Goal: Task Accomplishment & Management: Complete application form

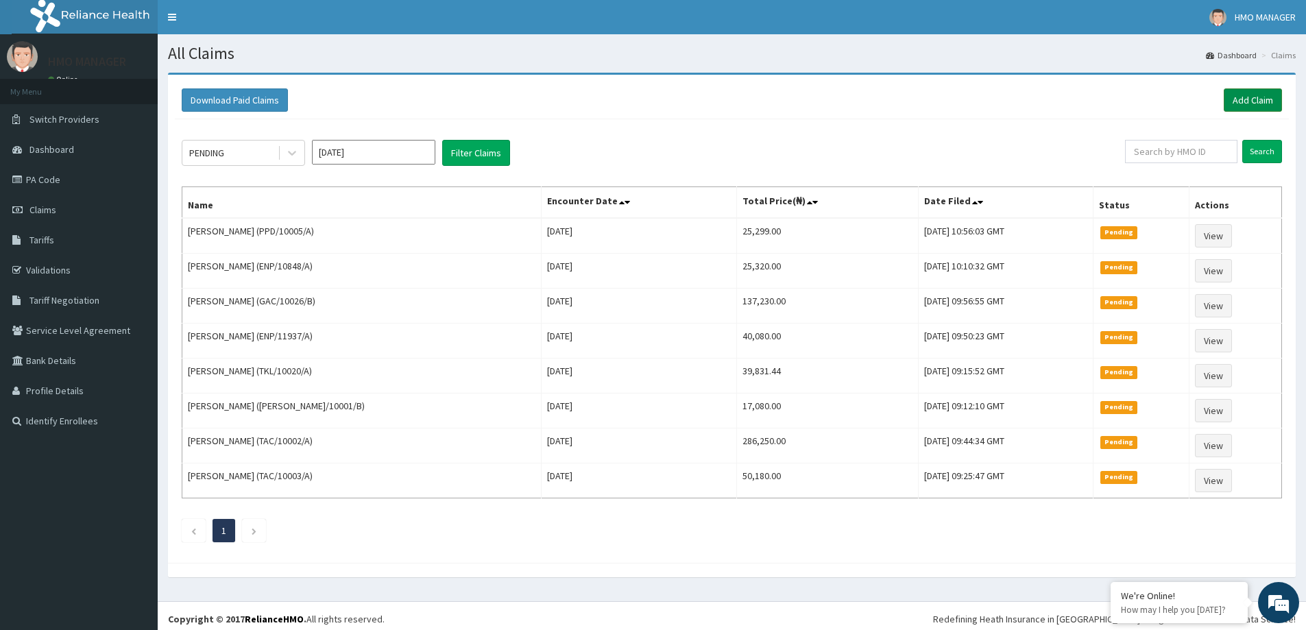
click at [1261, 98] on link "Add Claim" at bounding box center [1253, 99] width 58 height 23
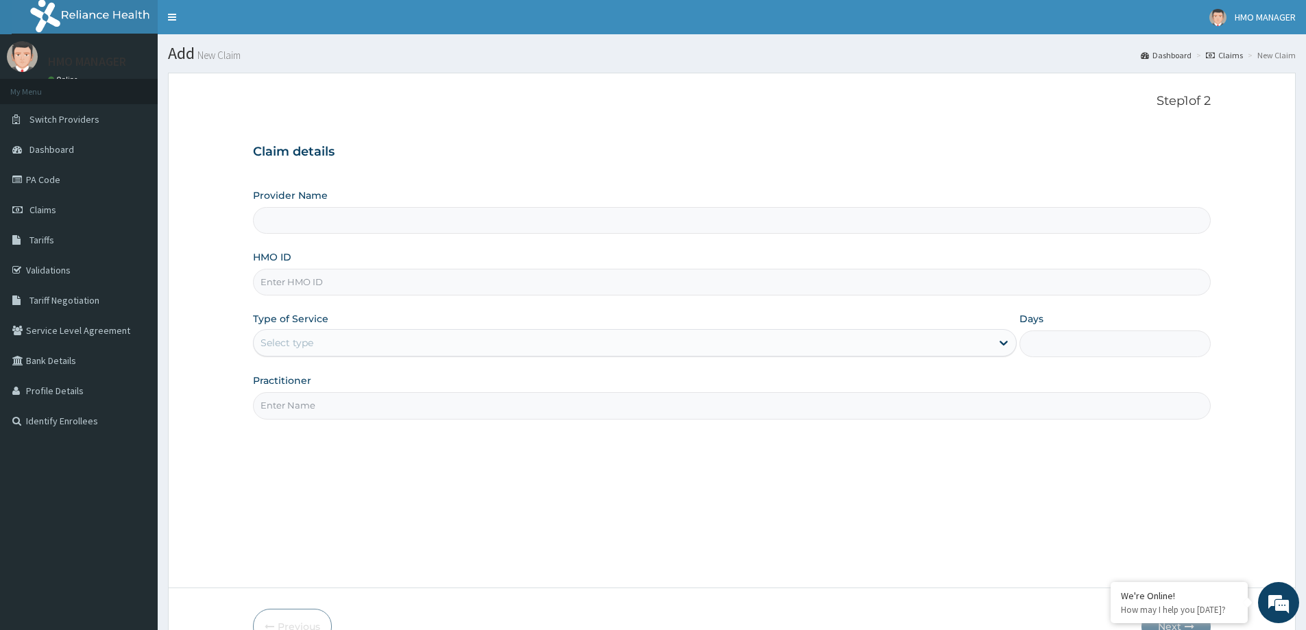
type input "CEDARCREST HOSPITAL LIMITED"
paste input "ENP/11982/D"
type input "ENP/11982/D"
click at [304, 332] on div "Select type" at bounding box center [623, 343] width 738 height 22
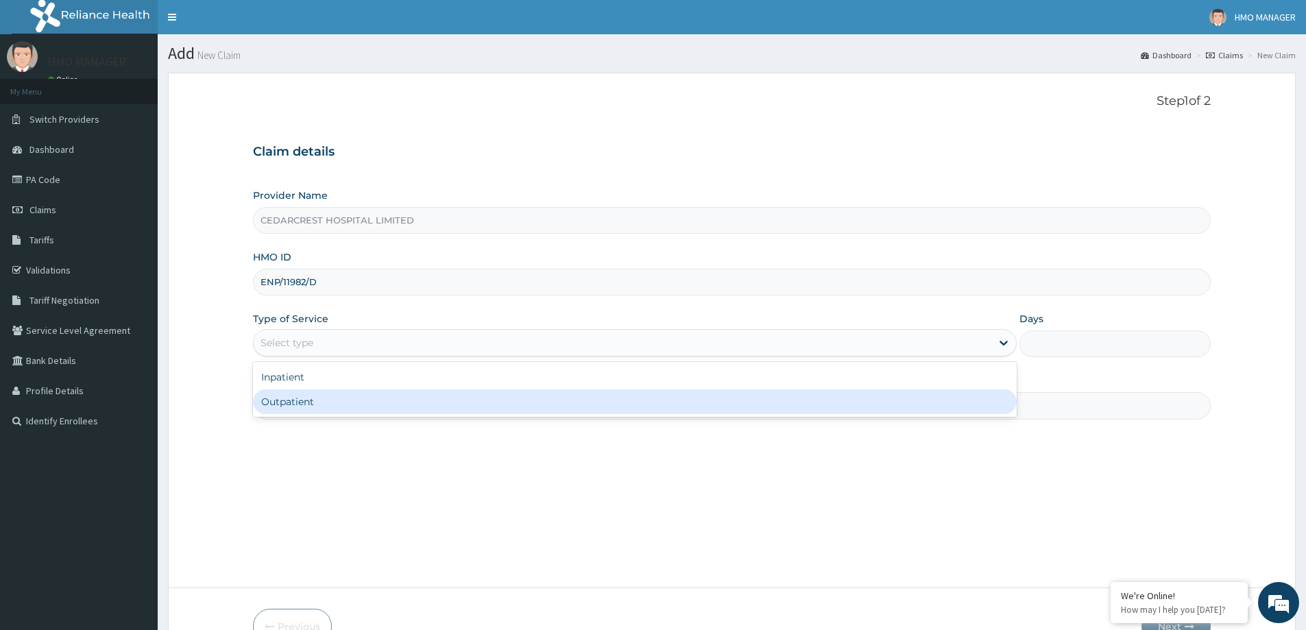
click at [304, 416] on div "Inpatient Outpatient" at bounding box center [635, 389] width 764 height 55
click at [297, 401] on div "Outpatient" at bounding box center [635, 401] width 764 height 25
type input "1"
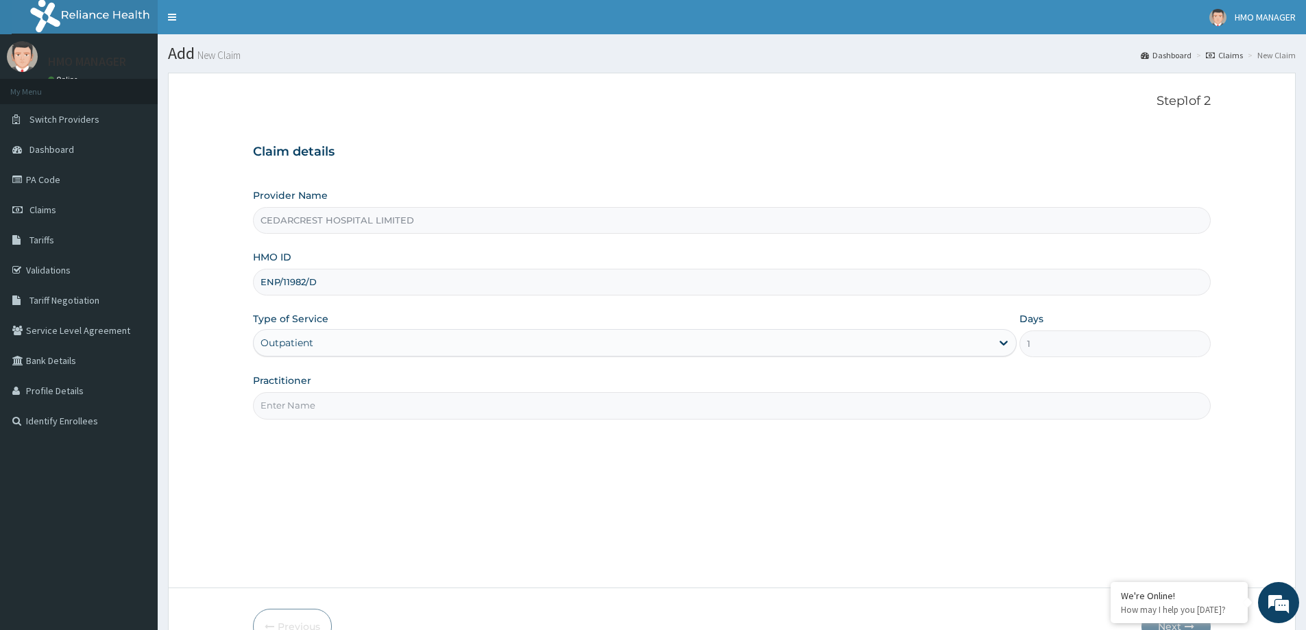
click at [291, 405] on input "Practitioner" at bounding box center [732, 405] width 958 height 27
paste input "Dr Mfoniso Inyang"
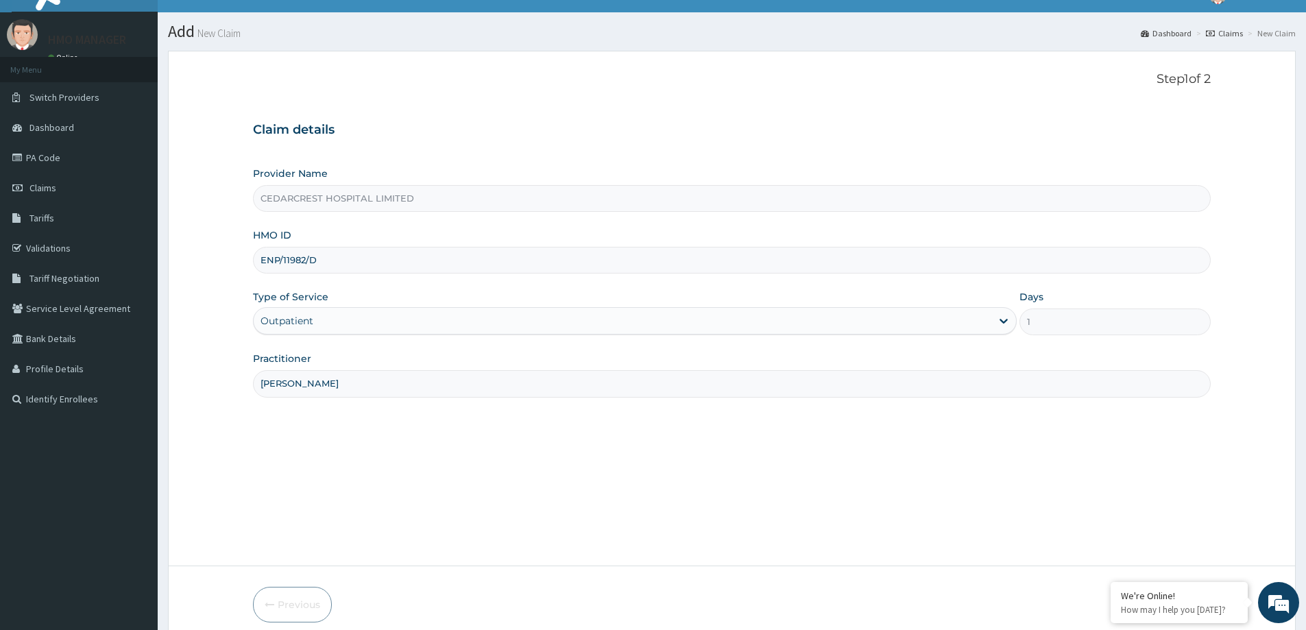
scroll to position [81, 0]
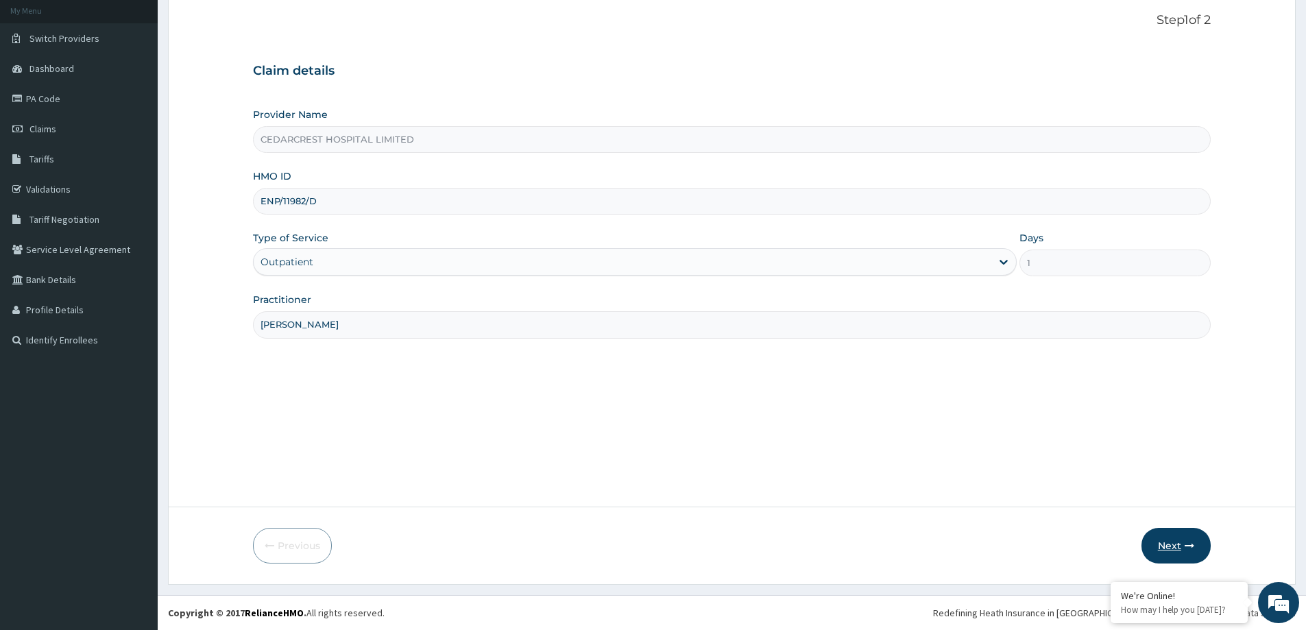
type input "Dr Mfoniso Inyang"
click at [1171, 543] on button "Next" at bounding box center [1175, 546] width 69 height 36
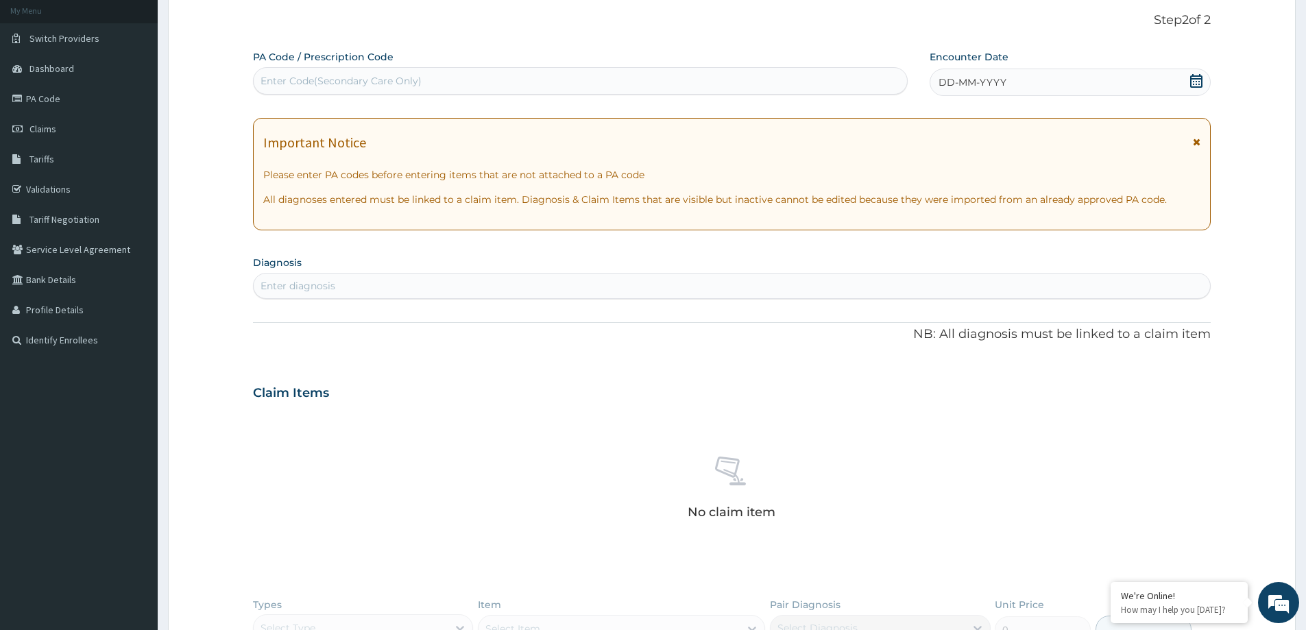
click at [341, 65] on div "PA Code / Prescription Code Enter Code(Secondary Care Only)" at bounding box center [580, 72] width 655 height 45
click at [337, 86] on div "Enter Code(Secondary Care Only)" at bounding box center [341, 81] width 161 height 14
paste input "PA/329FFB"
type input "PA/329FFB"
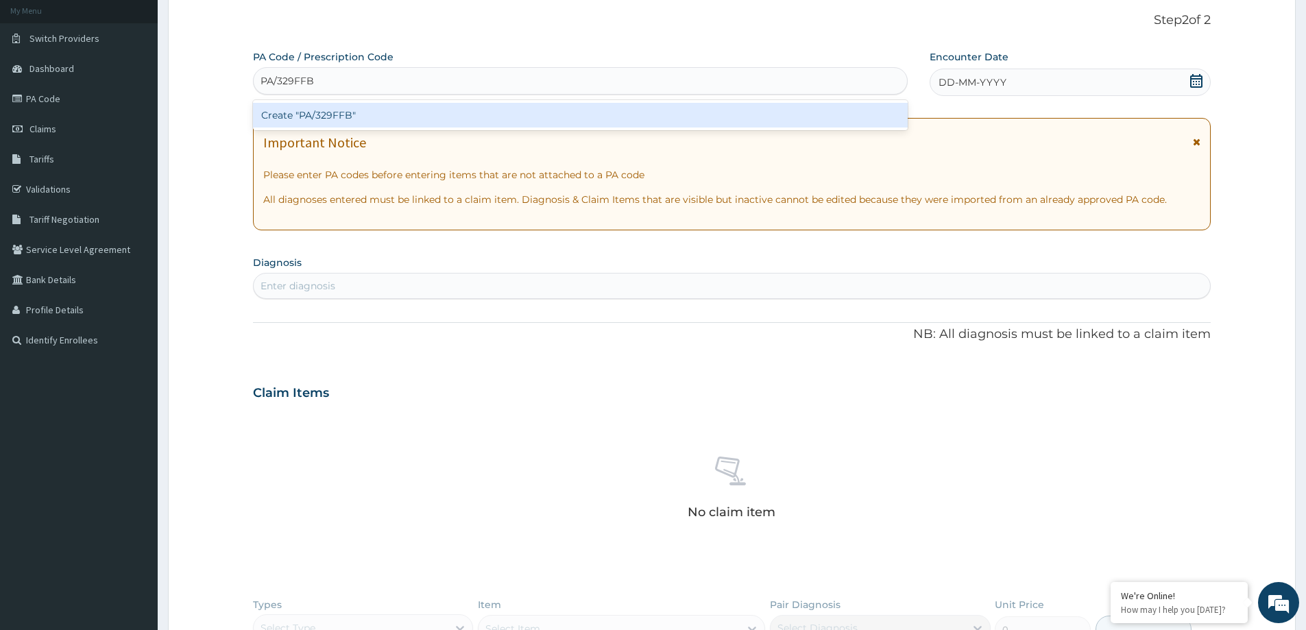
click at [328, 102] on div "Create "PA/329FFB"" at bounding box center [580, 115] width 655 height 30
click at [328, 119] on div "Create "PA/329FFB"" at bounding box center [580, 115] width 655 height 25
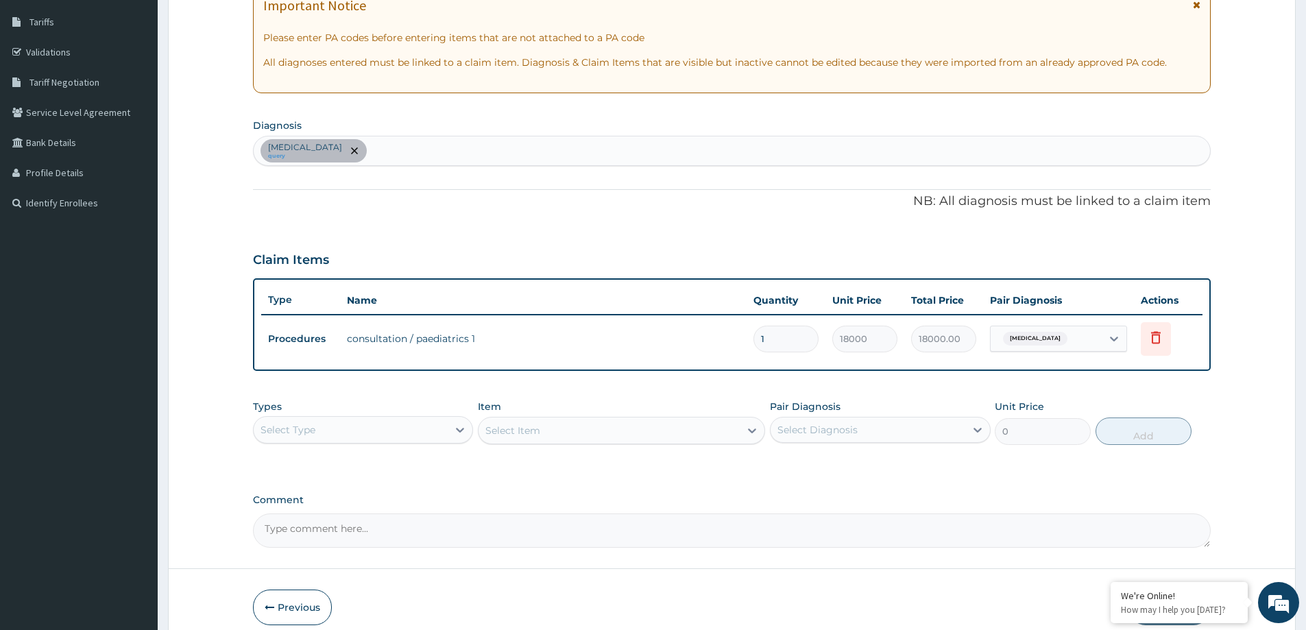
scroll to position [280, 0]
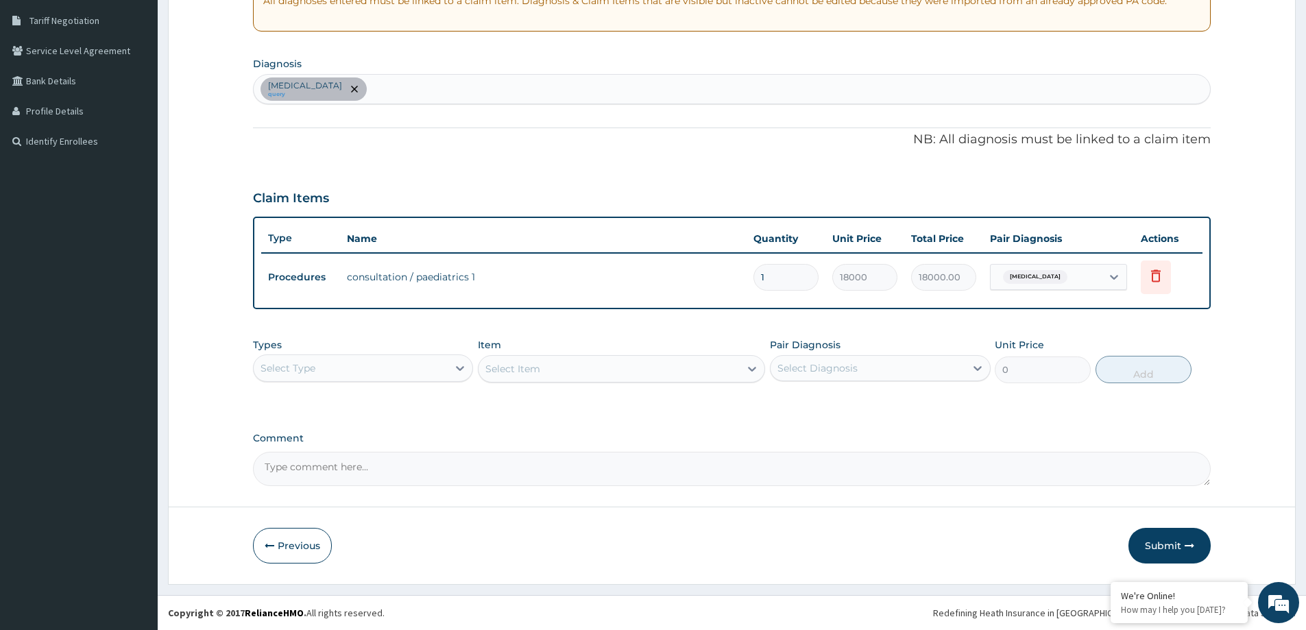
click at [907, 276] on td "18000.00" at bounding box center [943, 277] width 79 height 40
click at [1188, 546] on icon "button" at bounding box center [1190, 546] width 10 height 10
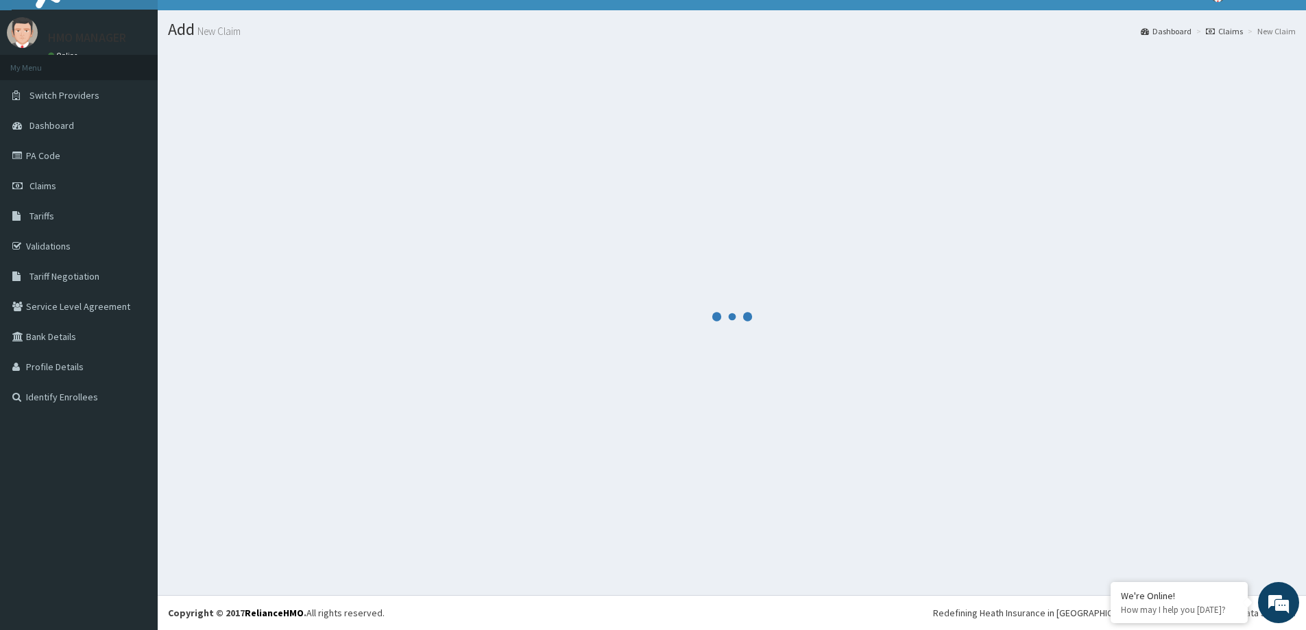
scroll to position [24, 0]
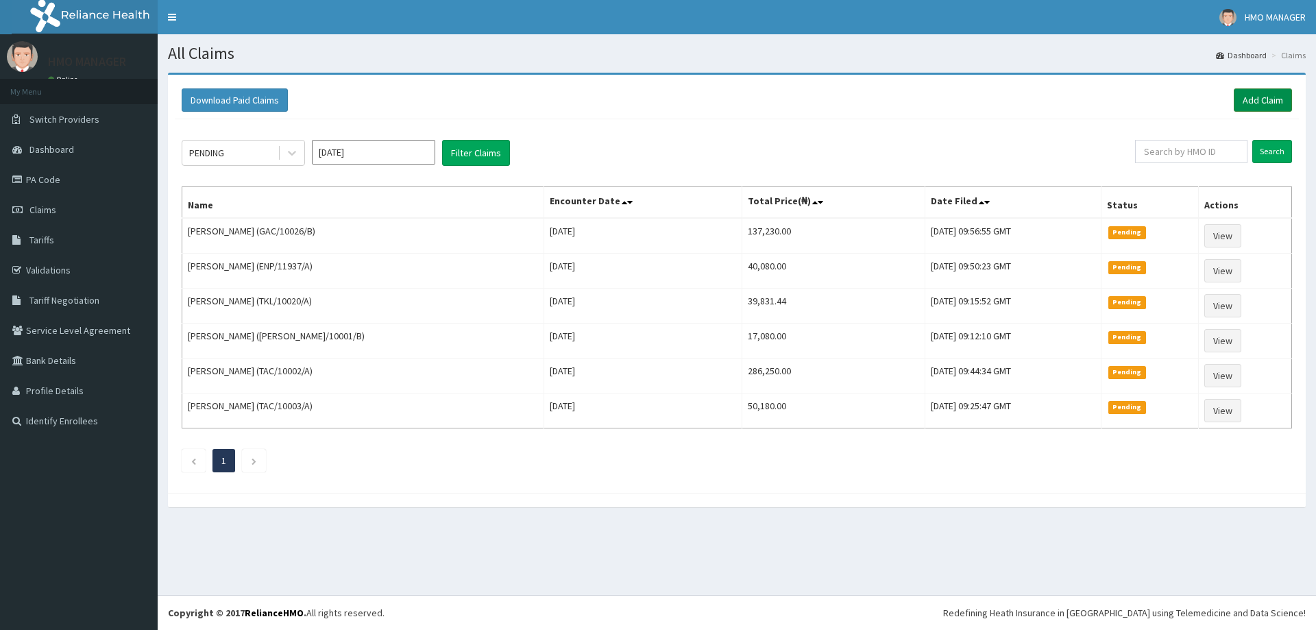
click at [1270, 97] on link "Add Claim" at bounding box center [1263, 99] width 58 height 23
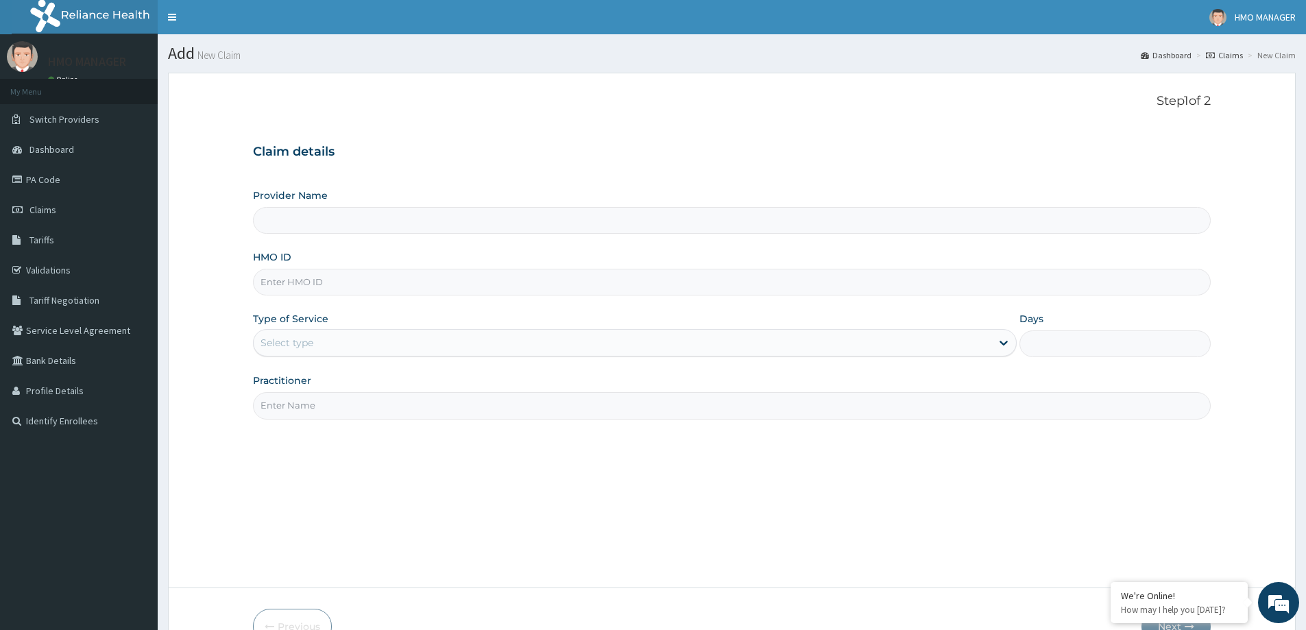
paste input "PPD/10005/D"
type input "PPD/10005/D"
click at [300, 340] on div "Select type" at bounding box center [287, 343] width 53 height 14
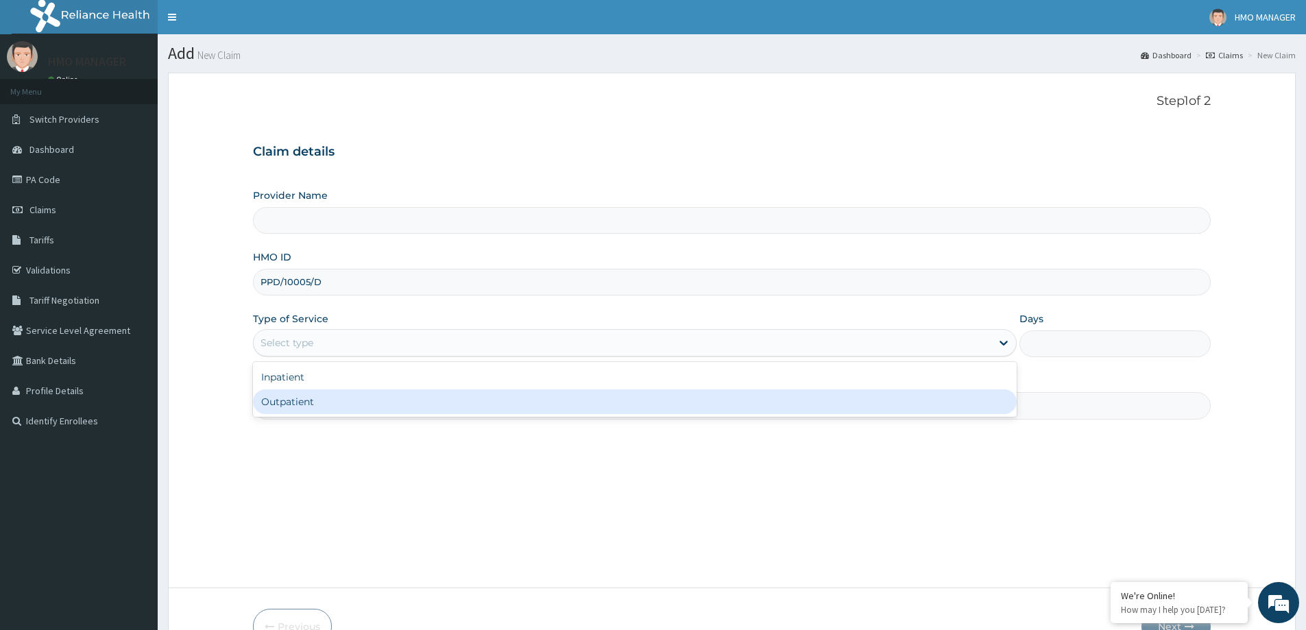
click at [298, 405] on div "Outpatient" at bounding box center [635, 401] width 764 height 25
type input "CEDARCREST HOSPITAL LIMITED"
type input "1"
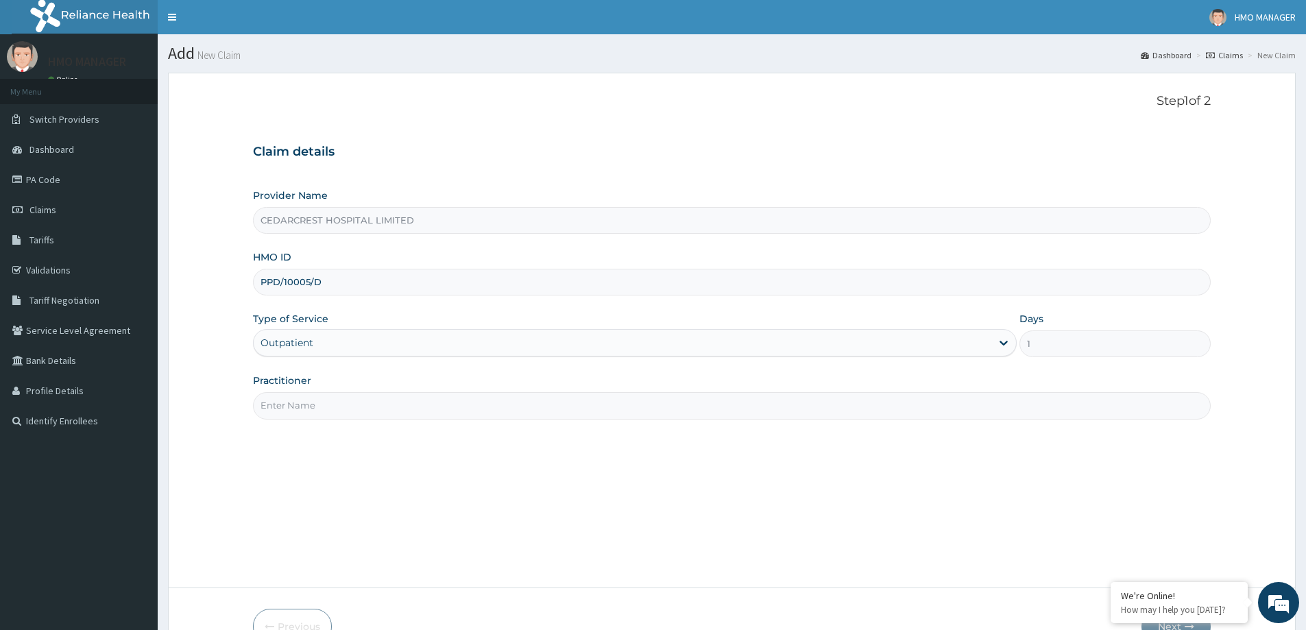
click at [292, 407] on input "Practitioner" at bounding box center [732, 405] width 958 height 27
paste input "[PERSON_NAME] [PERSON_NAME]"
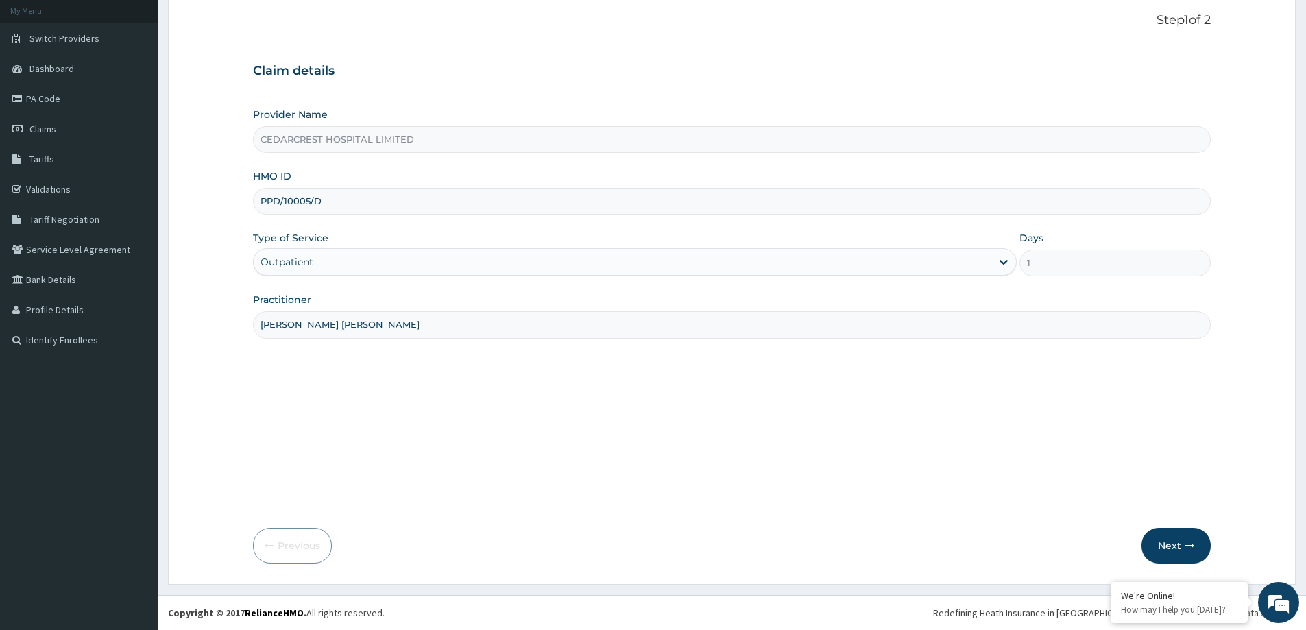
type input "[PERSON_NAME] [PERSON_NAME]"
click at [1167, 537] on button "Next" at bounding box center [1175, 546] width 69 height 36
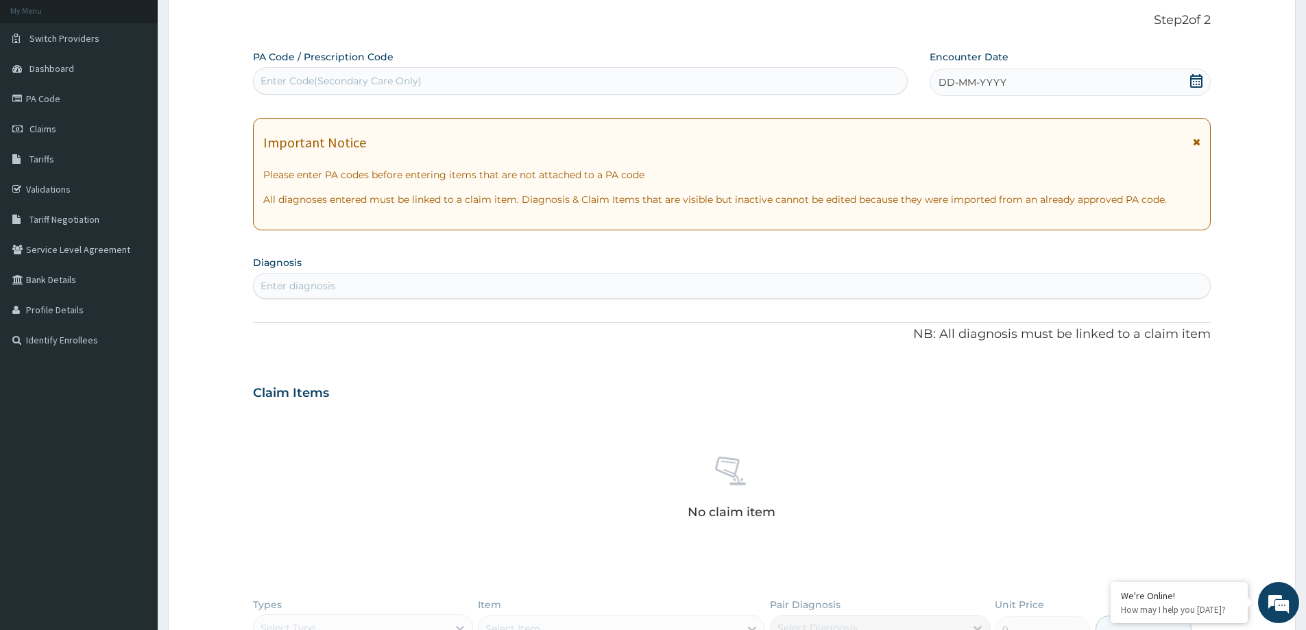
click at [330, 284] on div "Enter diagnosis" at bounding box center [298, 286] width 75 height 14
type input "RSPIRATORY"
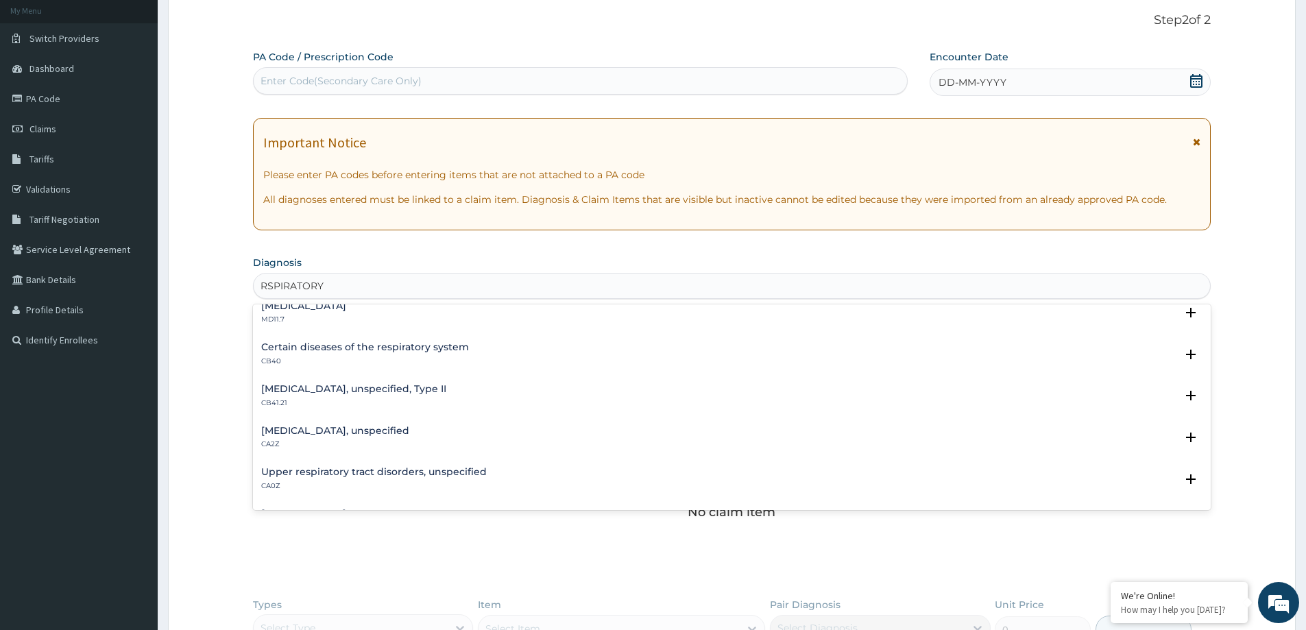
scroll to position [891, 0]
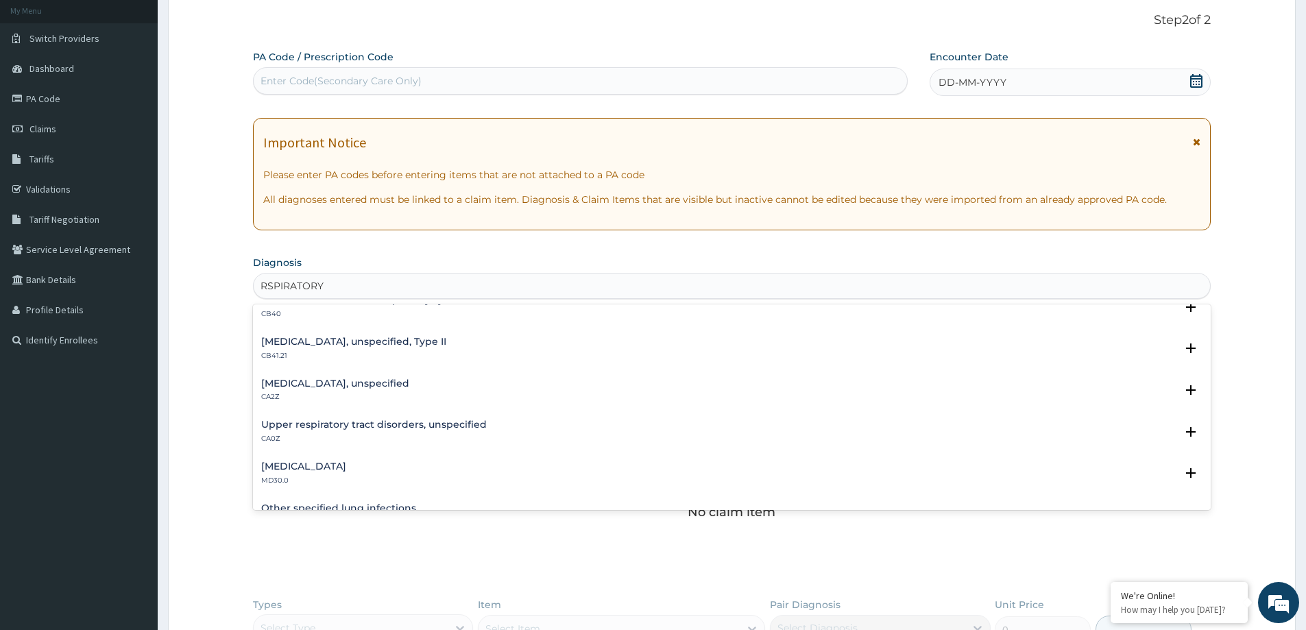
click at [366, 424] on h4 "Upper respiratory tract disorders, unspecified" at bounding box center [374, 425] width 226 height 10
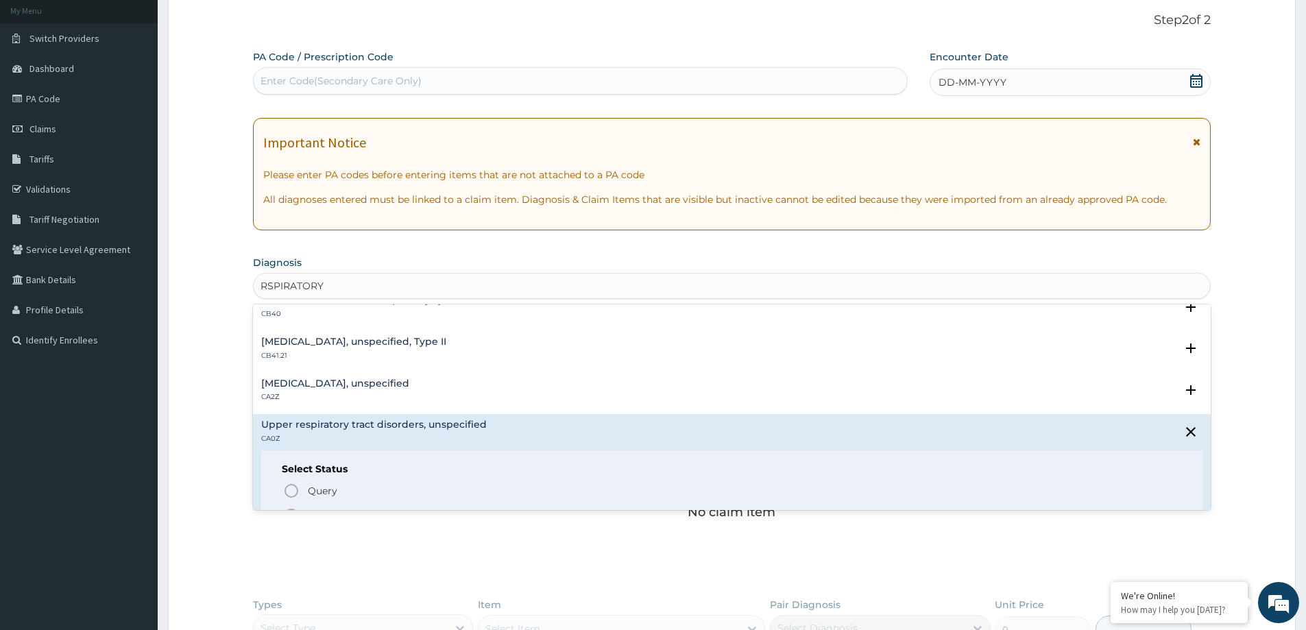
scroll to position [960, 0]
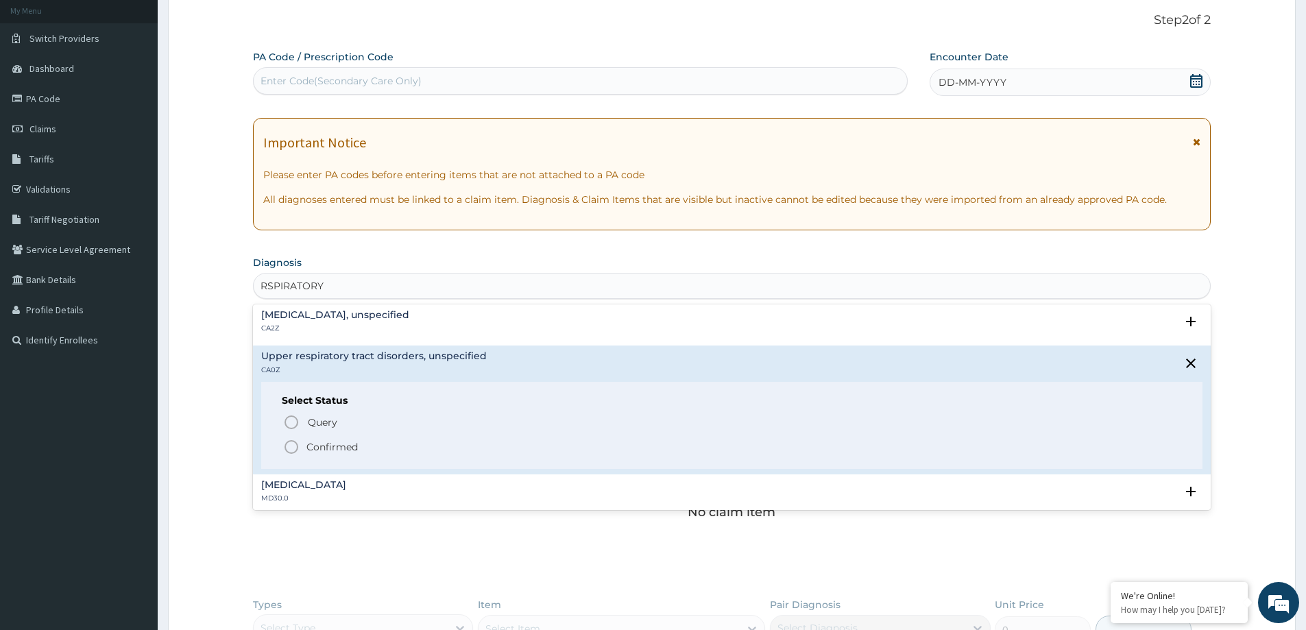
click at [351, 449] on p "Confirmed" at bounding box center [331, 447] width 51 height 14
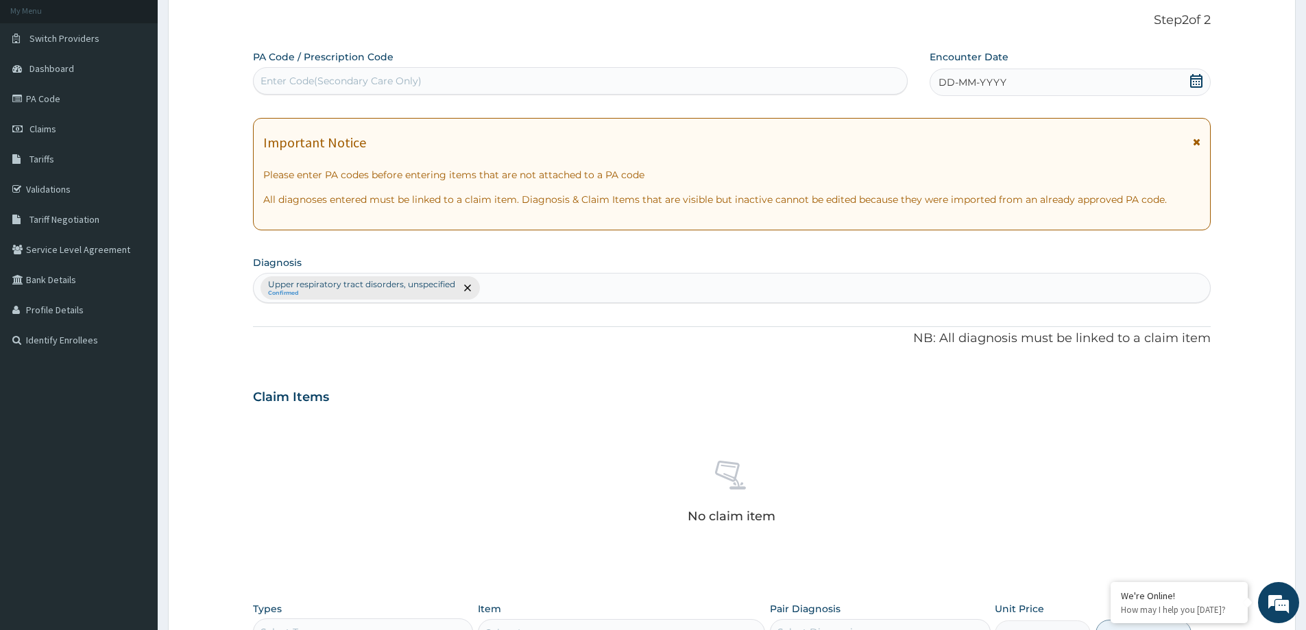
click at [962, 79] on span "DD-MM-YYYY" at bounding box center [973, 82] width 68 height 14
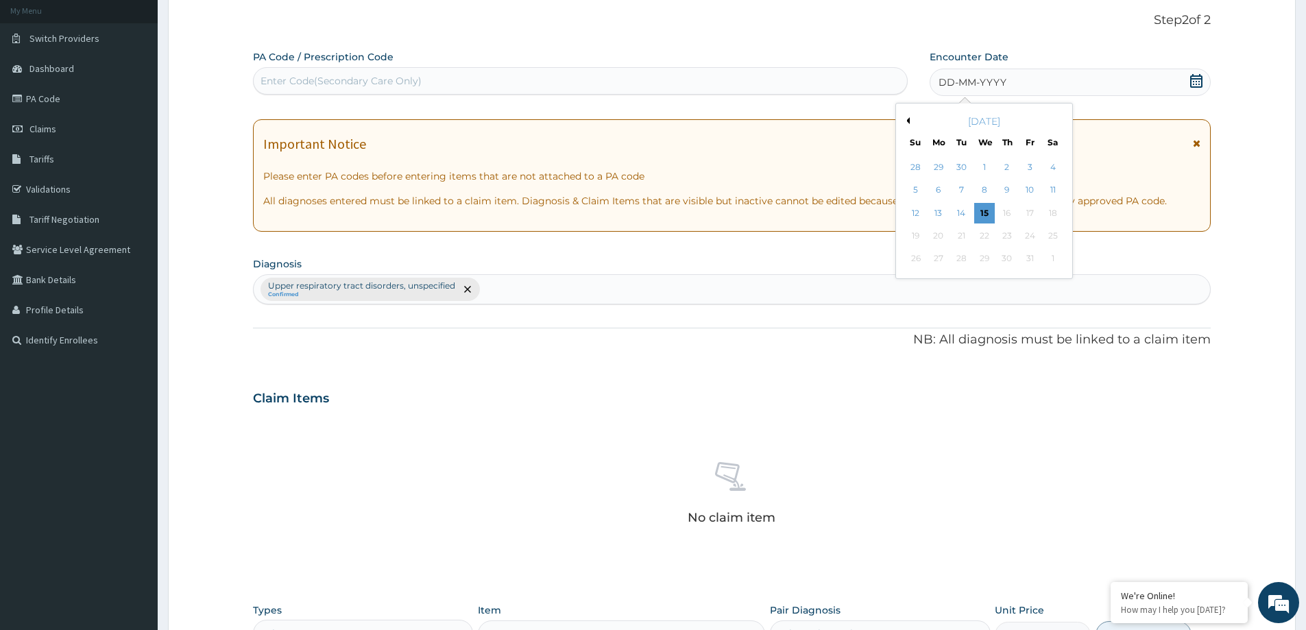
drag, startPoint x: 956, startPoint y: 190, endPoint x: 451, endPoint y: 34, distance: 528.7
click at [956, 189] on div "7" at bounding box center [962, 190] width 21 height 21
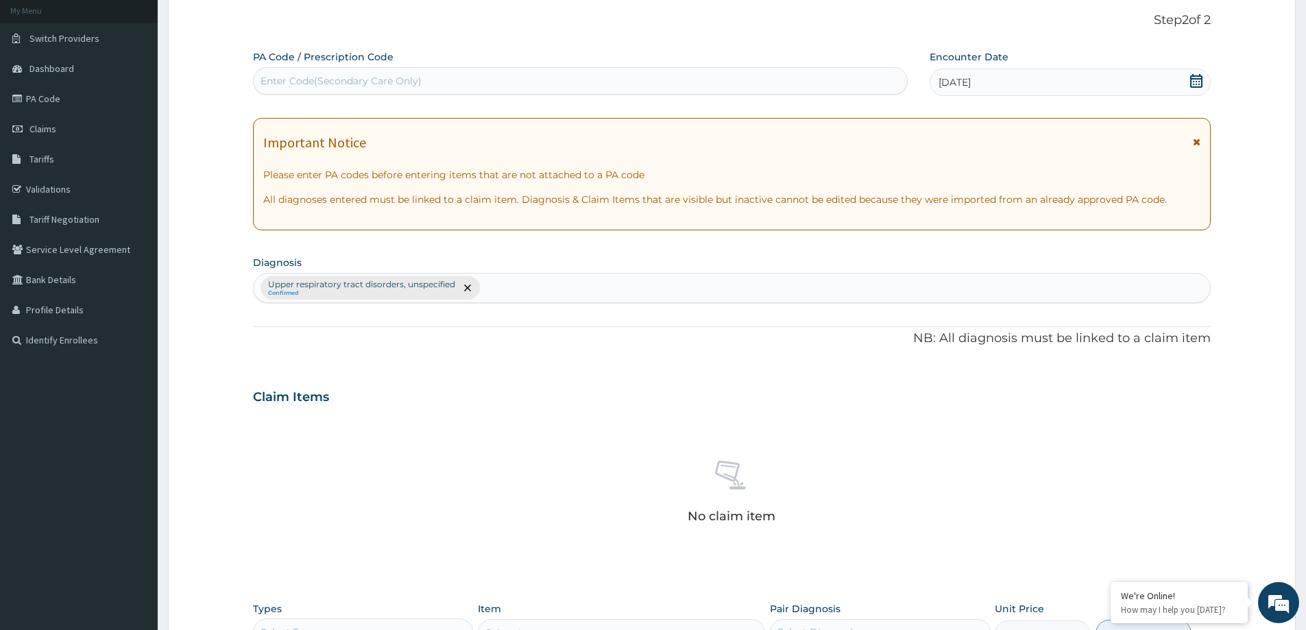
click at [971, 83] on span "07-10-2025" at bounding box center [955, 82] width 32 height 14
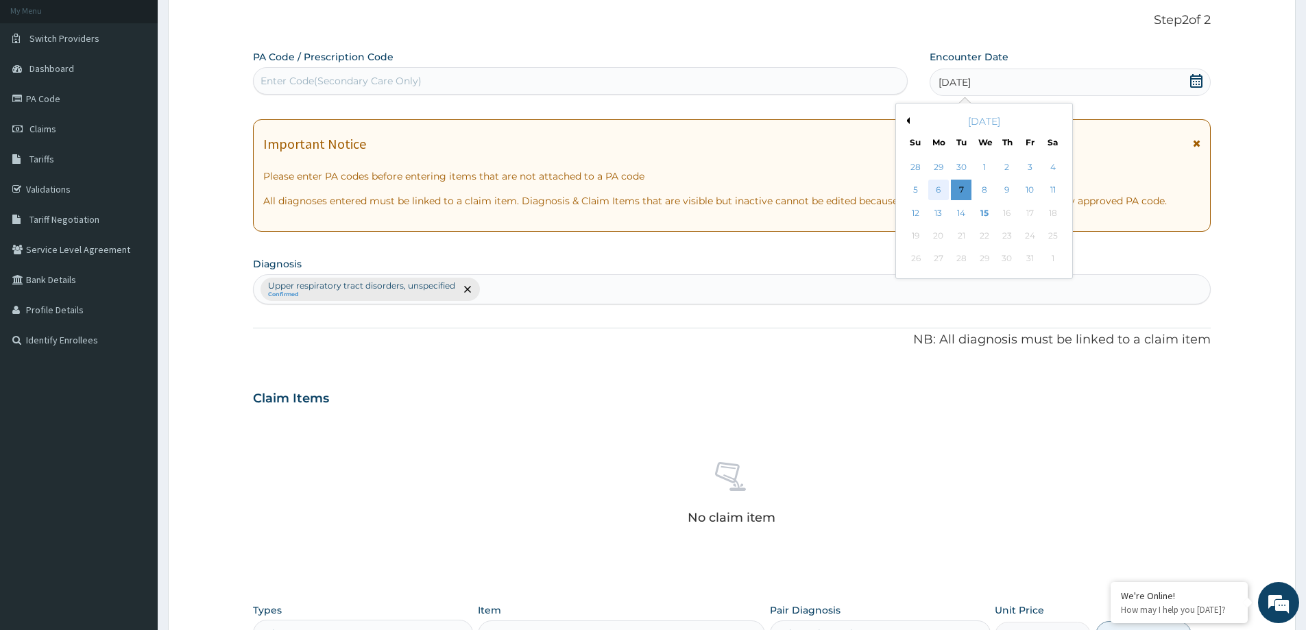
click at [943, 189] on div "6" at bounding box center [938, 190] width 21 height 21
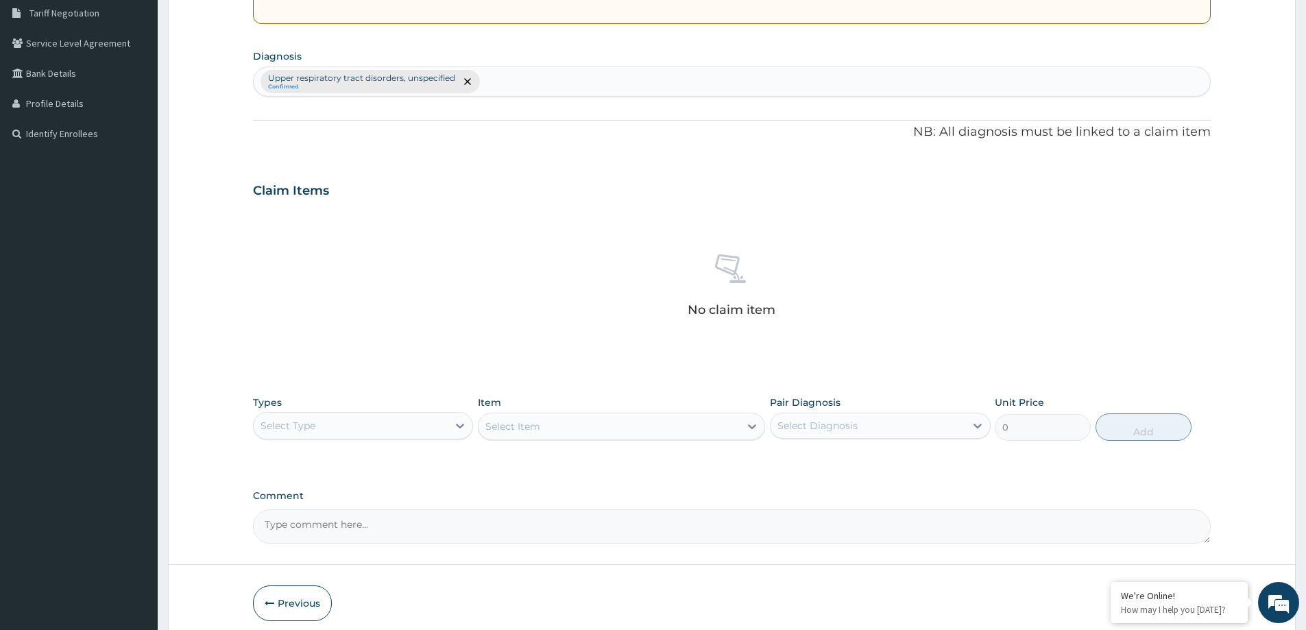
scroll to position [345, 0]
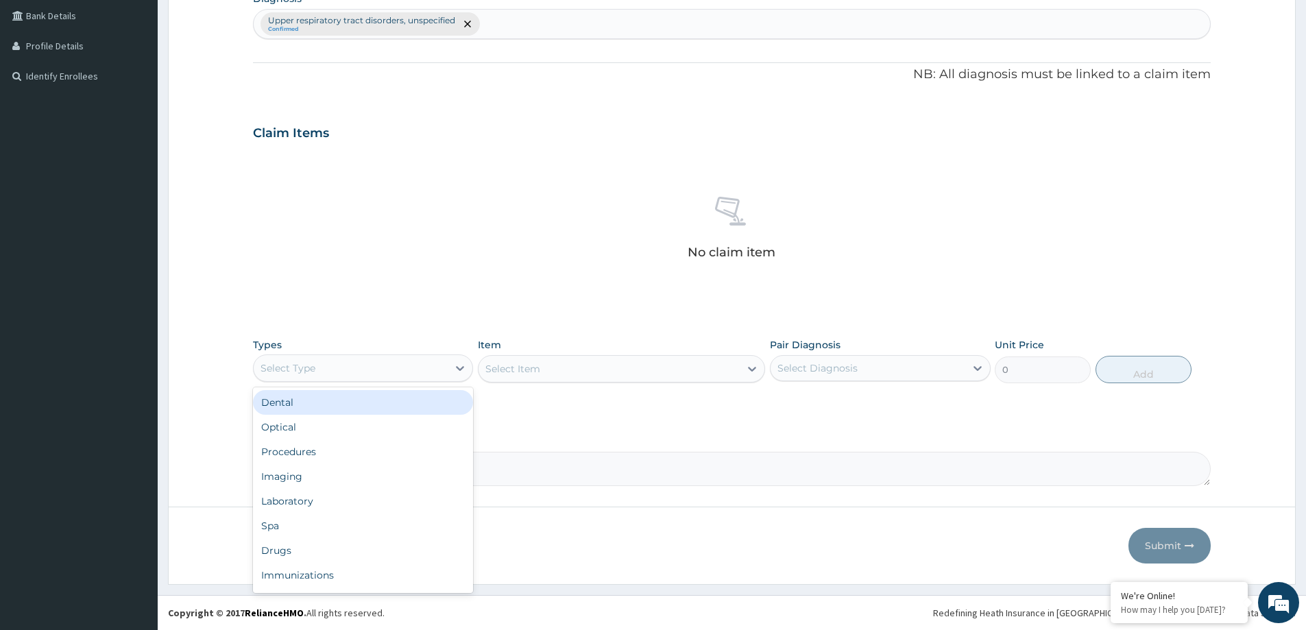
click at [263, 363] on div "Select Type" at bounding box center [288, 368] width 55 height 14
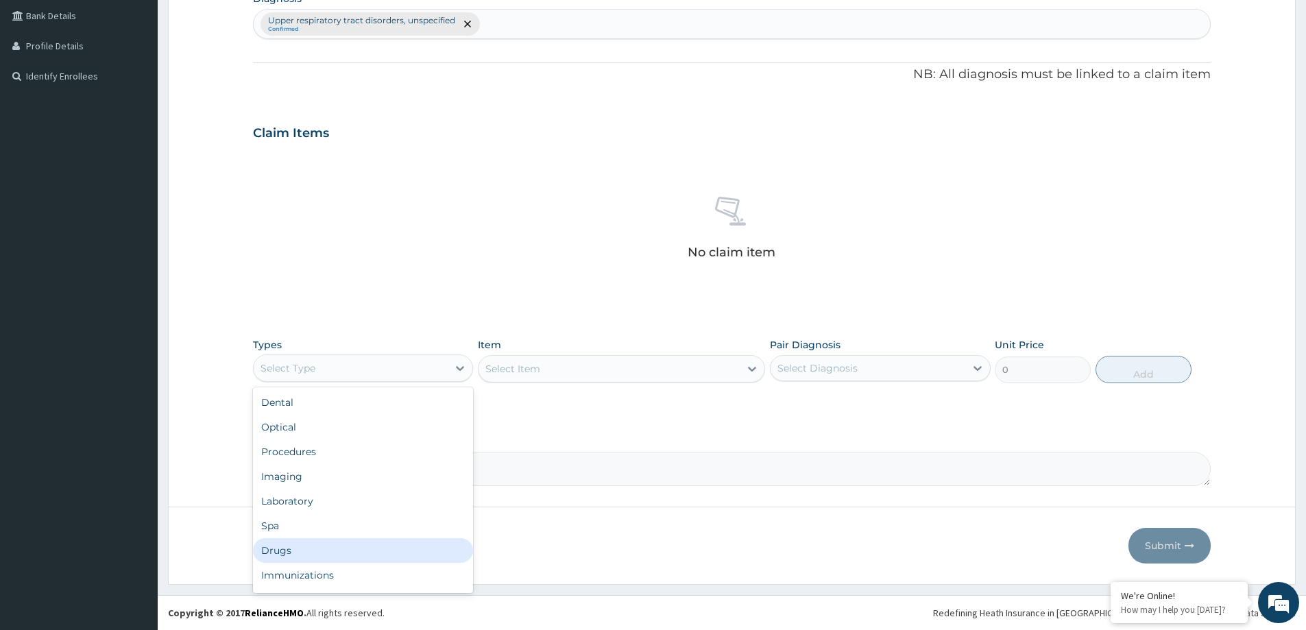
click at [276, 558] on div "Drugs" at bounding box center [363, 550] width 220 height 25
click at [507, 365] on div "Select Item" at bounding box center [512, 369] width 55 height 14
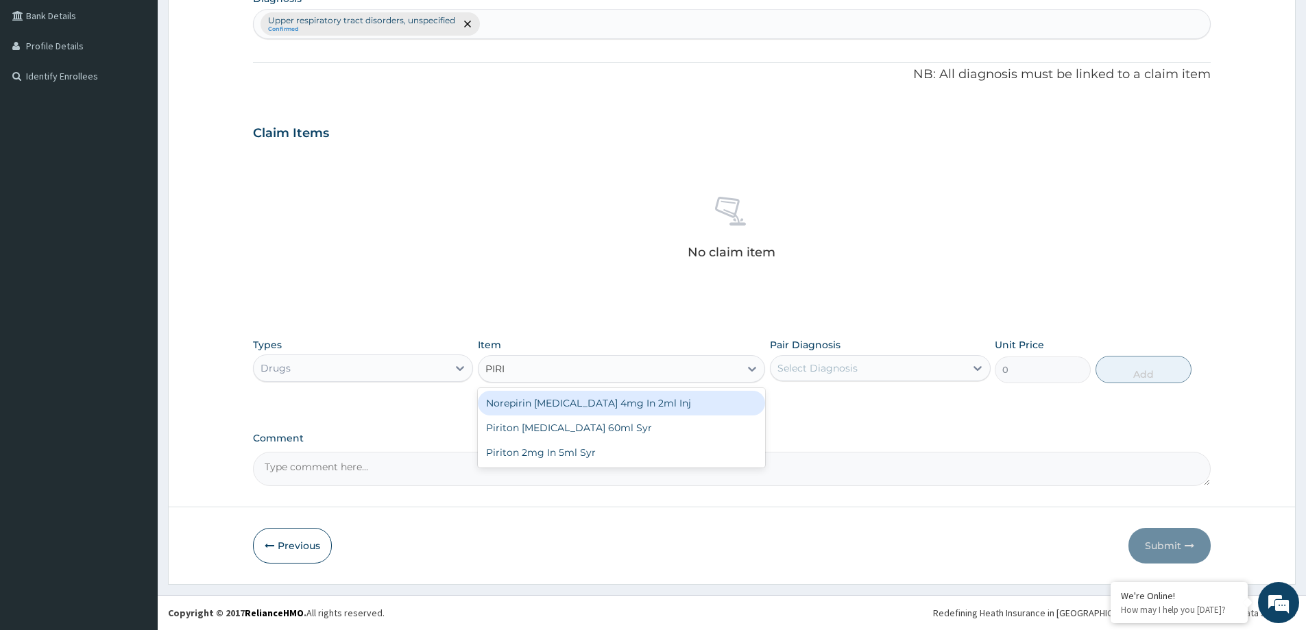
type input "PIRIT"
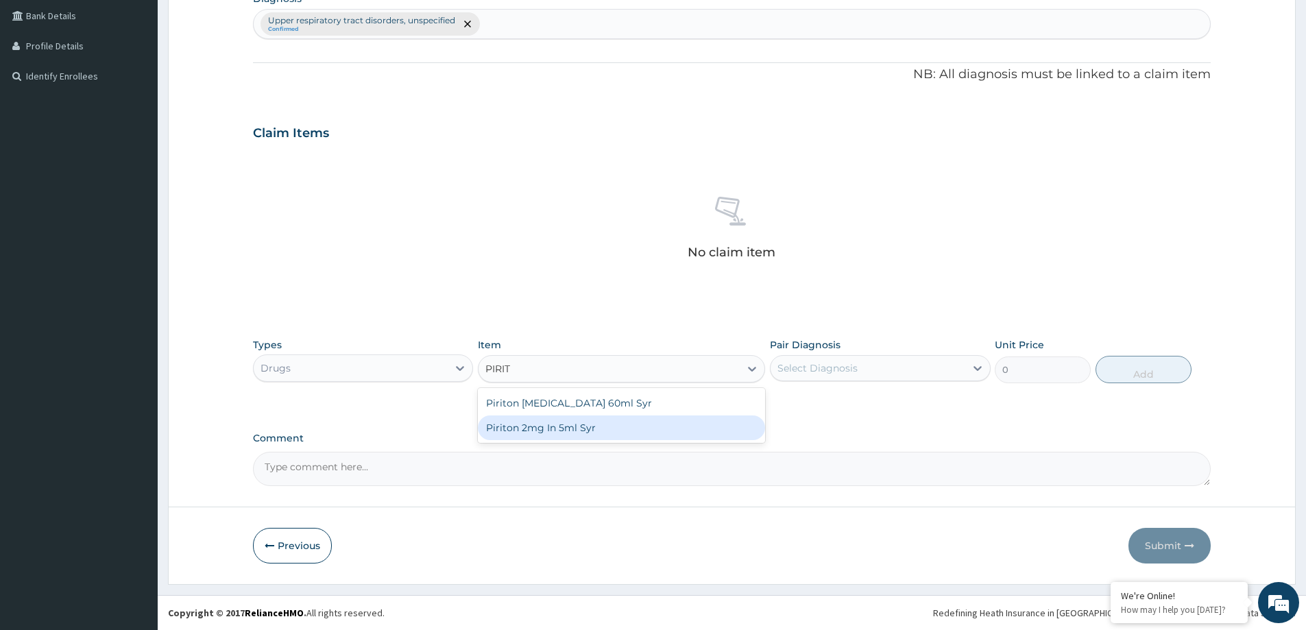
drag, startPoint x: 566, startPoint y: 424, endPoint x: 715, endPoint y: 374, distance: 157.0
click at [570, 422] on div "Piriton 2mg In 5ml Syr" at bounding box center [621, 427] width 287 height 25
type input "1881"
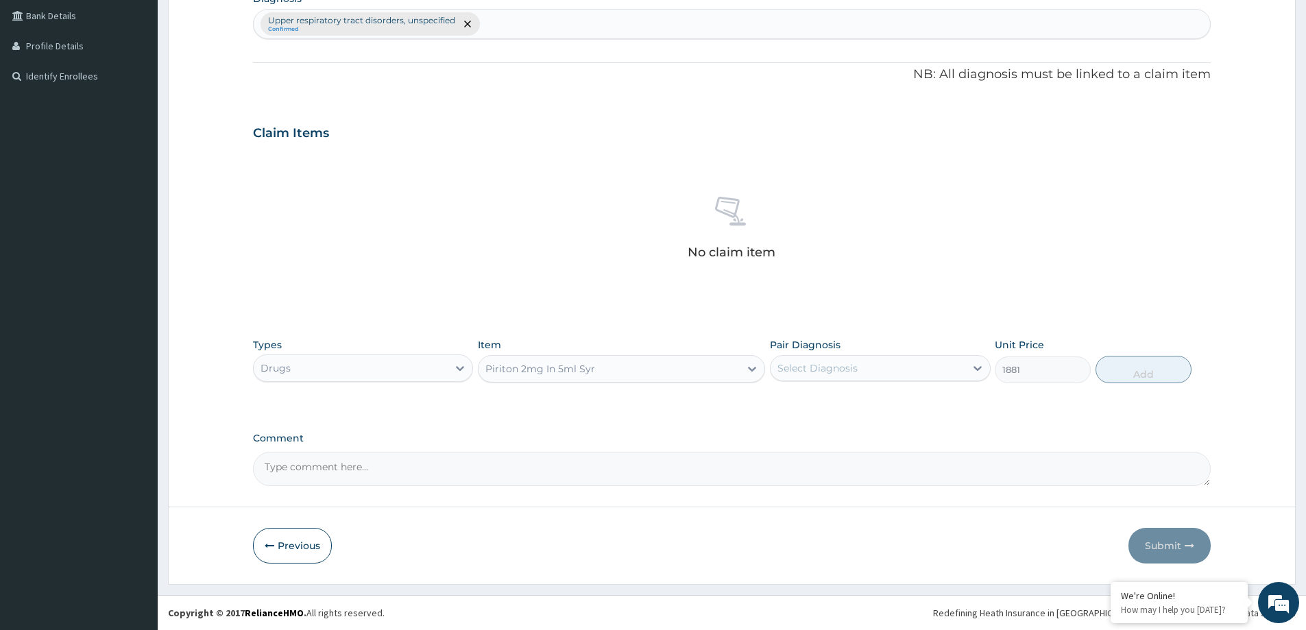
click at [827, 367] on div "Select Diagnosis" at bounding box center [817, 368] width 80 height 14
click at [824, 396] on label "Upper respiratory tract disorders, unspecified" at bounding box center [886, 408] width 189 height 27
checkbox input "true"
click at [1135, 370] on button "Add" at bounding box center [1143, 369] width 96 height 27
type input "0"
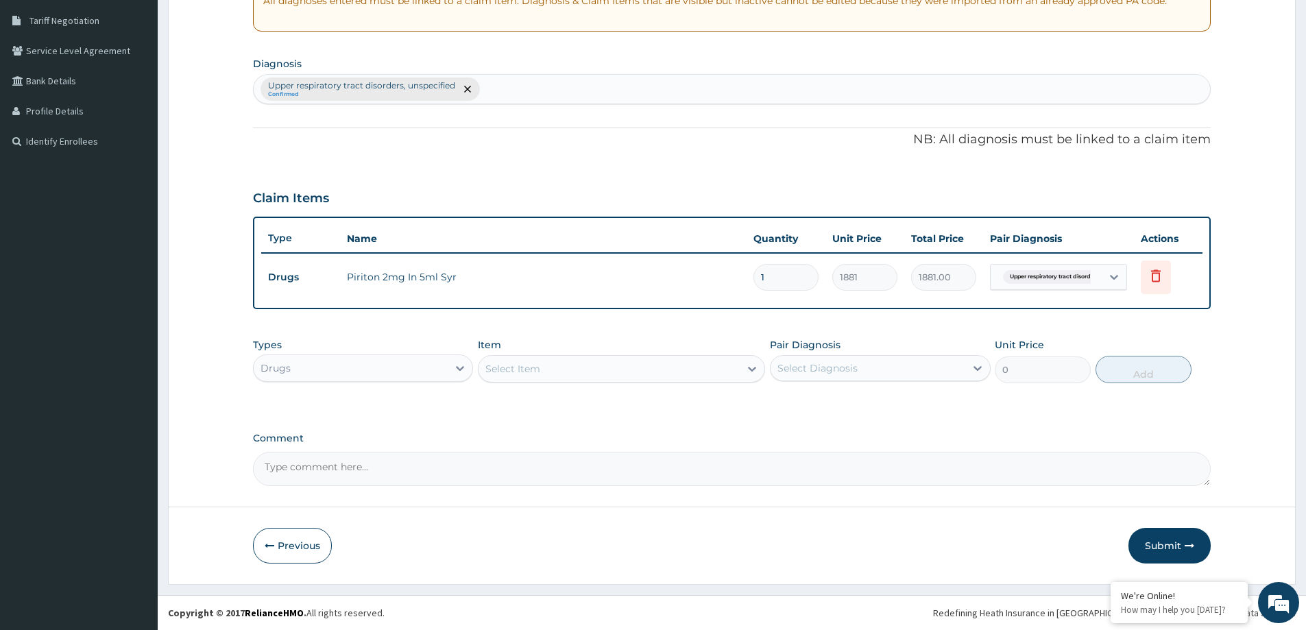
scroll to position [280, 0]
click at [526, 367] on div "Select Item" at bounding box center [512, 369] width 55 height 14
type input "BENY"
click at [553, 404] on div "Benylin Dry Cough Syrup 100ml" at bounding box center [621, 403] width 287 height 25
type input "15642"
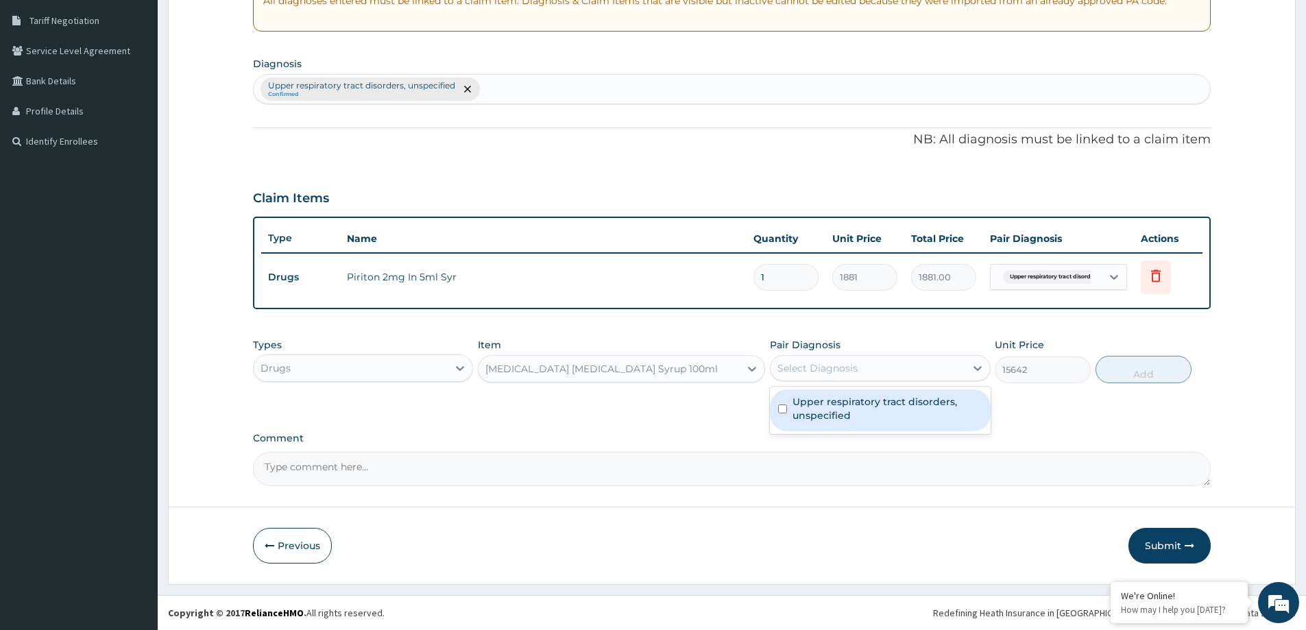
click at [784, 366] on div "Select Diagnosis" at bounding box center [817, 368] width 80 height 14
click at [812, 415] on label "Upper respiratory tract disorders, unspecified" at bounding box center [886, 408] width 189 height 27
checkbox input "true"
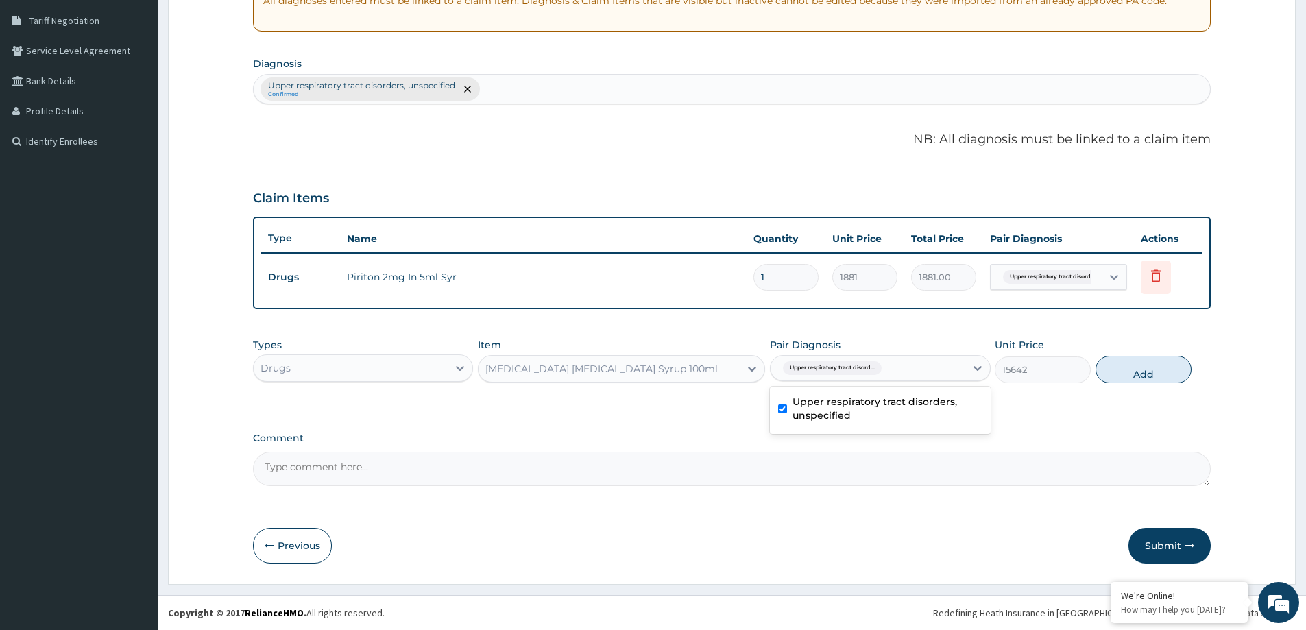
drag, startPoint x: 1142, startPoint y: 378, endPoint x: 992, endPoint y: 275, distance: 182.0
click at [1140, 376] on button "Add" at bounding box center [1143, 369] width 96 height 27
type input "0"
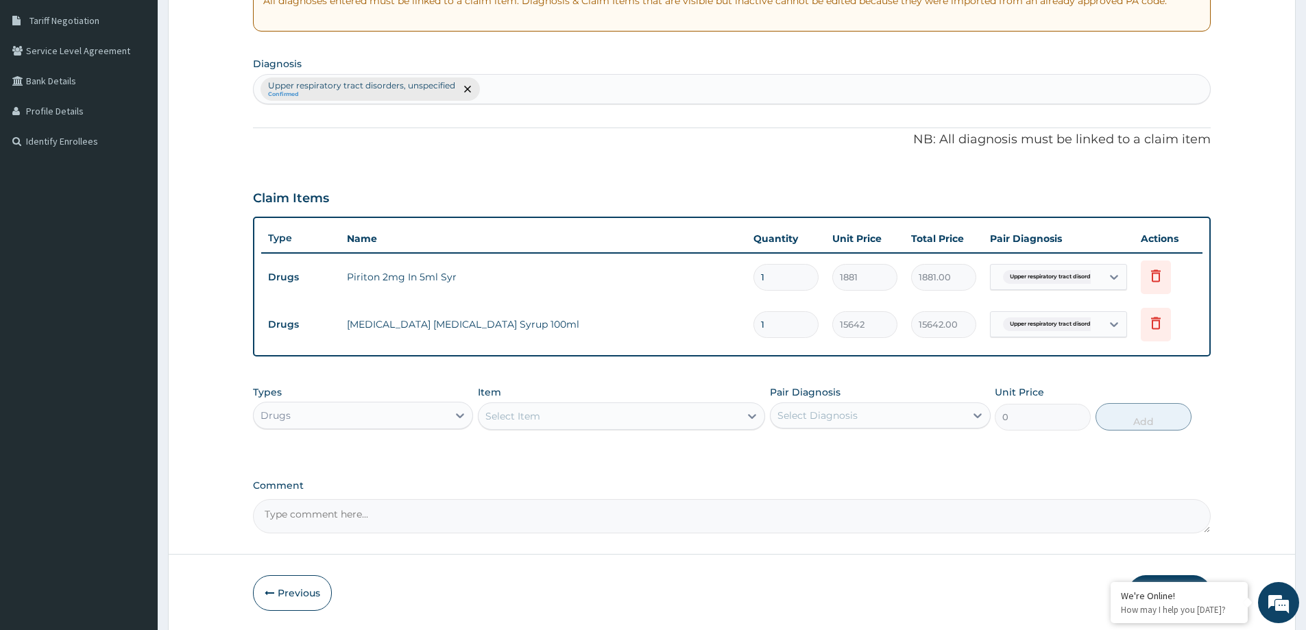
click at [504, 412] on div "Select Item" at bounding box center [512, 416] width 55 height 14
type input "CLAVAM"
click at [590, 456] on div "Clavamox 228 Point 5mg Dry Susp" at bounding box center [621, 450] width 287 height 25
type input "9699"
click at [791, 424] on div "Select Diagnosis" at bounding box center [868, 415] width 194 height 22
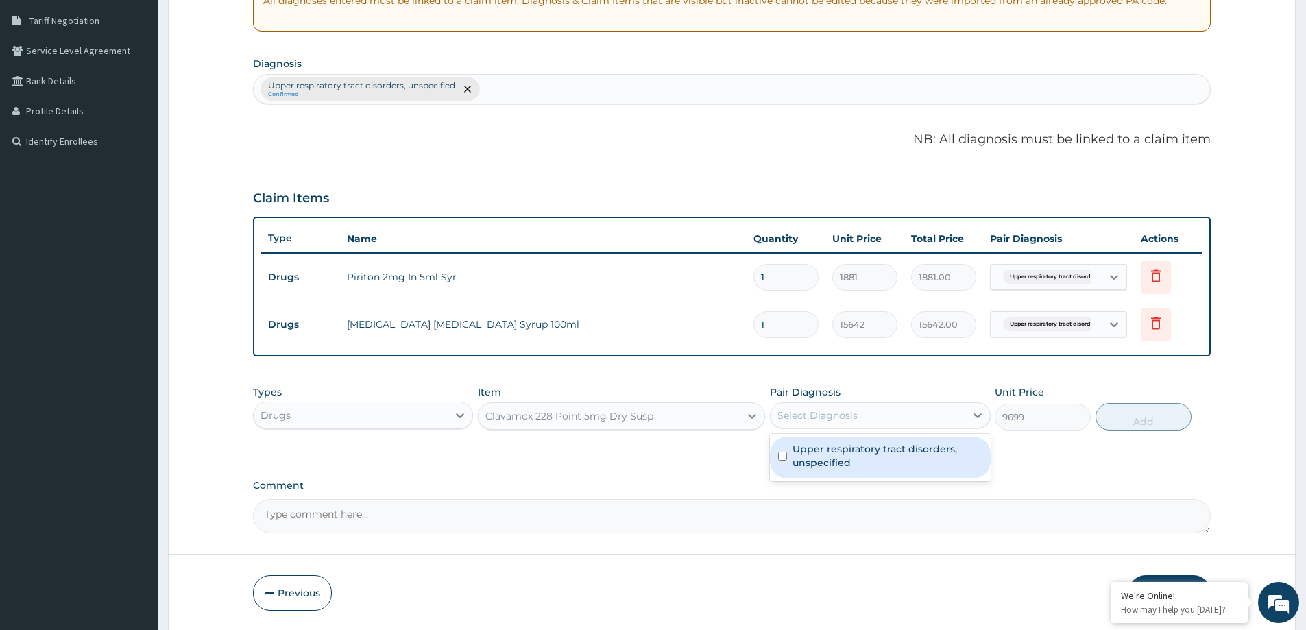
click at [809, 457] on label "Upper respiratory tract disorders, unspecified" at bounding box center [886, 455] width 189 height 27
checkbox input "true"
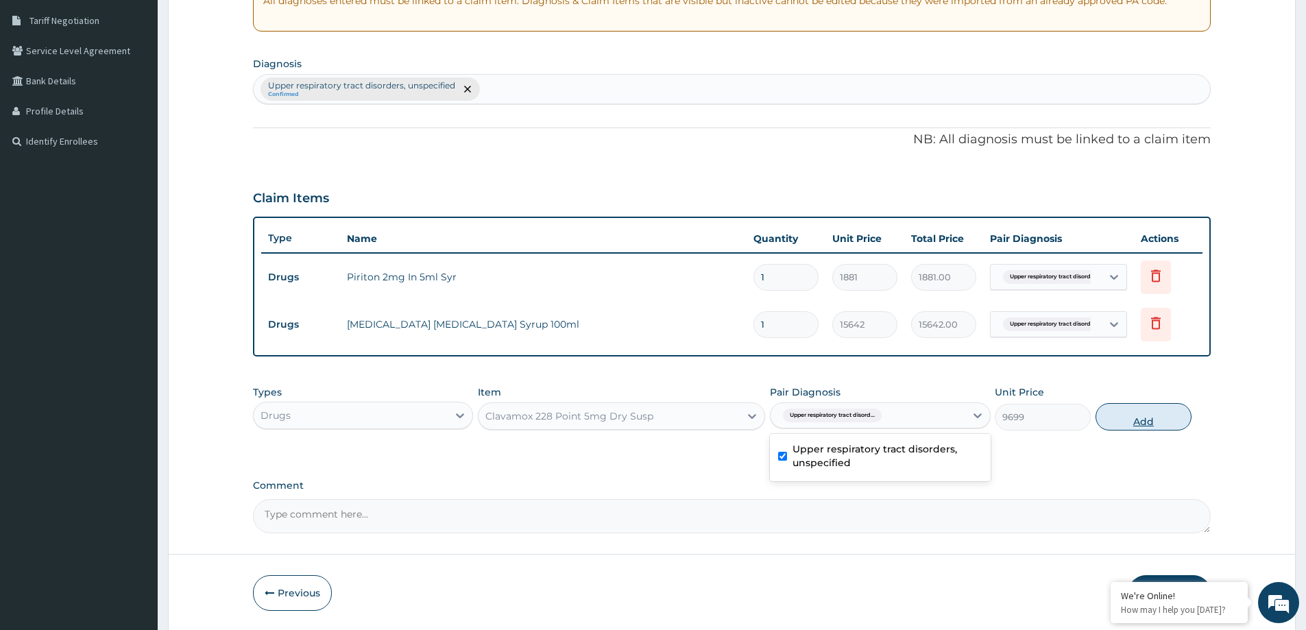
click at [1135, 422] on button "Add" at bounding box center [1143, 416] width 96 height 27
type input "0"
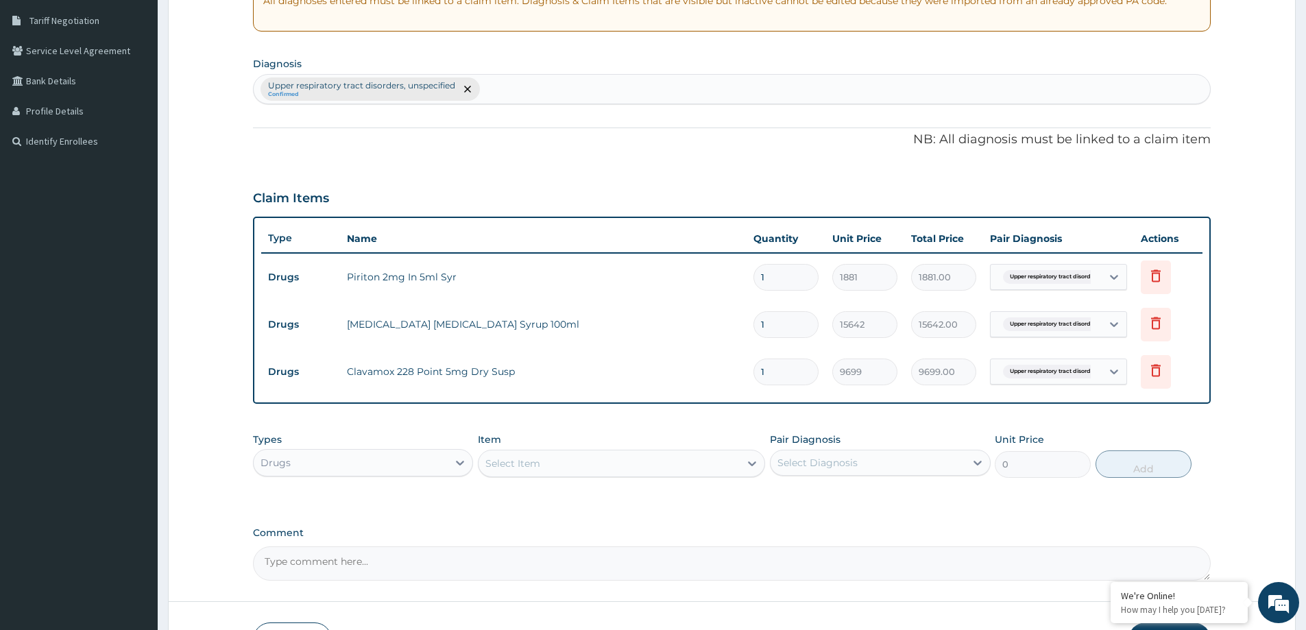
click at [308, 461] on div "Drugs" at bounding box center [351, 463] width 194 height 22
click at [312, 550] on div "Procedures" at bounding box center [363, 546] width 220 height 25
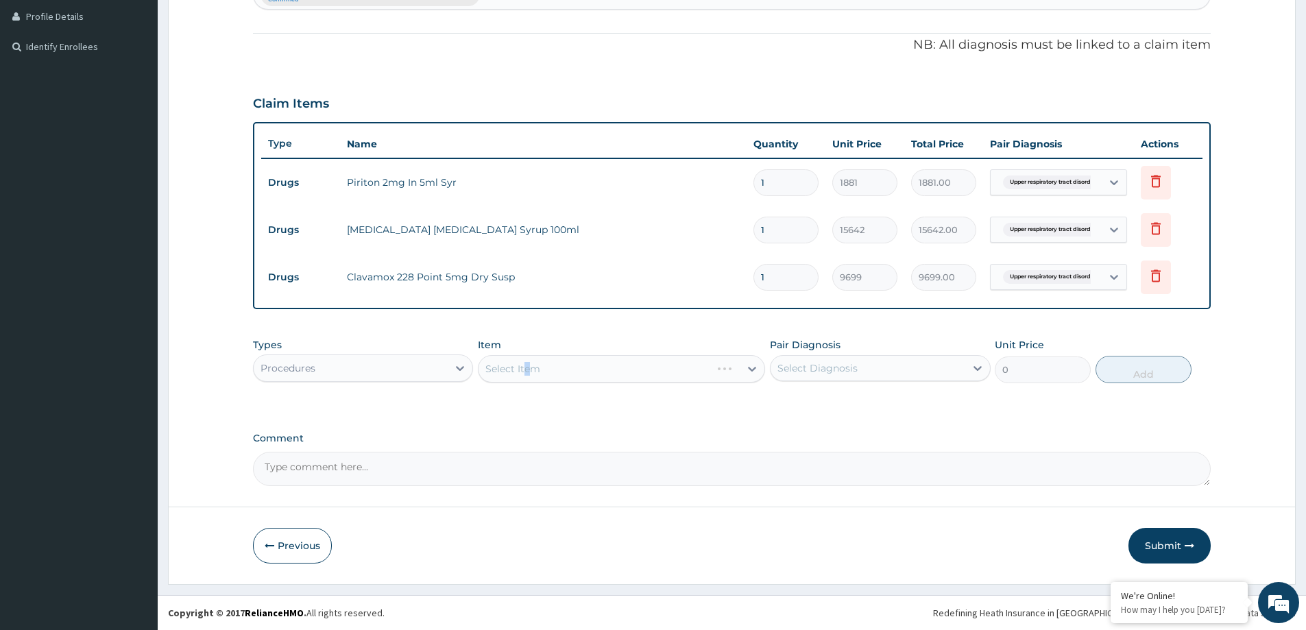
click at [526, 374] on div "Select Item" at bounding box center [621, 368] width 287 height 27
click at [493, 369] on div "Select Item" at bounding box center [621, 368] width 287 height 27
click at [489, 368] on div "Select Item" at bounding box center [621, 368] width 287 height 27
click at [524, 360] on div "Select Item" at bounding box center [621, 368] width 287 height 27
click at [507, 370] on div "Select Item" at bounding box center [621, 368] width 287 height 27
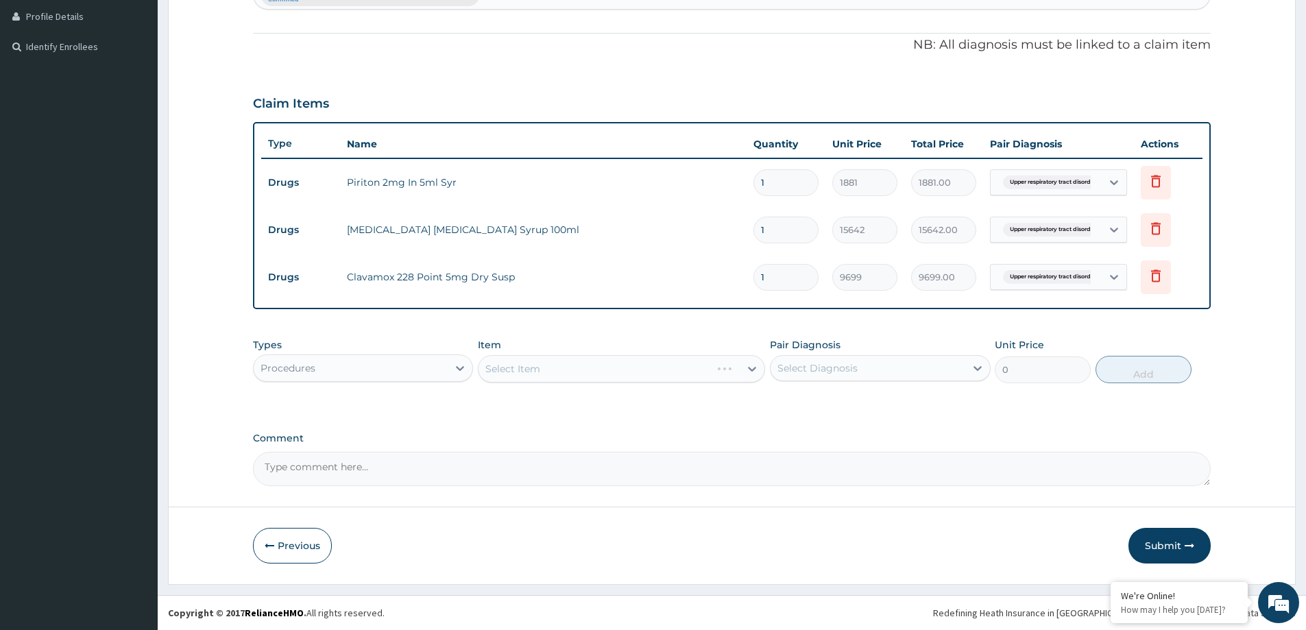
click at [507, 370] on div "Select Item" at bounding box center [621, 368] width 287 height 27
click at [497, 370] on div "Select Item" at bounding box center [621, 368] width 287 height 27
click at [571, 372] on div "Select Item" at bounding box center [621, 368] width 287 height 27
click at [499, 366] on div "Select Item" at bounding box center [621, 368] width 287 height 27
click at [492, 370] on div "Select Item" at bounding box center [621, 368] width 287 height 27
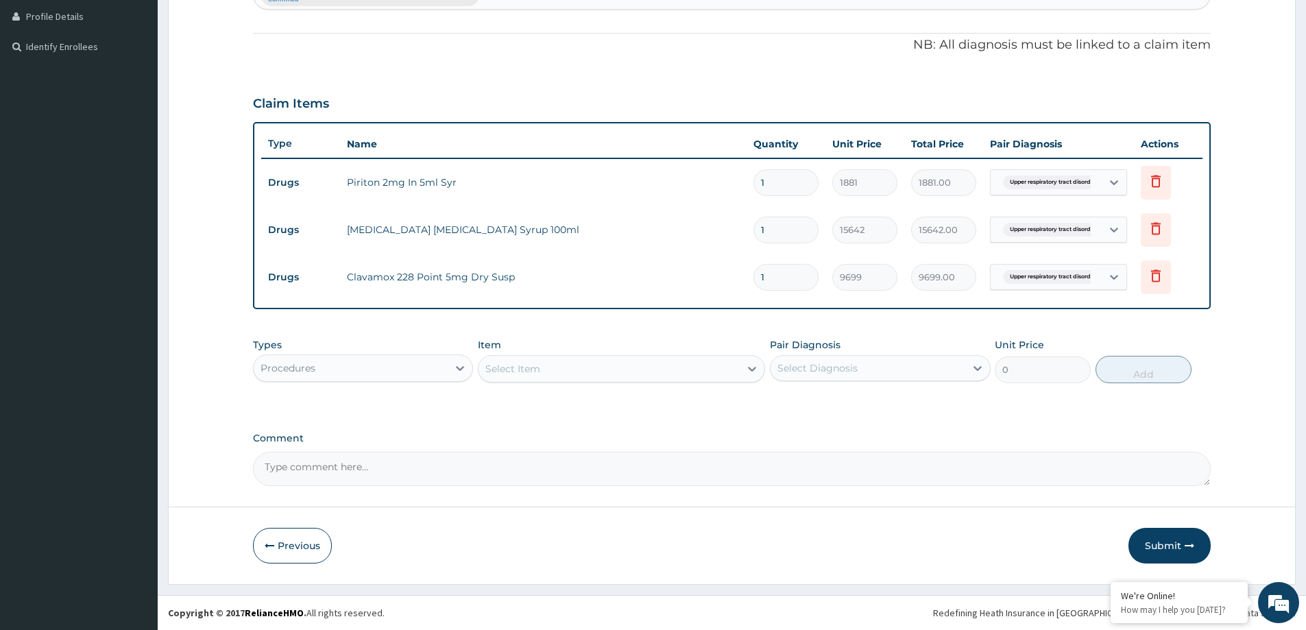
drag, startPoint x: 500, startPoint y: 361, endPoint x: 509, endPoint y: 370, distance: 12.6
click at [500, 362] on div "Select Item" at bounding box center [512, 369] width 55 height 14
click at [389, 367] on div "Procedures" at bounding box center [351, 368] width 194 height 22
click at [511, 367] on div "Select Item" at bounding box center [512, 369] width 55 height 14
type input "GENER"
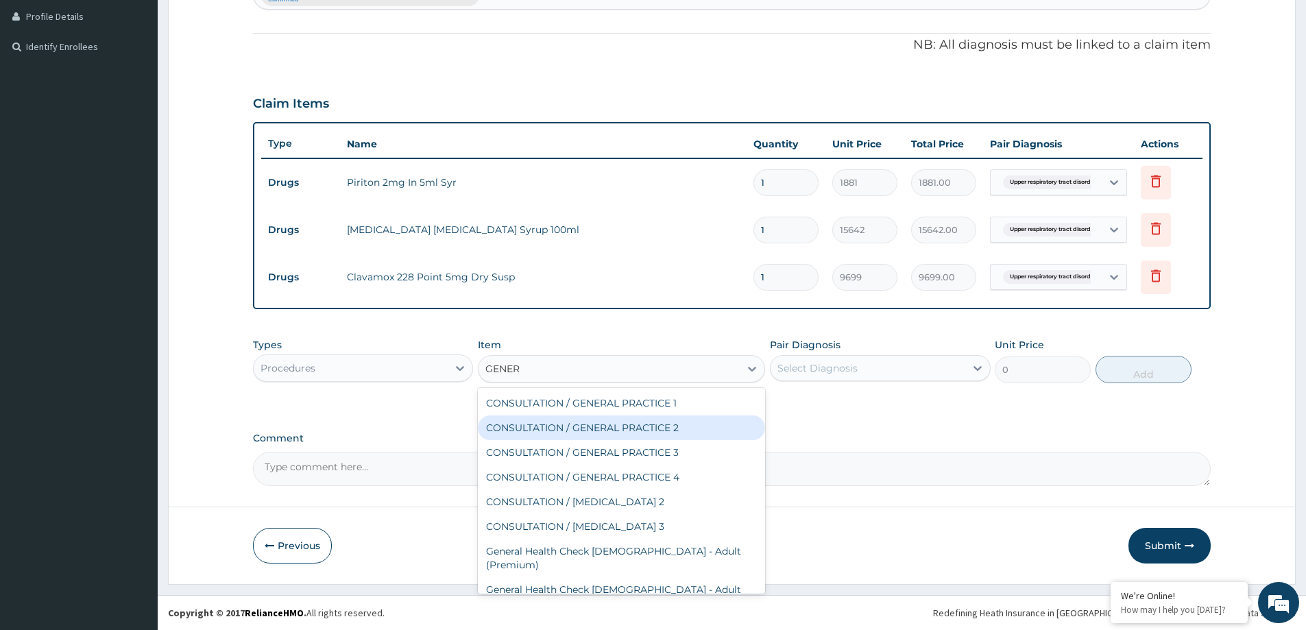
click at [583, 428] on div "CONSULTATION / GENERAL PRACTICE 2" at bounding box center [621, 427] width 287 height 25
type input "8400"
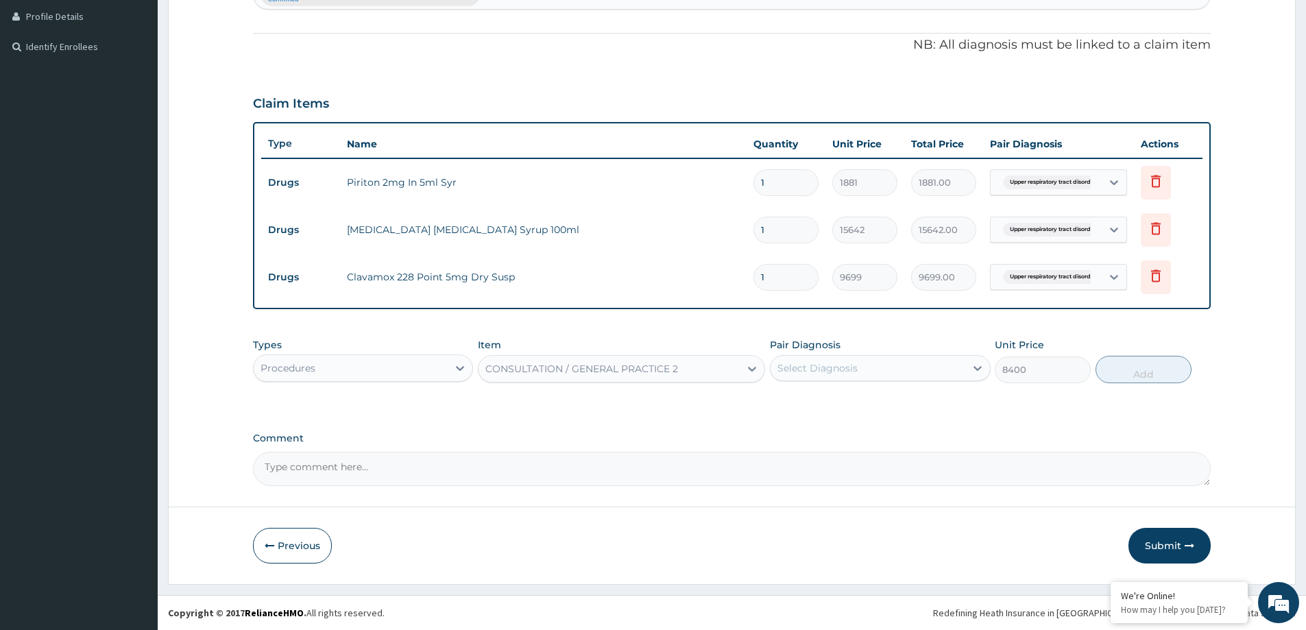
drag, startPoint x: 893, startPoint y: 376, endPoint x: 884, endPoint y: 384, distance: 12.6
click at [893, 376] on div "Select Diagnosis" at bounding box center [868, 368] width 194 height 22
drag, startPoint x: 876, startPoint y: 398, endPoint x: 891, endPoint y: 413, distance: 20.8
click at [873, 403] on label "Upper respiratory tract disorders, unspecified" at bounding box center [886, 408] width 189 height 27
checkbox input "true"
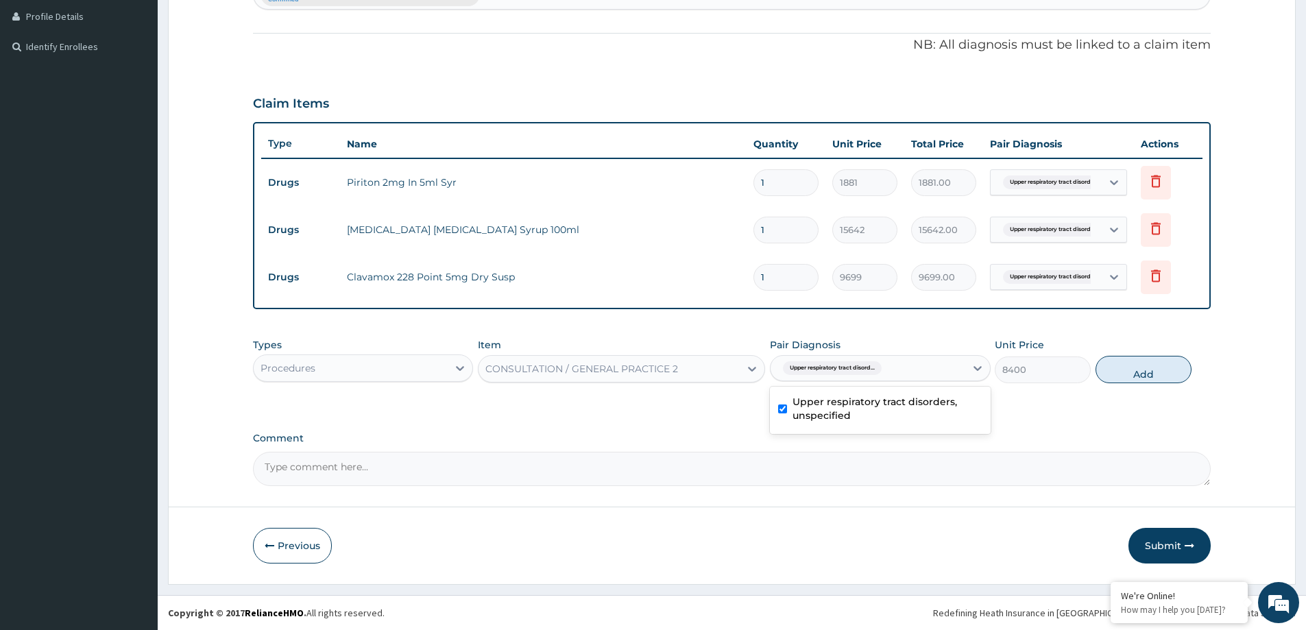
drag, startPoint x: 1081, startPoint y: 394, endPoint x: 1094, endPoint y: 386, distance: 15.4
click at [1077, 390] on div "Types Procedures Item CONSULTATION / GENERAL PRACTICE 2 Pair Diagnosis option U…" at bounding box center [732, 371] width 958 height 80
click at [1166, 374] on button "Add" at bounding box center [1143, 369] width 96 height 27
type input "0"
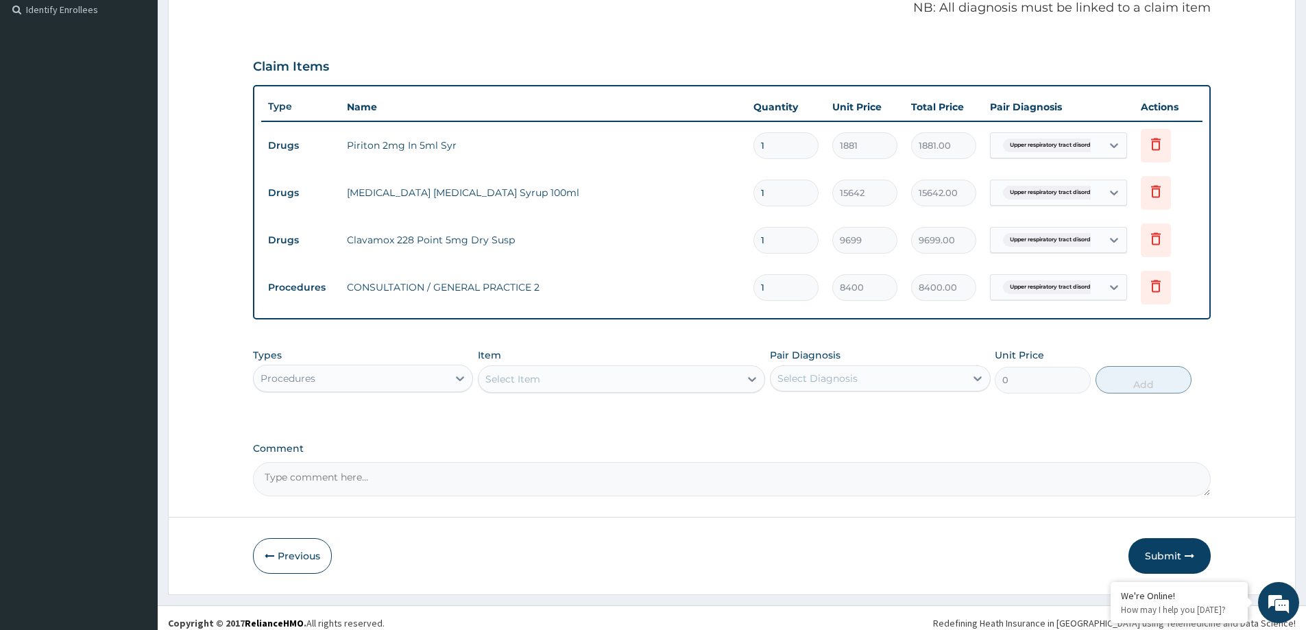
scroll to position [422, 0]
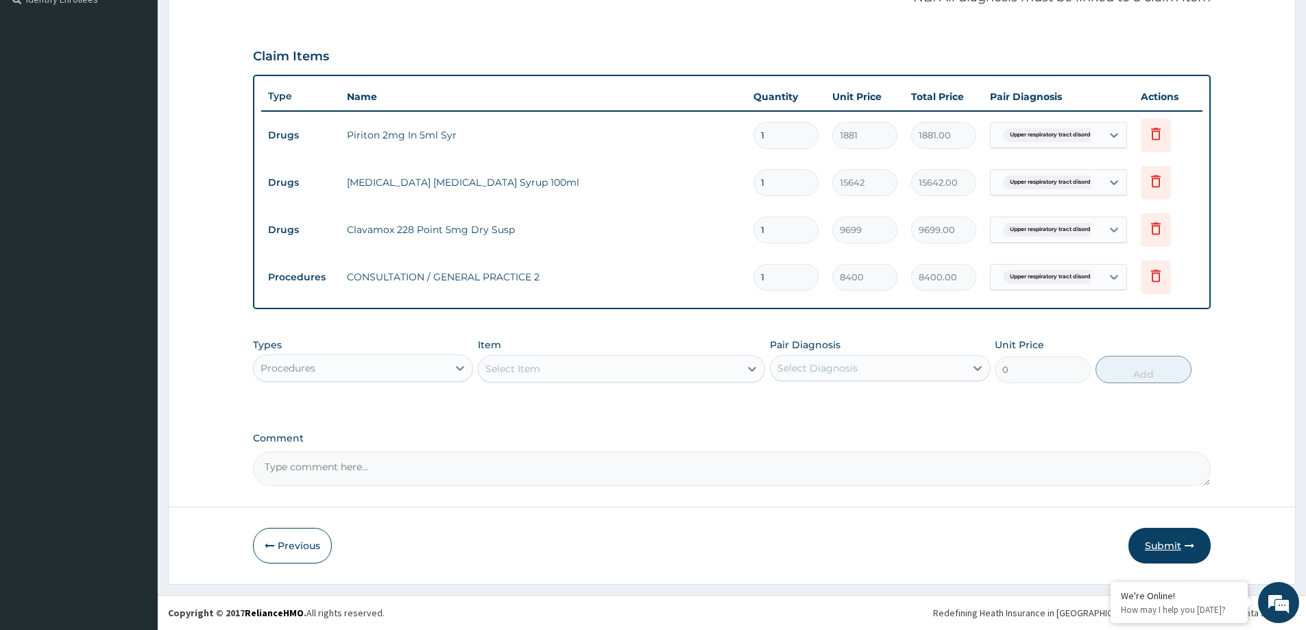
click at [1161, 547] on button "Submit" at bounding box center [1169, 546] width 82 height 36
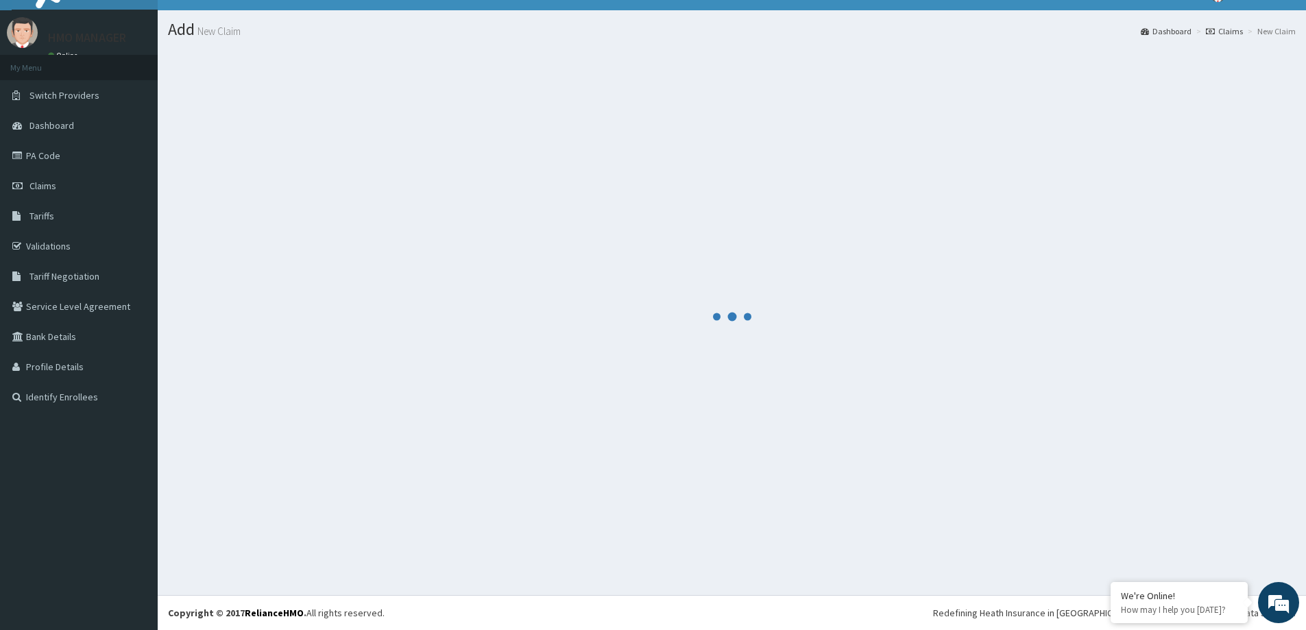
scroll to position [24, 0]
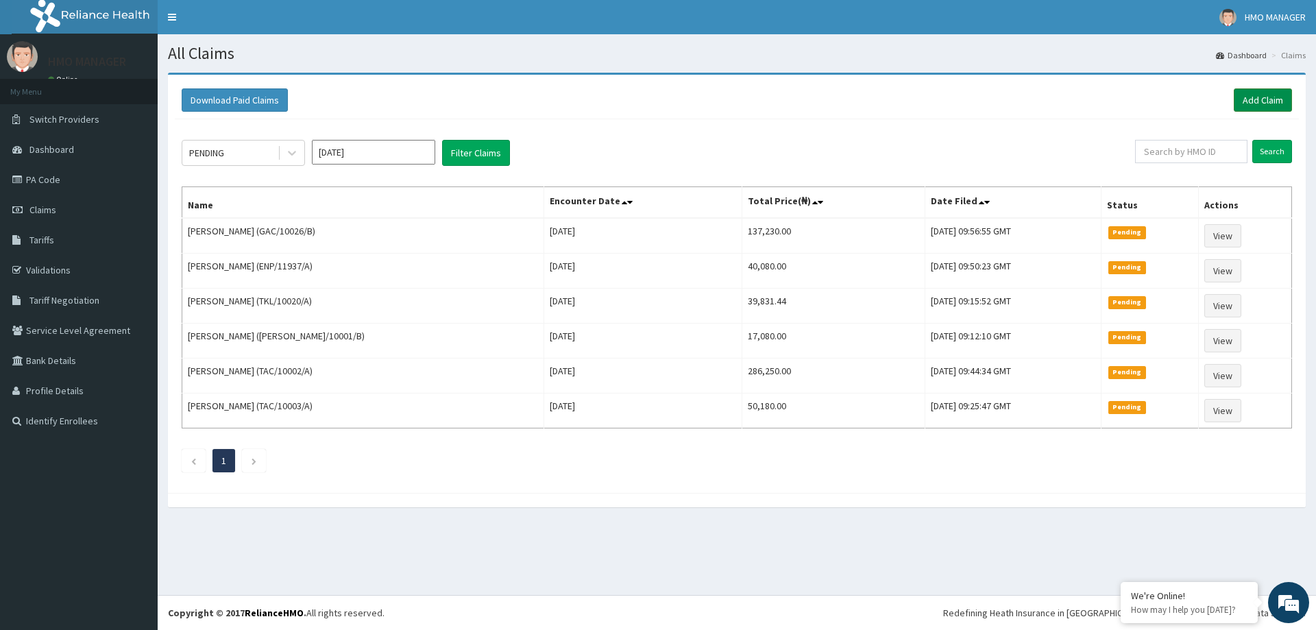
click at [1262, 94] on link "Add Claim" at bounding box center [1263, 99] width 58 height 23
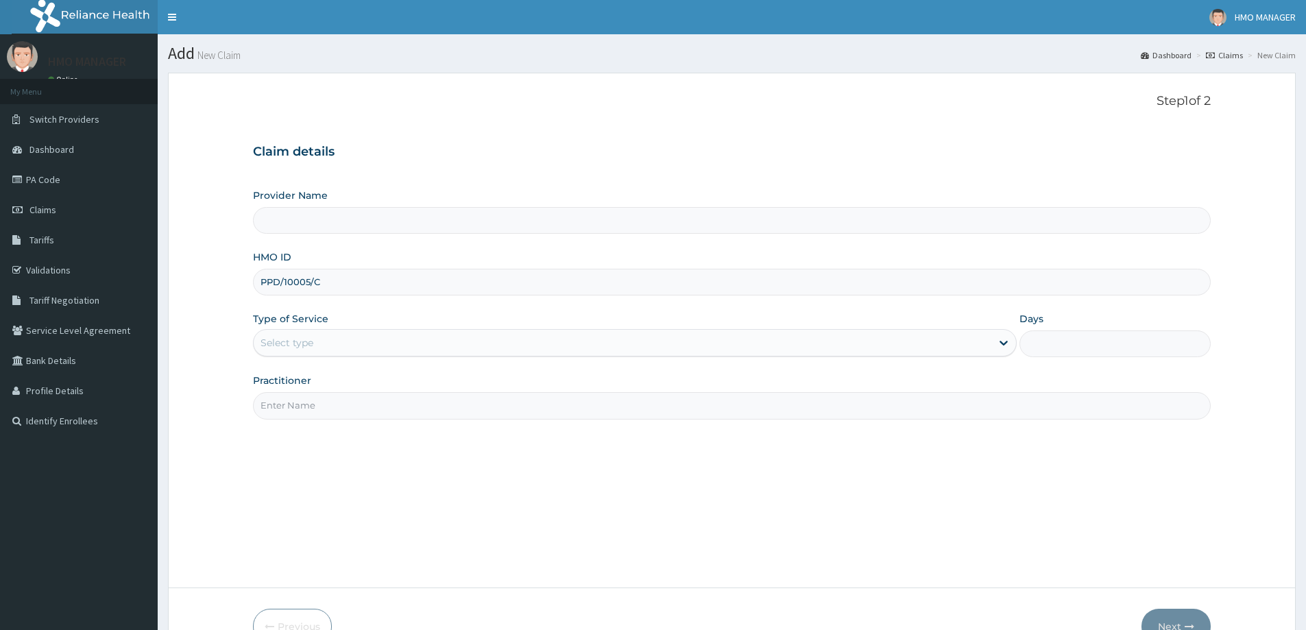
type input "PPD/10005/C"
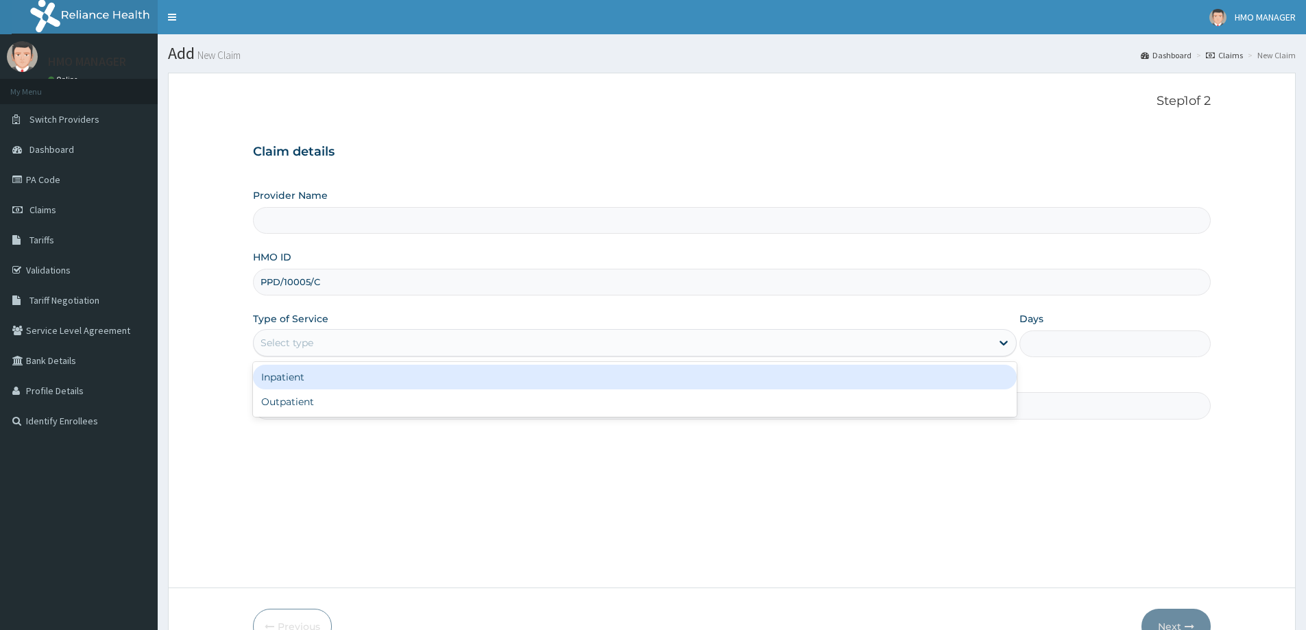
click at [332, 347] on div "Select type" at bounding box center [623, 343] width 738 height 22
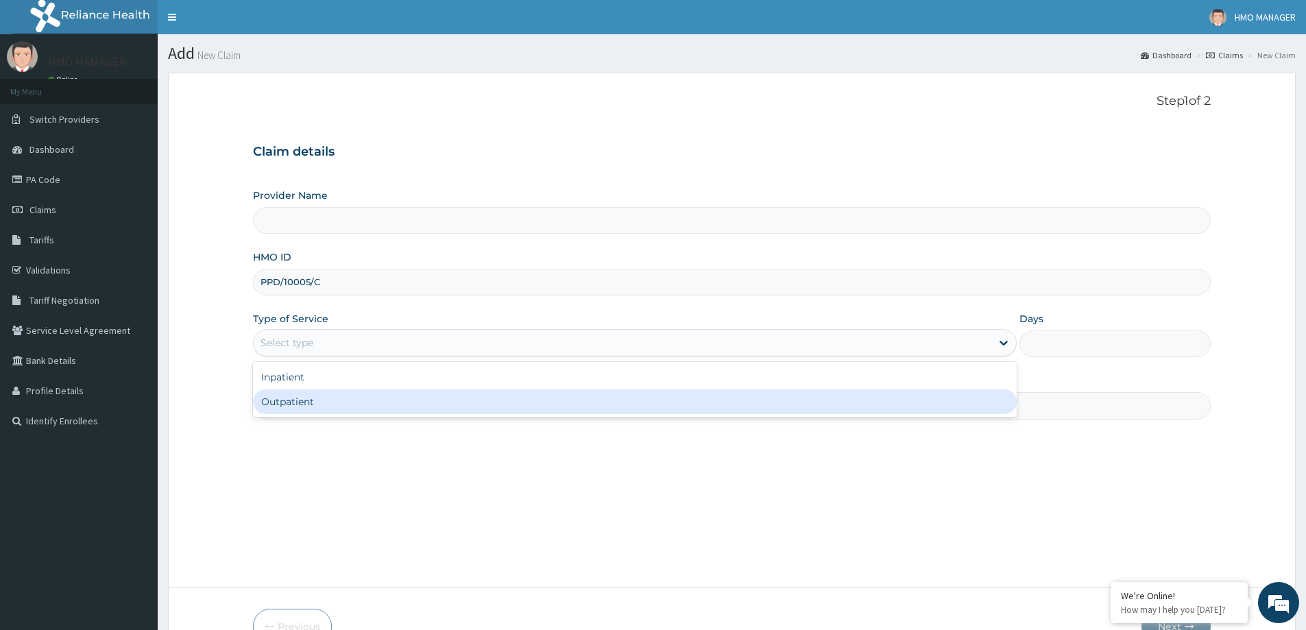
drag, startPoint x: 298, startPoint y: 390, endPoint x: 298, endPoint y: 399, distance: 8.9
click at [298, 399] on div "Outpatient" at bounding box center [635, 401] width 764 height 25
type input "1"
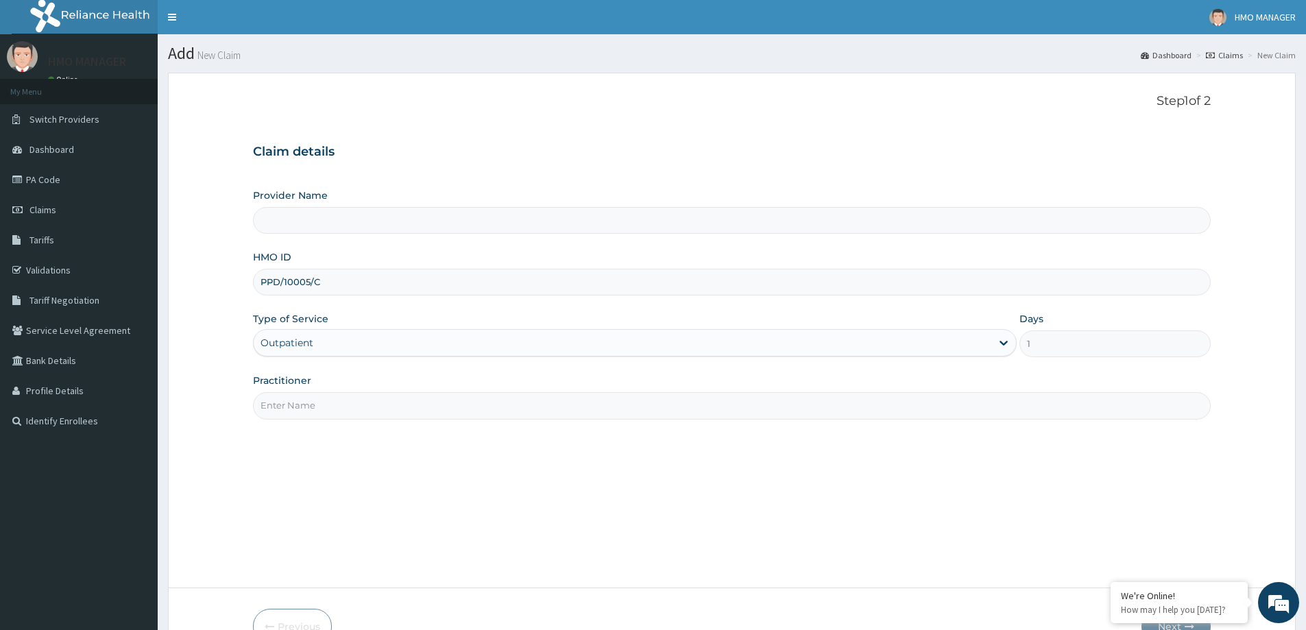
type input "CEDARCREST HOSPITAL LIMITED"
click at [254, 405] on input "Practitioner" at bounding box center [732, 405] width 958 height 27
paste input "Dr KENNEDY JONEY"
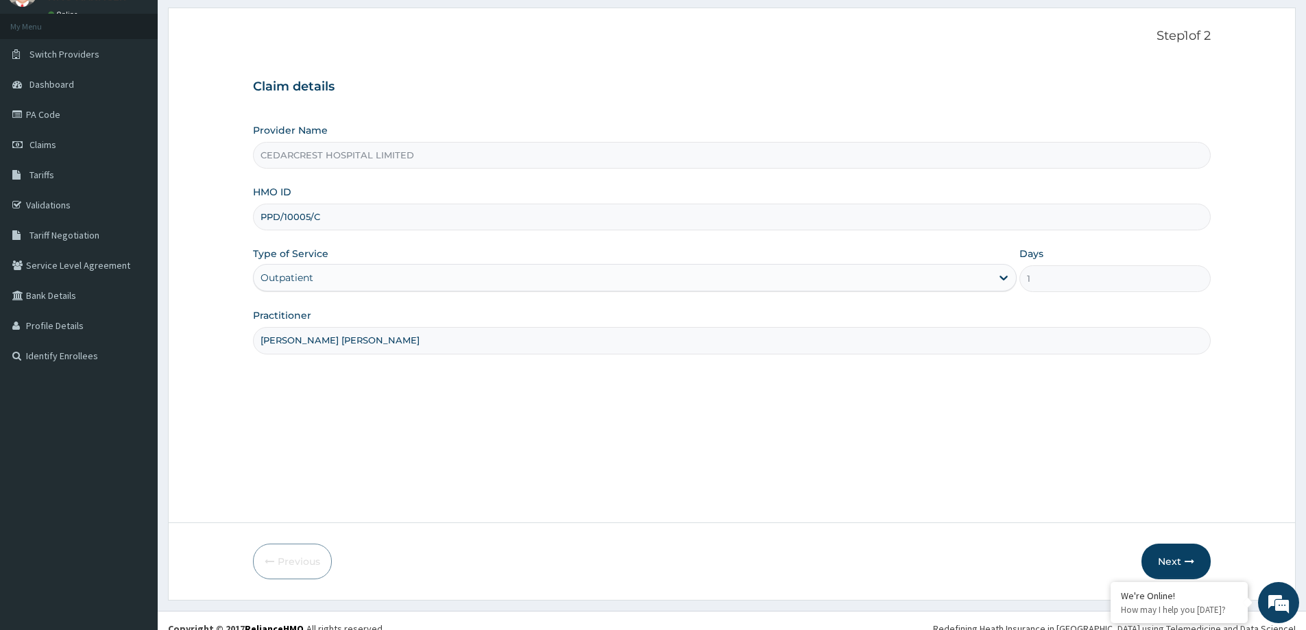
scroll to position [81, 0]
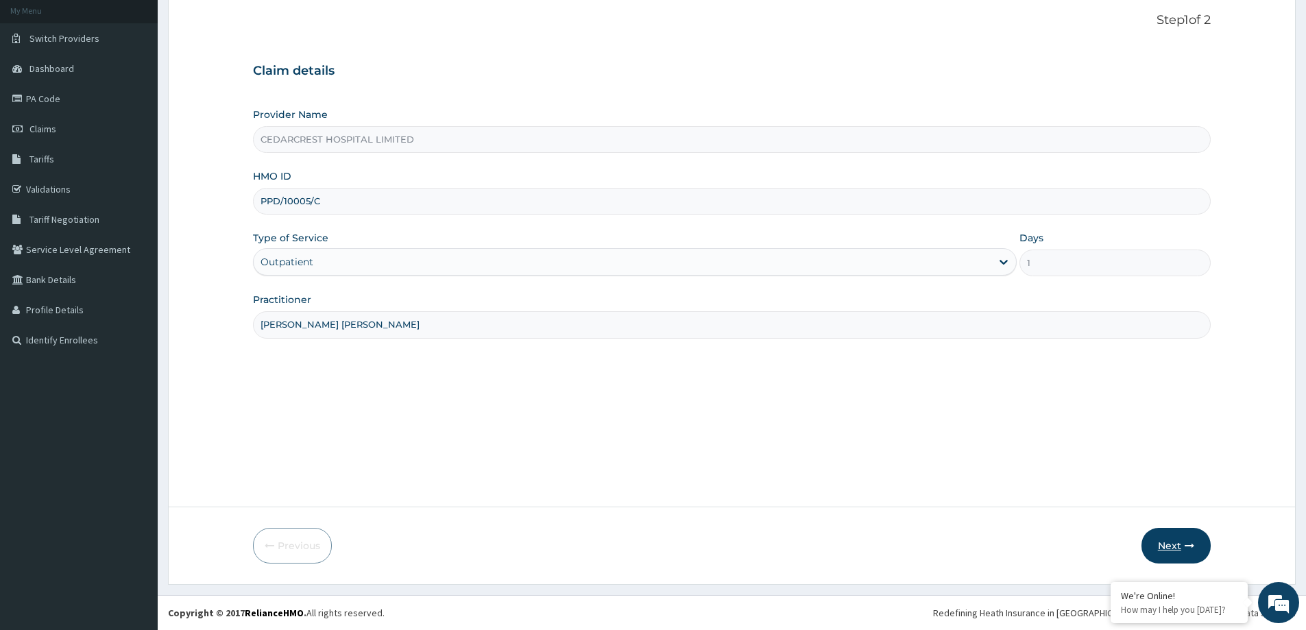
type input "Dr KENNEDY JONEY"
click at [1178, 535] on button "Next" at bounding box center [1175, 546] width 69 height 36
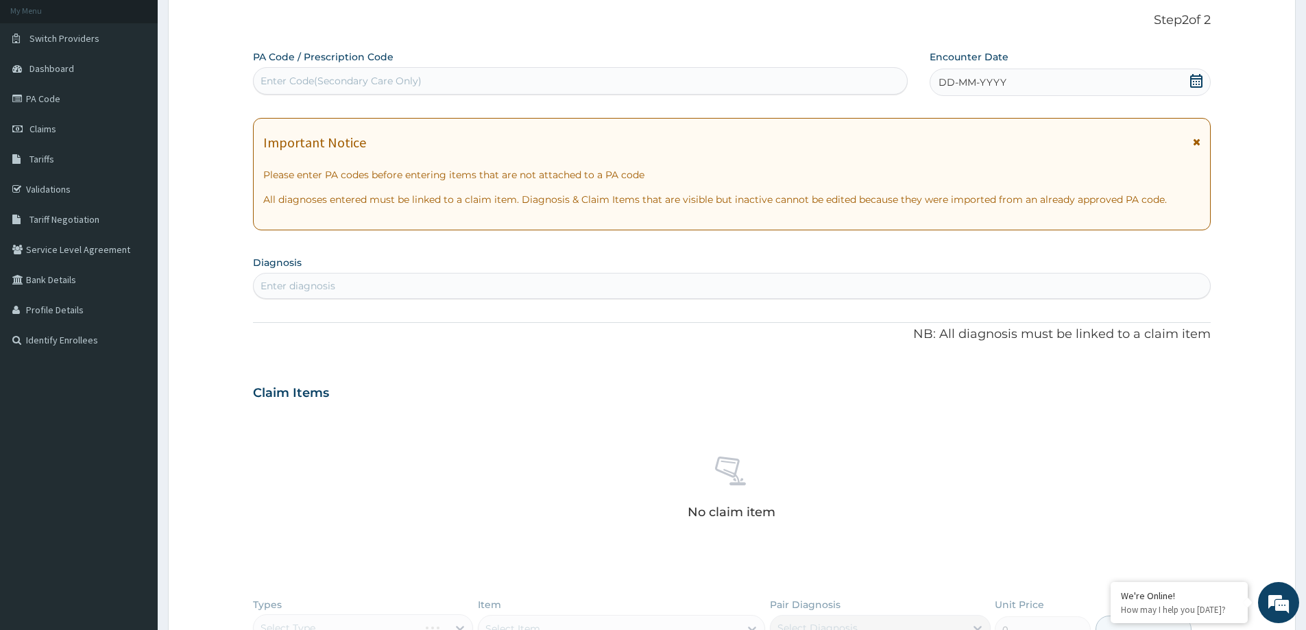
scroll to position [0, 0]
click at [953, 86] on span "DD-MM-YYYY" at bounding box center [973, 82] width 68 height 14
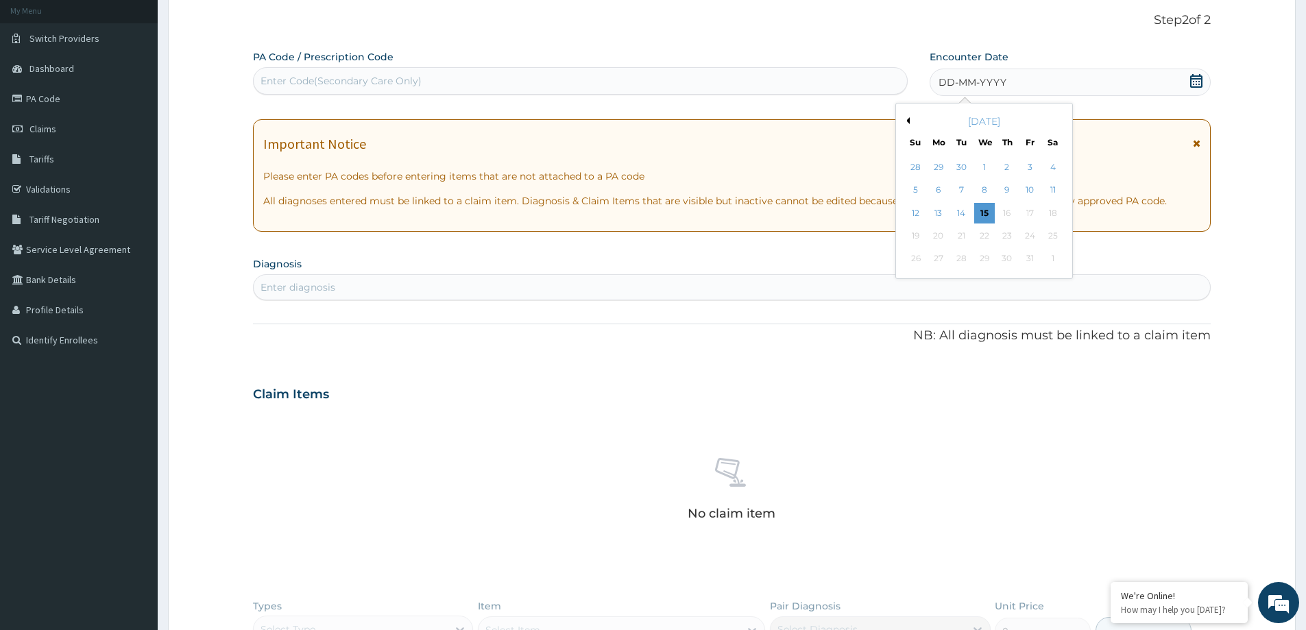
drag, startPoint x: 937, startPoint y: 190, endPoint x: 605, endPoint y: 23, distance: 372.2
click at [922, 184] on div "5 6 7 8 9 10 11" at bounding box center [984, 190] width 160 height 23
click at [945, 193] on div "6" at bounding box center [938, 190] width 21 height 21
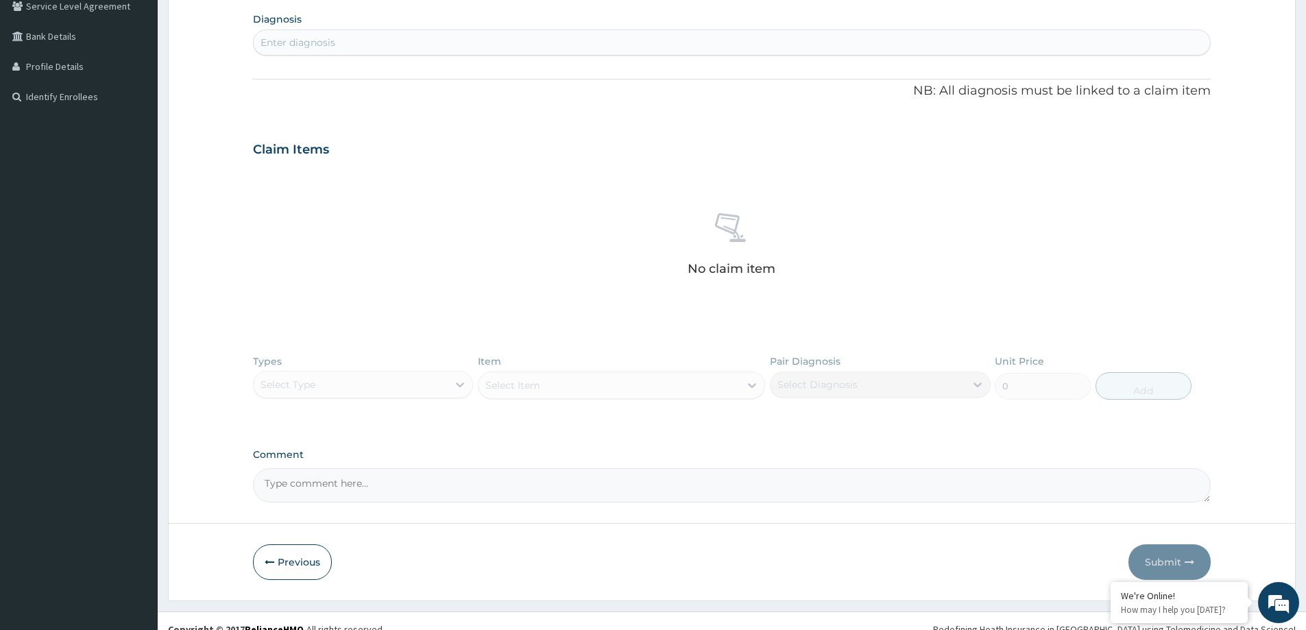
scroll to position [135, 0]
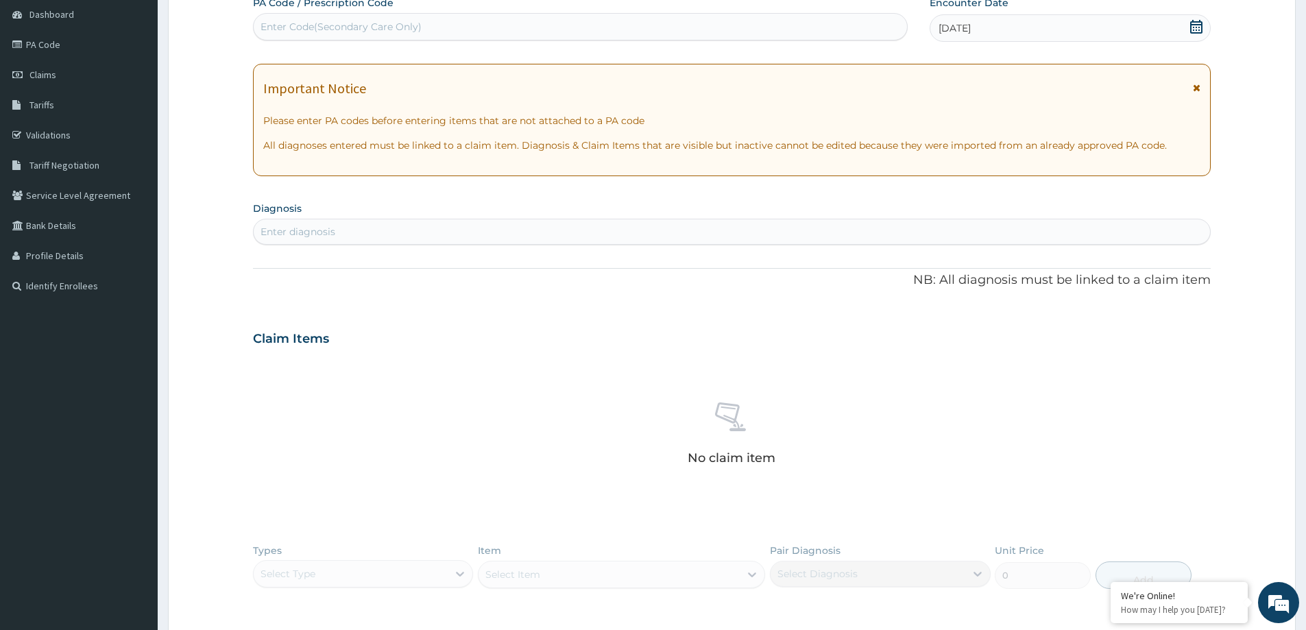
click at [417, 228] on div "Enter diagnosis" at bounding box center [732, 232] width 956 height 22
type input "U"
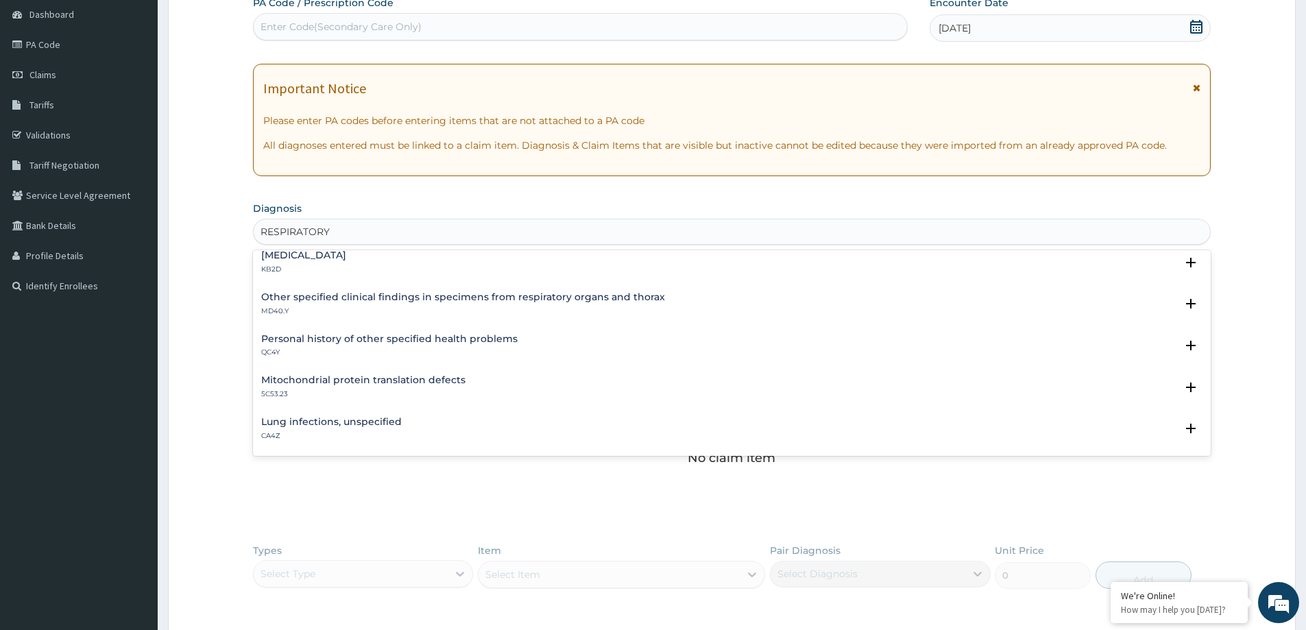
scroll to position [1126, 0]
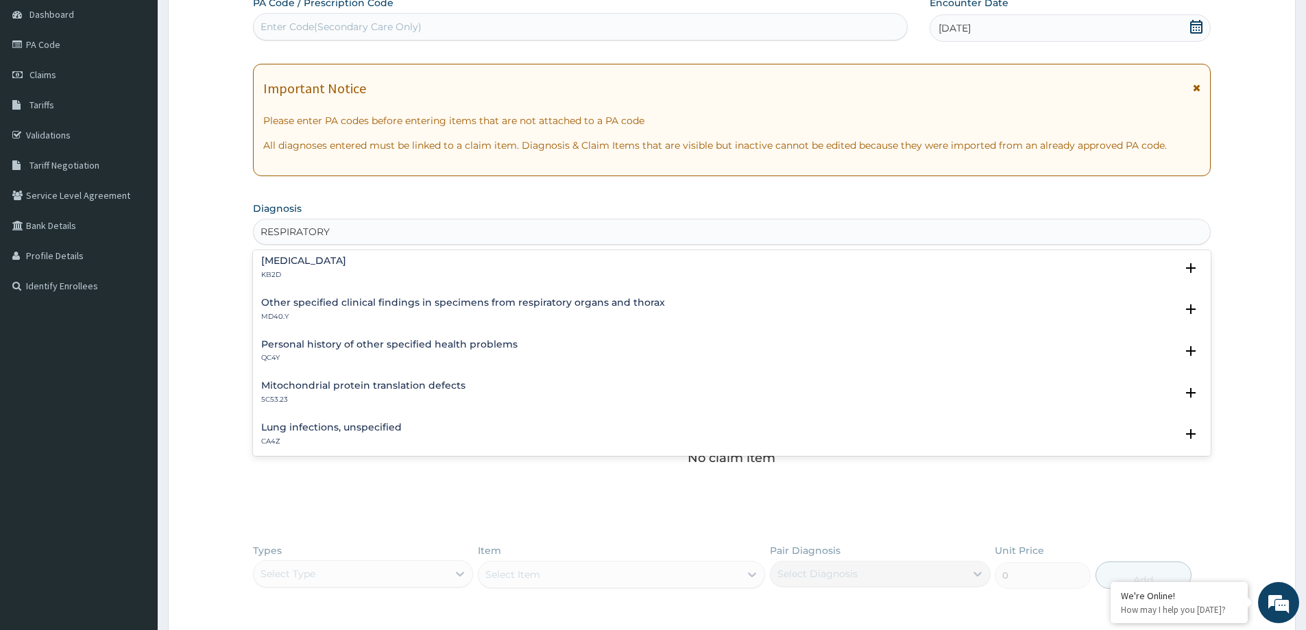
type input "RESPIRATORY"
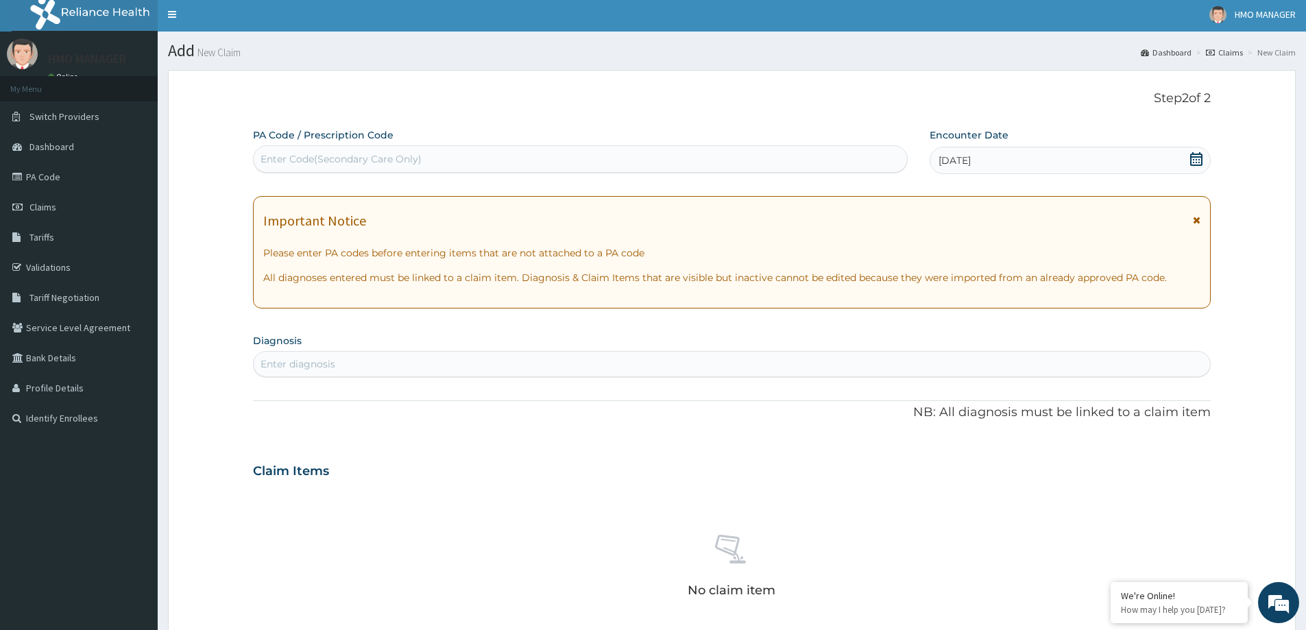
scroll to position [0, 0]
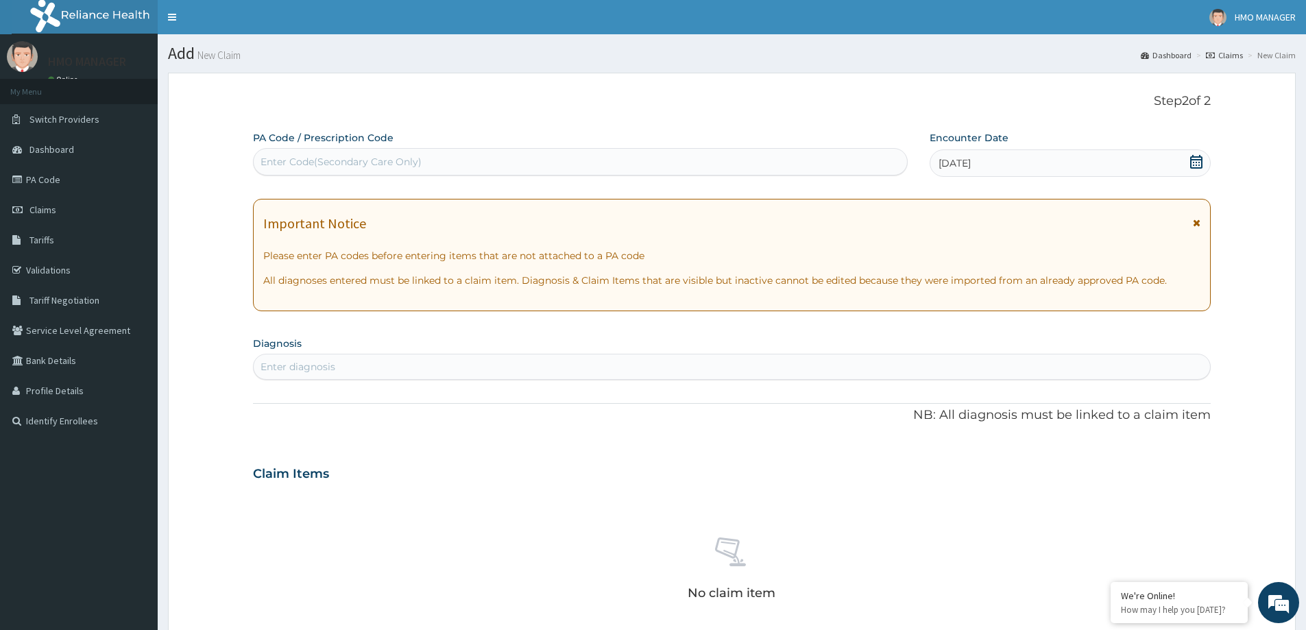
click at [340, 360] on div "Enter diagnosis" at bounding box center [732, 367] width 956 height 22
click at [342, 373] on div "Enter diagnosis" at bounding box center [732, 367] width 956 height 22
drag, startPoint x: 341, startPoint y: 374, endPoint x: 359, endPoint y: 361, distance: 22.1
click at [377, 359] on div "Enter diagnosis" at bounding box center [732, 367] width 956 height 22
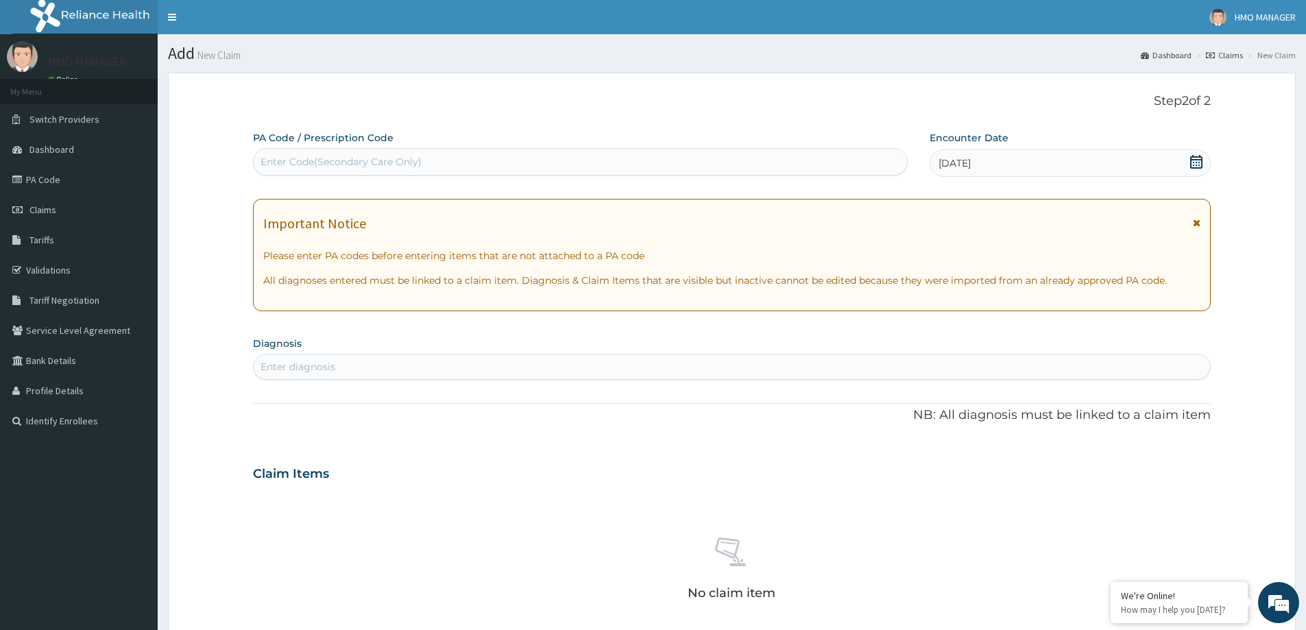
drag, startPoint x: 370, startPoint y: 354, endPoint x: 417, endPoint y: 365, distance: 48.6
drag, startPoint x: 417, startPoint y: 365, endPoint x: 313, endPoint y: 360, distance: 104.3
click at [313, 362] on div "Enter diagnosis" at bounding box center [298, 367] width 75 height 14
click at [323, 368] on div "Enter diagnosis" at bounding box center [298, 367] width 75 height 14
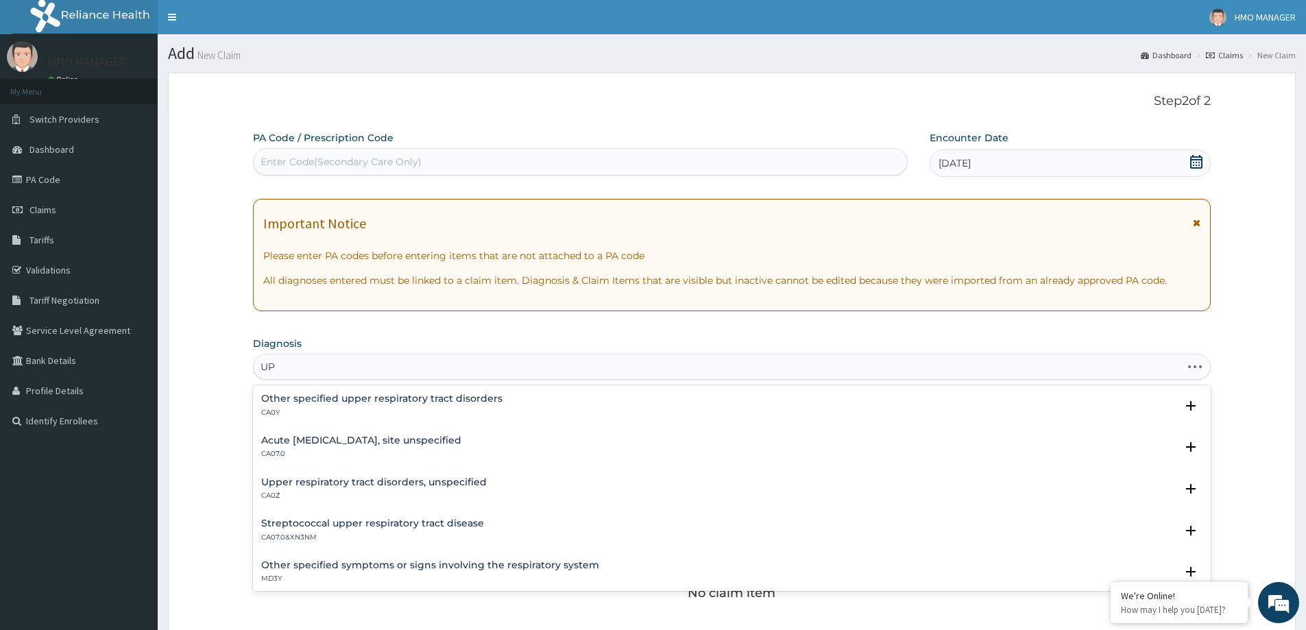
type input "U"
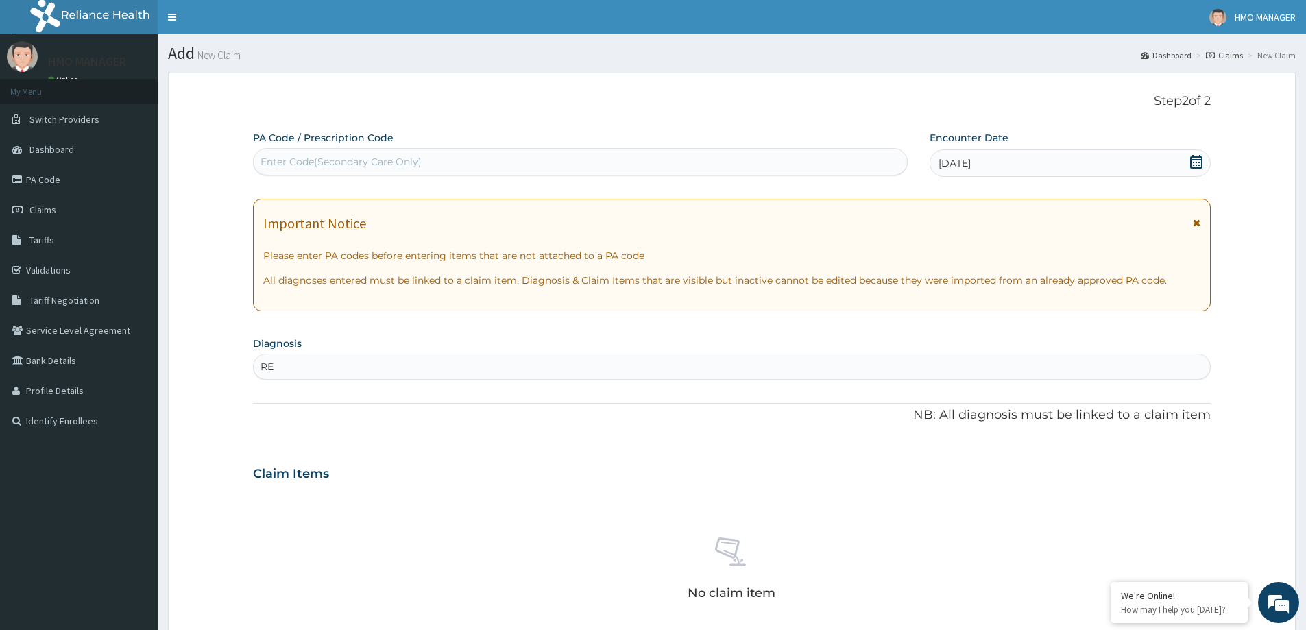
type input "R"
type input "UPPER RESP"
click at [305, 343] on section "Diagnosis Enter diagnosis" at bounding box center [732, 356] width 958 height 47
click at [313, 370] on div "Enter diagnosis" at bounding box center [298, 367] width 75 height 14
type input "U"
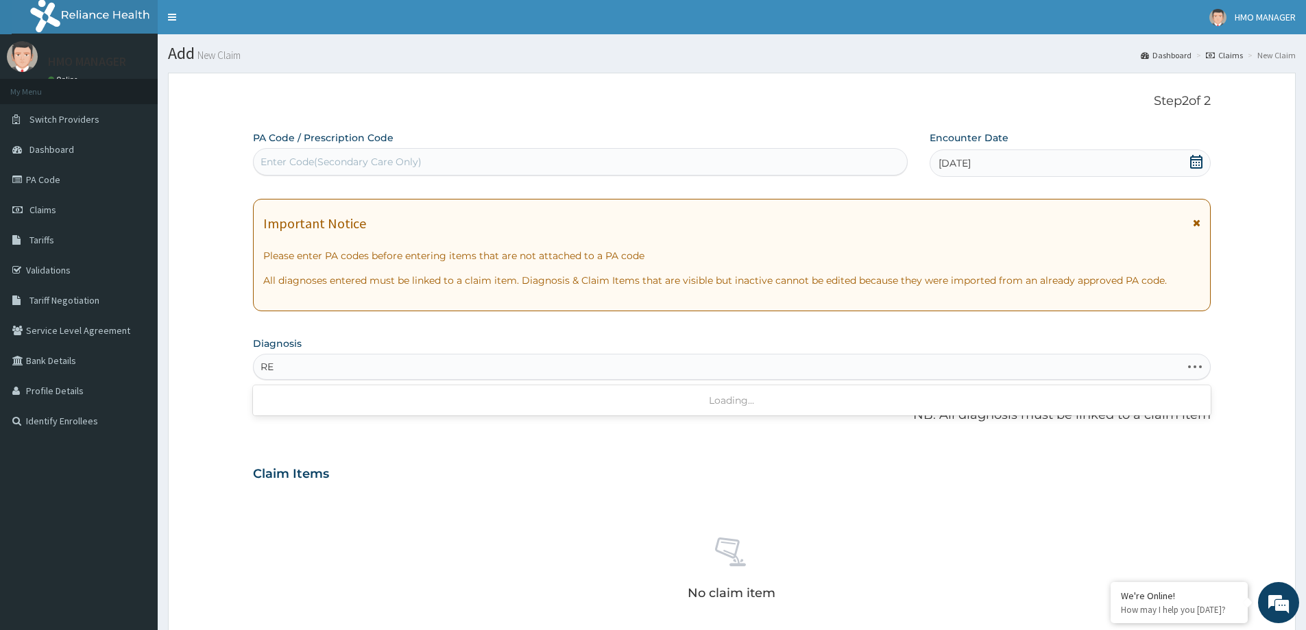
type input "R"
drag, startPoint x: 773, startPoint y: 18, endPoint x: 531, endPoint y: 364, distance: 422.0
click at [531, 364] on div "Enter diagnosis" at bounding box center [732, 367] width 956 height 22
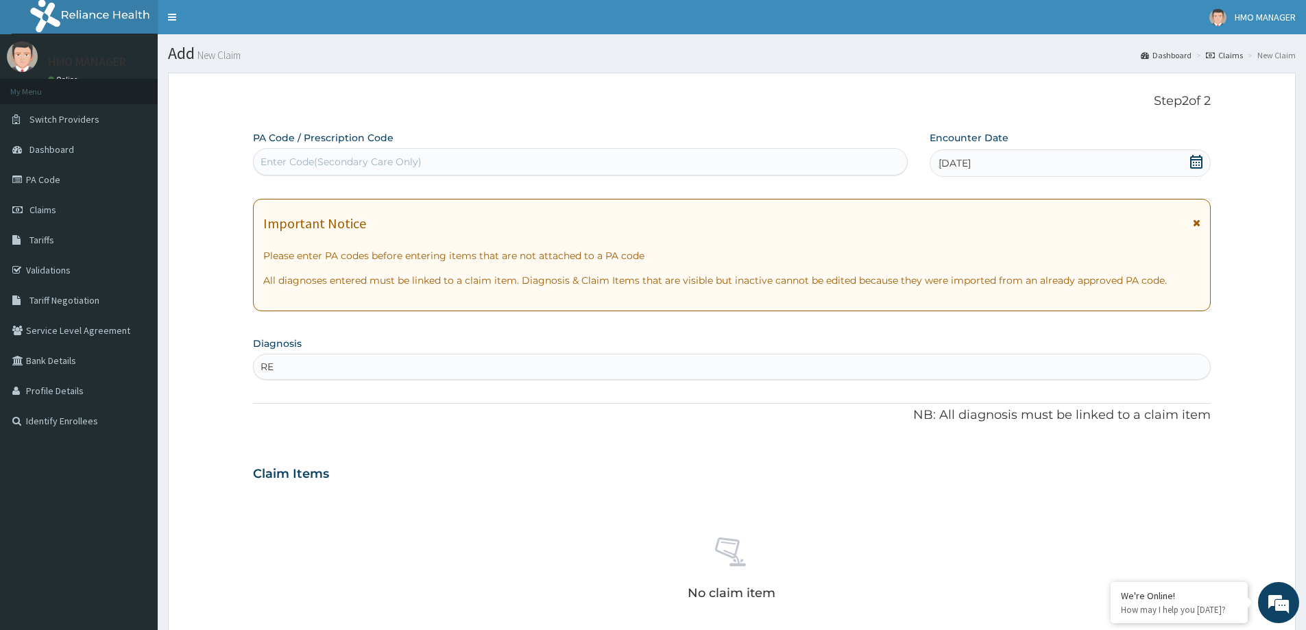
type input "R"
type input "U"
type input "ACUTE"
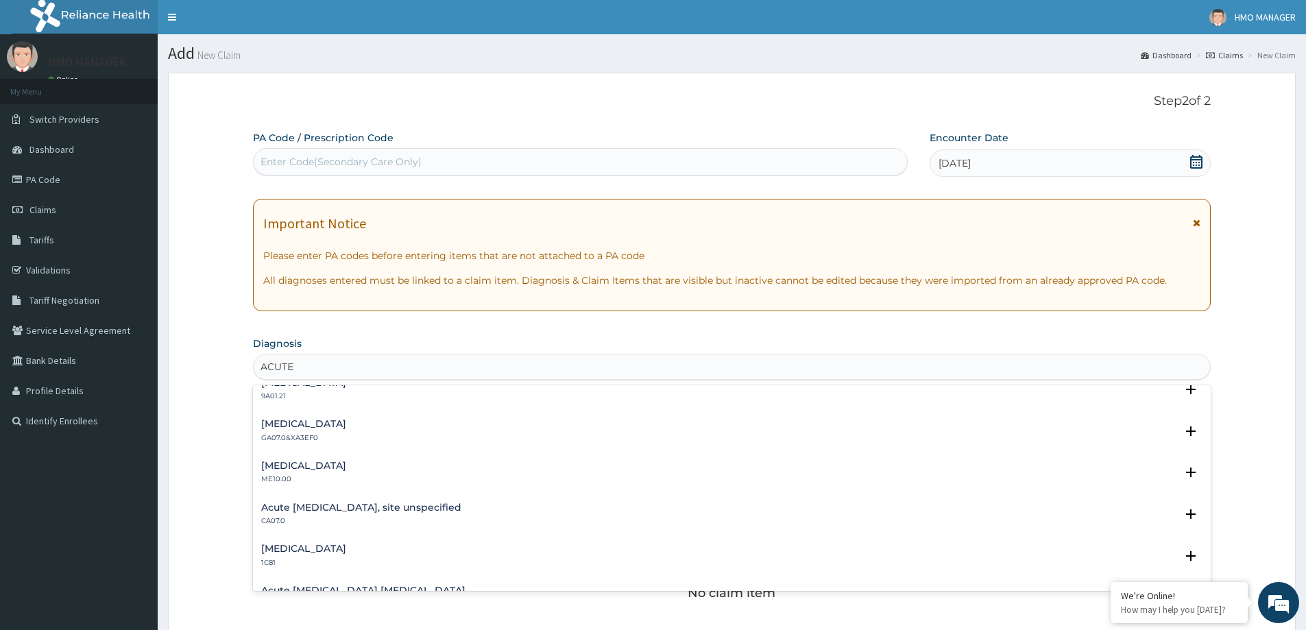
scroll to position [1440, 0]
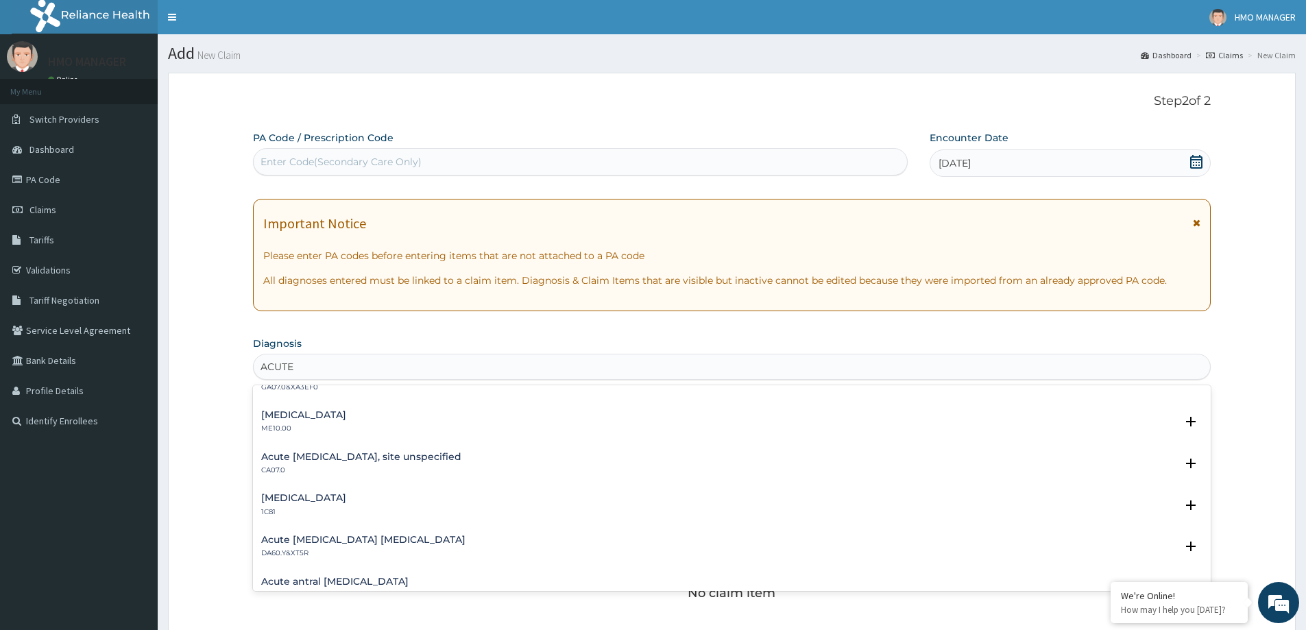
click at [346, 456] on h4 "Acute upper respiratory infection, site unspecified" at bounding box center [361, 457] width 200 height 10
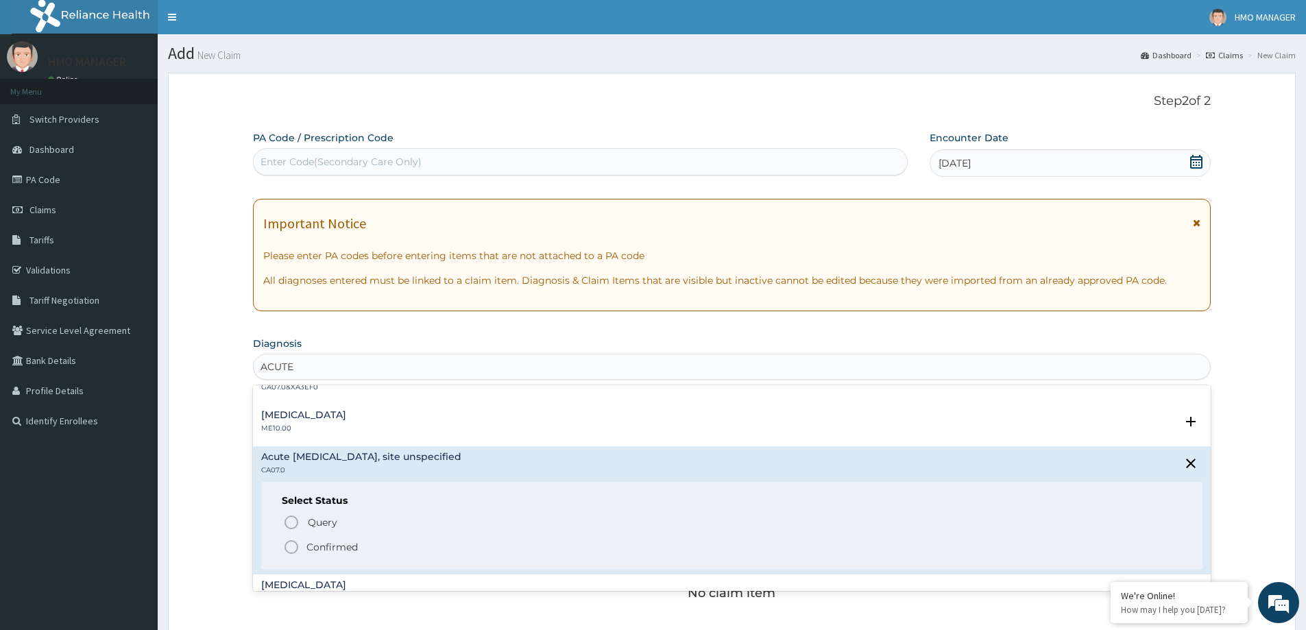
click at [330, 553] on p "Confirmed" at bounding box center [331, 547] width 51 height 14
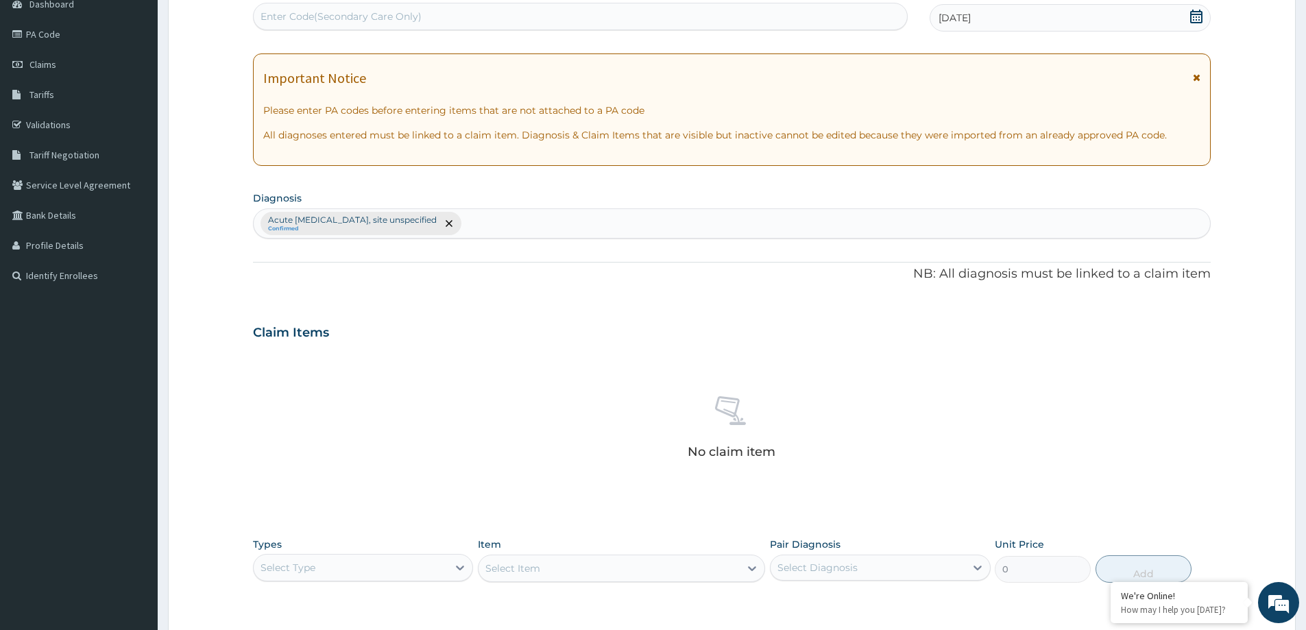
scroll to position [343, 0]
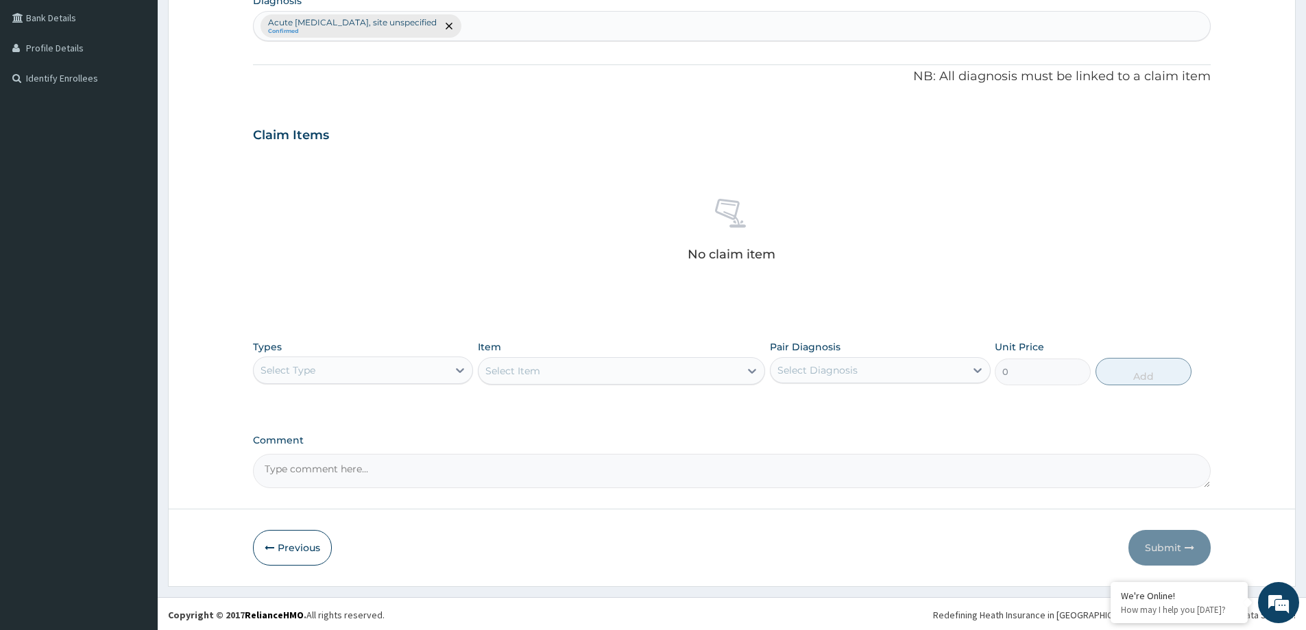
click at [315, 377] on div "Select Type" at bounding box center [351, 370] width 194 height 22
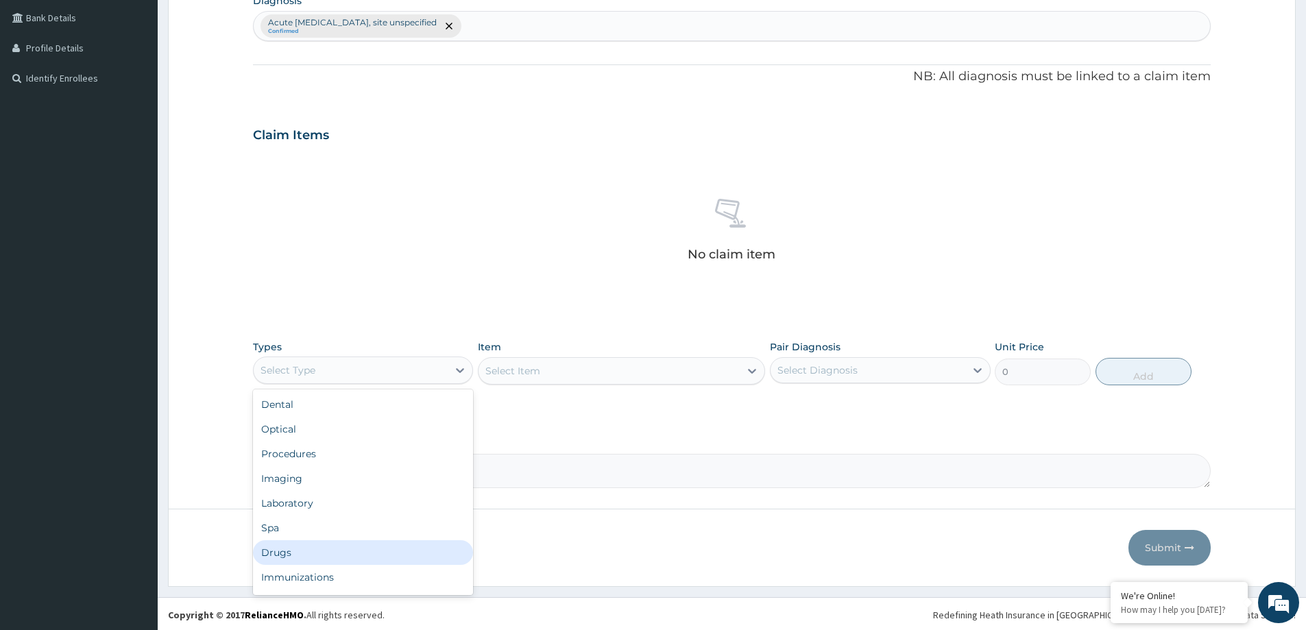
click at [311, 553] on div "Drugs" at bounding box center [363, 552] width 220 height 25
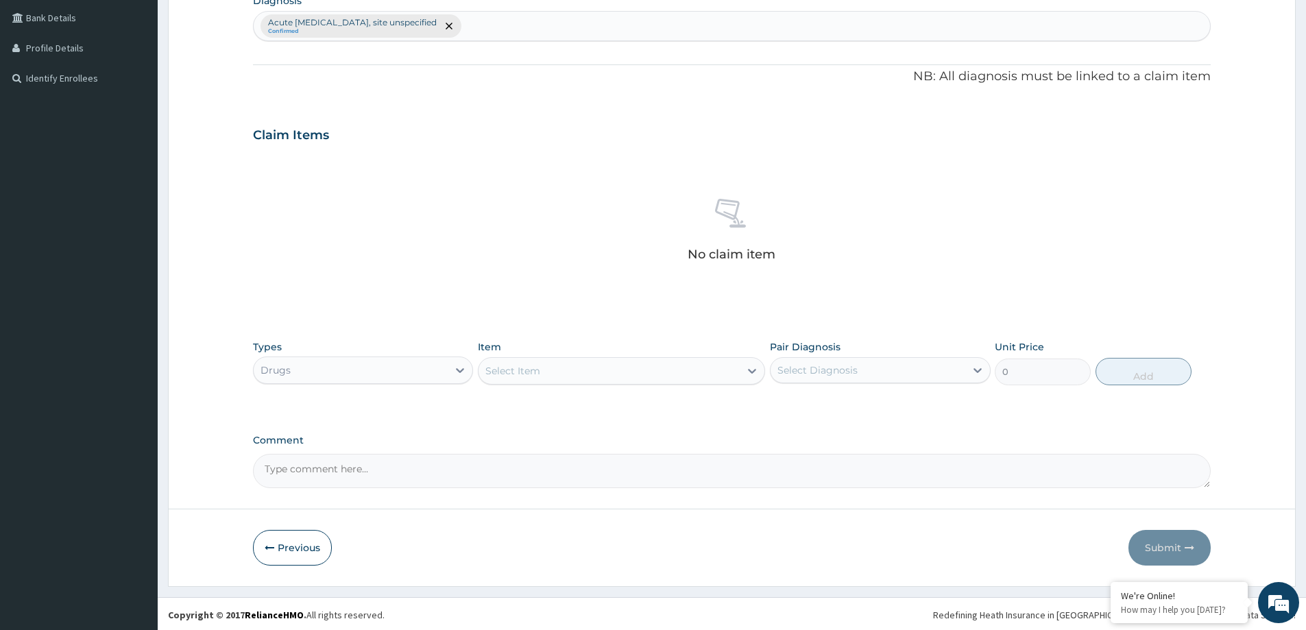
click at [572, 370] on div "Select Item" at bounding box center [609, 371] width 261 height 22
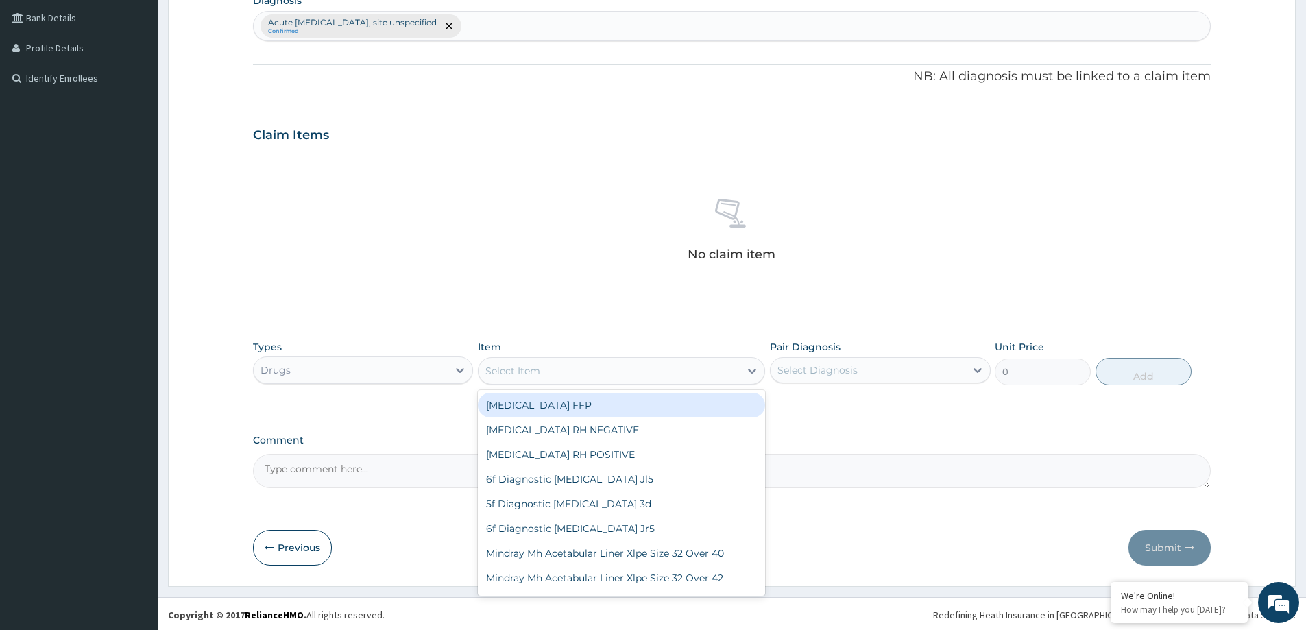
click at [535, 371] on div "Select Item" at bounding box center [512, 371] width 55 height 14
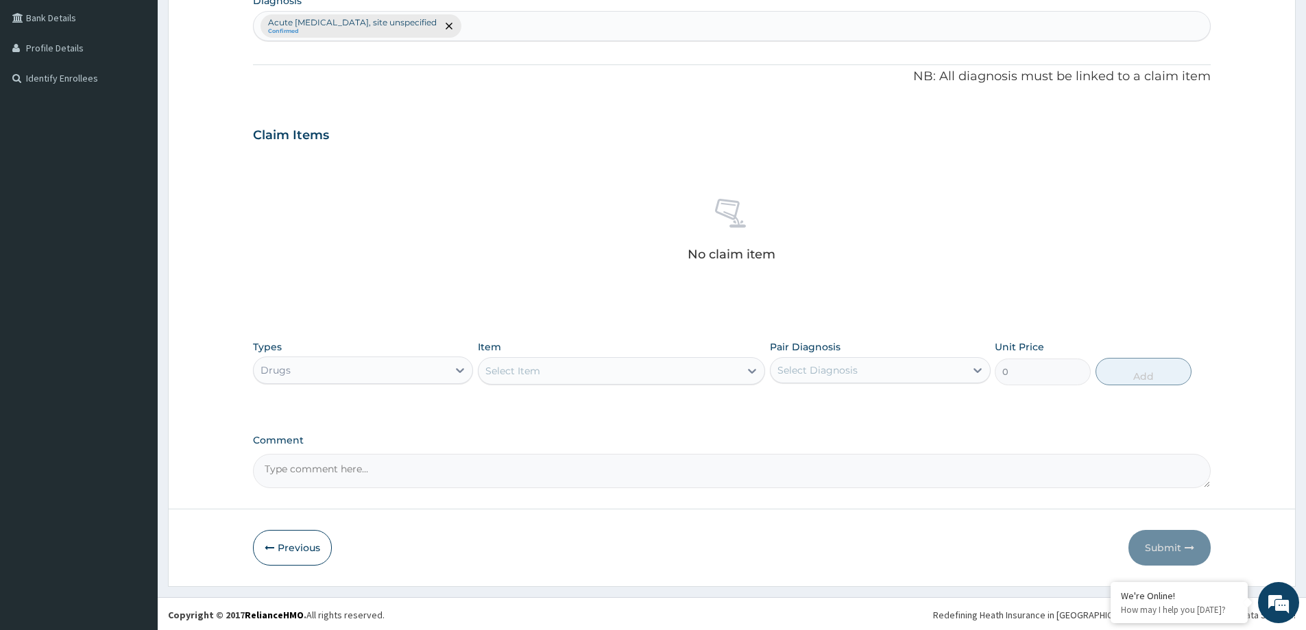
drag, startPoint x: 530, startPoint y: 369, endPoint x: 517, endPoint y: 359, distance: 16.6
click at [529, 369] on div "Select Item" at bounding box center [512, 371] width 55 height 14
click at [551, 378] on div "Select Item" at bounding box center [609, 371] width 261 height 22
type input "PIRI"
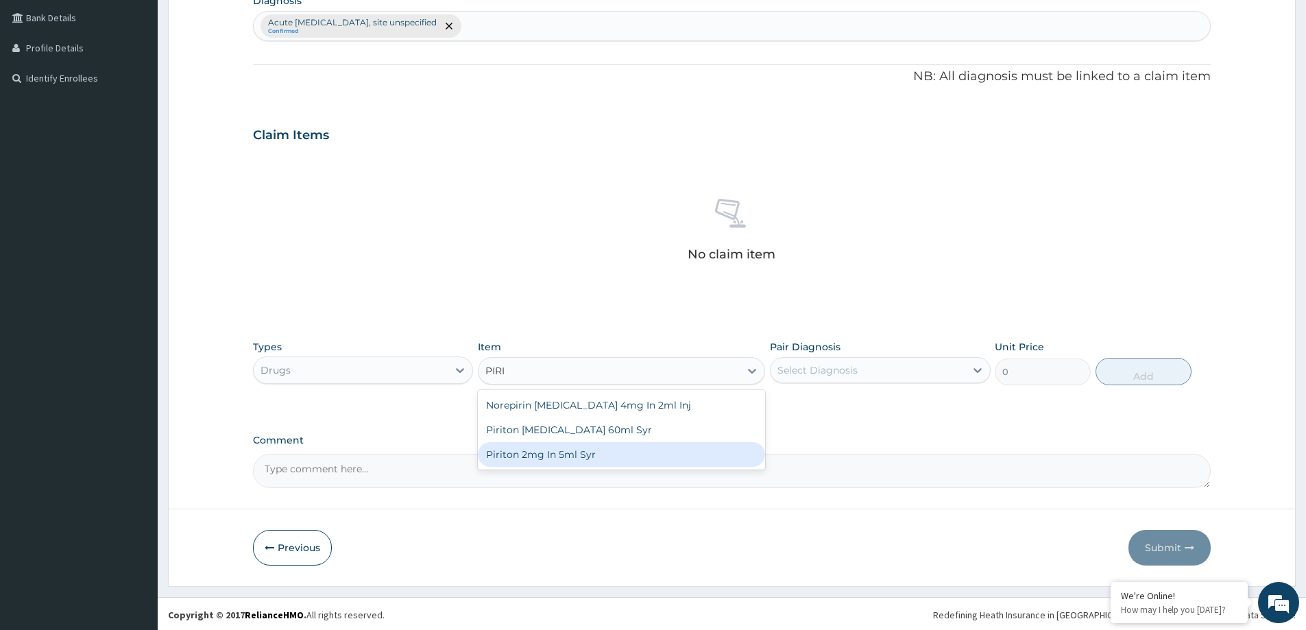
click at [607, 459] on div "Piriton 2mg In 5ml Syr" at bounding box center [621, 454] width 287 height 25
type input "1881"
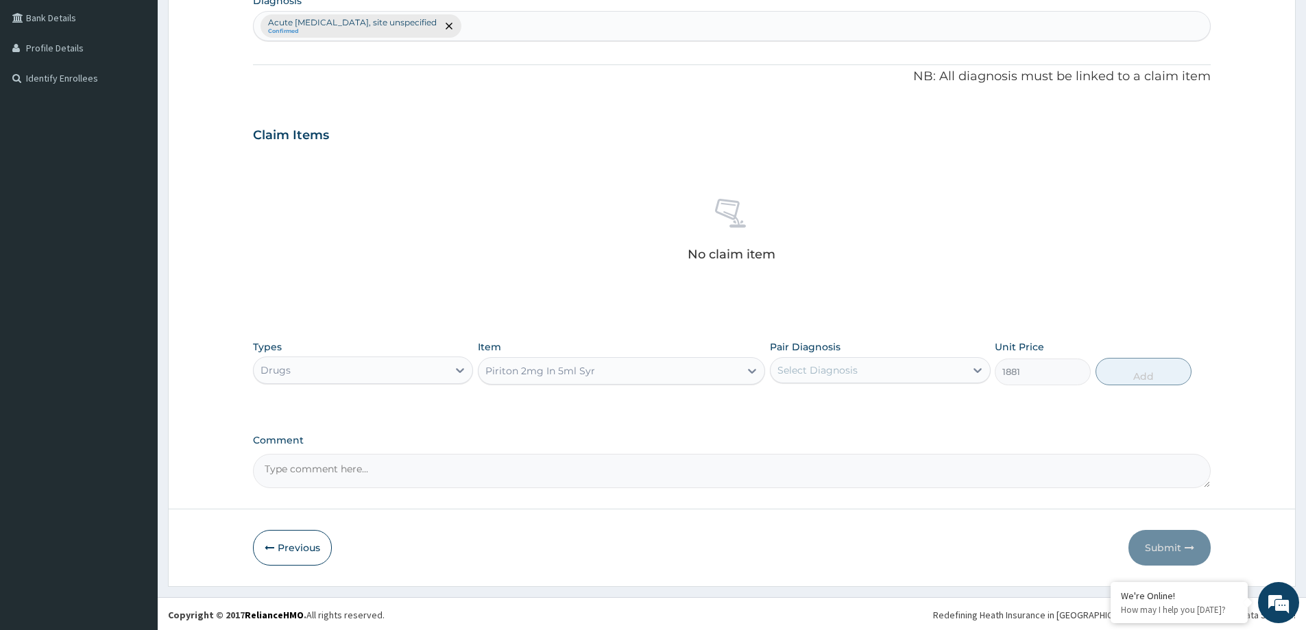
click at [834, 361] on div "Select Diagnosis" at bounding box center [868, 370] width 194 height 22
drag, startPoint x: 844, startPoint y: 394, endPoint x: 851, endPoint y: 413, distance: 20.4
click at [844, 394] on div "Acute upper respiratory infection, site unspecified" at bounding box center [880, 412] width 220 height 42
checkbox input "true"
click at [1143, 376] on button "Add" at bounding box center [1143, 371] width 96 height 27
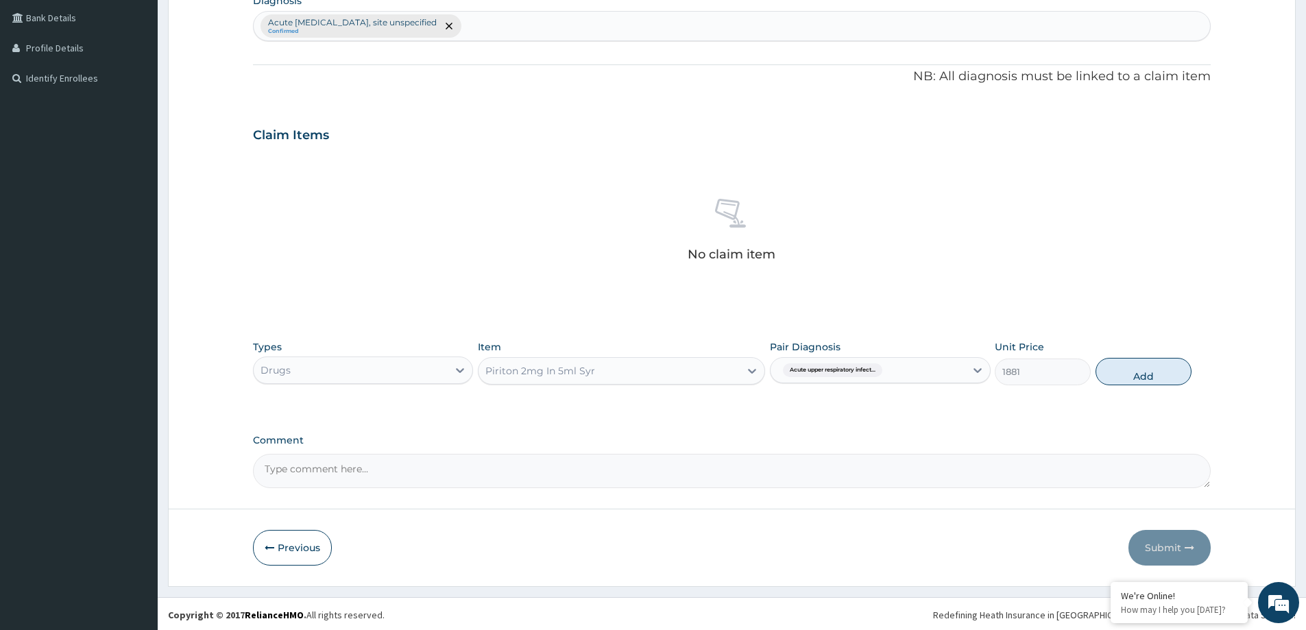
type input "0"
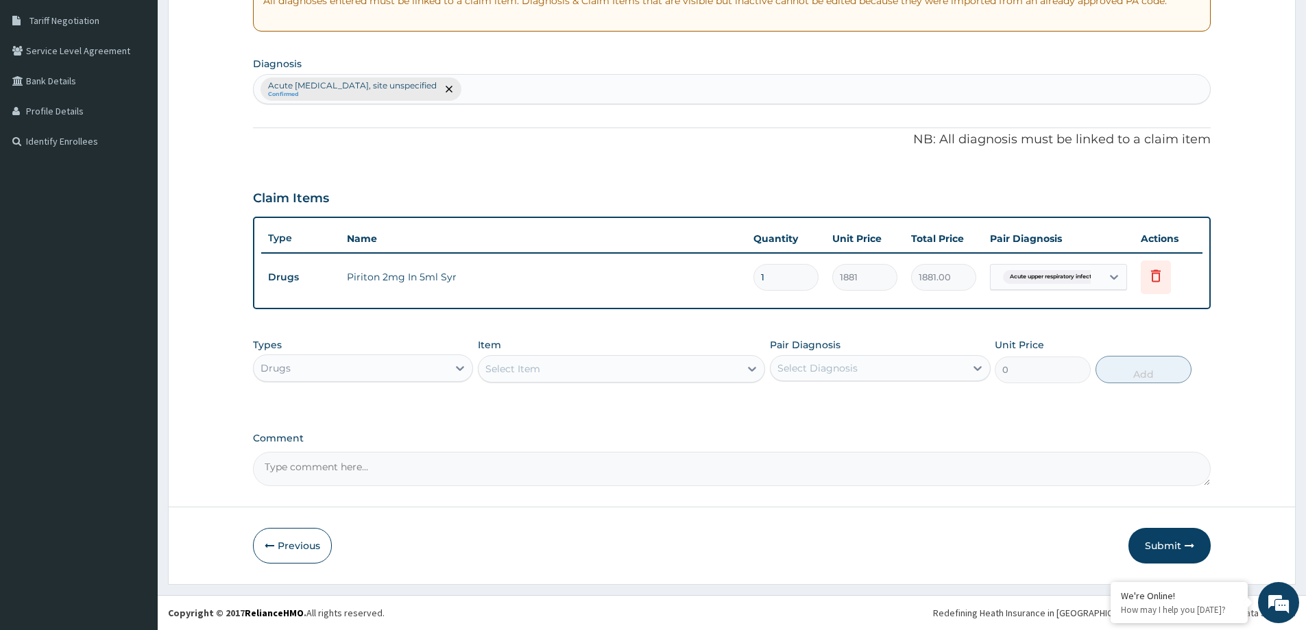
scroll to position [280, 0]
type input "0.00"
type input "5"
type input "9405.00"
type input "5"
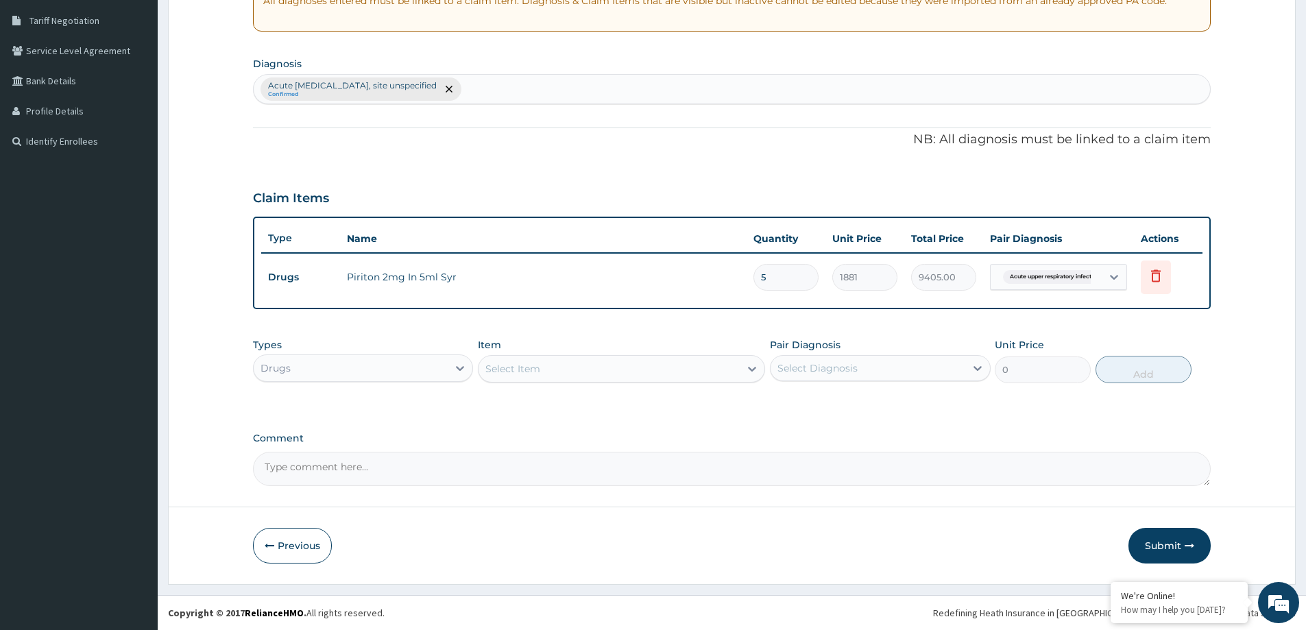
click at [506, 372] on div "Select Item" at bounding box center [512, 369] width 55 height 14
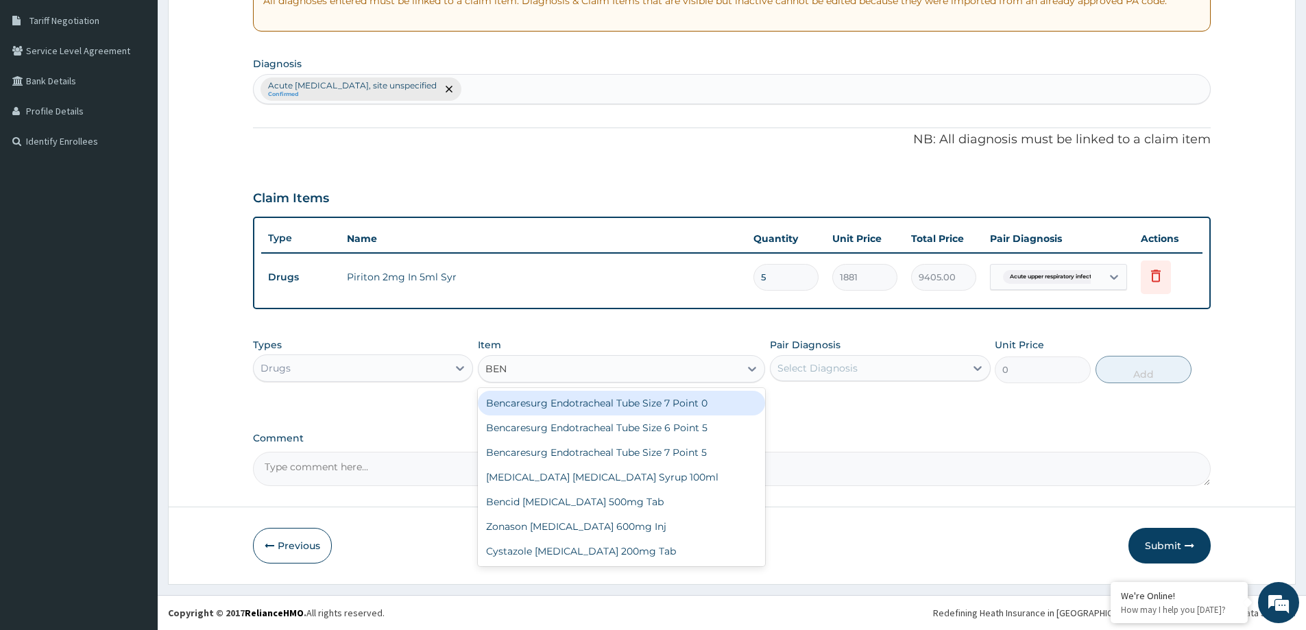
type input "BENY"
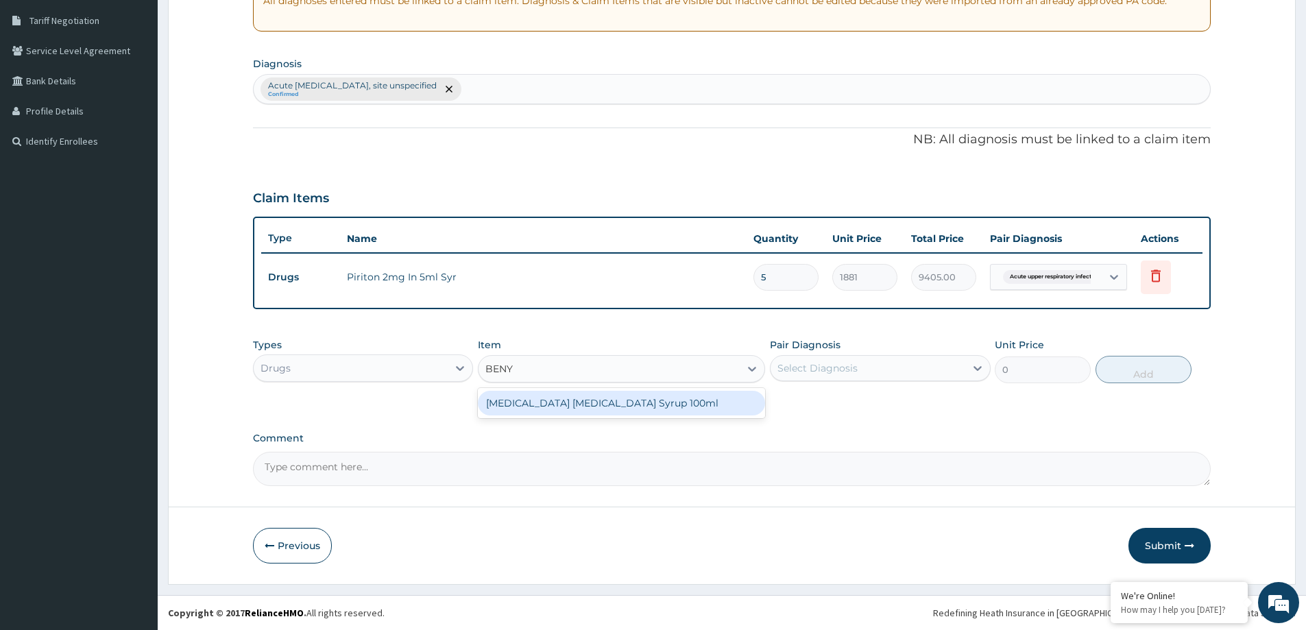
drag, startPoint x: 568, startPoint y: 399, endPoint x: 812, endPoint y: 380, distance: 244.8
click at [569, 399] on div "Benylin Dry Cough Syrup 100ml" at bounding box center [621, 403] width 287 height 25
type input "15642"
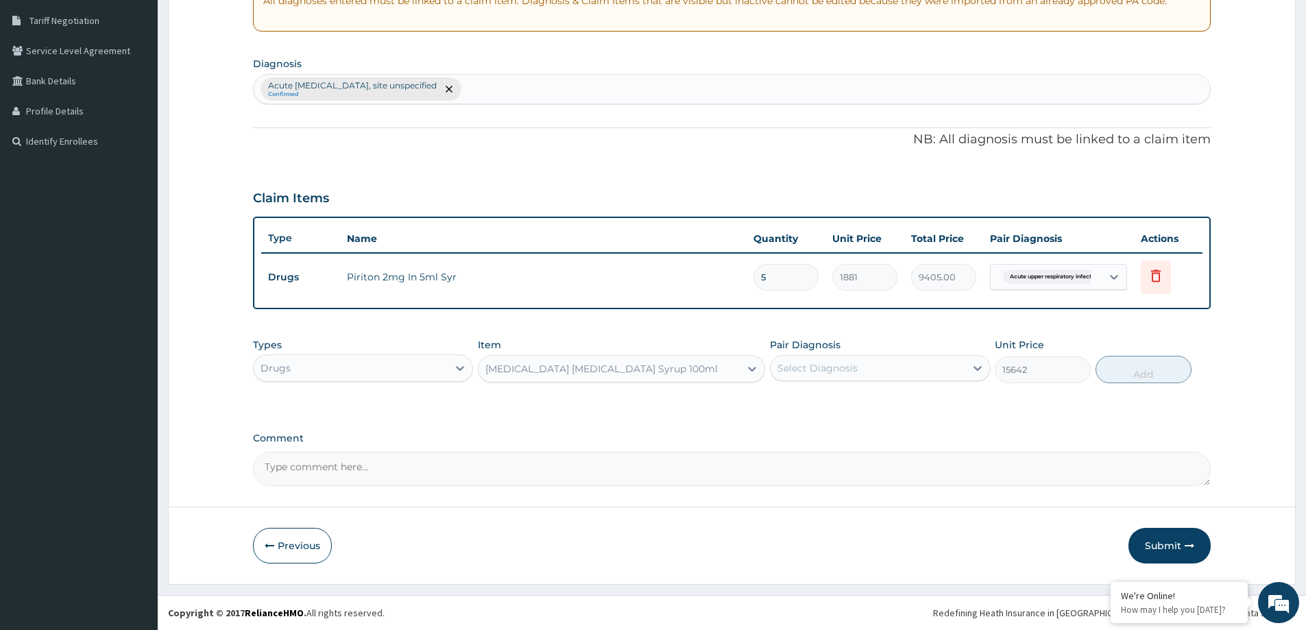
click at [894, 363] on div "Select Diagnosis" at bounding box center [868, 368] width 194 height 22
click at [914, 425] on div "Acute upper respiratory infection, site unspecified" at bounding box center [880, 410] width 220 height 42
checkbox input "true"
click at [1146, 363] on button "Add" at bounding box center [1143, 369] width 96 height 27
type input "0"
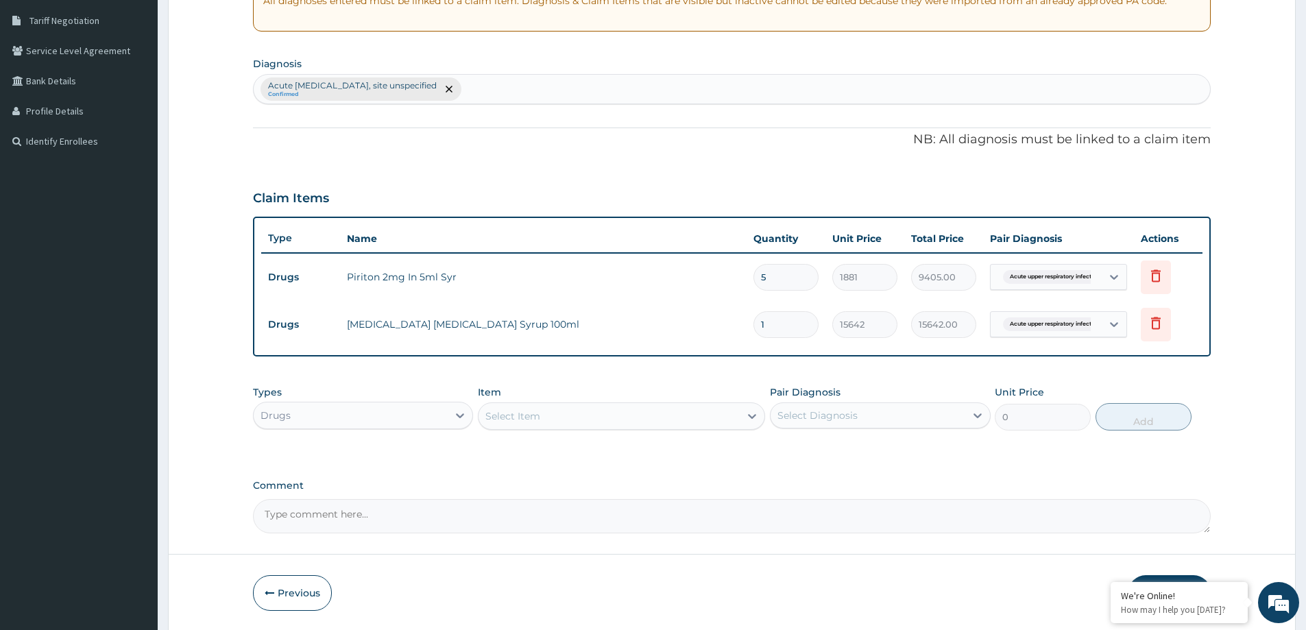
click at [836, 289] on td "1881" at bounding box center [864, 277] width 79 height 40
click at [816, 283] on input "5" at bounding box center [785, 277] width 65 height 27
type input "0.00"
type input "1"
type input "1881.00"
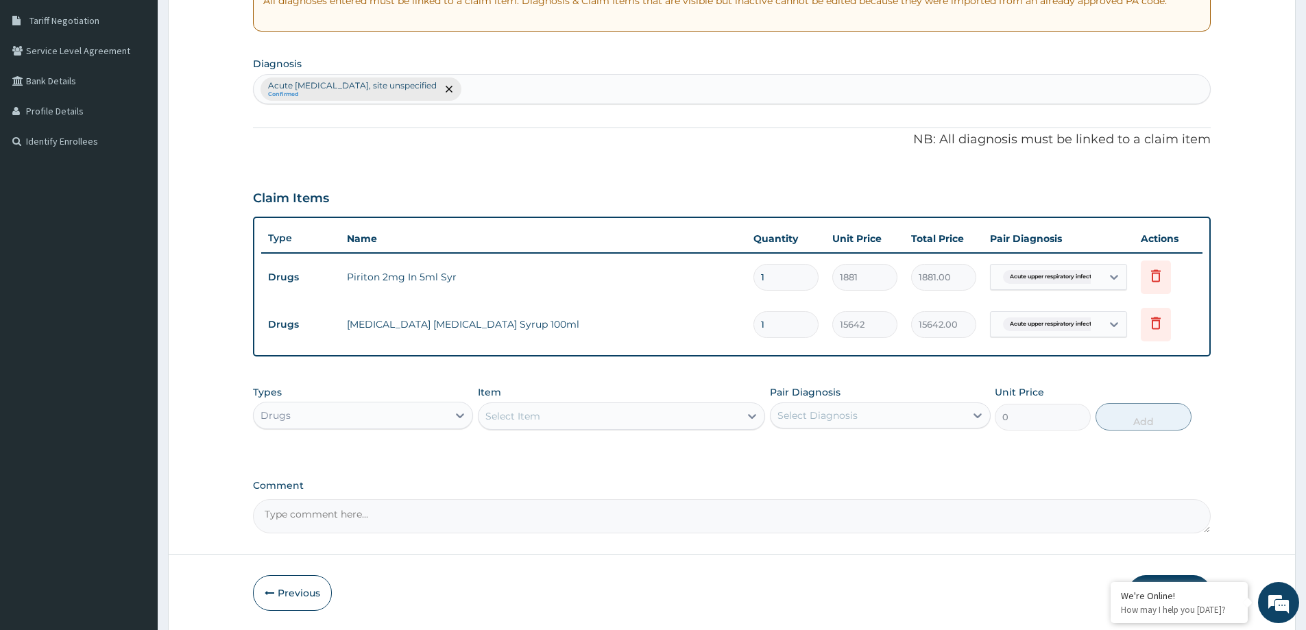
type input "1"
click at [381, 418] on div "Drugs" at bounding box center [351, 415] width 194 height 22
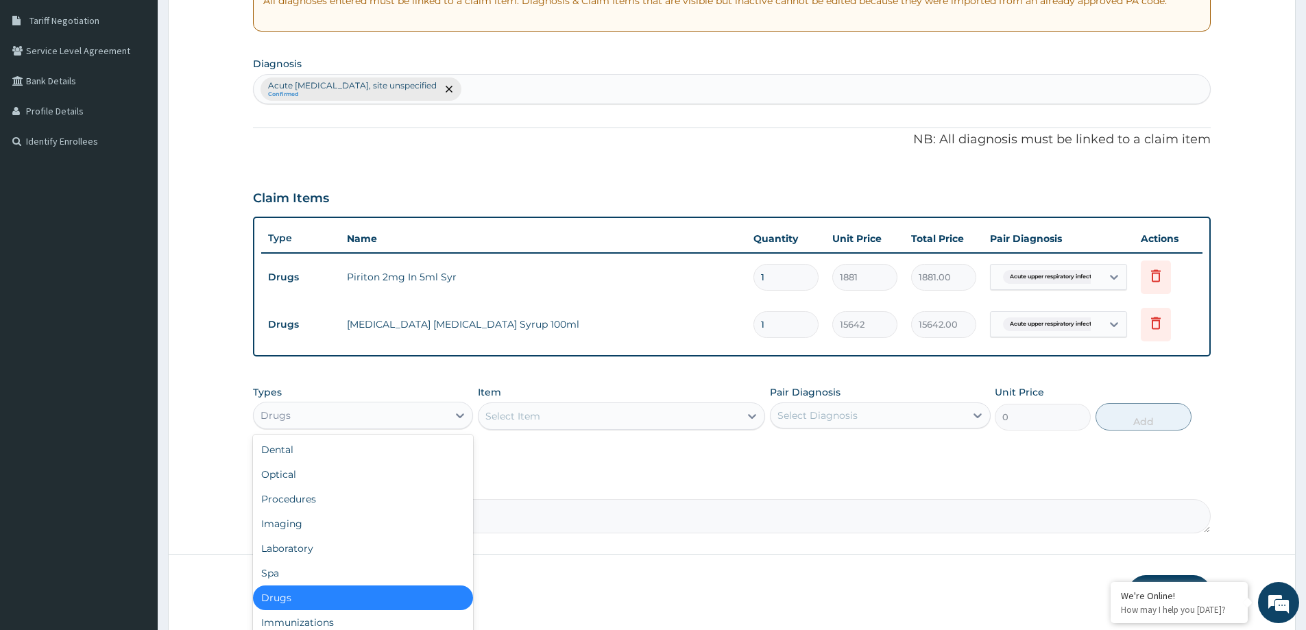
click at [552, 426] on div "Select Item" at bounding box center [609, 416] width 261 height 22
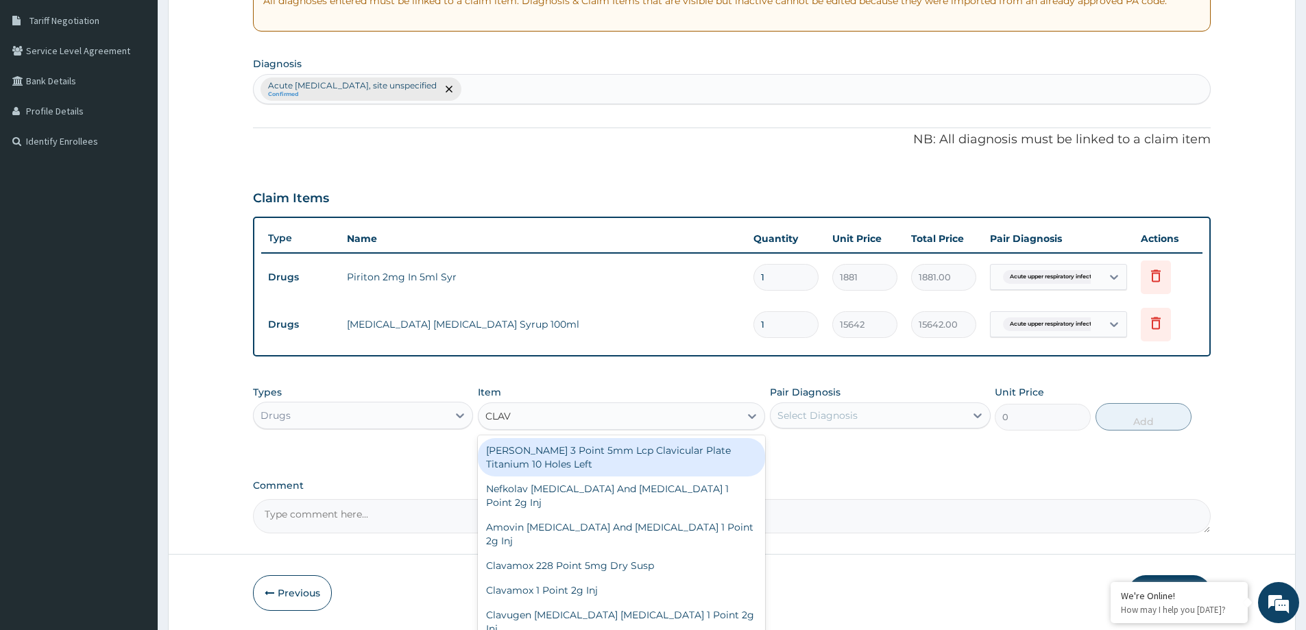
type input "CLAVA"
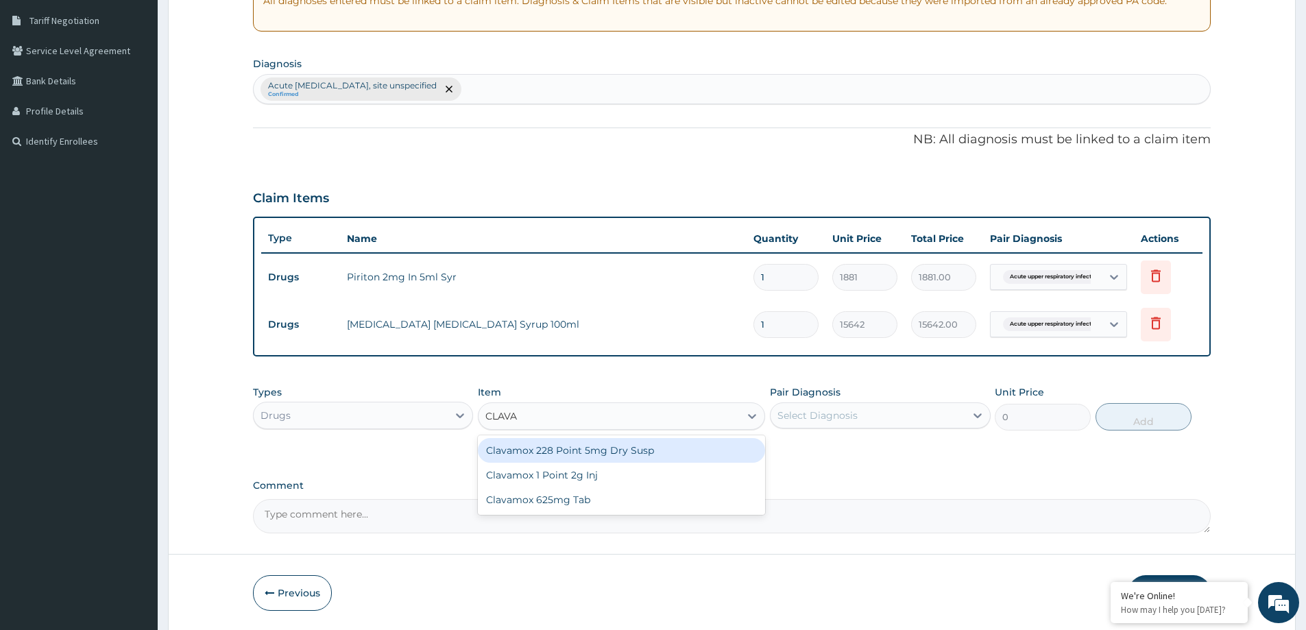
click at [572, 450] on div "Clavamox 228 Point 5mg Dry Susp" at bounding box center [621, 450] width 287 height 25
type input "9699"
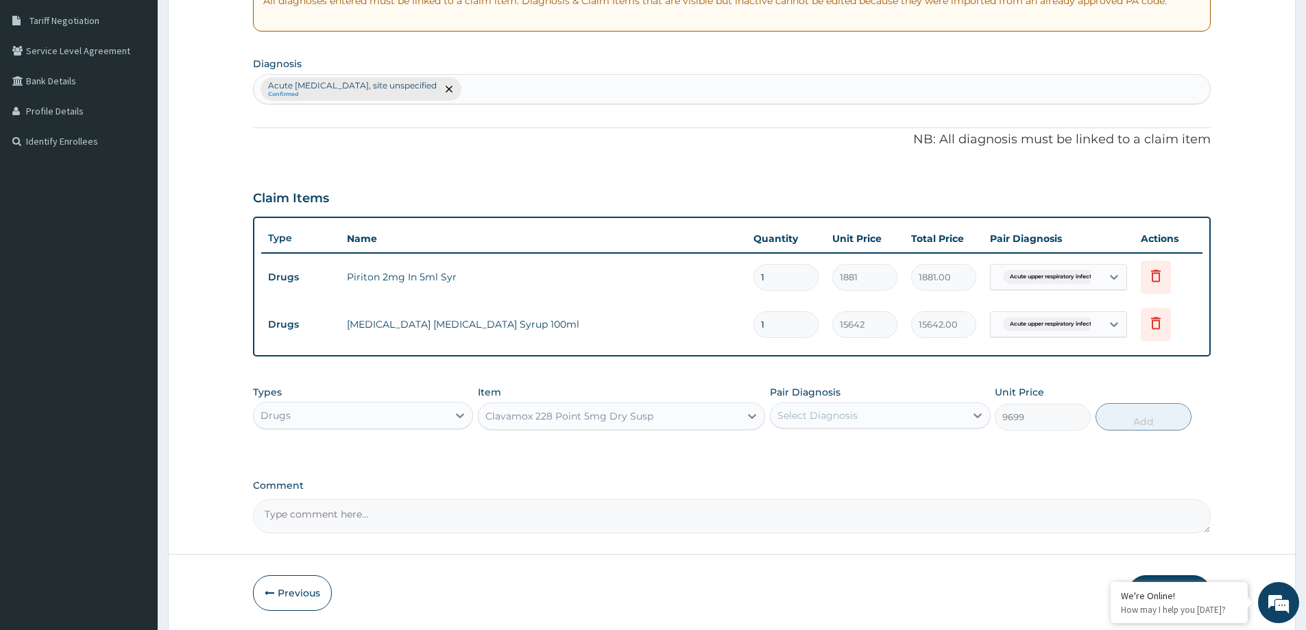
click at [819, 422] on div "Select Diagnosis" at bounding box center [868, 415] width 194 height 22
click at [832, 463] on label "Acute upper respiratory infection, site unspecified" at bounding box center [886, 455] width 189 height 27
checkbox input "true"
click at [1156, 407] on button "Add" at bounding box center [1143, 416] width 96 height 27
type input "0"
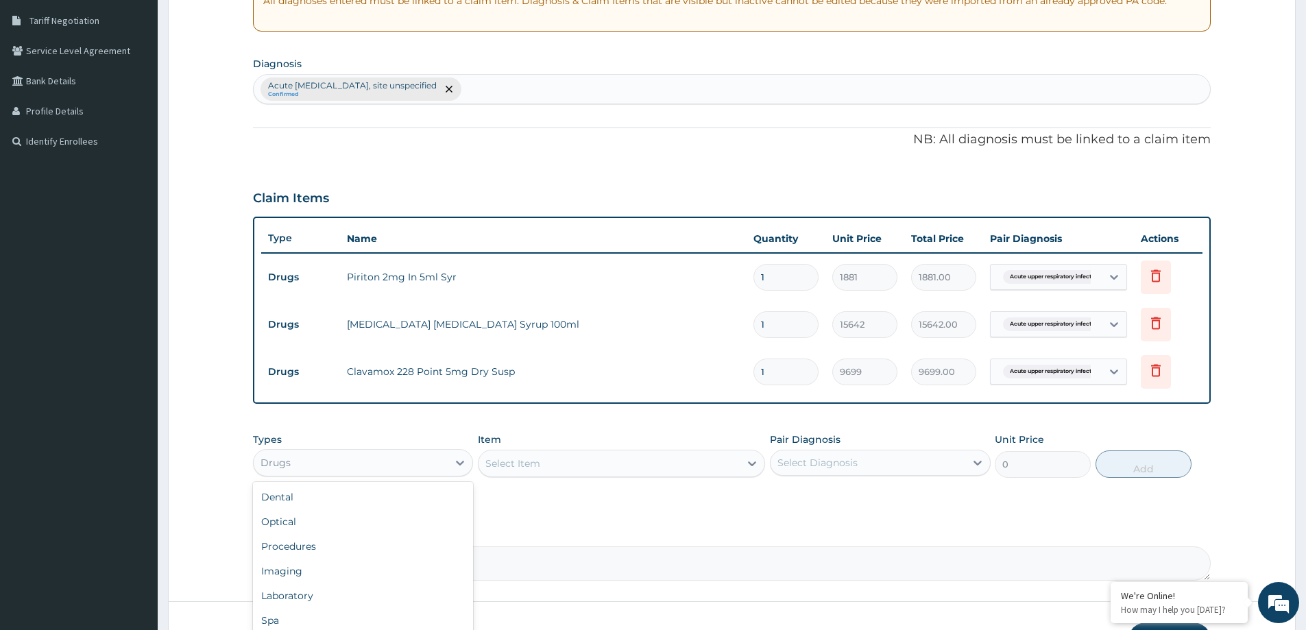
click at [384, 472] on div "Drugs" at bounding box center [351, 463] width 194 height 22
click at [363, 545] on div "Procedures" at bounding box center [363, 546] width 220 height 25
click at [503, 464] on div "Select Item" at bounding box center [512, 464] width 55 height 14
type input "GENERAL"
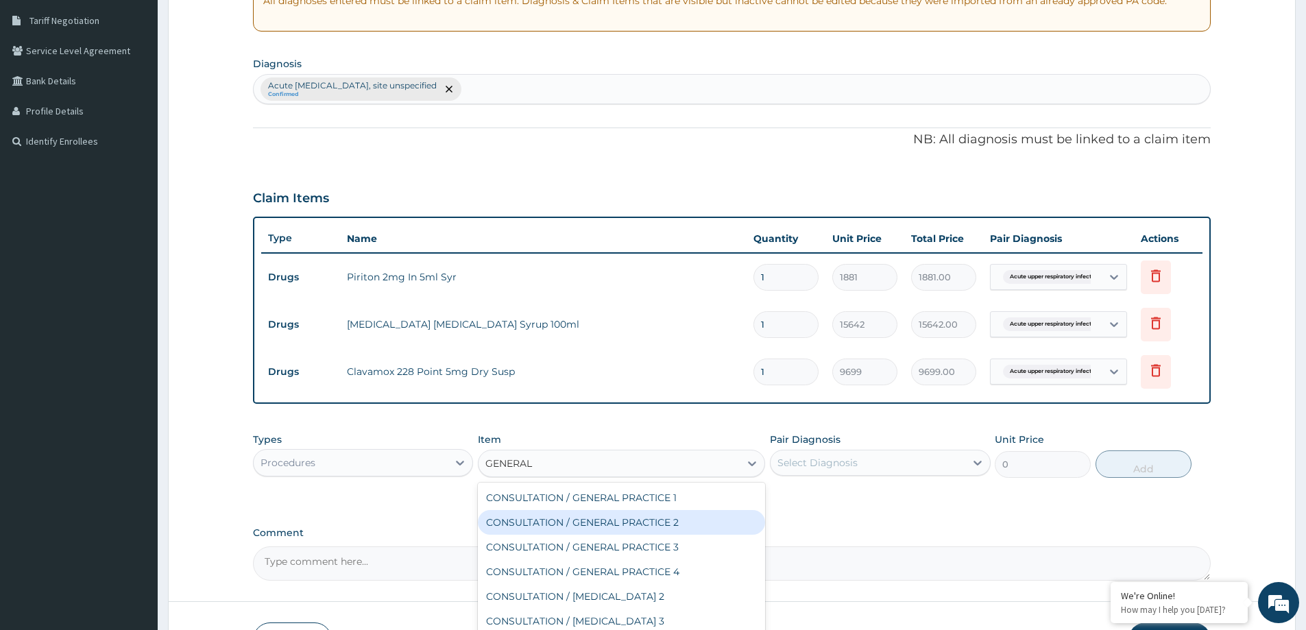
click at [594, 529] on div "CONSULTATION / GENERAL PRACTICE 2" at bounding box center [621, 522] width 287 height 25
type input "8400"
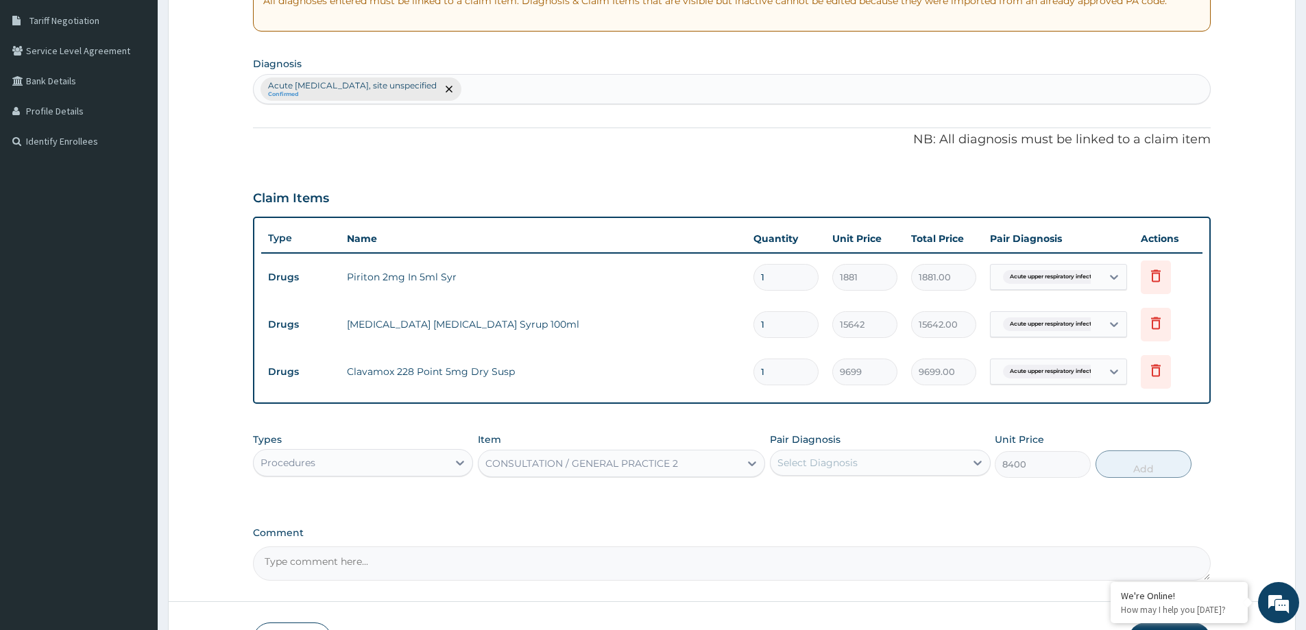
click at [911, 470] on div "Select Diagnosis" at bounding box center [868, 463] width 194 height 22
click at [906, 494] on label "Acute upper respiratory infection, site unspecified" at bounding box center [886, 502] width 189 height 27
checkbox input "true"
click at [1135, 459] on button "Add" at bounding box center [1143, 463] width 96 height 27
type input "0"
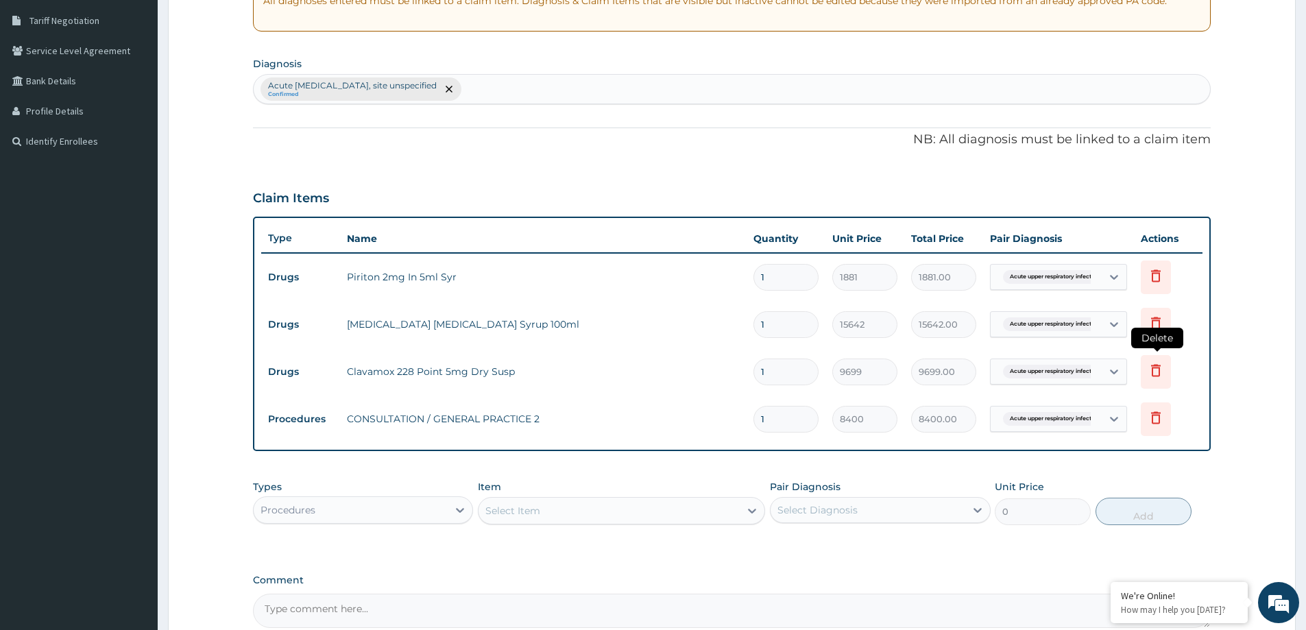
drag, startPoint x: 939, startPoint y: 418, endPoint x: 1152, endPoint y: 354, distance: 222.5
click at [1152, 355] on icon at bounding box center [1156, 372] width 30 height 34
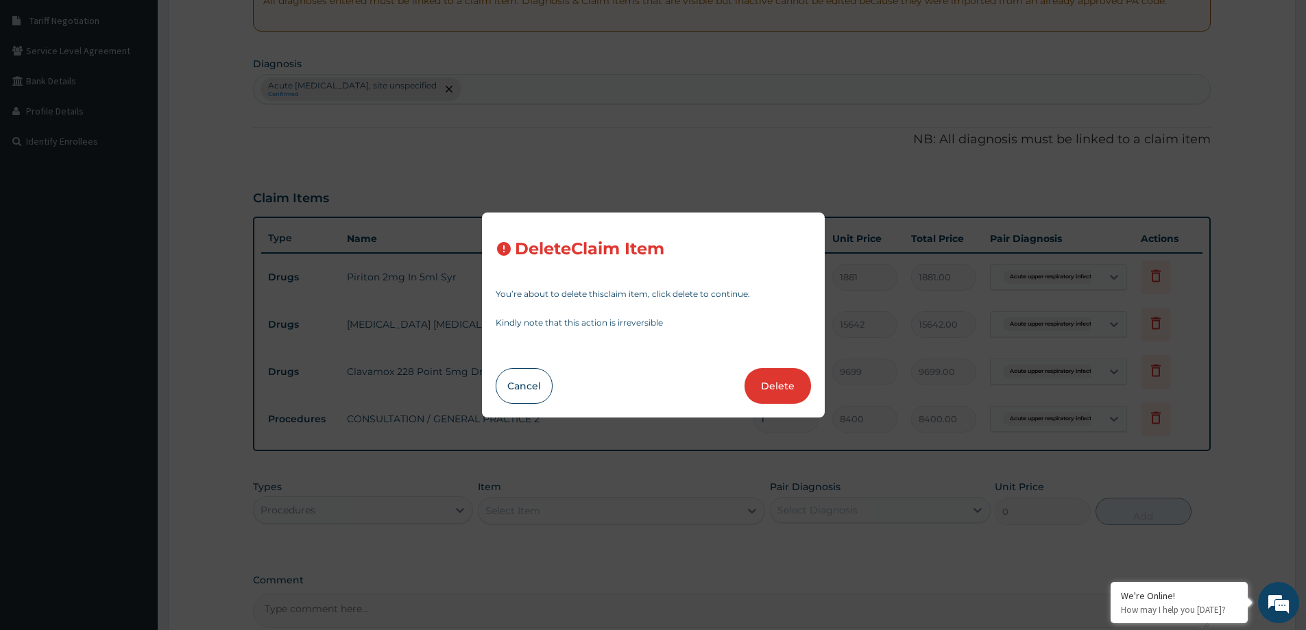
scroll to position [422, 0]
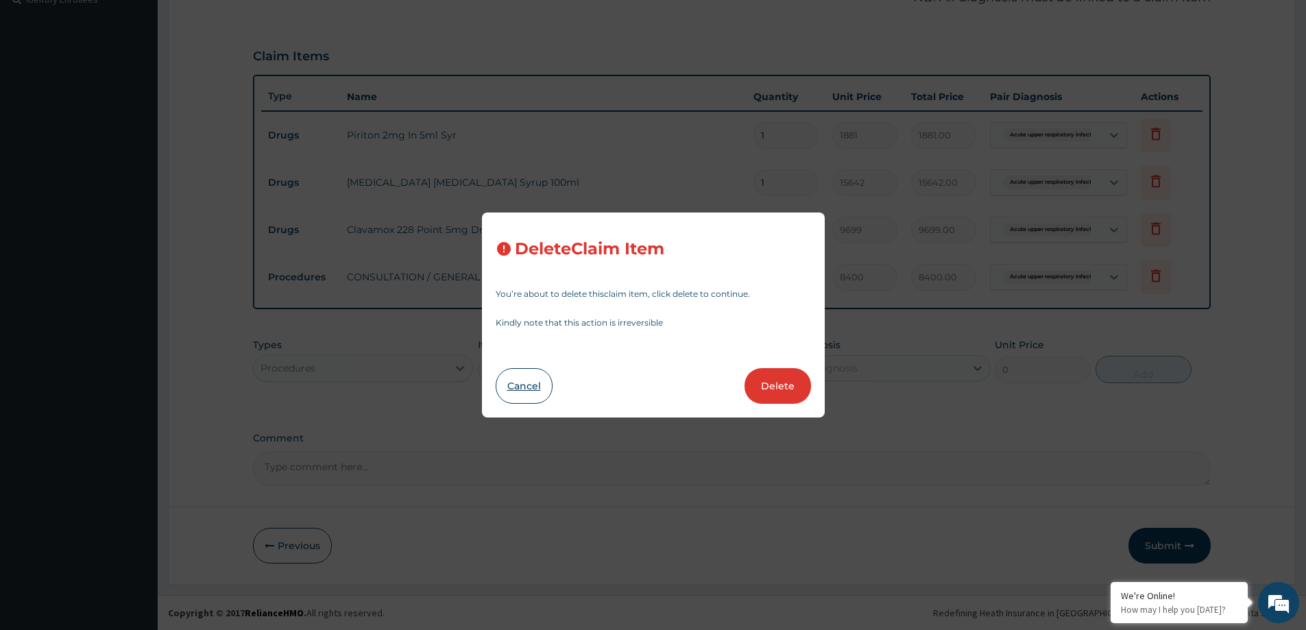
click at [517, 391] on button "Cancel" at bounding box center [524, 386] width 57 height 36
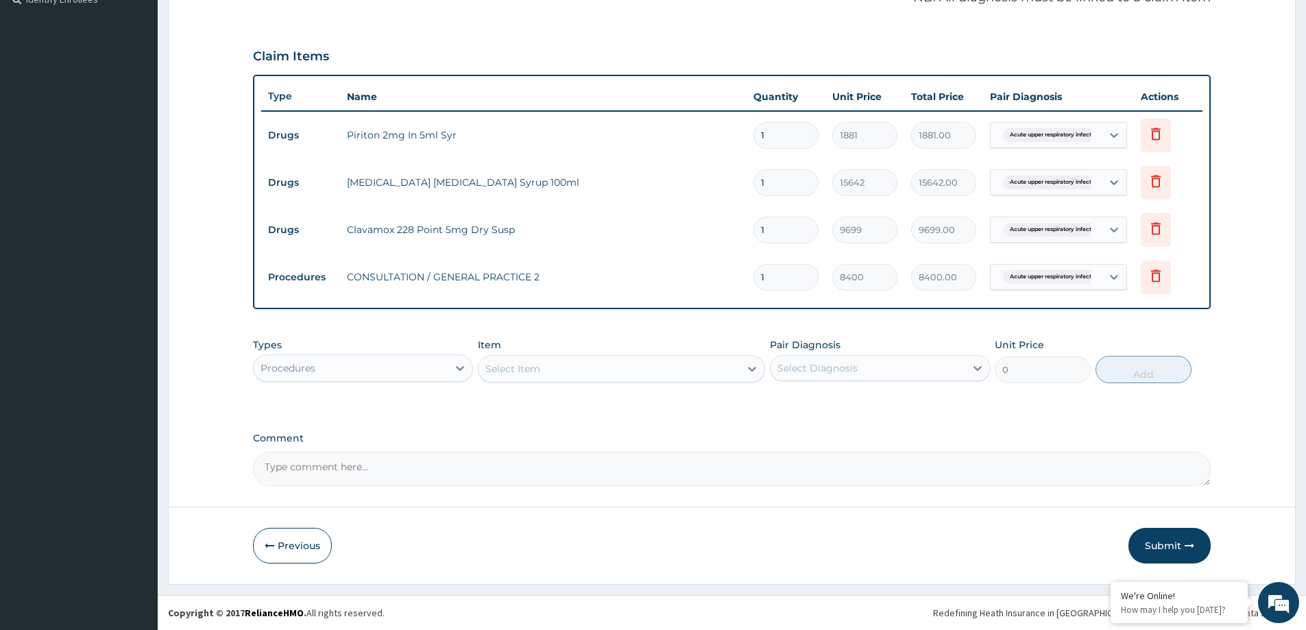
click at [1163, 544] on button "Submit" at bounding box center [1169, 546] width 82 height 36
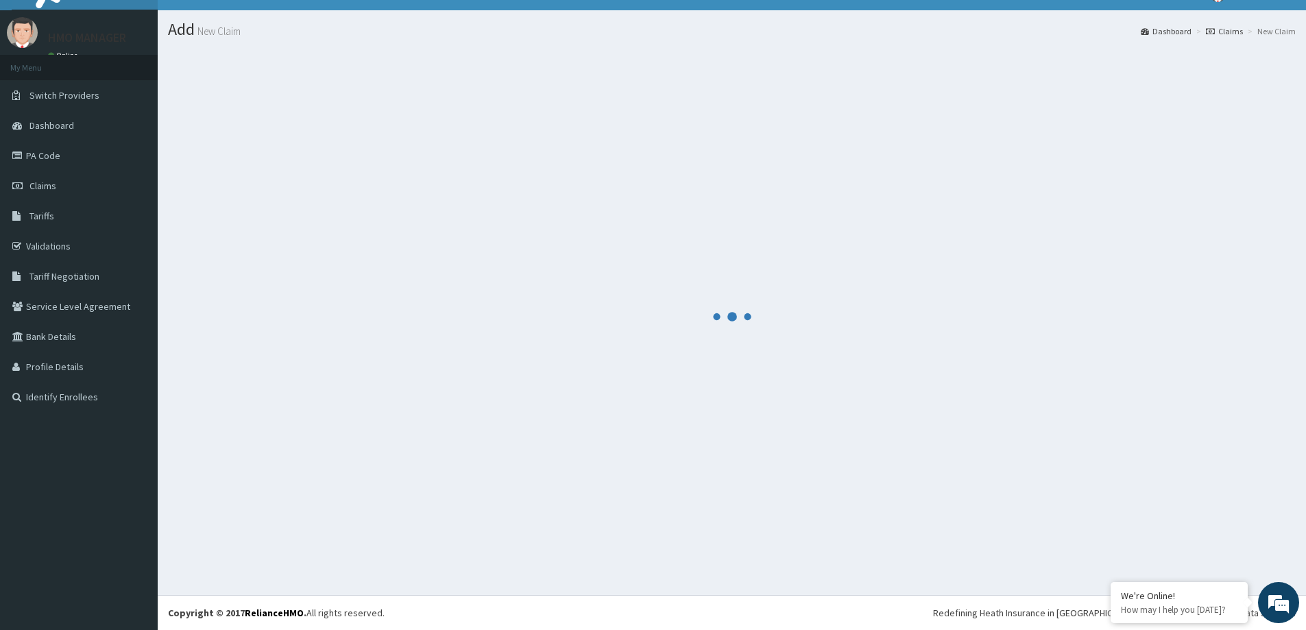
scroll to position [24, 0]
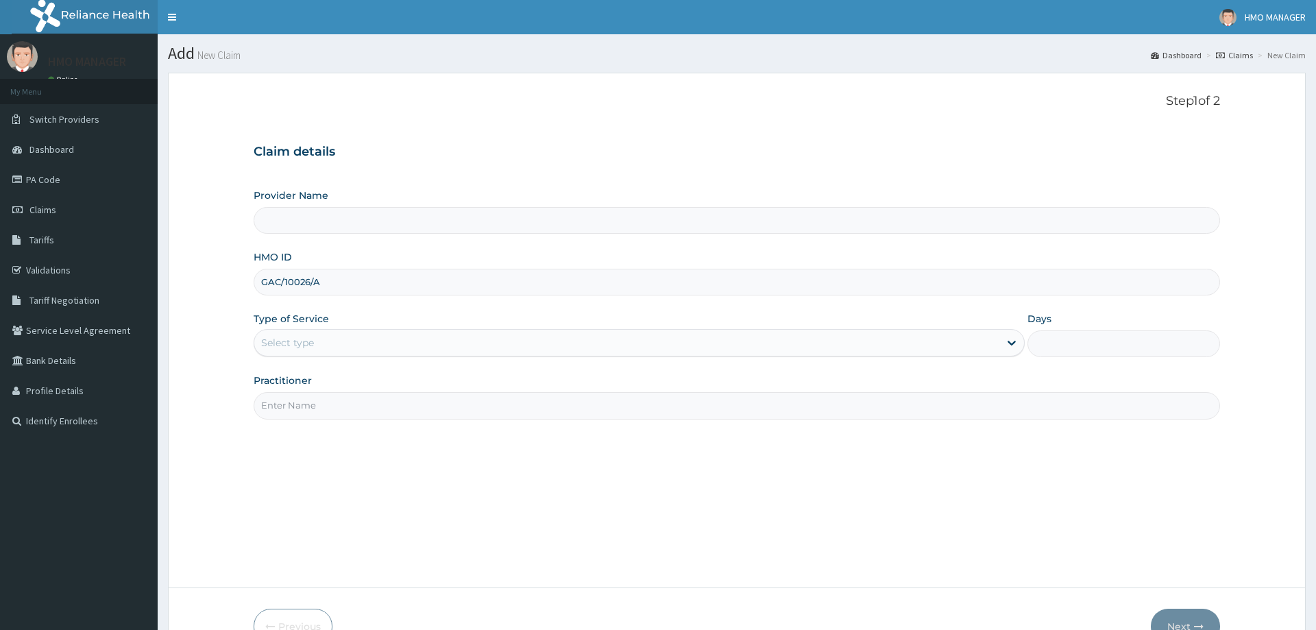
type input "GAC/10026/A"
click at [324, 324] on label "Type of Service" at bounding box center [291, 319] width 75 height 14
click at [325, 341] on div "Select type" at bounding box center [626, 343] width 744 height 22
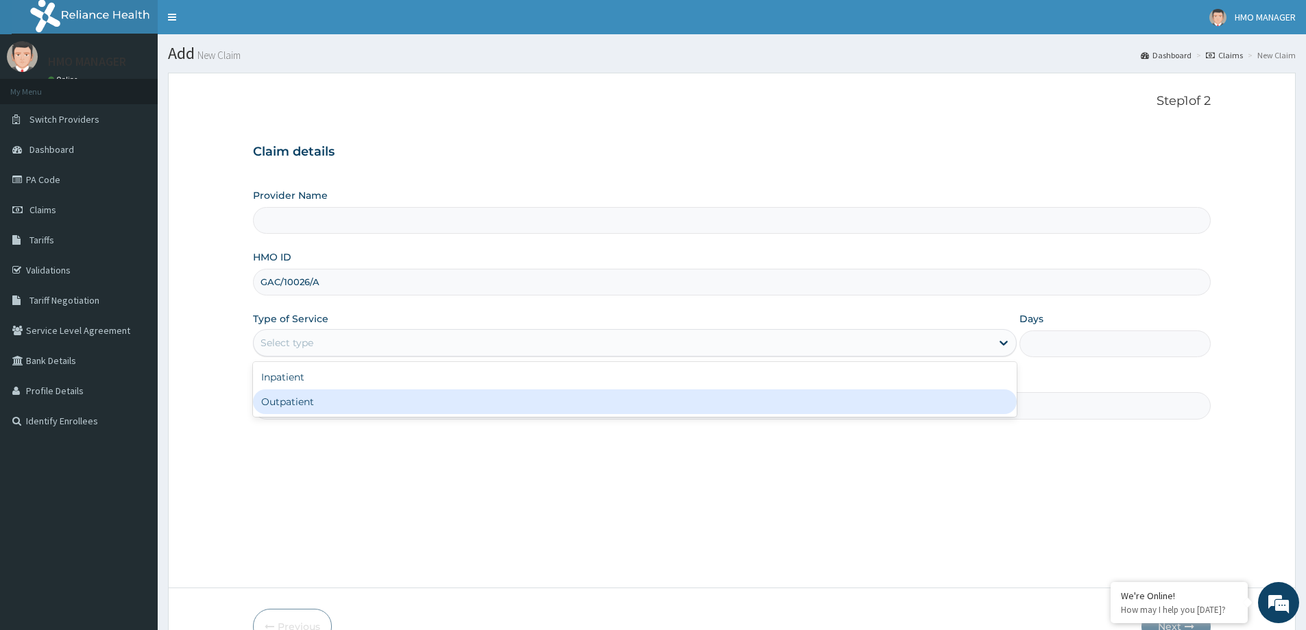
click at [305, 400] on div "Outpatient" at bounding box center [635, 401] width 764 height 25
type input "1"
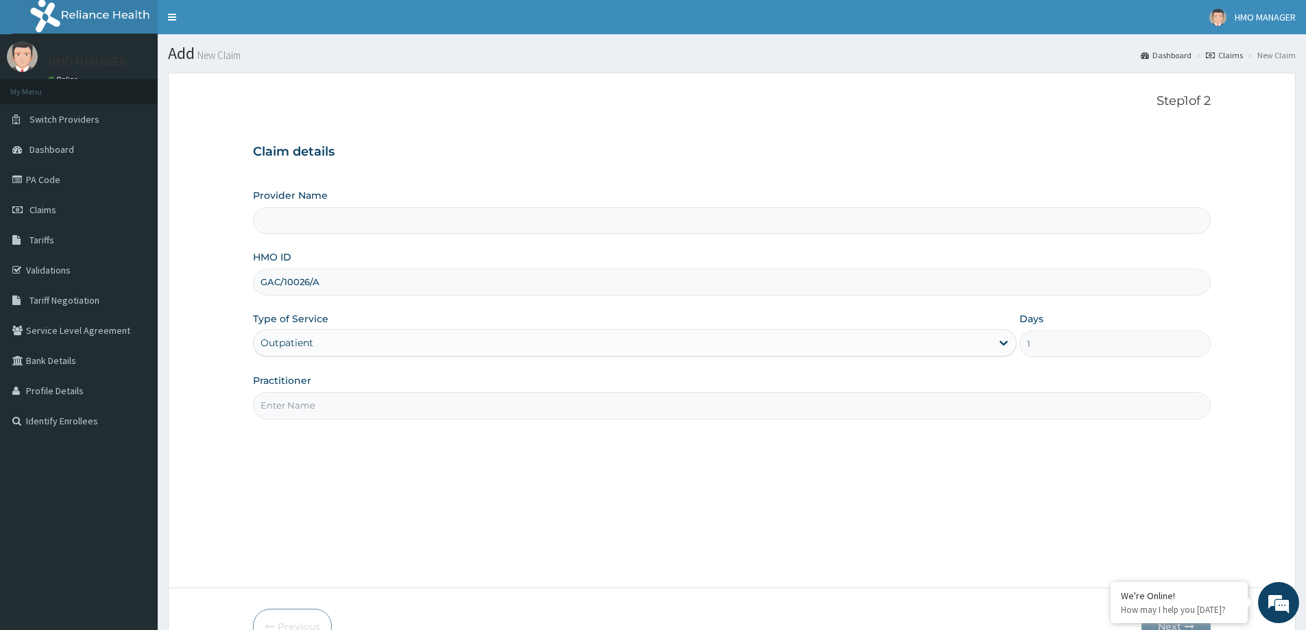
drag, startPoint x: 305, startPoint y: 407, endPoint x: 293, endPoint y: 346, distance: 62.2
click at [304, 407] on input "Practitioner" at bounding box center [732, 405] width 958 height 27
type input "CEDARCREST HOSPITAL LIMITED"
drag, startPoint x: 310, startPoint y: 424, endPoint x: 303, endPoint y: 415, distance: 11.2
drag, startPoint x: 303, startPoint y: 415, endPoint x: 302, endPoint y: 408, distance: 7.7
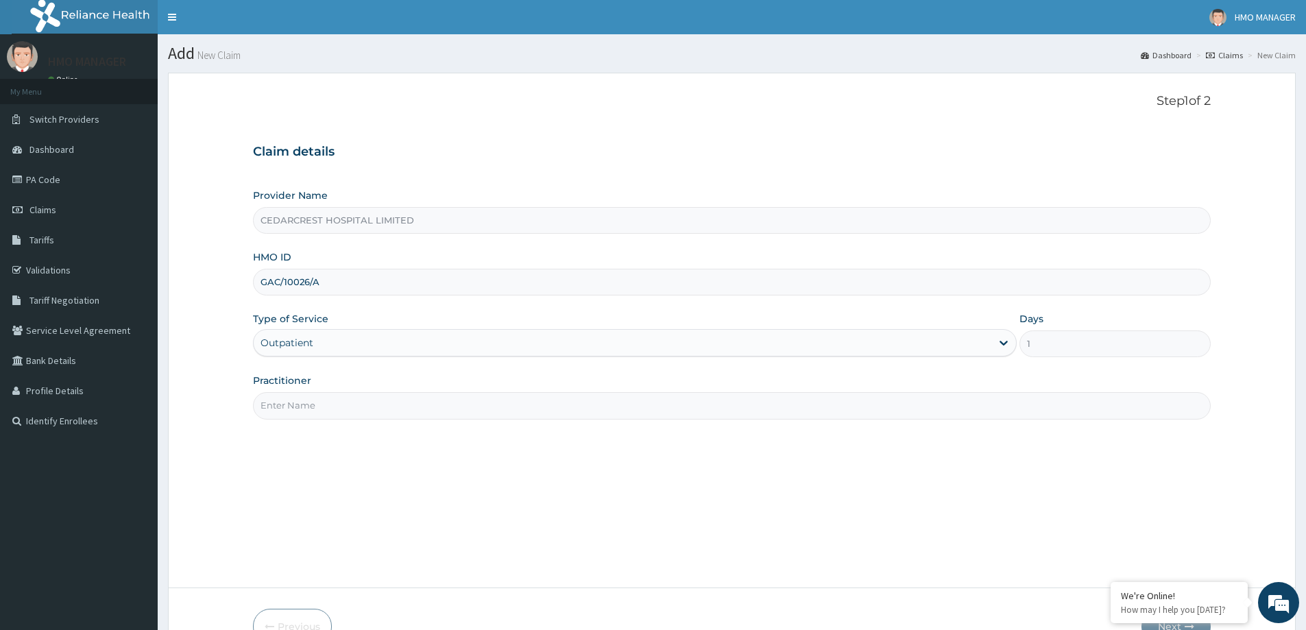
paste input "GAC/10026/A"
type input "GAC/10026/A"
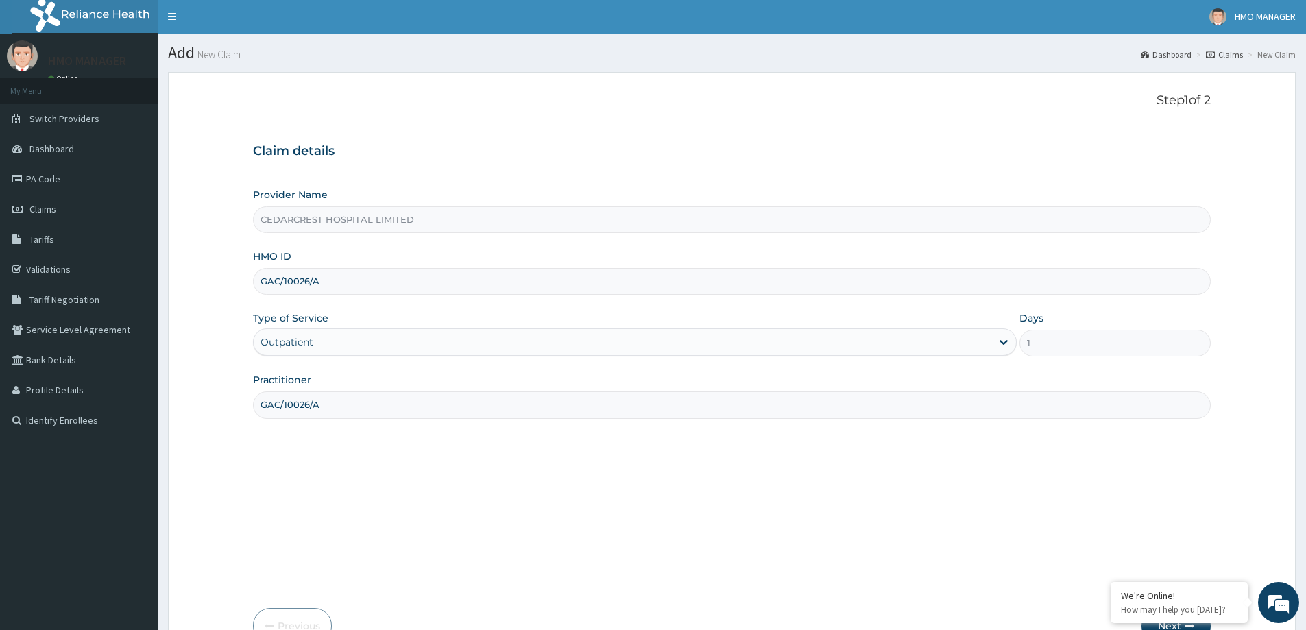
scroll to position [81, 0]
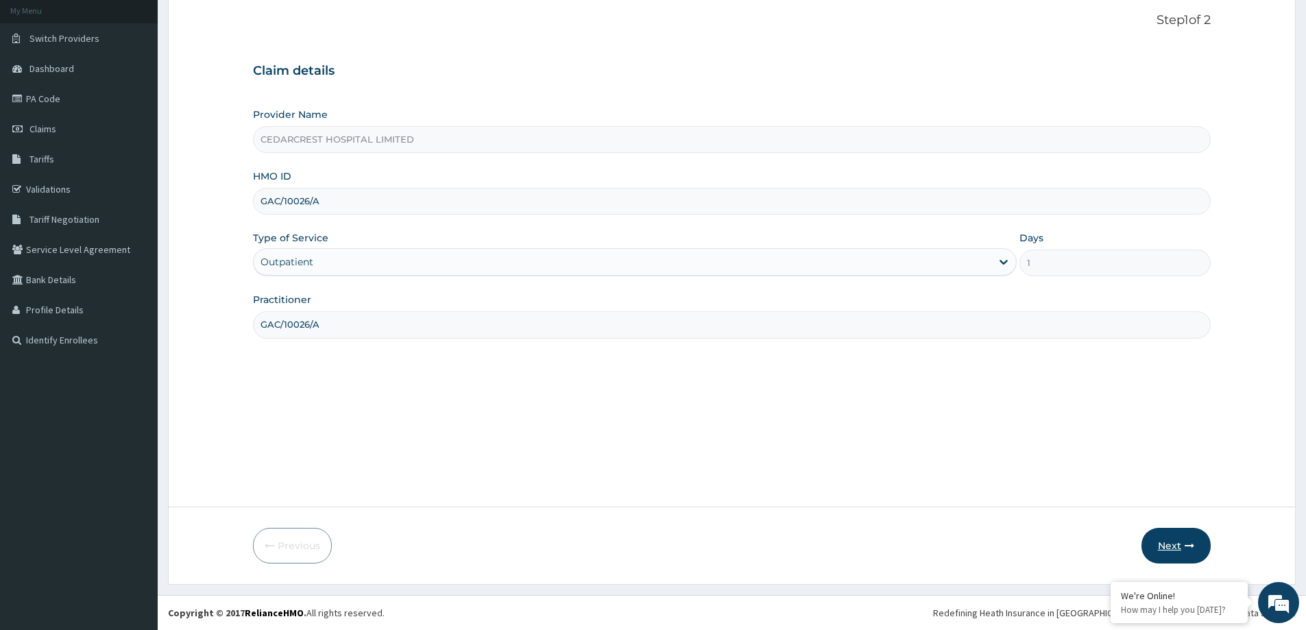
click at [1185, 550] on button "Next" at bounding box center [1175, 546] width 69 height 36
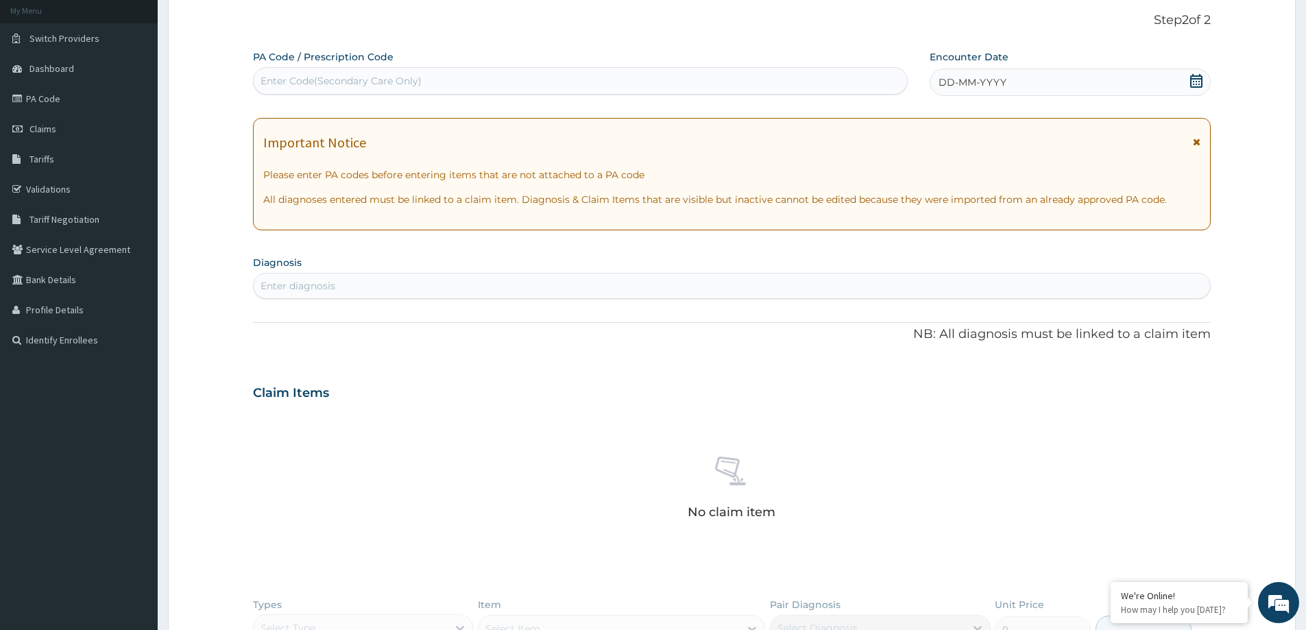
click at [951, 80] on span "DD-MM-YYYY" at bounding box center [973, 82] width 68 height 14
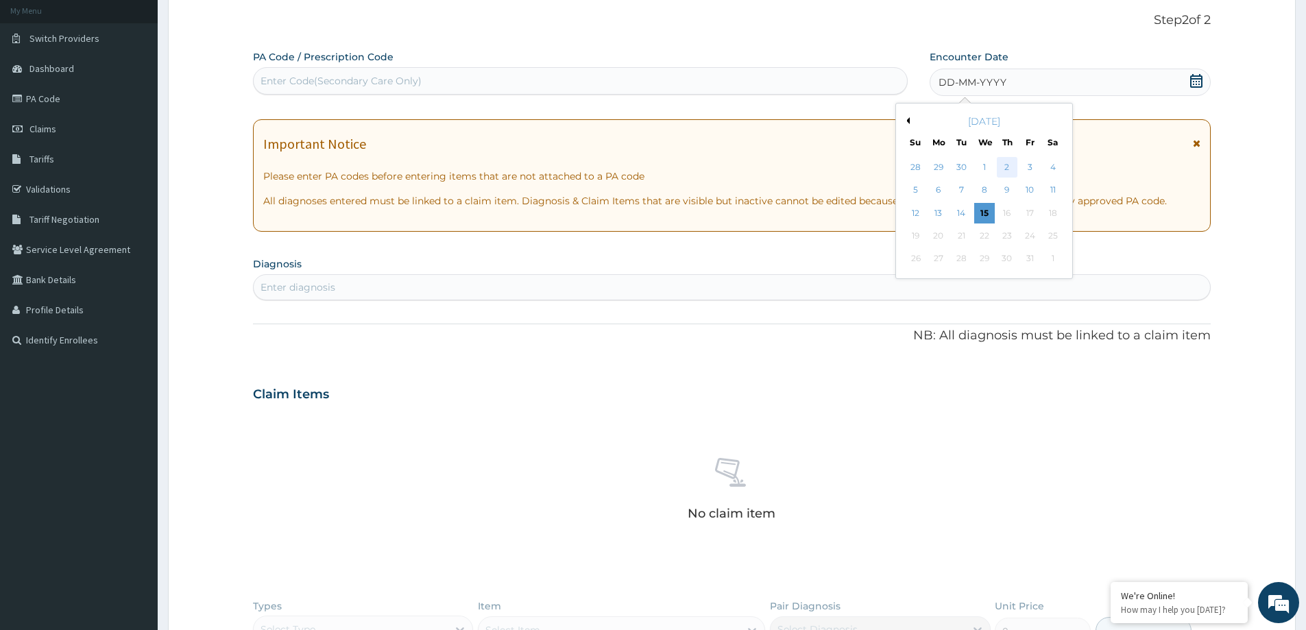
scroll to position [0, 0]
click at [931, 190] on div "6" at bounding box center [938, 190] width 21 height 21
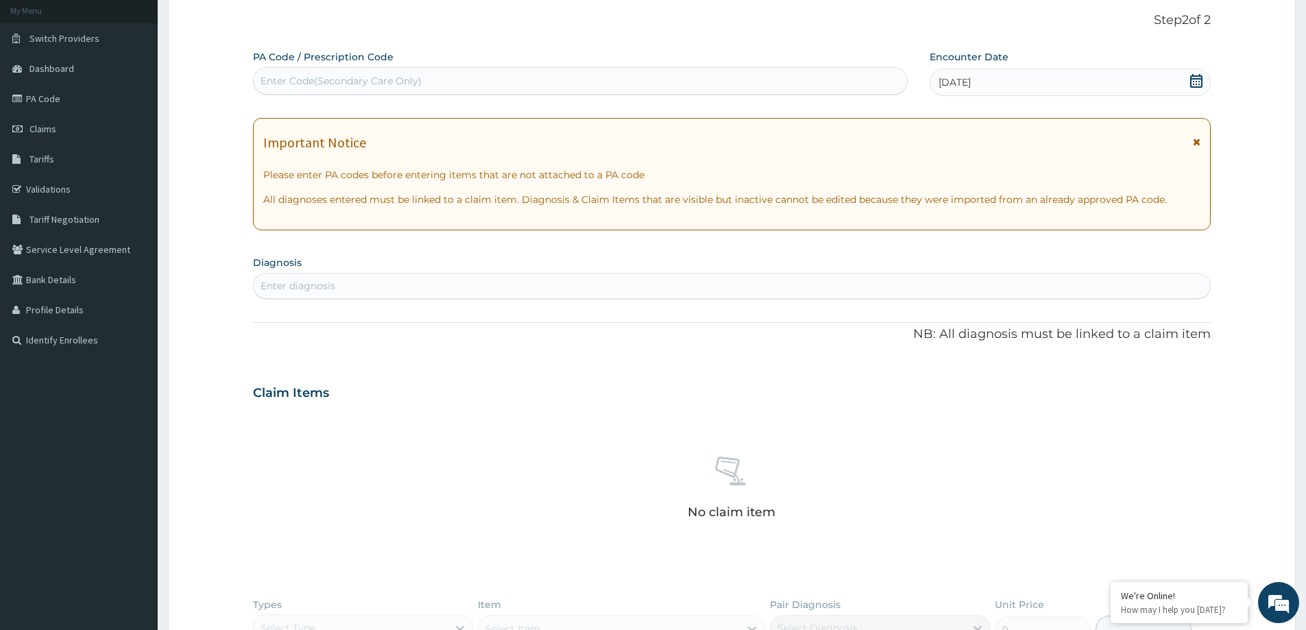
click at [620, 279] on div "Enter diagnosis" at bounding box center [732, 286] width 956 height 22
type input "MALARIA"
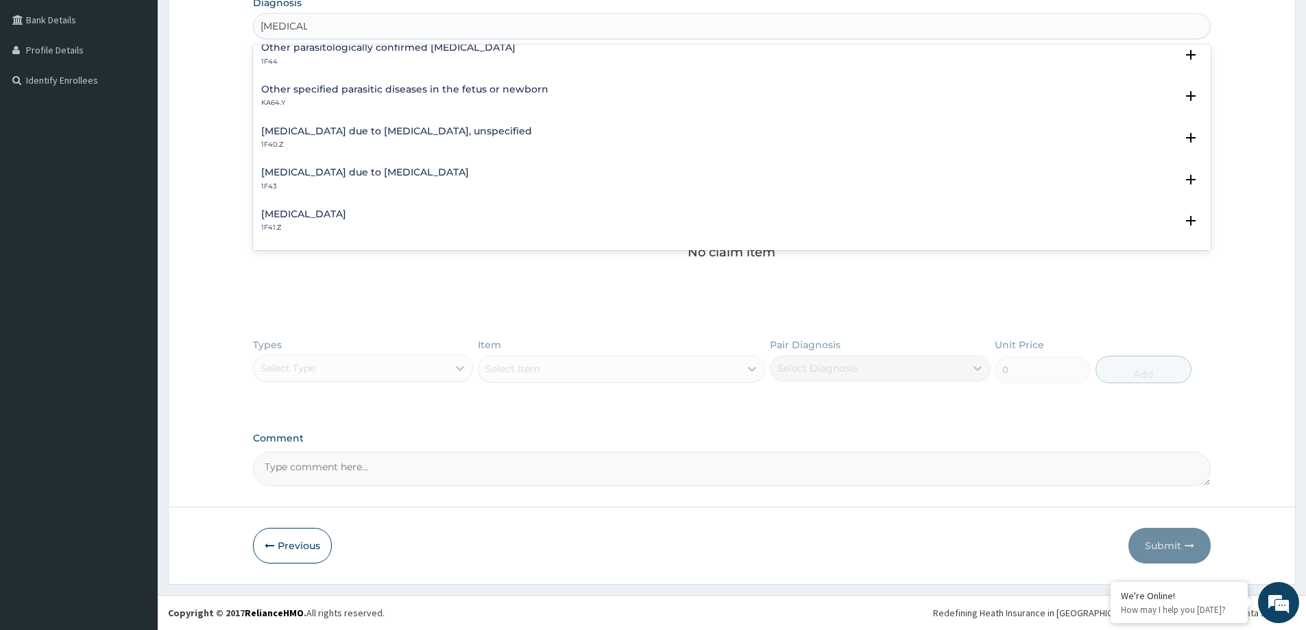
scroll to position [206, 0]
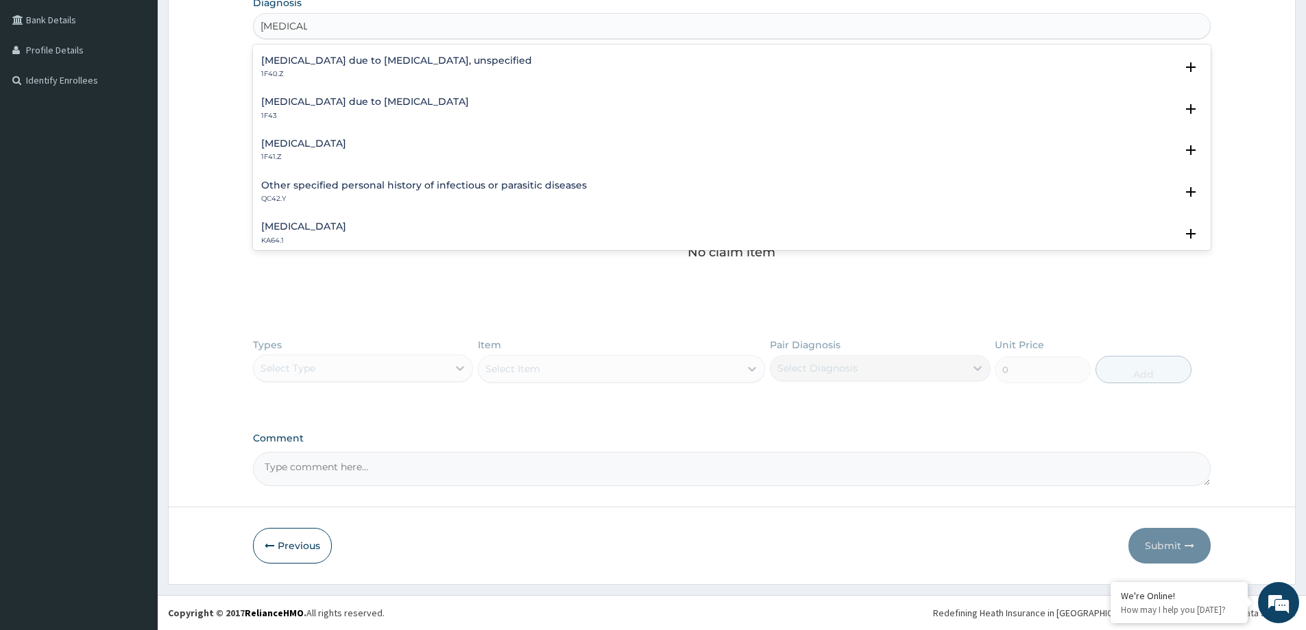
click at [396, 59] on h4 "Malaria due to Plasmodium falciparum, unspecified" at bounding box center [396, 61] width 271 height 10
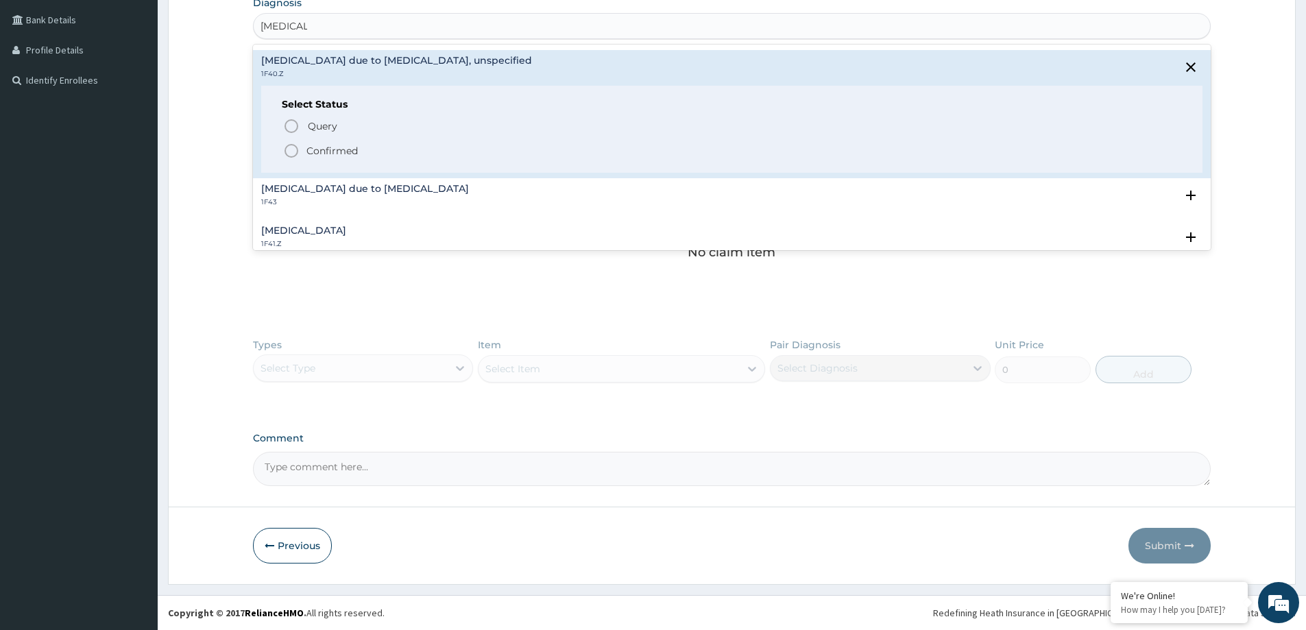
click at [345, 148] on p "Confirmed" at bounding box center [331, 151] width 51 height 14
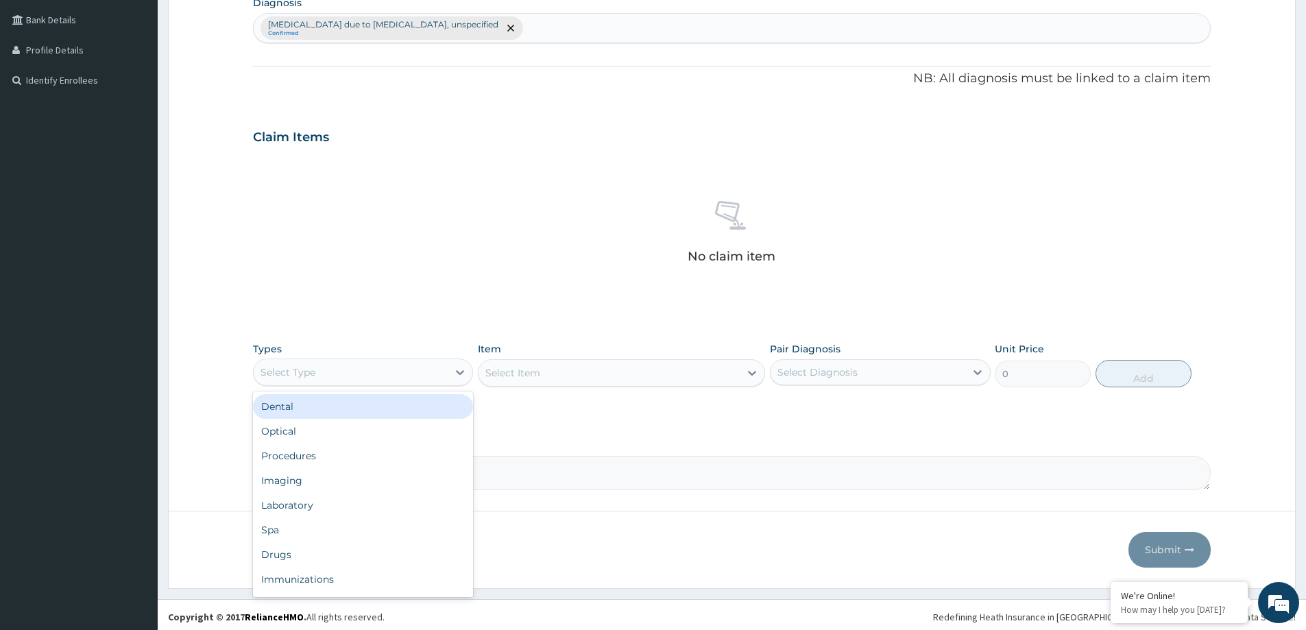
click at [332, 363] on div "Select Type" at bounding box center [351, 372] width 194 height 22
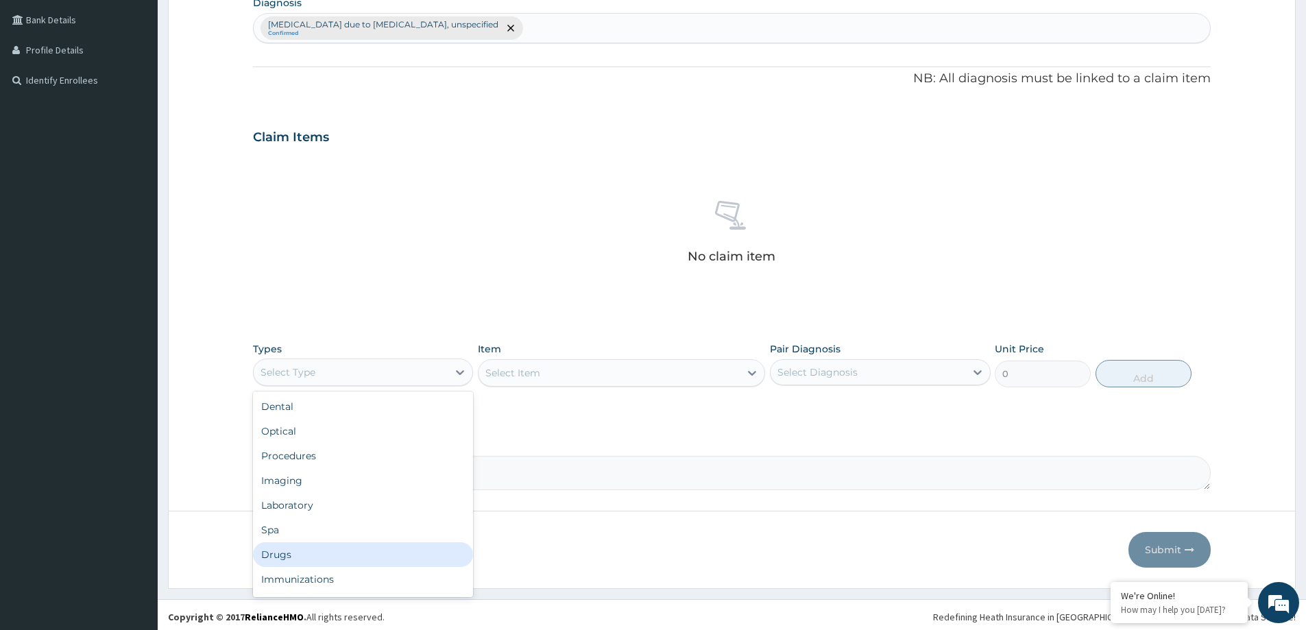
drag, startPoint x: 328, startPoint y: 548, endPoint x: 329, endPoint y: 537, distance: 11.1
click at [329, 542] on div "Drugs" at bounding box center [363, 554] width 220 height 25
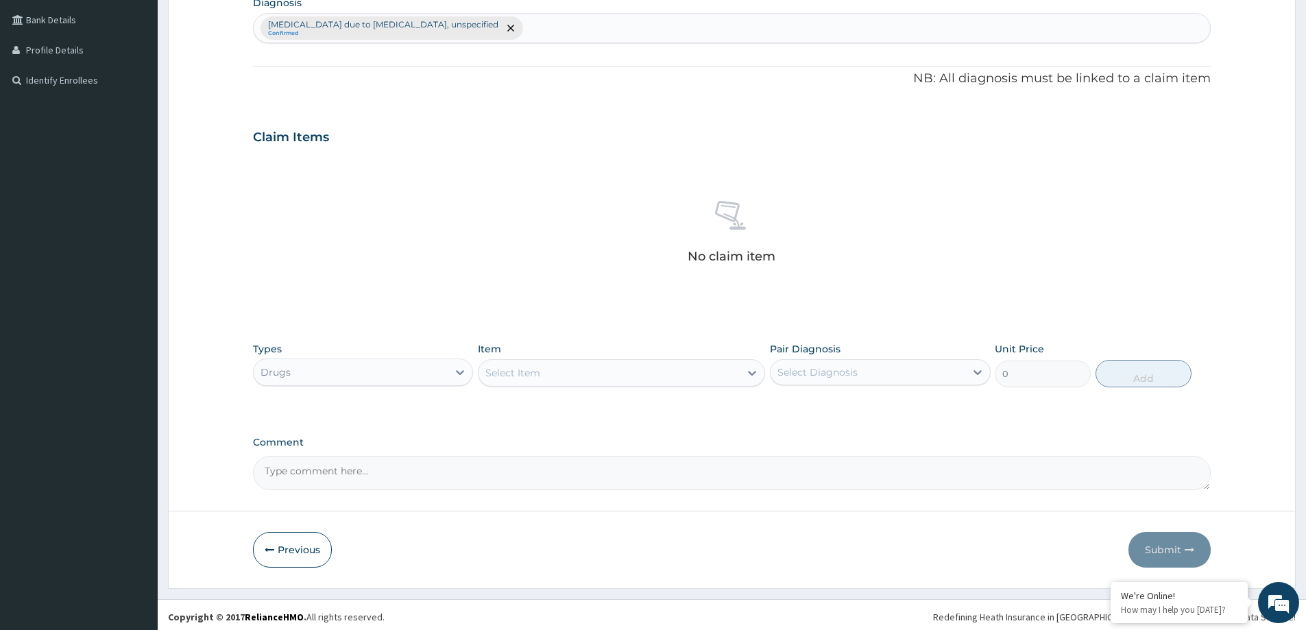
click at [546, 372] on div "Select Item" at bounding box center [609, 373] width 261 height 22
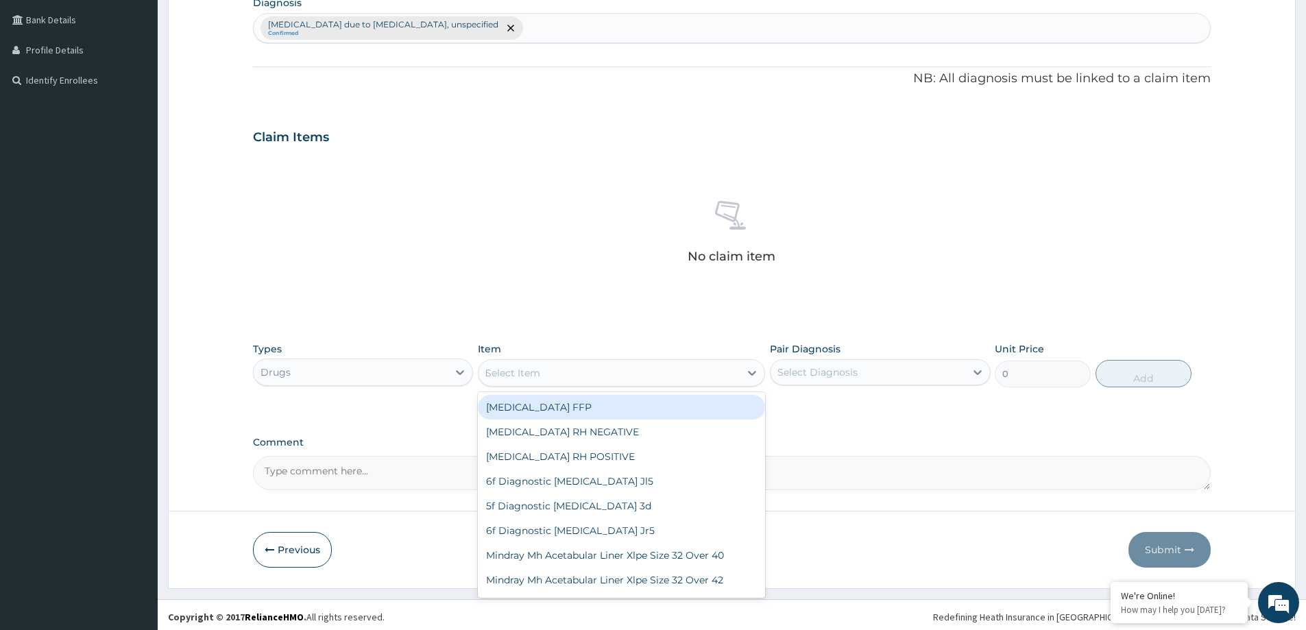
type input "PARA"
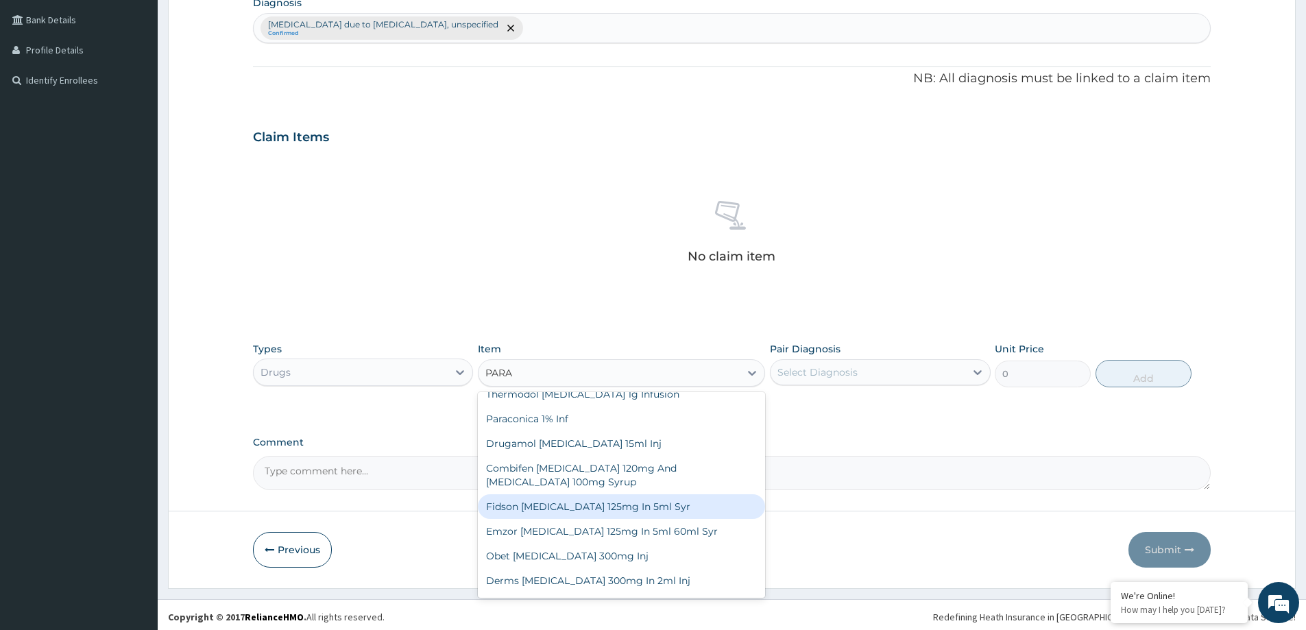
scroll to position [134, 0]
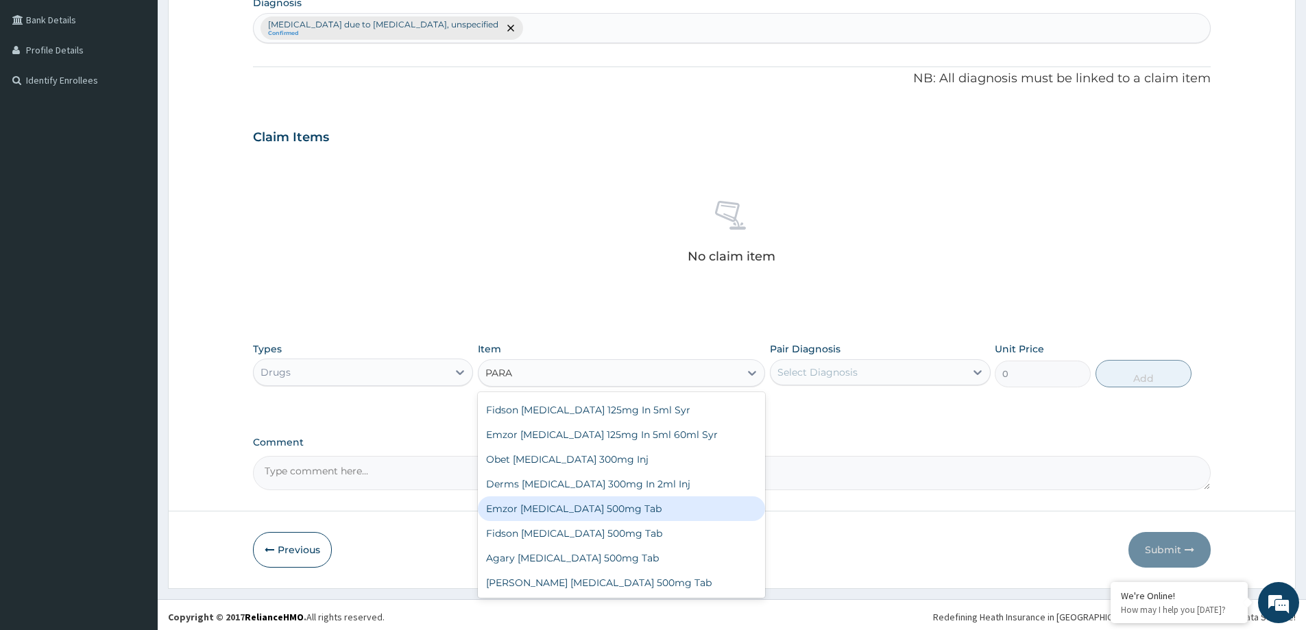
click at [620, 516] on div "Emzor Paracetamol 500mg Tab" at bounding box center [621, 508] width 287 height 25
type input "34"
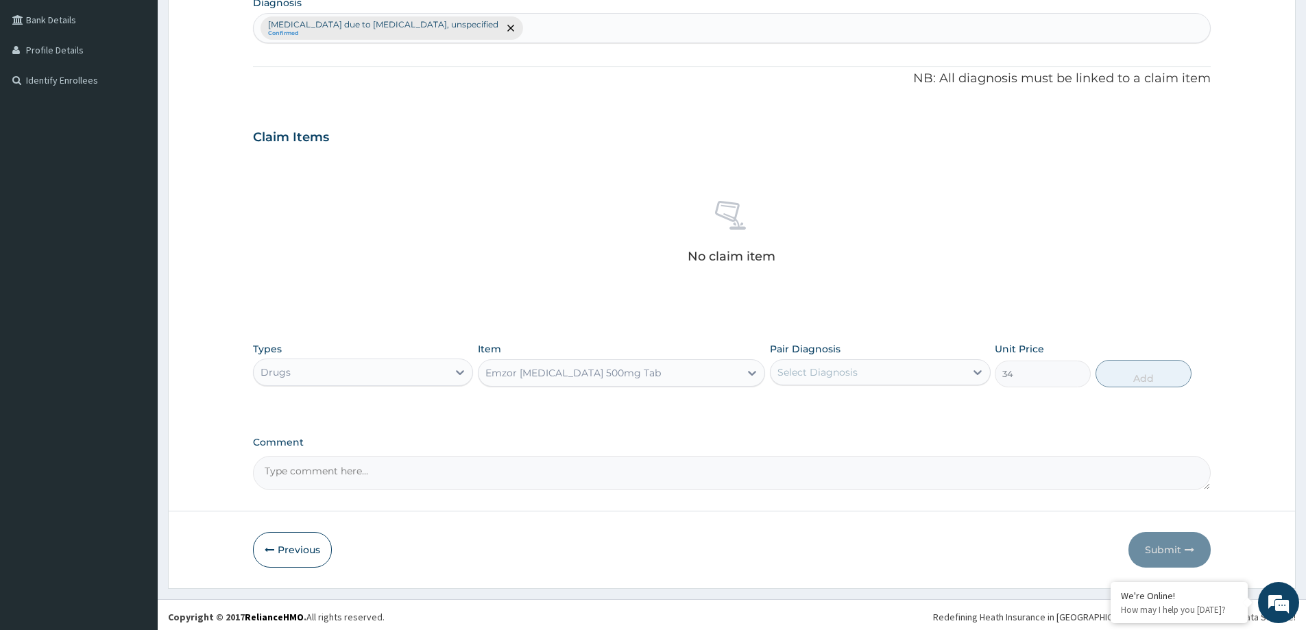
click at [830, 370] on div "Select Diagnosis" at bounding box center [817, 372] width 80 height 14
click at [843, 401] on label "Malaria due to Plasmodium falciparum, unspecified" at bounding box center [886, 412] width 189 height 27
checkbox input "true"
click at [1146, 383] on button "Add" at bounding box center [1143, 373] width 96 height 27
type input "0"
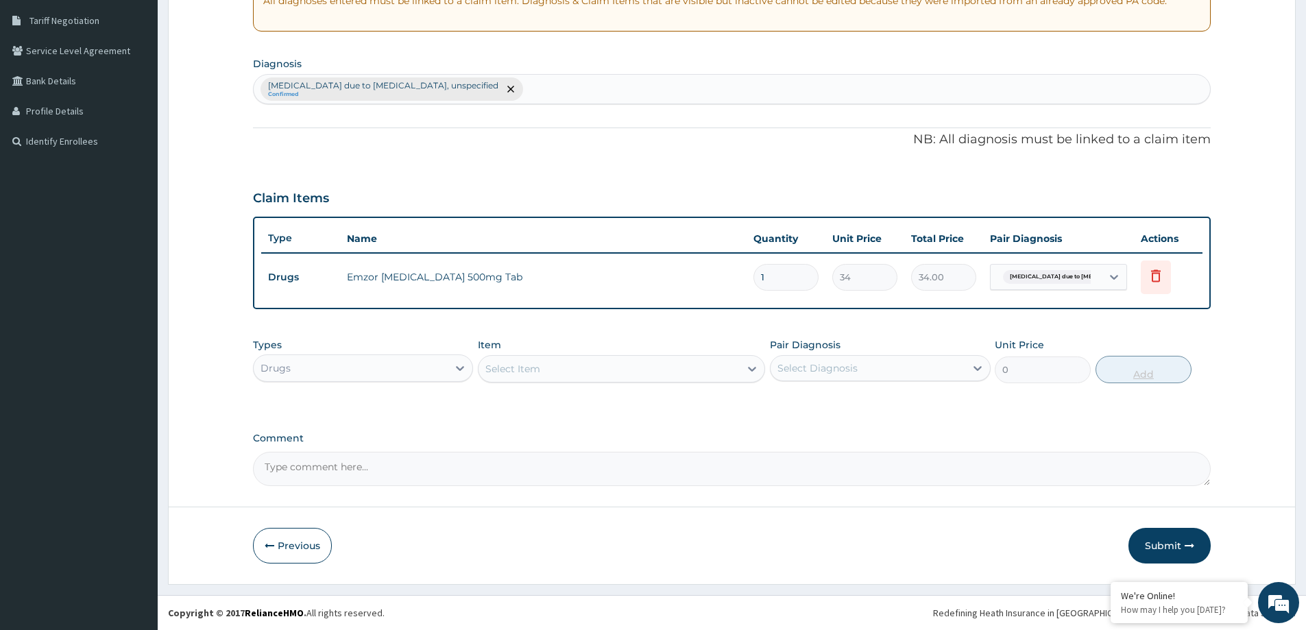
scroll to position [280, 0]
type input "19"
type input "646.00"
type input "1"
type input "34.00"
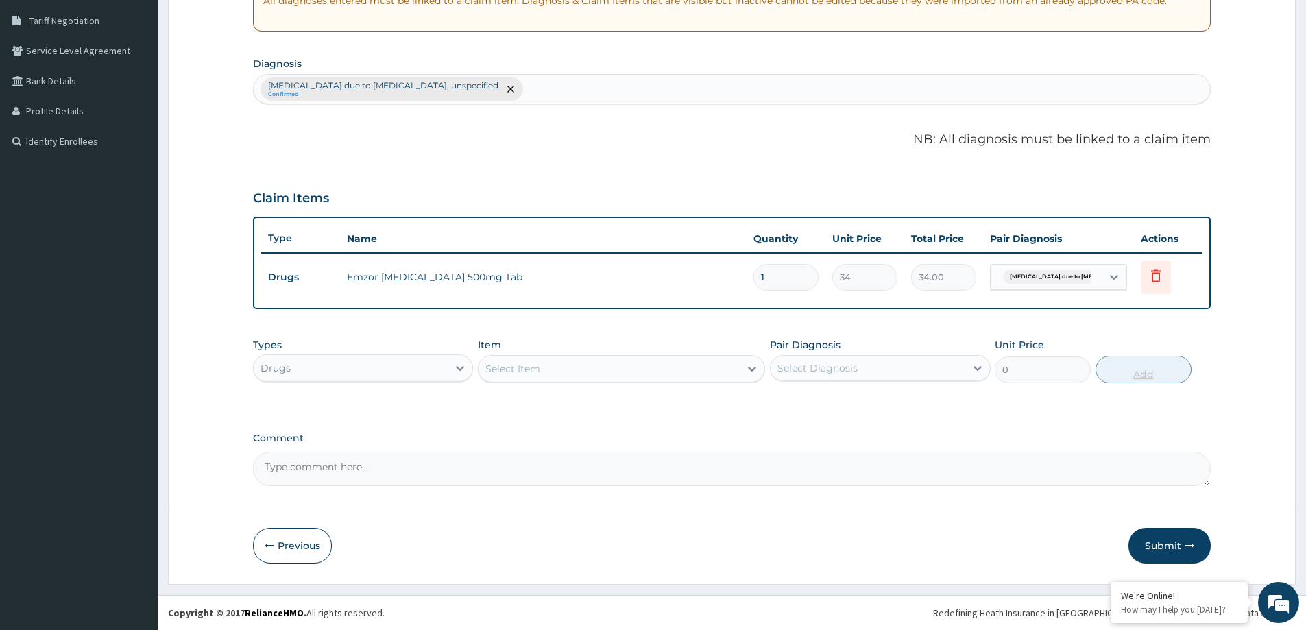
type input "18"
type input "612.00"
type input "18"
click at [525, 370] on div "Select Item" at bounding box center [512, 369] width 55 height 14
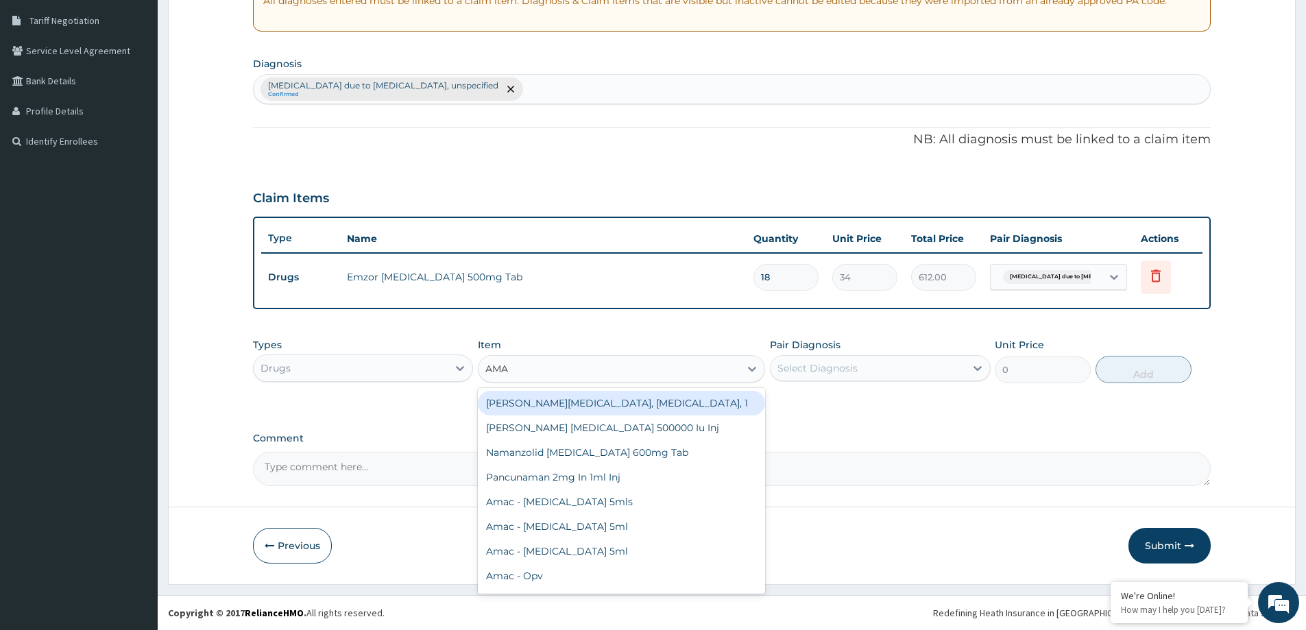
type input "AMAT"
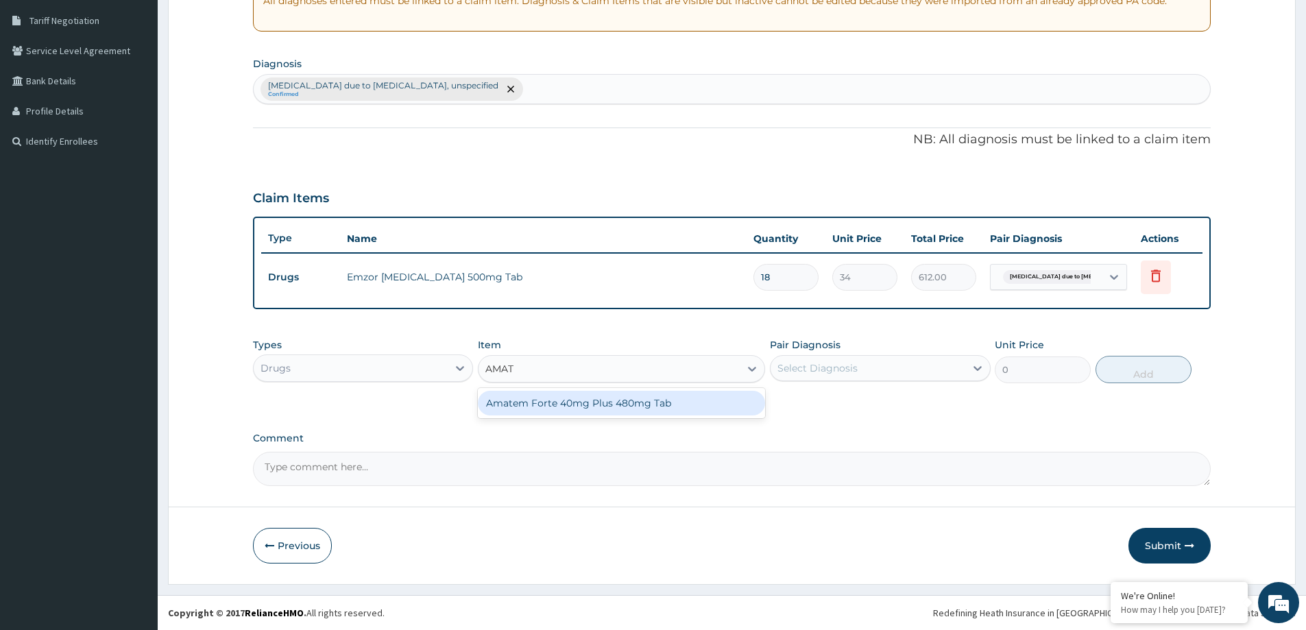
drag, startPoint x: 557, startPoint y: 404, endPoint x: 735, endPoint y: 379, distance: 179.9
click at [557, 402] on div "Amatem Forte 40mg Plus 480mg Tab" at bounding box center [621, 403] width 287 height 25
type input "986"
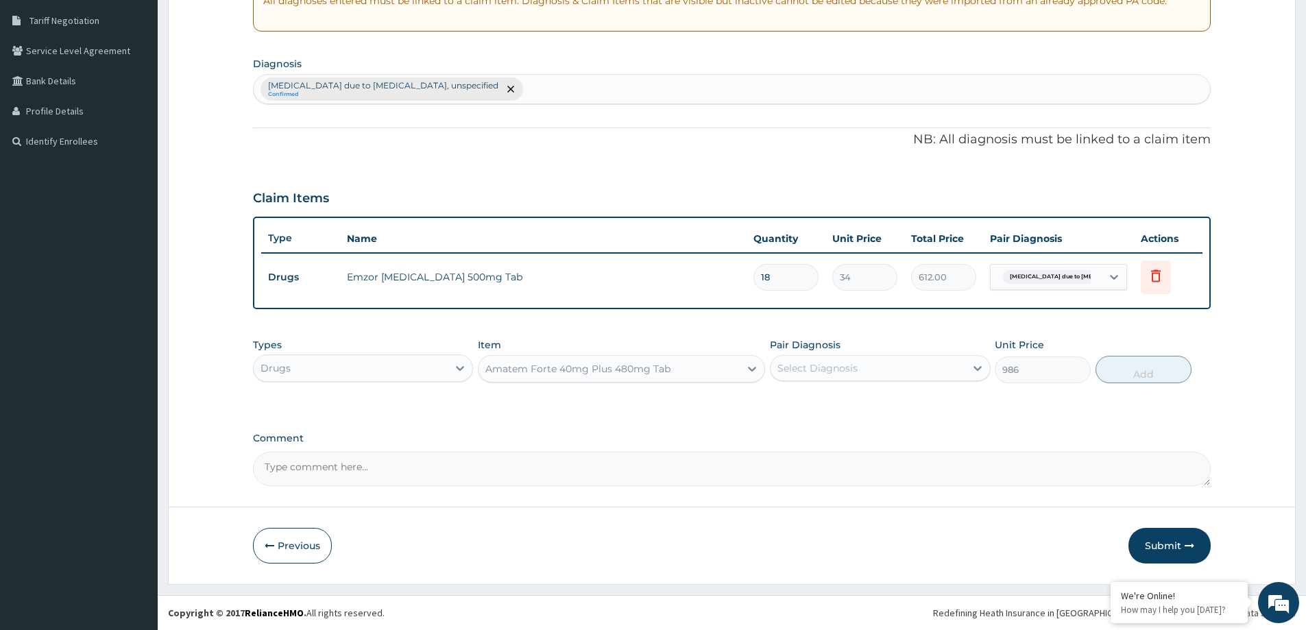
click at [840, 370] on div "Select Diagnosis" at bounding box center [817, 368] width 80 height 14
click at [834, 407] on label "Malaria due to Plasmodium falciparum, unspecified" at bounding box center [886, 408] width 189 height 27
checkbox input "true"
click at [1224, 377] on form "Step 2 of 2 PA Code / Prescription Code Enter Code(Secondary Care Only) Encount…" at bounding box center [732, 188] width 1128 height 791
click at [1101, 368] on button "Add" at bounding box center [1143, 369] width 96 height 27
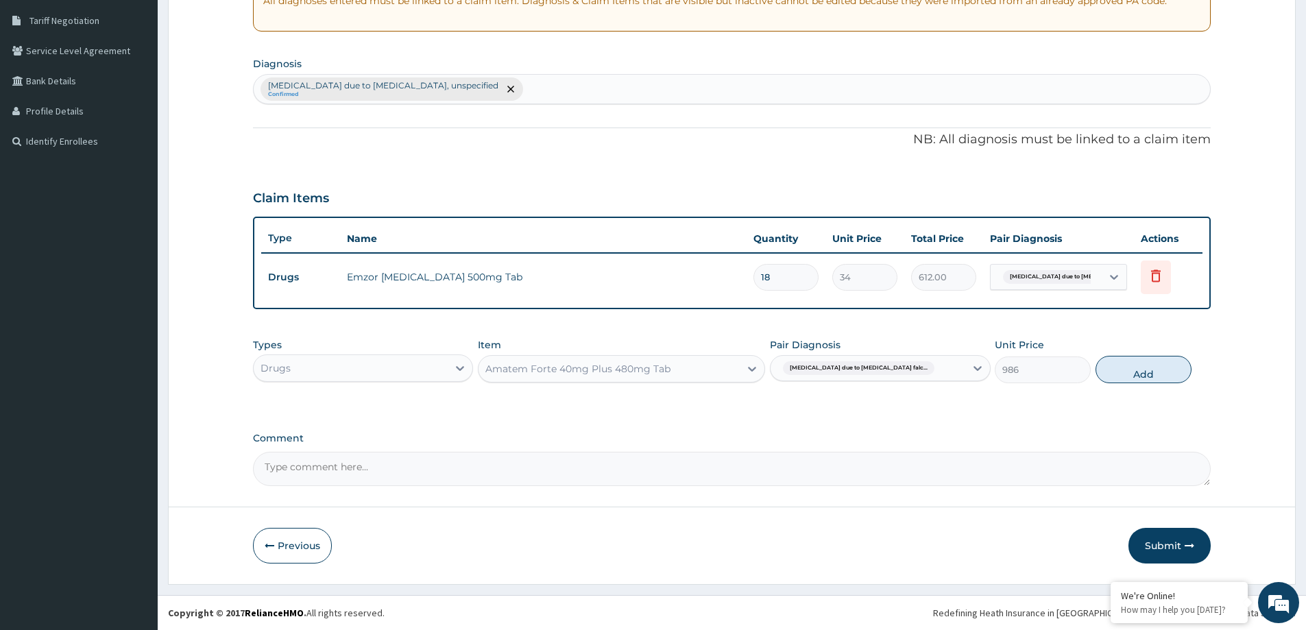
type input "0"
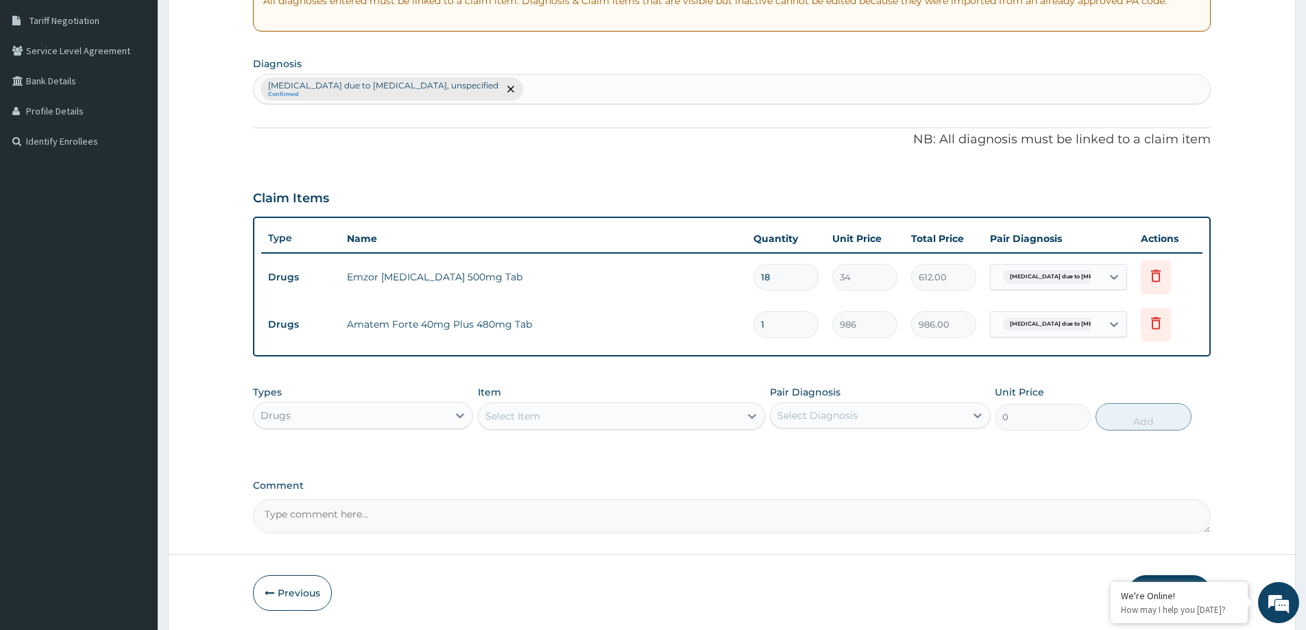
type input "0.00"
type input "6"
type input "5916.00"
type input "6"
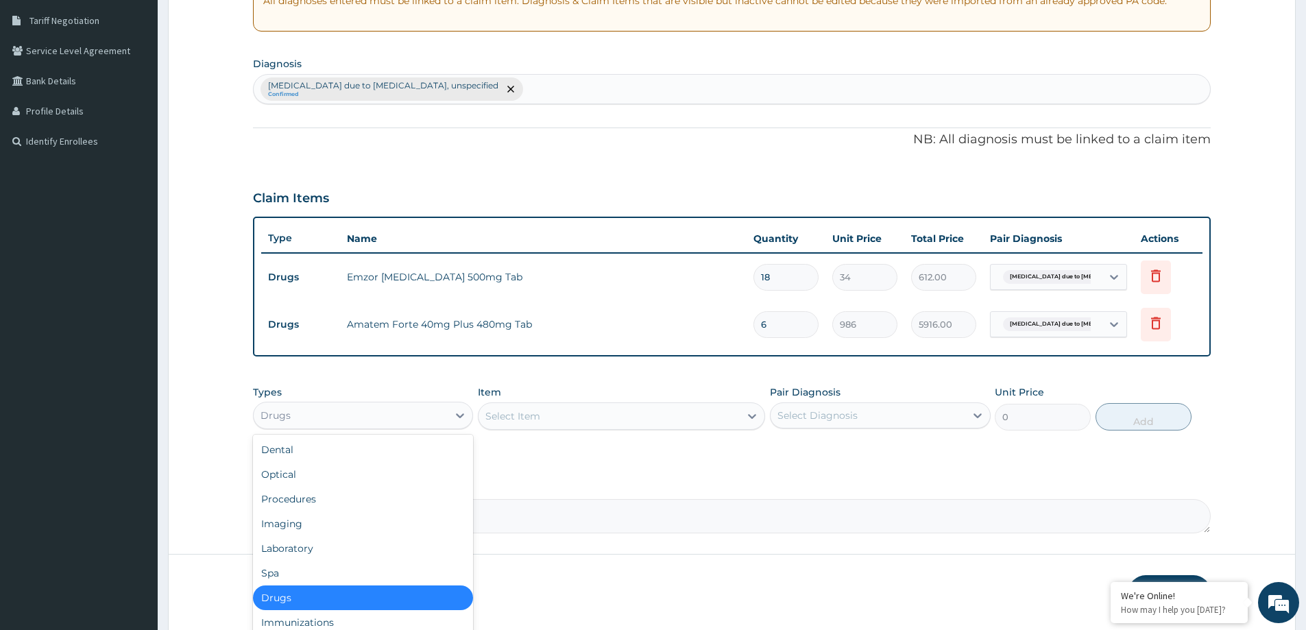
click at [286, 414] on div "Drugs" at bounding box center [276, 416] width 30 height 14
click at [308, 497] on div "Procedures" at bounding box center [363, 499] width 220 height 25
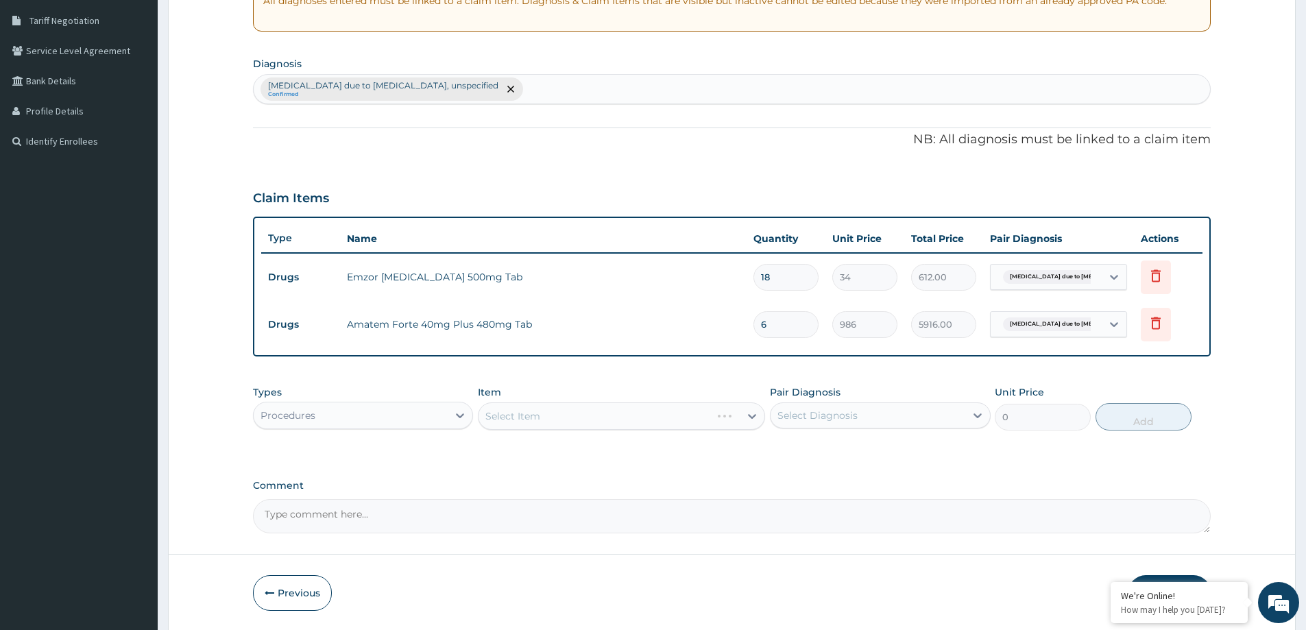
click at [504, 413] on div "Select Item" at bounding box center [621, 415] width 287 height 27
click at [504, 412] on div "Select Item" at bounding box center [621, 415] width 287 height 27
click at [514, 417] on div "Select Item" at bounding box center [512, 416] width 55 height 14
click at [497, 422] on div "Select Item" at bounding box center [512, 416] width 55 height 14
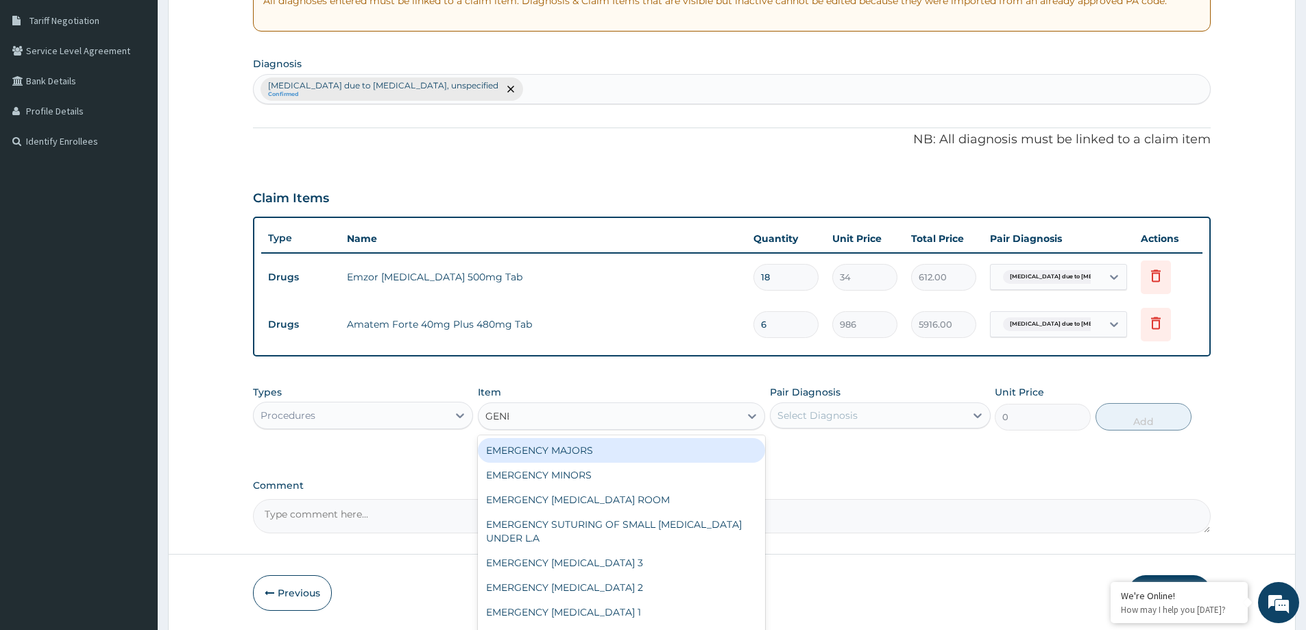
type input "GENERAL"
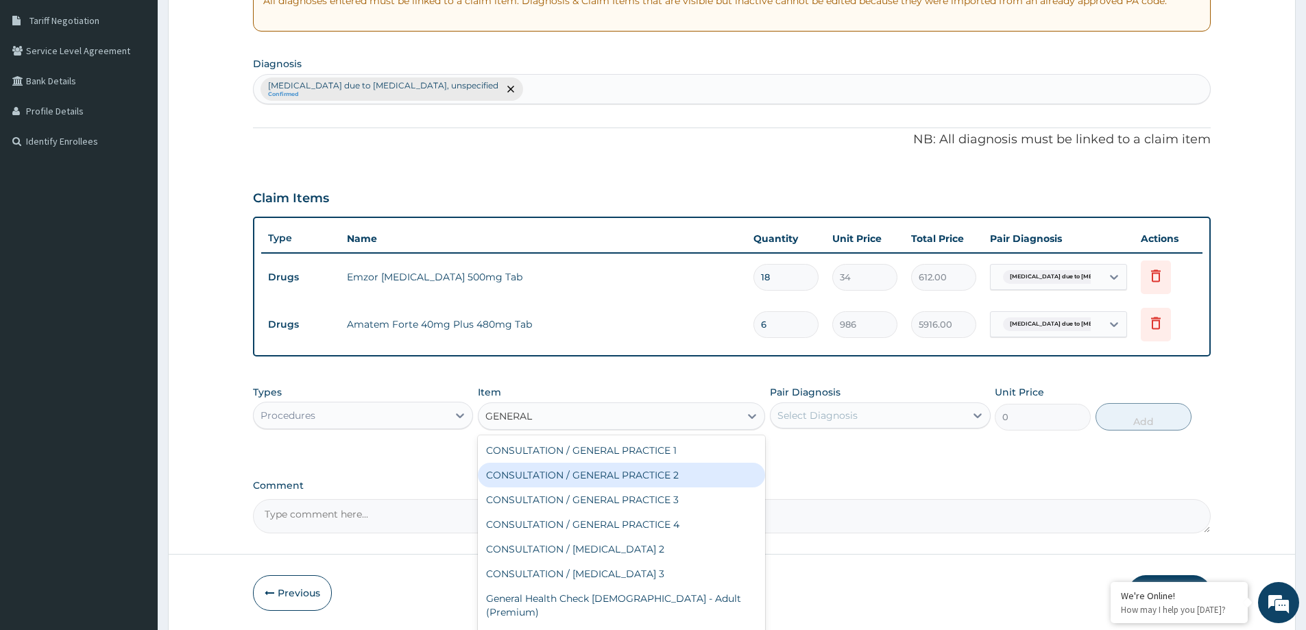
click at [604, 479] on div "CONSULTATION / GENERAL PRACTICE 2" at bounding box center [621, 475] width 287 height 25
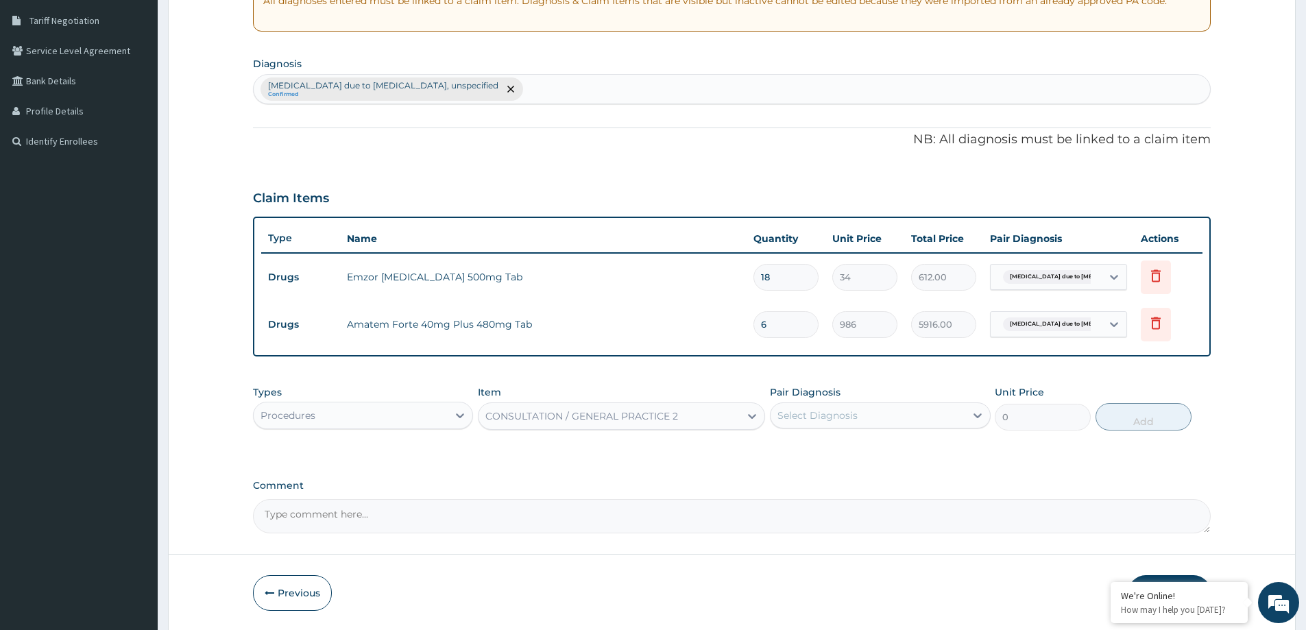
type input "8400"
click at [822, 417] on div "Select Diagnosis" at bounding box center [817, 416] width 80 height 14
click at [836, 444] on label "Malaria due to Plasmodium falciparum, unspecified" at bounding box center [886, 455] width 189 height 27
checkbox input "true"
click at [1170, 417] on button "Add" at bounding box center [1143, 416] width 96 height 27
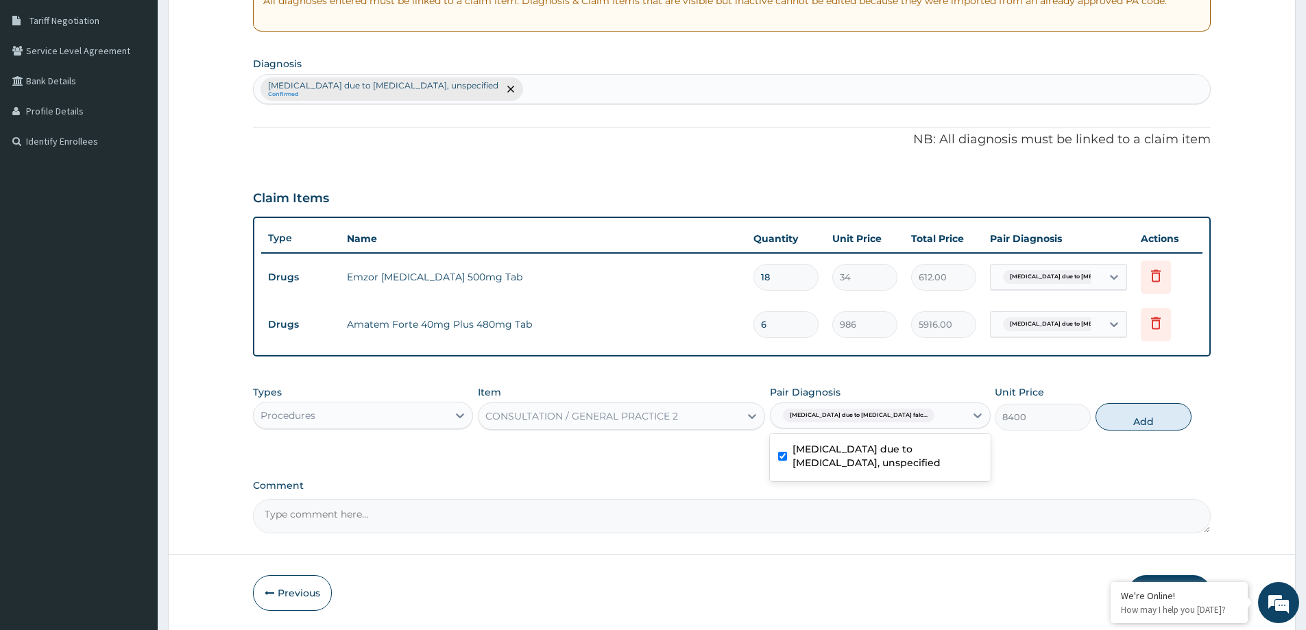
type input "0"
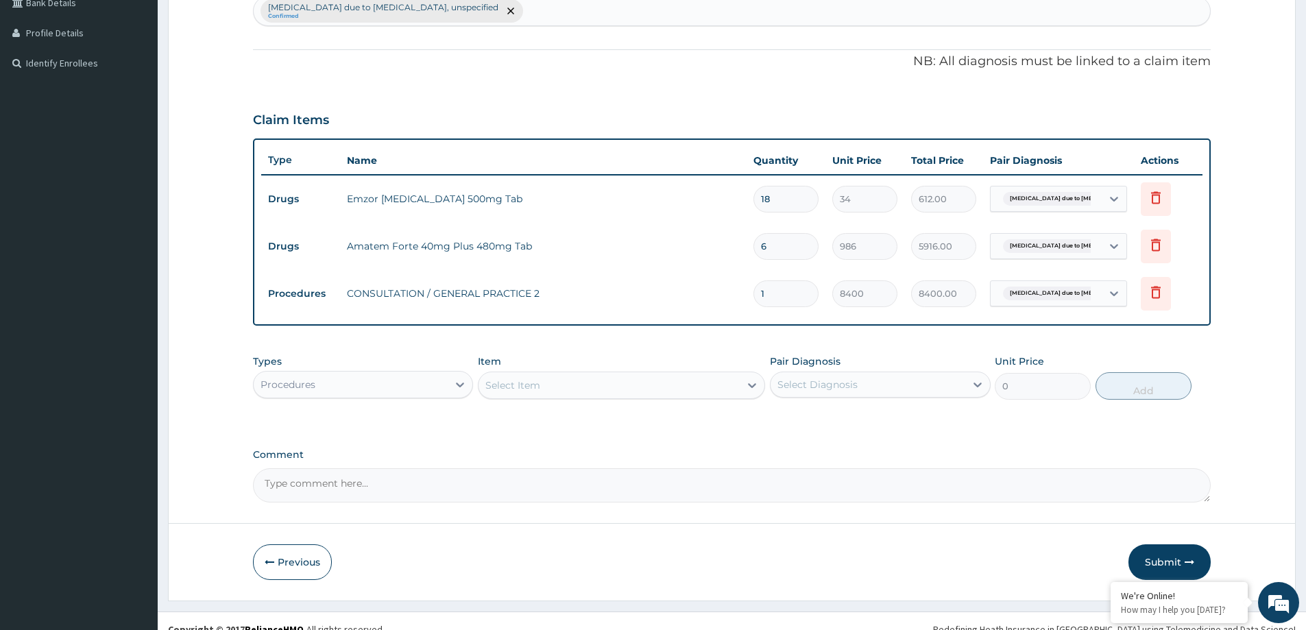
scroll to position [374, 0]
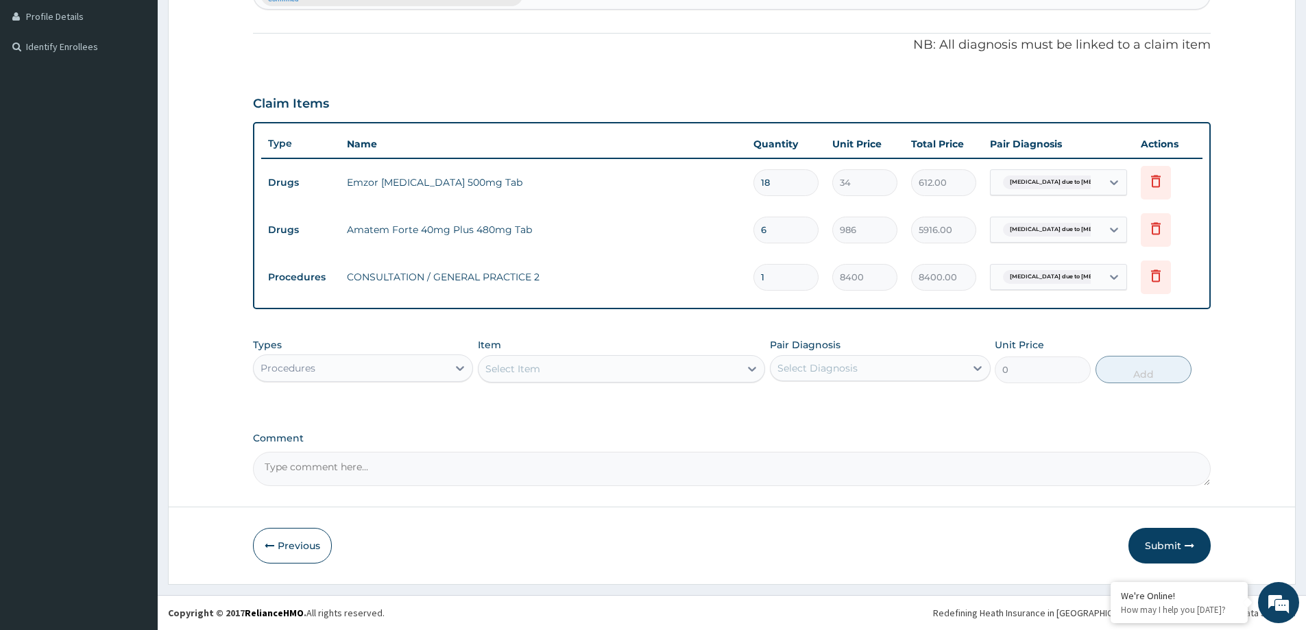
drag, startPoint x: 1172, startPoint y: 531, endPoint x: 268, endPoint y: 12, distance: 1042.0
click at [1172, 531] on button "Submit" at bounding box center [1169, 546] width 82 height 36
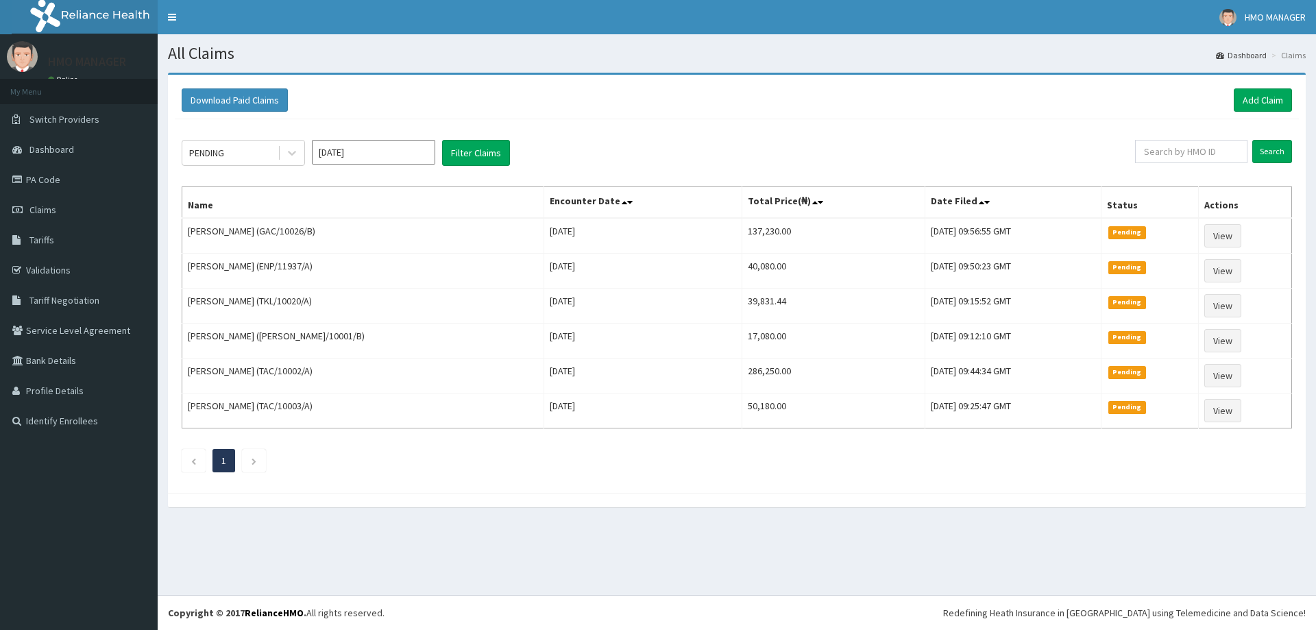
click at [1238, 96] on link "Add Claim" at bounding box center [1263, 99] width 58 height 23
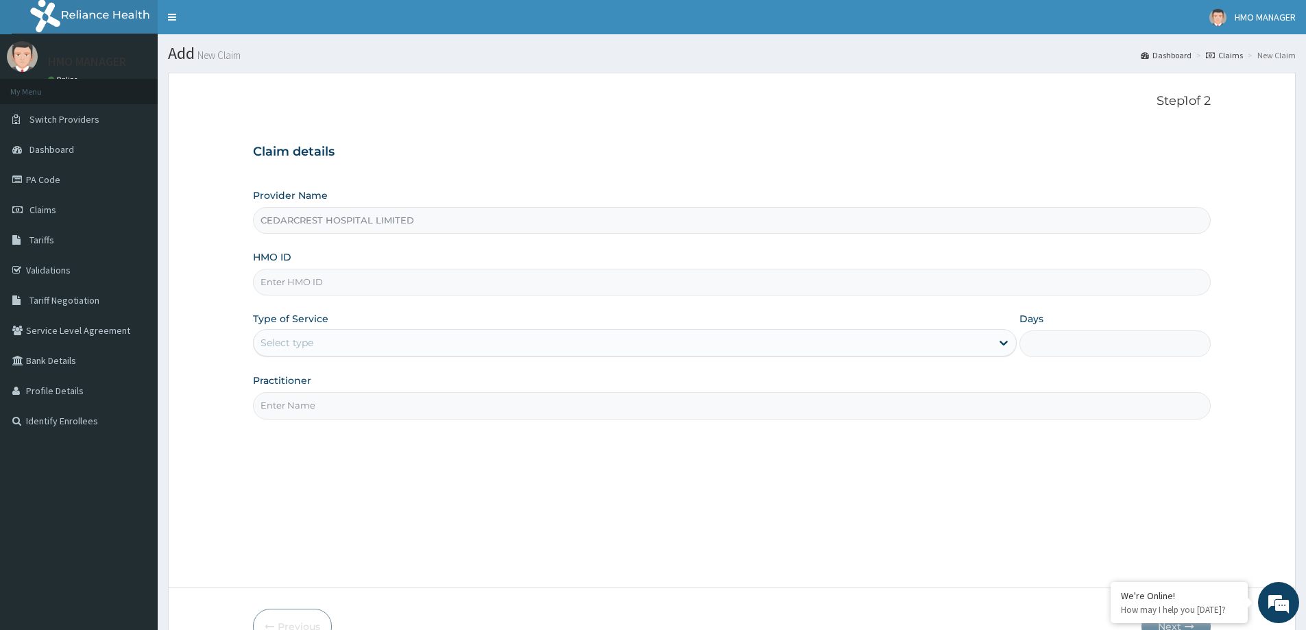
type input "CEDARCREST HOSPITAL LIMITED"
paste input "TKL/10020/A"
type input "TKL/10020/A"
click at [318, 346] on div "Select type" at bounding box center [623, 343] width 738 height 22
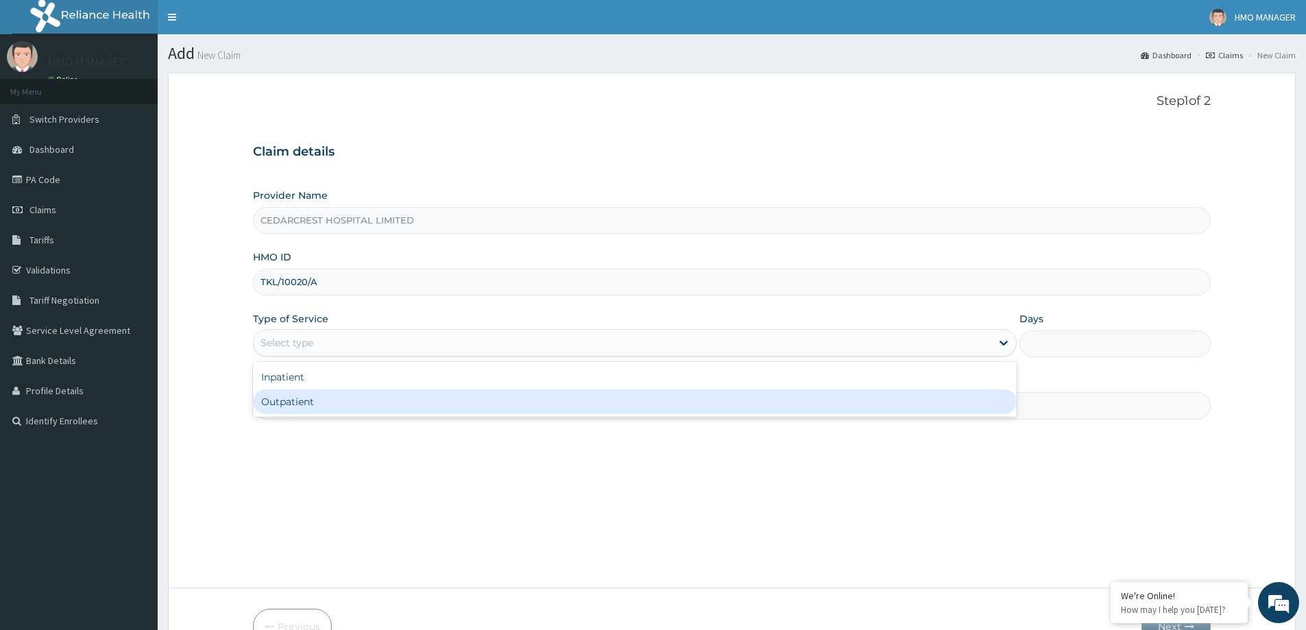
click at [304, 403] on div "Outpatient" at bounding box center [635, 401] width 764 height 25
type input "1"
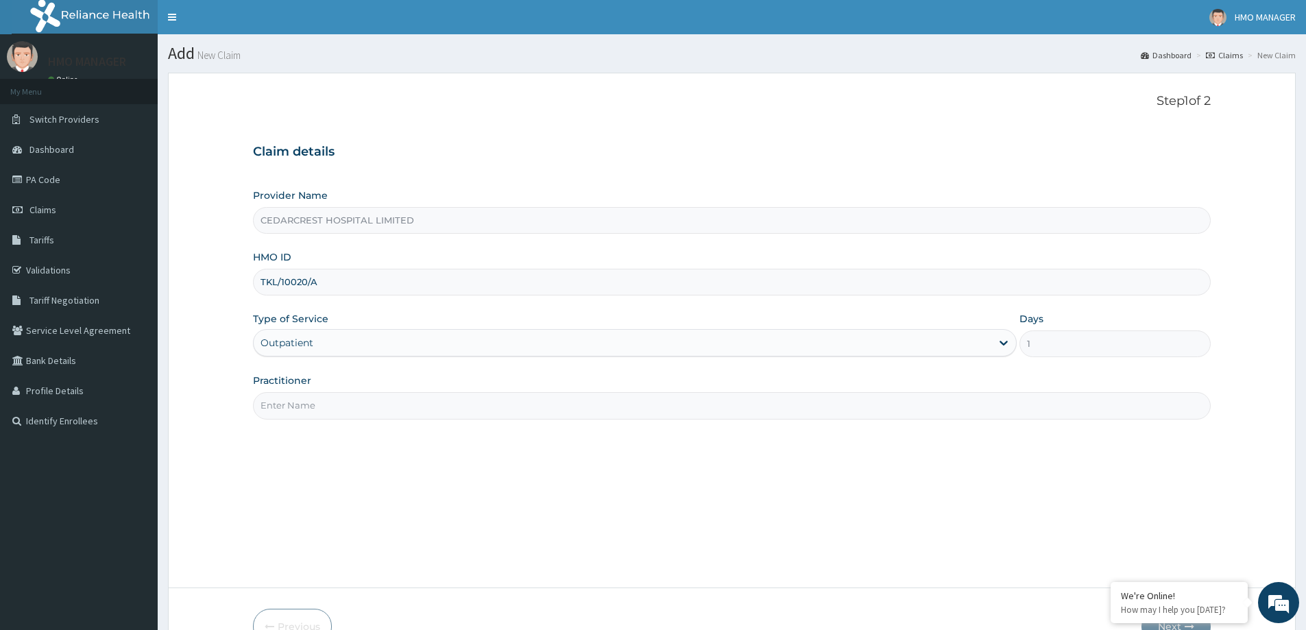
drag, startPoint x: 293, startPoint y: 406, endPoint x: 242, endPoint y: 4, distance: 405.0
click at [290, 396] on input "Practitioner" at bounding box center [732, 405] width 958 height 27
click at [322, 407] on input "Practitioner" at bounding box center [732, 405] width 958 height 27
paste input "Dr [PERSON_NAME]"
type input "Dr [PERSON_NAME]"
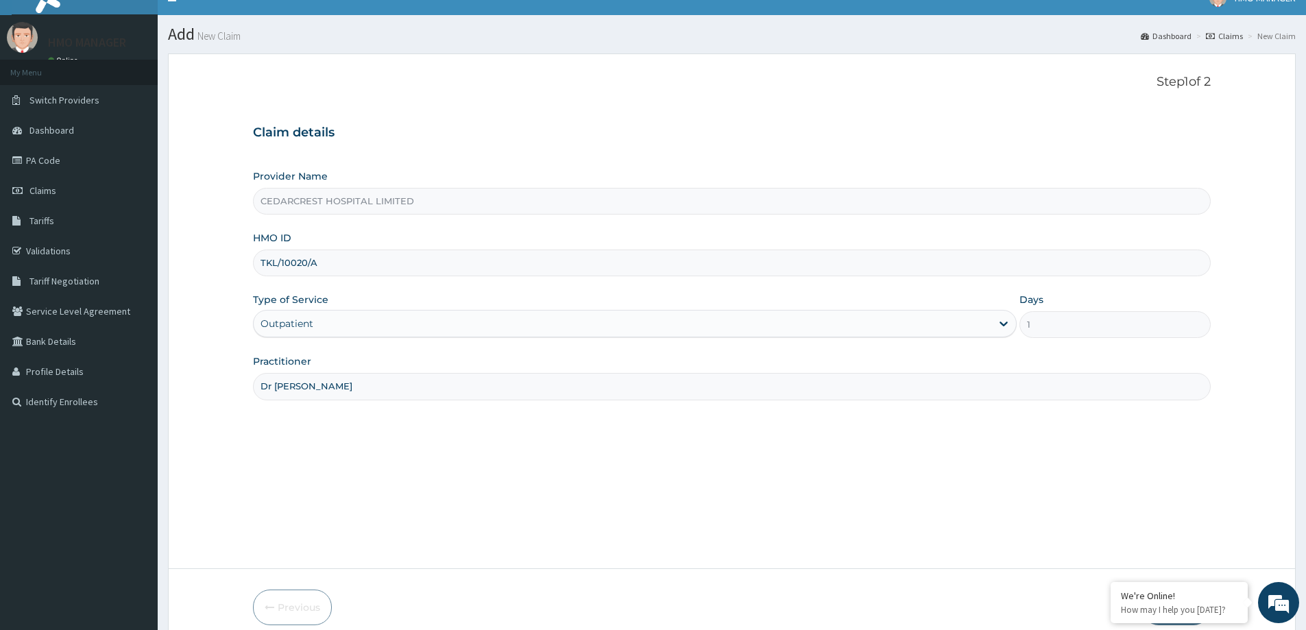
scroll to position [81, 0]
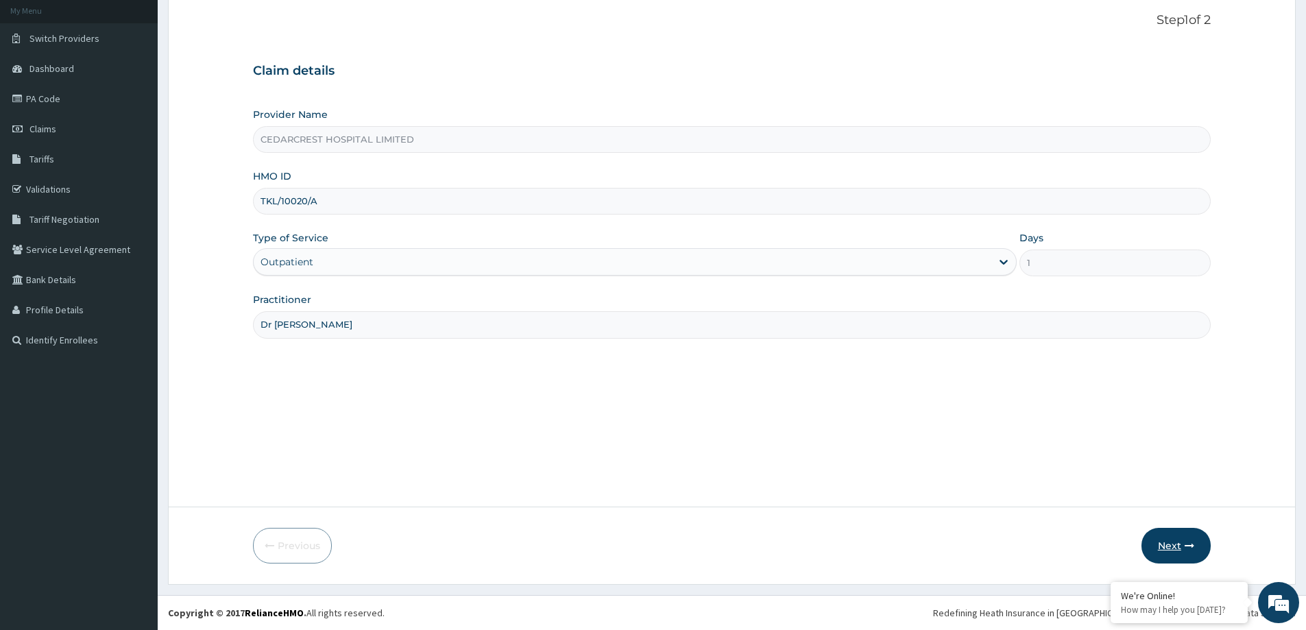
click at [1168, 540] on button "Next" at bounding box center [1175, 546] width 69 height 36
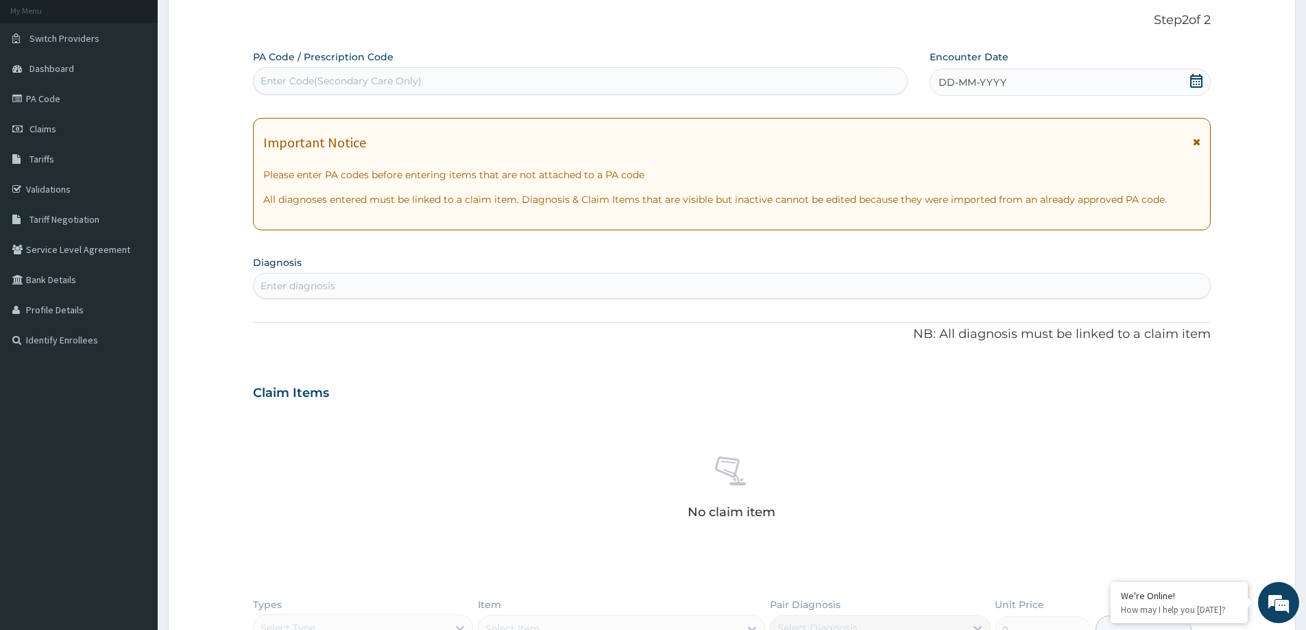
click at [330, 80] on div "Enter Code(Secondary Care Only)" at bounding box center [341, 81] width 161 height 14
paste input "PA/FF39BB"
type input "PA/FF39BB"
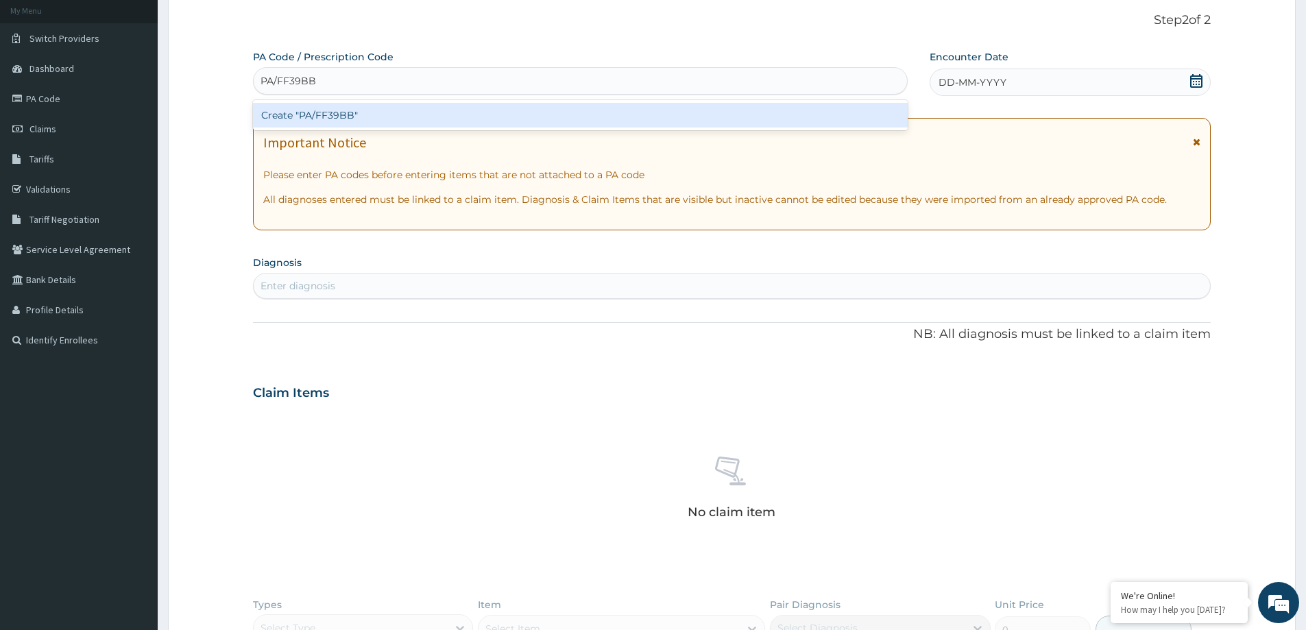
click at [301, 108] on div "Create "PA/FF39BB"" at bounding box center [580, 115] width 655 height 25
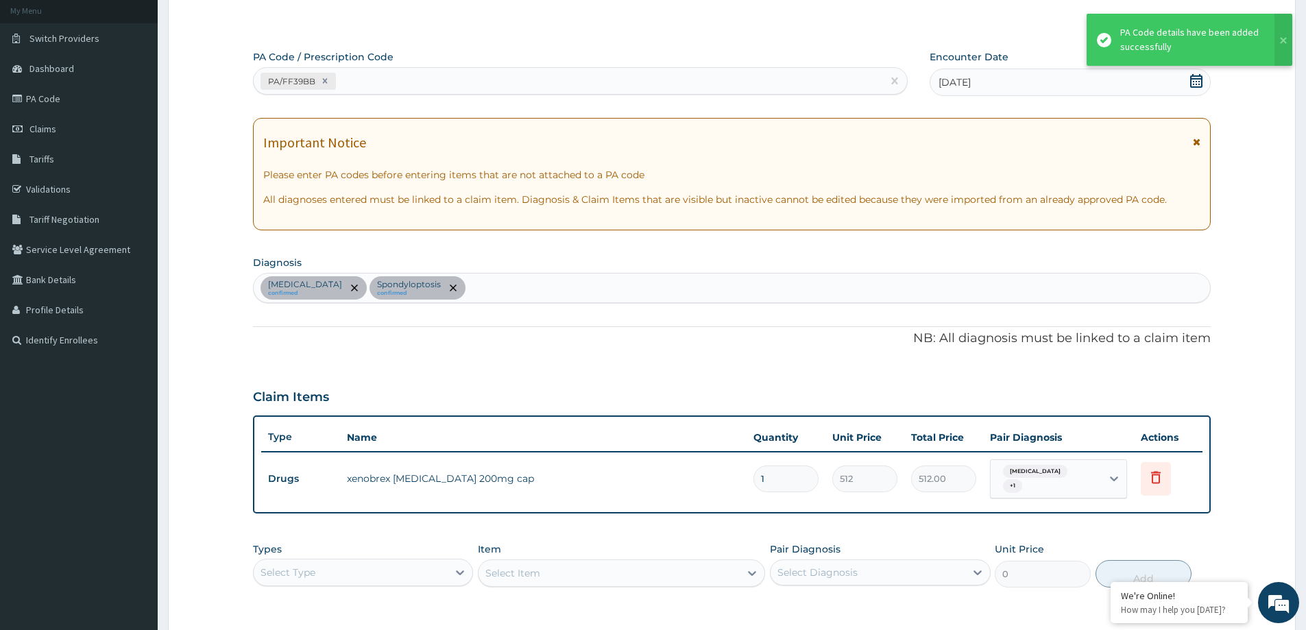
click at [380, 80] on div "PA/FF39BB" at bounding box center [568, 81] width 629 height 23
paste input "PA/C78A51"
type input "PA/C78A51"
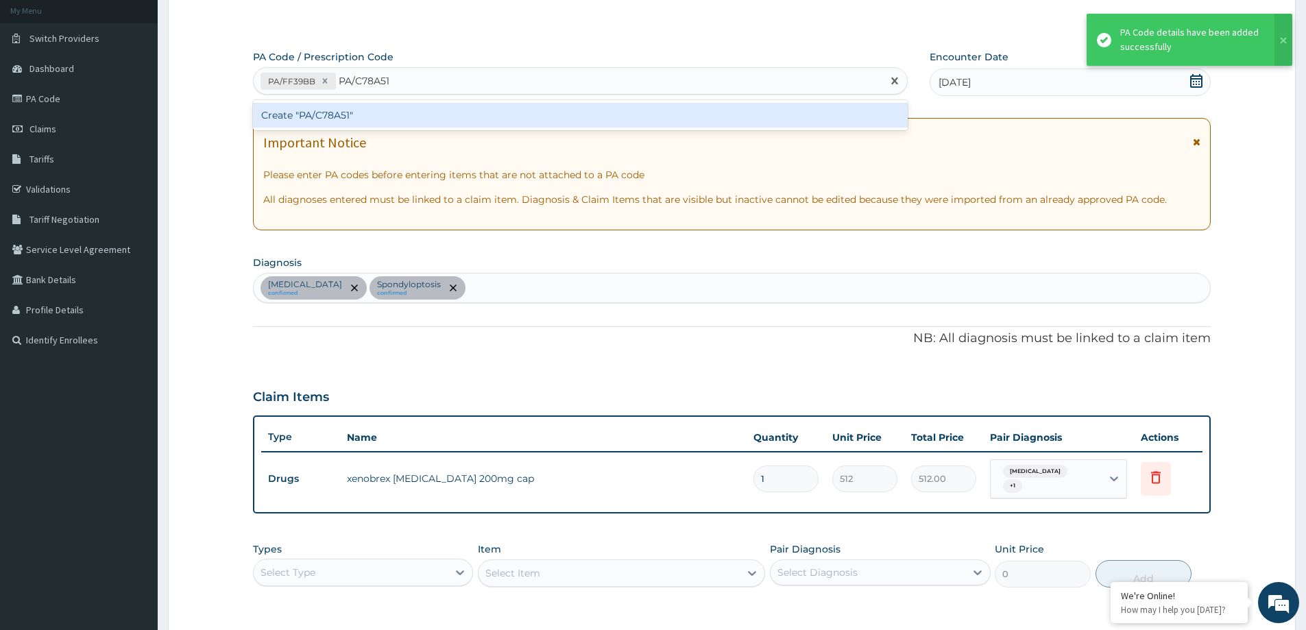
click at [375, 104] on div "Create "PA/C78A51"" at bounding box center [580, 115] width 655 height 25
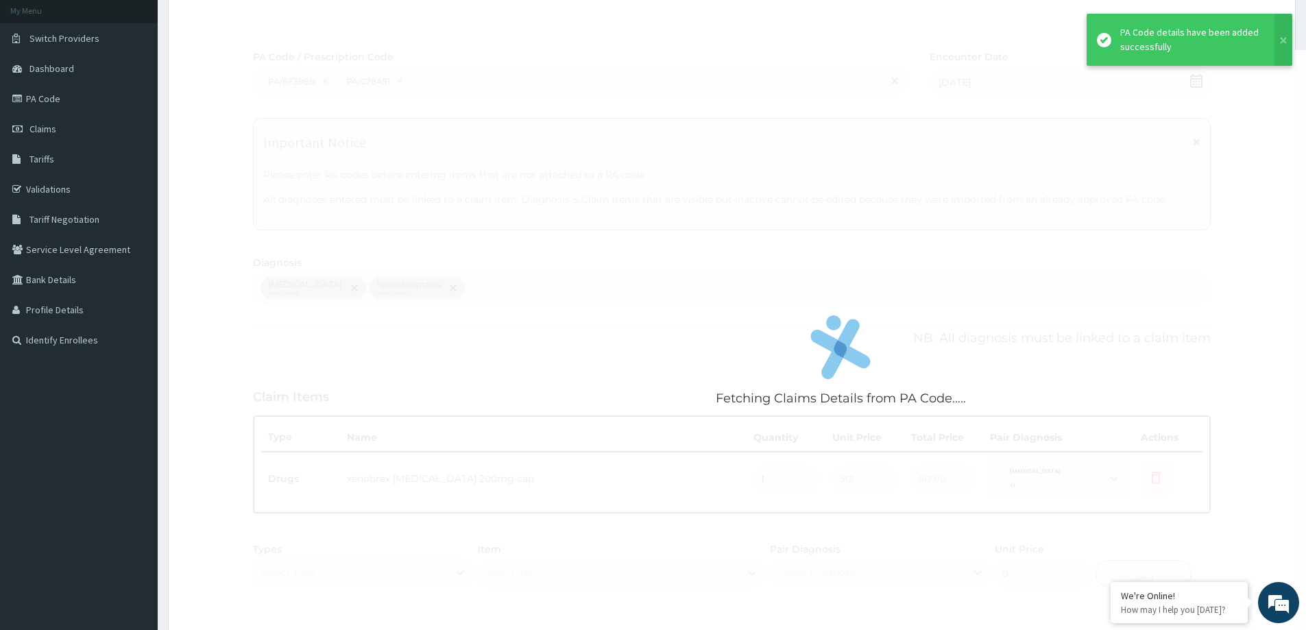
click at [374, 111] on div "Fetching Claims Details from PA Code....." at bounding box center [841, 365] width 1176 height 630
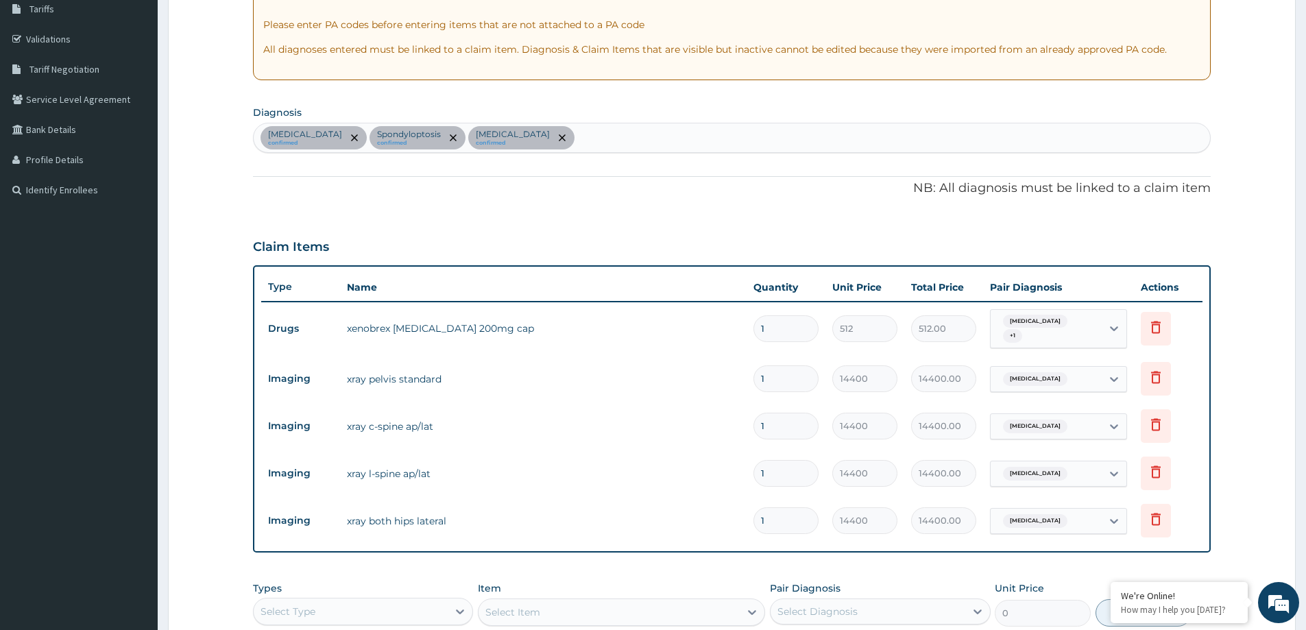
scroll to position [94, 0]
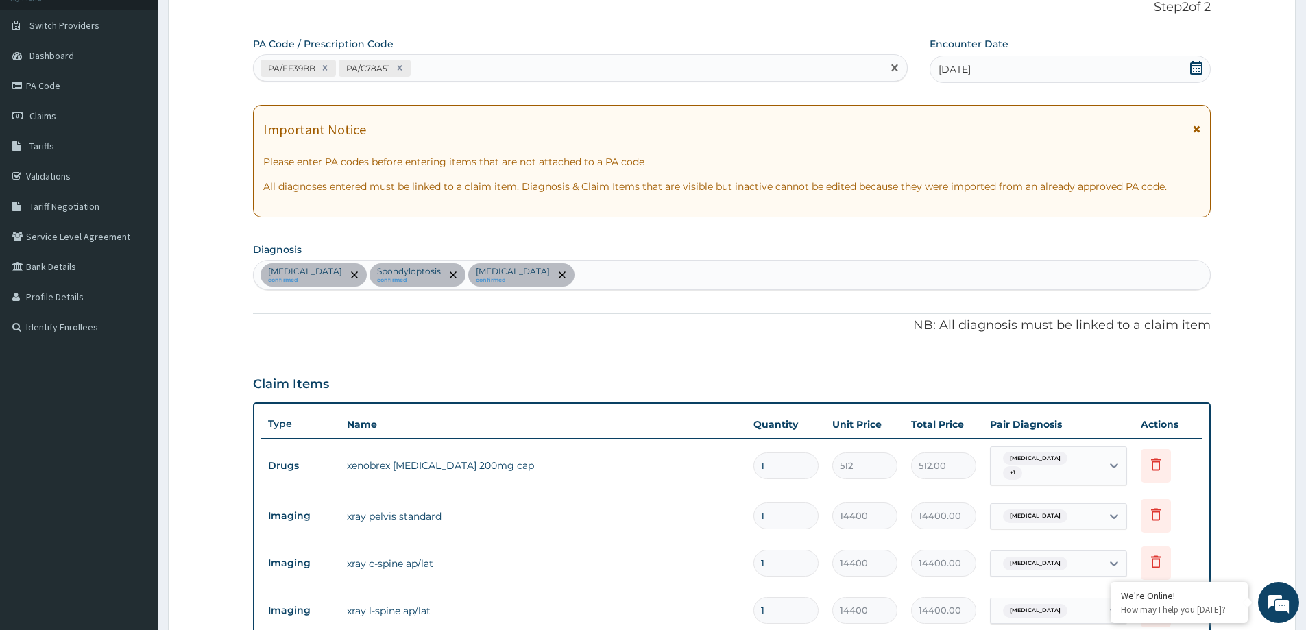
click at [424, 62] on div "PA/FF39BB PA/C78A51" at bounding box center [568, 68] width 629 height 23
paste input "PA/89C065"
type input "PA/89C065"
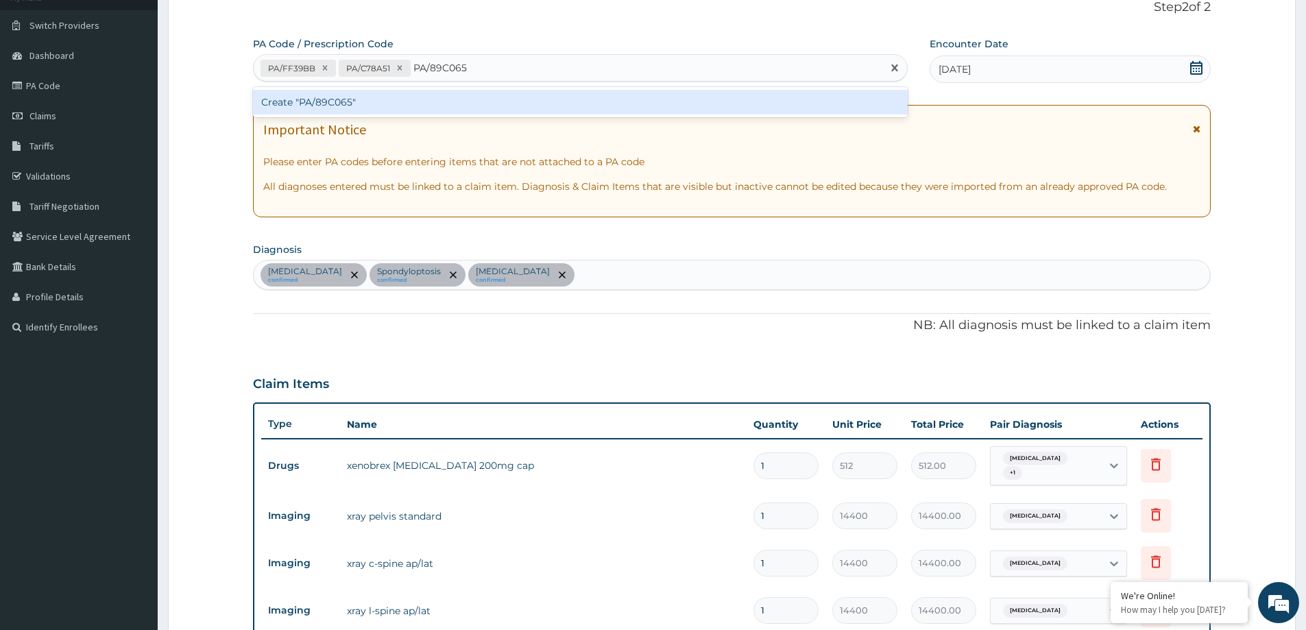
click at [431, 99] on div "Create "PA/89C065"" at bounding box center [580, 102] width 655 height 25
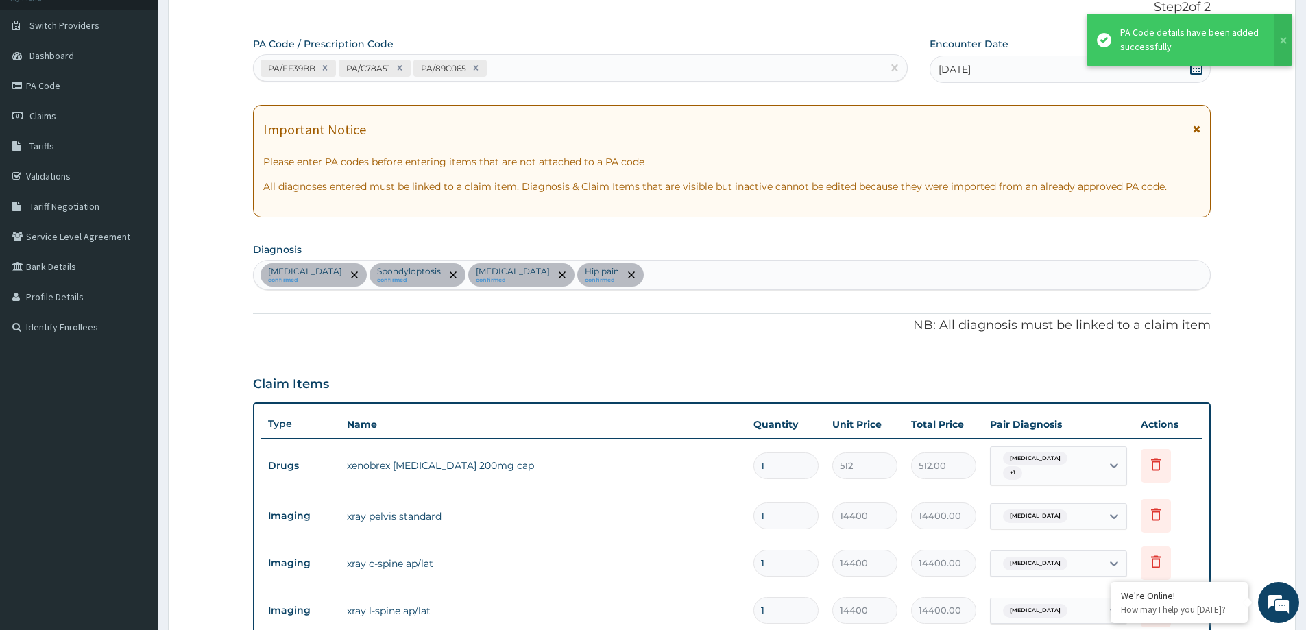
scroll to position [484, 0]
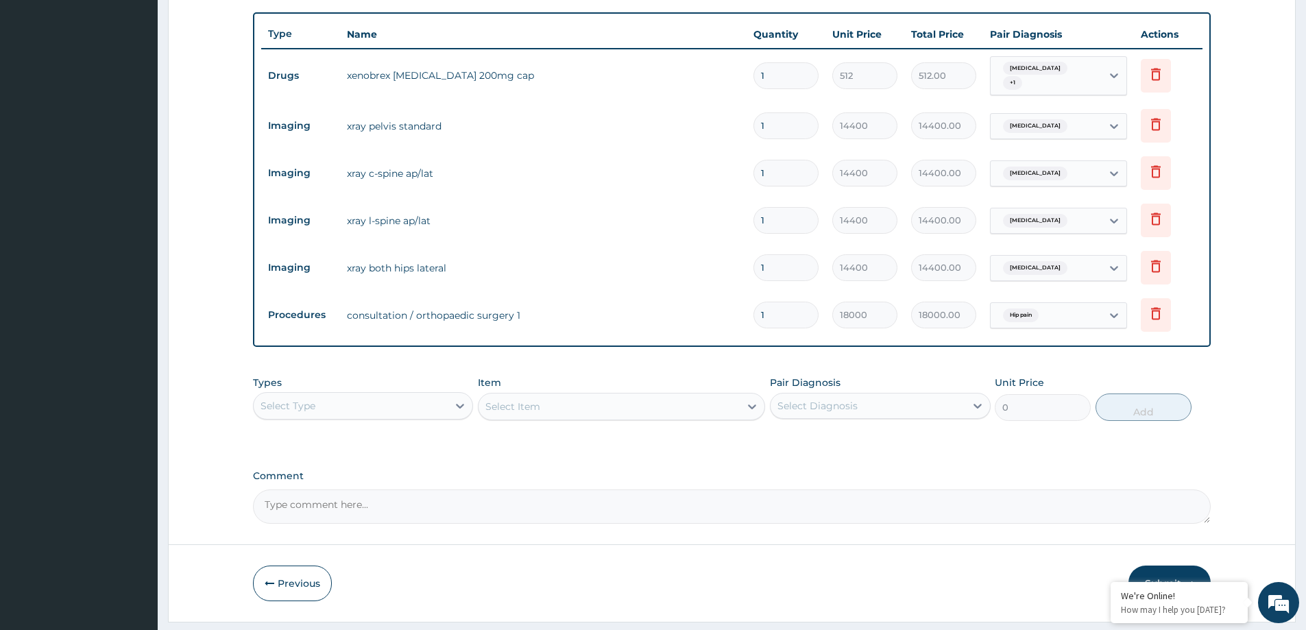
drag, startPoint x: 803, startPoint y: 75, endPoint x: 788, endPoint y: 59, distance: 22.3
click at [803, 73] on input "1" at bounding box center [785, 75] width 65 height 27
type input "0.00"
type input "2"
type input "1024.00"
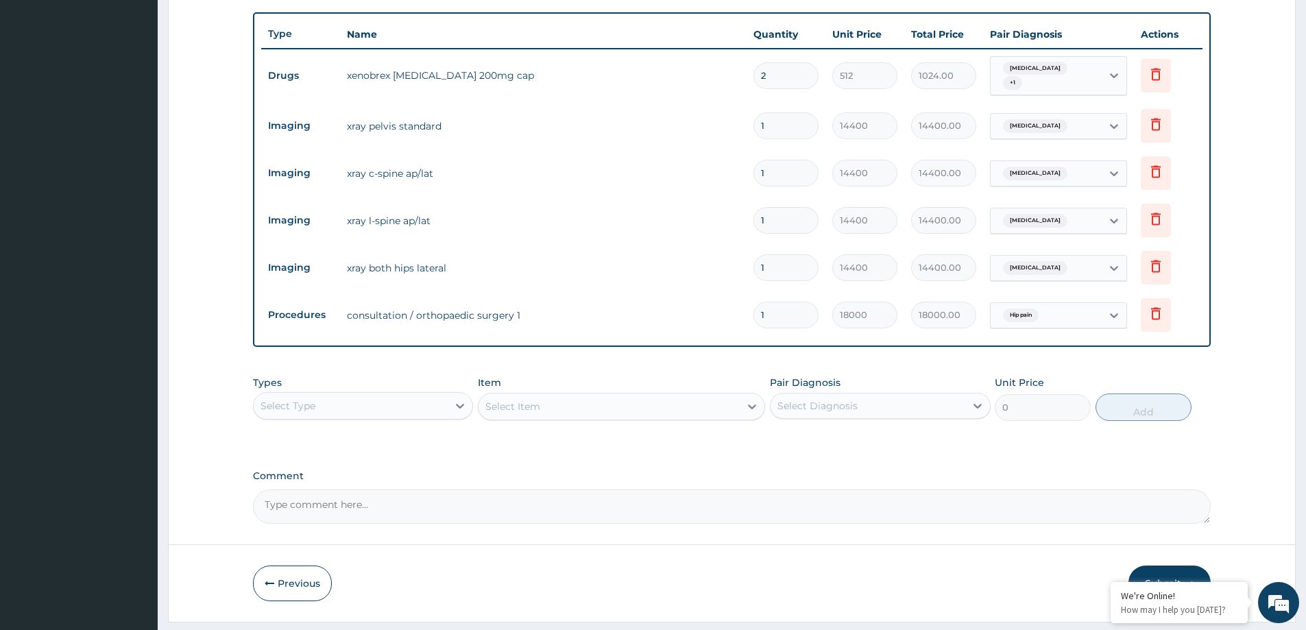
type input "29"
type input "14848.00"
type input "2"
type input "1024.00"
type input "20"
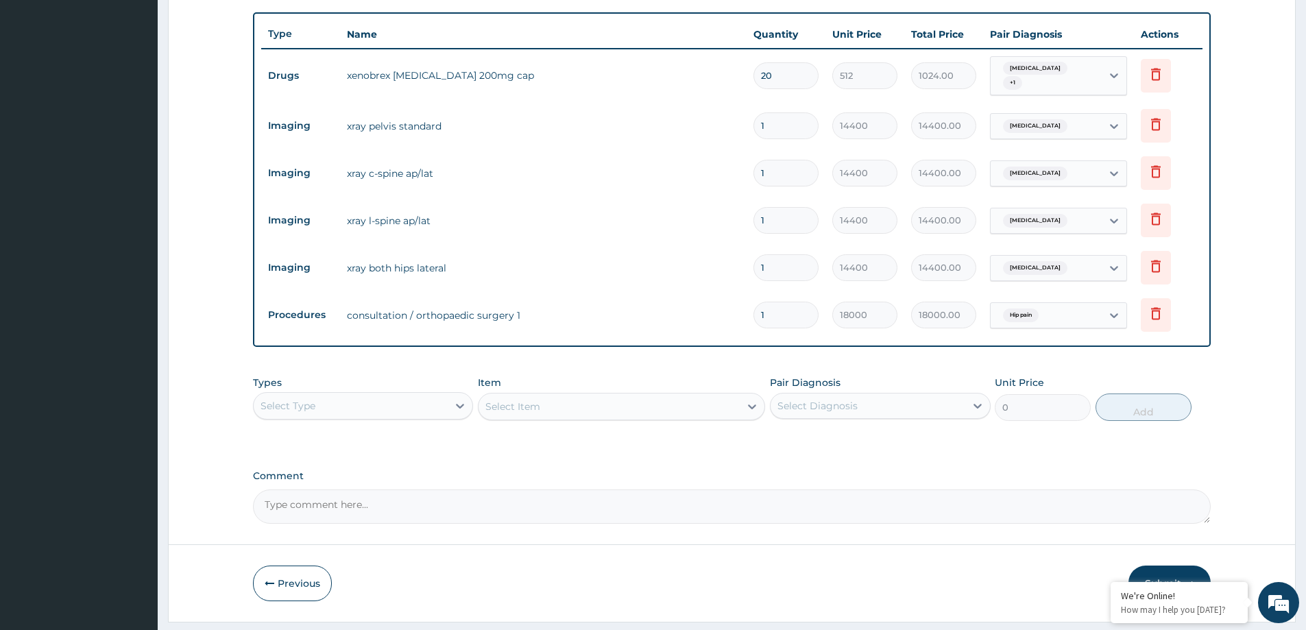
type input "10240.00"
type input "20"
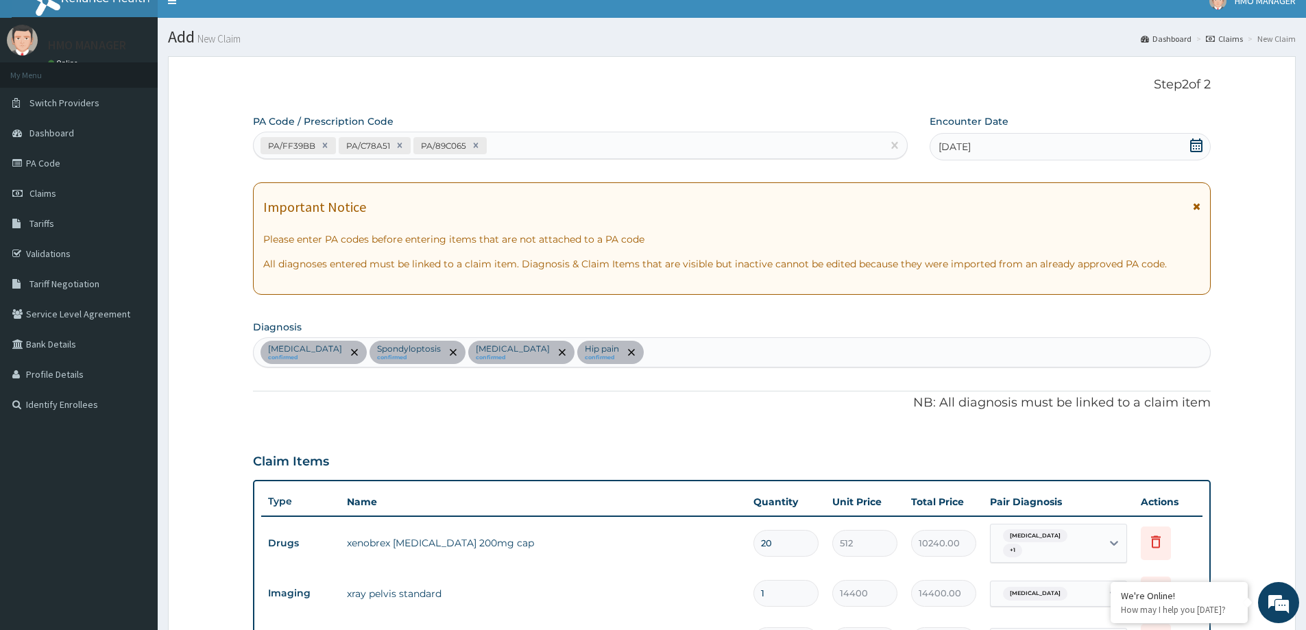
scroll to position [0, 0]
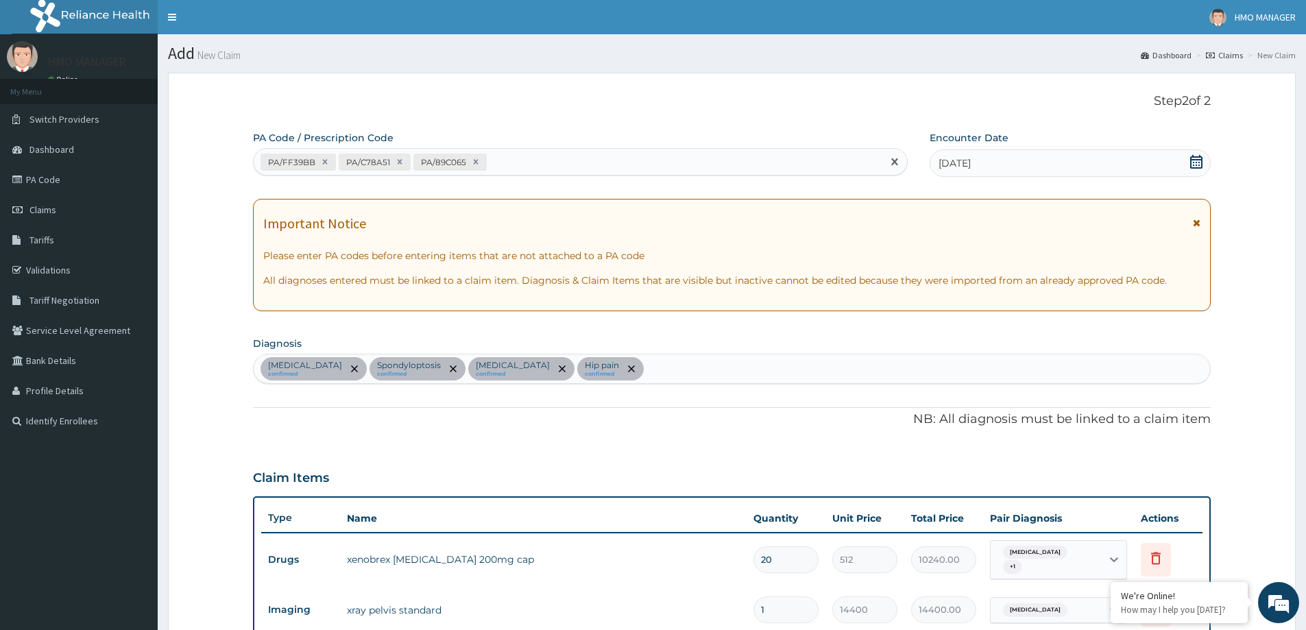
click at [510, 158] on div "PA/FF39BB PA/C78A51 PA/89C065" at bounding box center [568, 162] width 629 height 23
paste input "PA/89C065"
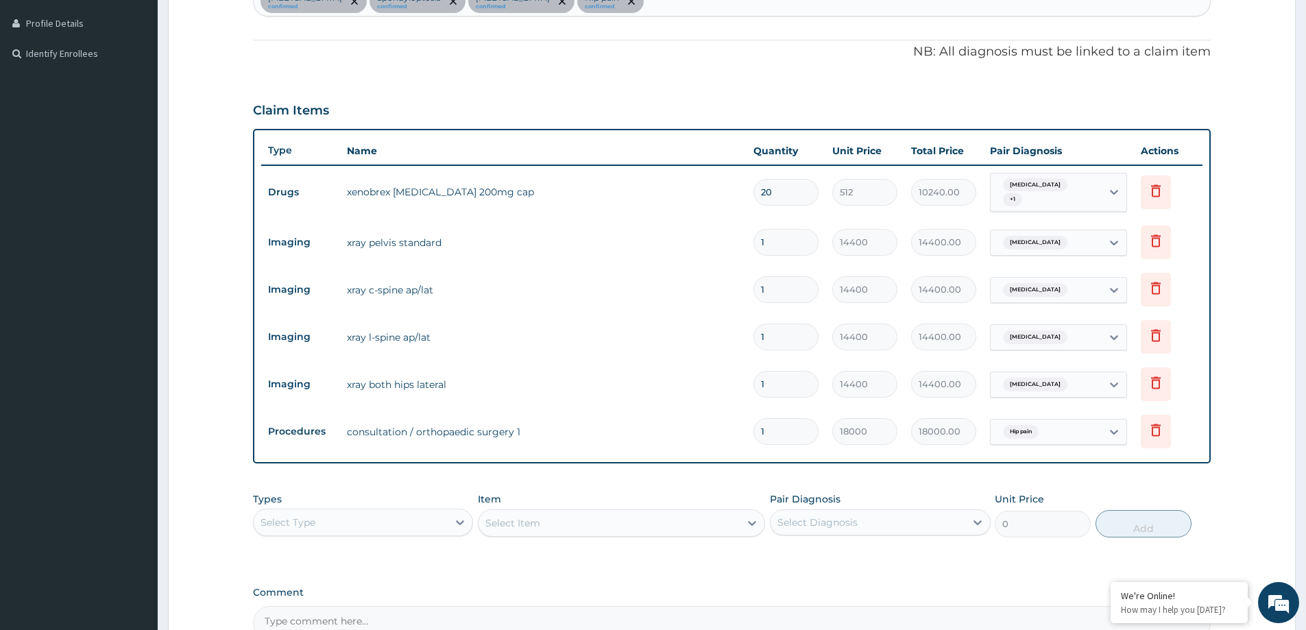
scroll to position [411, 0]
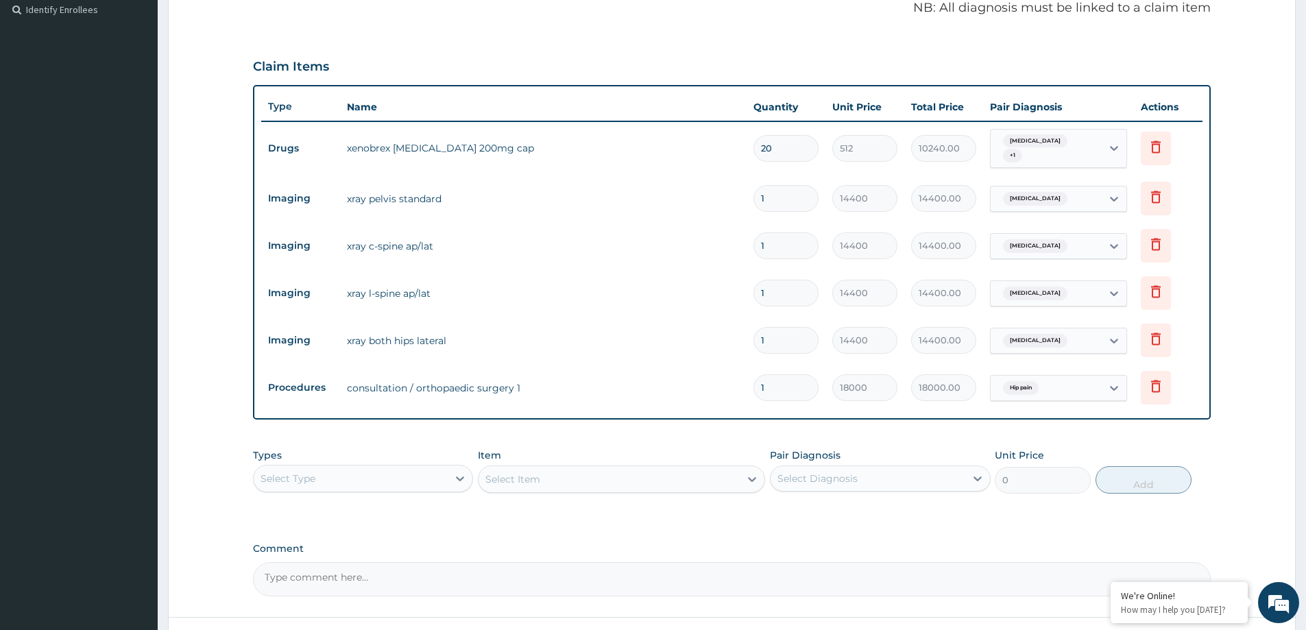
type input "PA/89C065"
click at [950, 439] on div "PA Code / Prescription Code option Create "PA/89C065", selected. 0 results avai…" at bounding box center [732, 158] width 958 height 877
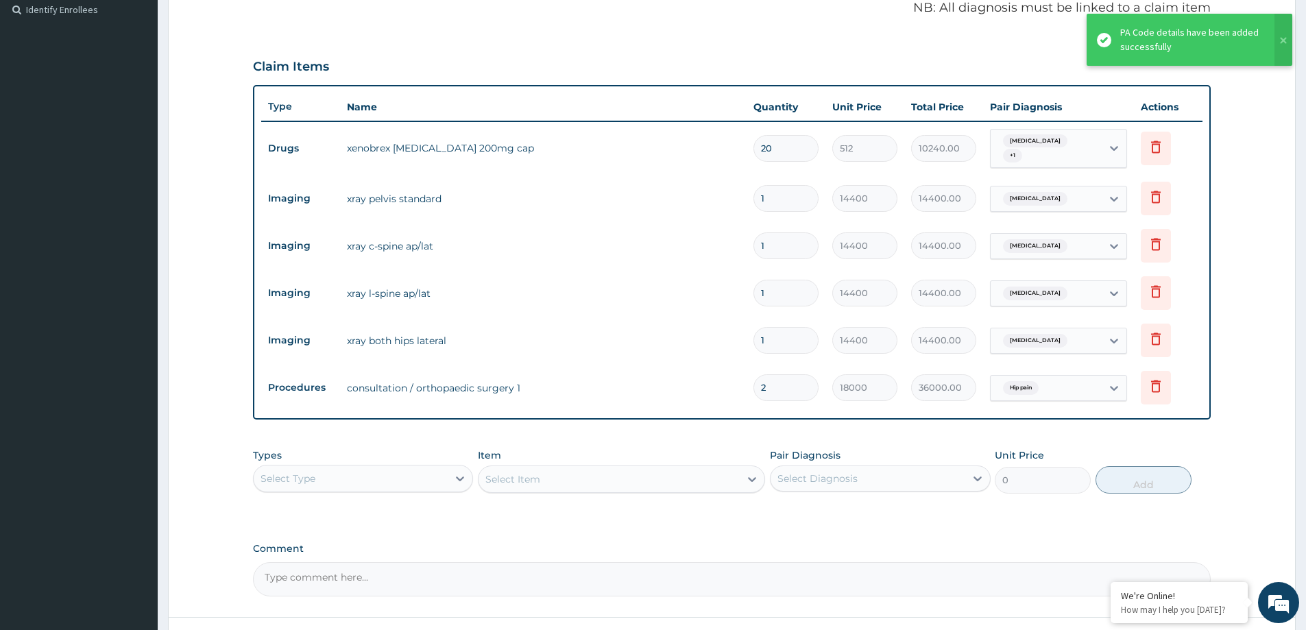
click at [792, 392] on input "2" at bounding box center [785, 387] width 65 height 27
type input "0.00"
type input "1"
type input "18000.00"
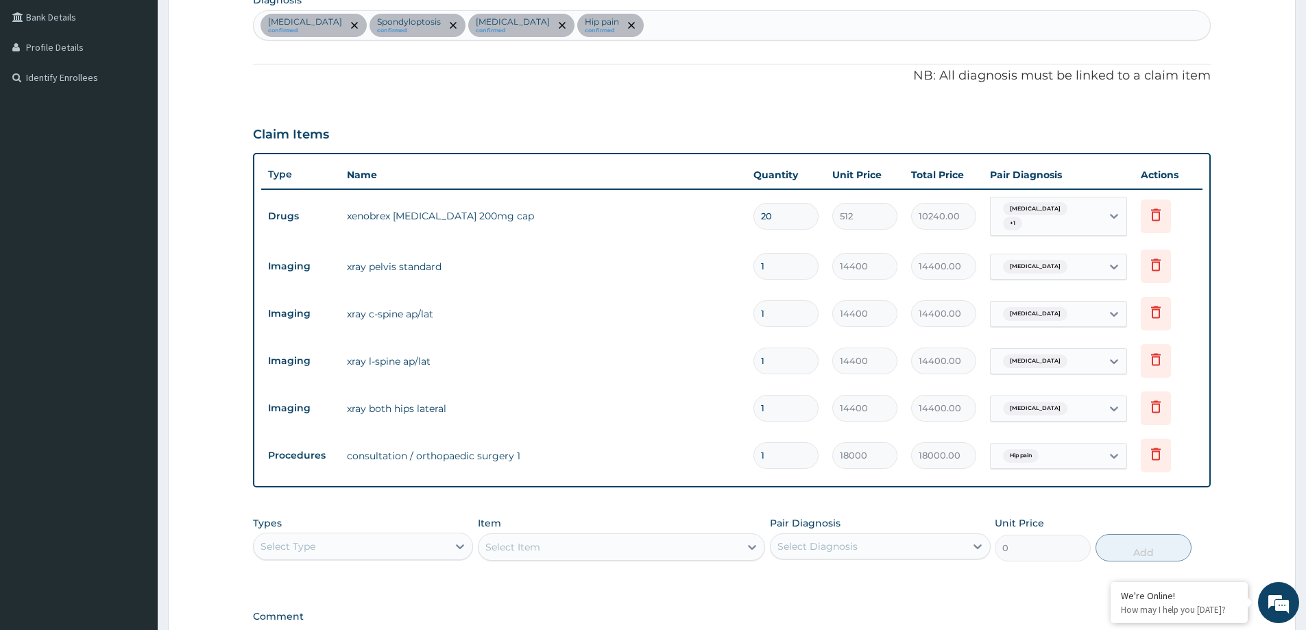
scroll to position [522, 0]
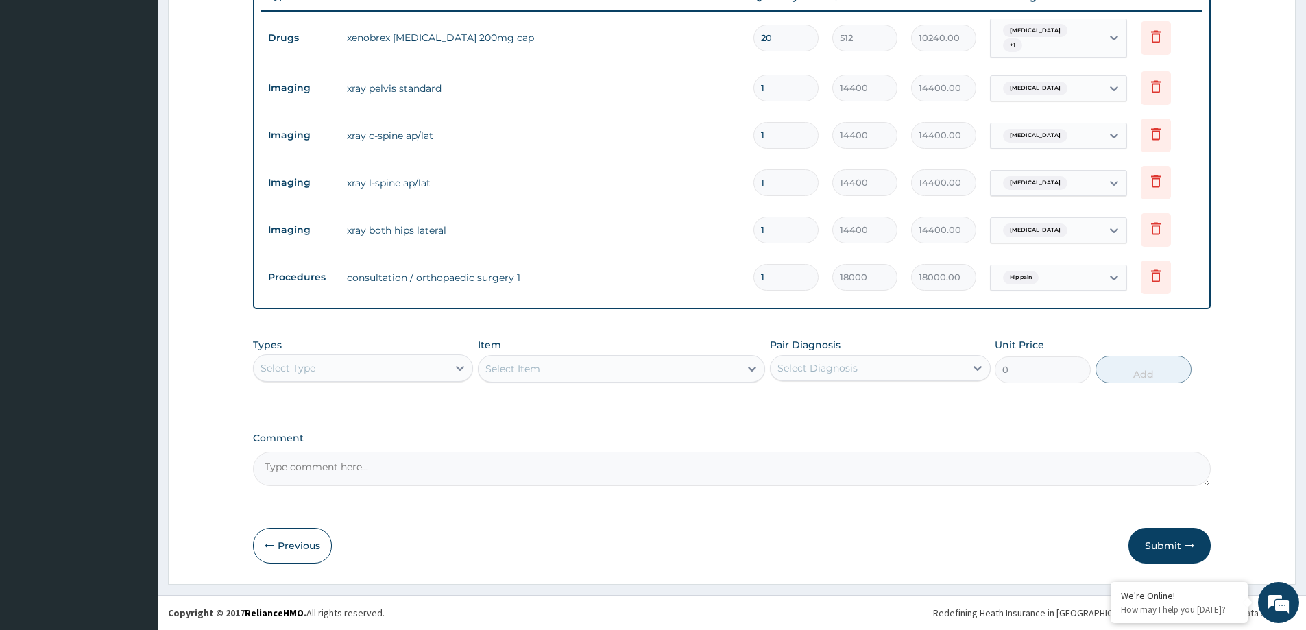
type input "1"
click at [1163, 545] on button "Submit" at bounding box center [1169, 546] width 82 height 36
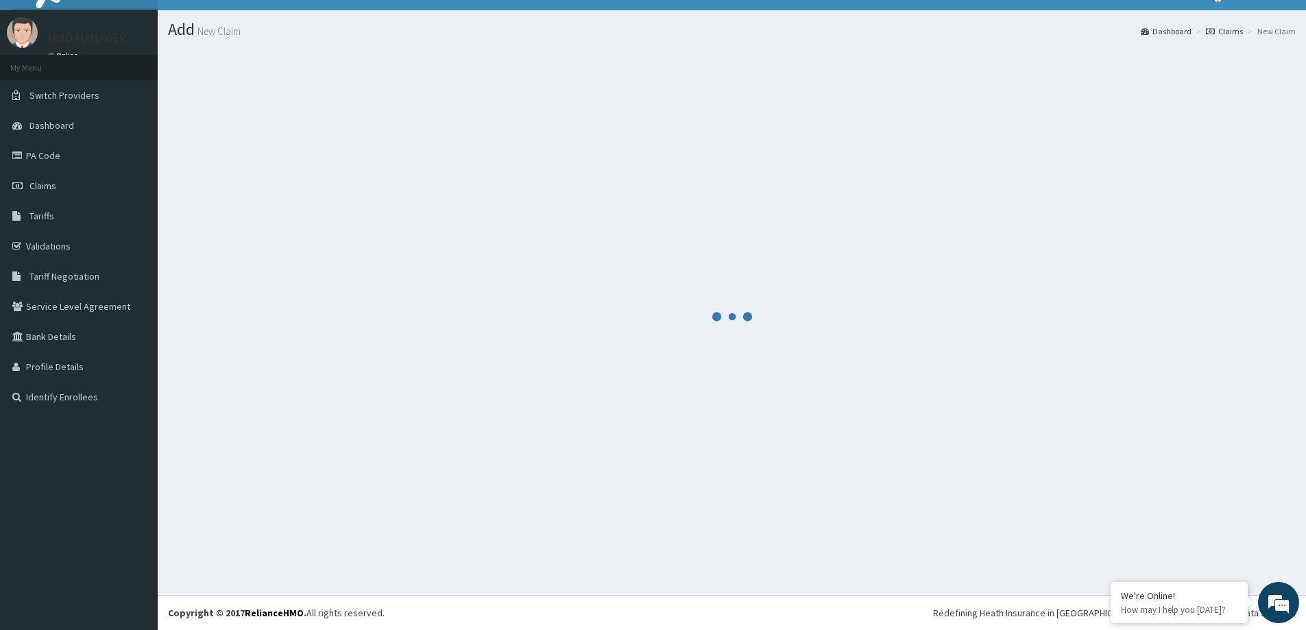
scroll to position [24, 0]
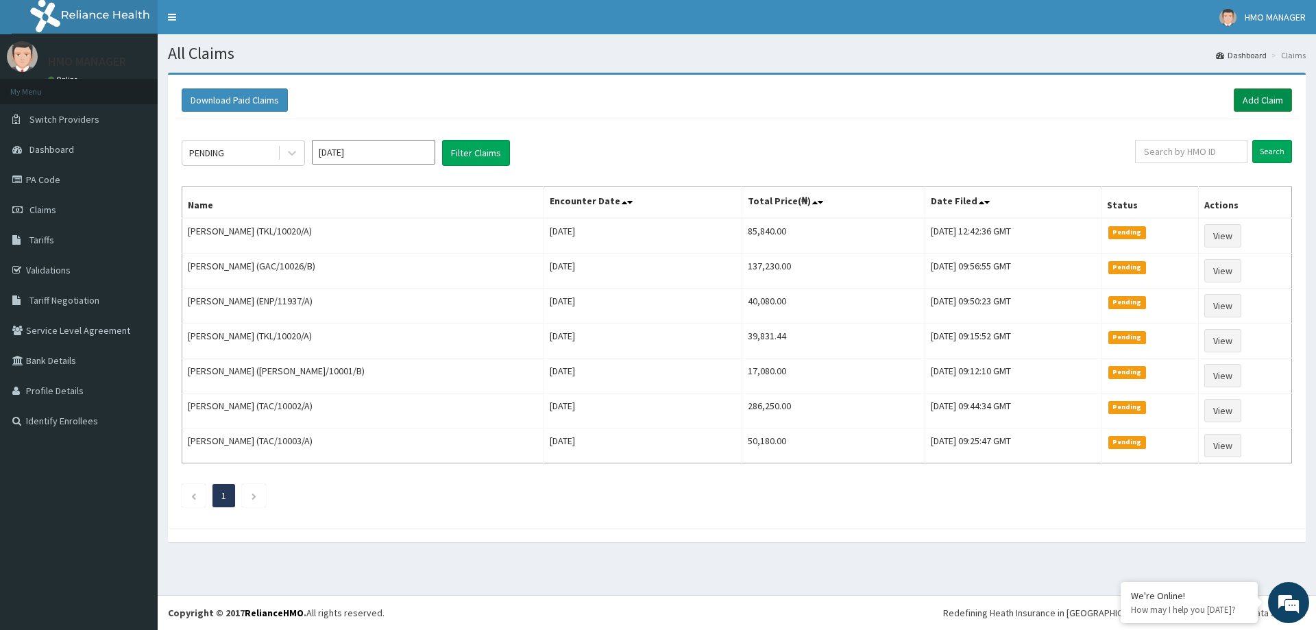
click at [1259, 97] on link "Add Claim" at bounding box center [1263, 99] width 58 height 23
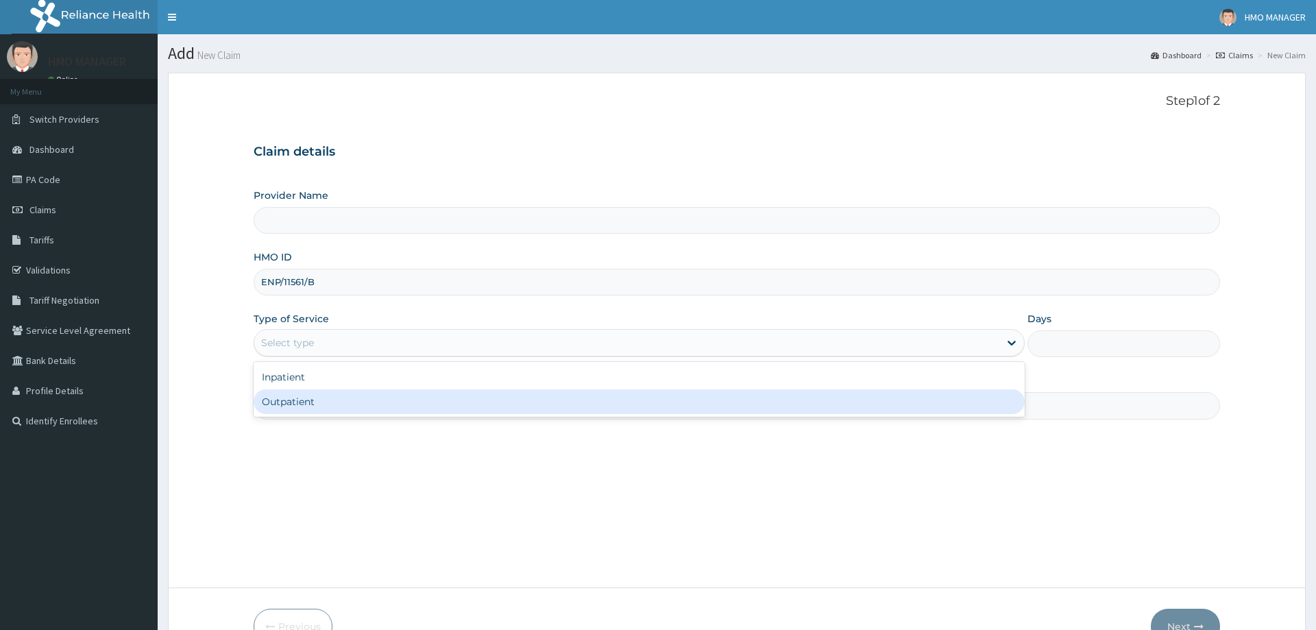
click at [320, 399] on div "Outpatient" at bounding box center [639, 401] width 771 height 25
type input "1"
click at [306, 407] on input "Practitioner" at bounding box center [732, 405] width 958 height 27
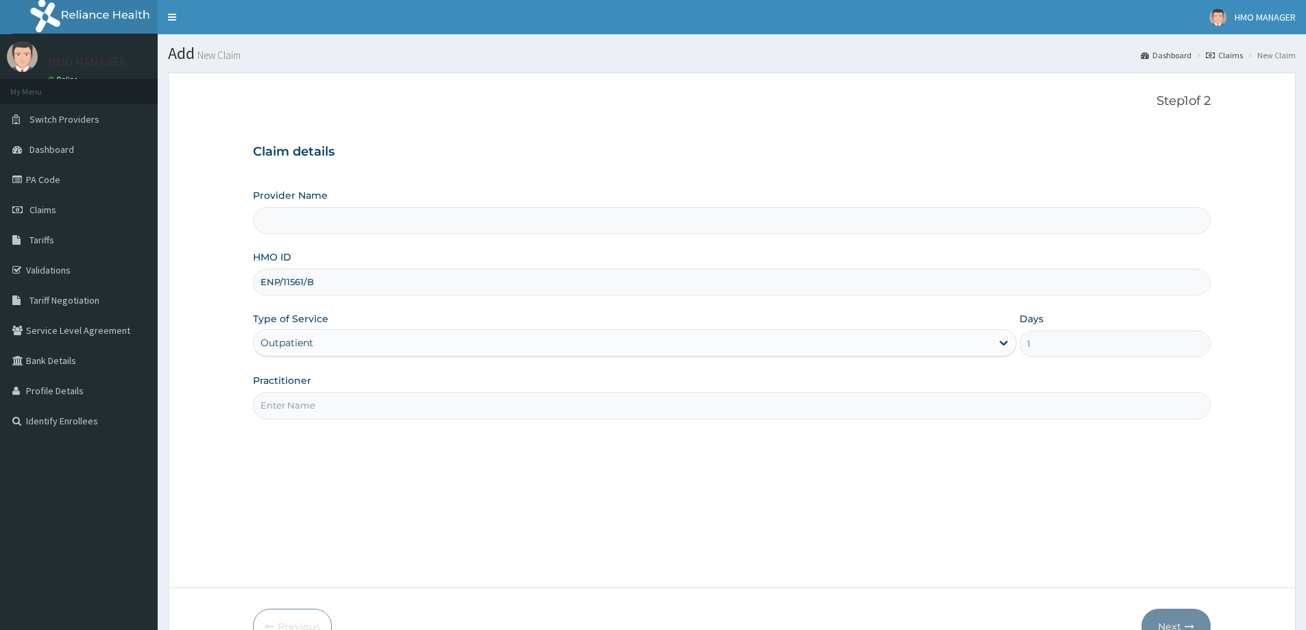
type input "CEDARCREST HOSPITAL LIMITED"
paste input "Dr [PERSON_NAME]"
type input "Dr [PERSON_NAME]"
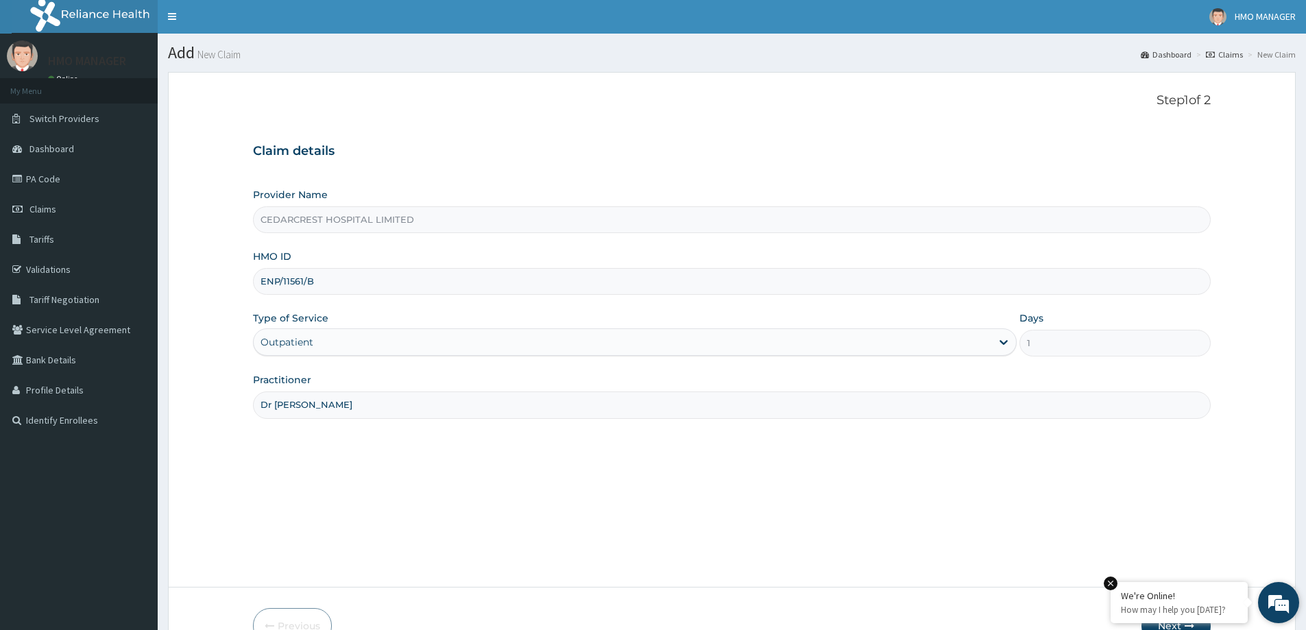
scroll to position [81, 0]
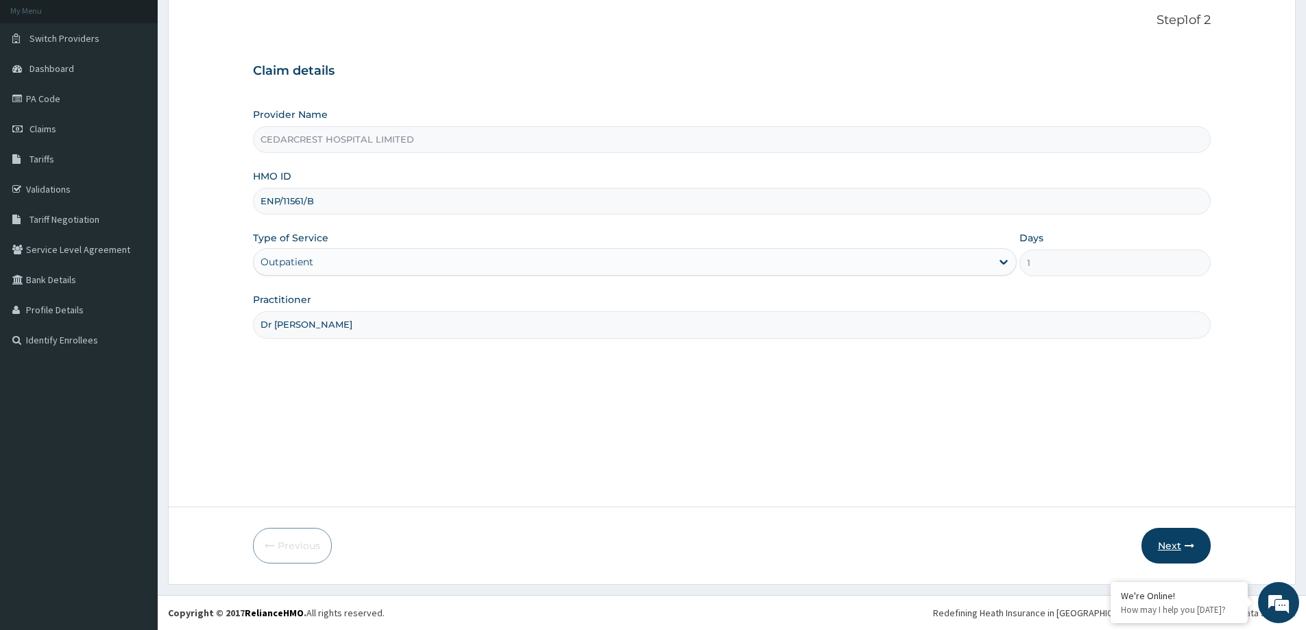
click at [1178, 554] on button "Next" at bounding box center [1175, 546] width 69 height 36
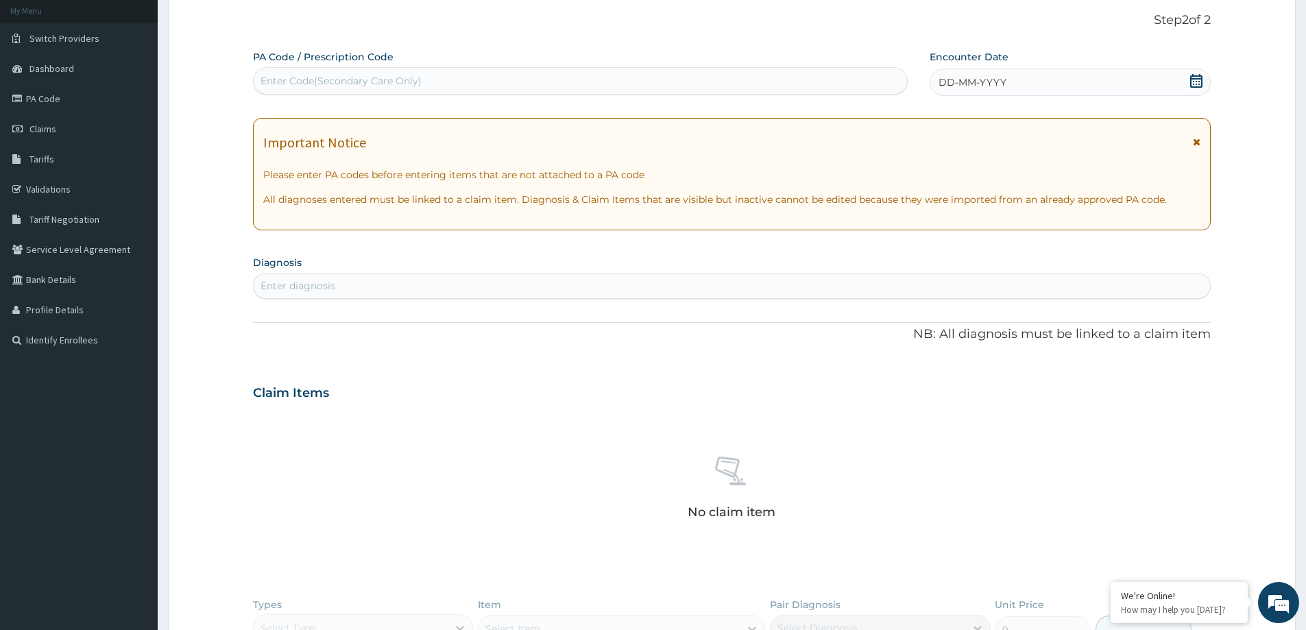
scroll to position [0, 0]
click at [969, 73] on div "DD-MM-YYYY" at bounding box center [1070, 82] width 280 height 27
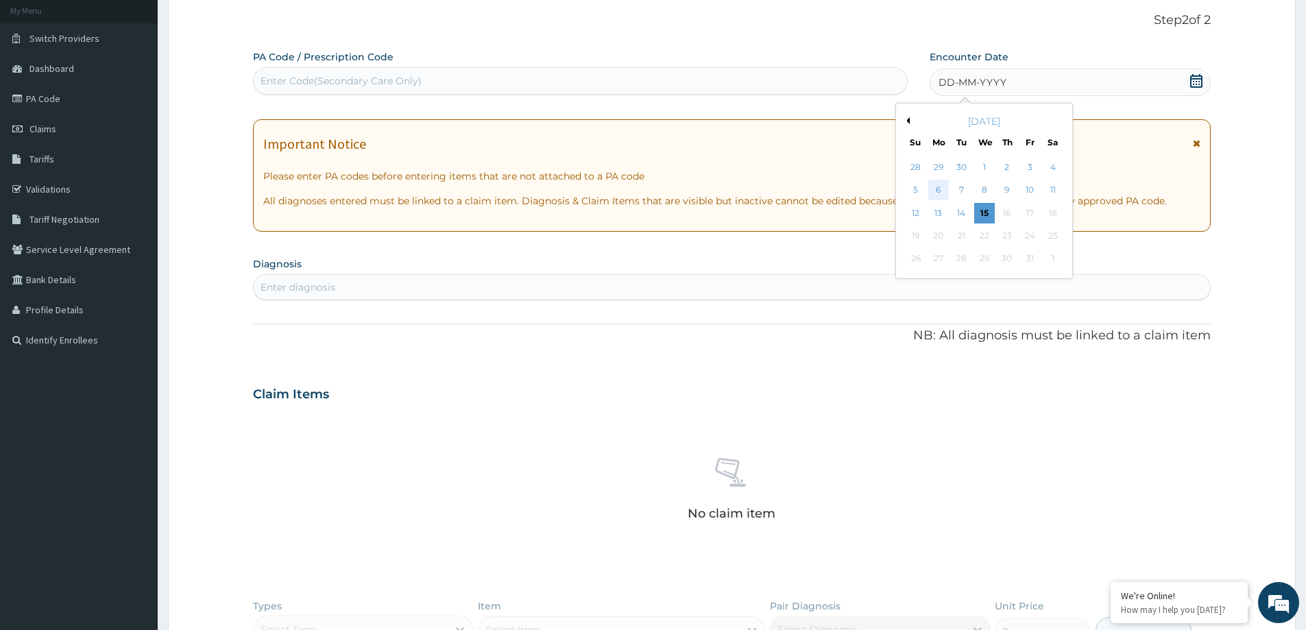
click at [932, 189] on div "6" at bounding box center [938, 190] width 21 height 21
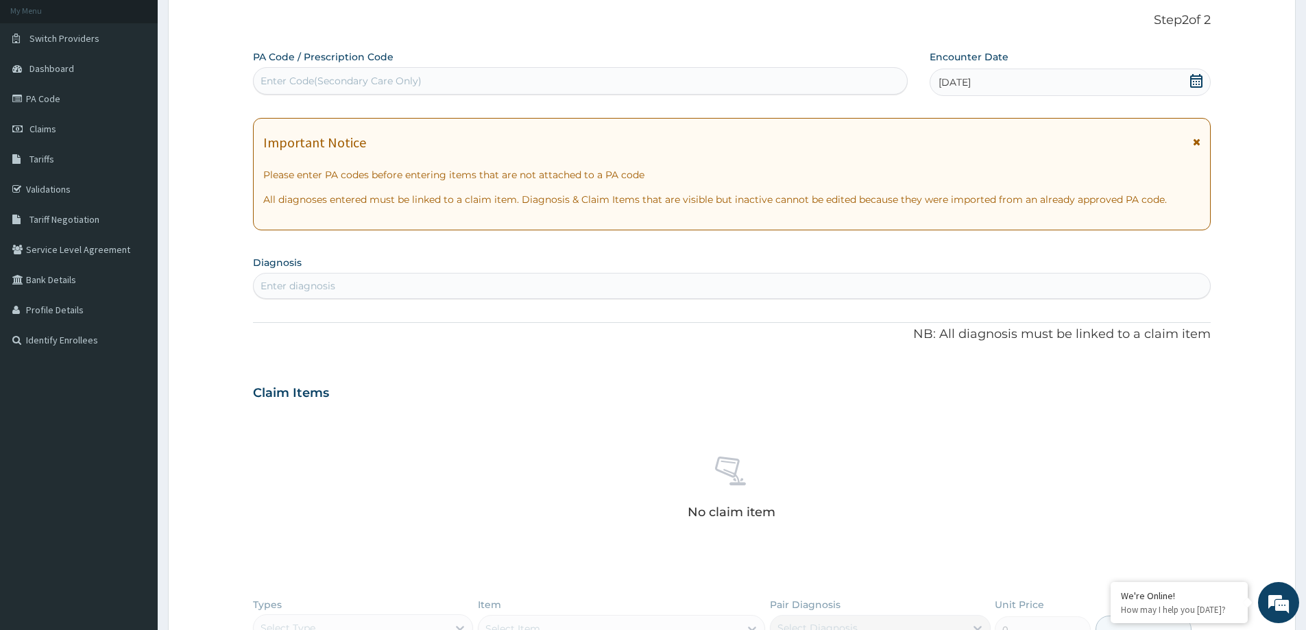
click at [619, 286] on div "Enter diagnosis" at bounding box center [732, 286] width 956 height 22
type input "MALARIA"
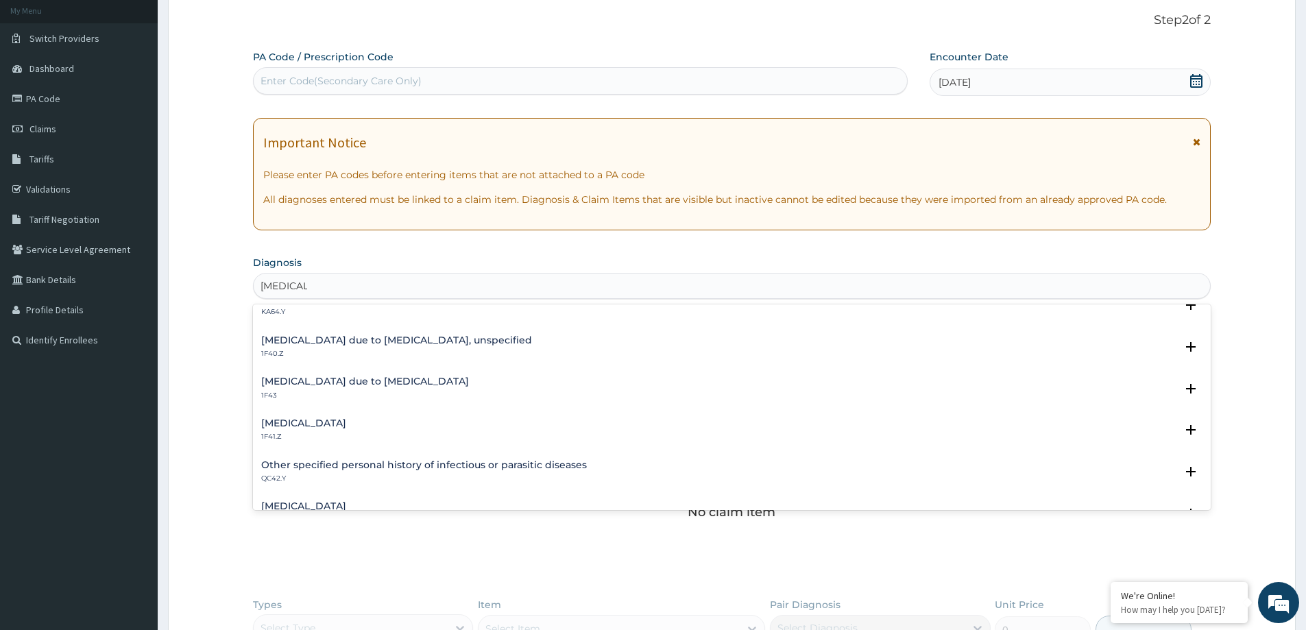
scroll to position [206, 0]
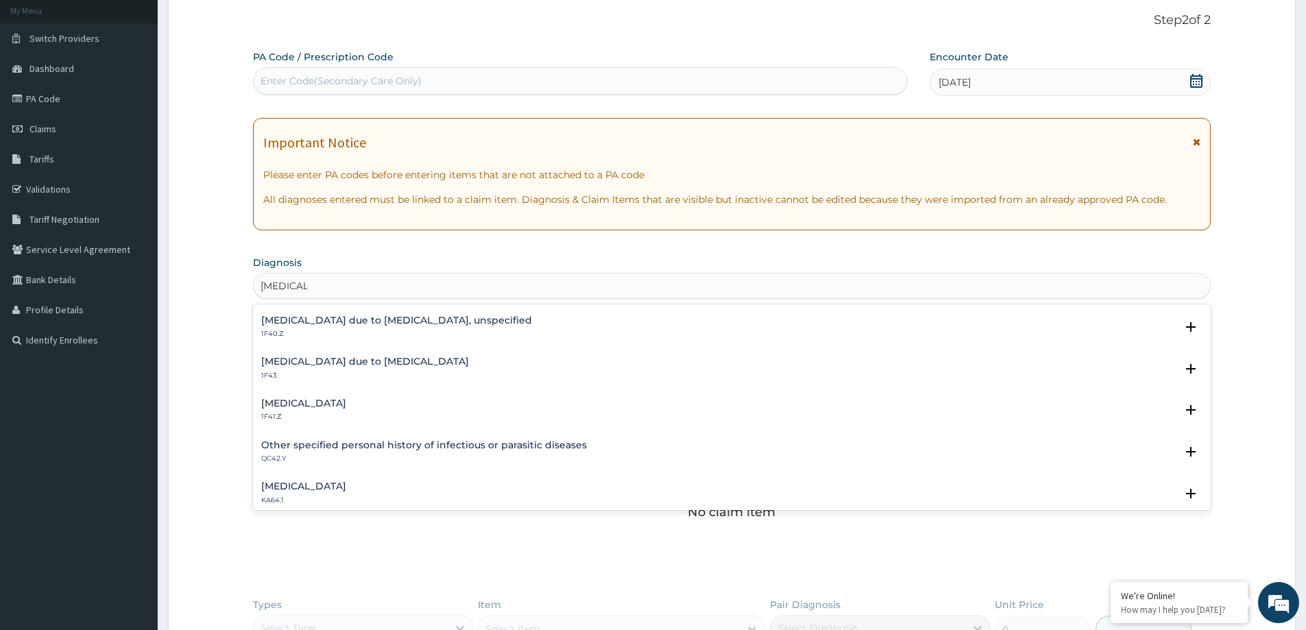
click at [448, 324] on h4 "Malaria due to Plasmodium falciparum, unspecified" at bounding box center [396, 320] width 271 height 10
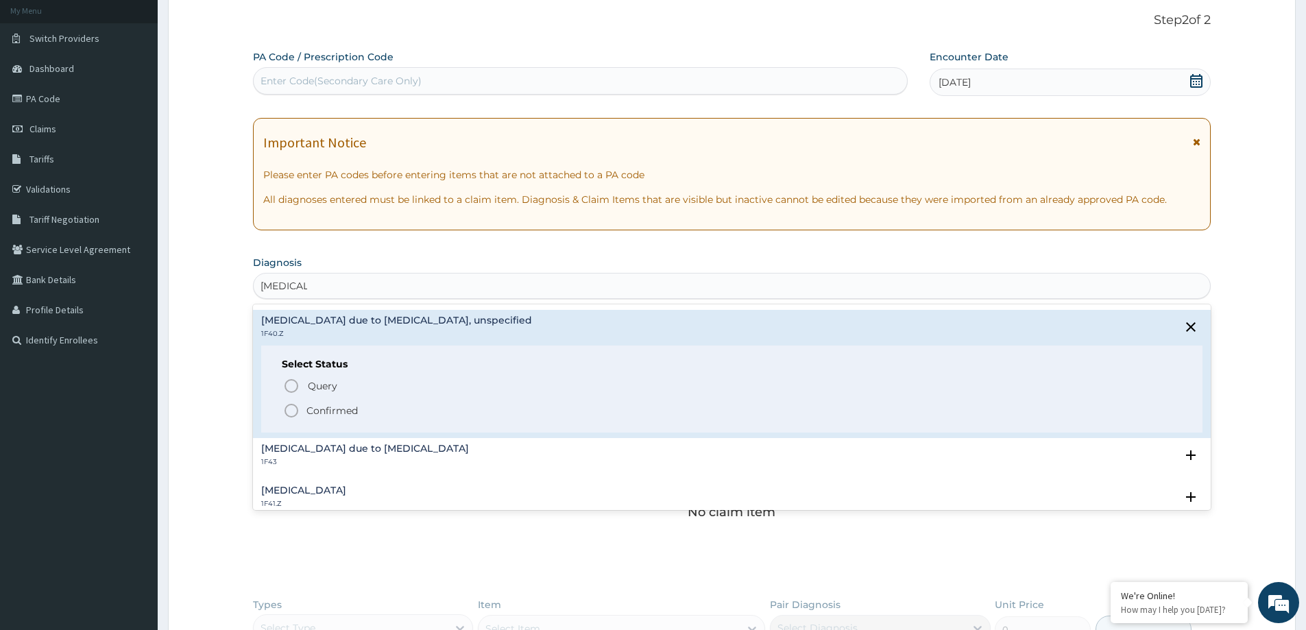
click at [349, 404] on span "Confirmed" at bounding box center [732, 410] width 899 height 16
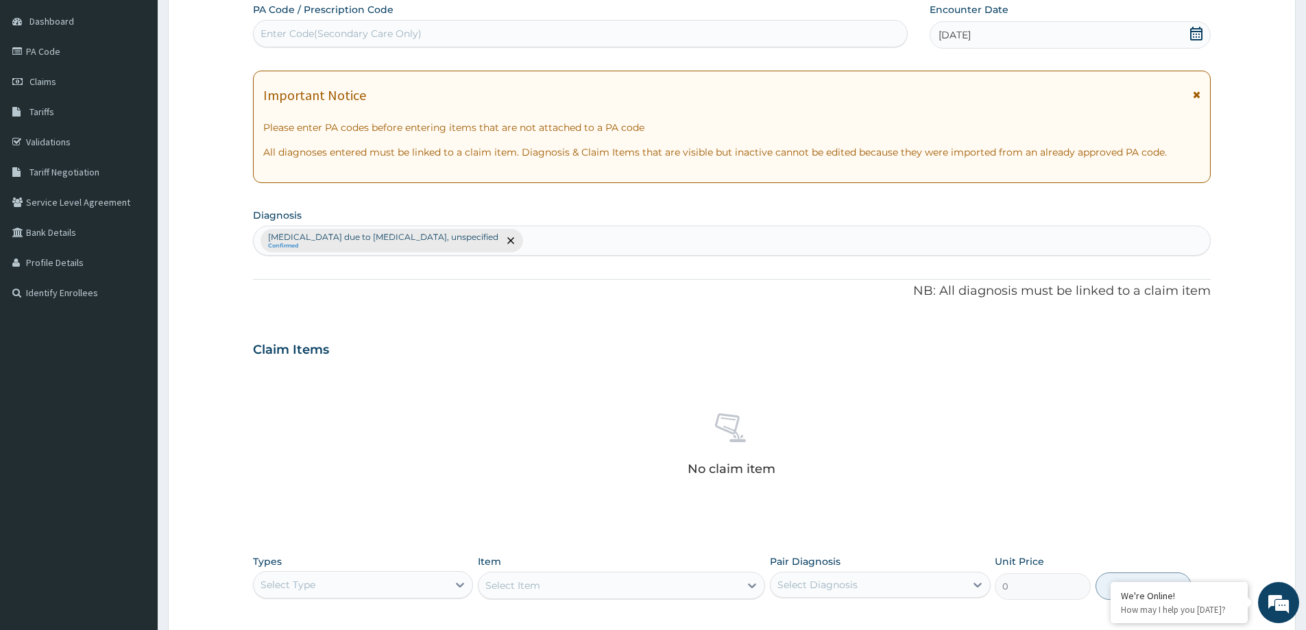
scroll to position [287, 0]
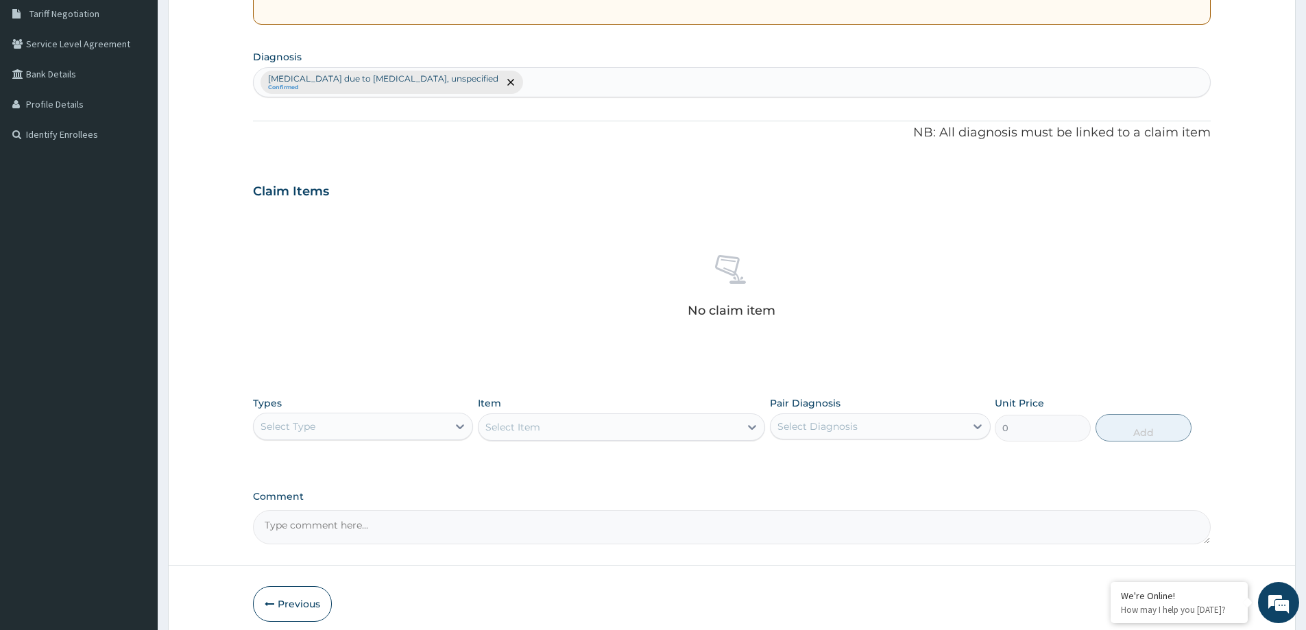
click at [367, 411] on div "Types Select Type" at bounding box center [363, 418] width 220 height 45
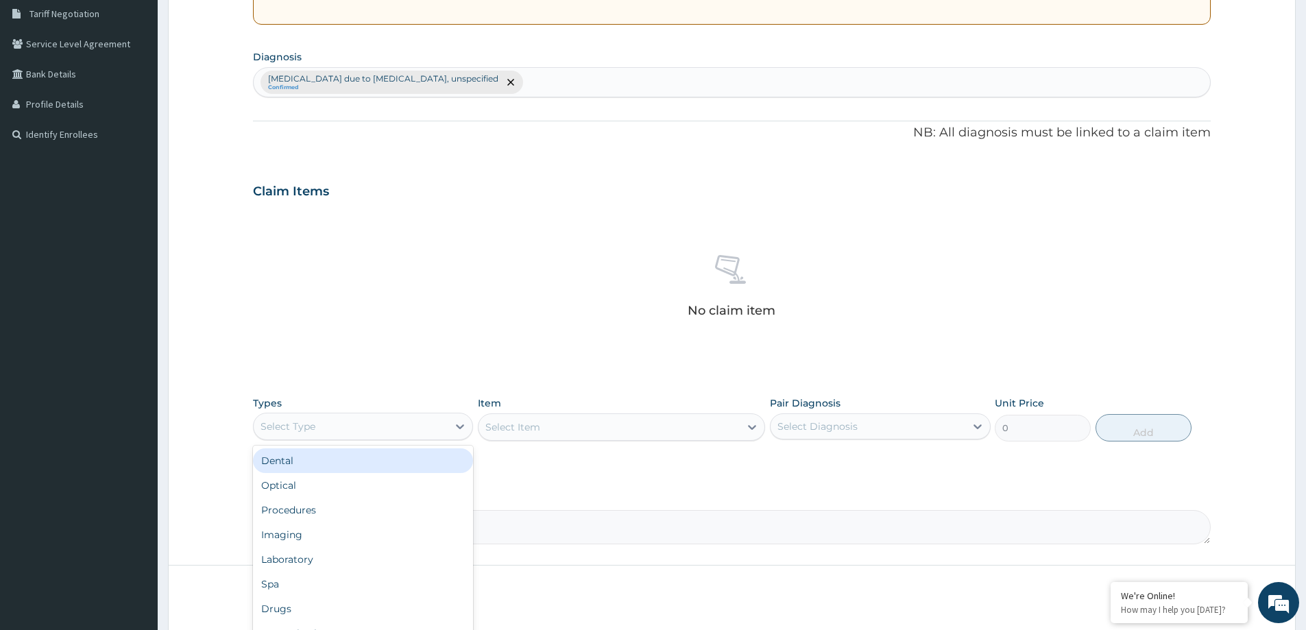
click at [365, 426] on div "Select Type" at bounding box center [351, 426] width 194 height 22
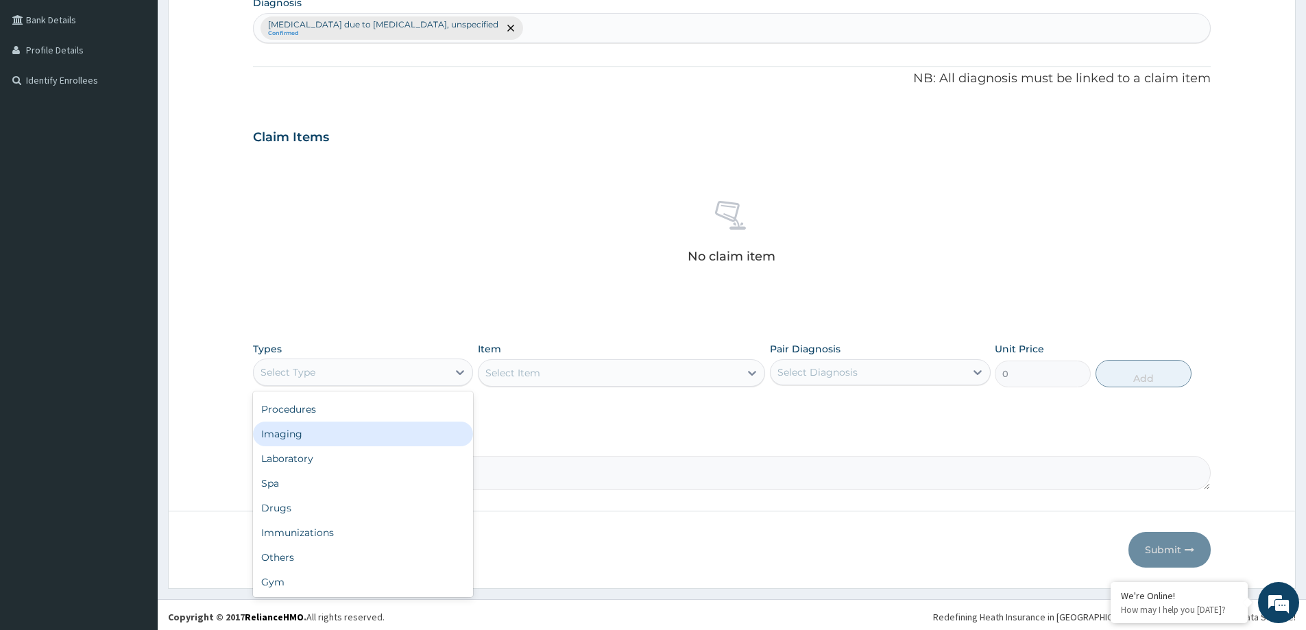
scroll to position [345, 0]
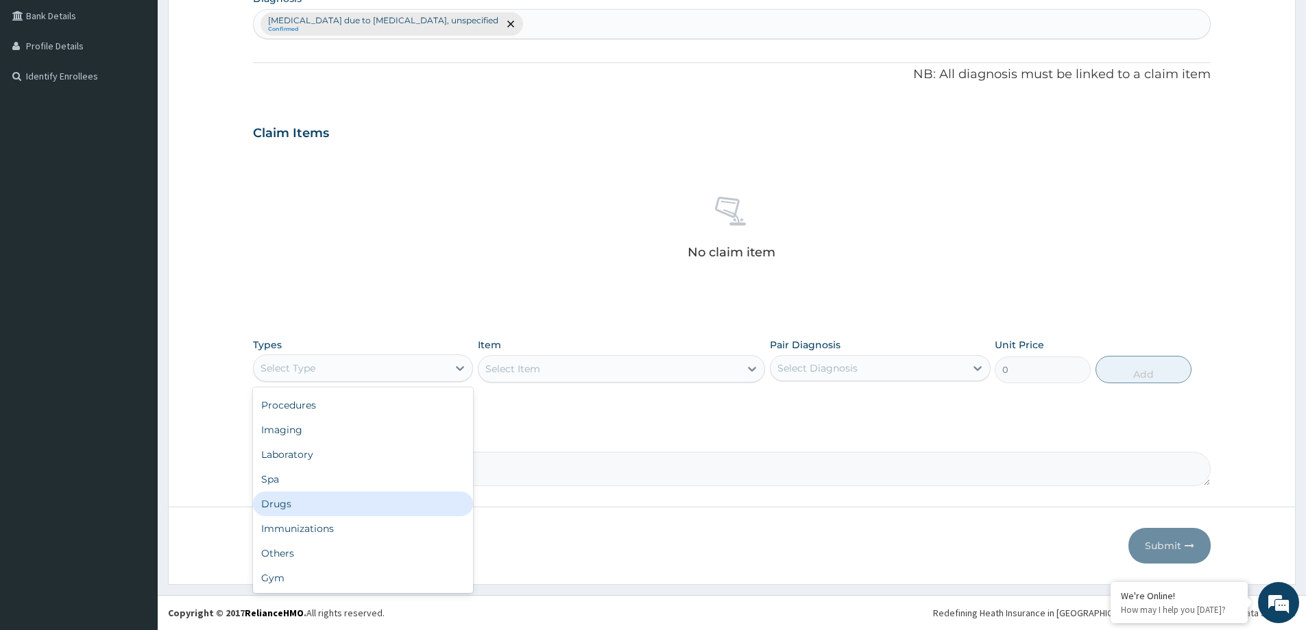
click at [319, 502] on div "Drugs" at bounding box center [363, 504] width 220 height 25
click at [544, 376] on div "Select Item" at bounding box center [621, 368] width 287 height 27
click at [543, 366] on div "Select Item" at bounding box center [609, 369] width 261 height 22
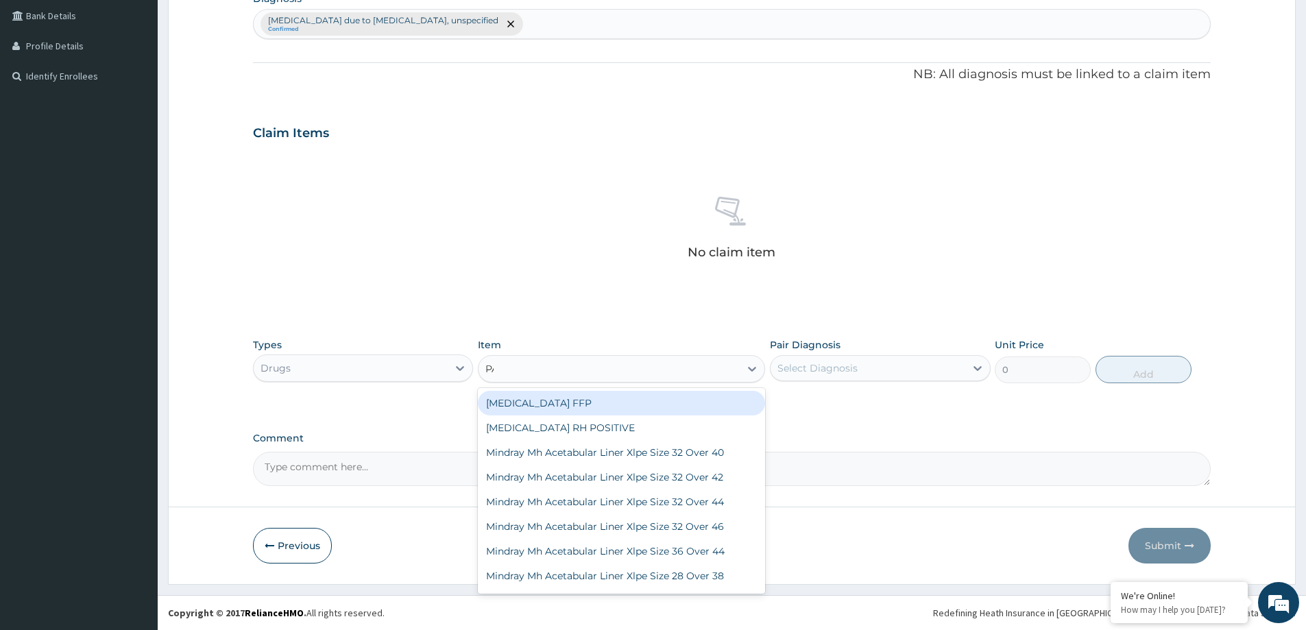
type input "PARA"
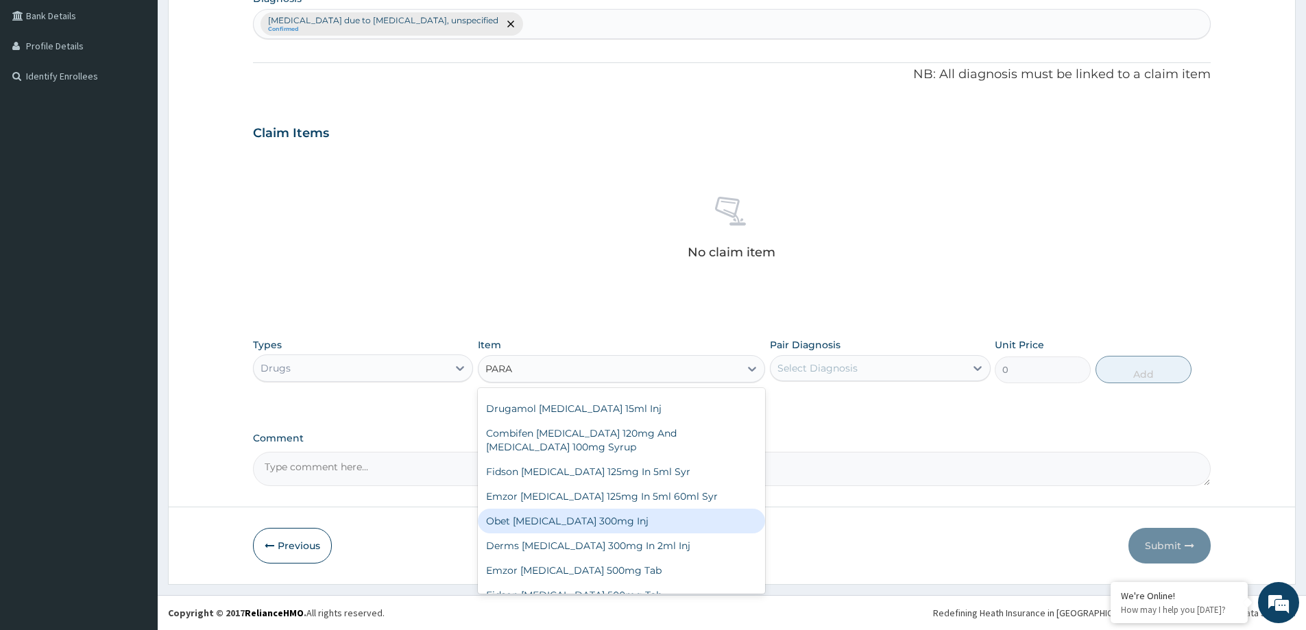
scroll to position [134, 0]
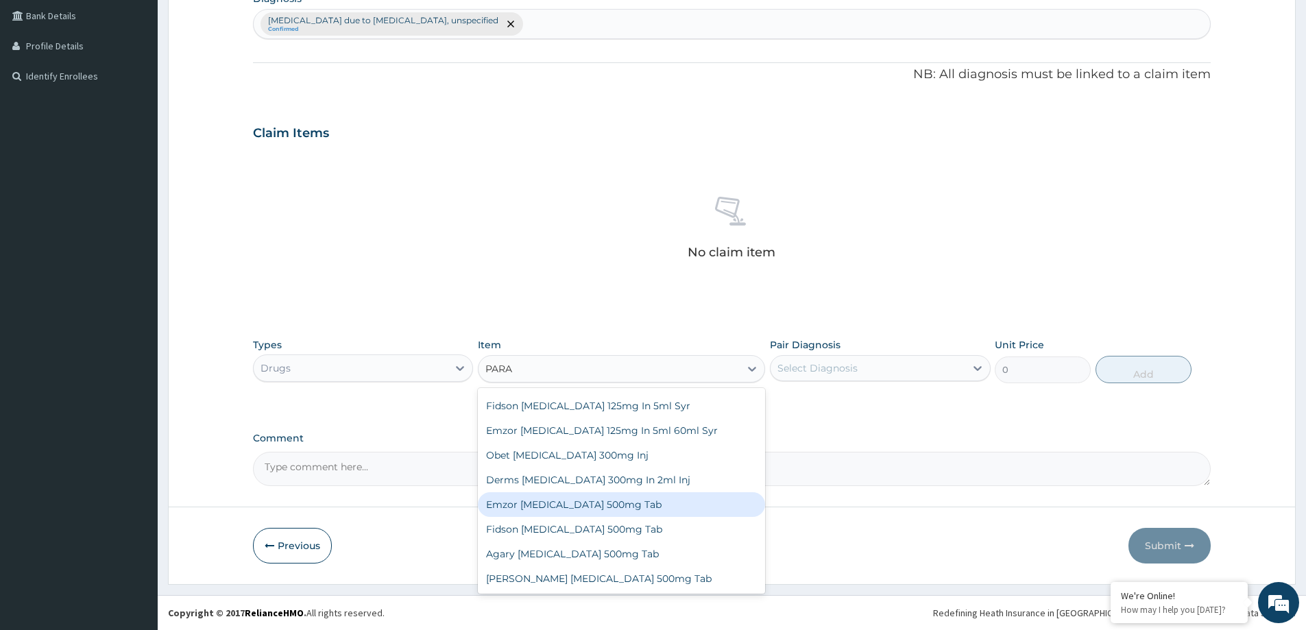
click at [592, 504] on div "Emzor Paracetamol 500mg Tab" at bounding box center [621, 504] width 287 height 25
type input "34"
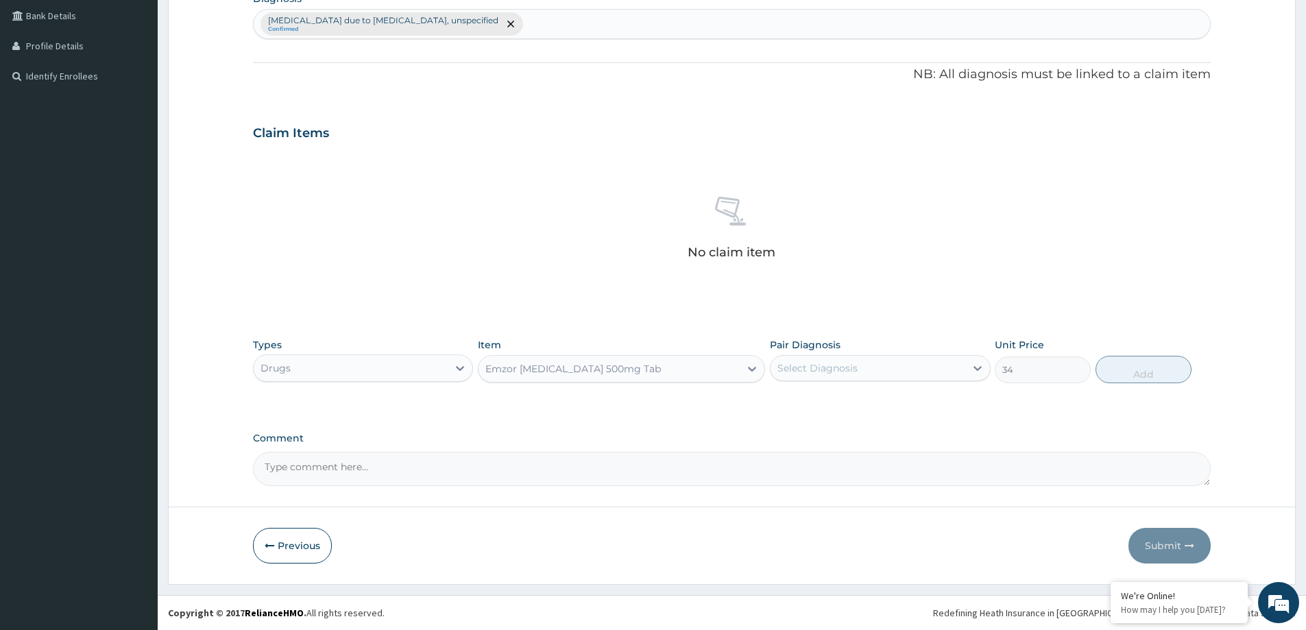
click at [849, 364] on div "Select Diagnosis" at bounding box center [817, 368] width 80 height 14
click at [856, 392] on div "Malaria due to Plasmodium falciparum, unspecified" at bounding box center [880, 410] width 220 height 42
checkbox input "true"
click at [1174, 364] on button "Add" at bounding box center [1143, 369] width 96 height 27
type input "0"
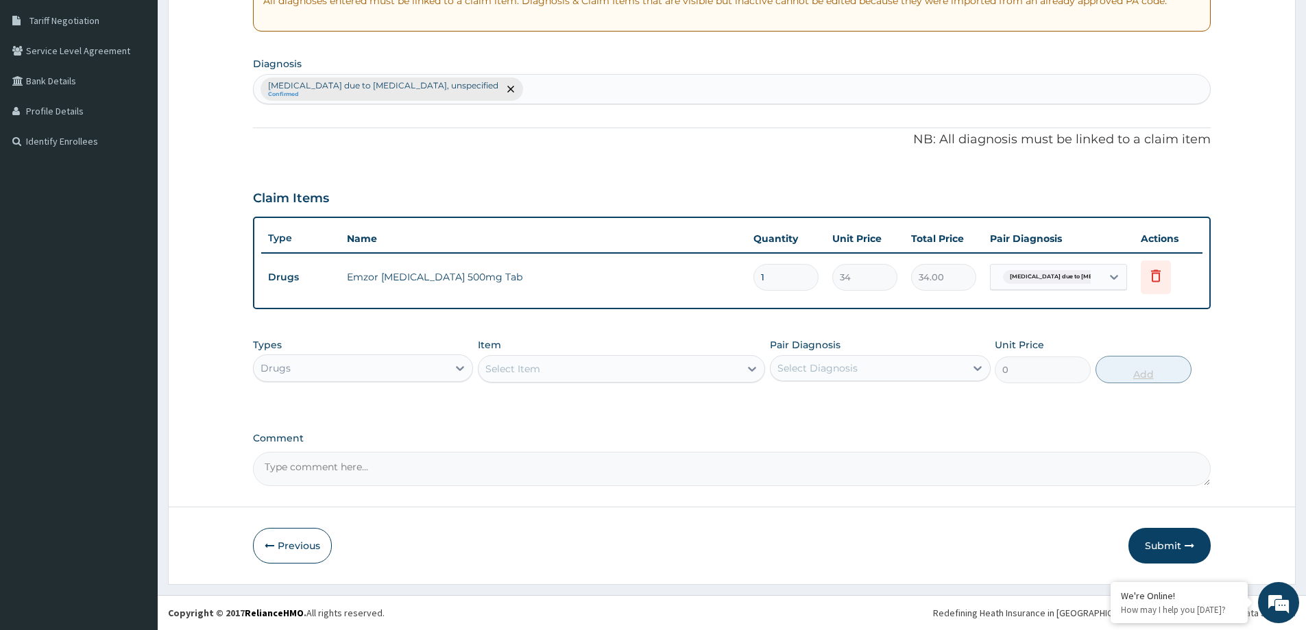
scroll to position [280, 0]
type input "18"
type input "612.00"
type input "18"
click at [509, 375] on div "Select Item" at bounding box center [512, 369] width 55 height 14
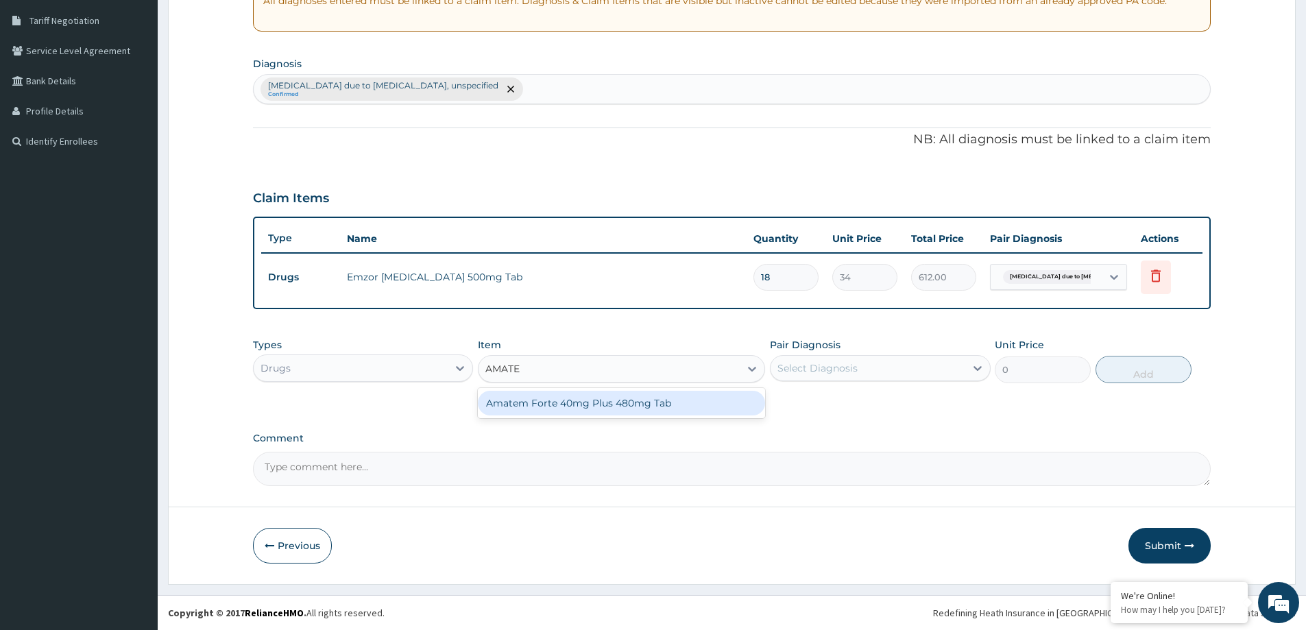
type input "AMATEM"
drag, startPoint x: 564, startPoint y: 397, endPoint x: 788, endPoint y: 385, distance: 225.2
click at [567, 396] on div "Amatem Forte 40mg Plus 480mg Tab" at bounding box center [621, 403] width 287 height 25
type input "986"
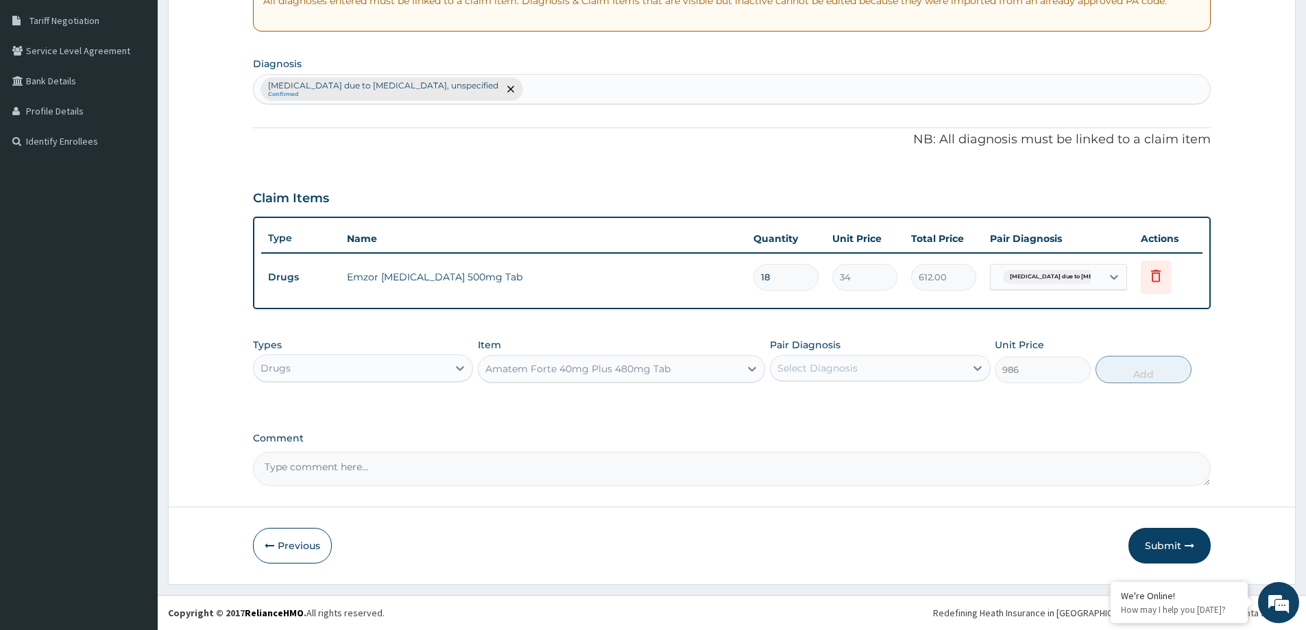
click at [869, 368] on div "Select Diagnosis" at bounding box center [868, 368] width 194 height 22
click at [873, 404] on label "Malaria due to Plasmodium falciparum, unspecified" at bounding box center [886, 408] width 189 height 27
checkbox input "true"
click at [1159, 356] on button "Add" at bounding box center [1143, 369] width 96 height 27
type input "0"
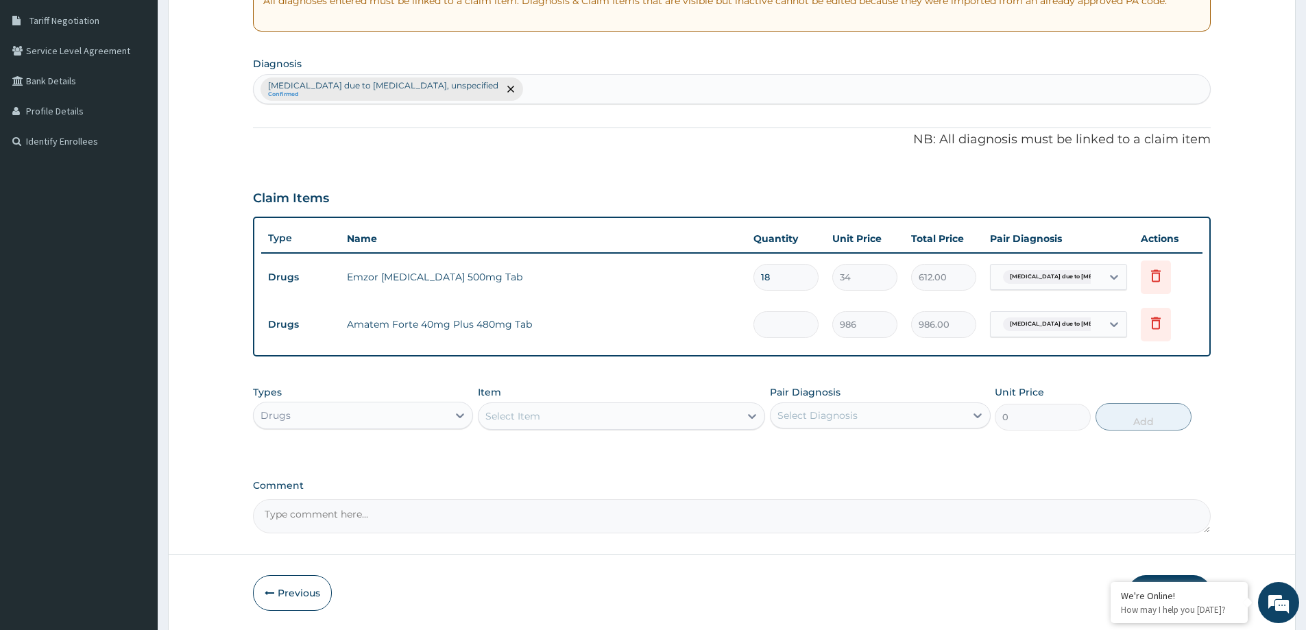
type input "0.00"
type input "6"
type input "5916.00"
type input "6"
click at [383, 431] on div "Types Drugs Item Select Item Pair Diagnosis Select Diagnosis Unit Price 0 Add" at bounding box center [732, 407] width 958 height 59
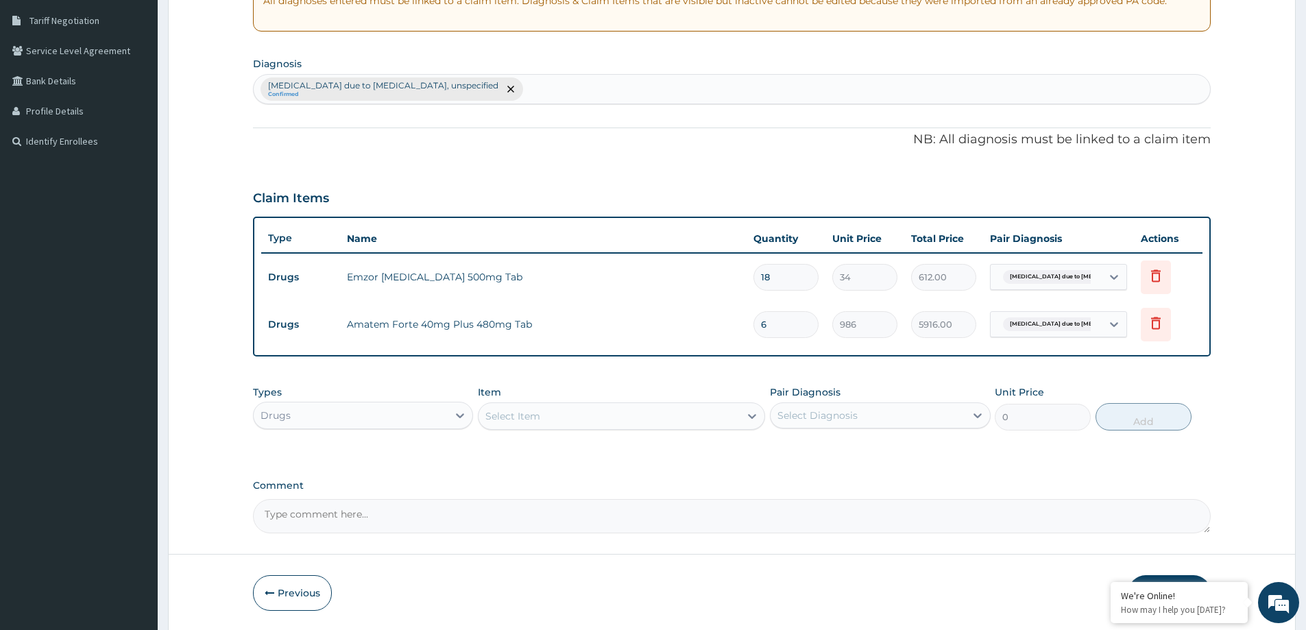
click at [354, 429] on div "Types Drugs" at bounding box center [363, 407] width 220 height 45
click at [343, 435] on div "Types Drugs Item Select Item Pair Diagnosis Select Diagnosis Unit Price 0 Add" at bounding box center [732, 407] width 958 height 59
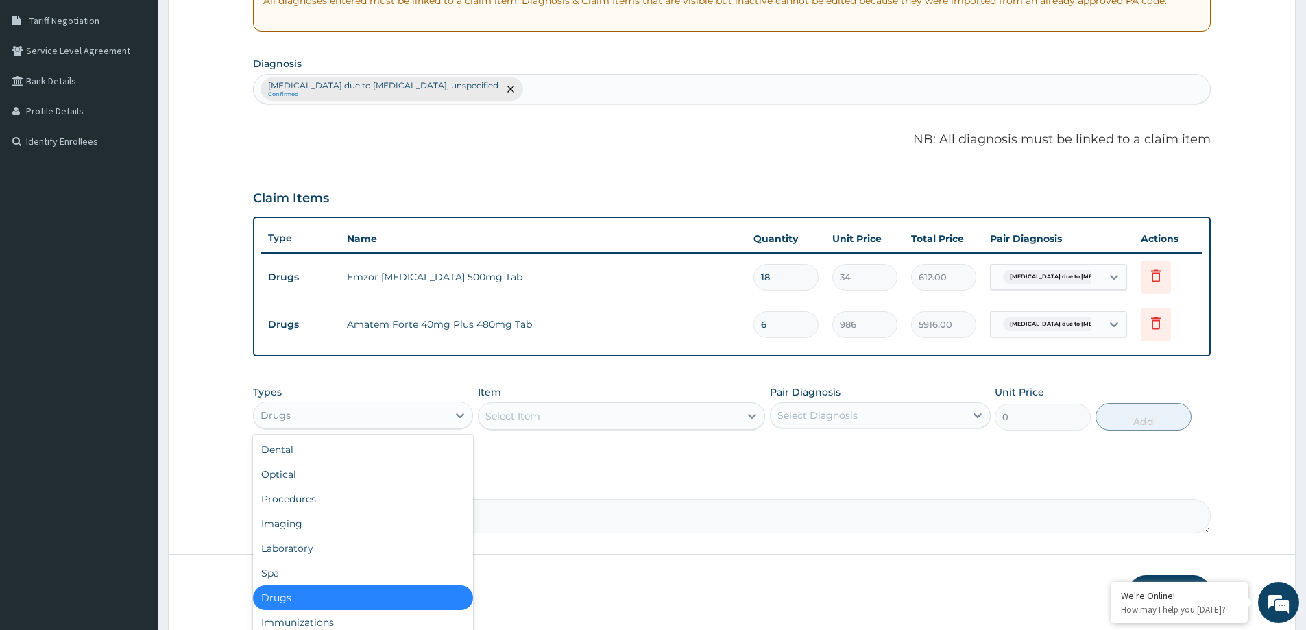
click at [344, 418] on div "Drugs" at bounding box center [351, 415] width 194 height 22
click at [359, 505] on div "Procedures" at bounding box center [363, 499] width 220 height 25
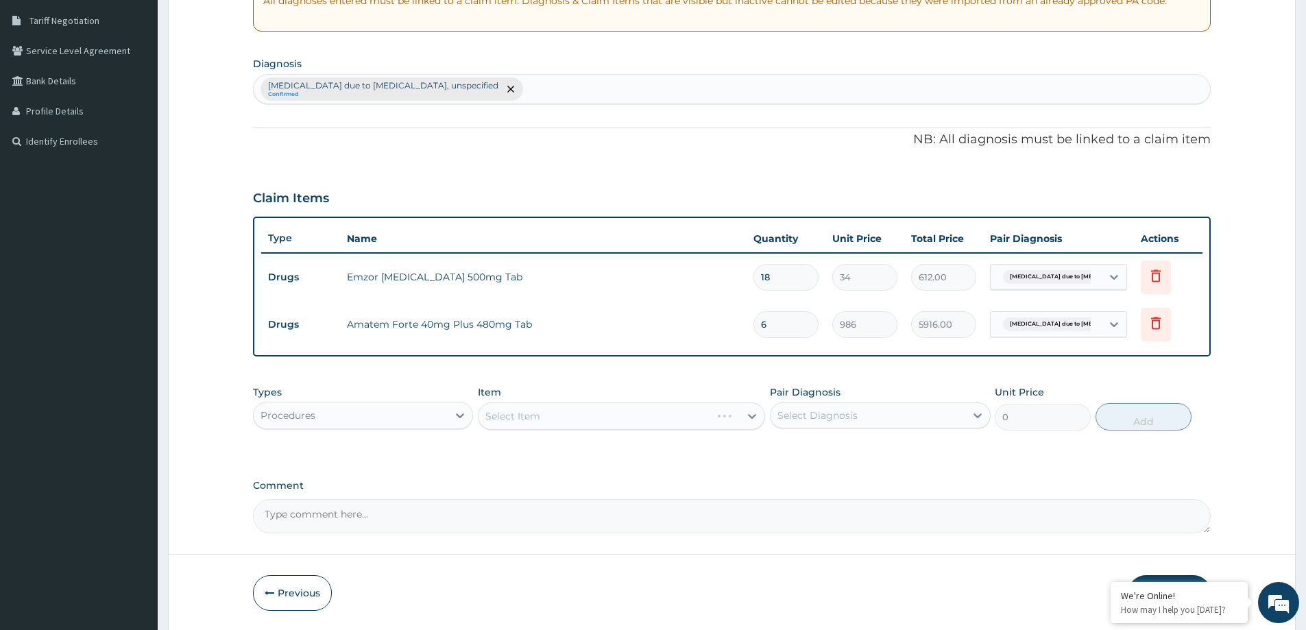
click at [507, 411] on div "Select Item" at bounding box center [621, 415] width 287 height 27
click at [510, 400] on div "Item Select Item" at bounding box center [621, 407] width 287 height 45
click at [548, 409] on div "Select Item" at bounding box center [609, 416] width 261 height 22
type input "GENER"
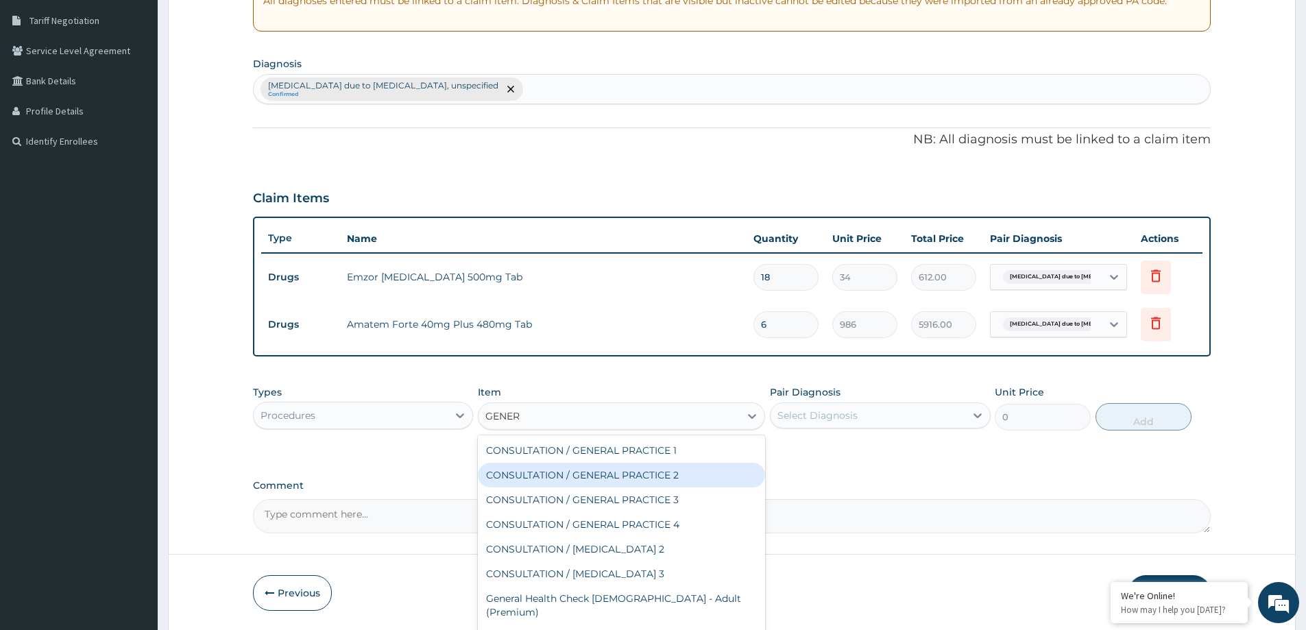
click at [655, 465] on div "CONSULTATION / GENERAL PRACTICE 2" at bounding box center [621, 475] width 287 height 25
type input "8400"
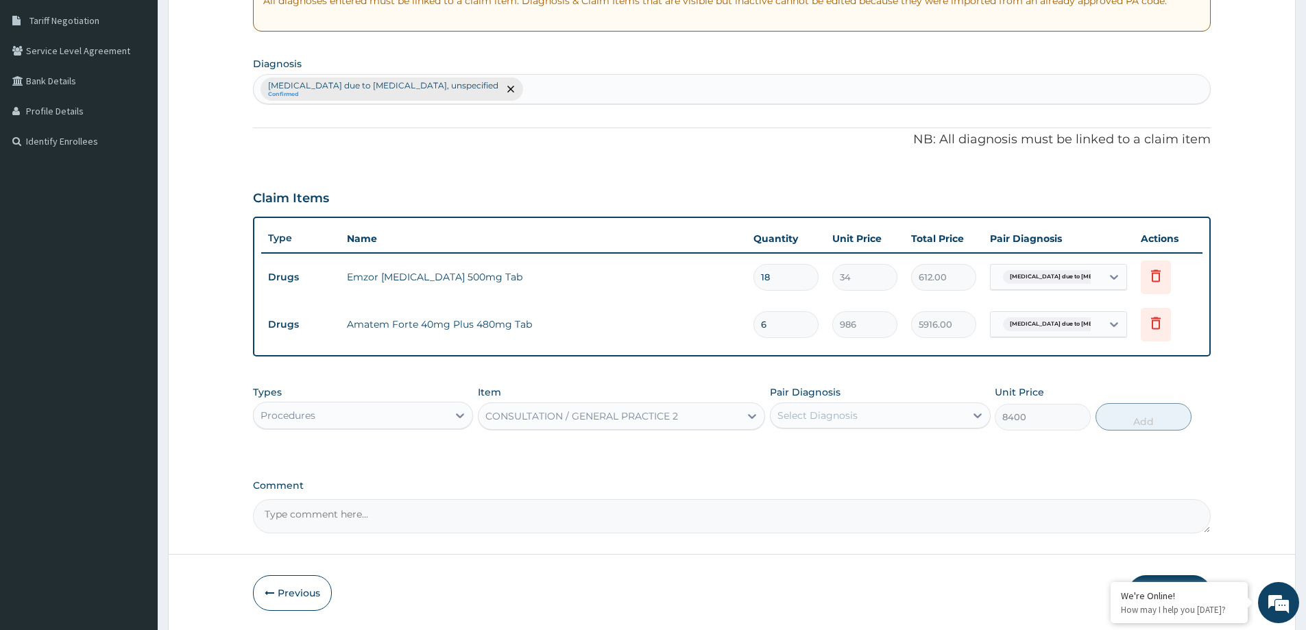
click at [809, 410] on div "Select Diagnosis" at bounding box center [817, 416] width 80 height 14
drag, startPoint x: 838, startPoint y: 460, endPoint x: 841, endPoint y: 476, distance: 16.7
click at [838, 461] on label "Malaria due to Plasmodium falciparum, unspecified" at bounding box center [886, 455] width 189 height 27
checkbox input "true"
drag, startPoint x: 1136, startPoint y: 420, endPoint x: 799, endPoint y: 409, distance: 337.5
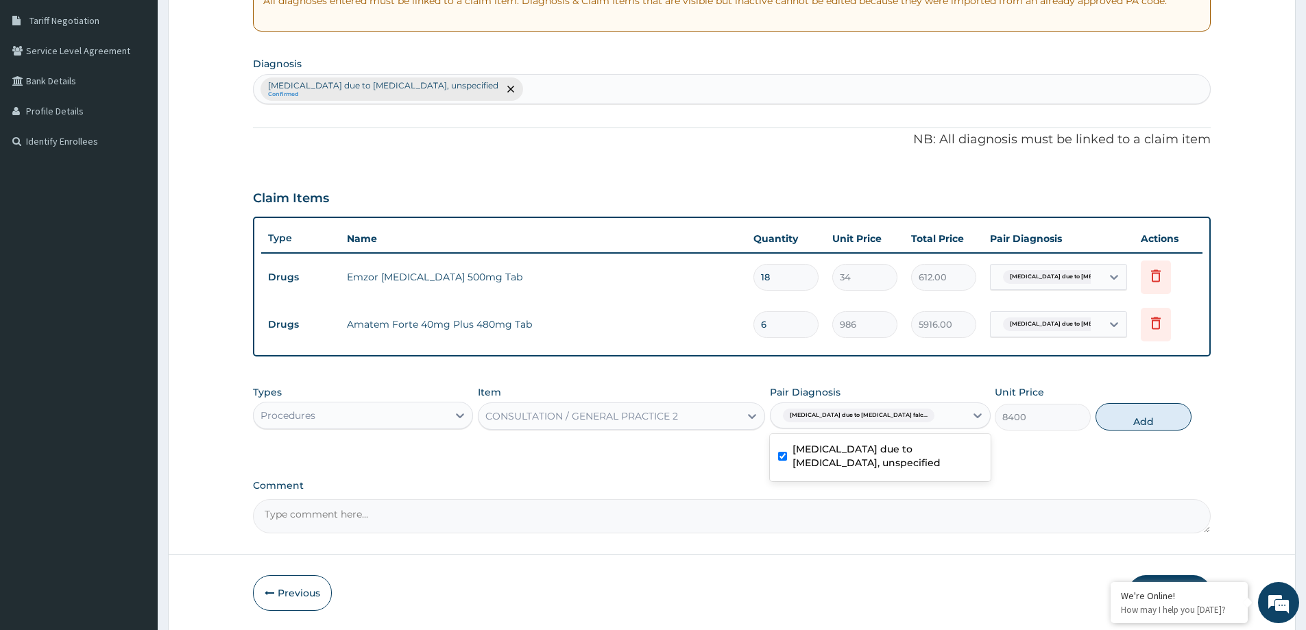
click at [1136, 420] on button "Add" at bounding box center [1143, 416] width 96 height 27
type input "0"
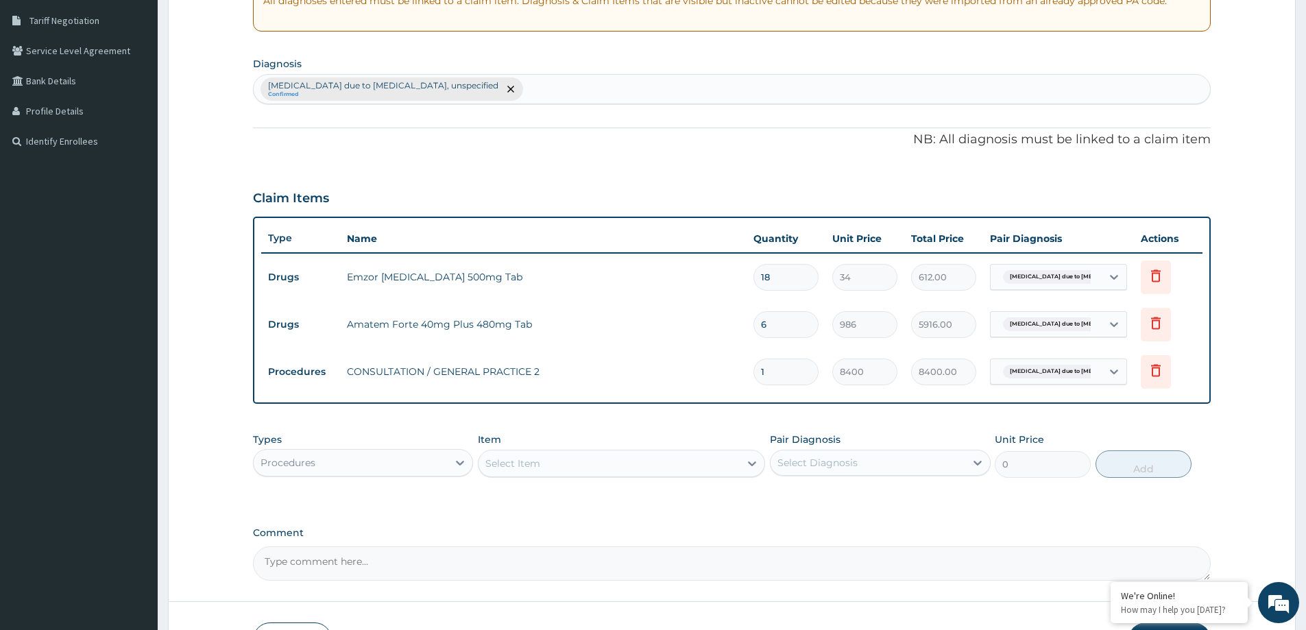
scroll to position [374, 0]
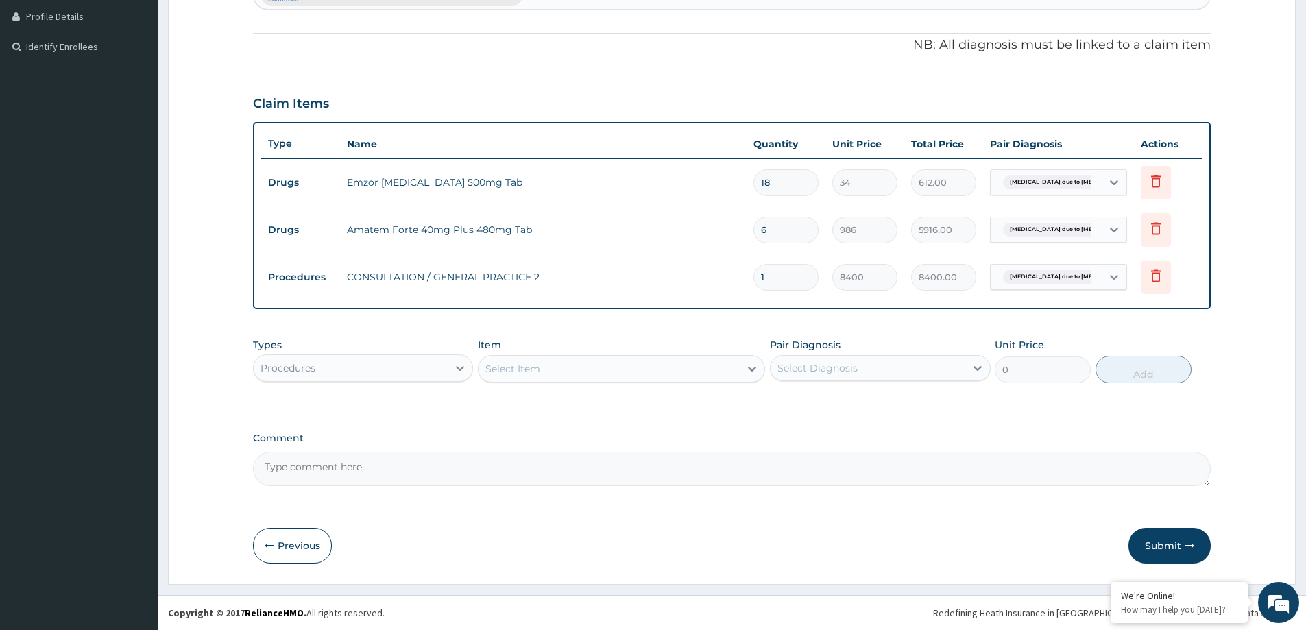
click at [1137, 556] on button "Submit" at bounding box center [1169, 546] width 82 height 36
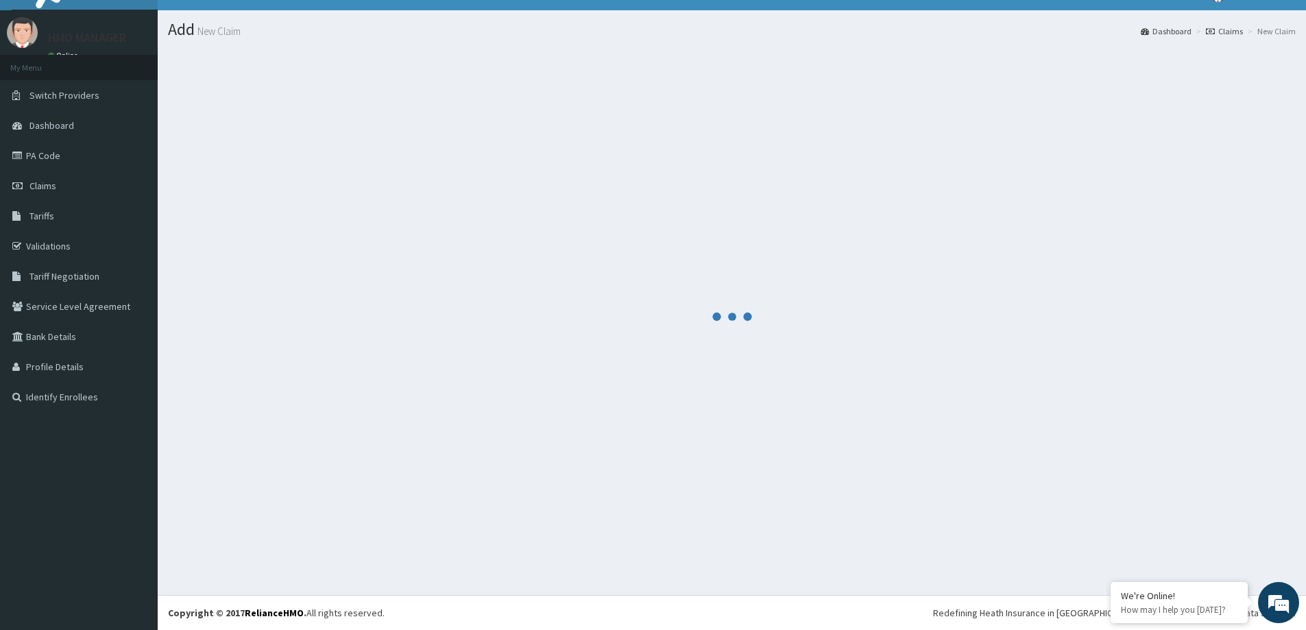
scroll to position [24, 0]
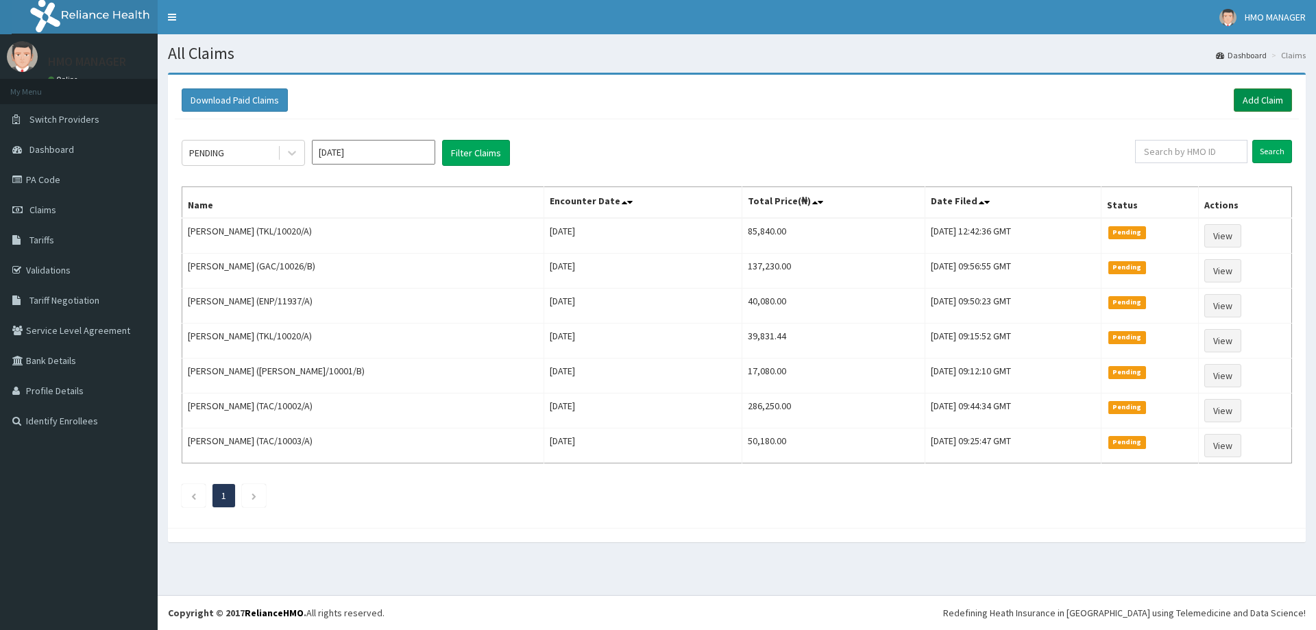
click at [1253, 98] on link "Add Claim" at bounding box center [1263, 99] width 58 height 23
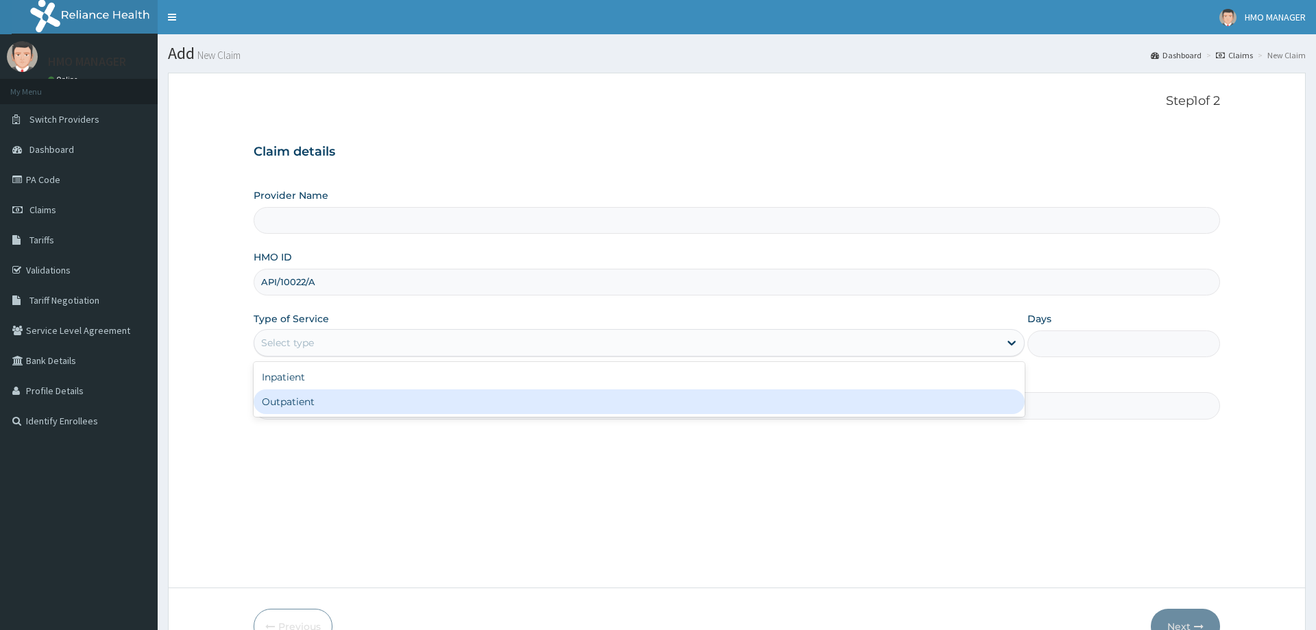
click at [292, 406] on div "Outpatient" at bounding box center [639, 401] width 771 height 25
click at [292, 406] on input "Practitioner" at bounding box center [737, 405] width 966 height 27
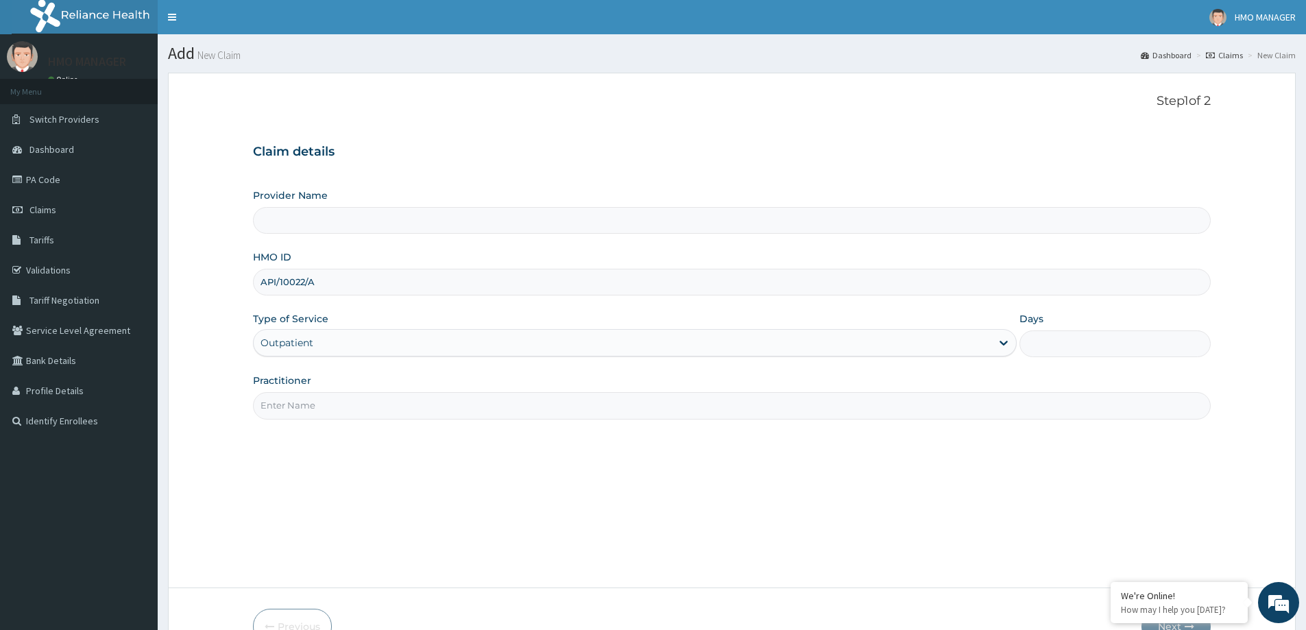
type input "1"
type input "CEDARCREST HOSPITAL LIMITED"
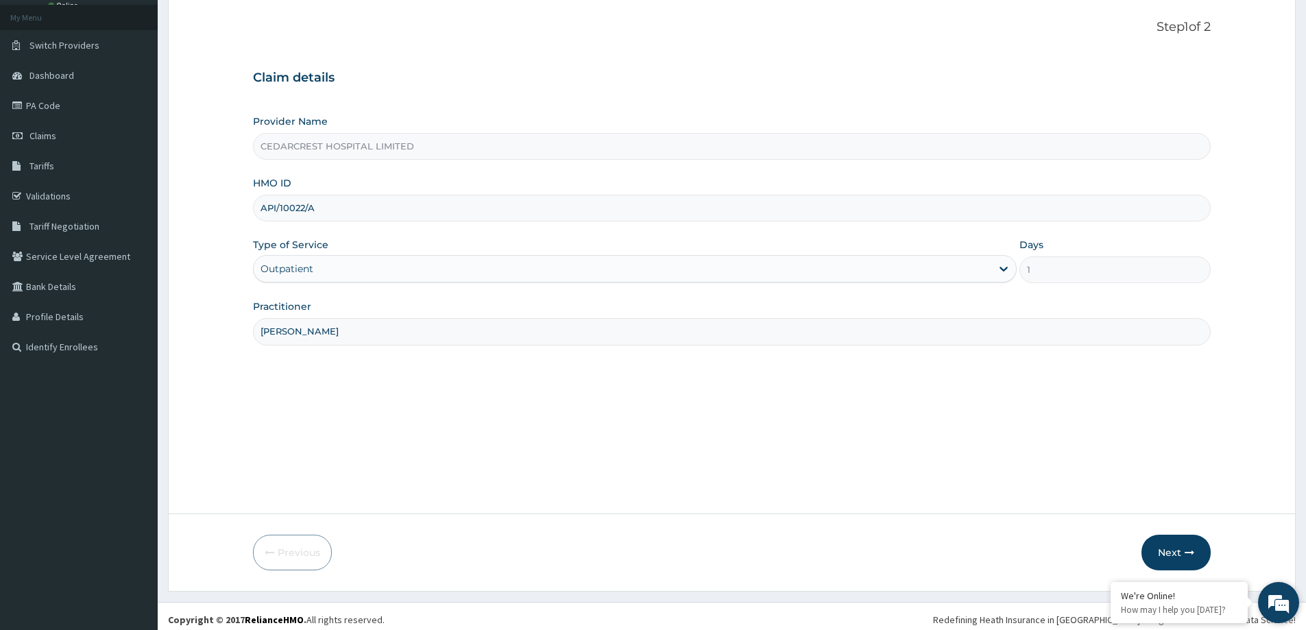
scroll to position [81, 0]
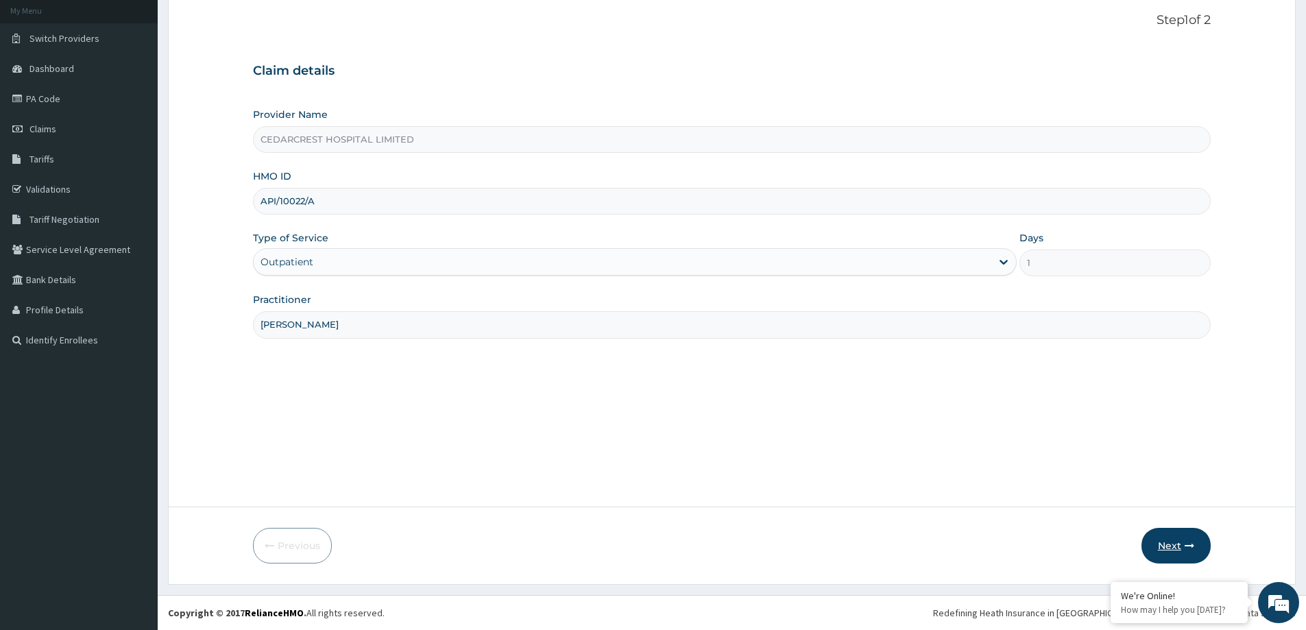
type input "[PERSON_NAME]"
click at [1170, 542] on button "Next" at bounding box center [1175, 546] width 69 height 36
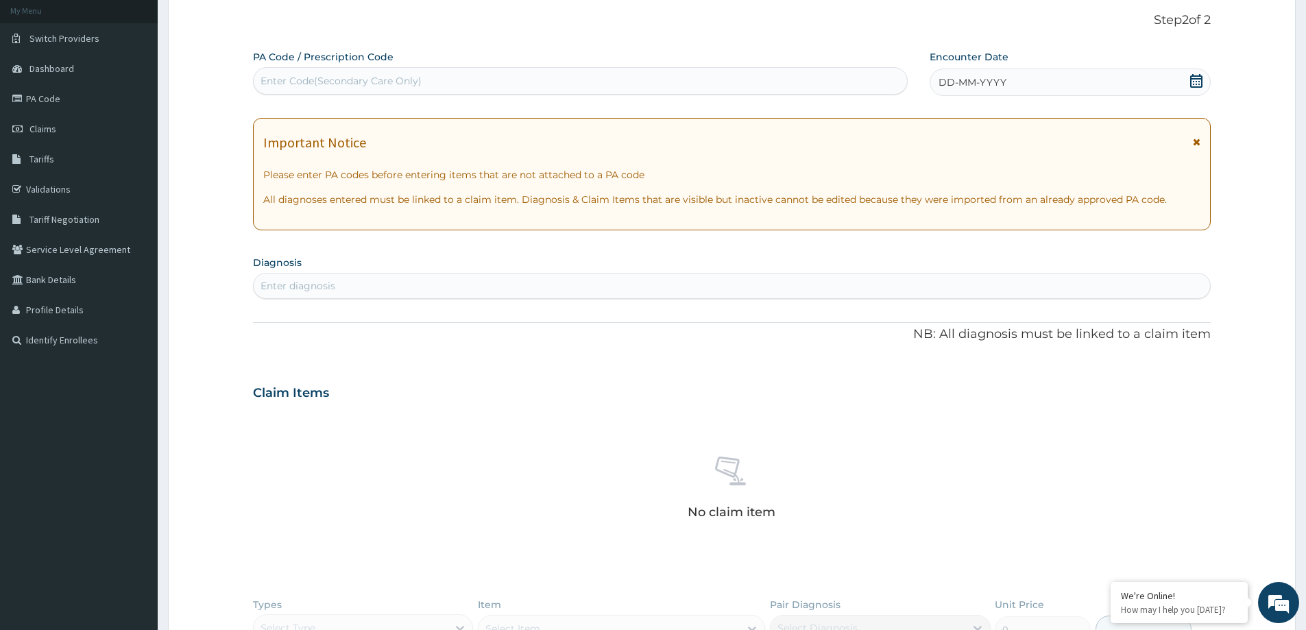
click at [300, 75] on div "Enter Code(Secondary Care Only)" at bounding box center [341, 81] width 161 height 14
paste input "PA/079469"
type input "PA/079469"
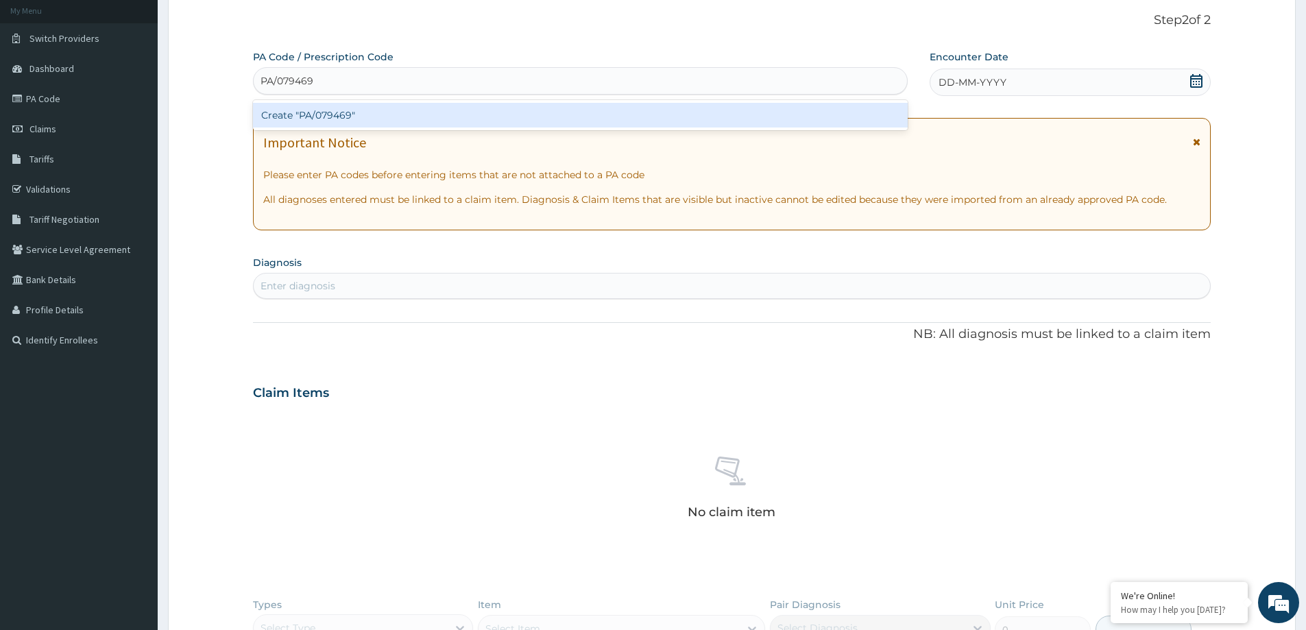
click at [342, 123] on div "Create "PA/079469"" at bounding box center [580, 115] width 655 height 25
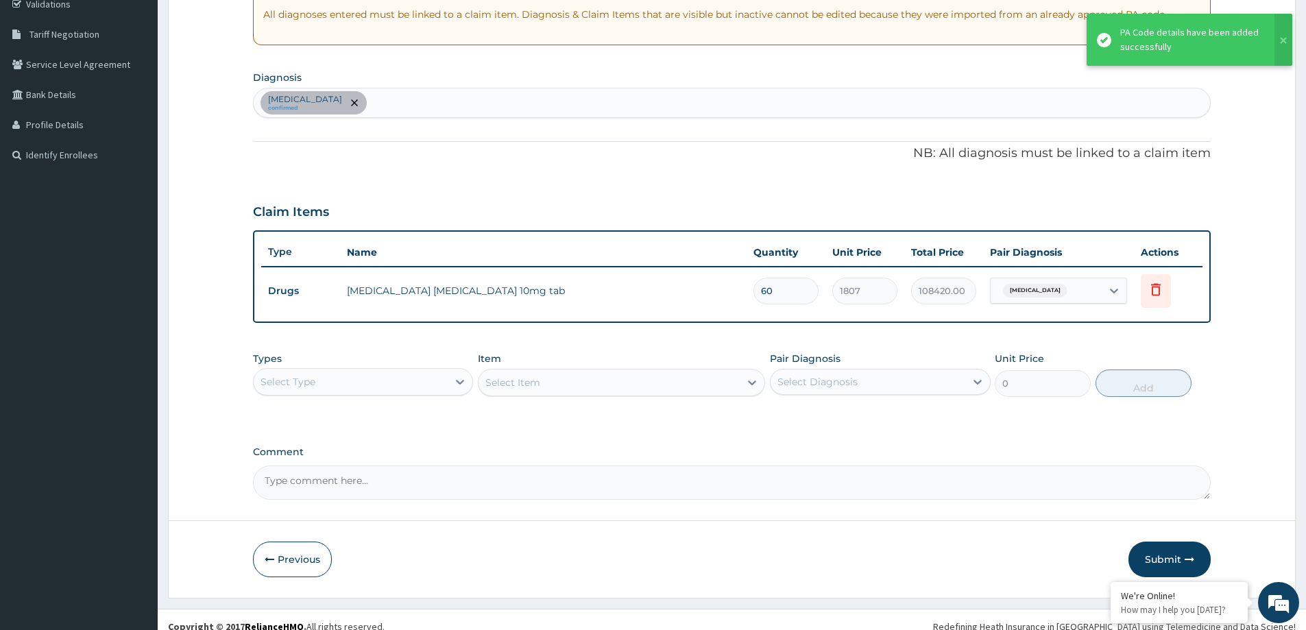
scroll to position [280, 0]
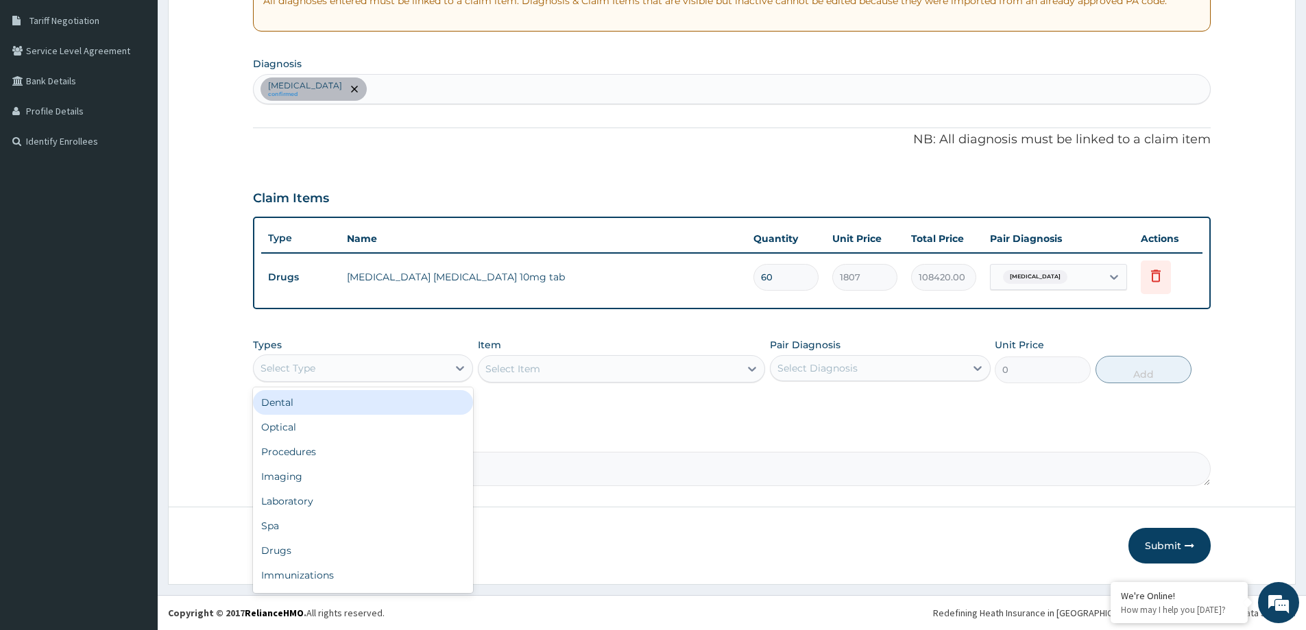
click at [374, 380] on div "Select Type" at bounding box center [363, 367] width 220 height 27
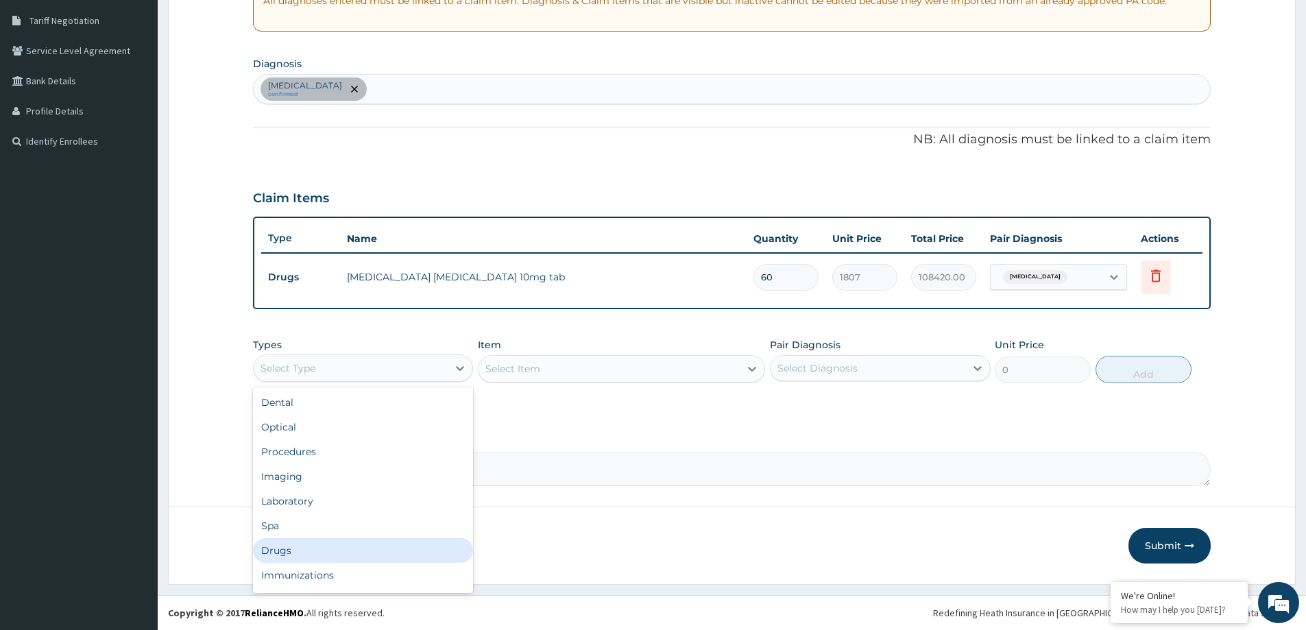
click at [335, 557] on div "Drugs" at bounding box center [363, 550] width 220 height 25
click at [532, 369] on div "Select Item" at bounding box center [621, 368] width 287 height 27
click at [520, 371] on div "Select Item" at bounding box center [512, 369] width 55 height 14
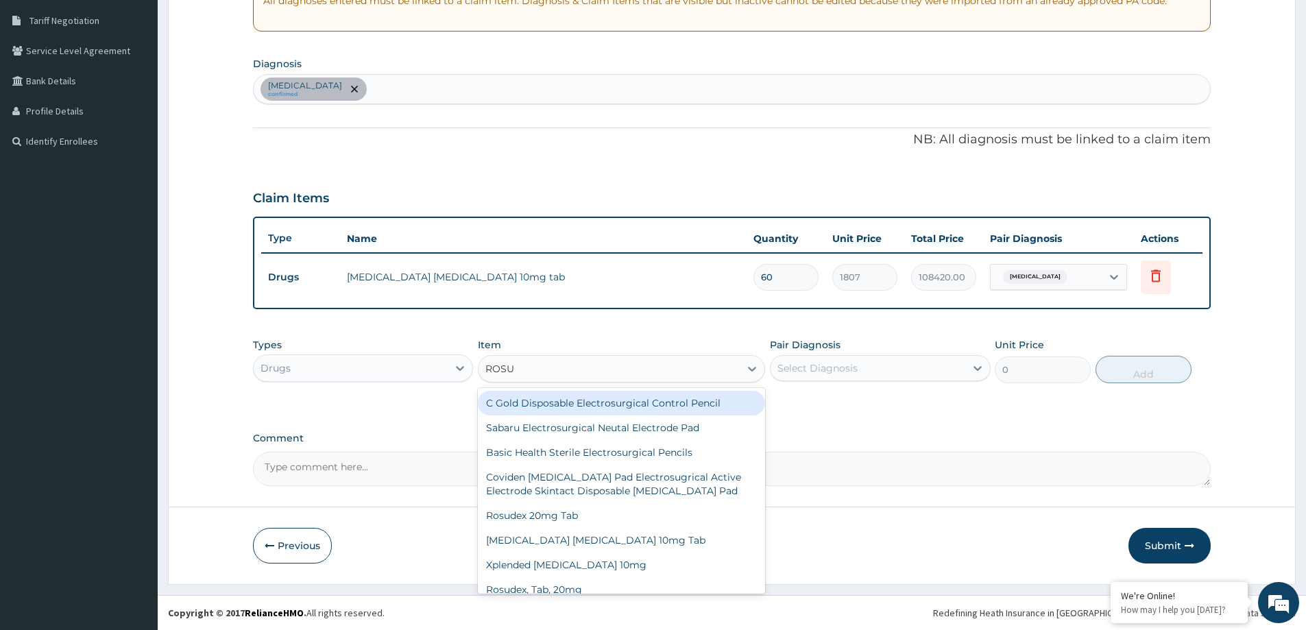
type input "ROSUV"
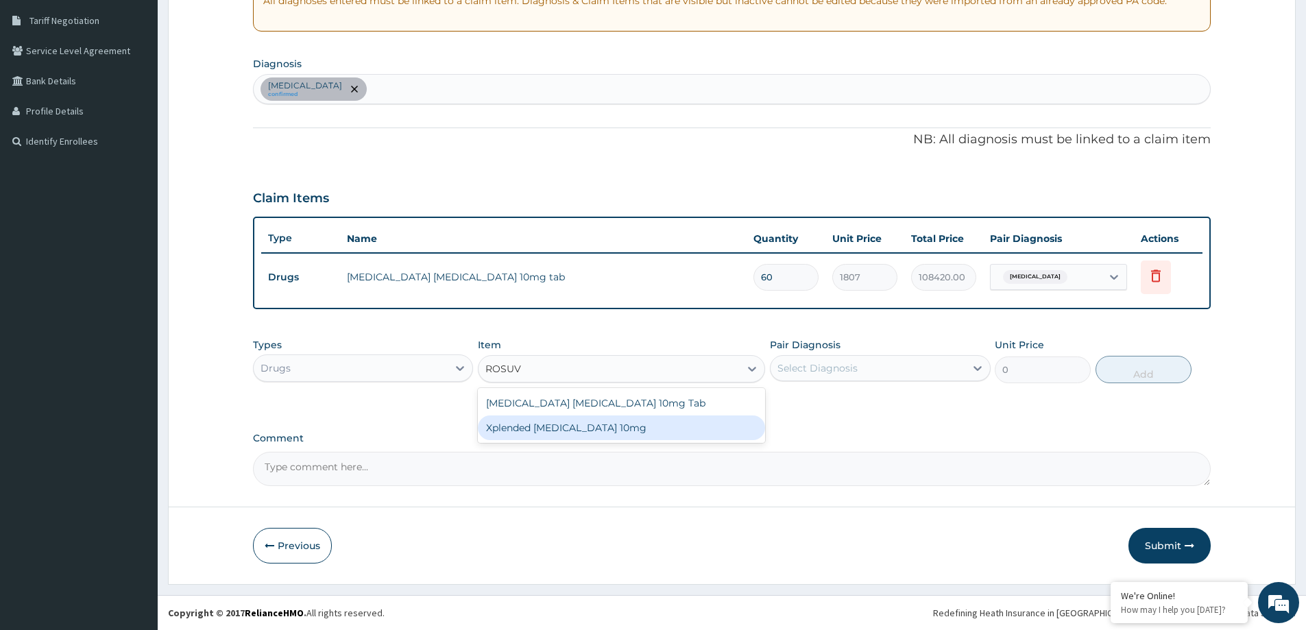
drag, startPoint x: 605, startPoint y: 424, endPoint x: 606, endPoint y: 431, distance: 6.9
click at [606, 431] on div "Crestor Rosuvastatin 10mg Tab Xplended Rosuvastatin 10mg" at bounding box center [621, 415] width 287 height 55
click at [606, 430] on div "Xplended Rosuvastatin 10mg" at bounding box center [621, 427] width 287 height 25
type input "797"
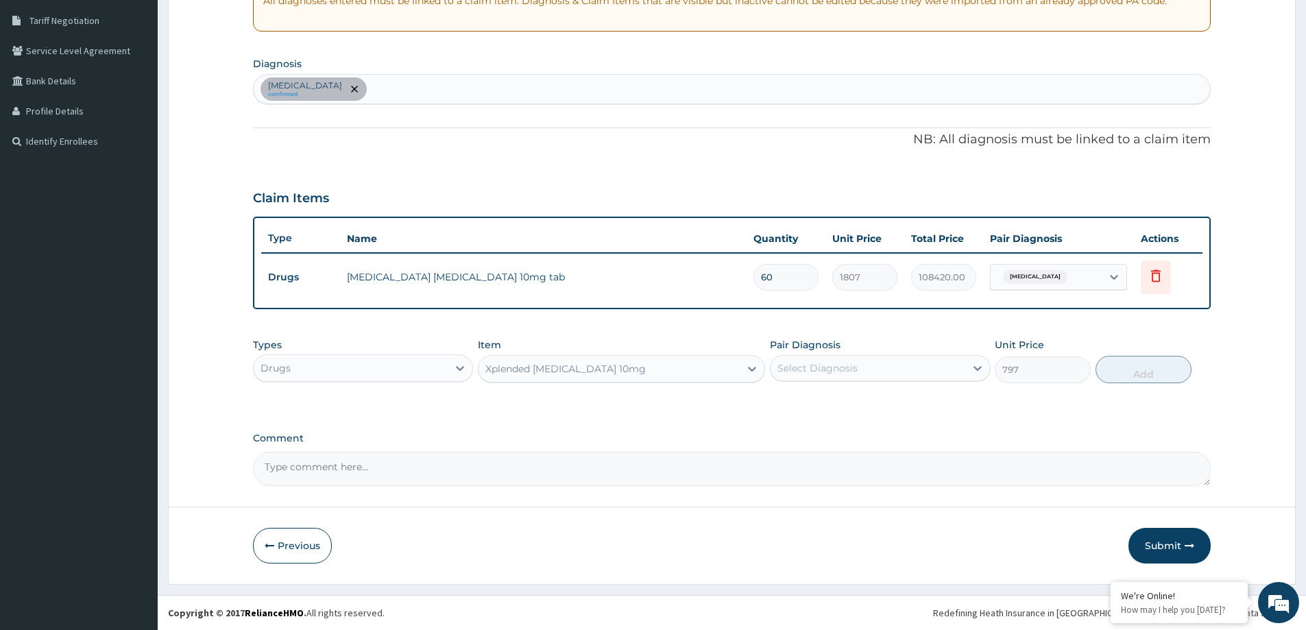
click at [586, 372] on div "Xplended Rosuvastatin 10mg" at bounding box center [565, 369] width 160 height 14
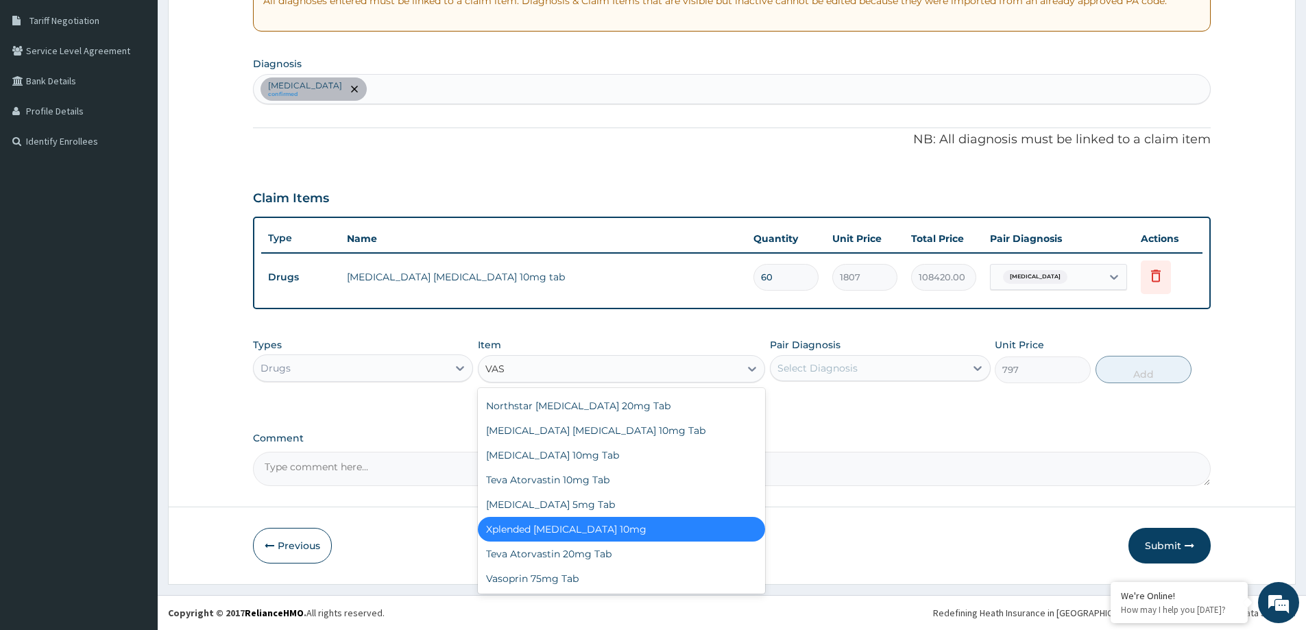
scroll to position [71, 0]
type input "VASO"
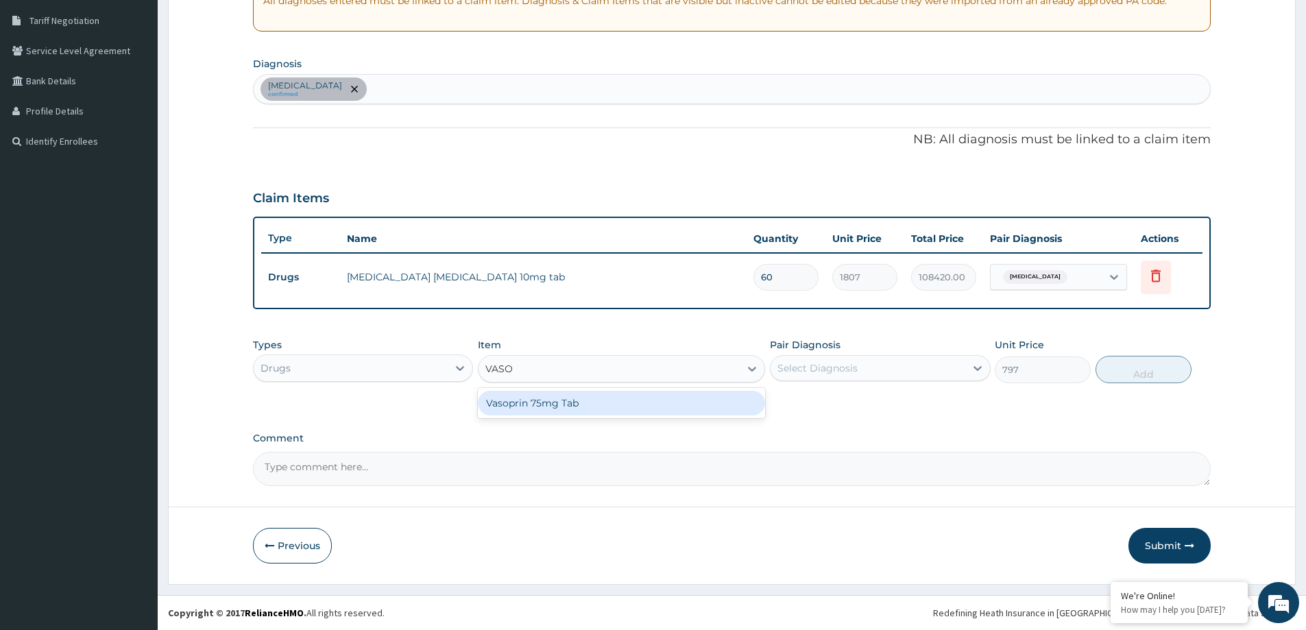
click at [596, 394] on div "Vasoprin 75mg Tab" at bounding box center [621, 403] width 287 height 25
type input "20"
click at [878, 367] on div "Select Diagnosis" at bounding box center [868, 368] width 194 height 22
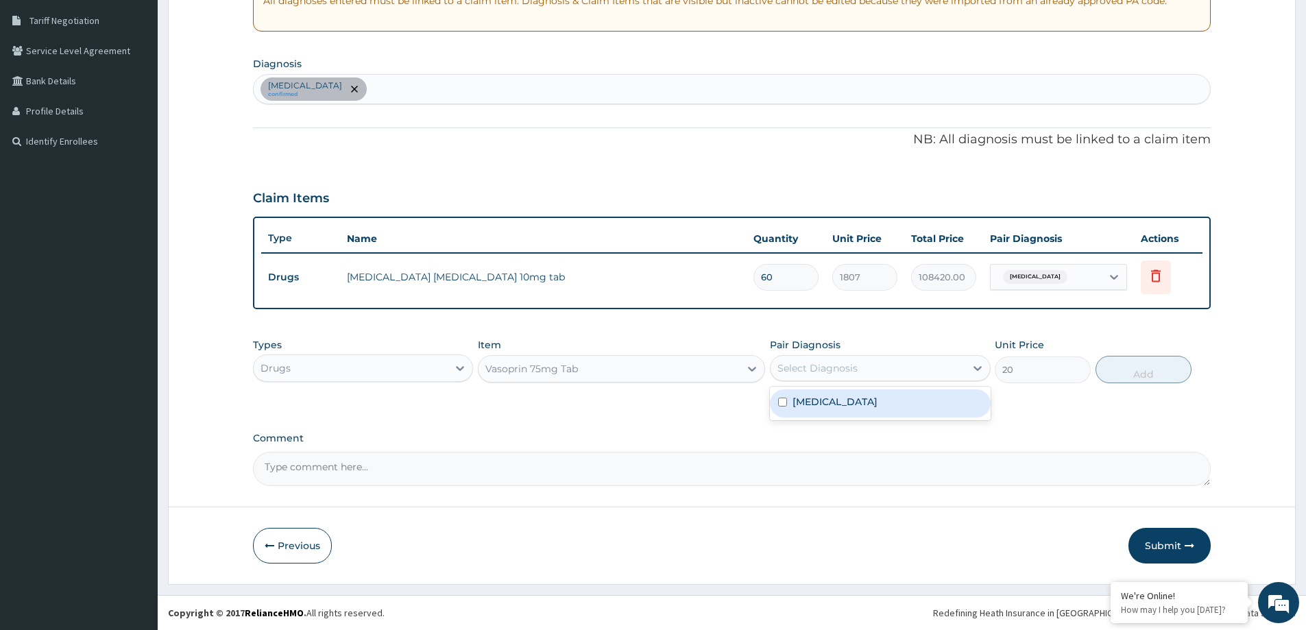
click at [885, 394] on div "Hypercholesterolemia" at bounding box center [880, 403] width 220 height 28
checkbox input "true"
drag, startPoint x: 1098, startPoint y: 365, endPoint x: 642, endPoint y: 151, distance: 504.2
click at [1108, 368] on button "Add" at bounding box center [1143, 369] width 96 height 27
click at [1136, 366] on div "PA Code / Prescription Code PA/079469 Encounter Date 06-10-2025 Important Notic…" at bounding box center [732, 168] width 958 height 635
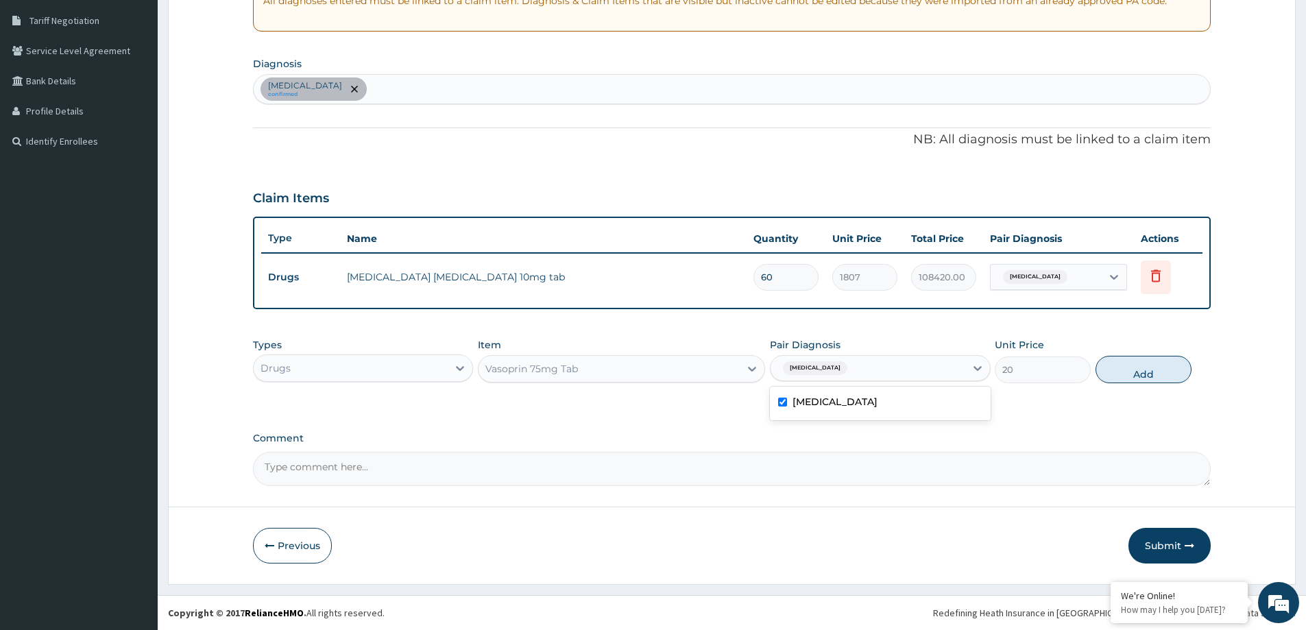
type input "0"
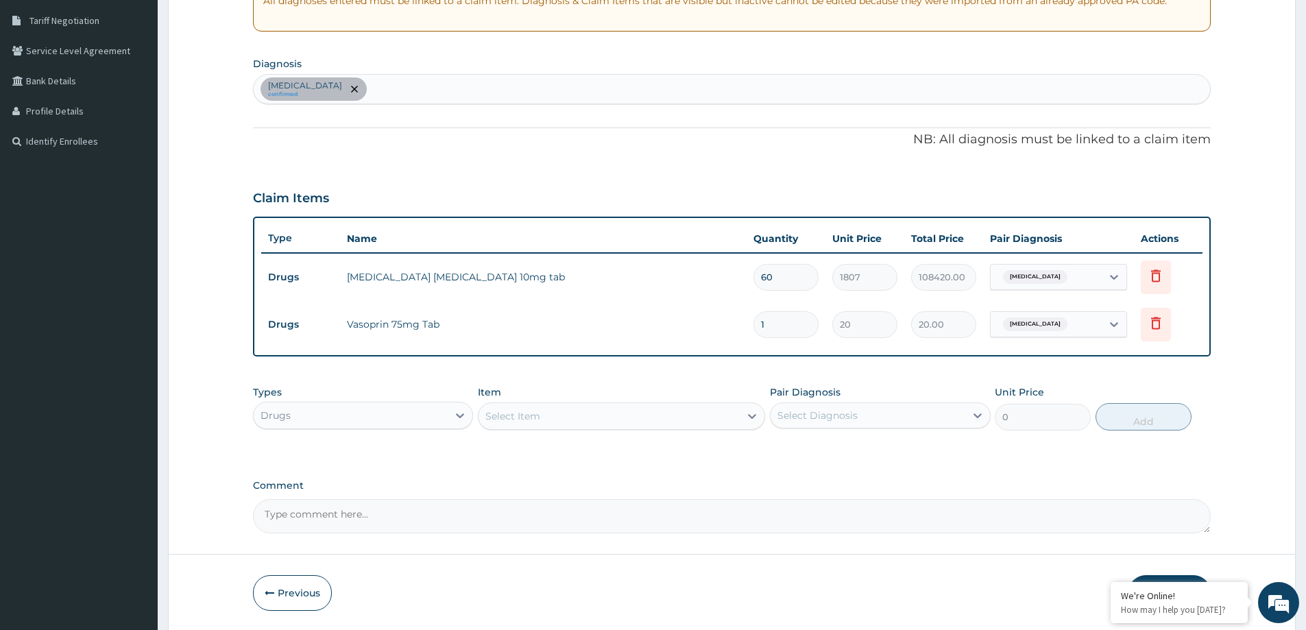
click at [498, 88] on div "Hypercholesterolemia confirmed" at bounding box center [732, 89] width 956 height 29
type input "HYPERTENSION"
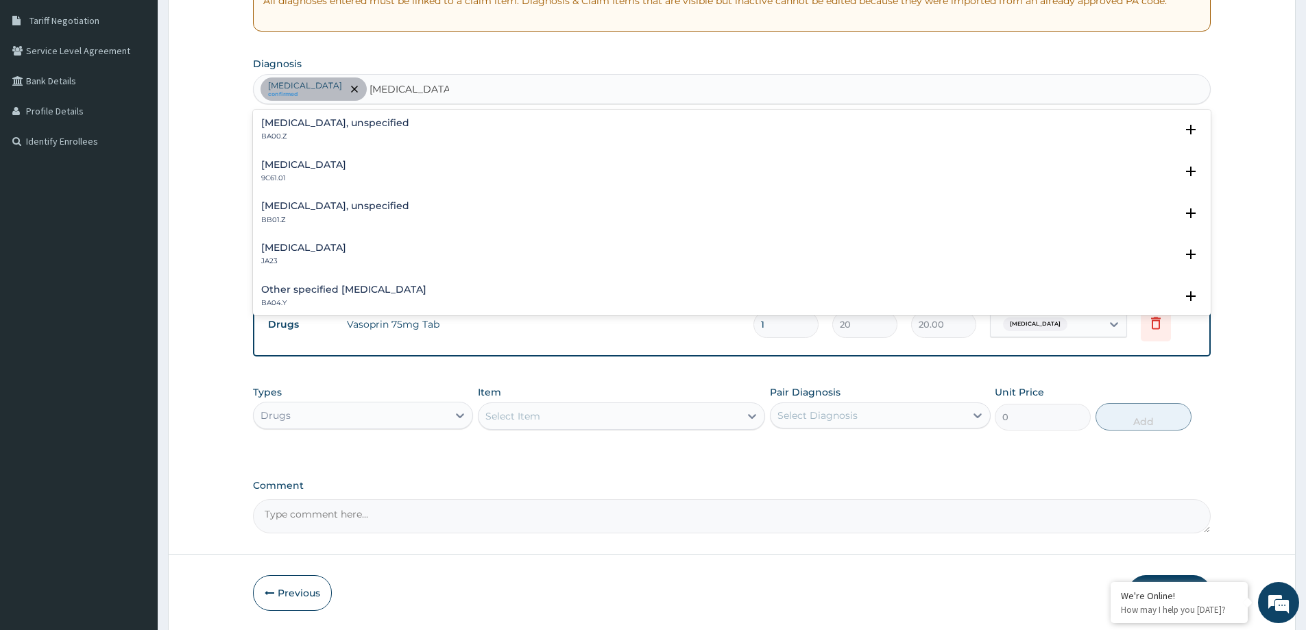
click at [358, 134] on p "BA00.Z" at bounding box center [335, 137] width 148 height 10
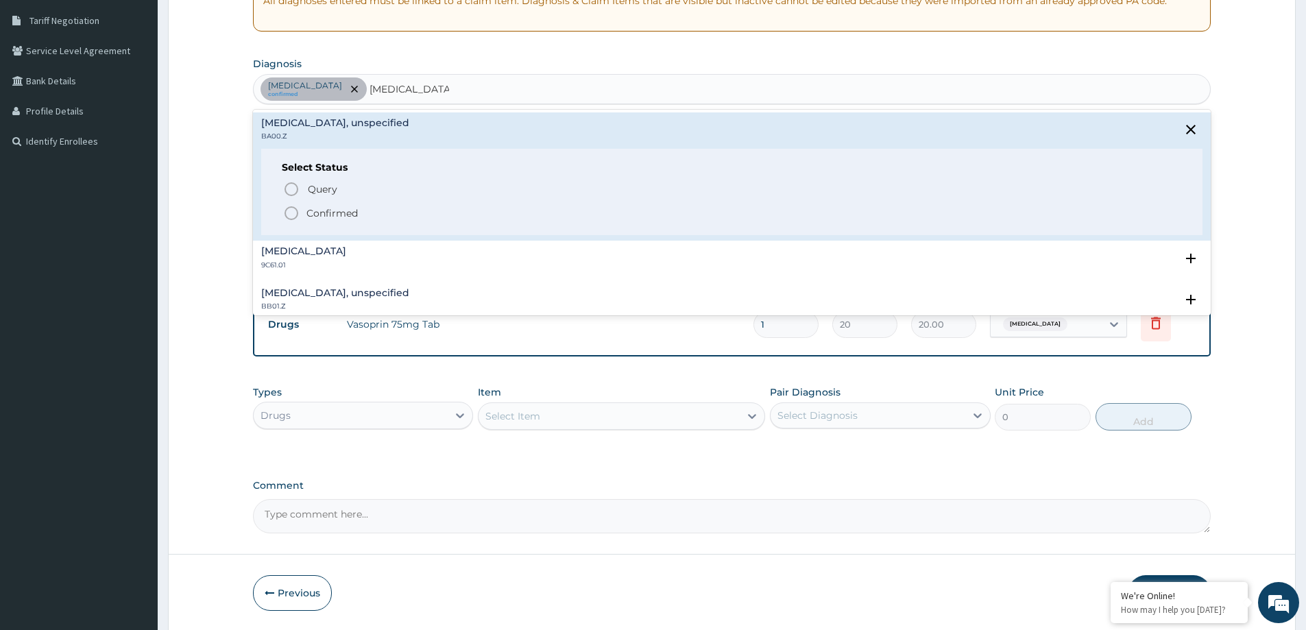
click at [318, 213] on p "Confirmed" at bounding box center [331, 213] width 51 height 14
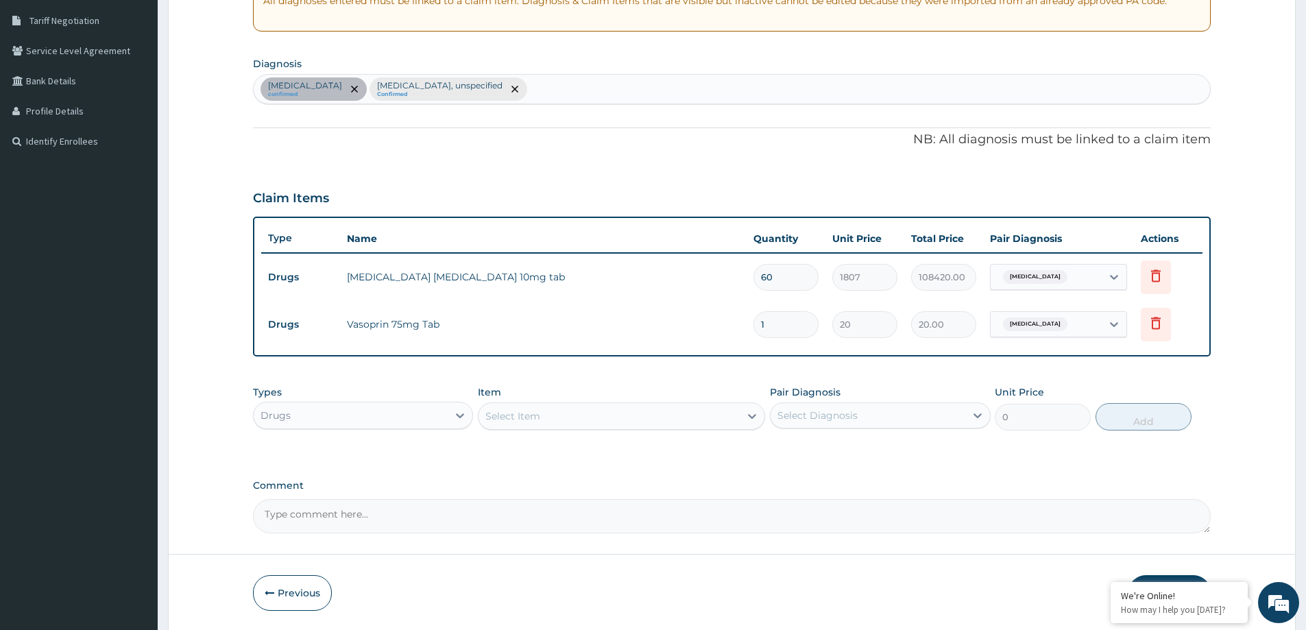
click at [1041, 317] on div "Hypercholesterolemia" at bounding box center [1033, 324] width 72 height 18
drag, startPoint x: 1048, startPoint y: 393, endPoint x: 832, endPoint y: 328, distance: 225.6
click at [1041, 391] on label "Essential hypertension, unspecified" at bounding box center [1083, 392] width 141 height 27
checkbox input "true"
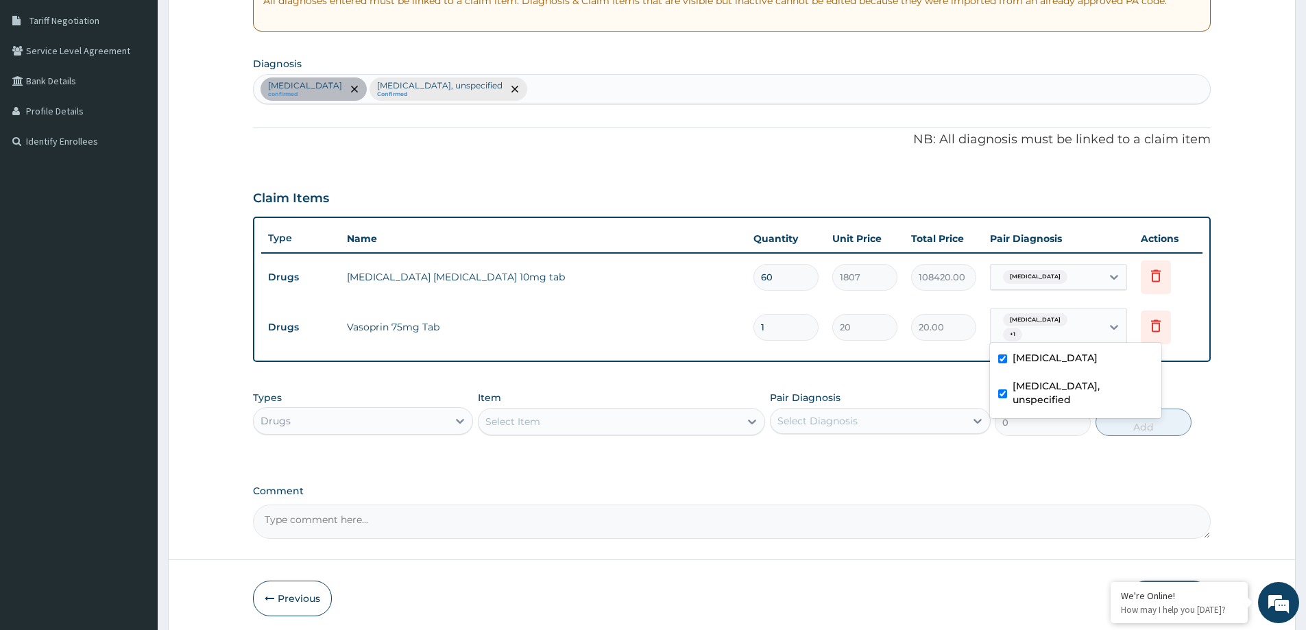
click at [773, 322] on input "1" at bounding box center [785, 327] width 65 height 27
type input "0.00"
type input "3"
type input "60.00"
type input "30"
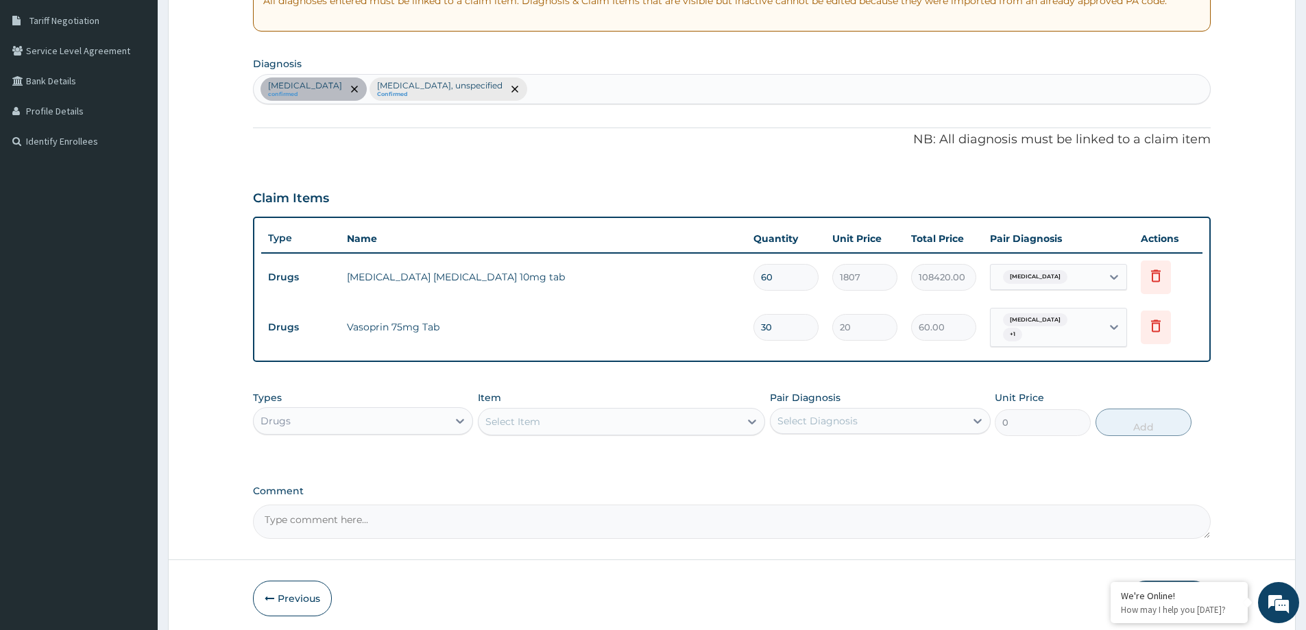
type input "600.00"
type input "30"
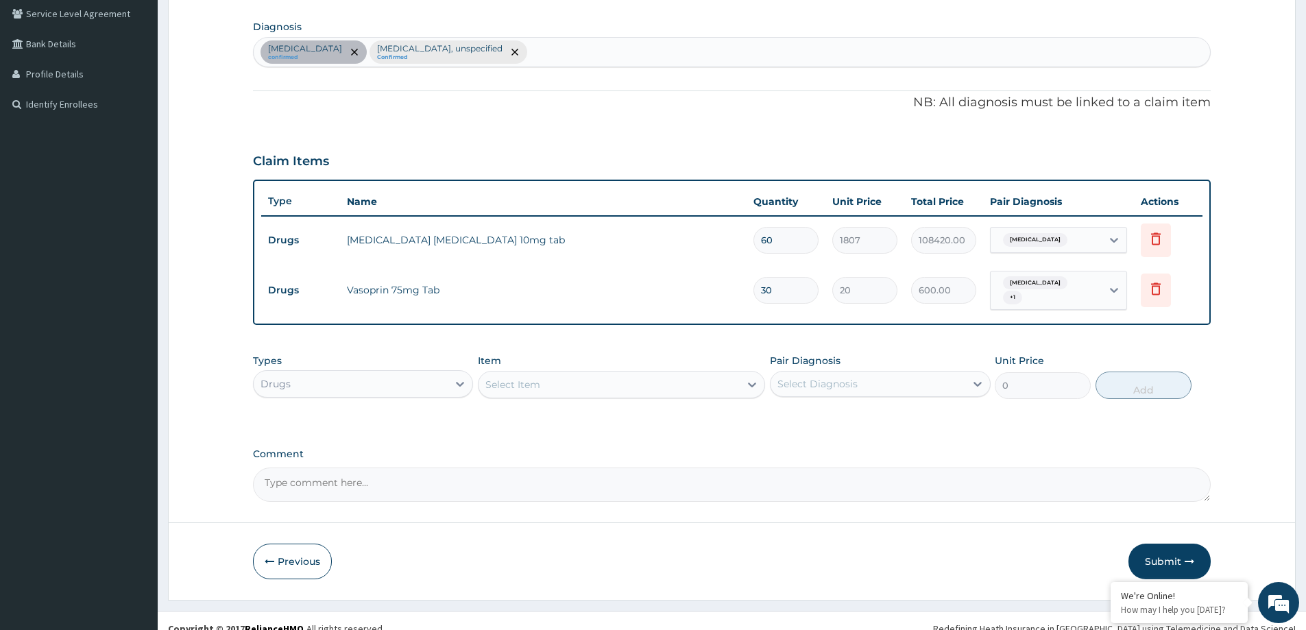
scroll to position [332, 0]
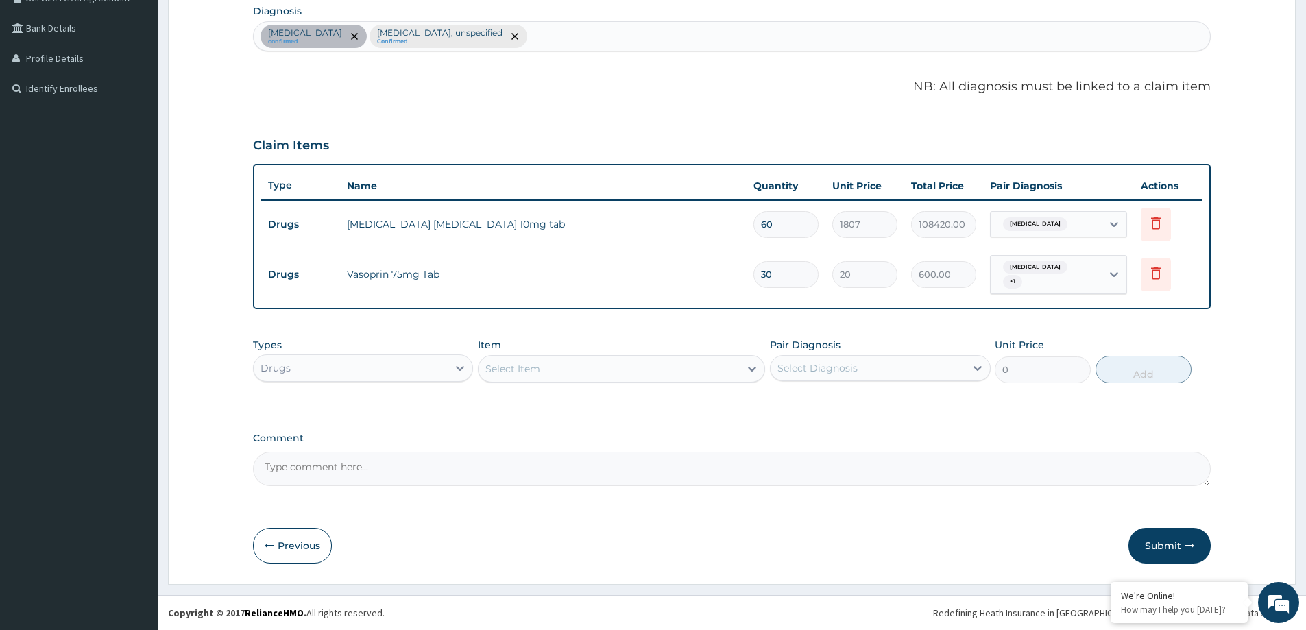
click at [1162, 550] on button "Submit" at bounding box center [1169, 546] width 82 height 36
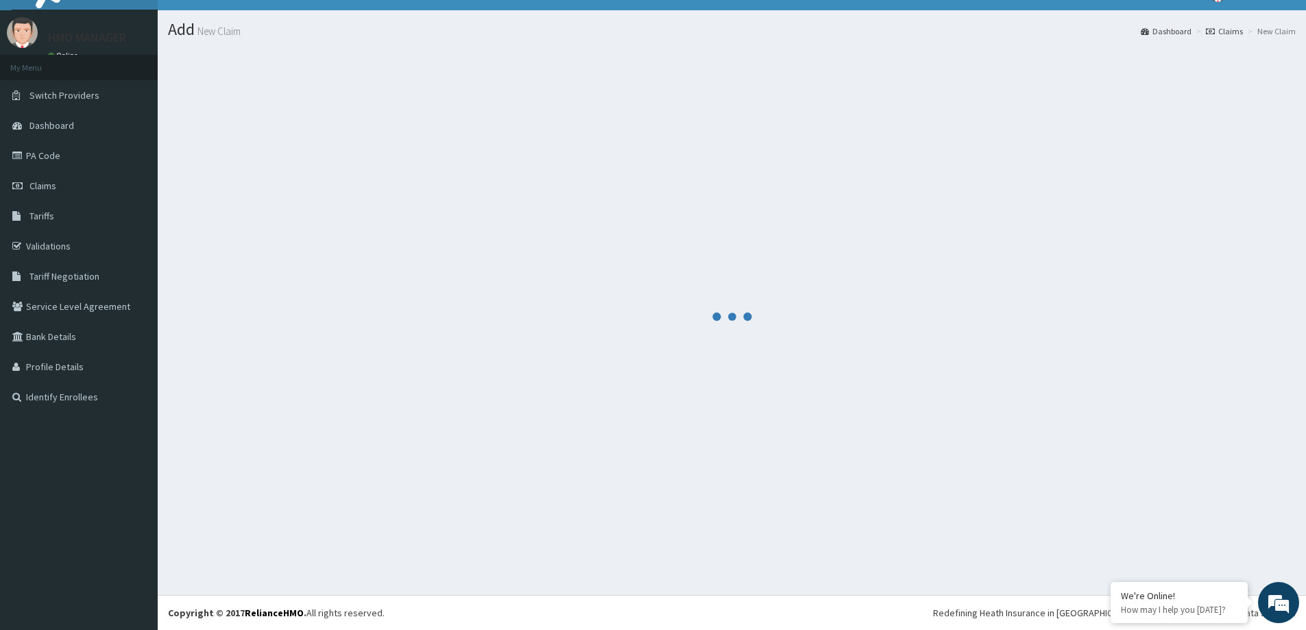
scroll to position [24, 0]
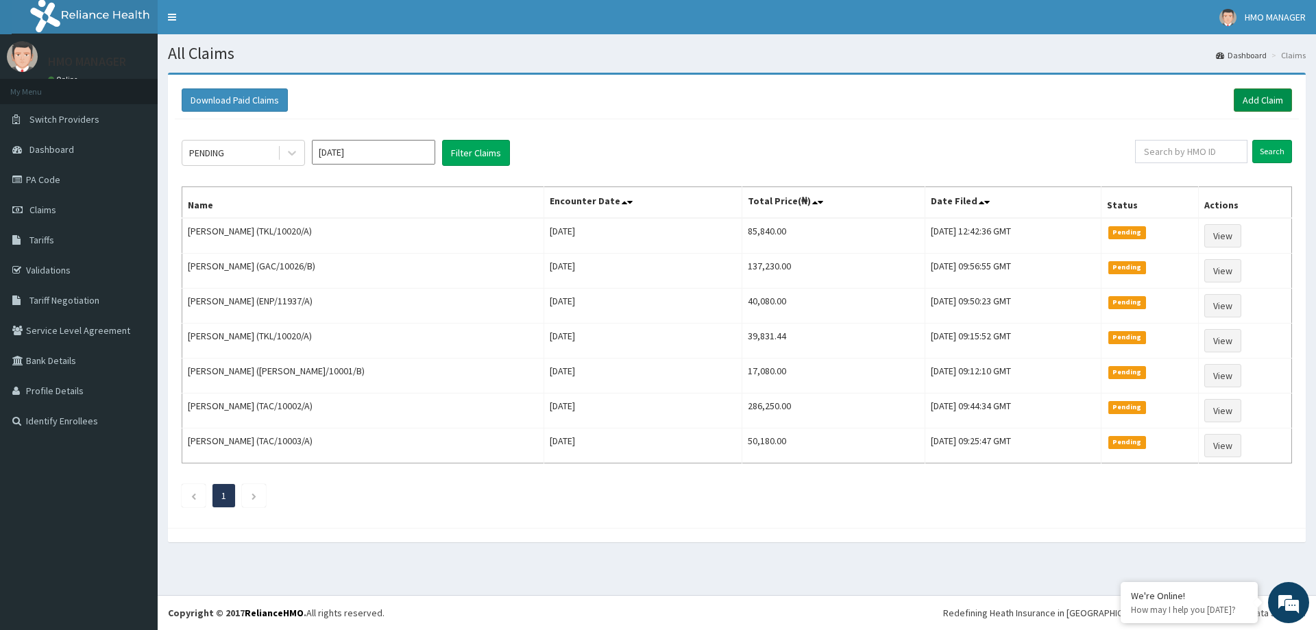
click at [1249, 95] on link "Add Claim" at bounding box center [1263, 99] width 58 height 23
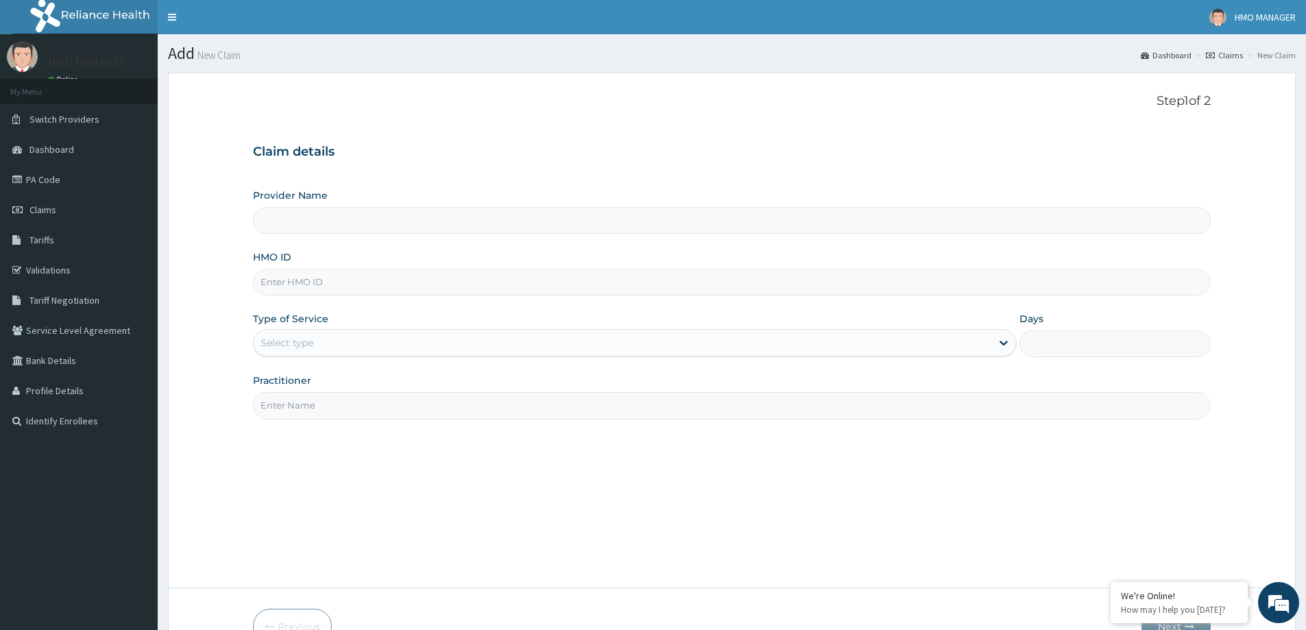
paste input "SSV/10005/A"
type input "SSV/10005/A"
click at [339, 335] on div "Select type" at bounding box center [623, 343] width 738 height 22
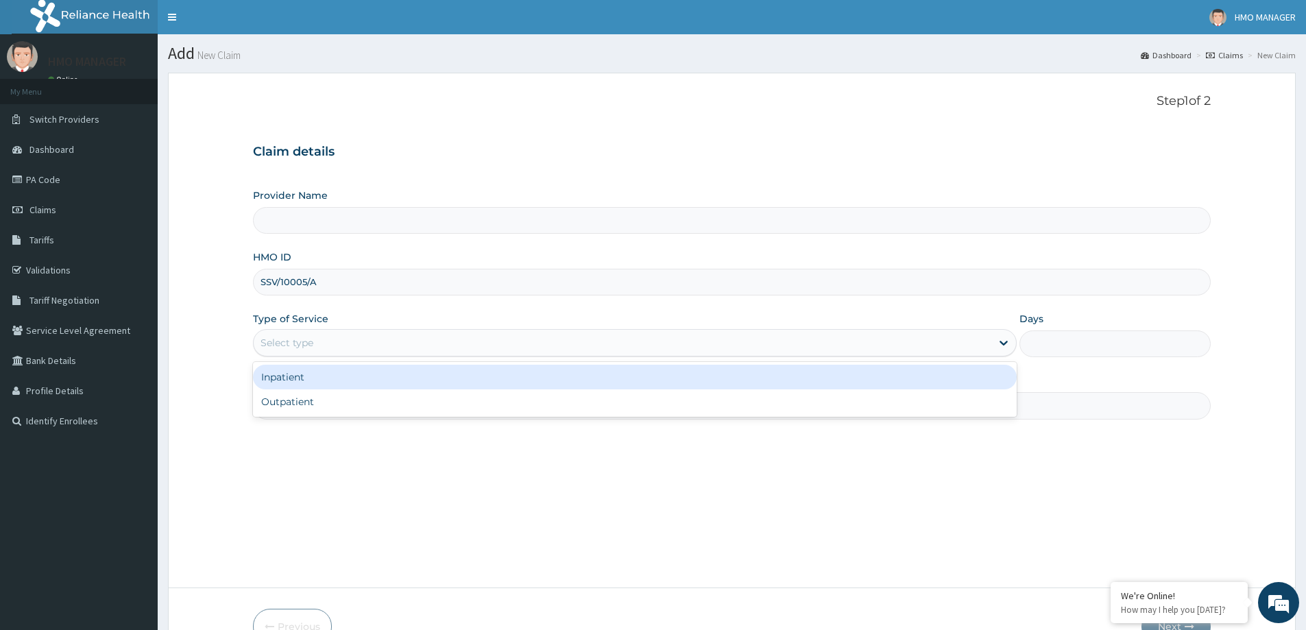
type input "CEDARCREST HOSPITAL LIMITED"
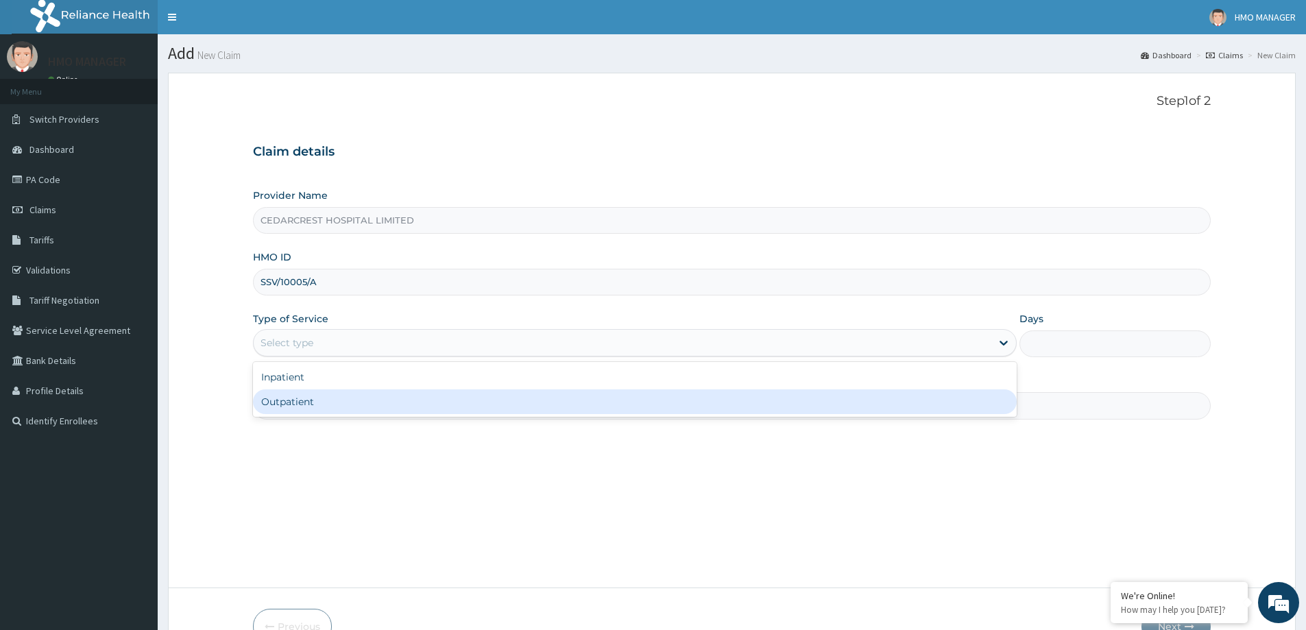
click at [354, 407] on div "Outpatient" at bounding box center [635, 401] width 764 height 25
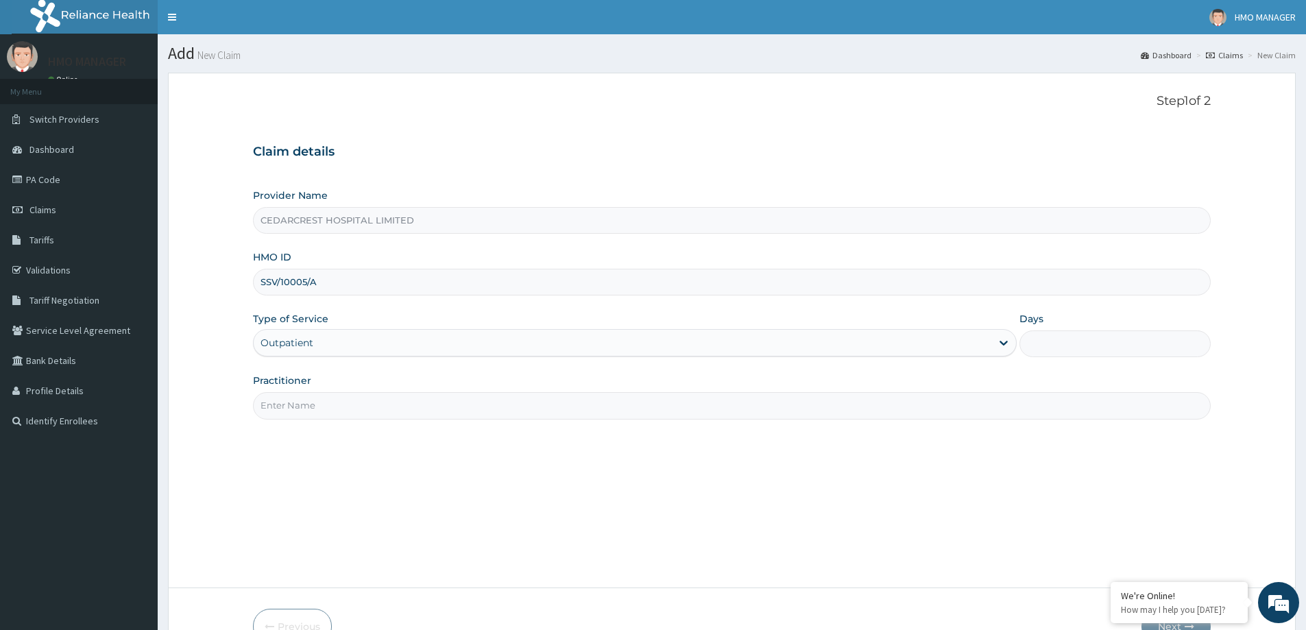
type input "1"
click at [330, 407] on input "Practitioner" at bounding box center [732, 405] width 958 height 27
click at [373, 391] on div "Practitioner" at bounding box center [732, 396] width 958 height 45
click at [372, 409] on input "Practitioner" at bounding box center [732, 405] width 958 height 27
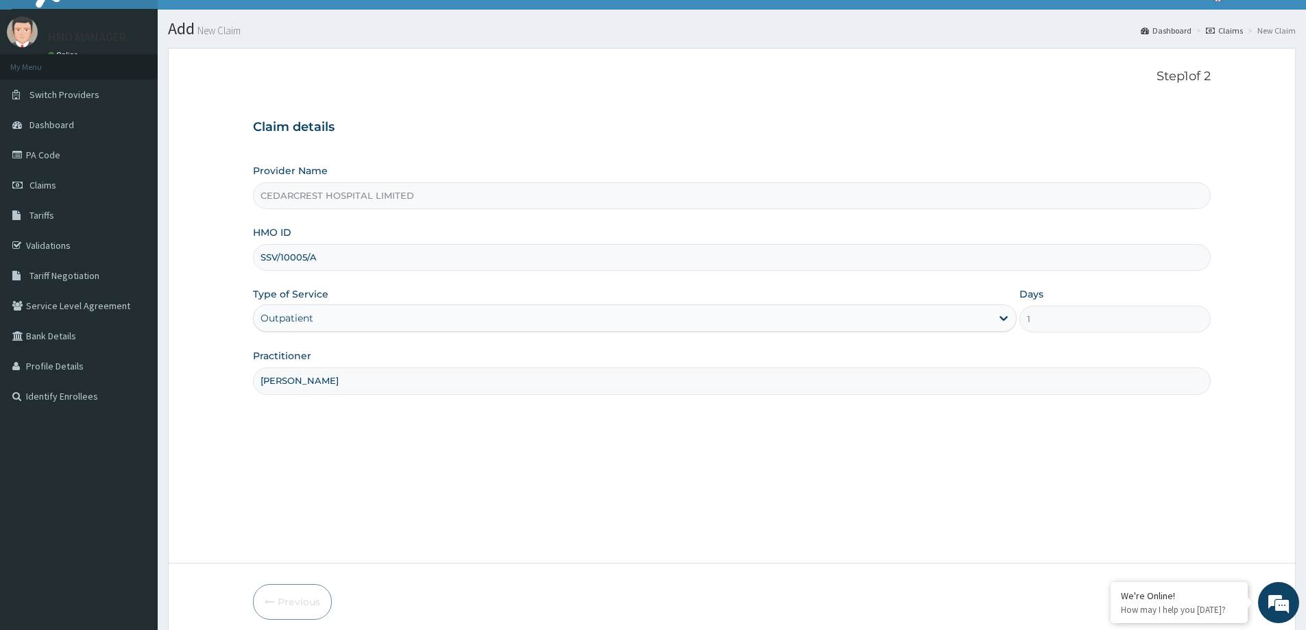
scroll to position [81, 0]
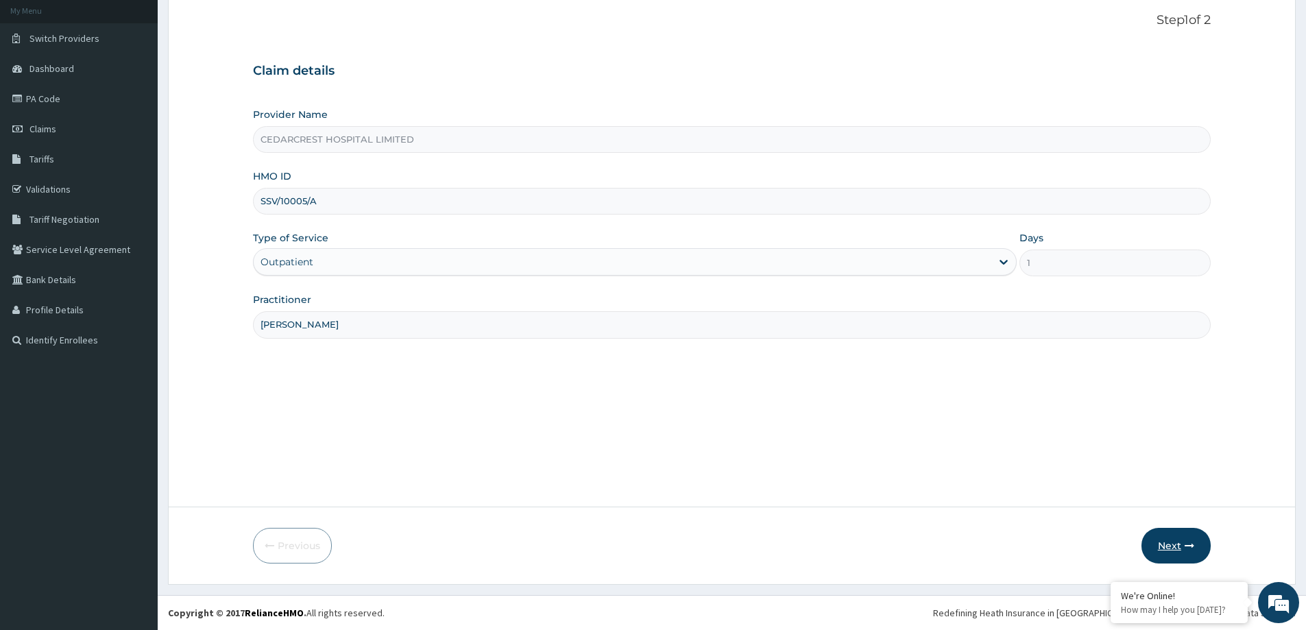
type input "DR BELLO"
click at [1167, 536] on button "Next" at bounding box center [1175, 546] width 69 height 36
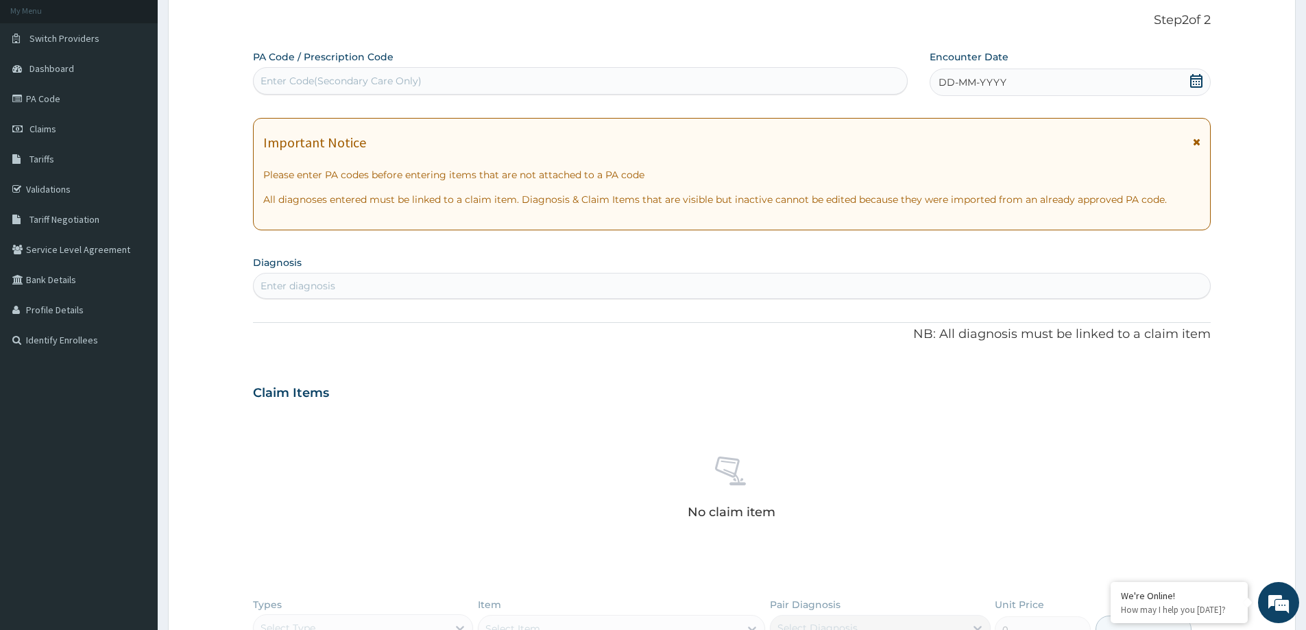
click at [291, 88] on div "Enter Code(Secondary Care Only)" at bounding box center [341, 81] width 161 height 14
paste input "PA/172E6D"
type input "PA/172E6D"
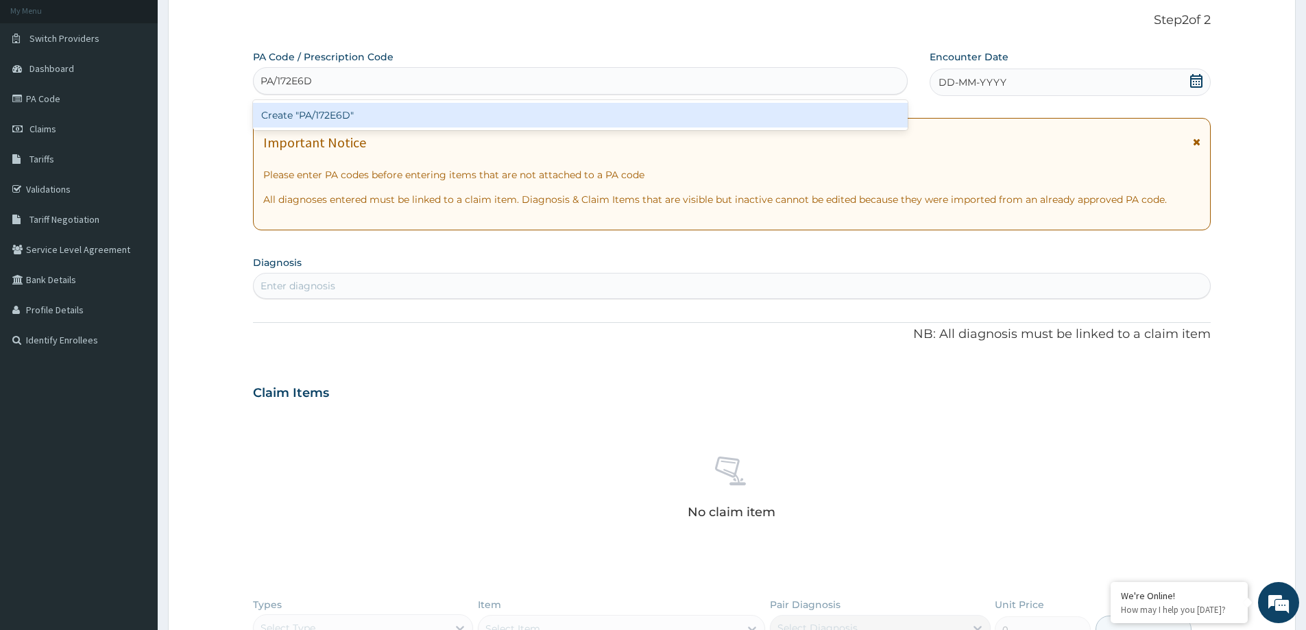
click at [302, 113] on div "Create "PA/172E6D"" at bounding box center [580, 115] width 655 height 25
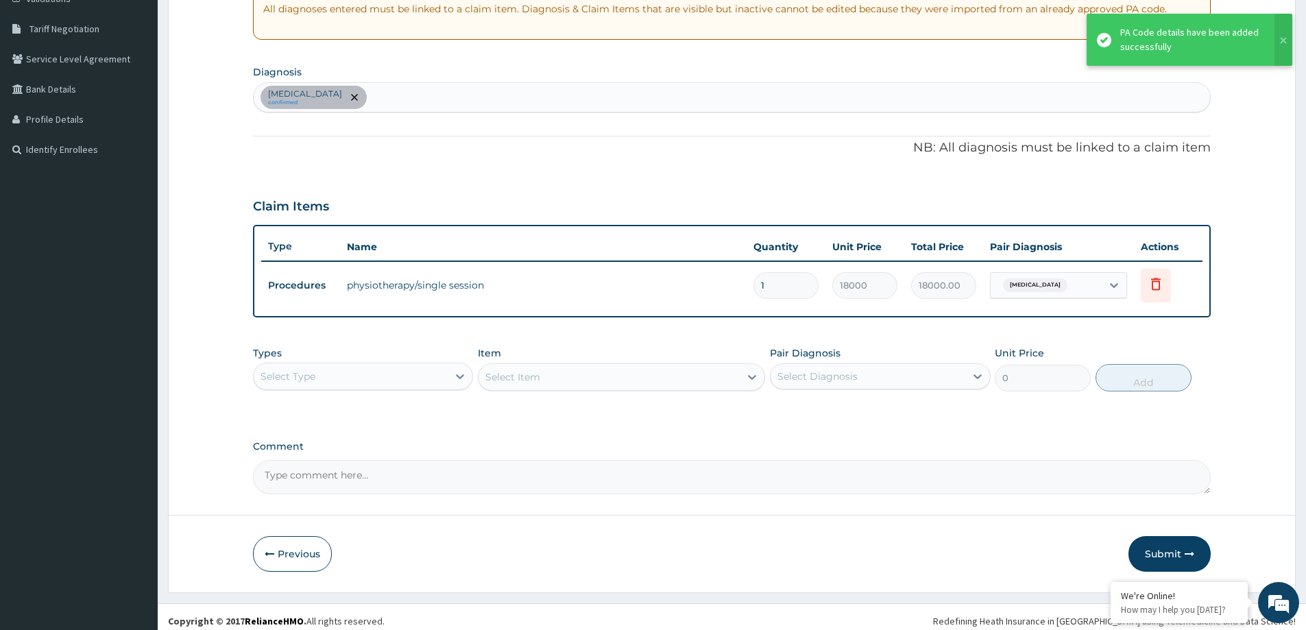
scroll to position [280, 0]
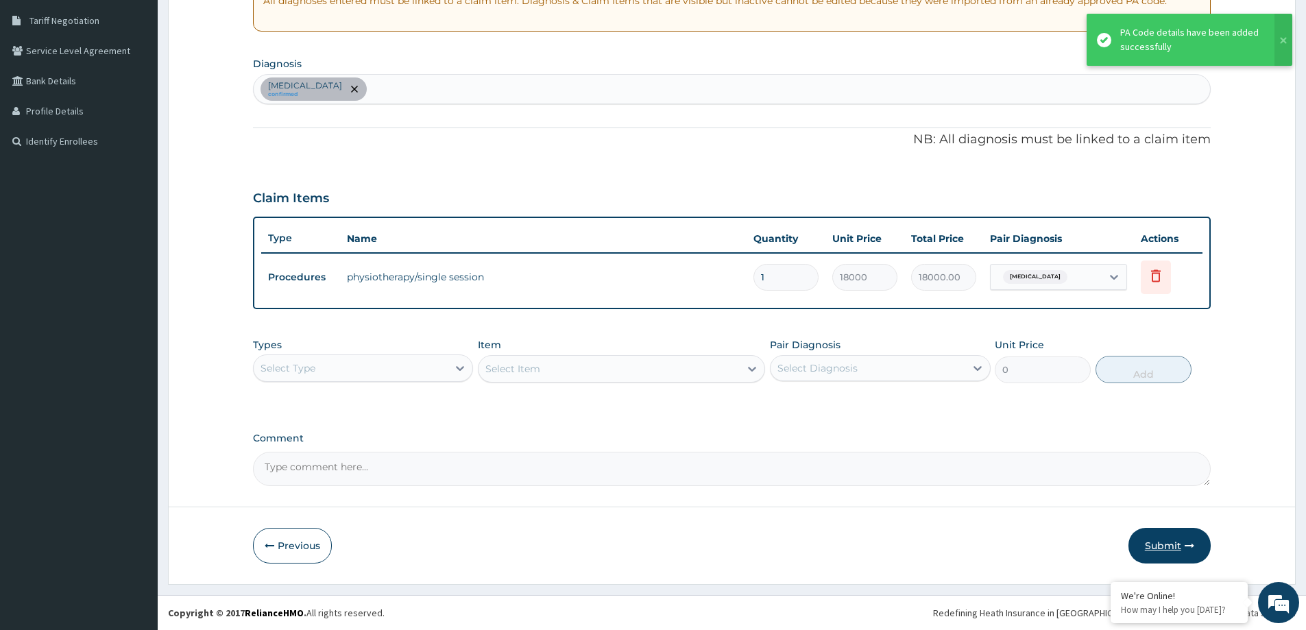
click at [1187, 542] on icon "button" at bounding box center [1190, 546] width 10 height 10
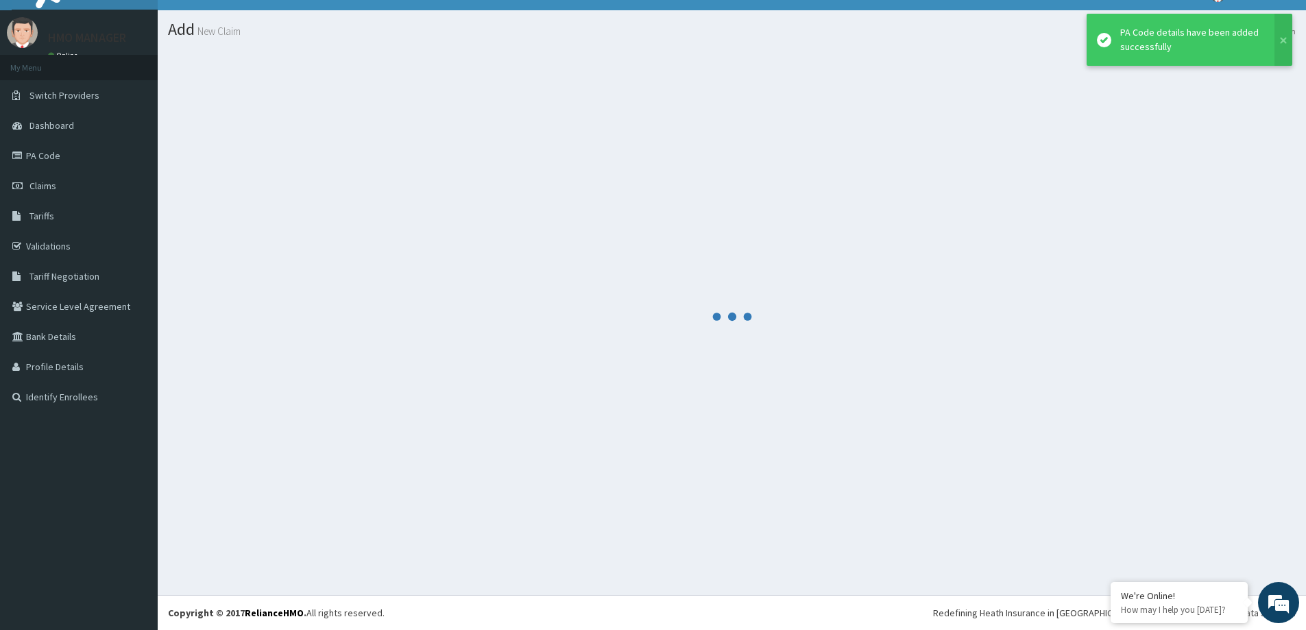
scroll to position [24, 0]
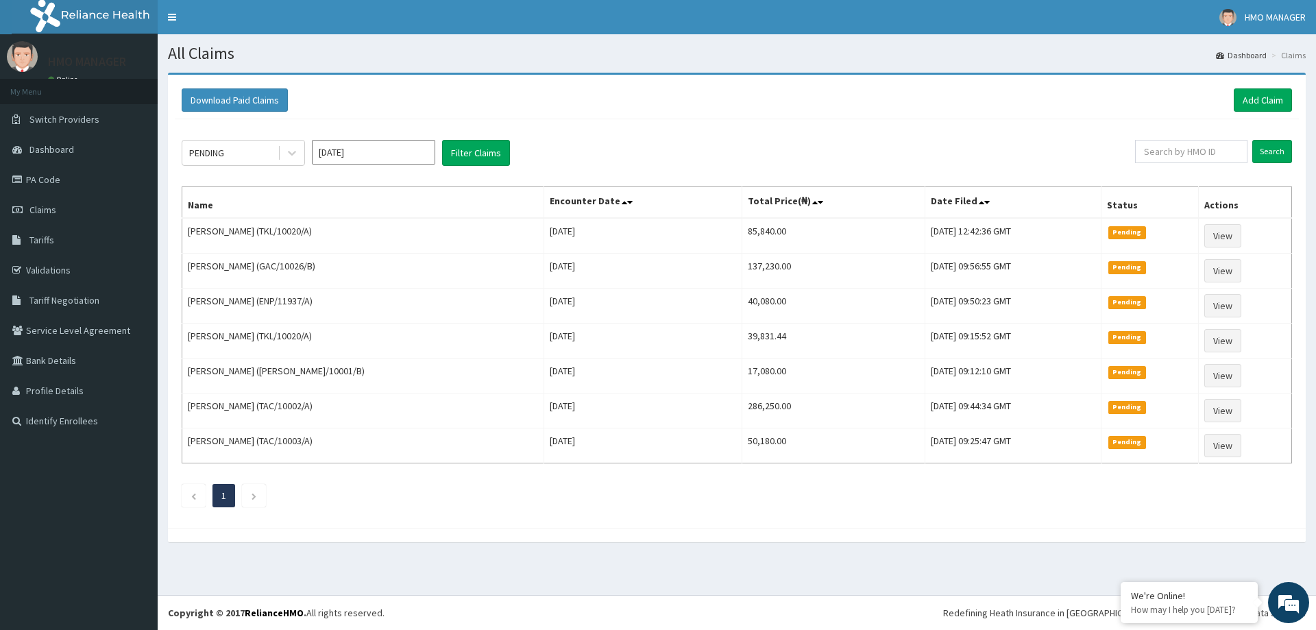
click at [1268, 88] on div "Download Paid Claims Add Claim" at bounding box center [737, 101] width 1124 height 38
click at [1274, 95] on link "Add Claim" at bounding box center [1263, 99] width 58 height 23
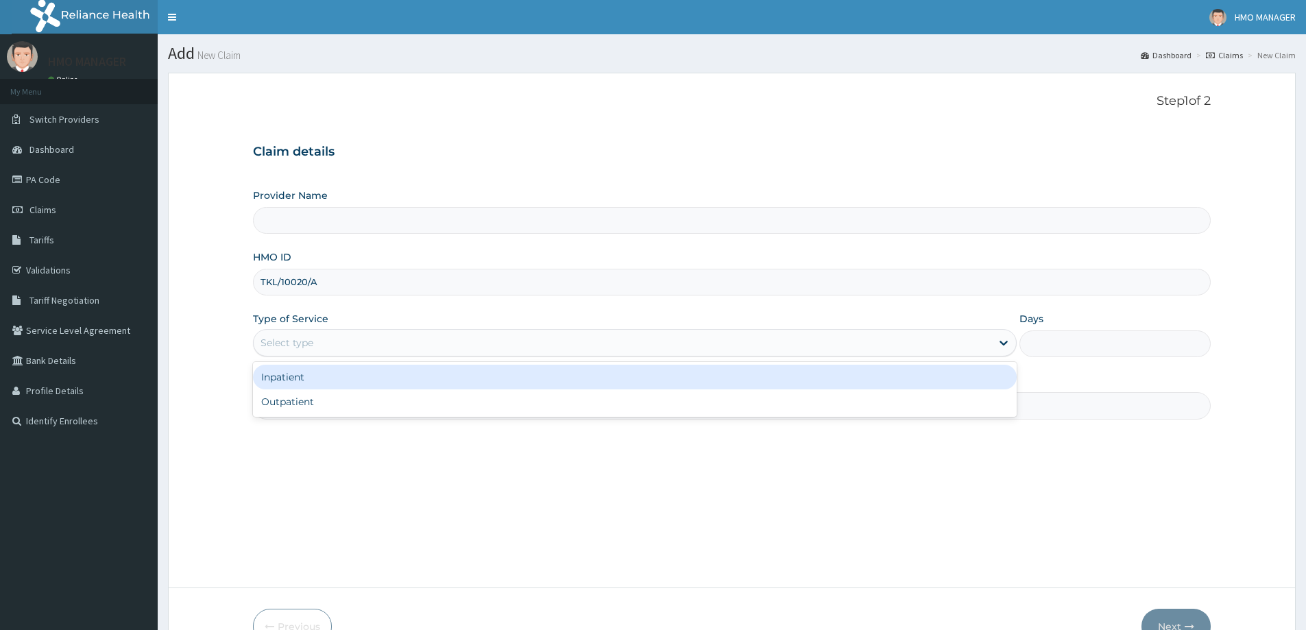
click at [312, 413] on div "Outpatient" at bounding box center [635, 401] width 764 height 25
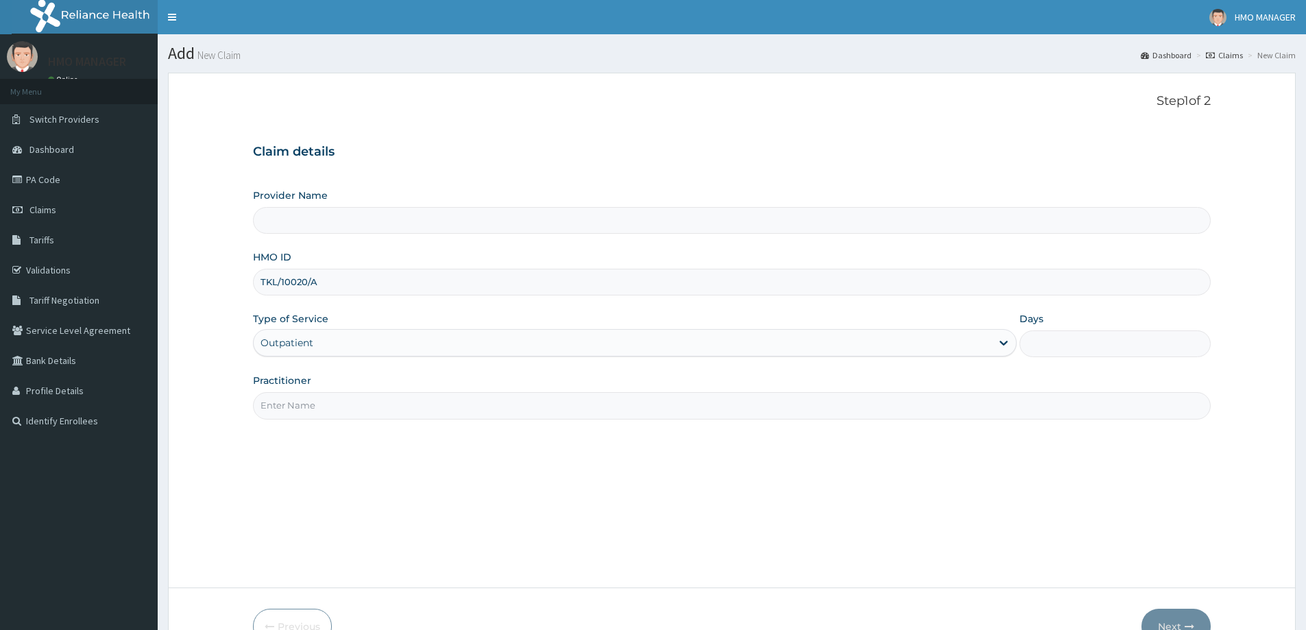
type input "1"
click at [299, 367] on div "Provider Name HMO ID TKL/10020/A Type of Service option Outpatient, selected. S…" at bounding box center [732, 304] width 958 height 230
type input "CEDARCREST HOSPITAL LIMITED"
click at [331, 397] on input "Practitioner" at bounding box center [732, 405] width 958 height 27
paste input "Rajeev"
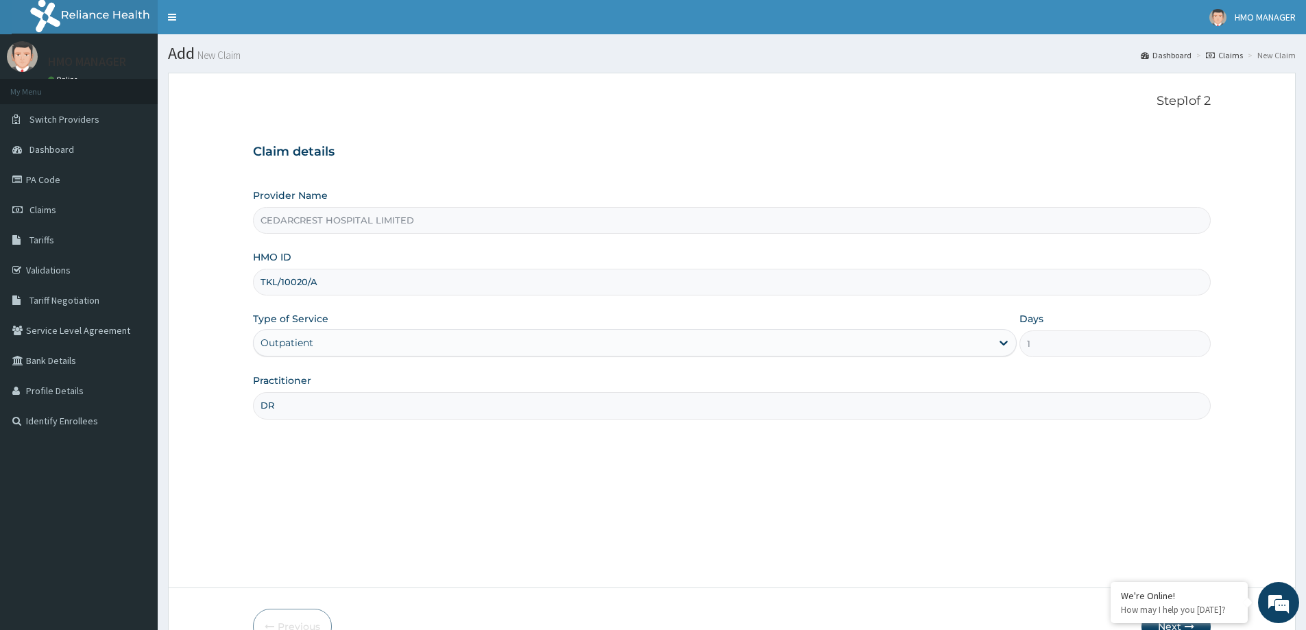
type input "DR Rajeev"
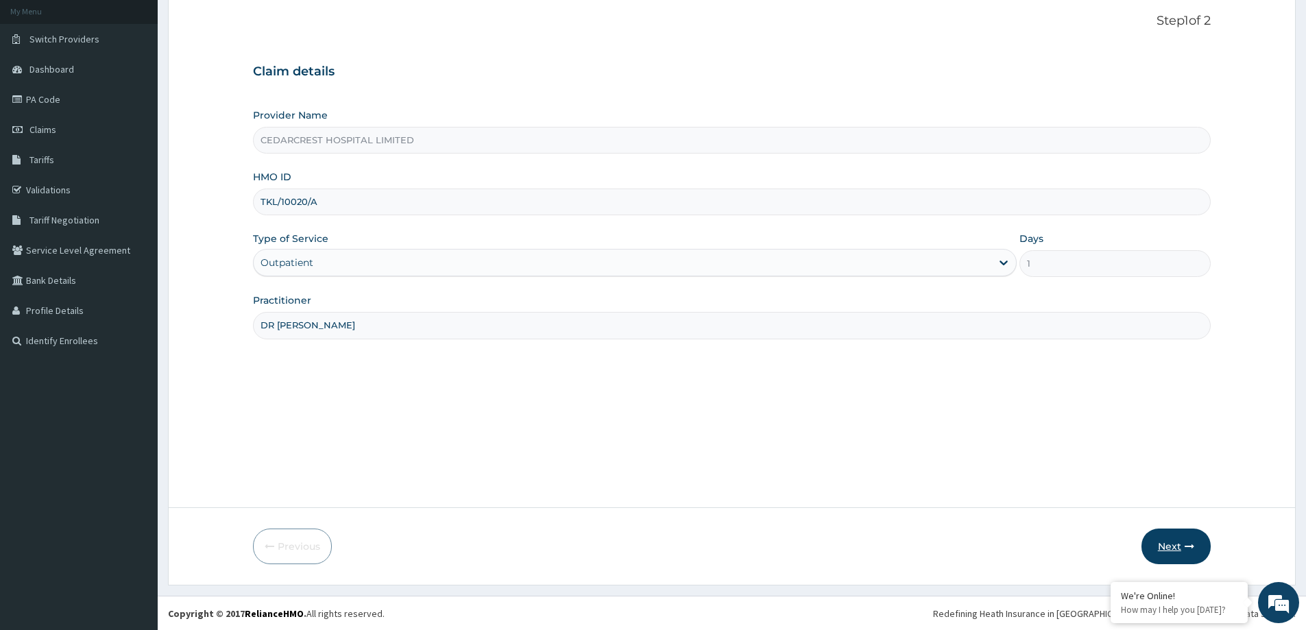
click at [1179, 546] on button "Next" at bounding box center [1175, 547] width 69 height 36
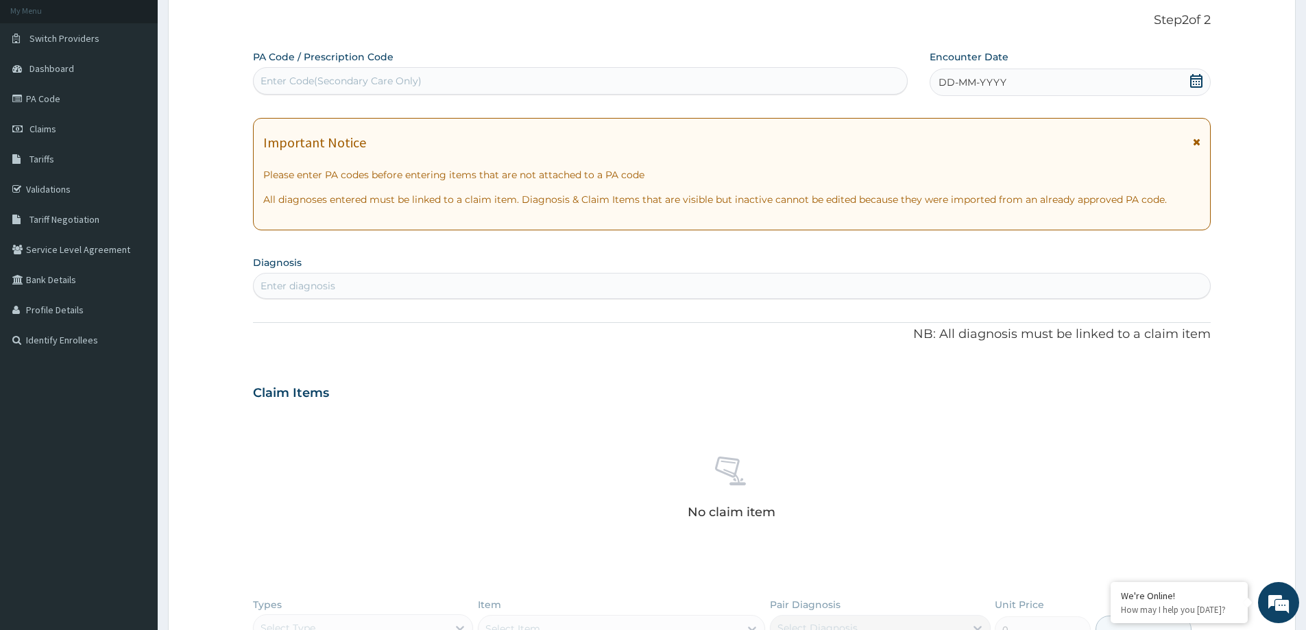
scroll to position [0, 0]
click at [288, 72] on div "Enter Code(Secondary Care Only)" at bounding box center [580, 81] width 653 height 22
click at [289, 79] on div "Enter Code(Secondary Care Only)" at bounding box center [341, 81] width 161 height 14
paste input "PA/C78A51"
type input "PA/C78A51"
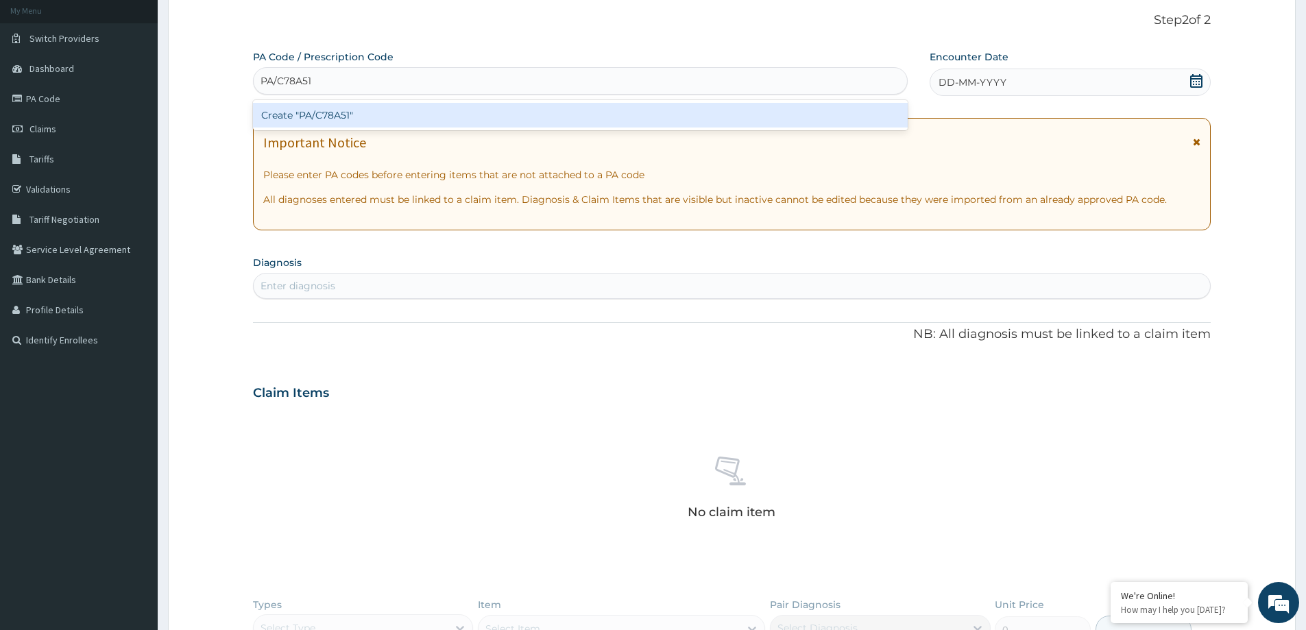
click at [330, 114] on div "Create "PA/C78A51"" at bounding box center [580, 115] width 655 height 25
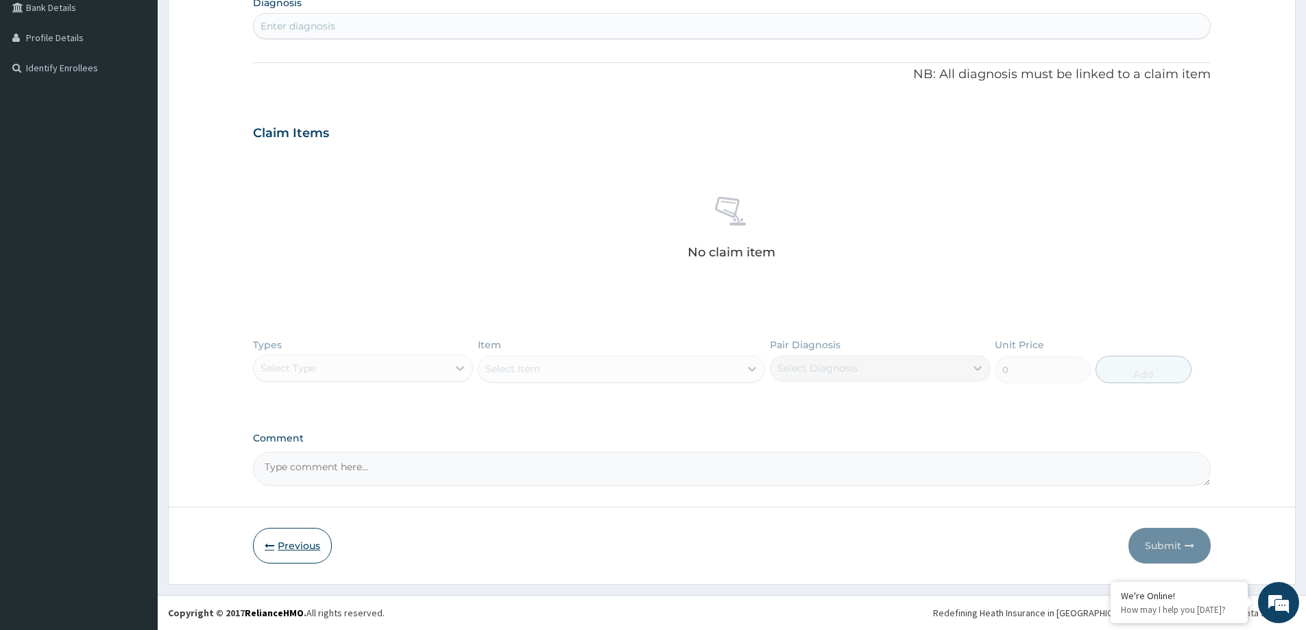
click at [320, 536] on button "Previous" at bounding box center [292, 546] width 79 height 36
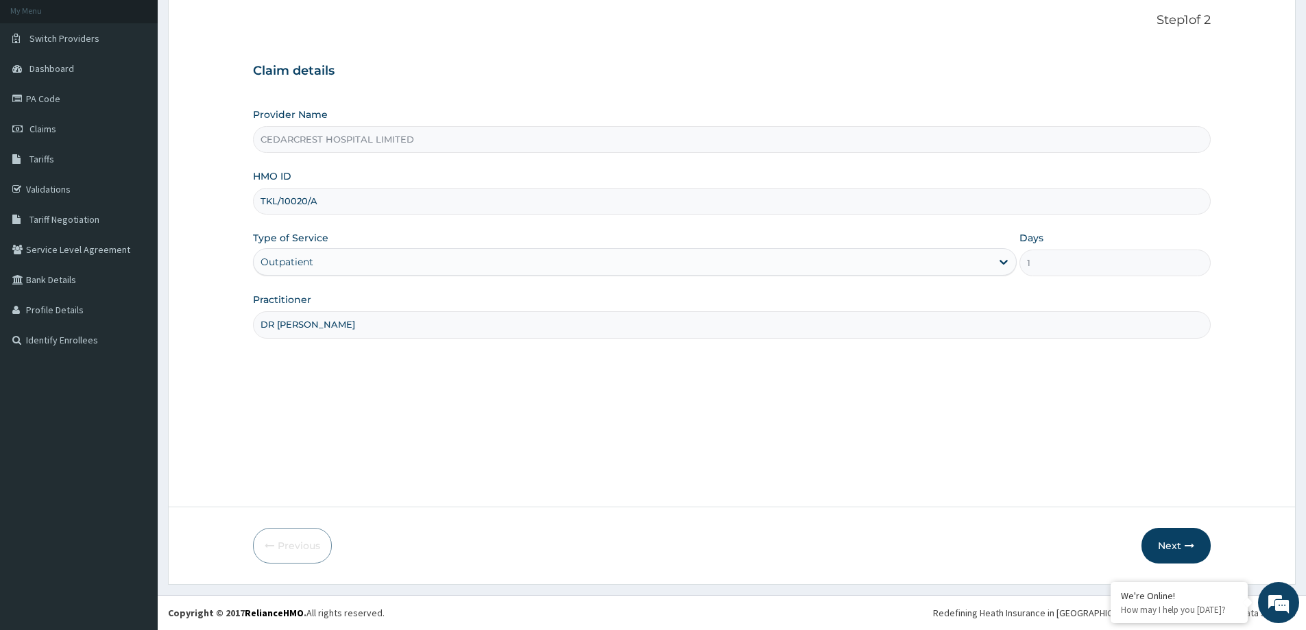
scroll to position [81, 0]
click at [279, 196] on input "TKL/10020/A" at bounding box center [732, 201] width 958 height 27
paste input "LVW/10002"
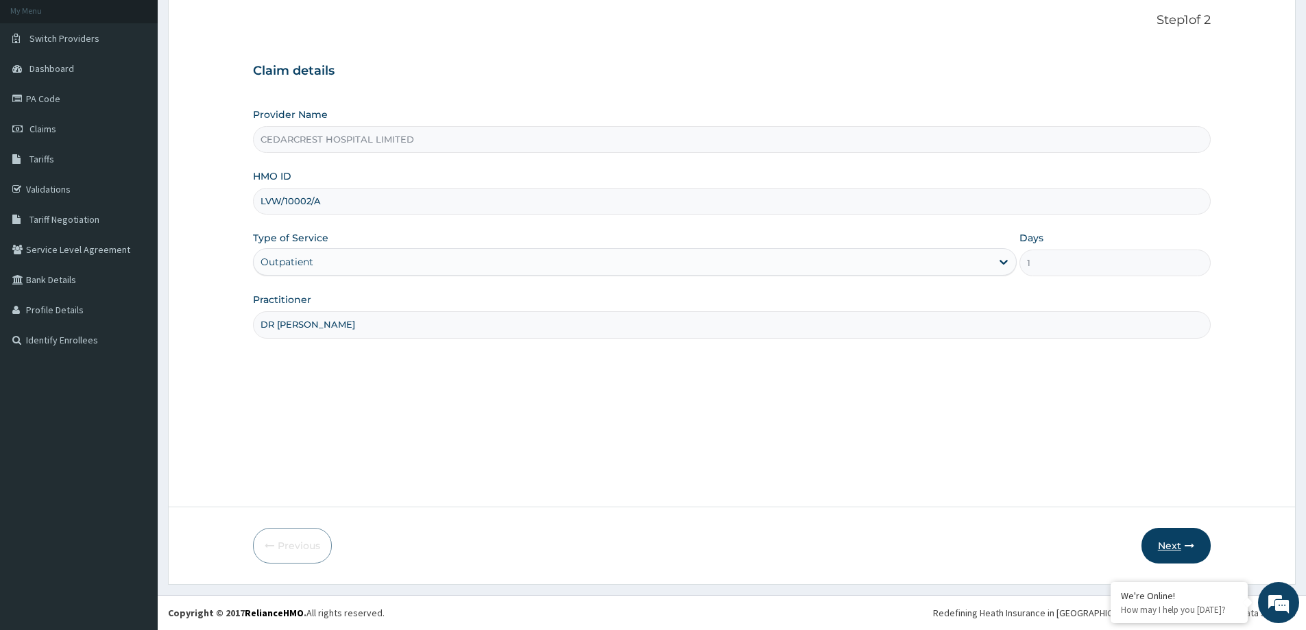
type input "LVW/10002/A"
click at [1176, 548] on button "Next" at bounding box center [1175, 546] width 69 height 36
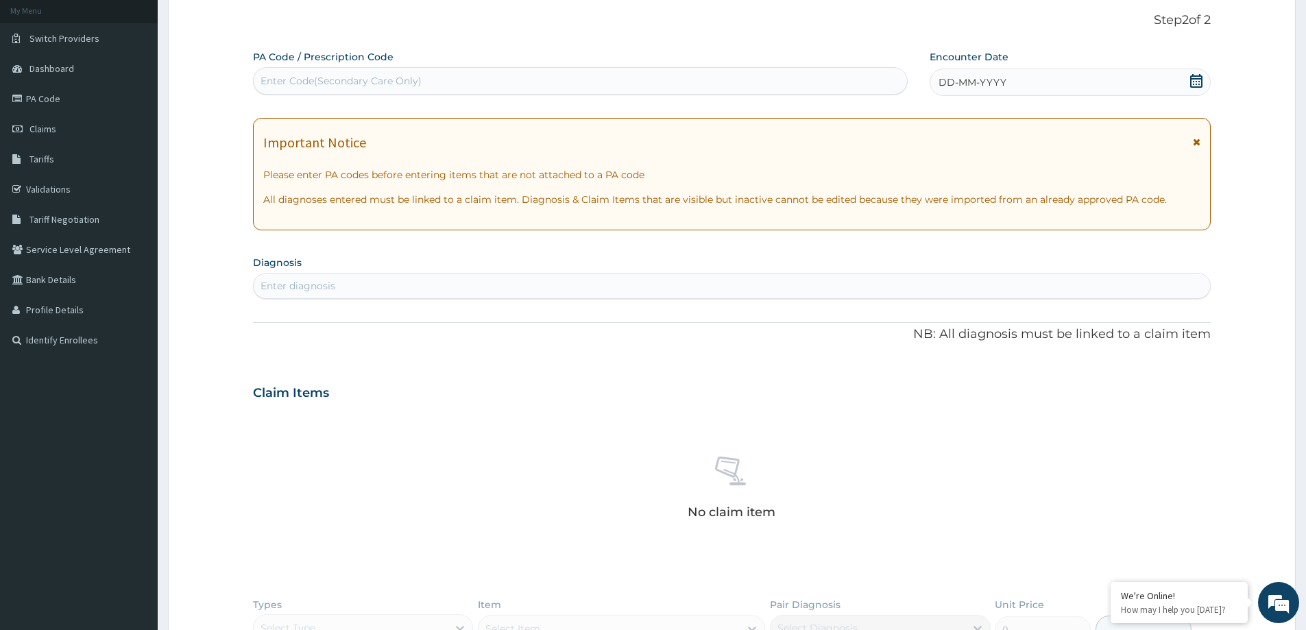
click at [342, 87] on div "Enter Code(Secondary Care Only)" at bounding box center [341, 81] width 161 height 14
paste input "PA/09E5BF"
type input "PA/09E5BF"
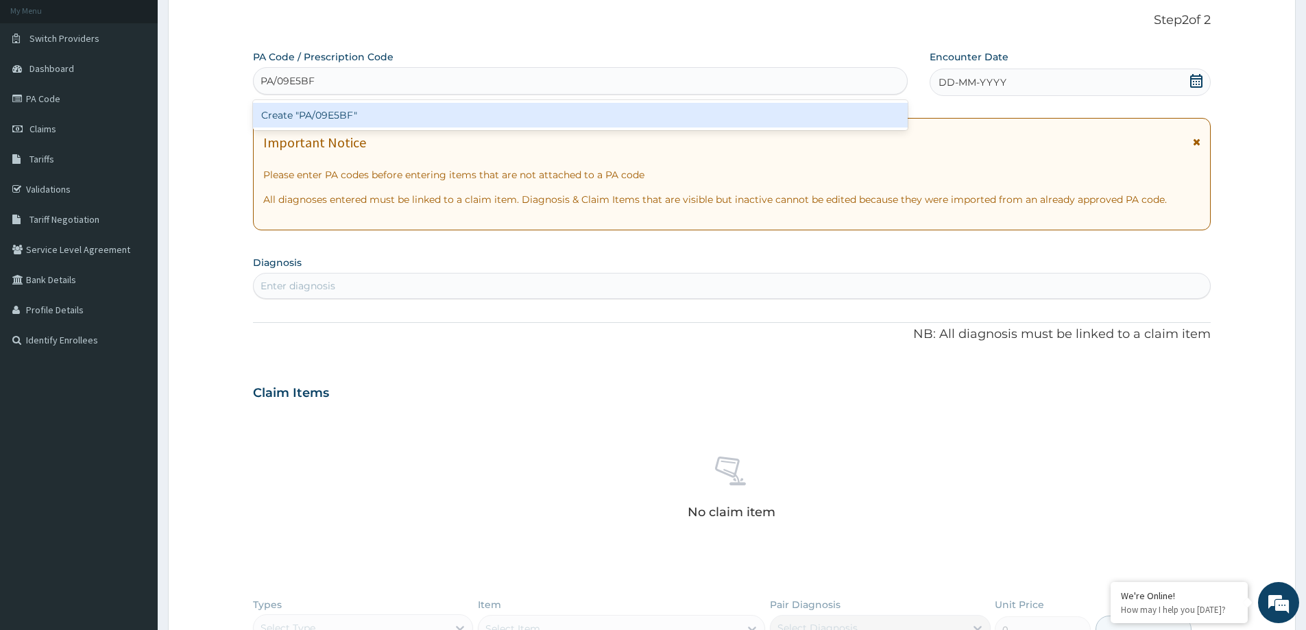
click at [323, 114] on div "Create "PA/09E5BF"" at bounding box center [580, 115] width 655 height 25
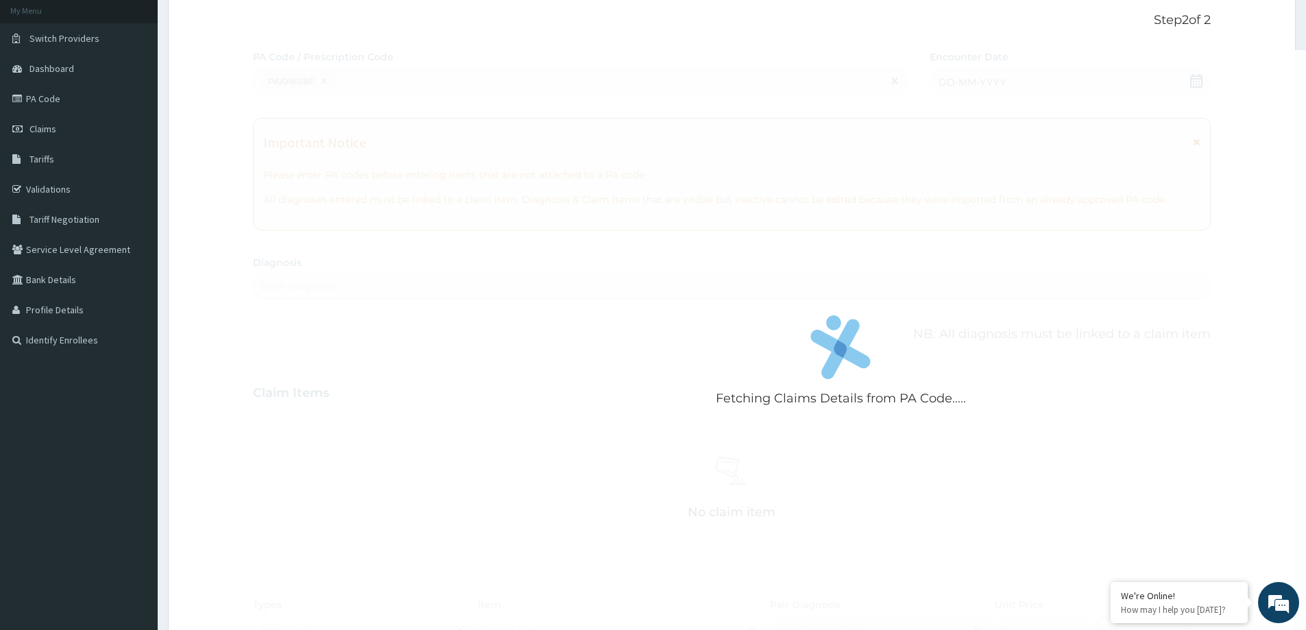
scroll to position [640, 0]
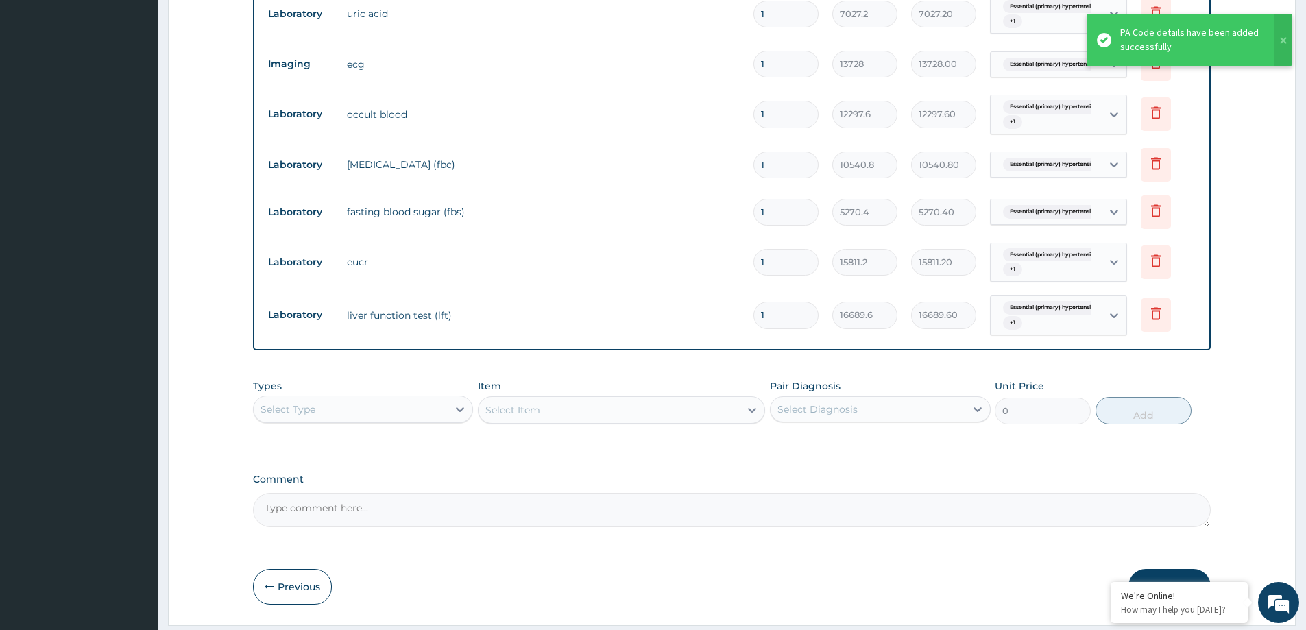
click at [335, 114] on td "Laboratory" at bounding box center [300, 113] width 79 height 25
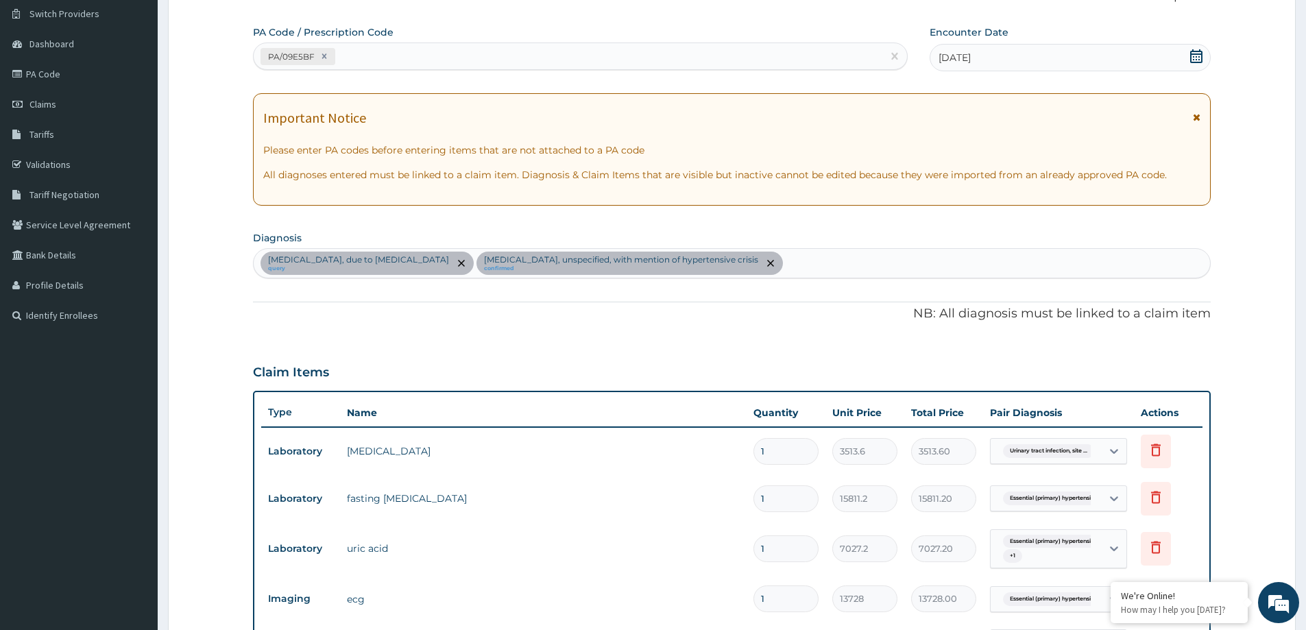
scroll to position [92, 0]
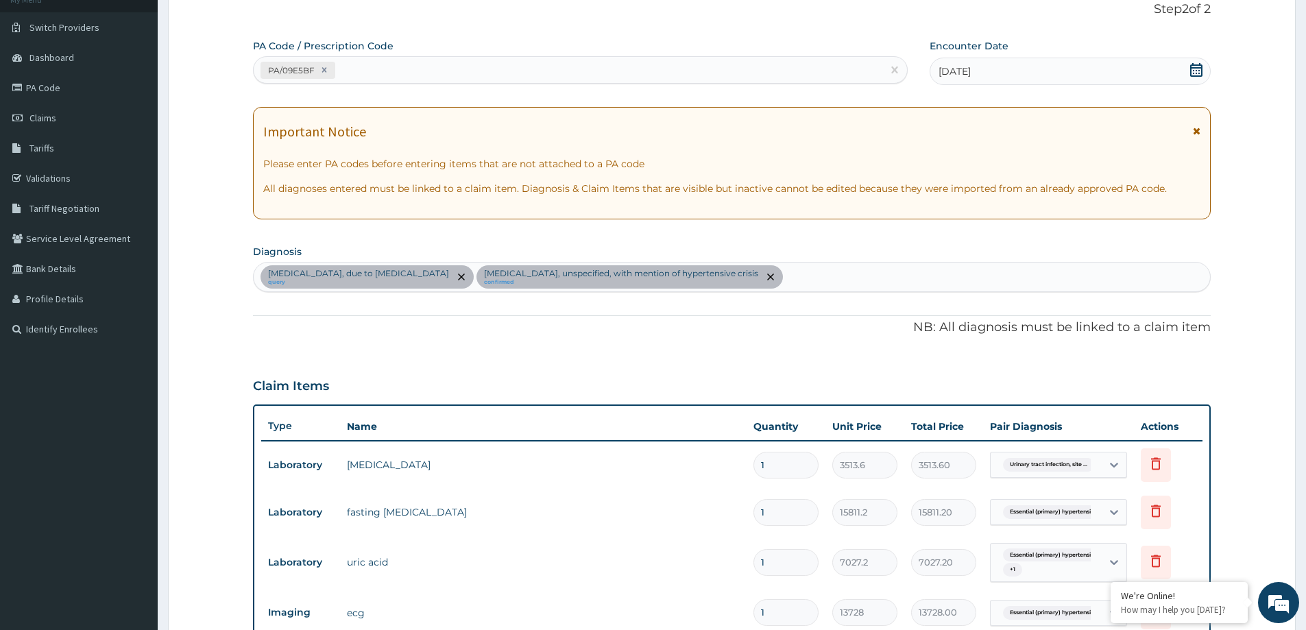
click at [989, 263] on div "Urinary tract infection, site not specified, due to Klebsiella pneumoniae query…" at bounding box center [732, 277] width 956 height 29
type input "MEDICAL"
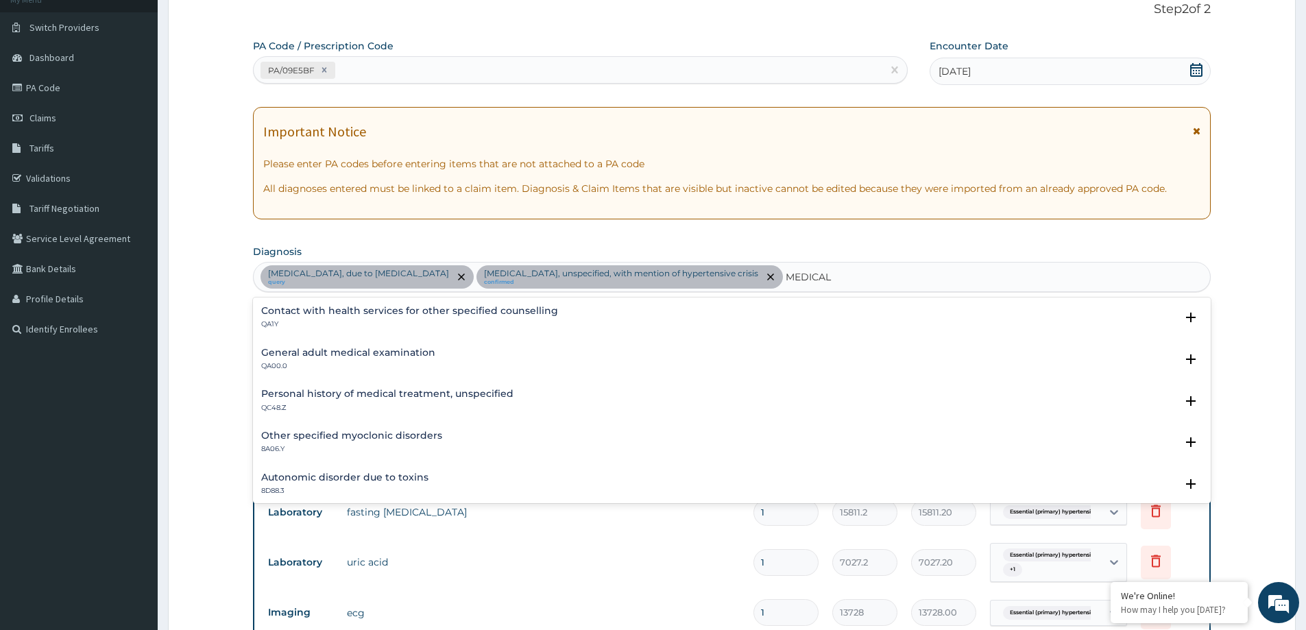
click at [382, 363] on p "QA00.0" at bounding box center [348, 366] width 174 height 10
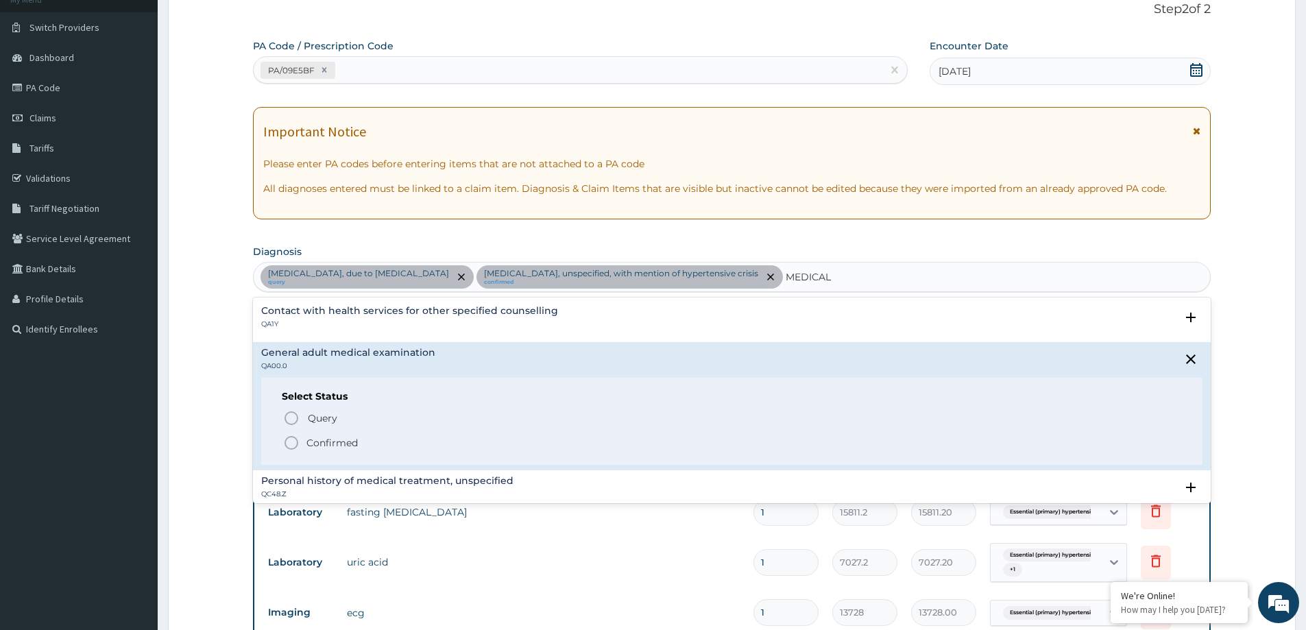
click at [342, 447] on p "Confirmed" at bounding box center [331, 443] width 51 height 14
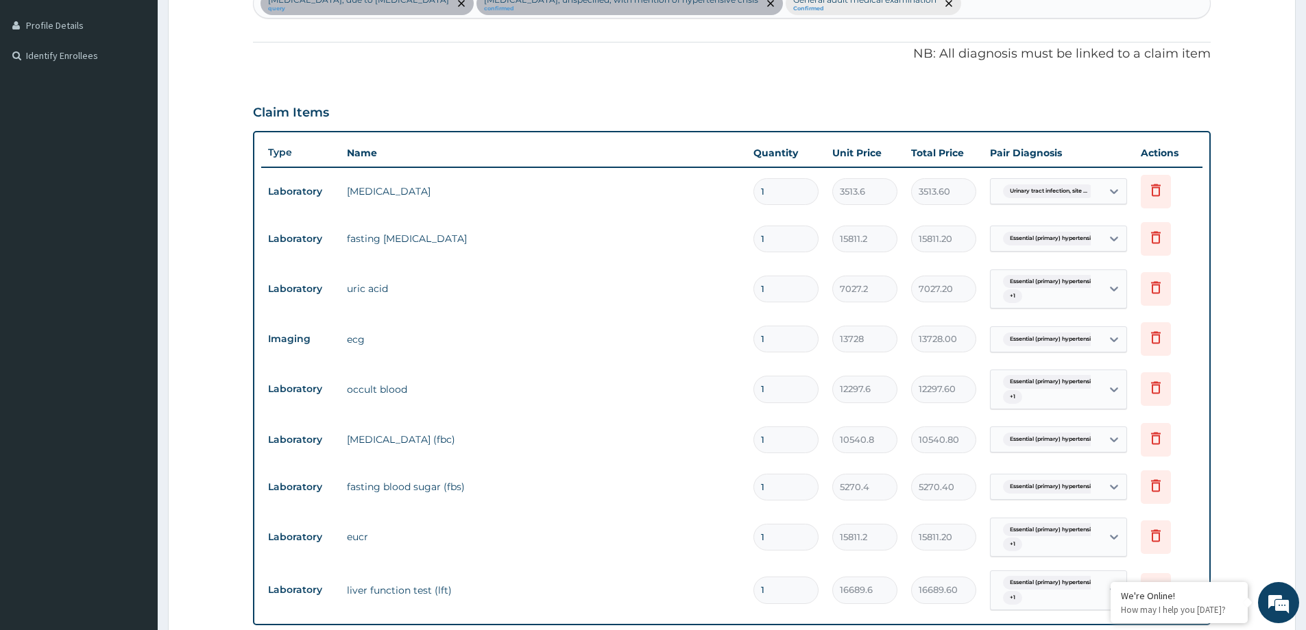
scroll to position [366, 0]
click at [1065, 346] on div "Essential (primary) hypertensi..." at bounding box center [1043, 339] width 93 height 18
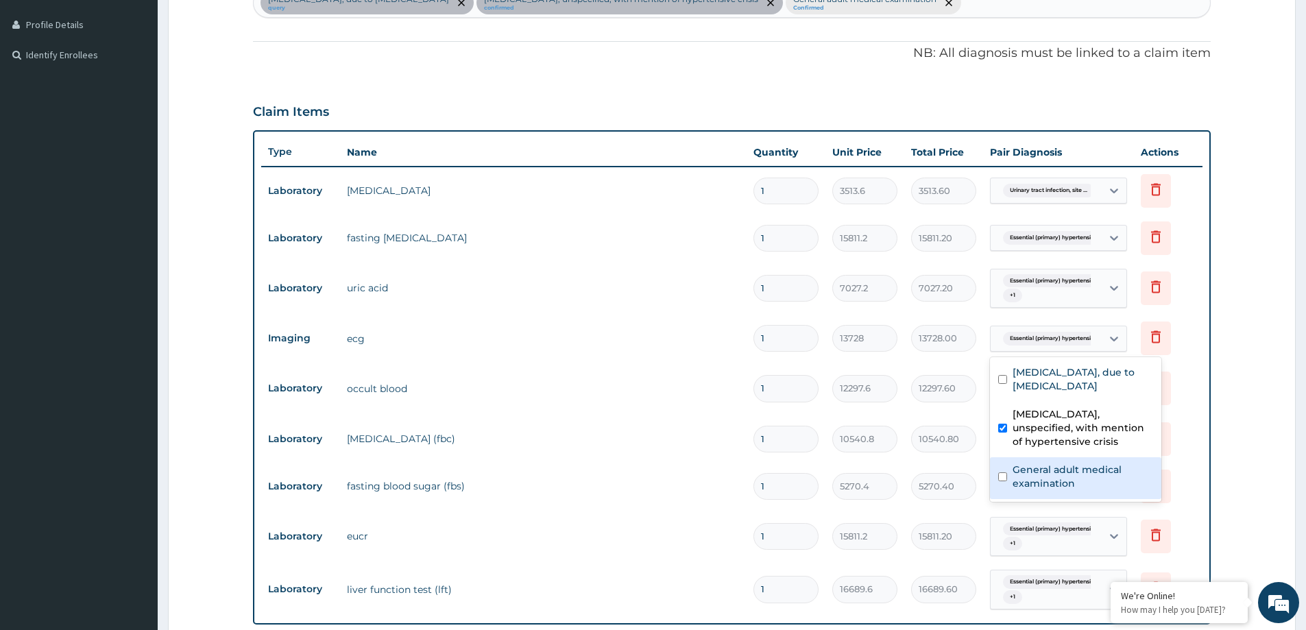
click at [1041, 490] on label "General adult medical examination" at bounding box center [1083, 476] width 141 height 27
checkbox input "false"
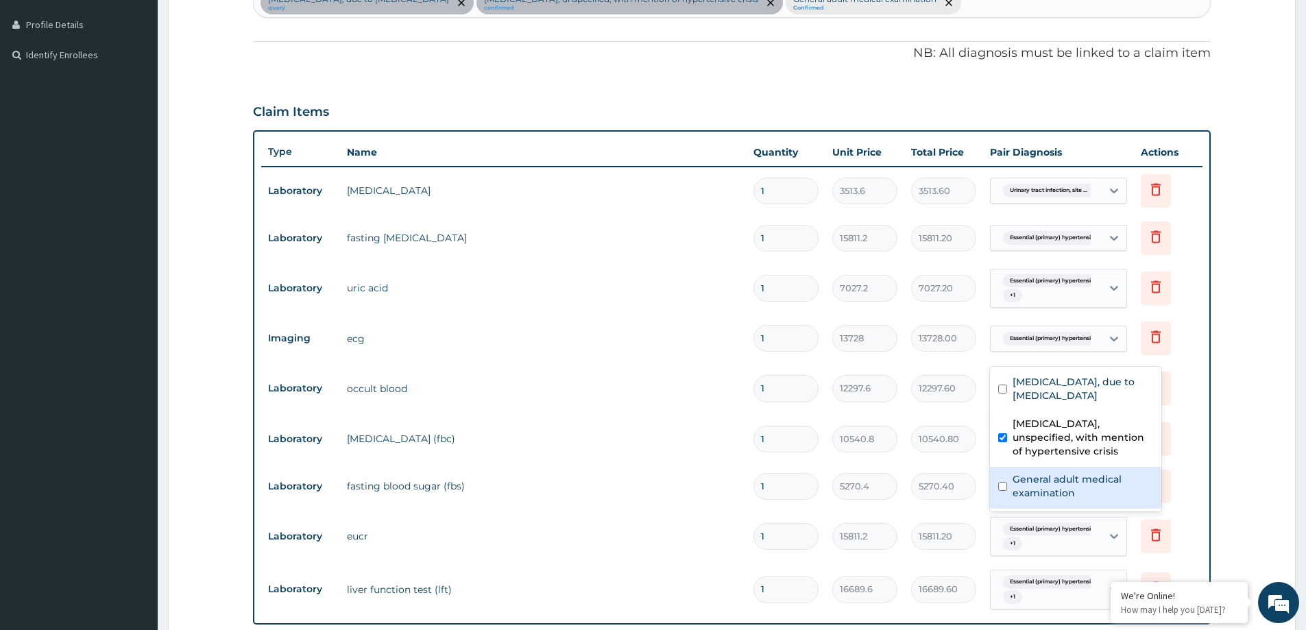
click at [1021, 249] on td "Essential (primary) hypertensi..." at bounding box center [1058, 238] width 151 height 40
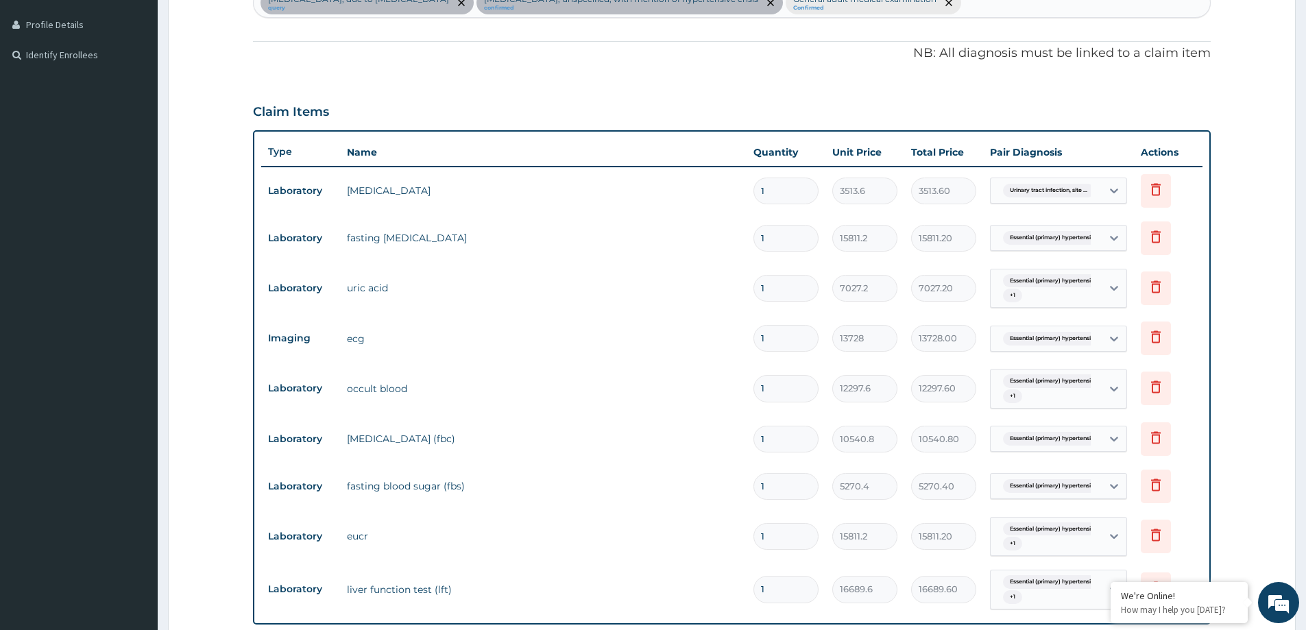
click at [1044, 253] on td "Essential (primary) hypertensi..." at bounding box center [1058, 238] width 151 height 40
click at [1026, 239] on span "Essential (primary) hypertensi..." at bounding box center [1052, 238] width 99 height 14
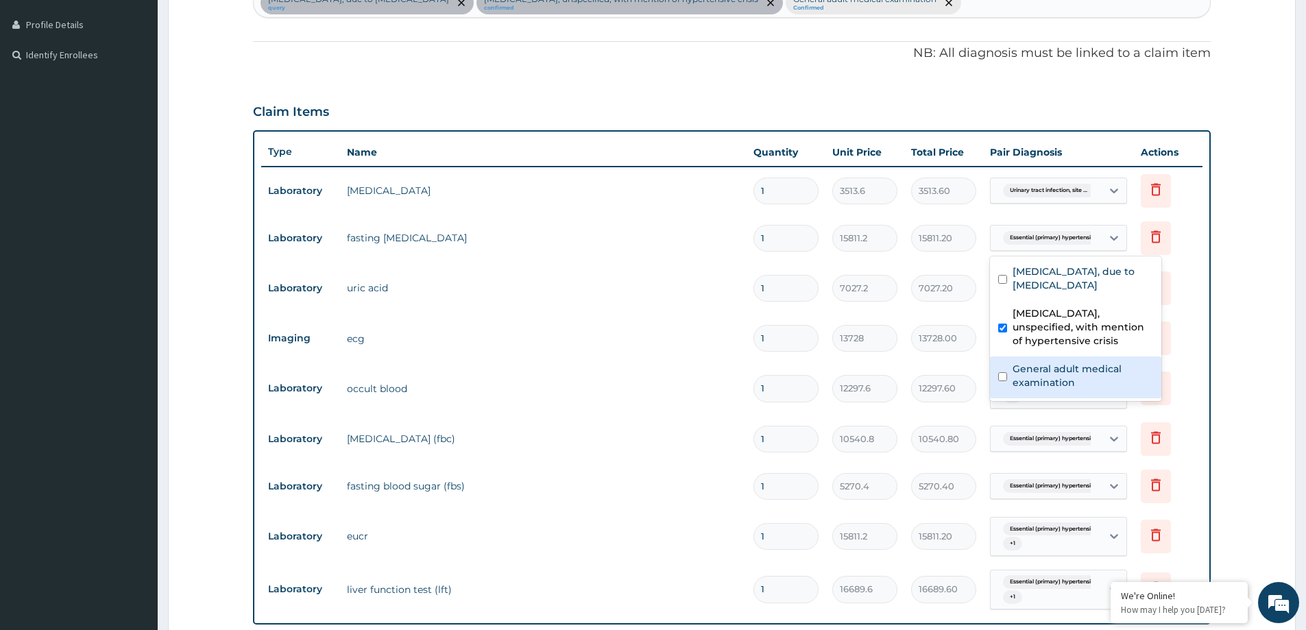
click at [1013, 389] on label "General adult medical examination" at bounding box center [1083, 375] width 141 height 27
checkbox input "true"
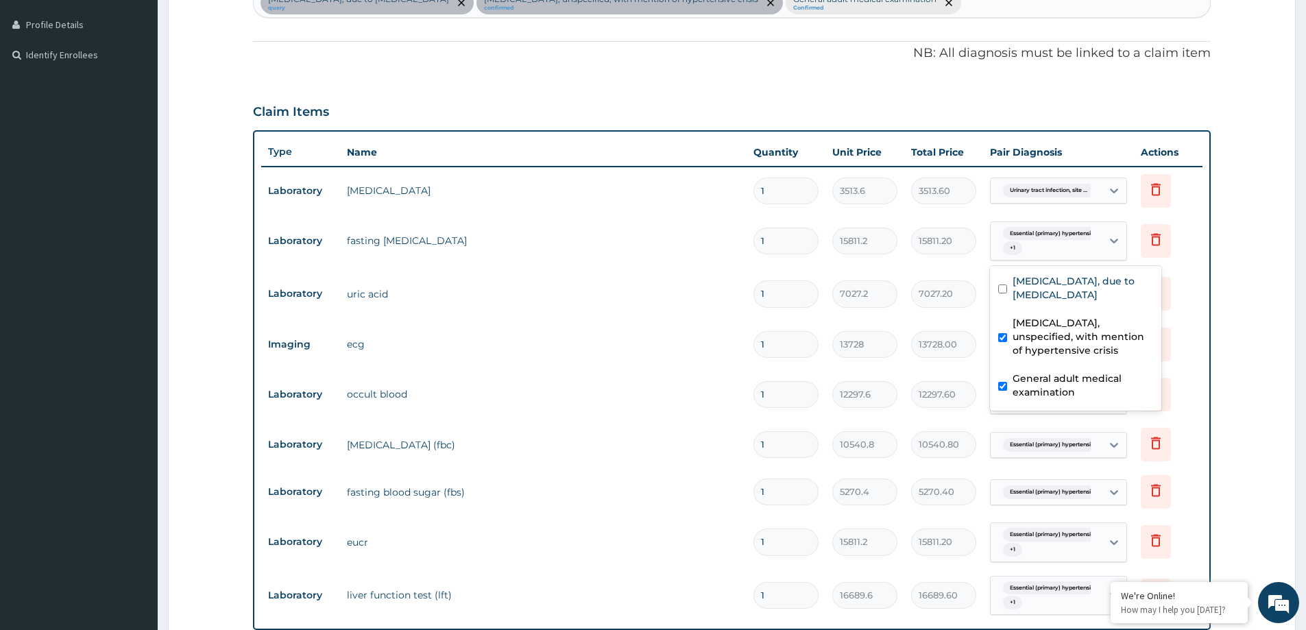
scroll to position [681, 0]
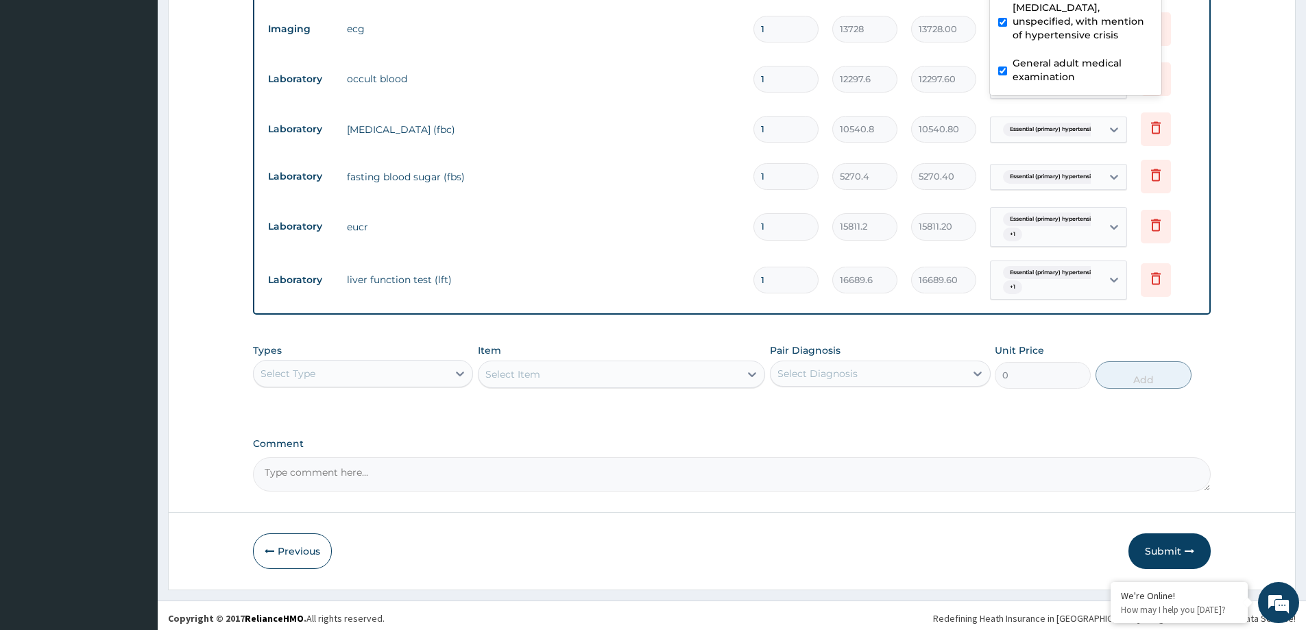
click at [1041, 231] on div "Essential (primary) hypertensi... + 1" at bounding box center [1043, 226] width 93 height 33
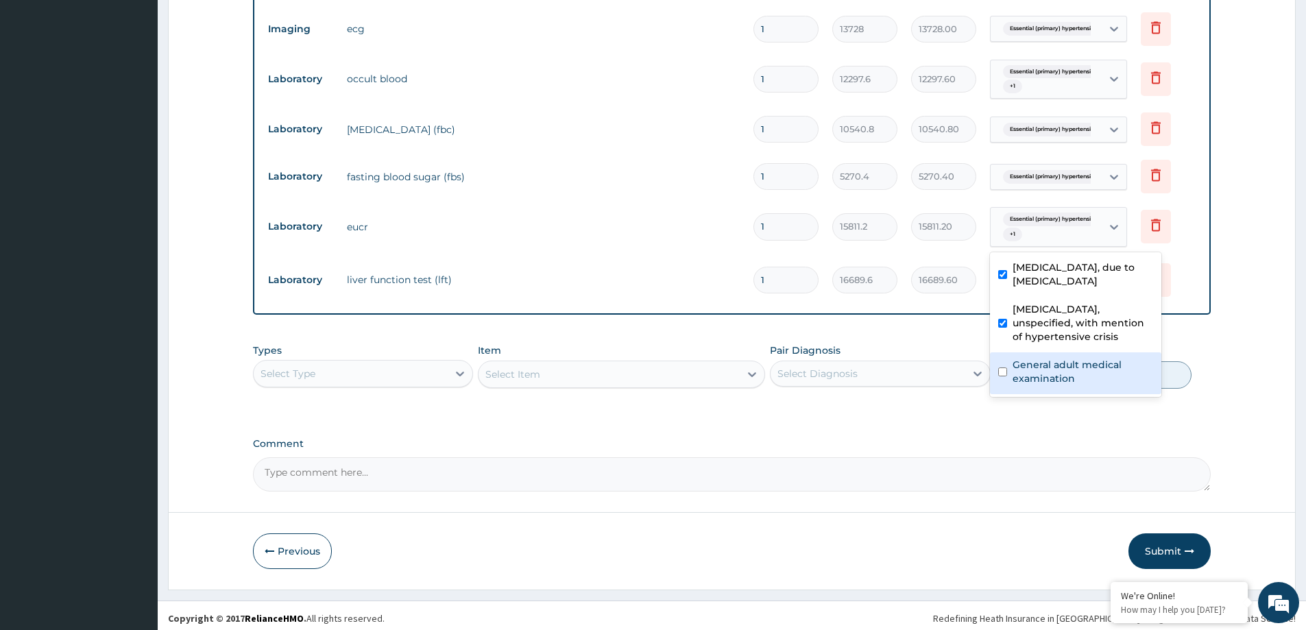
click at [1041, 380] on div "General adult medical examination" at bounding box center [1075, 373] width 171 height 42
checkbox input "true"
click at [1043, 130] on span "Essential (primary) hypertensi..." at bounding box center [1052, 130] width 99 height 14
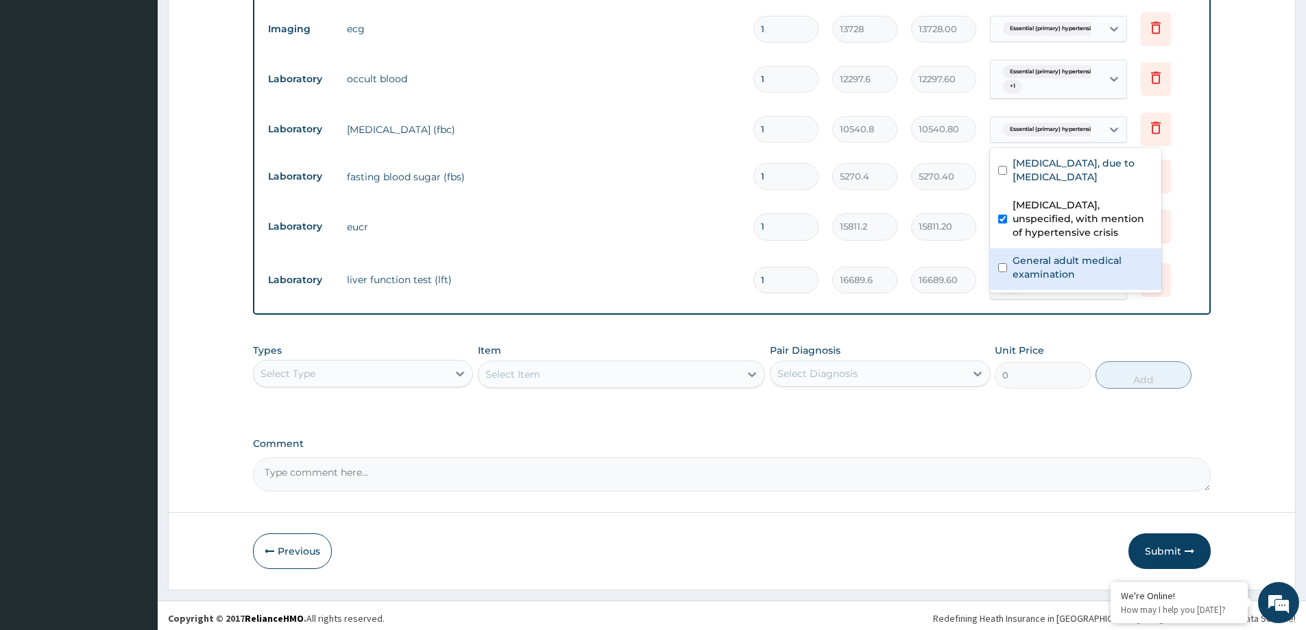
click at [1058, 278] on div "General adult medical examination" at bounding box center [1075, 269] width 171 height 42
checkbox input "true"
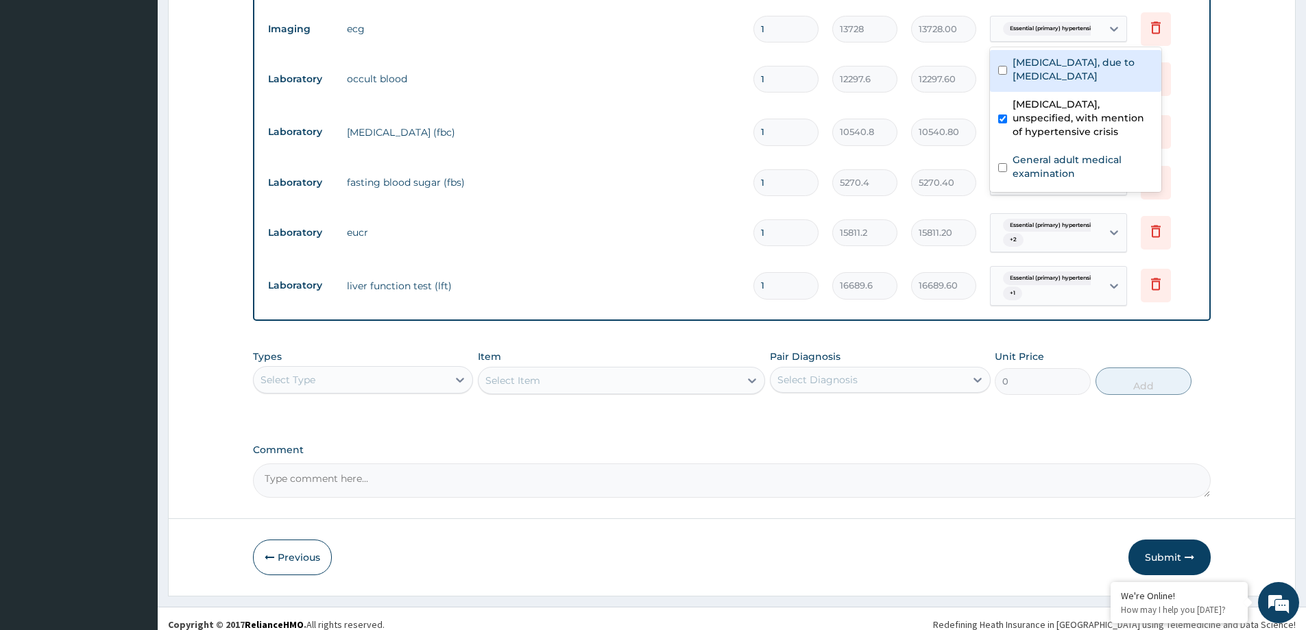
click at [1054, 42] on div "Essential (primary) hypertensi..." at bounding box center [1058, 29] width 137 height 26
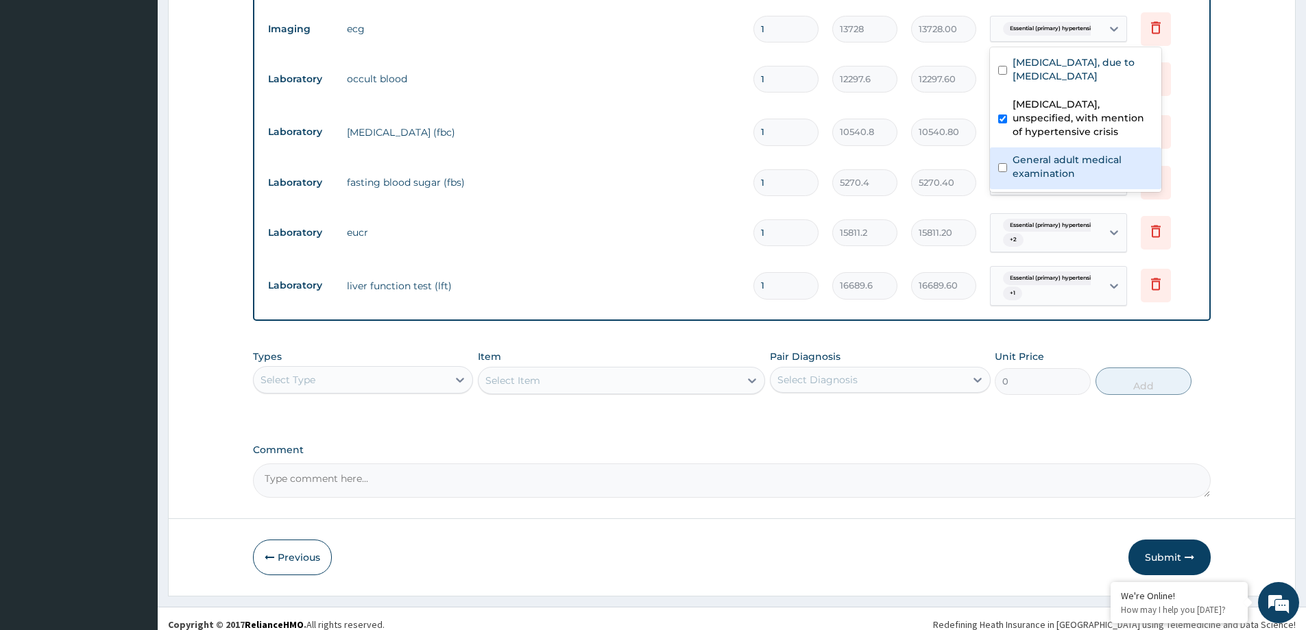
click at [1072, 189] on div "General adult medical examination" at bounding box center [1075, 168] width 171 height 42
checkbox input "true"
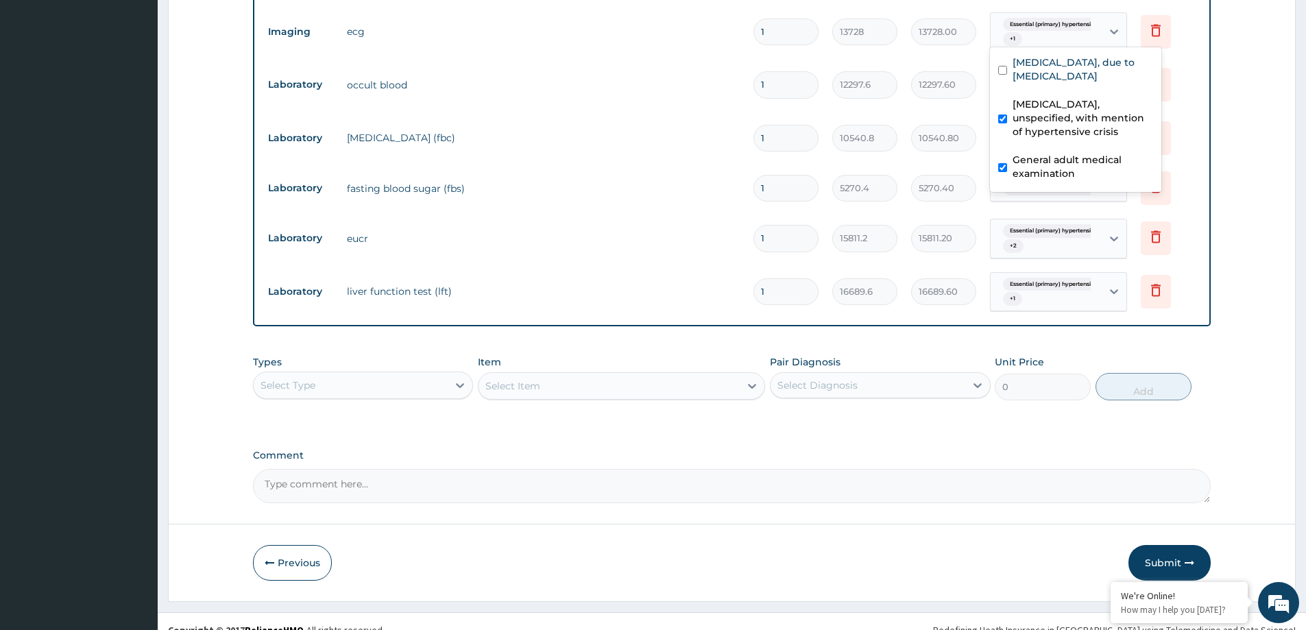
scroll to position [699, 0]
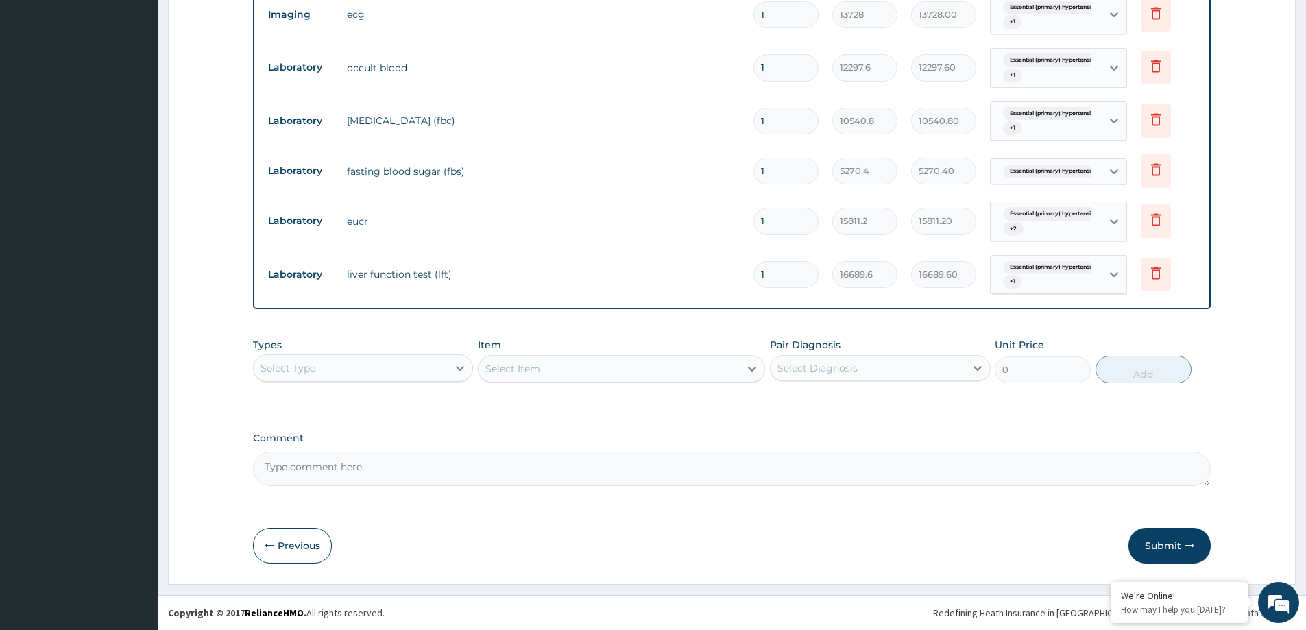
drag, startPoint x: 1160, startPoint y: 543, endPoint x: 247, endPoint y: 1, distance: 1061.1
click at [1159, 543] on button "Submit" at bounding box center [1169, 546] width 82 height 36
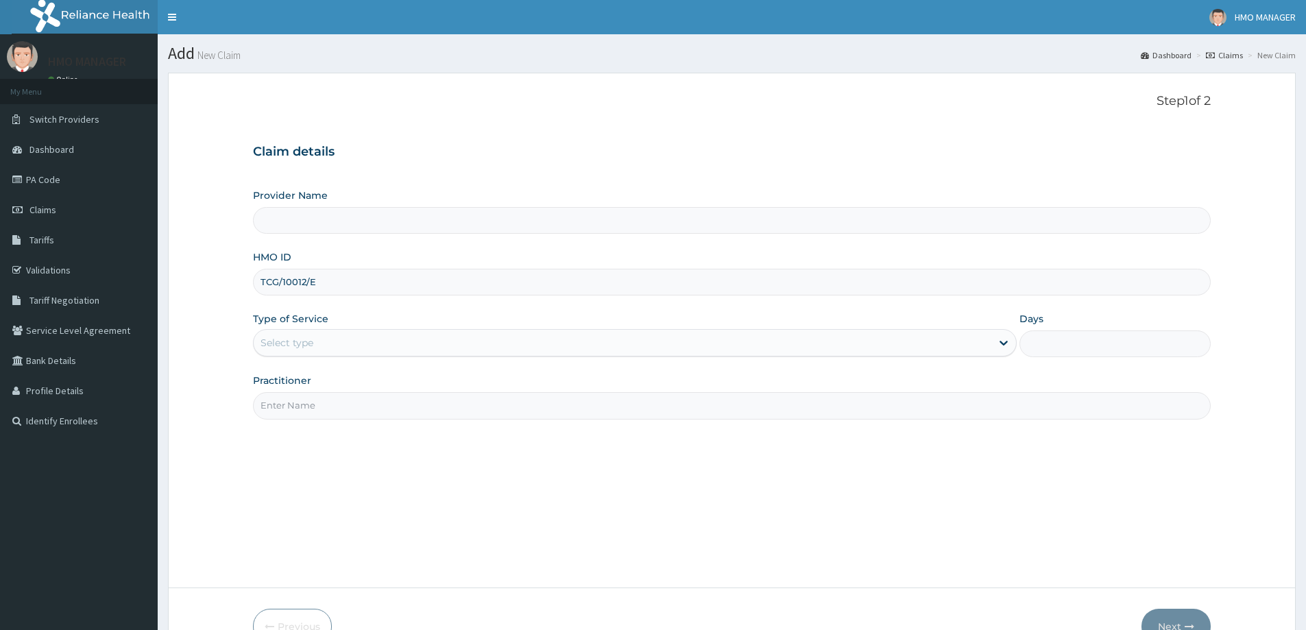
type input "TCG/10012/E"
click at [344, 356] on div "Type of Service Select type" at bounding box center [635, 334] width 764 height 45
click at [314, 333] on div "Select type" at bounding box center [623, 343] width 738 height 22
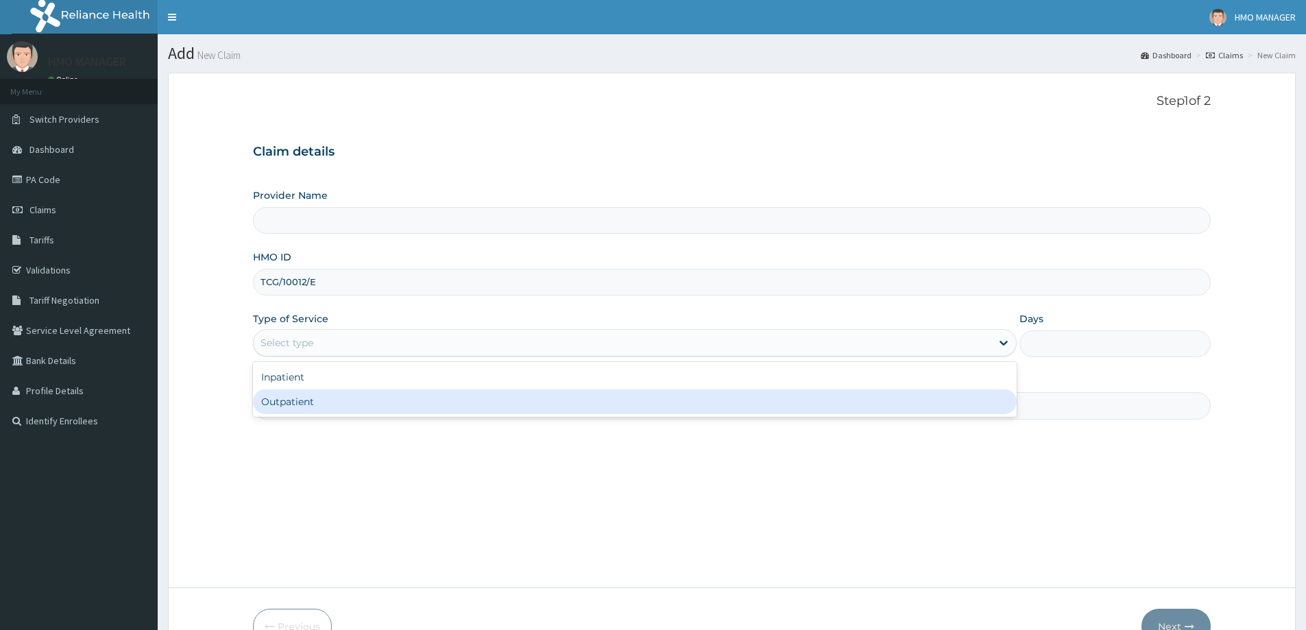
click at [301, 411] on div "Outpatient" at bounding box center [635, 401] width 764 height 25
type input "1"
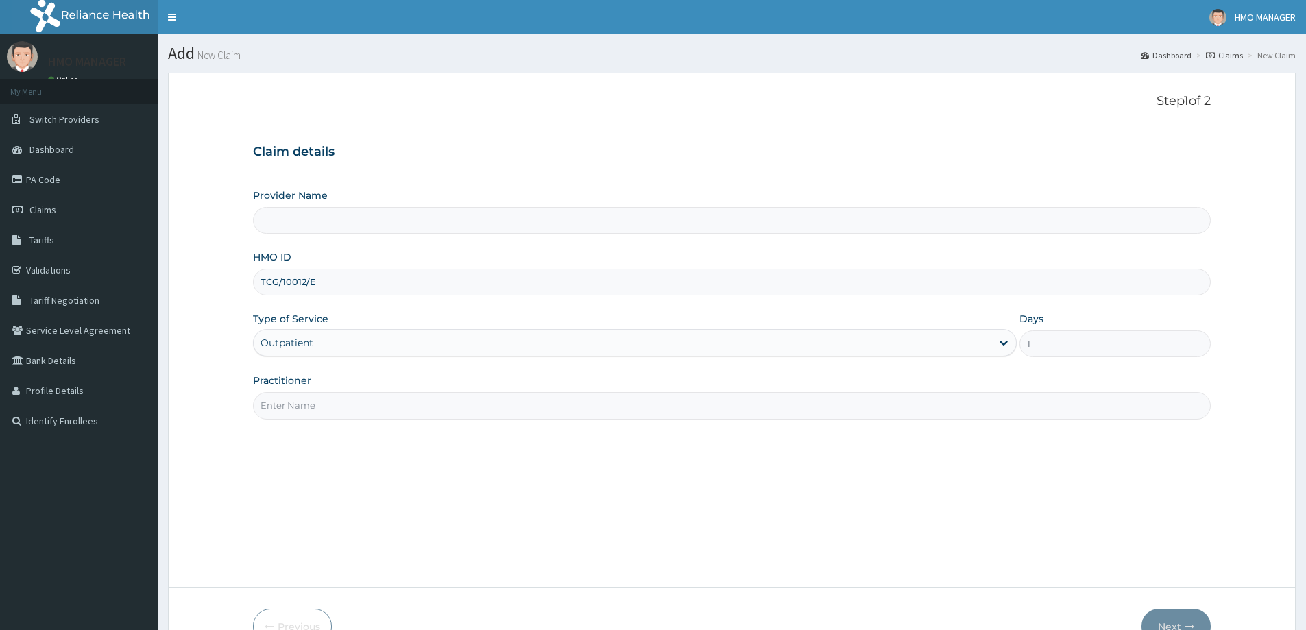
drag, startPoint x: 292, startPoint y: 413, endPoint x: 268, endPoint y: 127, distance: 287.6
click at [291, 411] on input "Practitioner" at bounding box center [732, 405] width 958 height 27
type input "CEDARCREST HOSPITAL LIMITED"
paste input "Dr [PERSON_NAME]"
type input "Dr [PERSON_NAME]"
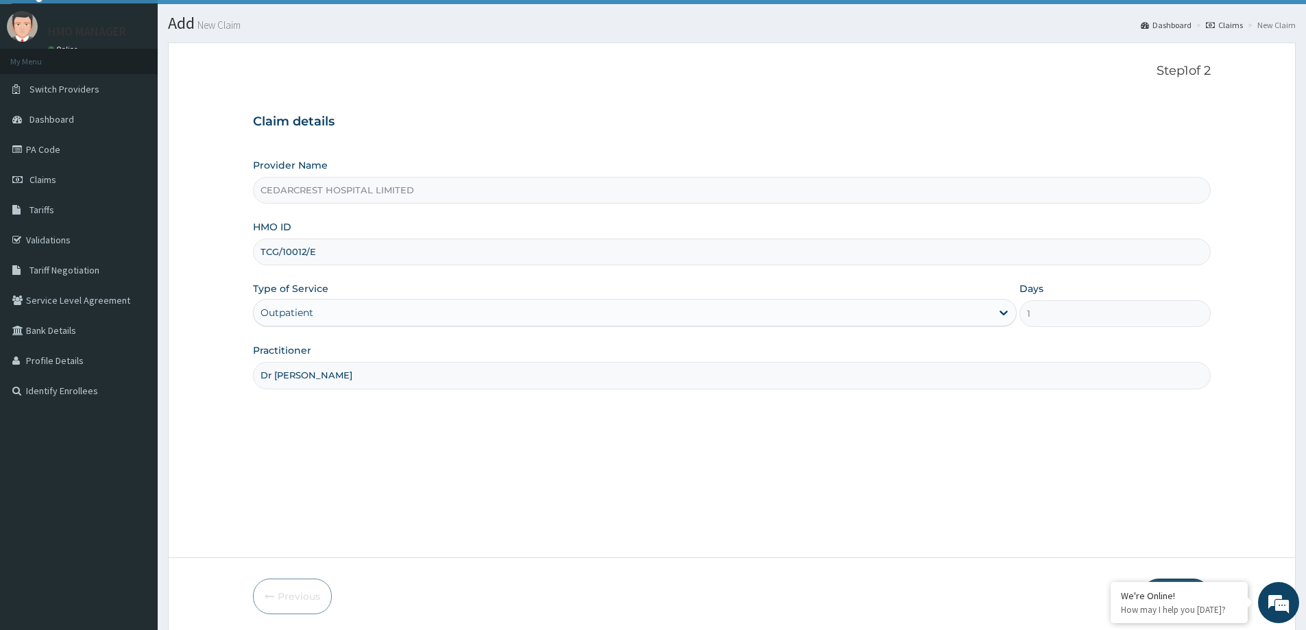
scroll to position [81, 0]
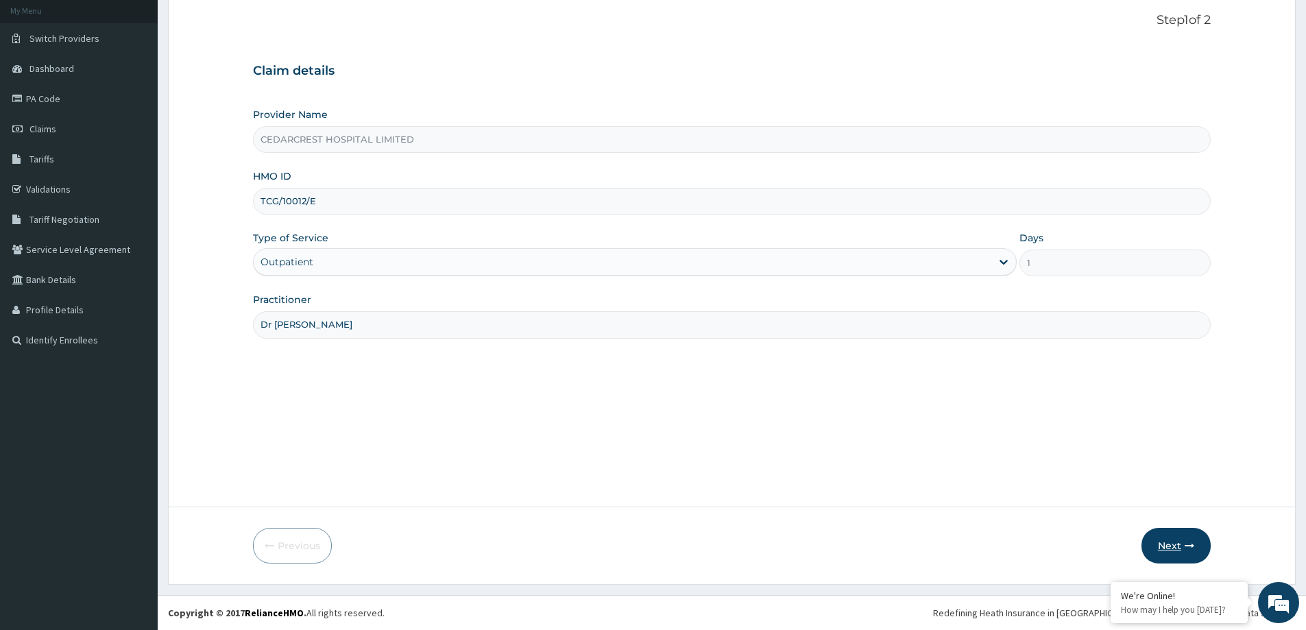
click at [1189, 538] on button "Next" at bounding box center [1175, 546] width 69 height 36
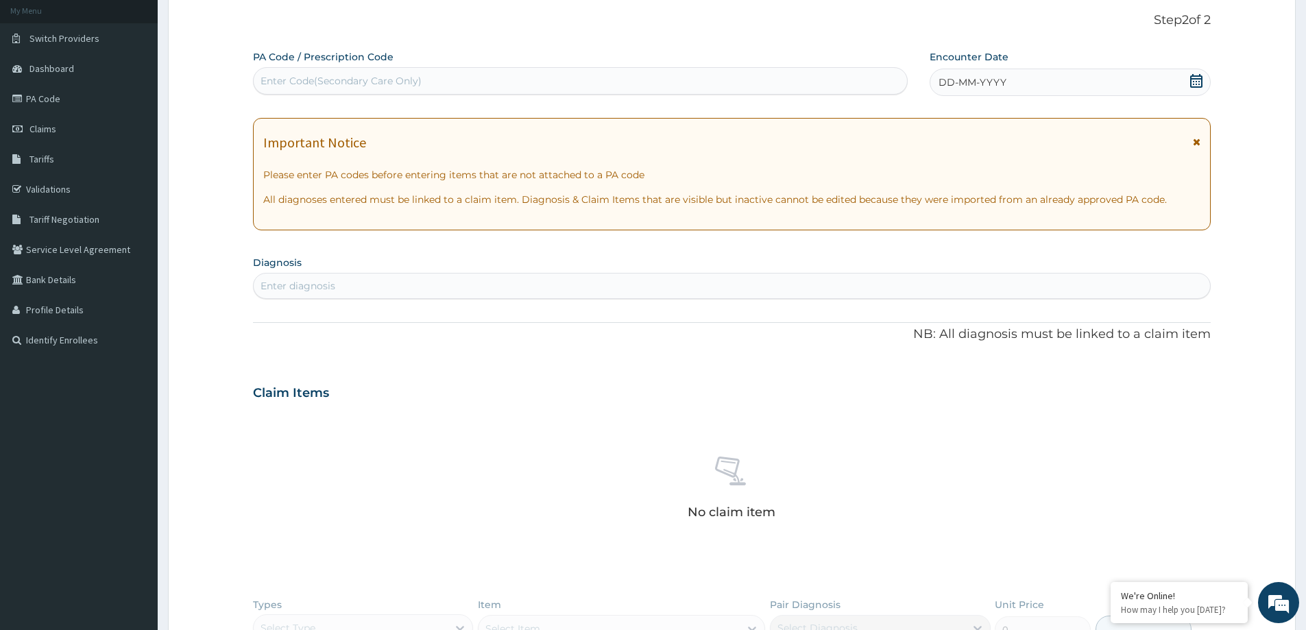
click at [324, 82] on div "Enter Code(Secondary Care Only)" at bounding box center [341, 81] width 161 height 14
paste input "PA/40CFFF"
type input "PA/40CFFF"
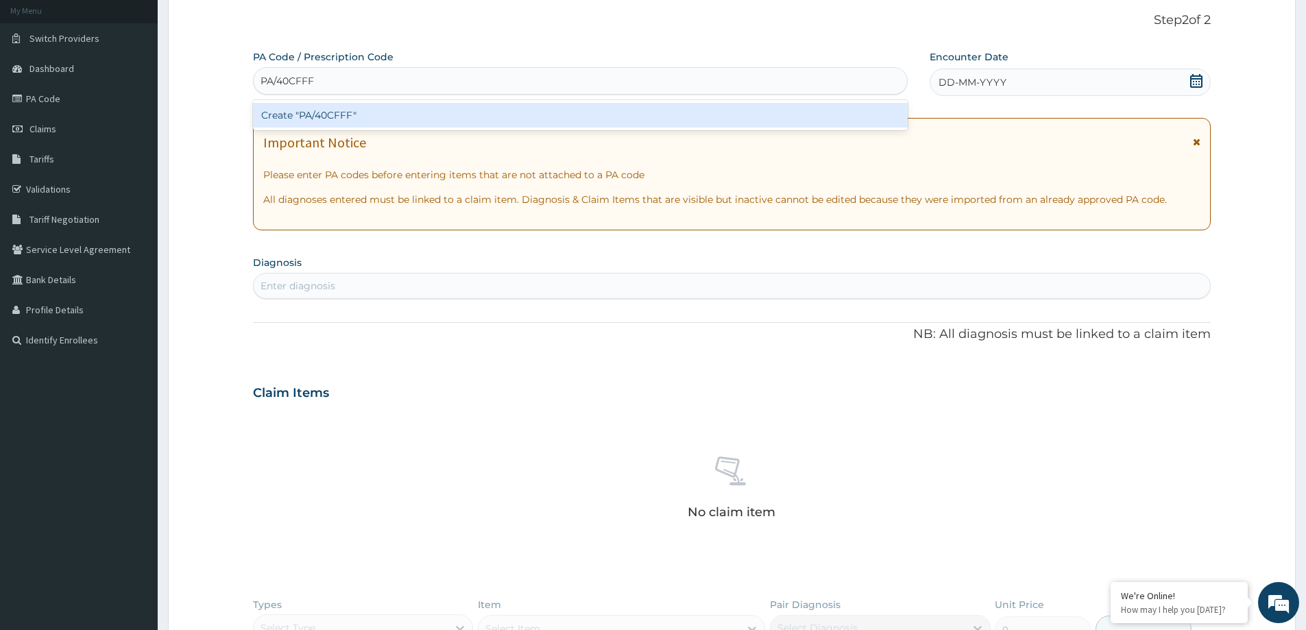
click at [325, 111] on div "Create "PA/40CFFF"" at bounding box center [580, 115] width 655 height 25
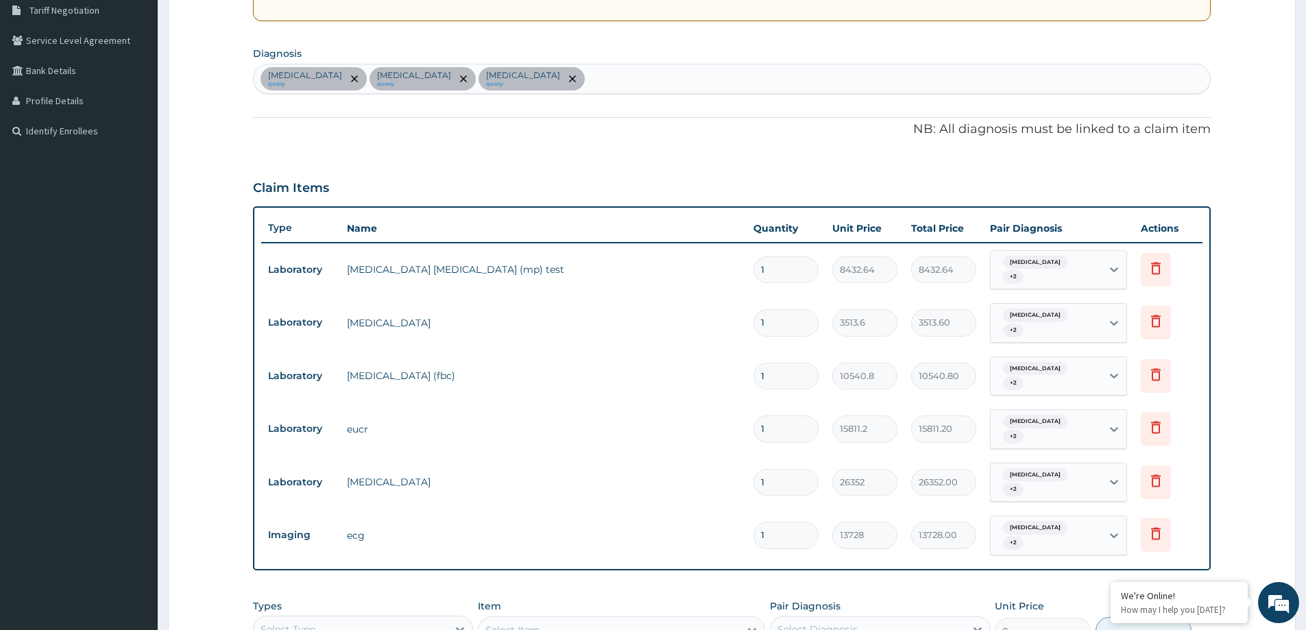
scroll to position [16, 0]
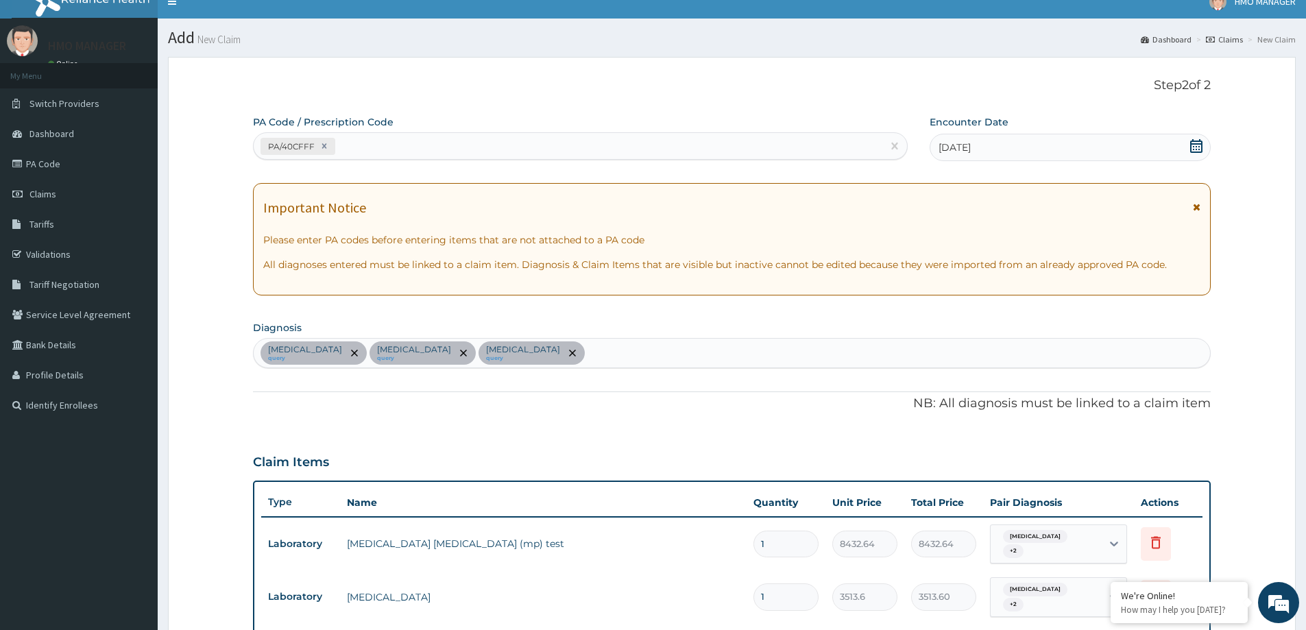
click at [405, 142] on div "PA/40CFFF" at bounding box center [568, 146] width 629 height 23
paste input "PA/54F0FB"
type input "PA/54F0FB"
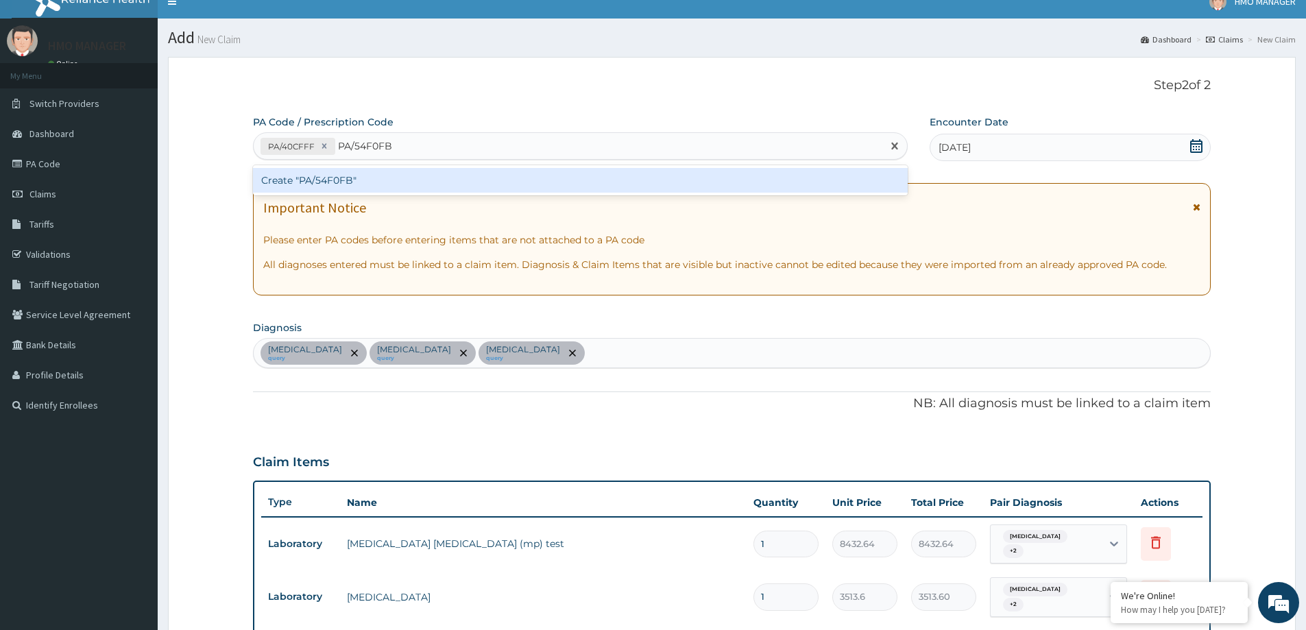
click at [398, 181] on div "Create "PA/54F0FB"" at bounding box center [580, 180] width 655 height 25
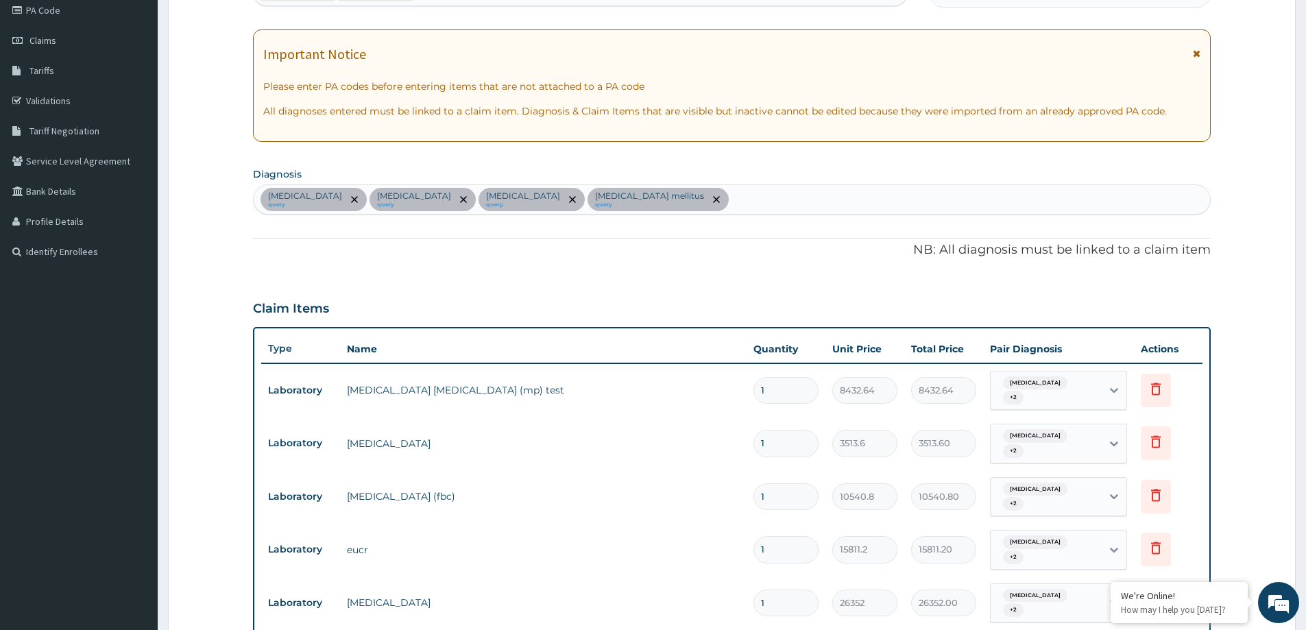
scroll to position [581, 0]
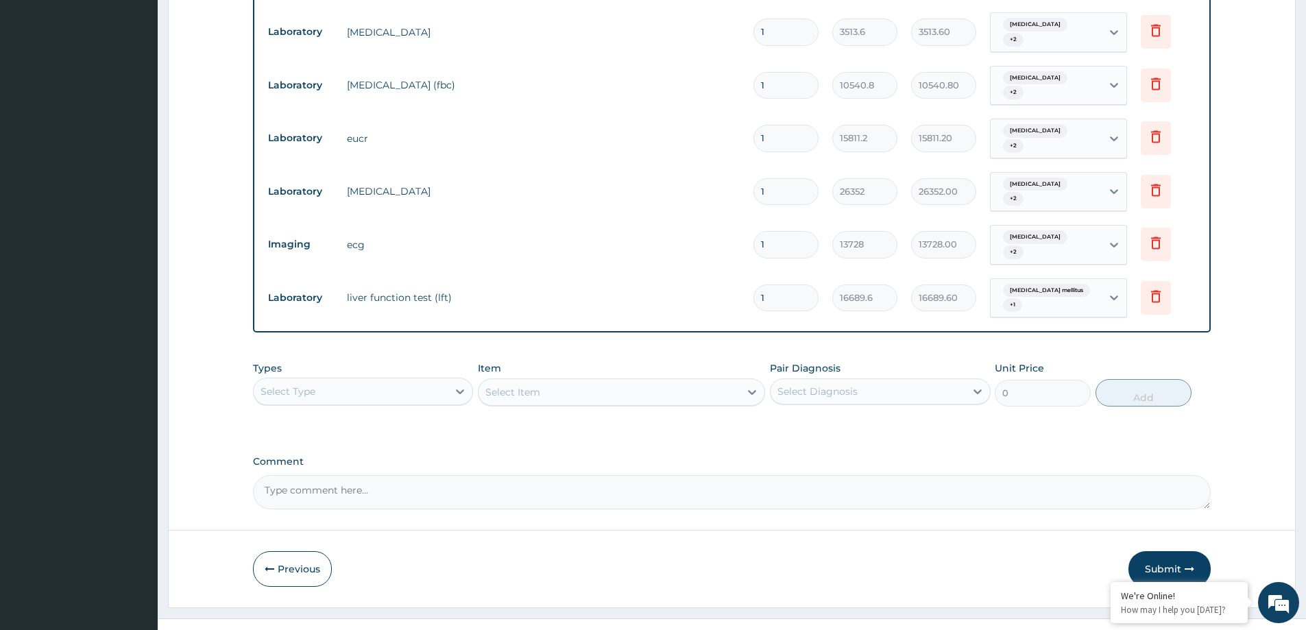
drag, startPoint x: 1183, startPoint y: 542, endPoint x: 378, endPoint y: 15, distance: 962.1
click at [1183, 551] on button "Submit" at bounding box center [1169, 569] width 82 height 36
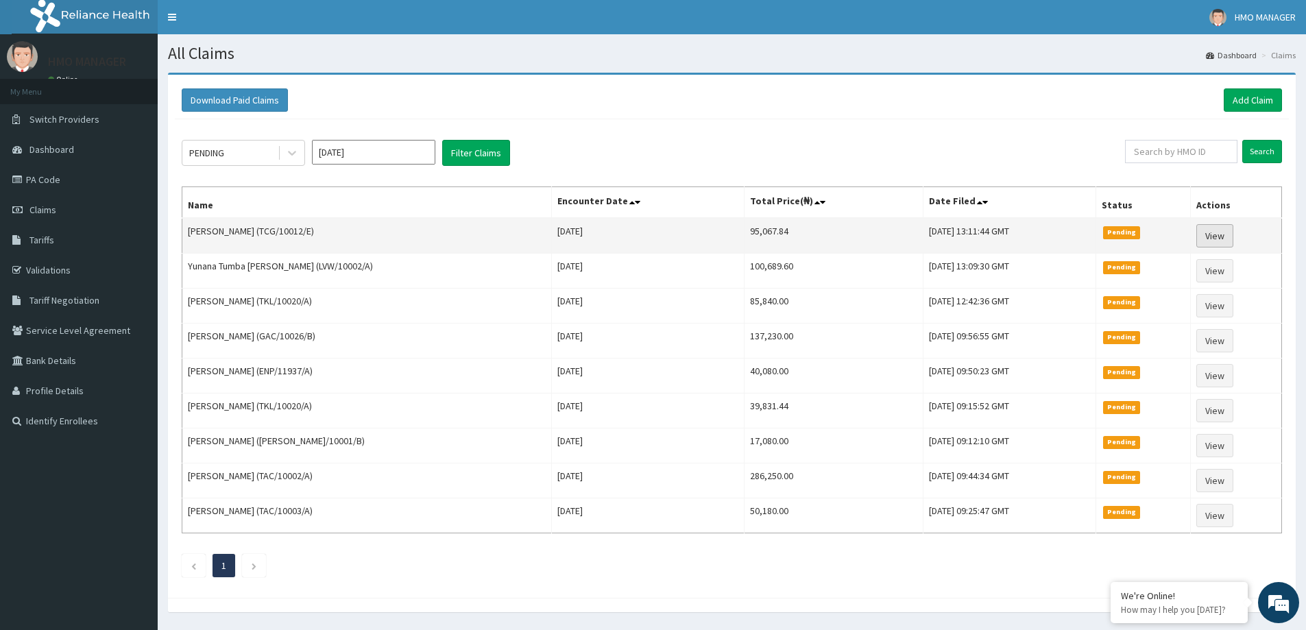
drag, startPoint x: 1204, startPoint y: 221, endPoint x: 1212, endPoint y: 234, distance: 15.1
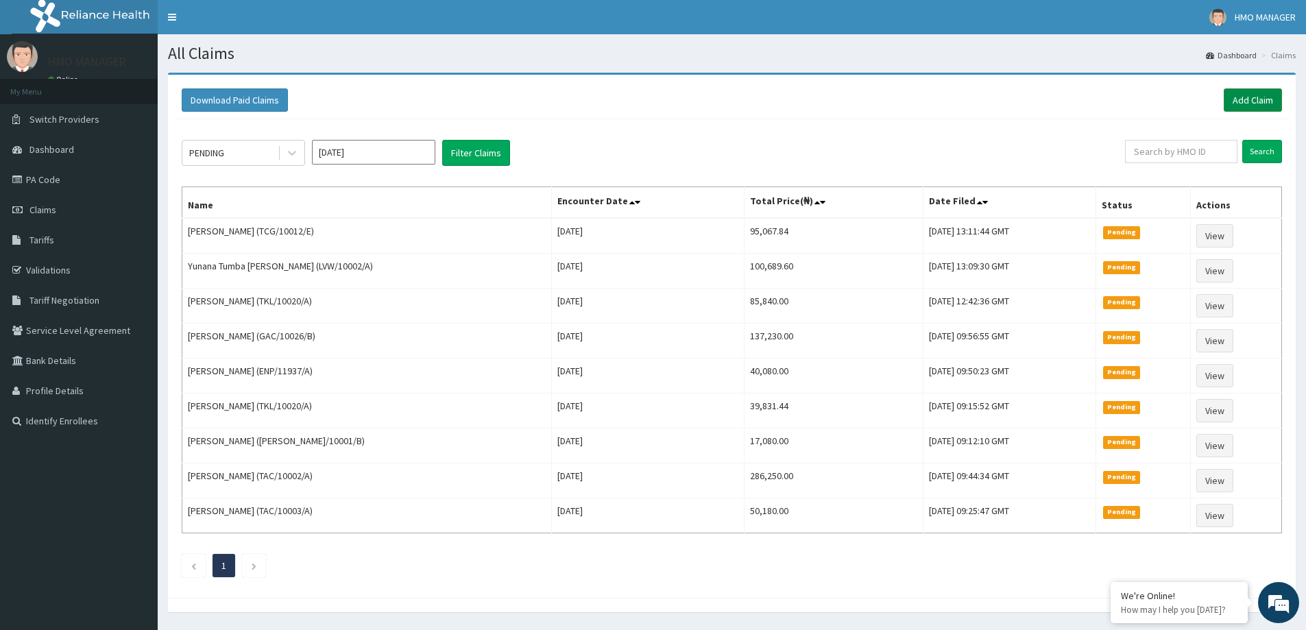
click at [1260, 101] on link "Add Claim" at bounding box center [1253, 99] width 58 height 23
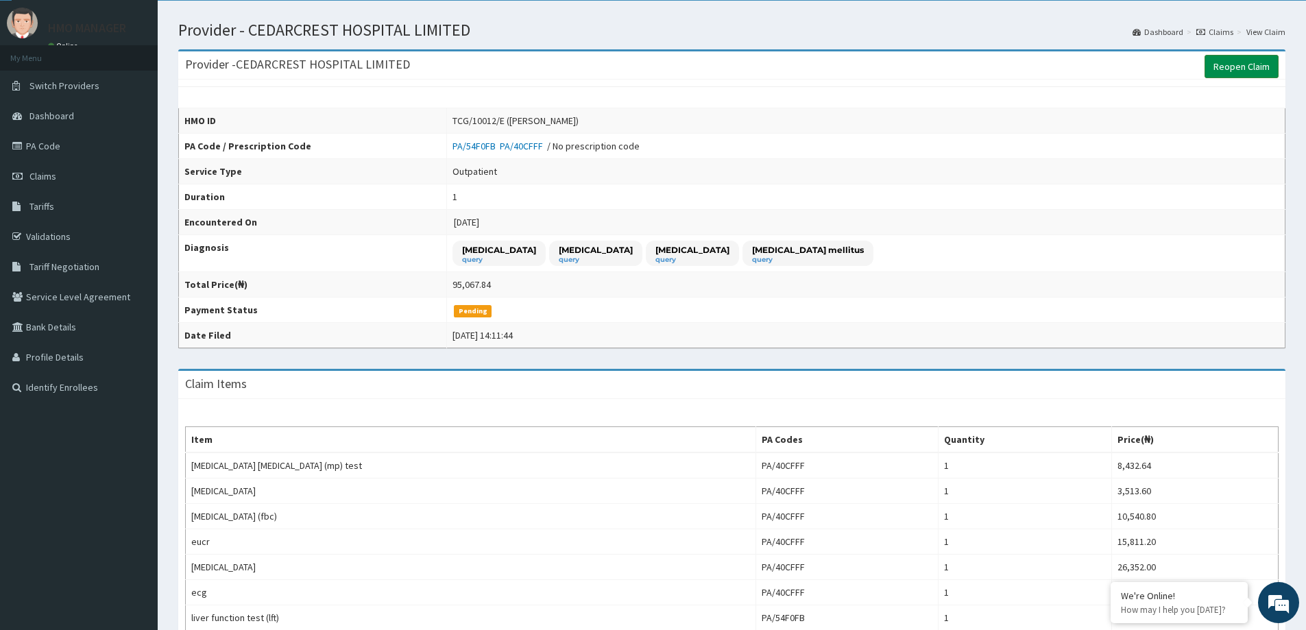
click at [1237, 65] on link "Reopen Claim" at bounding box center [1241, 66] width 74 height 23
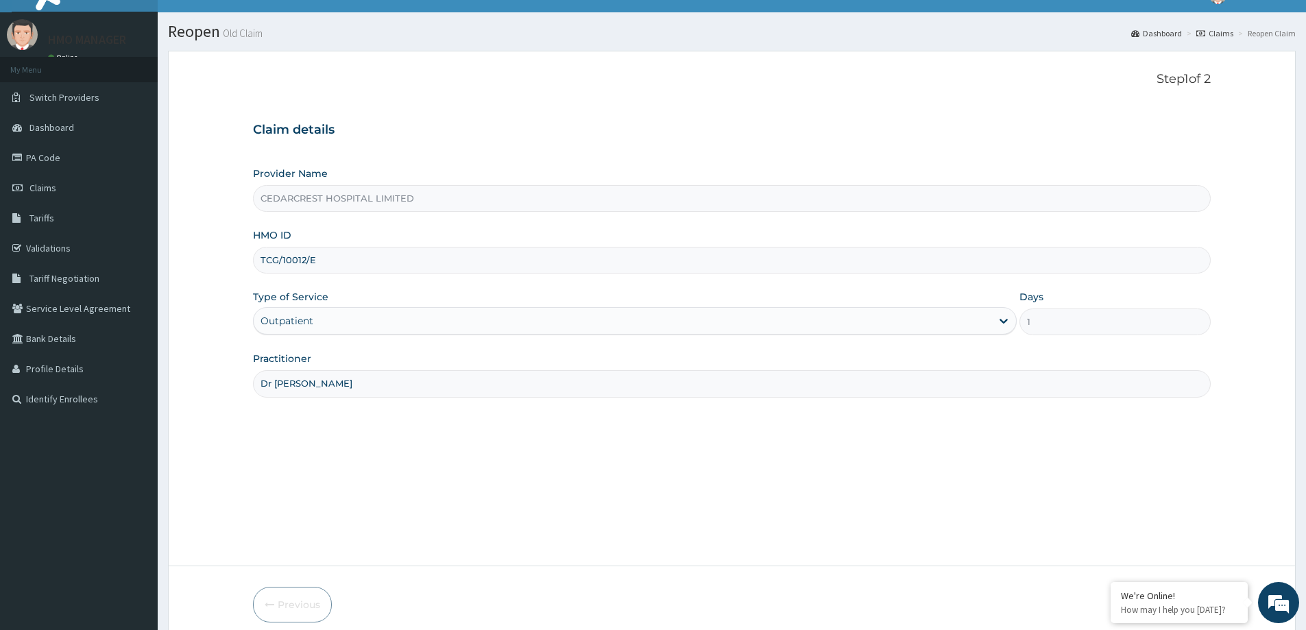
scroll to position [81, 0]
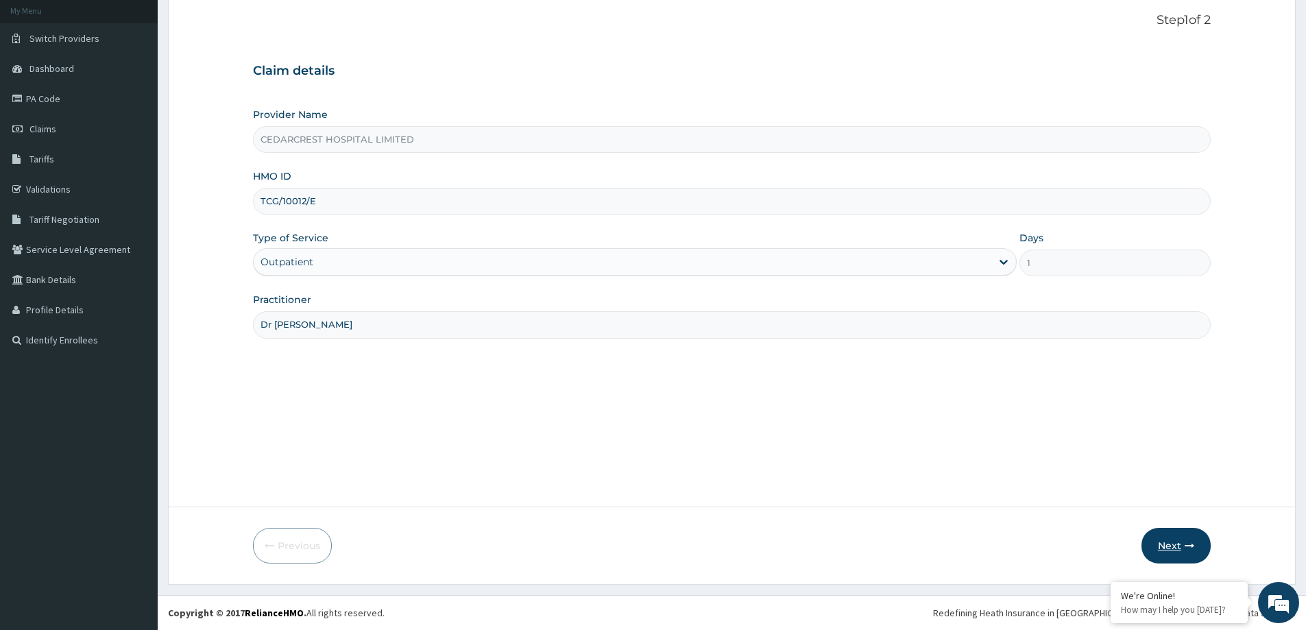
click at [1200, 540] on button "Next" at bounding box center [1175, 546] width 69 height 36
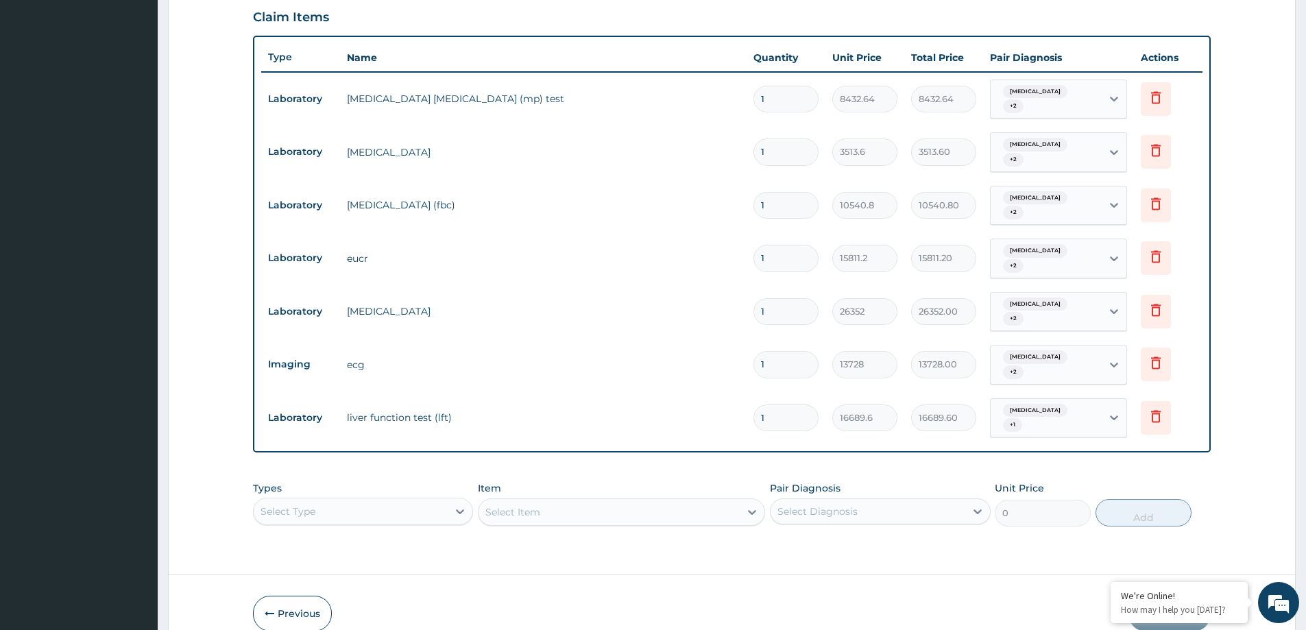
scroll to position [494, 0]
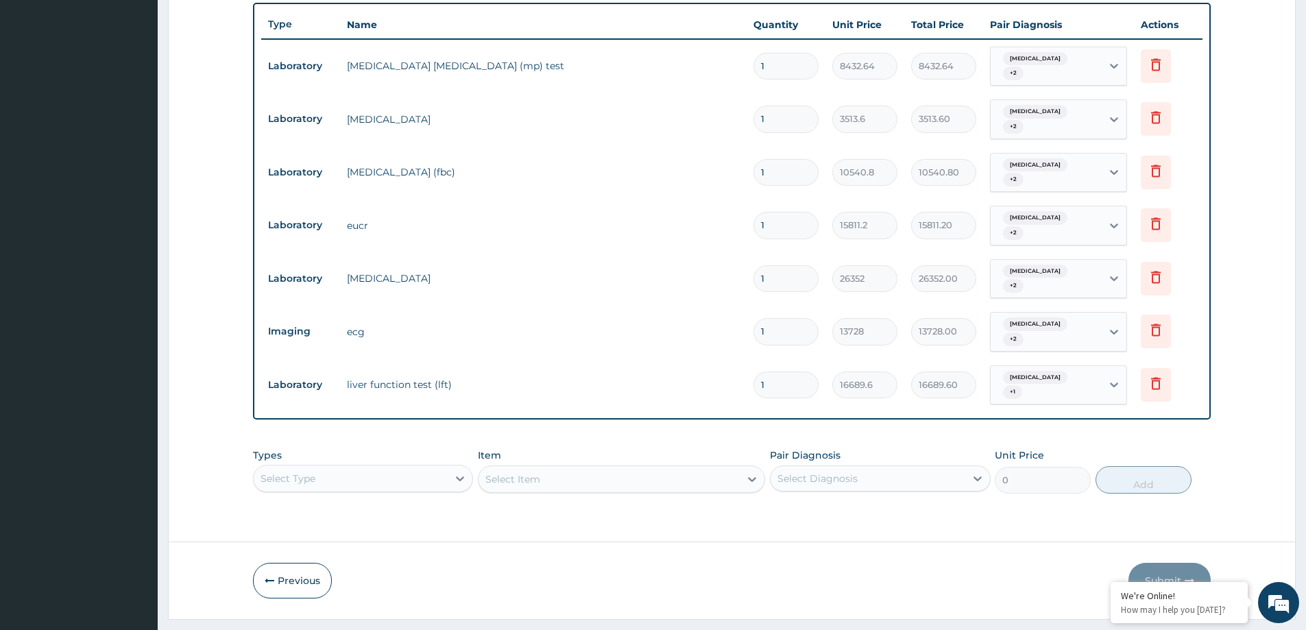
click at [334, 452] on div "Types Select Type Item Select Item Pair Diagnosis Select Diagnosis Unit Price 0…" at bounding box center [732, 470] width 958 height 59
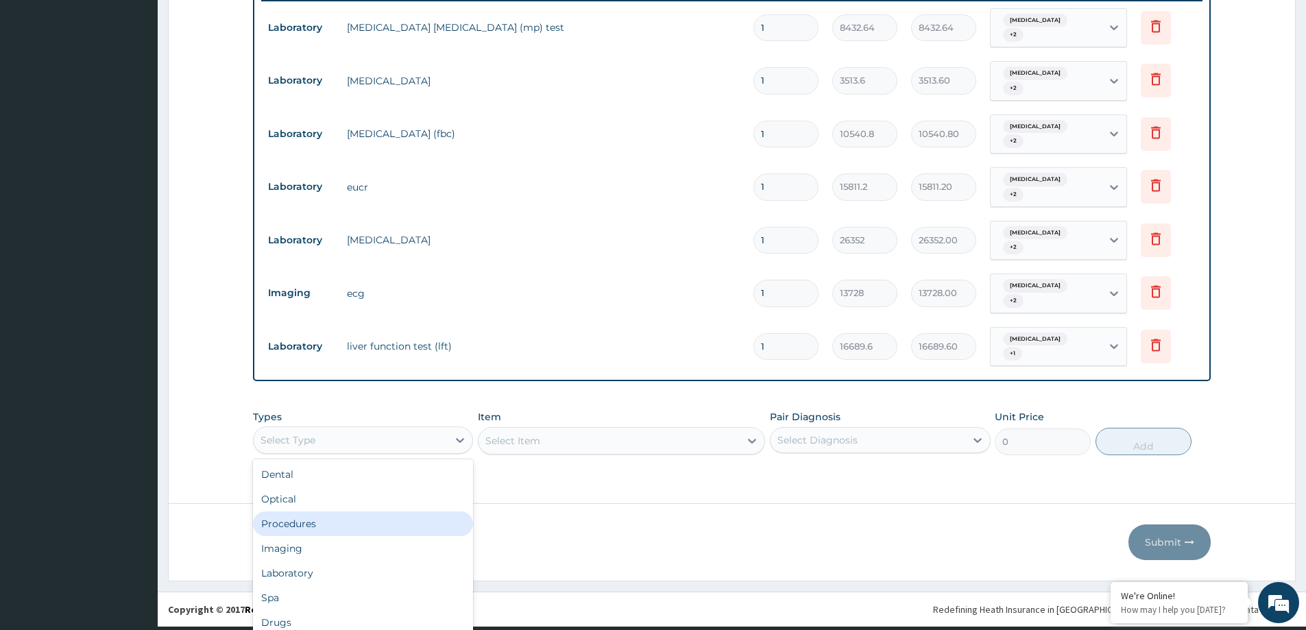
scroll to position [38, 0]
click at [322, 511] on div "Procedures" at bounding box center [363, 523] width 220 height 25
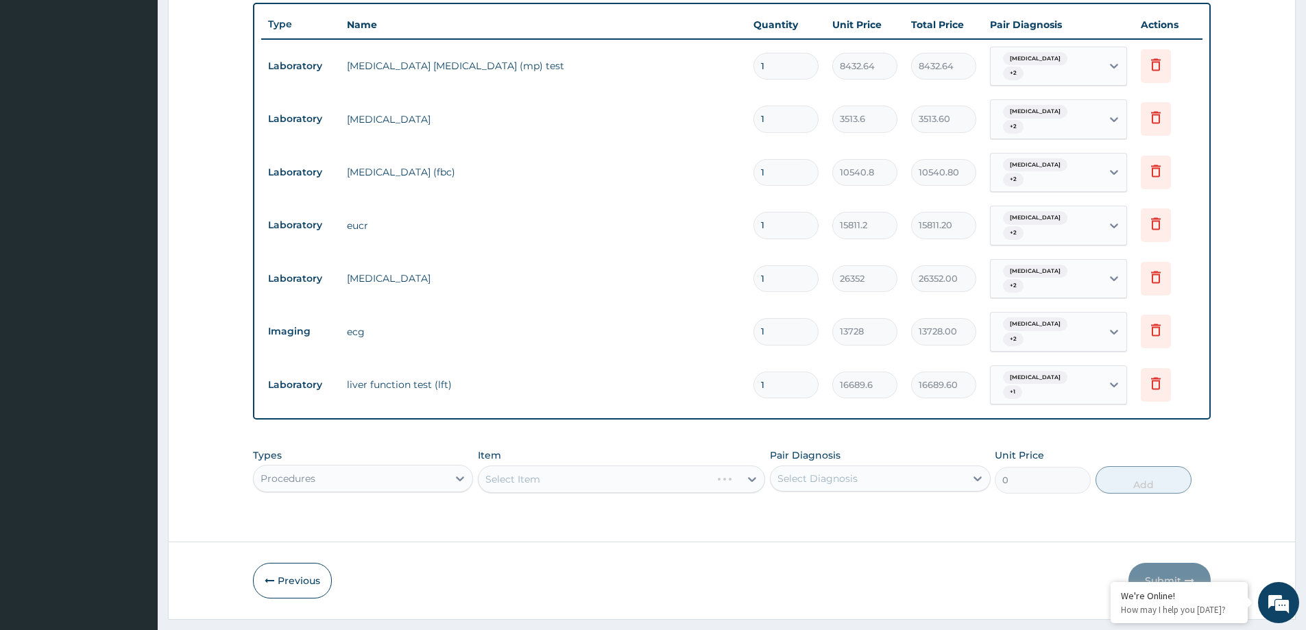
scroll to position [0, 0]
click at [563, 468] on div "Select Item" at bounding box center [609, 479] width 261 height 22
click at [515, 472] on div "Select Item" at bounding box center [512, 479] width 55 height 14
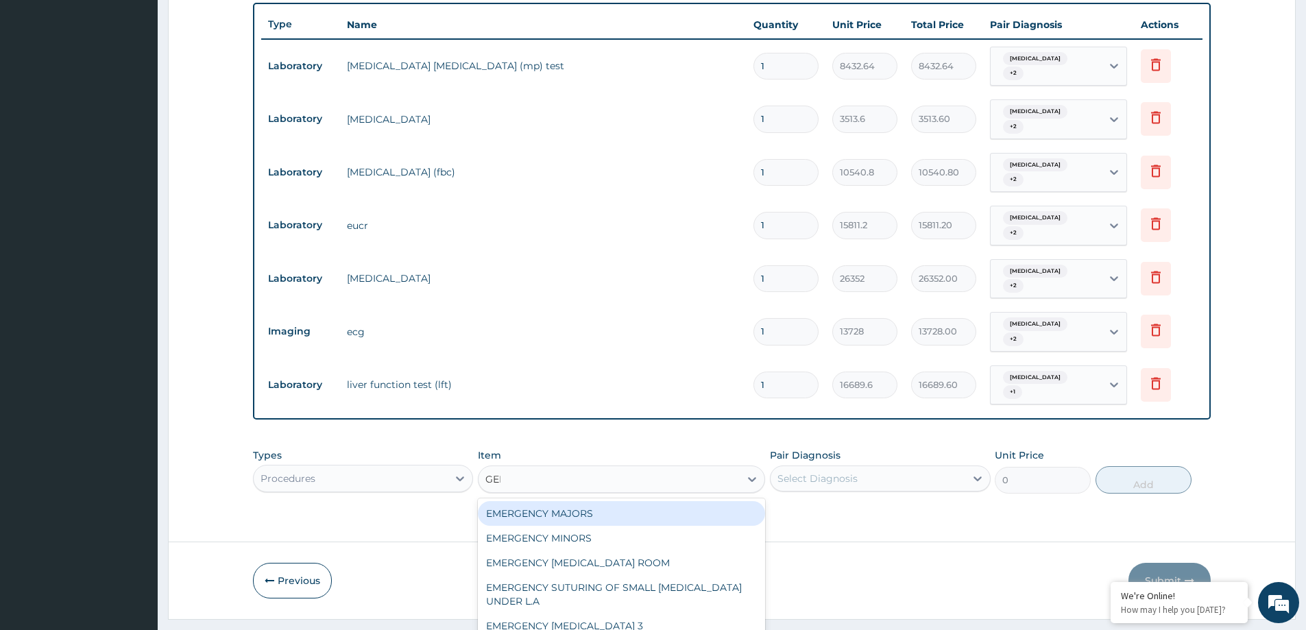
type input "GENERAL"
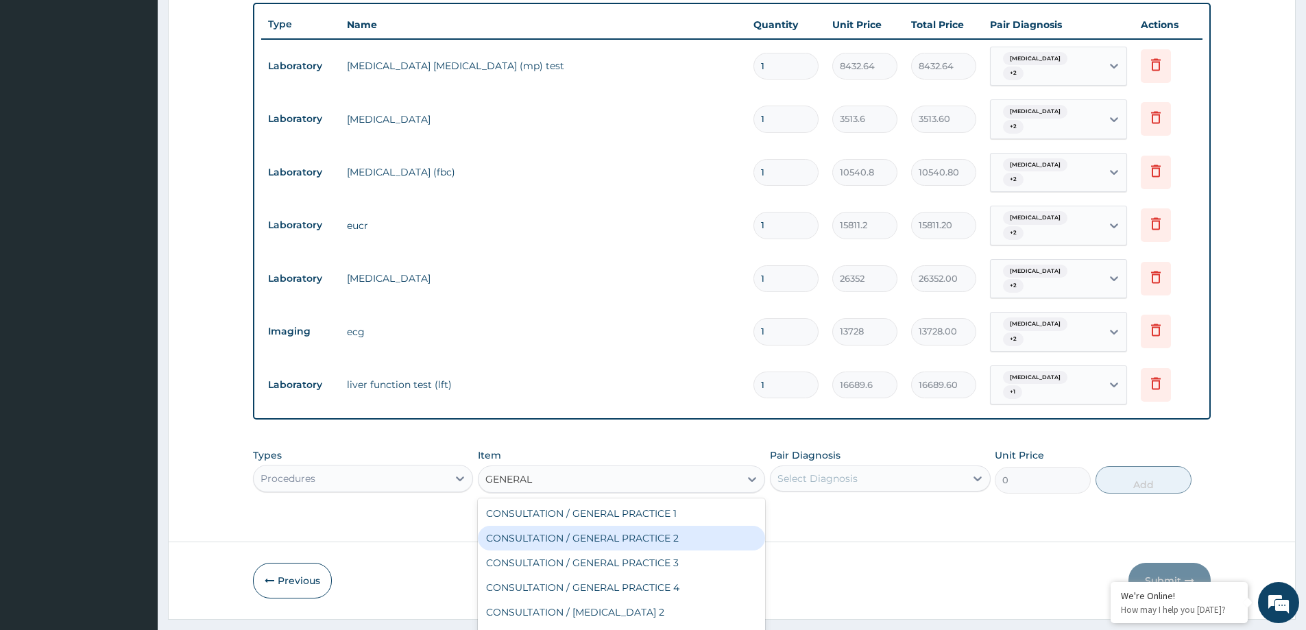
scroll to position [34, 0]
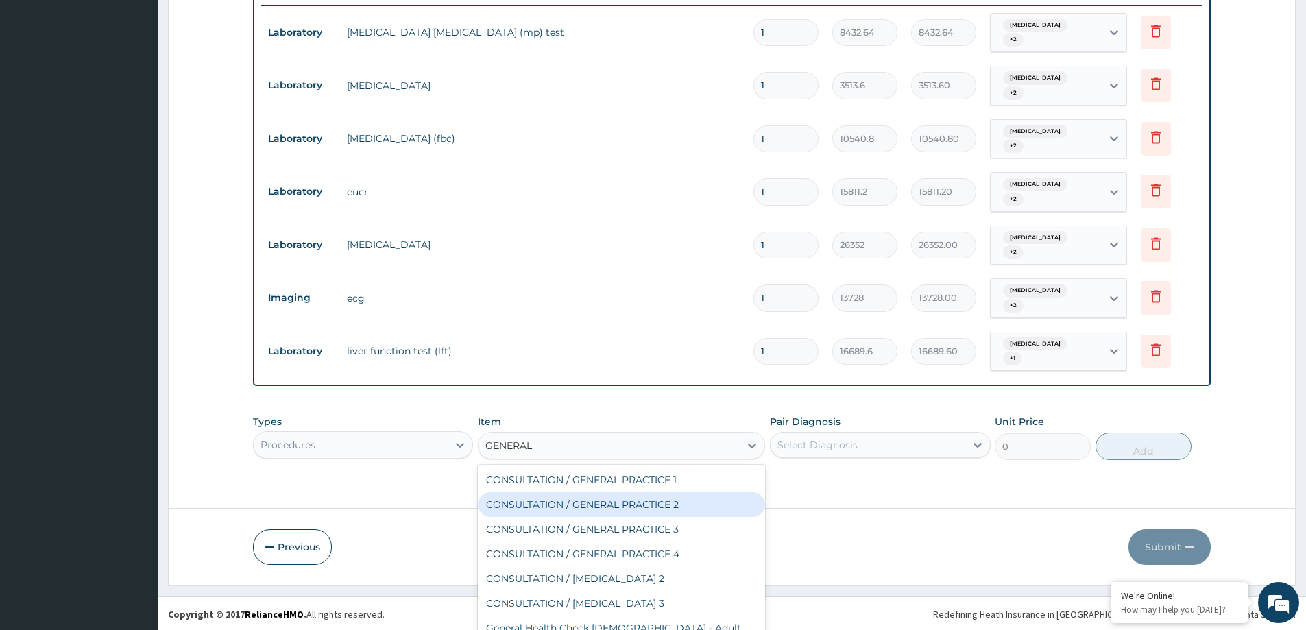
click at [583, 517] on div "CONSULTATION / GENERAL PRACTICE 3" at bounding box center [621, 529] width 287 height 25
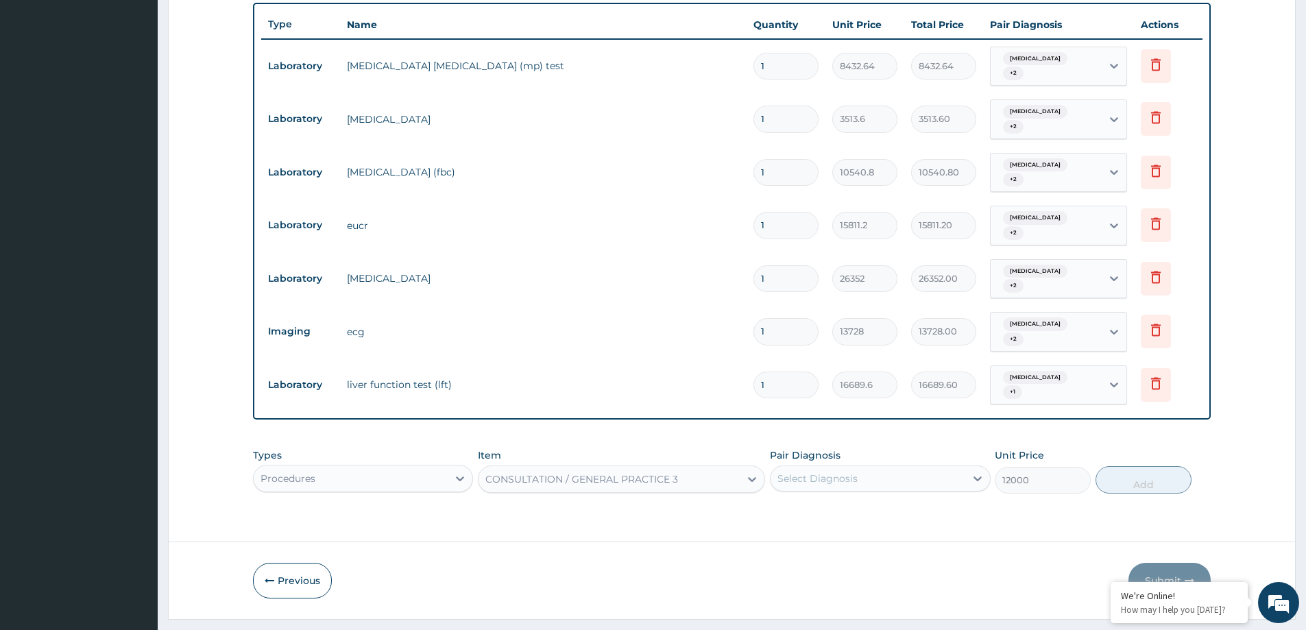
type input "12000"
click at [956, 468] on div "Select Diagnosis" at bounding box center [868, 479] width 194 height 22
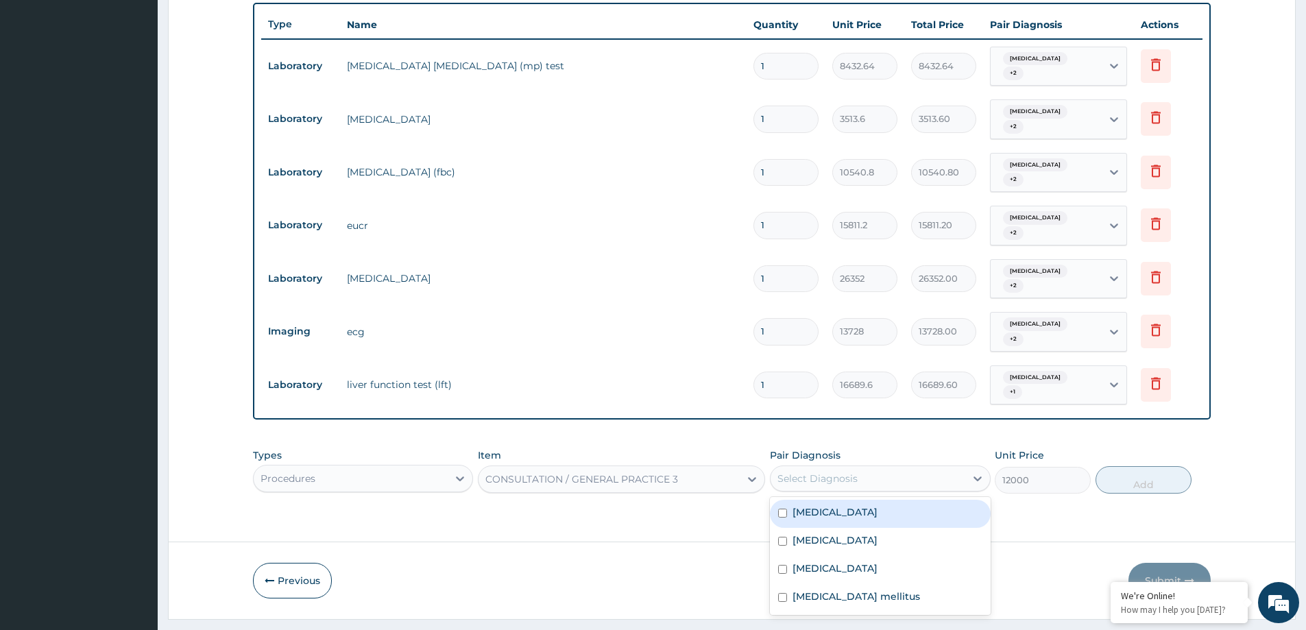
click at [940, 500] on div "Essential hypertension" at bounding box center [880, 514] width 220 height 28
checkbox input "true"
drag, startPoint x: 591, startPoint y: 426, endPoint x: 570, endPoint y: 445, distance: 27.7
click at [579, 448] on div "Item CONSULTATION / GENERAL PRACTICE 3" at bounding box center [621, 470] width 287 height 45
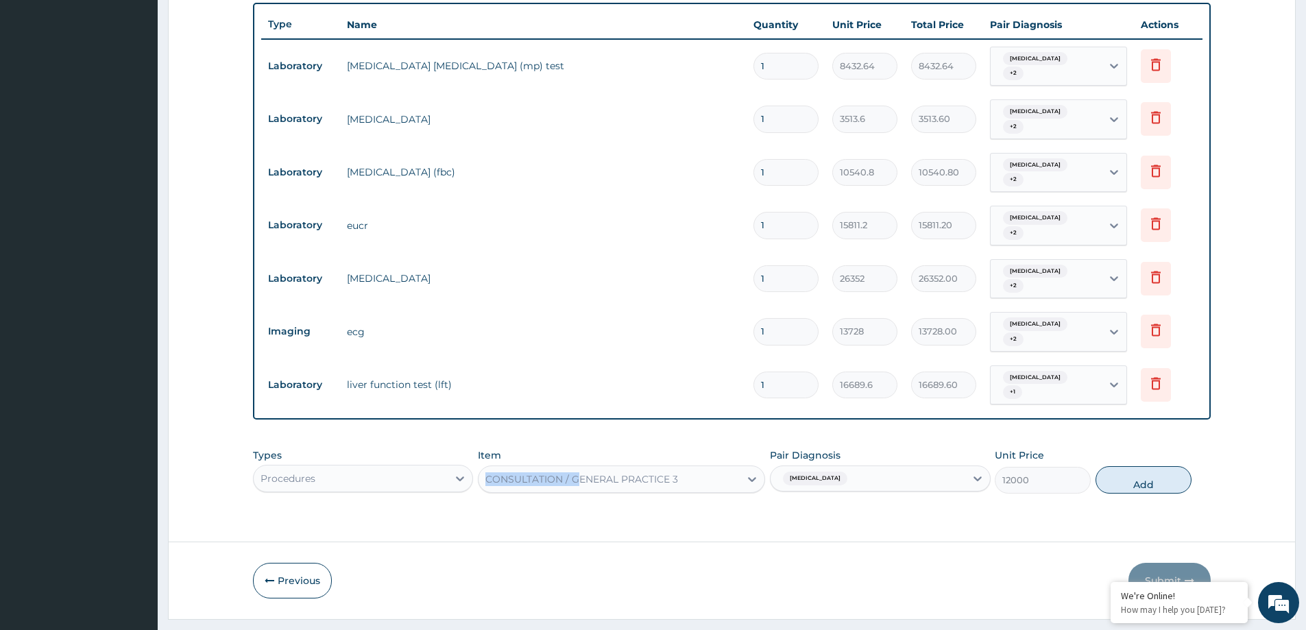
click at [577, 472] on div "CONSULTATION / GENERAL PRACTICE 3" at bounding box center [581, 479] width 193 height 14
type input "GENER"
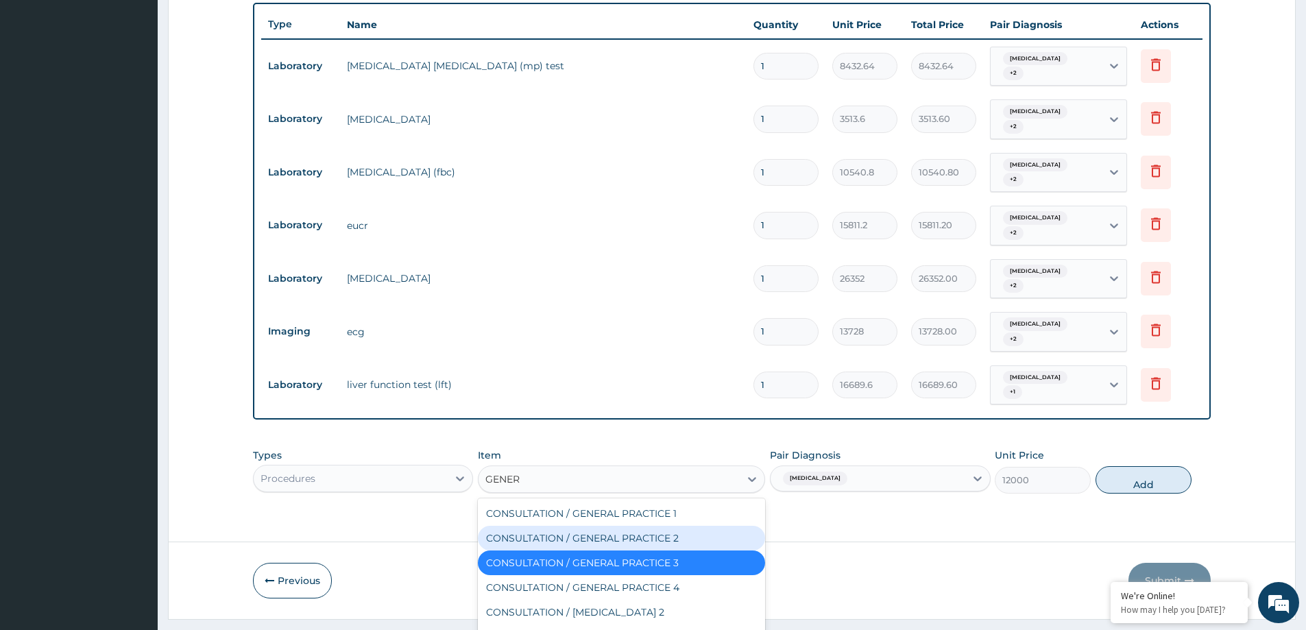
click at [620, 526] on div "CONSULTATION / GENERAL PRACTICE 2" at bounding box center [621, 538] width 287 height 25
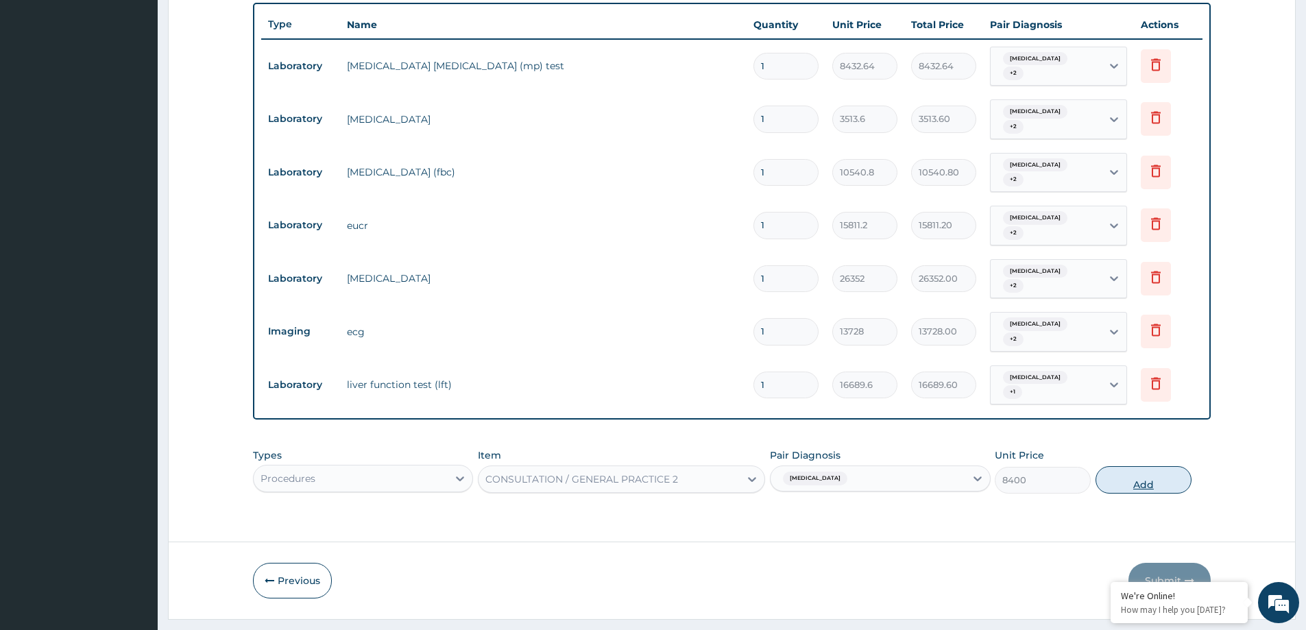
click at [1145, 466] on button "Add" at bounding box center [1143, 479] width 96 height 27
type input "0"
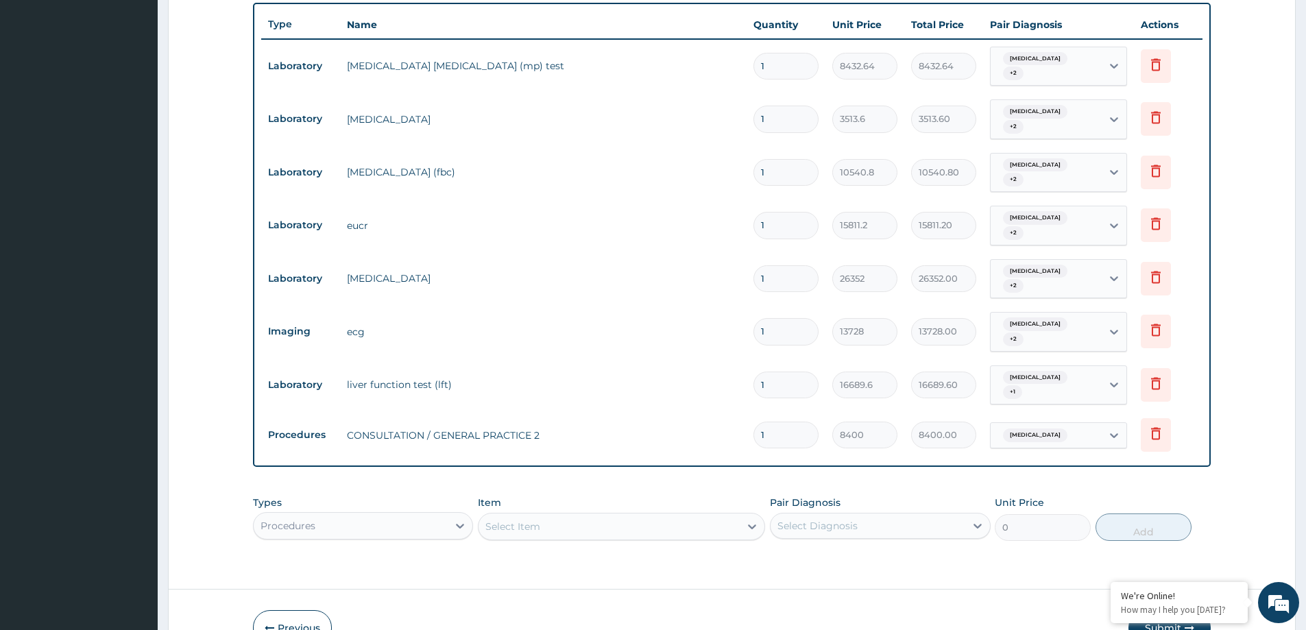
drag, startPoint x: 928, startPoint y: 398, endPoint x: 848, endPoint y: 466, distance: 105.0
click at [848, 496] on div "Pair Diagnosis Select Diagnosis" at bounding box center [880, 518] width 220 height 45
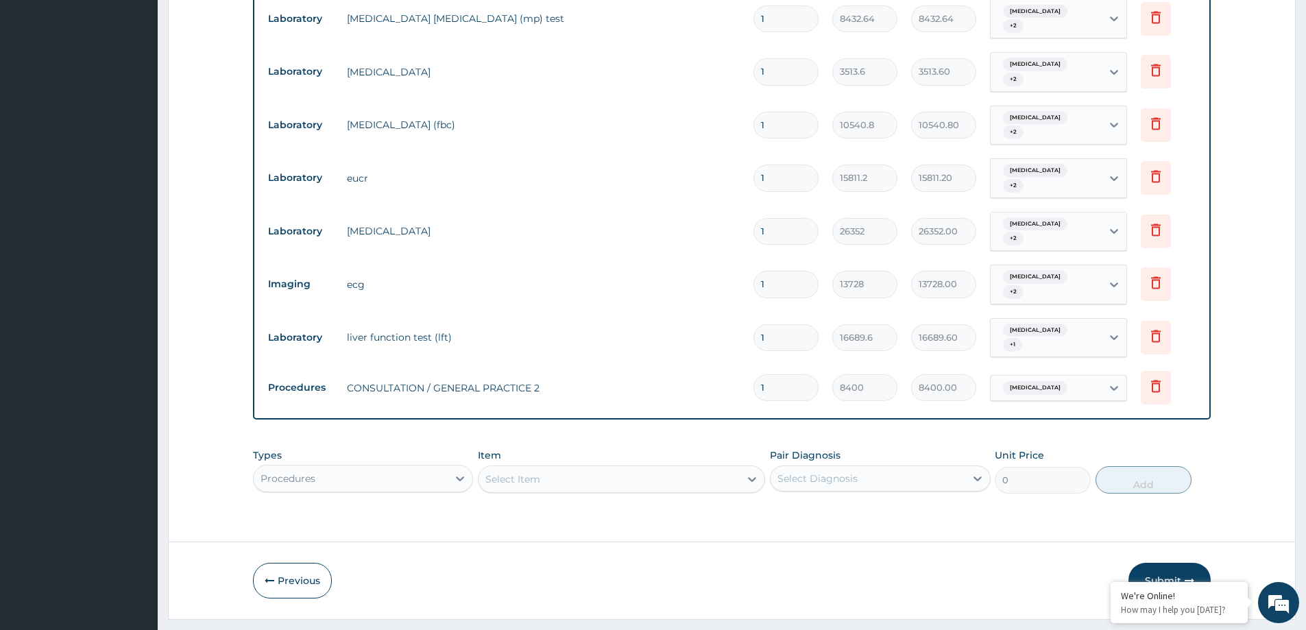
drag, startPoint x: 1156, startPoint y: 550, endPoint x: 503, endPoint y: 104, distance: 790.6
click at [1156, 563] on button "Submit" at bounding box center [1169, 581] width 82 height 36
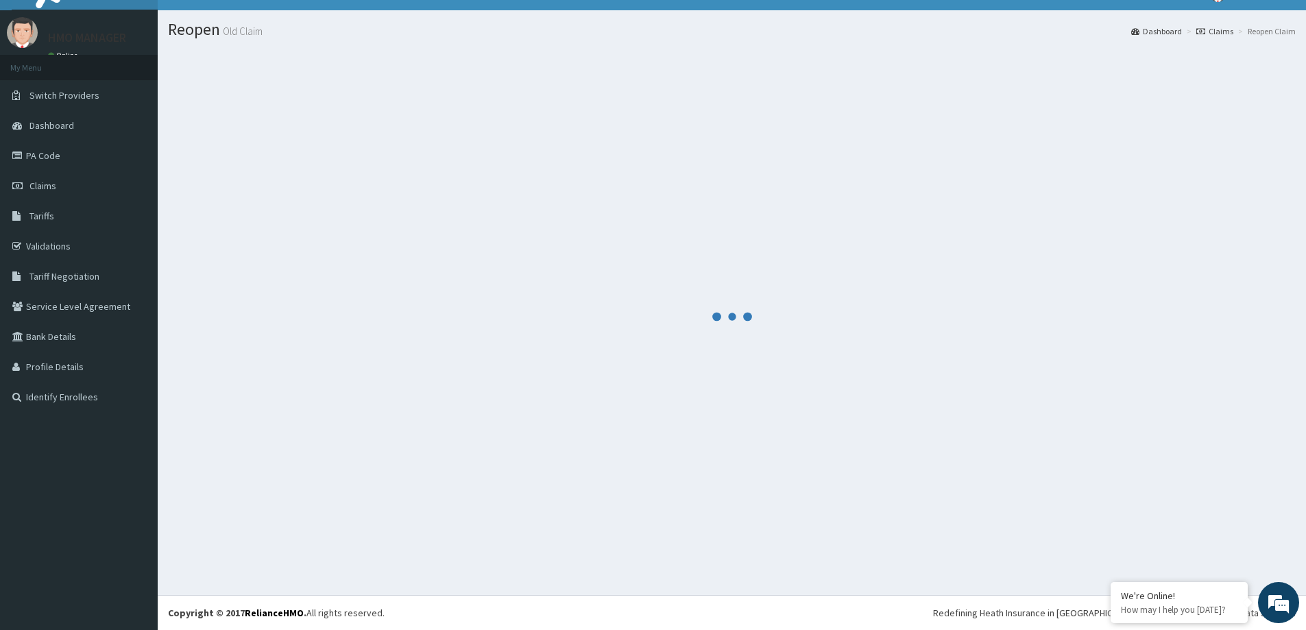
scroll to position [24, 0]
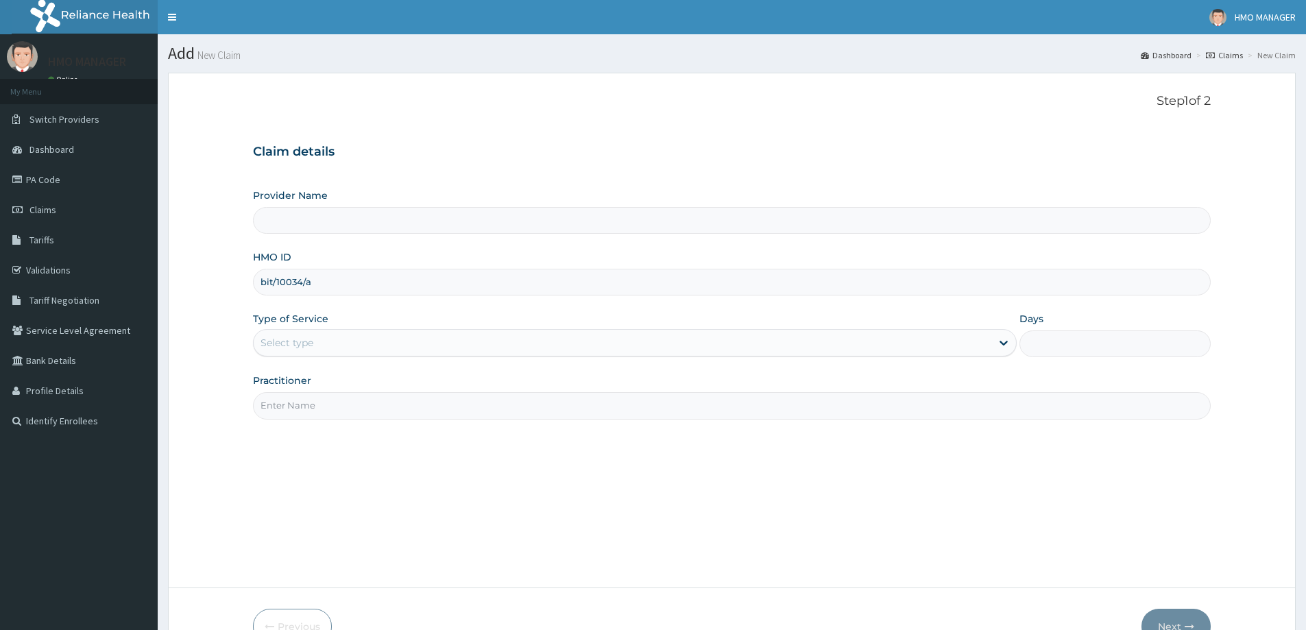
type input "bit/10034/a"
click at [319, 356] on div "Select type" at bounding box center [635, 342] width 764 height 27
click at [317, 342] on div "Select type" at bounding box center [623, 343] width 738 height 22
click at [298, 394] on input "Practitioner" at bounding box center [732, 405] width 958 height 27
click at [302, 350] on div "Select type" at bounding box center [287, 343] width 53 height 14
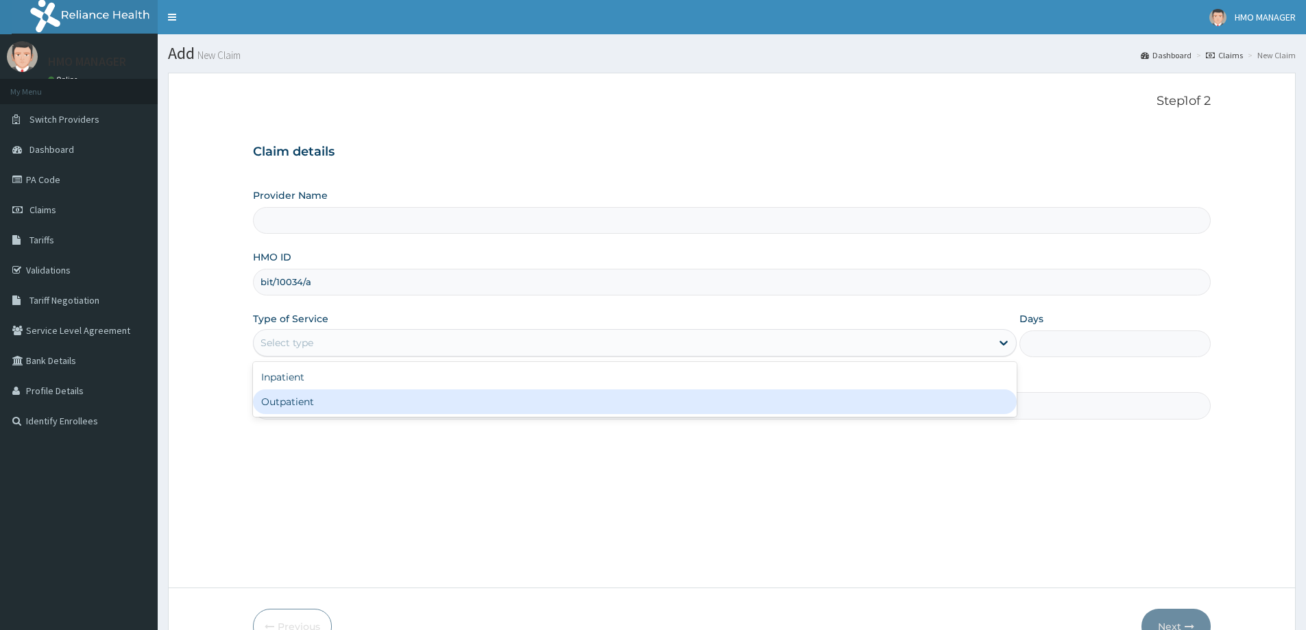
click at [294, 397] on div "Outpatient" at bounding box center [635, 401] width 764 height 25
type input "1"
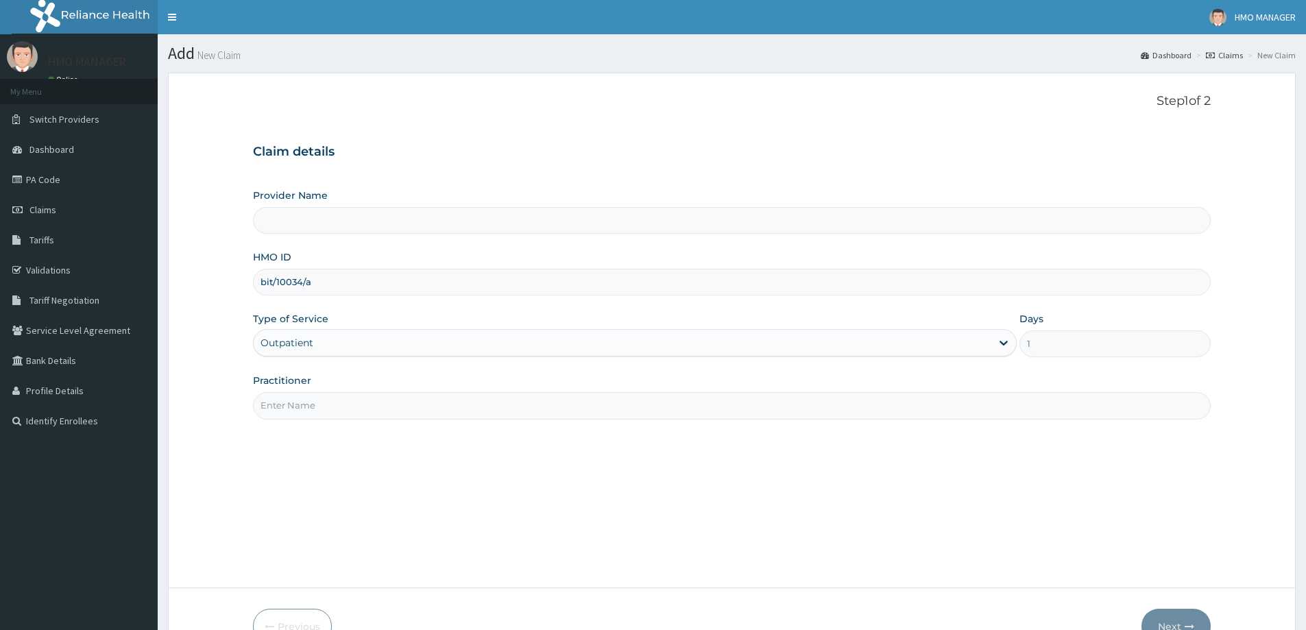
click at [286, 395] on input "Practitioner" at bounding box center [732, 405] width 958 height 27
type input "CEDARCREST HOSPITAL LIMITED"
paste input "Dr JUDE AKUNNE"
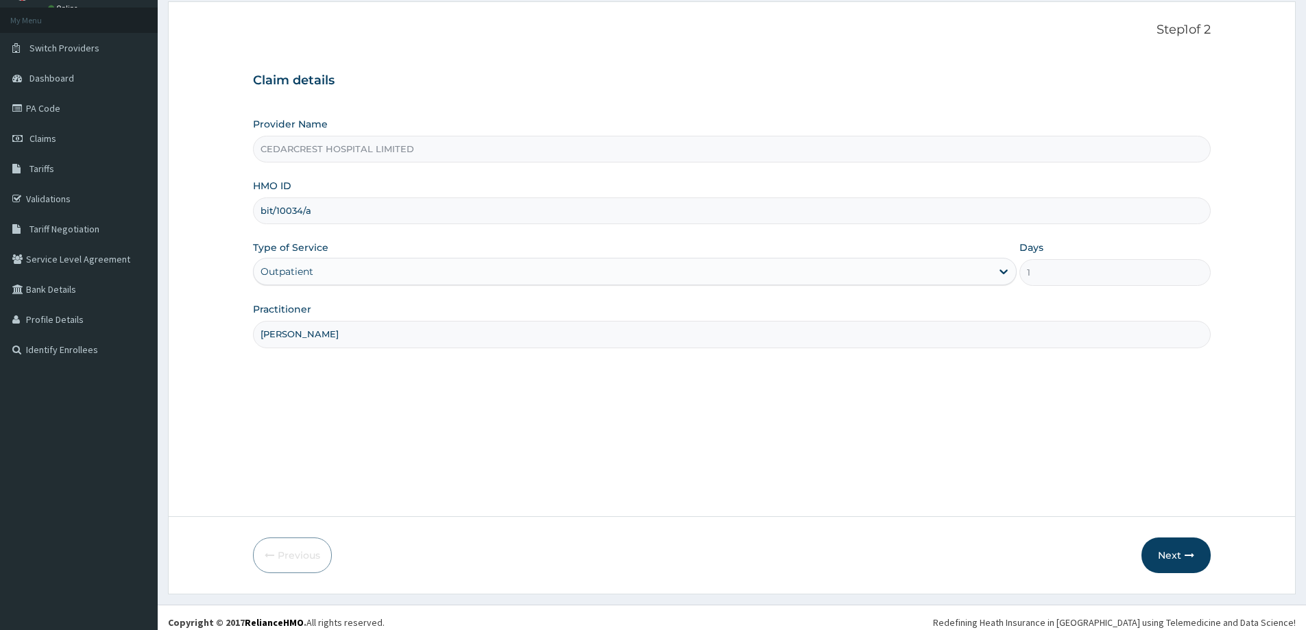
scroll to position [81, 0]
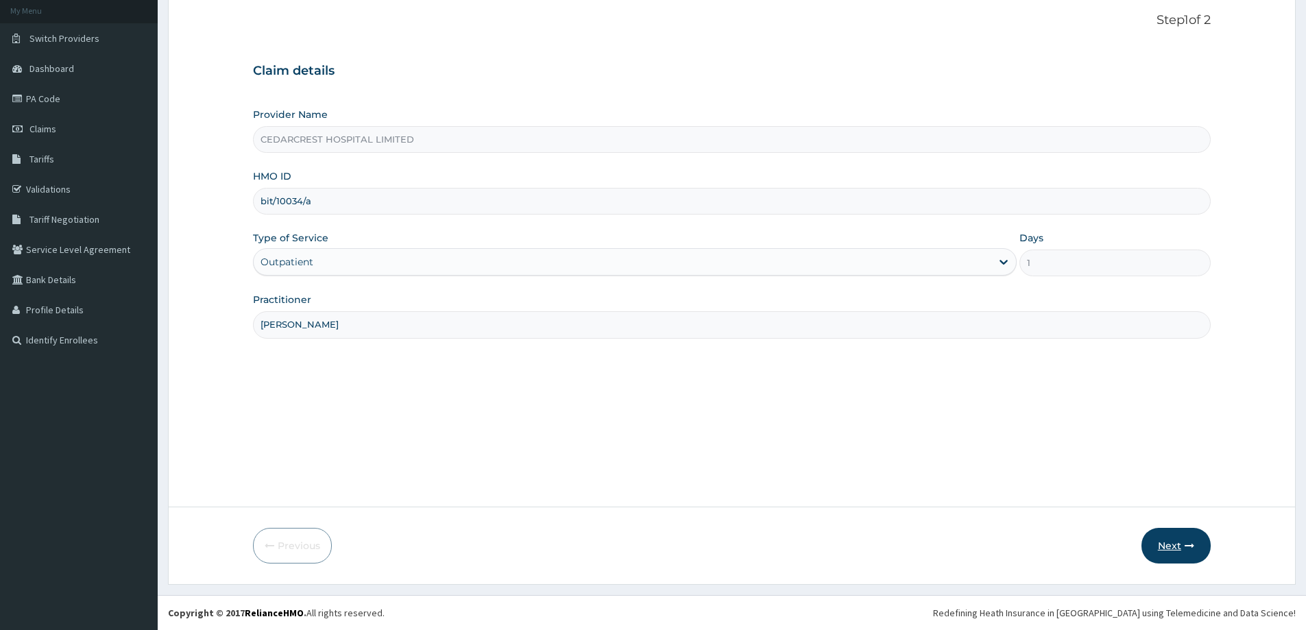
type input "Dr JUDE AKUNNE"
click at [1168, 544] on button "Next" at bounding box center [1175, 546] width 69 height 36
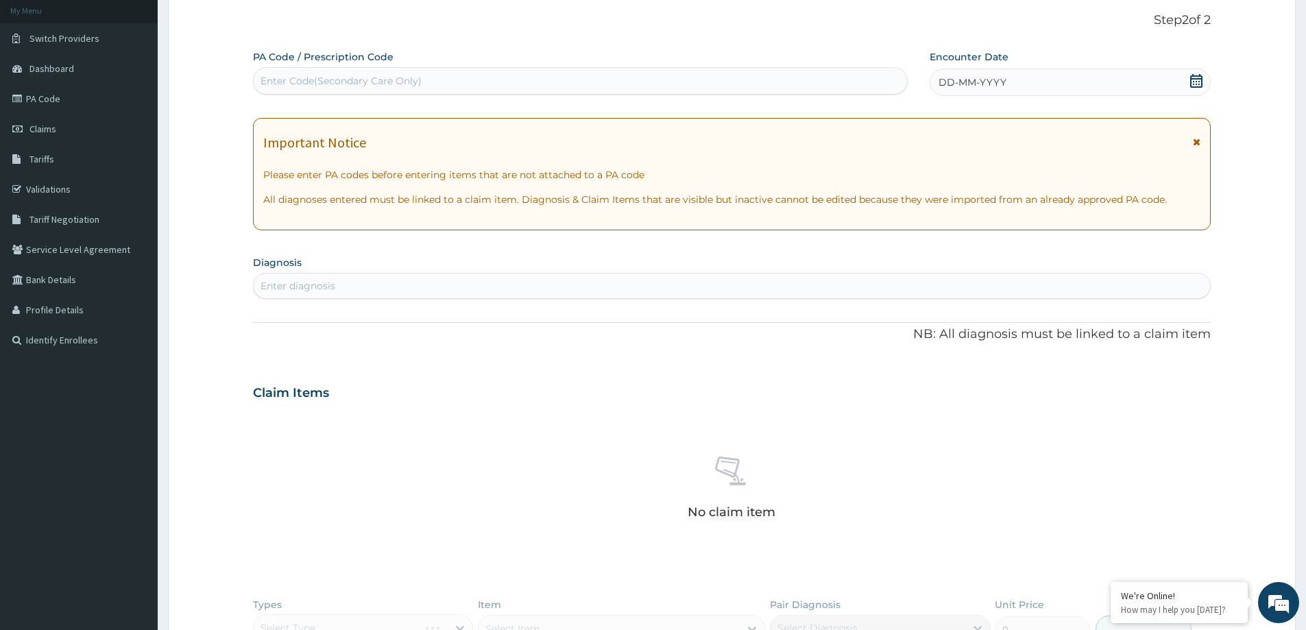
click at [979, 84] on span "DD-MM-YYYY" at bounding box center [973, 82] width 68 height 14
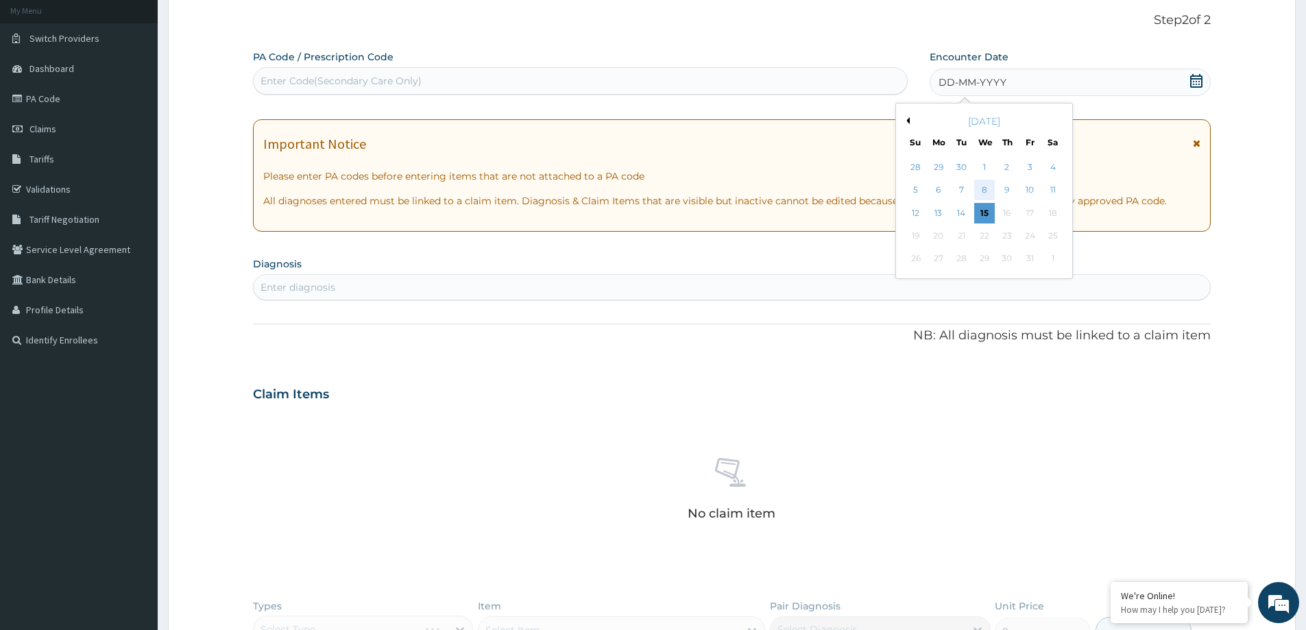
click at [992, 191] on div "8" at bounding box center [984, 190] width 21 height 21
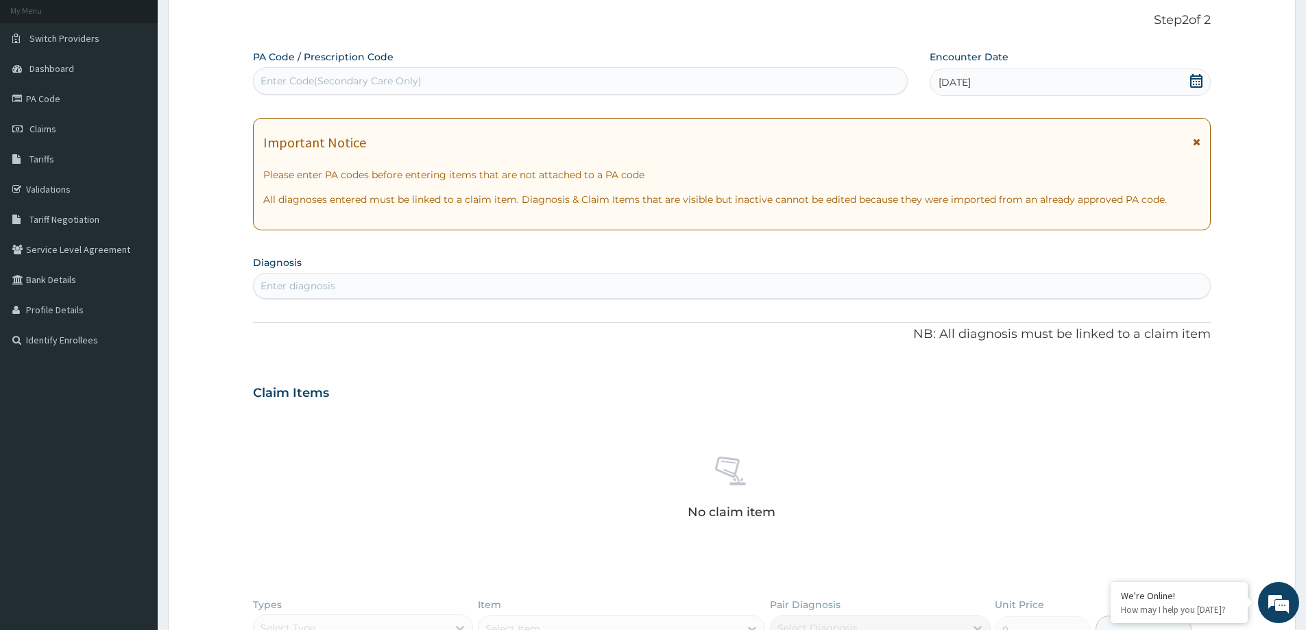
click at [544, 305] on div "PA Code / Prescription Code Enter Code(Secondary Care Only) Encounter Date 08-1…" at bounding box center [732, 398] width 958 height 696
click at [573, 280] on div "Enter diagnosis" at bounding box center [732, 286] width 956 height 22
type input "MALARIA"
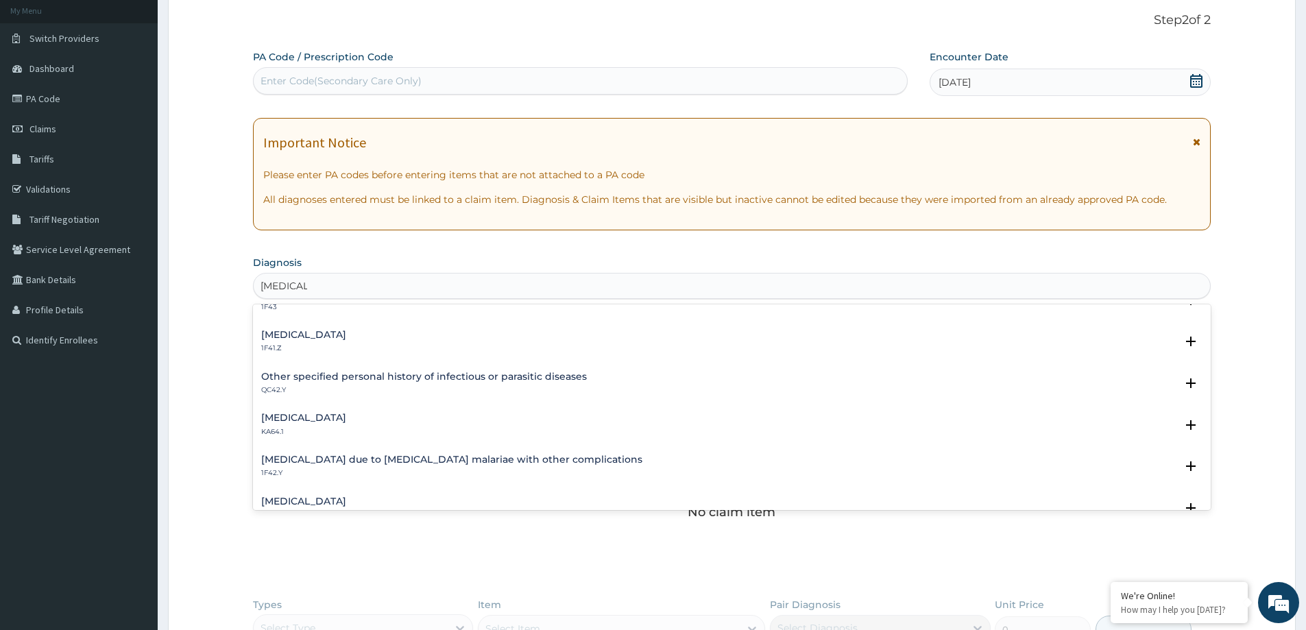
scroll to position [206, 0]
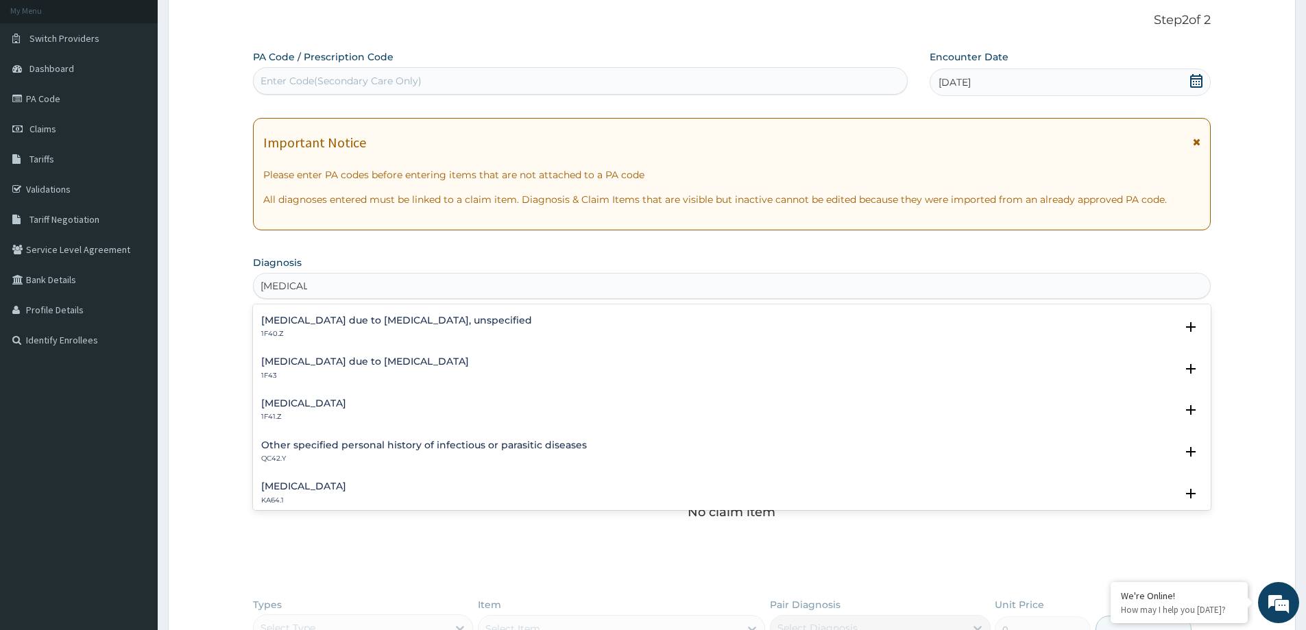
click at [350, 311] on div "Malaria due to Plasmodium falciparum, unspecified 1F40.Z Select Status Query Qu…" at bounding box center [732, 331] width 958 height 42
click at [350, 315] on h4 "[MEDICAL_DATA] due to [MEDICAL_DATA], unspecified" at bounding box center [396, 320] width 271 height 10
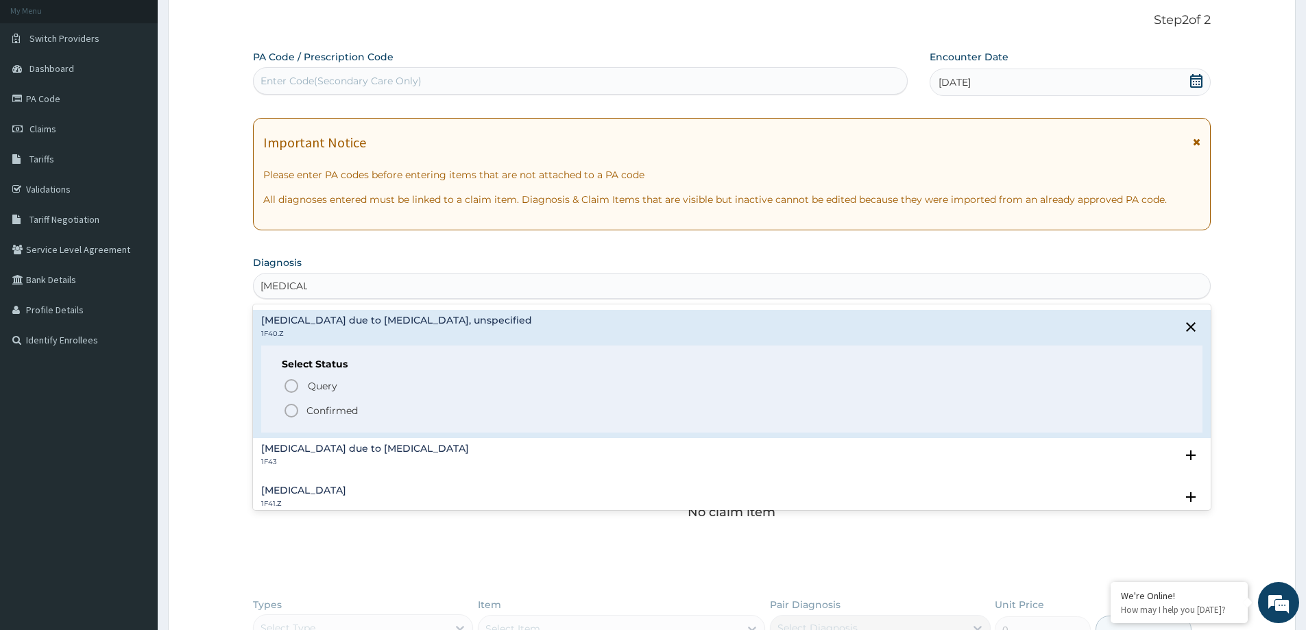
click at [328, 407] on p "Confirmed" at bounding box center [331, 411] width 51 height 14
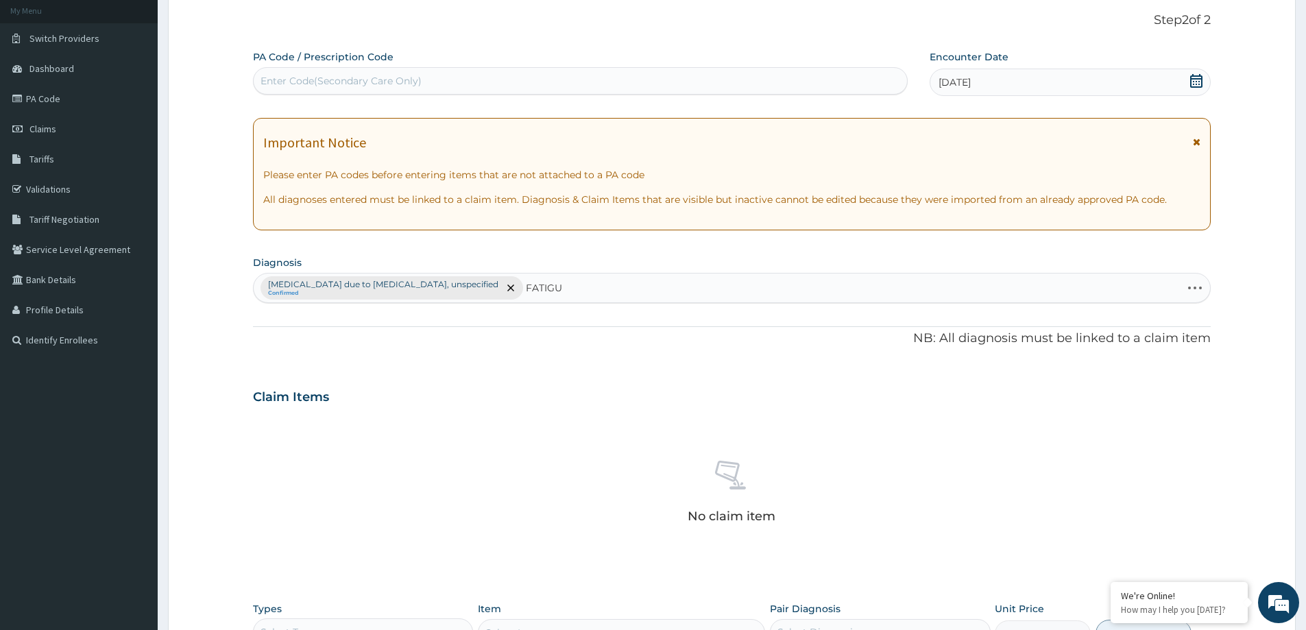
type input "FATIGUE"
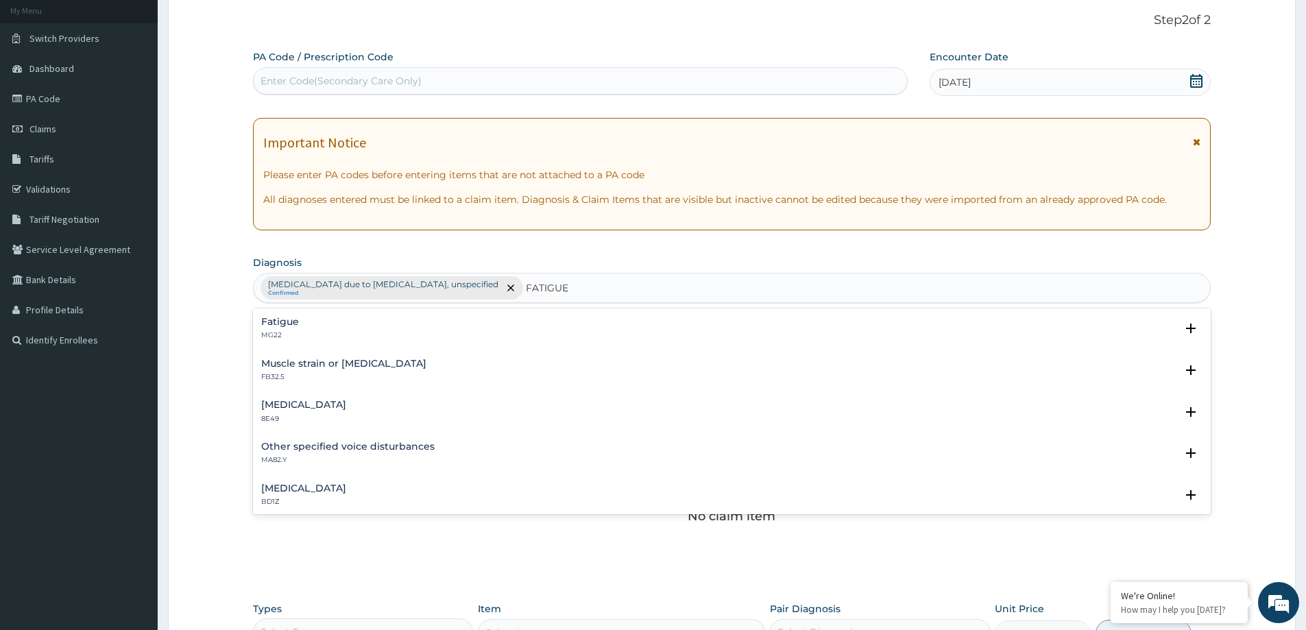
click at [322, 319] on div "Fatigue MG22" at bounding box center [731, 329] width 941 height 24
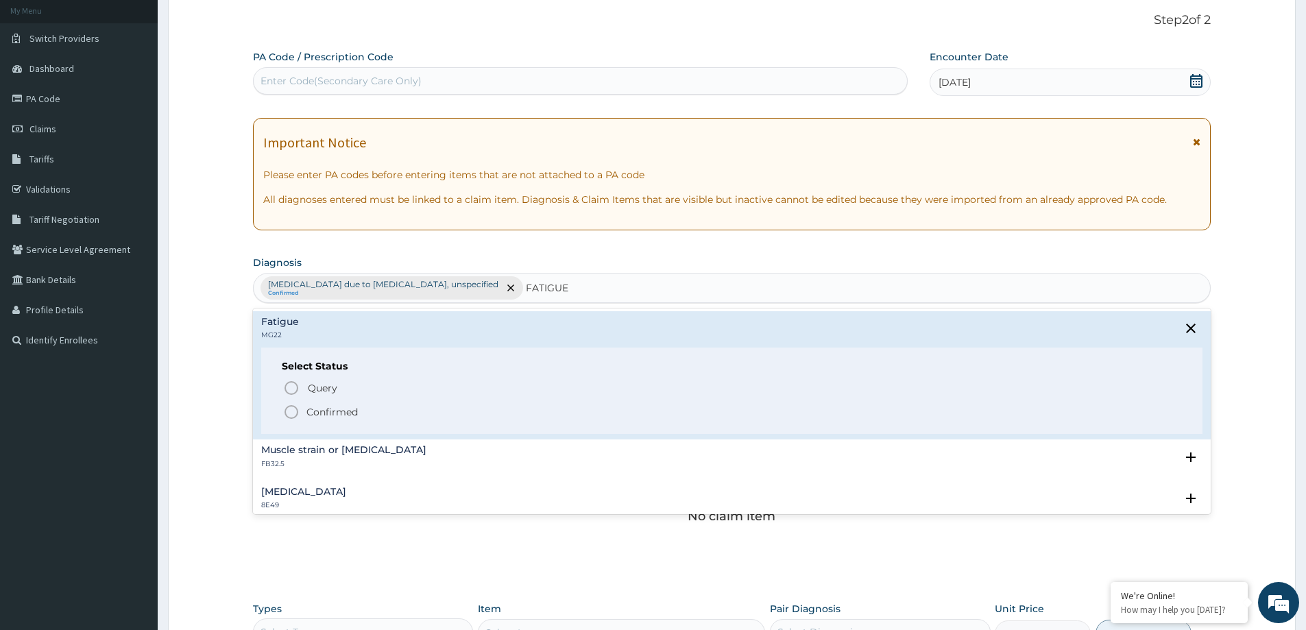
click at [313, 407] on p "Confirmed" at bounding box center [331, 412] width 51 height 14
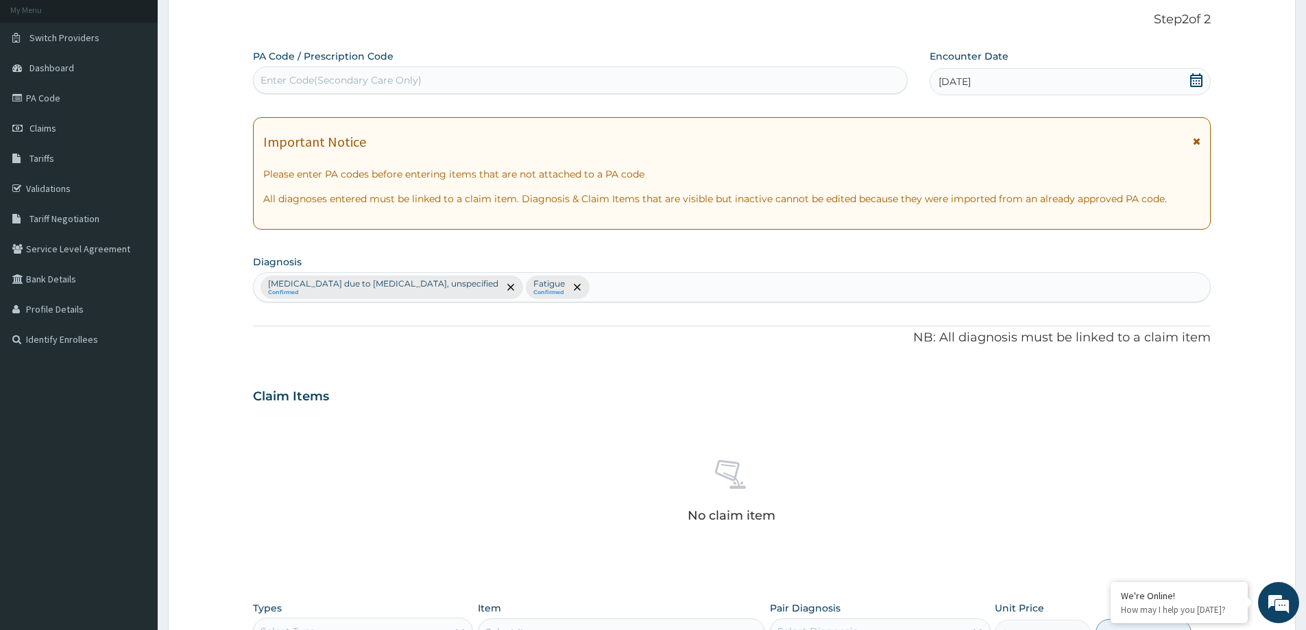
scroll to position [345, 0]
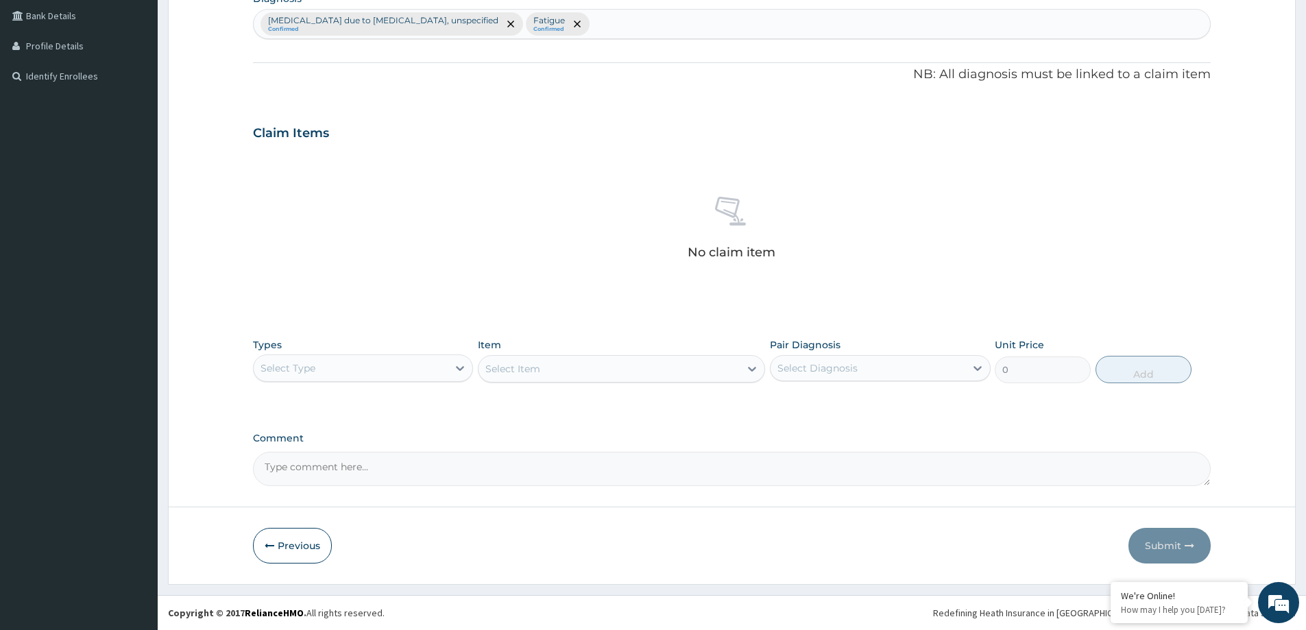
click at [339, 372] on div "Select Type" at bounding box center [351, 368] width 194 height 22
click at [323, 441] on div "Procedures" at bounding box center [363, 451] width 220 height 25
click at [505, 361] on div "Select Item" at bounding box center [621, 368] width 287 height 27
click at [505, 367] on div "Select Item" at bounding box center [621, 368] width 287 height 27
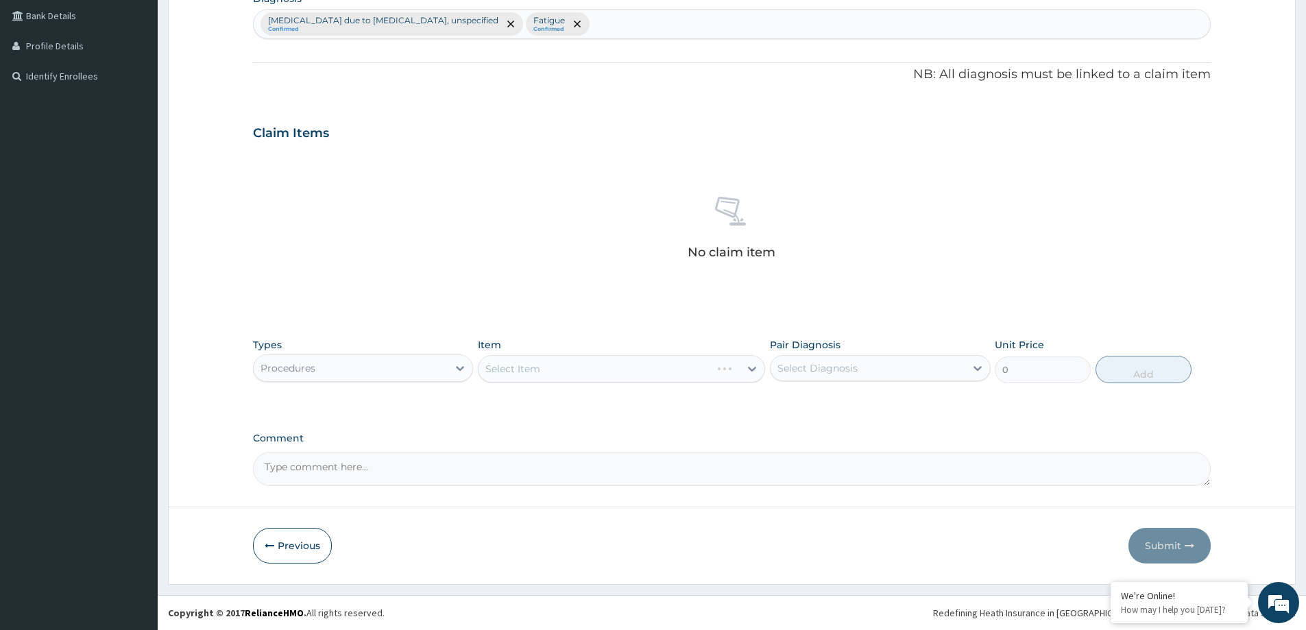
click at [524, 372] on div "Select Item" at bounding box center [621, 368] width 287 height 27
click at [512, 376] on div "Select Item" at bounding box center [621, 368] width 287 height 27
click at [511, 376] on div "Select Item" at bounding box center [621, 368] width 287 height 27
click at [503, 372] on div "Select Item" at bounding box center [621, 368] width 287 height 27
click at [492, 368] on div "Select Item" at bounding box center [621, 368] width 287 height 27
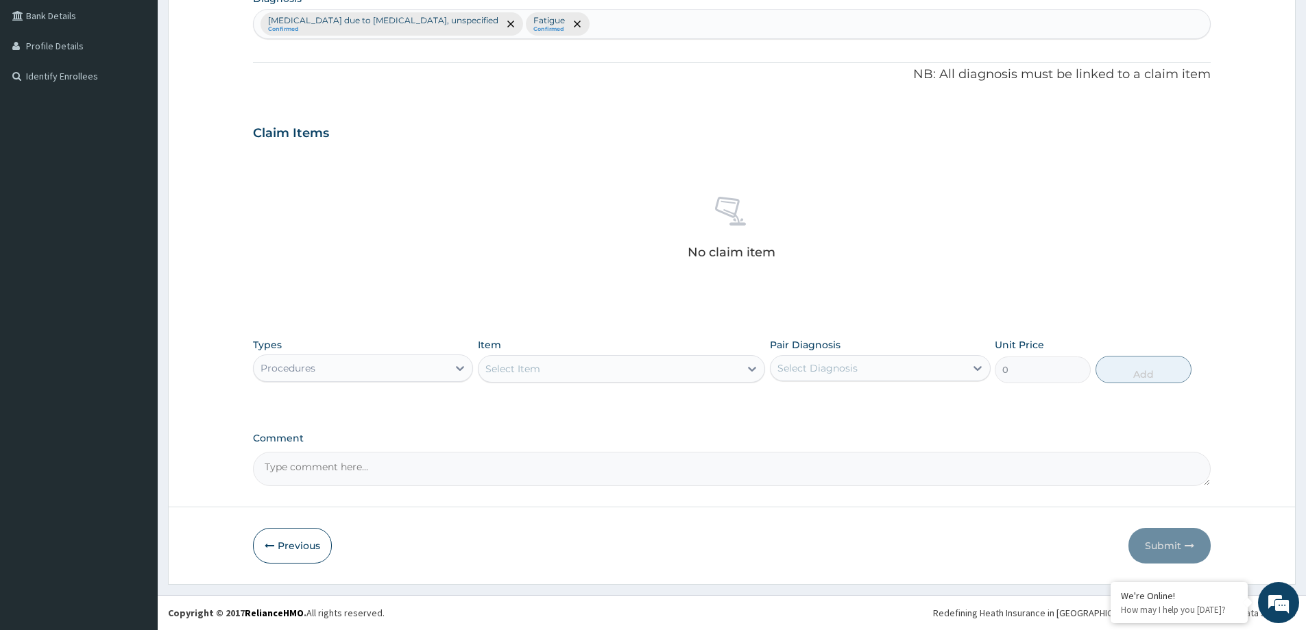
click at [493, 367] on div "Select Item" at bounding box center [512, 369] width 55 height 14
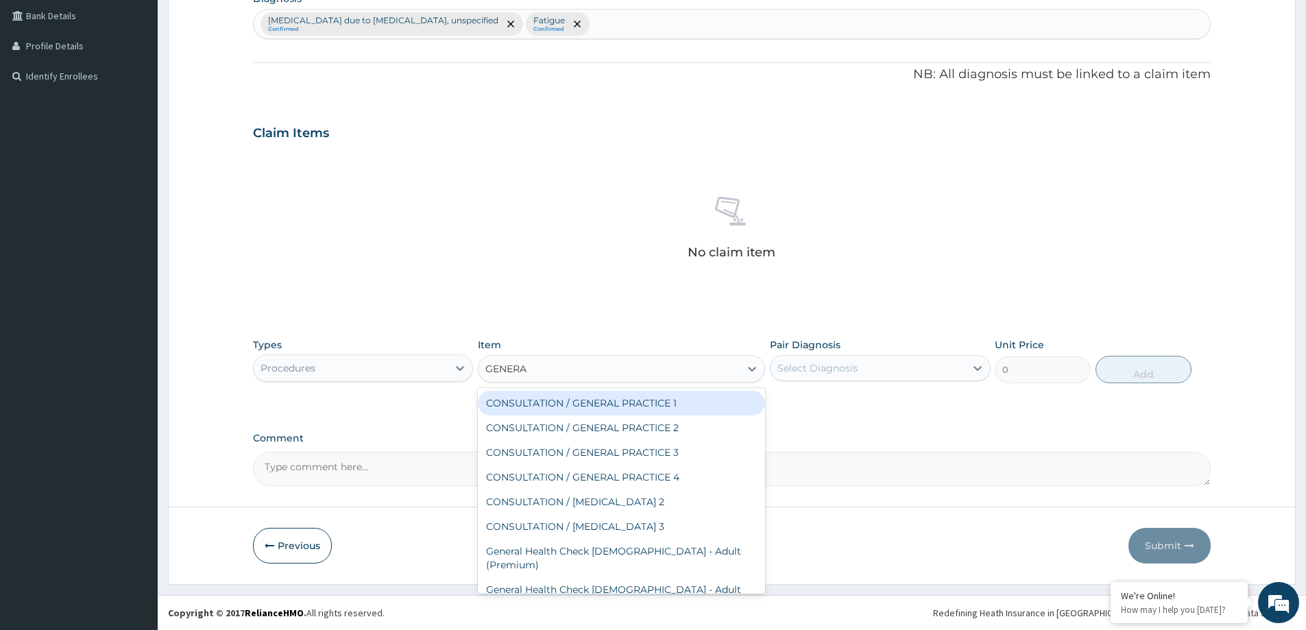
type input "GENERAL"
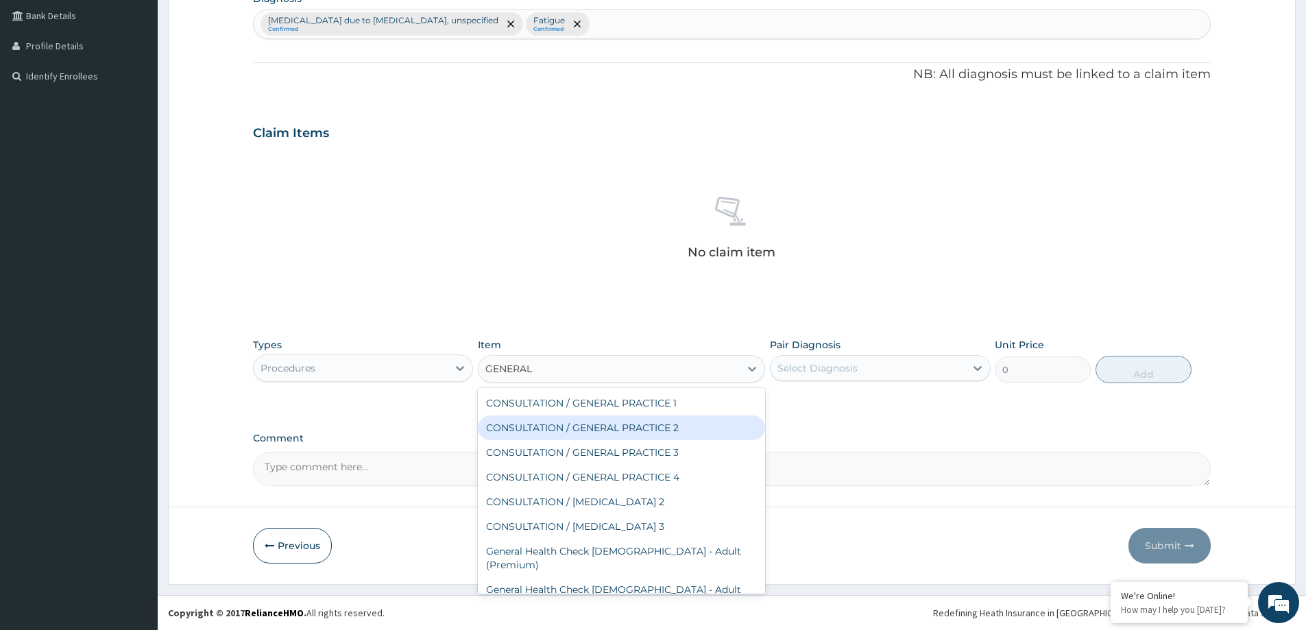
drag, startPoint x: 646, startPoint y: 424, endPoint x: 799, endPoint y: 400, distance: 154.7
click at [646, 425] on div "CONSULTATION / GENERAL PRACTICE 2" at bounding box center [621, 427] width 287 height 25
type input "8400"
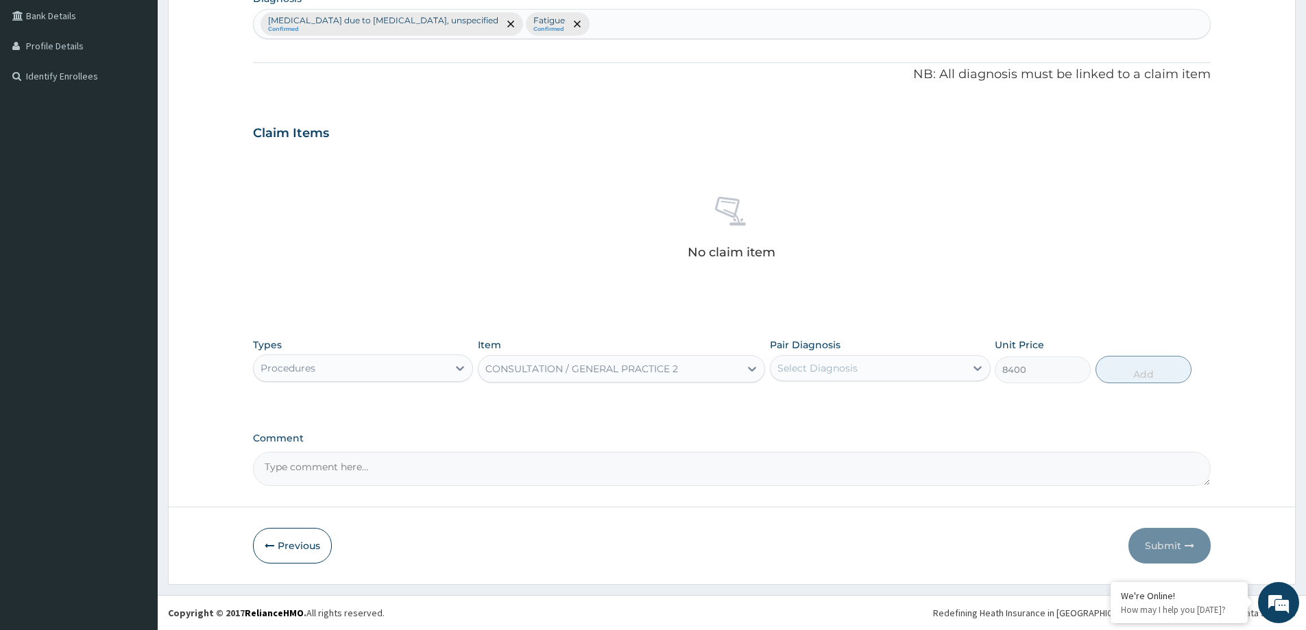
click at [909, 371] on div "Select Diagnosis" at bounding box center [868, 368] width 194 height 22
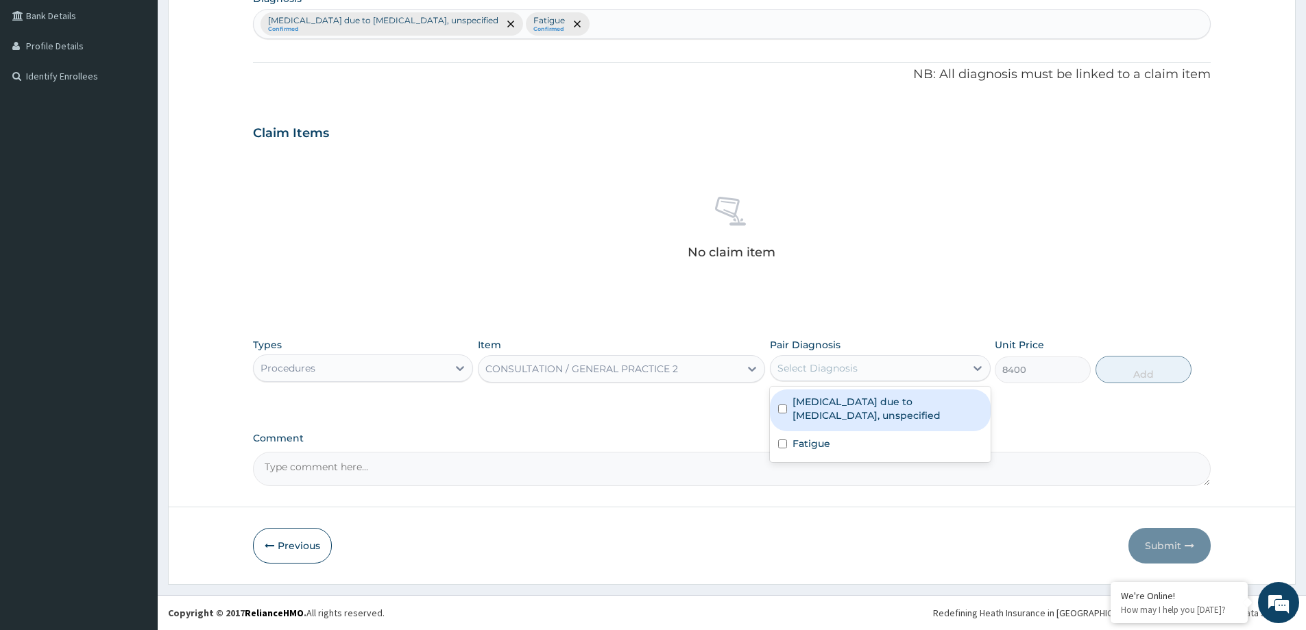
drag, startPoint x: 917, startPoint y: 419, endPoint x: 913, endPoint y: 427, distance: 9.2
click at [917, 419] on label "[MEDICAL_DATA] due to [MEDICAL_DATA], unspecified" at bounding box center [886, 408] width 189 height 27
checkbox input "true"
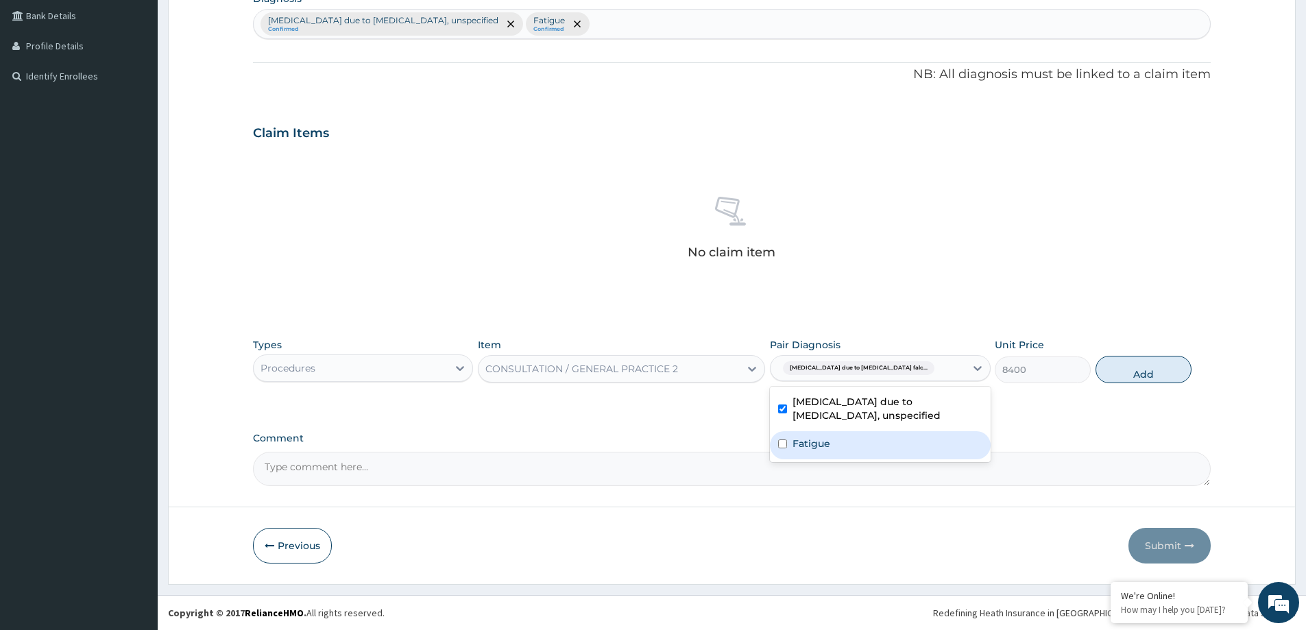
click at [906, 441] on div "Fatigue" at bounding box center [880, 445] width 220 height 28
checkbox input "true"
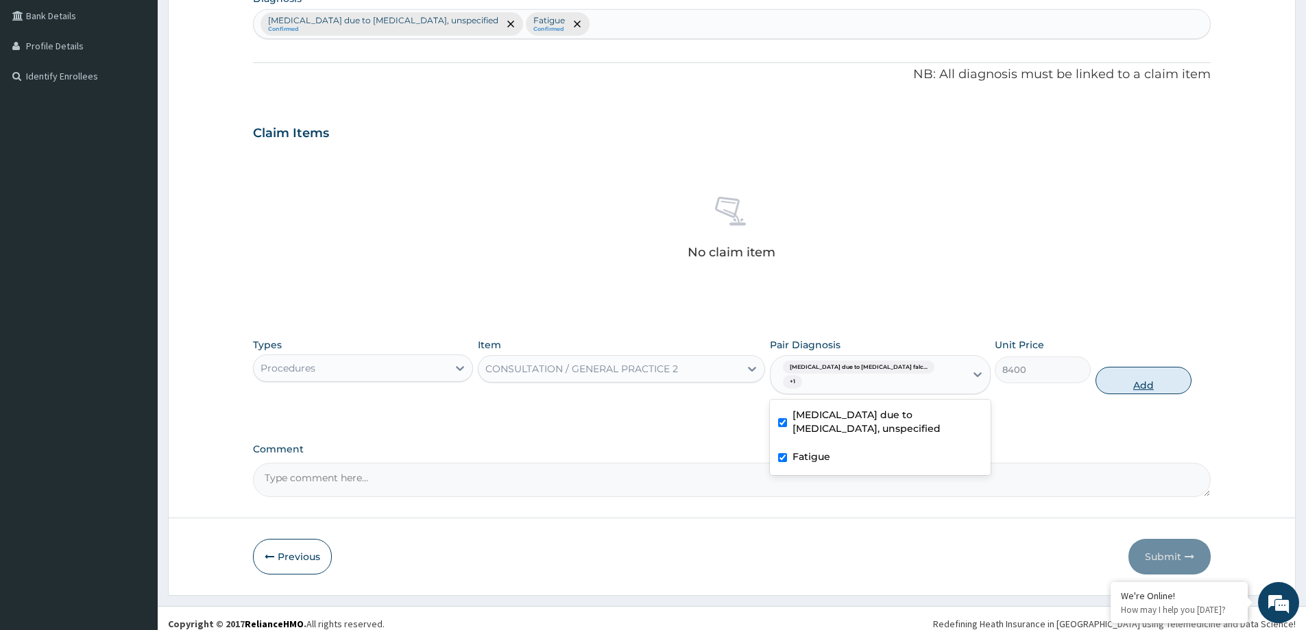
click at [1176, 367] on button "Add" at bounding box center [1143, 380] width 96 height 27
type input "0"
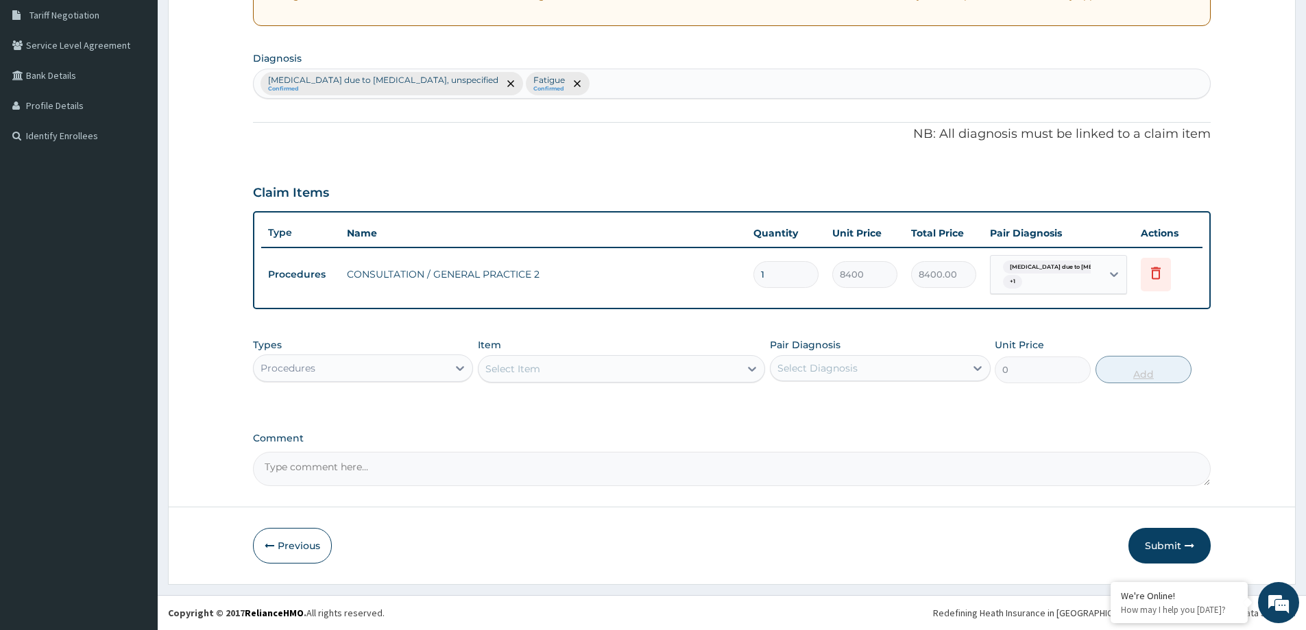
scroll to position [285, 0]
click at [1170, 533] on button "Submit" at bounding box center [1169, 546] width 82 height 36
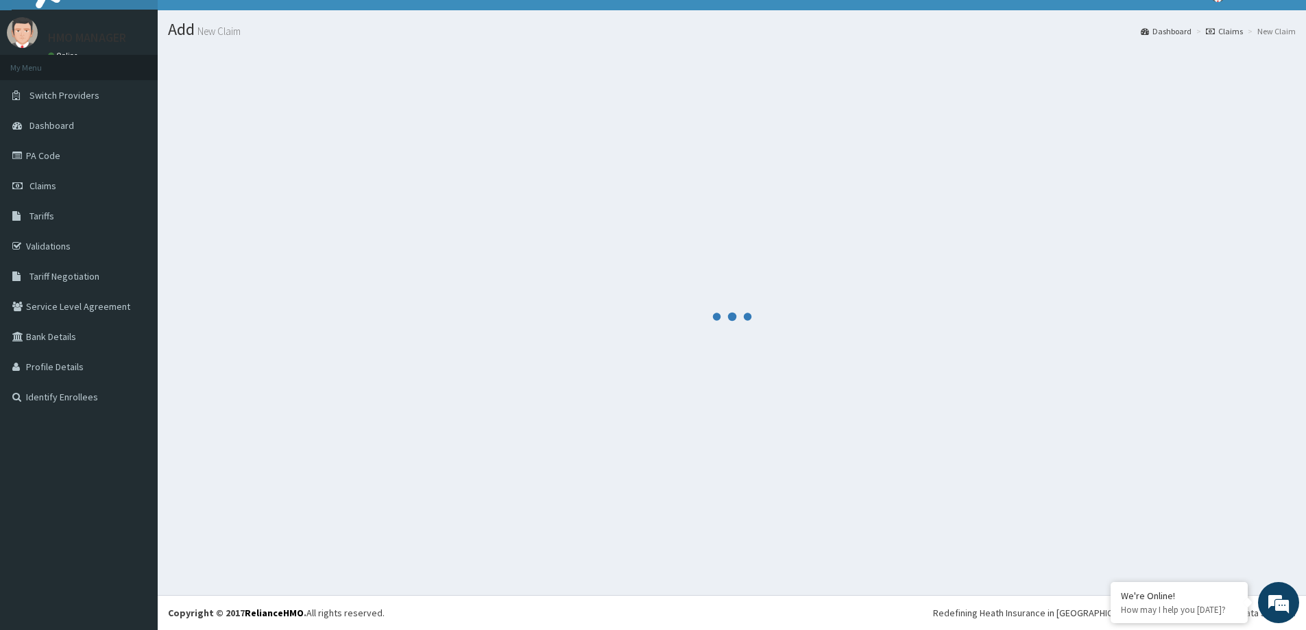
scroll to position [24, 0]
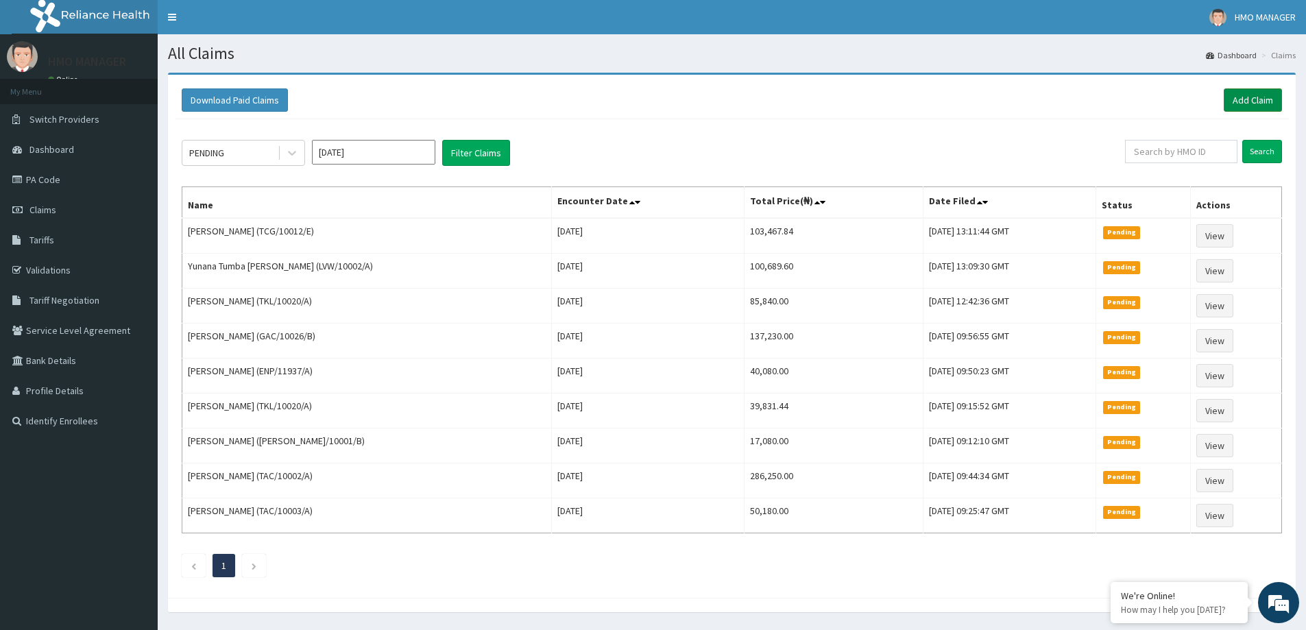
click at [1278, 105] on link "Add Claim" at bounding box center [1253, 99] width 58 height 23
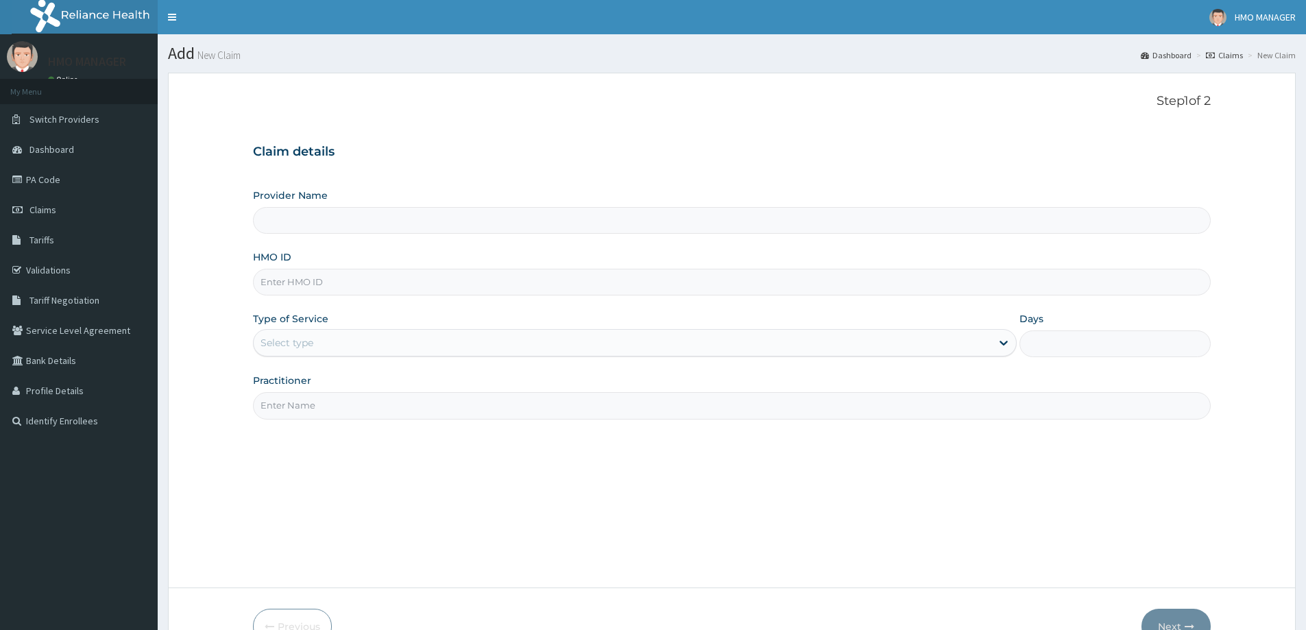
type input "CEDARCREST HOSPITAL LIMITED"
paste input "GAC/10026/B"
type input "GAC/10026/B"
click at [302, 354] on div "Select type" at bounding box center [635, 342] width 764 height 27
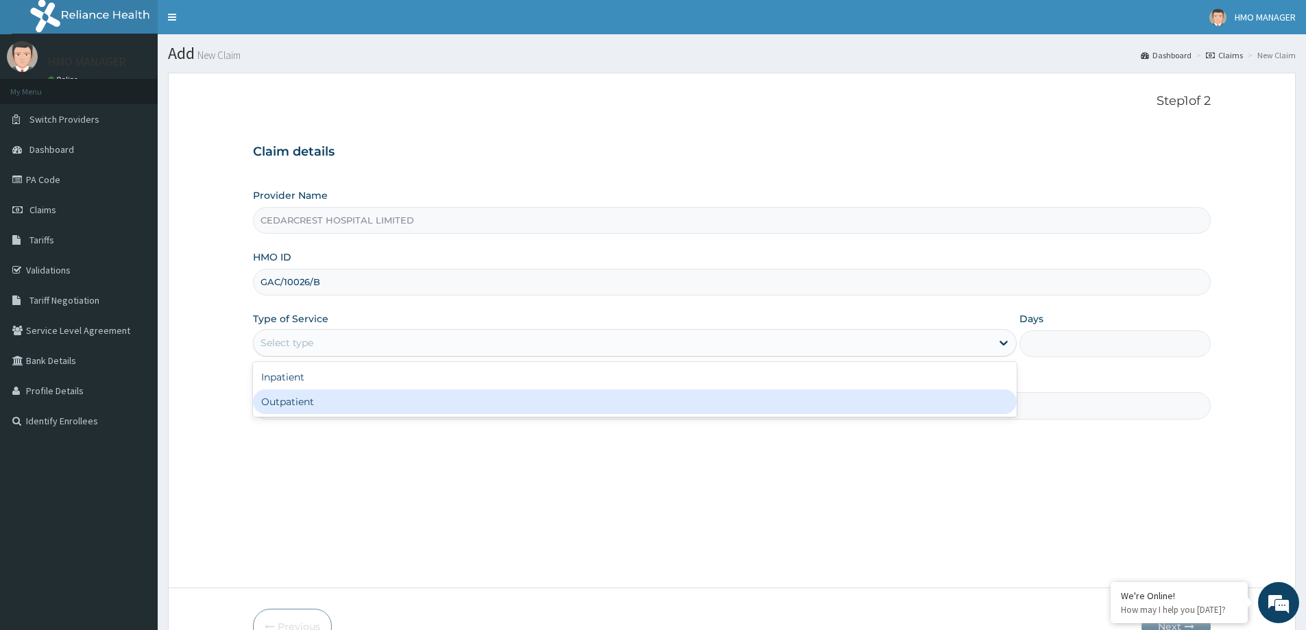
click at [282, 407] on div "Outpatient" at bounding box center [635, 401] width 764 height 25
type input "1"
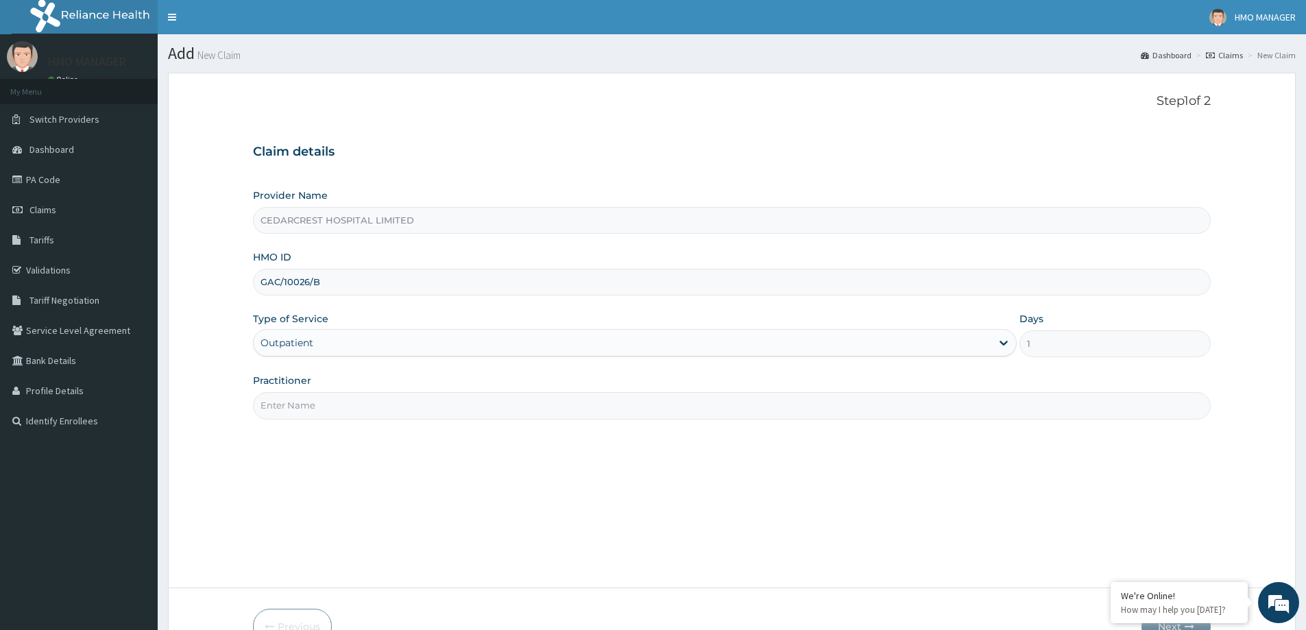
drag, startPoint x: 304, startPoint y: 402, endPoint x: 238, endPoint y: 146, distance: 264.7
click at [291, 374] on div "Practitioner" at bounding box center [732, 396] width 958 height 45
paste input "Dr FERDINAND UMELO"
type input "Dr FERDINAND UMELO"
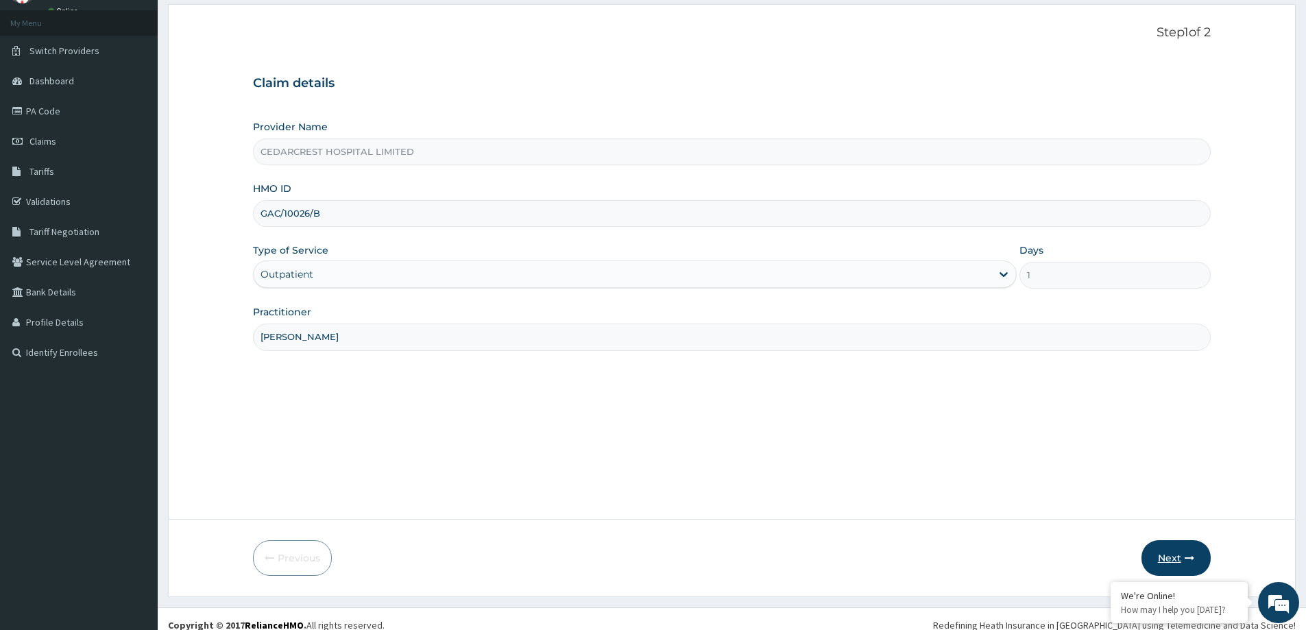
click at [1178, 548] on button "Next" at bounding box center [1175, 558] width 69 height 36
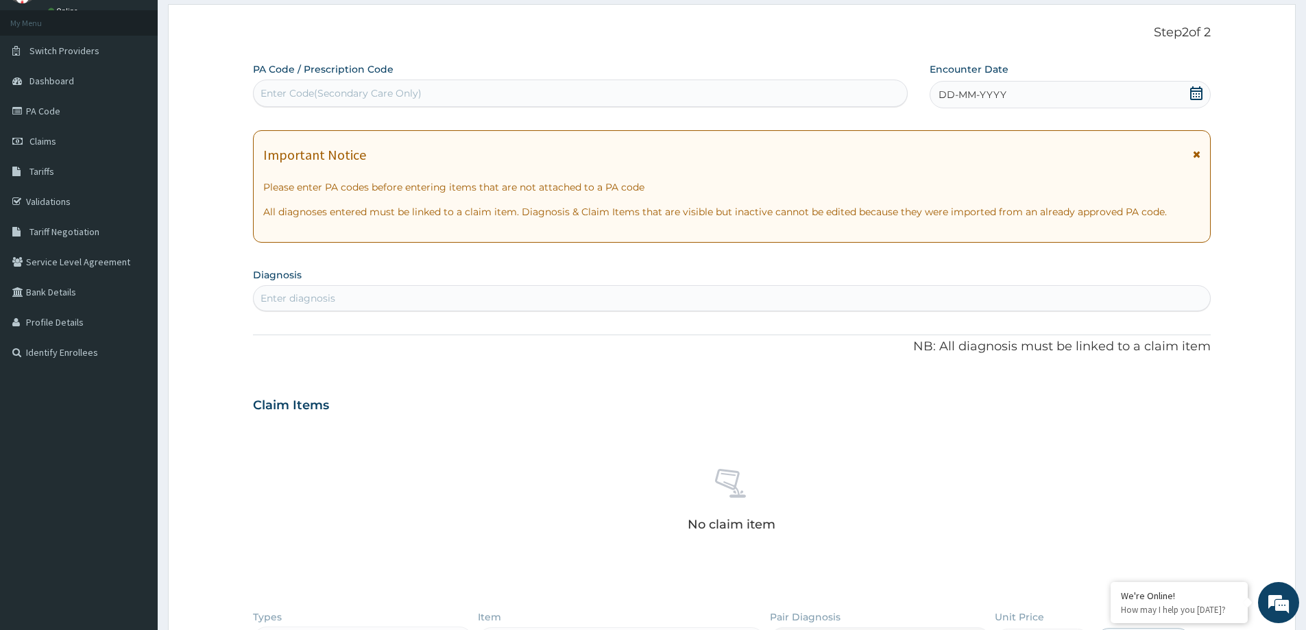
click at [301, 78] on div "PA Code / Prescription Code Use Up and Down to choose options, press Enter to s…" at bounding box center [580, 84] width 655 height 45
paste input "PA/D7D246"
type input "PA/D7D246"
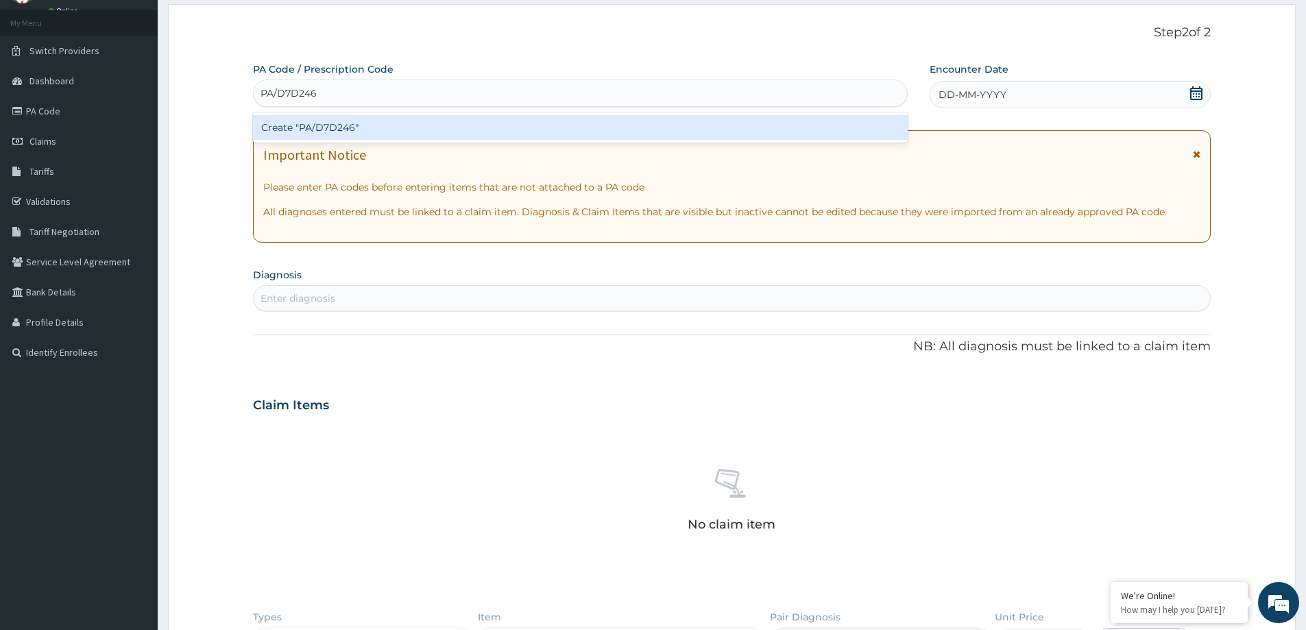
drag, startPoint x: 300, startPoint y: 134, endPoint x: 316, endPoint y: 5, distance: 130.6
click at [300, 134] on div "Create "PA/D7D246"" at bounding box center [580, 127] width 655 height 25
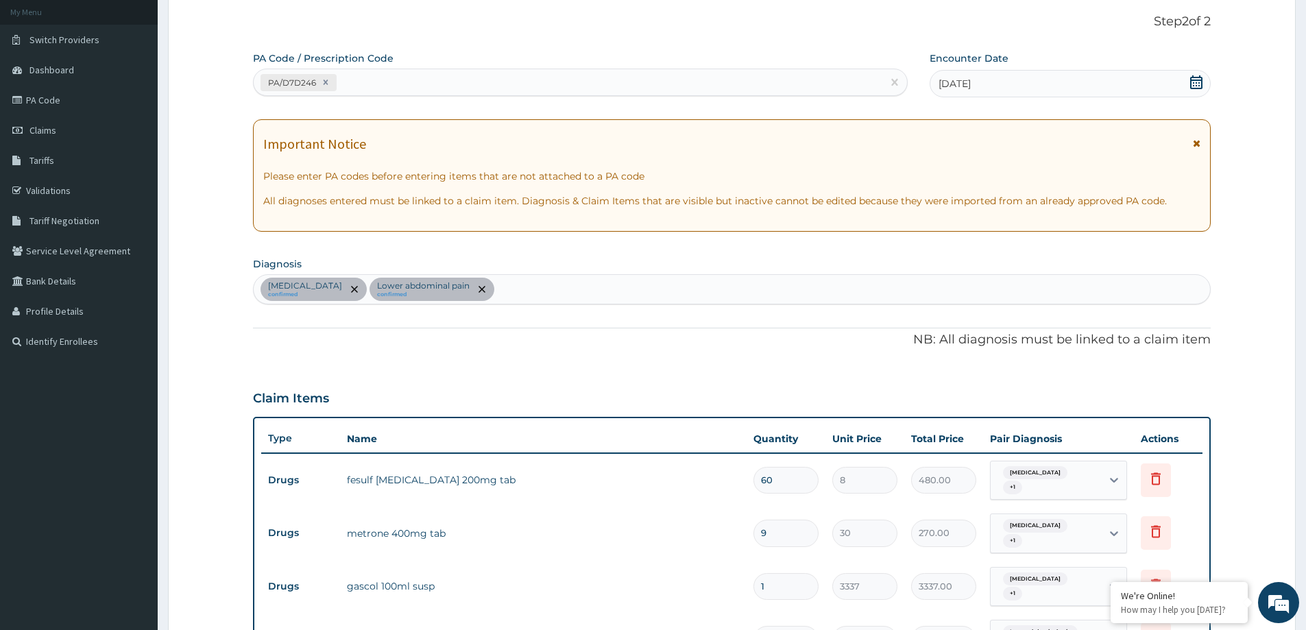
scroll to position [16, 0]
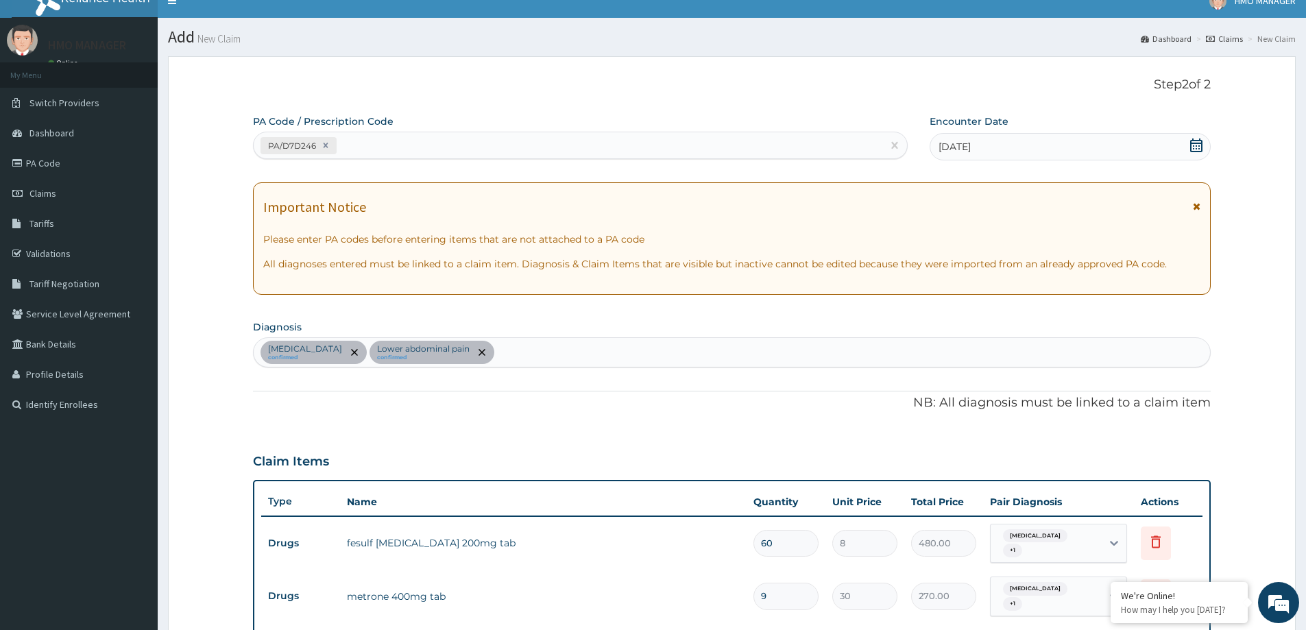
click at [385, 138] on div "PA/D7D246" at bounding box center [568, 145] width 629 height 23
paste input "PA/0EDF26"
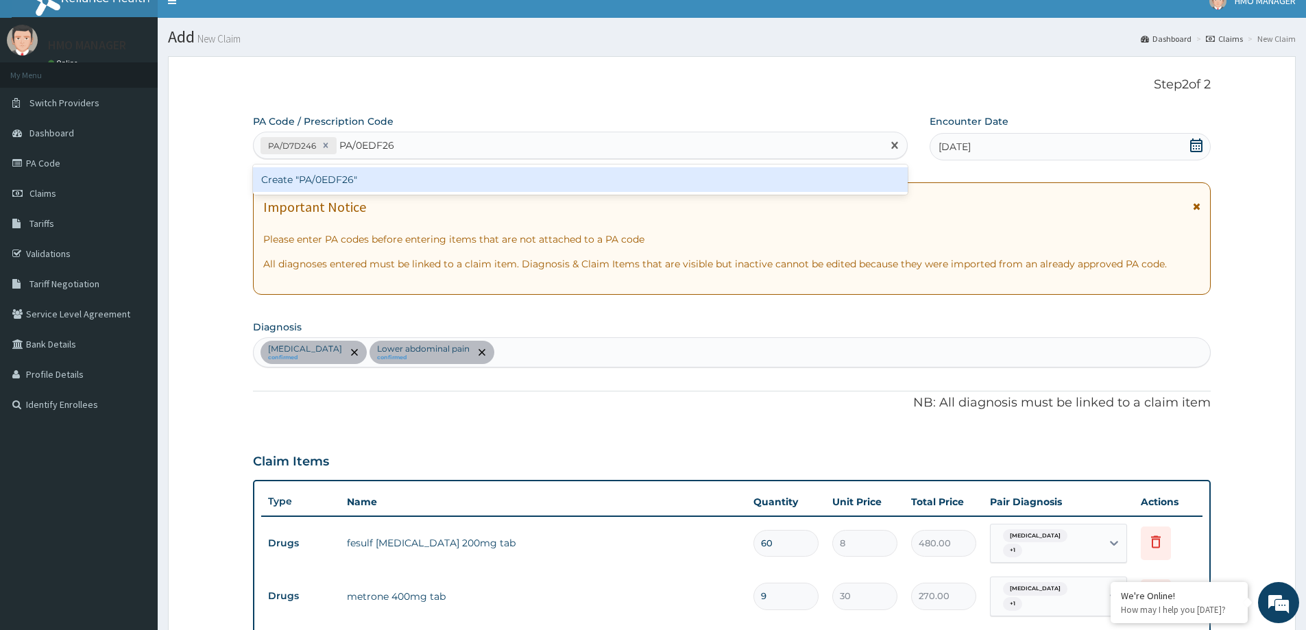
type input "PA/0EDF26"
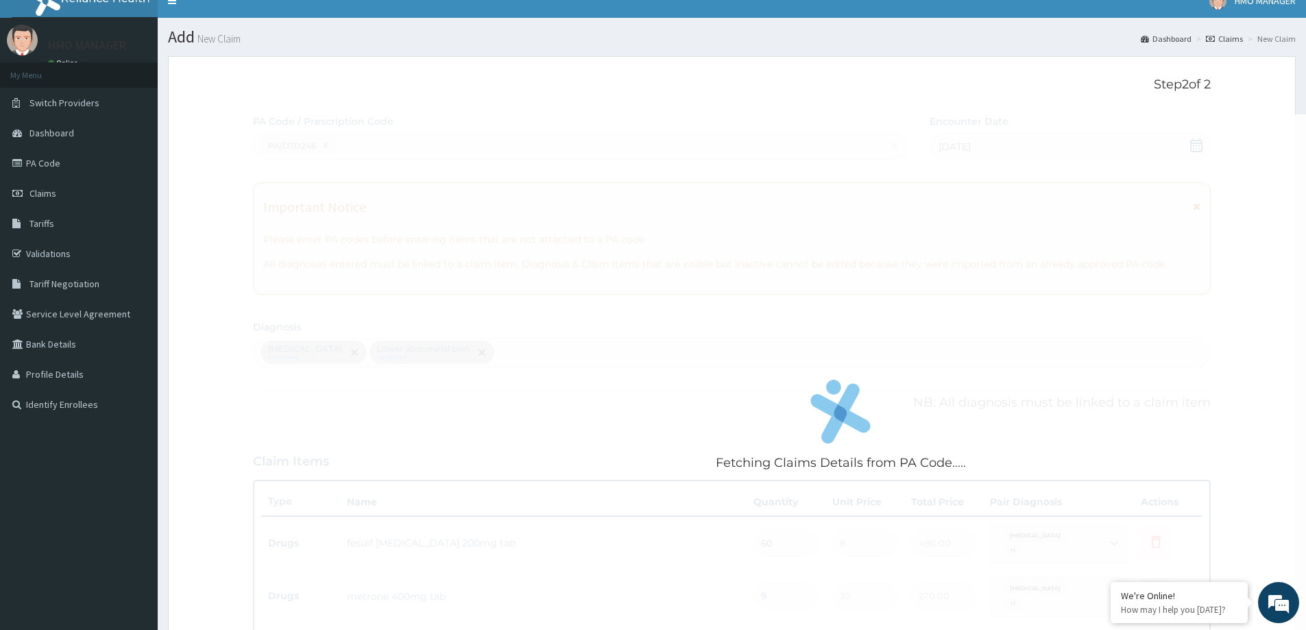
click at [364, 164] on div "Fetching Claims Details from PA Code..... PA Code / Prescription Code PA/D7D246…" at bounding box center [732, 514] width 958 height 800
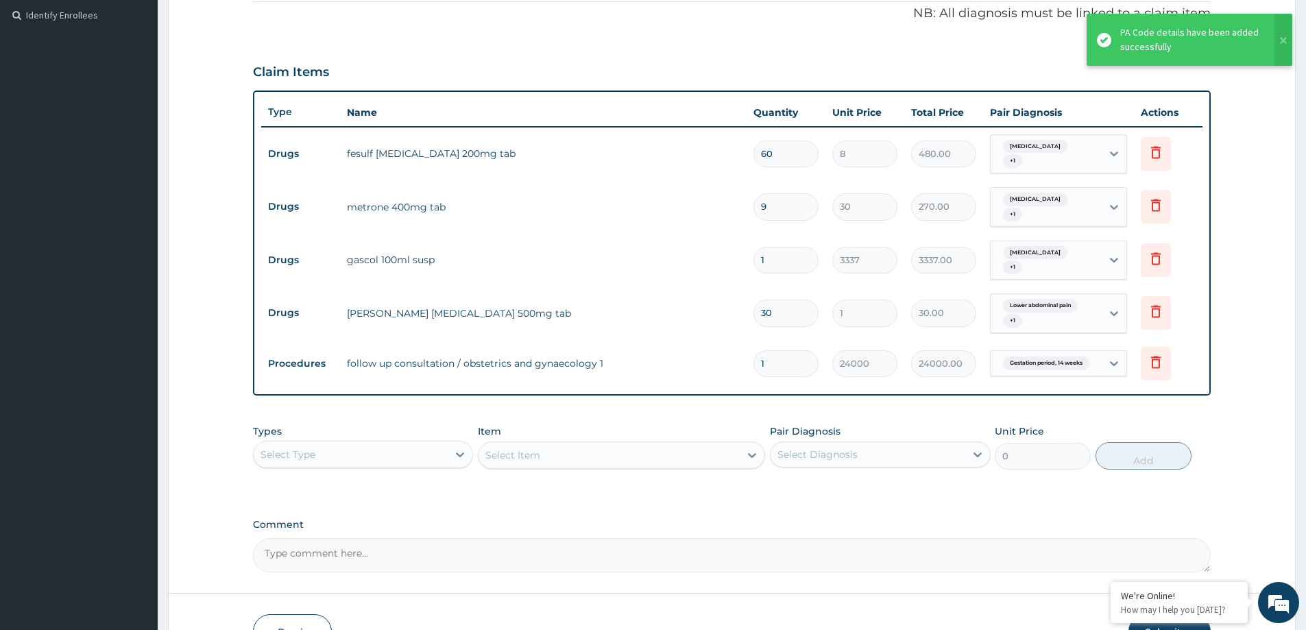
scroll to position [428, 0]
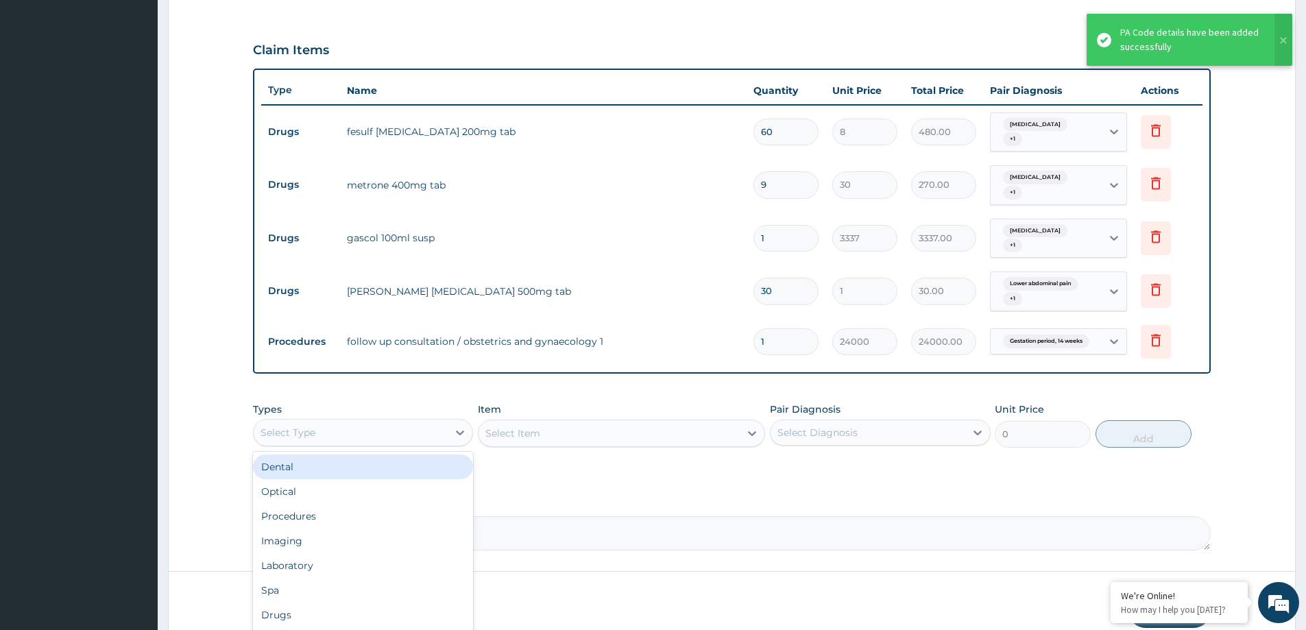
click at [376, 424] on div "Select Type" at bounding box center [351, 433] width 194 height 22
drag, startPoint x: 315, startPoint y: 598, endPoint x: 379, endPoint y: 557, distance: 75.9
click at [315, 603] on div "Drugs" at bounding box center [363, 615] width 220 height 25
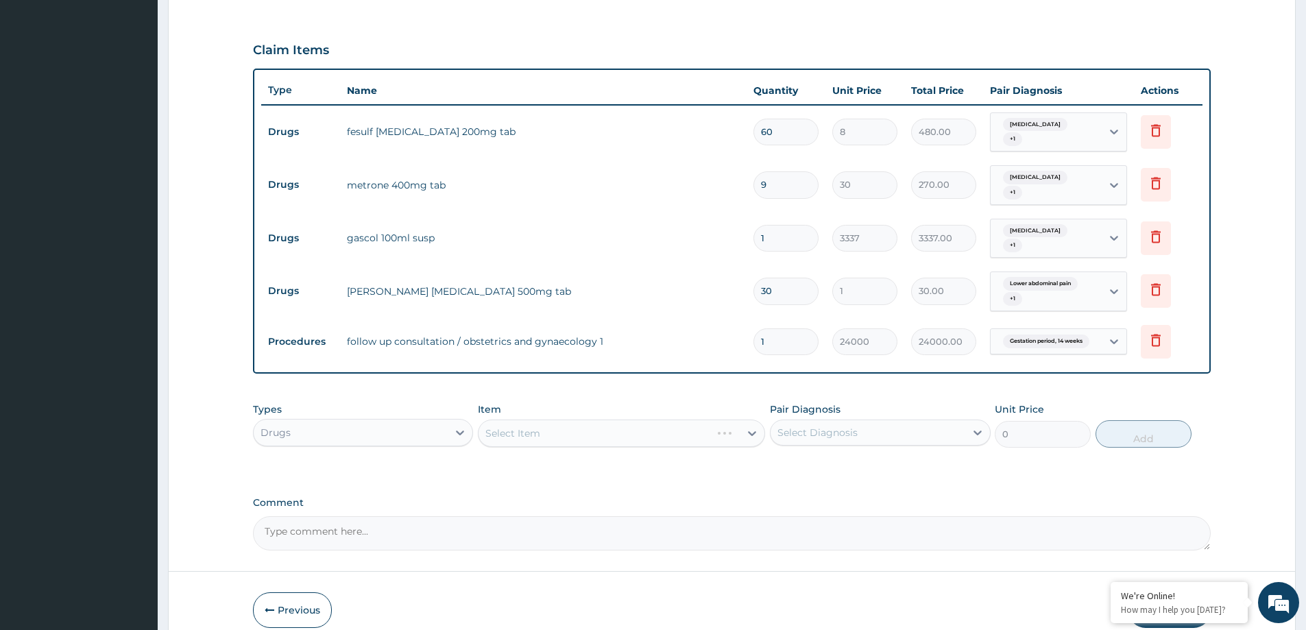
click at [797, 278] on input "30" at bounding box center [785, 291] width 65 height 27
click at [1155, 281] on icon at bounding box center [1156, 289] width 16 height 16
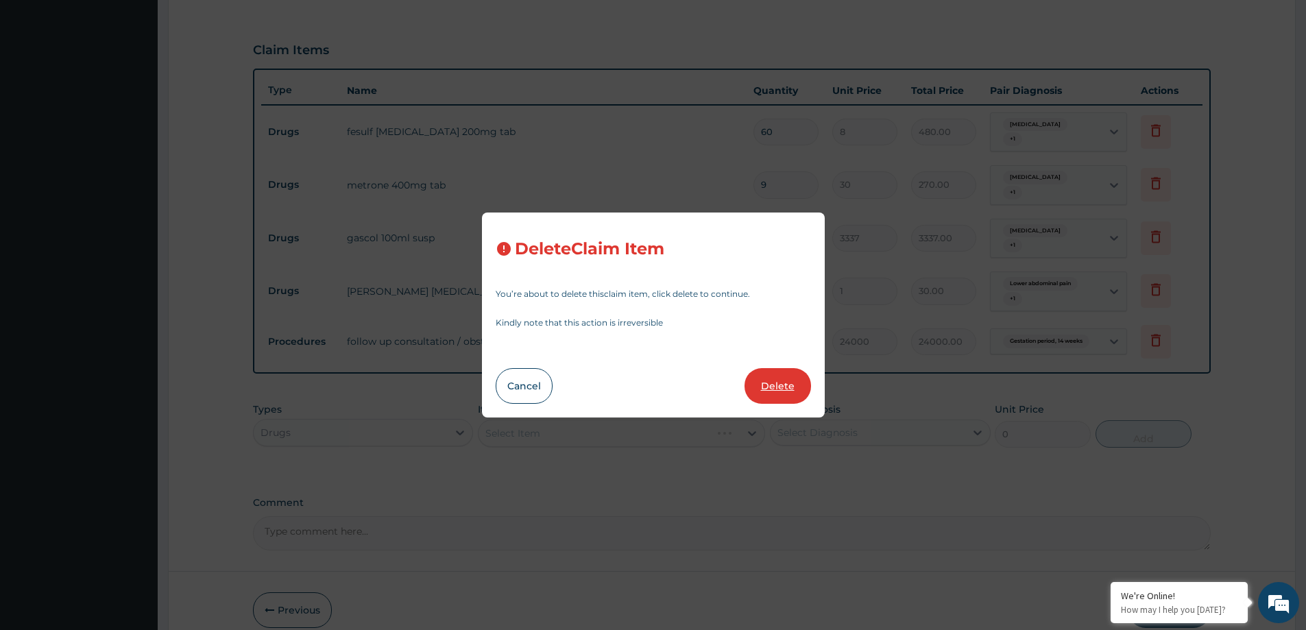
click at [775, 374] on button "Delete" at bounding box center [777, 386] width 66 height 36
type input "1"
type input "24000"
type input "24000.00"
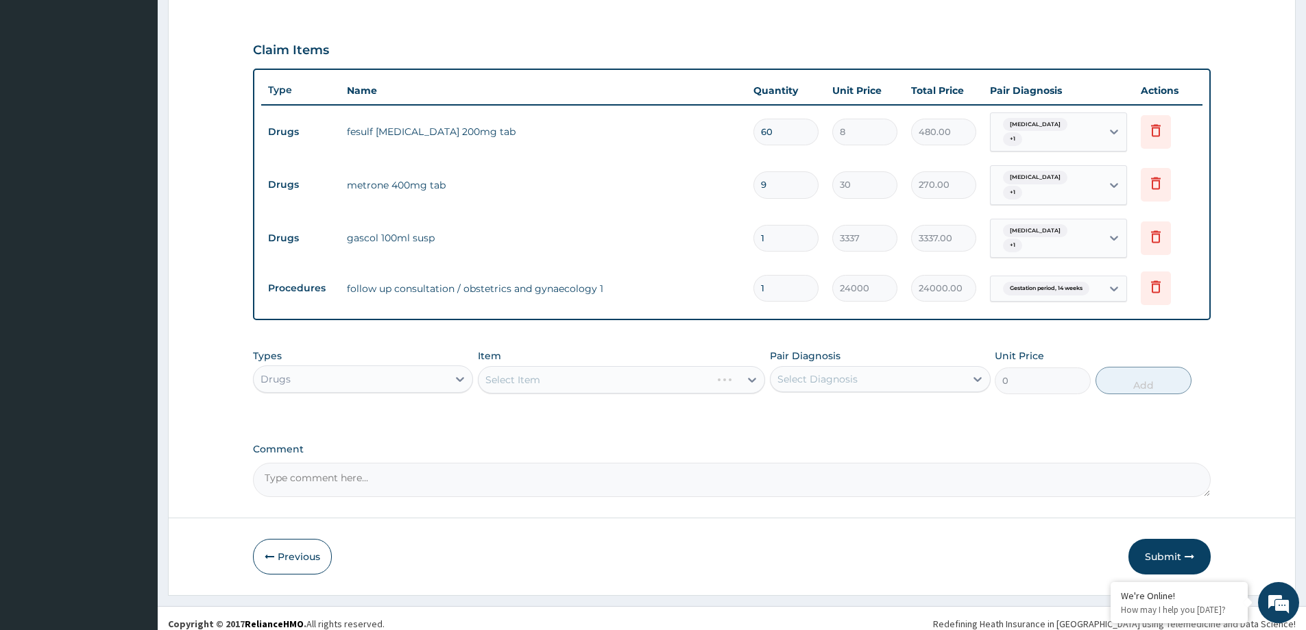
scroll to position [422, 0]
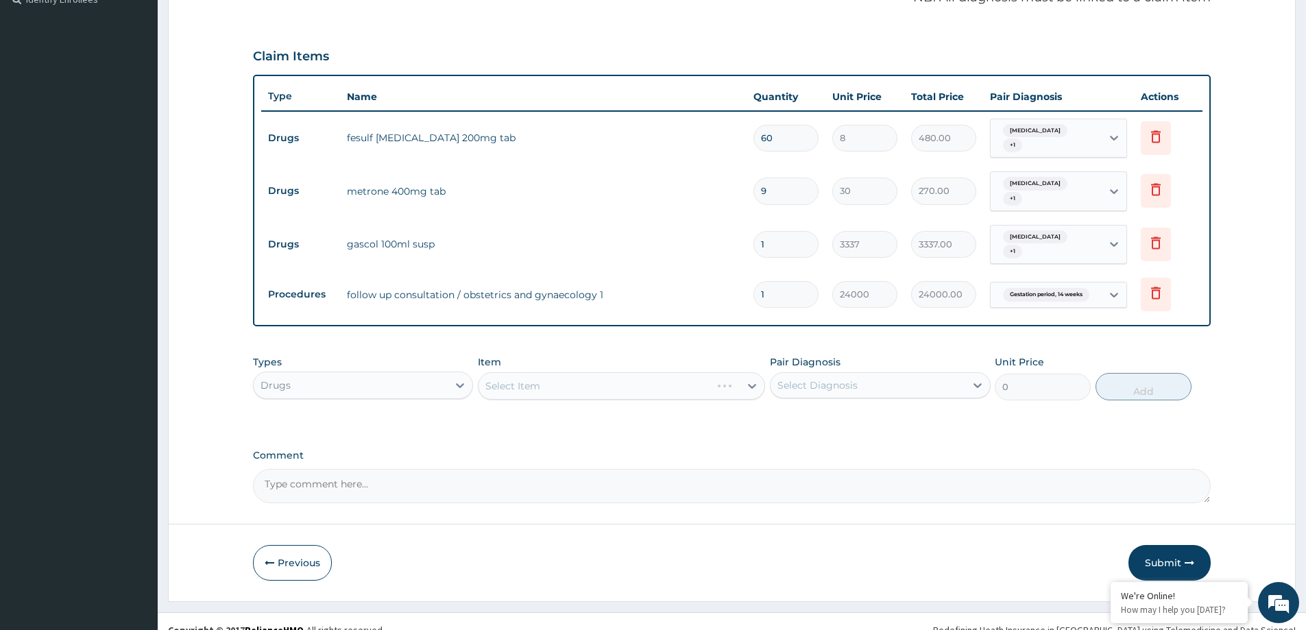
click at [515, 372] on div "Select Item" at bounding box center [621, 385] width 287 height 27
click at [503, 376] on div "Select Item" at bounding box center [609, 386] width 261 height 22
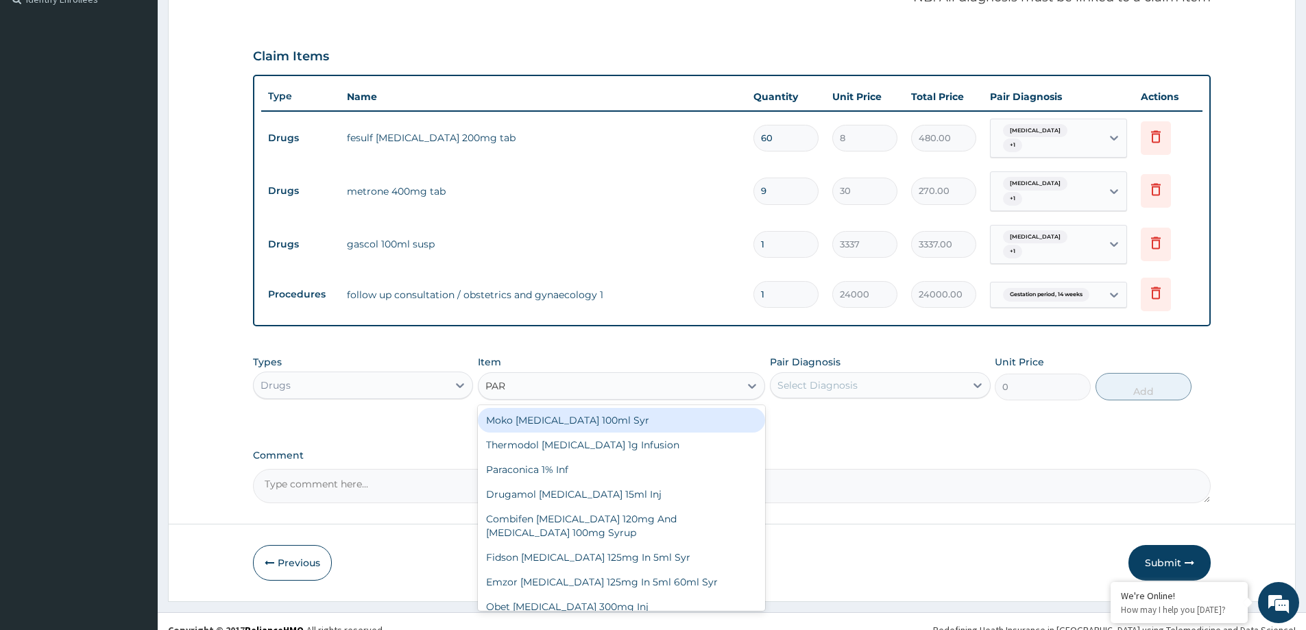
type input "PARA"
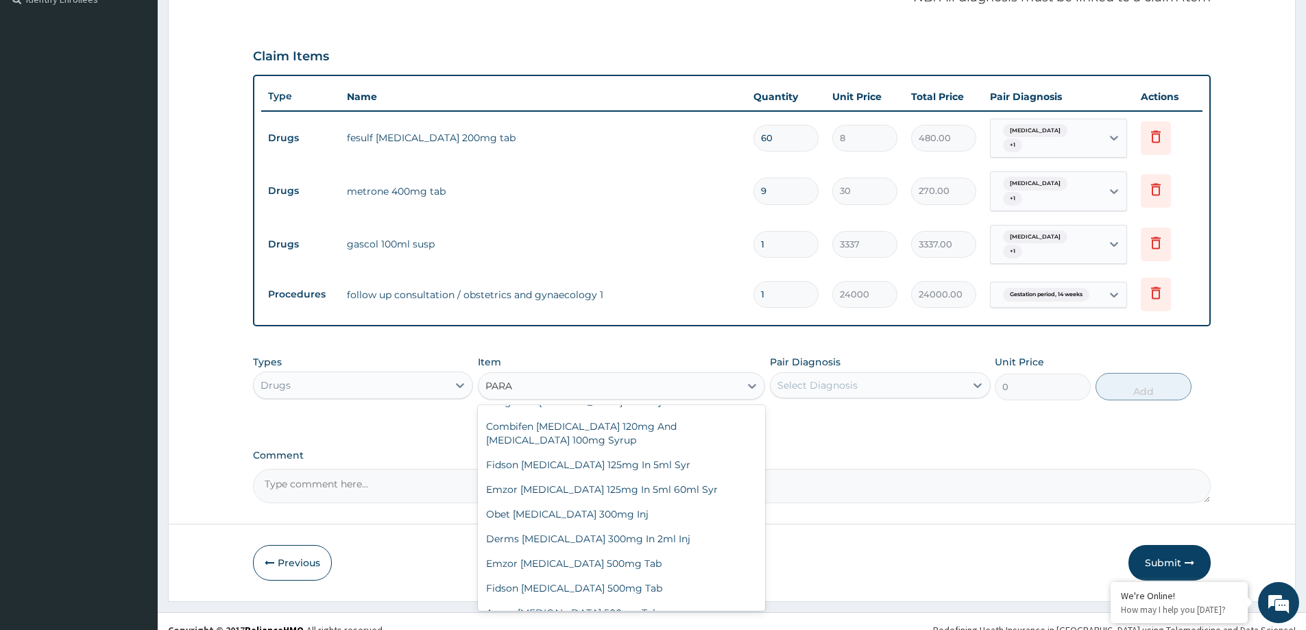
scroll to position [95, 0]
click at [610, 549] on div "Emzor Paracetamol 500mg Tab" at bounding box center [621, 561] width 287 height 25
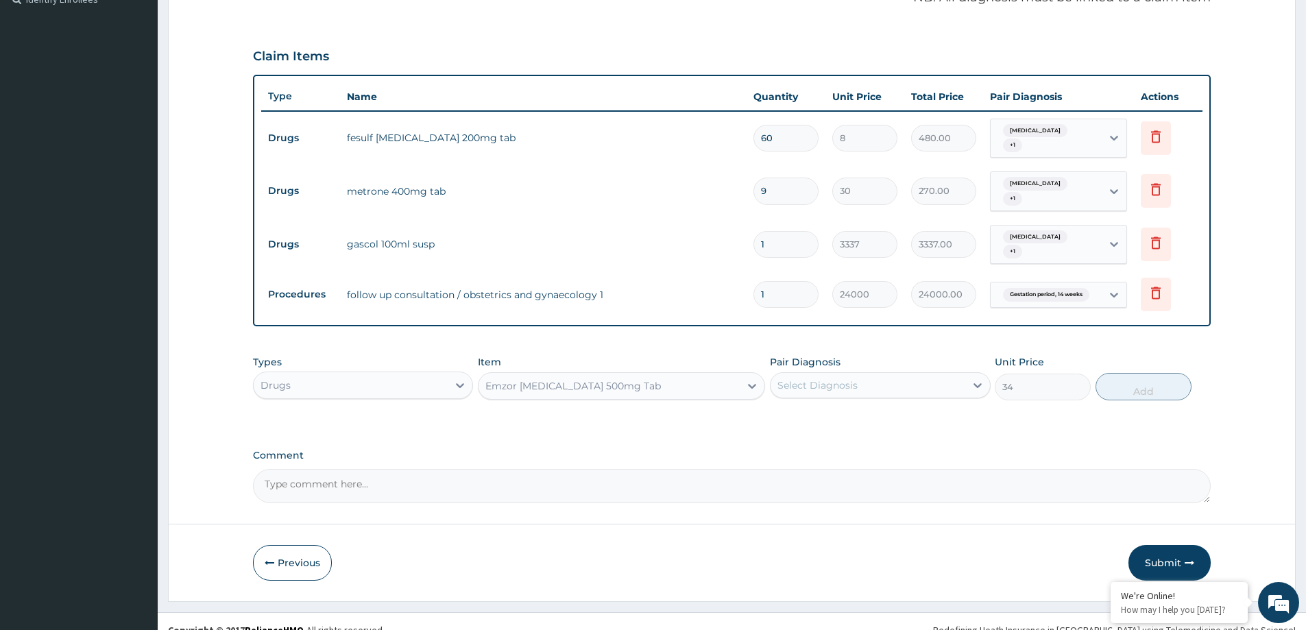
type input "34"
click at [861, 374] on div "Select Diagnosis" at bounding box center [868, 385] width 194 height 22
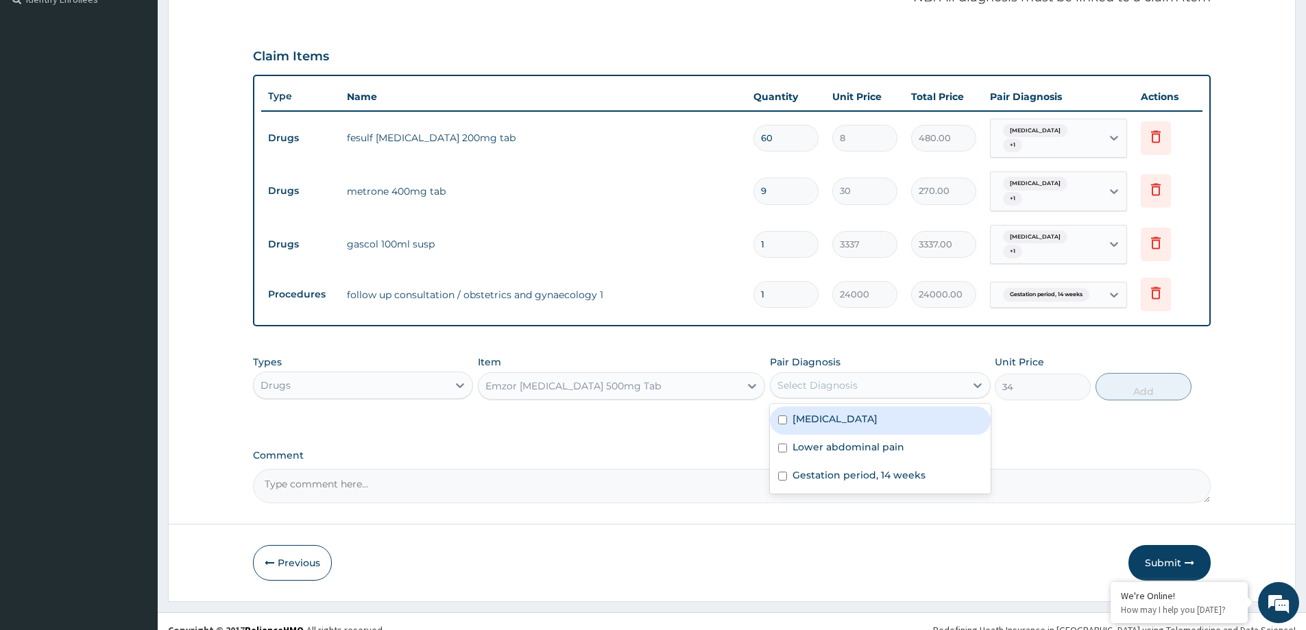
drag, startPoint x: 864, startPoint y: 402, endPoint x: 857, endPoint y: 433, distance: 31.8
click at [864, 407] on div "Miscarriage" at bounding box center [880, 421] width 220 height 28
checkbox input "true"
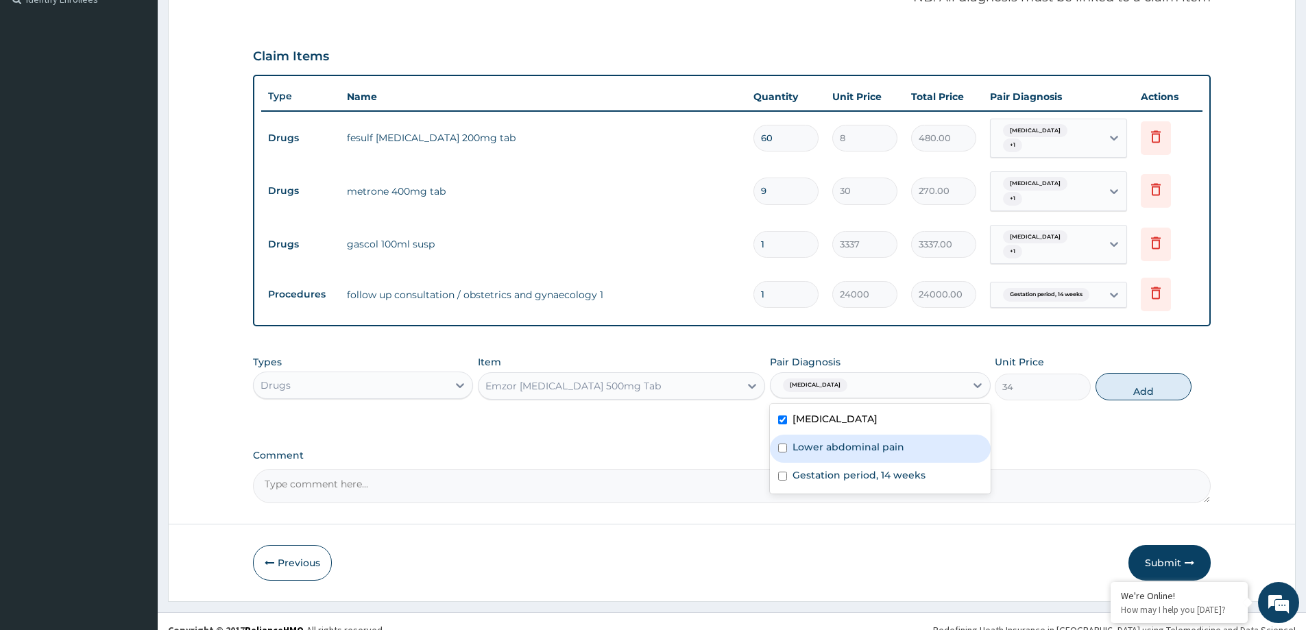
drag, startPoint x: 854, startPoint y: 438, endPoint x: 849, endPoint y: 452, distance: 15.4
click at [853, 438] on div "Lower abdominal pain" at bounding box center [880, 449] width 220 height 28
checkbox input "true"
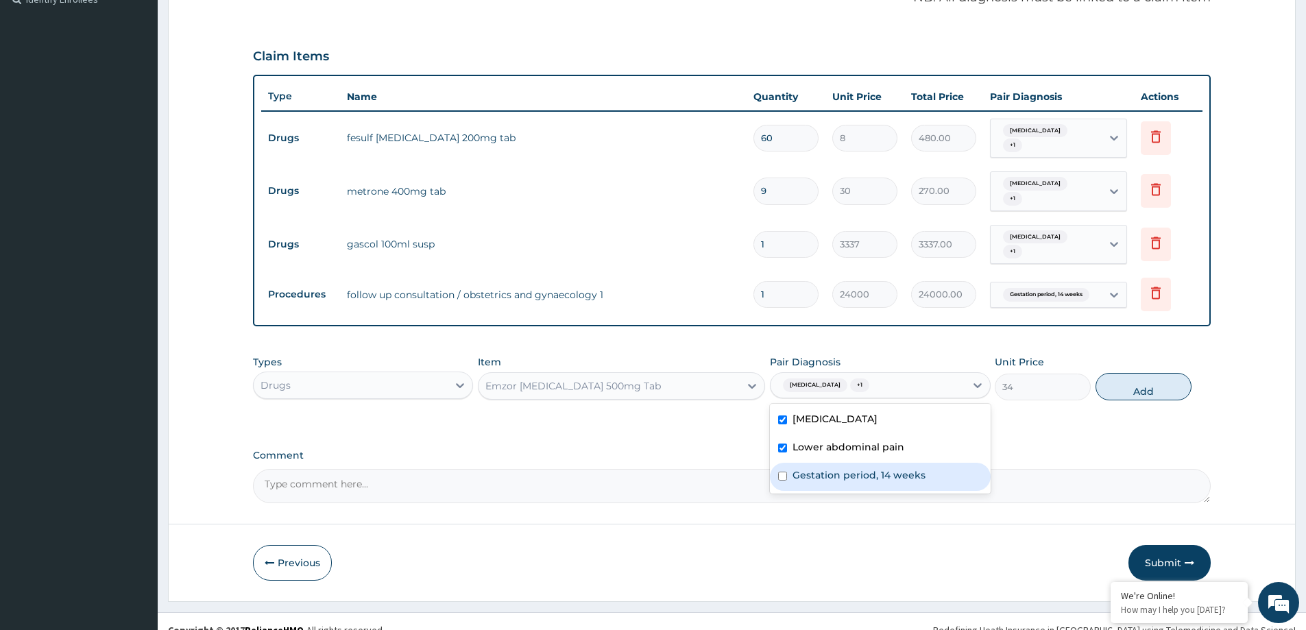
drag, startPoint x: 843, startPoint y: 458, endPoint x: 952, endPoint y: 405, distance: 121.1
click at [843, 468] on label "Gestation period, 14 weeks" at bounding box center [858, 475] width 133 height 14
checkbox input "true"
click at [1132, 373] on button "Add" at bounding box center [1143, 386] width 96 height 27
type input "0"
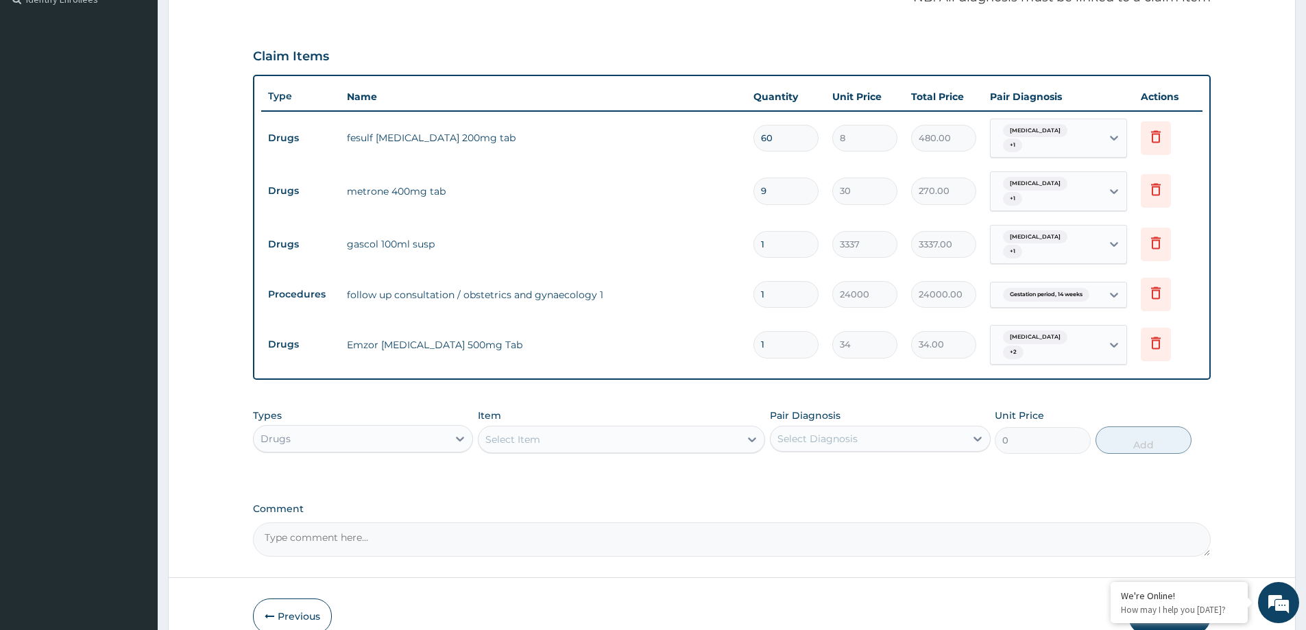
type input "18"
type input "612.00"
type input "18"
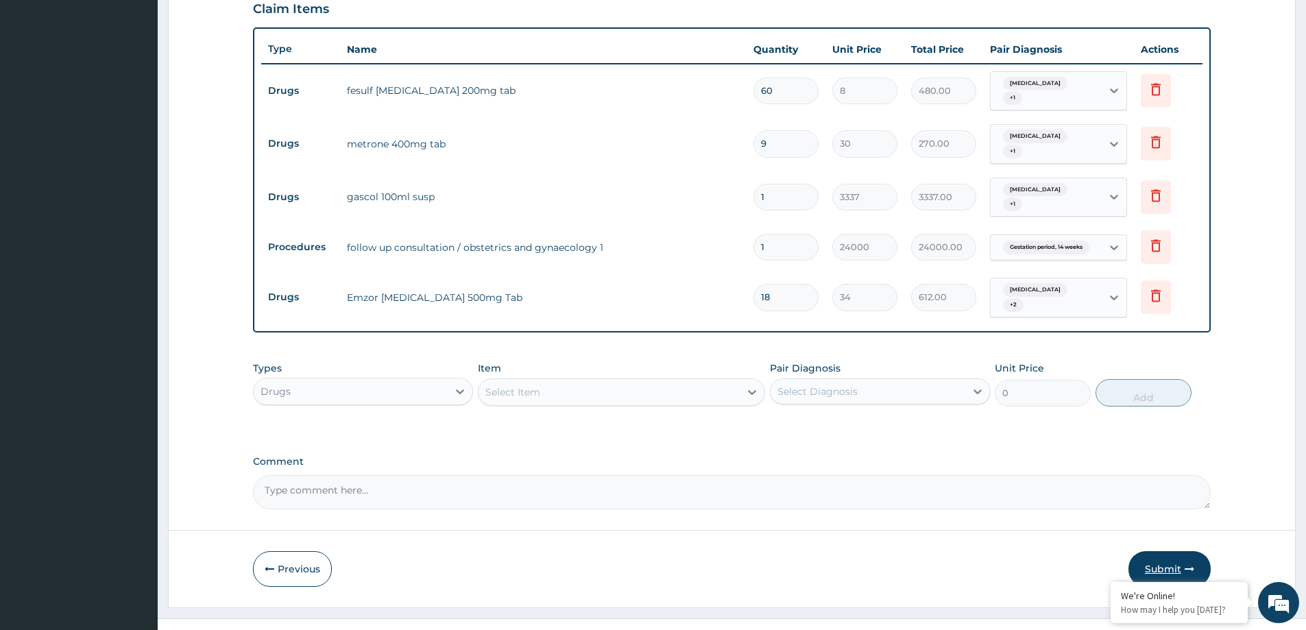
click at [1181, 551] on button "Submit" at bounding box center [1169, 569] width 82 height 36
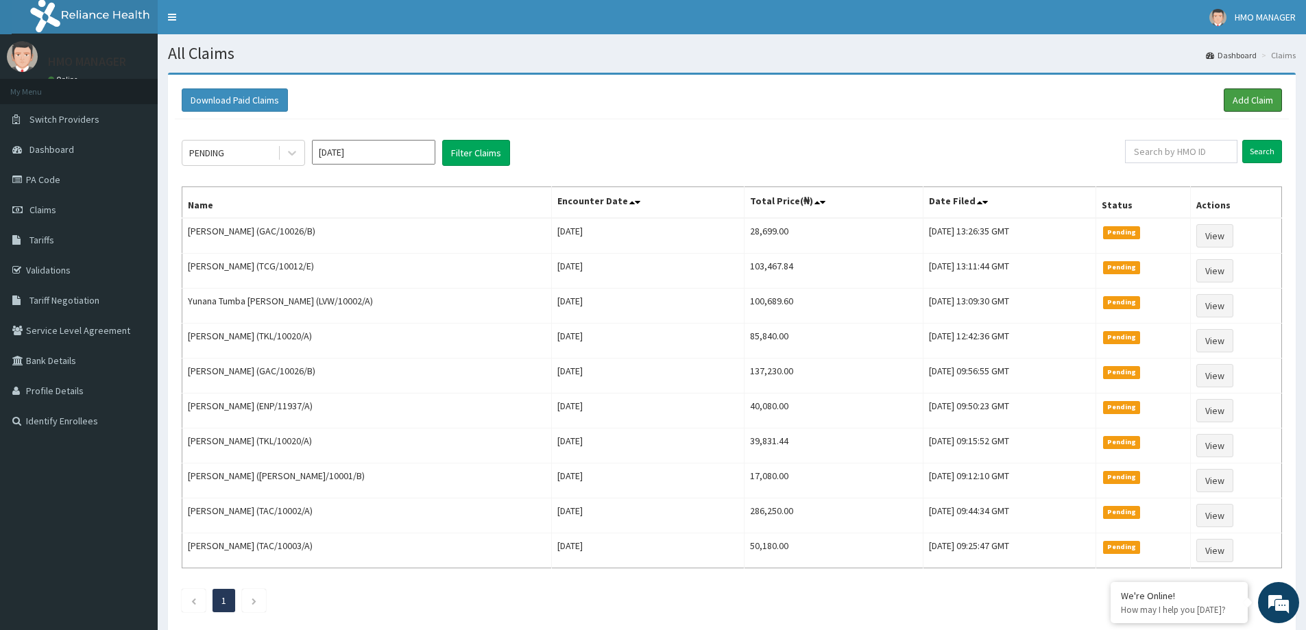
drag, startPoint x: 1231, startPoint y: 94, endPoint x: 1201, endPoint y: 95, distance: 30.2
click at [1231, 95] on link "Add Claim" at bounding box center [1253, 99] width 58 height 23
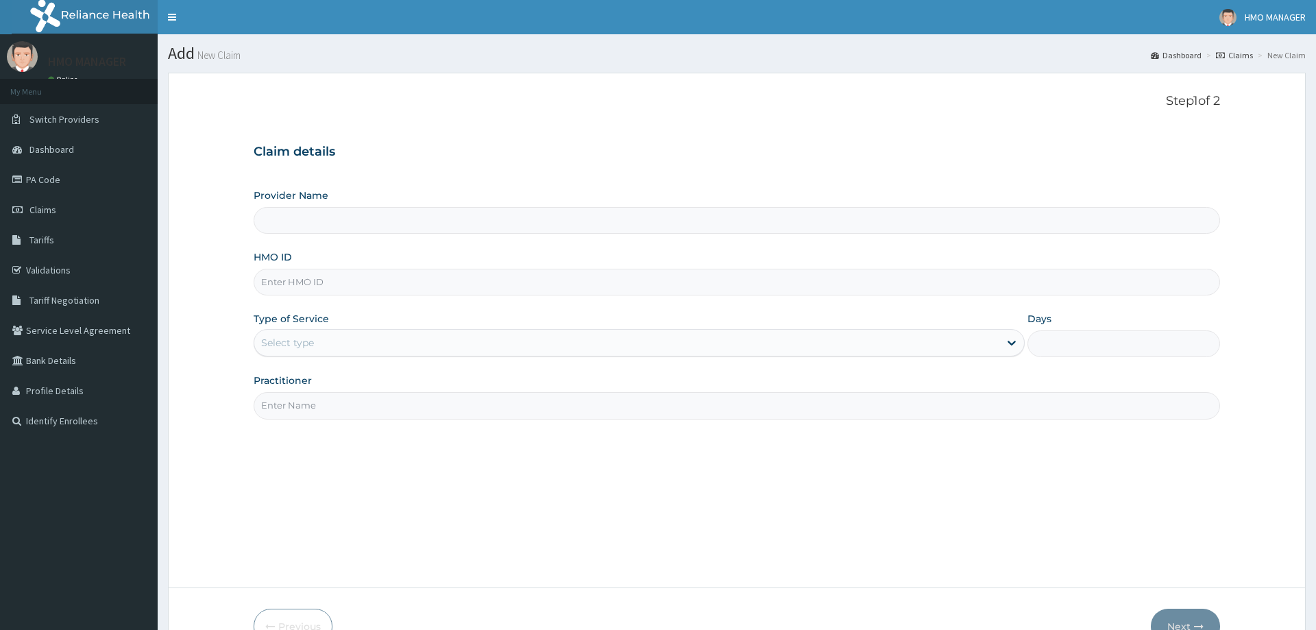
click at [325, 274] on input "HMO ID" at bounding box center [737, 282] width 966 height 27
type input "CEDARCREST HOSPITAL LIMITED"
paste input "ARM/10179/A"
type input "ARM/10179/A"
click at [300, 332] on div "Select type" at bounding box center [623, 343] width 738 height 22
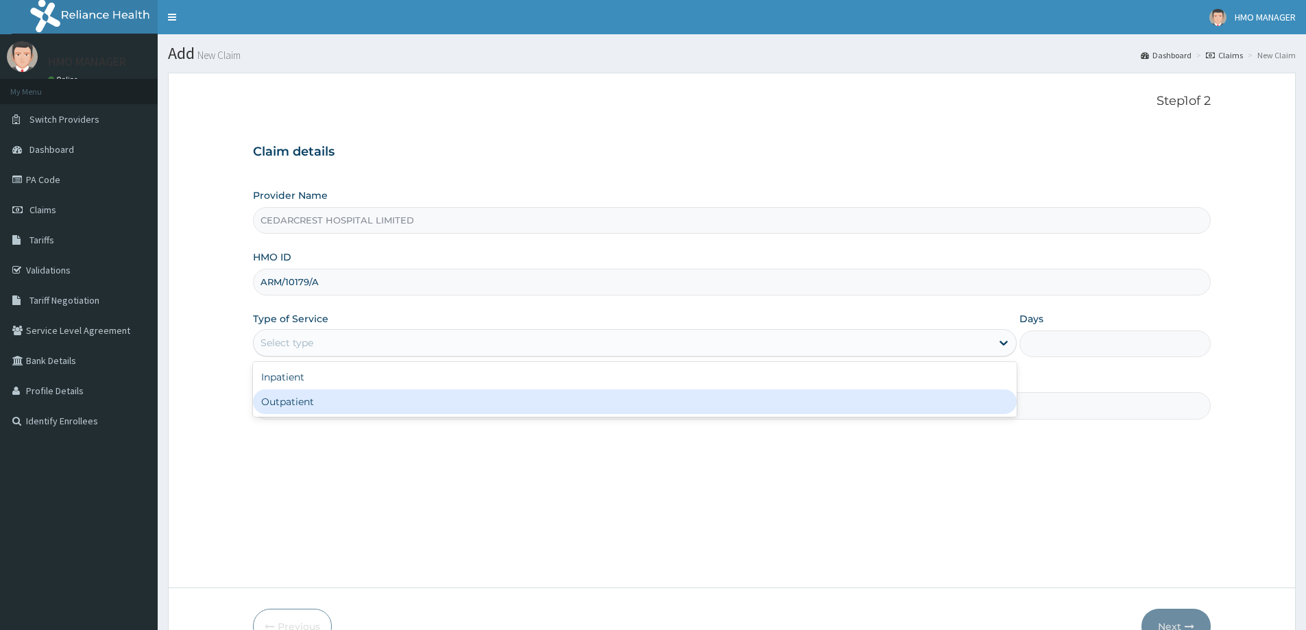
click at [297, 398] on div "Outpatient" at bounding box center [635, 401] width 764 height 25
type input "1"
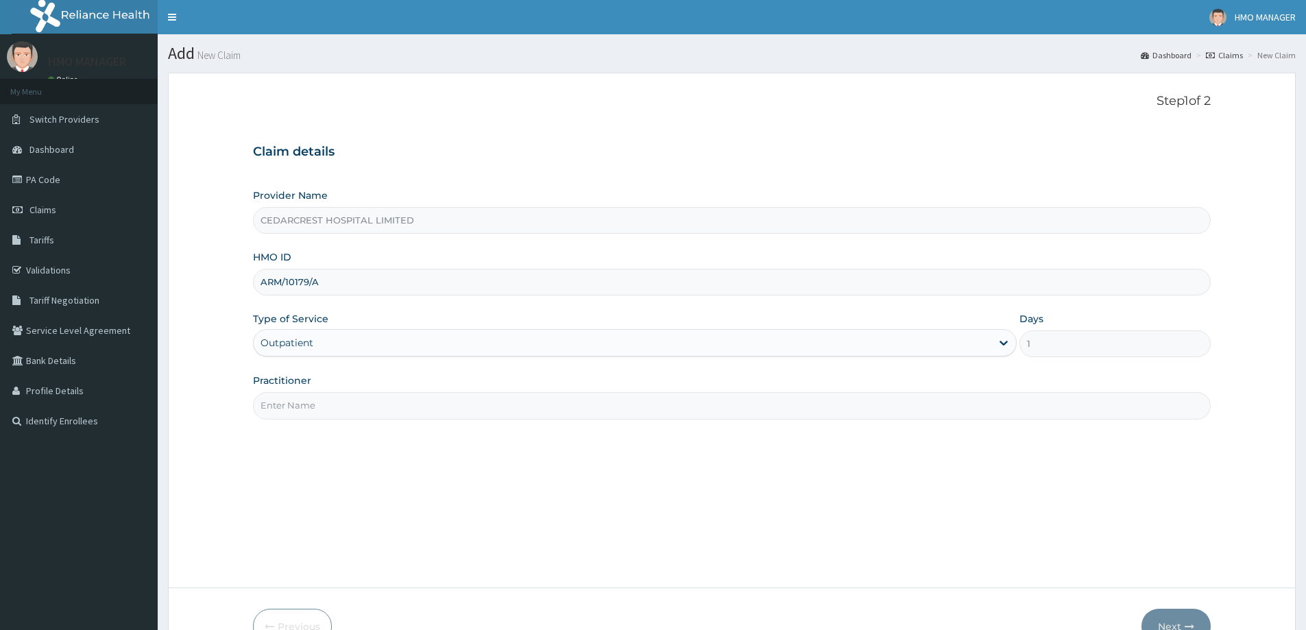
drag, startPoint x: 298, startPoint y: 409, endPoint x: 303, endPoint y: 332, distance: 76.2
click at [299, 407] on input "Practitioner" at bounding box center [732, 405] width 958 height 27
paste input "[PERSON_NAME] [PERSON_NAME]"
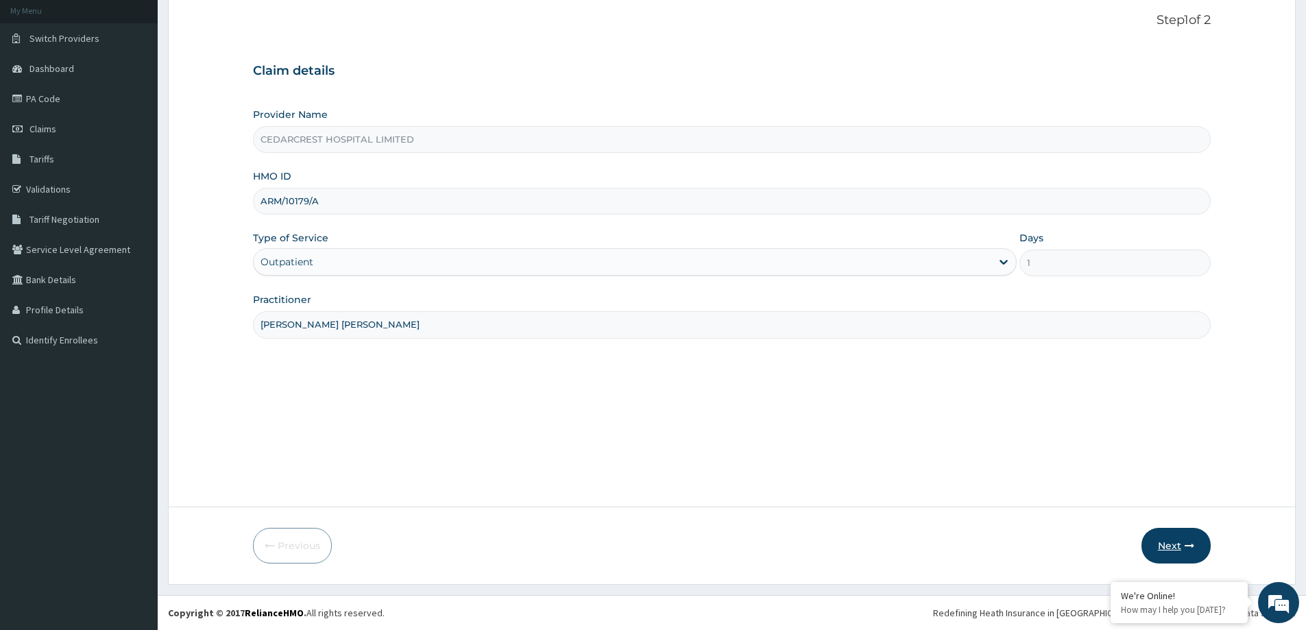
type input "[PERSON_NAME] [PERSON_NAME]"
click at [1180, 555] on button "Next" at bounding box center [1175, 546] width 69 height 36
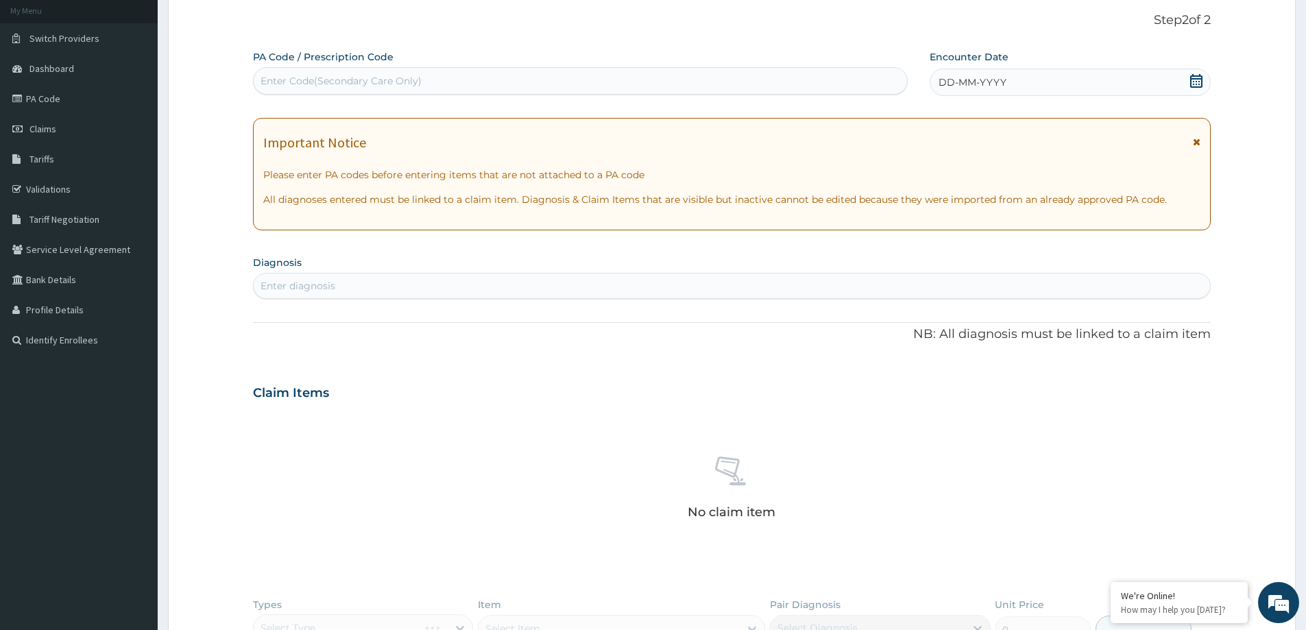
click at [336, 86] on div "Enter Code(Secondary Care Only)" at bounding box center [341, 81] width 161 height 14
click at [326, 74] on div "Enter Code(Secondary Care Only)" at bounding box center [341, 81] width 161 height 14
paste input "PA/90E1DB"
type input "PA/90E1DB"
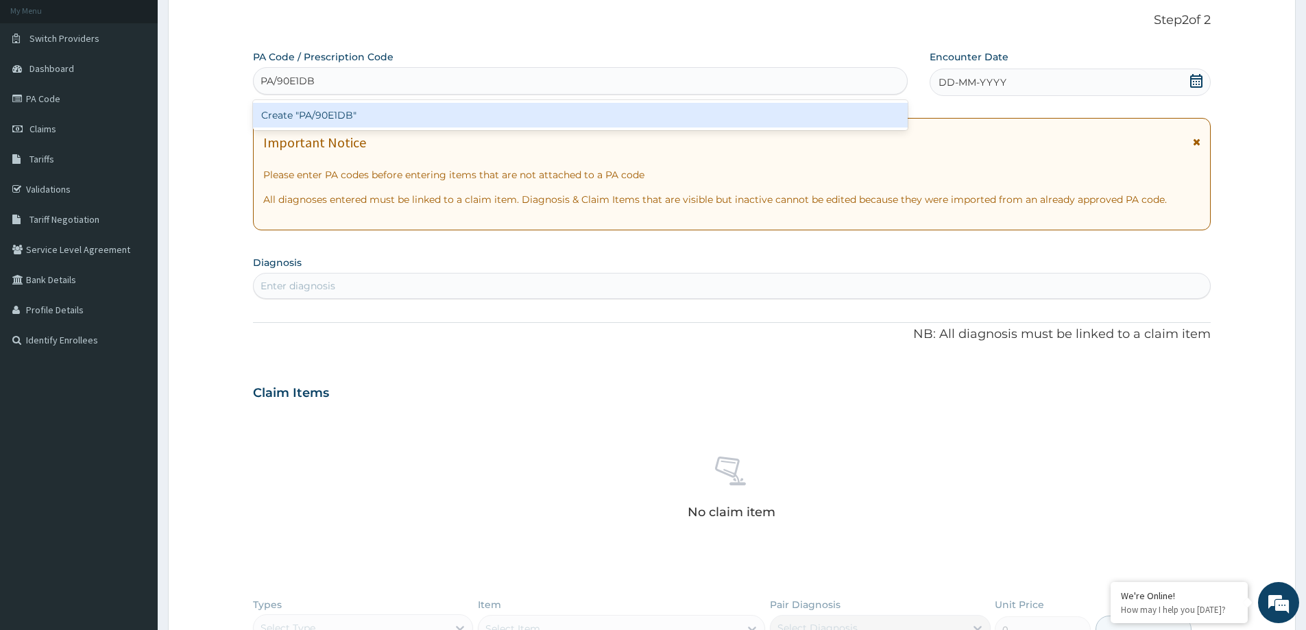
click at [324, 110] on div "Create "PA/90E1DB"" at bounding box center [580, 115] width 655 height 25
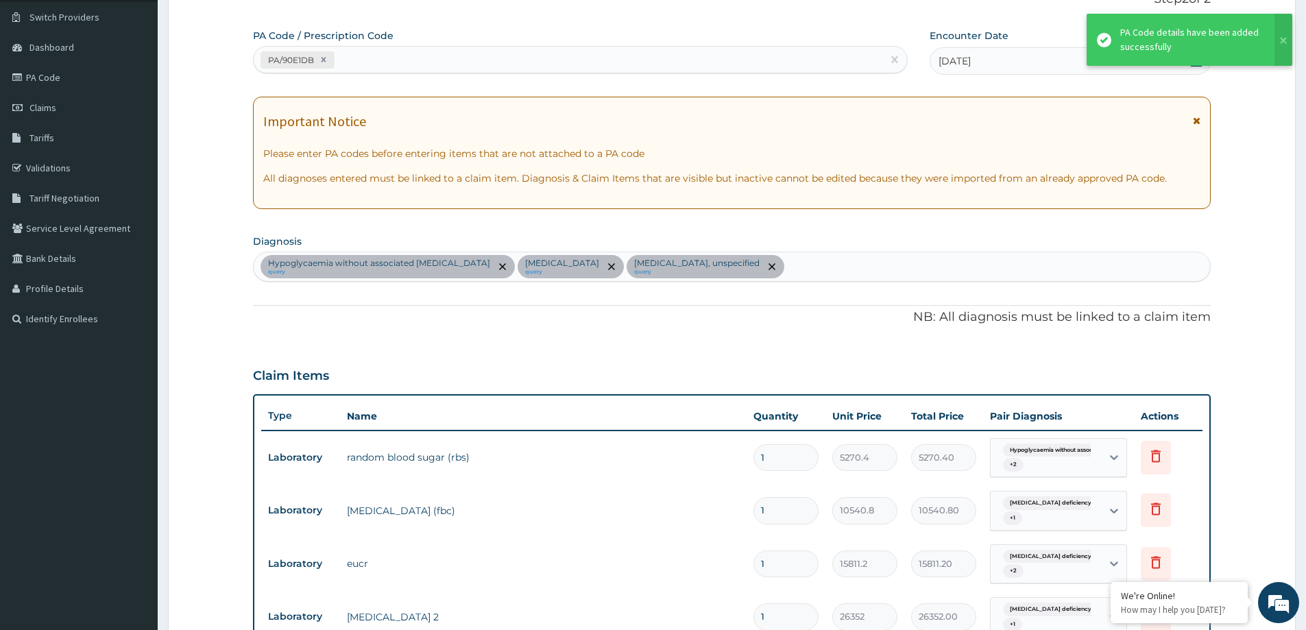
scroll to position [376, 0]
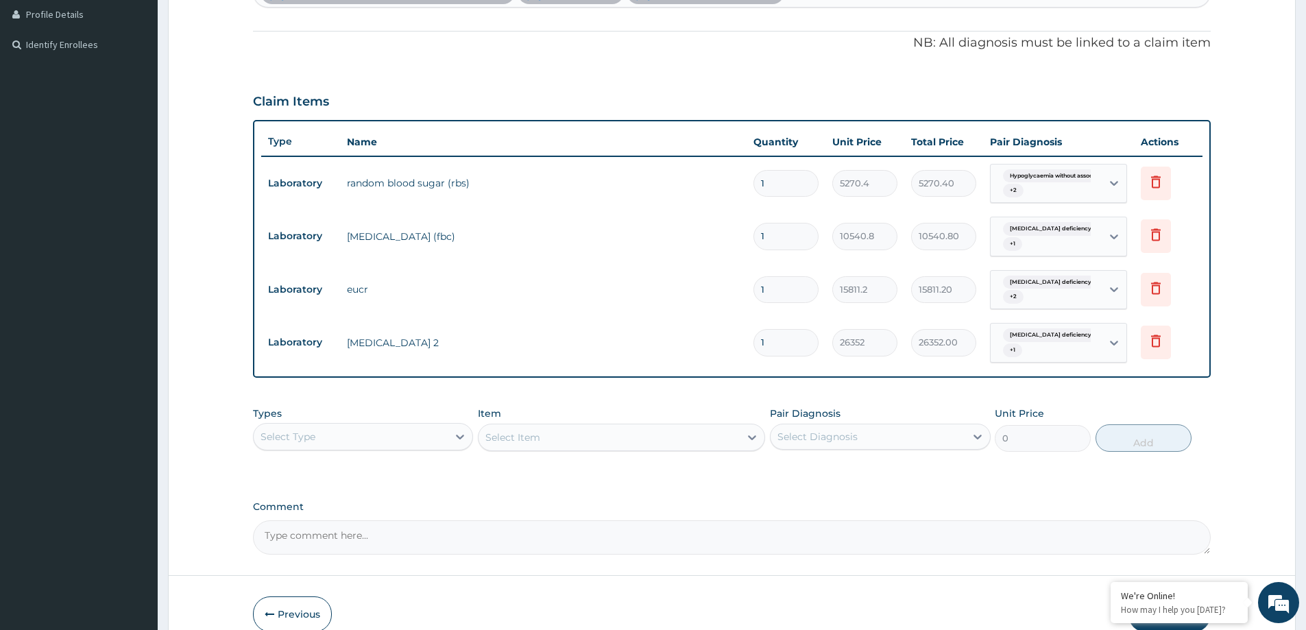
click at [339, 456] on div "Types Select Type Item Select Item Pair Diagnosis Select Diagnosis Unit Price 0…" at bounding box center [732, 429] width 958 height 59
click at [340, 433] on div "Select Type" at bounding box center [351, 437] width 194 height 22
click at [295, 571] on div "Laboratory" at bounding box center [363, 569] width 220 height 25
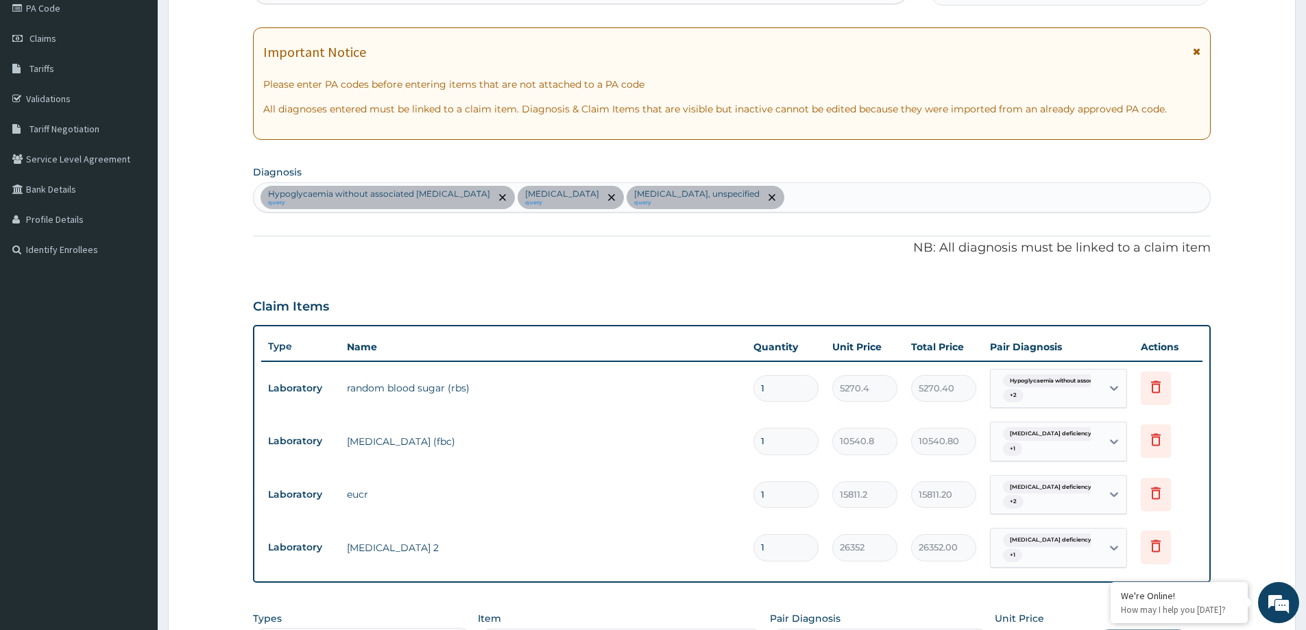
scroll to position [239, 0]
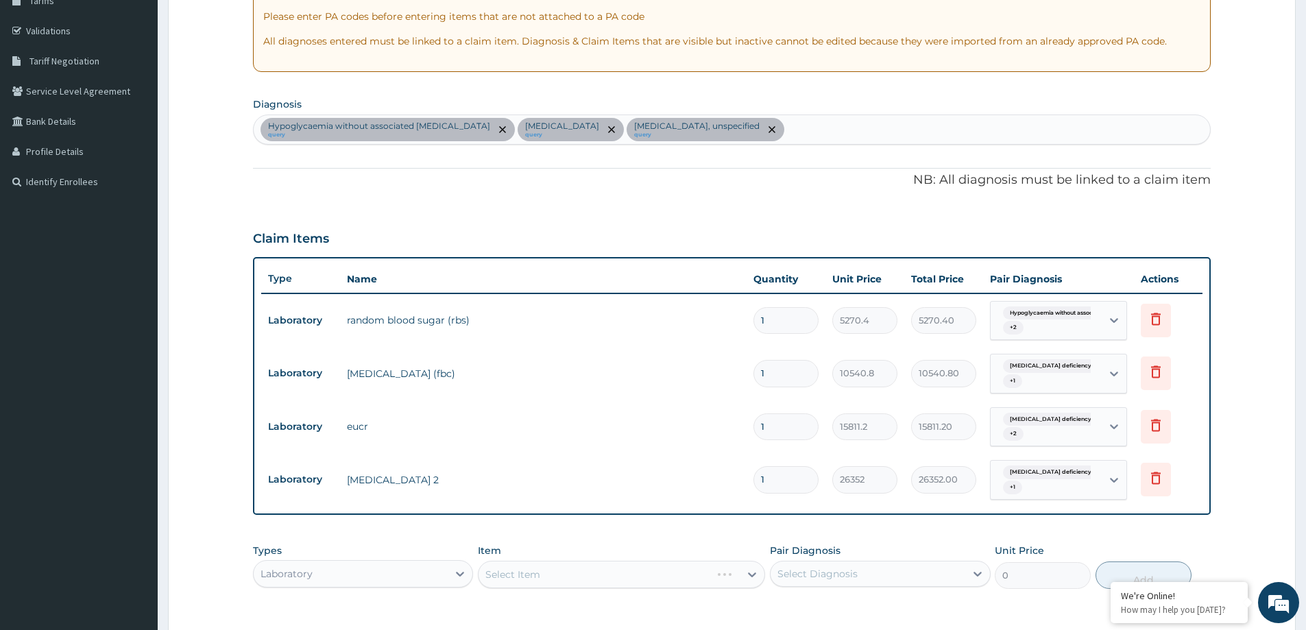
click at [881, 139] on div "Hypoglycaemia without associated [MEDICAL_DATA] query [MEDICAL_DATA] query [MED…" at bounding box center [732, 129] width 956 height 29
type input "M"
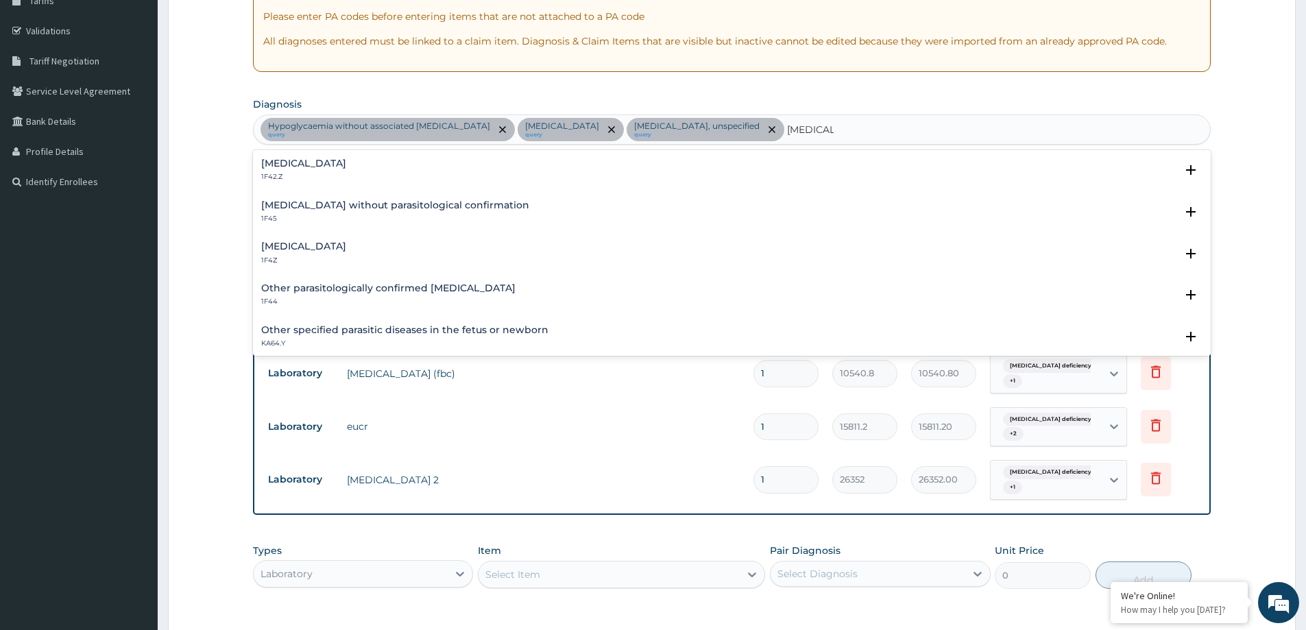
type input "[MEDICAL_DATA]"
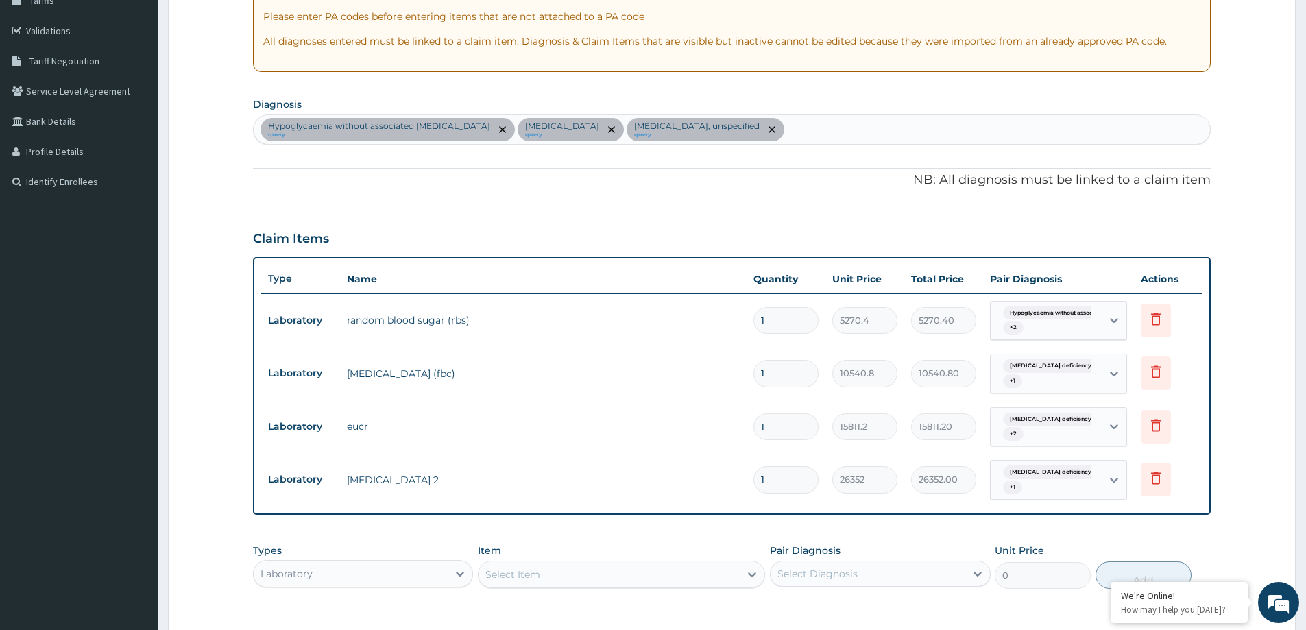
scroll to position [445, 0]
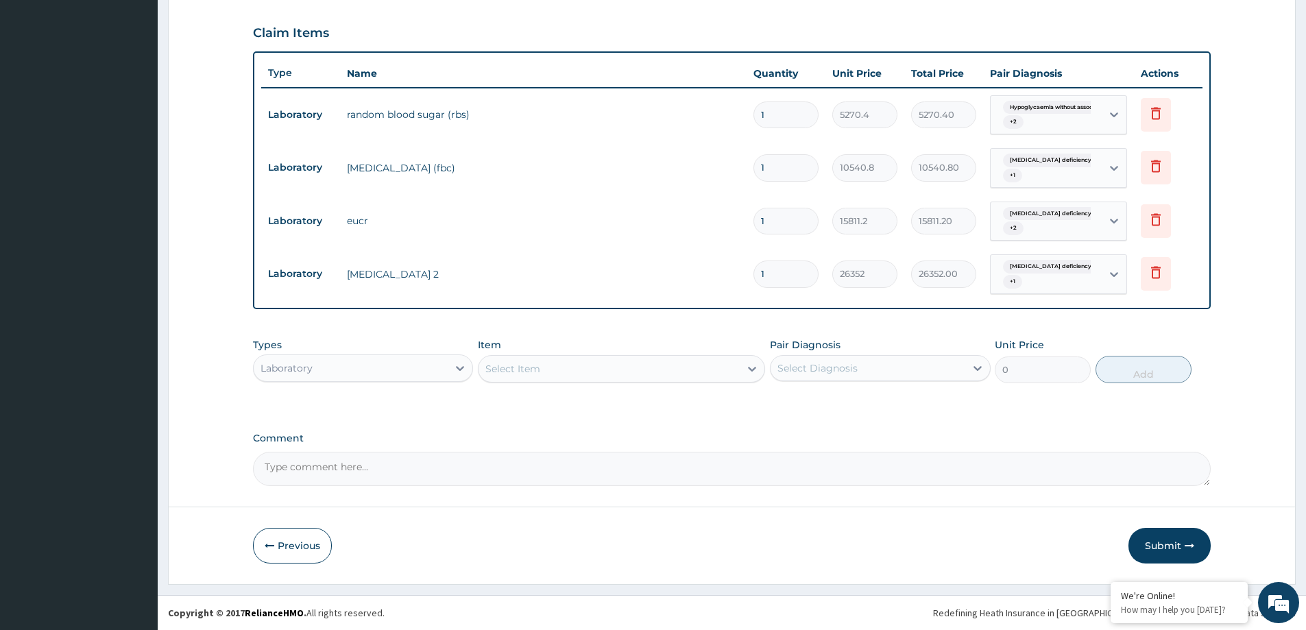
click at [526, 370] on div "Select Item" at bounding box center [512, 369] width 55 height 14
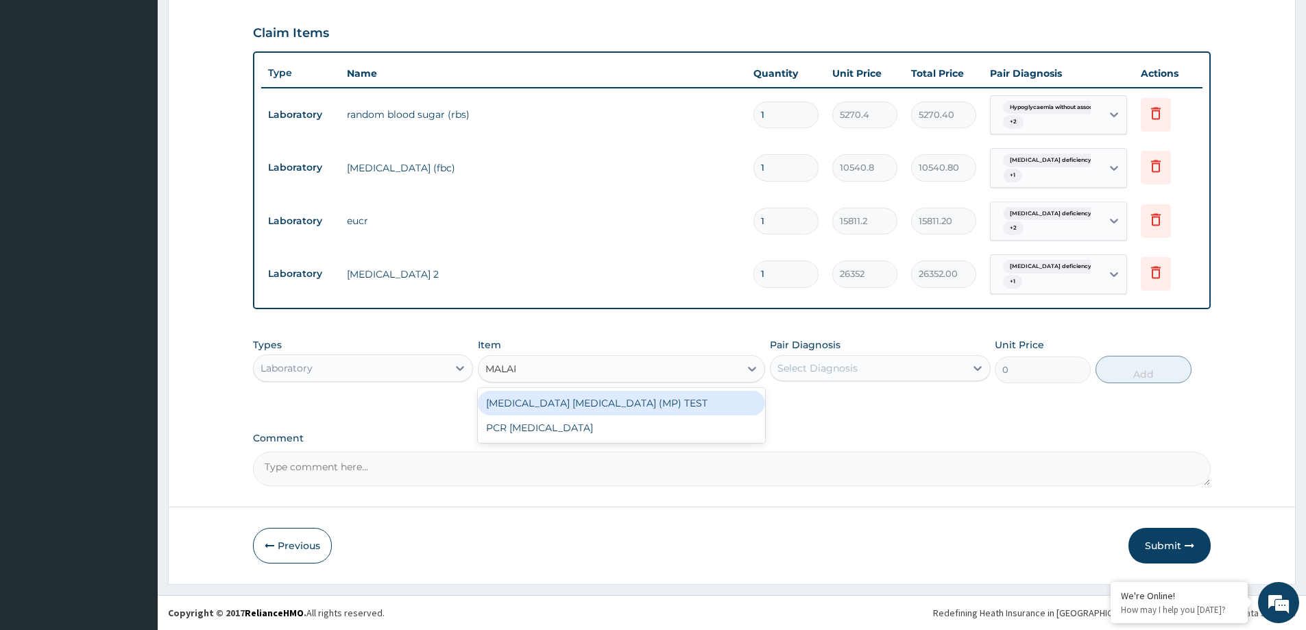
type input "MALARI"
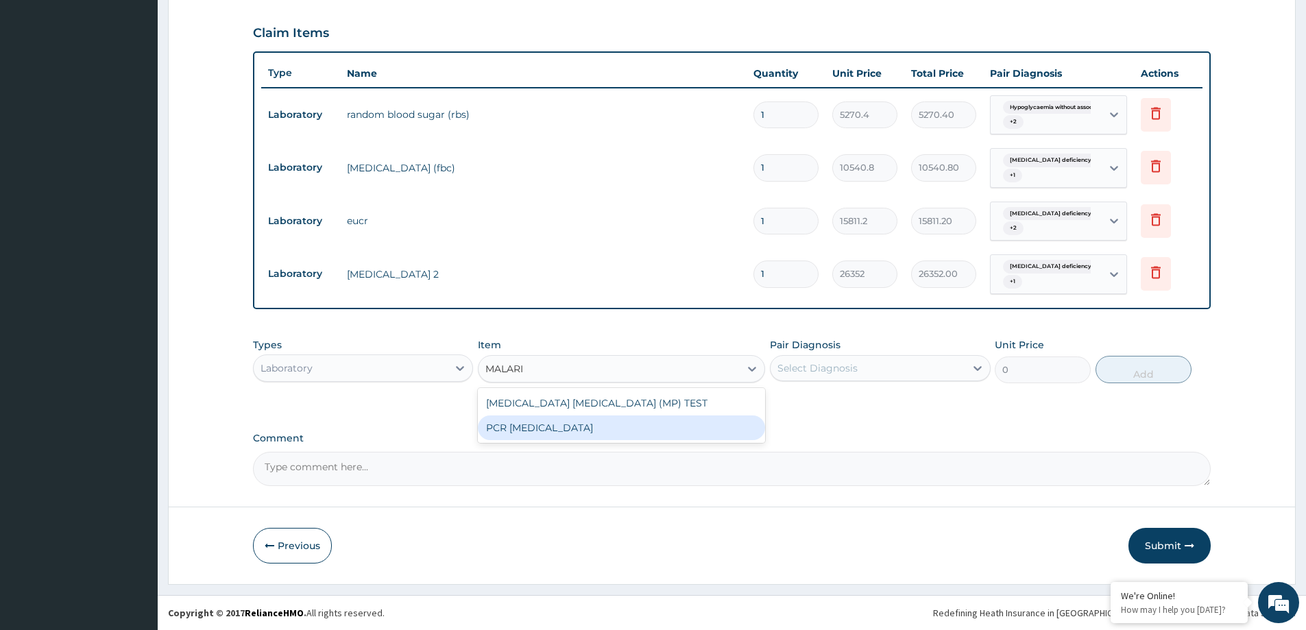
click at [555, 408] on div "[MEDICAL_DATA] [MEDICAL_DATA] (MP) TEST" at bounding box center [621, 403] width 287 height 25
type input "8432.64"
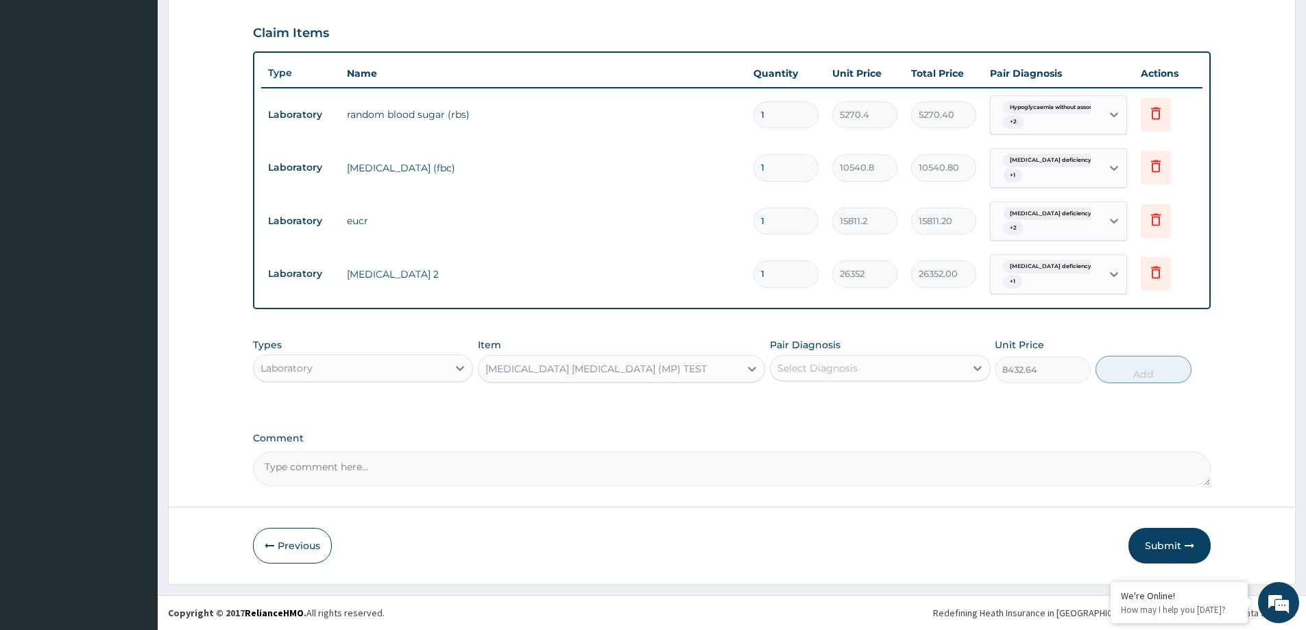
click at [782, 372] on div "Select Diagnosis" at bounding box center [817, 368] width 80 height 14
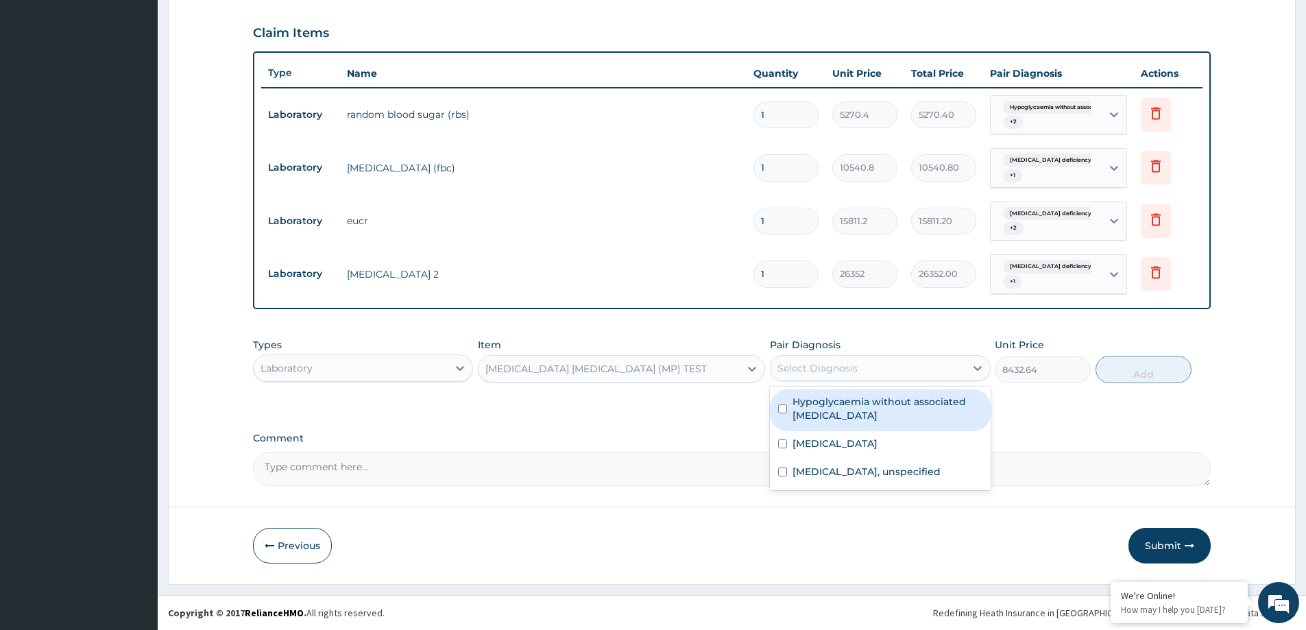
click at [816, 413] on label "Hypoglycaemia without associated [MEDICAL_DATA]" at bounding box center [886, 408] width 189 height 27
checkbox input "true"
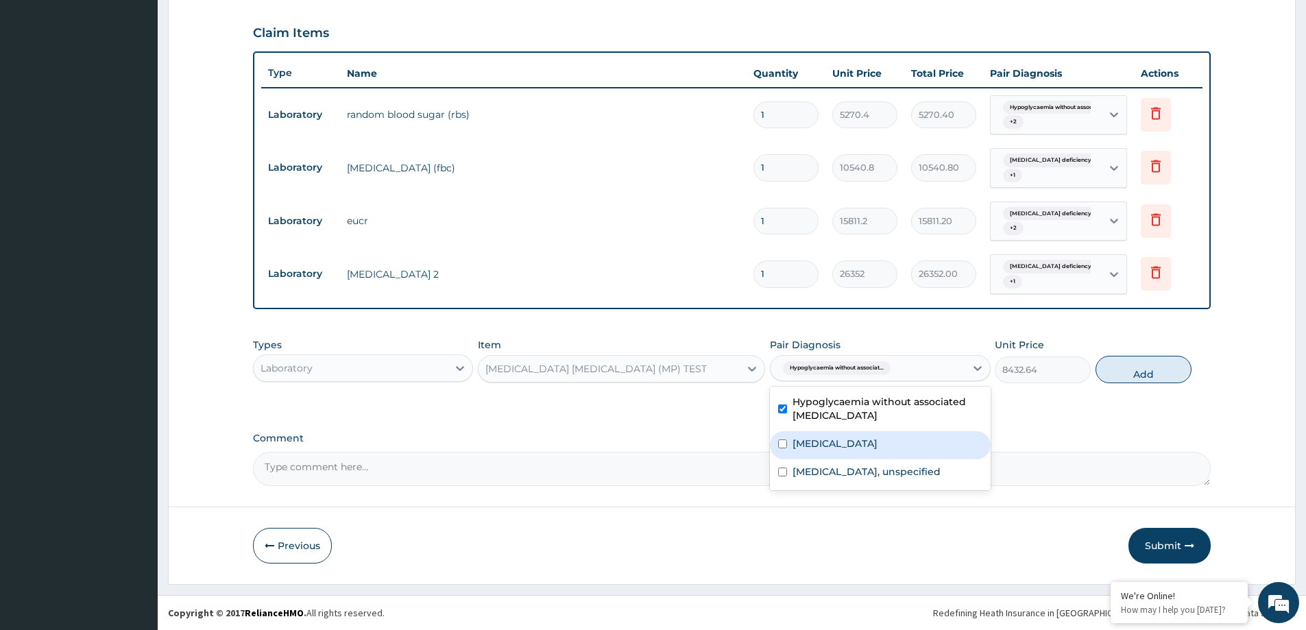
click at [831, 452] on div "[MEDICAL_DATA]" at bounding box center [880, 445] width 220 height 28
checkbox input "true"
click at [840, 480] on div "[MEDICAL_DATA], unspecified" at bounding box center [880, 473] width 220 height 28
checkbox input "true"
click at [1188, 367] on button "Add" at bounding box center [1143, 369] width 96 height 27
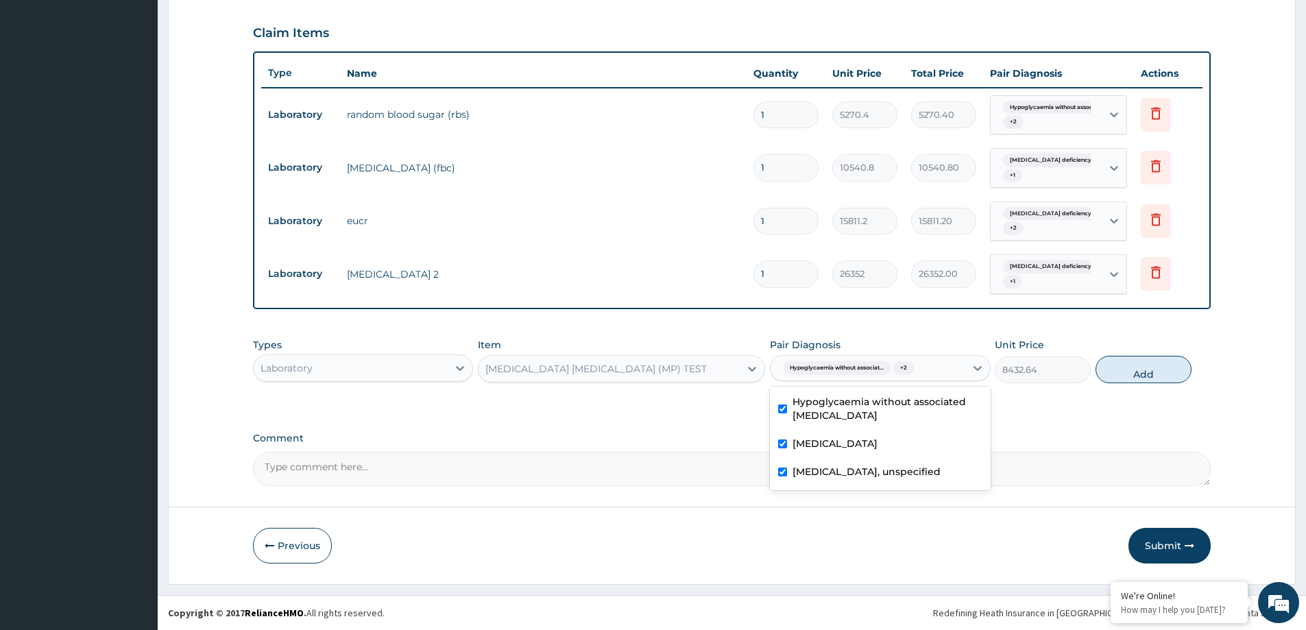
type input "0"
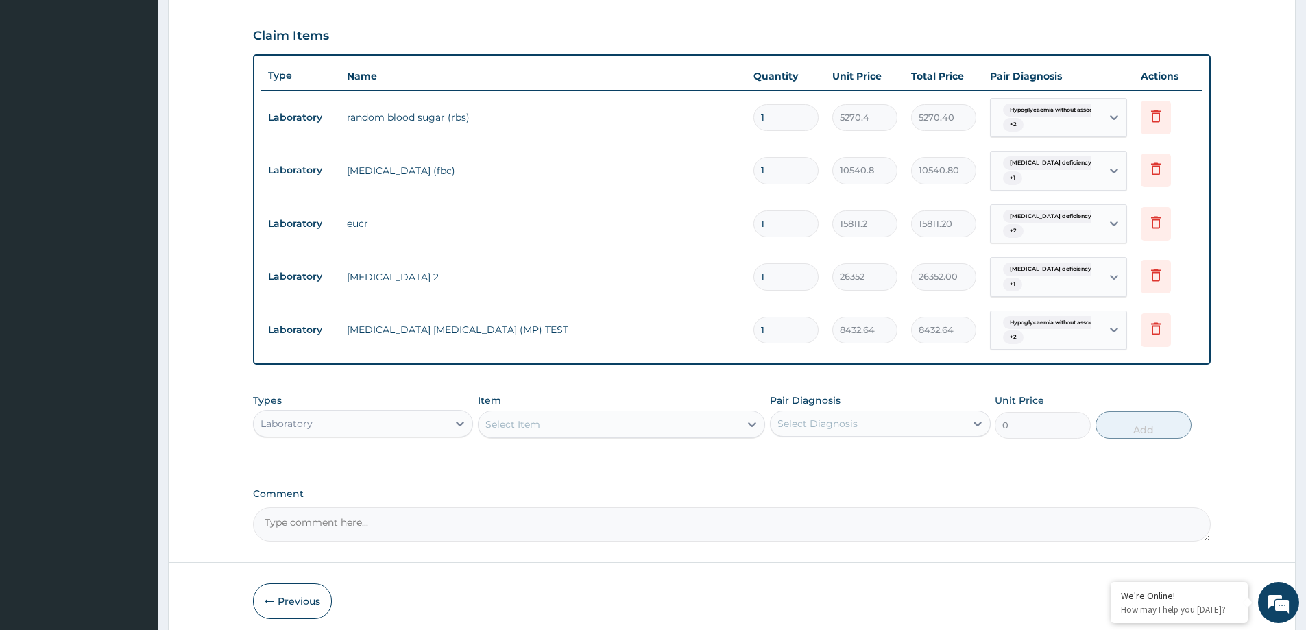
scroll to position [171, 0]
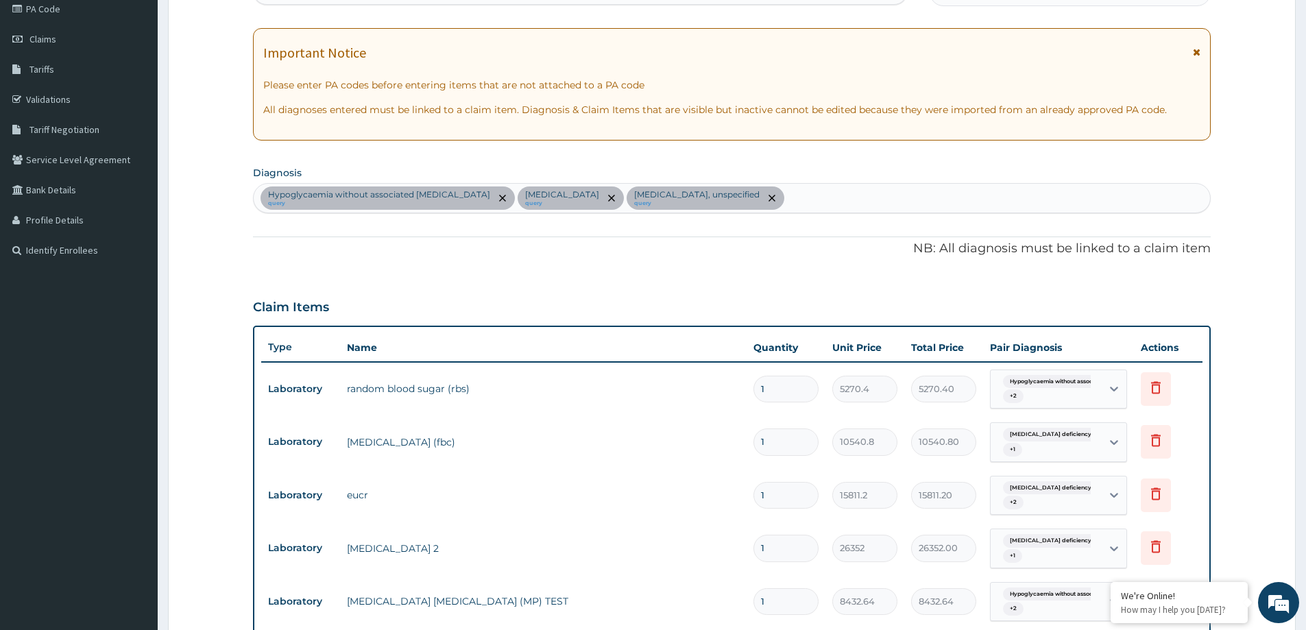
click at [912, 196] on div "Hypoglycaemia without associated diabetes query Vitamin D deficiency, unspecifi…" at bounding box center [732, 198] width 956 height 29
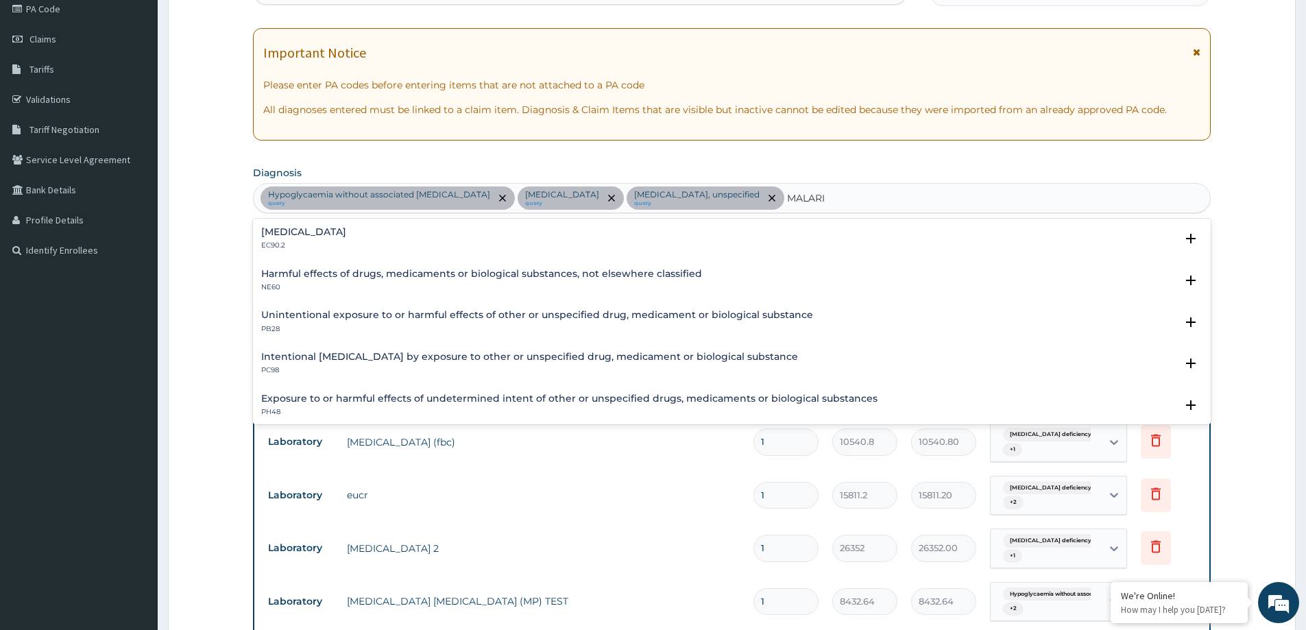
scroll to position [91, 0]
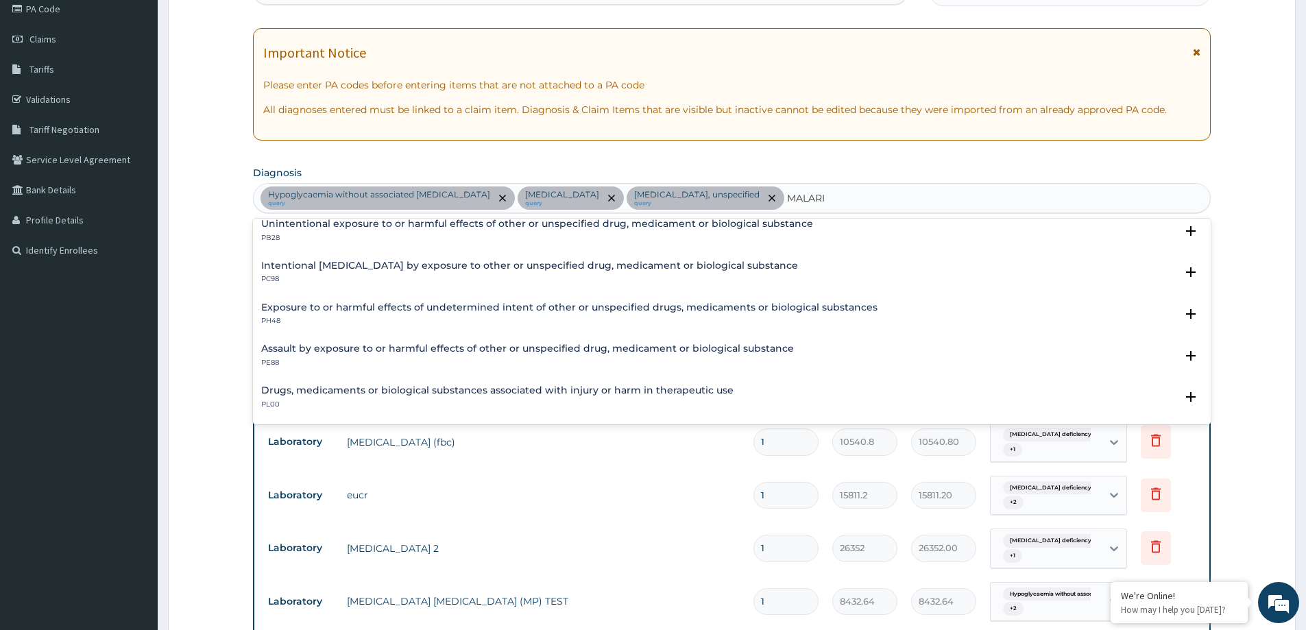
type input "MALARIA"
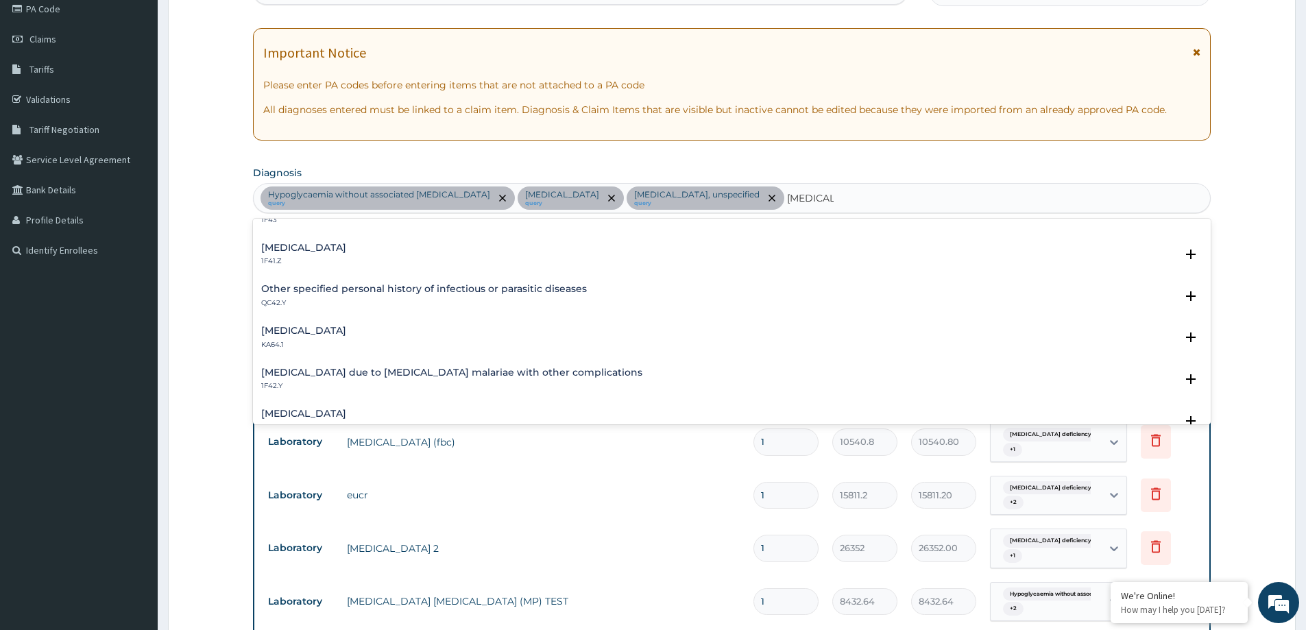
scroll to position [160, 0]
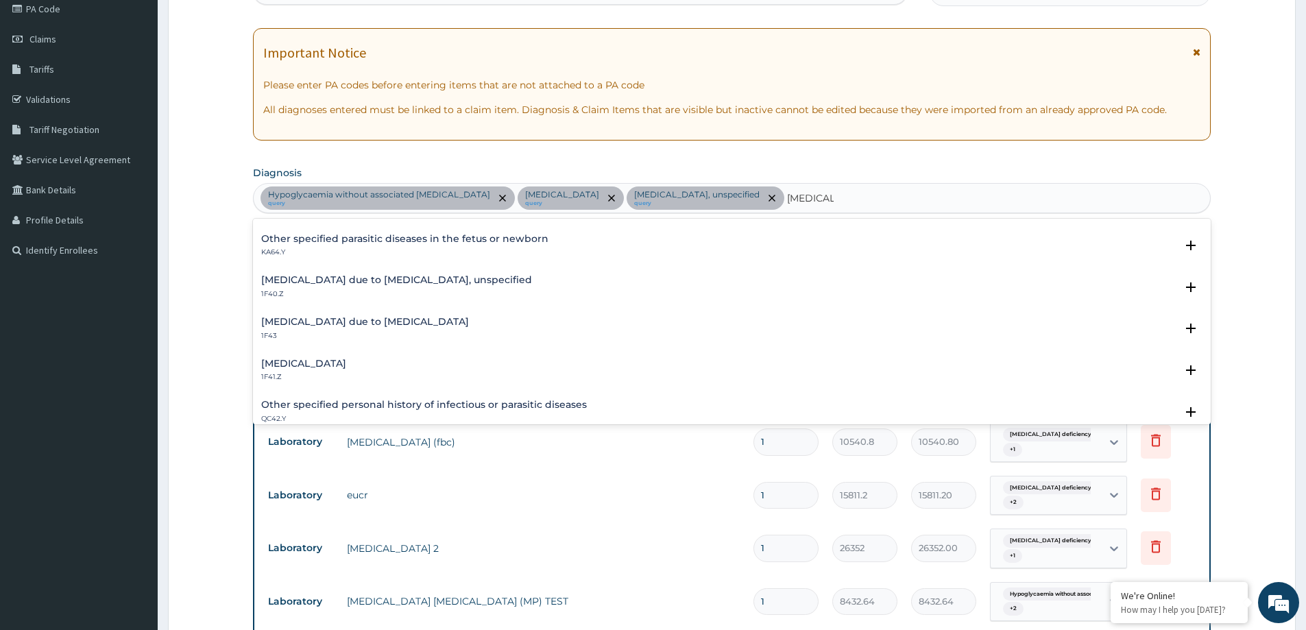
click at [439, 284] on h4 "Malaria due to Plasmodium falciparum, unspecified" at bounding box center [396, 280] width 271 height 10
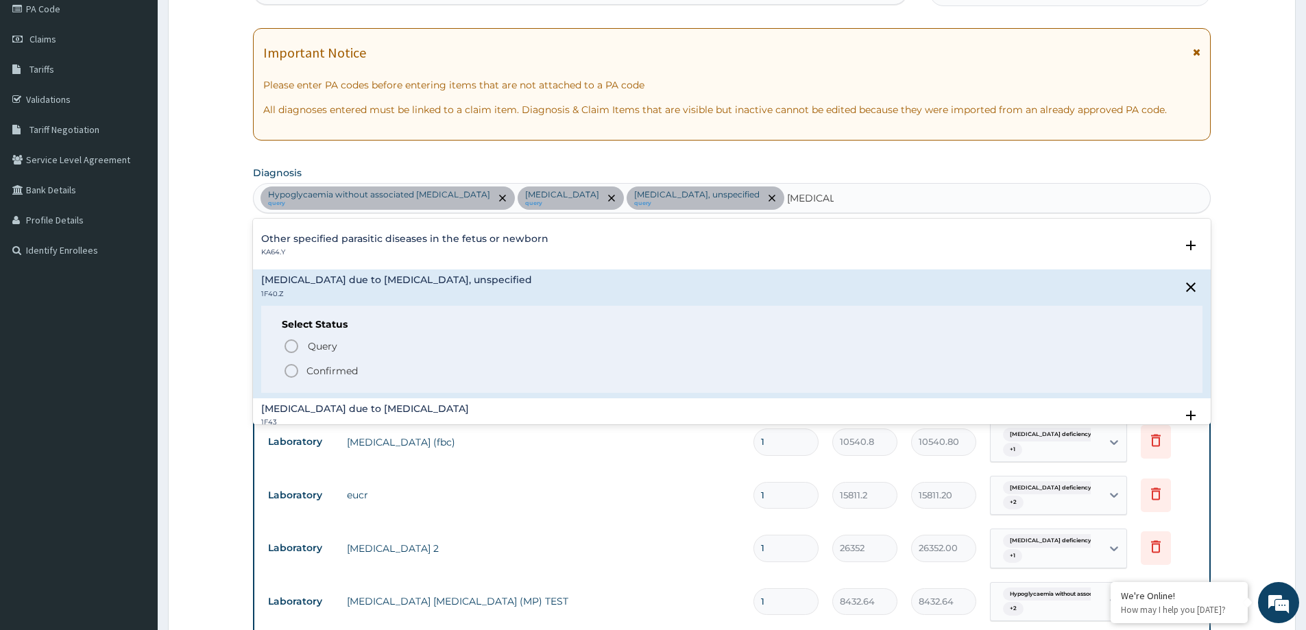
click at [343, 376] on p "Confirmed" at bounding box center [331, 371] width 51 height 14
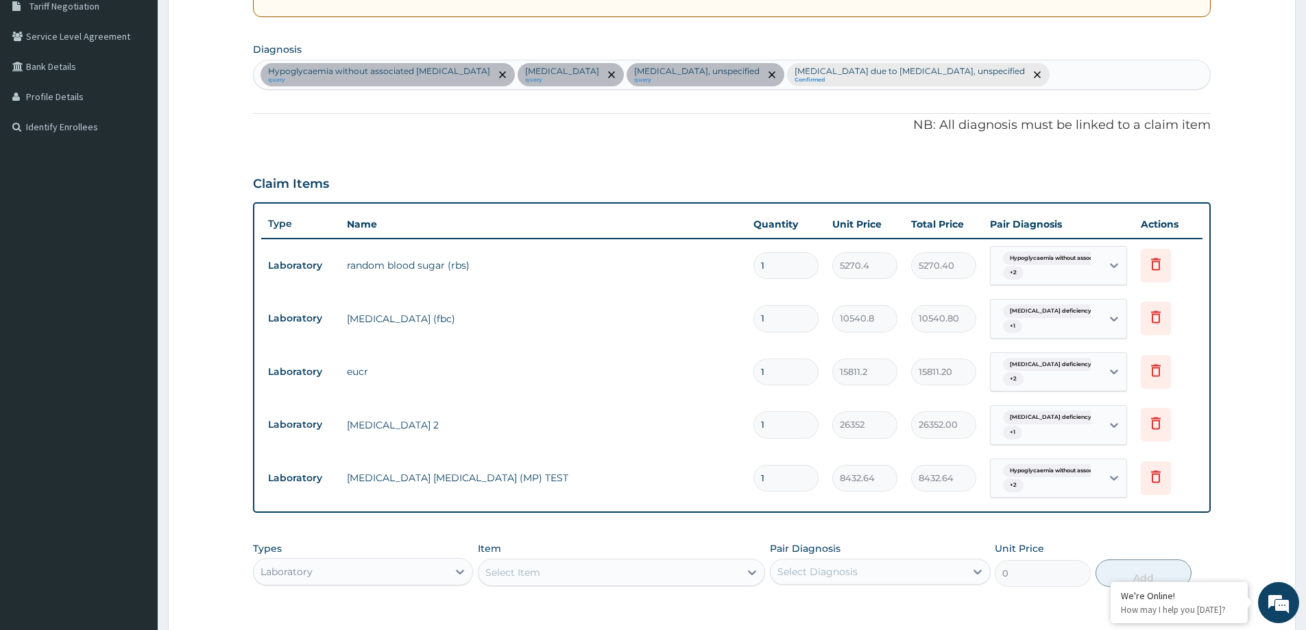
scroll to position [376, 0]
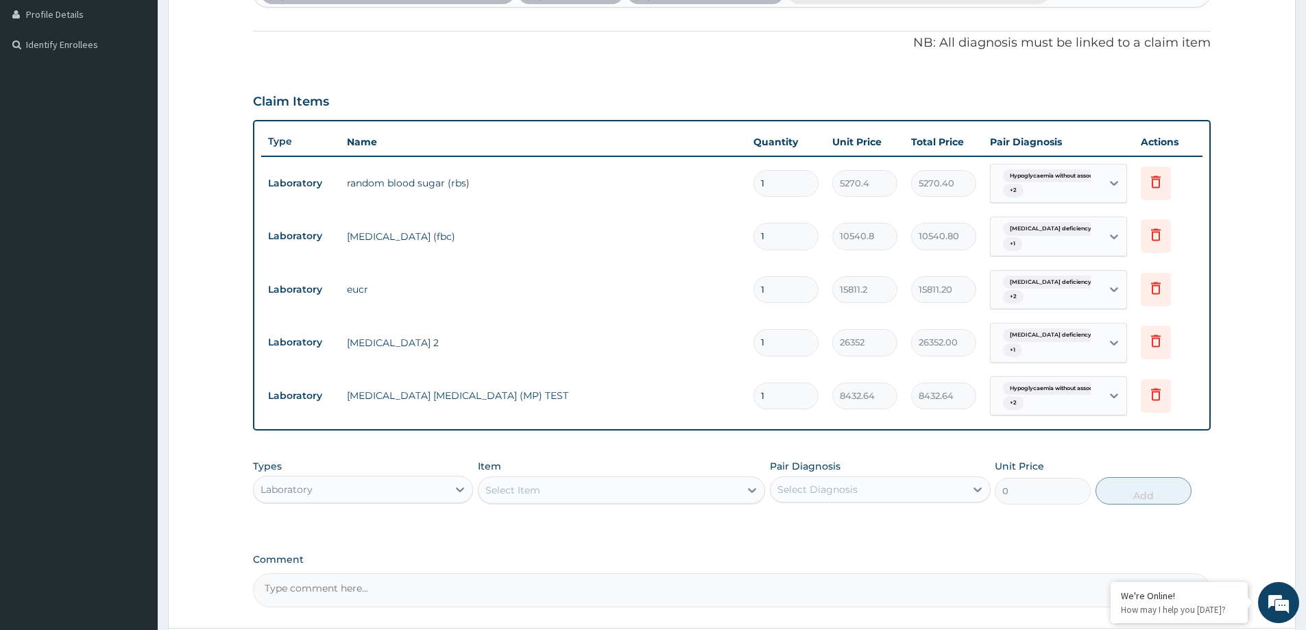
click at [1071, 391] on span "Hypoglycaemia without associat..." at bounding box center [1057, 389] width 108 height 14
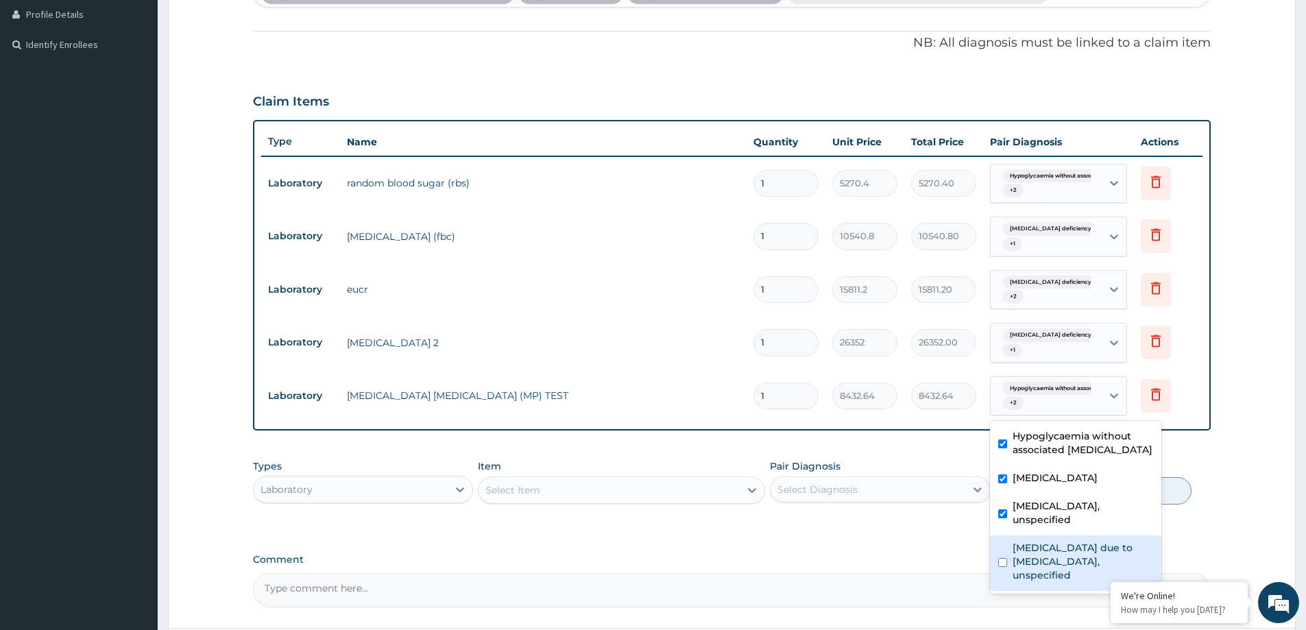
drag, startPoint x: 1065, startPoint y: 561, endPoint x: 1041, endPoint y: 343, distance: 219.3
click at [1065, 559] on label "Malaria due to Plasmodium falciparum, unspecified" at bounding box center [1083, 561] width 141 height 41
checkbox input "true"
click at [1048, 298] on div "Vitamin D deficiency, unspecif... + 2" at bounding box center [1043, 290] width 93 height 33
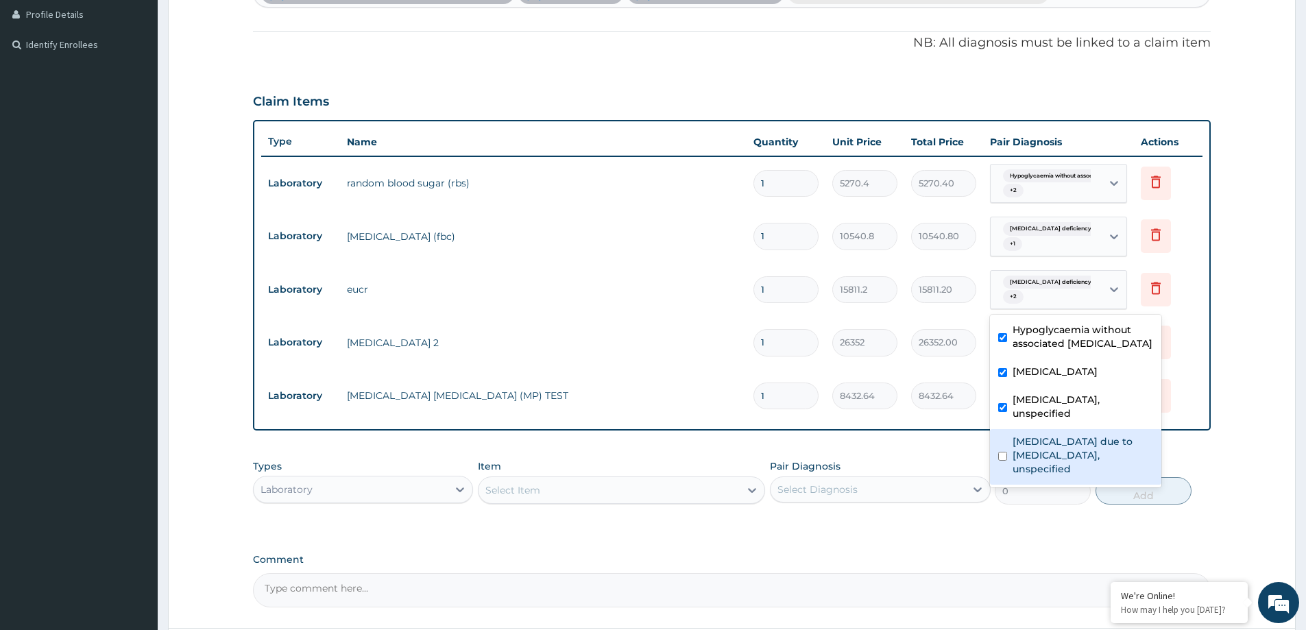
click at [1048, 468] on label "Malaria due to Plasmodium falciparum, unspecified" at bounding box center [1083, 455] width 141 height 41
checkbox input "true"
click at [397, 489] on div "Laboratory" at bounding box center [351, 490] width 194 height 22
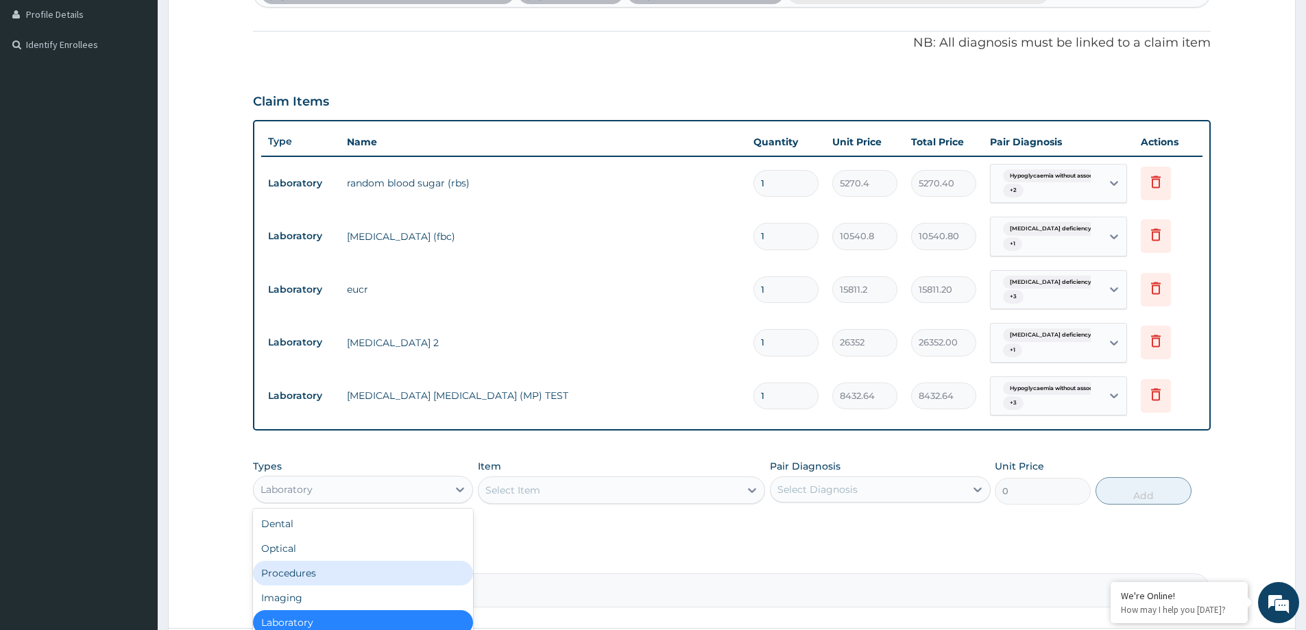
click at [358, 570] on div "Procedures" at bounding box center [363, 573] width 220 height 25
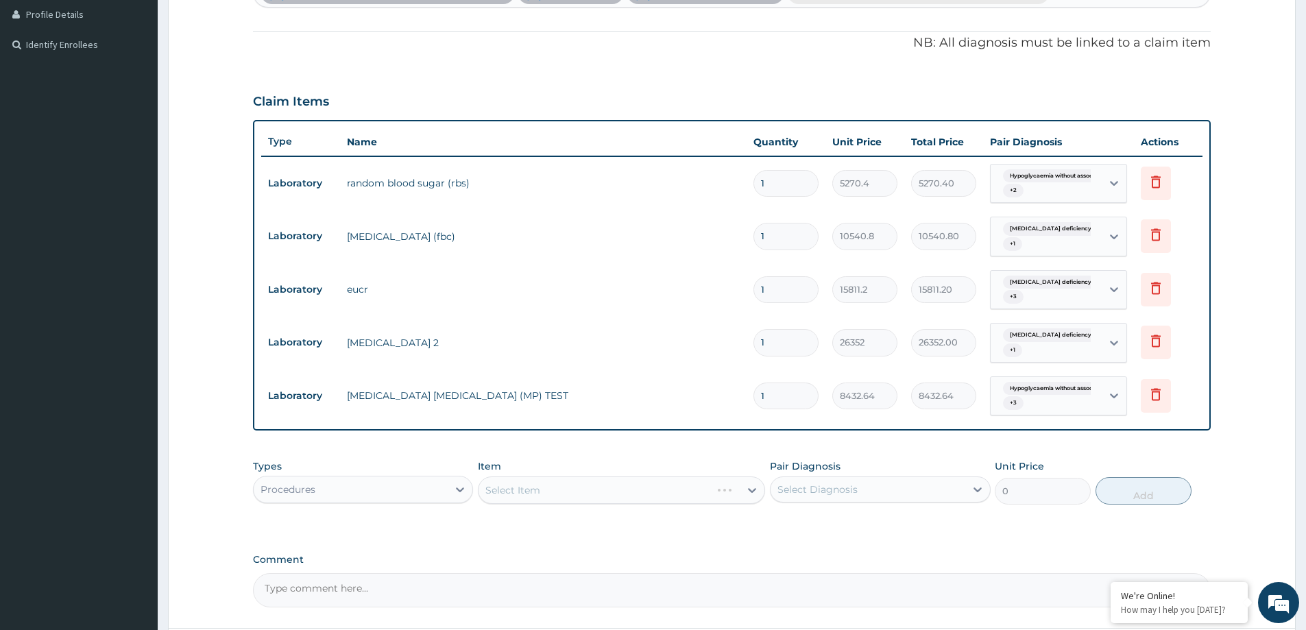
click at [433, 494] on div "Procedures" at bounding box center [351, 490] width 194 height 22
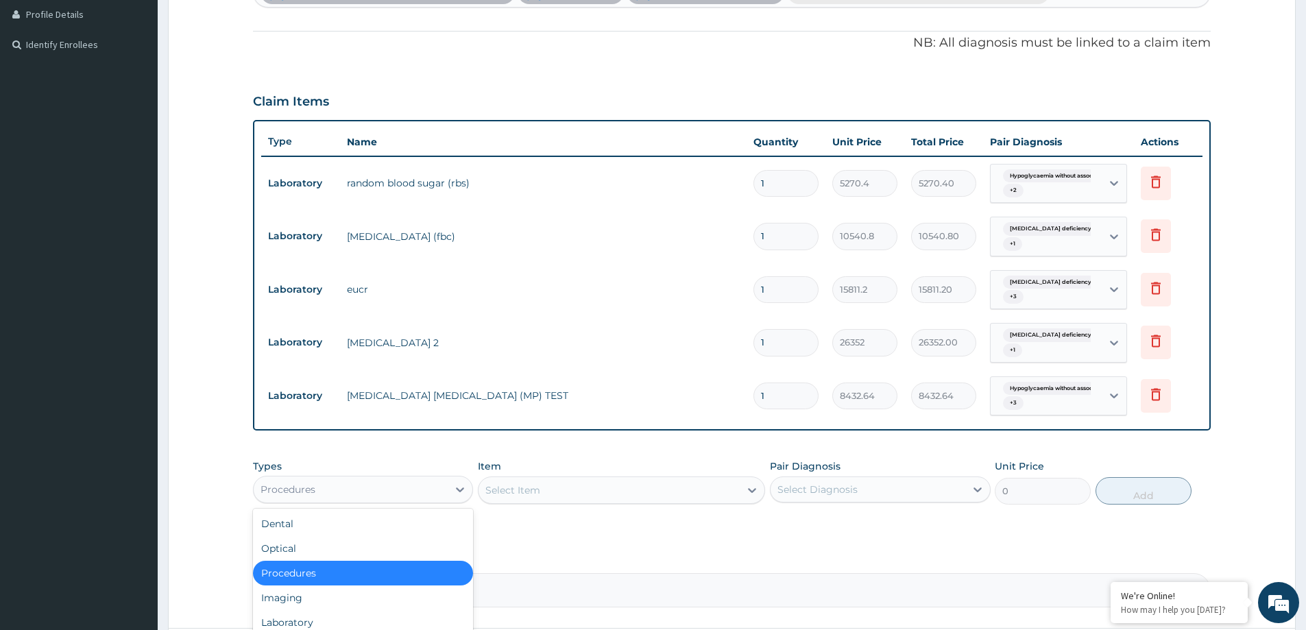
scroll to position [498, 0]
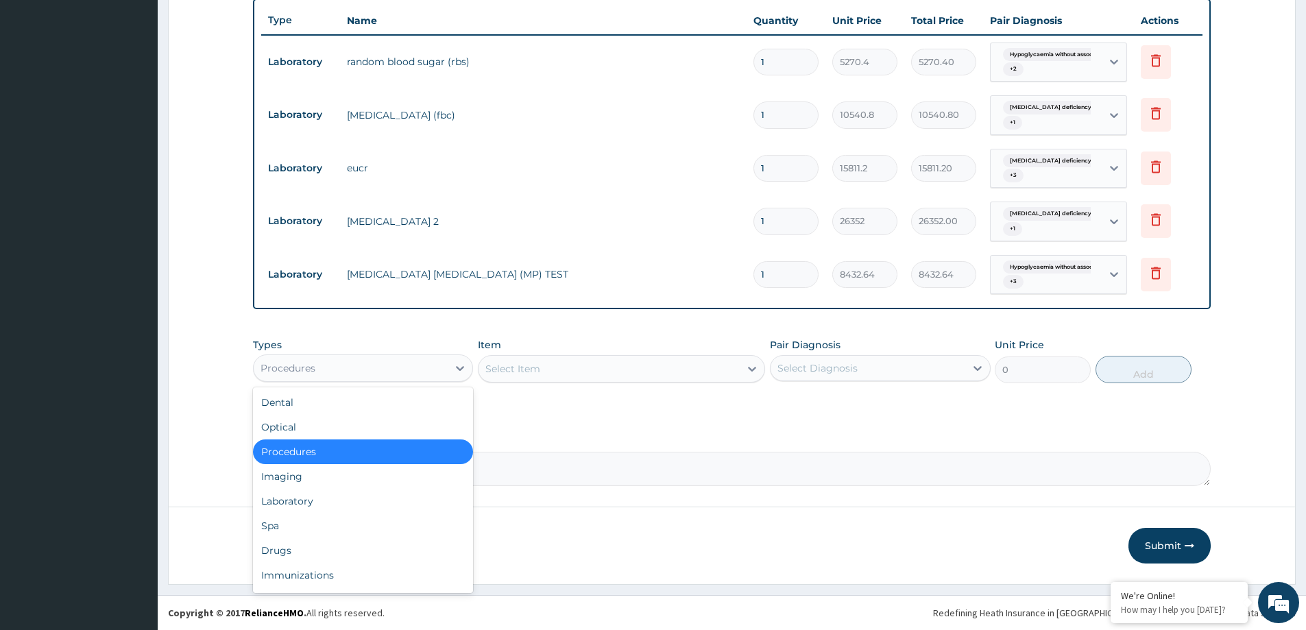
click at [584, 525] on form "Step 2 of 2 PA Code / Prescription Code PA/90E1DB Encounter Date 08-10-2025 Imp…" at bounding box center [732, 80] width 1128 height 1010
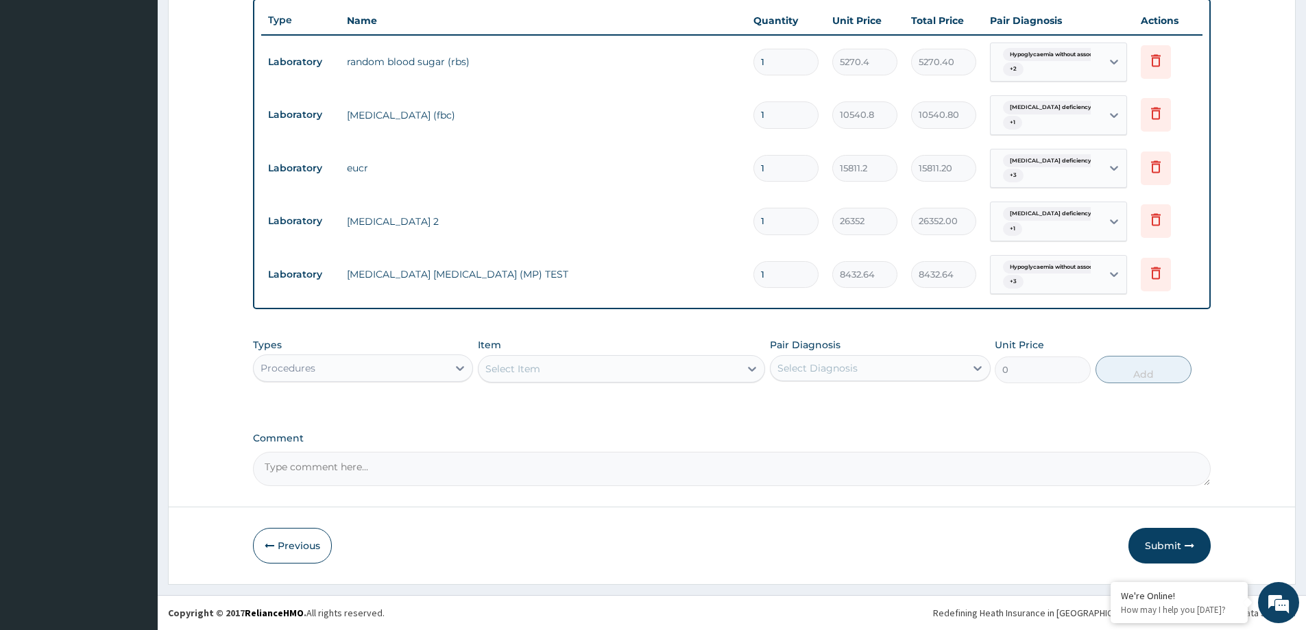
click at [535, 369] on div "Select Item" at bounding box center [512, 369] width 55 height 14
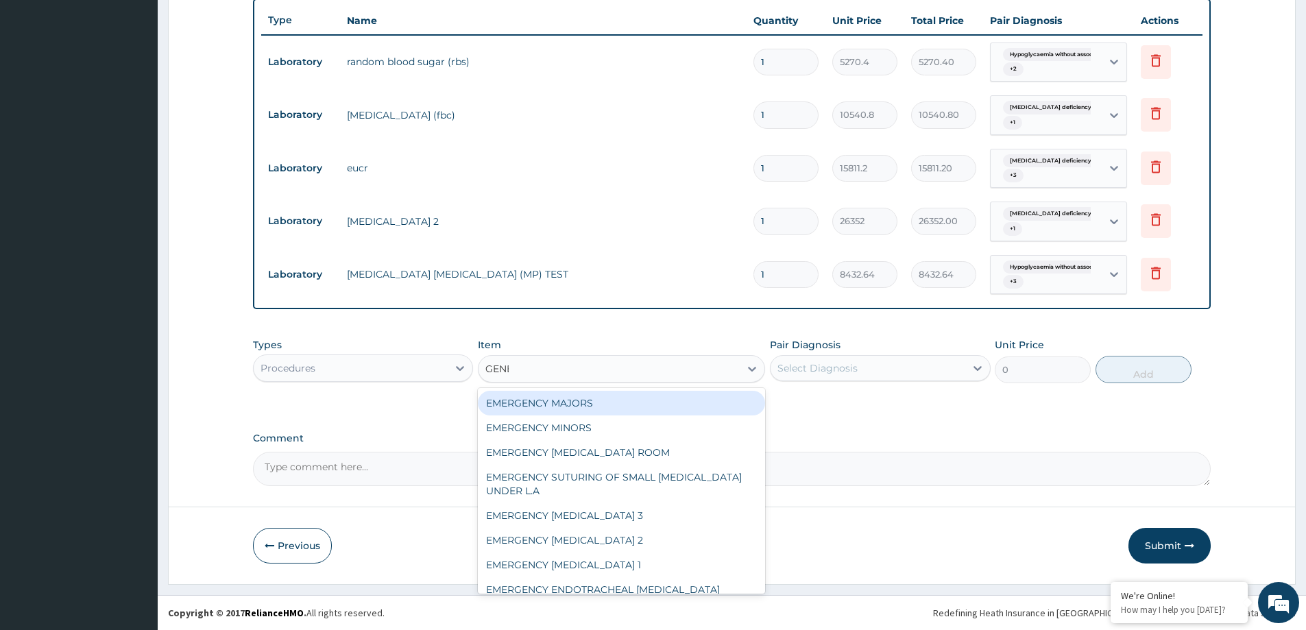
type input "GENERA"
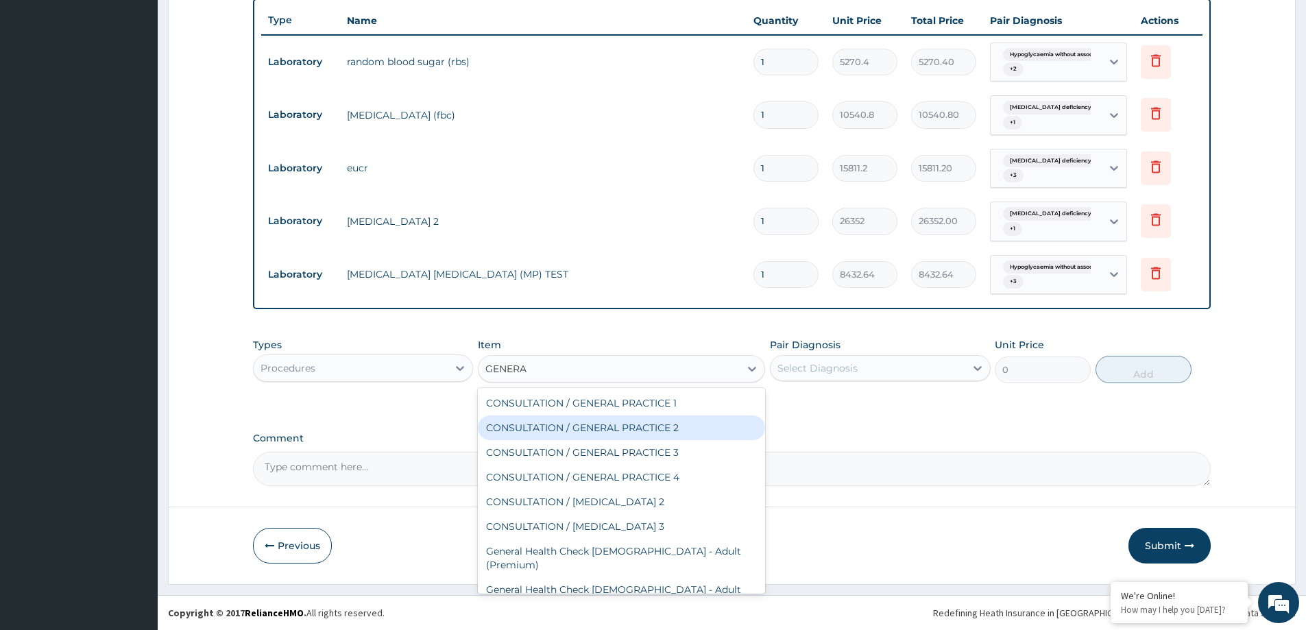
click at [633, 435] on div "CONSULTATION / GENERAL PRACTICE 2" at bounding box center [621, 427] width 287 height 25
type input "8400"
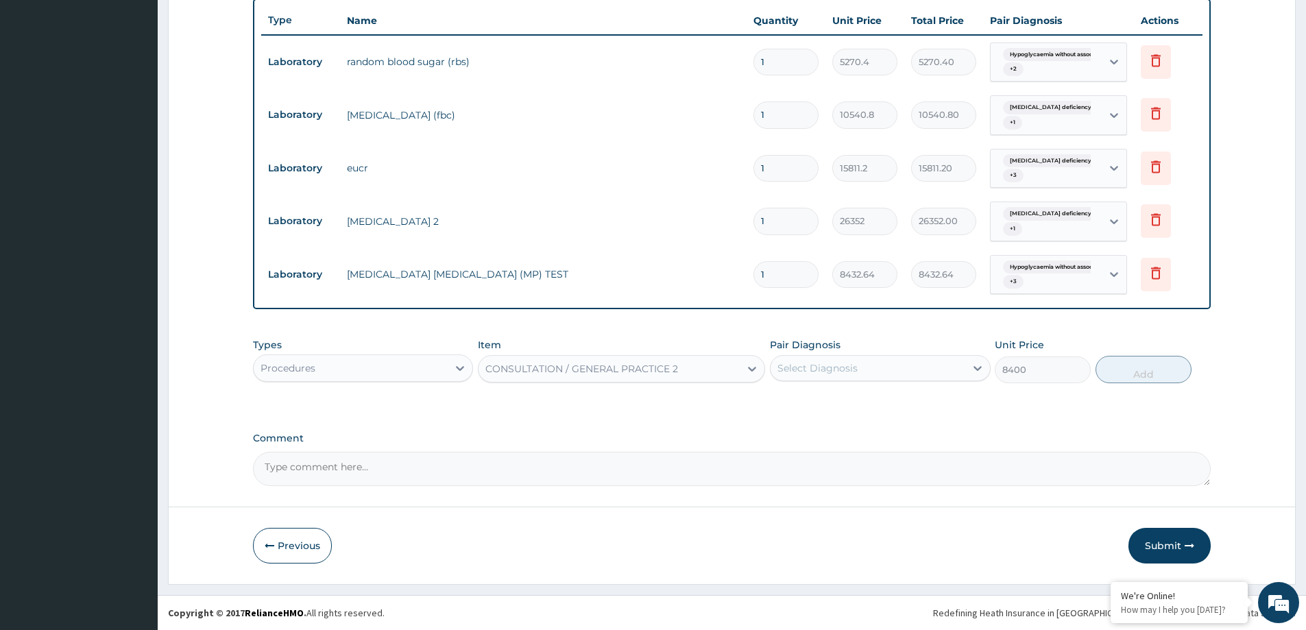
click at [836, 383] on div "Types Procedures Item CONSULTATION / GENERAL PRACTICE 2 Pair Diagnosis Select D…" at bounding box center [732, 360] width 958 height 59
click at [825, 378] on div "Select Diagnosis" at bounding box center [880, 368] width 220 height 26
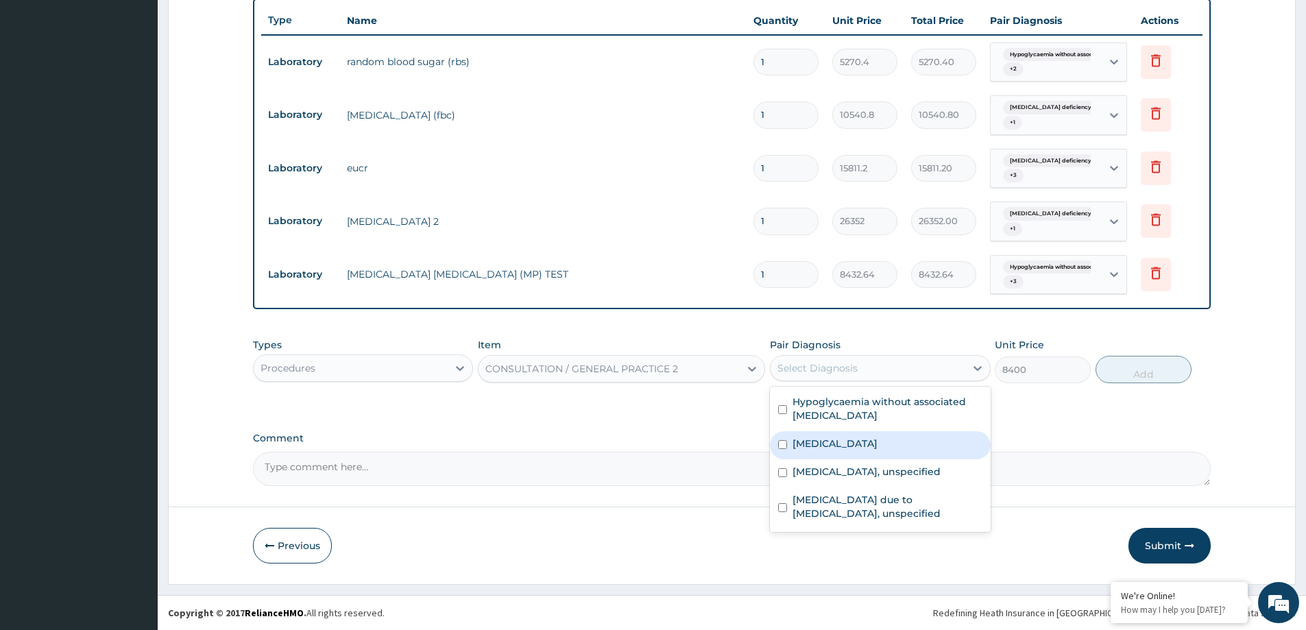
drag, startPoint x: 813, startPoint y: 428, endPoint x: 829, endPoint y: 461, distance: 36.5
click at [813, 432] on div "Hypoglycaemia without associated diabetes Vitamin D deficiency, unspecified Diz…" at bounding box center [880, 459] width 220 height 145
drag, startPoint x: 834, startPoint y: 468, endPoint x: 825, endPoint y: 506, distance: 38.7
click at [832, 471] on label "Dizziness or giddiness, unspecified" at bounding box center [866, 472] width 148 height 14
checkbox input "true"
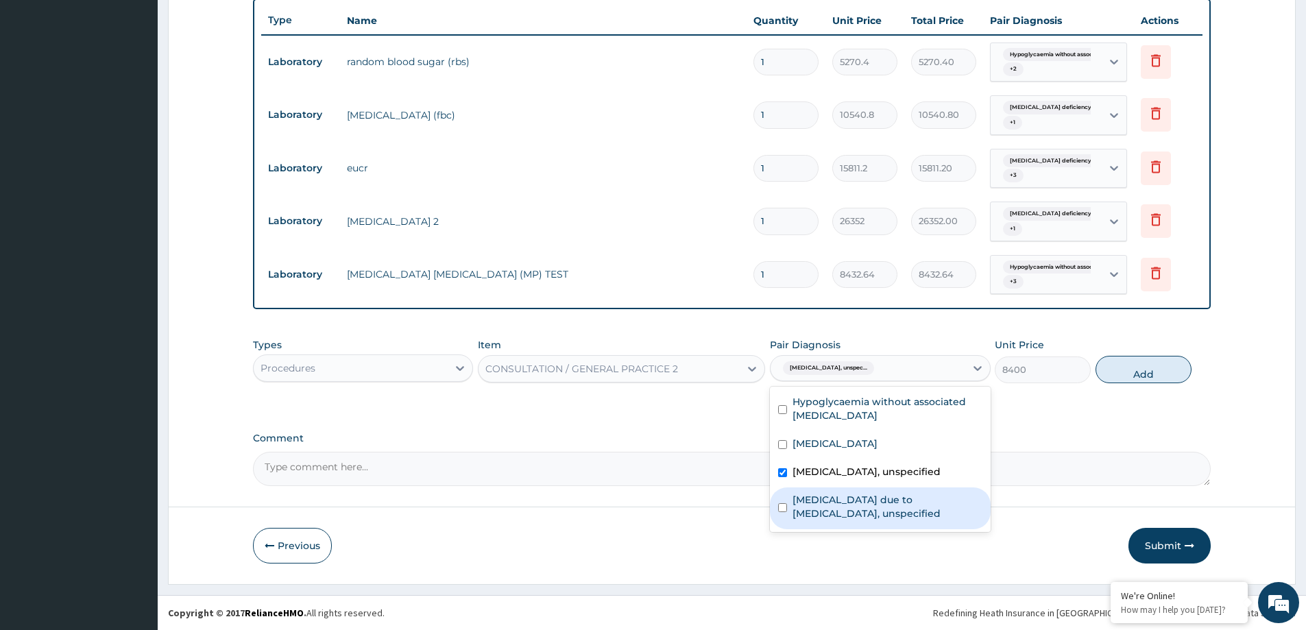
click at [824, 506] on label "Malaria due to Plasmodium falciparum, unspecified" at bounding box center [886, 506] width 189 height 27
checkbox input "true"
click at [849, 438] on label "Vitamin D deficiency, unspecified" at bounding box center [834, 444] width 85 height 14
checkbox input "true"
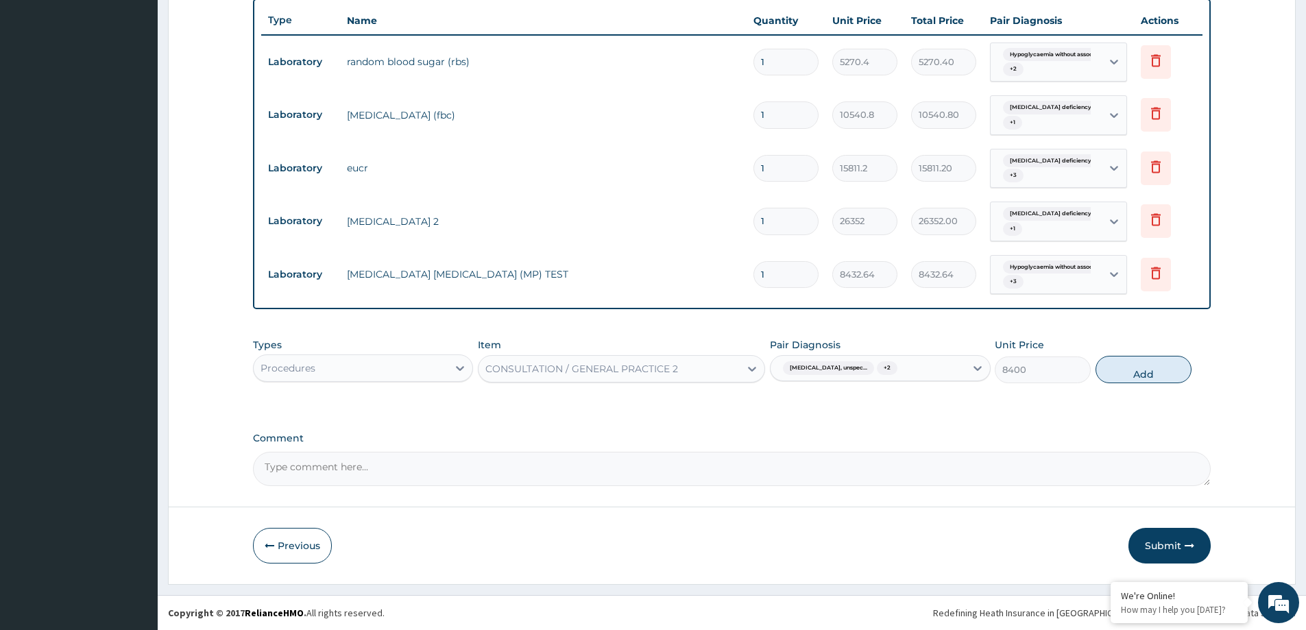
drag, startPoint x: 1279, startPoint y: 311, endPoint x: 1218, endPoint y: 380, distance: 92.8
click at [1276, 313] on section "Step 2 of 2 PA Code / Prescription Code PA/90E1DB Encounter Date 08-10-2025 Imp…" at bounding box center [732, 80] width 1148 height 1030
drag, startPoint x: 1153, startPoint y: 375, endPoint x: 1150, endPoint y: 359, distance: 16.7
click at [1151, 369] on button "Add" at bounding box center [1143, 369] width 96 height 27
type input "0"
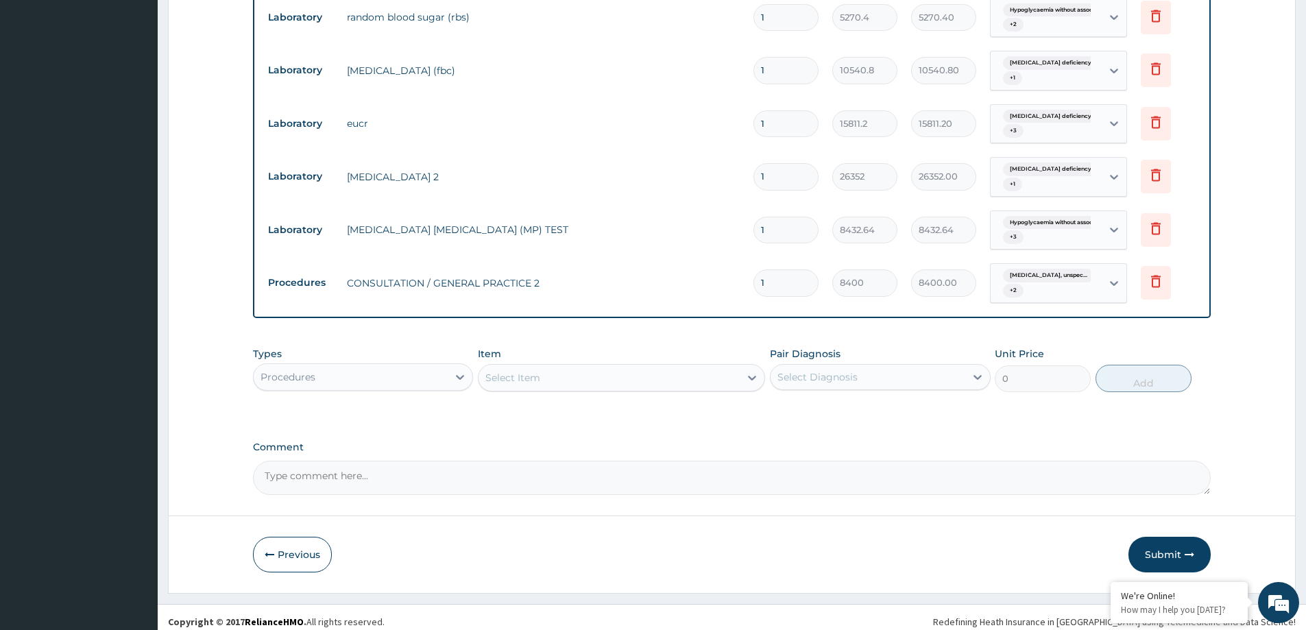
scroll to position [551, 0]
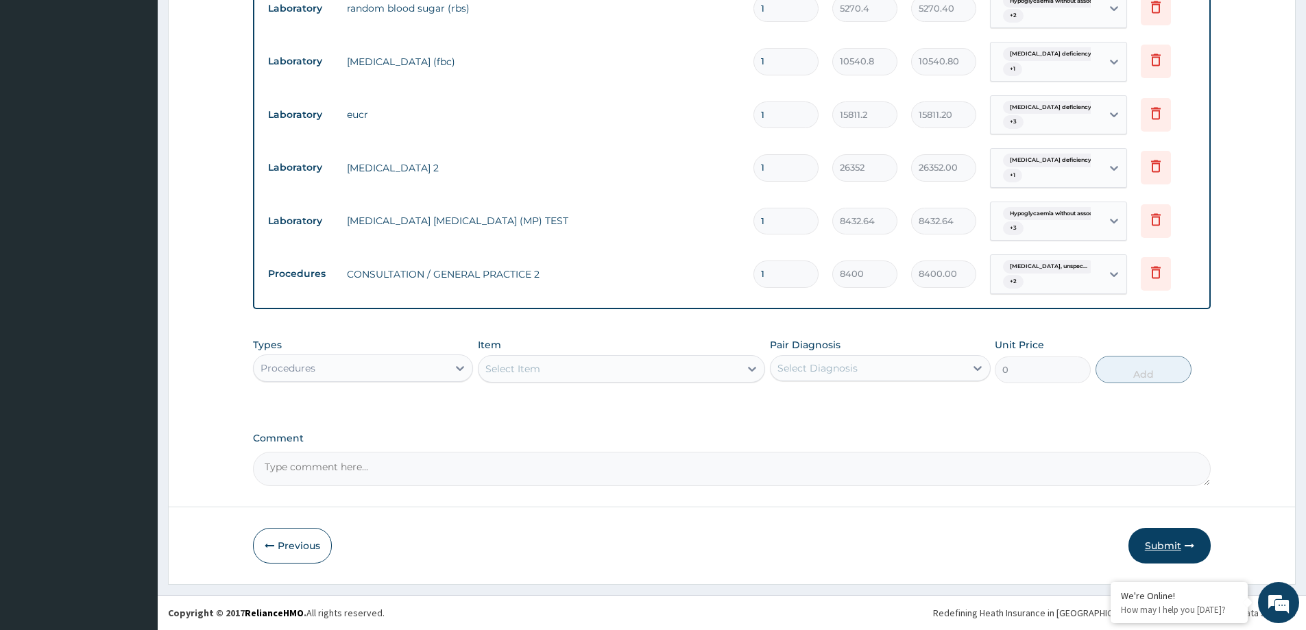
click at [1169, 542] on button "Submit" at bounding box center [1169, 546] width 82 height 36
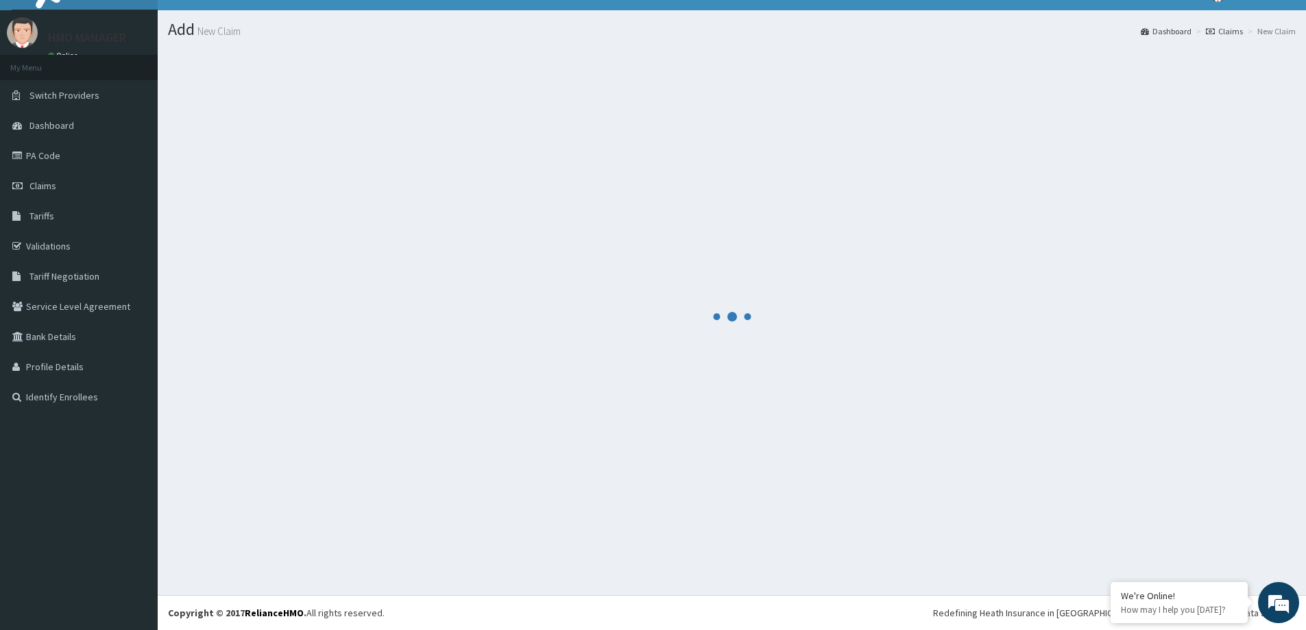
scroll to position [24, 0]
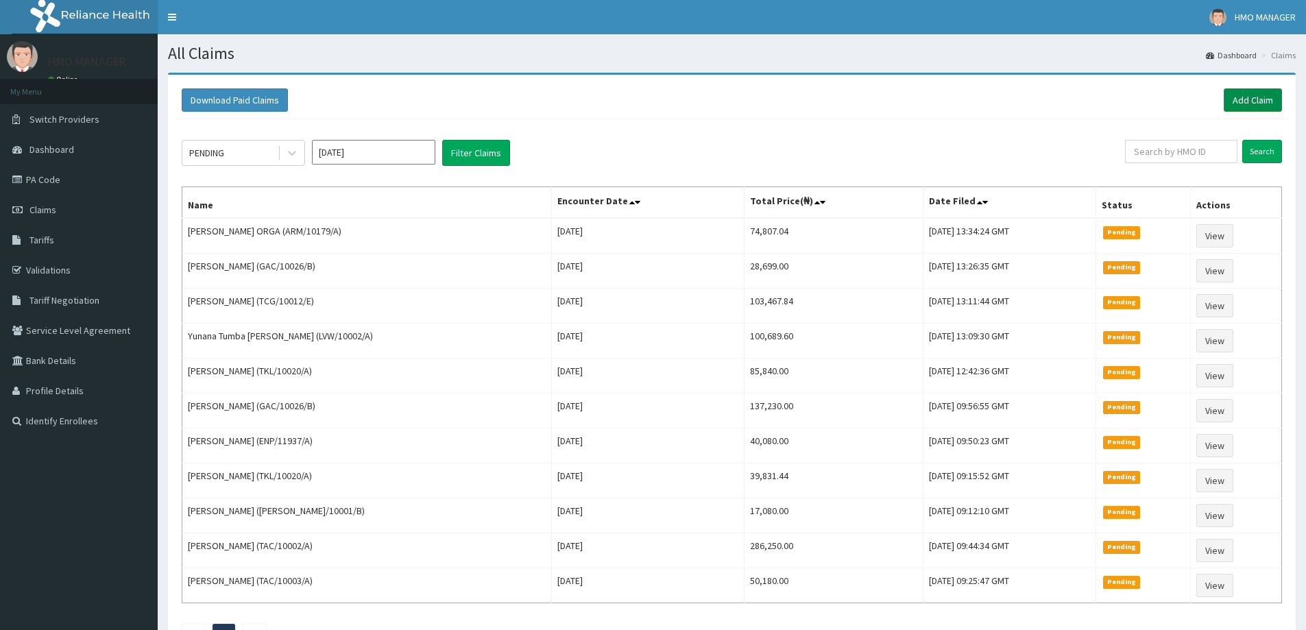
click at [1259, 110] on link "Add Claim" at bounding box center [1253, 99] width 58 height 23
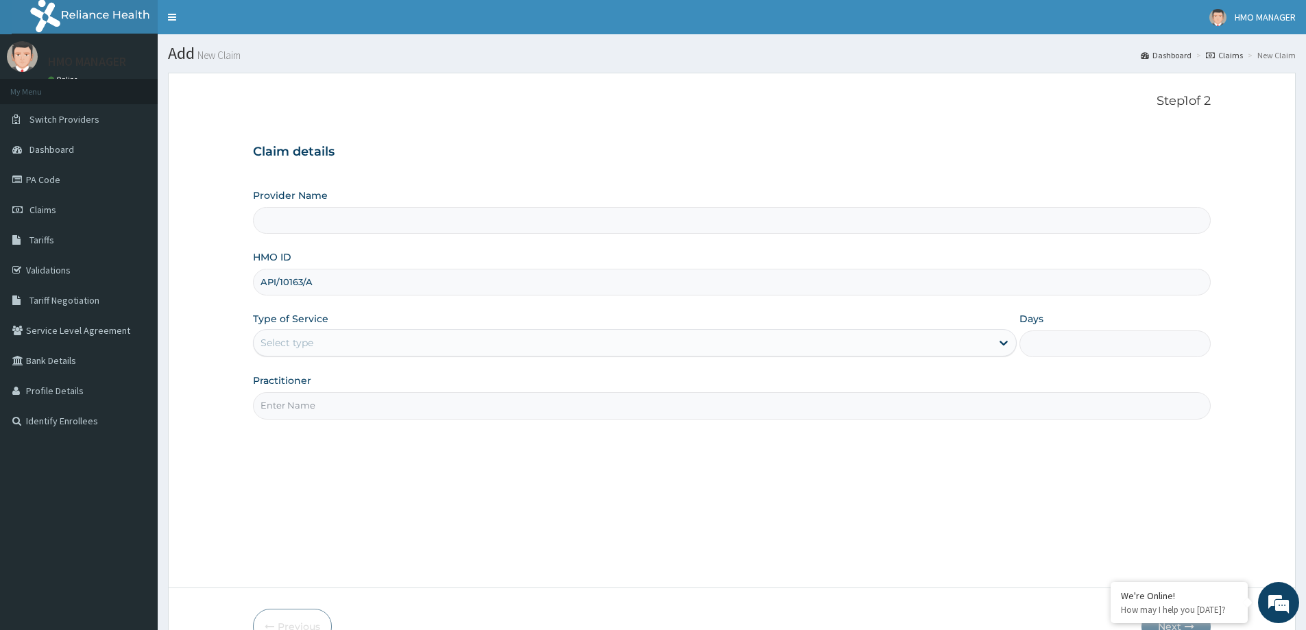
type input "API/10163/A"
click at [304, 348] on div "Select type" at bounding box center [287, 343] width 53 height 14
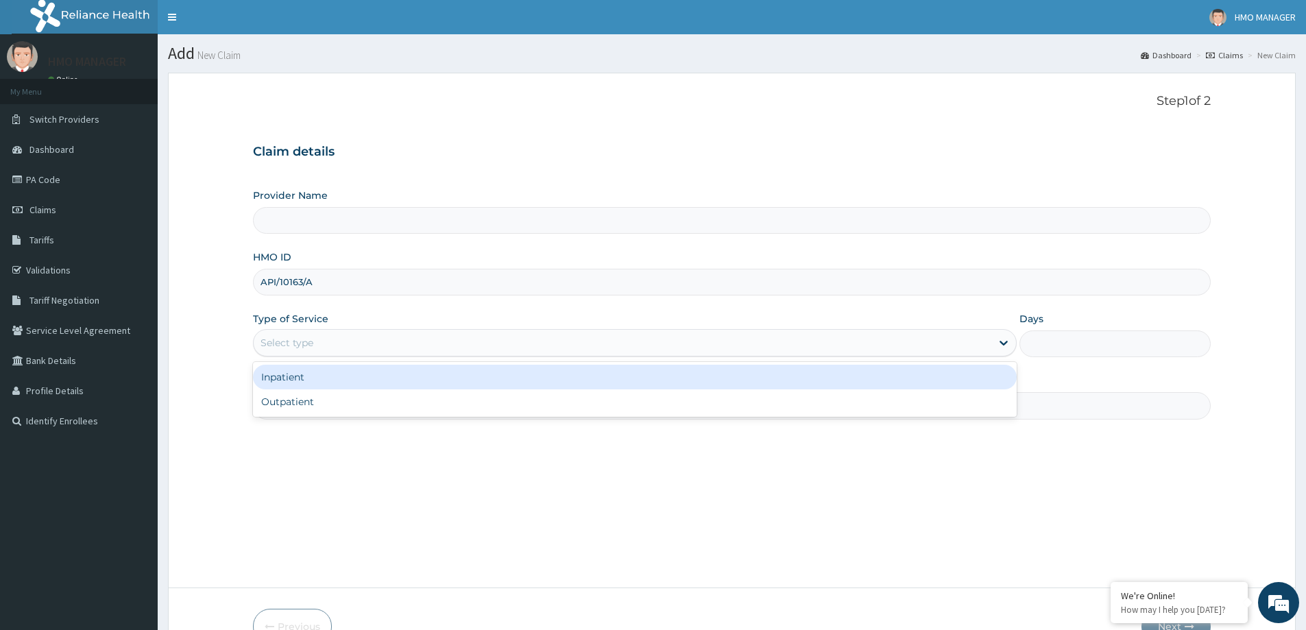
click at [295, 399] on div "Outpatient" at bounding box center [635, 401] width 764 height 25
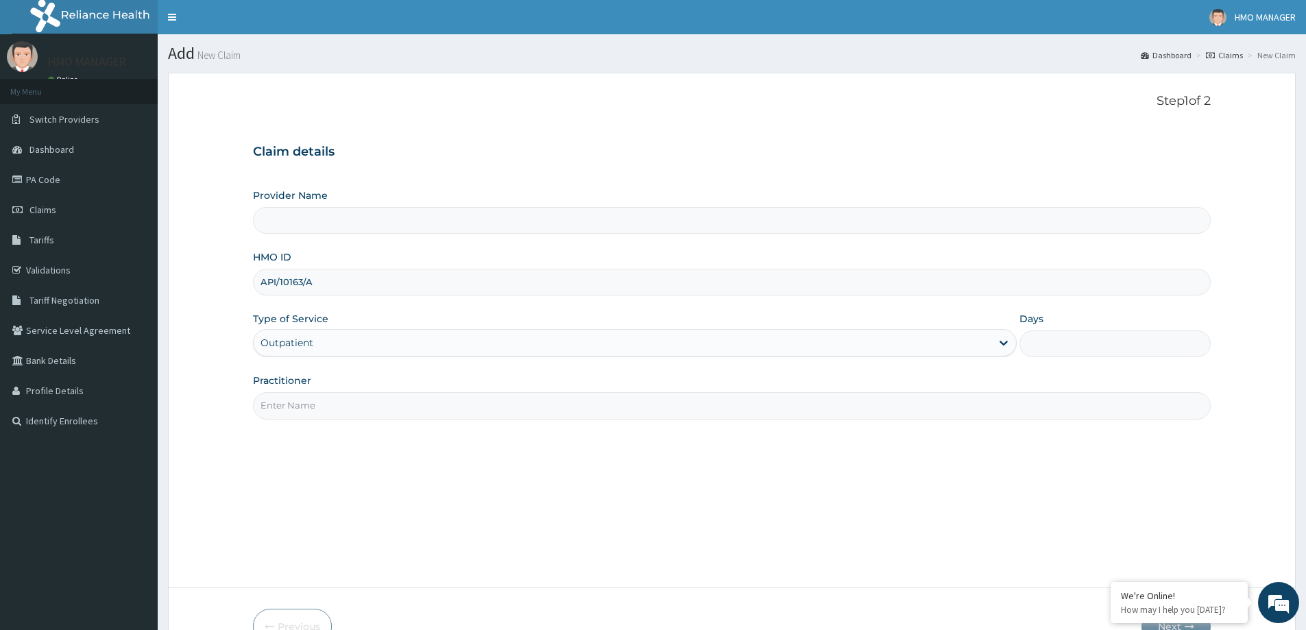
type input "1"
click at [297, 411] on input "Practitioner" at bounding box center [732, 405] width 958 height 27
type input "CEDARCREST HOSPITAL LIMITED"
paste input "[PERSON_NAME]"
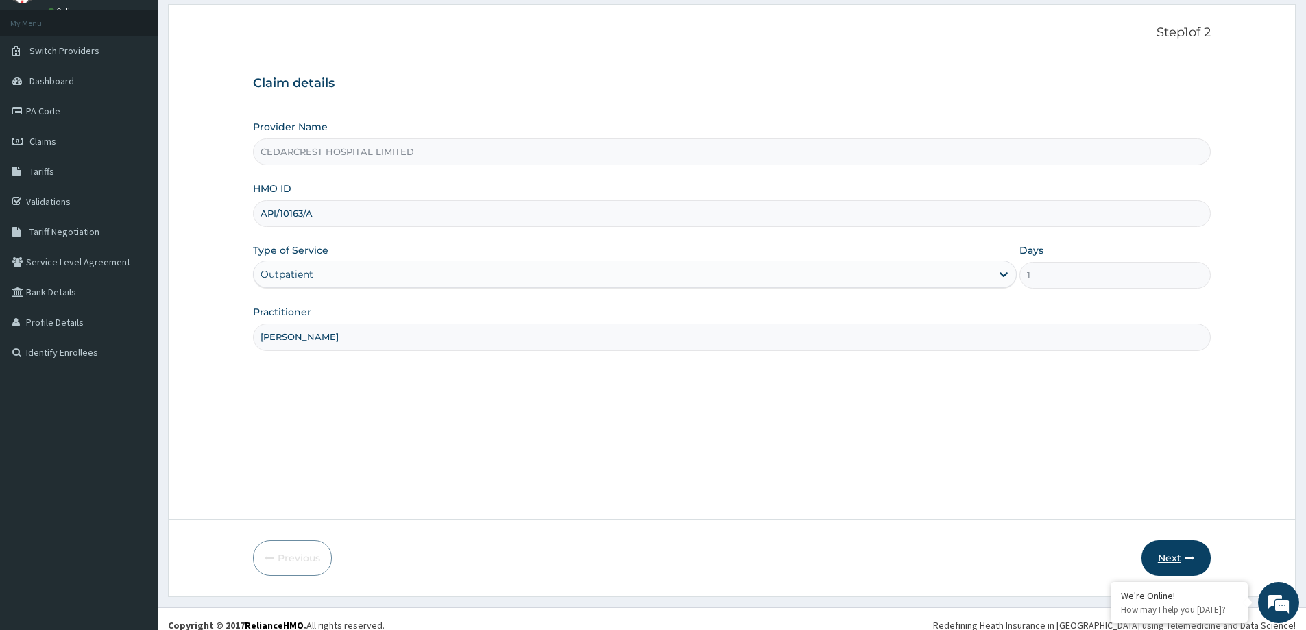
type input "[PERSON_NAME]"
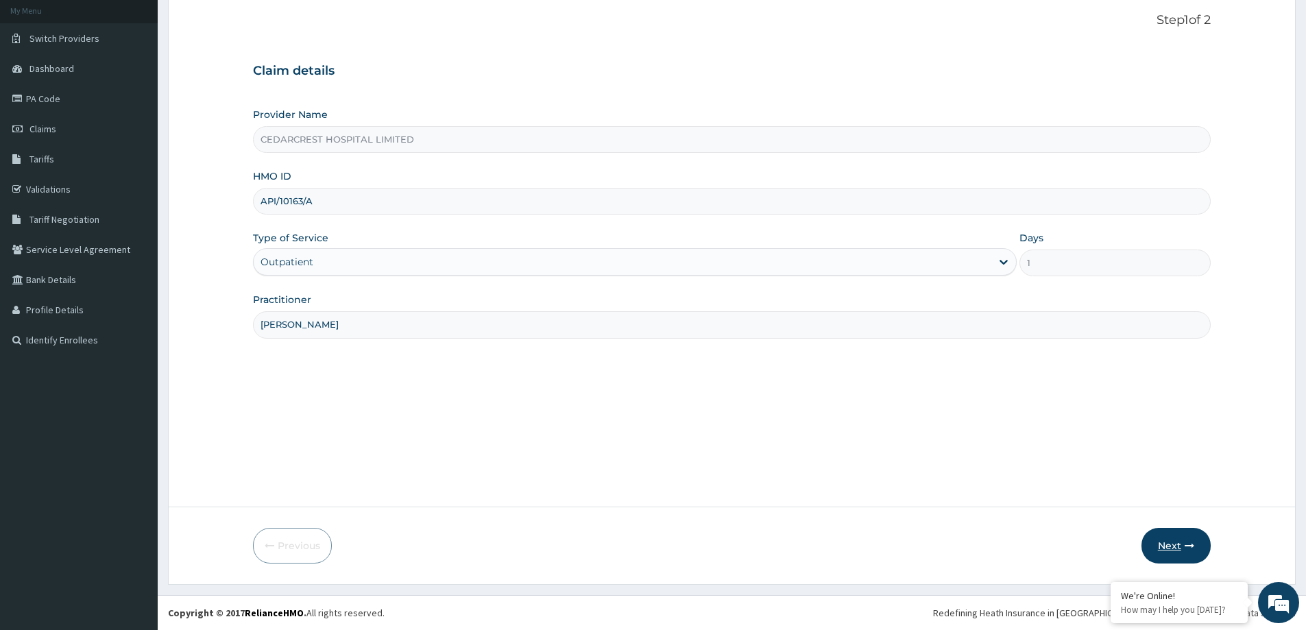
click at [1173, 548] on button "Next" at bounding box center [1175, 546] width 69 height 36
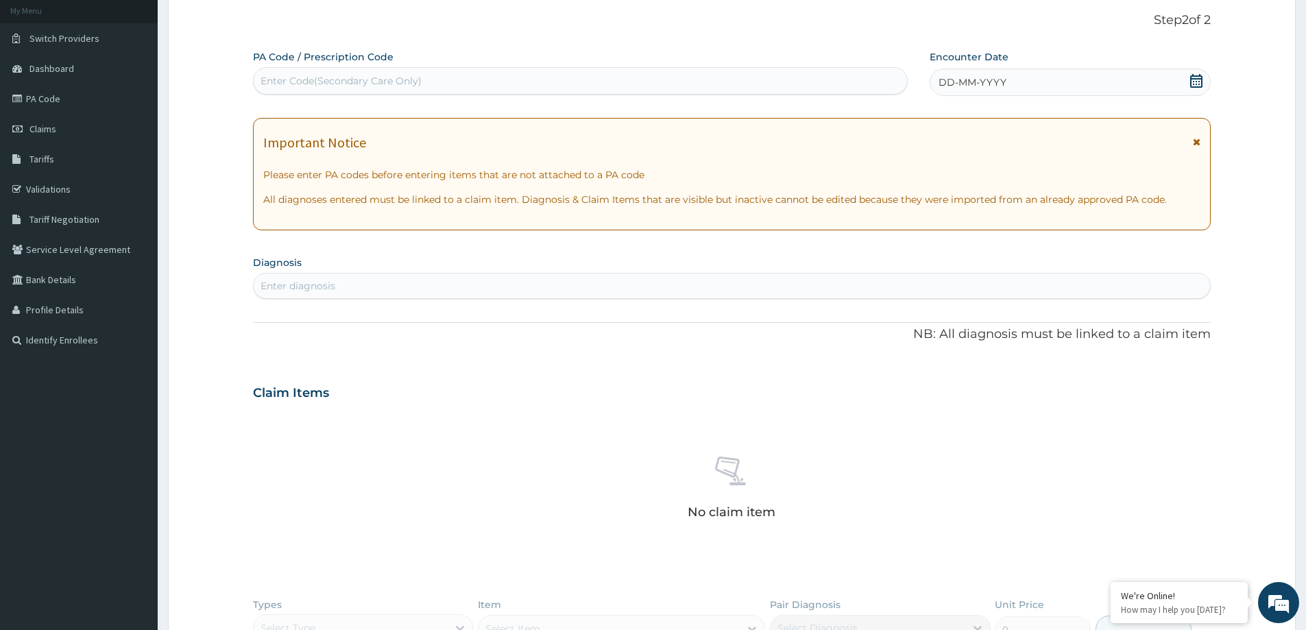
click at [337, 80] on div "Enter Code(Secondary Care Only)" at bounding box center [341, 81] width 161 height 14
drag, startPoint x: 335, startPoint y: 82, endPoint x: 263, endPoint y: 77, distance: 72.8
click at [263, 77] on div "Enter Code(Secondary Care Only)" at bounding box center [341, 81] width 161 height 14
paste input "PA/B5294F"
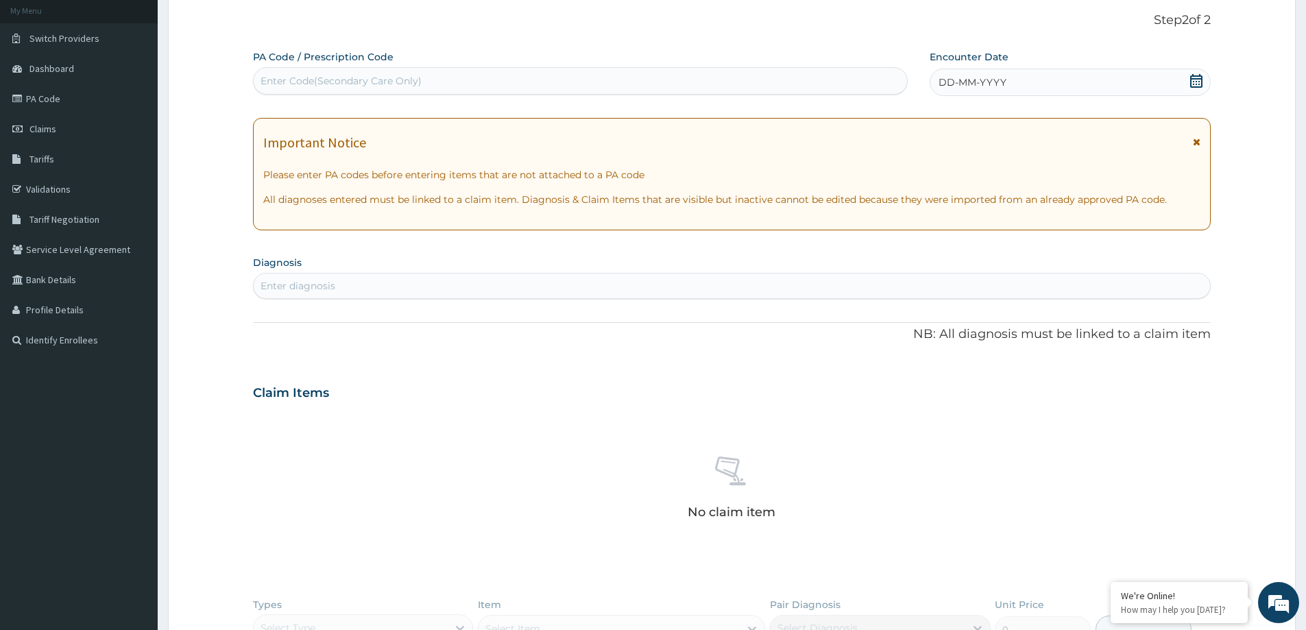
type input "PA/B5294F"
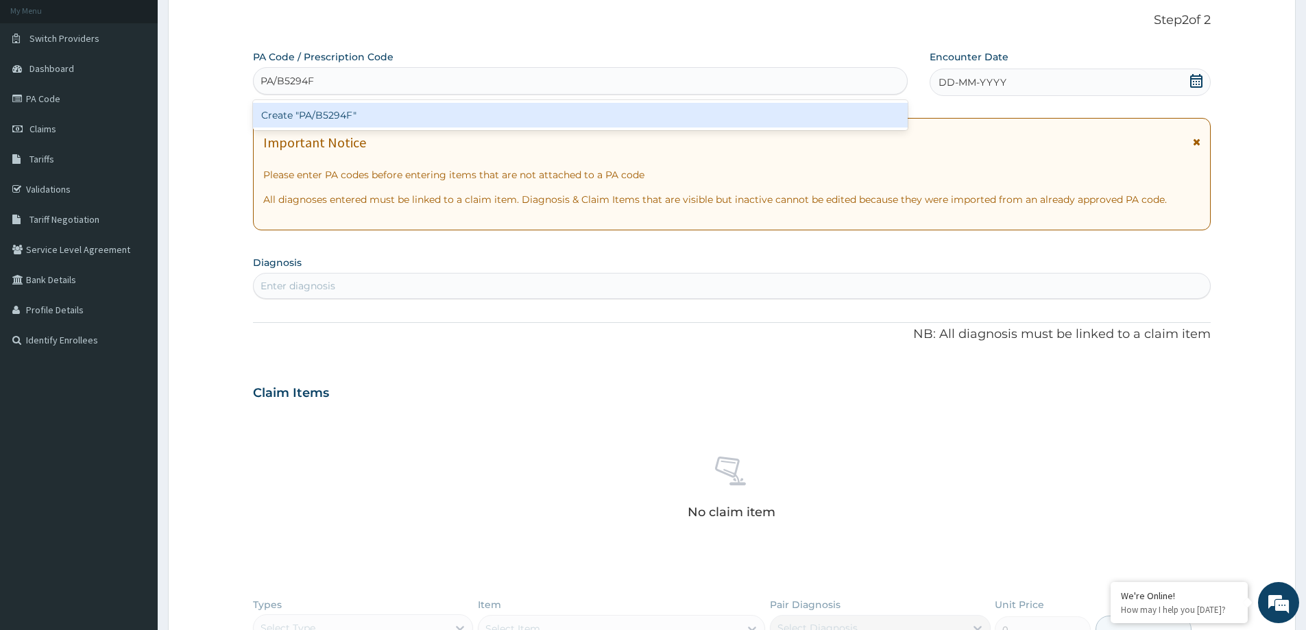
click at [377, 116] on div "Create "PA/B5294F"" at bounding box center [580, 115] width 655 height 25
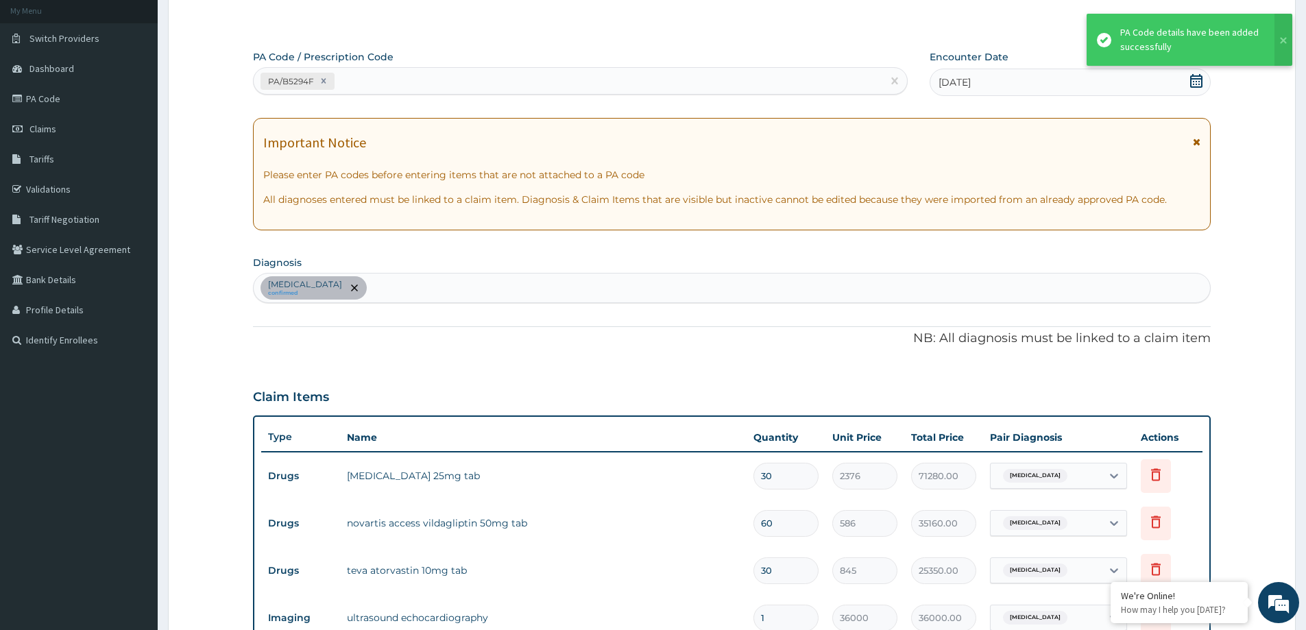
scroll to position [478, 0]
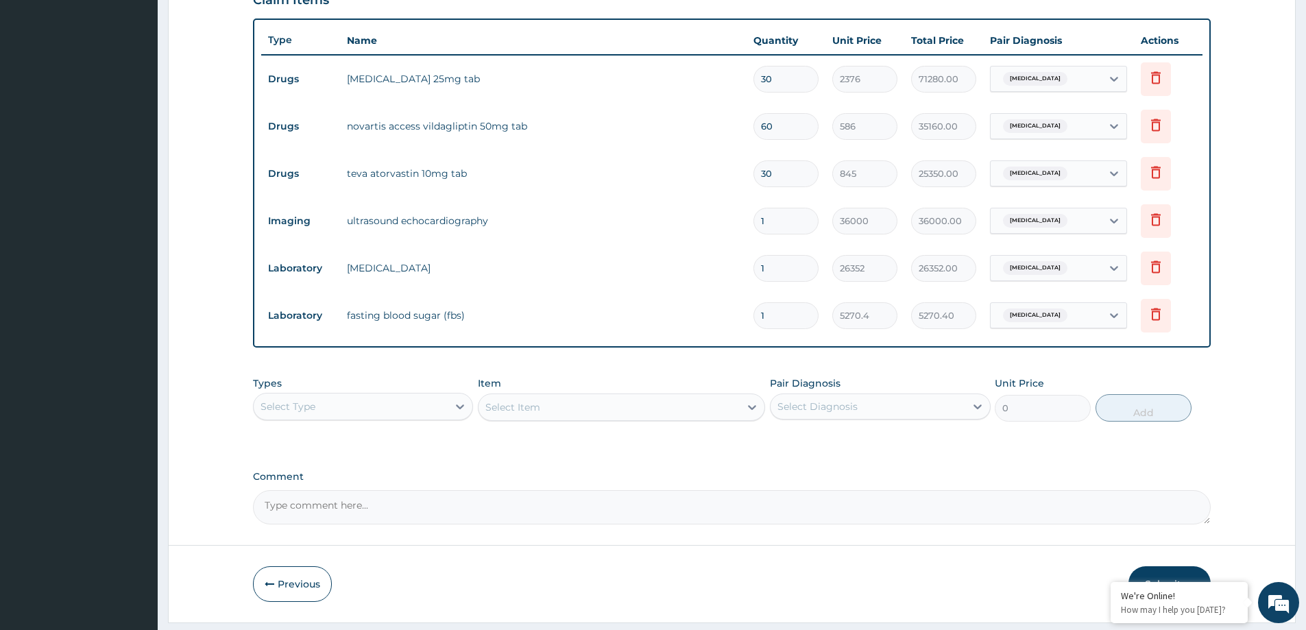
click at [336, 420] on div "Select Type" at bounding box center [363, 406] width 220 height 27
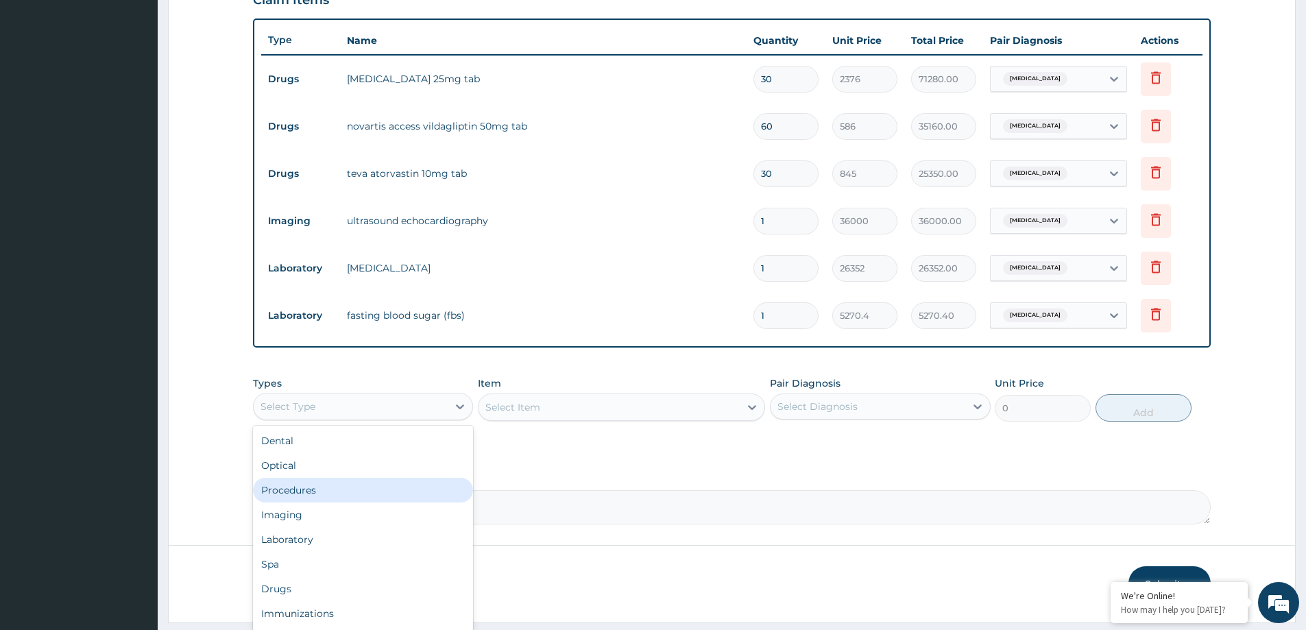
drag, startPoint x: 332, startPoint y: 496, endPoint x: 337, endPoint y: 483, distance: 13.2
click at [332, 494] on div "Procedures" at bounding box center [363, 490] width 220 height 25
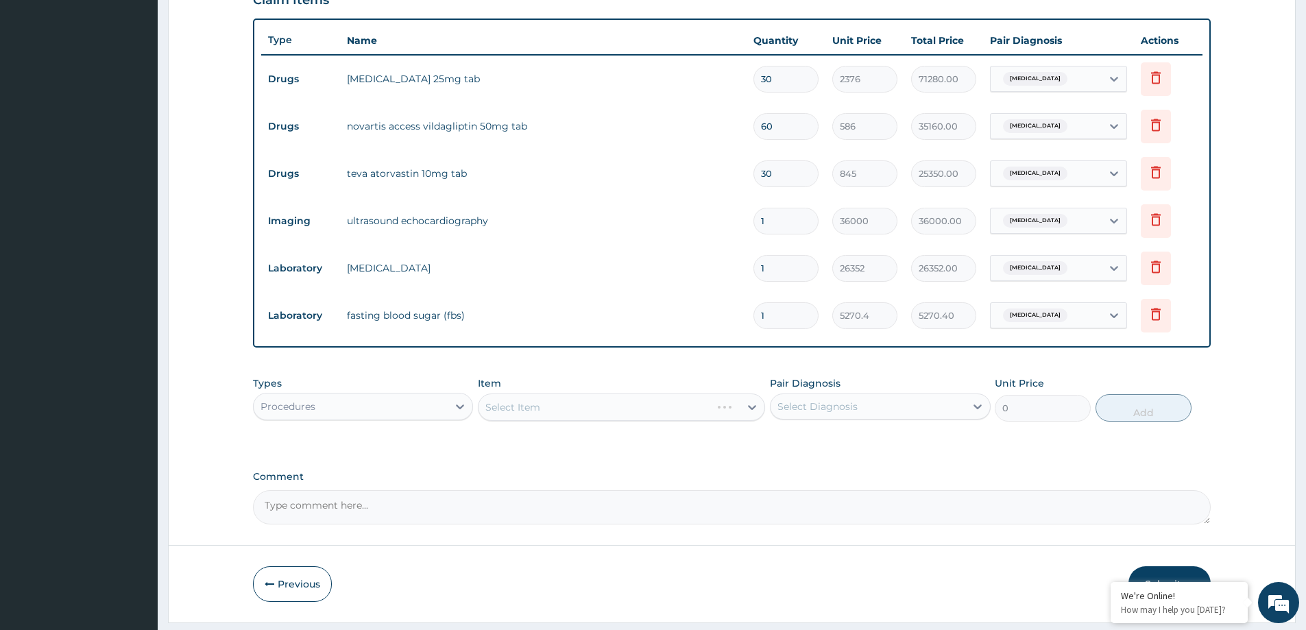
click at [497, 416] on div "Select Item" at bounding box center [621, 407] width 287 height 27
click at [559, 406] on div "Select Item" at bounding box center [609, 407] width 261 height 22
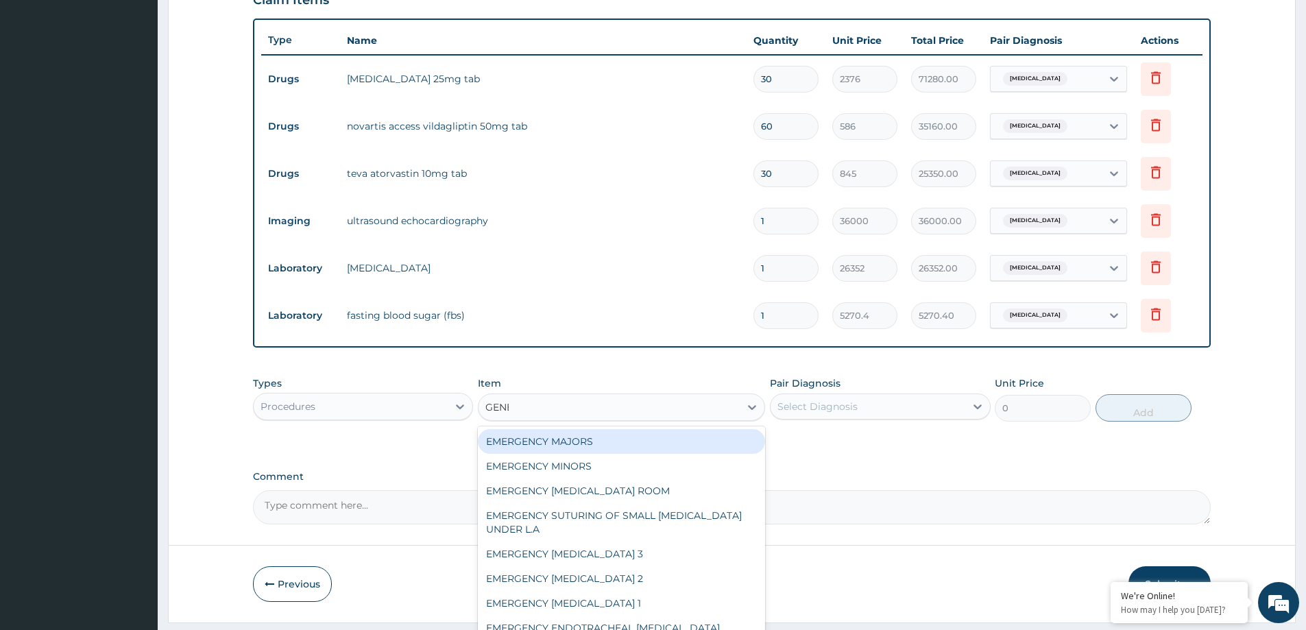
type input "GENERAL"
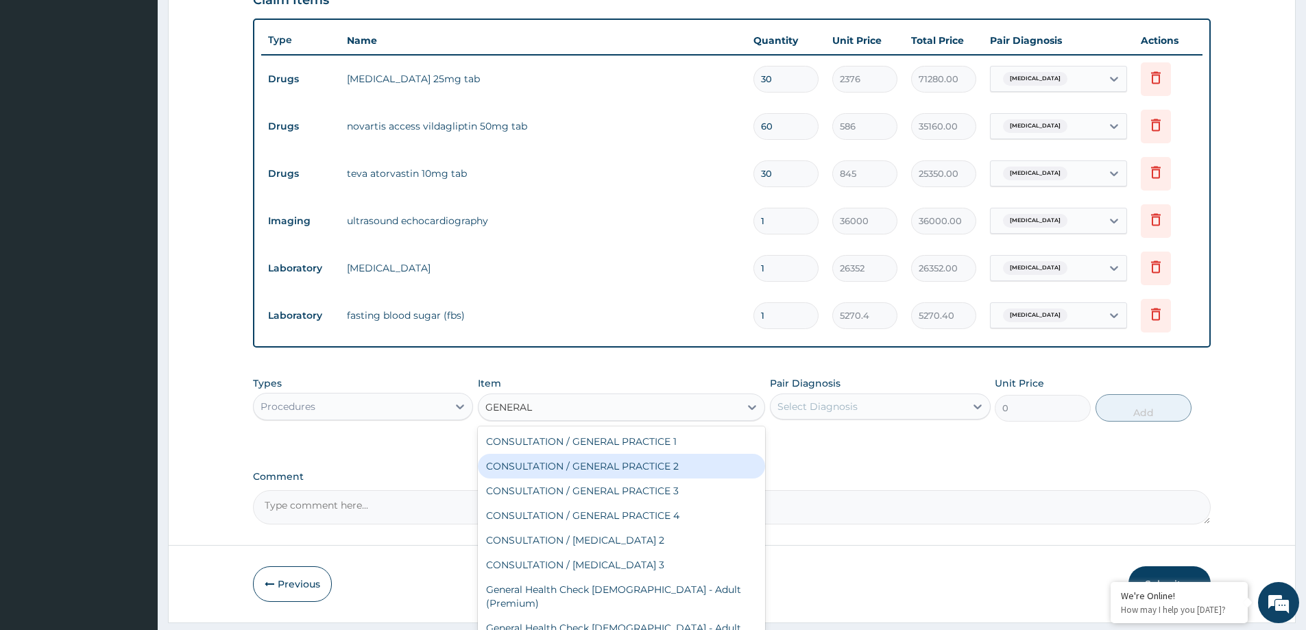
click at [578, 476] on div "CONSULTATION / GENERAL PRACTICE 2" at bounding box center [621, 466] width 287 height 25
type input "8400"
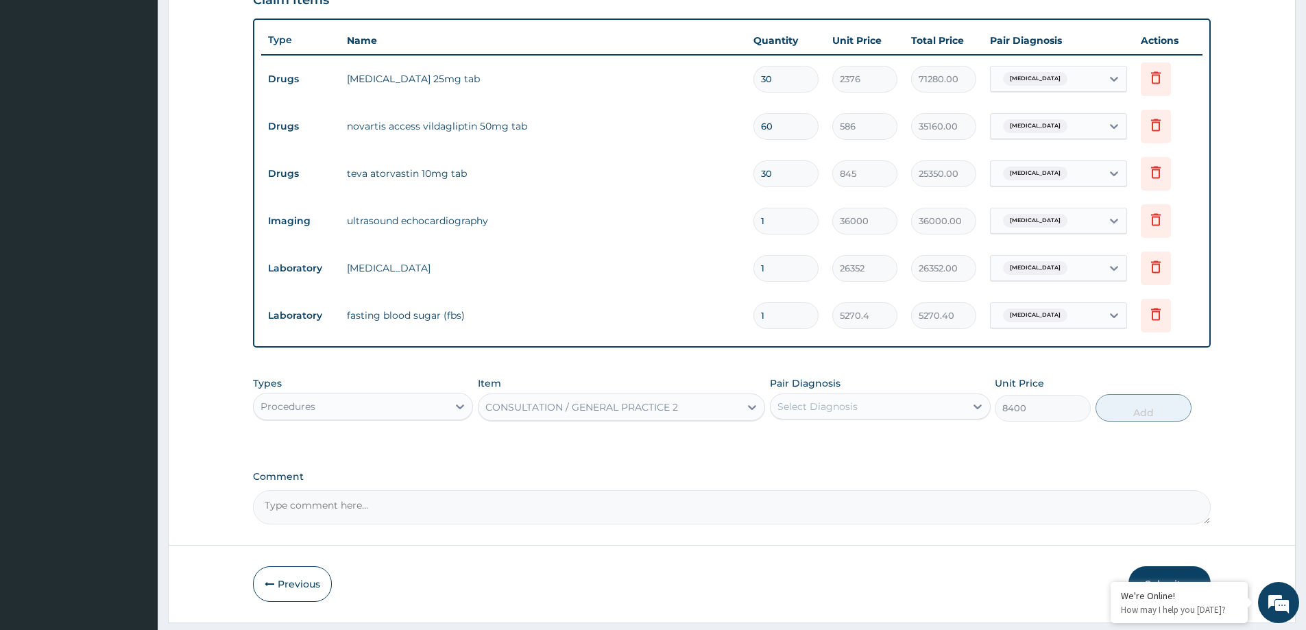
click at [917, 410] on div "Select Diagnosis" at bounding box center [868, 407] width 194 height 22
click at [877, 441] on label "Type 1 diabetes mellitus" at bounding box center [834, 440] width 85 height 14
checkbox input "true"
click at [1113, 400] on button "Add" at bounding box center [1143, 407] width 96 height 27
type input "0"
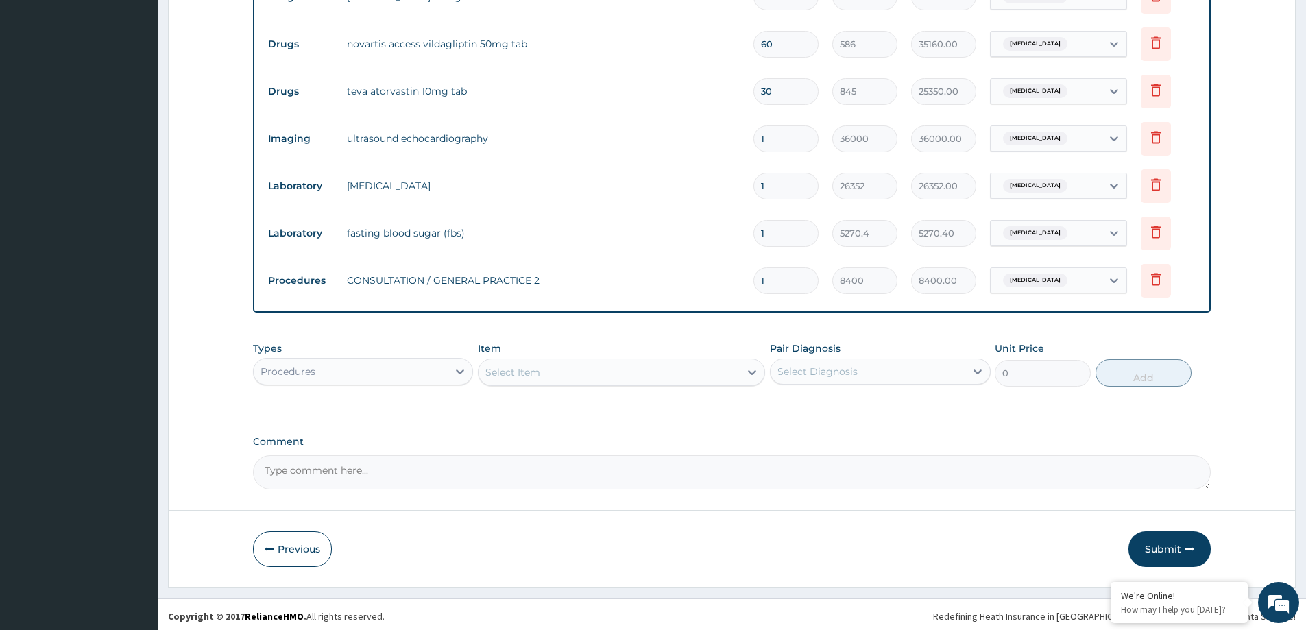
scroll to position [564, 0]
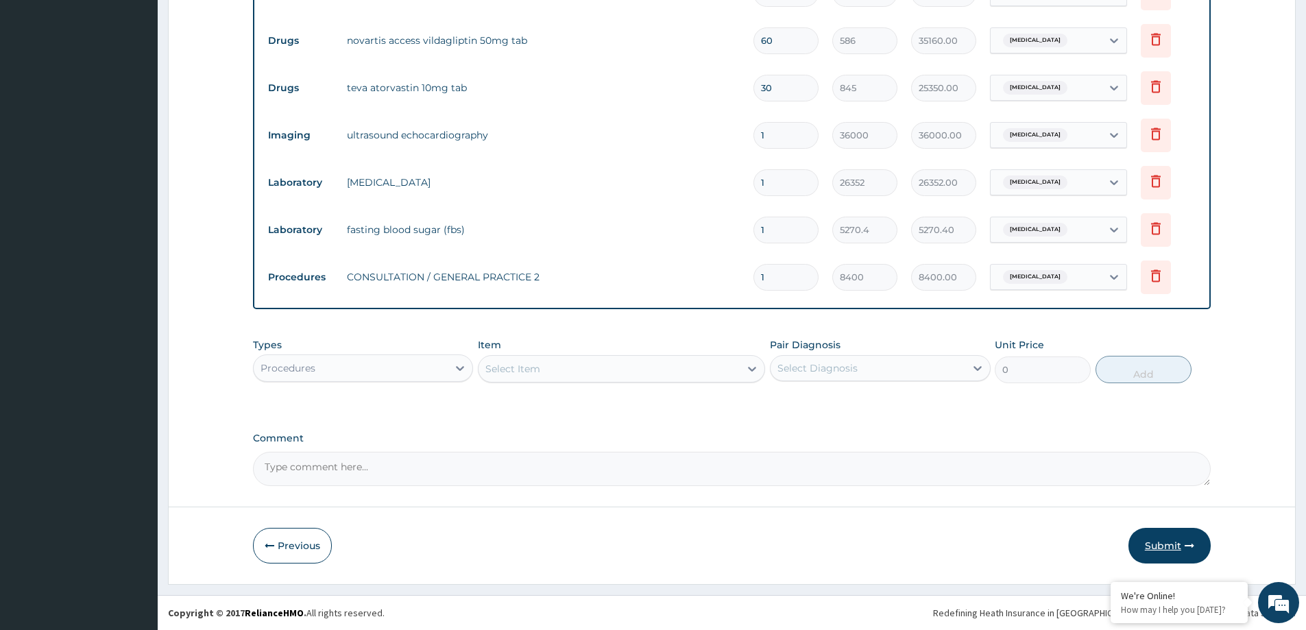
click at [1180, 539] on button "Submit" at bounding box center [1169, 546] width 82 height 36
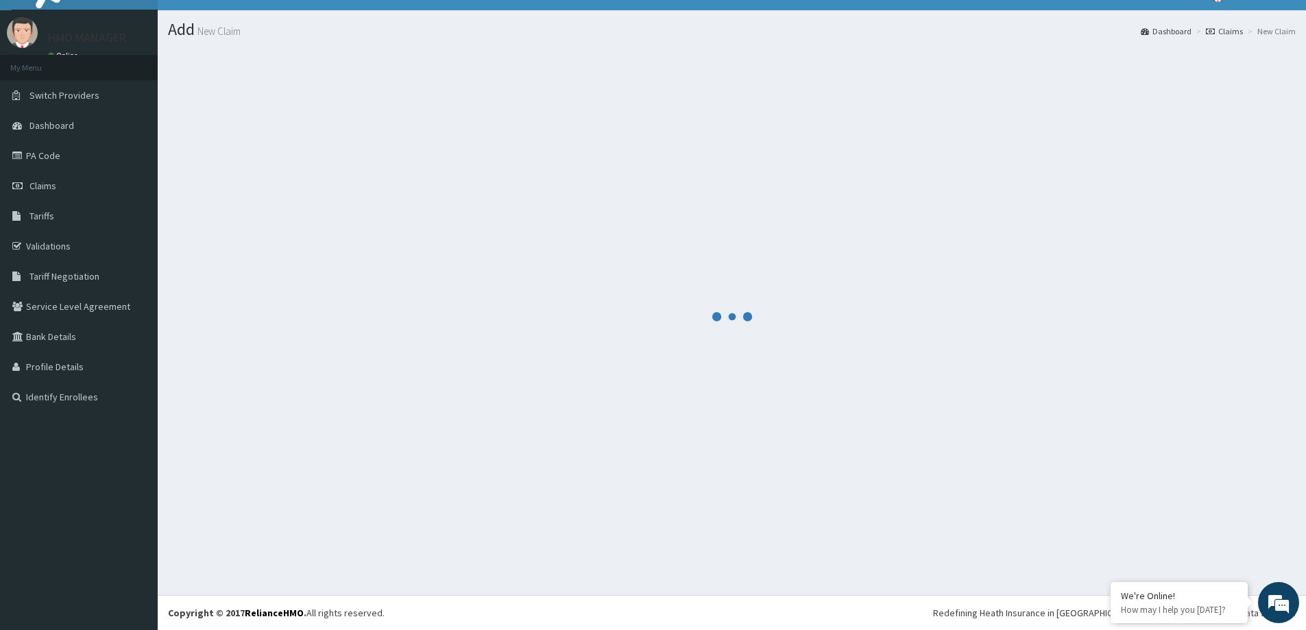
scroll to position [24, 0]
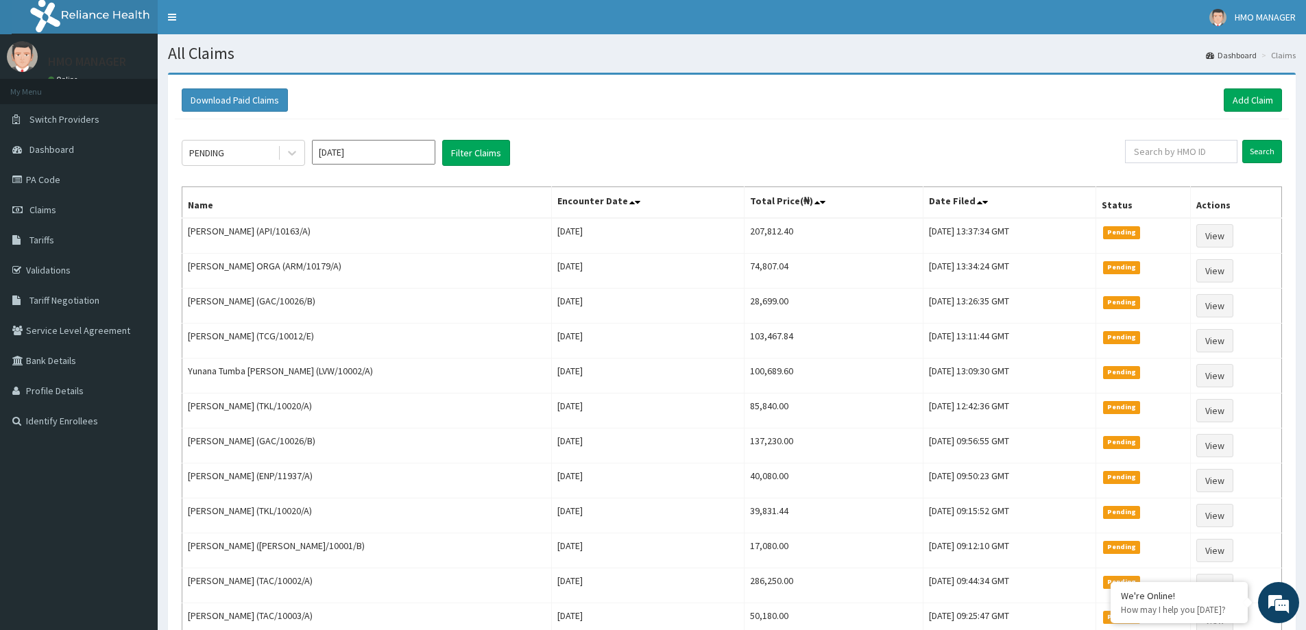
click at [1253, 84] on div "Download Paid Claims Add Claim" at bounding box center [732, 101] width 1114 height 38
click at [1250, 108] on link "Add Claim" at bounding box center [1253, 99] width 58 height 23
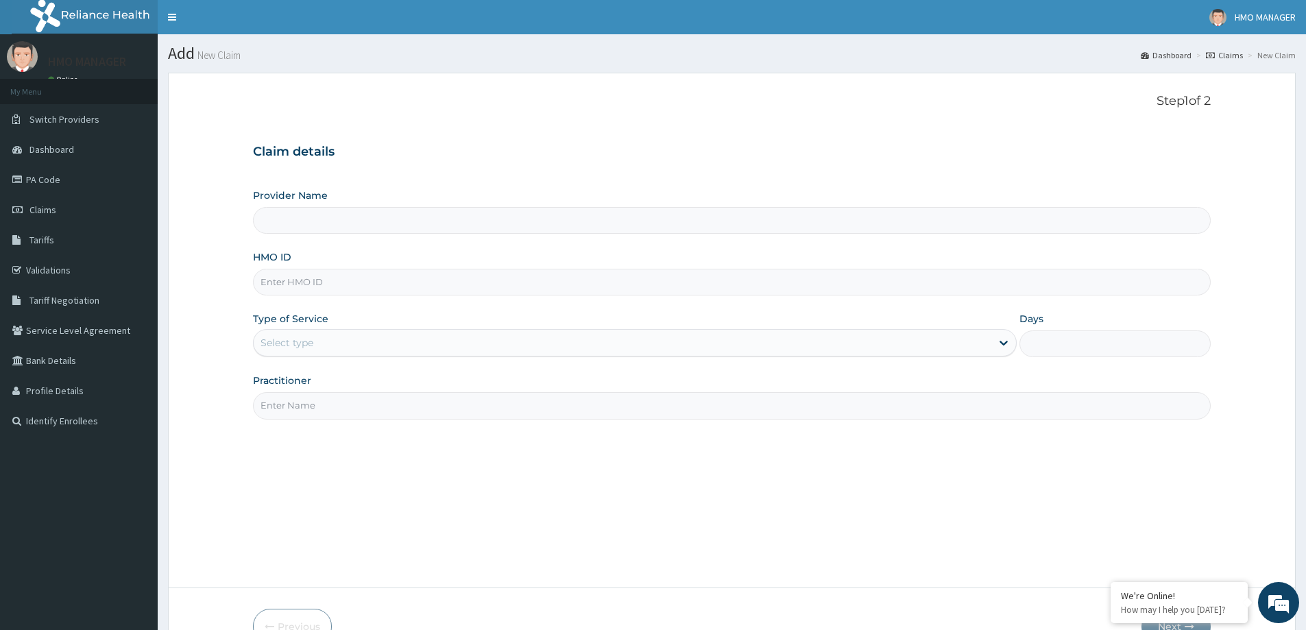
type input "CEDARCREST HOSPITAL LIMITED"
click at [326, 295] on input "HMO ID" at bounding box center [732, 282] width 958 height 27
paste input "PPD/10005/A"
type input "PPD/10005/A"
click at [305, 331] on div "Select type" at bounding box center [635, 342] width 764 height 27
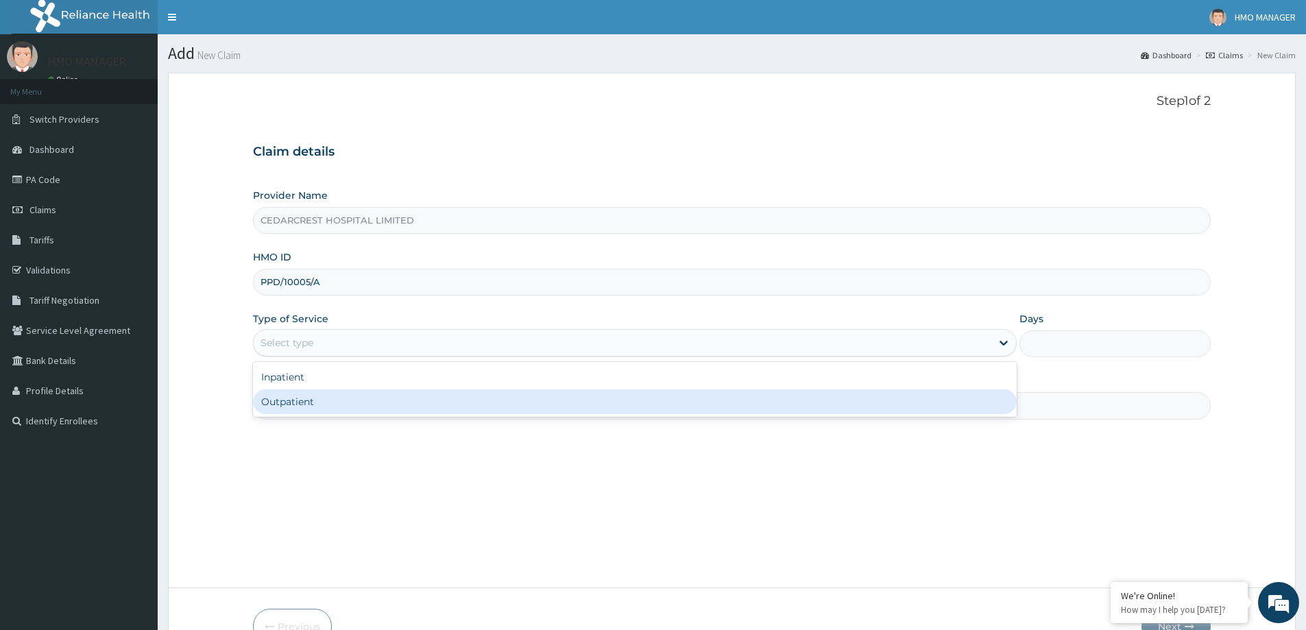
click at [337, 402] on div "Outpatient" at bounding box center [635, 401] width 764 height 25
type input "1"
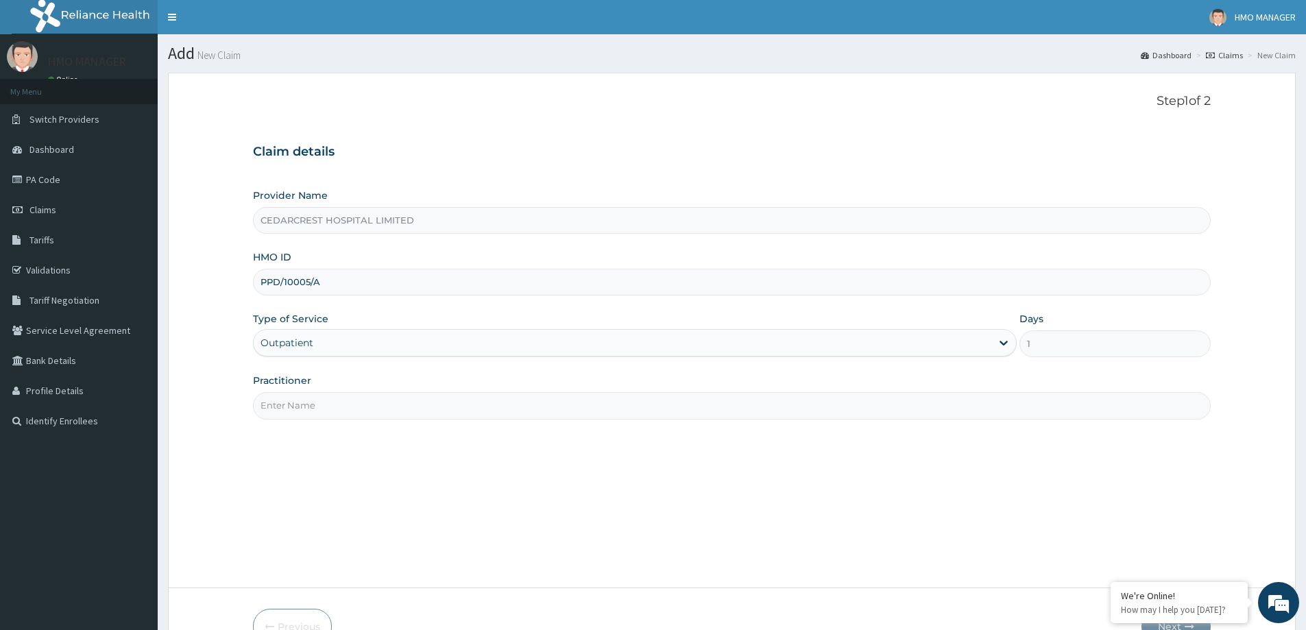
click at [334, 394] on input "Practitioner" at bounding box center [732, 405] width 958 height 27
click at [342, 394] on input "Practitioner" at bounding box center [732, 405] width 958 height 27
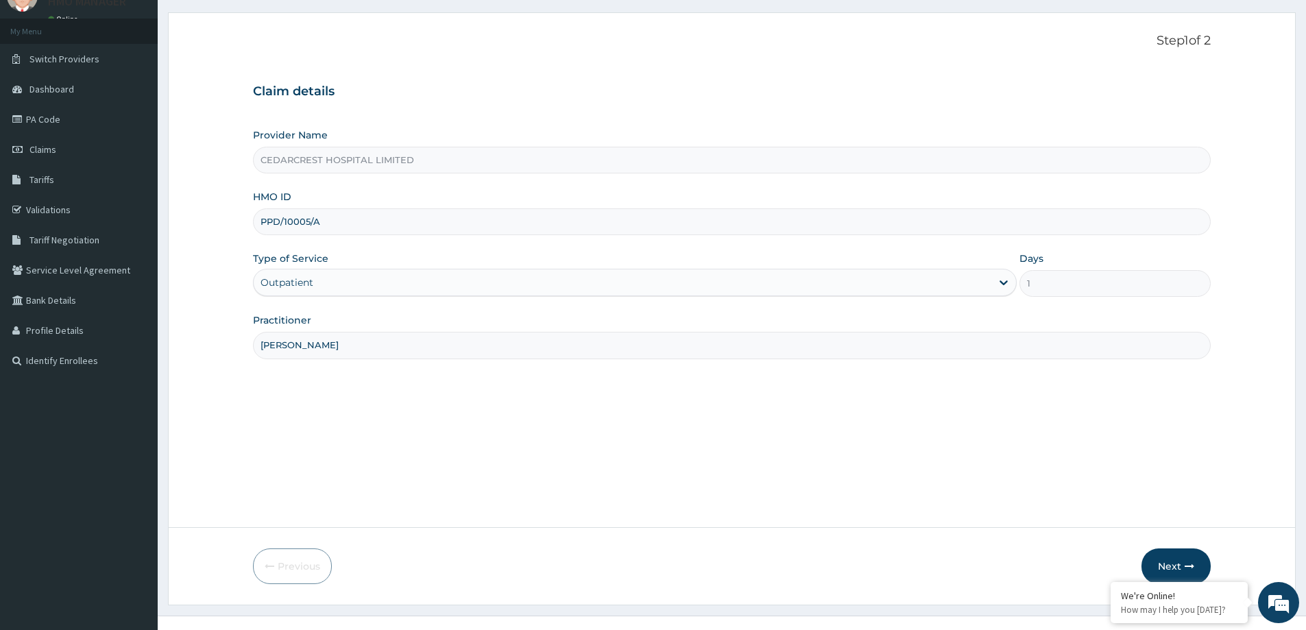
scroll to position [69, 0]
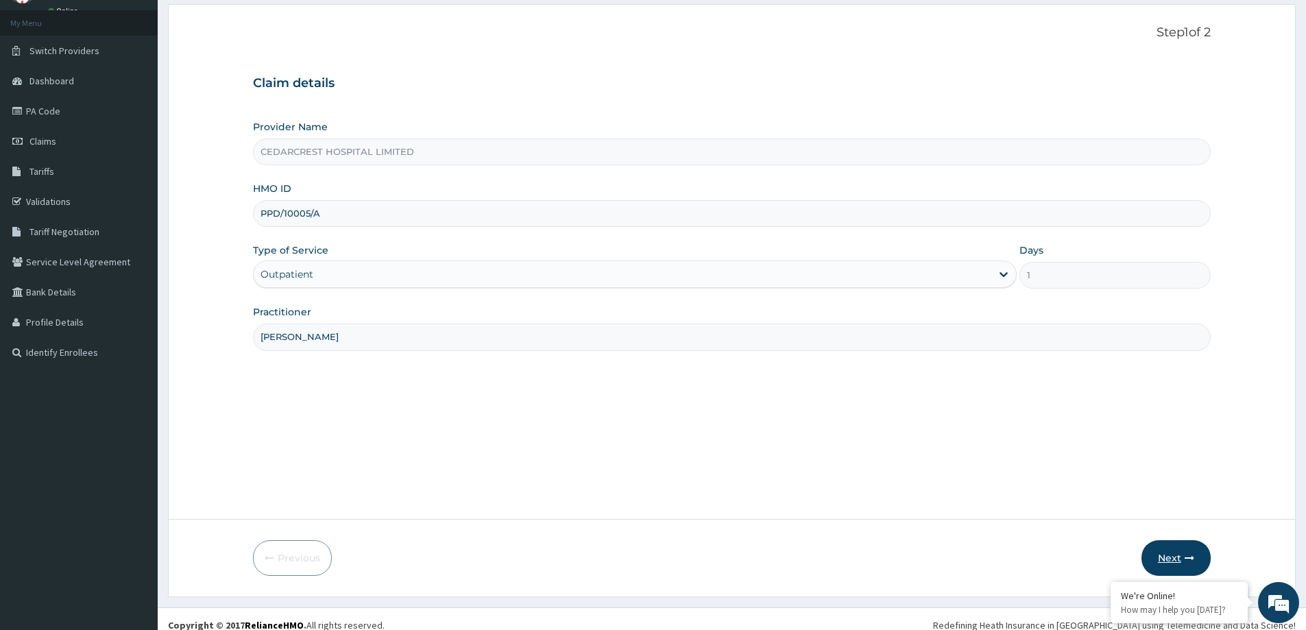
type input "DR BELLO"
click at [1159, 557] on button "Next" at bounding box center [1175, 558] width 69 height 36
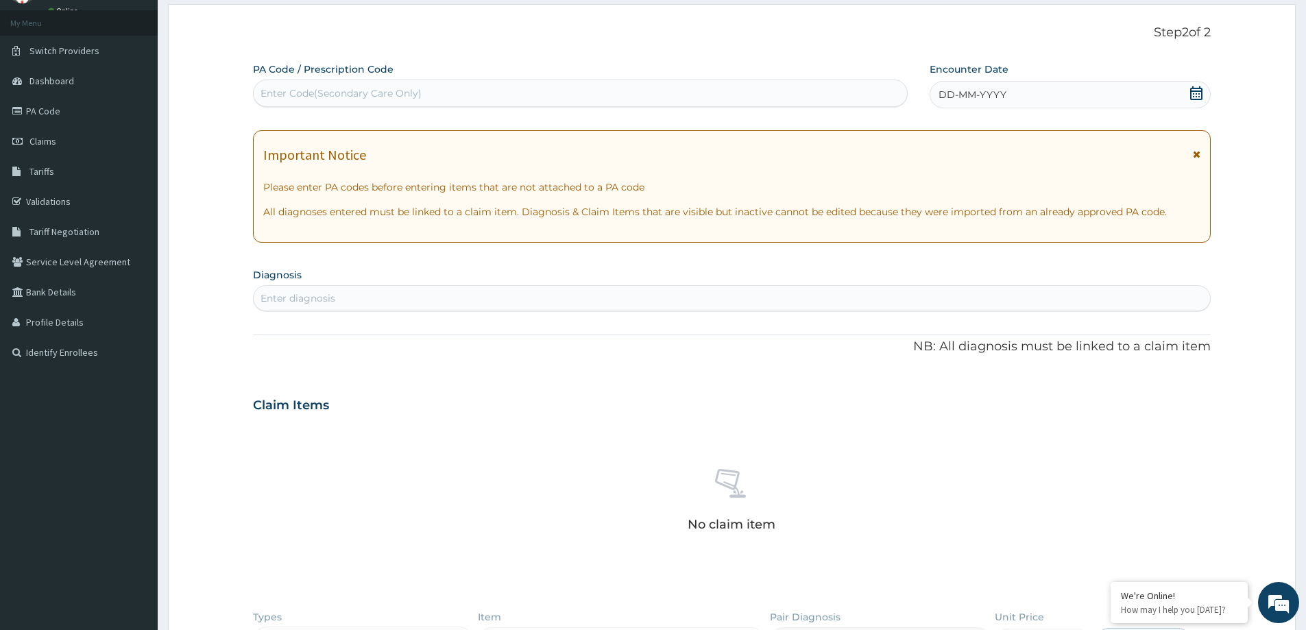
click at [308, 92] on div "Enter Code(Secondary Care Only)" at bounding box center [341, 93] width 161 height 14
paste input "PA/AE6325"
type input "PA/AE6325"
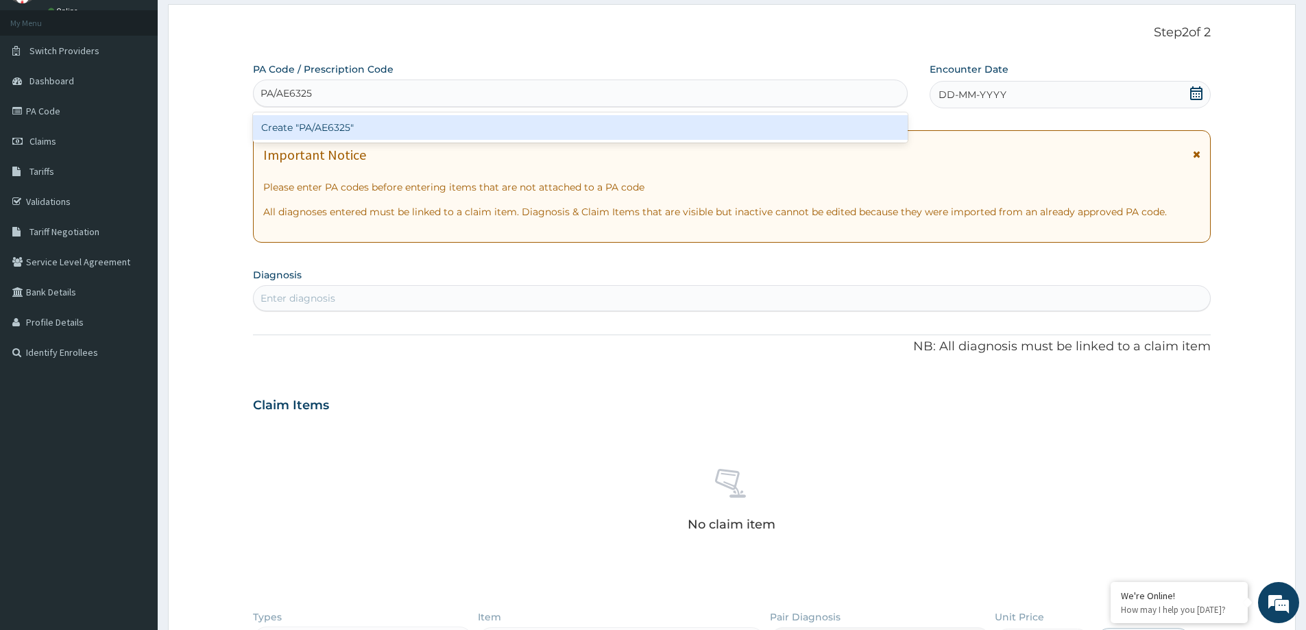
click at [309, 122] on div "Create "PA/AE6325"" at bounding box center [580, 127] width 655 height 25
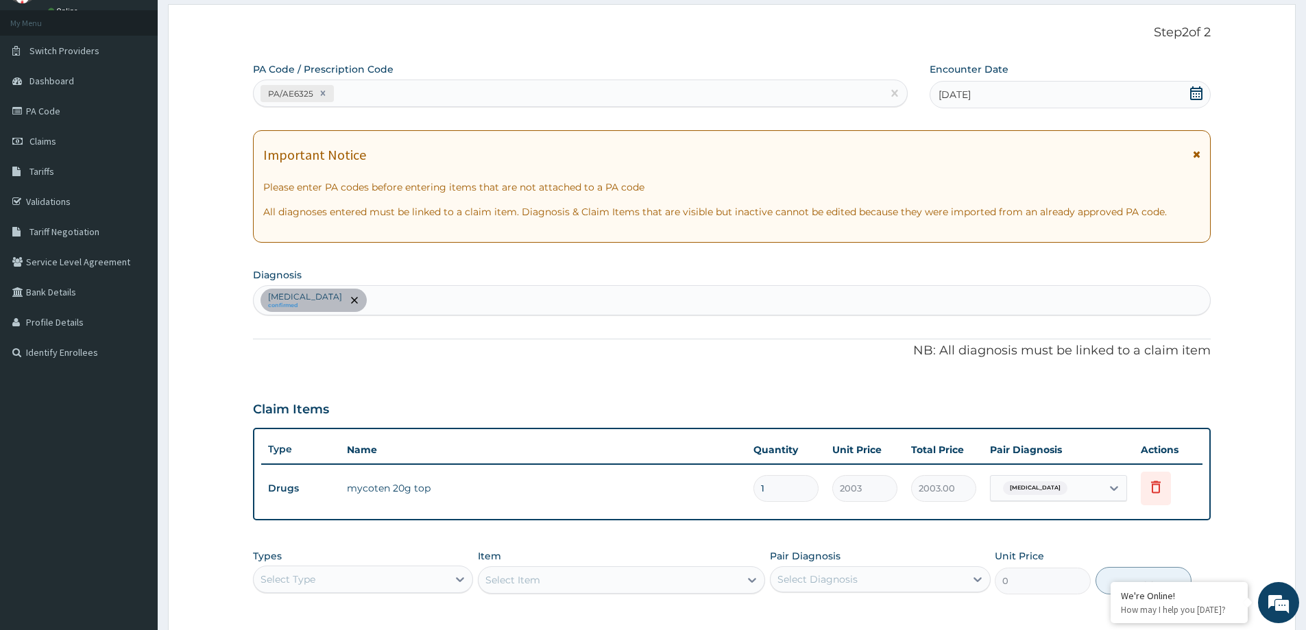
click at [387, 303] on div "Tinea nigra confirmed" at bounding box center [732, 300] width 956 height 29
type input "B"
type input "TINEA"
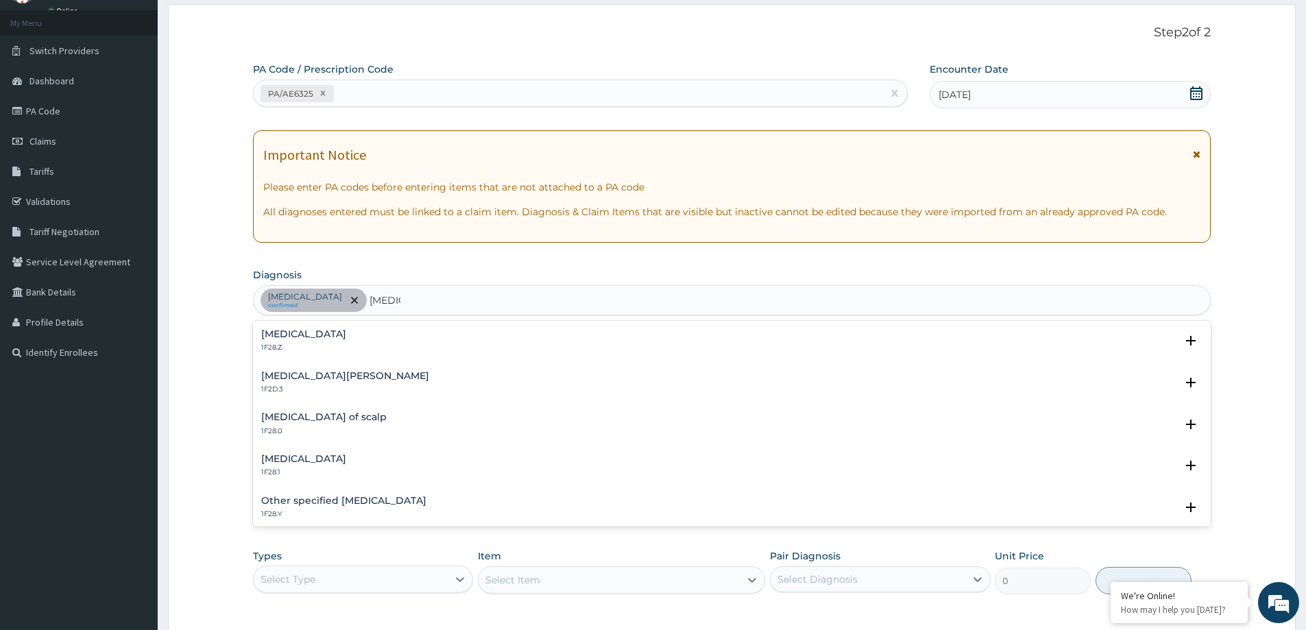
click at [344, 337] on h4 "Dermatophytosis, unspecified" at bounding box center [303, 334] width 85 height 10
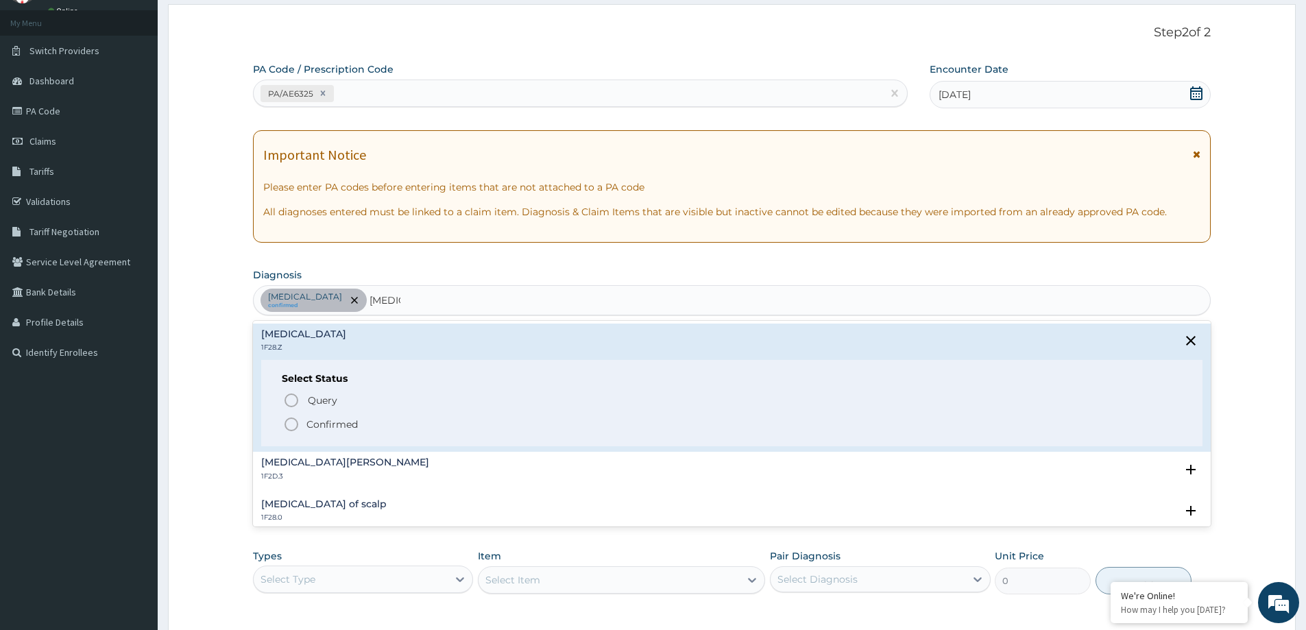
click at [337, 422] on p "Confirmed" at bounding box center [331, 424] width 51 height 14
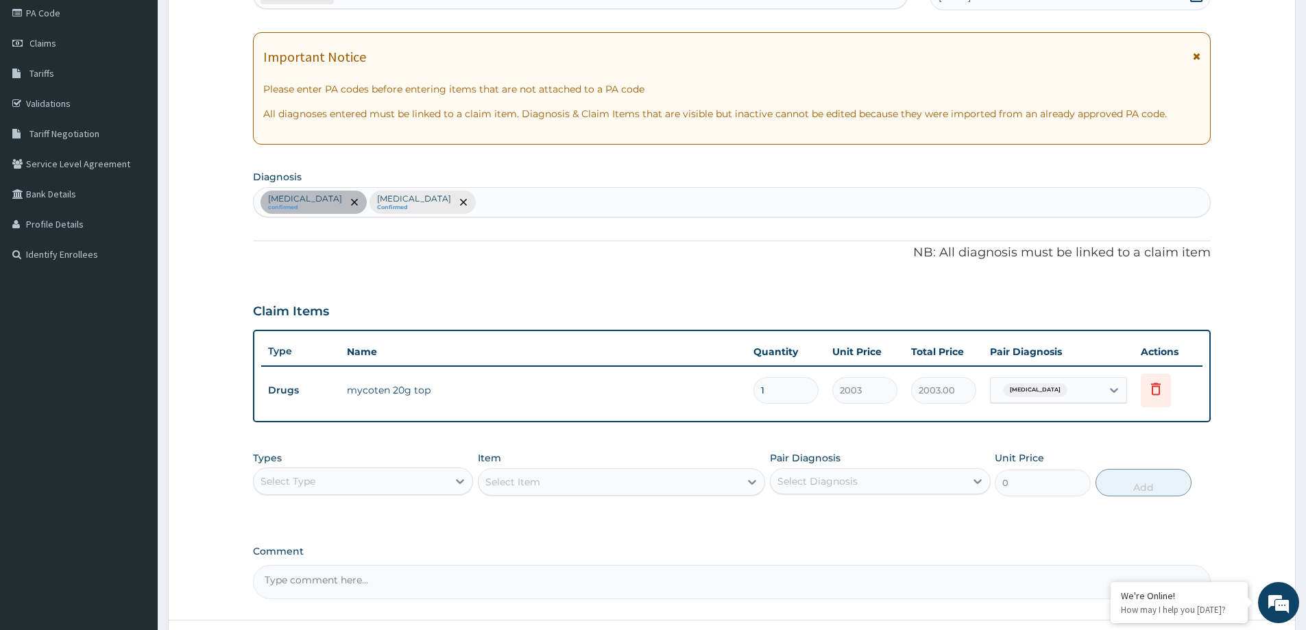
scroll to position [206, 0]
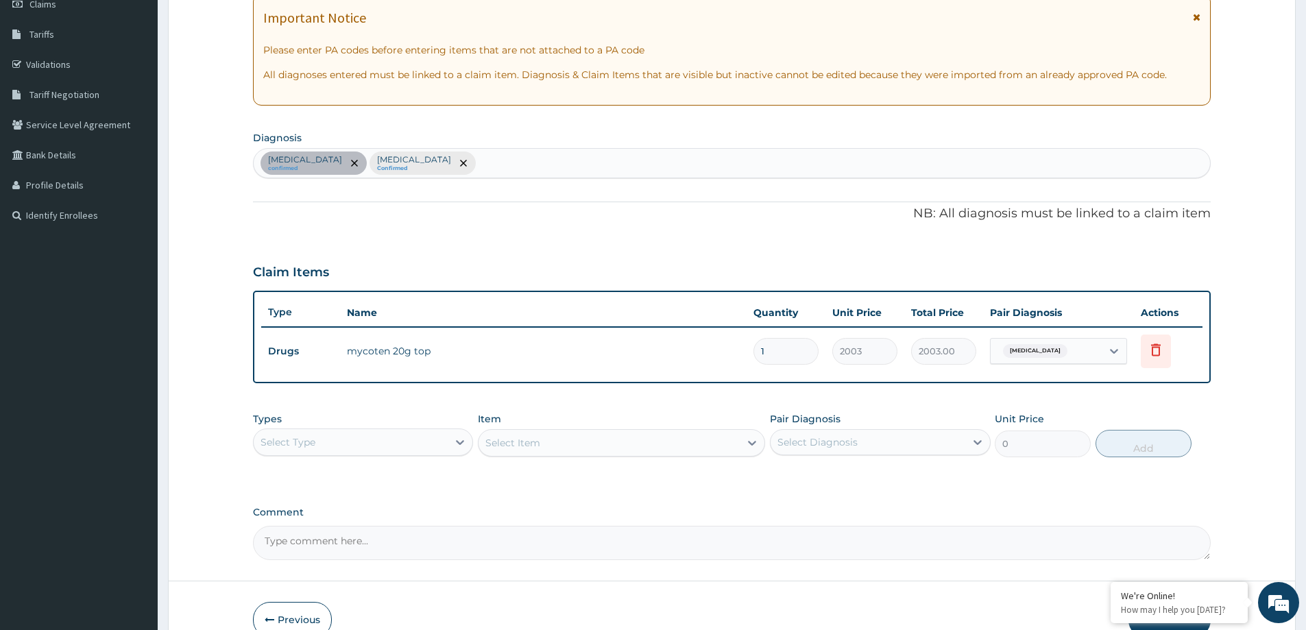
click at [1051, 352] on div "Tinea nigra" at bounding box center [1046, 350] width 111 height 23
click at [1034, 420] on label "Dermatophytosis, unspecified" at bounding box center [1055, 413] width 85 height 14
checkbox input "true"
click at [927, 494] on div "PA Code / Prescription Code PA/AE6325 Encounter Date 09-10-2025 Important Notic…" at bounding box center [732, 245] width 958 height 640
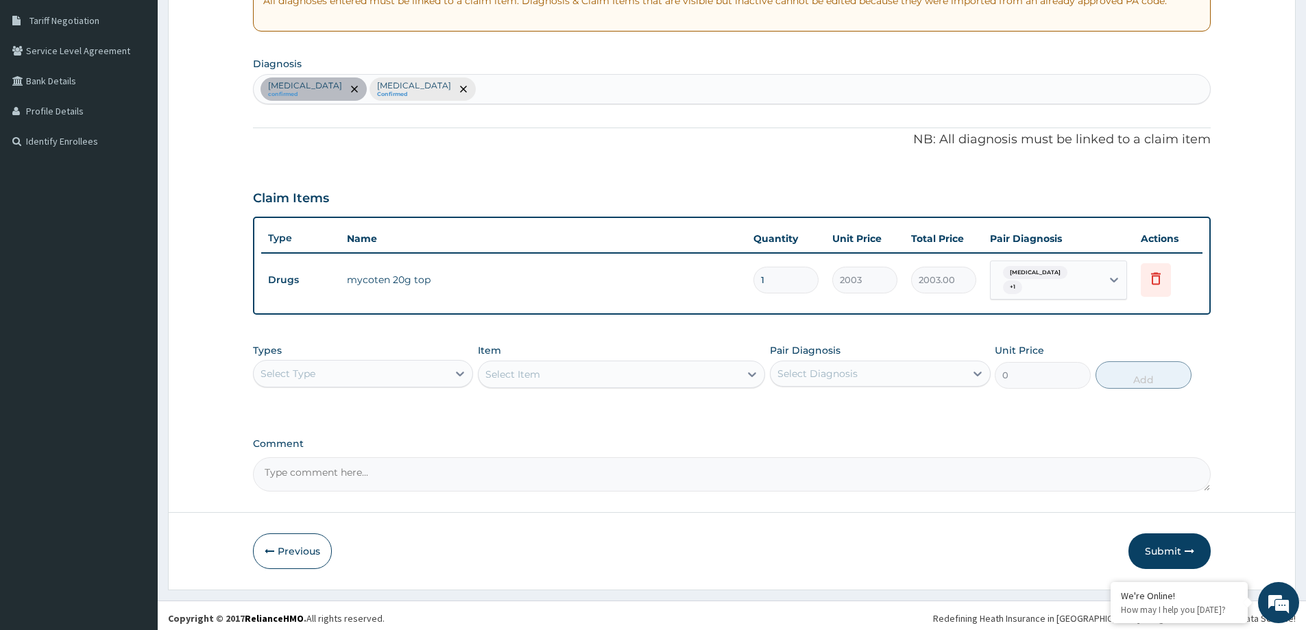
click at [956, 322] on div "PA Code / Prescription Code PA/AE6325 Encounter Date 09-10-2025 Important Notic…" at bounding box center [732, 171] width 958 height 640
click at [1166, 537] on button "Submit" at bounding box center [1169, 551] width 82 height 36
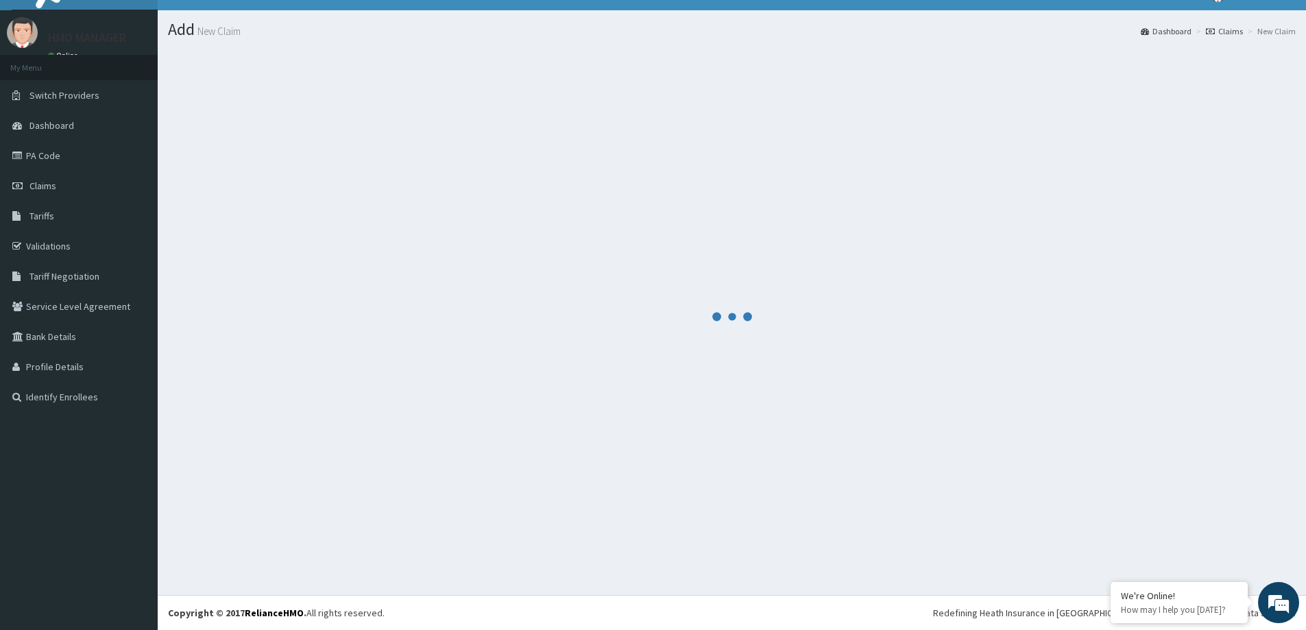
scroll to position [24, 0]
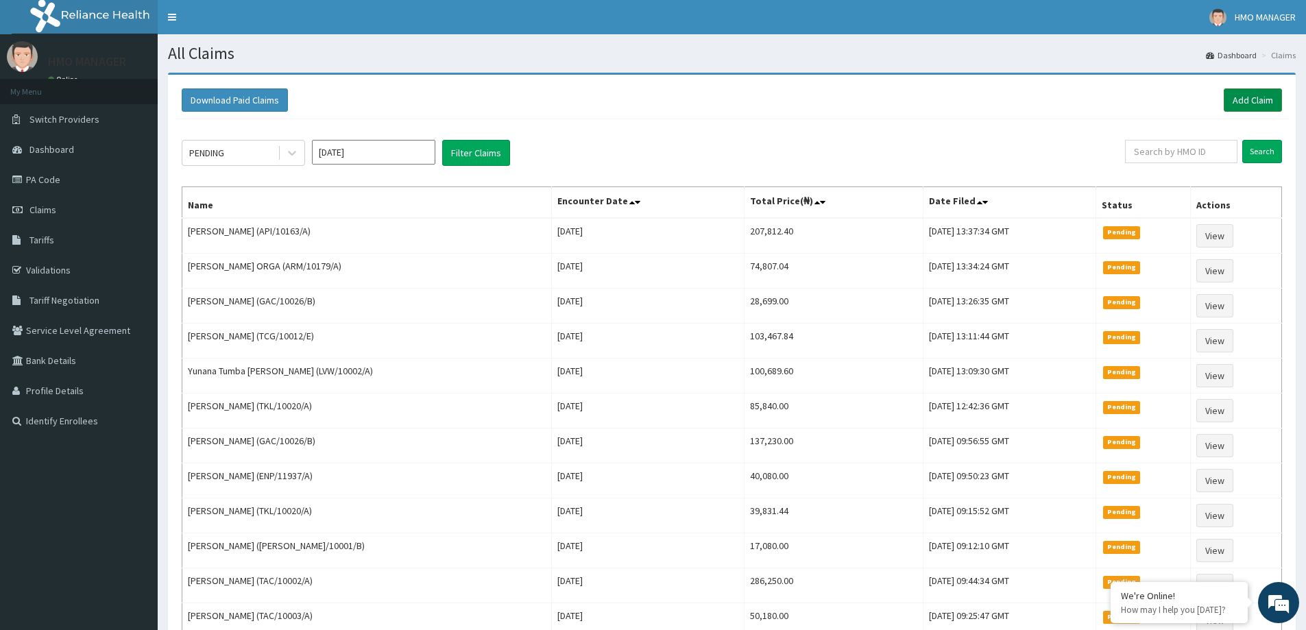
click at [1259, 99] on link "Add Claim" at bounding box center [1253, 99] width 58 height 23
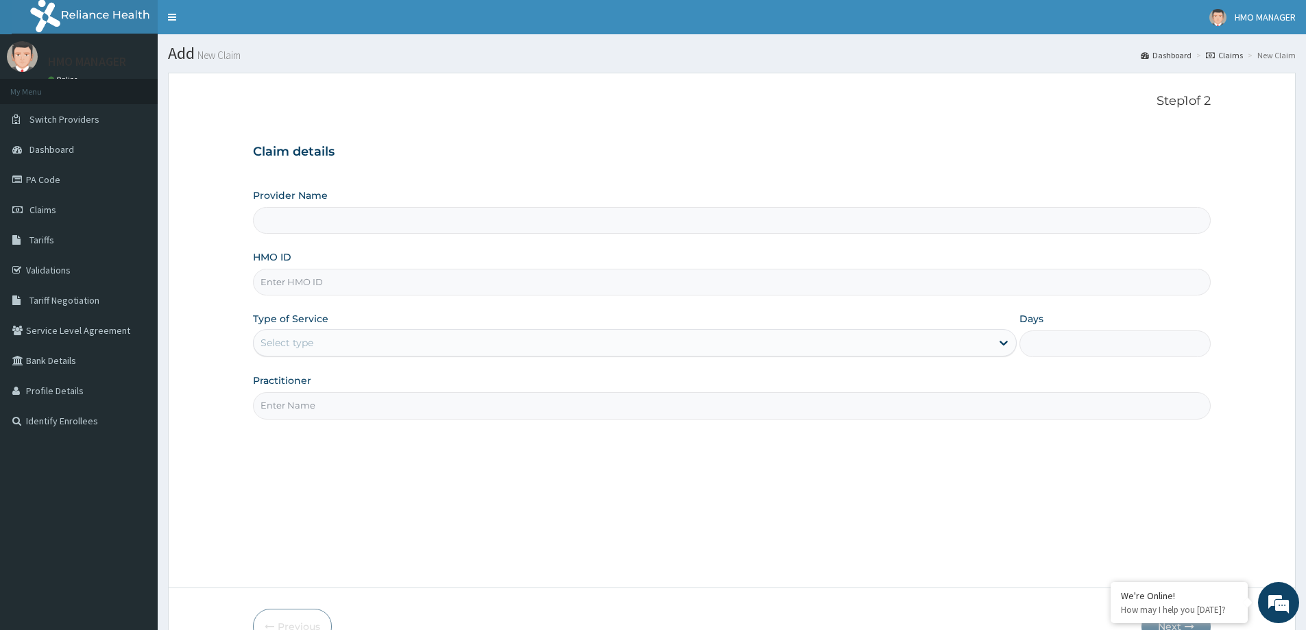
paste input "gbi/10029/d"
type input "gbi/10029/d"
type input "CEDARCREST HOSPITAL LIMITED"
type input "gbi/10029/d"
click at [331, 348] on div "Select type" at bounding box center [623, 343] width 738 height 22
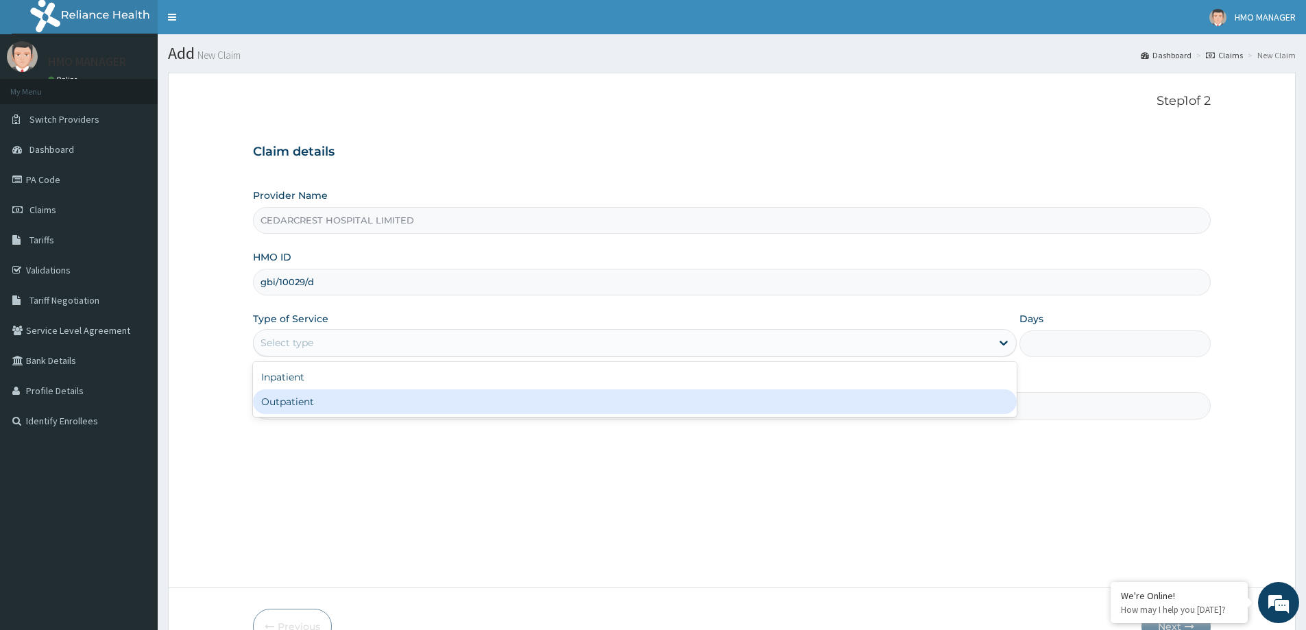
click at [306, 398] on div "Outpatient" at bounding box center [635, 401] width 764 height 25
type input "1"
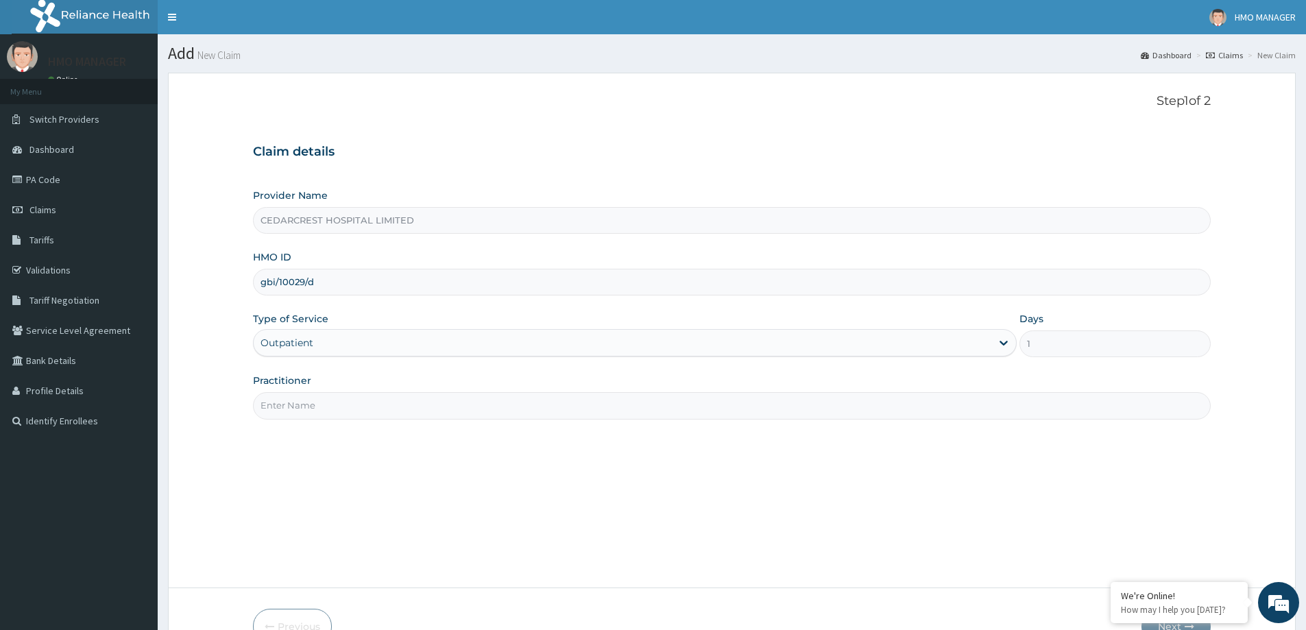
click at [306, 402] on input "Practitioner" at bounding box center [732, 405] width 958 height 27
paste input "Dr [PERSON_NAME]"
type input "Dr [PERSON_NAME]"
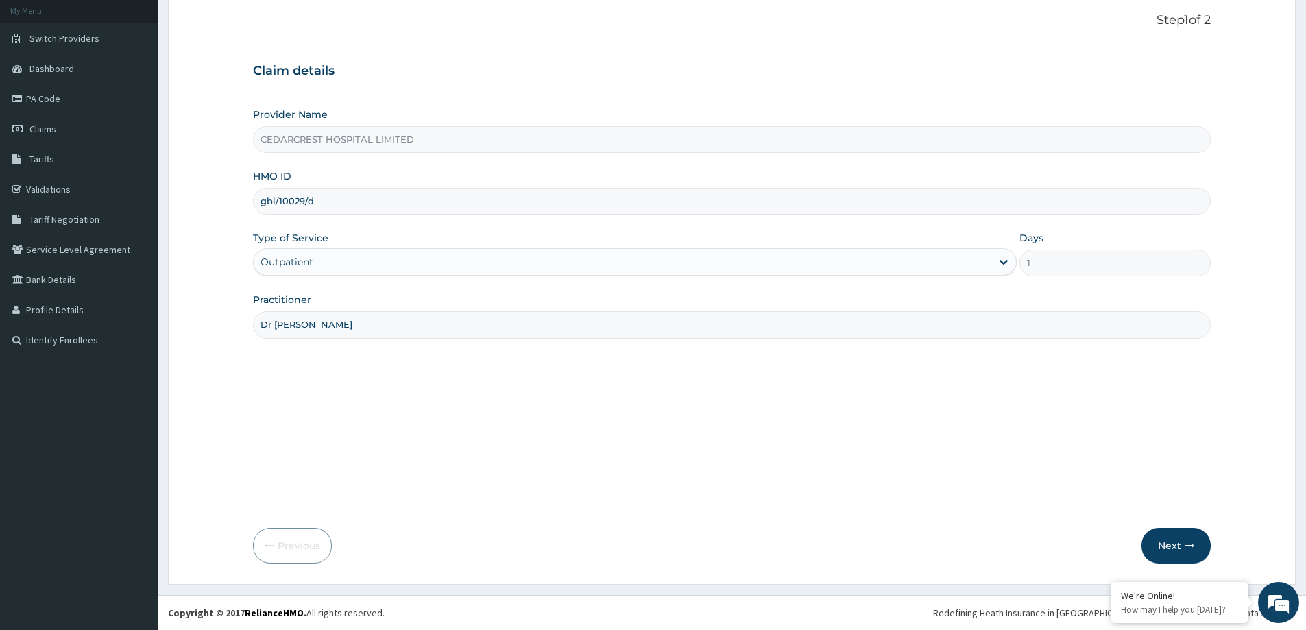
click at [1174, 561] on button "Next" at bounding box center [1175, 546] width 69 height 36
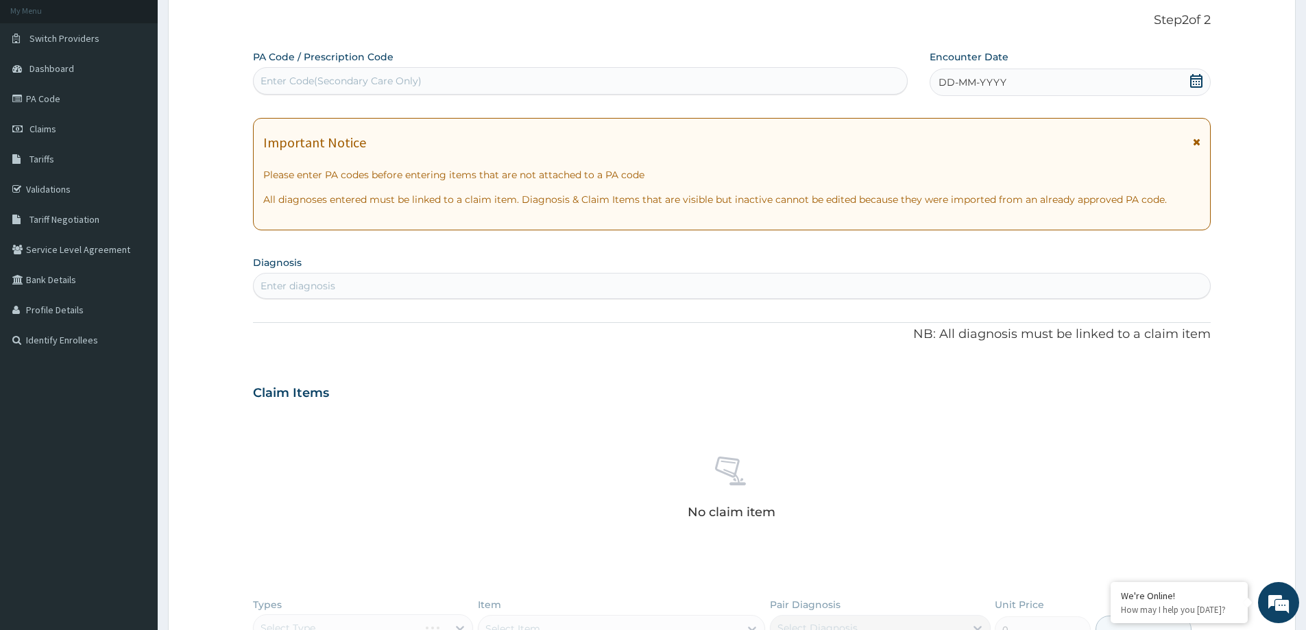
scroll to position [0, 0]
click at [344, 84] on div "Enter Code(Secondary Care Only)" at bounding box center [341, 81] width 161 height 14
paste input "PA/9776D6"
type input "PA/9776D6"
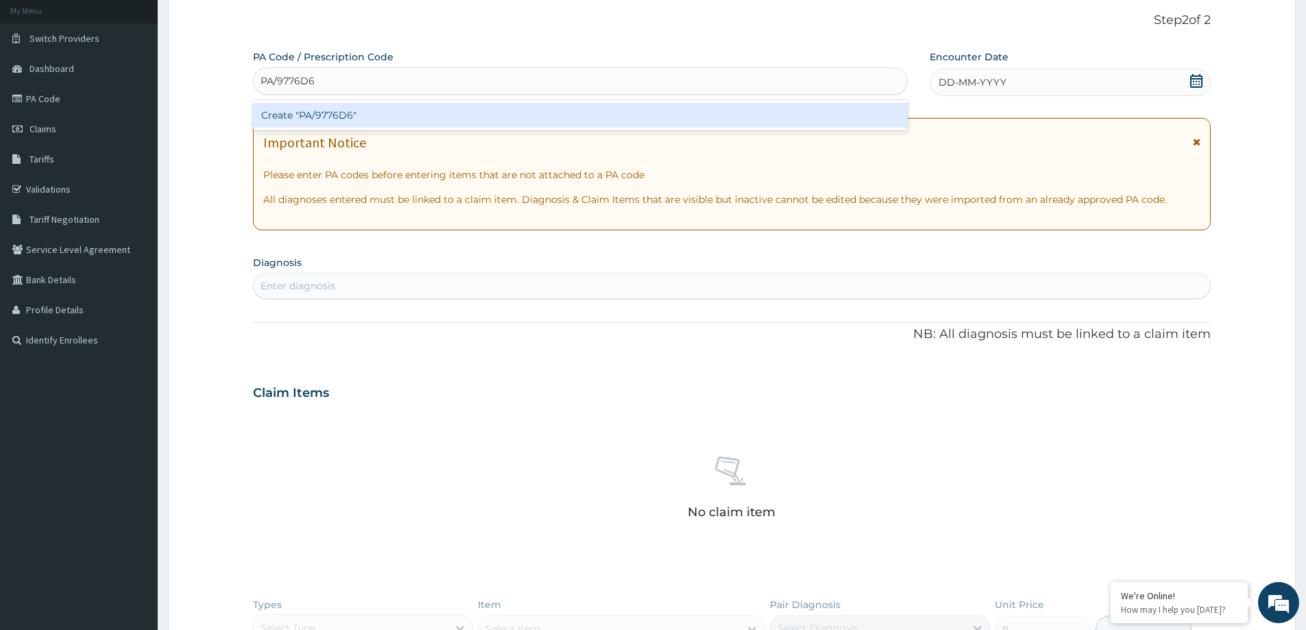
click at [347, 107] on div "Create "PA/9776D6"" at bounding box center [580, 115] width 655 height 25
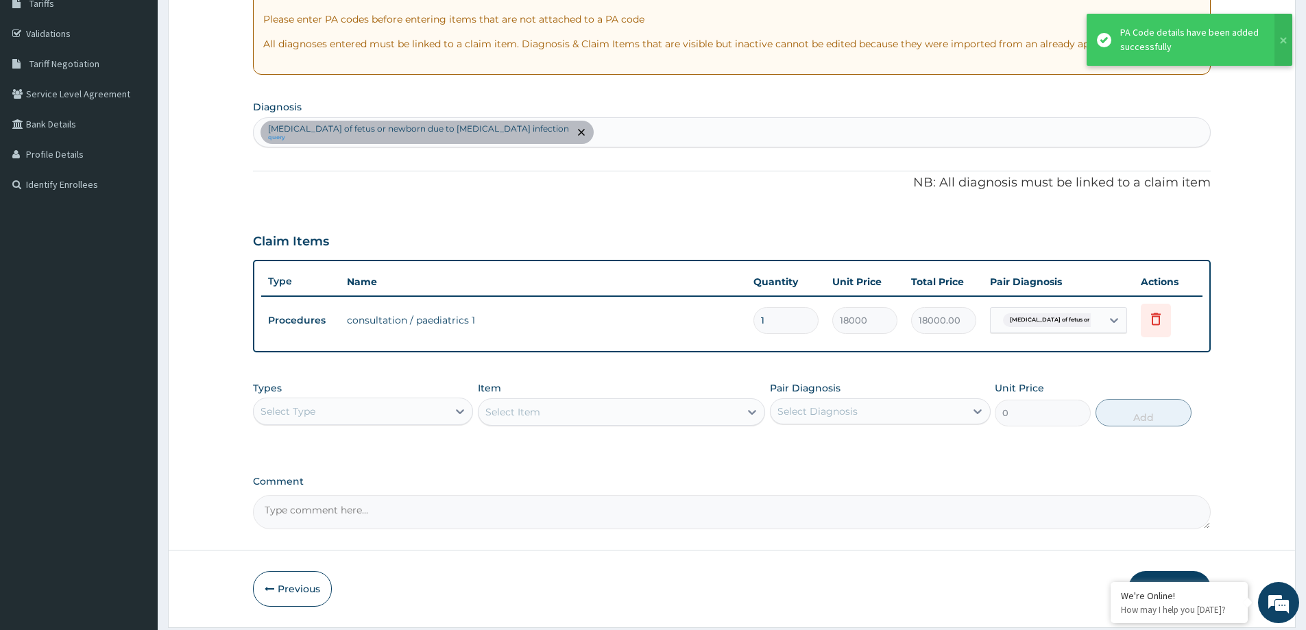
scroll to position [280, 0]
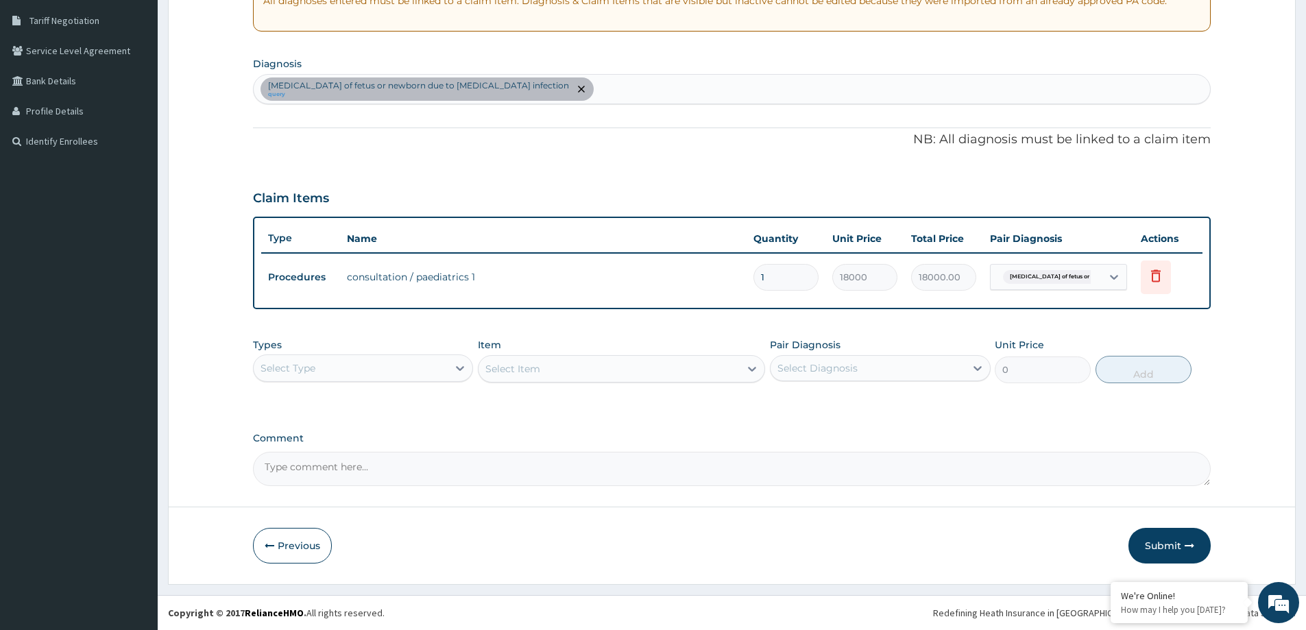
click at [608, 86] on div "[MEDICAL_DATA] of fetus or newborn due to [MEDICAL_DATA] infection query" at bounding box center [732, 89] width 956 height 29
type input "TOE"
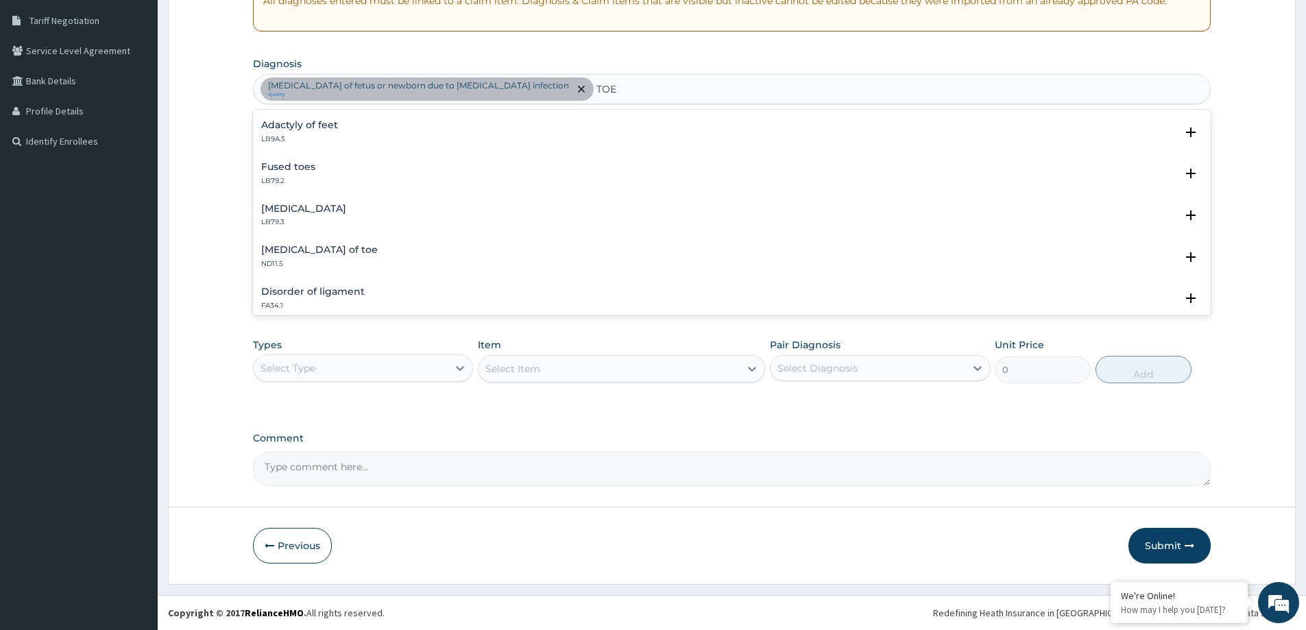
scroll to position [0, 0]
click at [362, 201] on h4 "Other specified acquired deformities of fingers or toes" at bounding box center [396, 206] width 271 height 10
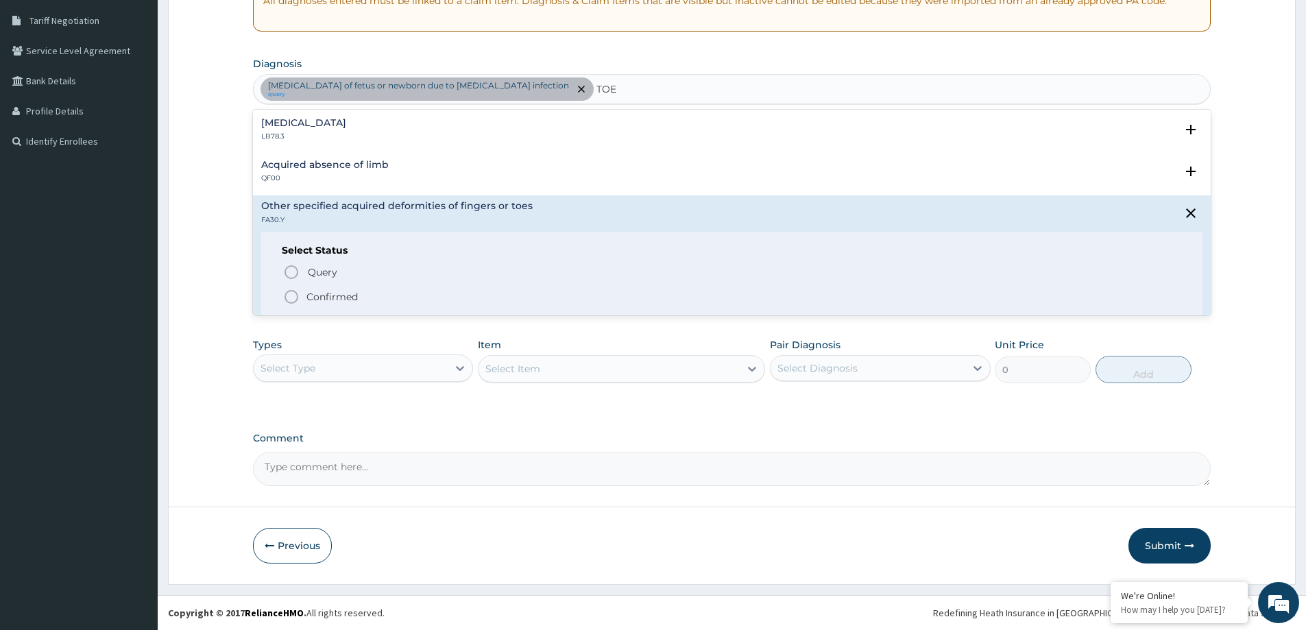
click at [332, 294] on p "Confirmed" at bounding box center [331, 297] width 51 height 14
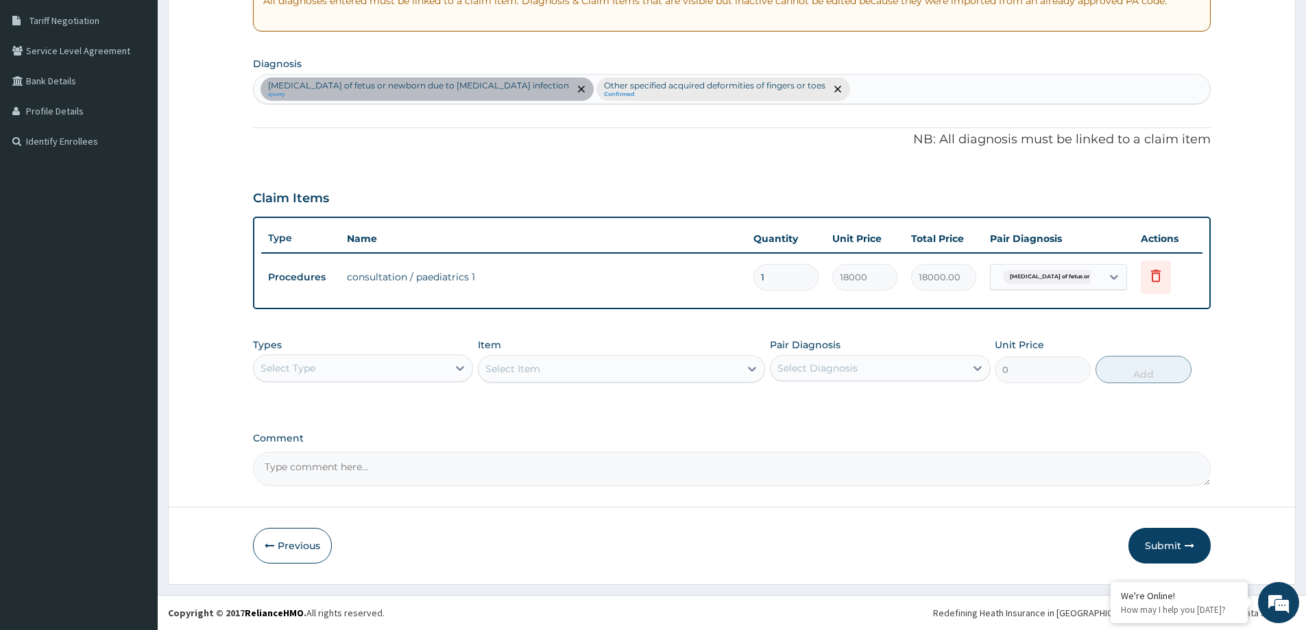
click at [381, 352] on div "Types Select Type" at bounding box center [363, 360] width 220 height 45
click at [378, 376] on div "Select Type" at bounding box center [351, 368] width 194 height 22
click at [319, 460] on div "Procedures" at bounding box center [363, 451] width 220 height 25
drag, startPoint x: 899, startPoint y: 279, endPoint x: 919, endPoint y: 285, distance: 20.2
click at [902, 280] on td "18000" at bounding box center [864, 277] width 79 height 40
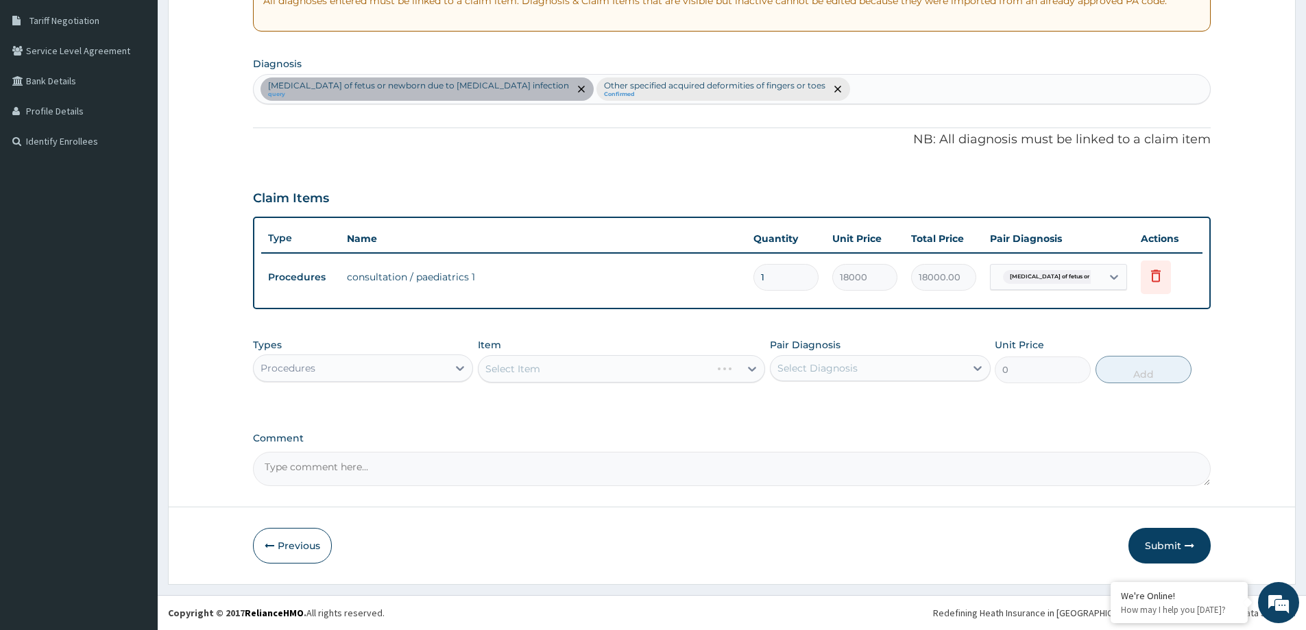
click at [522, 367] on div "Select Item" at bounding box center [621, 368] width 287 height 27
click at [546, 364] on div "Select Item" at bounding box center [621, 368] width 287 height 27
click at [513, 371] on div "Select Item" at bounding box center [621, 368] width 287 height 27
click at [503, 367] on div "Select Item" at bounding box center [621, 368] width 287 height 27
click at [533, 372] on div "Select Item" at bounding box center [512, 369] width 55 height 14
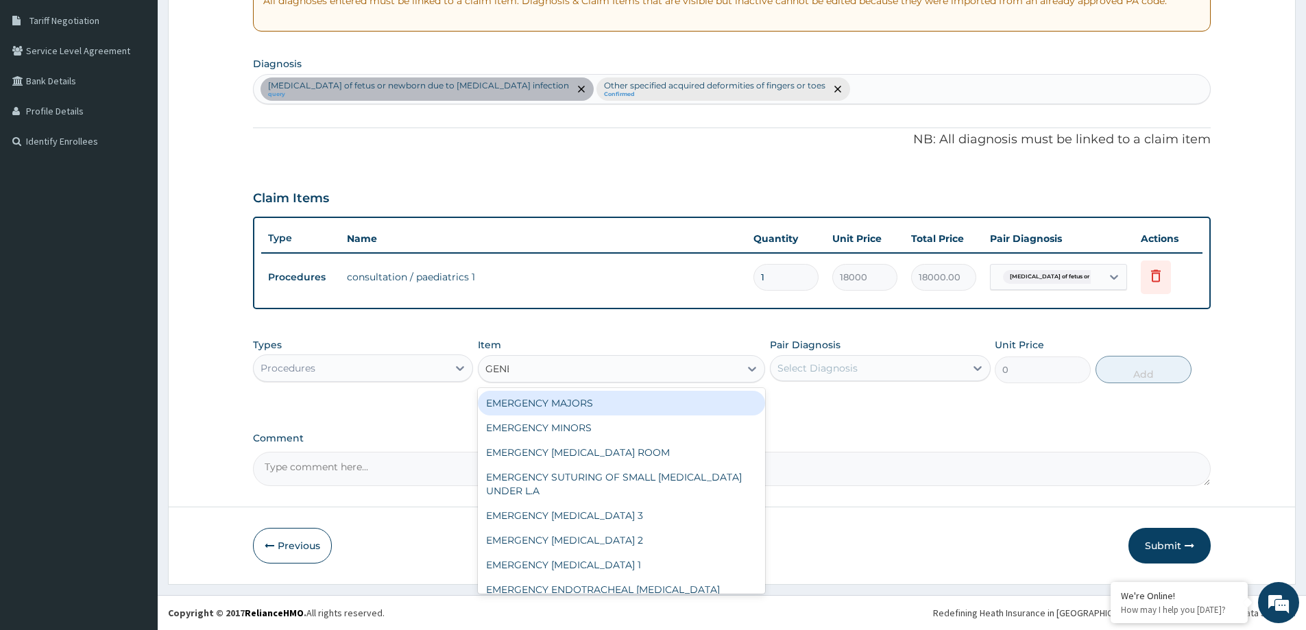
type input "GENERAL"
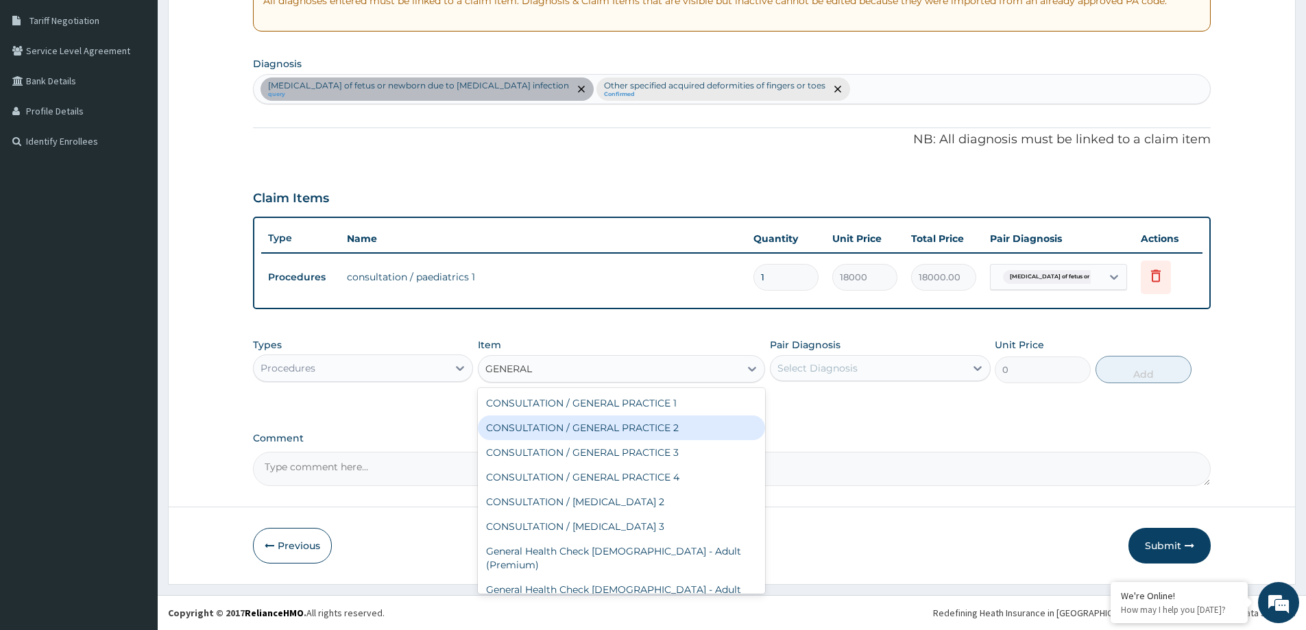
click at [597, 430] on div "CONSULTATION / GENERAL PRACTICE 2" at bounding box center [621, 427] width 287 height 25
type input "8400"
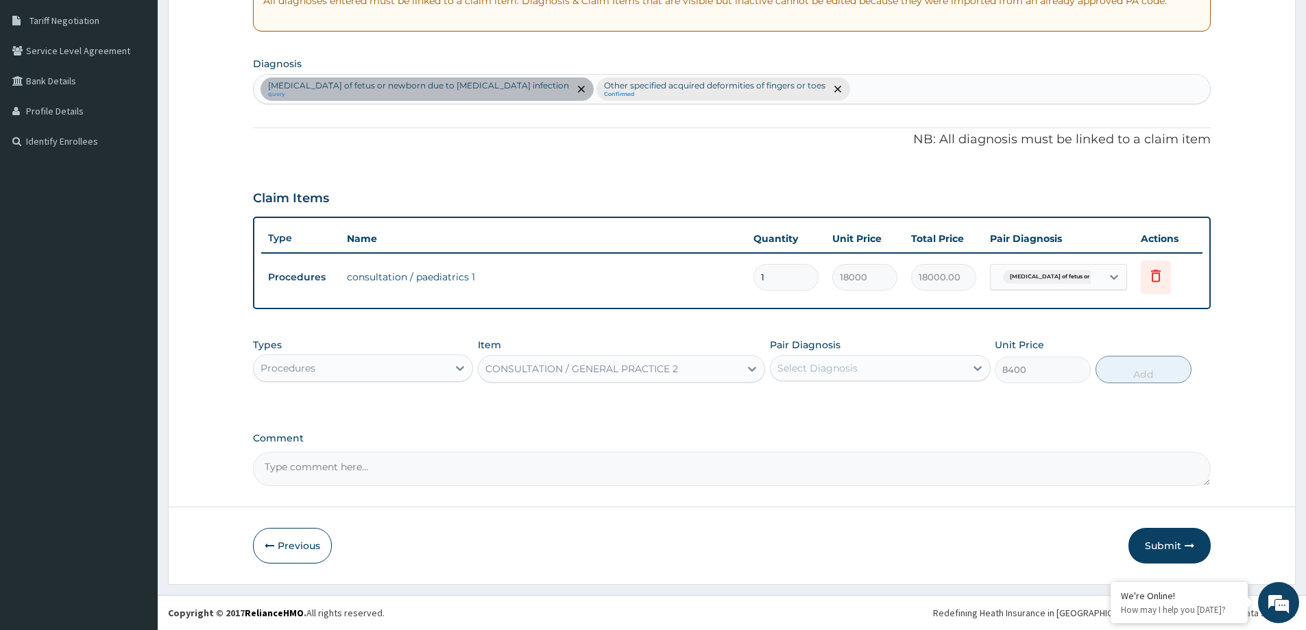
click at [922, 353] on div "Pair Diagnosis Select Diagnosis" at bounding box center [880, 360] width 220 height 45
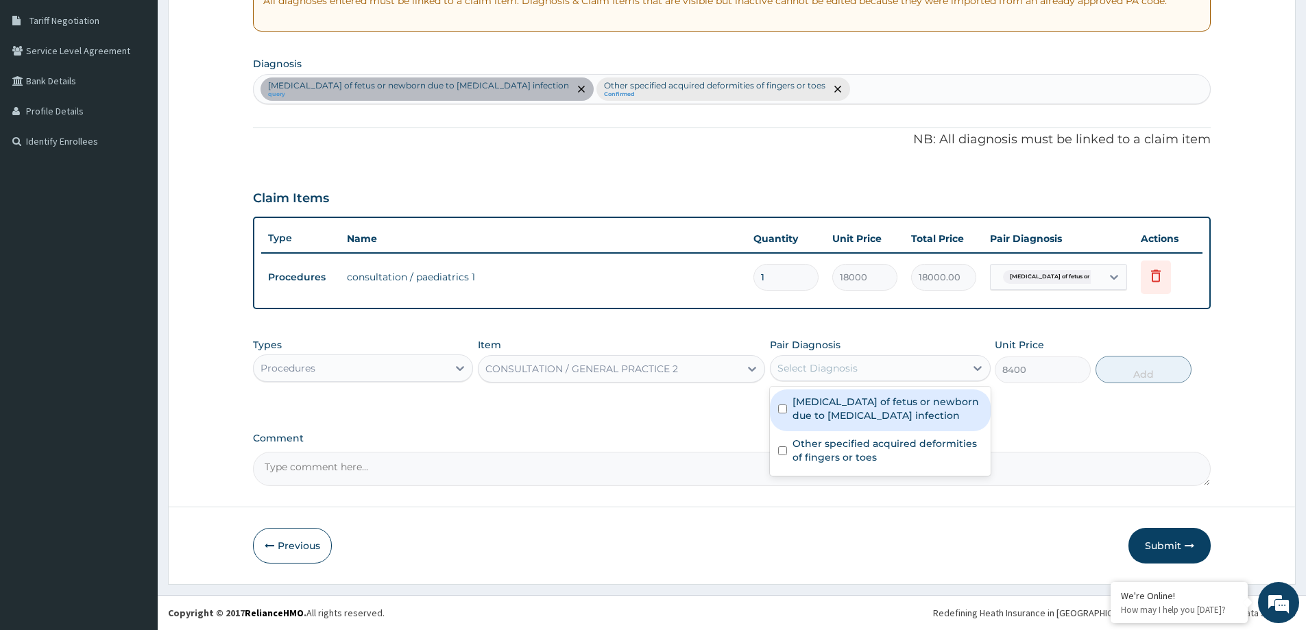
click at [919, 364] on div "Select Diagnosis" at bounding box center [868, 368] width 194 height 22
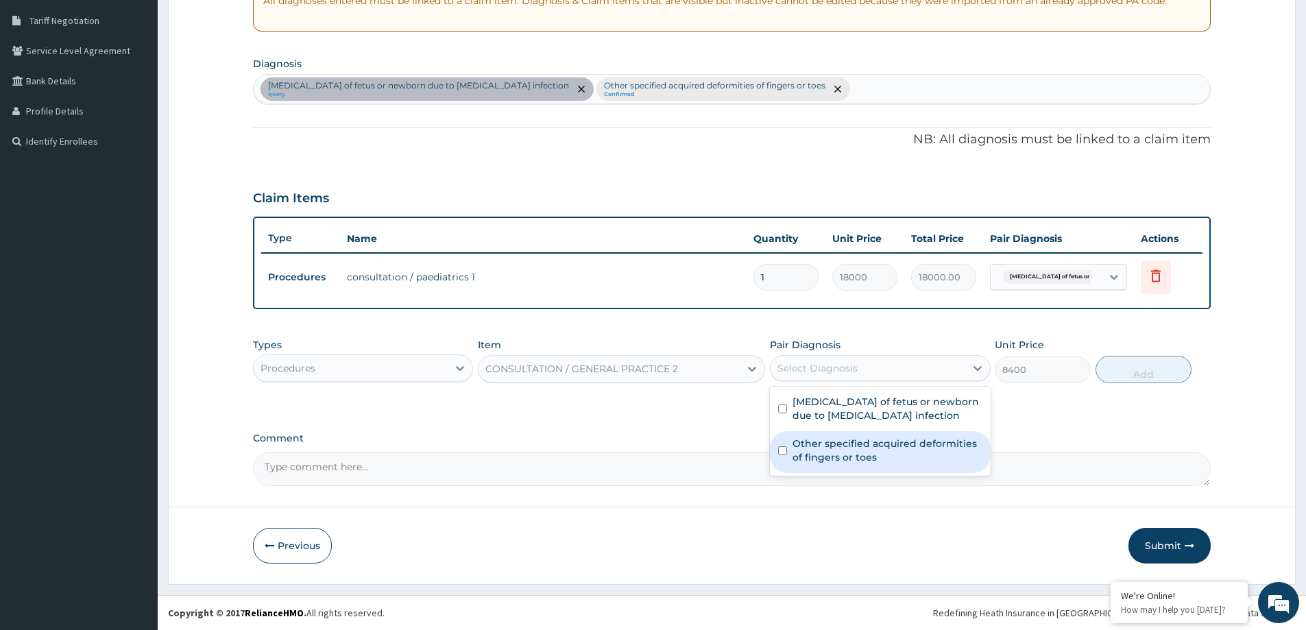
click at [923, 433] on div "Other specified acquired deformities of fingers or toes" at bounding box center [880, 452] width 220 height 42
checkbox input "true"
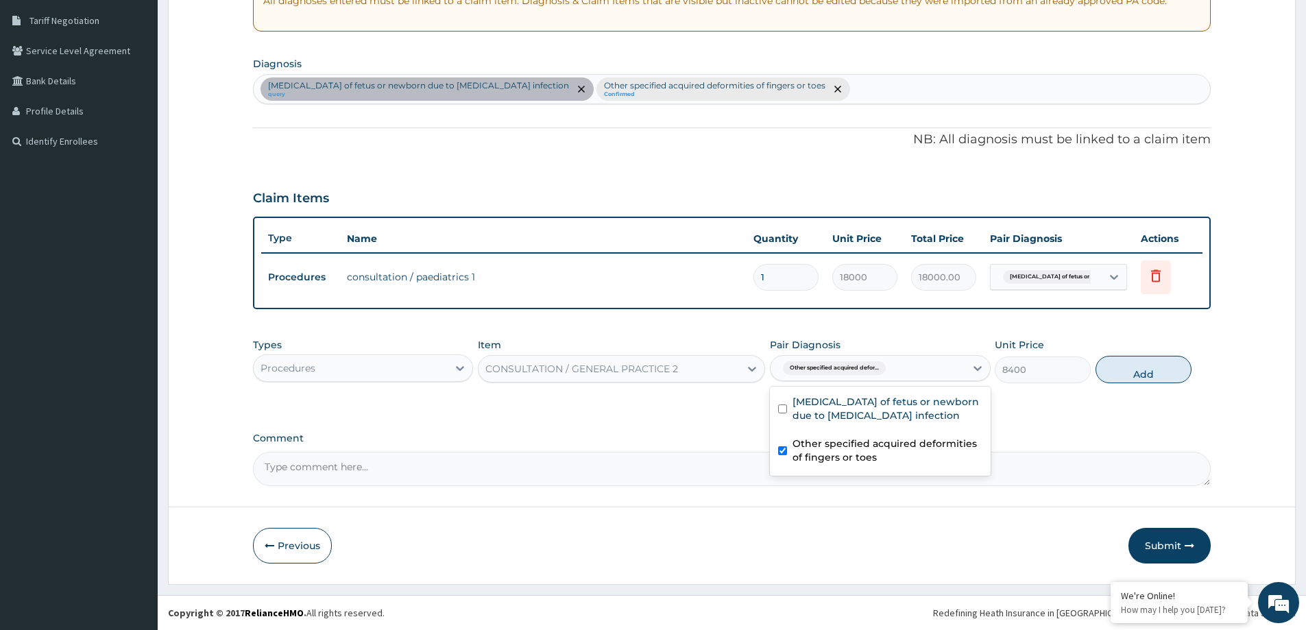
drag, startPoint x: 903, startPoint y: 404, endPoint x: 1084, endPoint y: 381, distance: 182.5
click at [910, 401] on label "Sepsis of fetus or newborn due to Staphylococcus aureus infection" at bounding box center [886, 408] width 189 height 27
checkbox input "true"
click at [1161, 365] on button "Add" at bounding box center [1143, 369] width 96 height 27
type input "0"
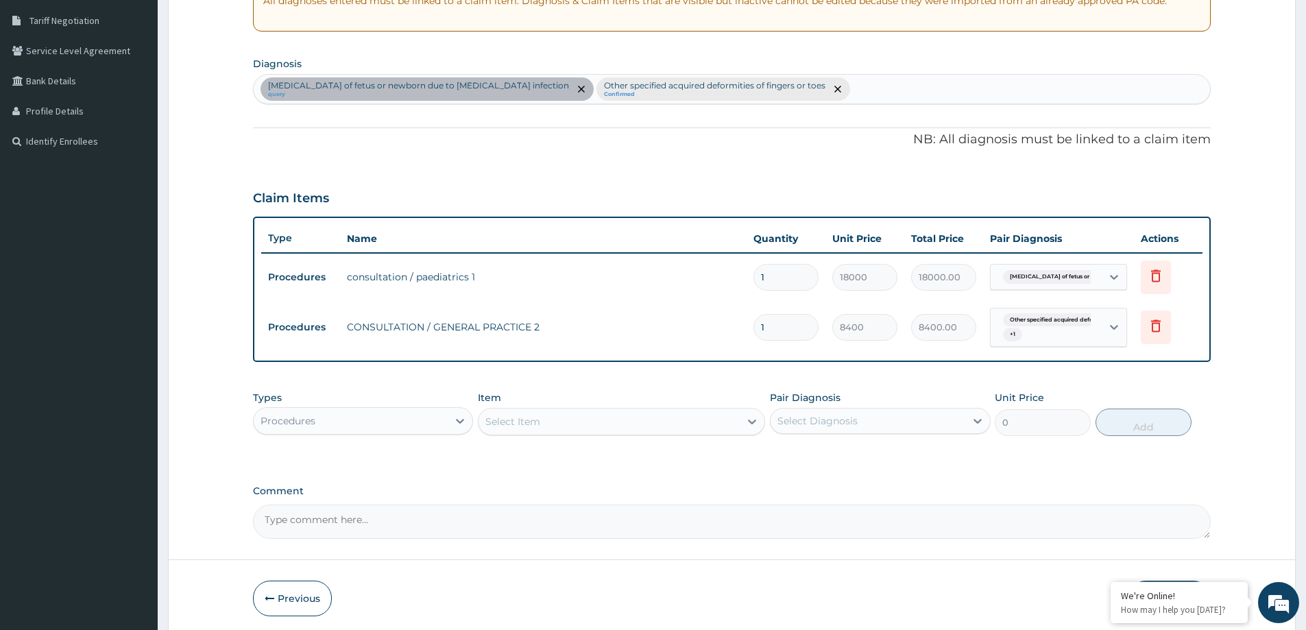
click at [551, 421] on div "Select Item" at bounding box center [609, 422] width 261 height 22
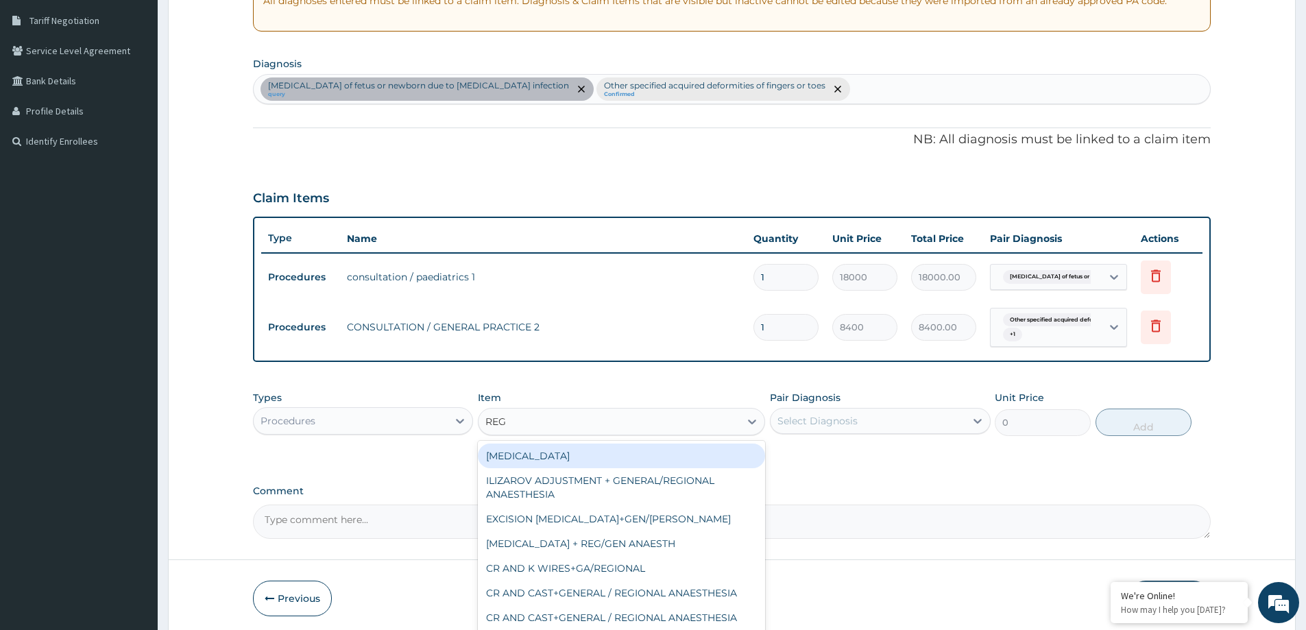
type input "REGI"
click at [564, 450] on div "Patient Registration" at bounding box center [621, 456] width 287 height 25
type input "6000"
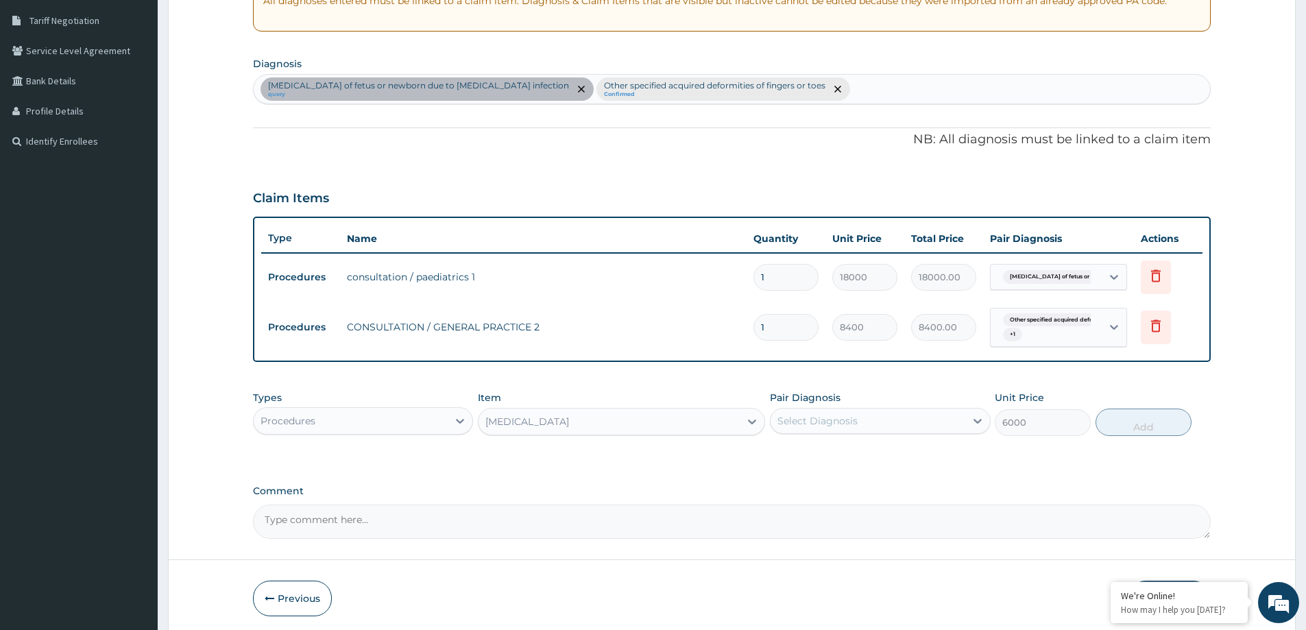
click at [841, 408] on div "Select Diagnosis" at bounding box center [880, 421] width 220 height 26
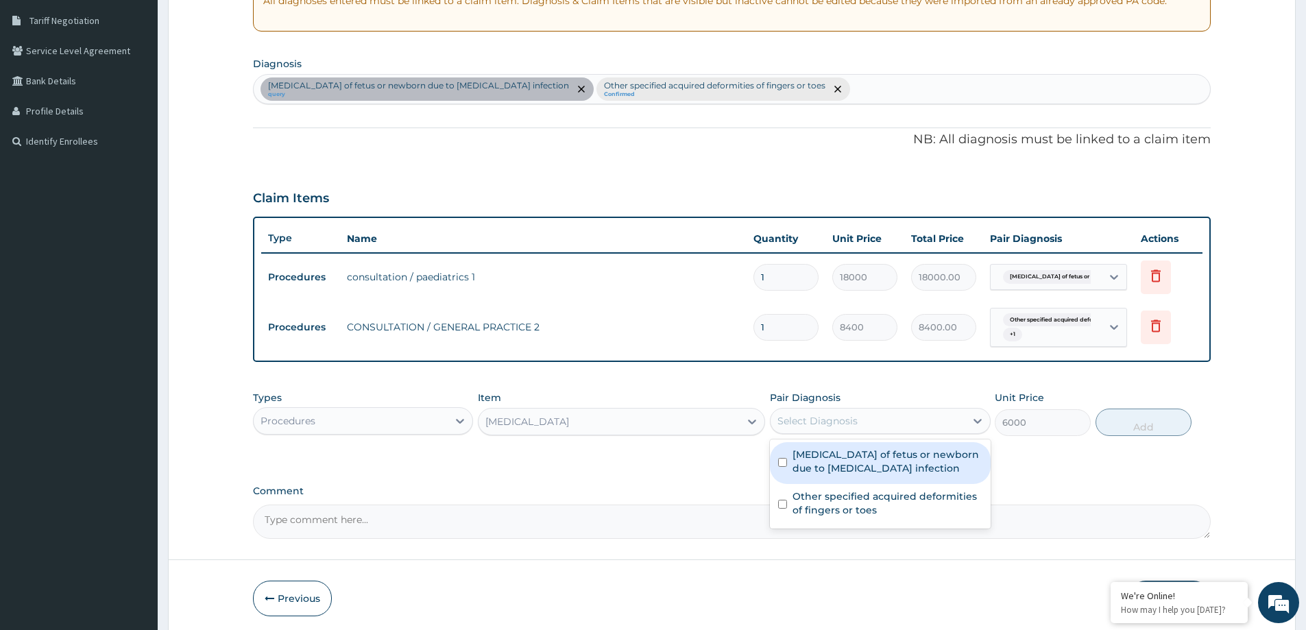
drag, startPoint x: 851, startPoint y: 450, endPoint x: 859, endPoint y: 471, distance: 22.2
click at [851, 451] on label "Sepsis of fetus or newborn due to Staphylococcus aureus infection" at bounding box center [886, 461] width 189 height 27
checkbox input "true"
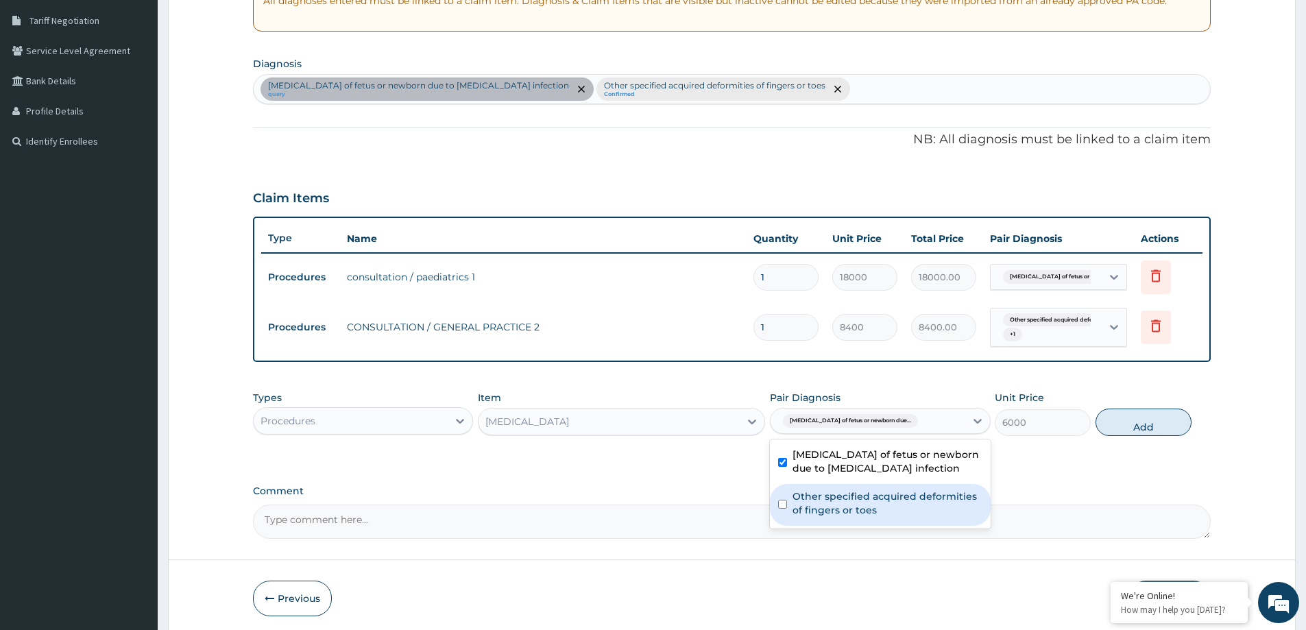
drag, startPoint x: 863, startPoint y: 505, endPoint x: 1080, endPoint y: 448, distance: 224.6
click at [862, 501] on label "Other specified acquired deformities of fingers or toes" at bounding box center [886, 502] width 189 height 27
checkbox input "true"
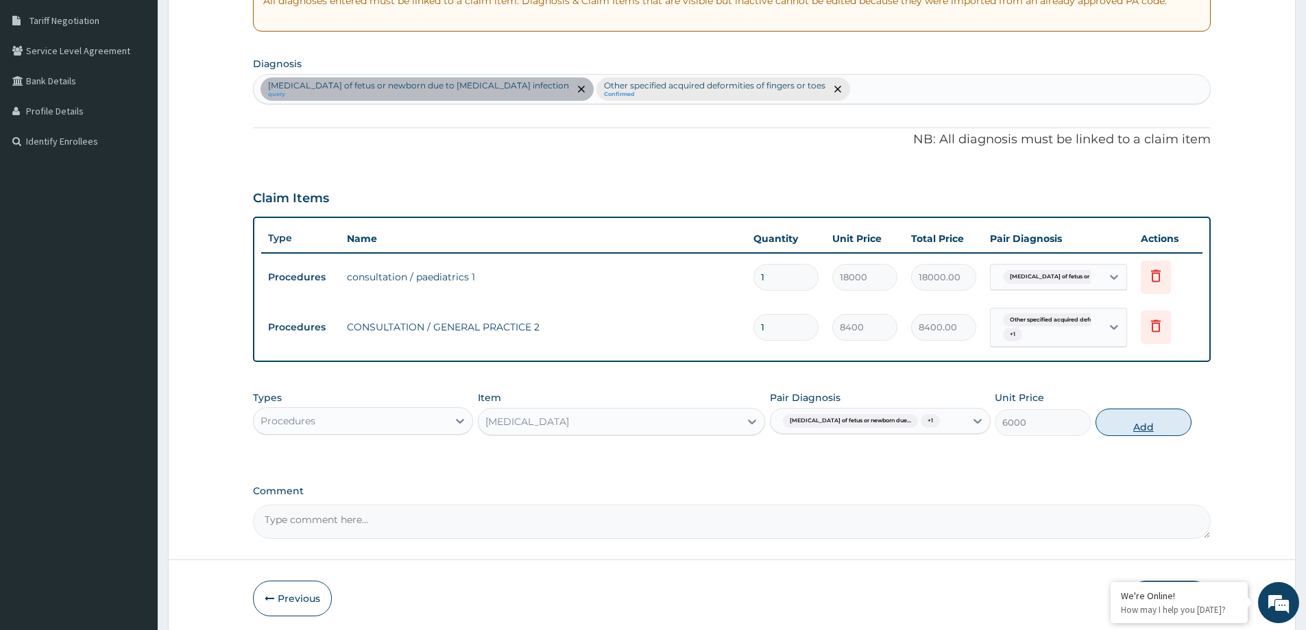
click at [1152, 436] on button "Add" at bounding box center [1143, 422] width 96 height 27
type input "0"
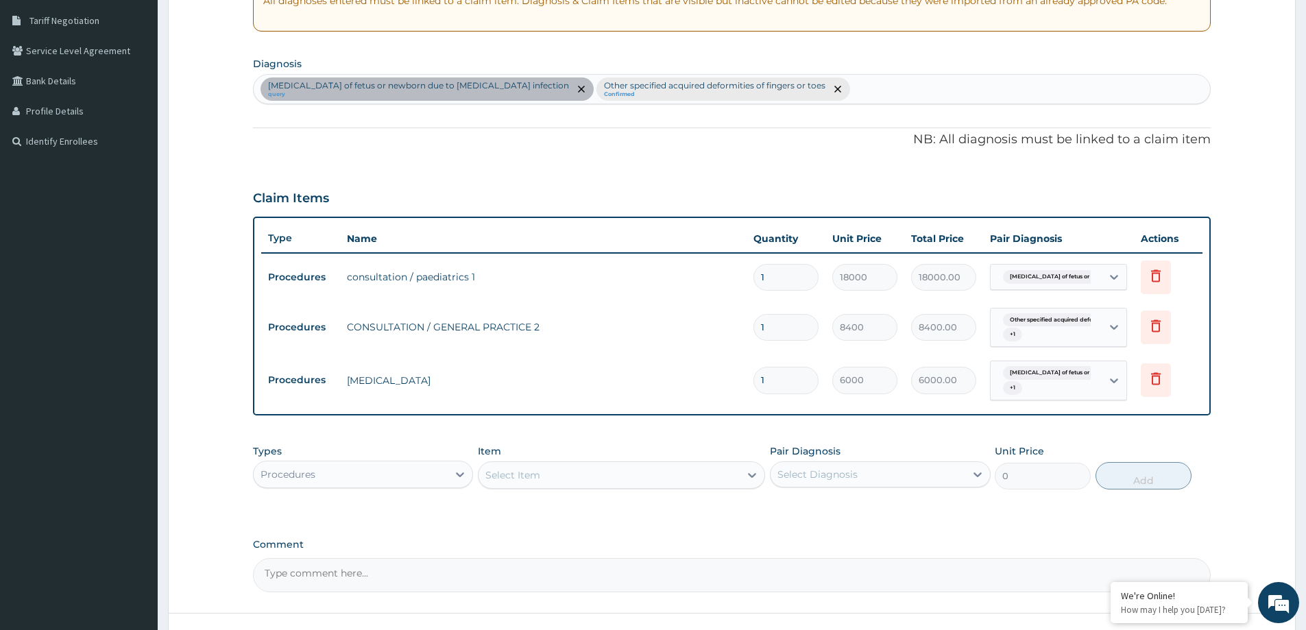
click at [933, 343] on td "8400.00" at bounding box center [943, 327] width 79 height 40
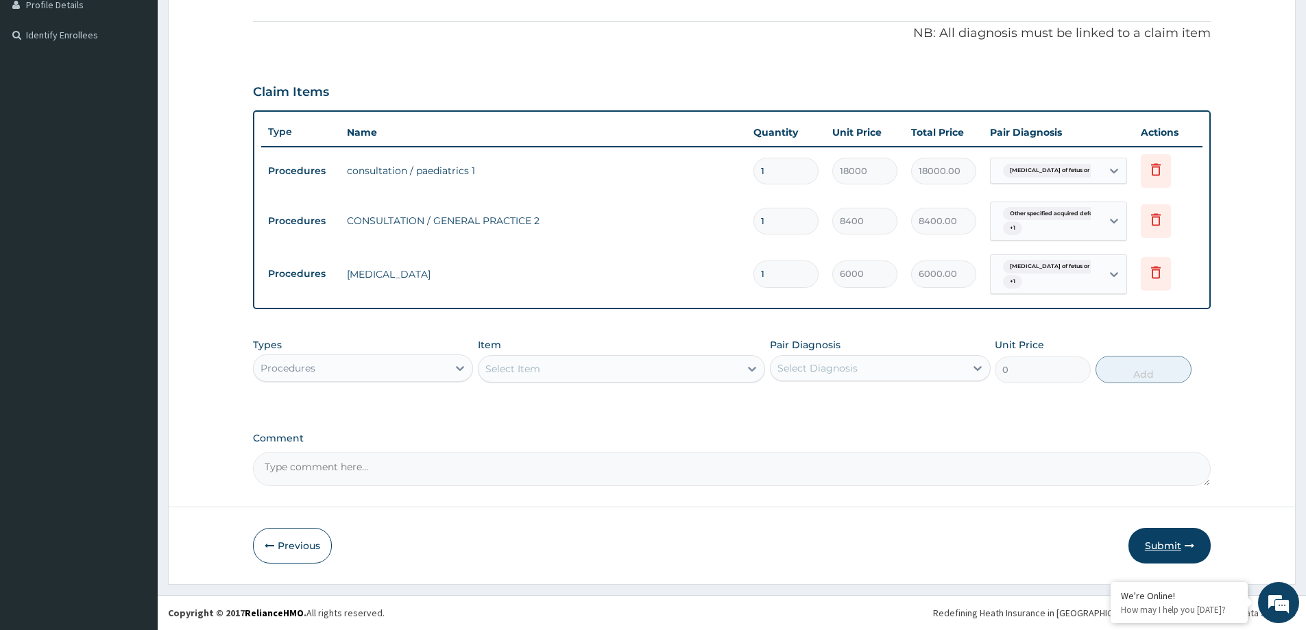
click at [1170, 536] on button "Submit" at bounding box center [1169, 546] width 82 height 36
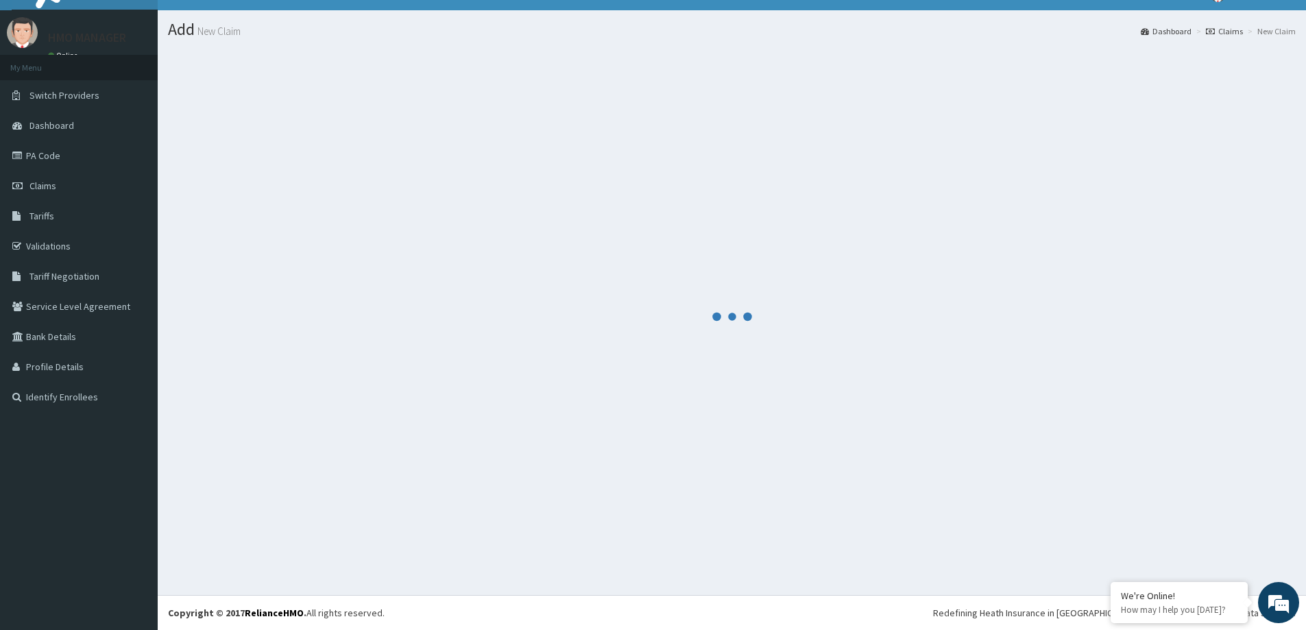
scroll to position [24, 0]
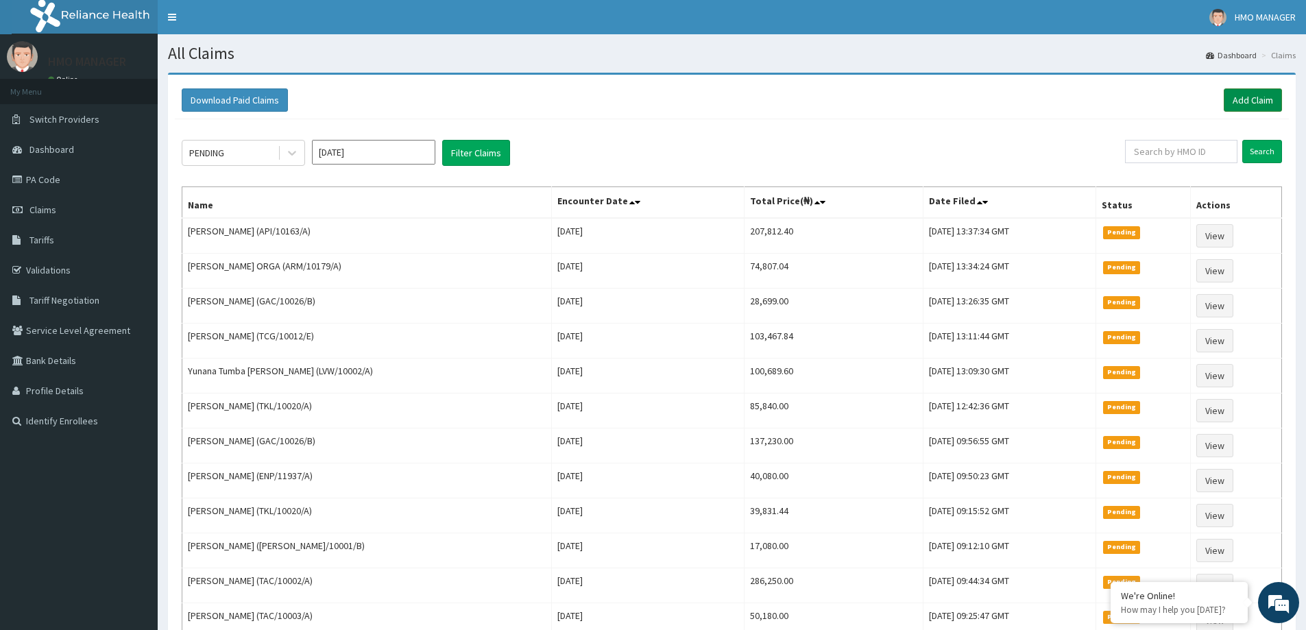
click at [1244, 99] on link "Add Claim" at bounding box center [1253, 99] width 58 height 23
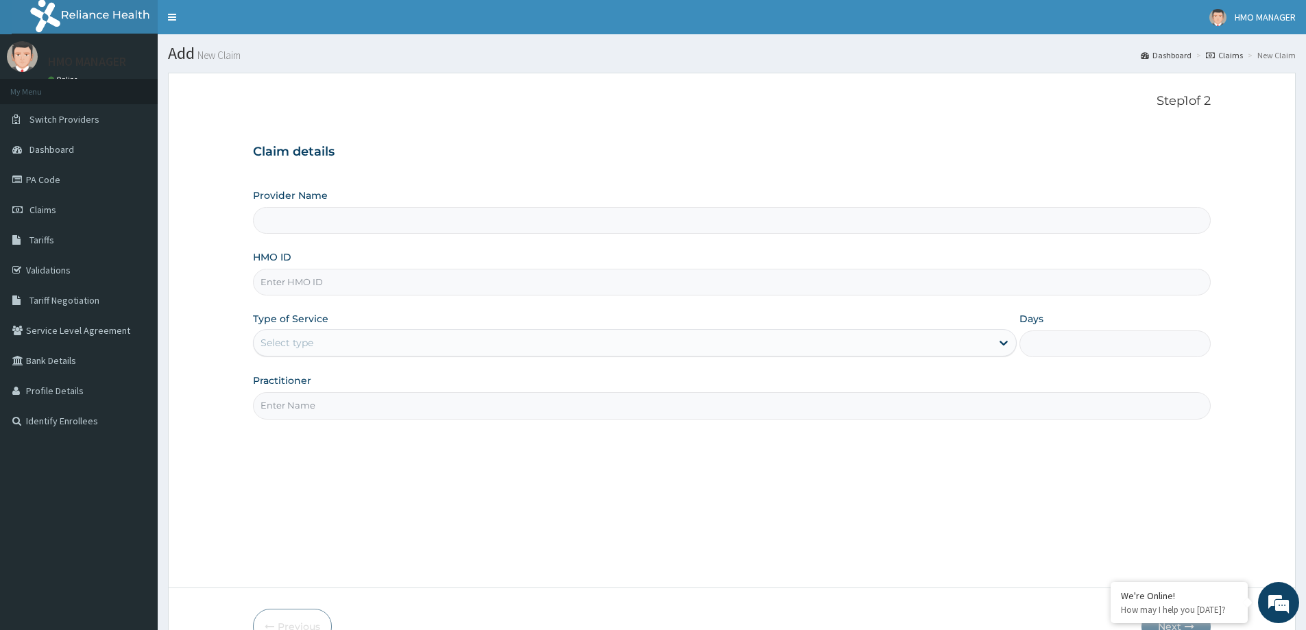
type input "FMI/10187/C"
click at [319, 345] on div "Select type" at bounding box center [623, 343] width 738 height 22
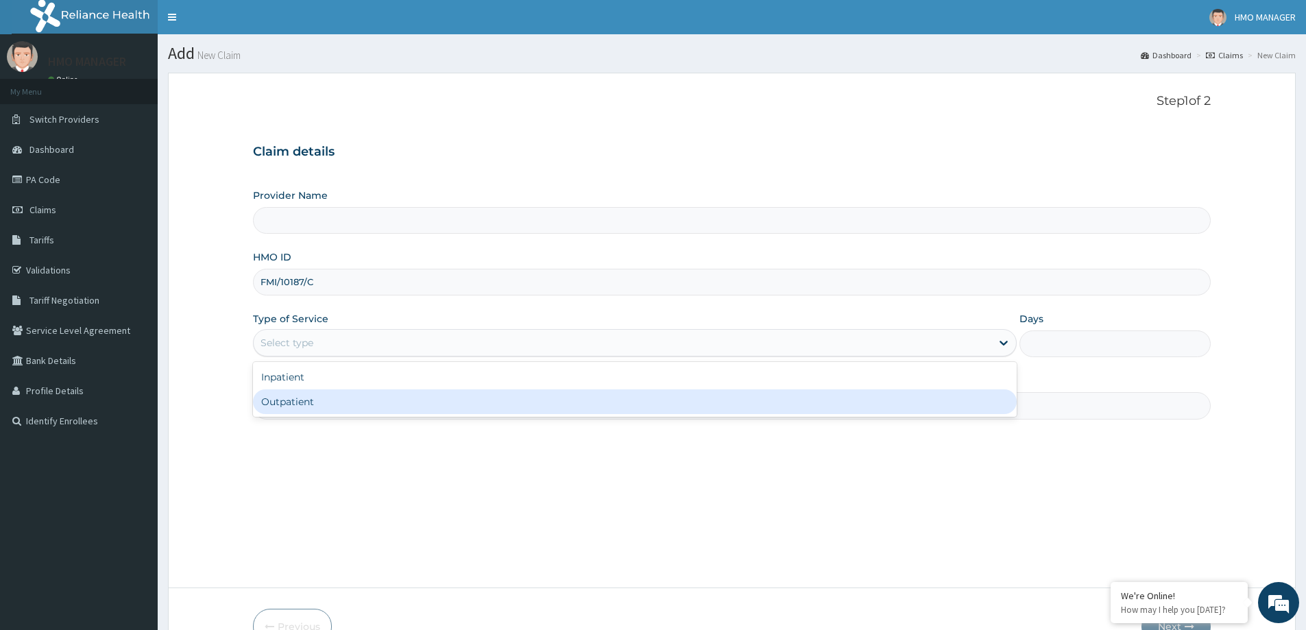
click at [303, 409] on div "Outpatient" at bounding box center [635, 401] width 764 height 25
type input "1"
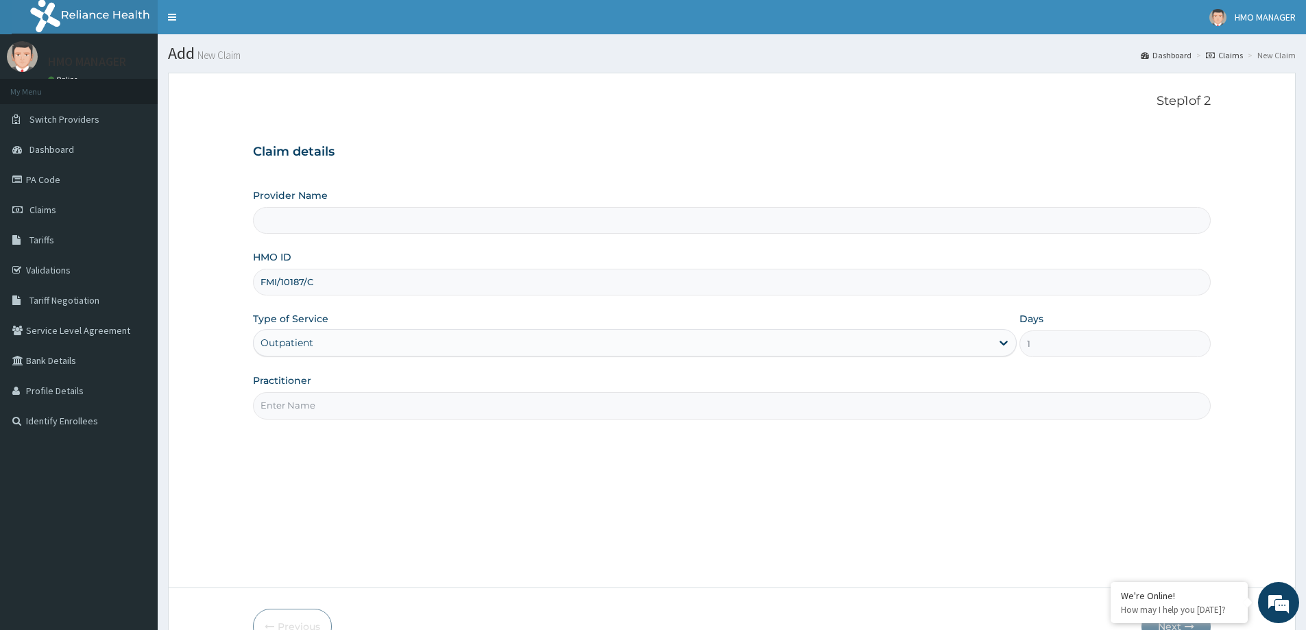
click at [308, 389] on div "Practitioner" at bounding box center [732, 396] width 958 height 45
type input "CEDARCREST HOSPITAL LIMITED"
click at [278, 400] on input "Practitioner" at bounding box center [732, 405] width 958 height 27
paste input "Dr Mfoniso Inyang"
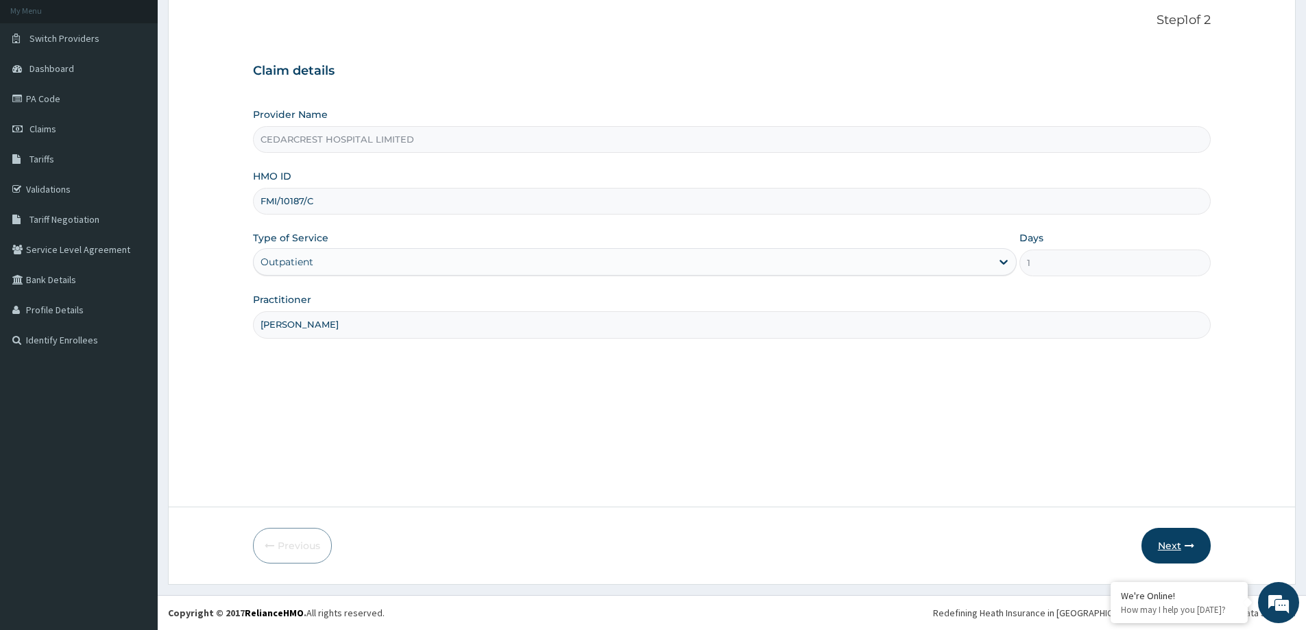
type input "Dr Mfoniso Inyang"
click at [1188, 541] on icon "button" at bounding box center [1190, 546] width 10 height 10
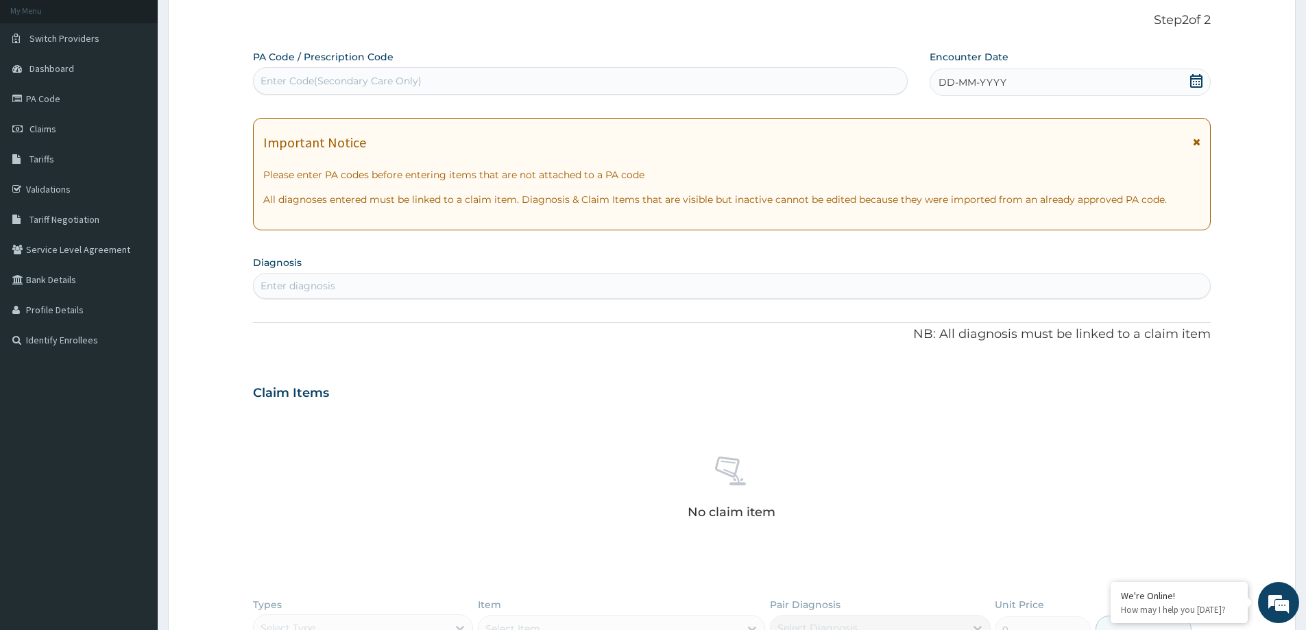
scroll to position [0, 0]
click at [302, 84] on div "Enter Code(Secondary Care Only)" at bounding box center [341, 81] width 161 height 14
paste input "PA/655E99"
type input "PA/655E99"
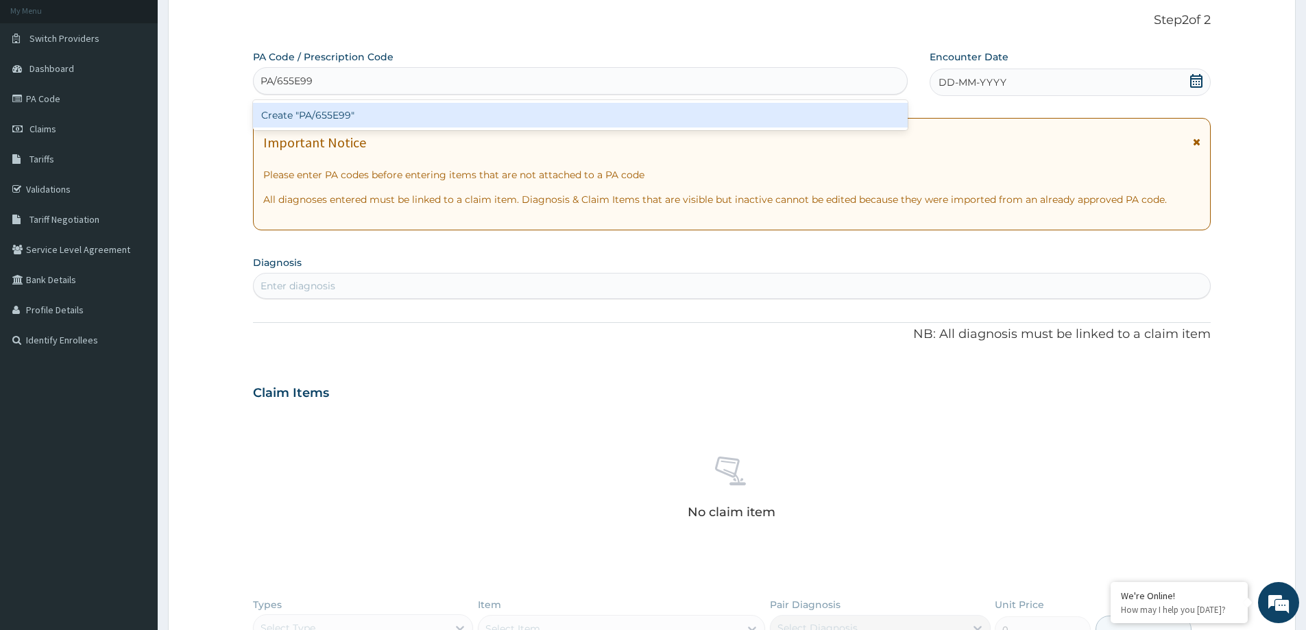
click at [313, 110] on div "Create "PA/655E99"" at bounding box center [580, 115] width 655 height 25
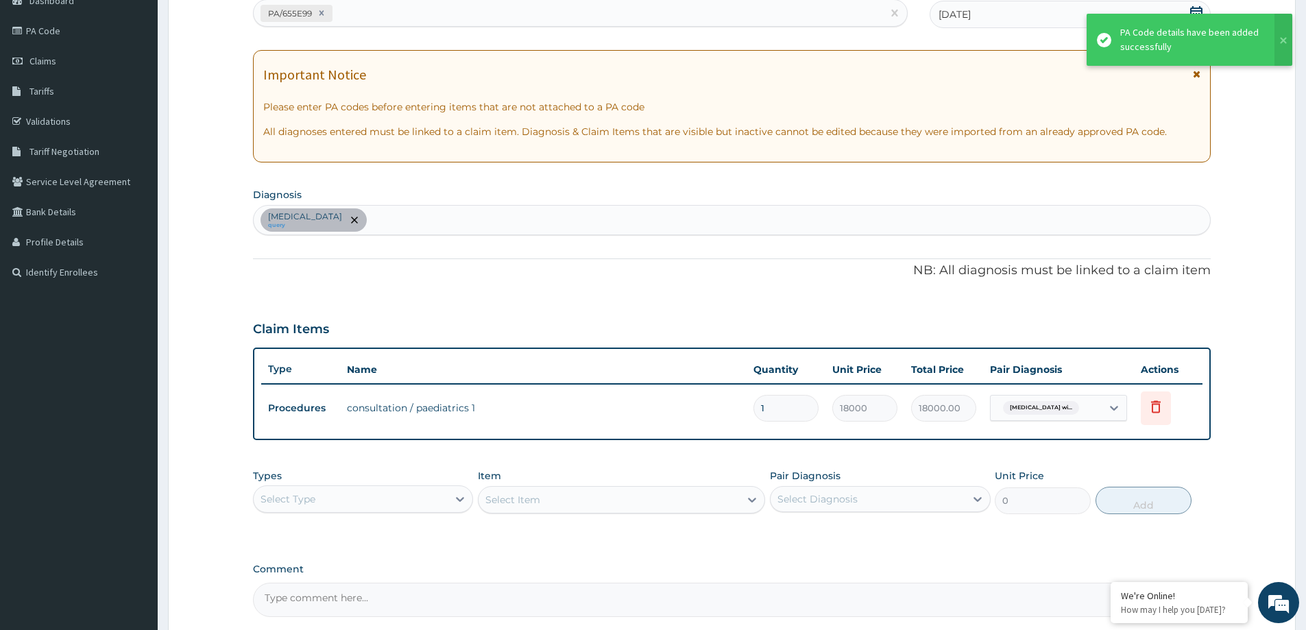
scroll to position [149, 0]
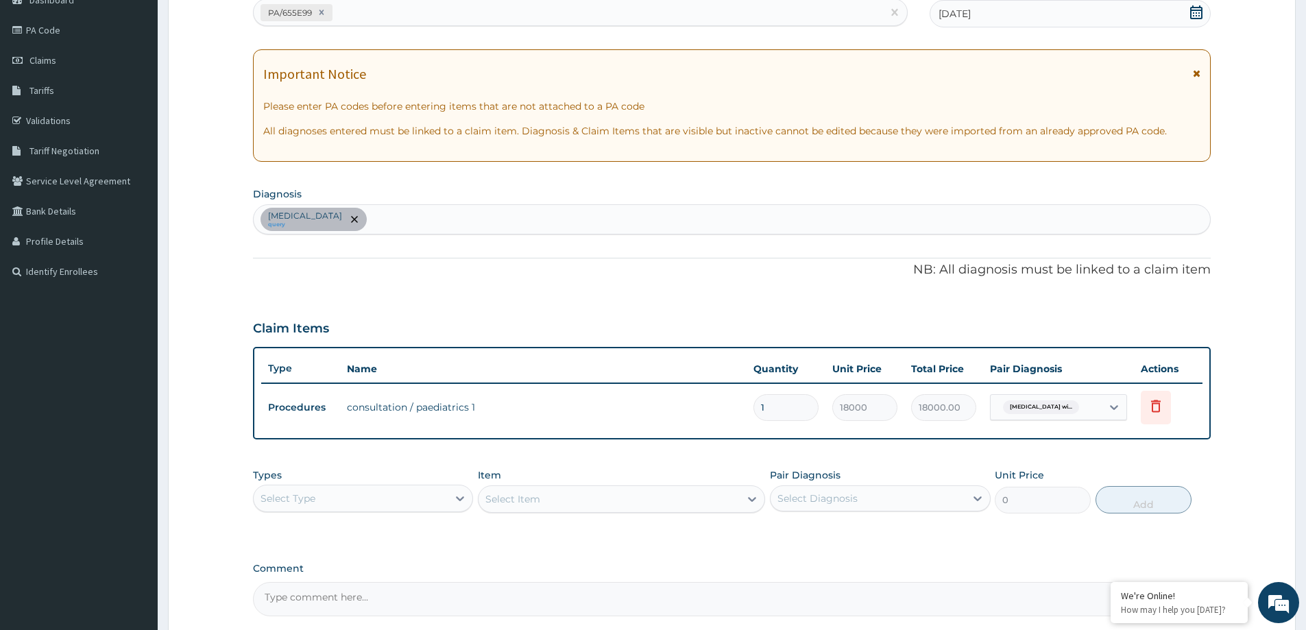
drag, startPoint x: 677, startPoint y: 232, endPoint x: 675, endPoint y: 226, distance: 7.2
click at [676, 232] on div "Plasmodium malariae malaria without complication query" at bounding box center [732, 219] width 956 height 29
click at [671, 221] on div "Plasmodium malariae malaria without complication query" at bounding box center [732, 219] width 956 height 29
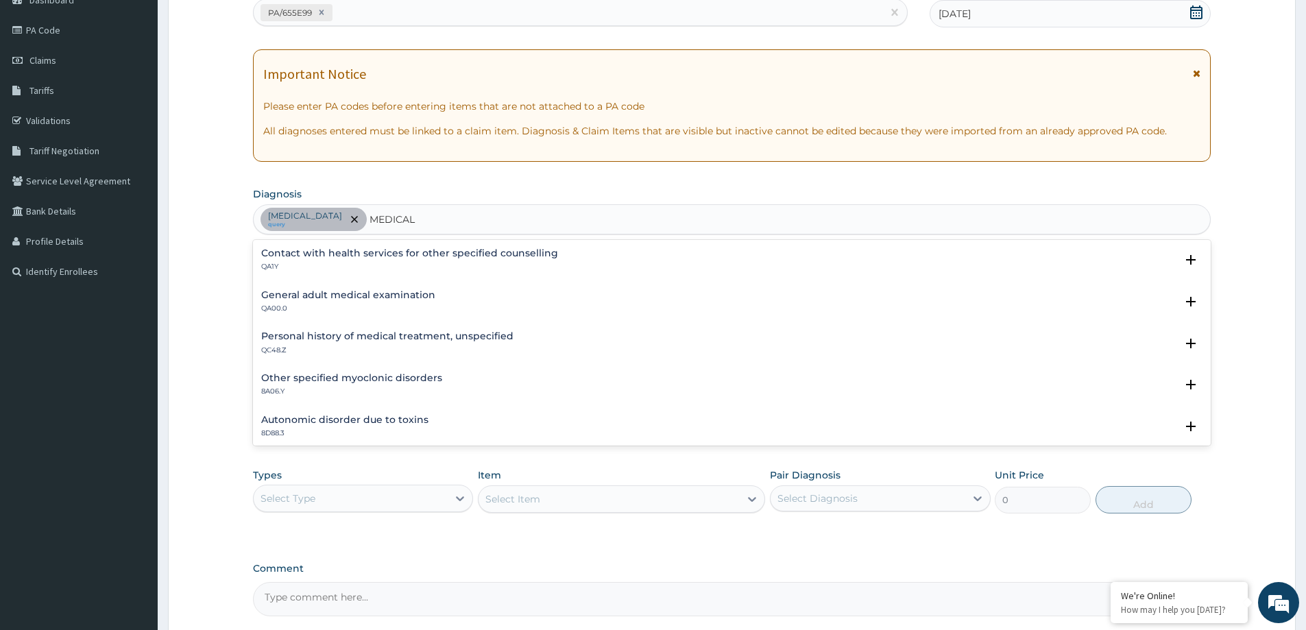
type input "MEDICAL"
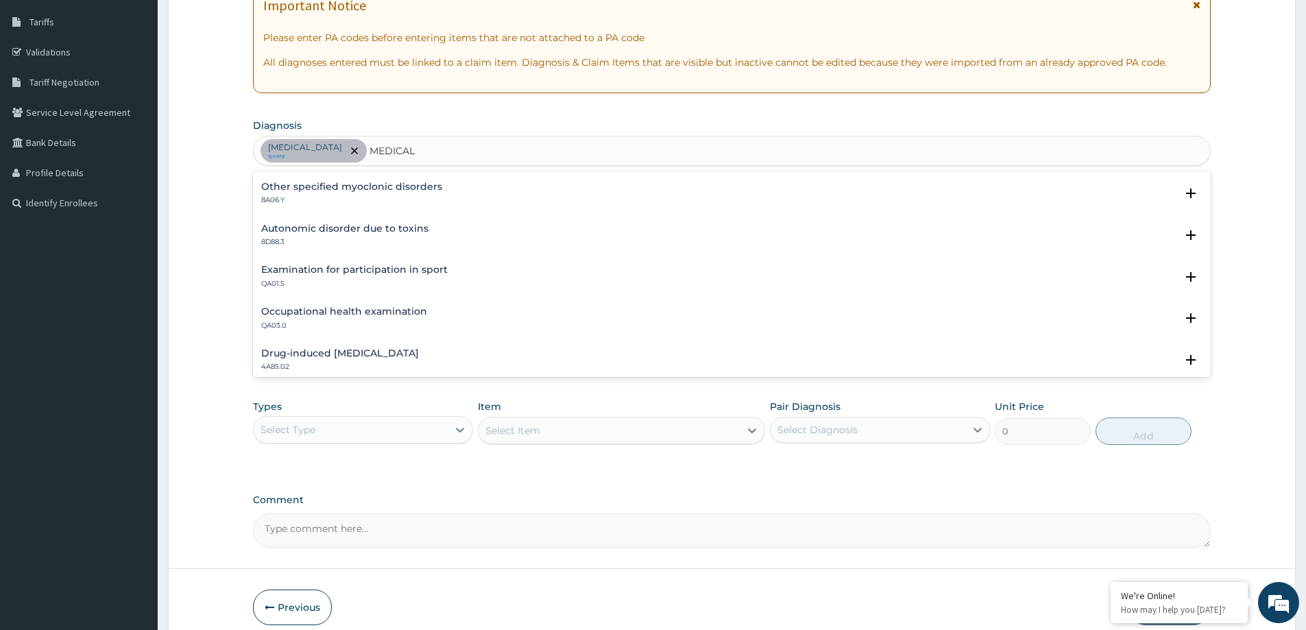
scroll to position [0, 0]
click at [394, 232] on h4 "General adult medical examination" at bounding box center [348, 226] width 174 height 10
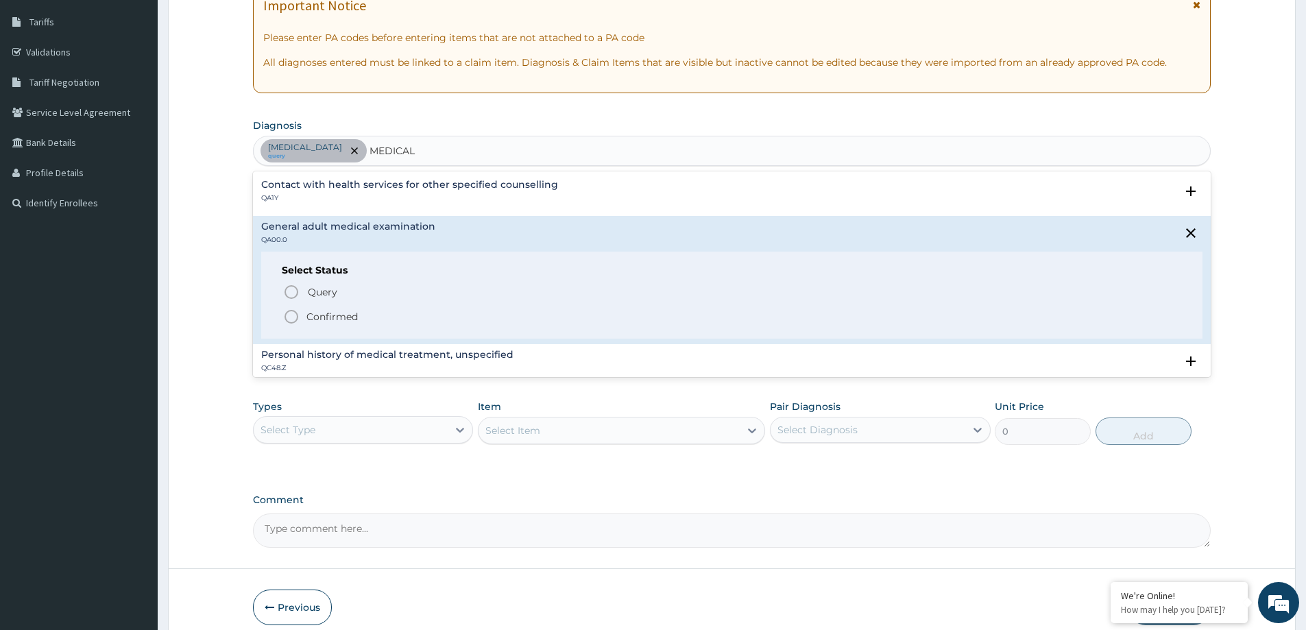
click at [336, 311] on p "Confirmed" at bounding box center [331, 317] width 51 height 14
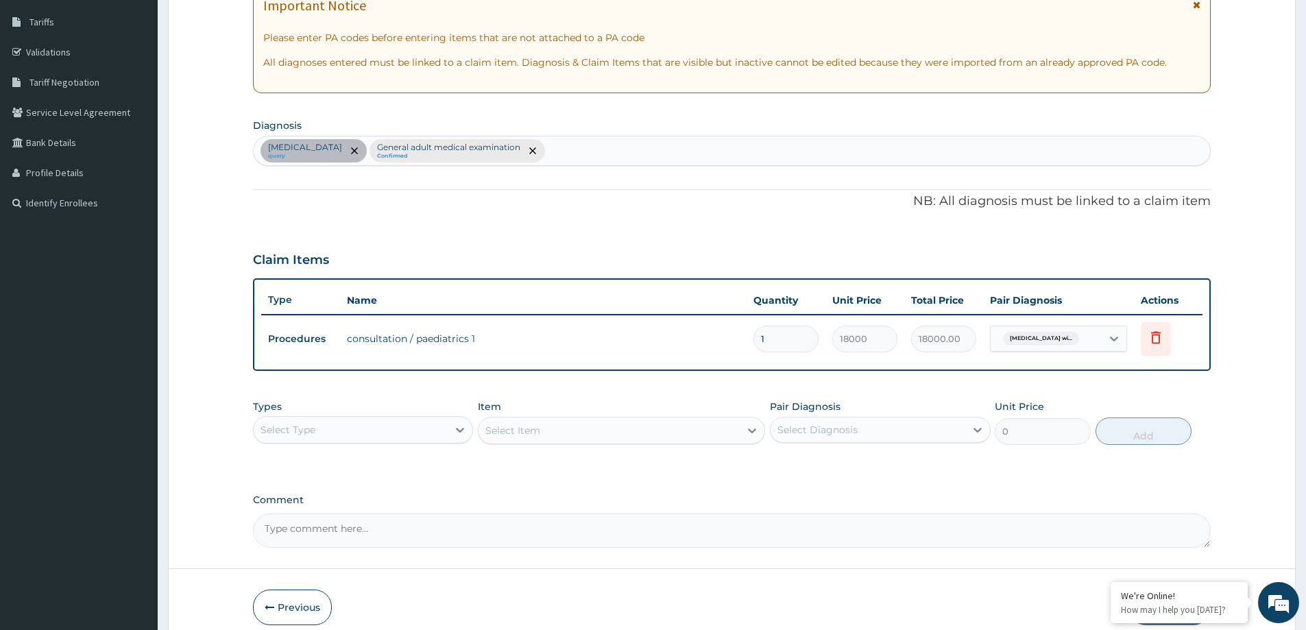
click at [1060, 335] on span "Plasmodium malariae malaria wi..." at bounding box center [1041, 339] width 76 height 14
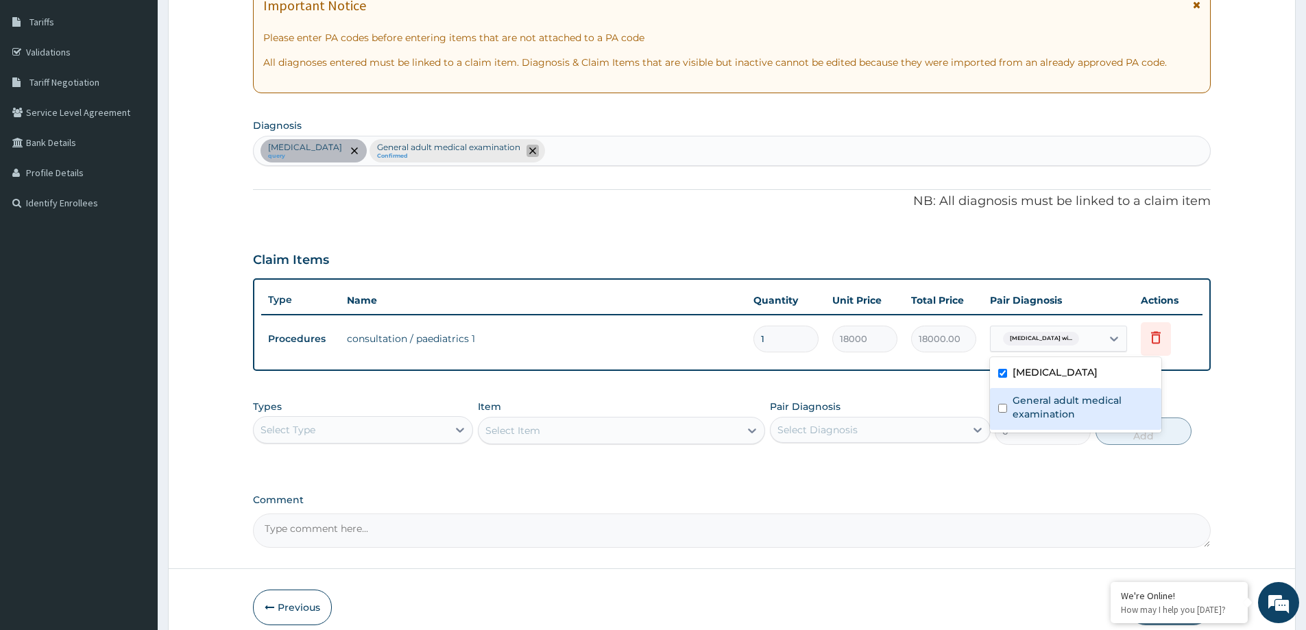
drag, startPoint x: 664, startPoint y: 145, endPoint x: 671, endPoint y: 149, distance: 7.7
click at [545, 146] on div "General adult medical examination Confirmed" at bounding box center [457, 150] width 175 height 23
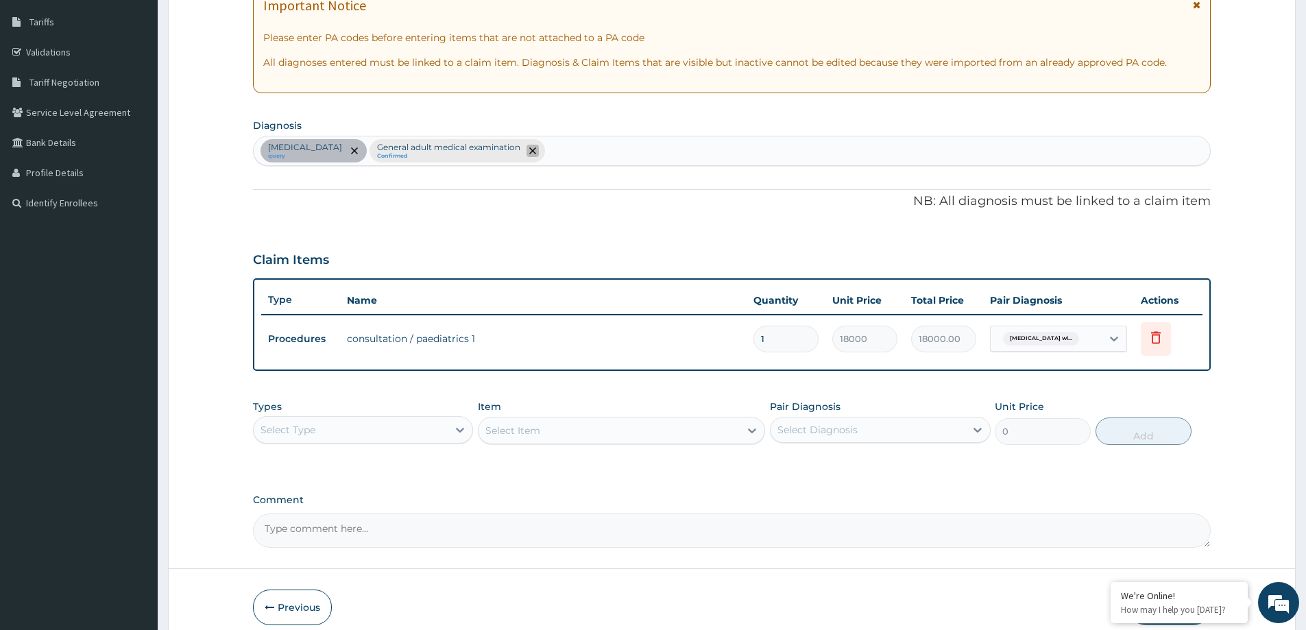
click at [536, 149] on icon "remove selection option" at bounding box center [532, 150] width 7 height 7
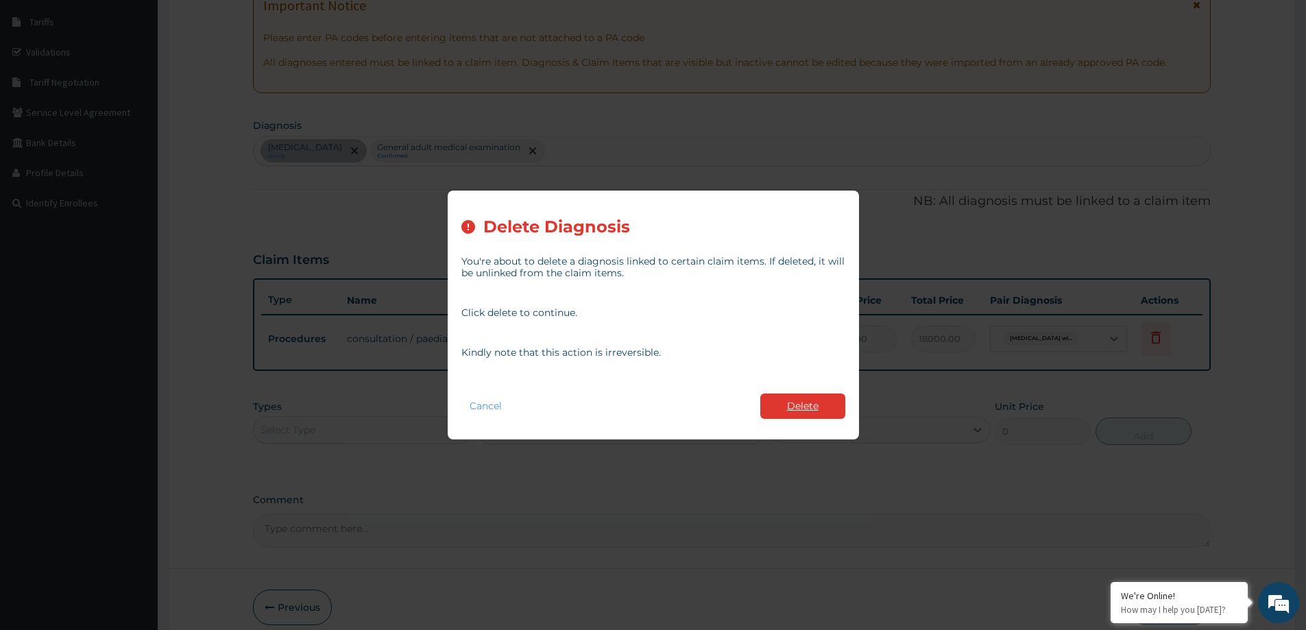
click at [819, 408] on button "Delete" at bounding box center [802, 406] width 85 height 25
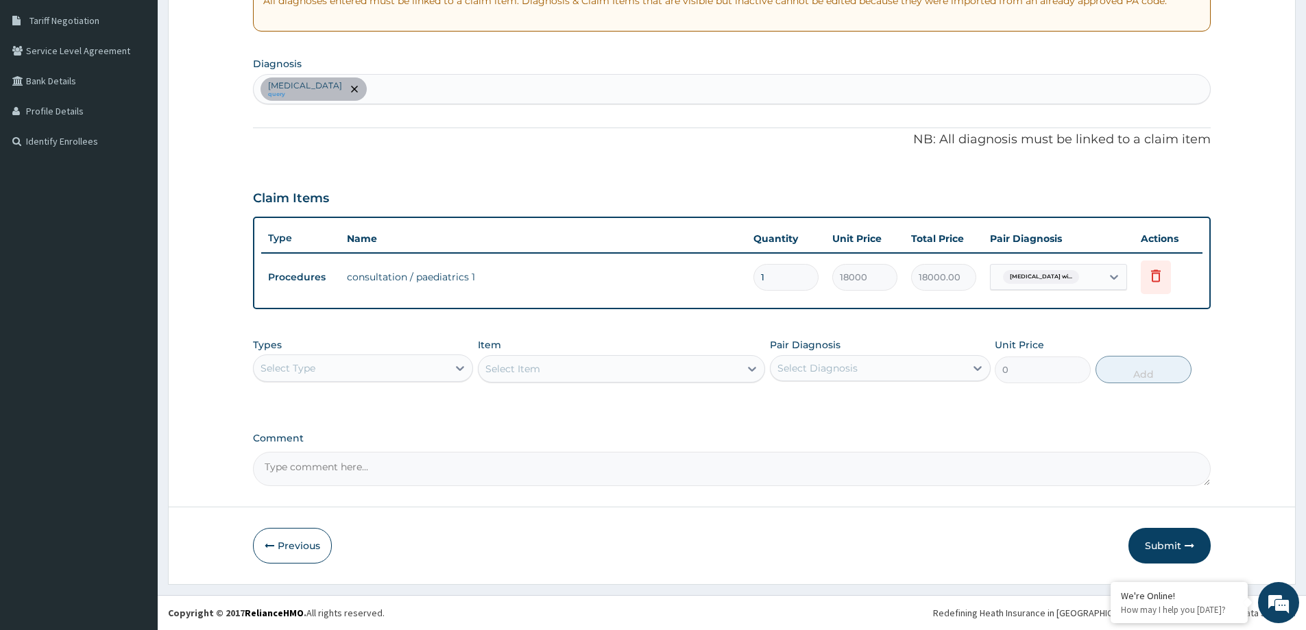
drag, startPoint x: 1179, startPoint y: 539, endPoint x: 400, endPoint y: 29, distance: 930.9
click at [1179, 536] on button "Submit" at bounding box center [1169, 546] width 82 height 36
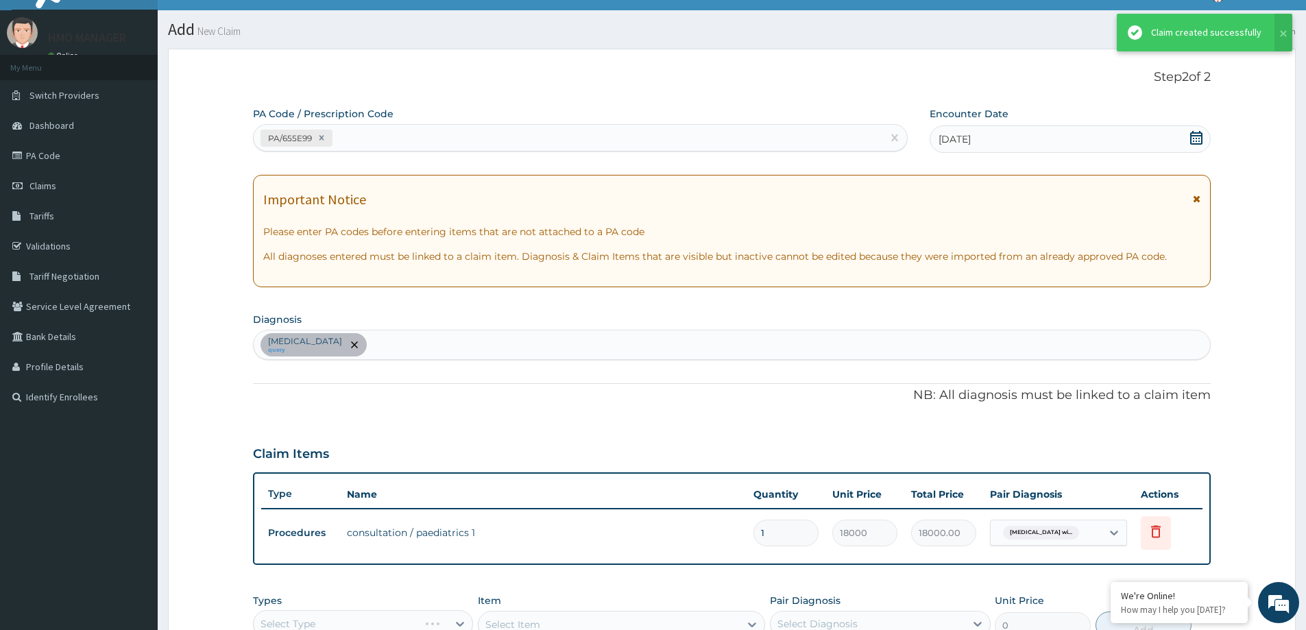
scroll to position [280, 0]
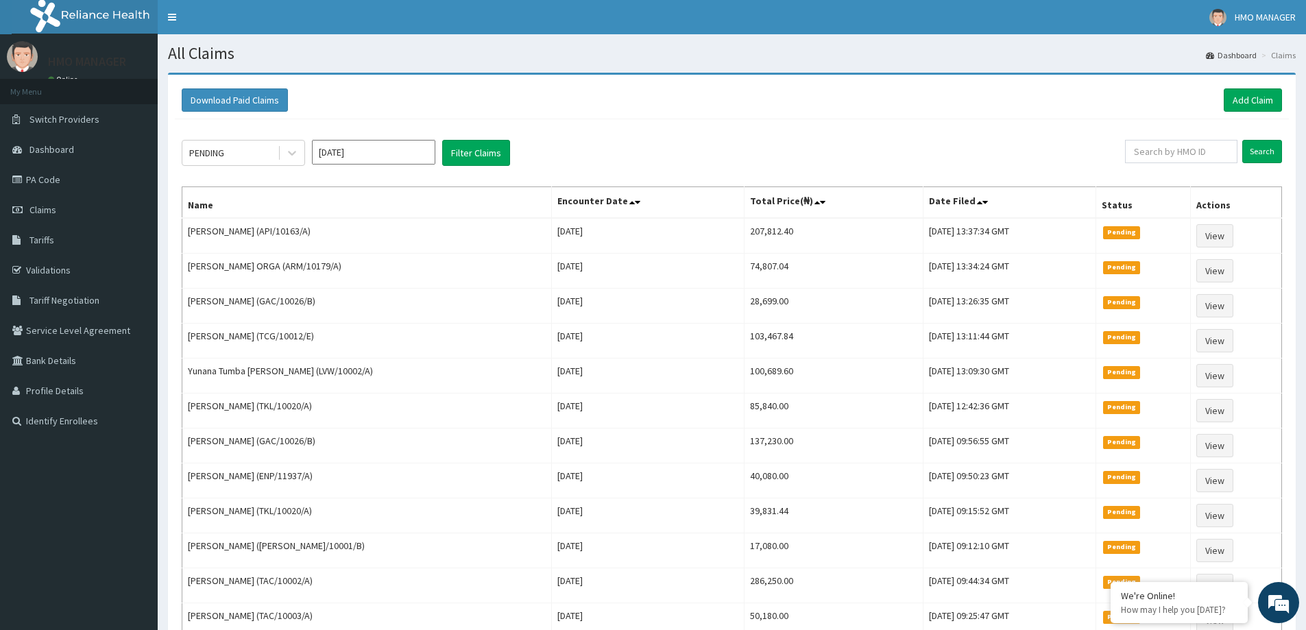
click at [1261, 87] on div "Download Paid Claims Add Claim" at bounding box center [732, 101] width 1114 height 38
click at [1257, 107] on link "Add Claim" at bounding box center [1253, 99] width 58 height 23
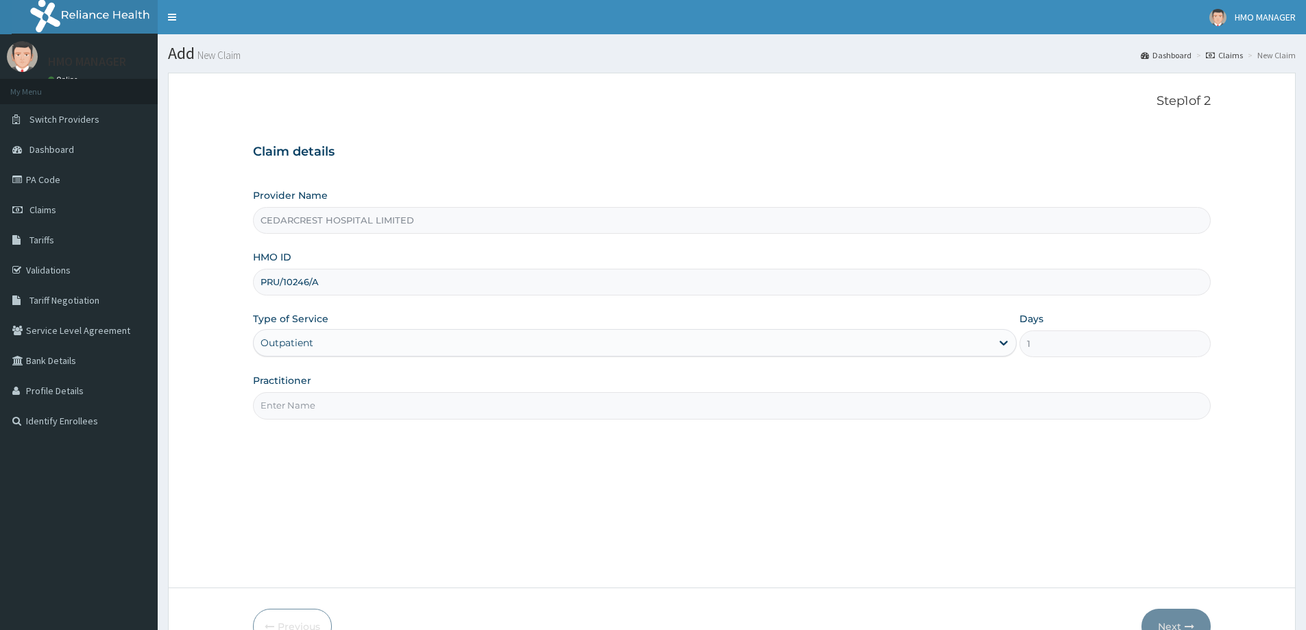
drag, startPoint x: 0, startPoint y: 0, endPoint x: 320, endPoint y: 399, distance: 511.5
paste input "[PERSON_NAME]"
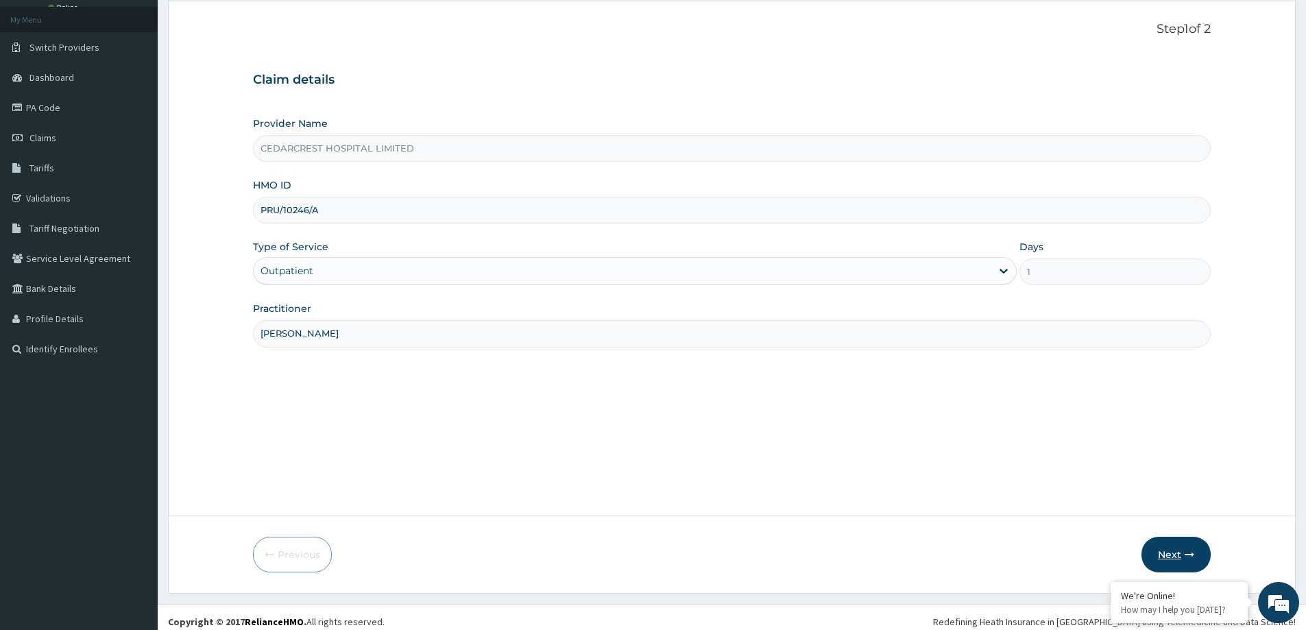
scroll to position [81, 0]
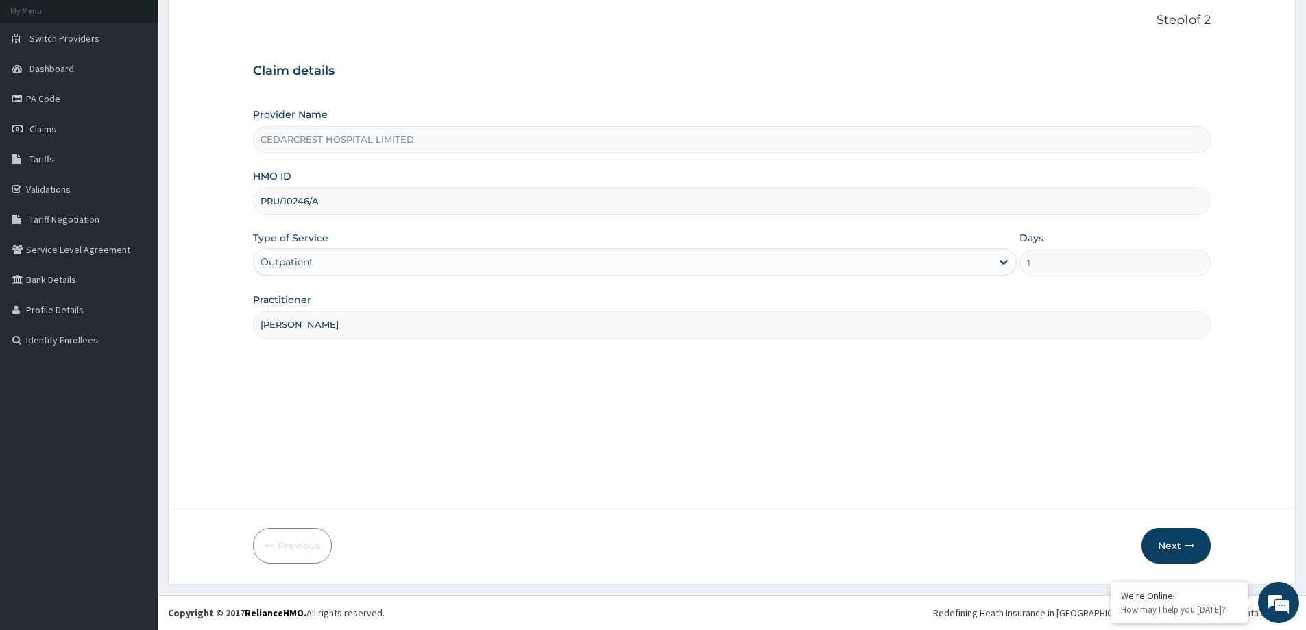
type input "[PERSON_NAME]"
click at [1183, 543] on button "Next" at bounding box center [1175, 546] width 69 height 36
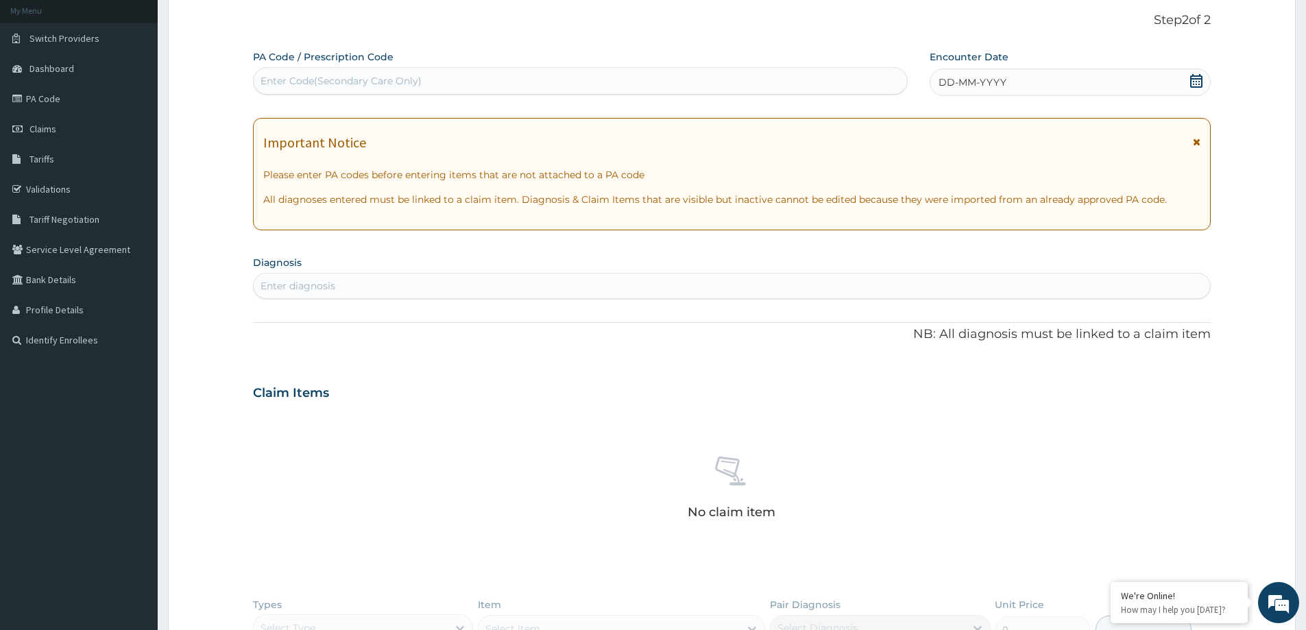
click at [376, 81] on div "Enter Code(Secondary Care Only)" at bounding box center [341, 81] width 161 height 14
paste input "PA/7B4C01"
type input "PA/7B4C01"
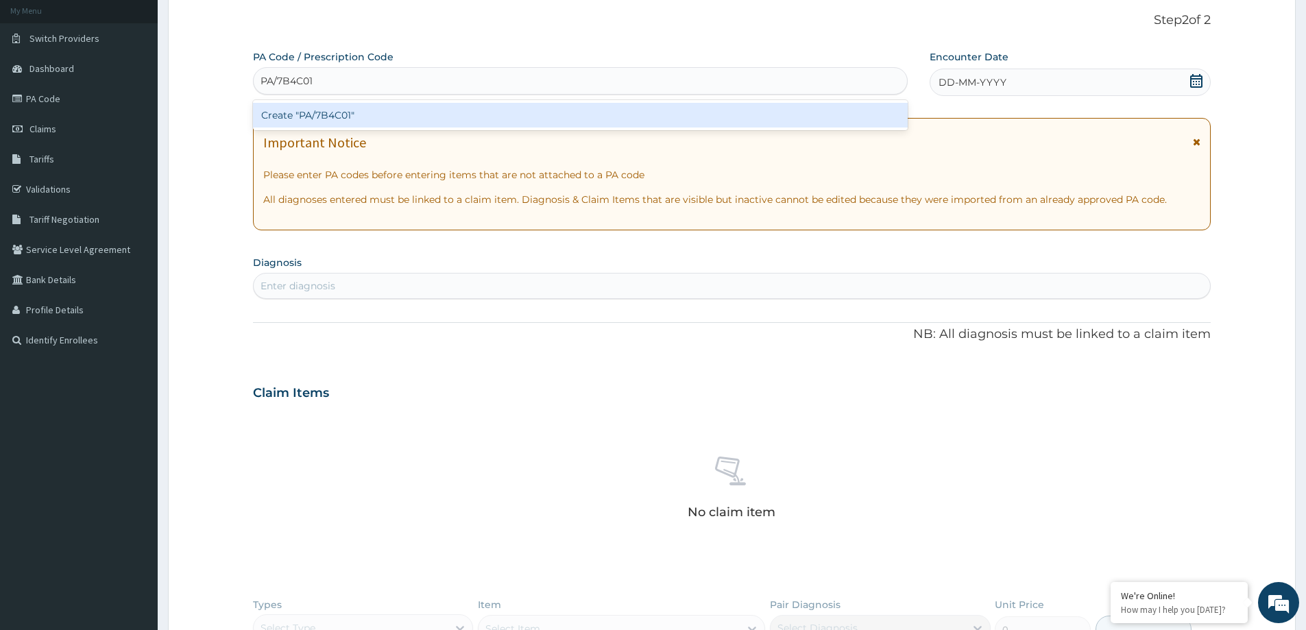
click at [375, 107] on div "Create "PA/7B4C01"" at bounding box center [580, 115] width 655 height 25
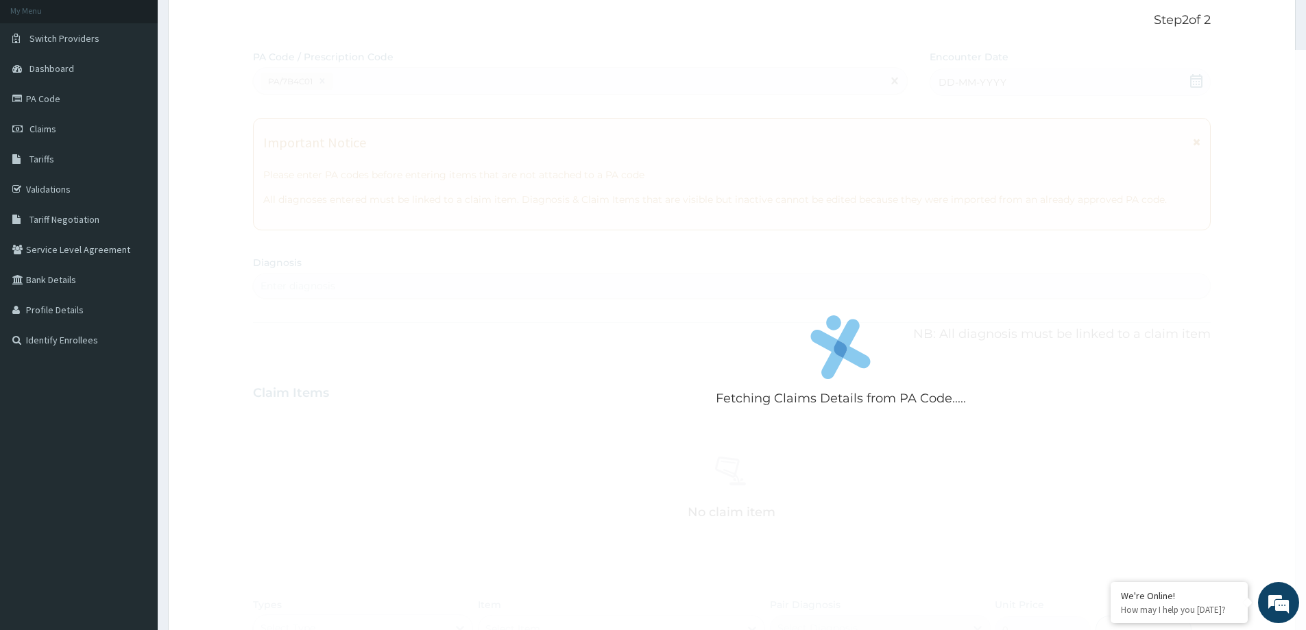
scroll to position [0, 0]
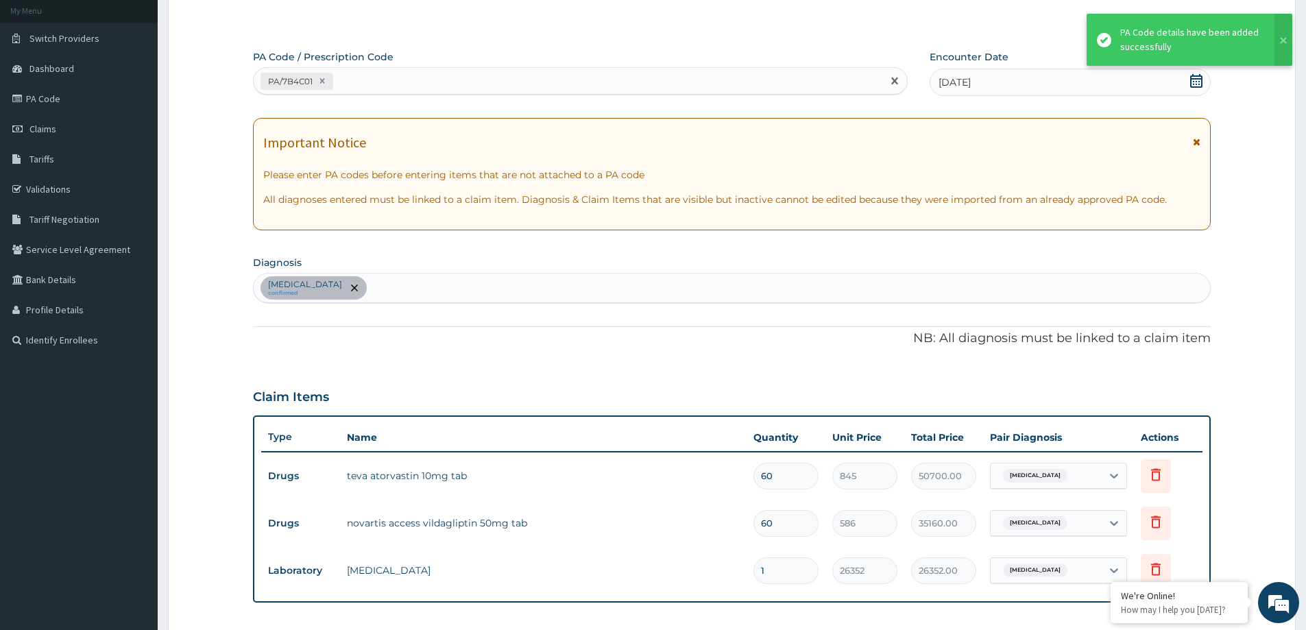
click at [400, 83] on div "PA/7B4C01" at bounding box center [568, 81] width 629 height 23
paste input "PA/7A40D0"
type input "PA/7A40D0"
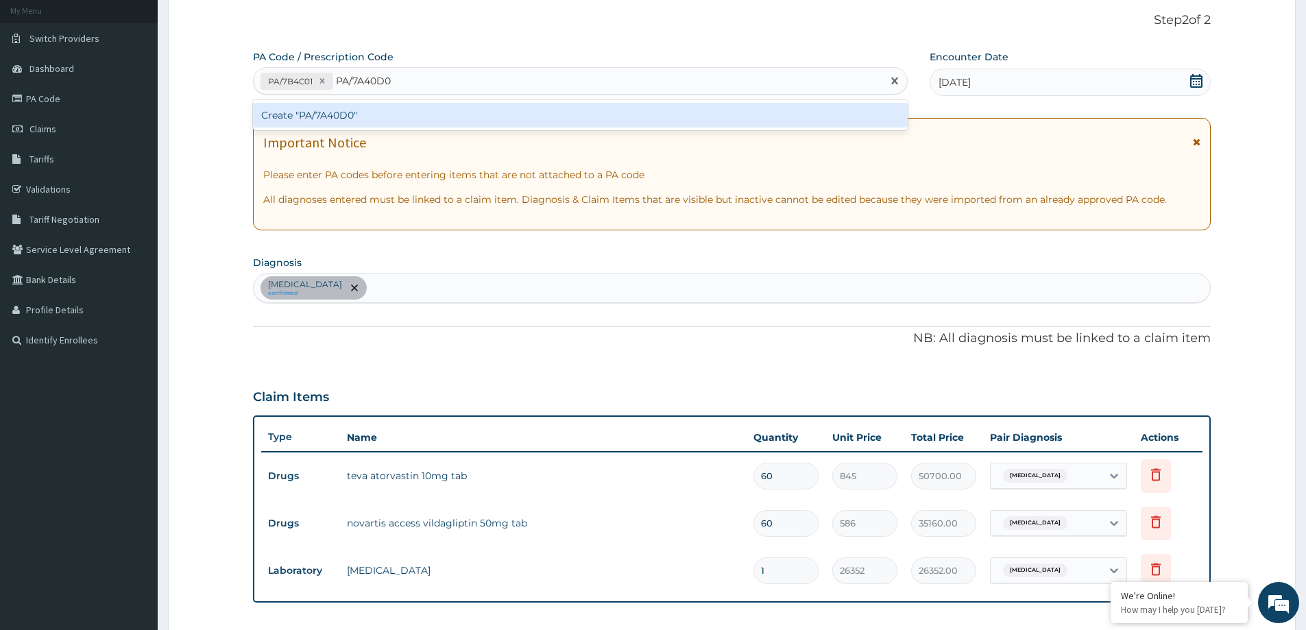
click at [363, 119] on div "Create "PA/7A40D0"" at bounding box center [580, 115] width 655 height 25
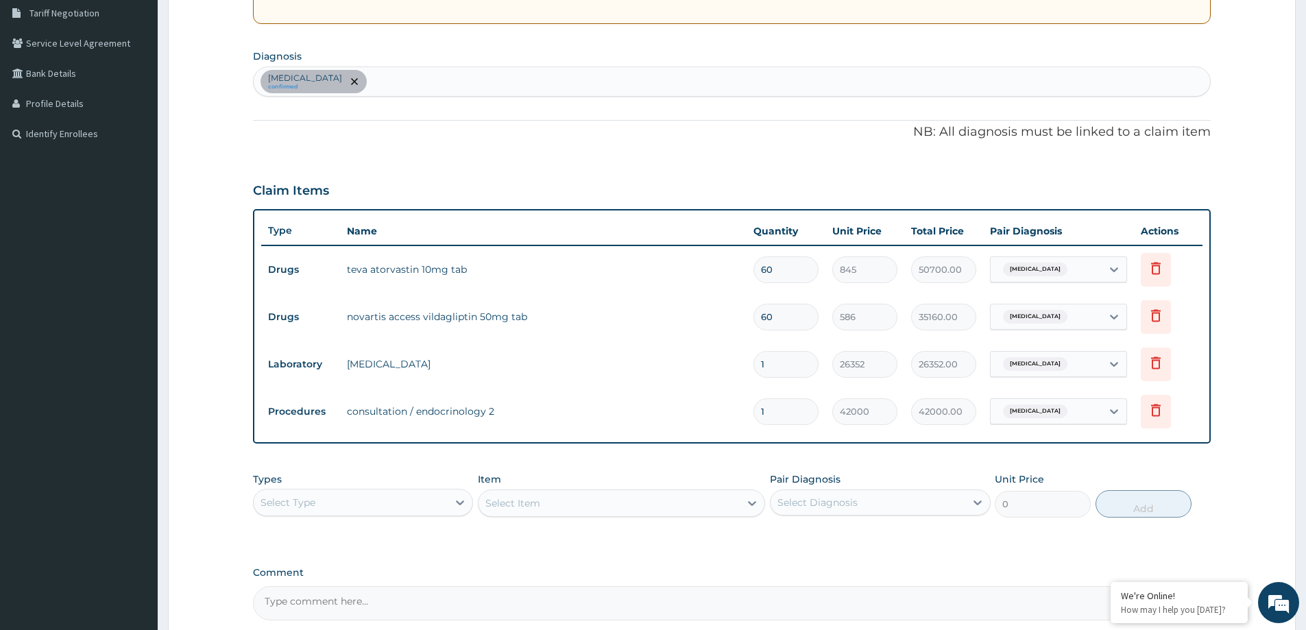
scroll to position [422, 0]
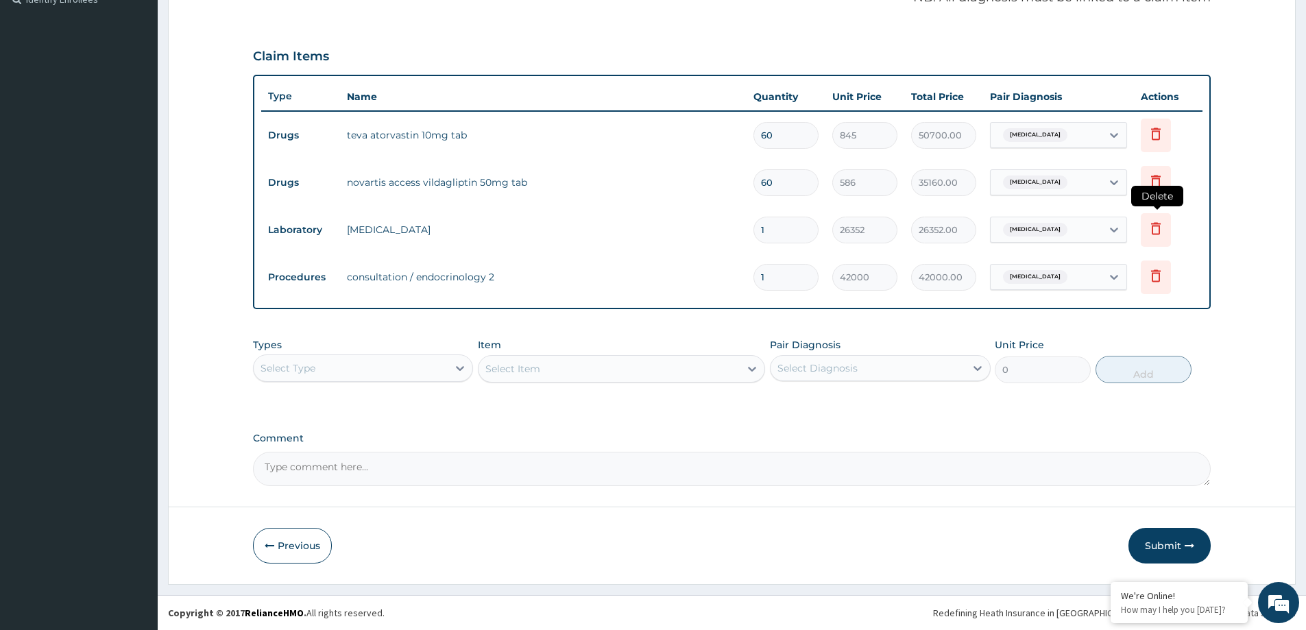
click at [1154, 228] on icon at bounding box center [1156, 228] width 16 height 16
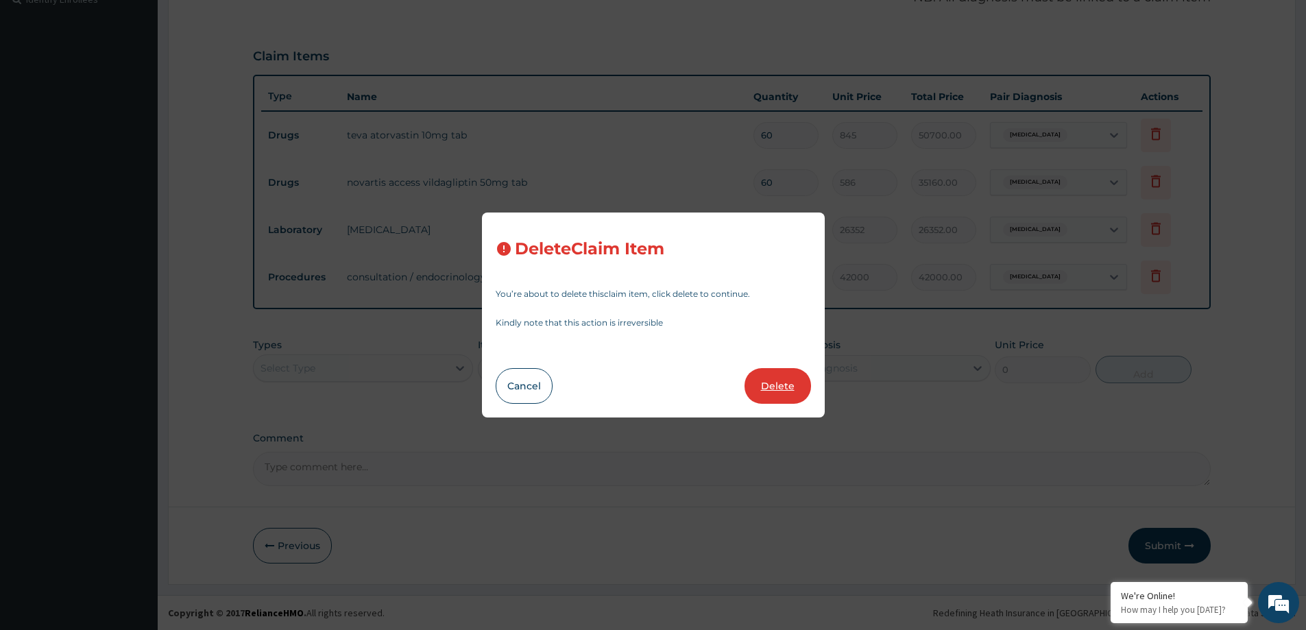
click at [797, 382] on button "Delete" at bounding box center [777, 386] width 66 height 36
type input "42000"
type input "42000.00"
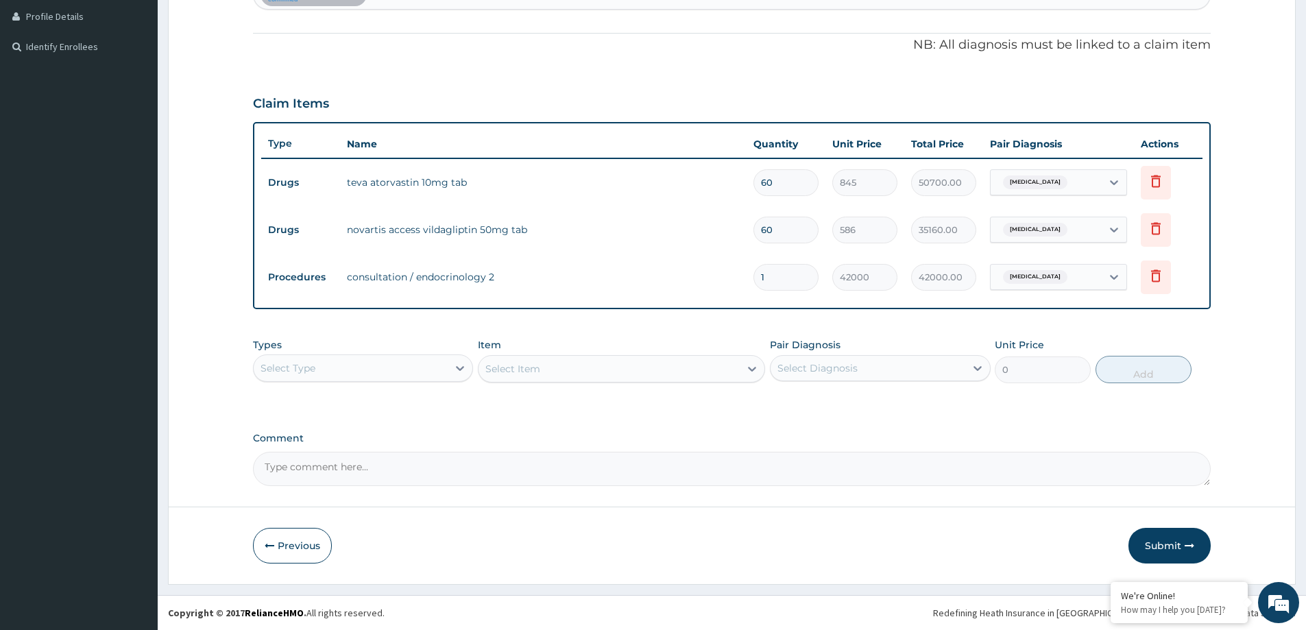
scroll to position [374, 0]
click at [1171, 545] on button "Submit" at bounding box center [1169, 546] width 82 height 36
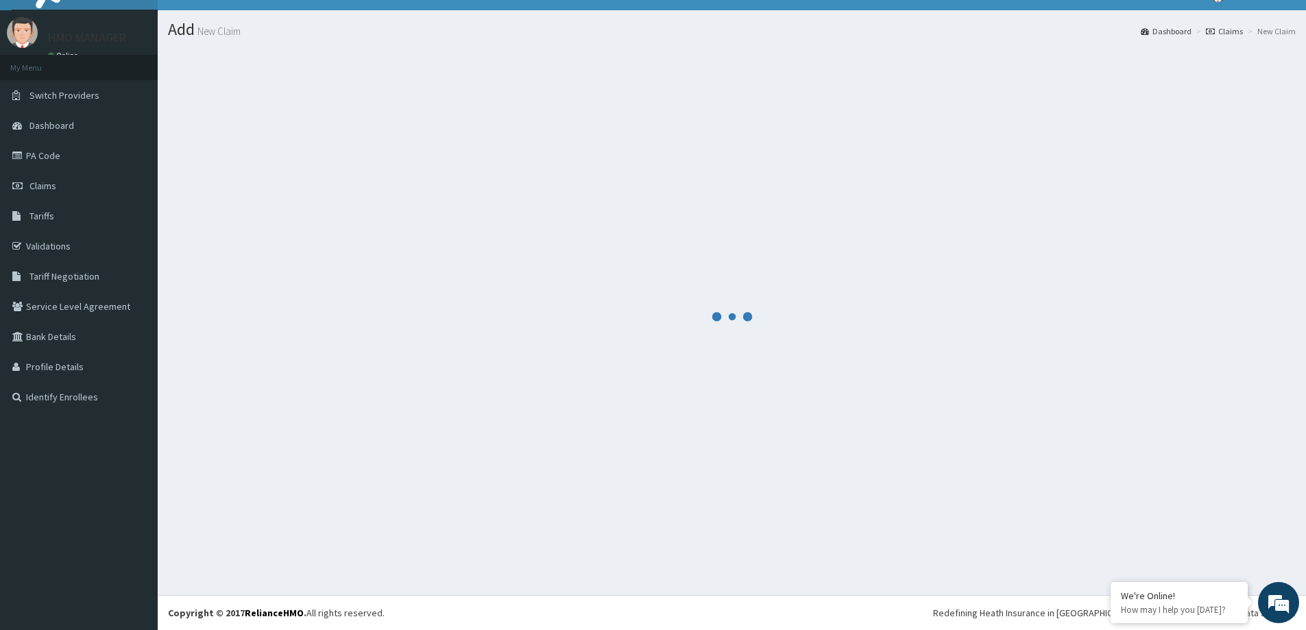
scroll to position [24, 0]
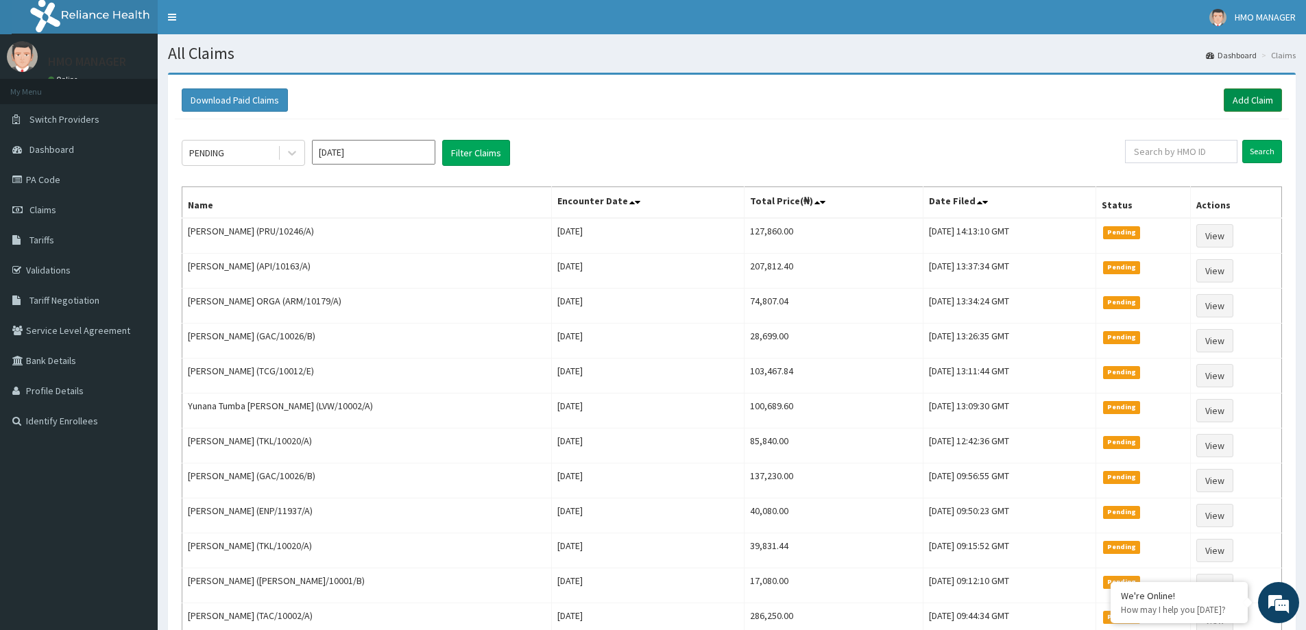
click at [1262, 97] on link "Add Claim" at bounding box center [1253, 99] width 58 height 23
click at [1257, 98] on link "Add Claim" at bounding box center [1253, 99] width 58 height 23
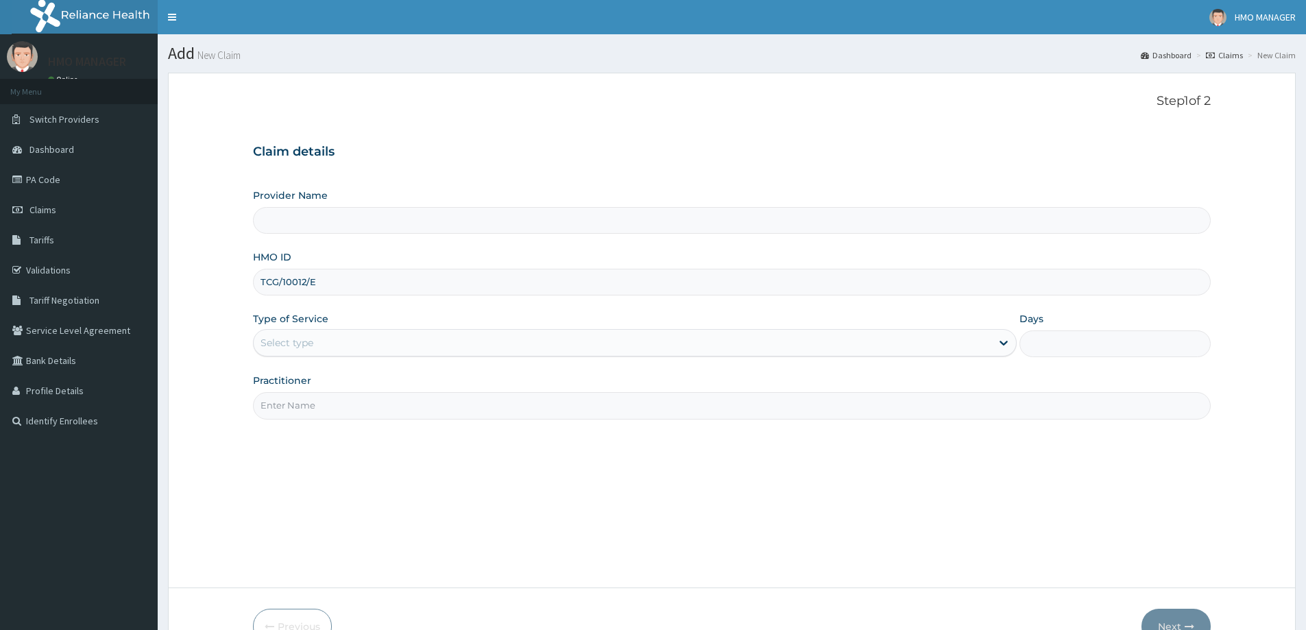
type input "TCG/10012/E"
click at [323, 348] on div "Select type" at bounding box center [623, 343] width 738 height 22
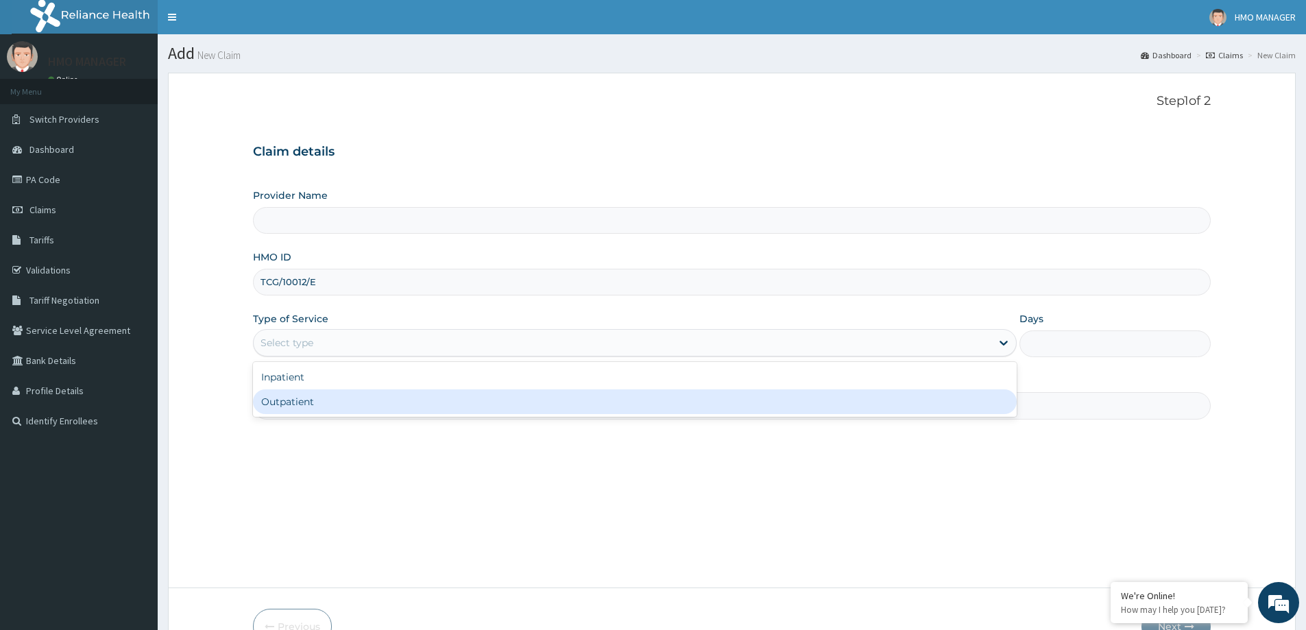
click at [310, 407] on div "Outpatient" at bounding box center [635, 401] width 764 height 25
type input "1"
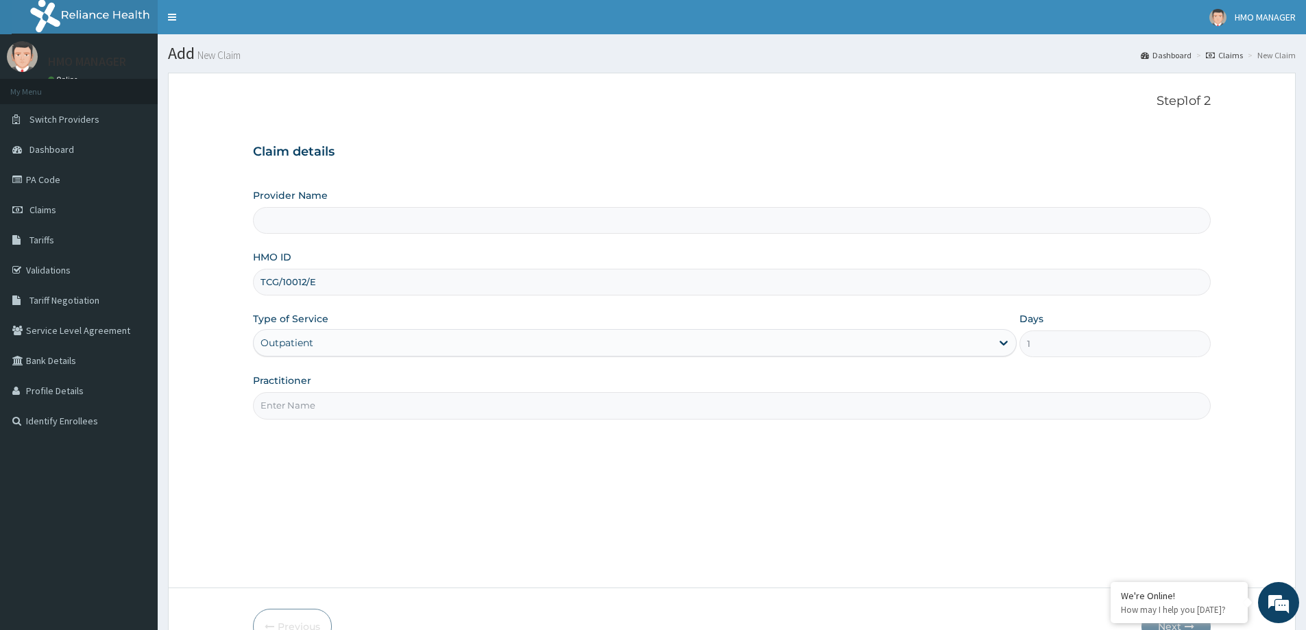
click at [308, 411] on input "Practitioner" at bounding box center [732, 405] width 958 height 27
type input "CEDARCREST HOSPITAL LIMITED"
click at [318, 401] on input "Practitioner" at bounding box center [732, 405] width 958 height 27
paste input "JOAN"
click at [258, 402] on input "JOAN" at bounding box center [732, 405] width 958 height 27
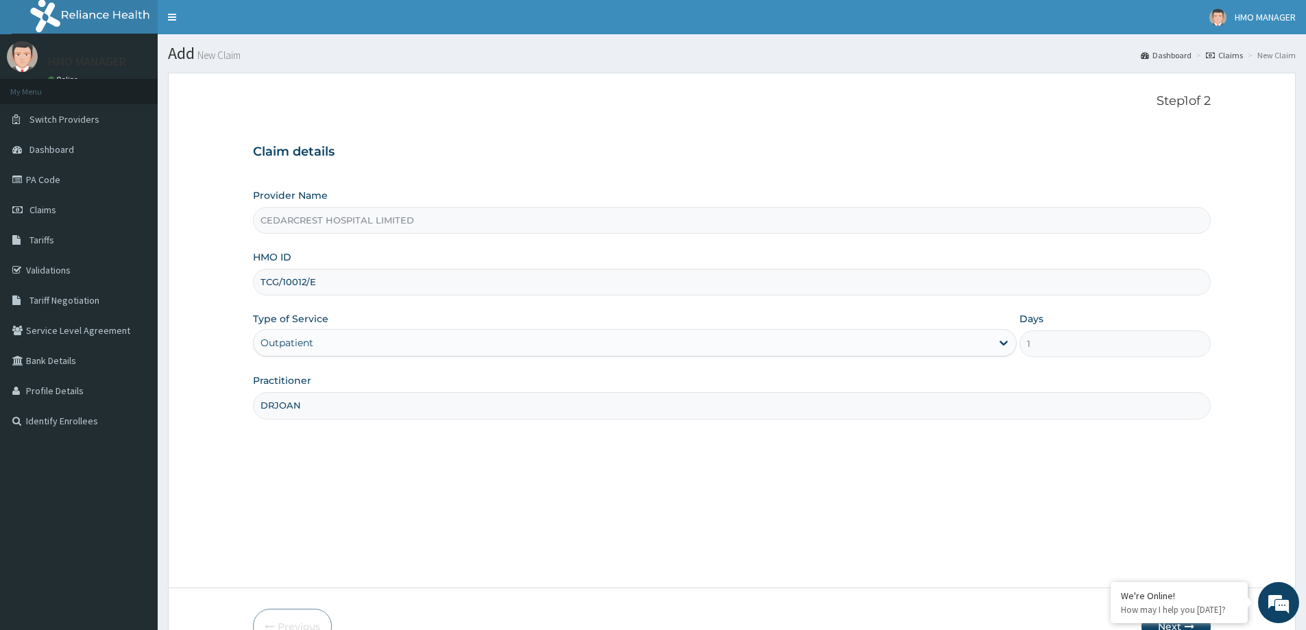
type input "DR JOAN"
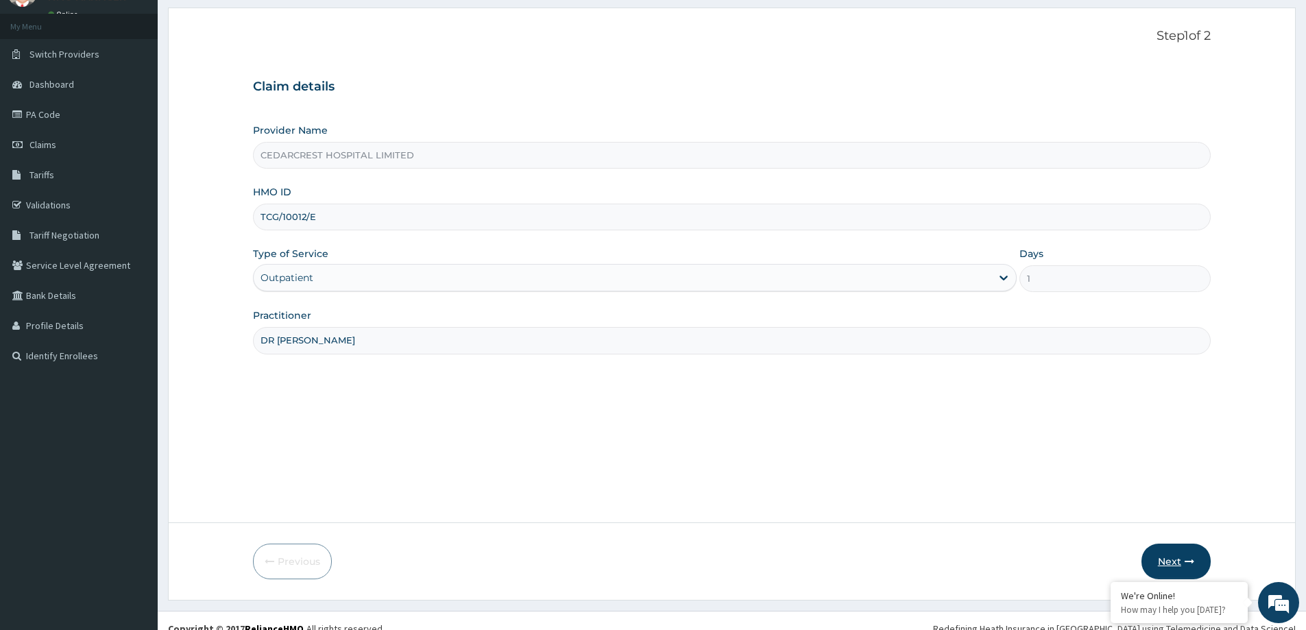
scroll to position [81, 0]
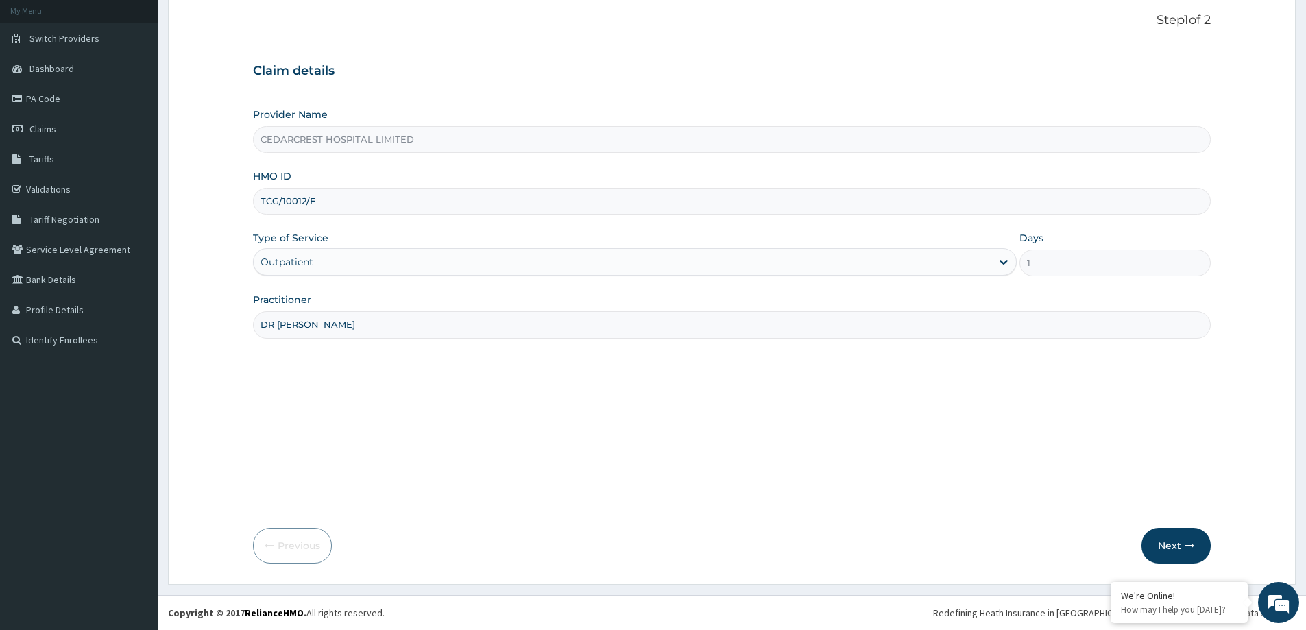
click at [1163, 550] on button "Next" at bounding box center [1175, 546] width 69 height 36
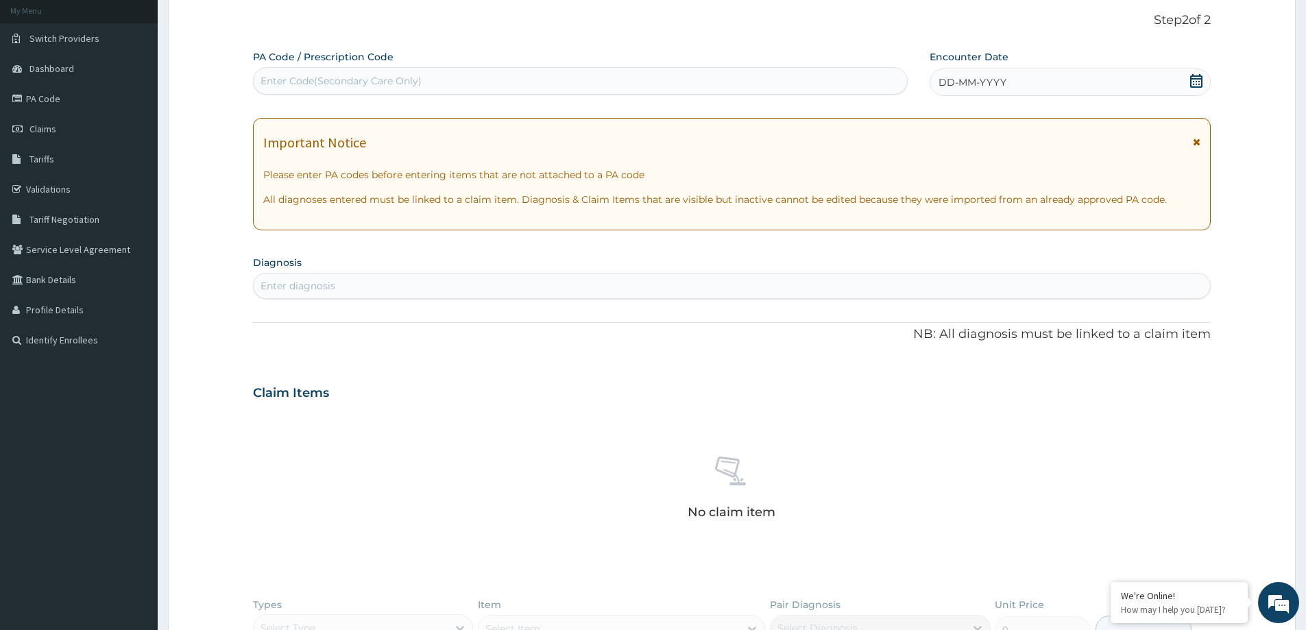
click at [280, 77] on div "Enter Code(Secondary Care Only)" at bounding box center [341, 81] width 161 height 14
paste input "PA/804A24"
type input "PA/804A24"
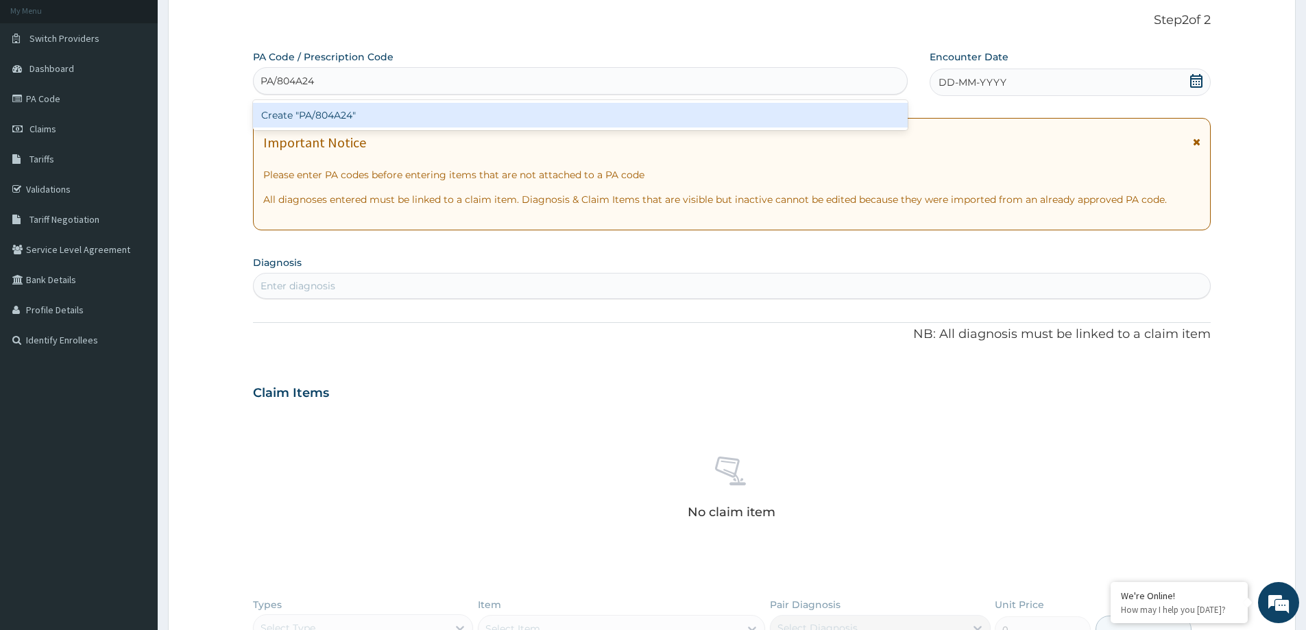
click at [289, 112] on div "Create "PA/804A24"" at bounding box center [580, 115] width 655 height 25
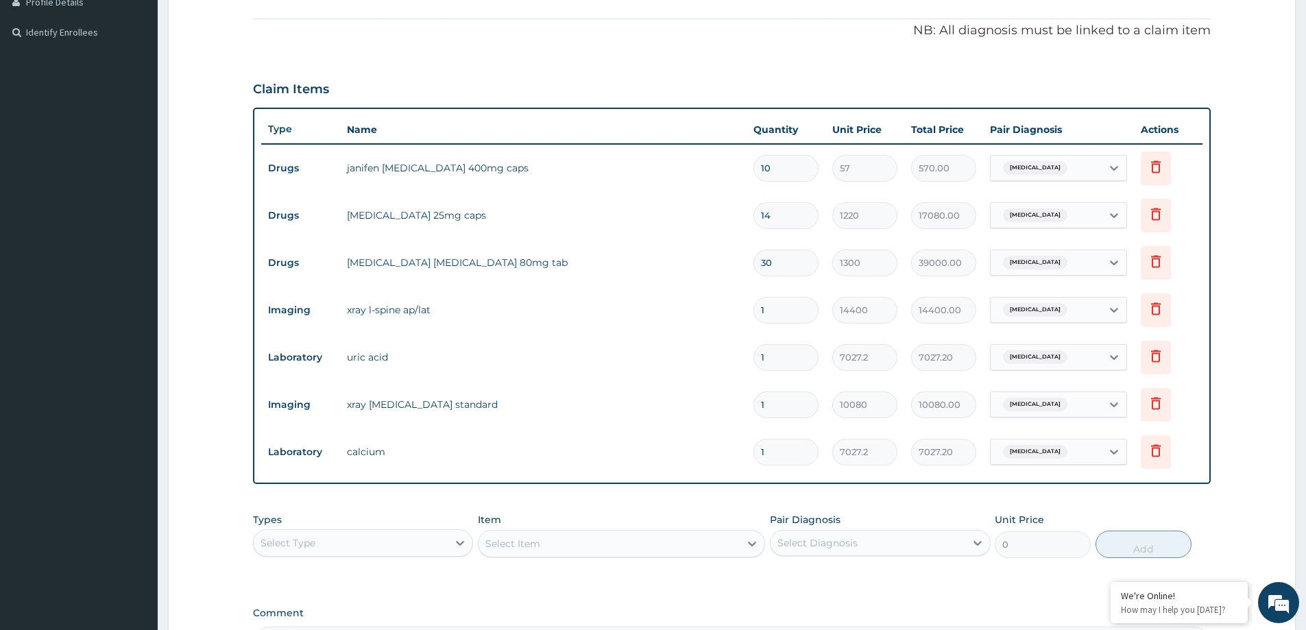
scroll to position [564, 0]
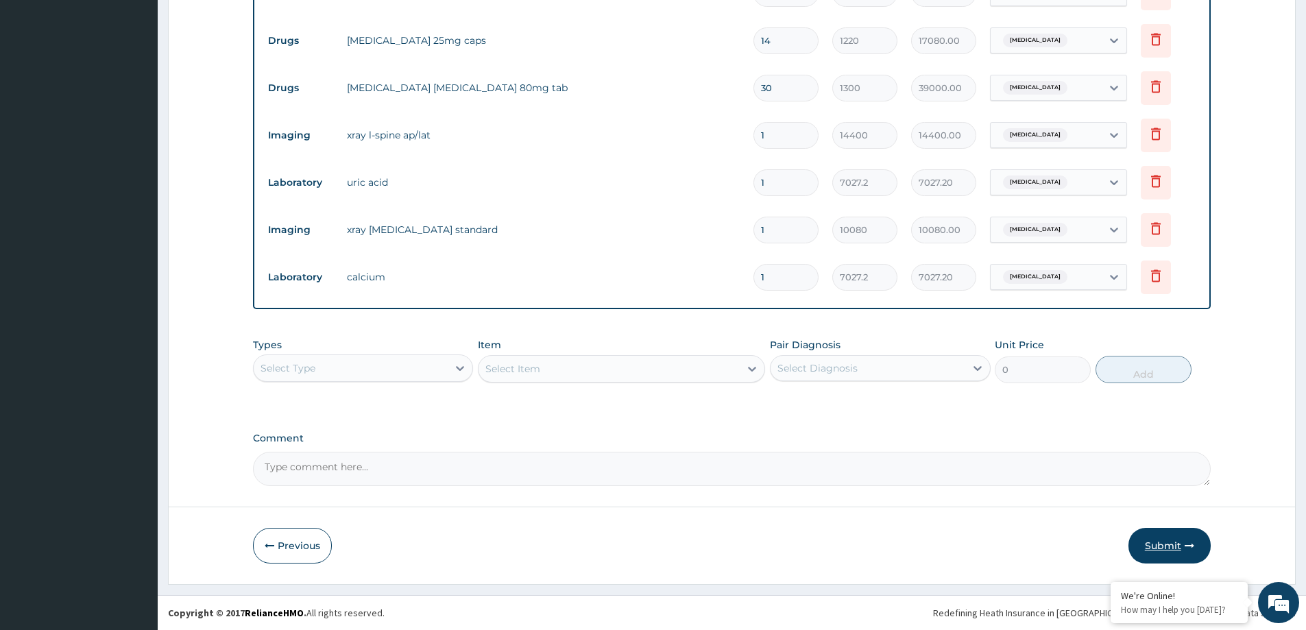
click at [1167, 550] on button "Submit" at bounding box center [1169, 546] width 82 height 36
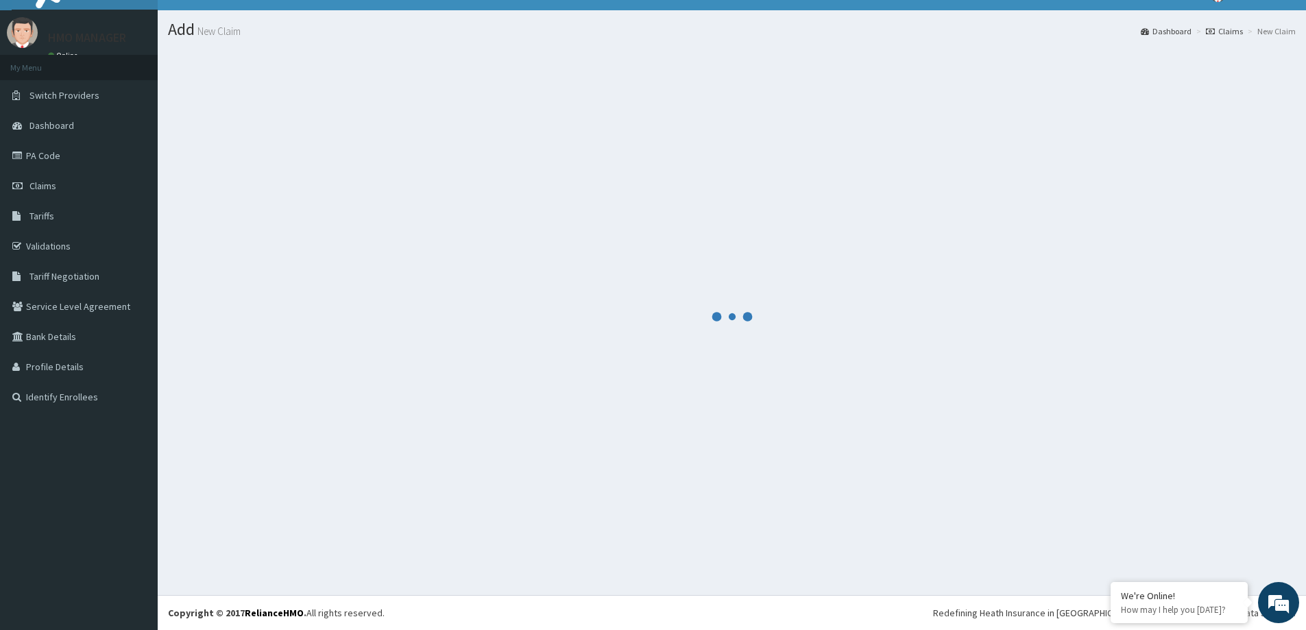
scroll to position [24, 0]
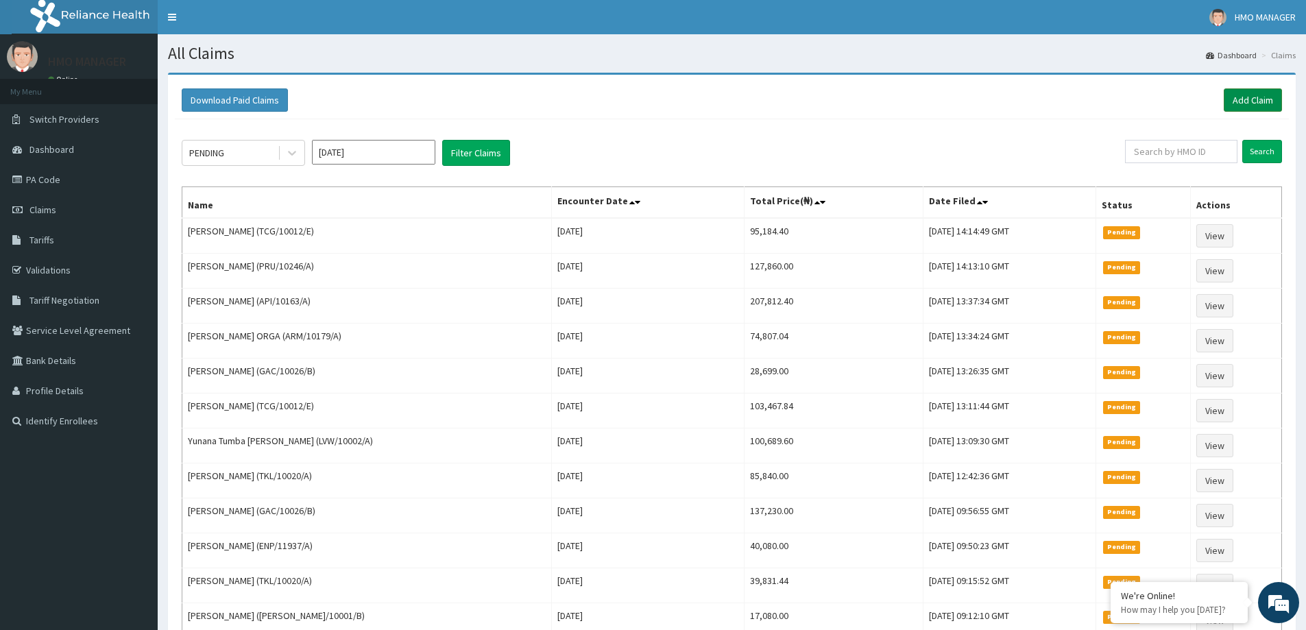
click at [1251, 108] on link "Add Claim" at bounding box center [1253, 99] width 58 height 23
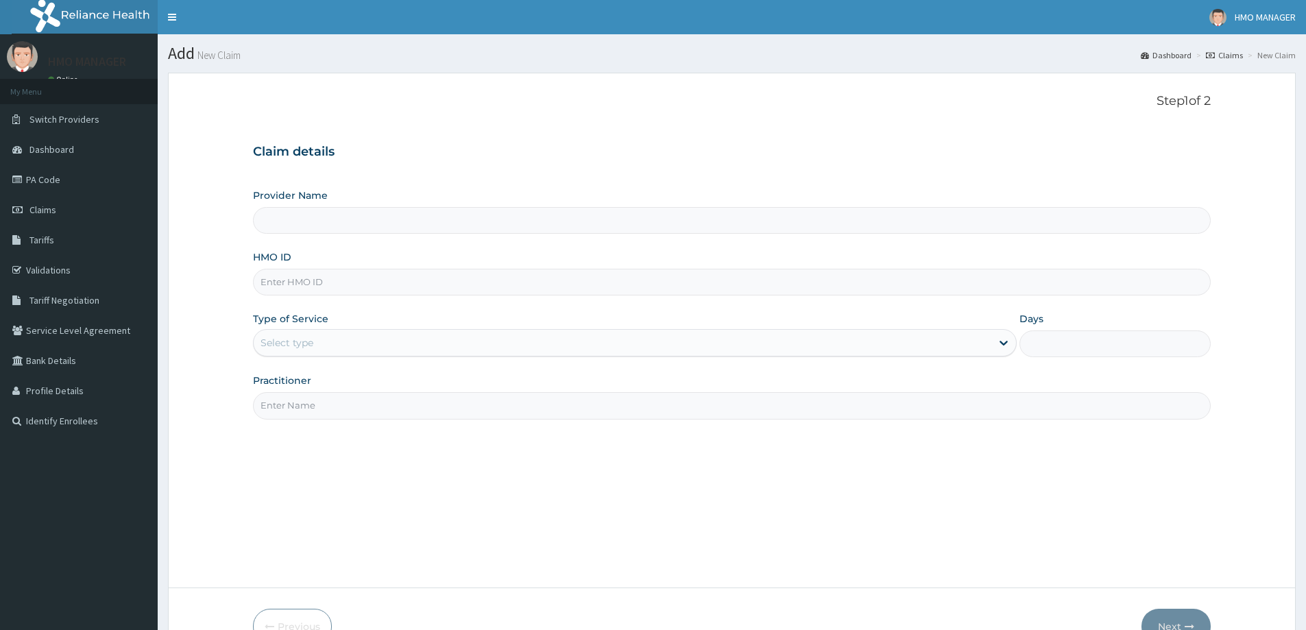
type input "CEDARCREST HOSPITAL LIMITED"
paste input "ENP/10571/B"
type input "ENP/10571/B"
click at [296, 354] on div "Select type" at bounding box center [635, 342] width 764 height 27
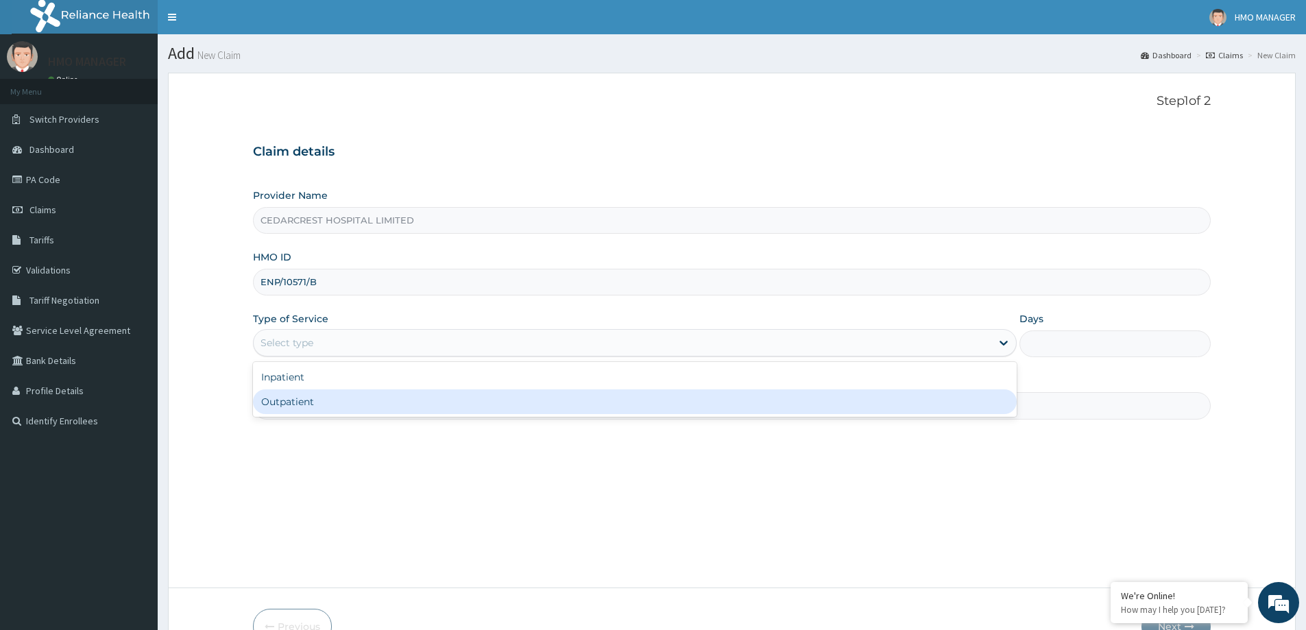
click at [302, 412] on div "Outpatient" at bounding box center [635, 401] width 764 height 25
type input "1"
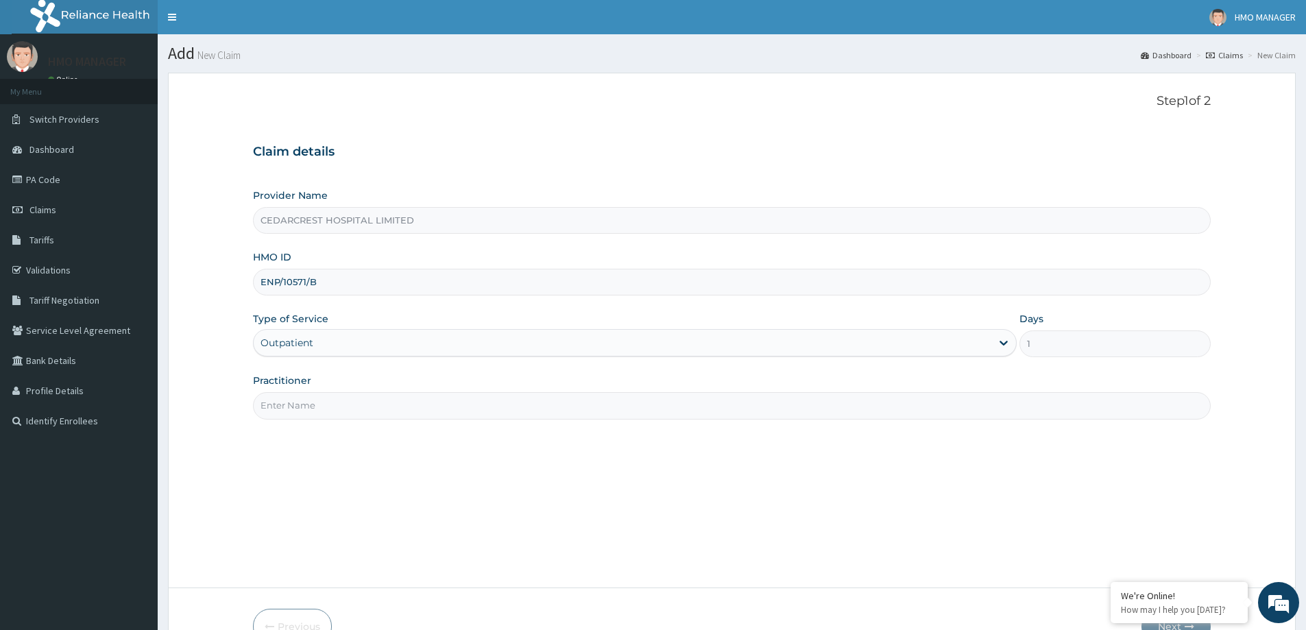
click at [304, 422] on div "Step 1 of 2 Claim details Provider Name CEDARCREST HOSPITAL LIMITED HMO ID ENP/…" at bounding box center [732, 330] width 958 height 472
click at [337, 405] on input "Practitioner" at bounding box center [732, 405] width 958 height 27
paste input "Dr KENNEDY JONEY"
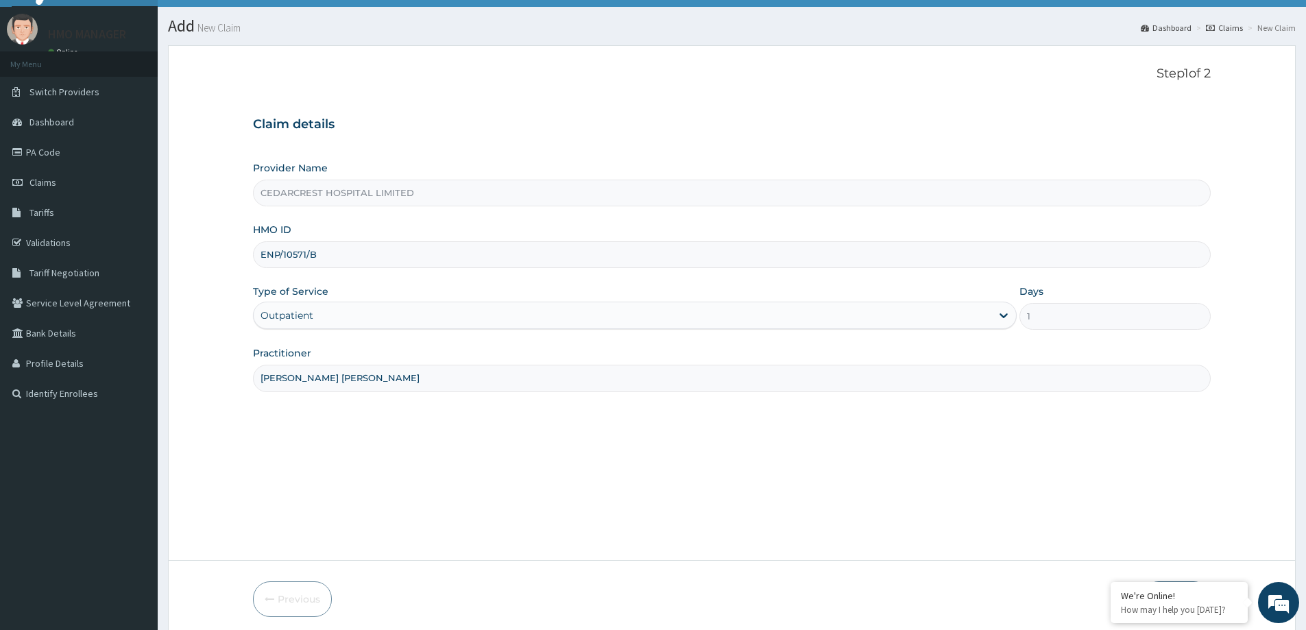
scroll to position [81, 0]
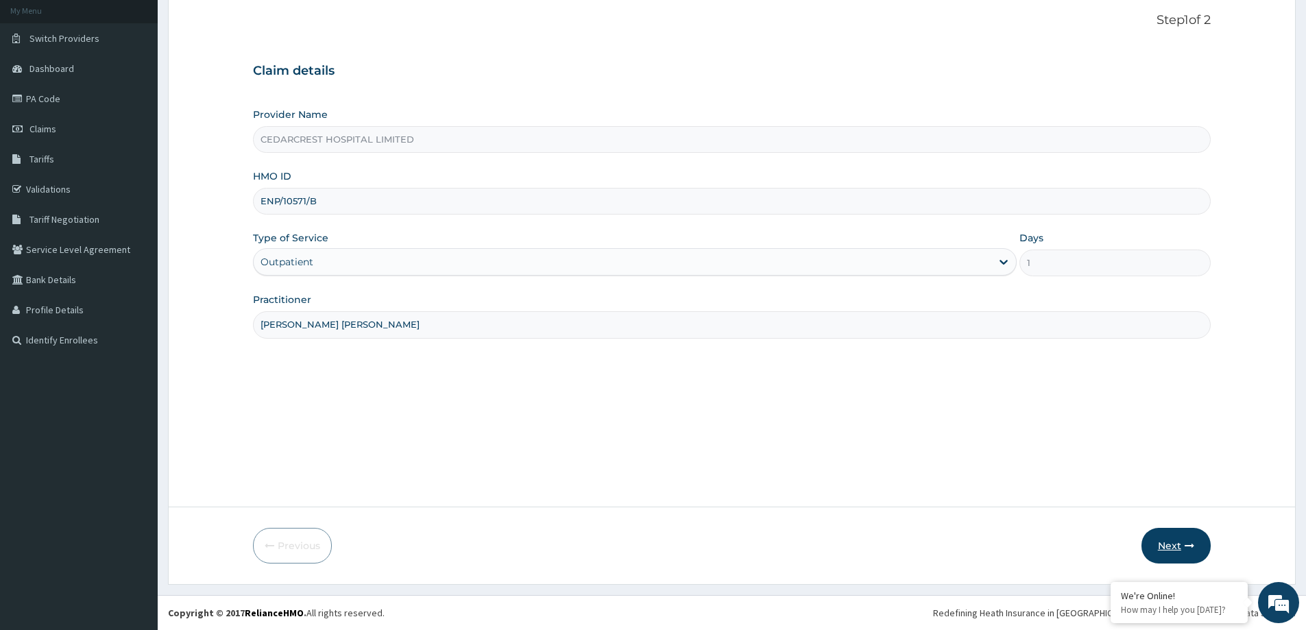
type input "Dr KENNEDY JONEY"
click at [1156, 548] on button "Next" at bounding box center [1175, 546] width 69 height 36
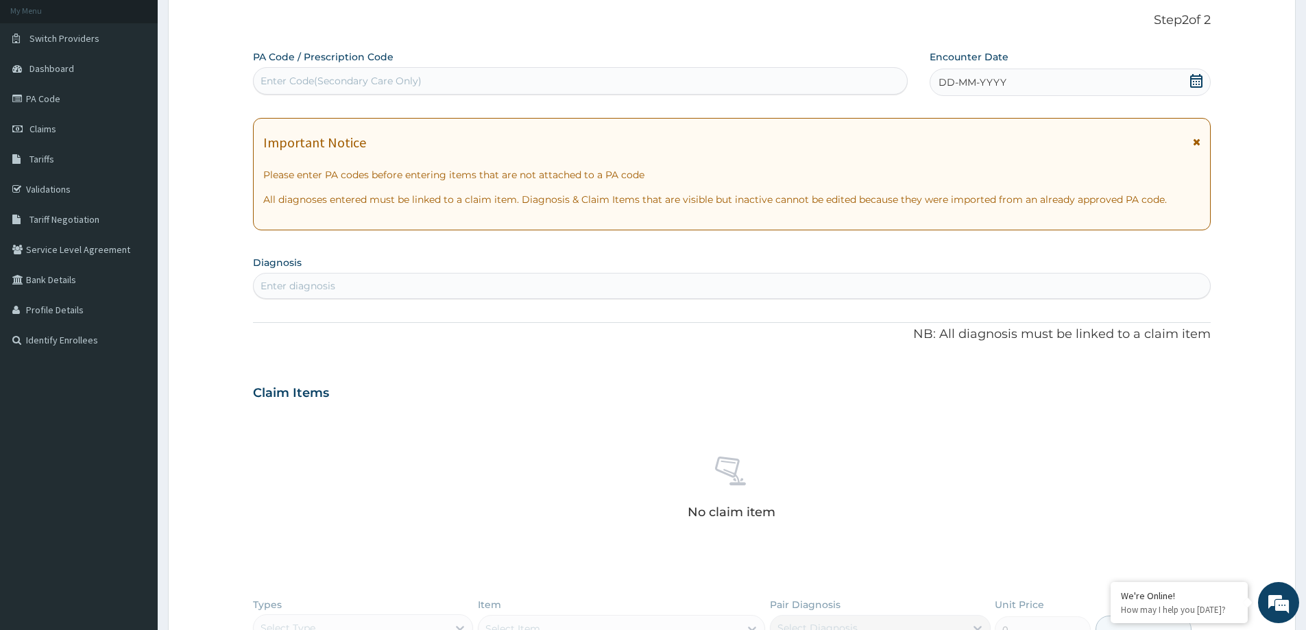
click at [975, 90] on div "DD-MM-YYYY" at bounding box center [1070, 82] width 280 height 27
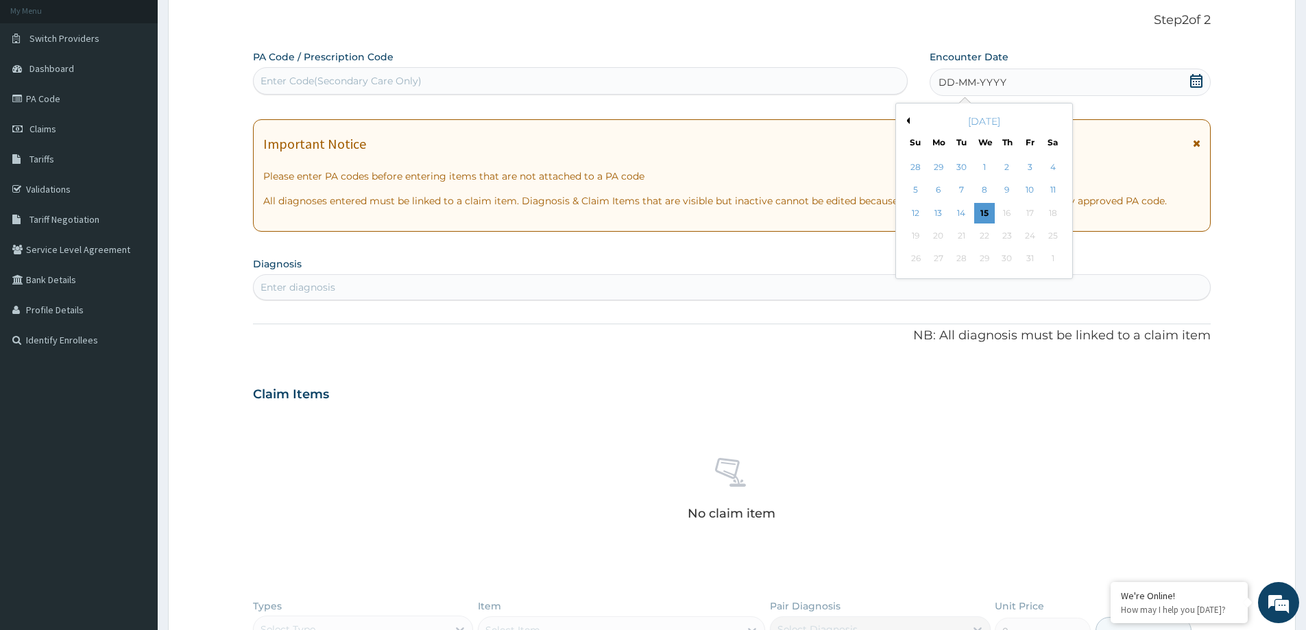
click at [994, 188] on div "5 6 7 8 9 10 11" at bounding box center [984, 190] width 160 height 23
click at [377, 289] on div "Enter diagnosis" at bounding box center [732, 287] width 956 height 22
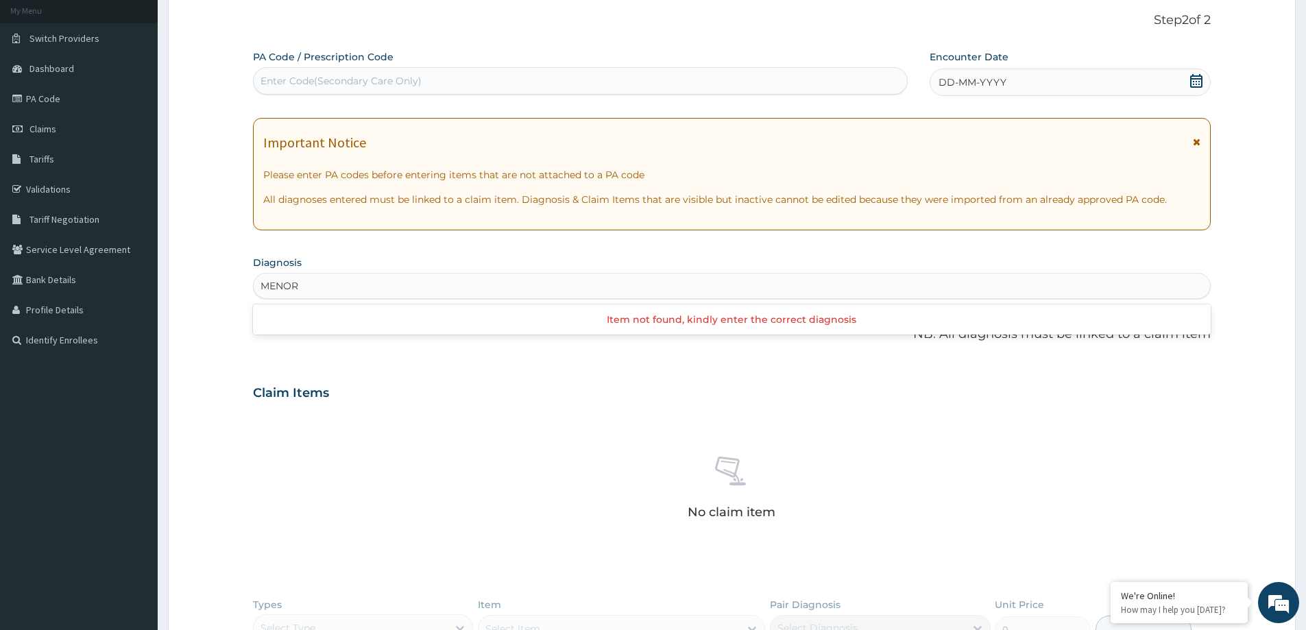
type input "MENO"
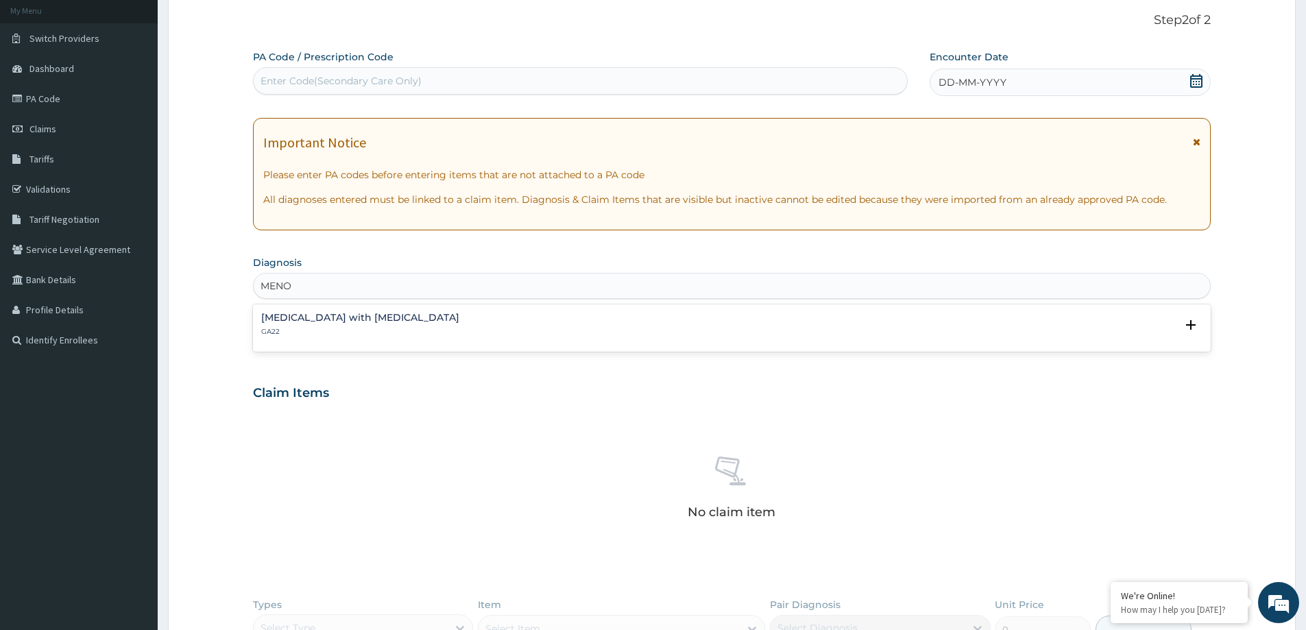
click at [376, 313] on h4 "Excessive menstruation with irregular cycle" at bounding box center [360, 318] width 198 height 10
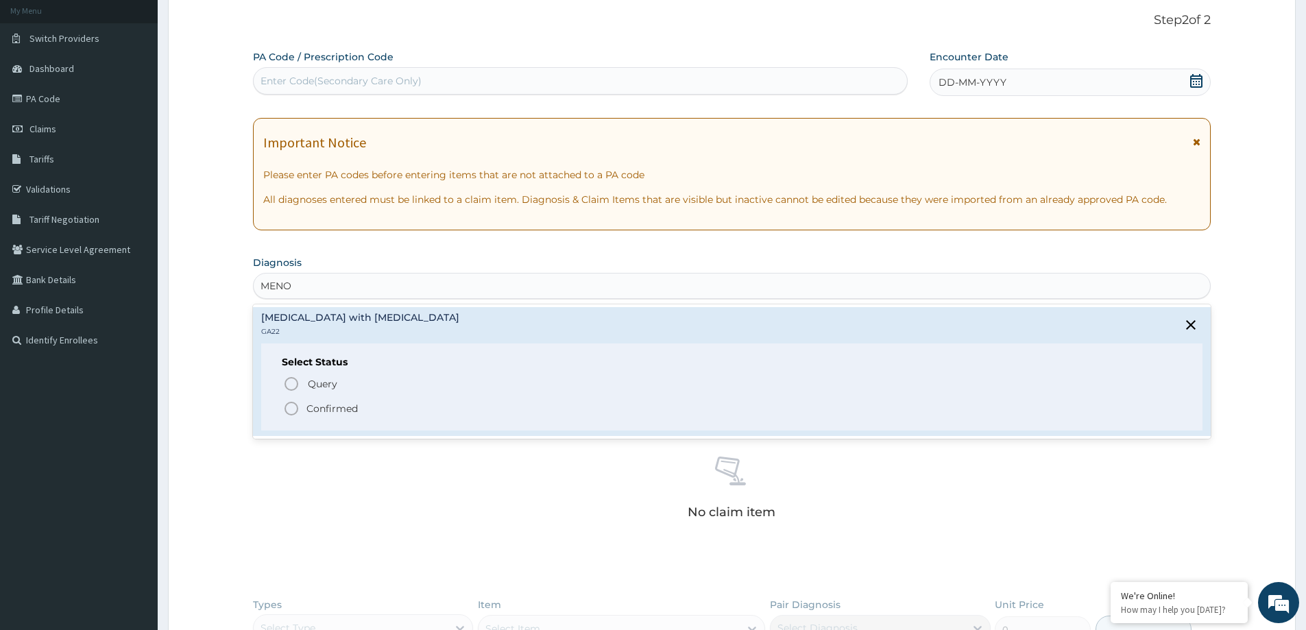
drag, startPoint x: 330, startPoint y: 401, endPoint x: 340, endPoint y: 398, distance: 10.0
click at [331, 402] on p "Confirmed" at bounding box center [331, 409] width 51 height 14
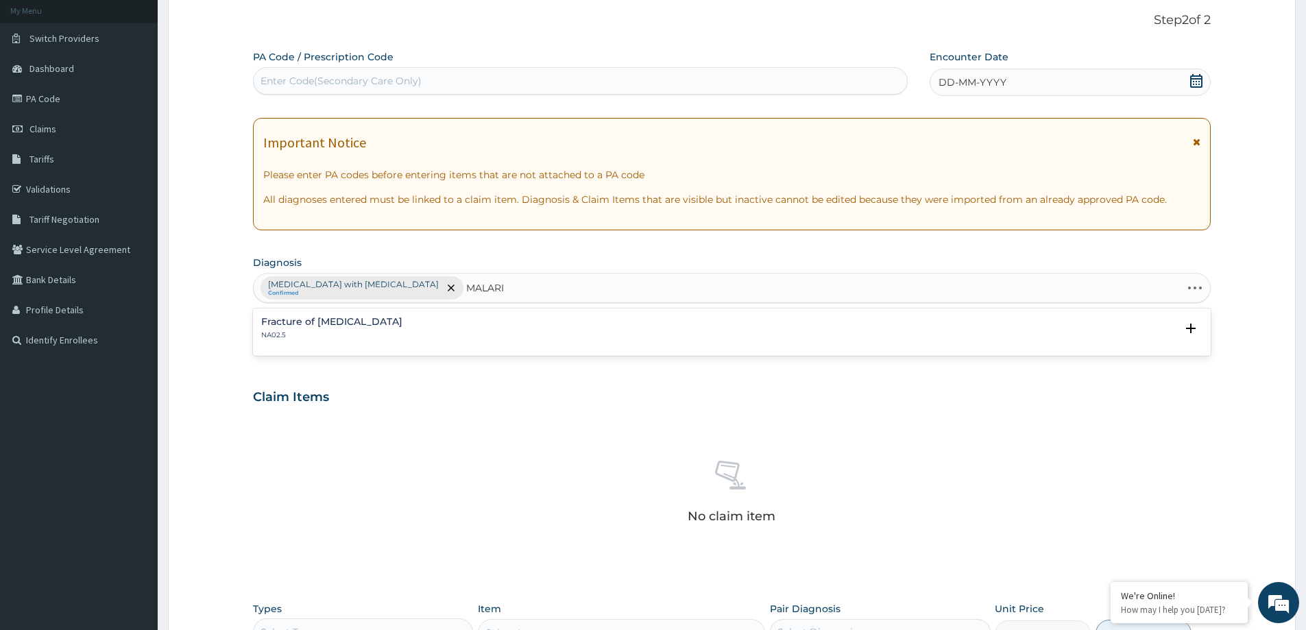
type input "MALARIA"
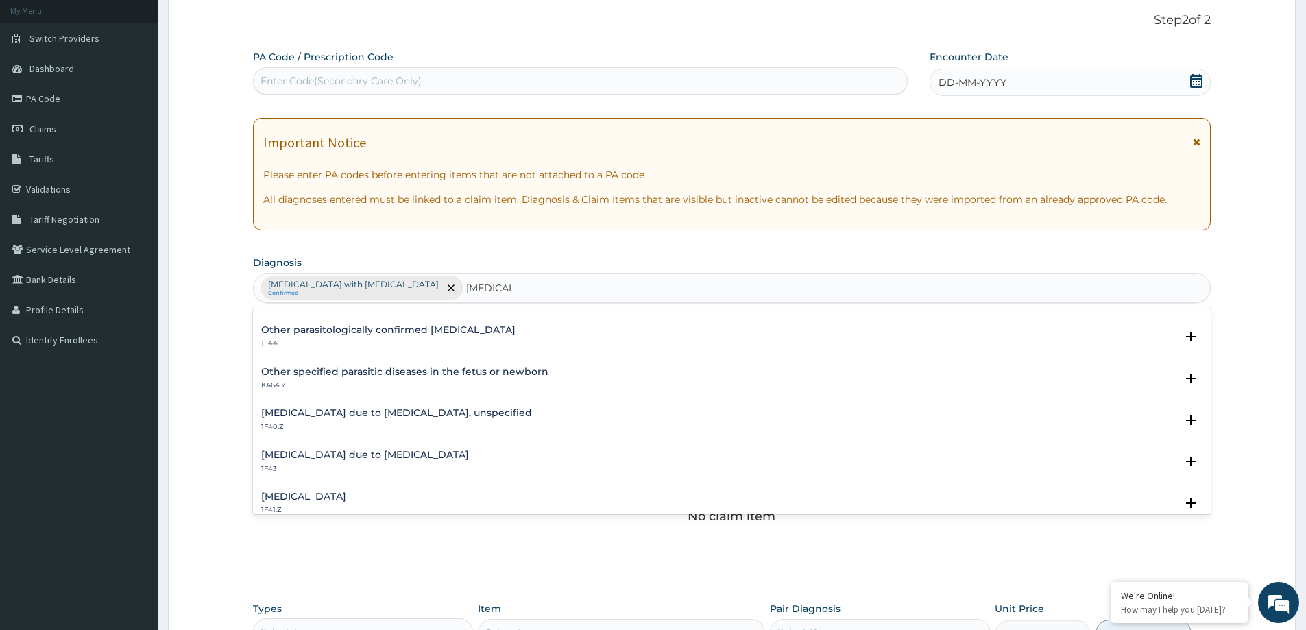
scroll to position [137, 0]
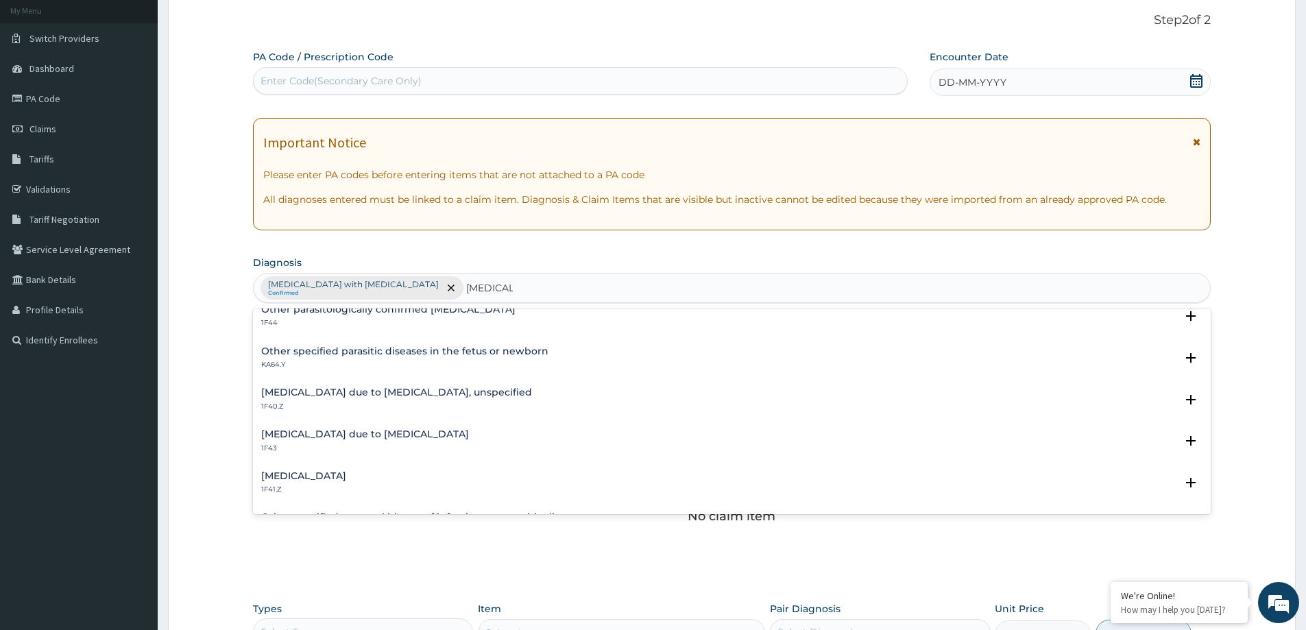
click at [414, 387] on h4 "Malaria due to Plasmodium falciparum, unspecified" at bounding box center [396, 392] width 271 height 10
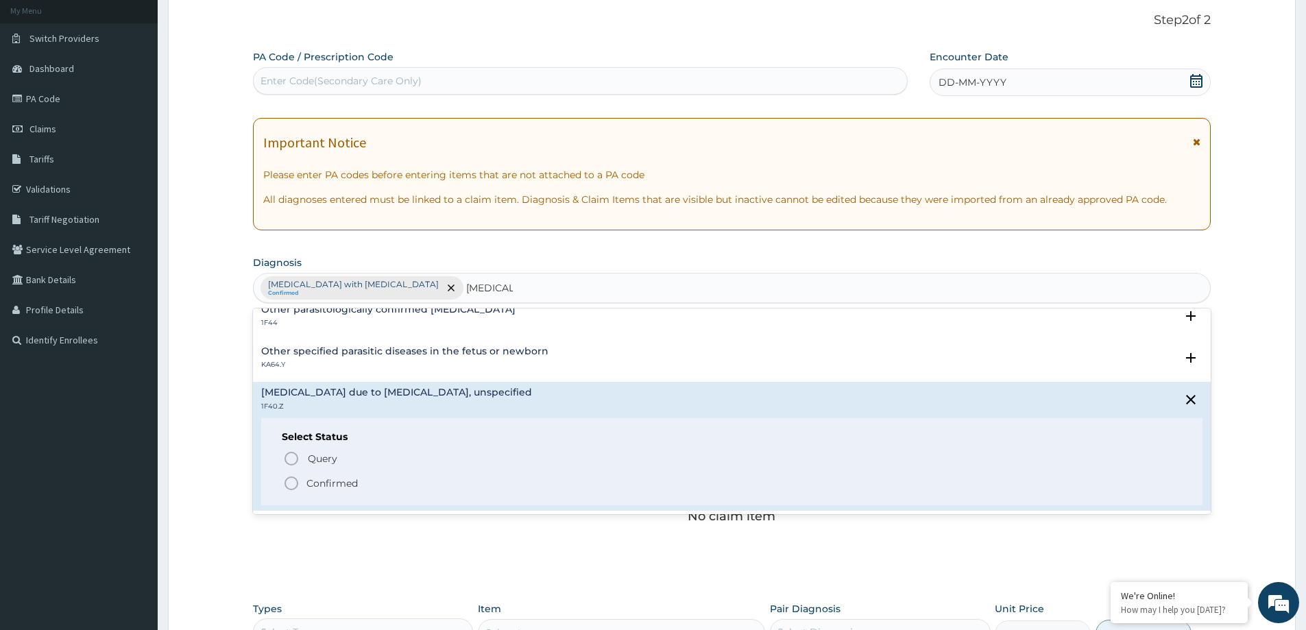
click at [349, 488] on p "Confirmed" at bounding box center [331, 483] width 51 height 14
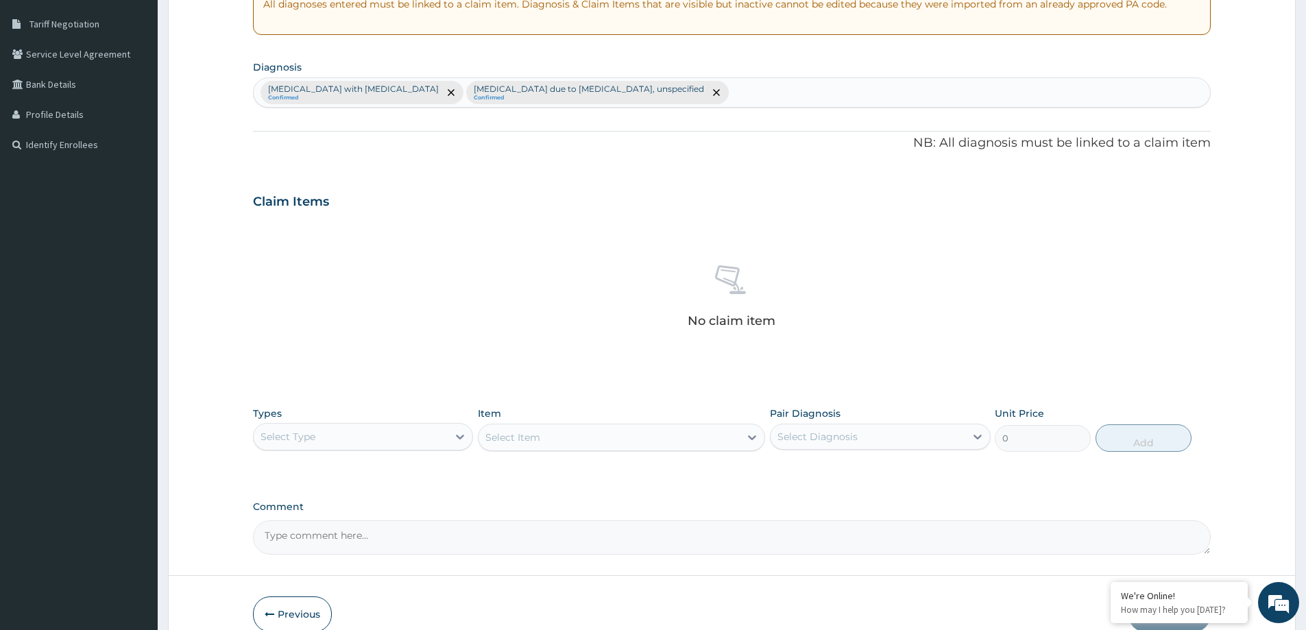
scroll to position [345, 0]
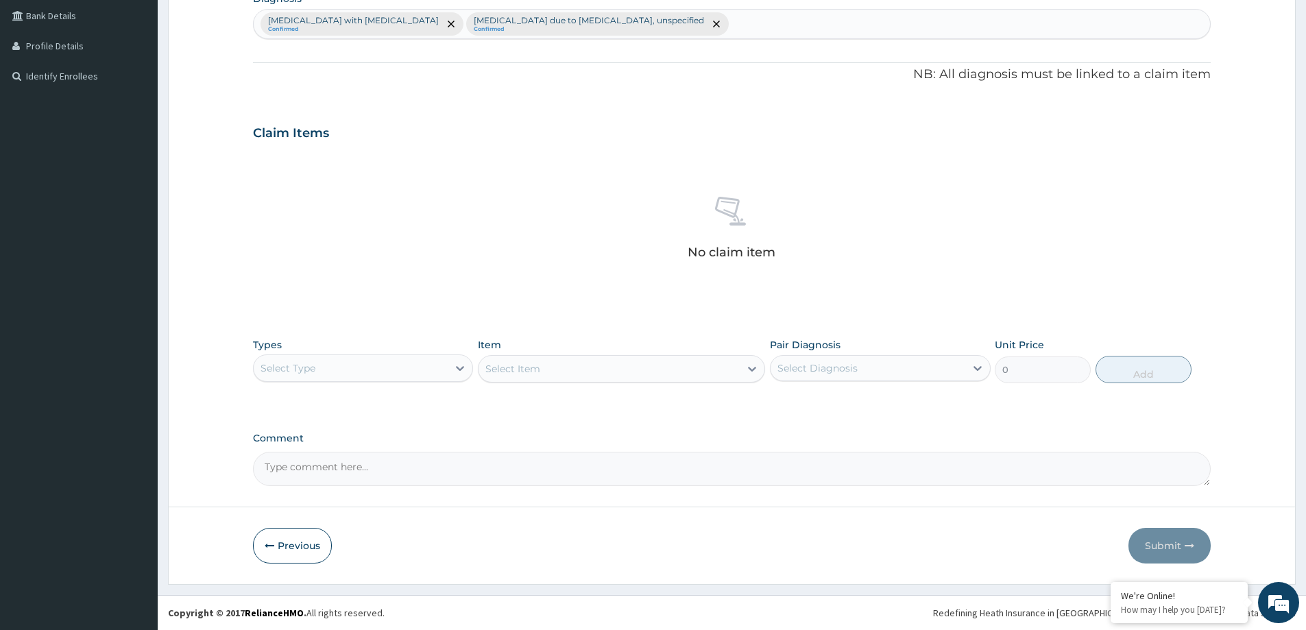
click at [325, 370] on div "Select Type" at bounding box center [351, 368] width 194 height 22
click at [328, 445] on div "Procedures" at bounding box center [363, 451] width 220 height 25
drag, startPoint x: 540, startPoint y: 362, endPoint x: 448, endPoint y: 348, distance: 93.6
click at [542, 361] on div "Select Item" at bounding box center [609, 369] width 261 height 22
click at [490, 364] on div "Select Item" at bounding box center [512, 369] width 55 height 14
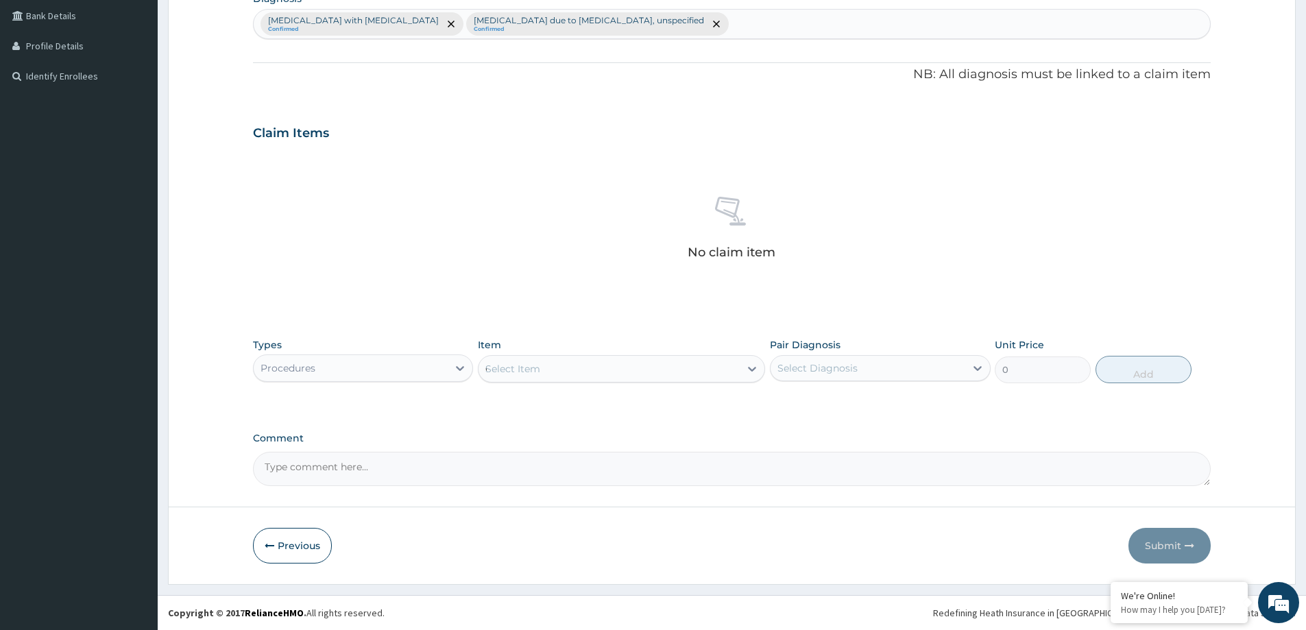
type input "GENERAL"
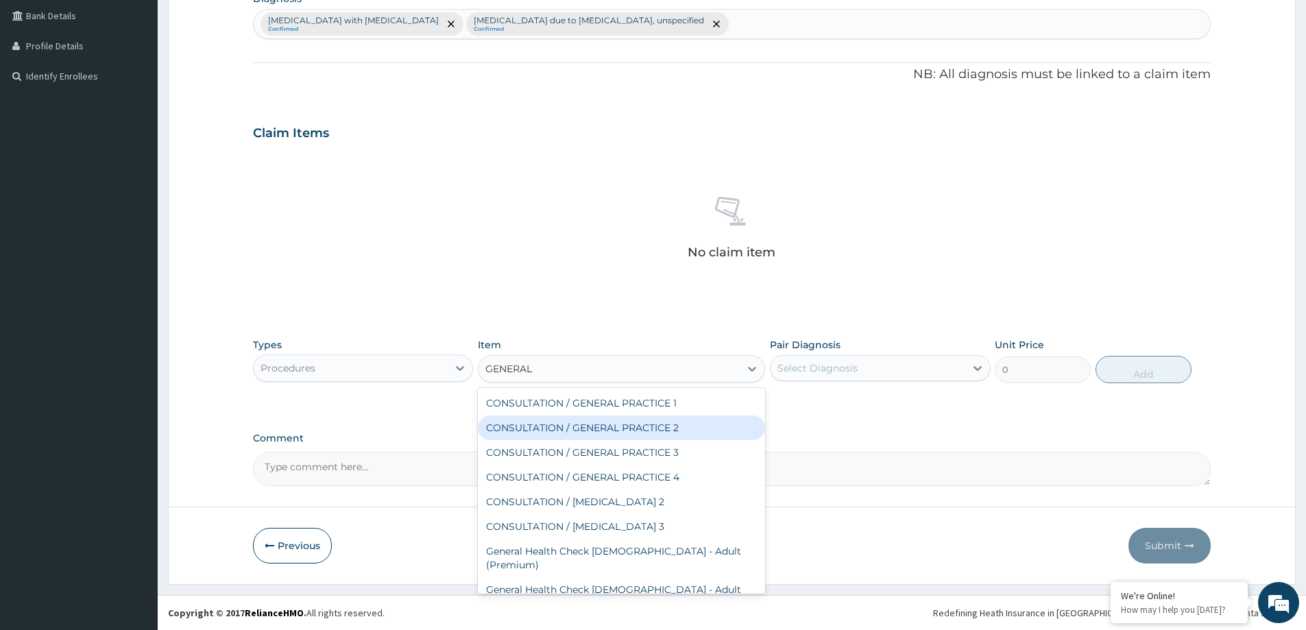
click at [597, 422] on div "CONSULTATION / GENERAL PRACTICE 2" at bounding box center [621, 427] width 287 height 25
type input "8400"
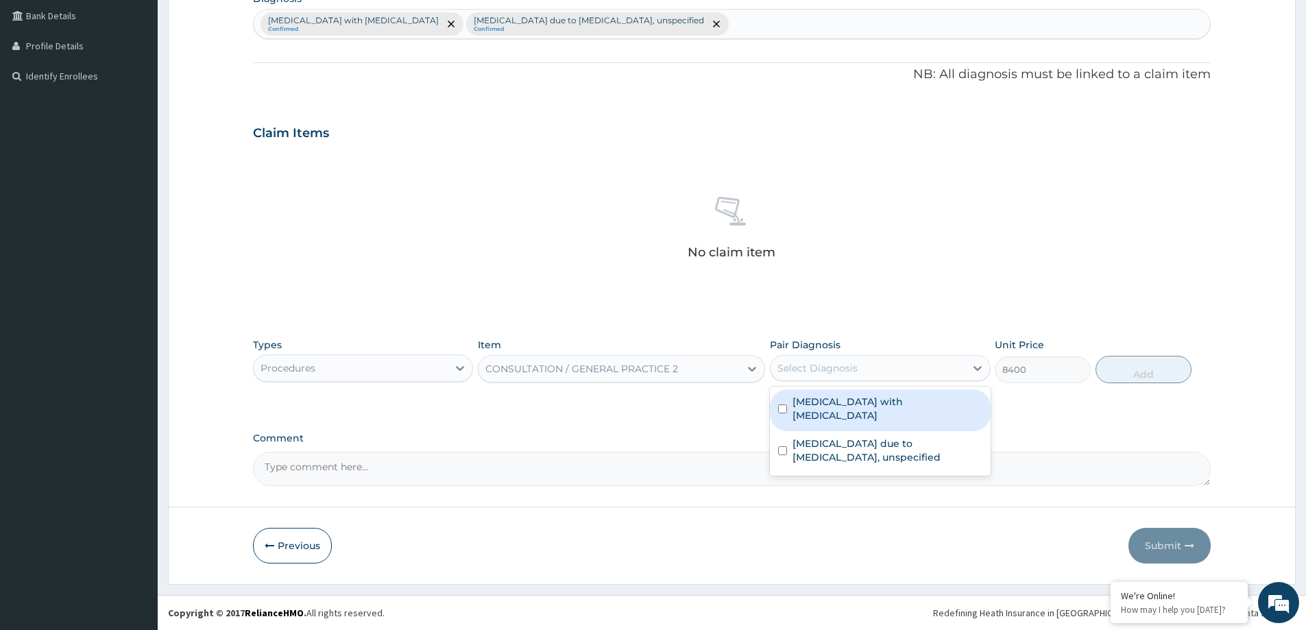
click at [804, 377] on div "Select Diagnosis" at bounding box center [868, 368] width 194 height 22
click at [830, 424] on div "Excessive menstruation with irregular cycle" at bounding box center [880, 410] width 220 height 42
checkbox input "true"
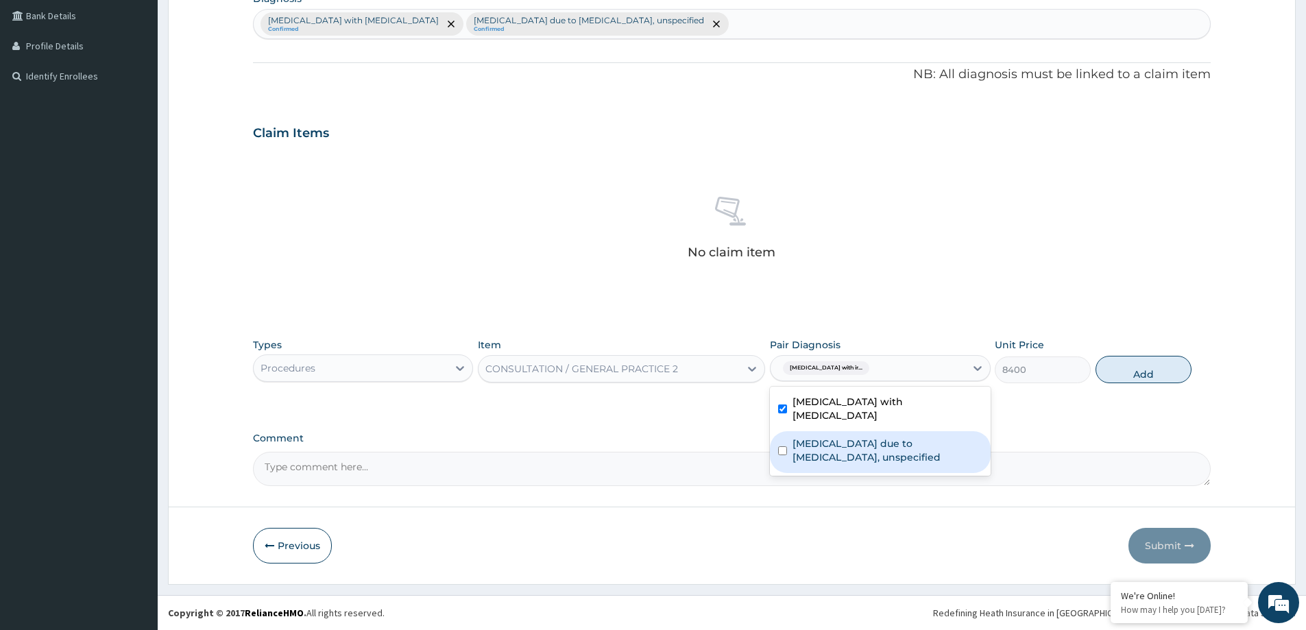
click at [830, 459] on label "[MEDICAL_DATA] due to [MEDICAL_DATA], unspecified" at bounding box center [886, 450] width 189 height 27
checkbox input "true"
click at [1104, 378] on button "Add" at bounding box center [1143, 369] width 96 height 27
type input "0"
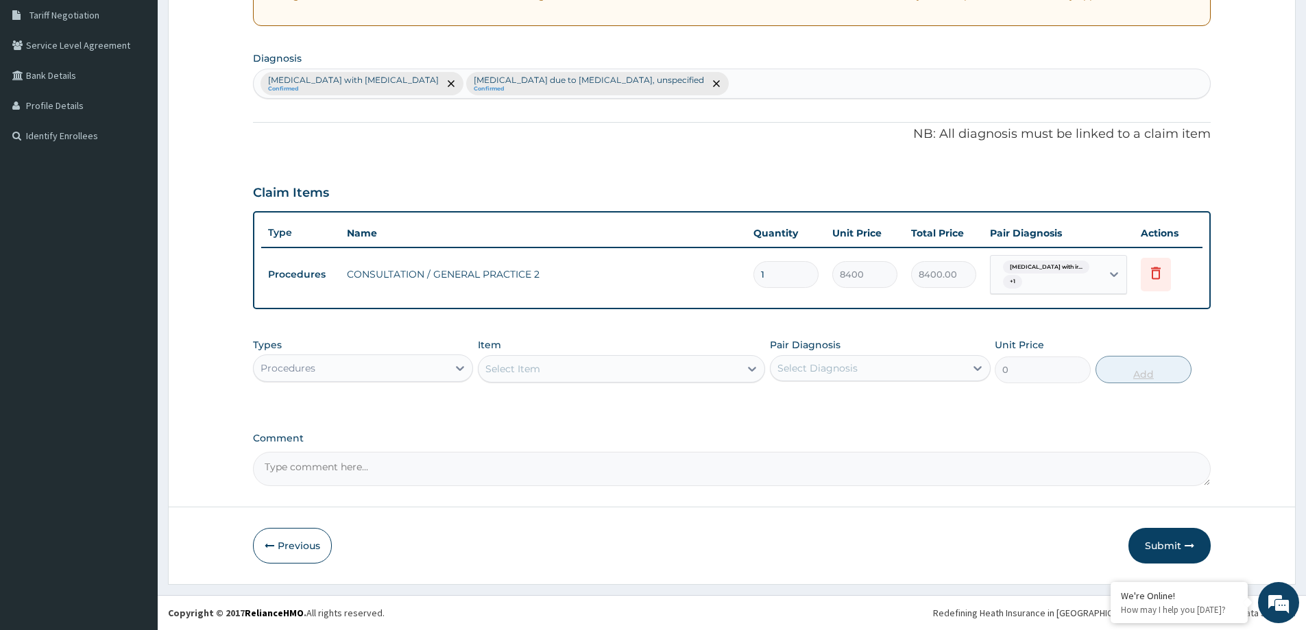
scroll to position [285, 0]
drag, startPoint x: 1181, startPoint y: 537, endPoint x: 266, endPoint y: 3, distance: 1059.4
click at [1181, 537] on button "Submit" at bounding box center [1169, 546] width 82 height 36
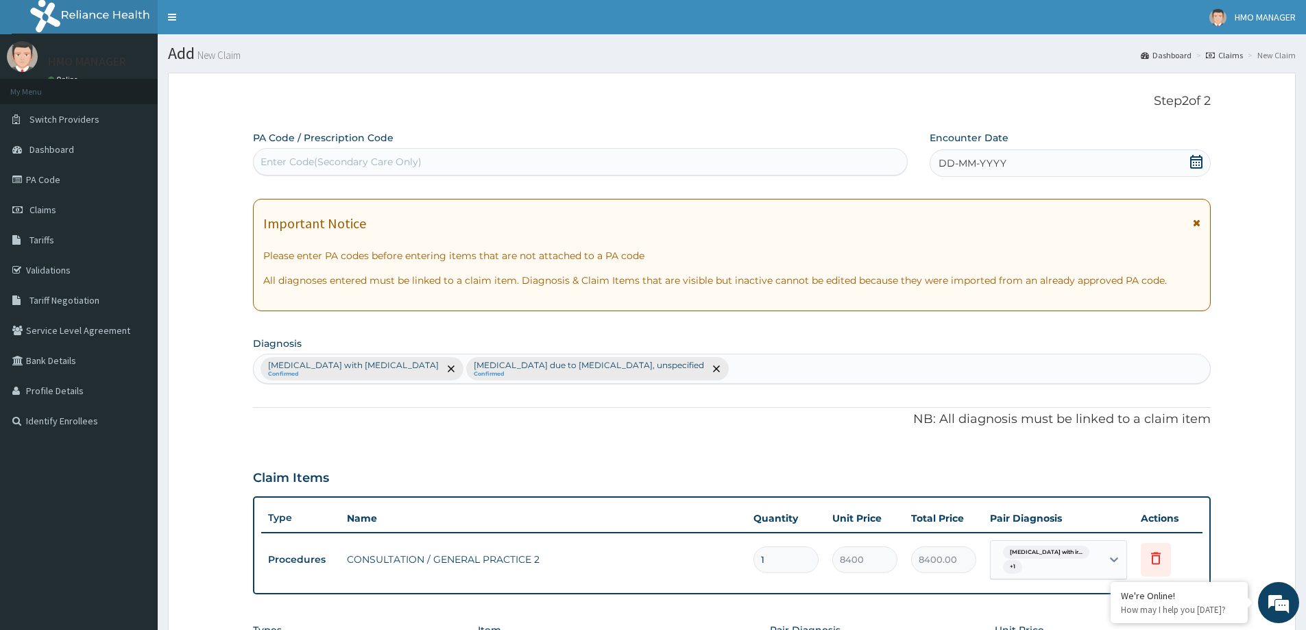
scroll to position [137, 0]
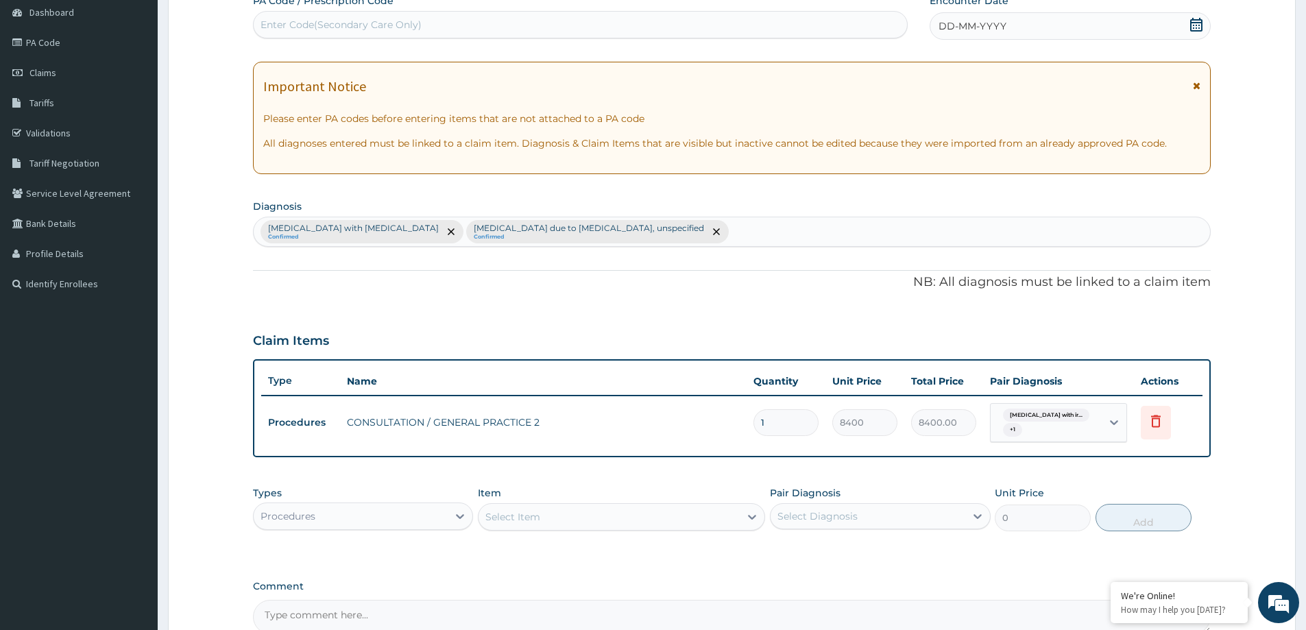
click at [966, 29] on span "DD-MM-YYYY" at bounding box center [973, 26] width 68 height 14
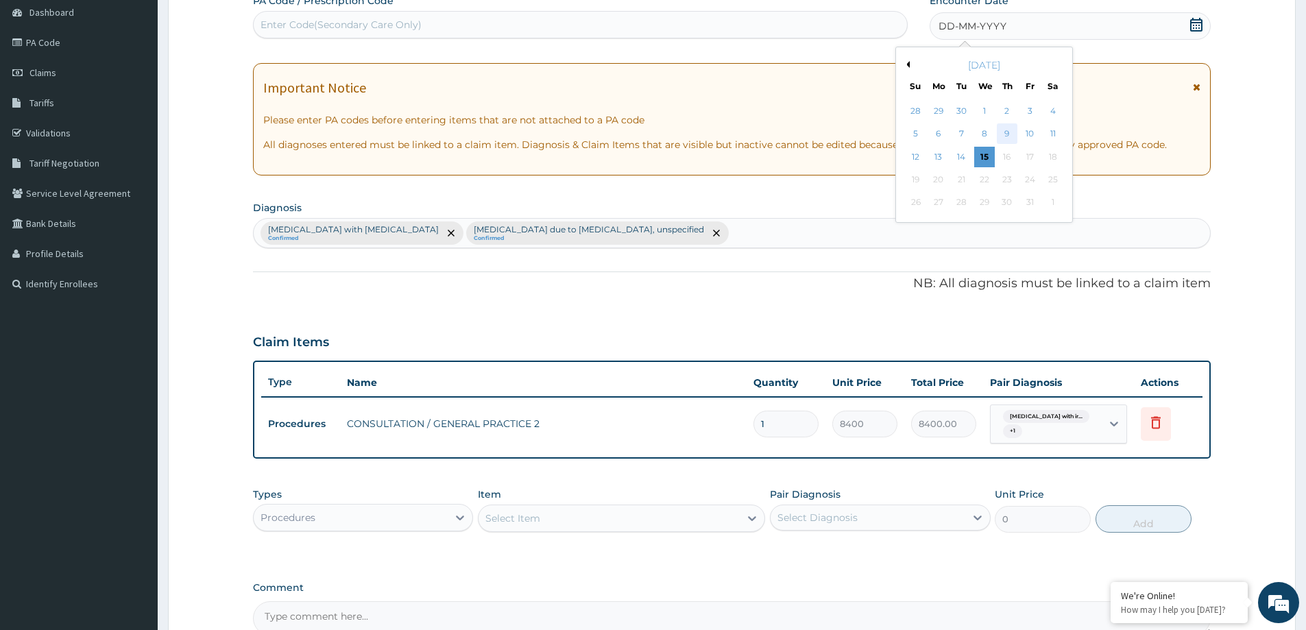
click at [1011, 136] on div "9" at bounding box center [1007, 134] width 21 height 21
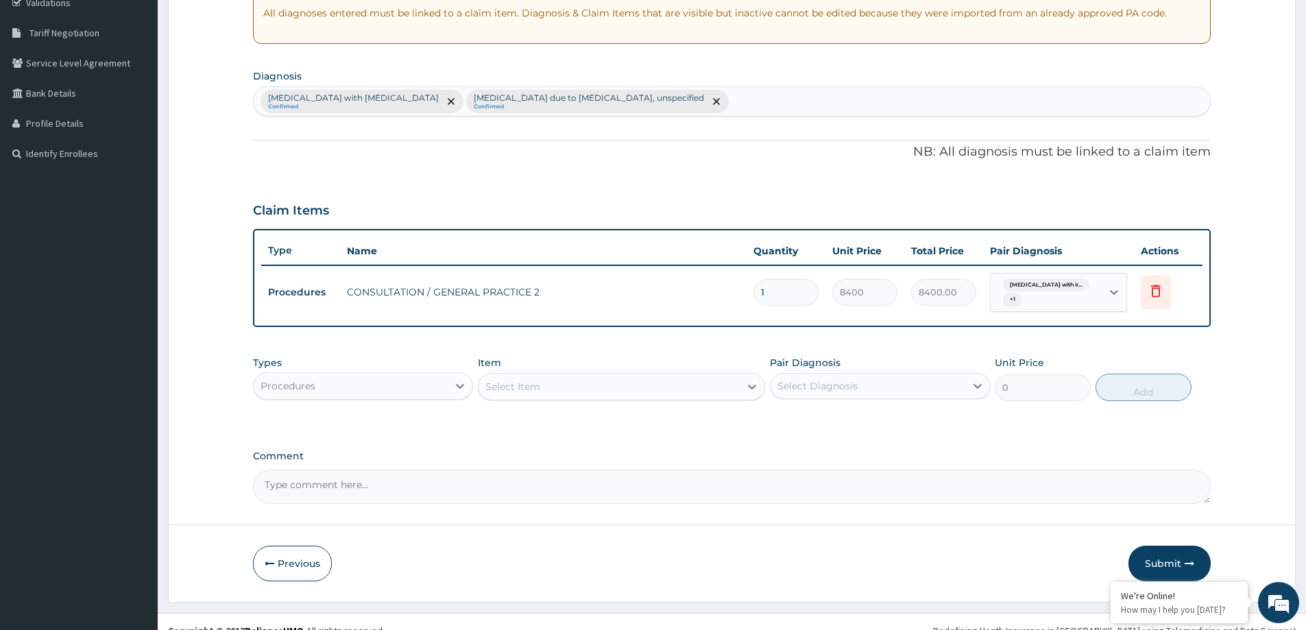
scroll to position [285, 0]
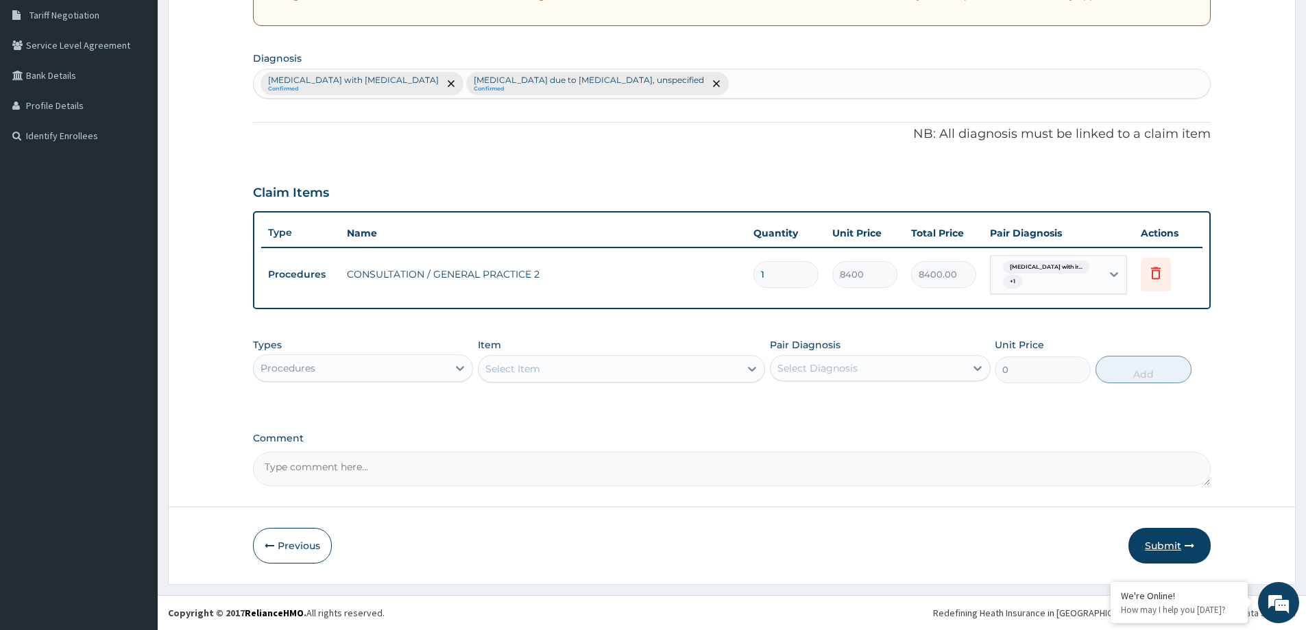
click at [1174, 542] on button "Submit" at bounding box center [1169, 546] width 82 height 36
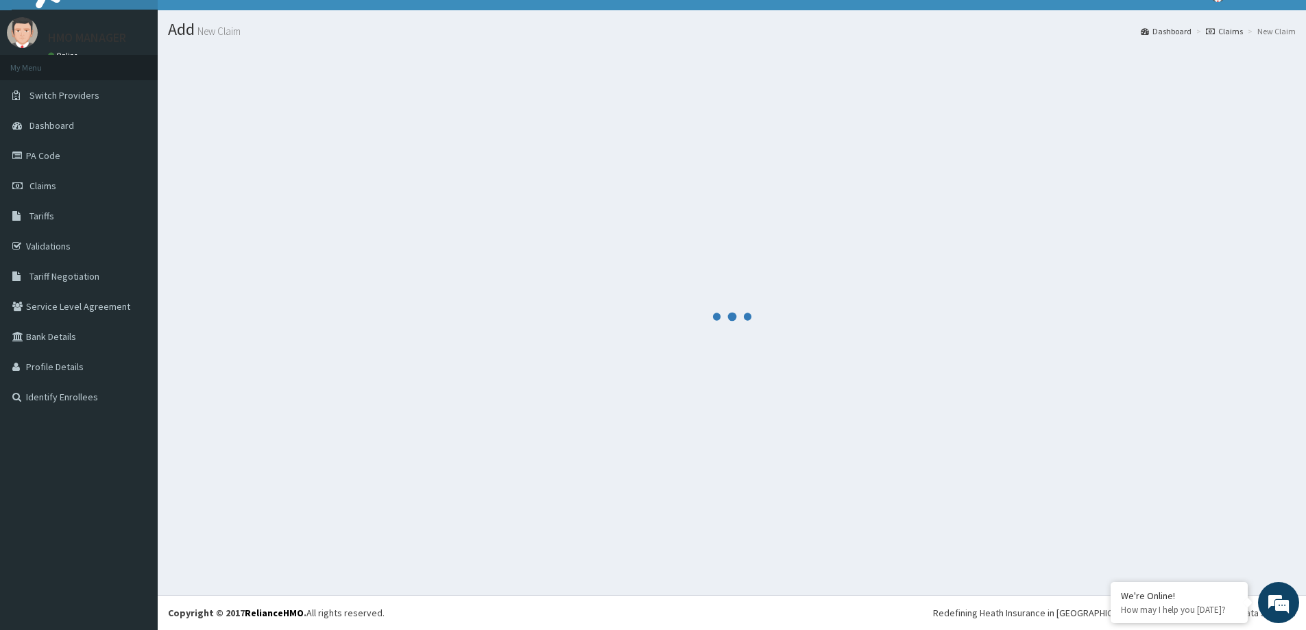
scroll to position [24, 0]
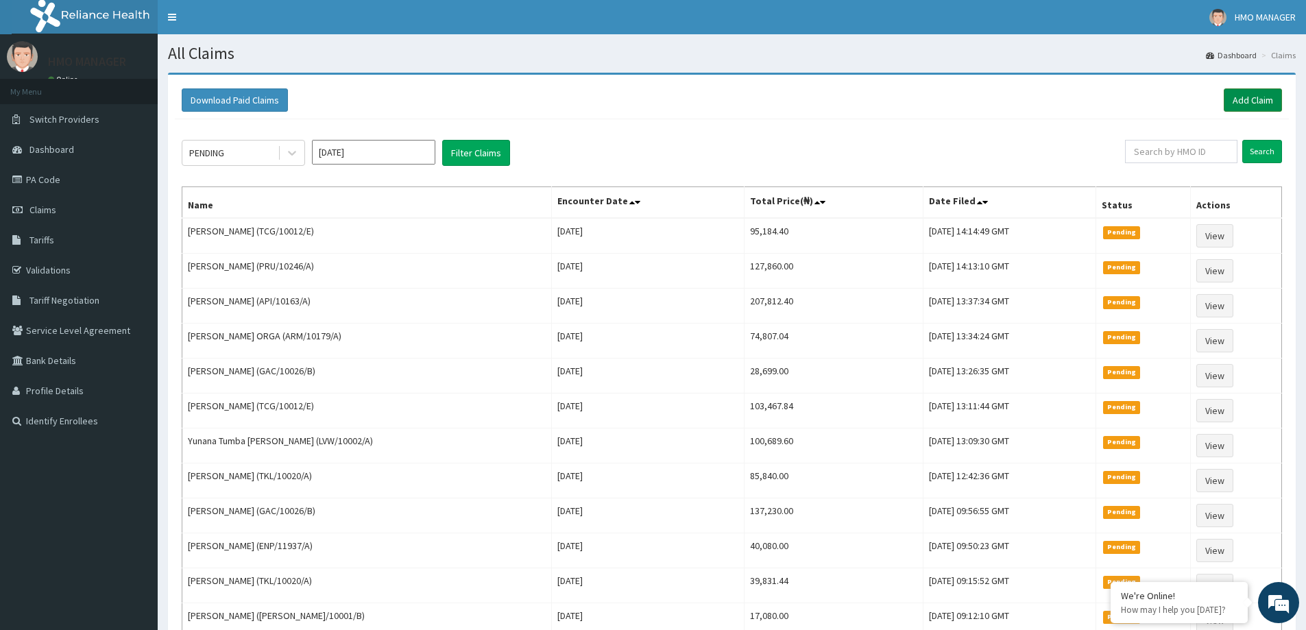
drag, startPoint x: 1258, startPoint y: 105, endPoint x: 1245, endPoint y: 105, distance: 13.0
click at [1257, 104] on link "Add Claim" at bounding box center [1253, 99] width 58 height 23
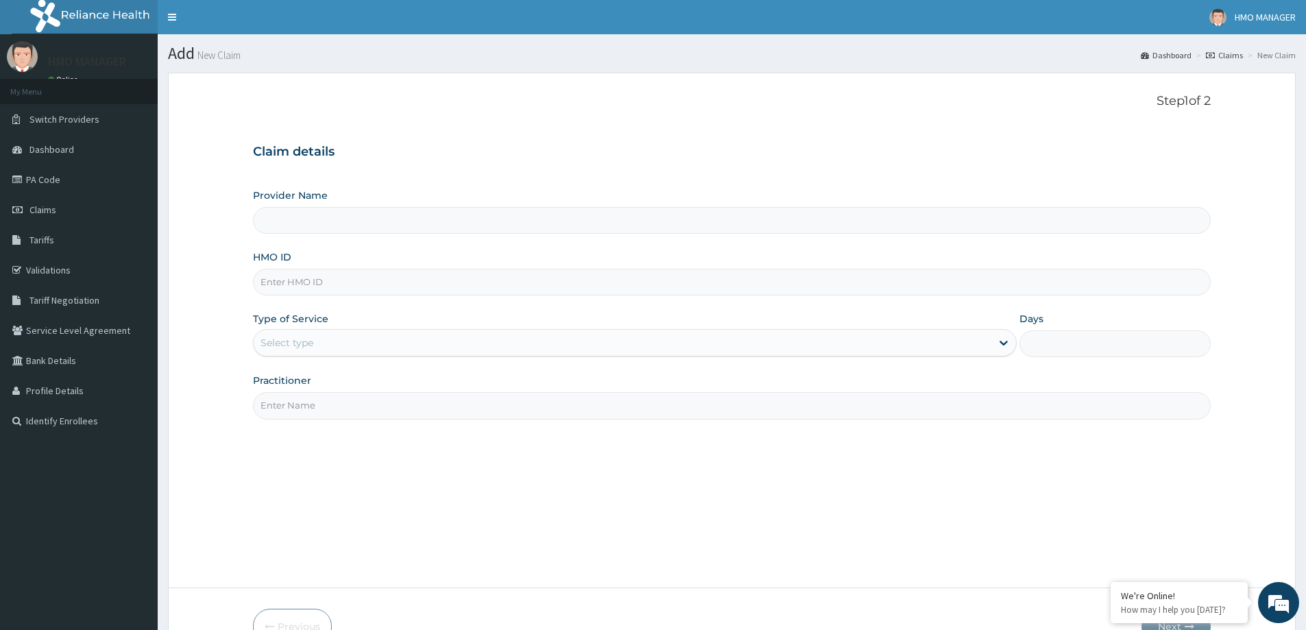
type input "CEDARCREST HOSPITAL LIMITED"
paste input "GBI/10061/C"
type input "GBI/10061/C"
click at [309, 341] on div "Select type" at bounding box center [287, 343] width 53 height 14
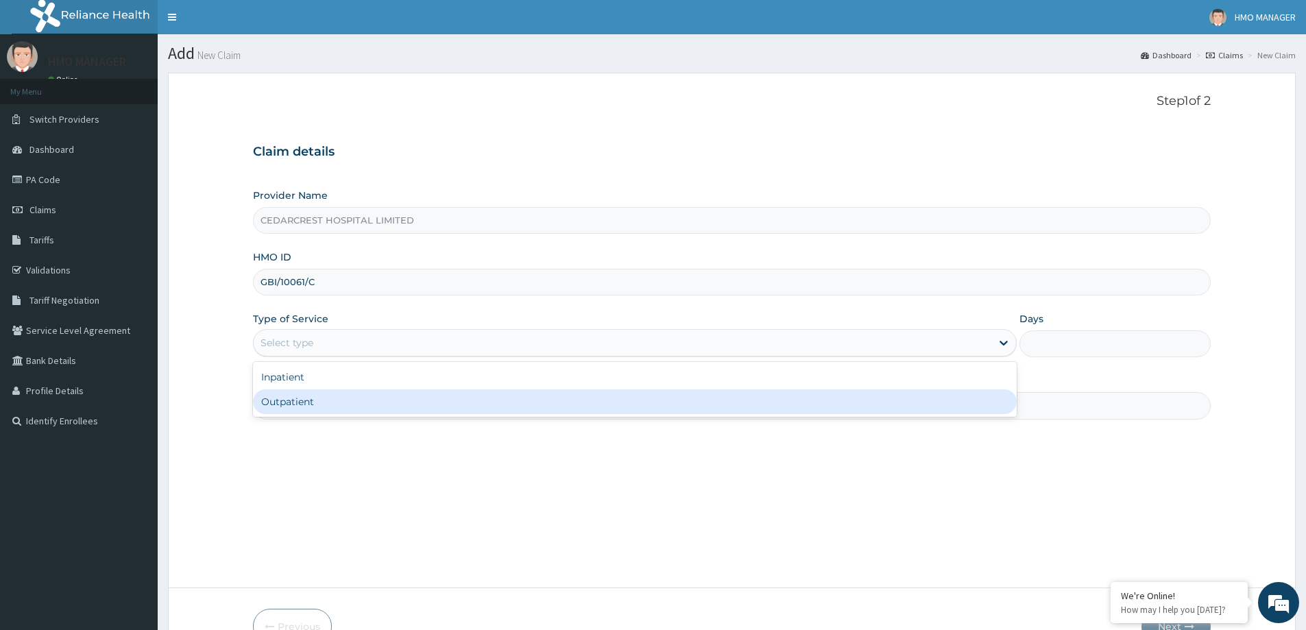
click at [300, 397] on div "Outpatient" at bounding box center [635, 401] width 764 height 25
type input "1"
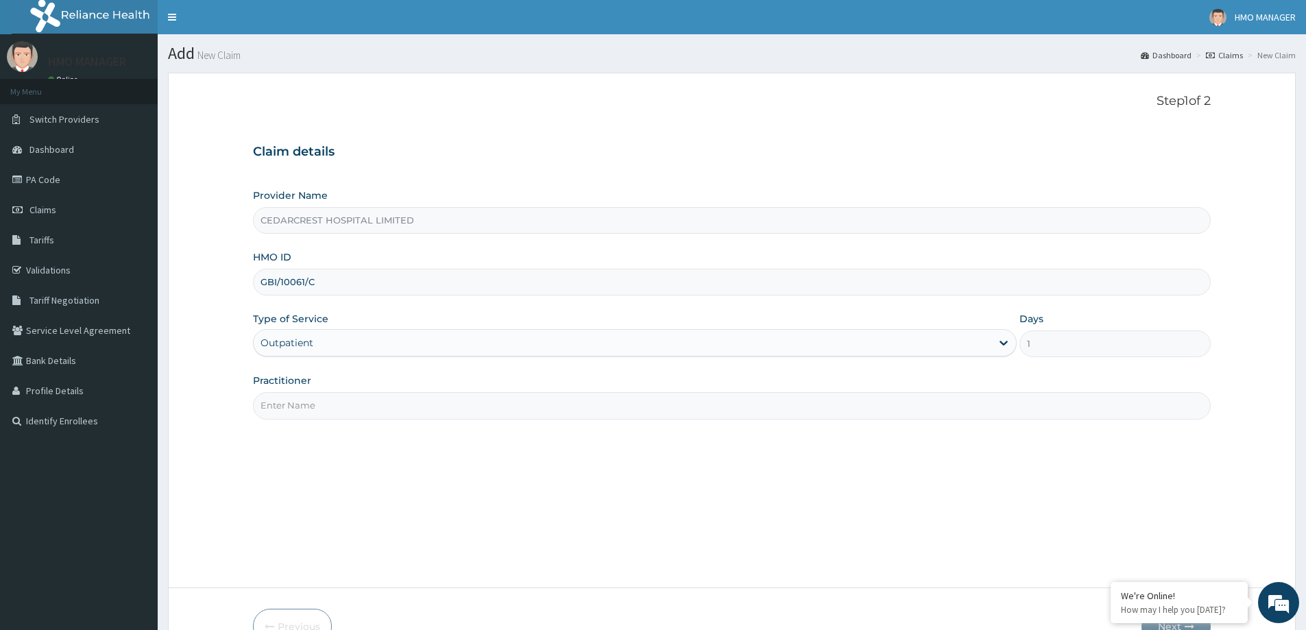
drag, startPoint x: 298, startPoint y: 418, endPoint x: 248, endPoint y: 276, distance: 150.2
click at [297, 417] on input "Practitioner" at bounding box center [732, 405] width 958 height 27
paste input "Dr Mfoniso Inyang"
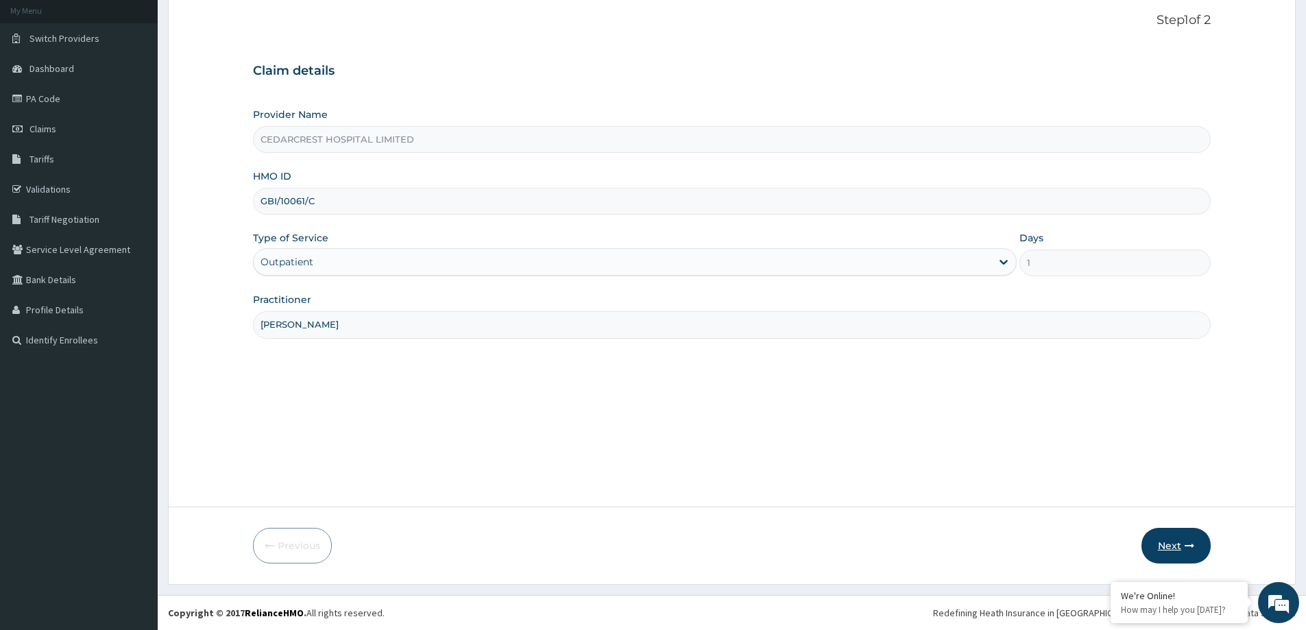
type input "Dr Mfoniso Inyang"
click at [1172, 535] on button "Next" at bounding box center [1175, 546] width 69 height 36
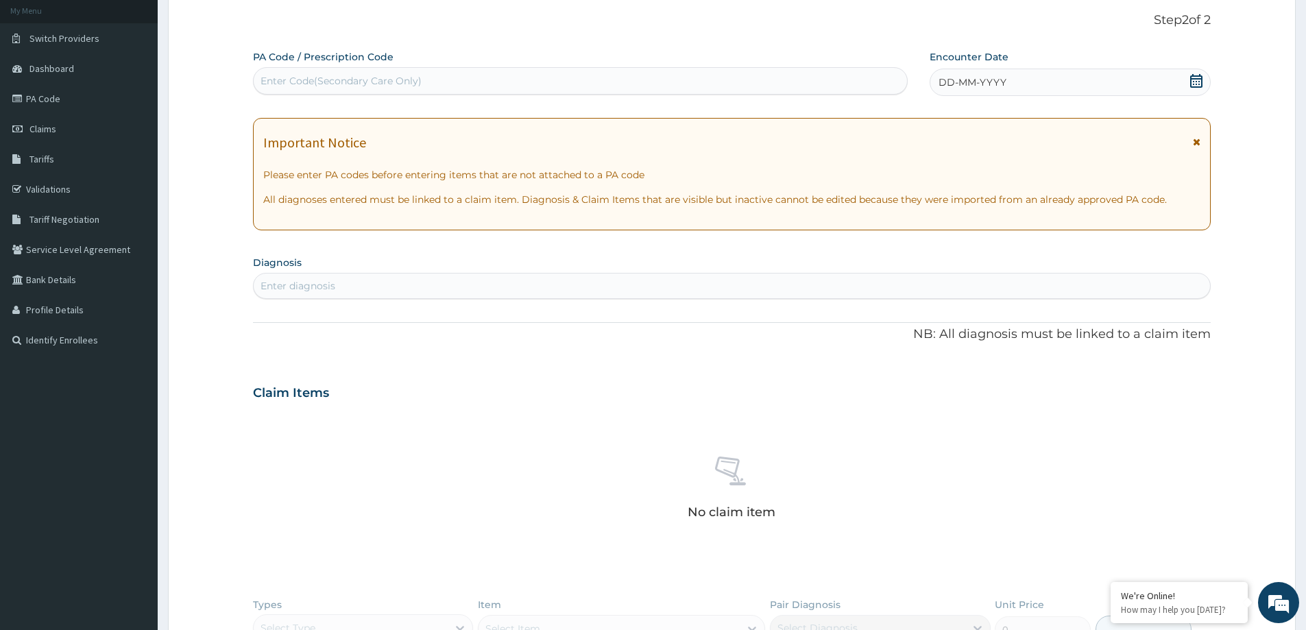
click at [275, 78] on div "Enter Code(Secondary Care Only)" at bounding box center [341, 81] width 161 height 14
paste input "PA/DE9998"
type input "PA/DE9998"
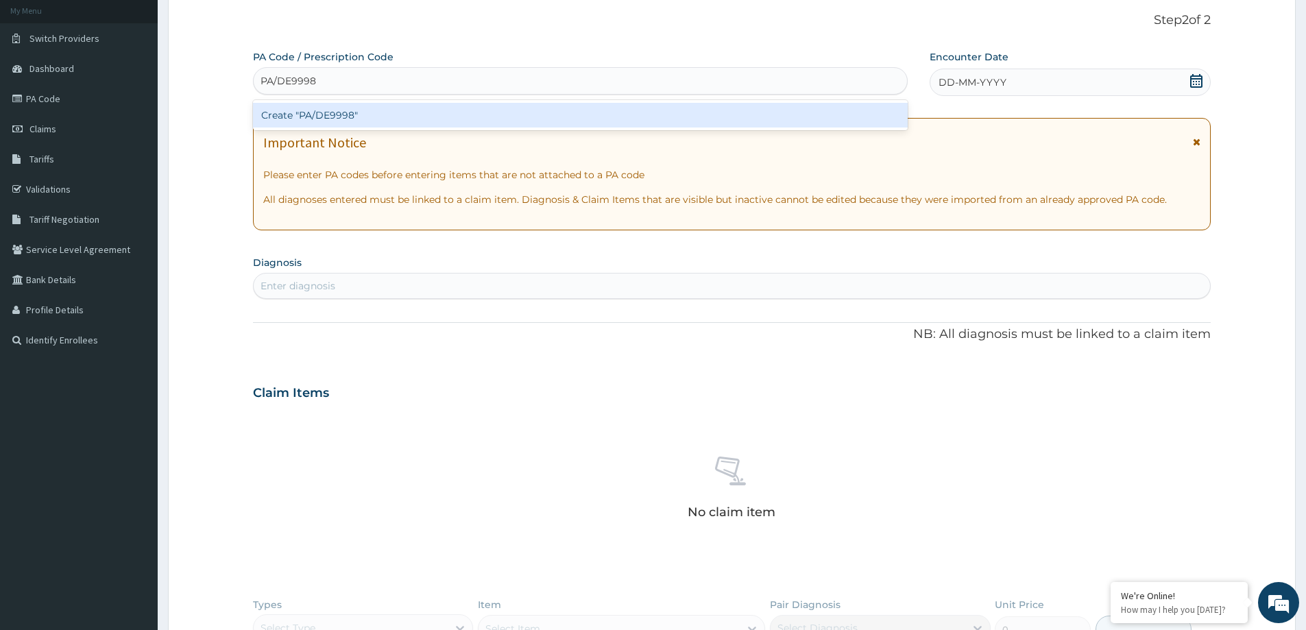
click at [304, 126] on div "Create "PA/DE9998"" at bounding box center [580, 115] width 655 height 25
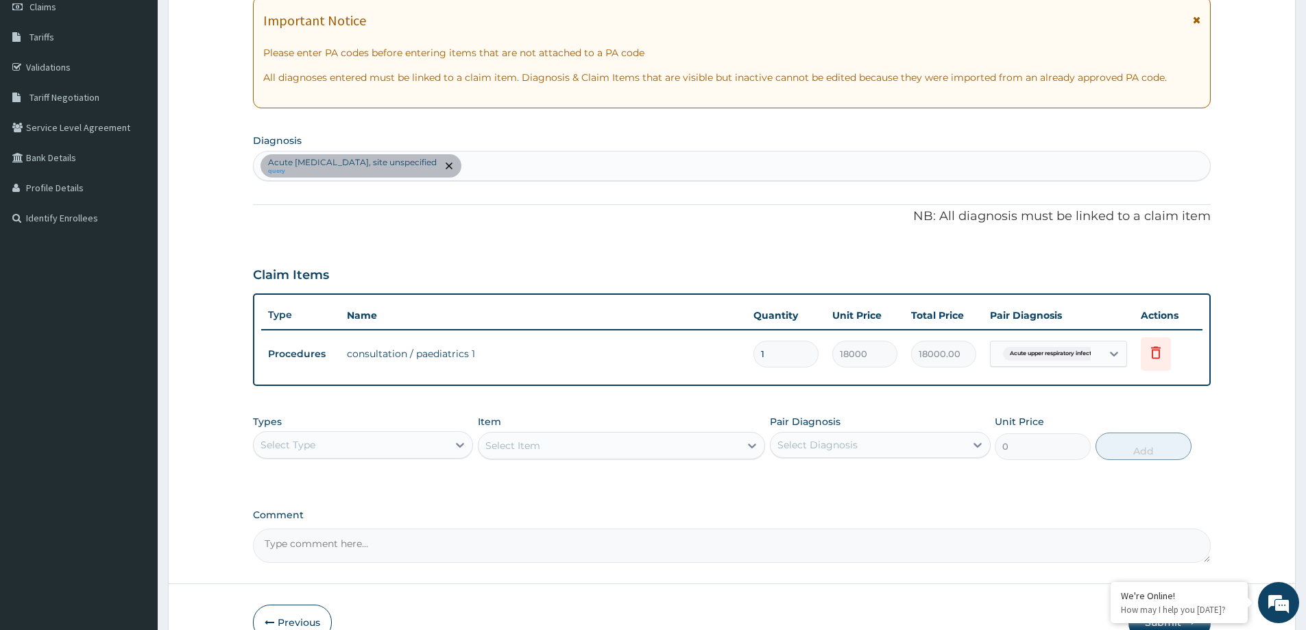
scroll to position [218, 0]
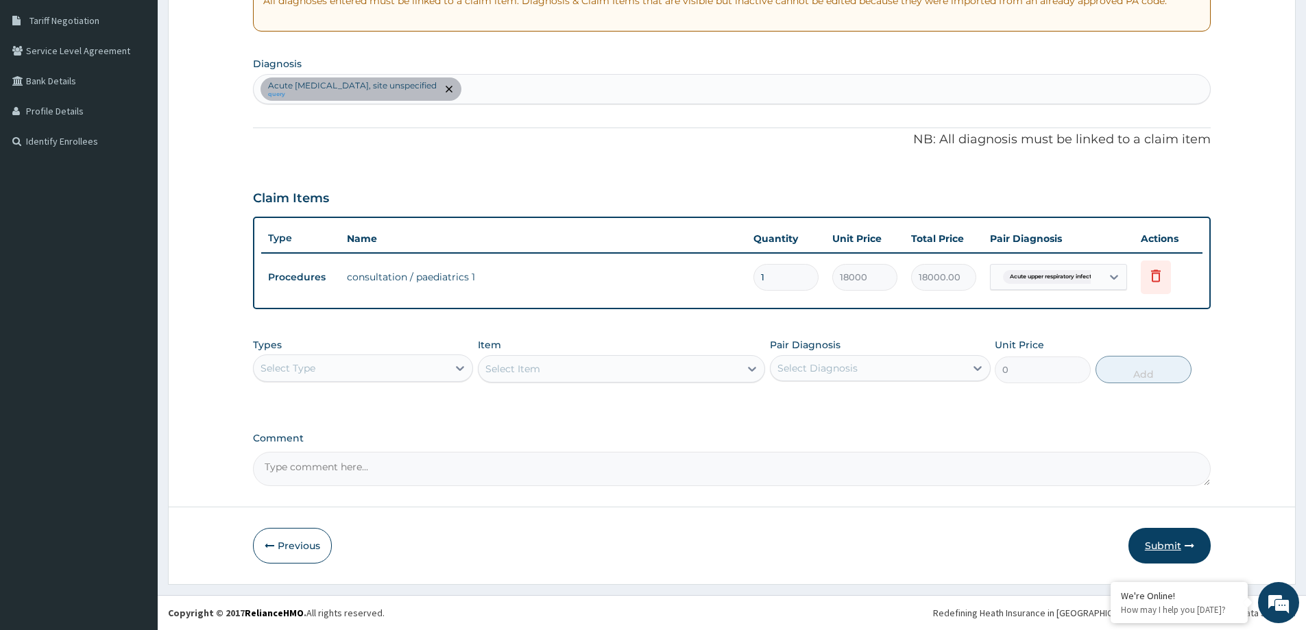
click at [1178, 550] on button "Submit" at bounding box center [1169, 546] width 82 height 36
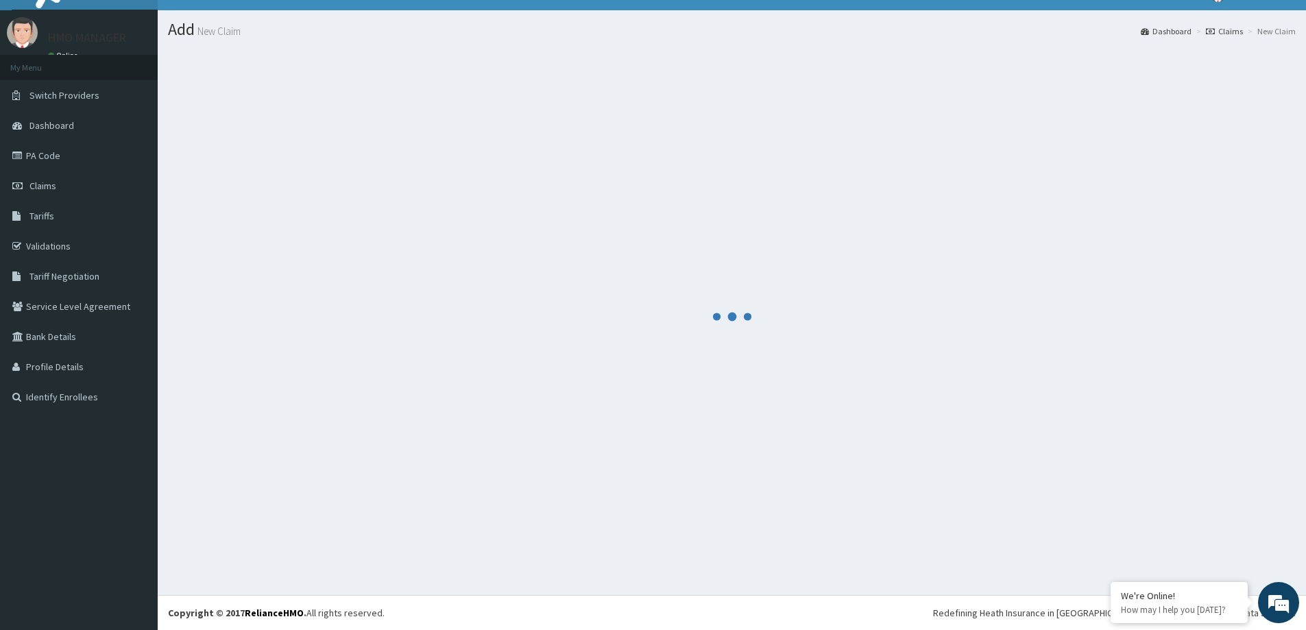
scroll to position [24, 0]
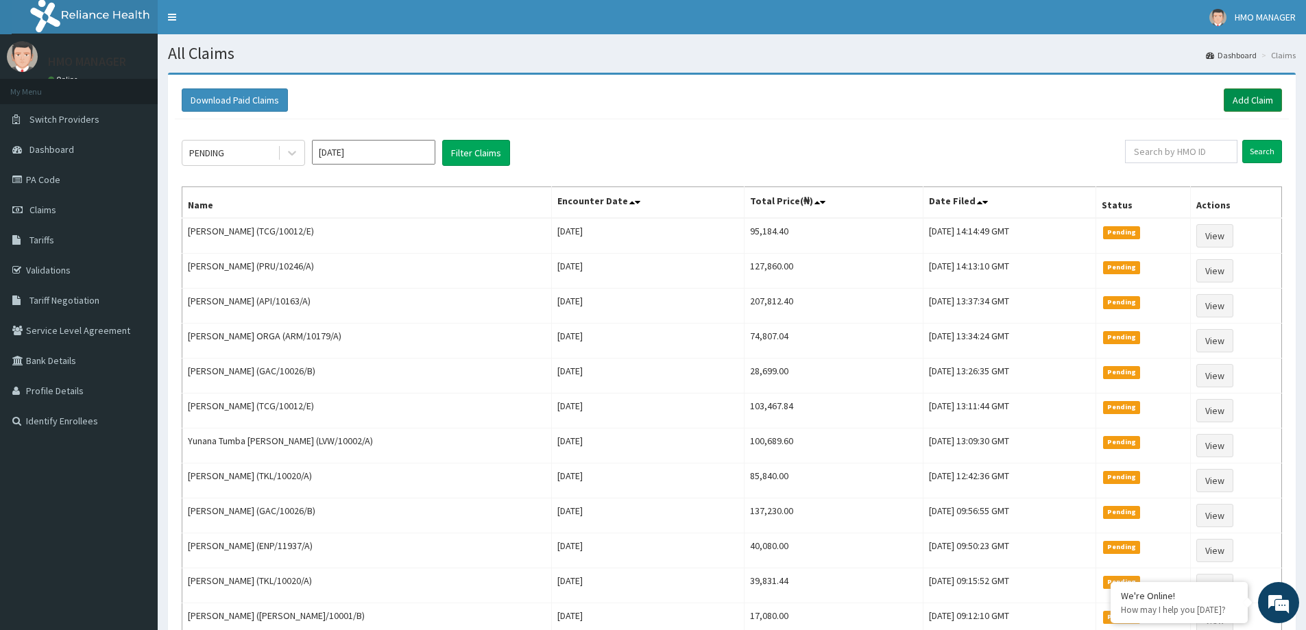
click at [1237, 99] on link "Add Claim" at bounding box center [1253, 99] width 58 height 23
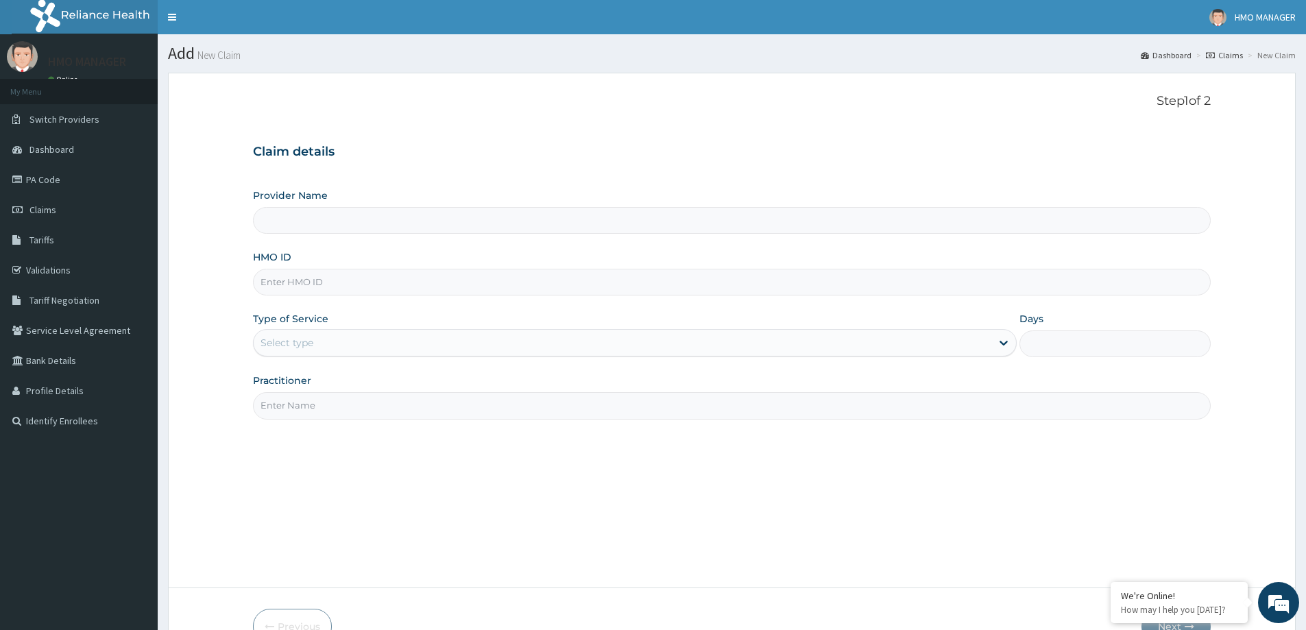
type input "NAM/10003/A"
click at [295, 351] on div "Select type" at bounding box center [623, 343] width 738 height 22
type input "CEDARCREST HOSPITAL LIMITED"
type input "1"
click at [289, 407] on input "Practitioner" at bounding box center [732, 405] width 958 height 27
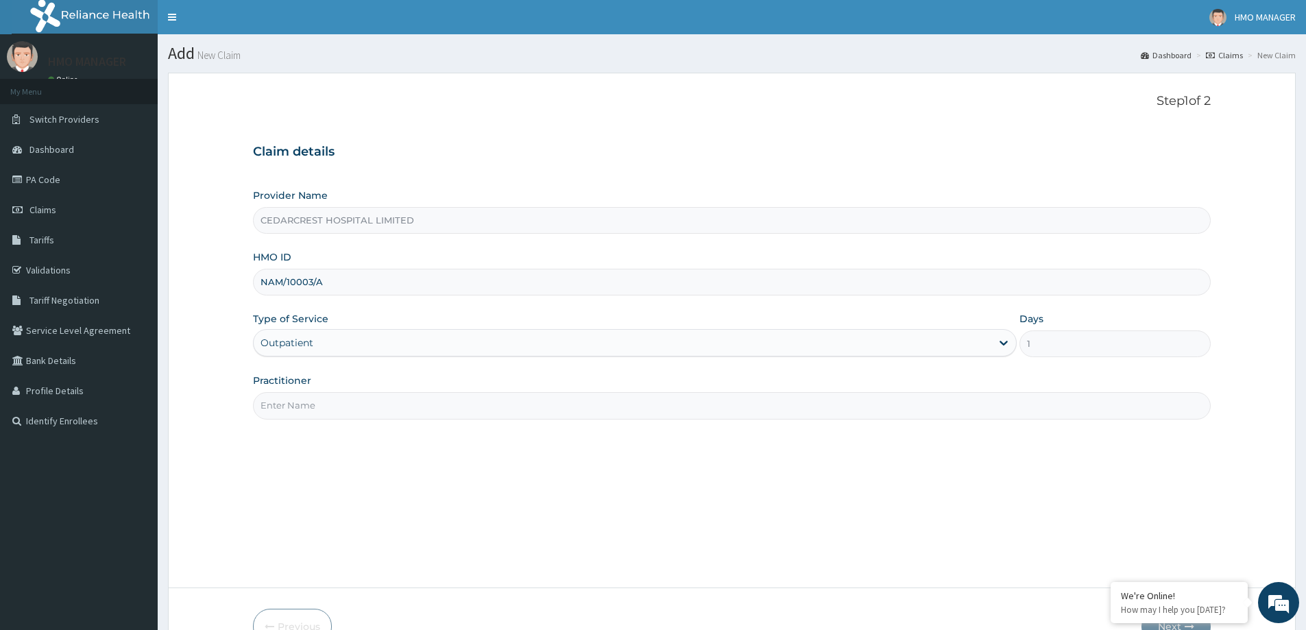
paste input "[PERSON_NAME]"
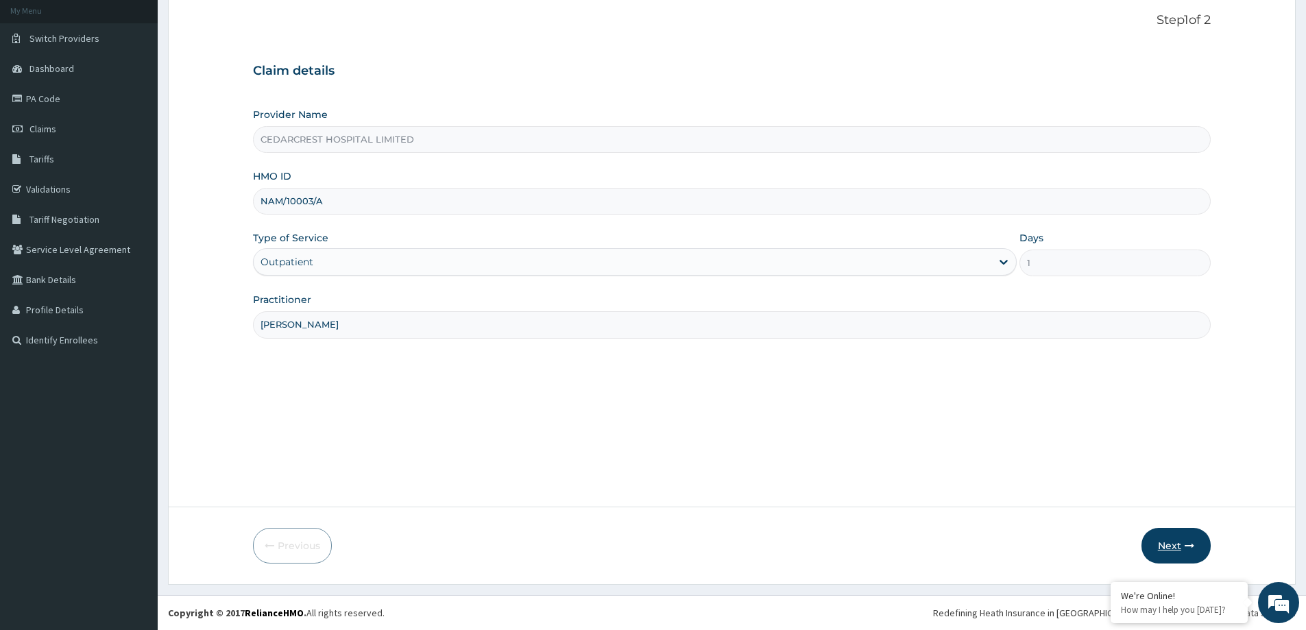
type input "[PERSON_NAME]"
click at [1163, 546] on button "Next" at bounding box center [1175, 546] width 69 height 36
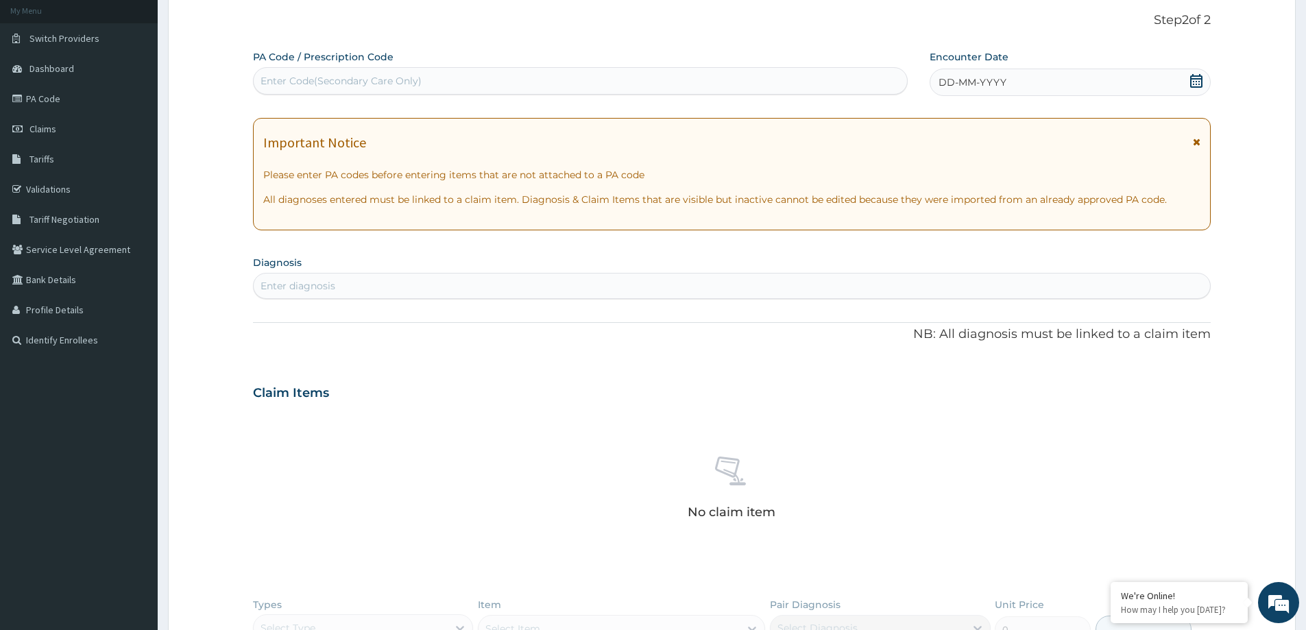
click at [315, 91] on div "Enter Code(Secondary Care Only)" at bounding box center [580, 81] width 653 height 22
paste input "PA/E351F8"
type input "PA/E351F8"
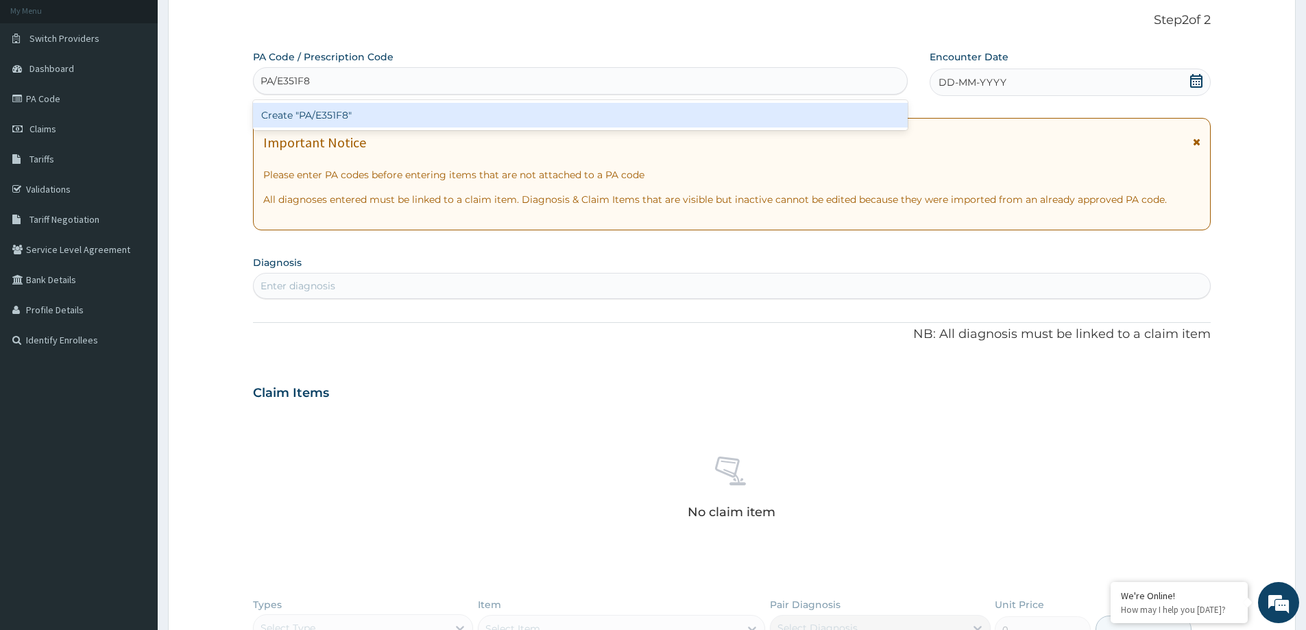
drag, startPoint x: 322, startPoint y: 101, endPoint x: 324, endPoint y: 90, distance: 11.1
click at [323, 90] on div "option Create "PA/E351F8" focused, 1 of 1. 1 result available for search term P…" at bounding box center [580, 80] width 655 height 27
click at [328, 113] on div "Create "PA/E351F8"" at bounding box center [580, 115] width 655 height 25
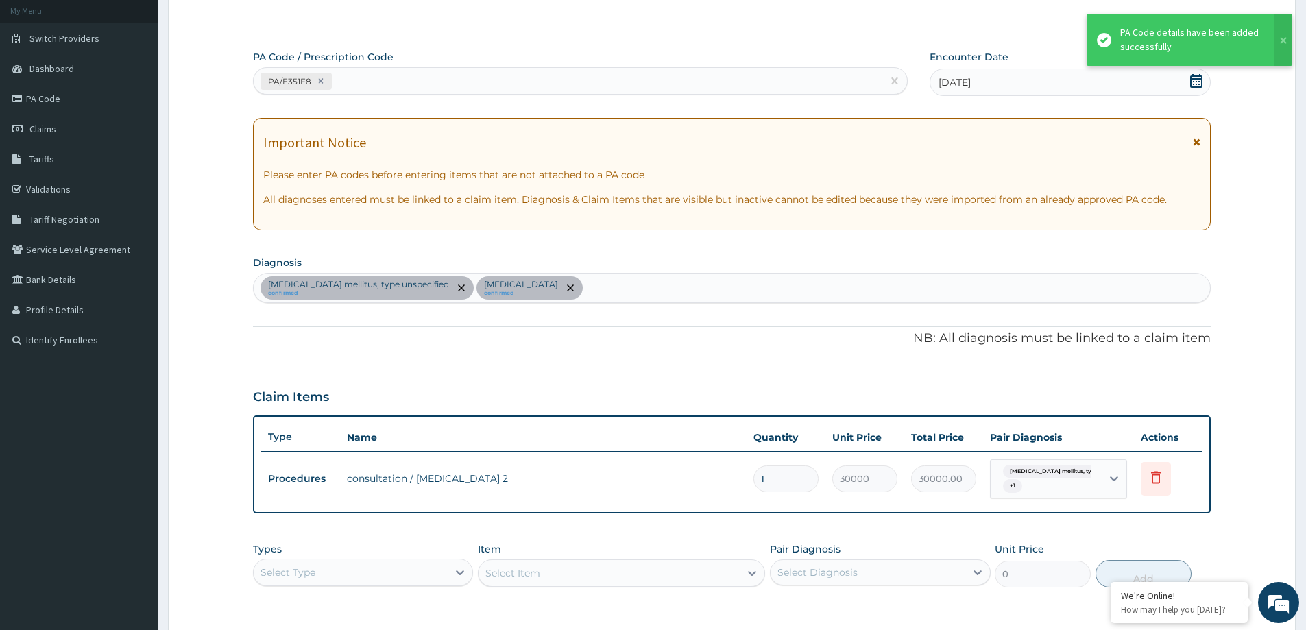
scroll to position [285, 0]
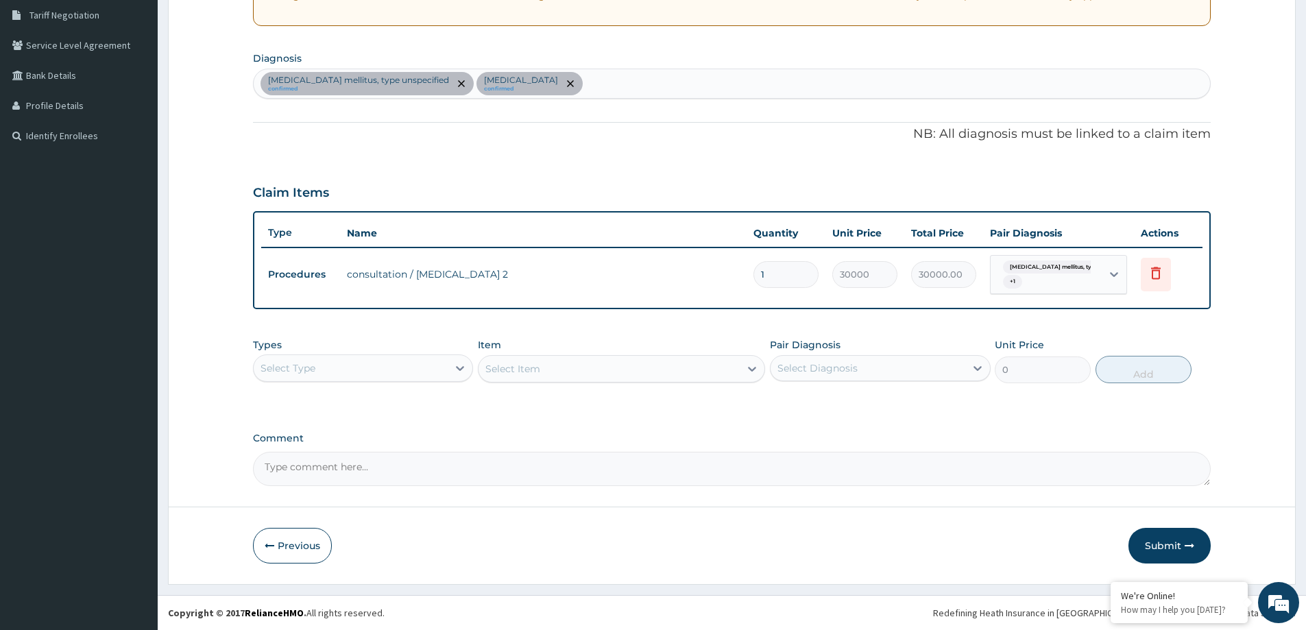
click at [348, 369] on div "Select Type" at bounding box center [351, 368] width 194 height 22
drag, startPoint x: 306, startPoint y: 553, endPoint x: 152, endPoint y: 278, distance: 315.2
click at [306, 551] on div "Drugs" at bounding box center [363, 550] width 220 height 25
drag, startPoint x: 600, startPoint y: 88, endPoint x: 617, endPoint y: 104, distance: 22.8
click at [601, 88] on div "[MEDICAL_DATA] mellitus, type unspecified confirmed [MEDICAL_DATA] confirmed" at bounding box center [732, 83] width 956 height 29
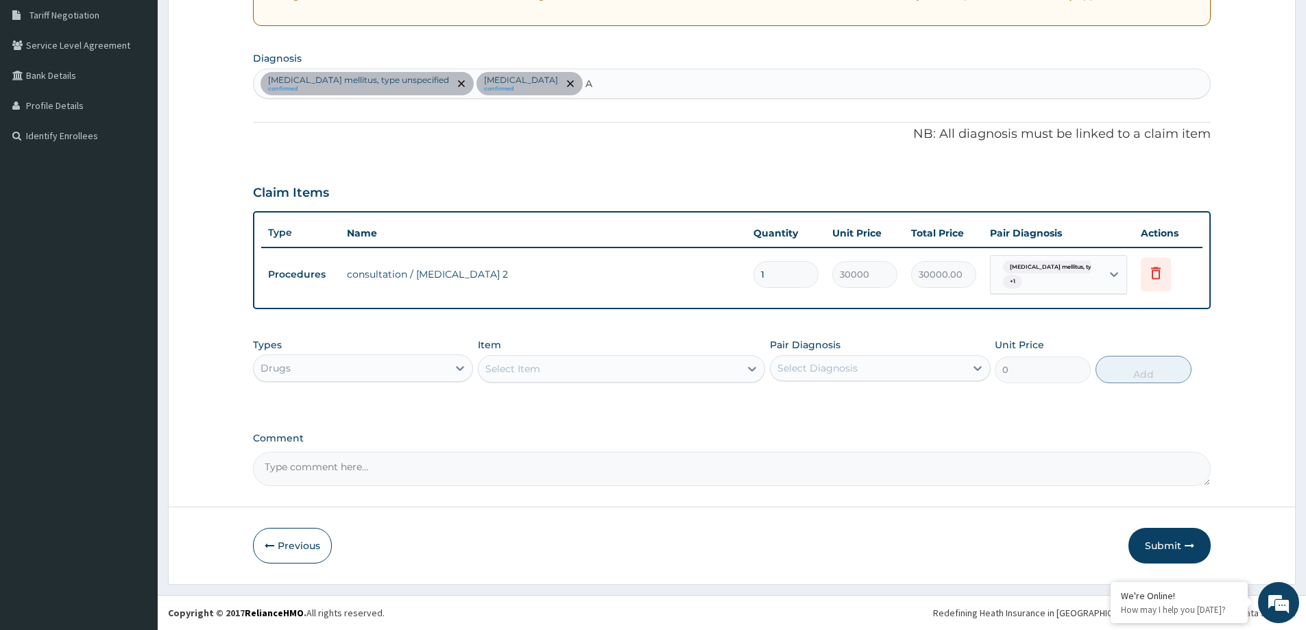
type input "A"
type input "JOINT PAIN"
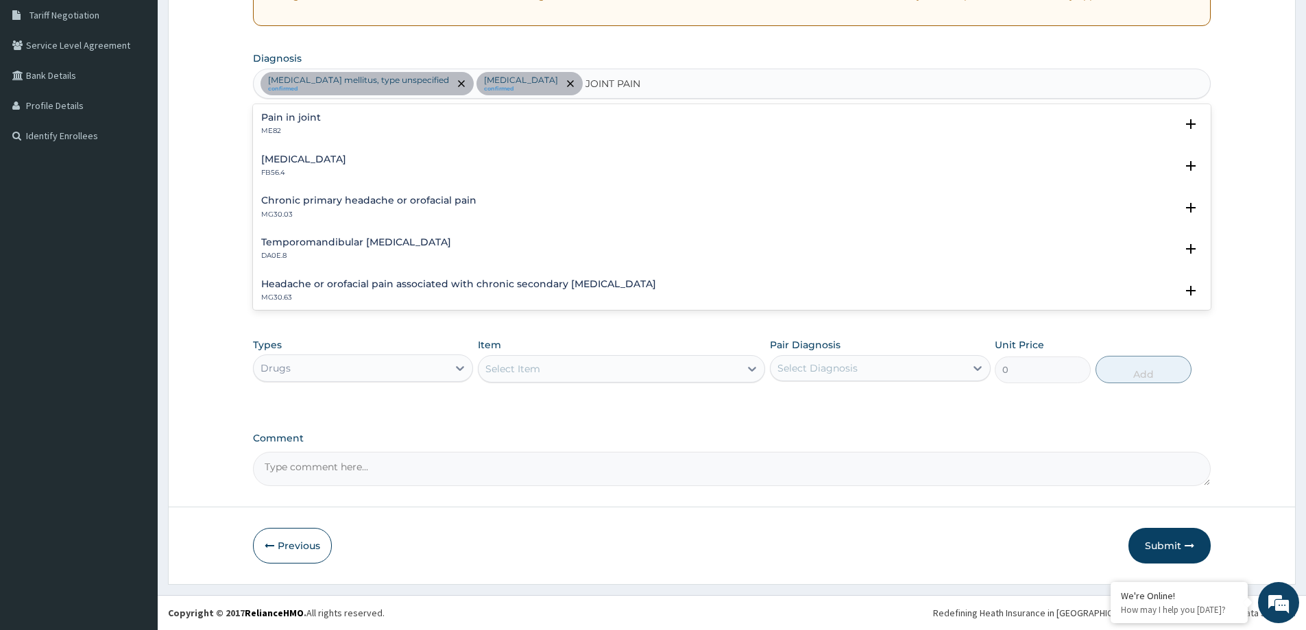
scroll to position [49, 0]
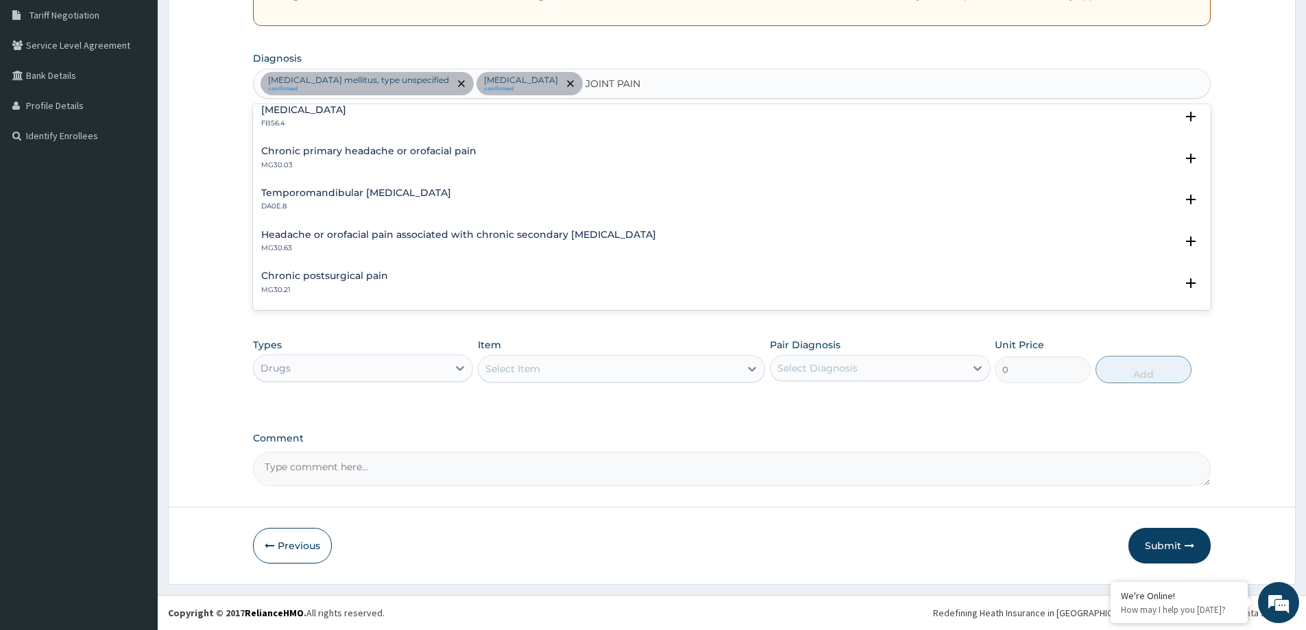
click at [347, 202] on p "DA0E.8" at bounding box center [356, 207] width 190 height 10
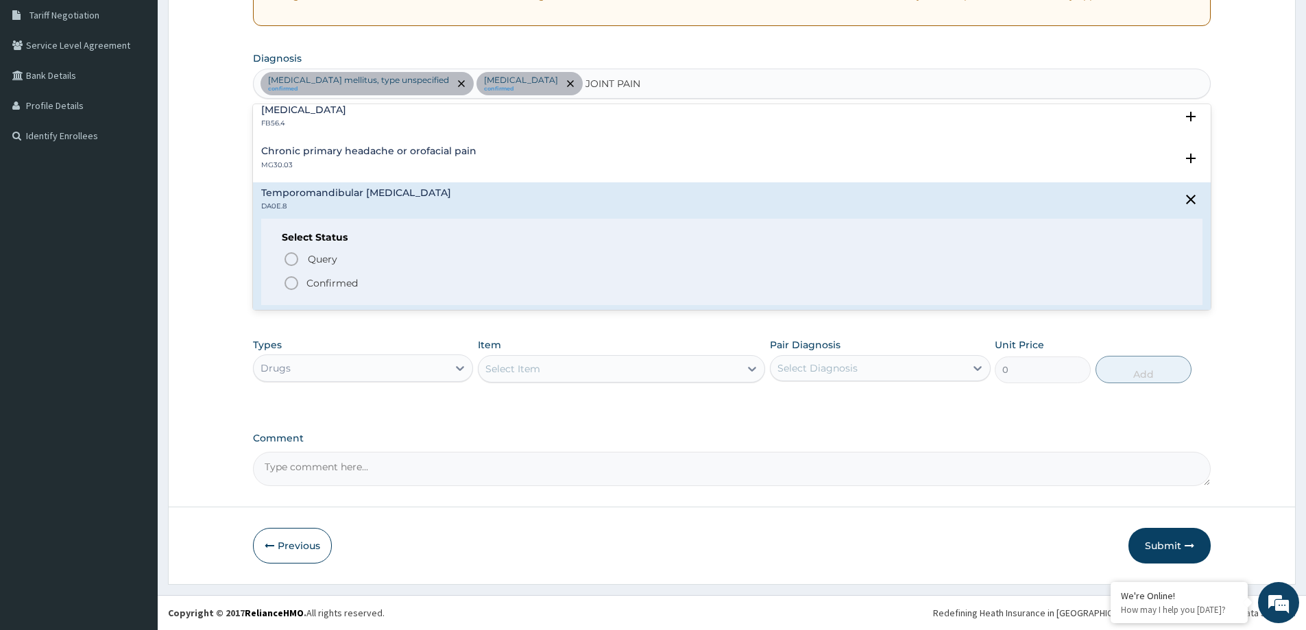
click at [323, 279] on p "Confirmed" at bounding box center [331, 283] width 51 height 14
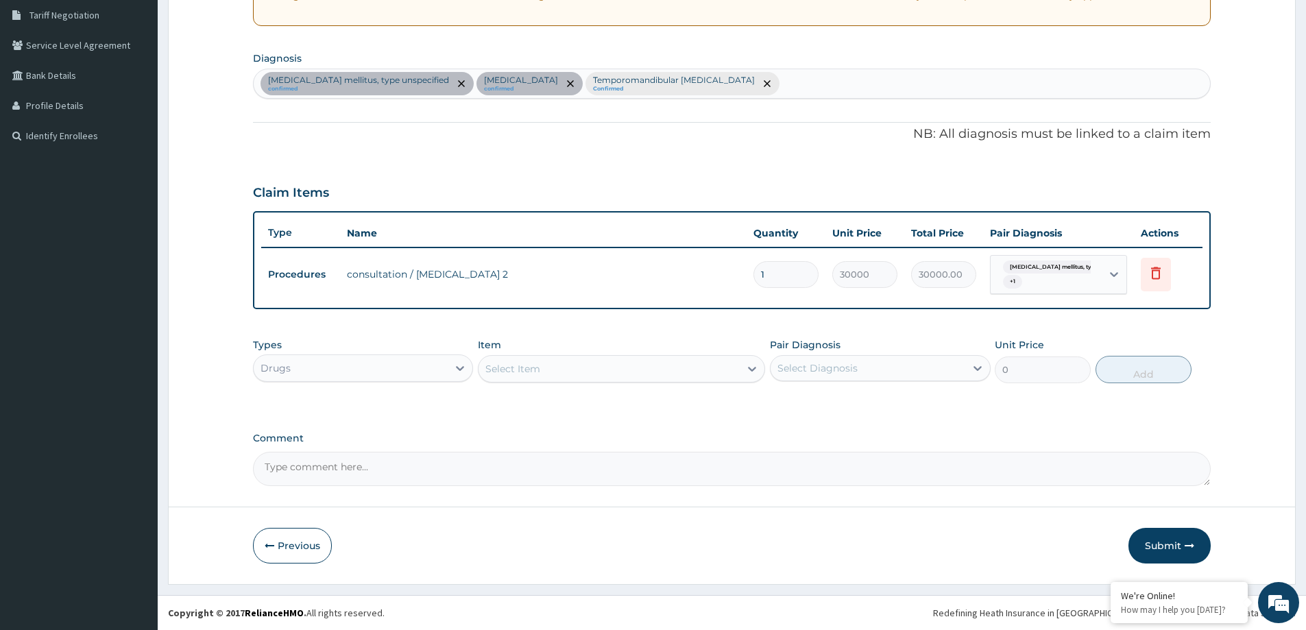
click at [503, 376] on div "Select Item" at bounding box center [609, 369] width 261 height 22
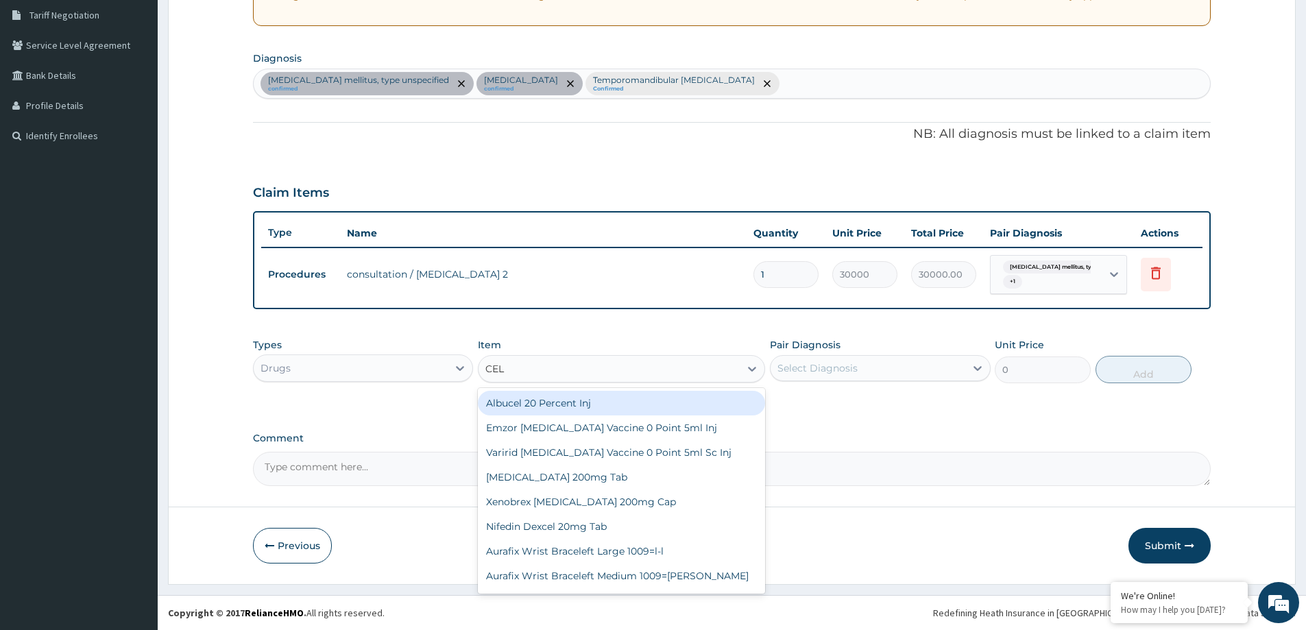
type input "CELE"
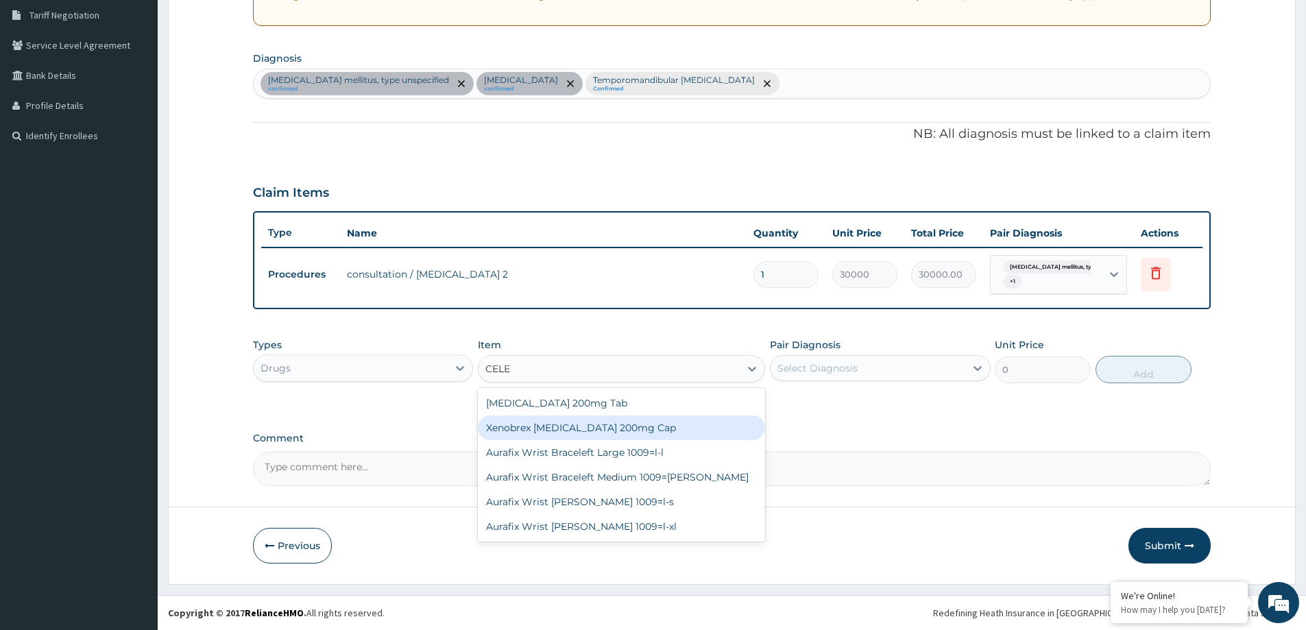
click at [601, 427] on div "Xenobrex [MEDICAL_DATA] 200mg Cap" at bounding box center [621, 427] width 287 height 25
type input "512"
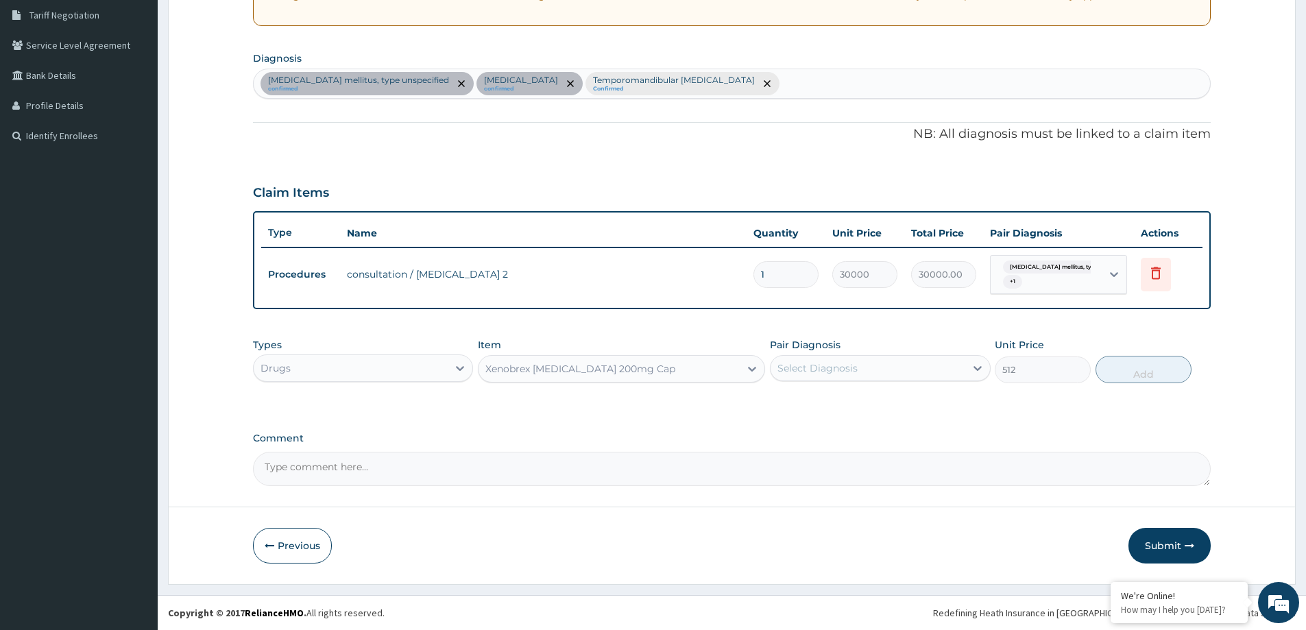
click at [875, 378] on div "Select Diagnosis" at bounding box center [868, 368] width 194 height 22
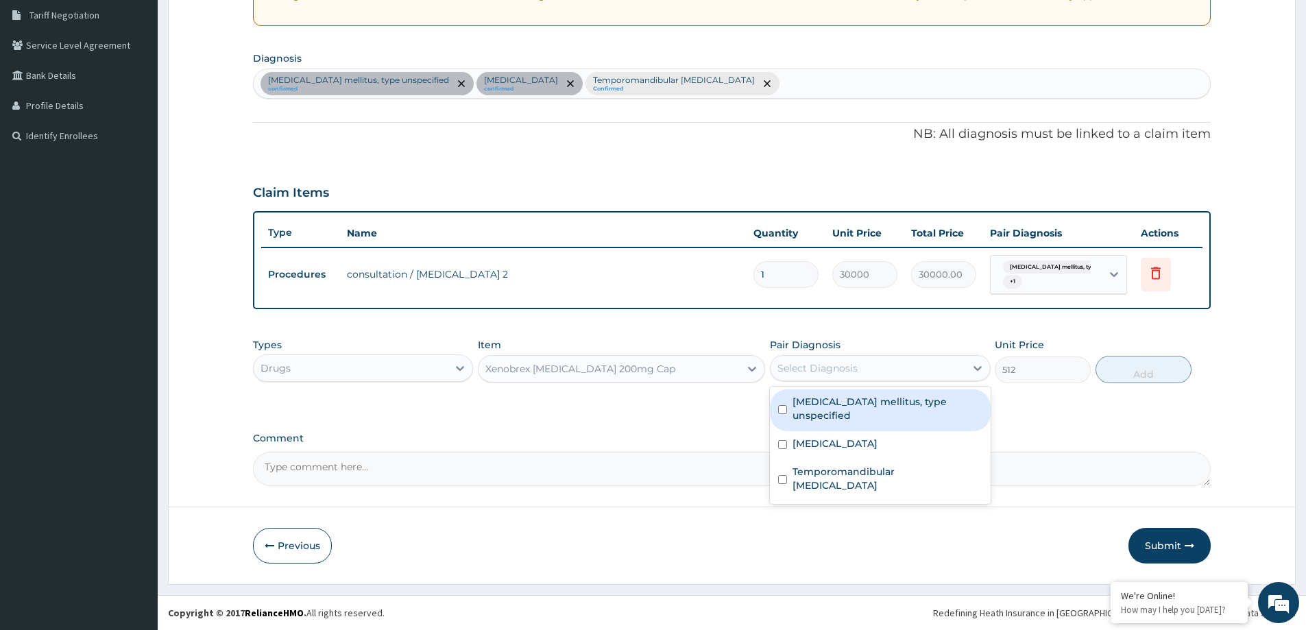
click at [876, 376] on div "Select Diagnosis" at bounding box center [868, 368] width 194 height 22
click at [874, 360] on div "Select Diagnosis" at bounding box center [868, 368] width 194 height 22
click at [880, 411] on div "[MEDICAL_DATA] mellitus, type unspecified" at bounding box center [880, 410] width 220 height 42
checkbox input "true"
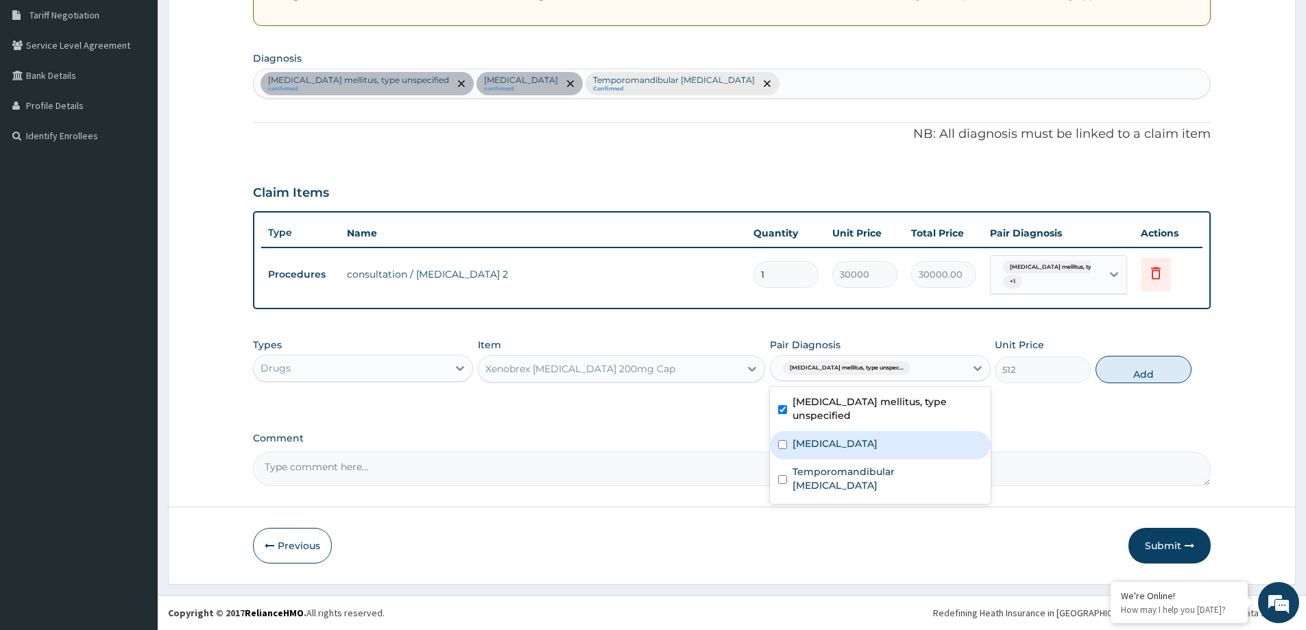
click at [873, 444] on div "[MEDICAL_DATA]" at bounding box center [880, 445] width 220 height 28
checkbox input "true"
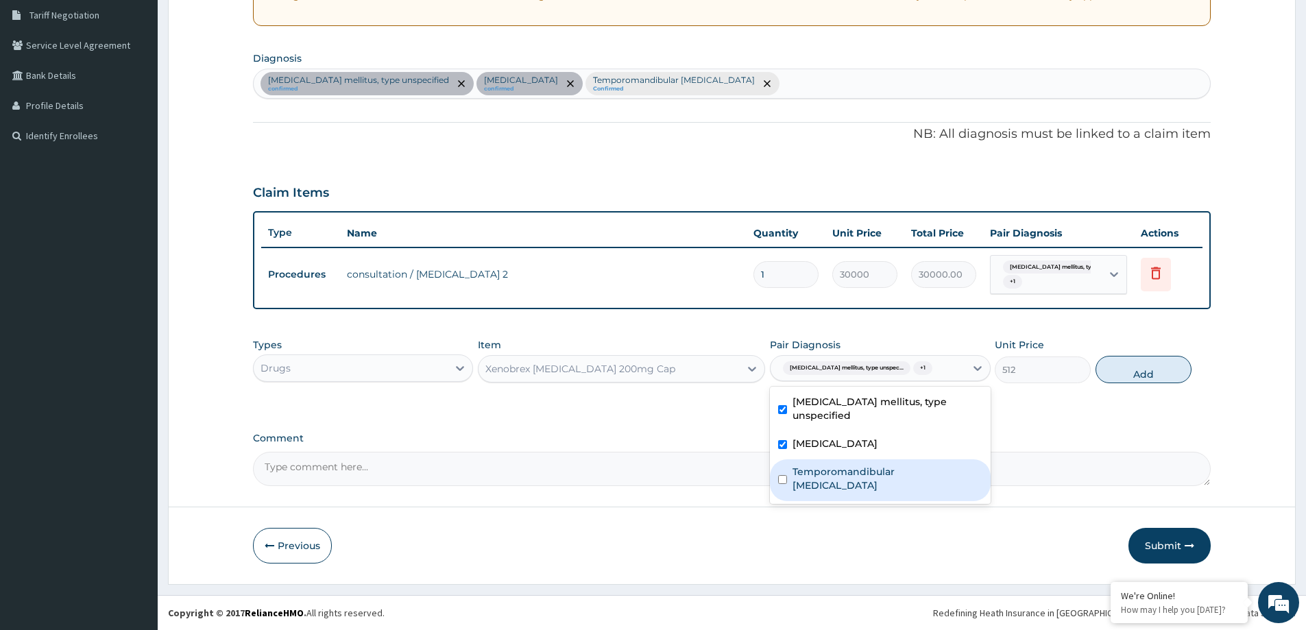
drag, startPoint x: 899, startPoint y: 464, endPoint x: 1058, endPoint y: 406, distance: 169.4
click at [901, 465] on label "Temporomandibular [MEDICAL_DATA]" at bounding box center [886, 478] width 189 height 27
checkbox input "true"
click at [1140, 358] on button "Add" at bounding box center [1143, 369] width 96 height 27
type input "0"
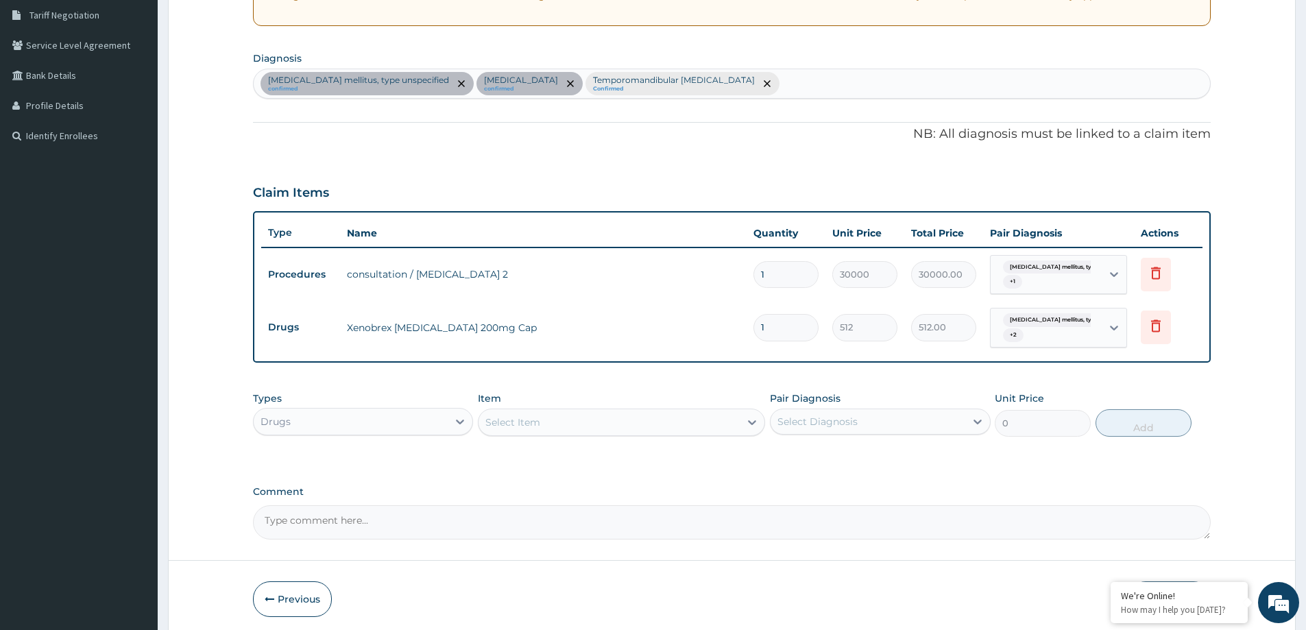
type input "0.00"
type input "1"
type input "512.00"
type input "10"
type input "5120.00"
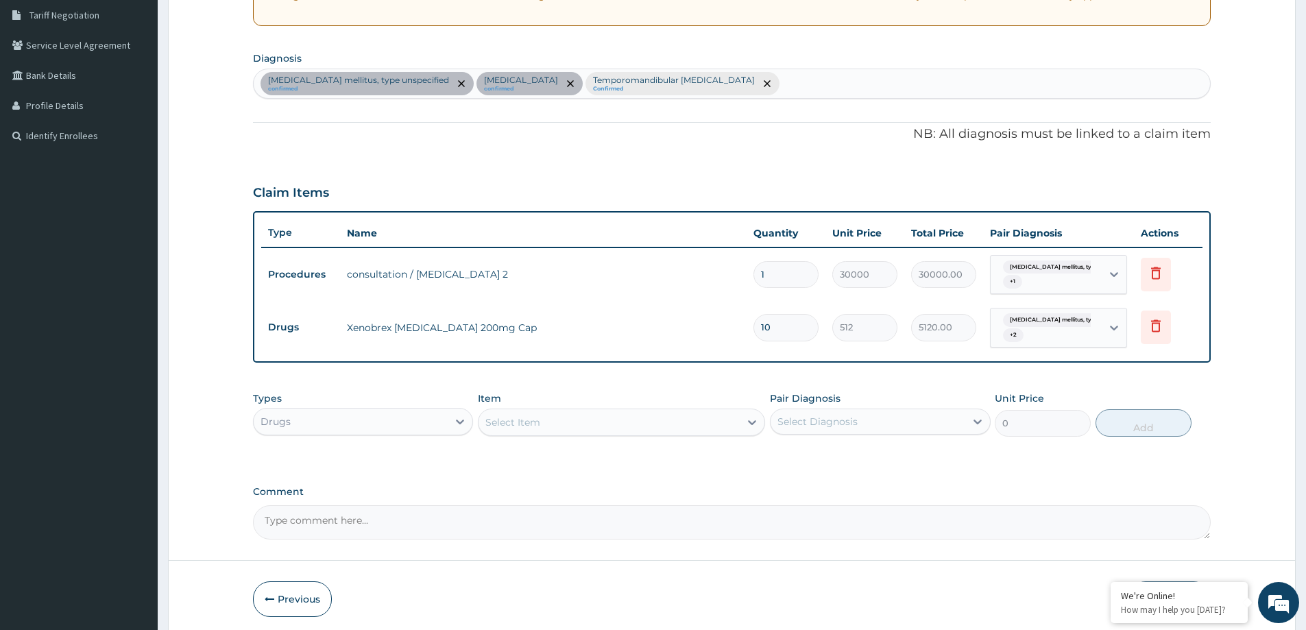
type input "10"
click at [506, 411] on div "Select Item" at bounding box center [609, 422] width 261 height 22
type input "TIZA"
drag, startPoint x: 563, startPoint y: 455, endPoint x: 782, endPoint y: 423, distance: 220.9
click at [564, 455] on div "Libre [MEDICAL_DATA] 2mg Tab" at bounding box center [621, 456] width 287 height 25
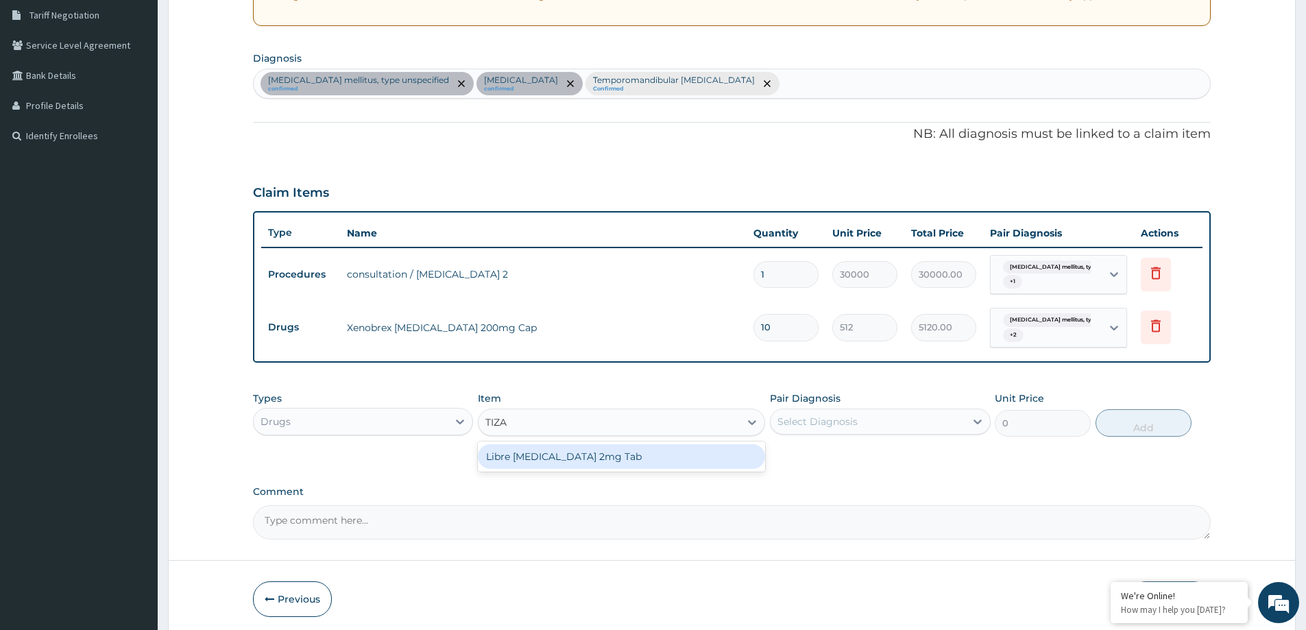
type input "581"
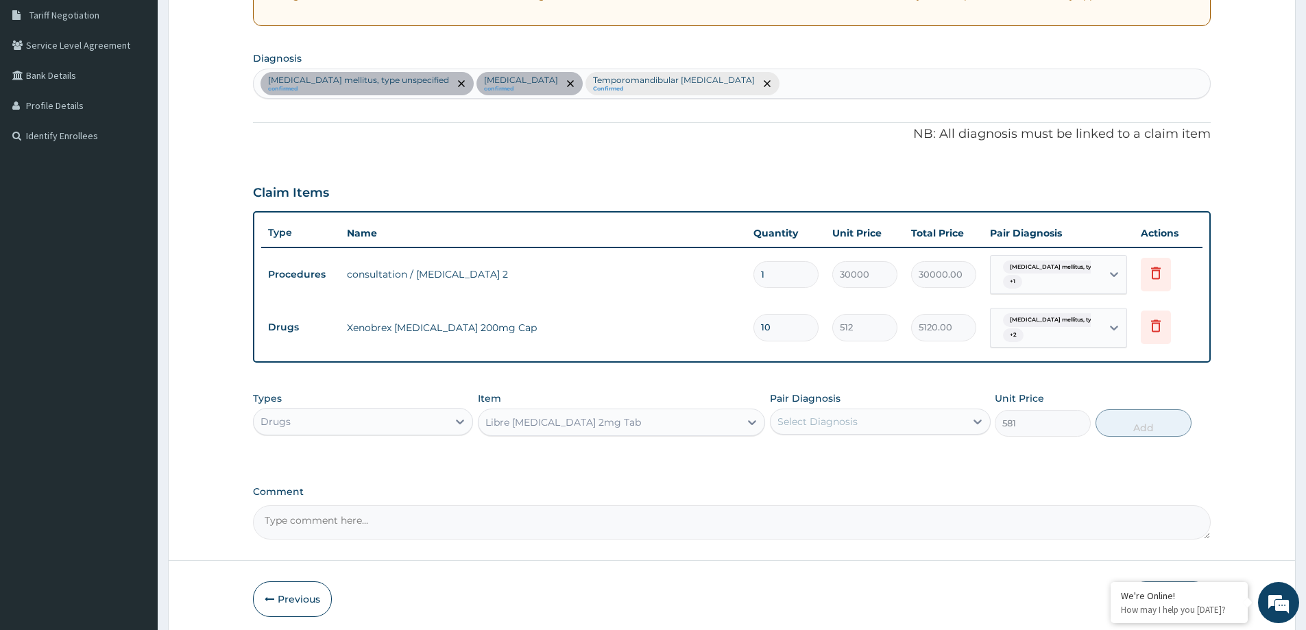
click at [812, 409] on div "Select Diagnosis" at bounding box center [880, 422] width 220 height 26
drag, startPoint x: 826, startPoint y: 434, endPoint x: 830, endPoint y: 469, distance: 35.1
click at [826, 436] on div "Pair Diagnosis option Temporomandibular [MEDICAL_DATA], selected. Select is foc…" at bounding box center [880, 413] width 220 height 45
click at [827, 470] on div "PA Code / Prescription Code PA/E351F8 Encounter Date [DATE] Important Notice Pl…" at bounding box center [732, 193] width 958 height 694
click at [830, 426] on div "Select Diagnosis" at bounding box center [817, 422] width 80 height 14
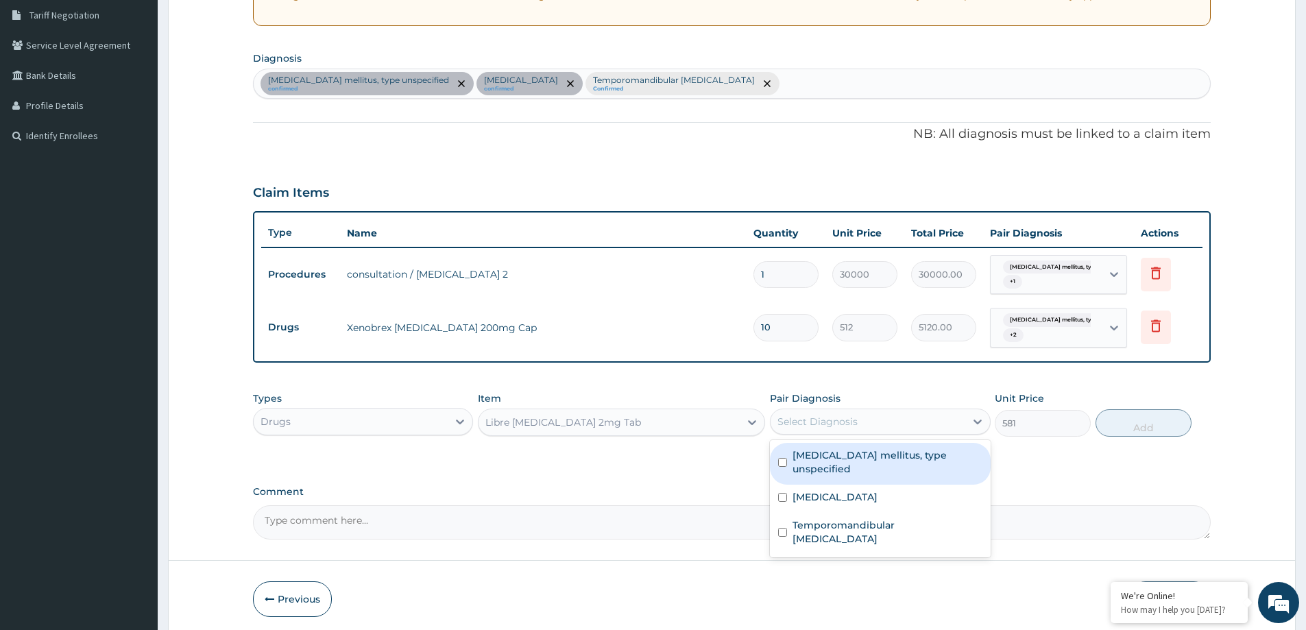
click at [831, 461] on label "Diabetes mellitus, type unspecified" at bounding box center [886, 461] width 189 height 27
checkbox input "true"
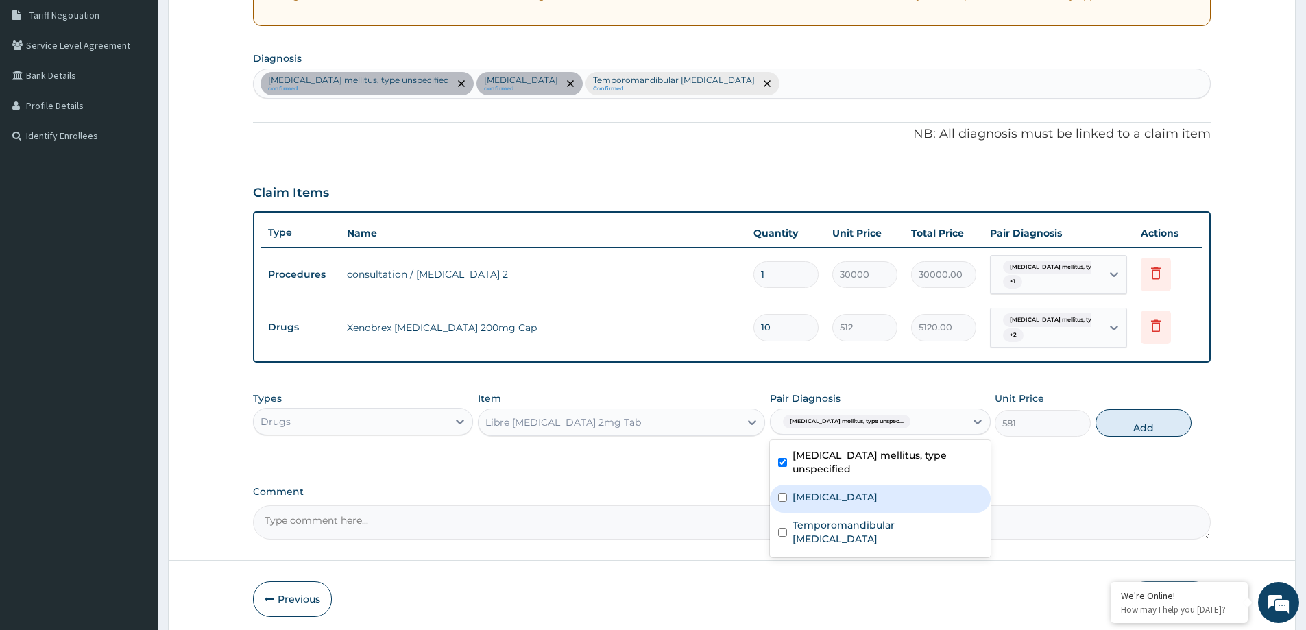
drag, startPoint x: 845, startPoint y: 495, endPoint x: 1002, endPoint y: 472, distance: 157.9
click at [844, 497] on div "Hypertensive heart disease" at bounding box center [880, 499] width 220 height 28
checkbox input "true"
click at [856, 518] on label "Temporomandibular joint disorders" at bounding box center [886, 531] width 189 height 27
checkbox input "true"
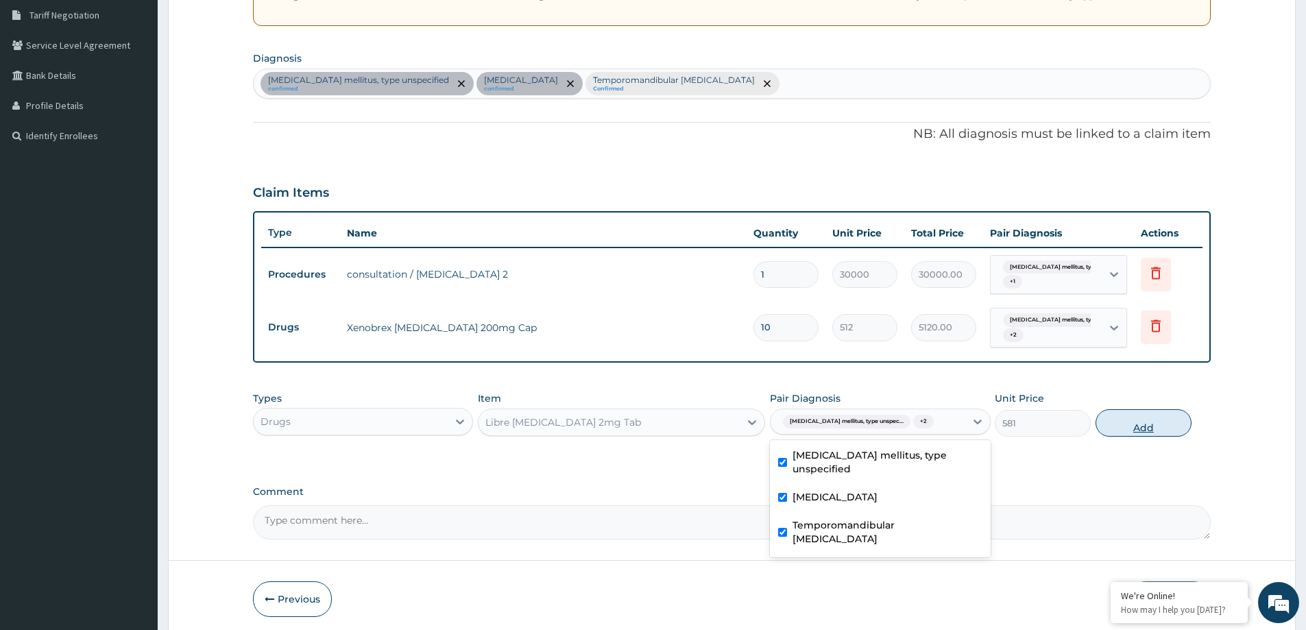
click at [1114, 429] on button "Add" at bounding box center [1143, 422] width 96 height 27
type input "0"
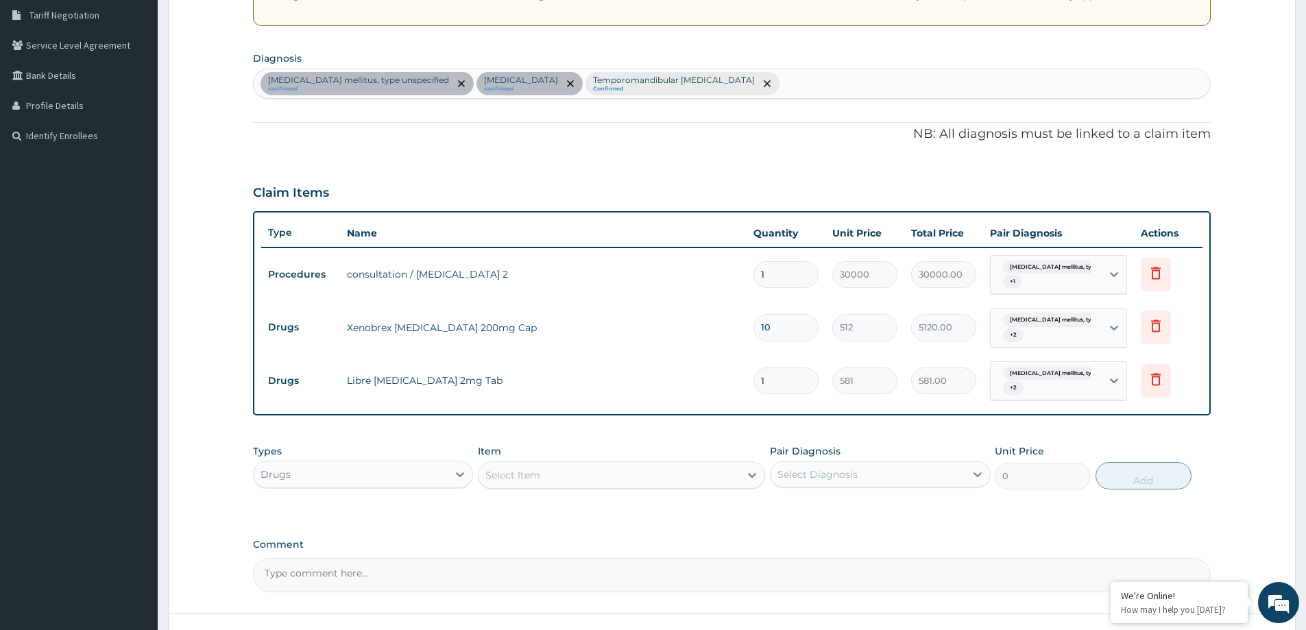
type input "14"
type input "8134.00"
type input "14"
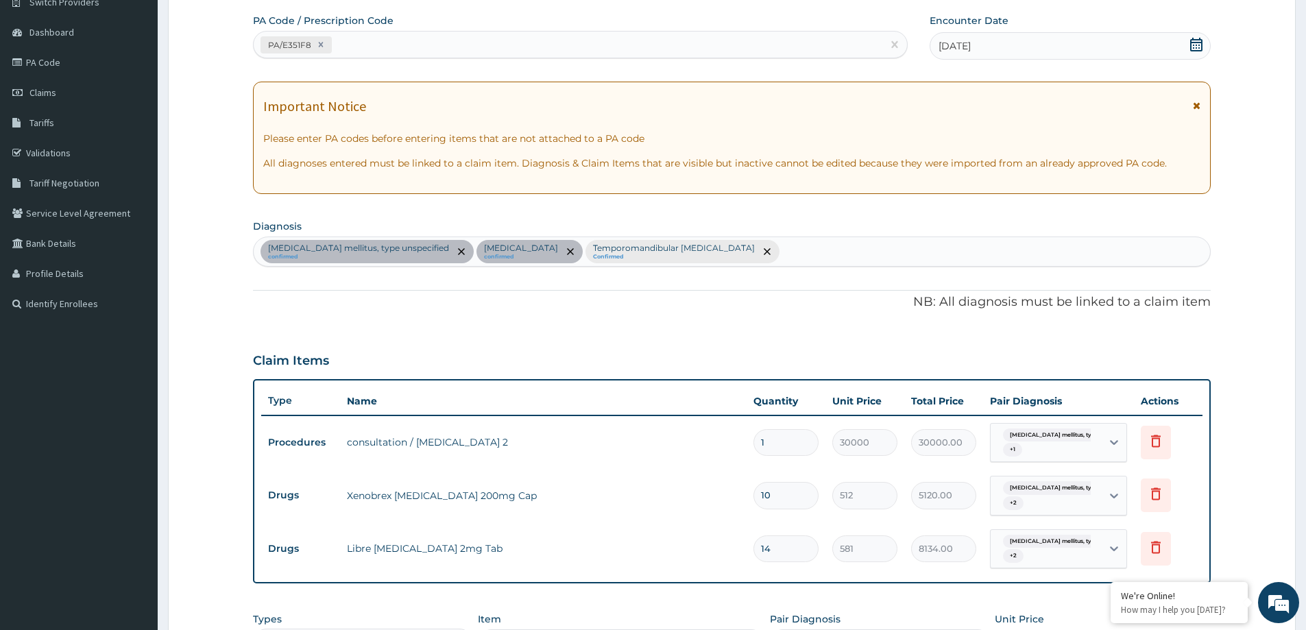
scroll to position [391, 0]
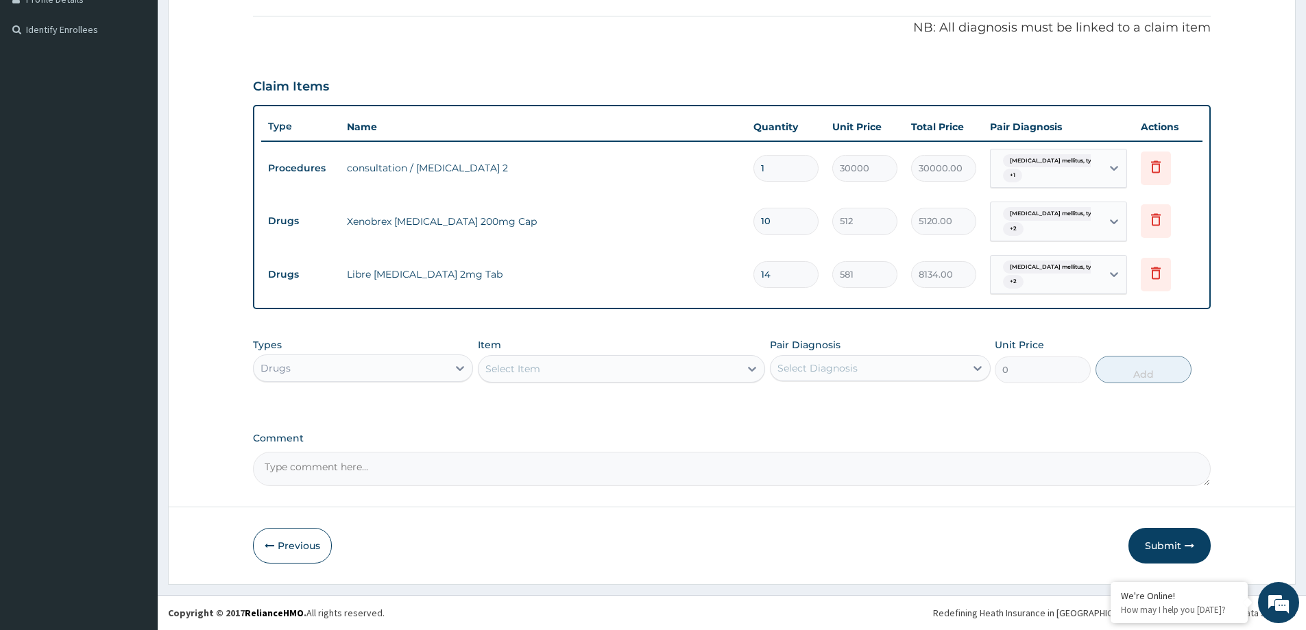
drag, startPoint x: 1160, startPoint y: 550, endPoint x: 428, endPoint y: 16, distance: 906.6
click at [1159, 551] on button "Submit" at bounding box center [1169, 546] width 82 height 36
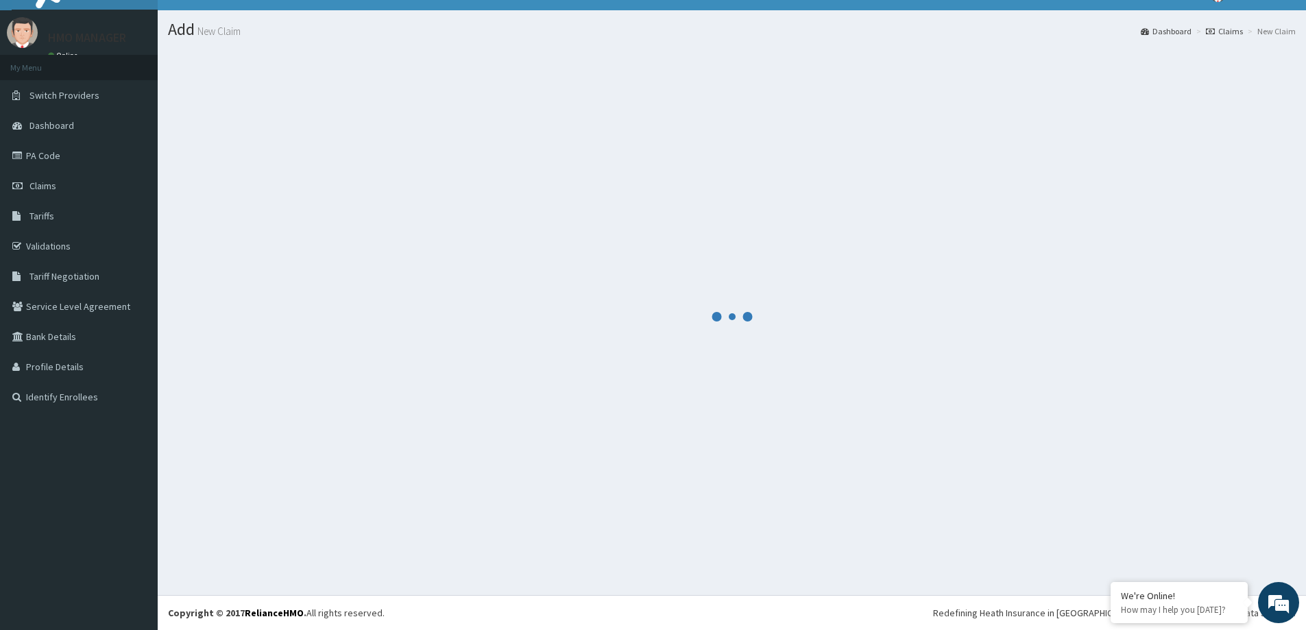
scroll to position [24, 0]
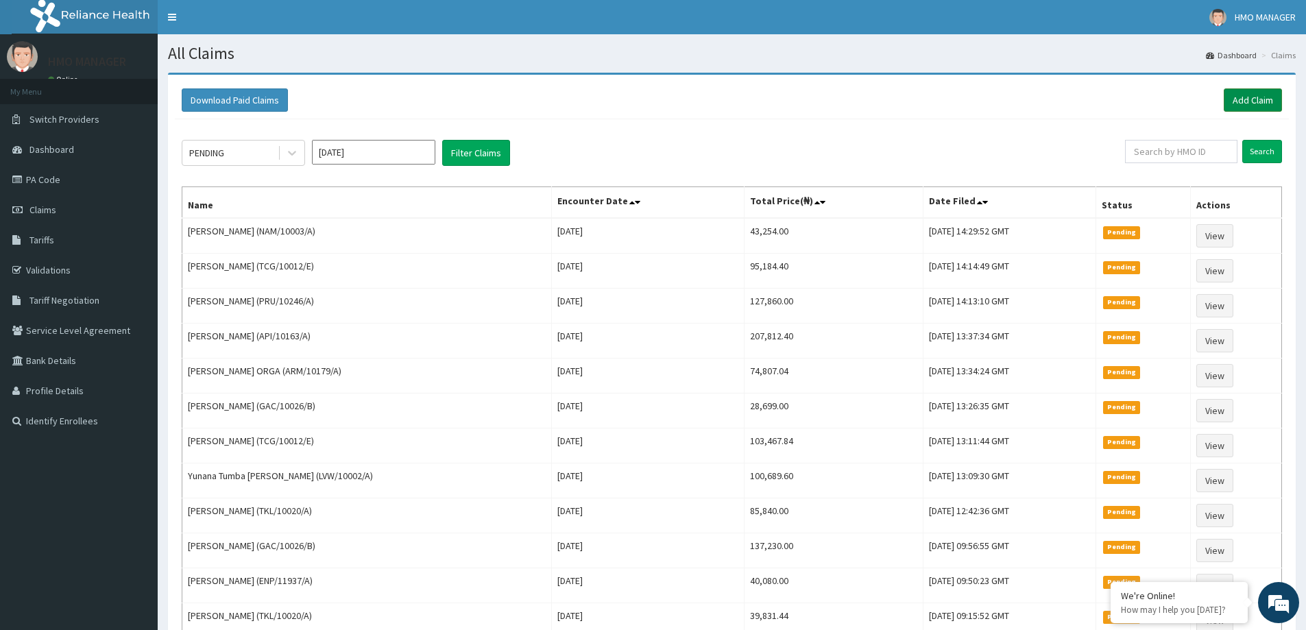
click at [1251, 104] on link "Add Claim" at bounding box center [1253, 99] width 58 height 23
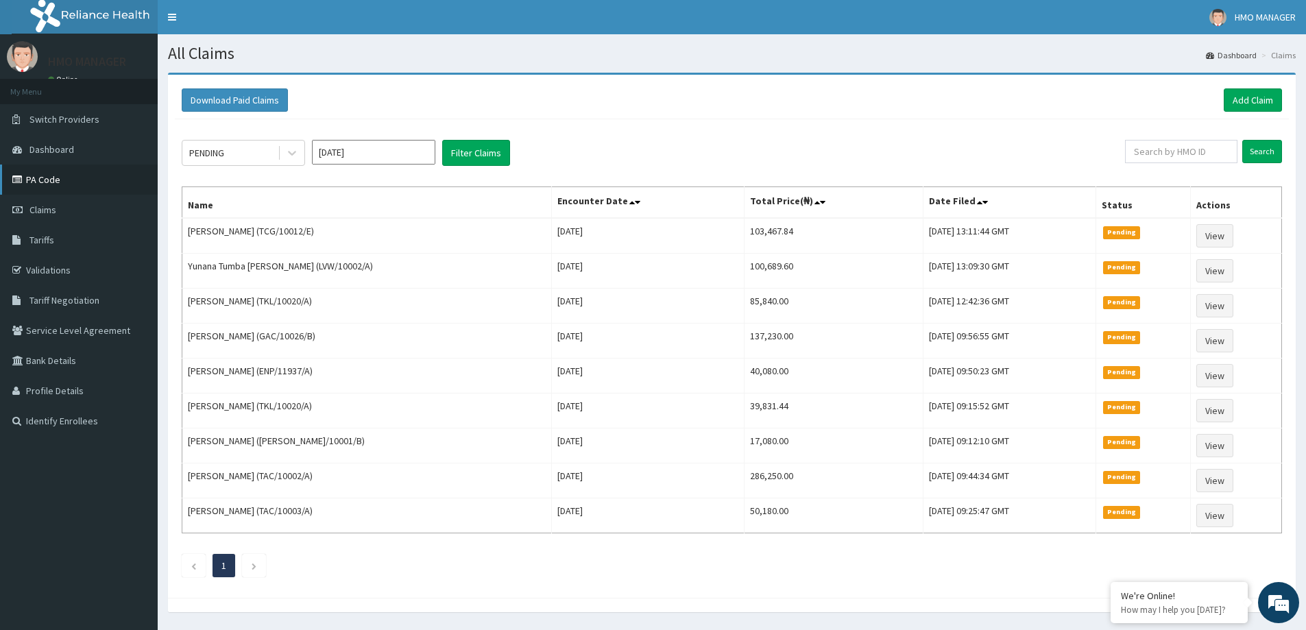
click at [56, 182] on link "PA Code" at bounding box center [79, 180] width 158 height 30
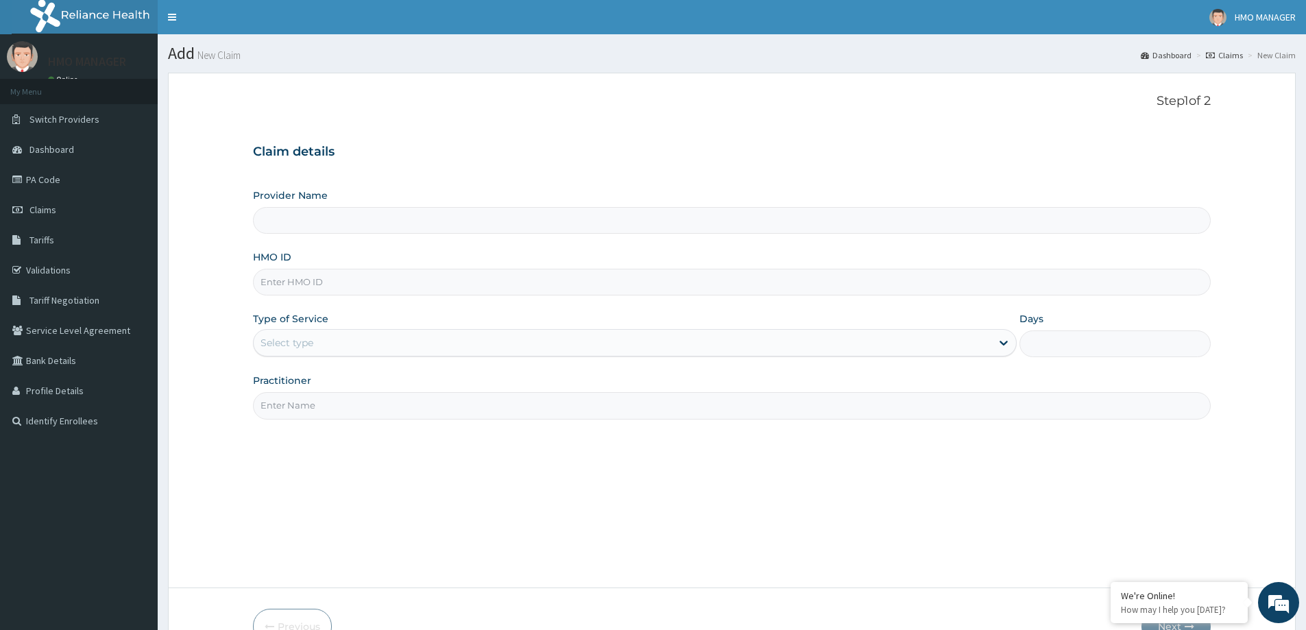
click at [295, 291] on input "HMO ID" at bounding box center [732, 282] width 958 height 27
type input "CEDARCREST HOSPITAL LIMITED"
paste input "SSV/10005/A"
type input "SSV/10005/A"
click at [302, 348] on div "Select type" at bounding box center [287, 343] width 53 height 14
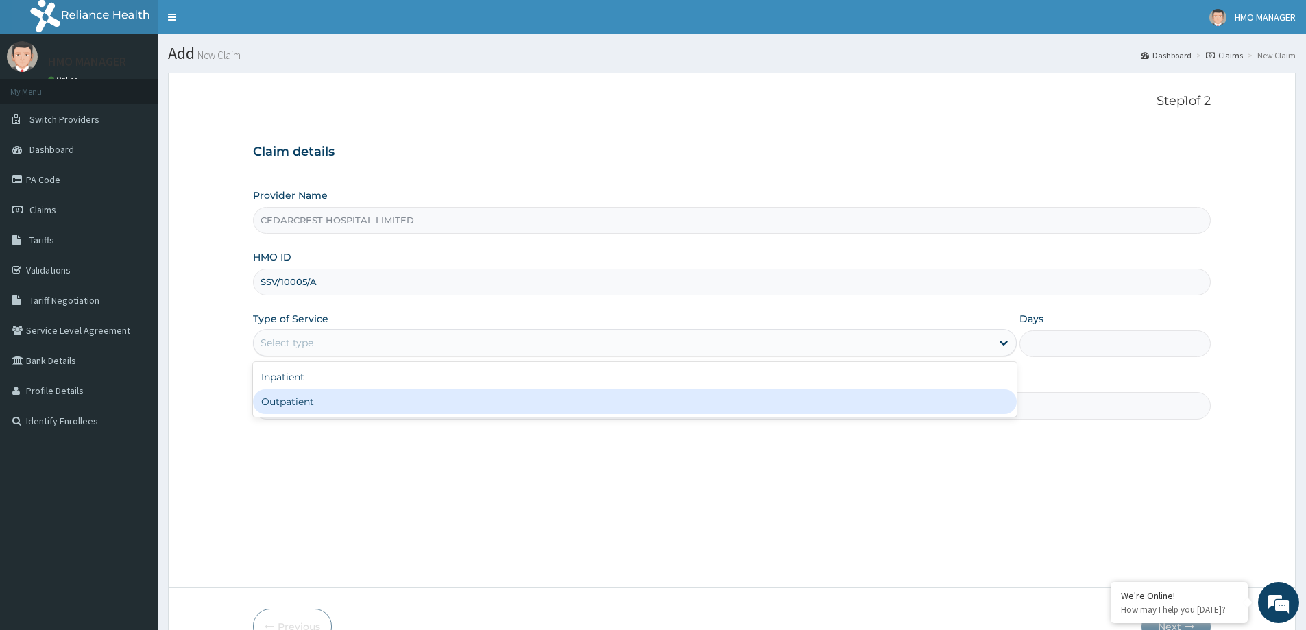
click at [302, 403] on div "Outpatient" at bounding box center [635, 401] width 764 height 25
type input "1"
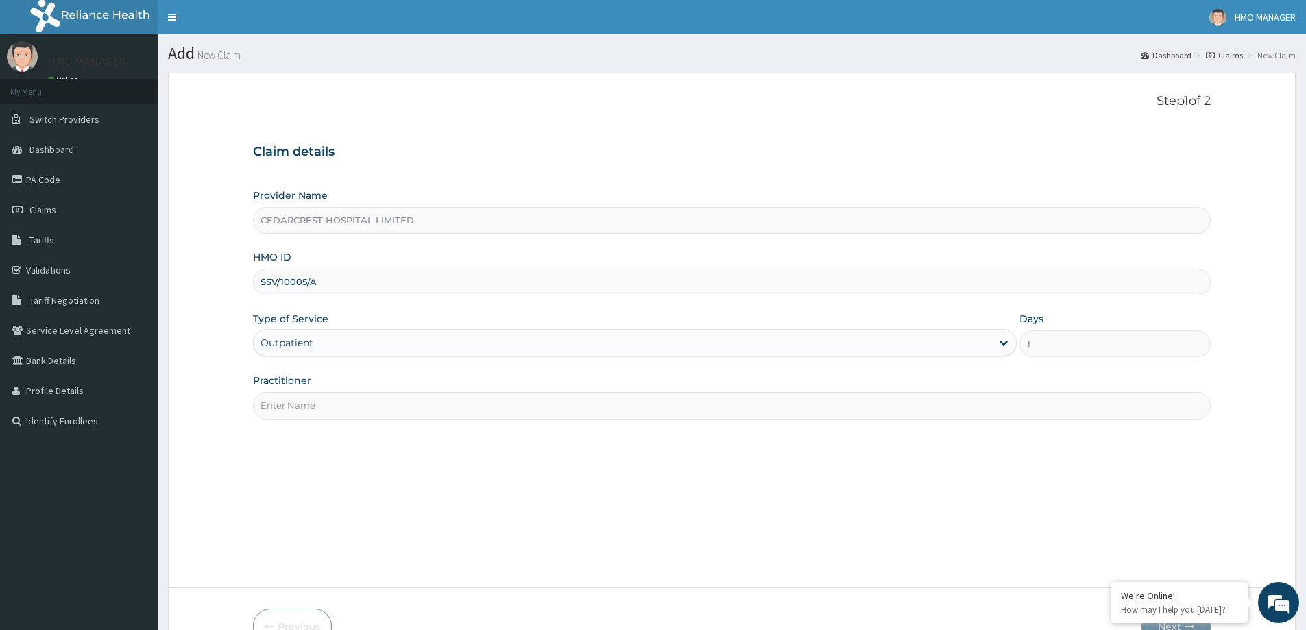
click at [302, 407] on input "Practitioner" at bounding box center [732, 405] width 958 height 27
click at [306, 404] on input "Practitioner" at bounding box center [732, 405] width 958 height 27
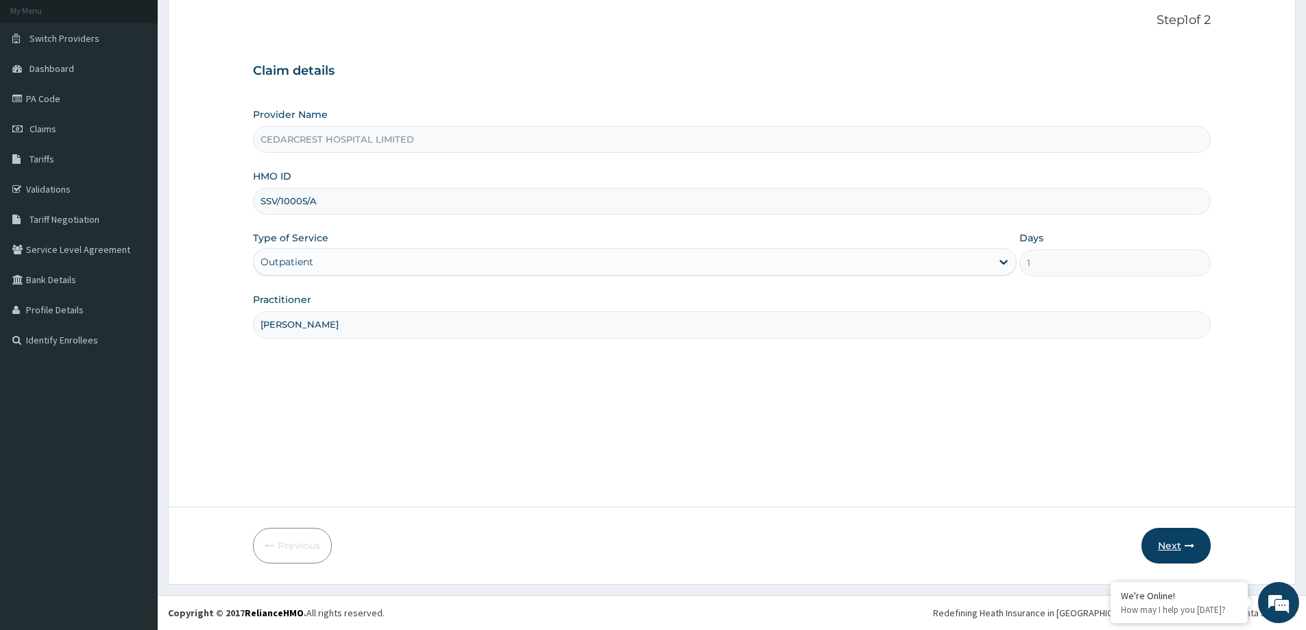
type input "DR JONEY"
click at [1172, 550] on button "Next" at bounding box center [1175, 546] width 69 height 36
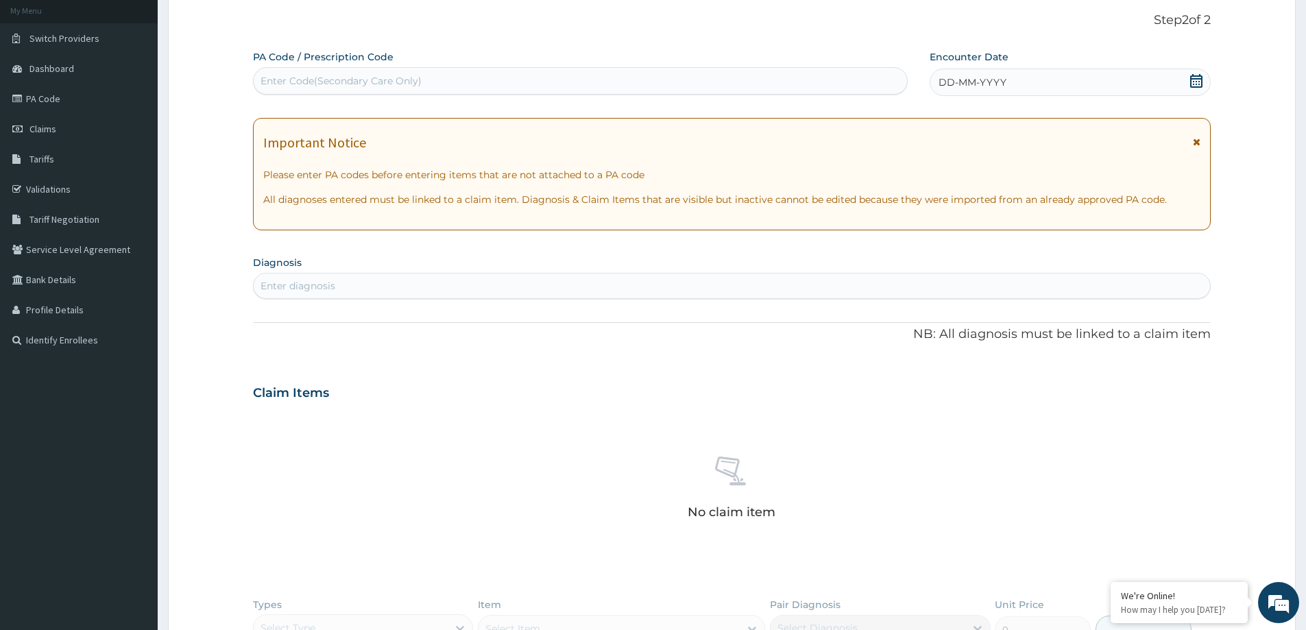
click at [341, 66] on div "PA Code / Prescription Code Enter Code(Secondary Care Only)" at bounding box center [580, 72] width 655 height 45
click at [343, 87] on div "Enter Code(Secondary Care Only)" at bounding box center [341, 81] width 161 height 14
paste input "PA/33AD49"
type input "PA/33AD49"
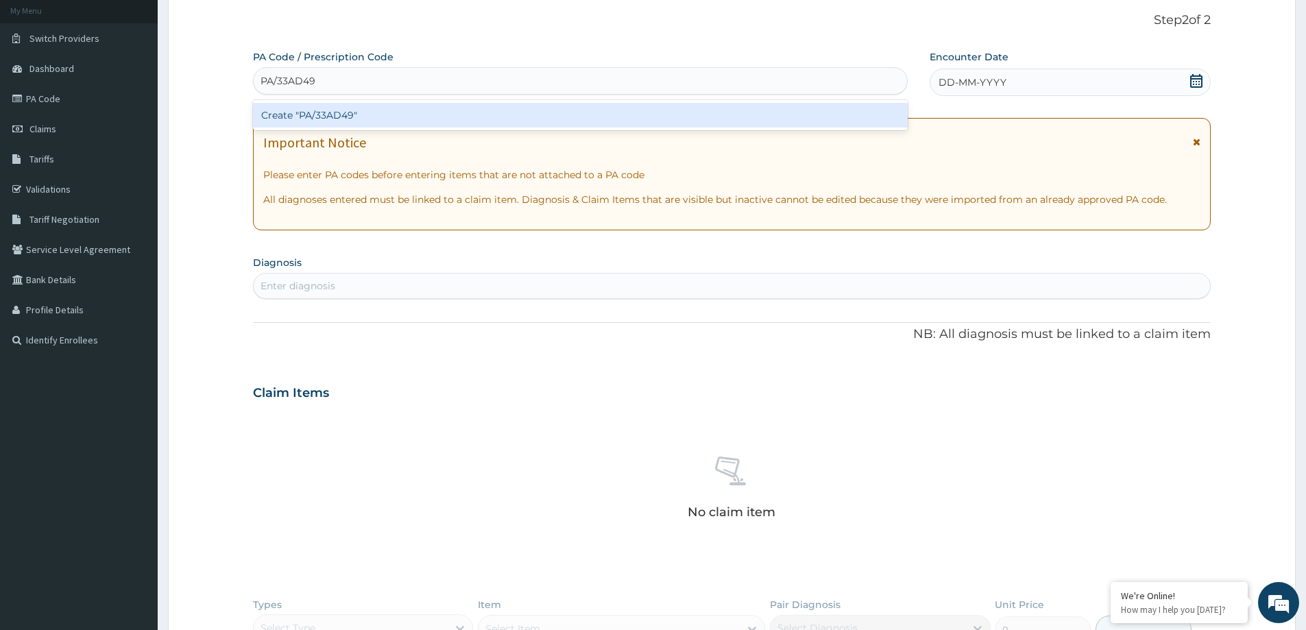
click at [350, 110] on div "Create "PA/33AD49"" at bounding box center [580, 115] width 655 height 25
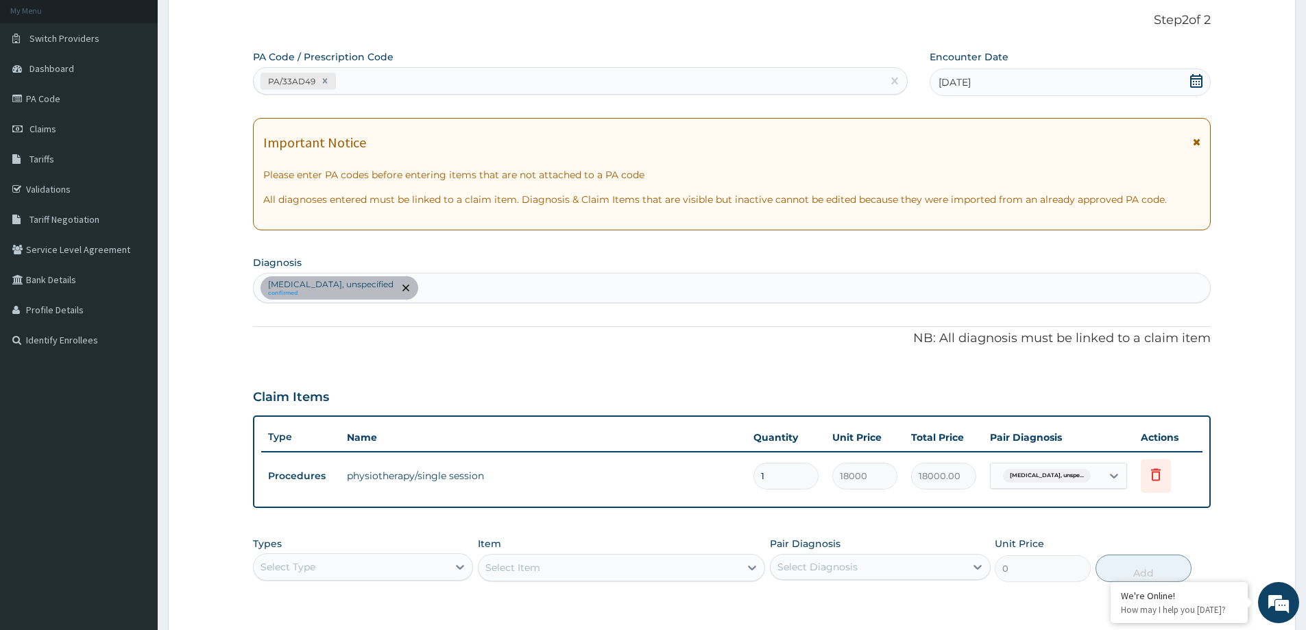
scroll to position [280, 0]
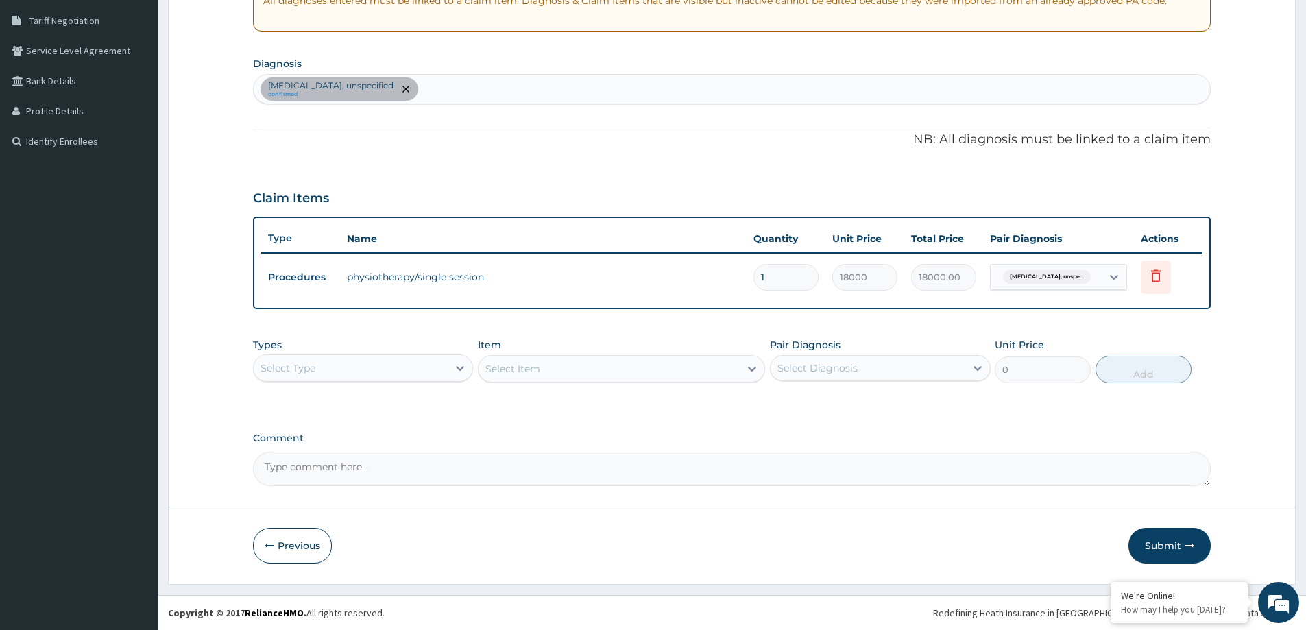
click at [973, 372] on div "PA Code / Prescription Code PA/33AD49 Encounter Date 11-10-2025 Important Notic…" at bounding box center [732, 168] width 958 height 635
click at [1168, 531] on button "Submit" at bounding box center [1169, 546] width 82 height 36
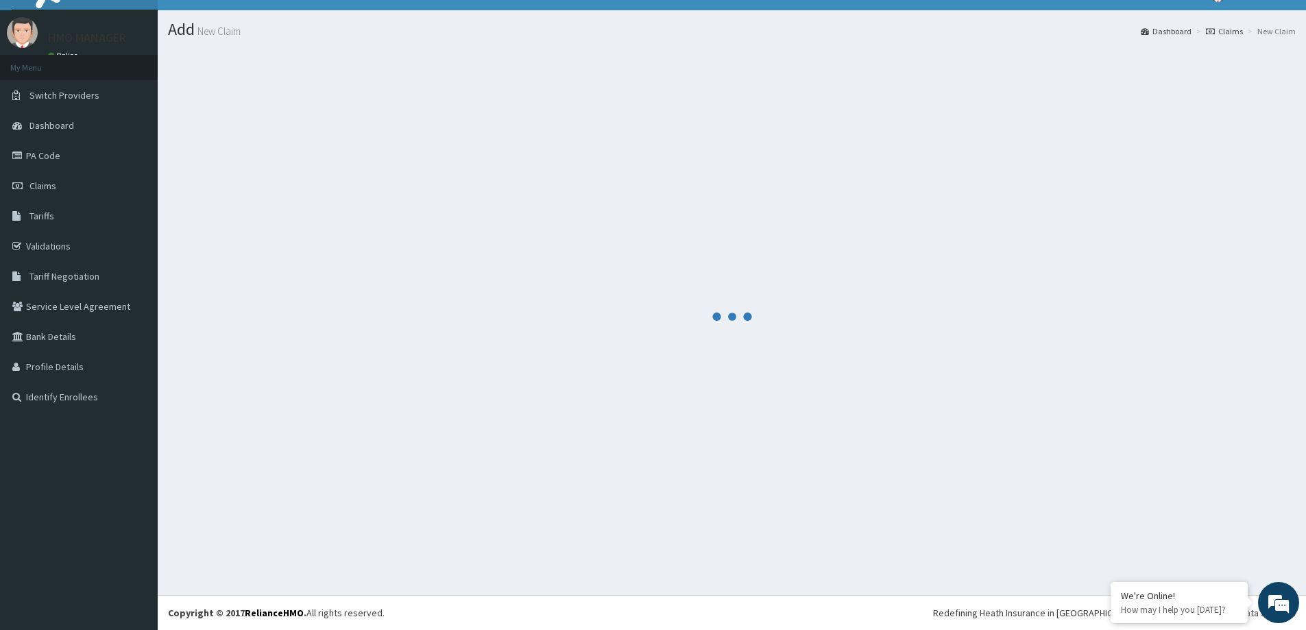
scroll to position [24, 0]
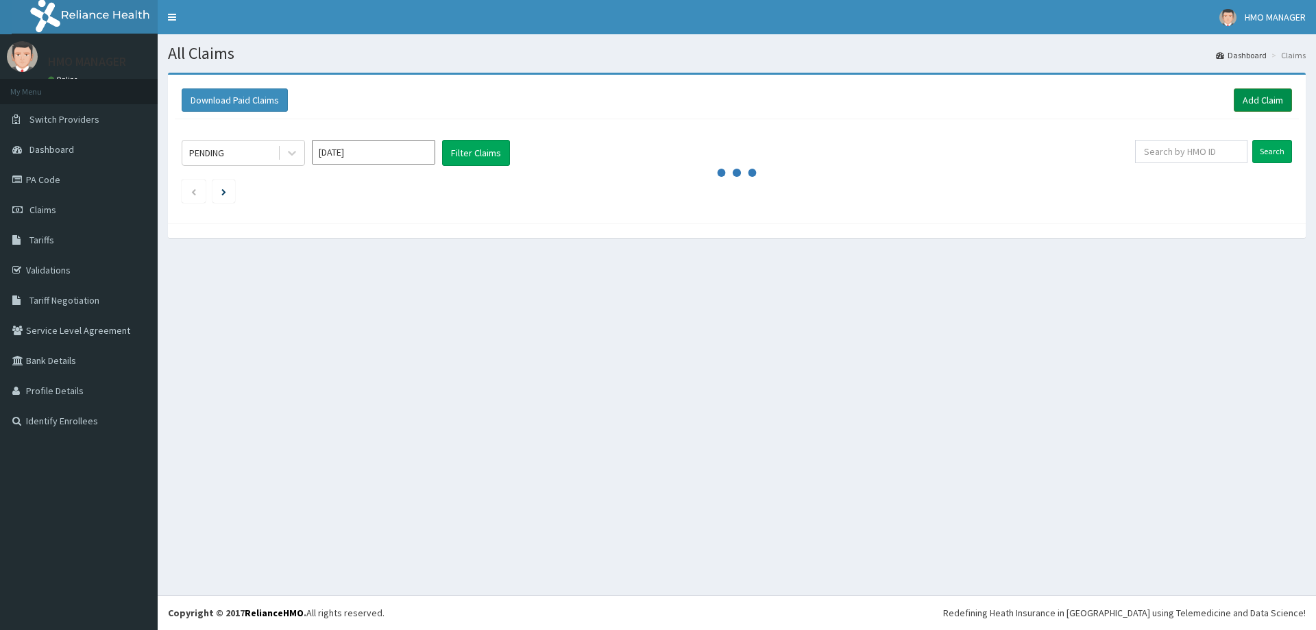
click at [1231, 100] on div "Download Paid Claims Add Claim" at bounding box center [737, 99] width 1111 height 23
click at [1237, 100] on link "Add Claim" at bounding box center [1263, 99] width 58 height 23
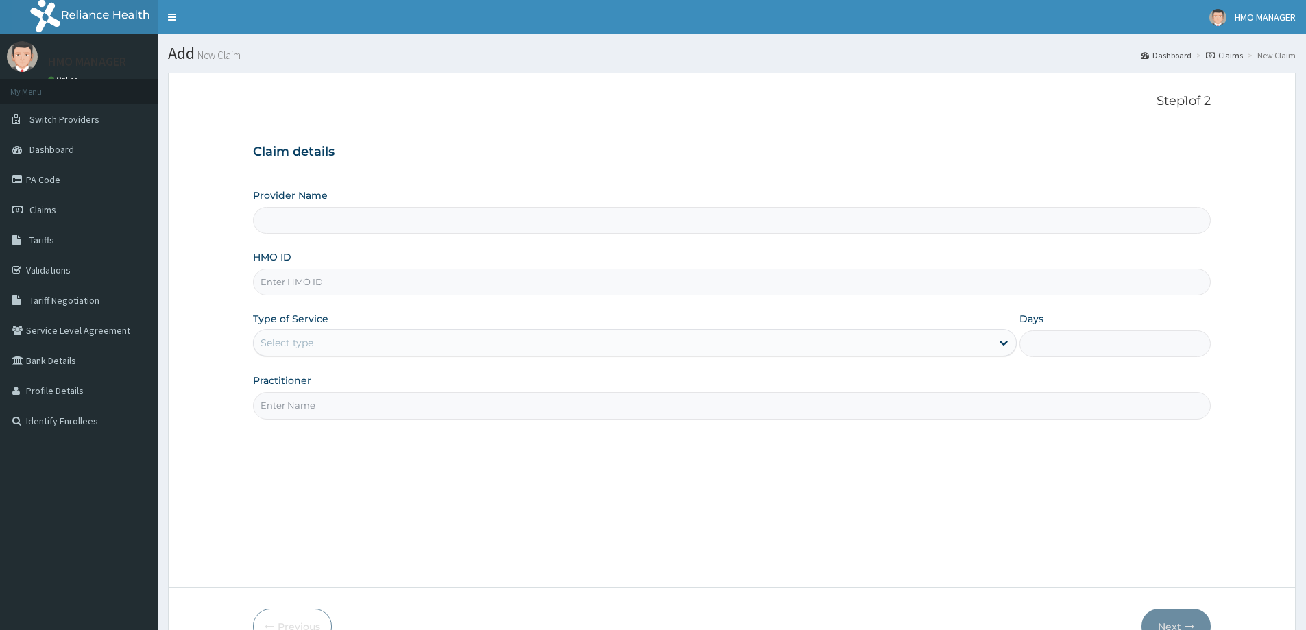
type input "ENP/10571/B"
click at [305, 350] on div "Select type" at bounding box center [623, 343] width 738 height 22
type input "1"
click at [296, 408] on input "Practitioner" at bounding box center [732, 405] width 958 height 27
type input "CEDARCREST HOSPITAL LIMITED"
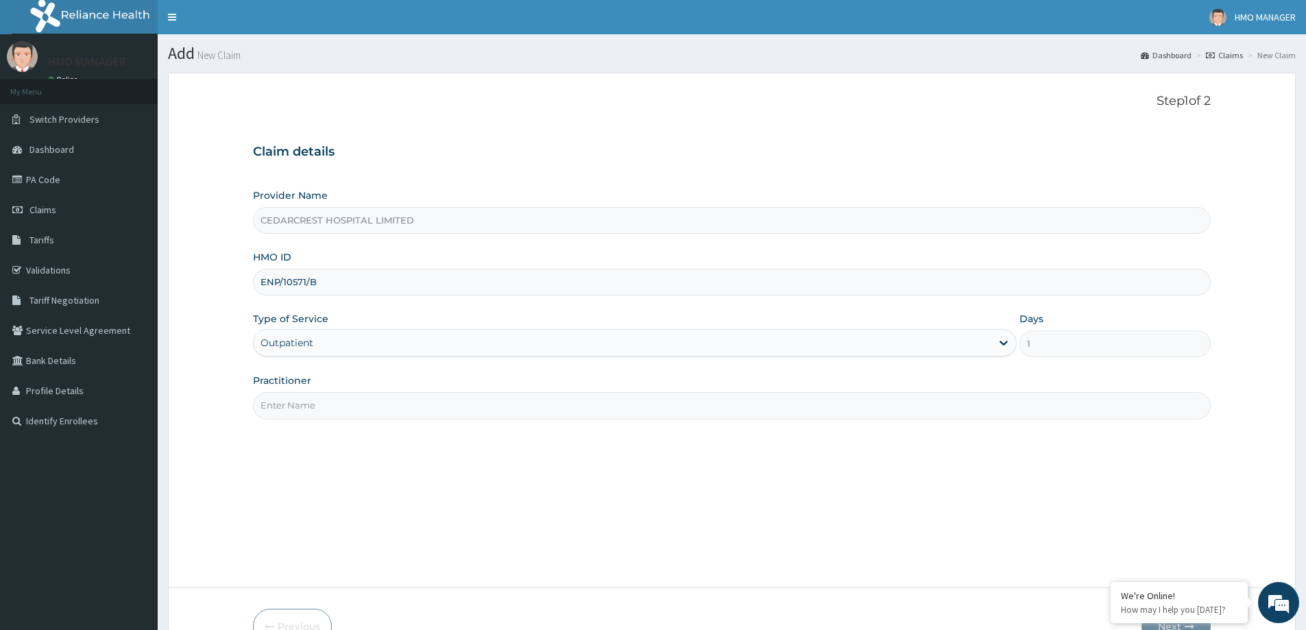
type input "S"
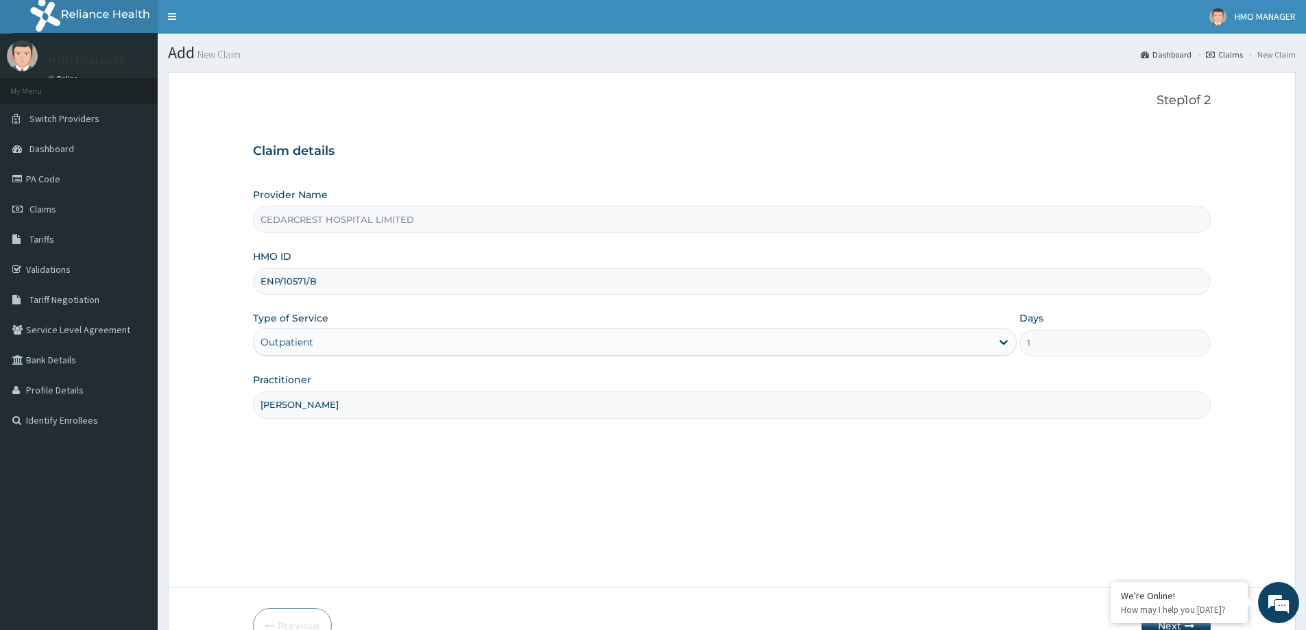
scroll to position [81, 0]
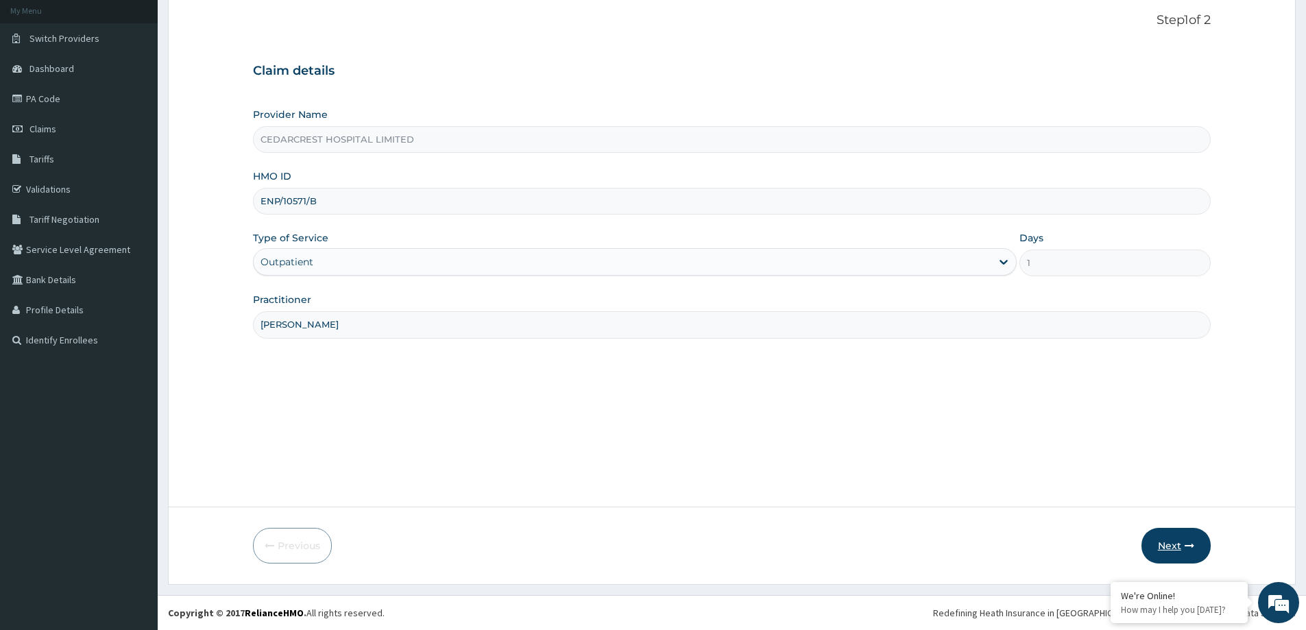
type input "[PERSON_NAME]"
click at [1155, 552] on button "Next" at bounding box center [1175, 546] width 69 height 36
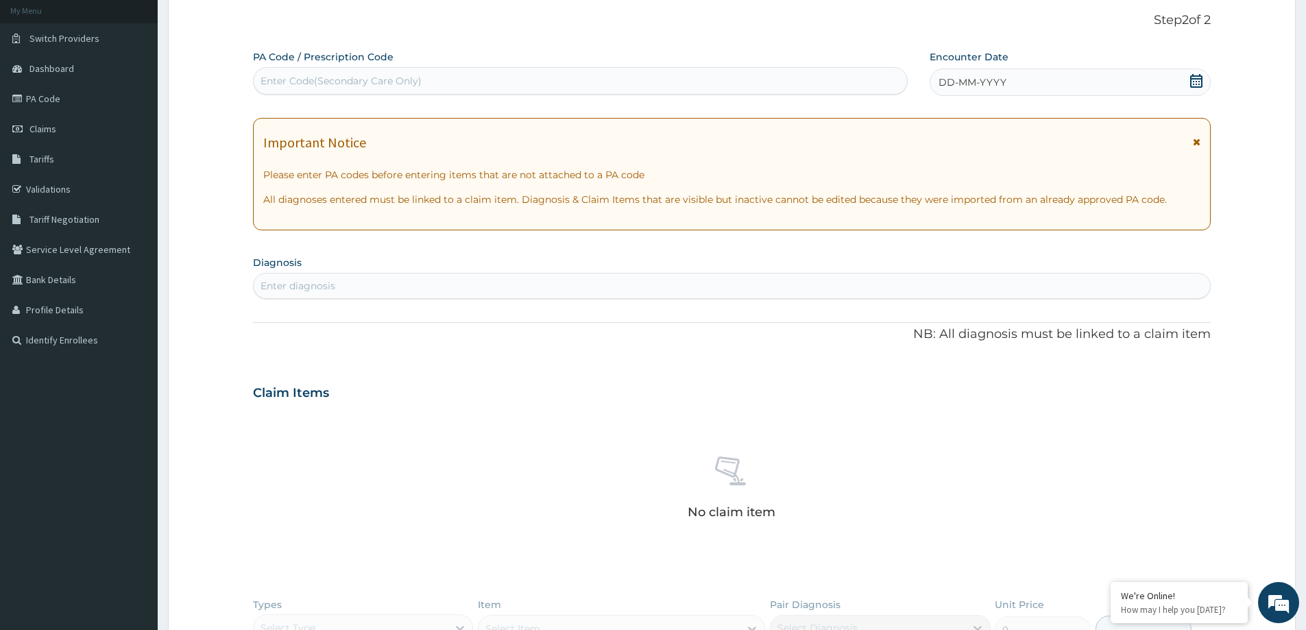
click at [353, 85] on div "Enter Code(Secondary Care Only)" at bounding box center [341, 81] width 161 height 14
paste input "PA/E43CDC"
type input "PA/E43CDC"
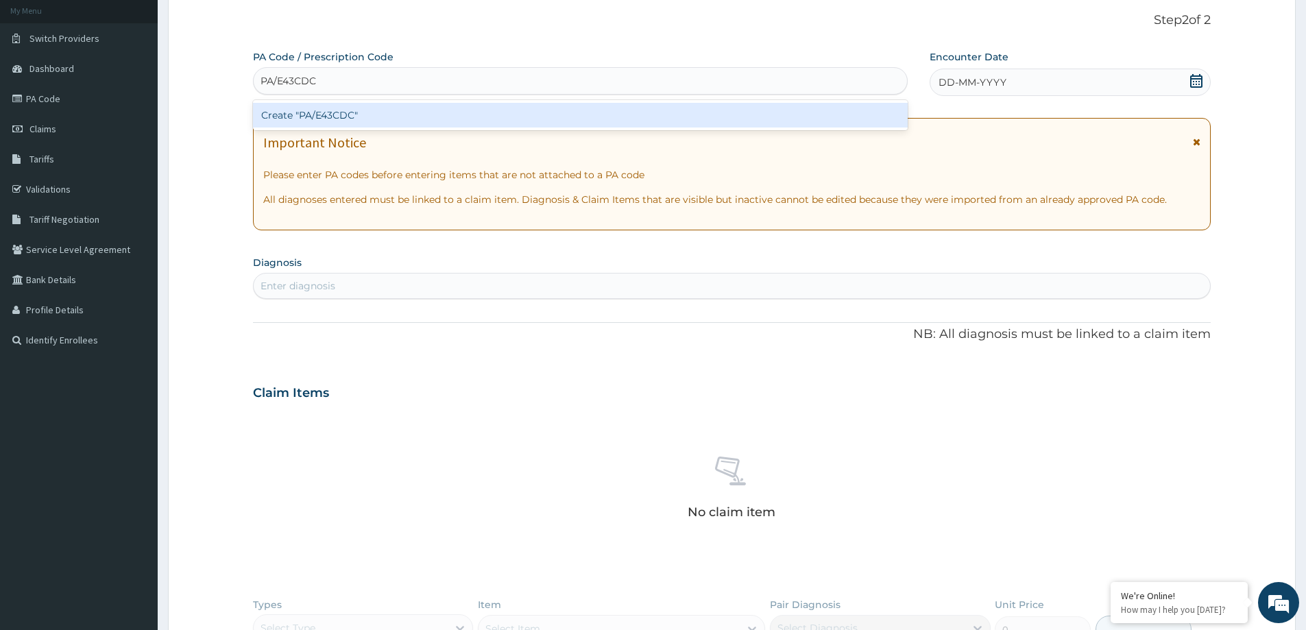
click at [374, 107] on div "Create "PA/E43CDC"" at bounding box center [580, 115] width 655 height 25
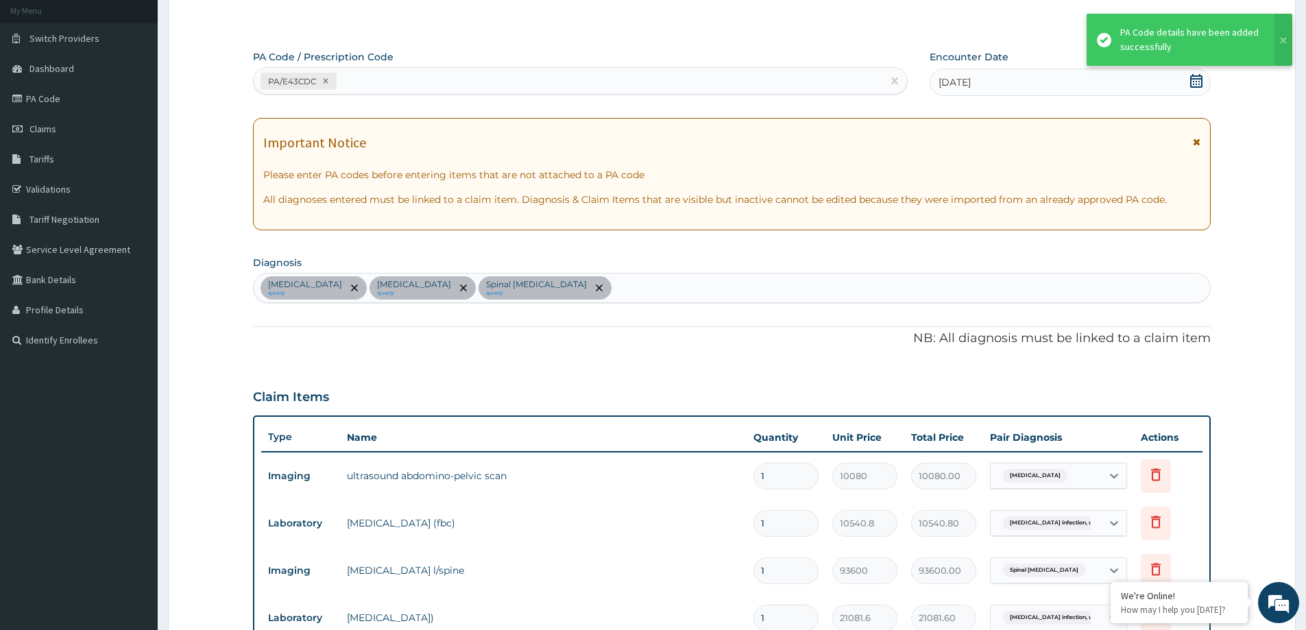
scroll to position [431, 0]
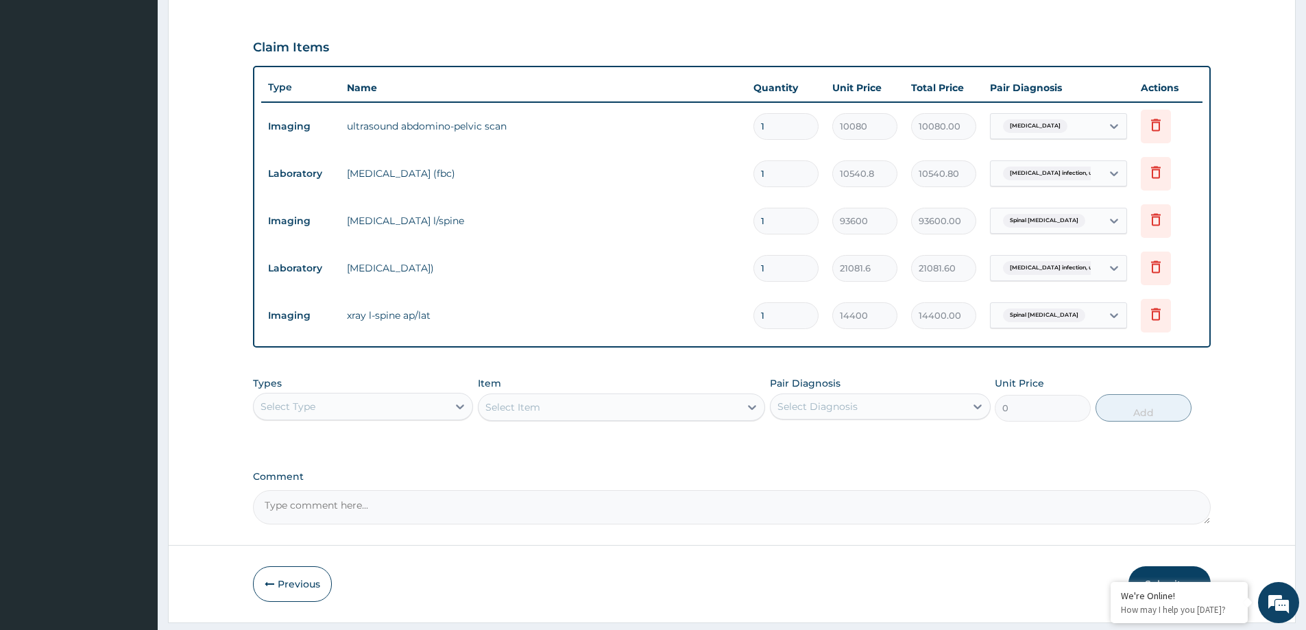
click at [331, 405] on div "Select Type" at bounding box center [351, 407] width 194 height 22
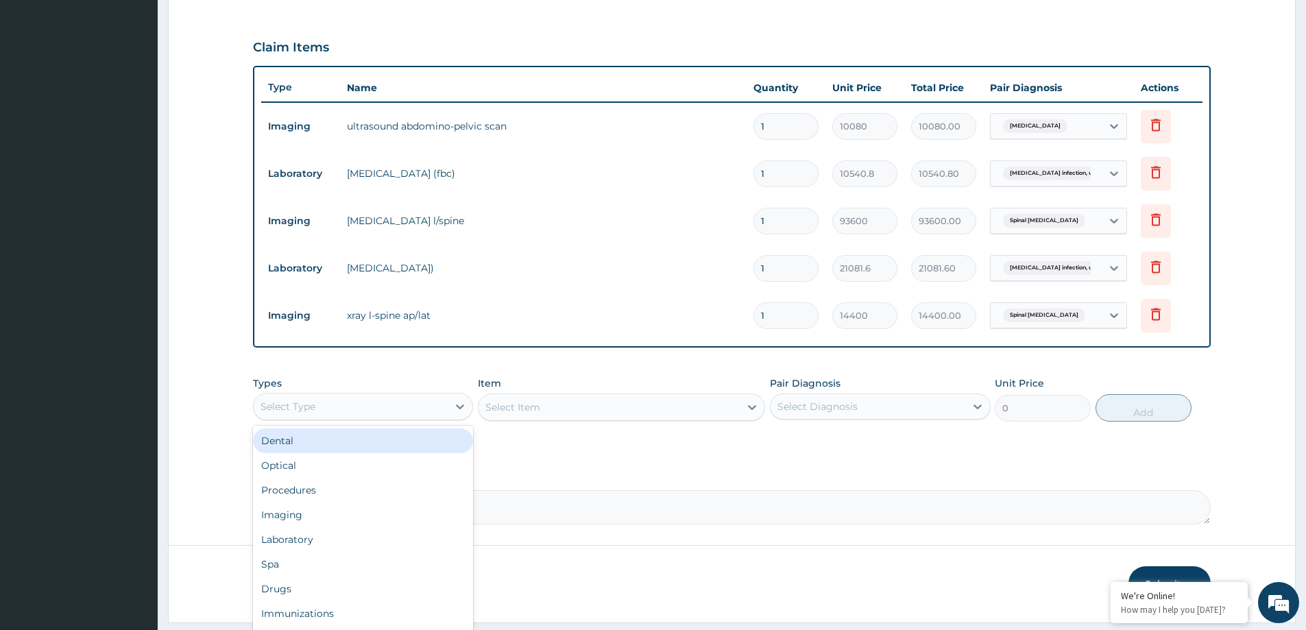
scroll to position [47, 0]
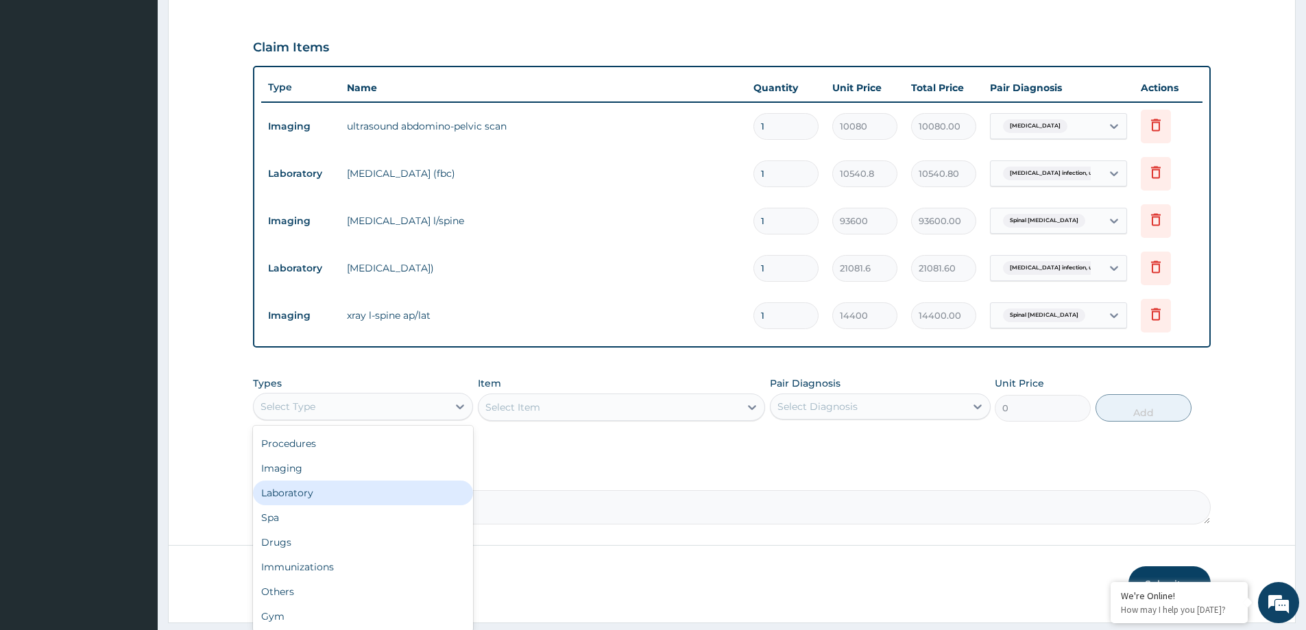
click at [323, 493] on div "Laboratory" at bounding box center [363, 493] width 220 height 25
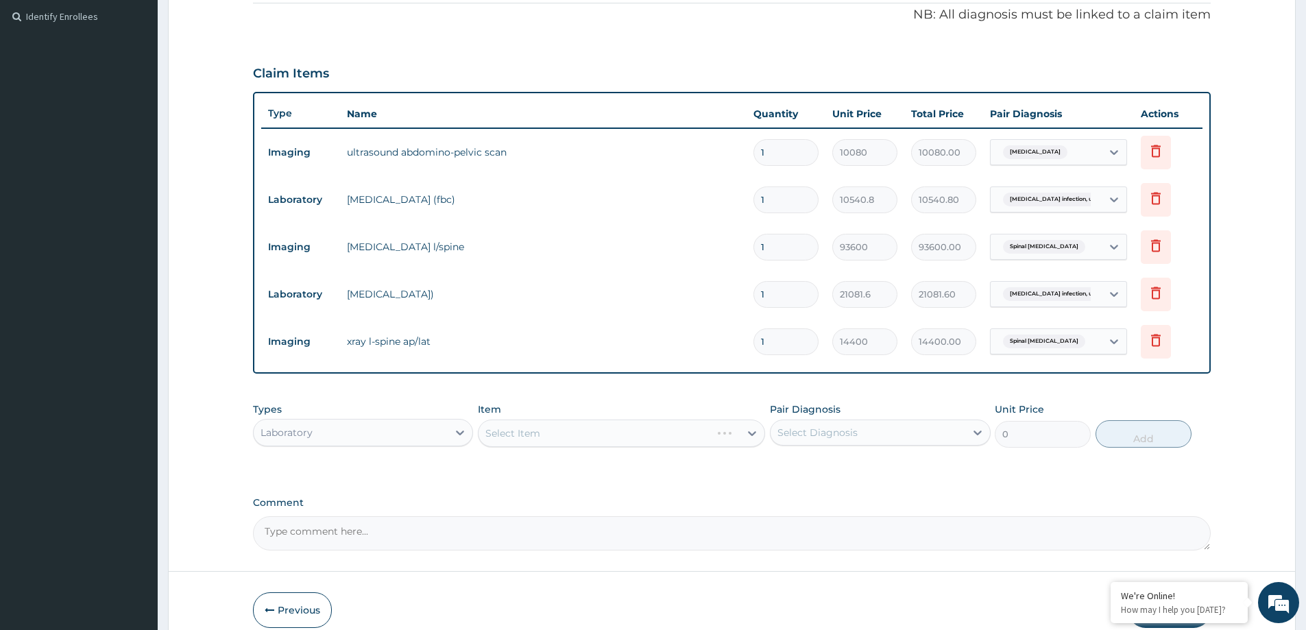
scroll to position [293, 0]
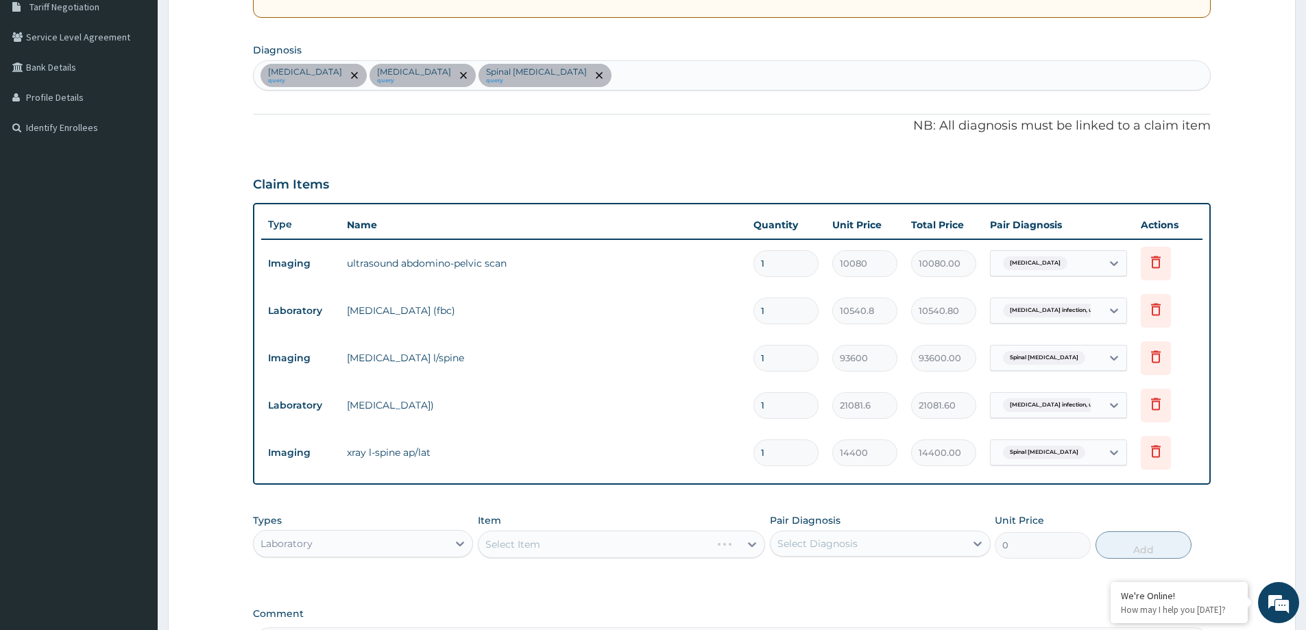
click at [746, 73] on div "Cystic fibrosis, unspecified query Salmonella infection, unspecified query Spin…" at bounding box center [732, 75] width 956 height 29
type input "MALARIA"
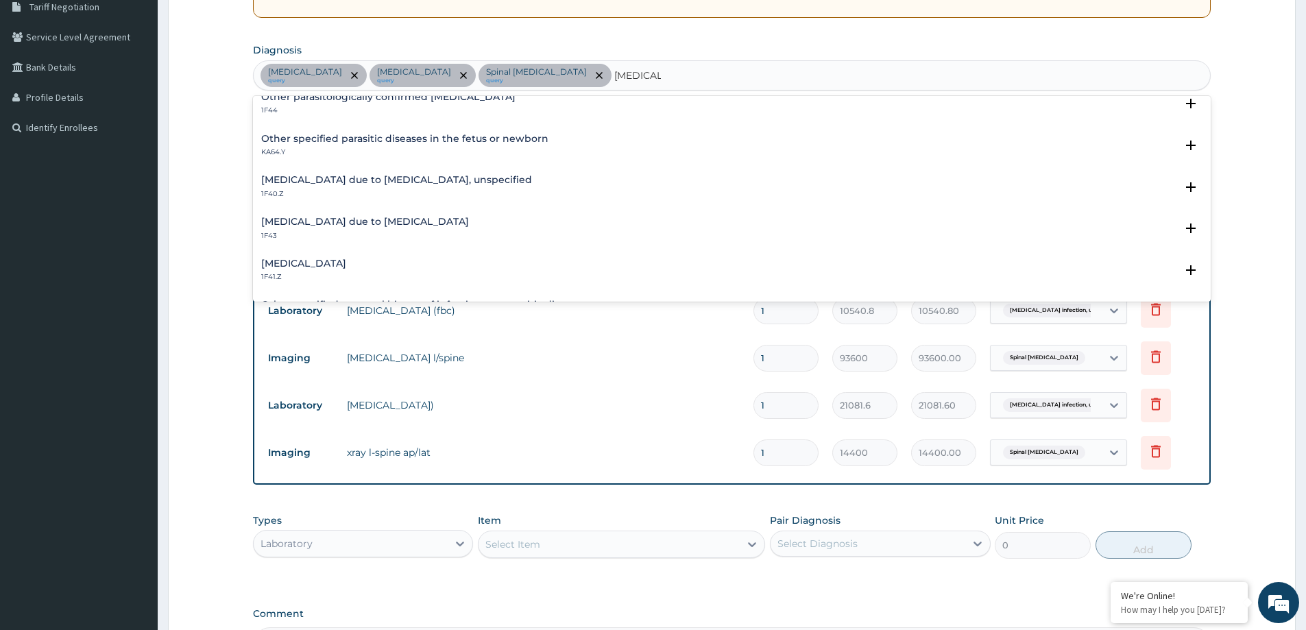
scroll to position [206, 0]
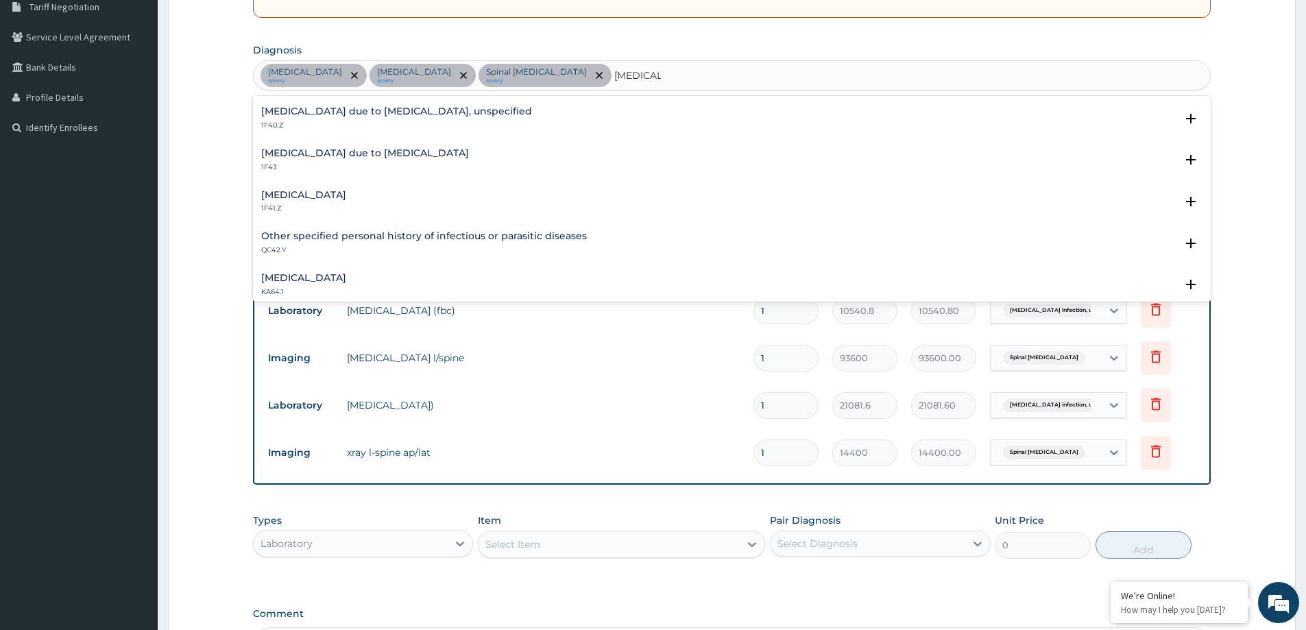
click at [363, 112] on h4 "Malaria due to Plasmodium falciparum, unspecified" at bounding box center [396, 111] width 271 height 10
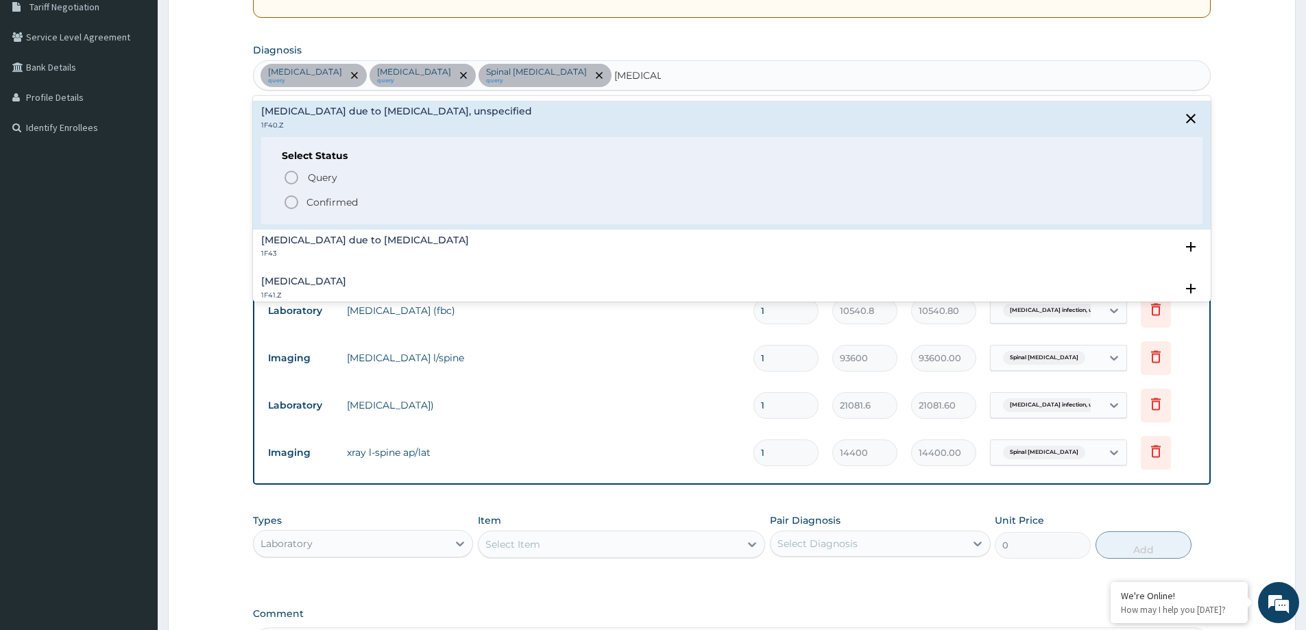
click at [334, 200] on p "Confirmed" at bounding box center [331, 202] width 51 height 14
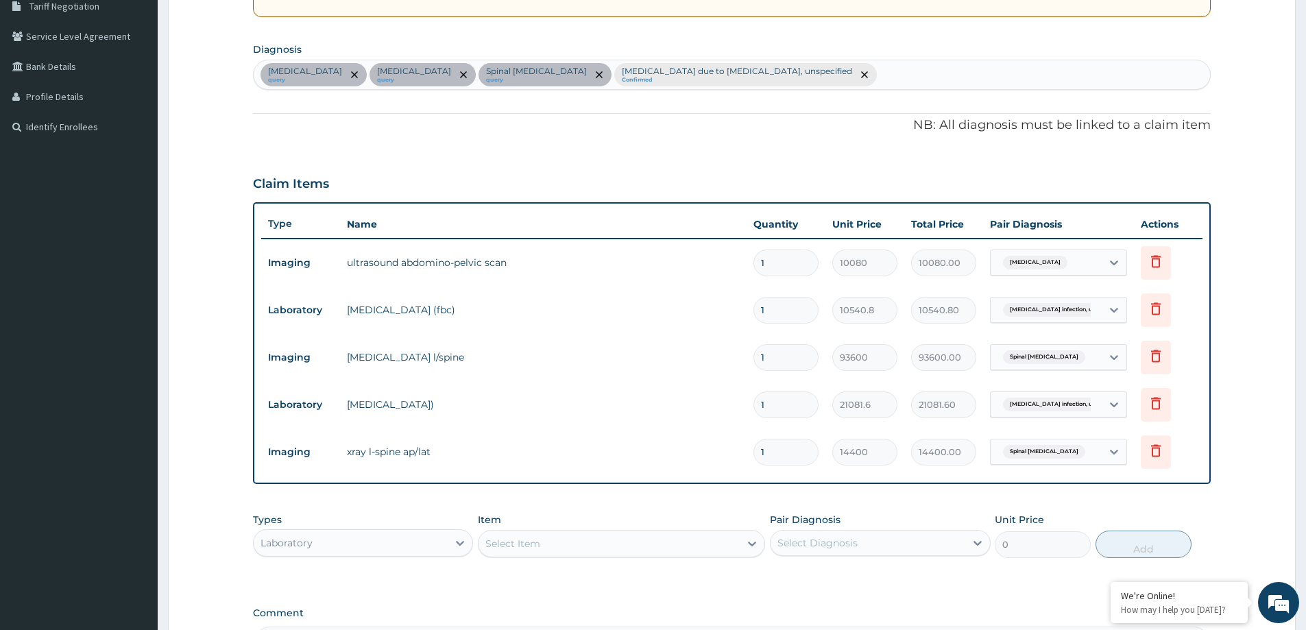
scroll to position [431, 0]
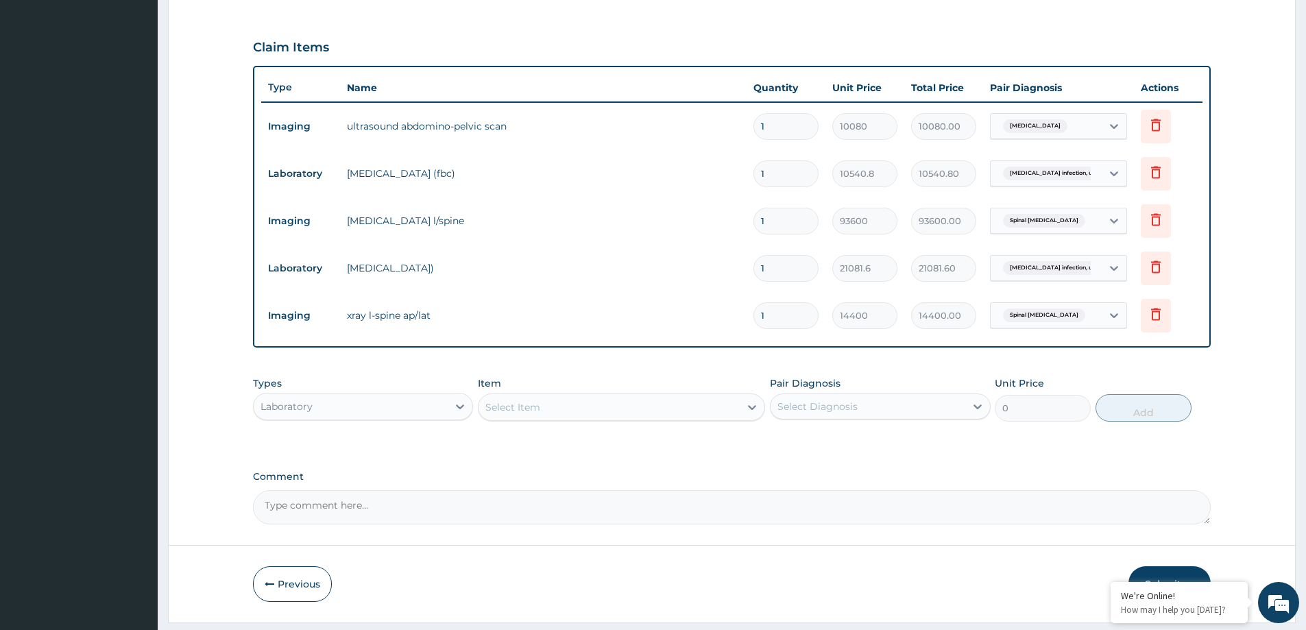
click at [1041, 320] on span "Spinal pain, unspecified" at bounding box center [1044, 315] width 82 height 14
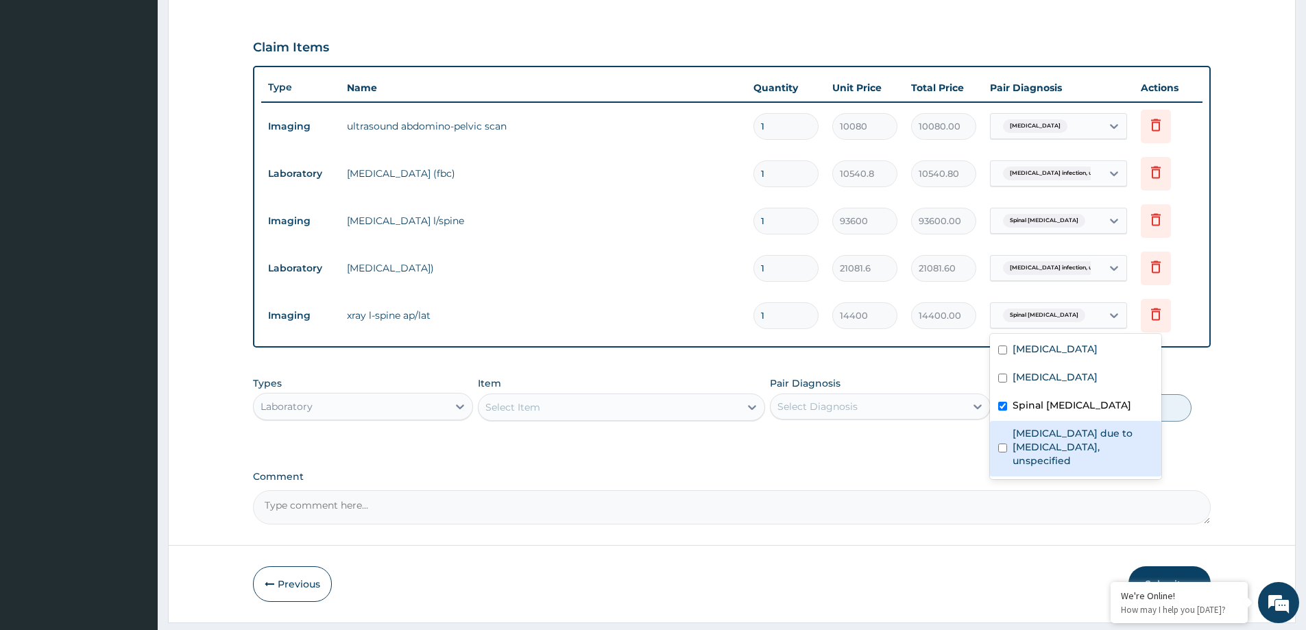
drag, startPoint x: 1034, startPoint y: 458, endPoint x: 1032, endPoint y: 367, distance: 90.5
click at [1034, 456] on label "Malaria due to Plasmodium falciparum, unspecified" at bounding box center [1083, 446] width 141 height 41
checkbox input "true"
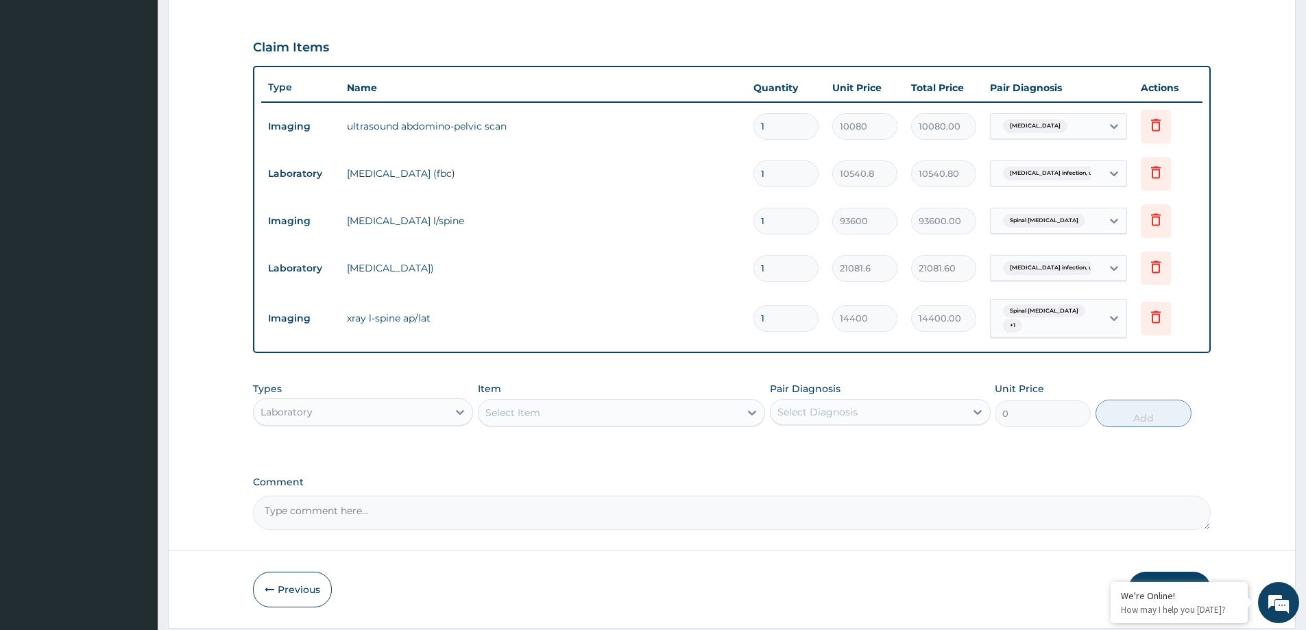
click at [1030, 343] on td "Spinal pain, unspecified + 1" at bounding box center [1058, 318] width 151 height 53
click at [1017, 173] on span "Salmonella infection, unspecif..." at bounding box center [1063, 174] width 120 height 14
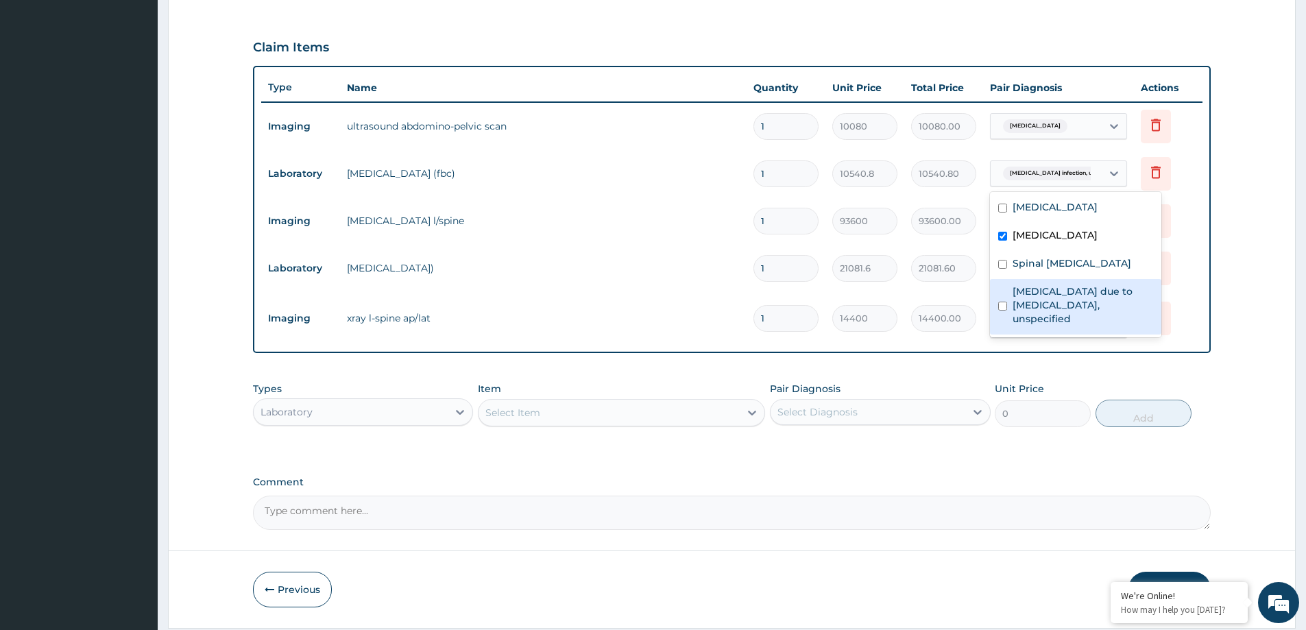
drag, startPoint x: 1032, startPoint y: 315, endPoint x: 1034, endPoint y: 283, distance: 32.2
click at [1030, 312] on label "Malaria due to Plasmodium falciparum, unspecified" at bounding box center [1083, 304] width 141 height 41
checkbox input "true"
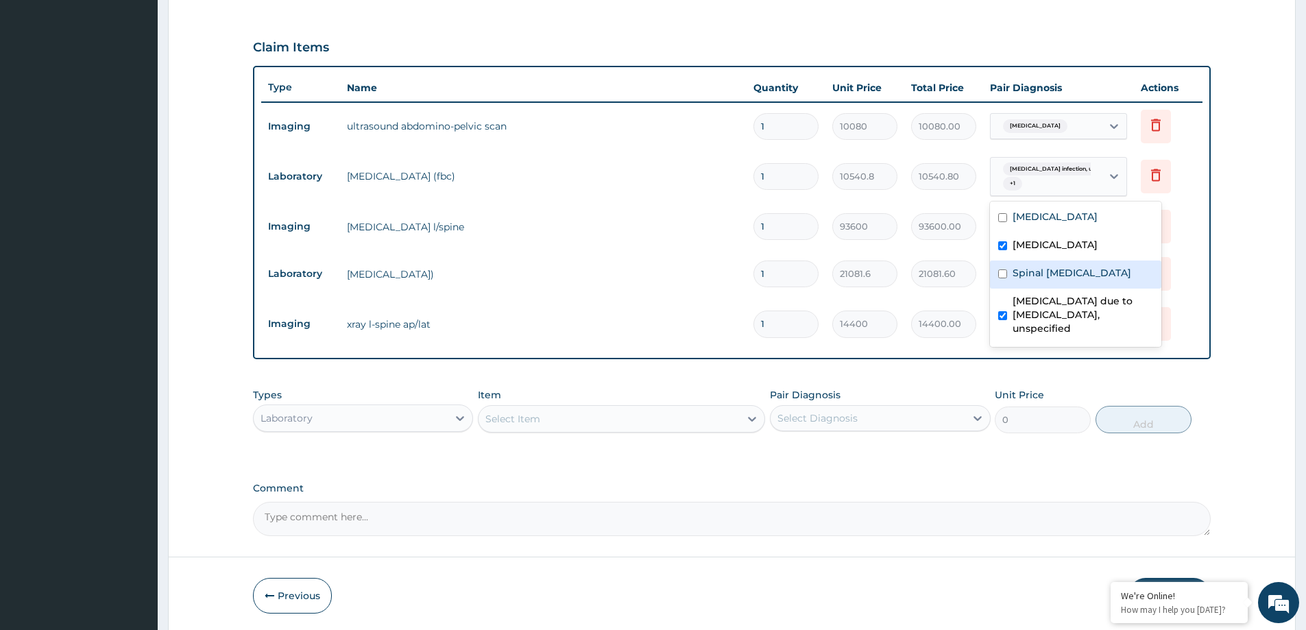
drag, startPoint x: 1034, startPoint y: 283, endPoint x: 1033, endPoint y: 170, distance: 113.1
click at [1032, 280] on label "Spinal pain, unspecified" at bounding box center [1072, 273] width 119 height 14
checkbox input "true"
click at [1034, 130] on span "Cystic fibrosis, unspecified" at bounding box center [1035, 126] width 64 height 14
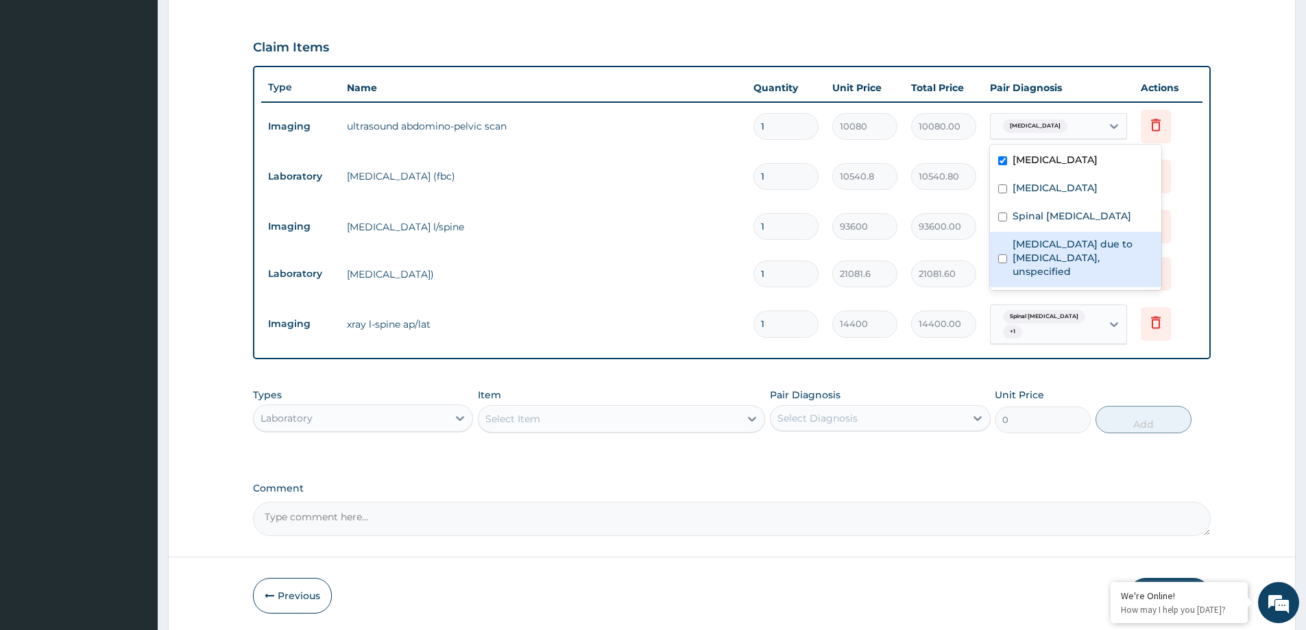
click at [1026, 254] on label "Malaria due to Plasmodium falciparum, unspecified" at bounding box center [1083, 257] width 141 height 41
checkbox input "true"
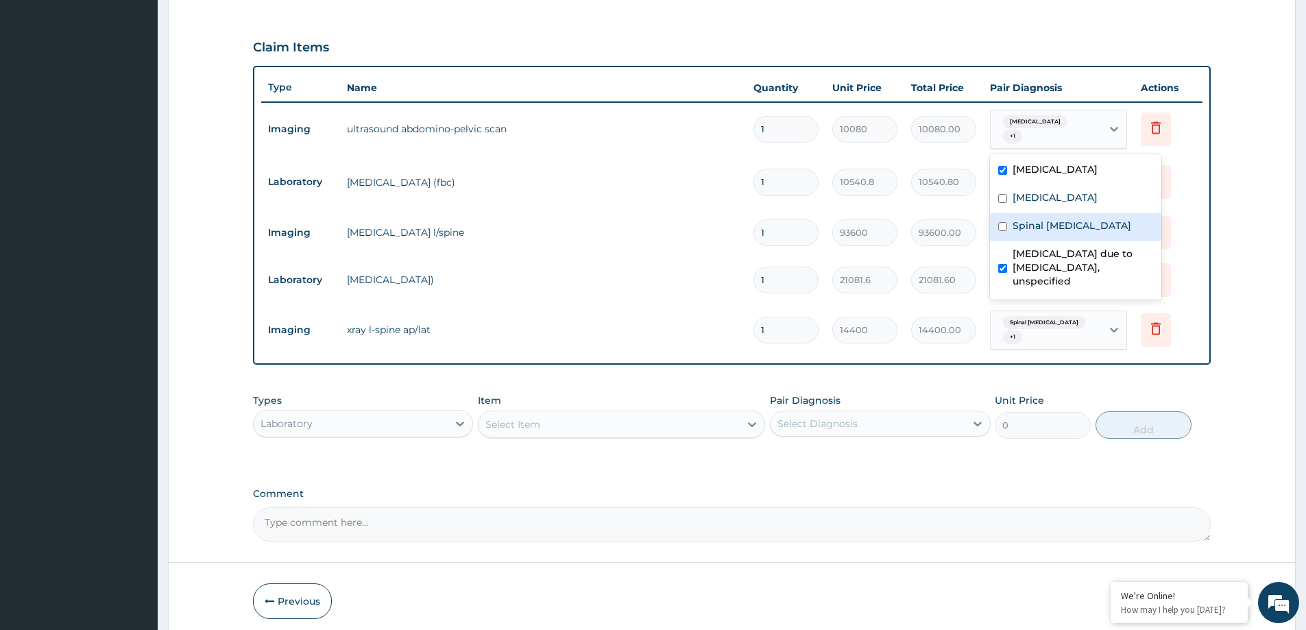
click at [1020, 230] on div "Spinal pain, unspecified" at bounding box center [1075, 227] width 171 height 28
checkbox input "true"
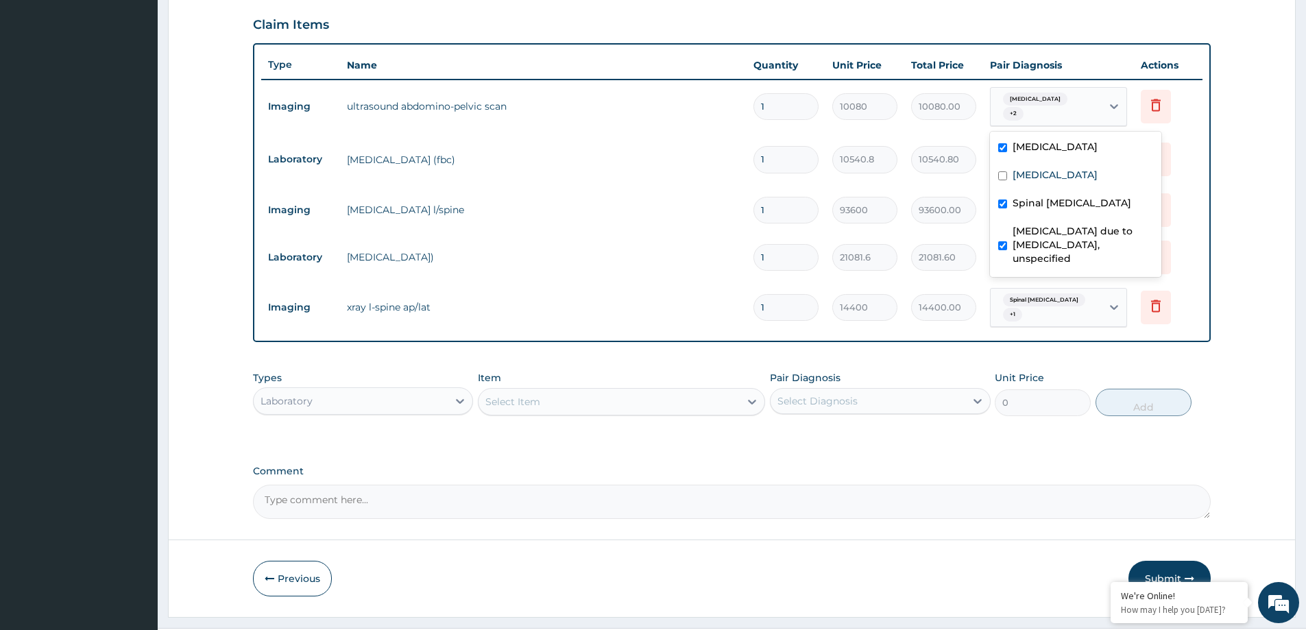
scroll to position [486, 0]
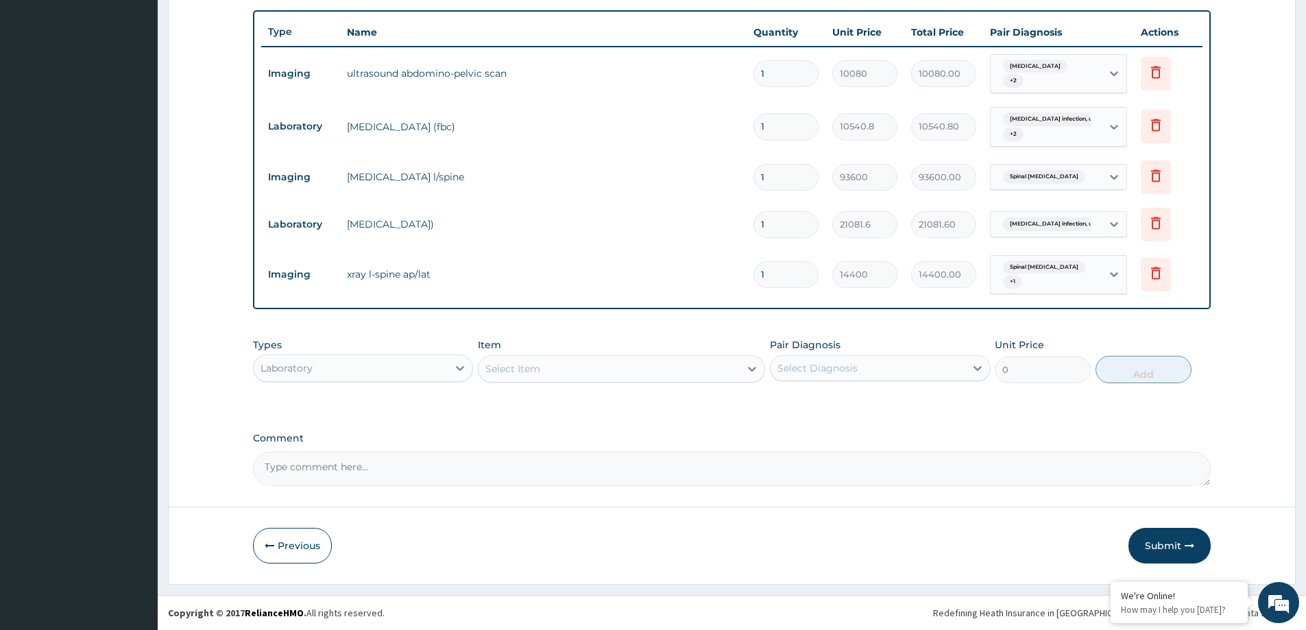
click at [508, 364] on div "Select Item" at bounding box center [512, 369] width 55 height 14
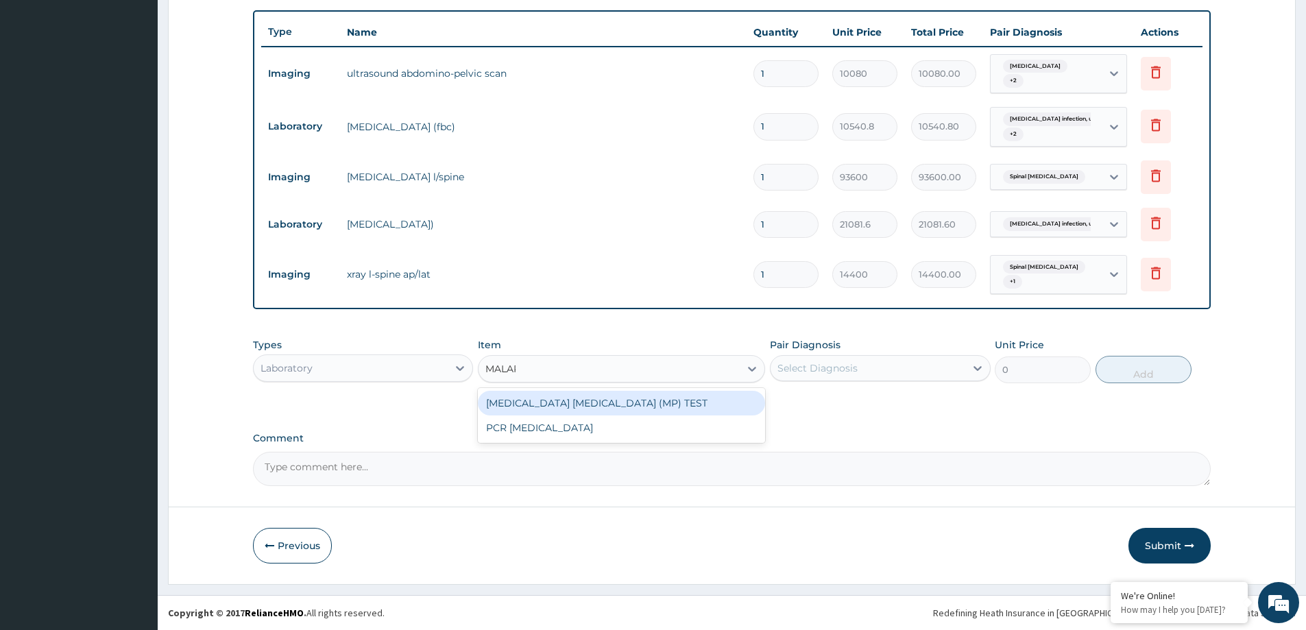
type input "MALARI"
drag, startPoint x: 577, startPoint y: 407, endPoint x: 825, endPoint y: 361, distance: 253.1
click at [576, 407] on div "MALARIA PARASITE (MP) TEST" at bounding box center [621, 403] width 287 height 25
type input "8432.64"
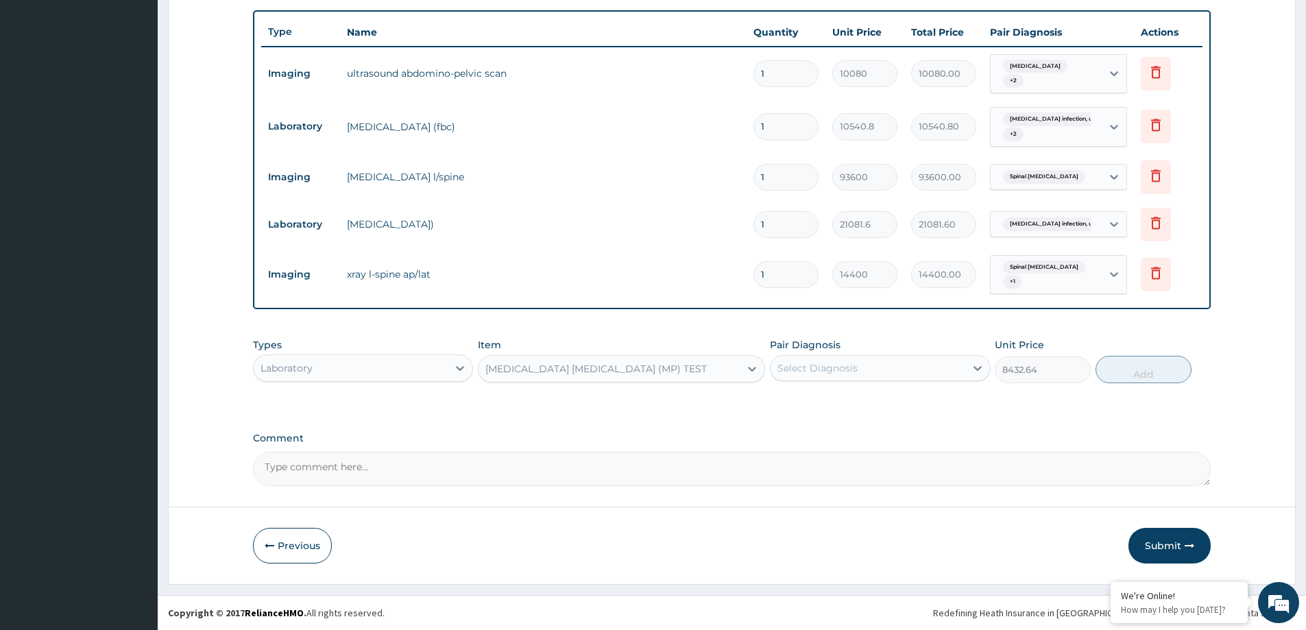
click at [847, 353] on div "Pair Diagnosis Select Diagnosis" at bounding box center [880, 360] width 220 height 45
click at [856, 385] on div "Types Laboratory Item MALARIA PARASITE (MP) TEST Pair Diagnosis Select Diagnosi…" at bounding box center [732, 360] width 958 height 59
drag, startPoint x: 864, startPoint y: 436, endPoint x: 856, endPoint y: 379, distance: 57.5
click at [862, 433] on label "Comment" at bounding box center [732, 439] width 958 height 12
click at [862, 452] on textarea "Comment" at bounding box center [732, 469] width 958 height 34
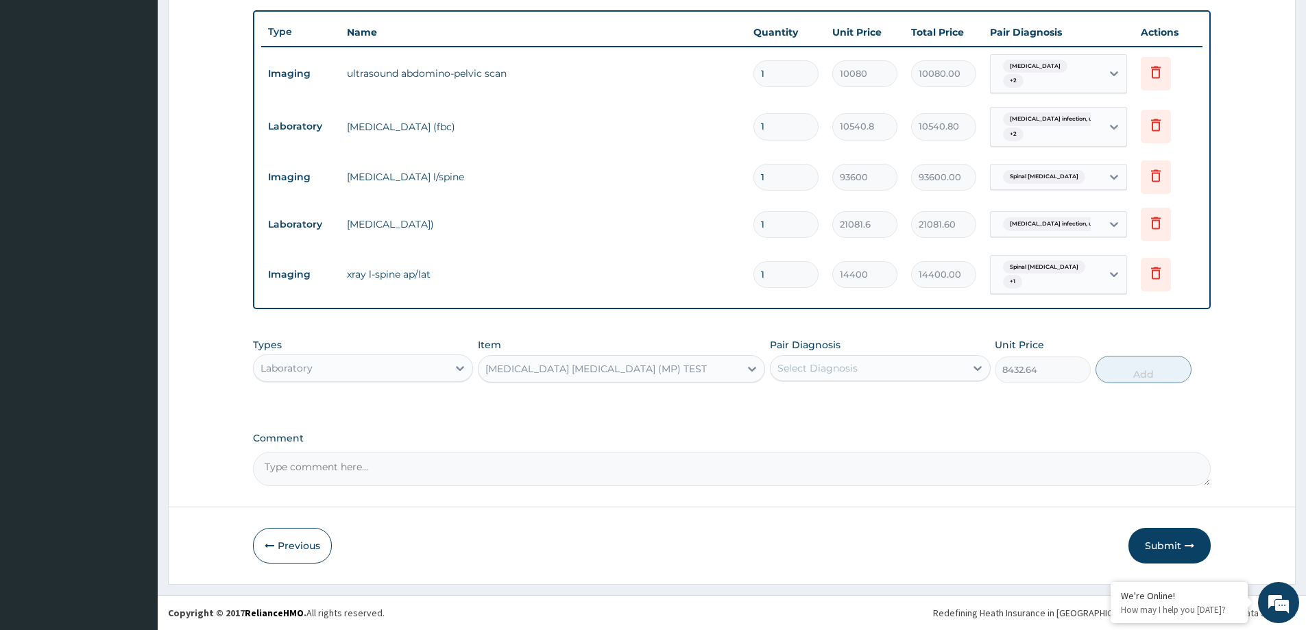
click at [855, 376] on div "Select Diagnosis" at bounding box center [868, 368] width 194 height 22
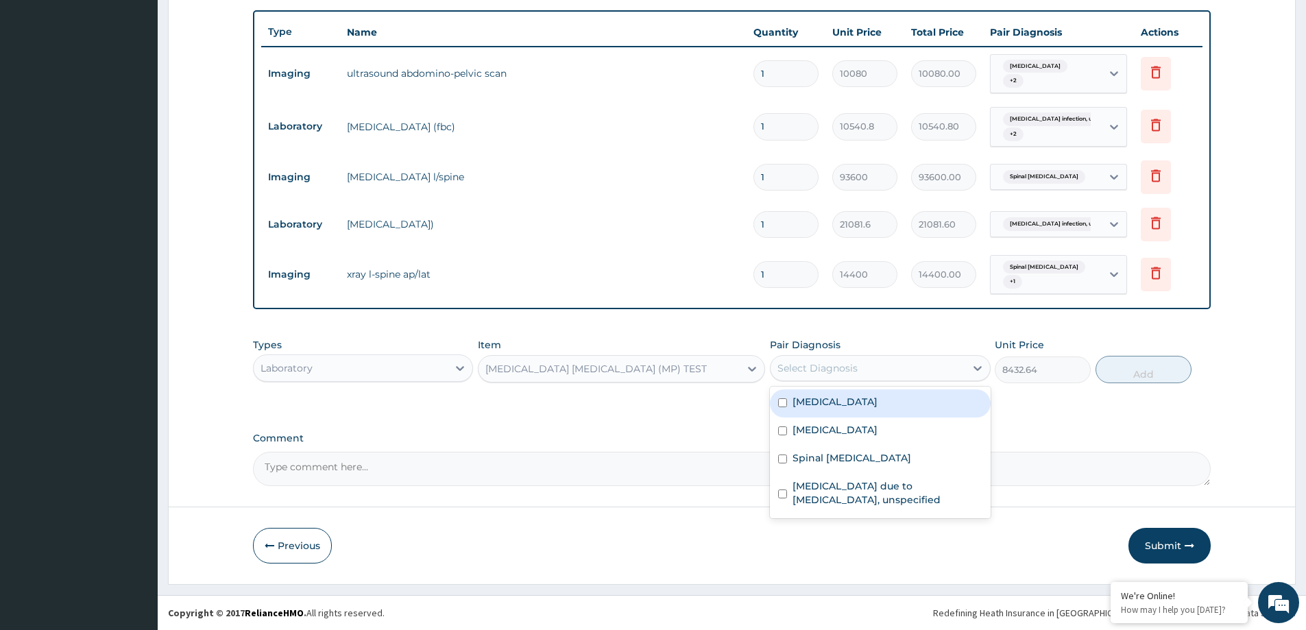
click at [853, 413] on div "Cystic fibrosis, unspecified" at bounding box center [880, 403] width 220 height 28
checkbox input "true"
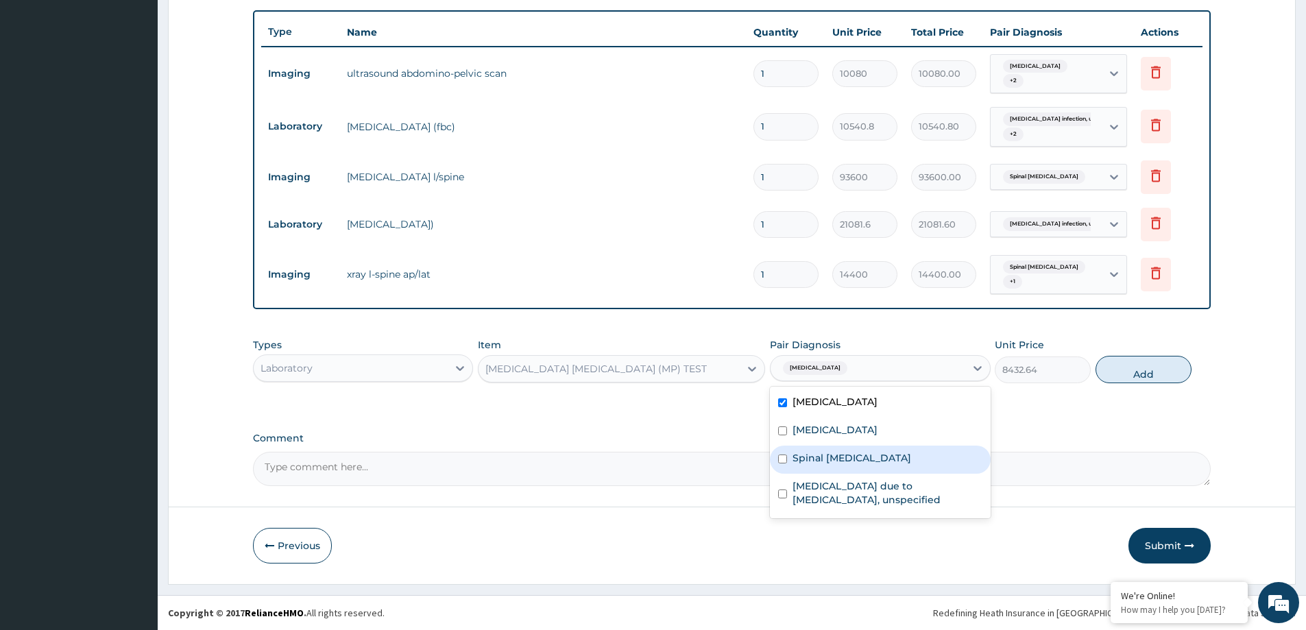
drag, startPoint x: 847, startPoint y: 446, endPoint x: 840, endPoint y: 479, distance: 32.8
click at [845, 446] on div "Spinal pain, unspecified" at bounding box center [880, 460] width 220 height 28
checkbox input "true"
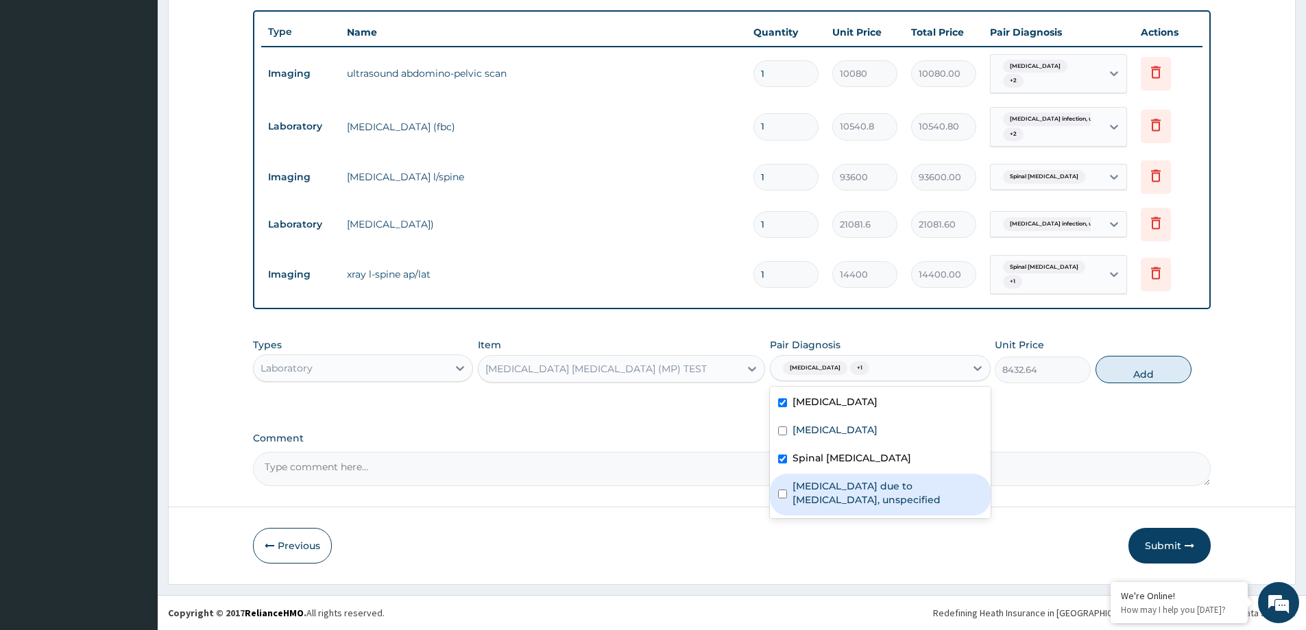
drag, startPoint x: 841, startPoint y: 479, endPoint x: 842, endPoint y: 505, distance: 26.1
click at [841, 483] on label "Malaria due to Plasmodium falciparum, unspecified" at bounding box center [886, 492] width 189 height 27
checkbox input "true"
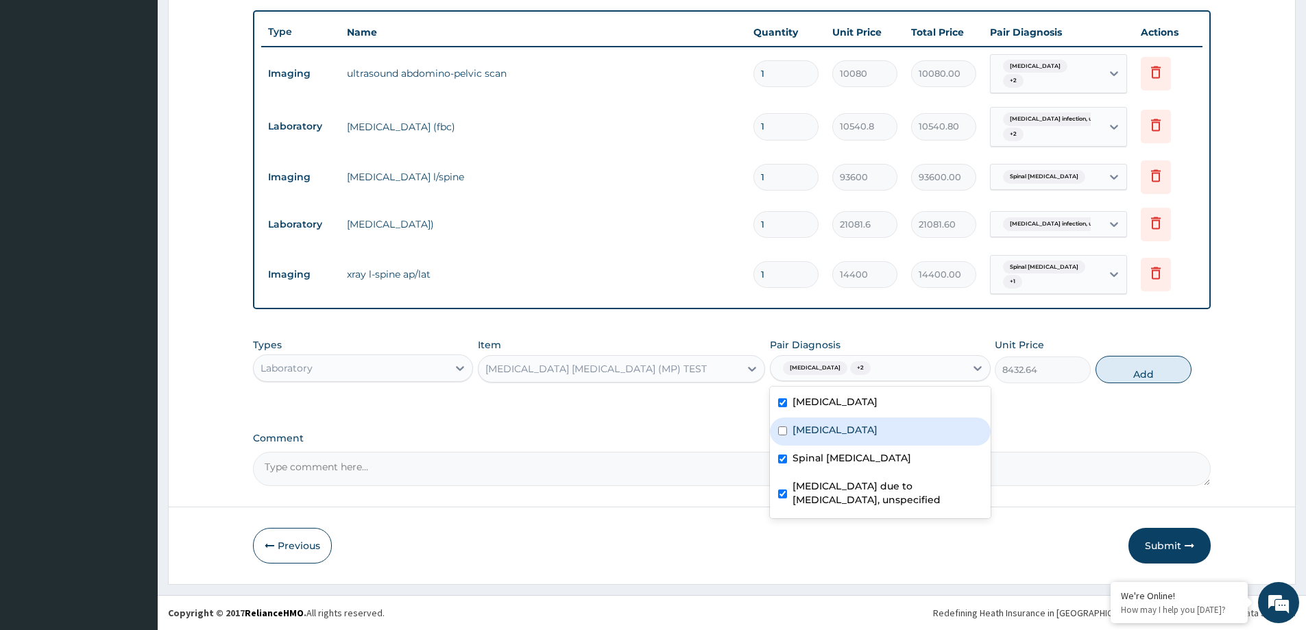
click at [853, 426] on label "Salmonella infection, unspecified" at bounding box center [834, 430] width 85 height 14
checkbox input "true"
click at [1146, 374] on button "Add" at bounding box center [1143, 369] width 96 height 27
type input "0"
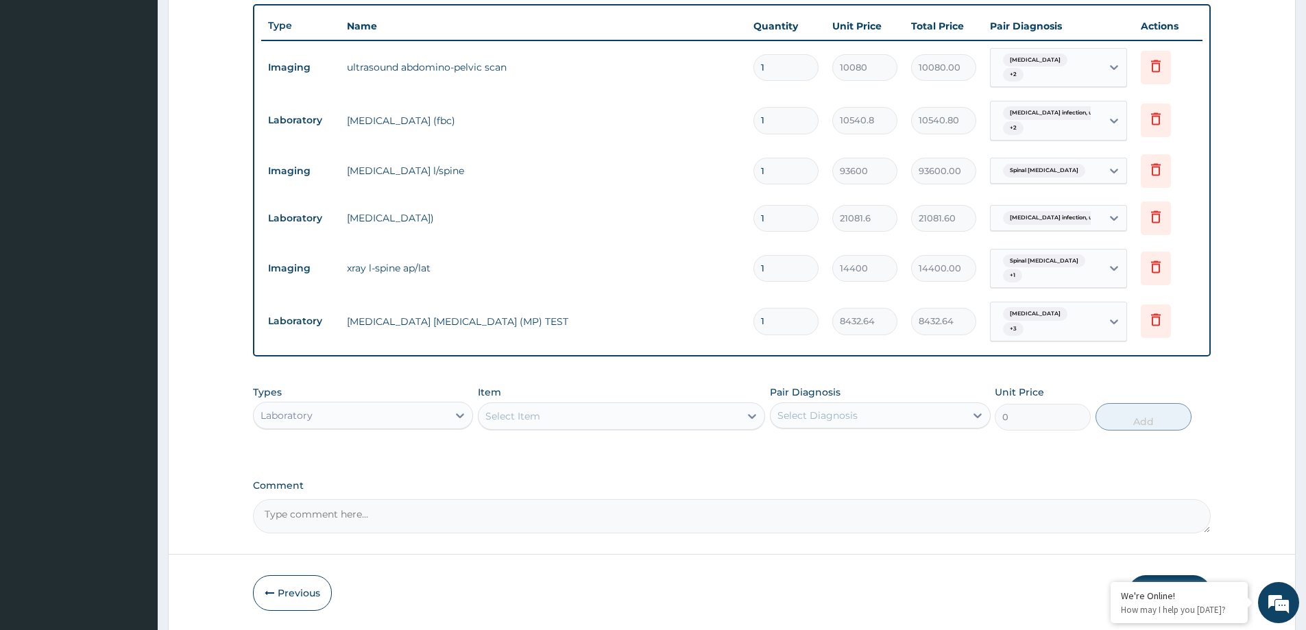
scroll to position [540, 0]
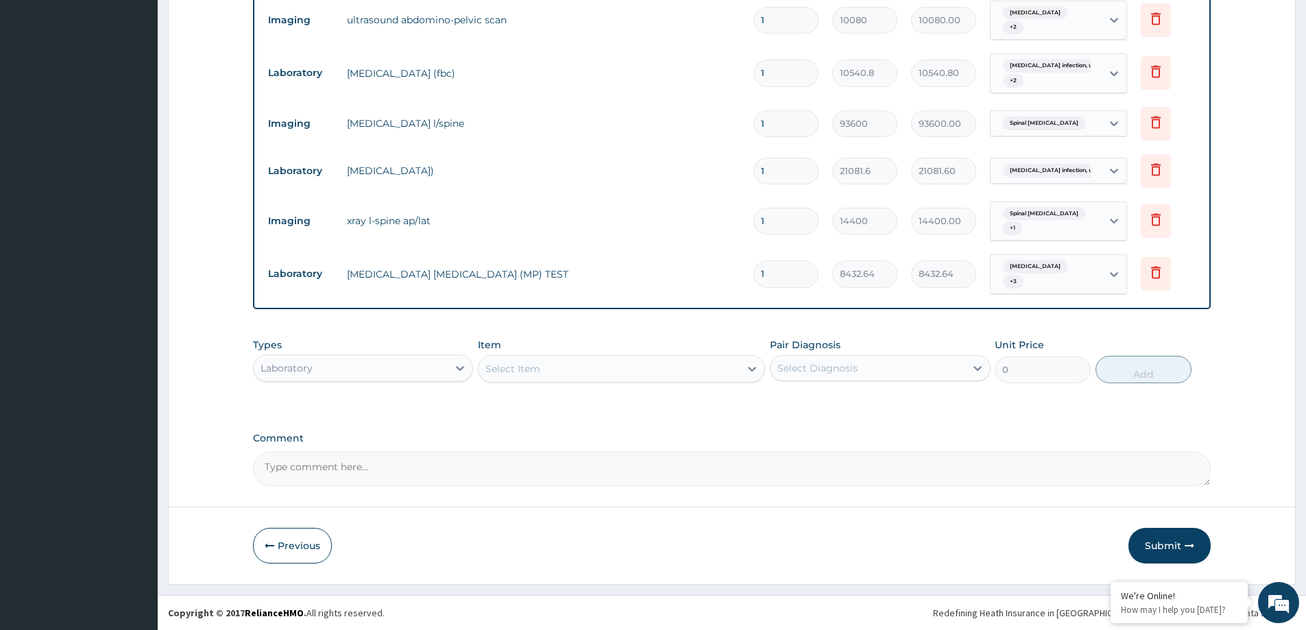
drag, startPoint x: 1174, startPoint y: 541, endPoint x: 258, endPoint y: 0, distance: 1063.7
click at [1171, 540] on button "Submit" at bounding box center [1169, 546] width 82 height 36
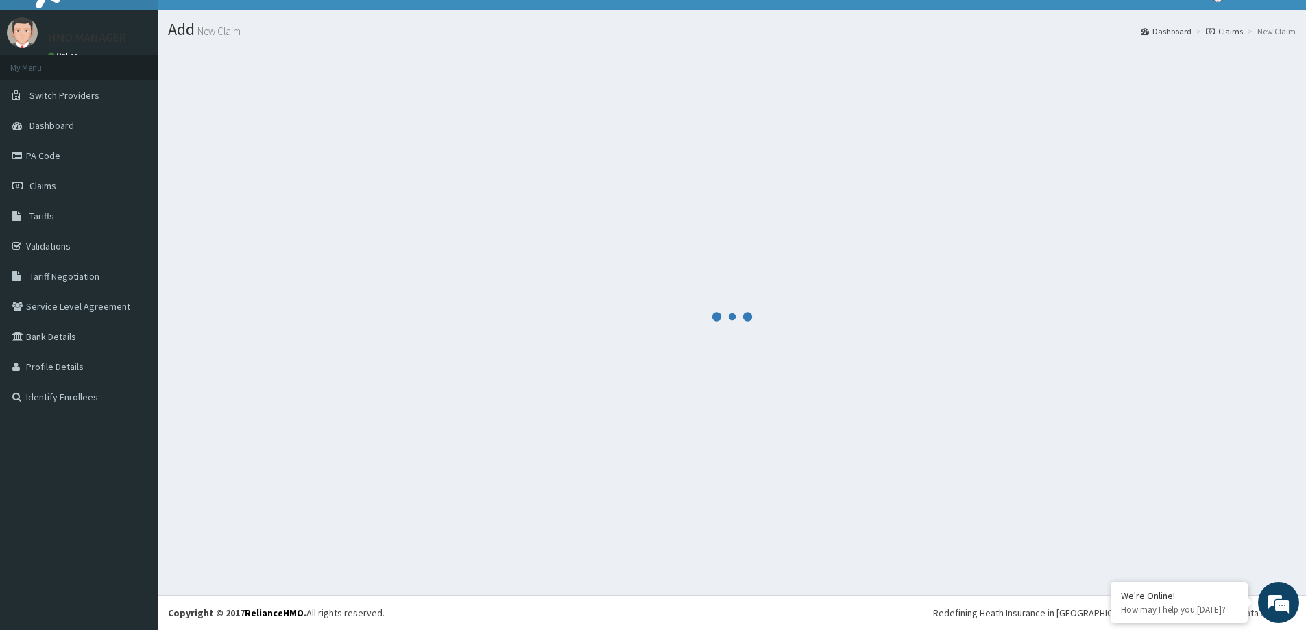
scroll to position [24, 0]
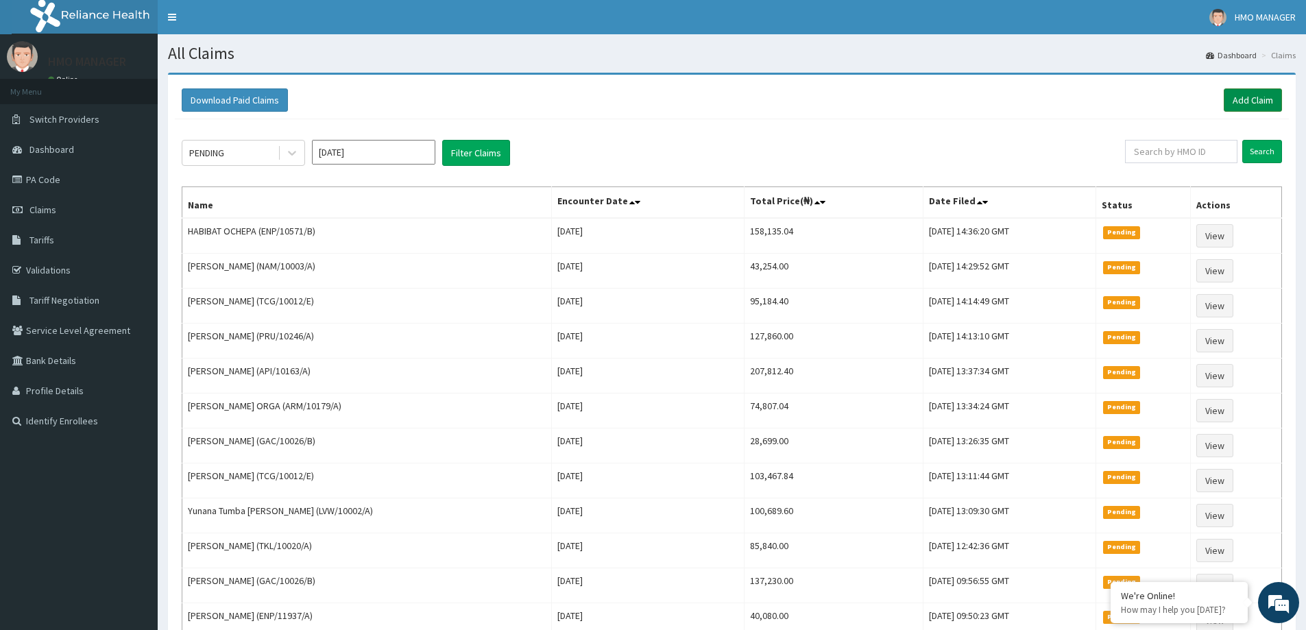
click at [1259, 100] on link "Add Claim" at bounding box center [1253, 99] width 58 height 23
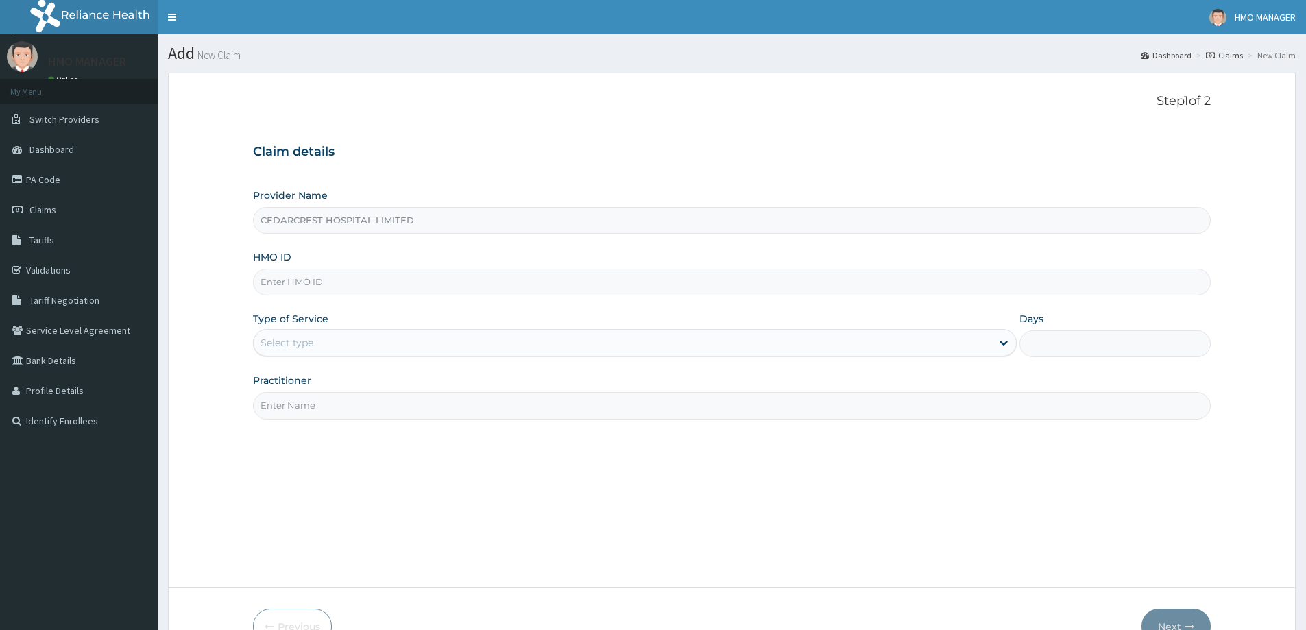
click at [302, 289] on input "HMO ID" at bounding box center [732, 282] width 958 height 27
paste input "gbi/10073/a"
type input "gbi/10073/a"
click at [302, 340] on div "Select type" at bounding box center [287, 343] width 53 height 14
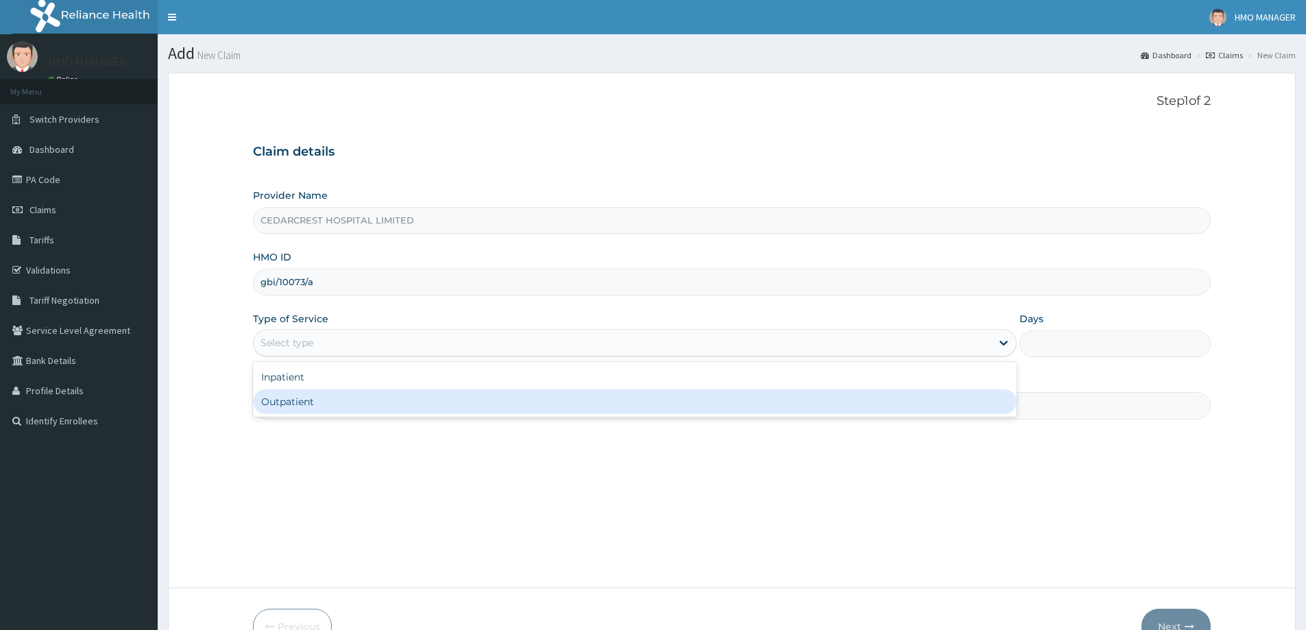
click at [301, 404] on div "Outpatient" at bounding box center [635, 401] width 764 height 25
type input "1"
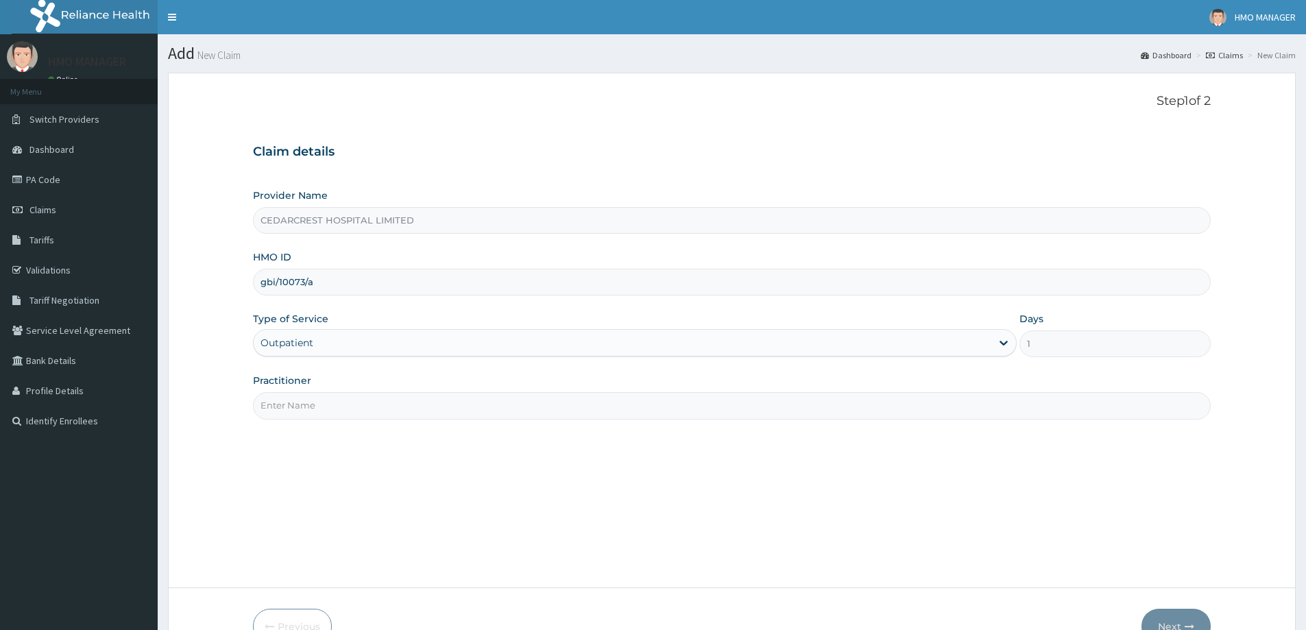
click at [302, 414] on input "Practitioner" at bounding box center [732, 405] width 958 height 27
paste input "Dr CHISOM OBI"
type input "Dr CHISOM OBI"
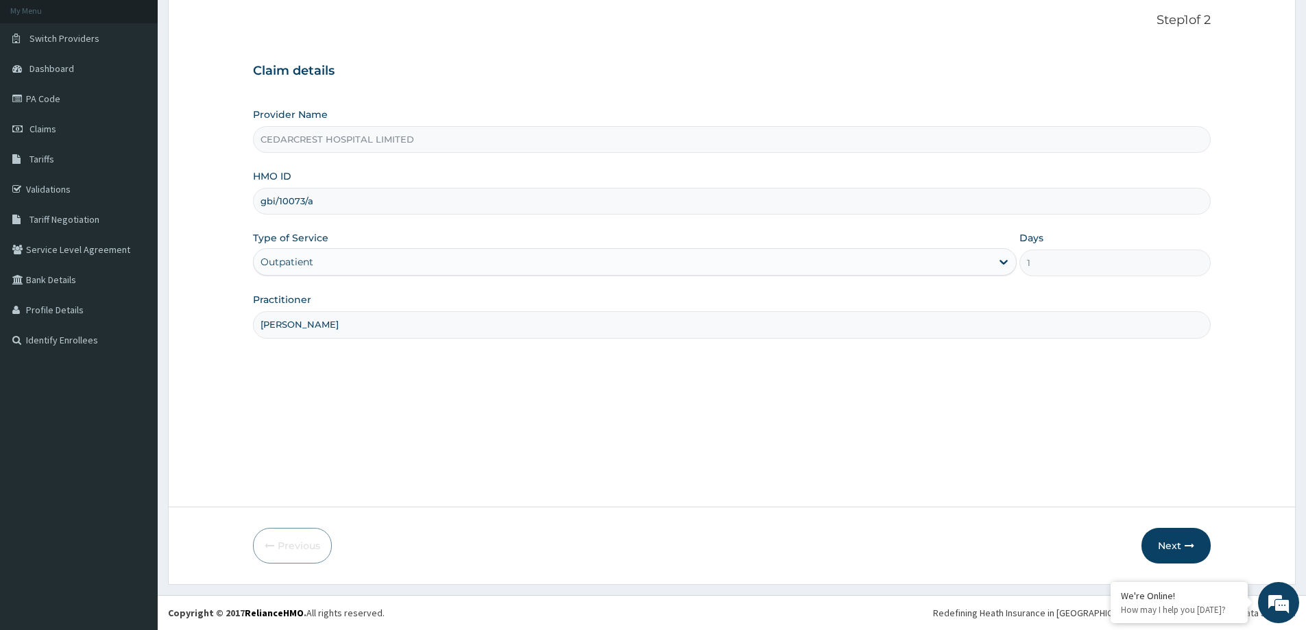
click at [1196, 547] on button "Next" at bounding box center [1175, 546] width 69 height 36
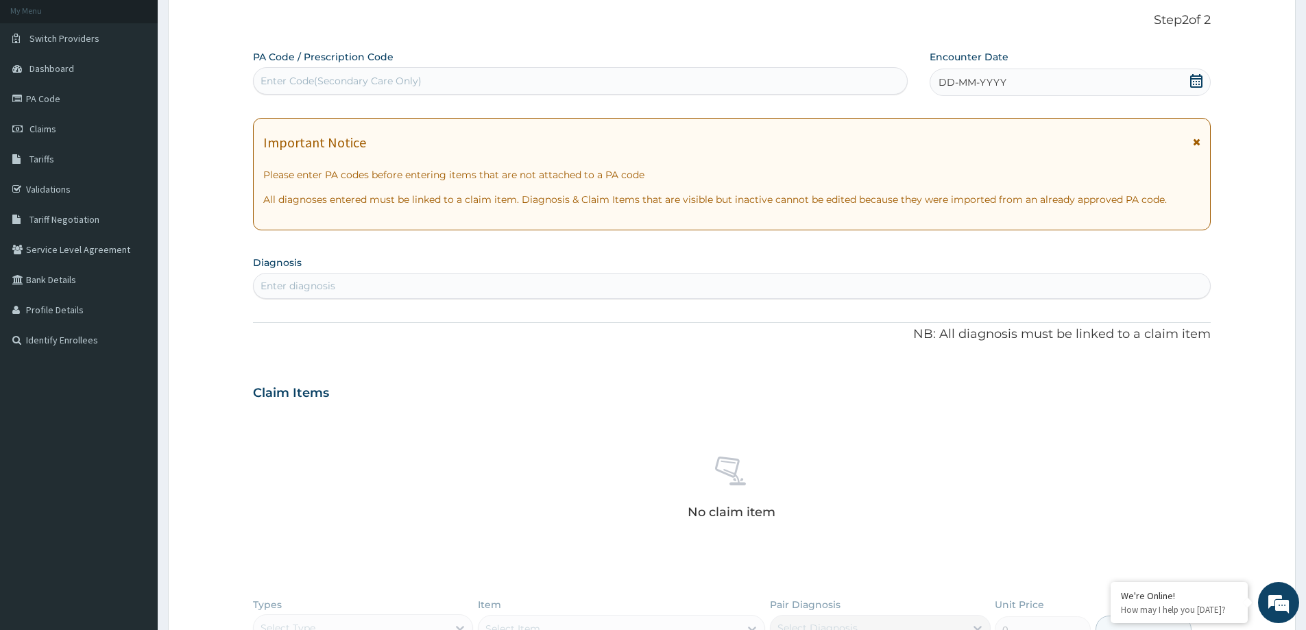
click at [370, 78] on div "Enter Code(Secondary Care Only)" at bounding box center [341, 81] width 161 height 14
paste input "PA/A5CC58"
type input "PA/A5CC58"
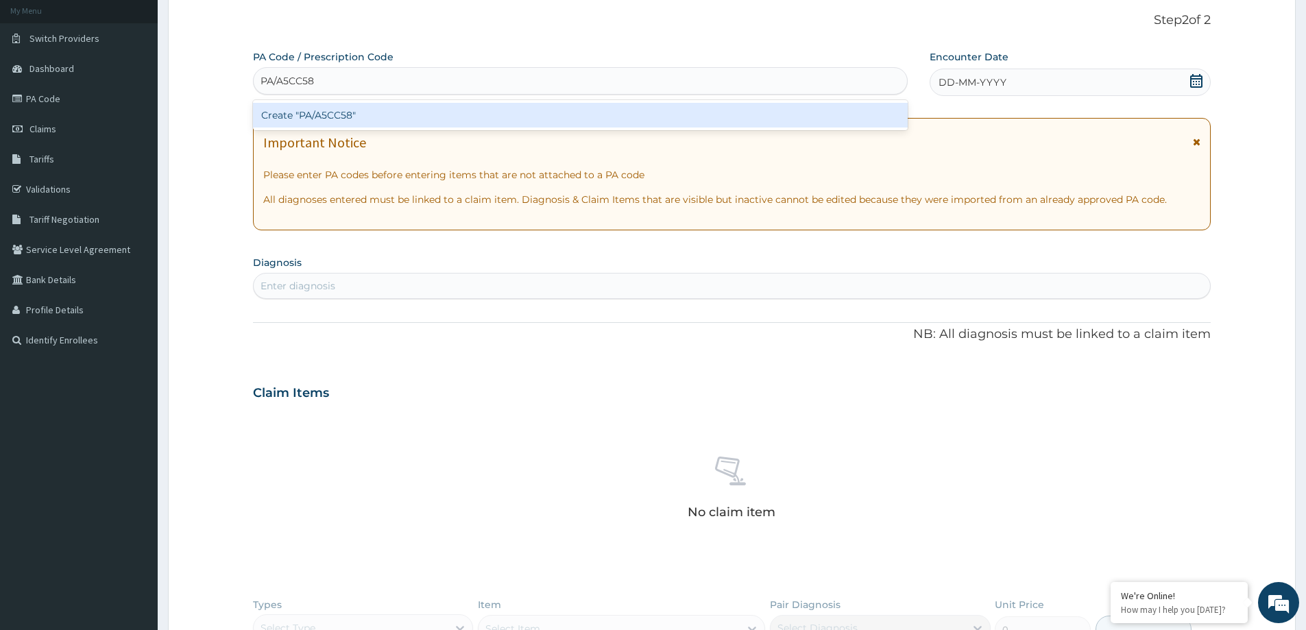
click at [331, 110] on div "Create "PA/A5CC58"" at bounding box center [580, 115] width 655 height 25
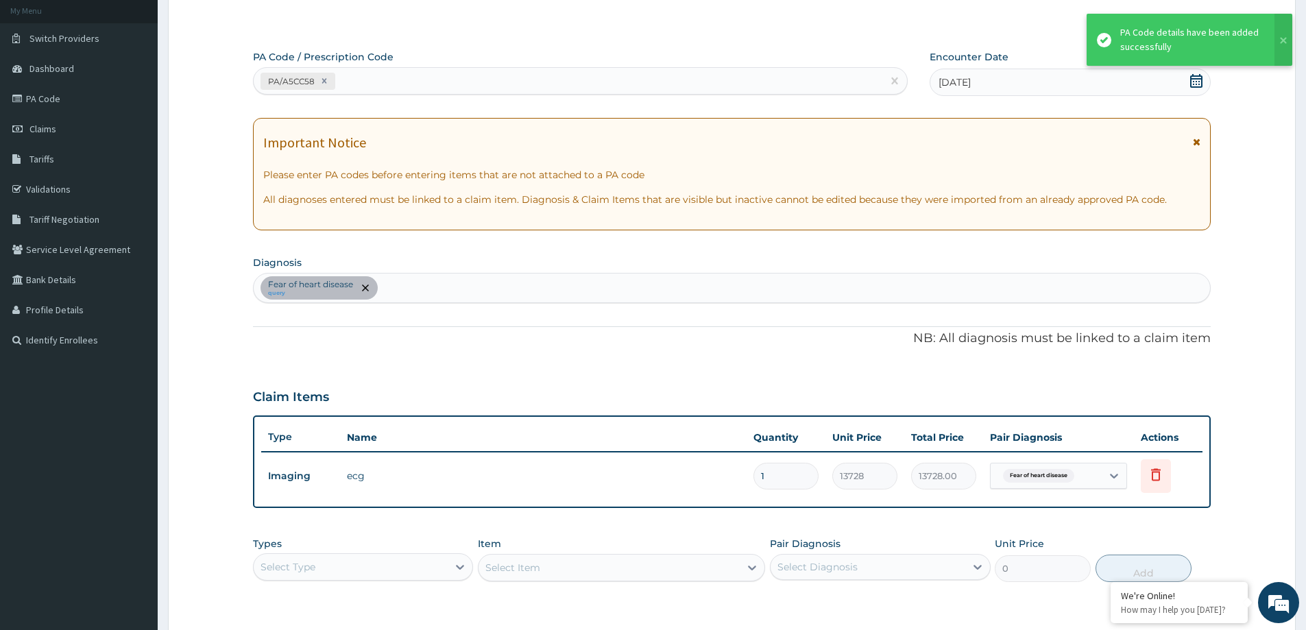
click at [353, 82] on div "PA/A5CC58" at bounding box center [568, 81] width 629 height 23
paste input "PA/E053EC"
type input "PA/E053EC"
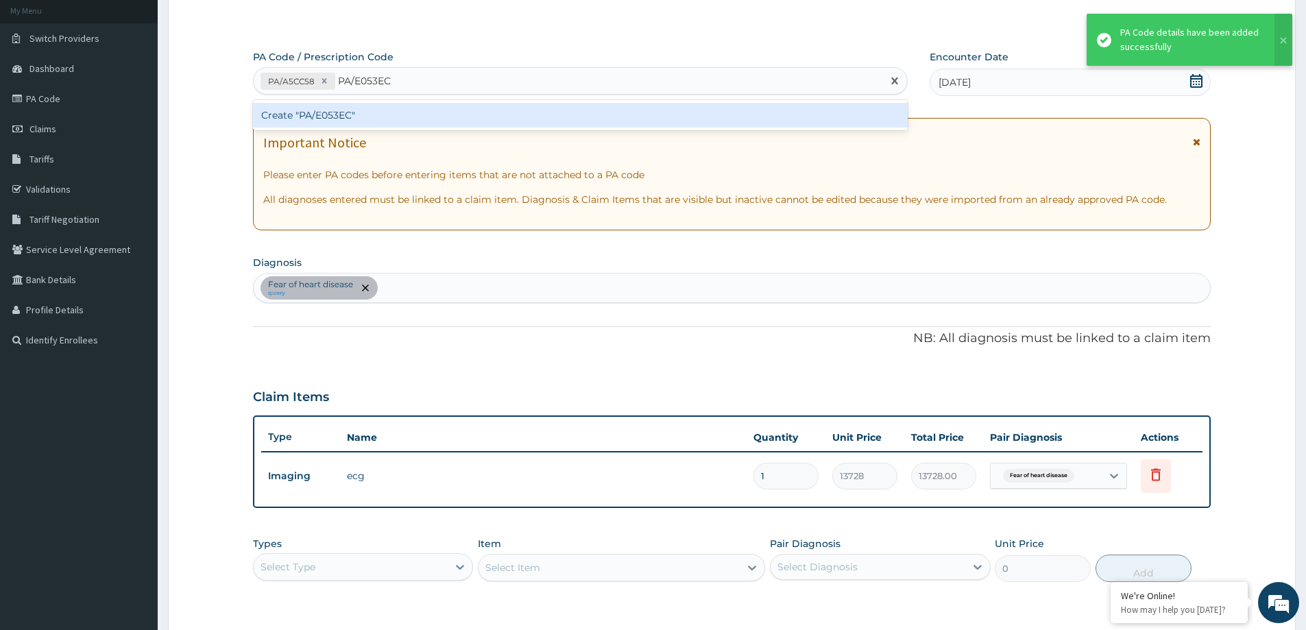
click at [296, 118] on div "Create "PA/E053EC"" at bounding box center [580, 115] width 655 height 25
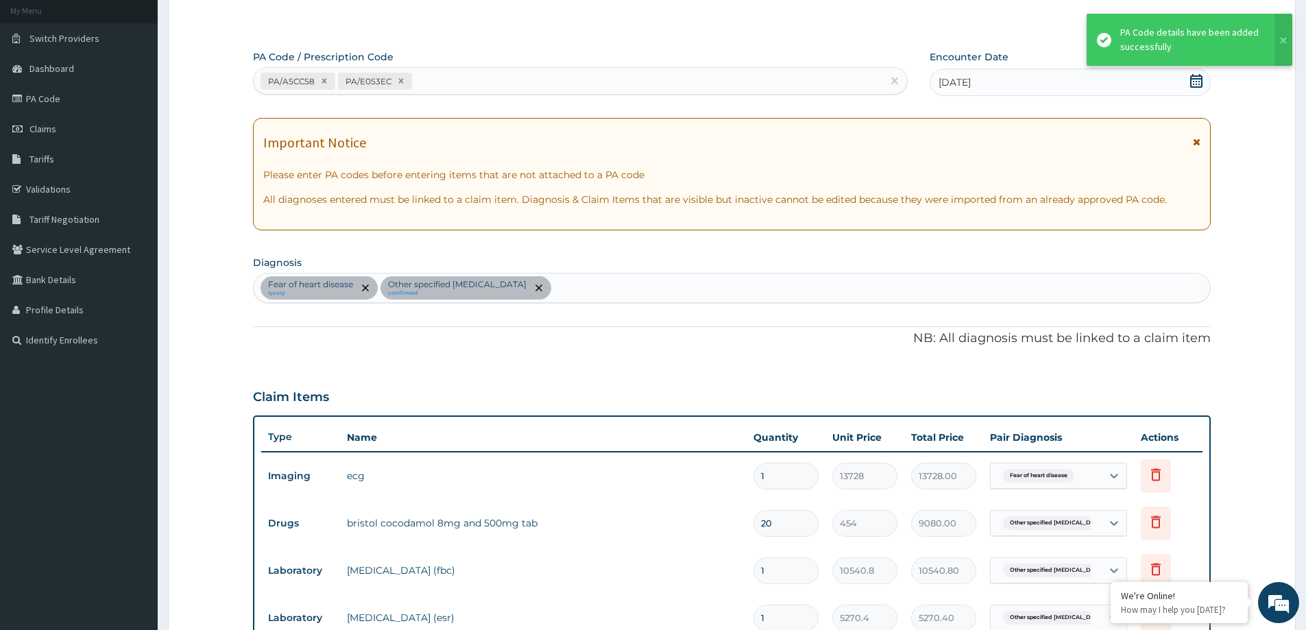
scroll to position [478, 0]
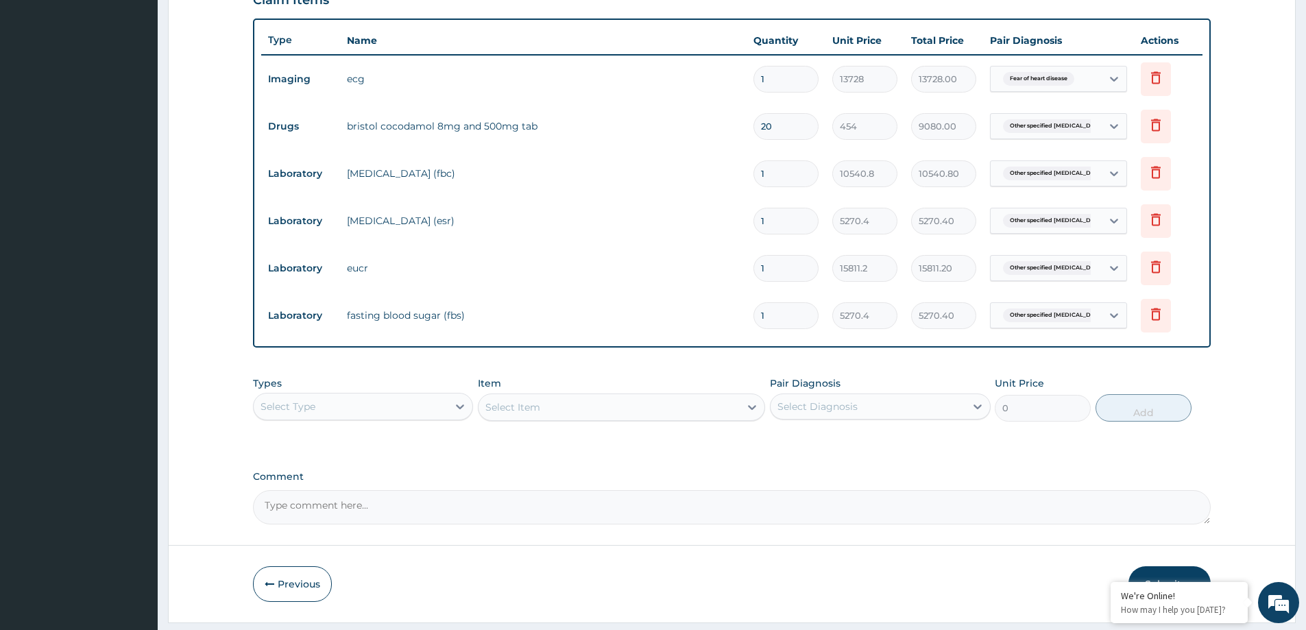
click at [931, 140] on td "9080.00" at bounding box center [943, 126] width 79 height 40
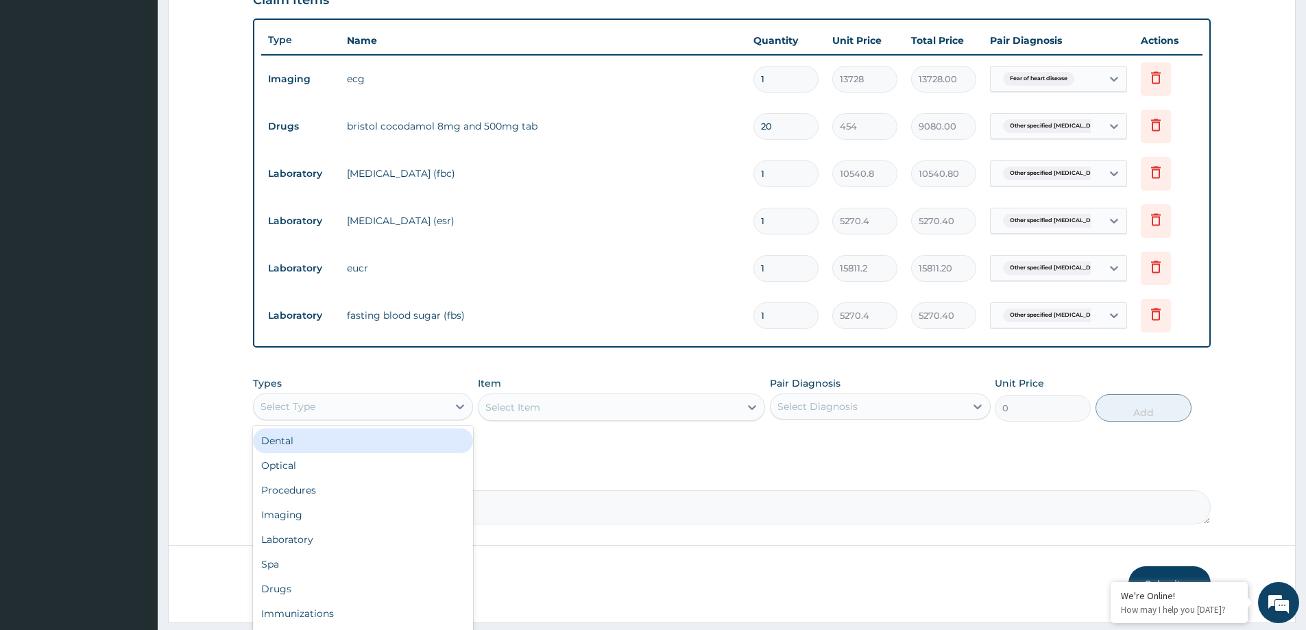
click at [384, 412] on div "Select Type" at bounding box center [351, 407] width 194 height 22
click at [293, 489] on div "Procedures" at bounding box center [363, 490] width 220 height 25
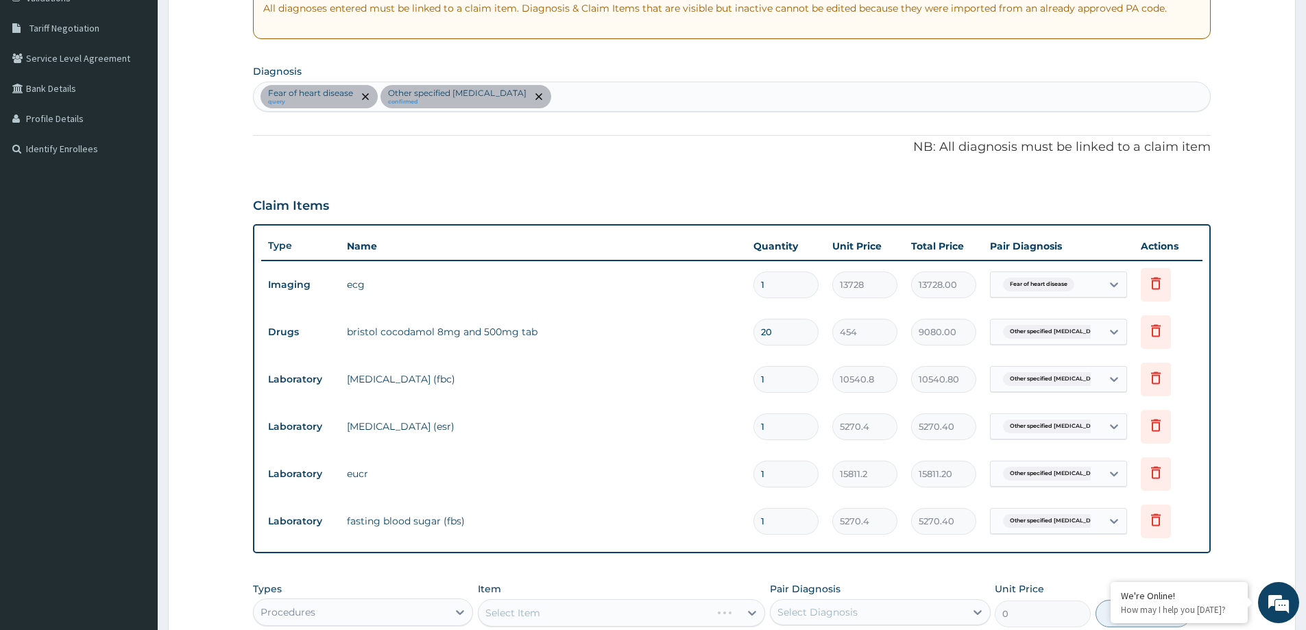
scroll to position [409, 0]
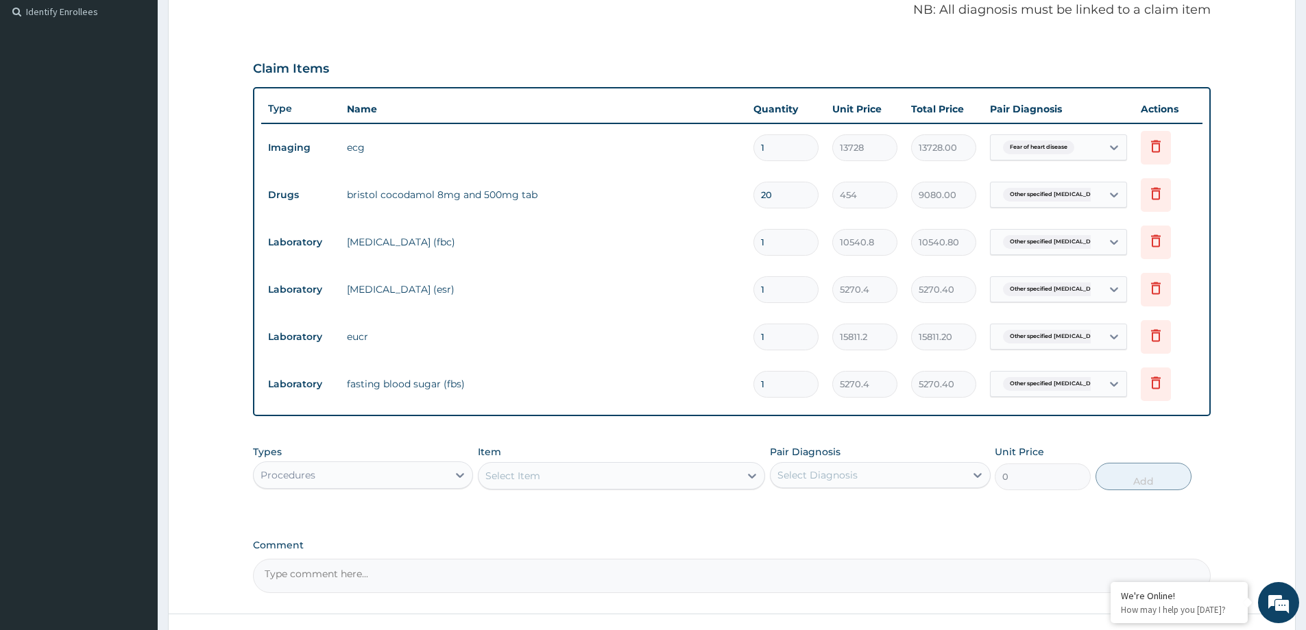
click at [507, 481] on div "Select Item" at bounding box center [512, 476] width 55 height 14
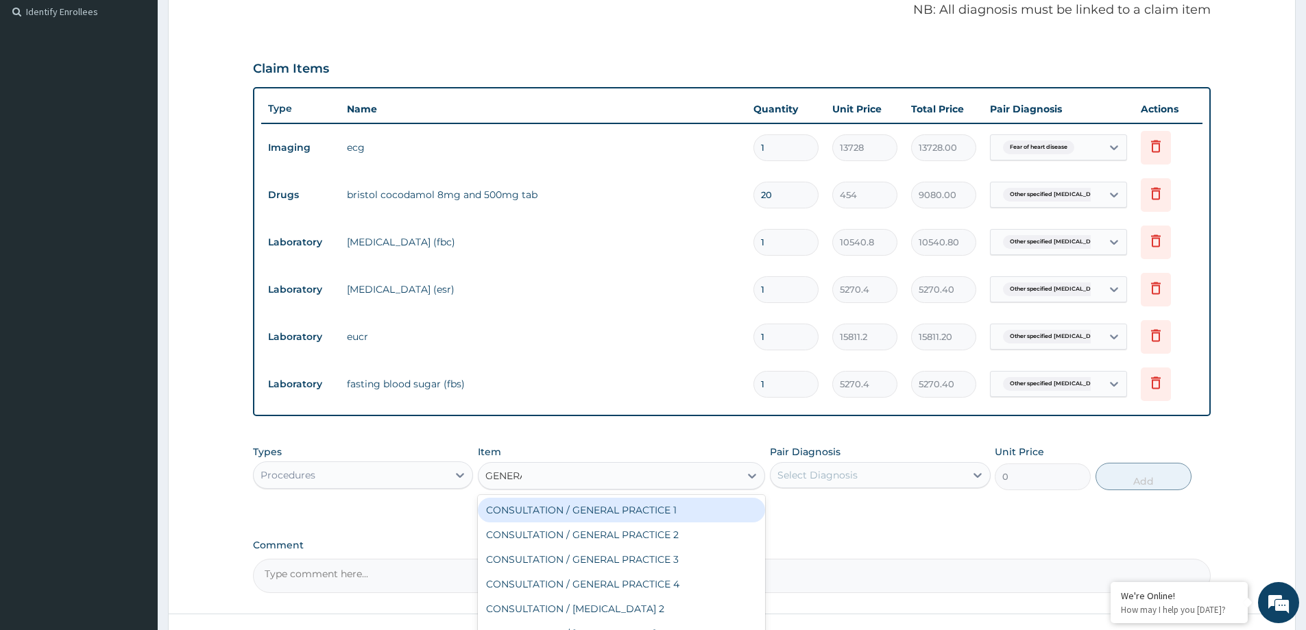
type input "GENERAL"
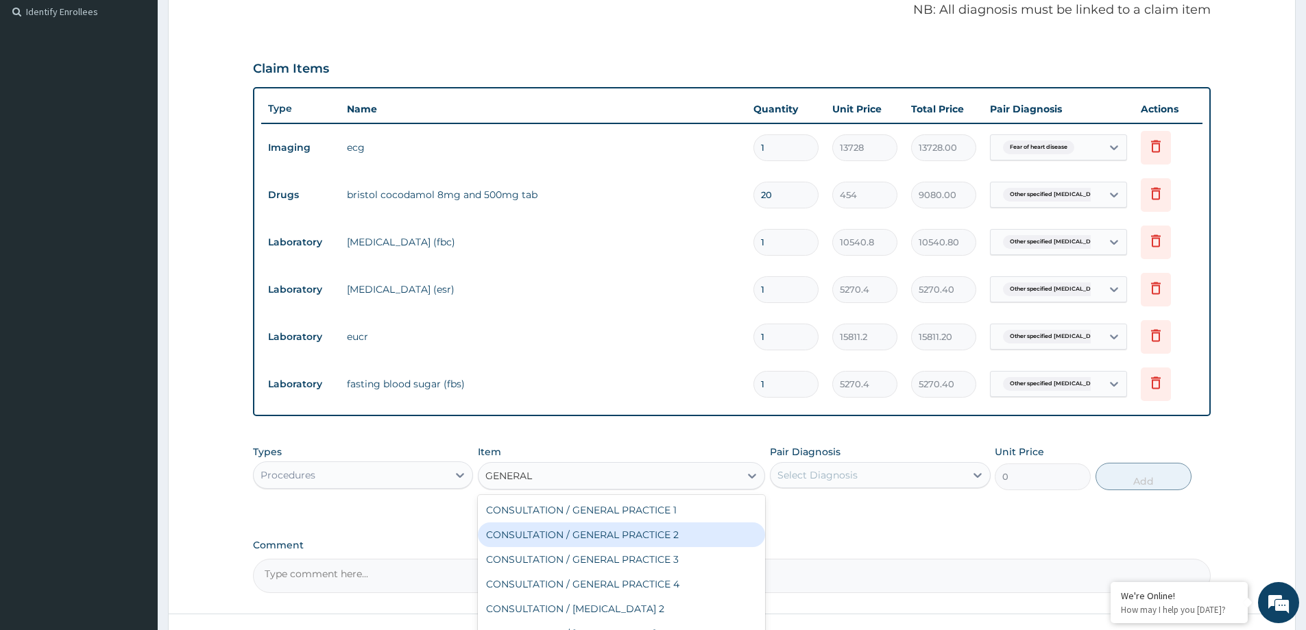
click at [670, 533] on div "CONSULTATION / GENERAL PRACTICE 2" at bounding box center [621, 534] width 287 height 25
type input "8400"
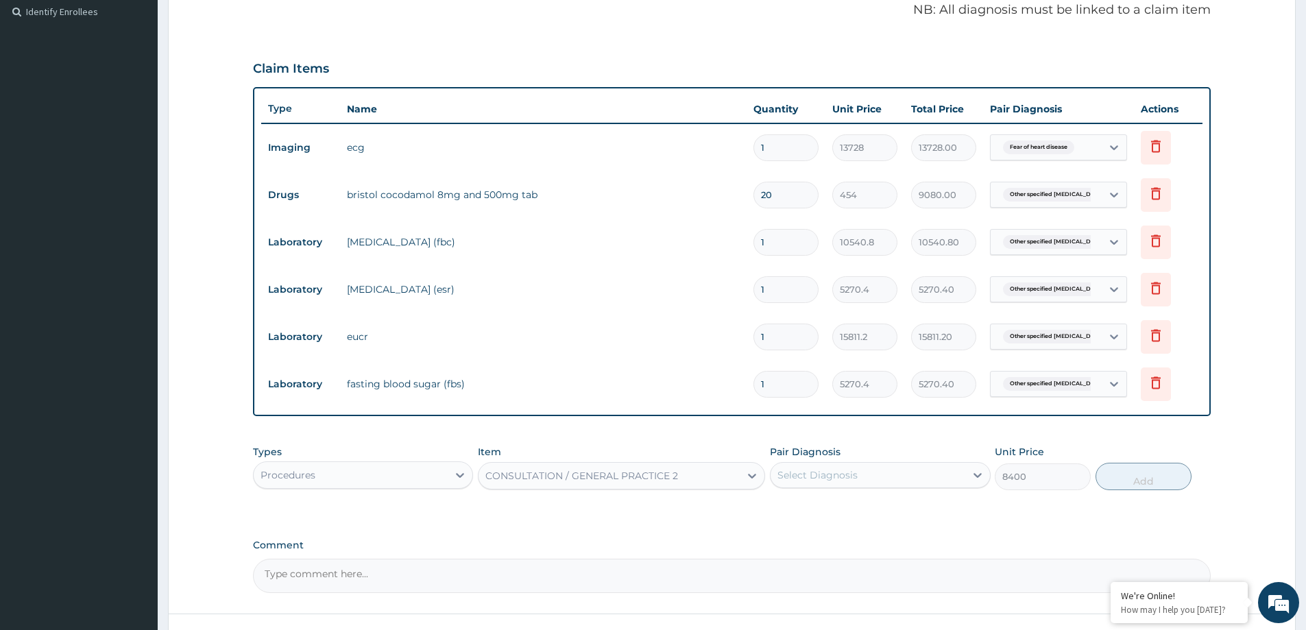
click at [810, 476] on div "Select Diagnosis" at bounding box center [817, 475] width 80 height 14
click at [823, 503] on label "Fear of heart disease" at bounding box center [844, 509] width 104 height 14
checkbox input "true"
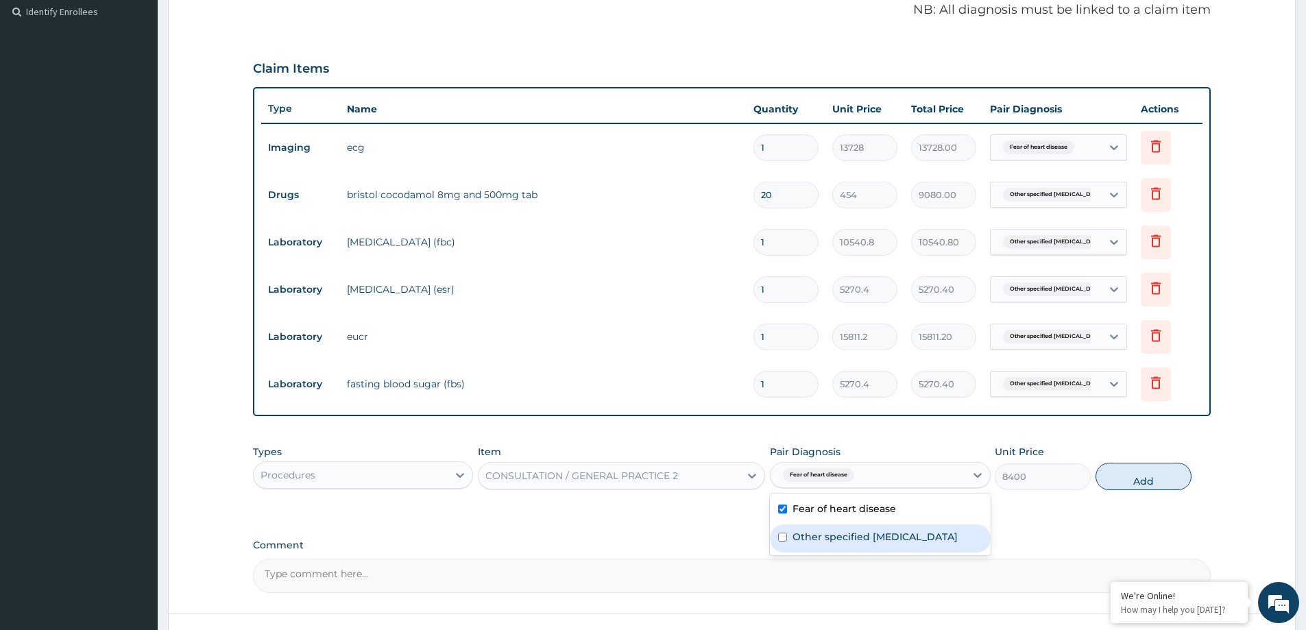
click at [832, 538] on label "Other specified radiculopathy" at bounding box center [874, 537] width 165 height 14
checkbox input "true"
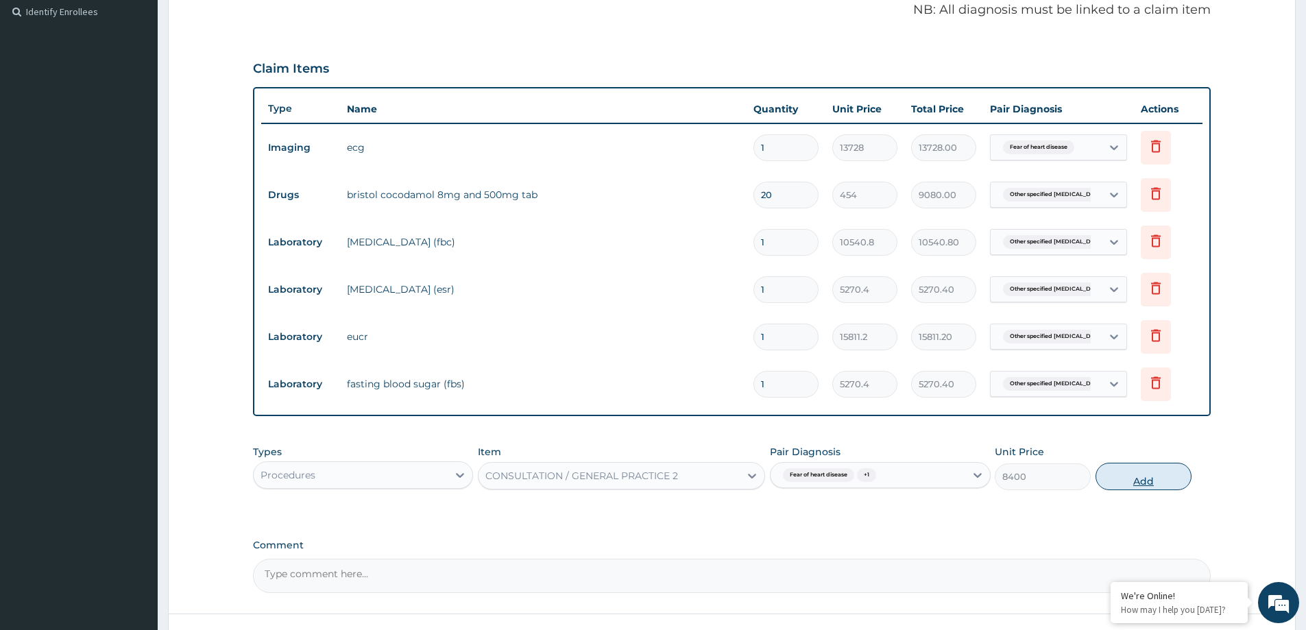
click at [1168, 477] on button "Add" at bounding box center [1143, 476] width 96 height 27
type input "0"
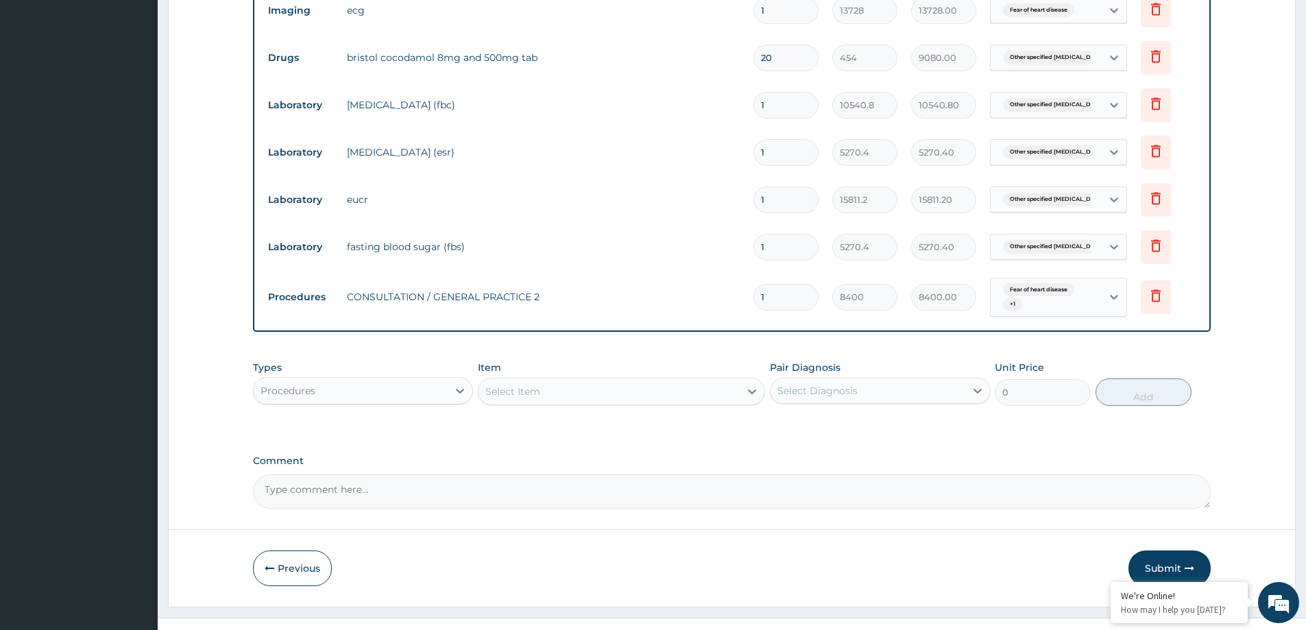
scroll to position [569, 0]
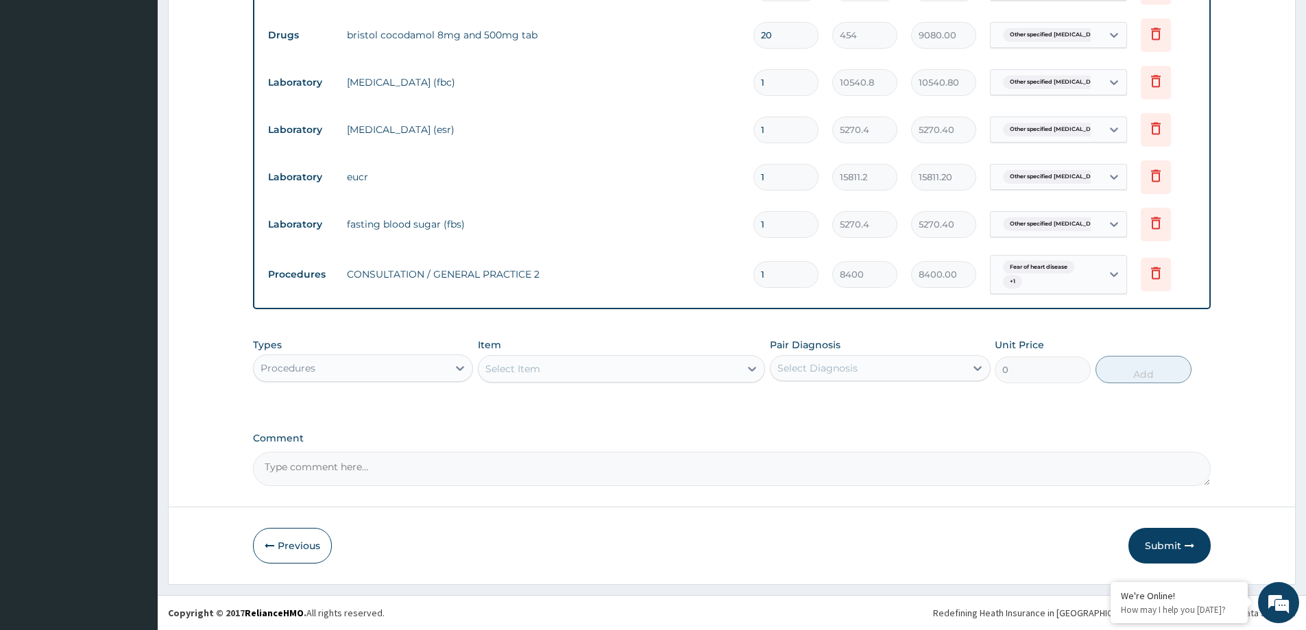
click at [844, 482] on textarea "Comment" at bounding box center [732, 469] width 958 height 34
click at [1144, 537] on button "Submit" at bounding box center [1169, 546] width 82 height 36
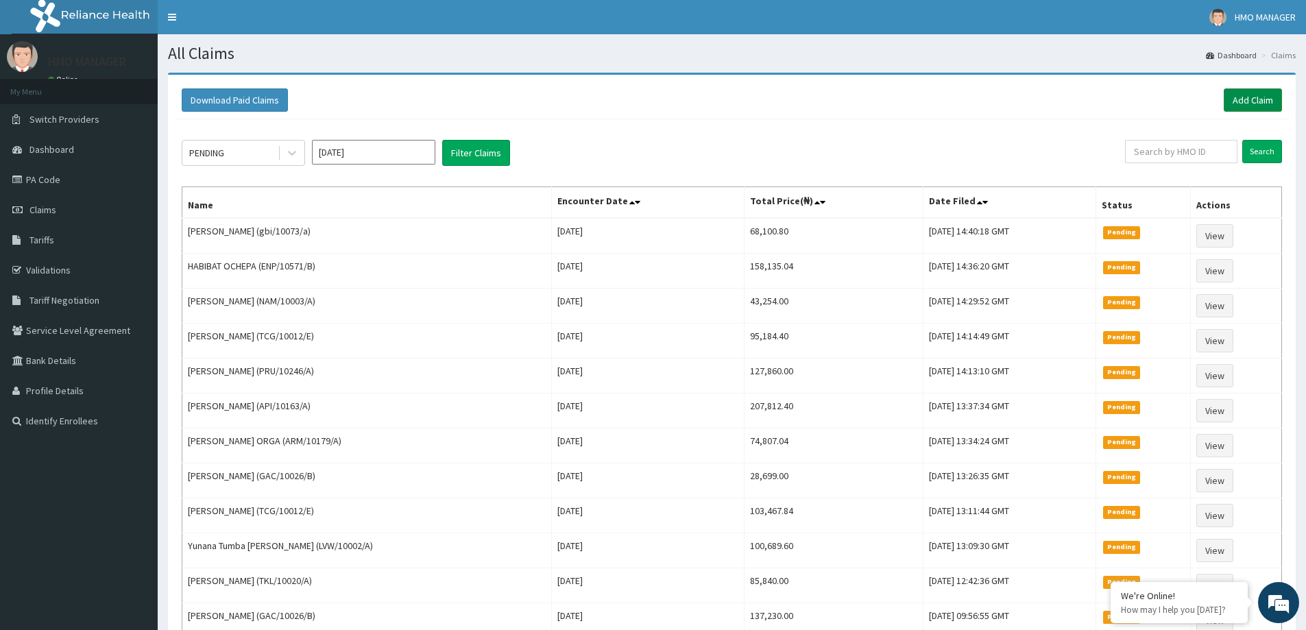
click at [1255, 93] on link "Add Claim" at bounding box center [1253, 99] width 58 height 23
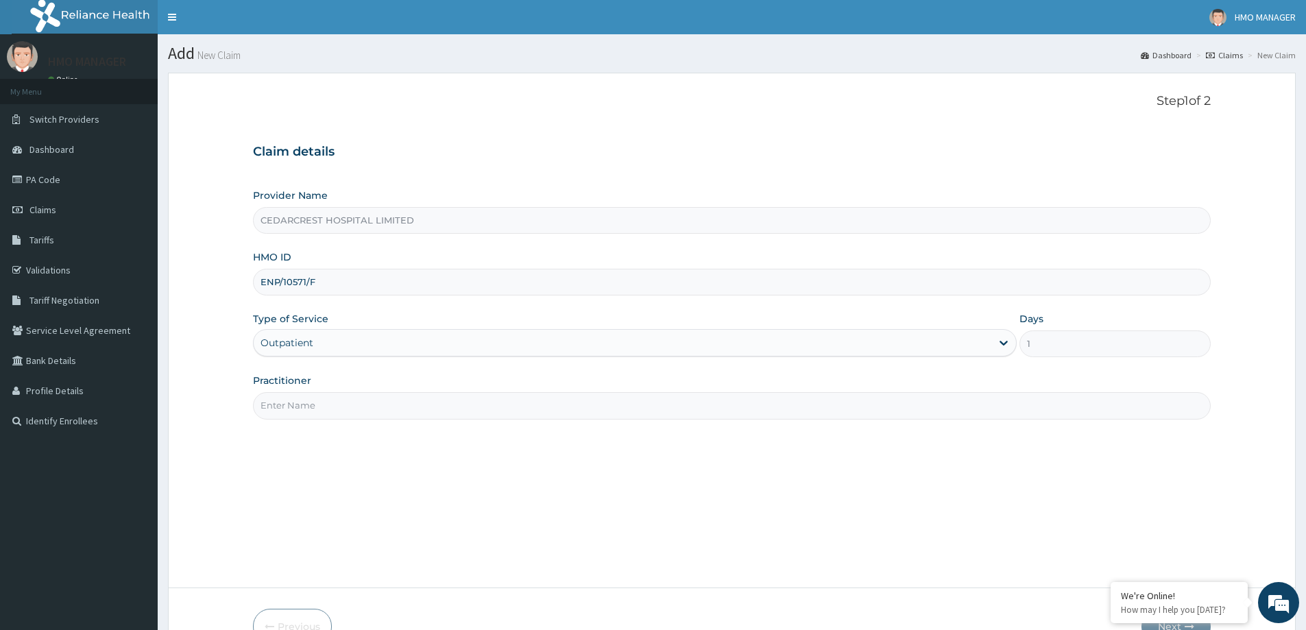
click at [292, 407] on input "Practitioner" at bounding box center [732, 405] width 958 height 27
paste input "Dr OLUKAYODE ALABI"
type input "Dr OLUKAYODE ALABI"
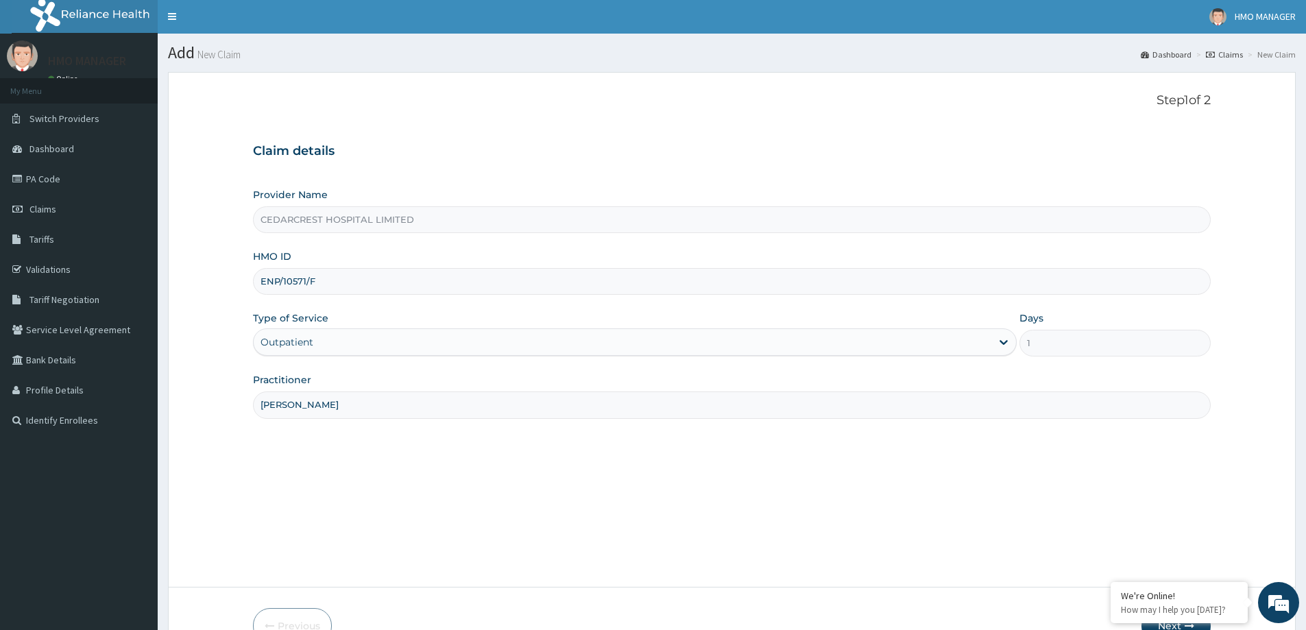
scroll to position [81, 0]
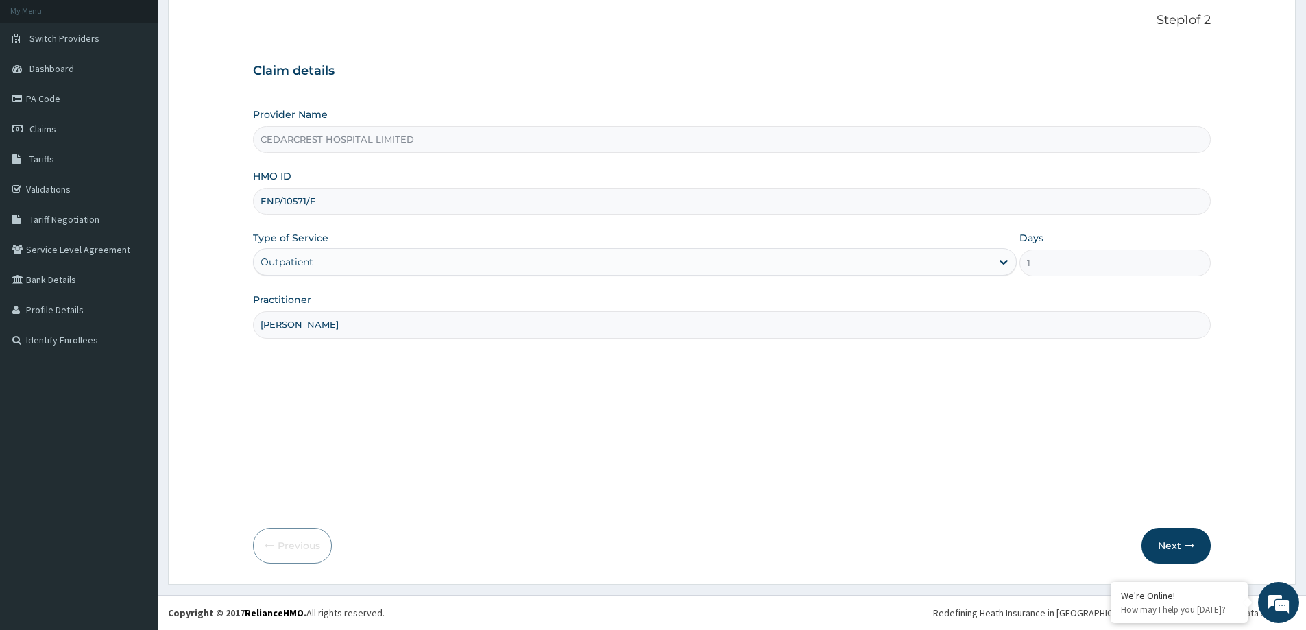
click at [1178, 552] on button "Next" at bounding box center [1175, 546] width 69 height 36
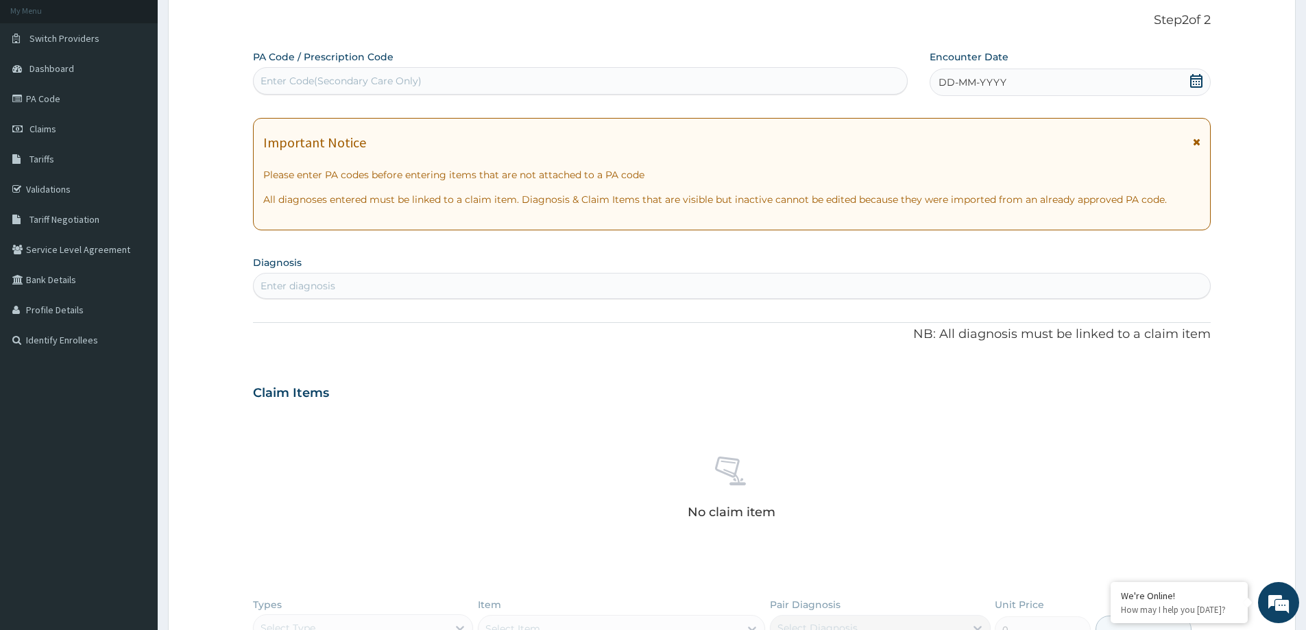
click at [279, 83] on div "Enter Code(Secondary Care Only)" at bounding box center [341, 81] width 161 height 14
paste input "PA/4D5275"
type input "PA/4D5275"
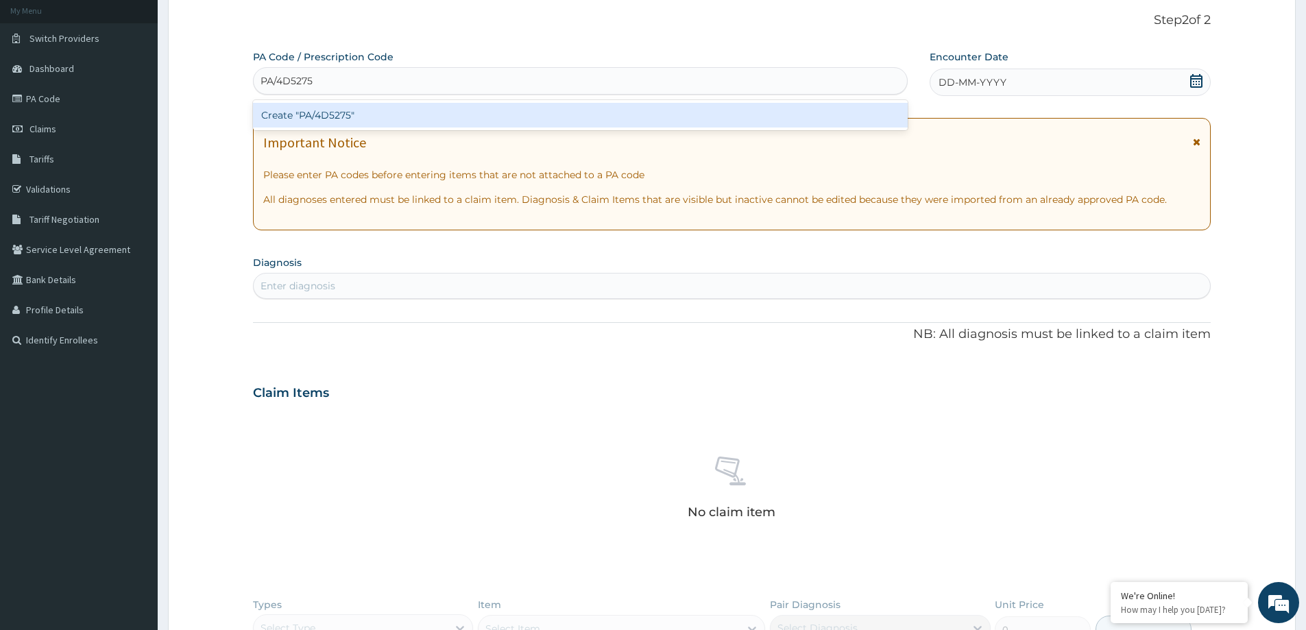
click at [305, 116] on div "Create "PA/4D5275"" at bounding box center [580, 115] width 655 height 25
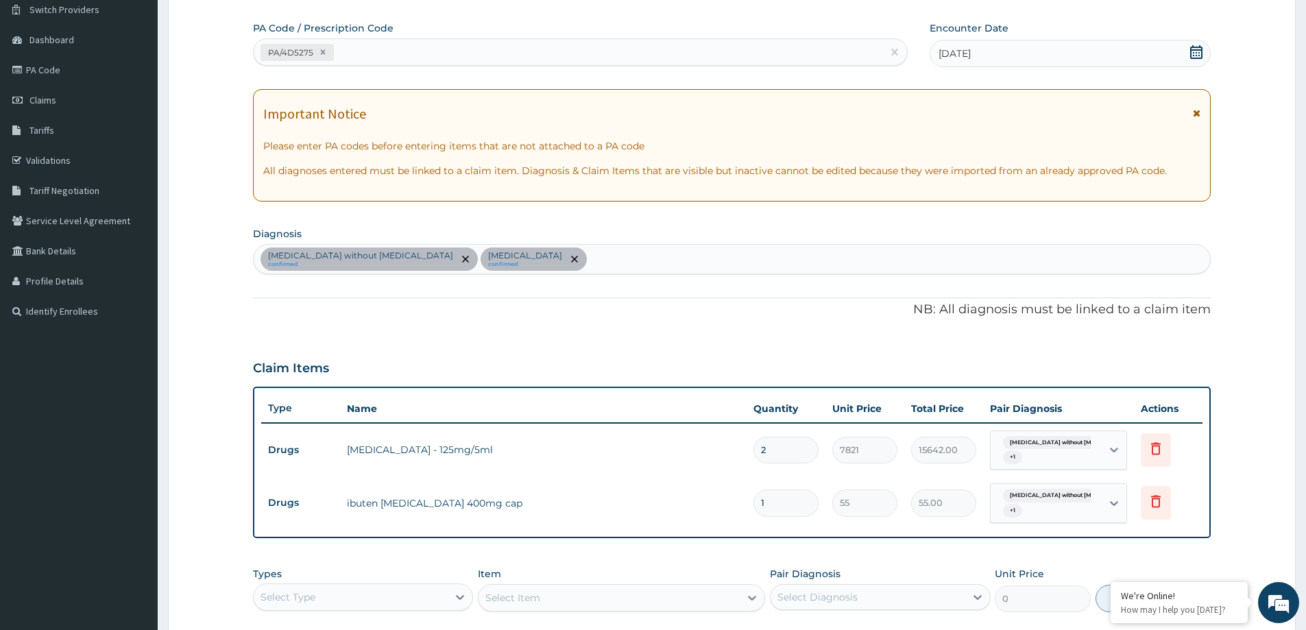
scroll to position [287, 0]
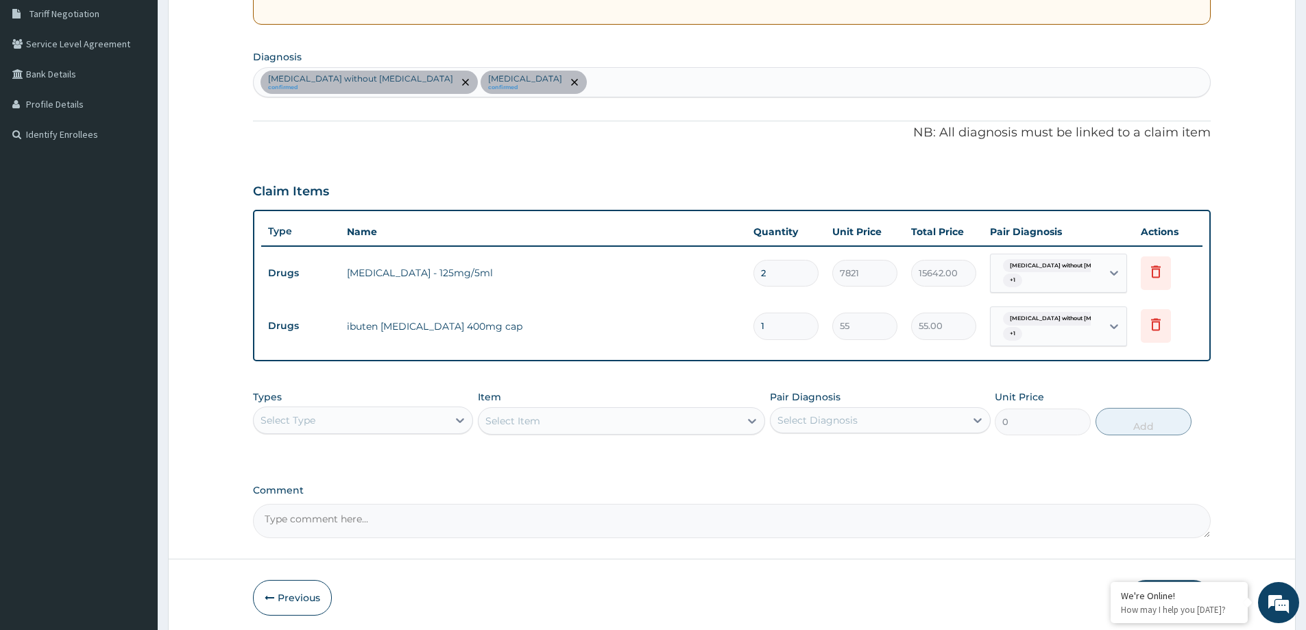
click at [299, 413] on div "Select Type" at bounding box center [288, 420] width 55 height 14
click at [317, 596] on div "Drugs" at bounding box center [363, 602] width 220 height 25
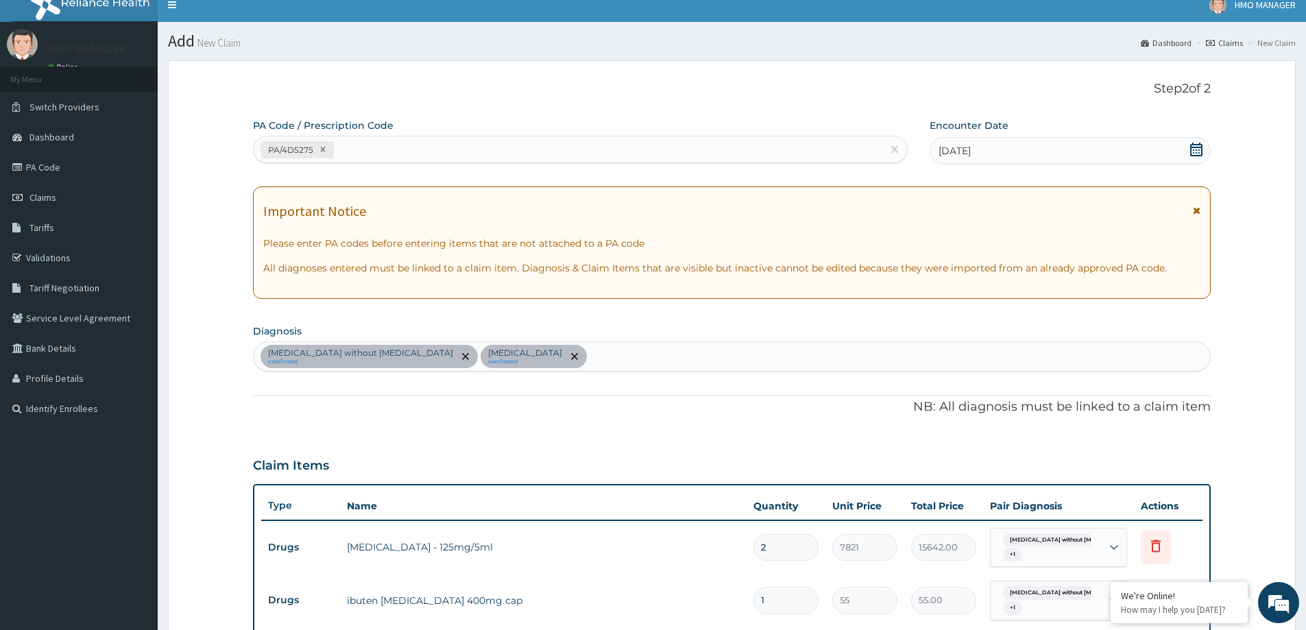
scroll to position [81, 0]
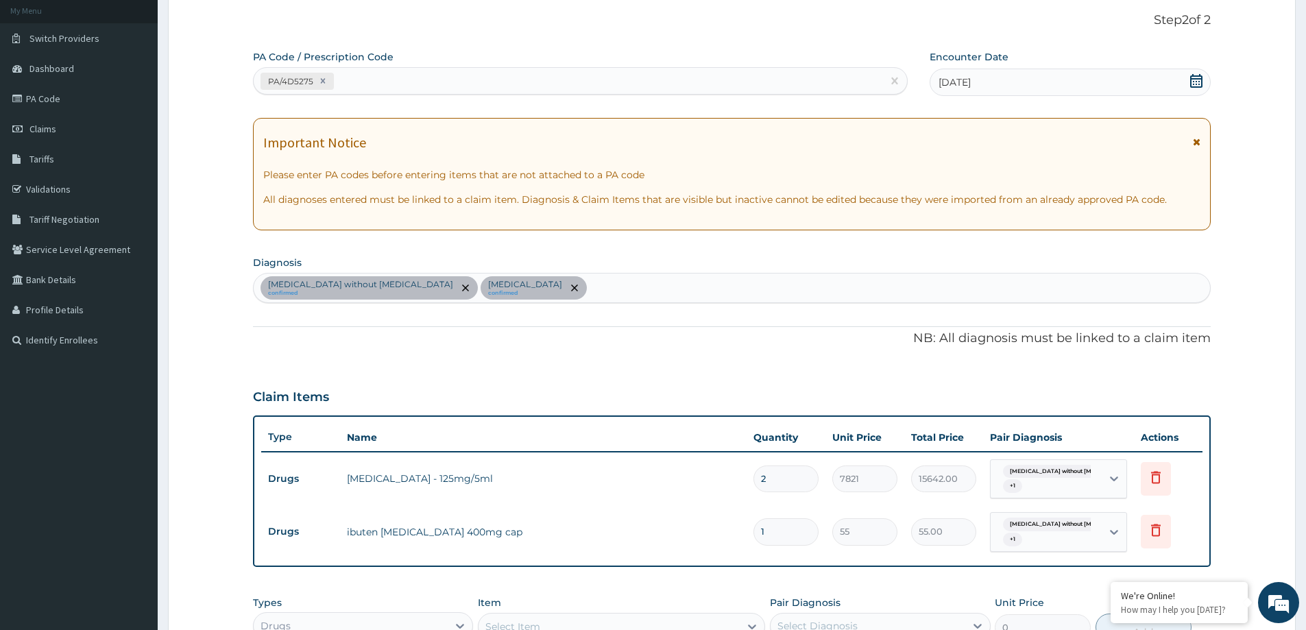
click at [378, 81] on div "PA/4D5275" at bounding box center [568, 81] width 629 height 23
paste input "PA/0BA727"
type input "PA/0BA727"
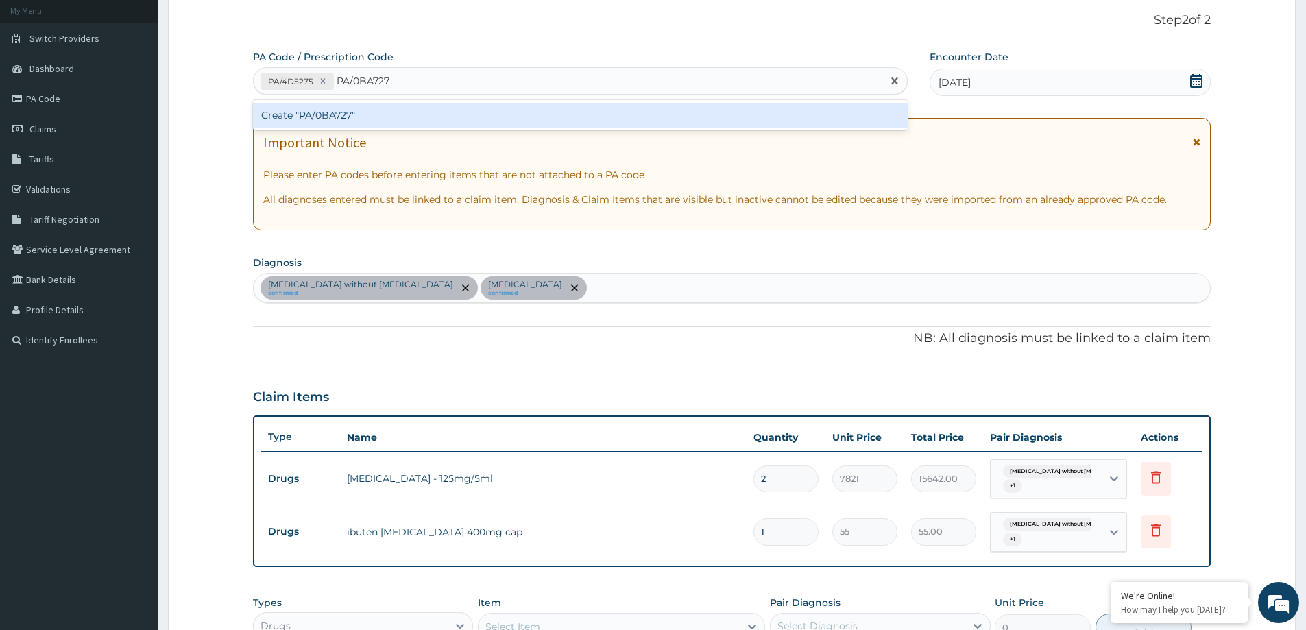
drag, startPoint x: 361, startPoint y: 118, endPoint x: 313, endPoint y: 3, distance: 125.0
click at [357, 115] on div "Create "PA/0BA727"" at bounding box center [580, 115] width 655 height 25
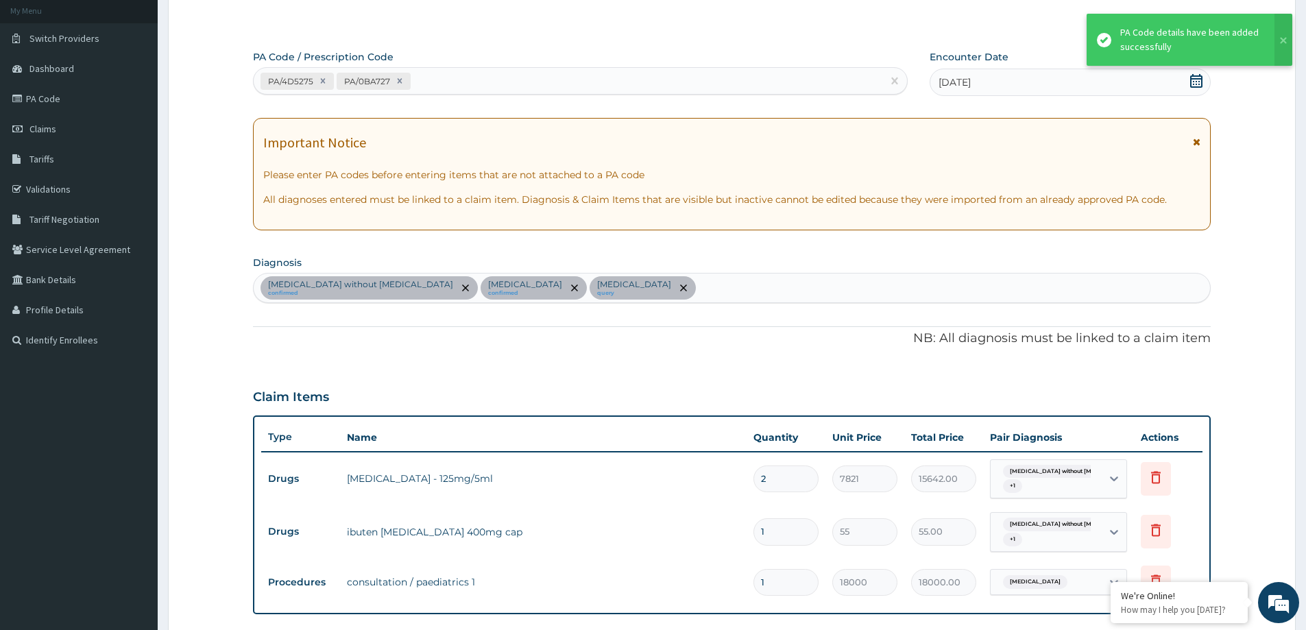
click at [420, 76] on div "PA/4D5275 PA/0BA727" at bounding box center [568, 81] width 629 height 23
paste input "PA/6AA241"
type input "PA/6AA241"
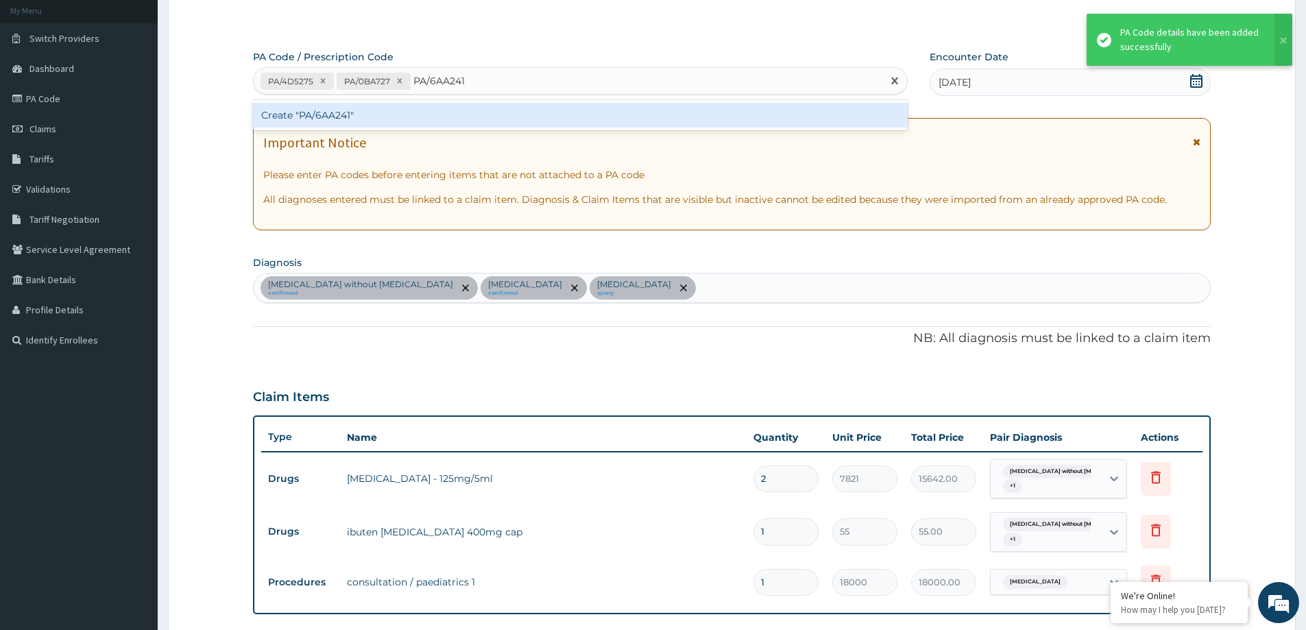
click at [442, 123] on div "Create "PA/6AA241"" at bounding box center [580, 115] width 655 height 25
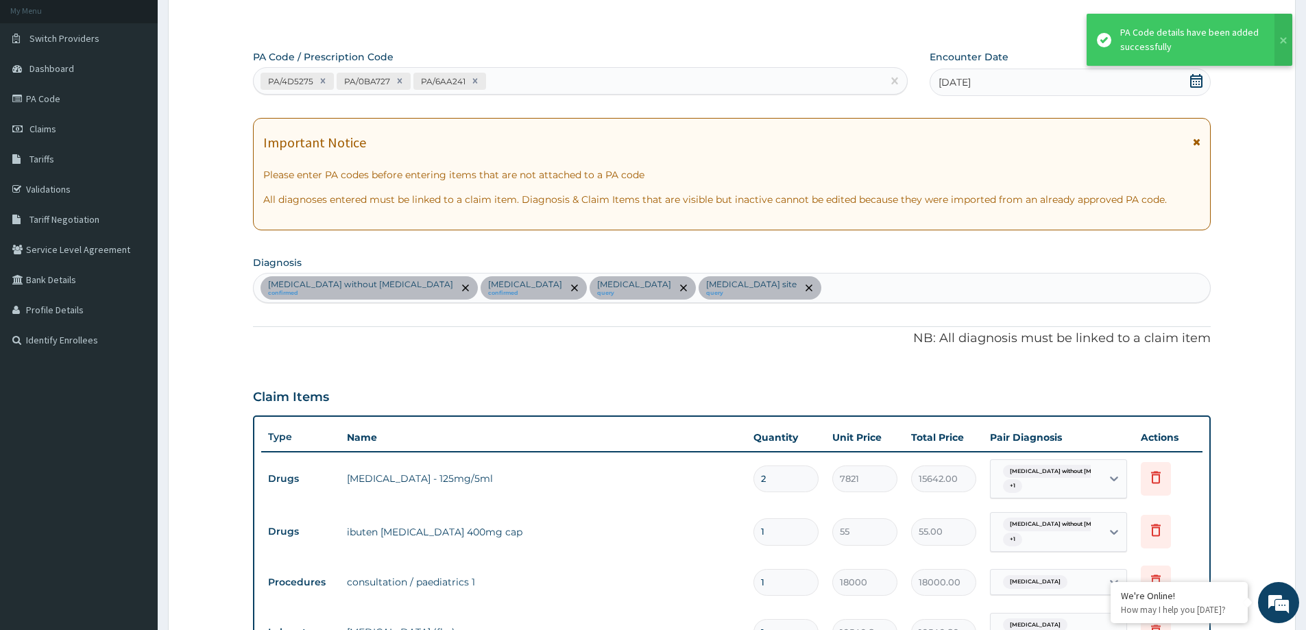
scroll to position [496, 0]
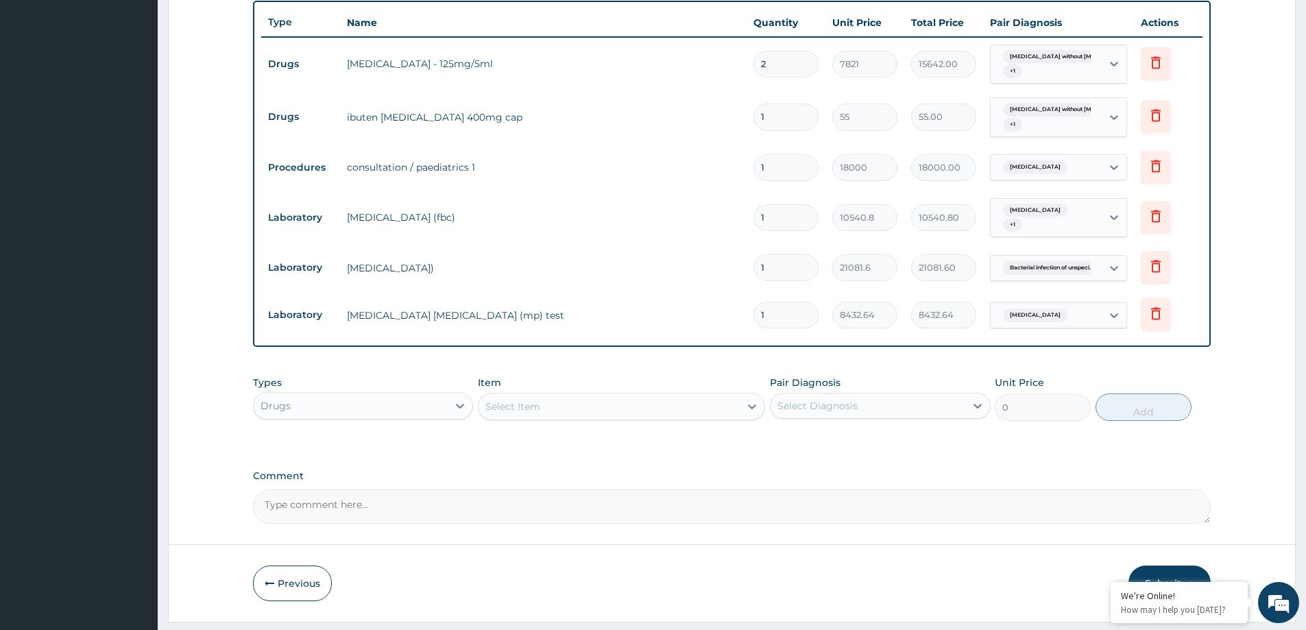
click at [339, 402] on div "Drugs" at bounding box center [351, 406] width 194 height 22
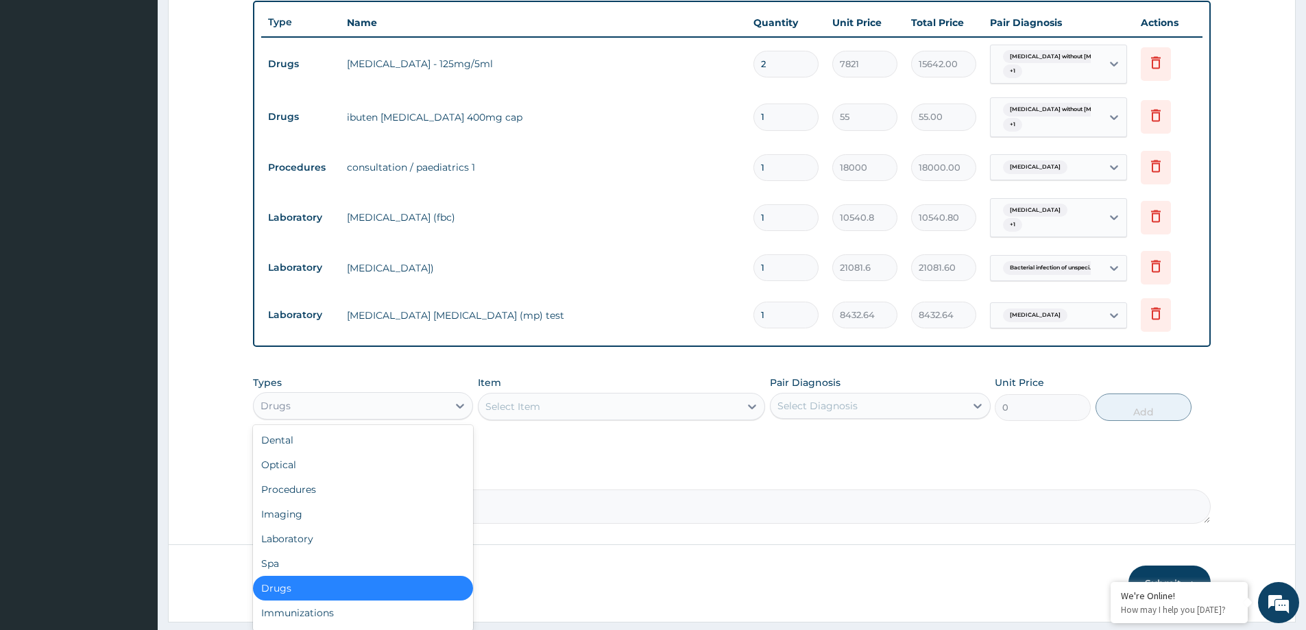
click at [488, 398] on div "Select Item" at bounding box center [609, 407] width 261 height 22
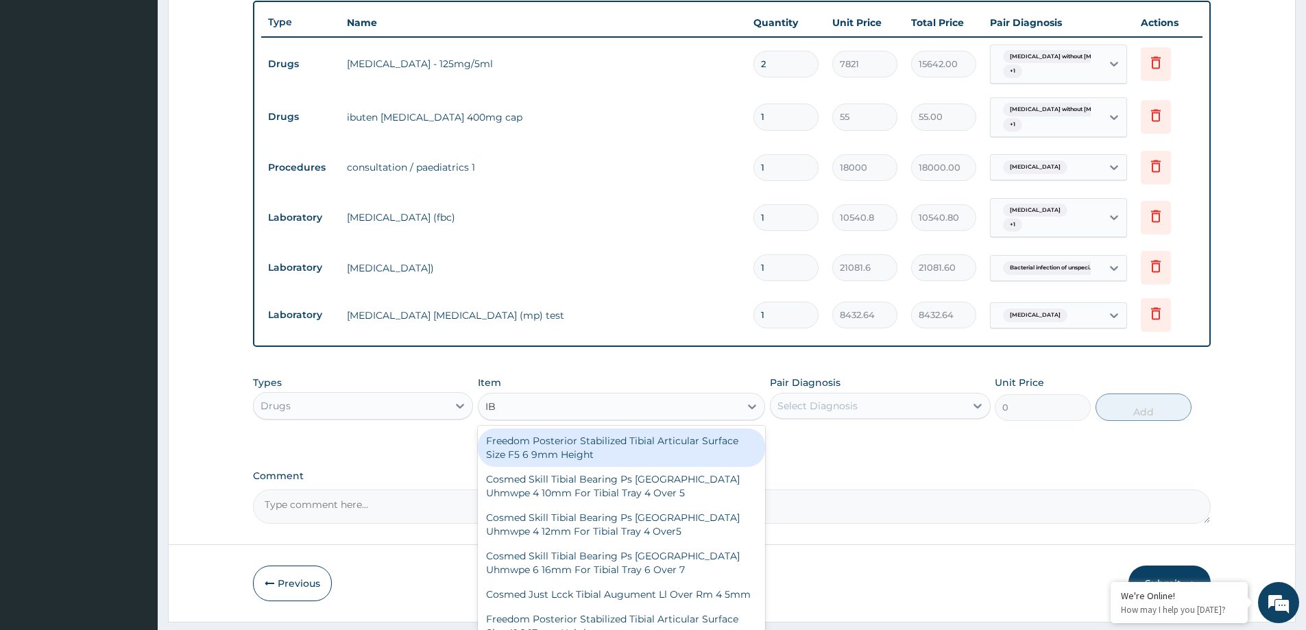
type input "IBU"
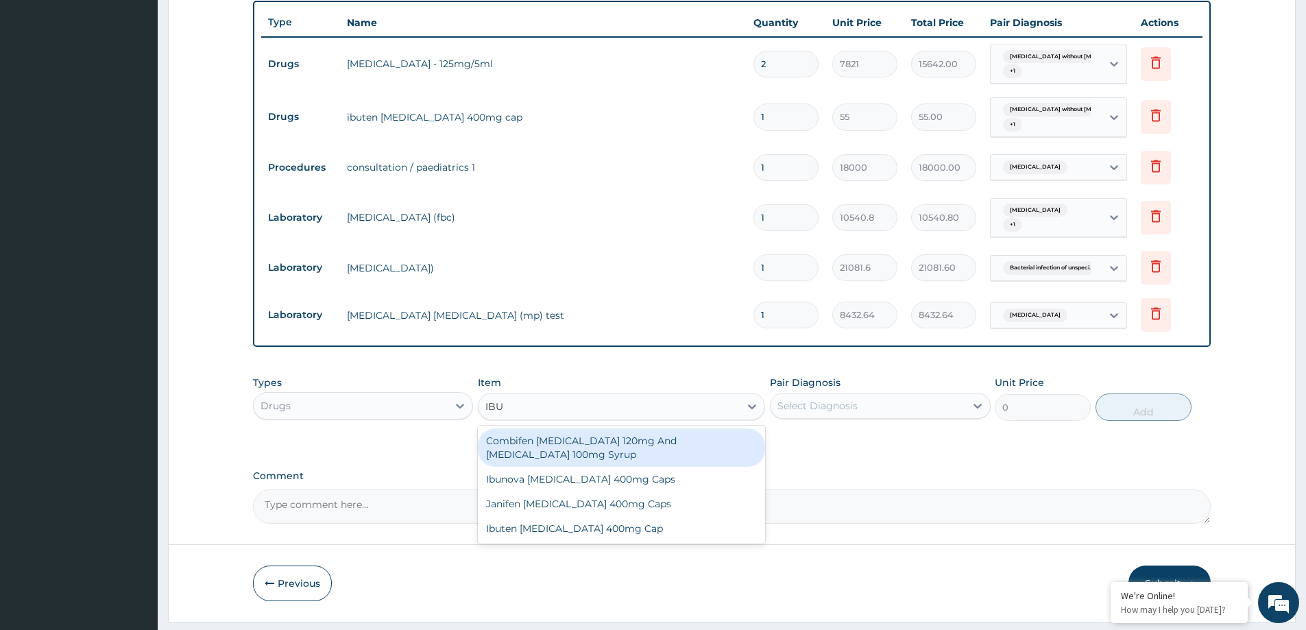
click at [592, 435] on div "Combifen Paracetamol 120mg And Ibuprofen 100mg Syrup" at bounding box center [621, 447] width 287 height 38
type input "1024"
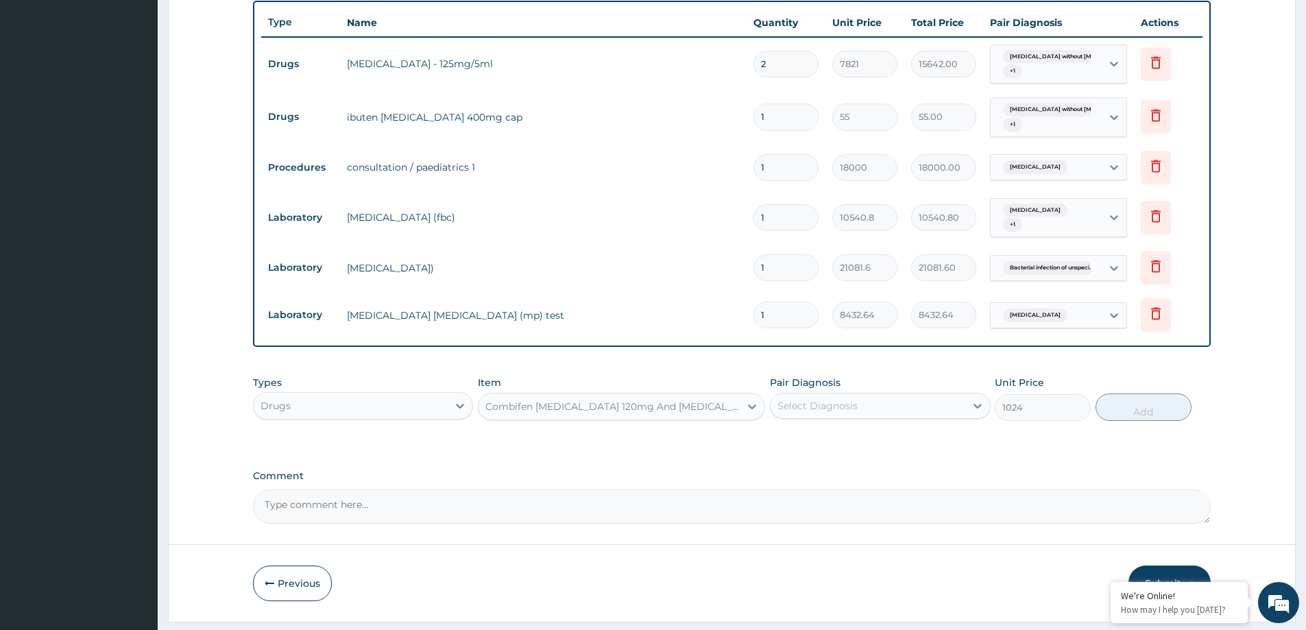
click at [917, 405] on div "Select Diagnosis" at bounding box center [868, 406] width 194 height 22
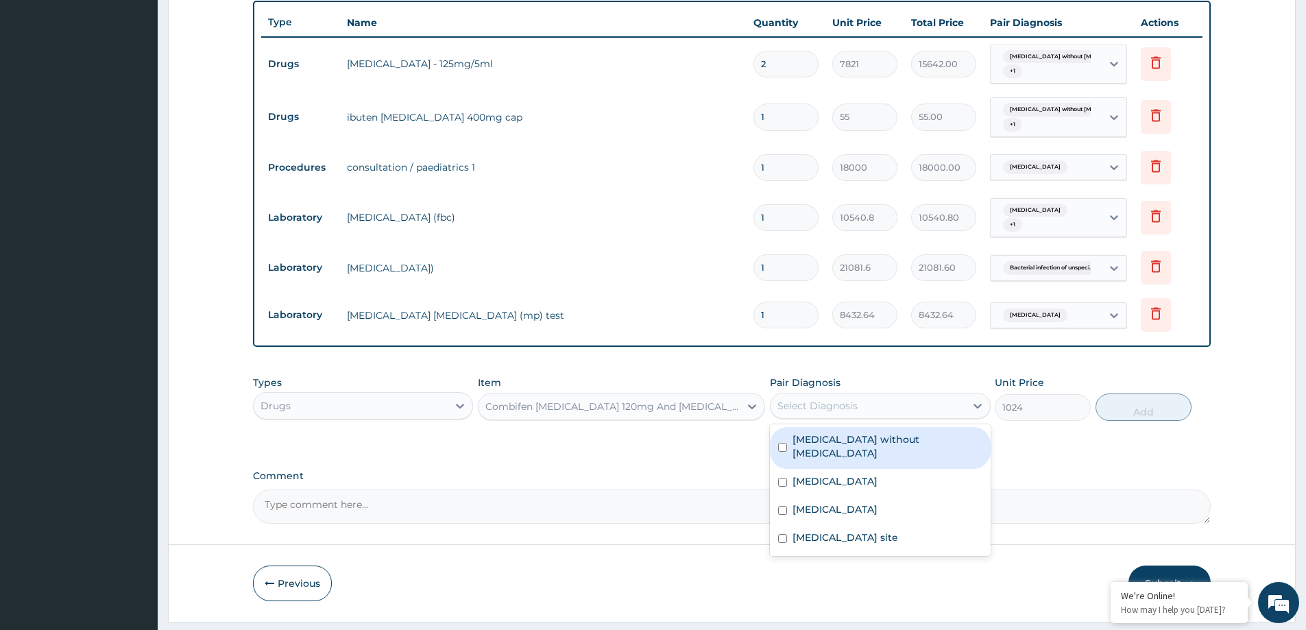
click at [923, 445] on label "Sepsis without septic shock" at bounding box center [886, 446] width 189 height 27
checkbox input "true"
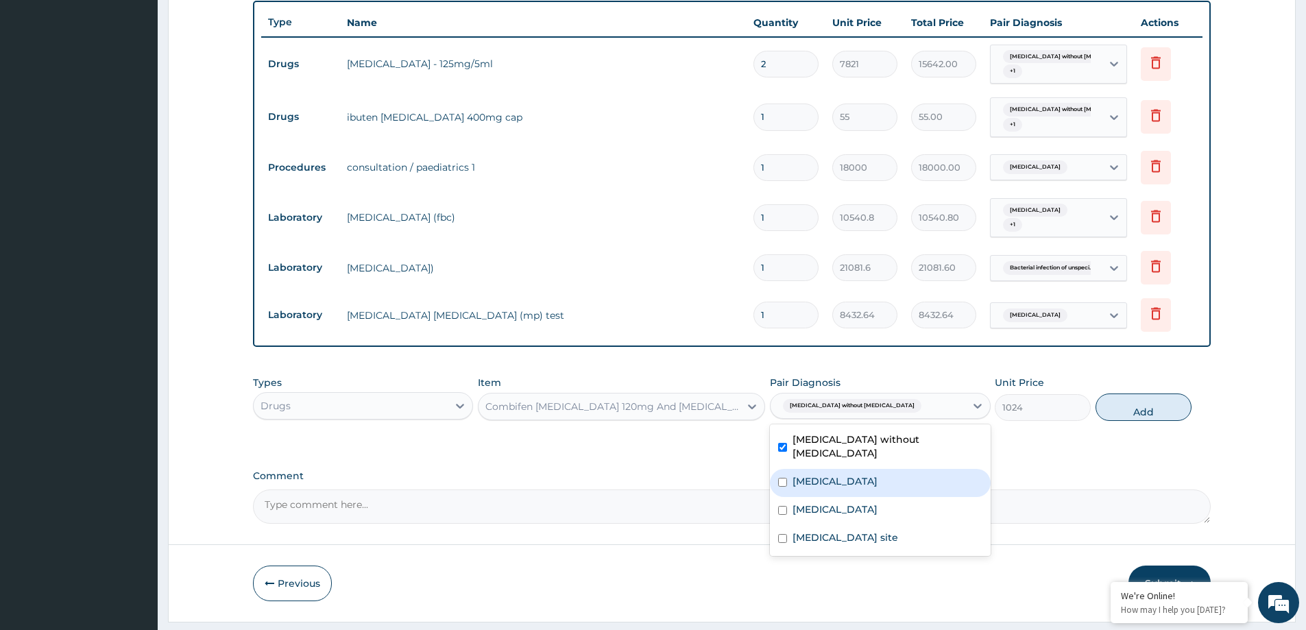
drag, startPoint x: 912, startPoint y: 478, endPoint x: 903, endPoint y: 504, distance: 27.5
click at [877, 478] on label "Plasmodium malariae malaria without complication" at bounding box center [834, 481] width 85 height 14
checkbox input "true"
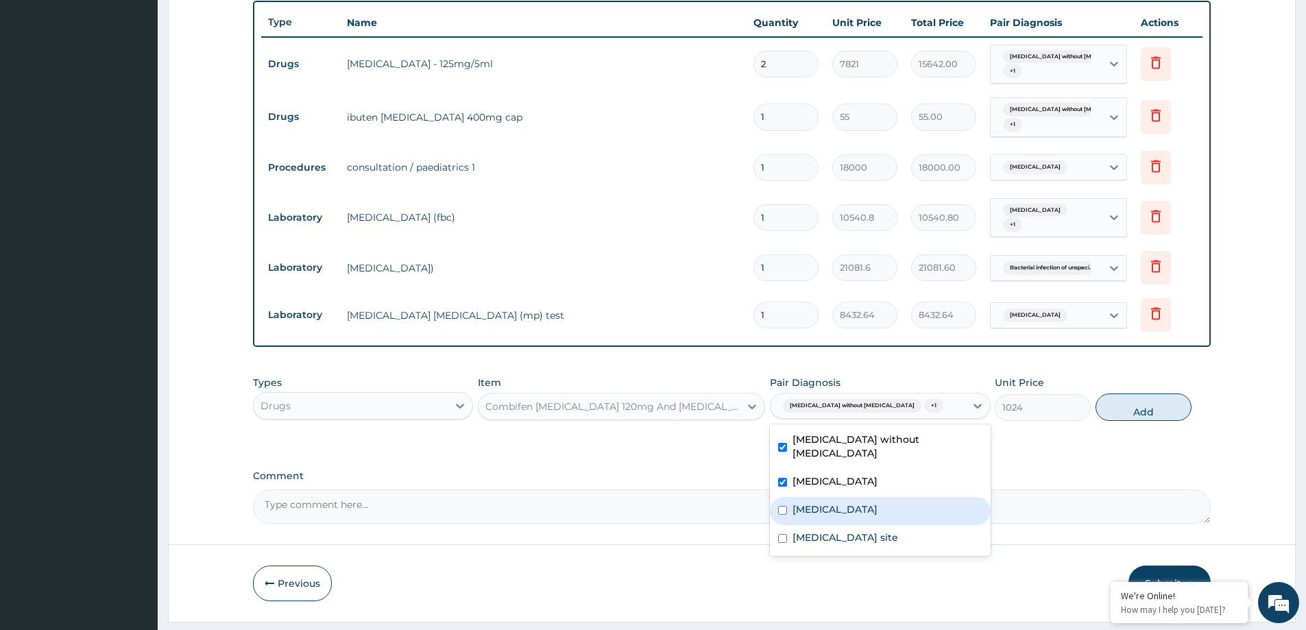
drag, startPoint x: 898, startPoint y: 509, endPoint x: 888, endPoint y: 533, distance: 25.2
click at [897, 515] on div "Malaria, unspecified" at bounding box center [880, 511] width 220 height 28
checkbox input "true"
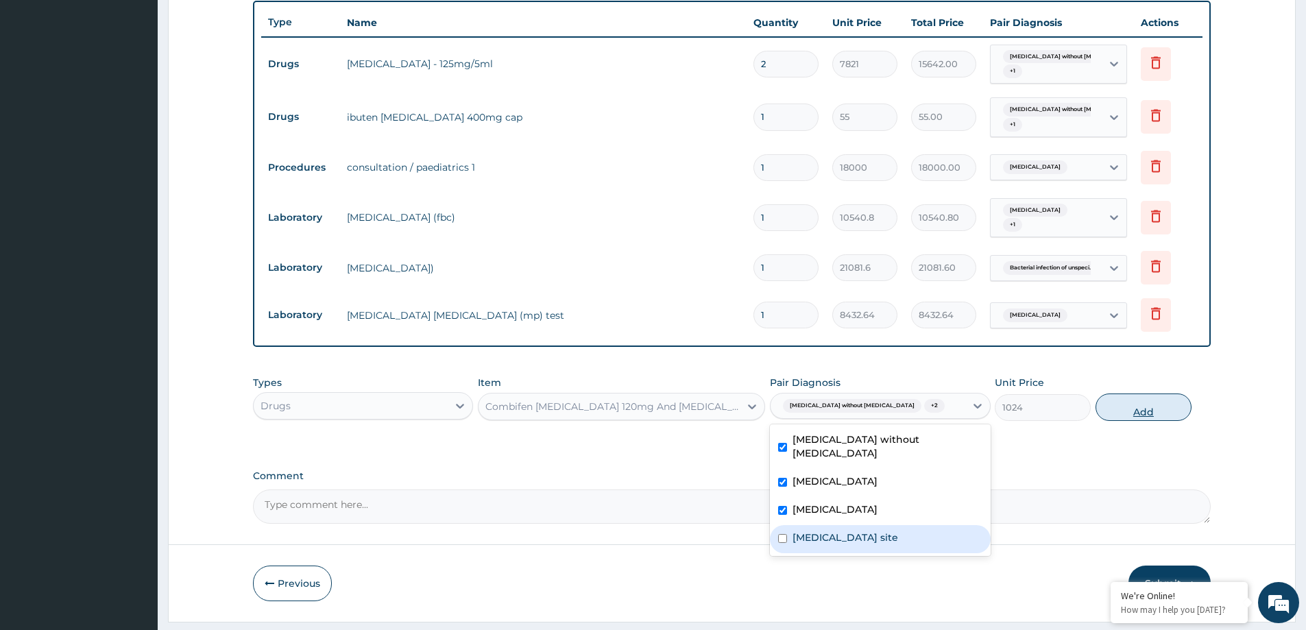
drag, startPoint x: 886, startPoint y: 536, endPoint x: 1130, endPoint y: 412, distance: 274.4
click at [886, 535] on label "Bacterial infection of unspecified site" at bounding box center [845, 538] width 106 height 14
checkbox input "true"
click at [1142, 411] on button "Add" at bounding box center [1143, 407] width 96 height 27
type input "0"
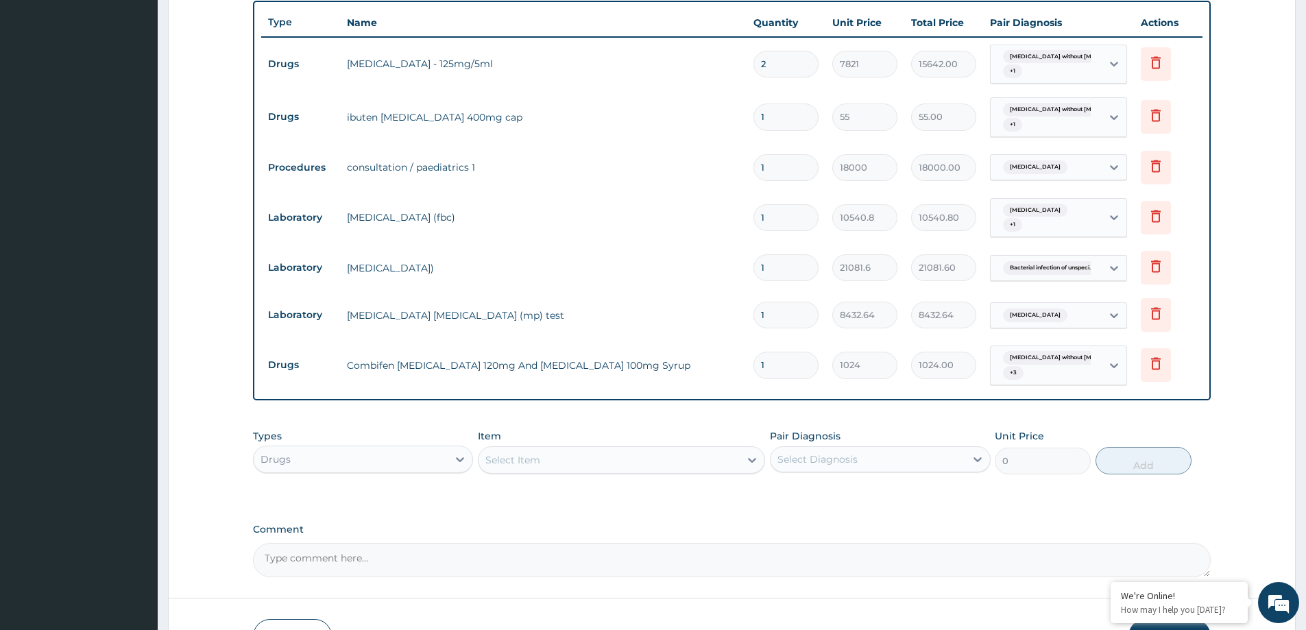
scroll to position [359, 0]
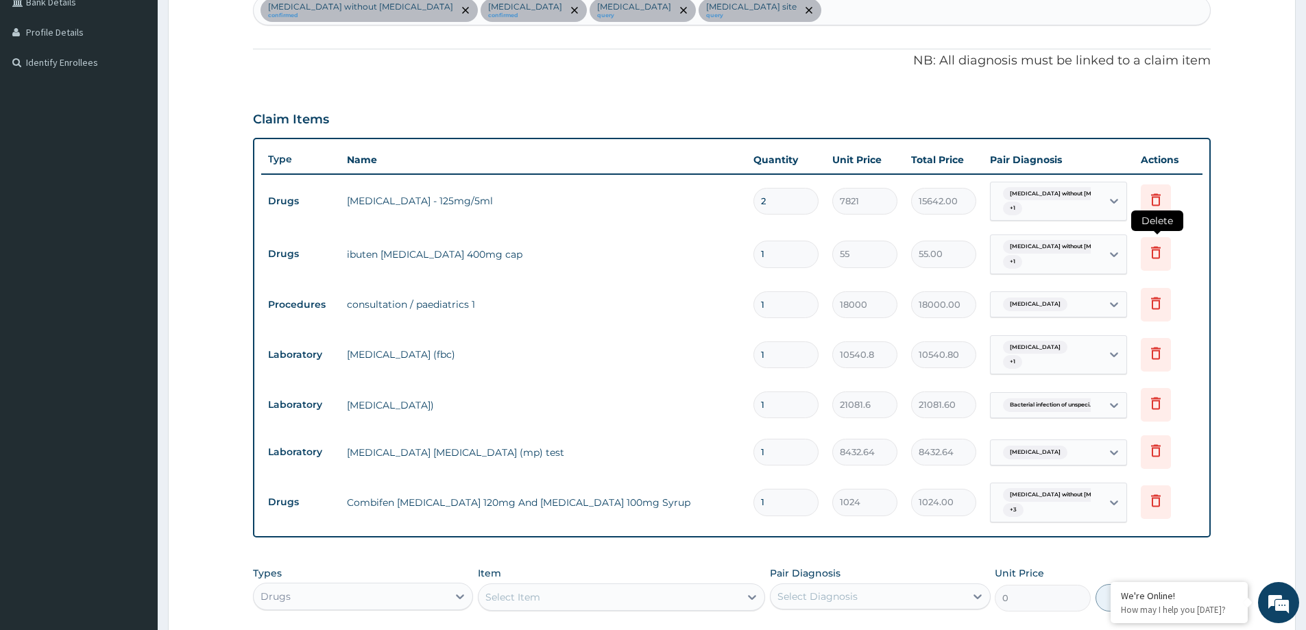
click at [1164, 261] on icon at bounding box center [1156, 254] width 30 height 34
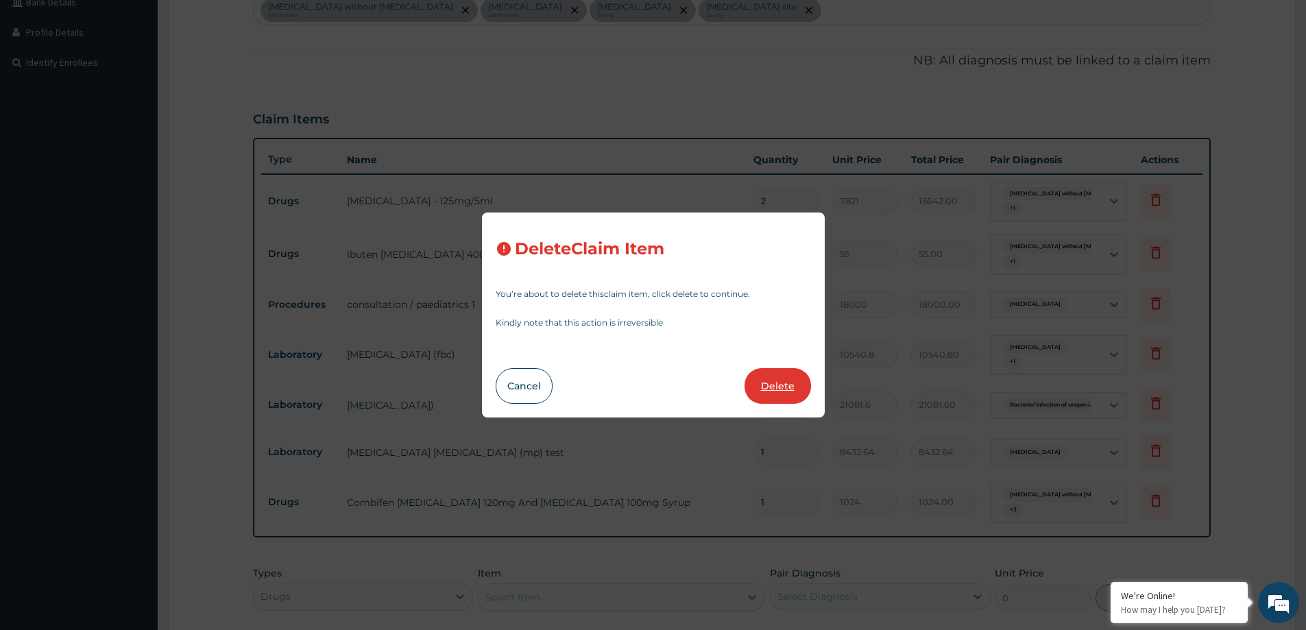
click at [781, 381] on button "Delete" at bounding box center [777, 386] width 66 height 36
type input "18000"
type input "18000.00"
type input "10540.8"
type input "10540.80"
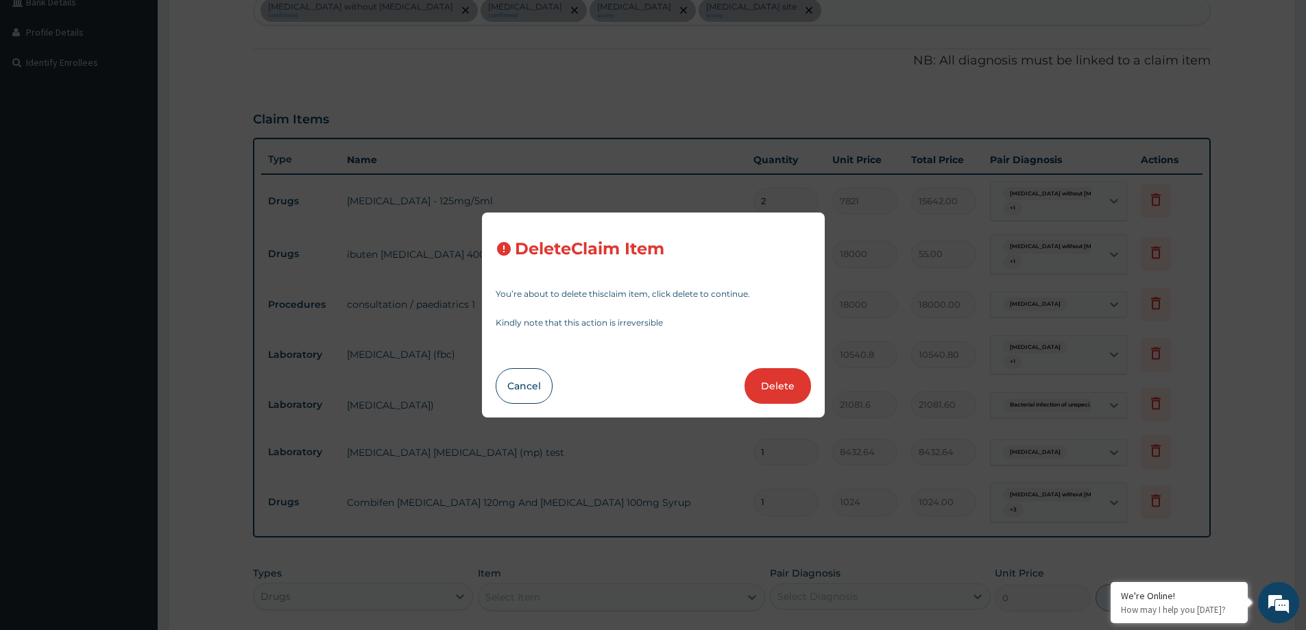
type input "21081.6"
type input "21081.60"
type input "8432.64"
type input "1024"
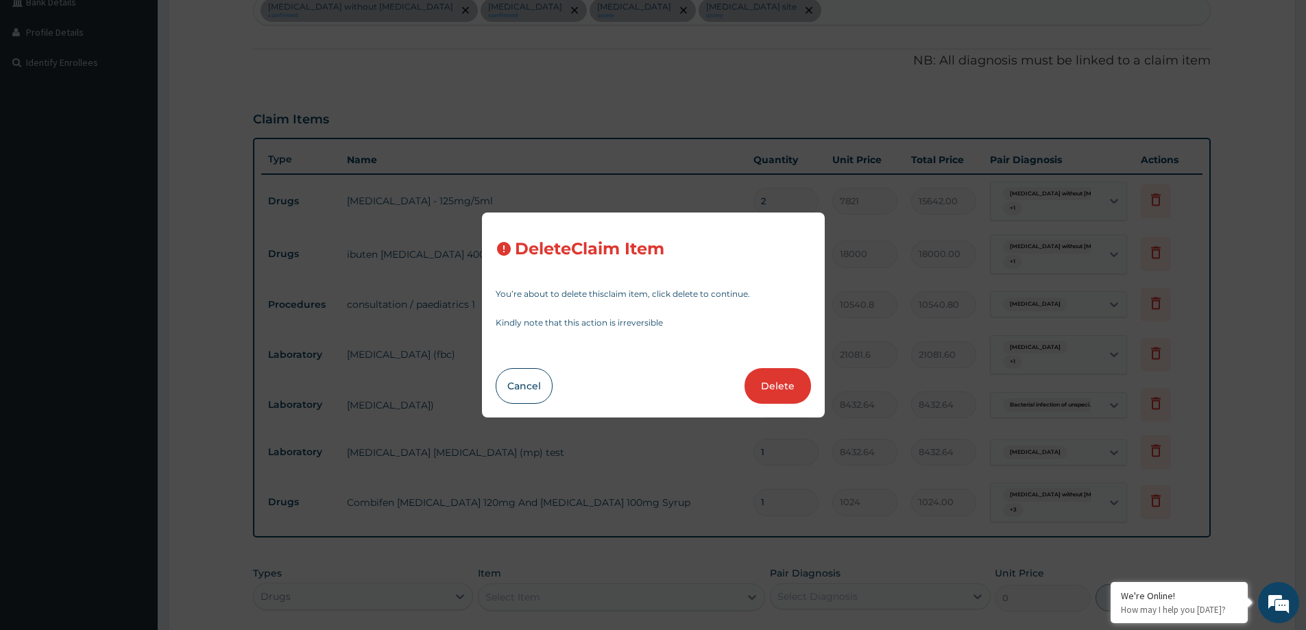
type input "1024.00"
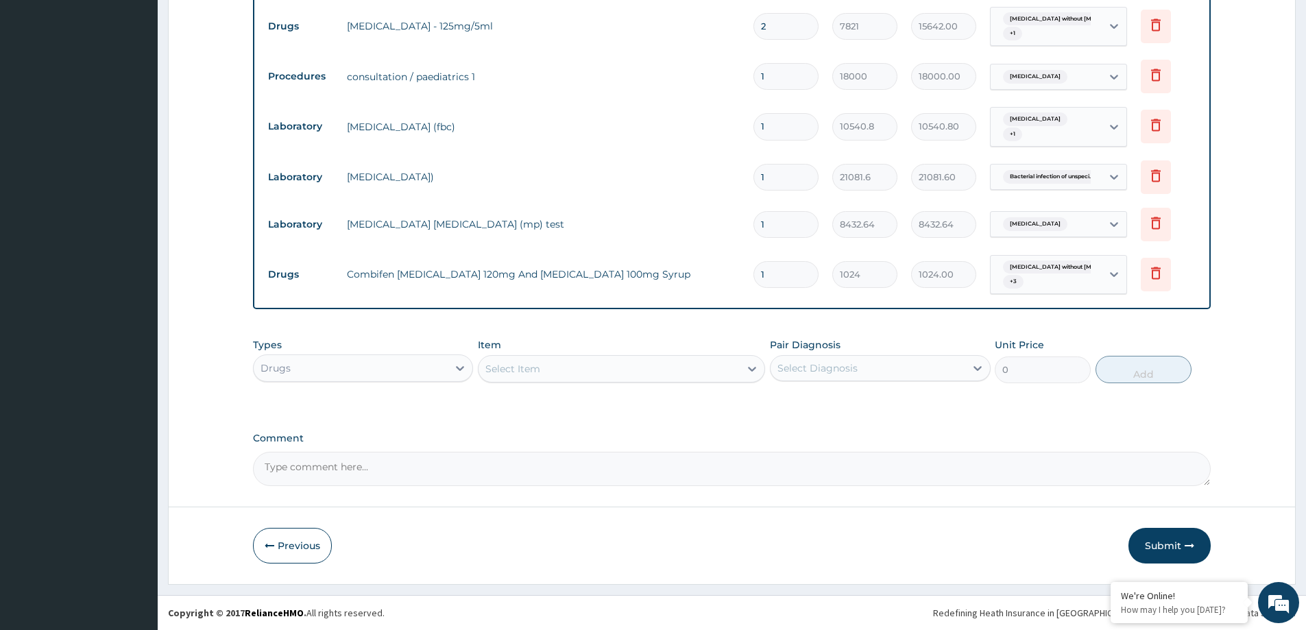
scroll to position [396, 0]
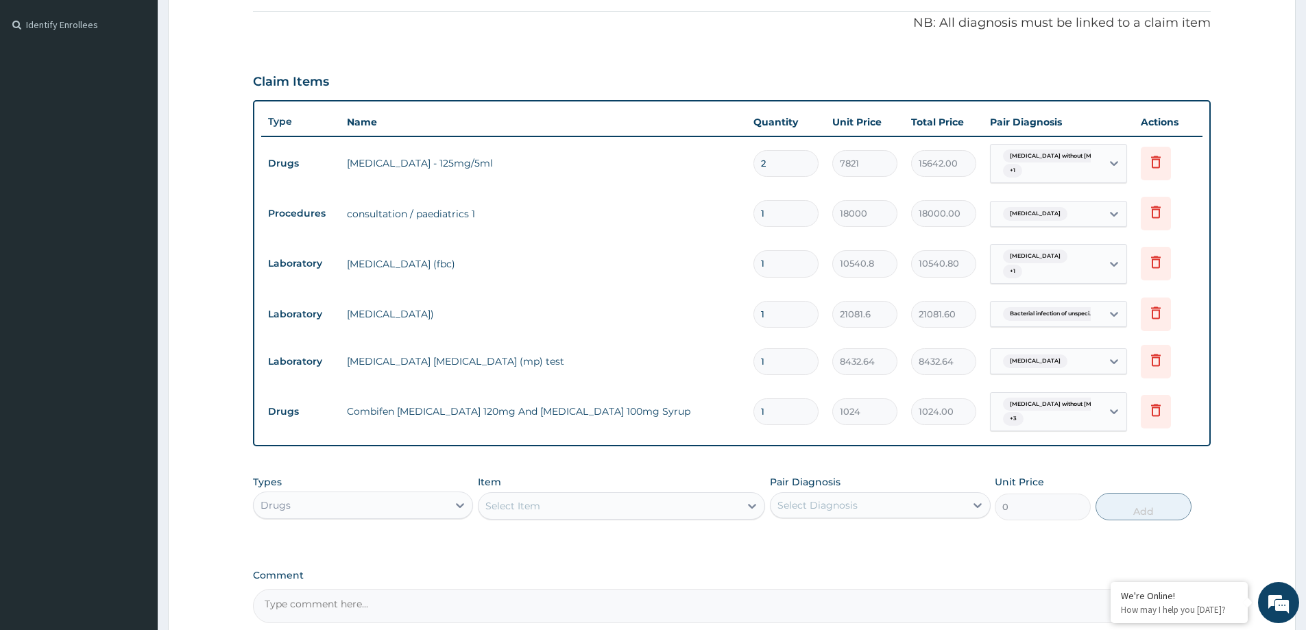
click at [887, 510] on div "Select Diagnosis" at bounding box center [868, 505] width 194 height 22
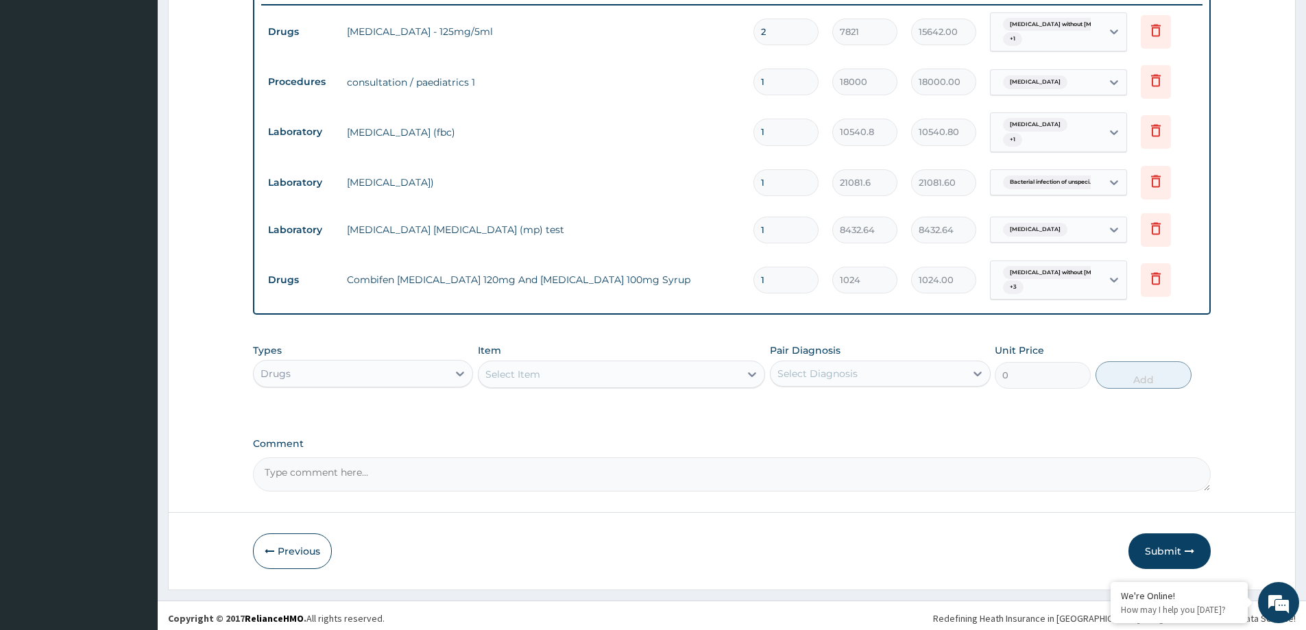
scroll to position [533, 0]
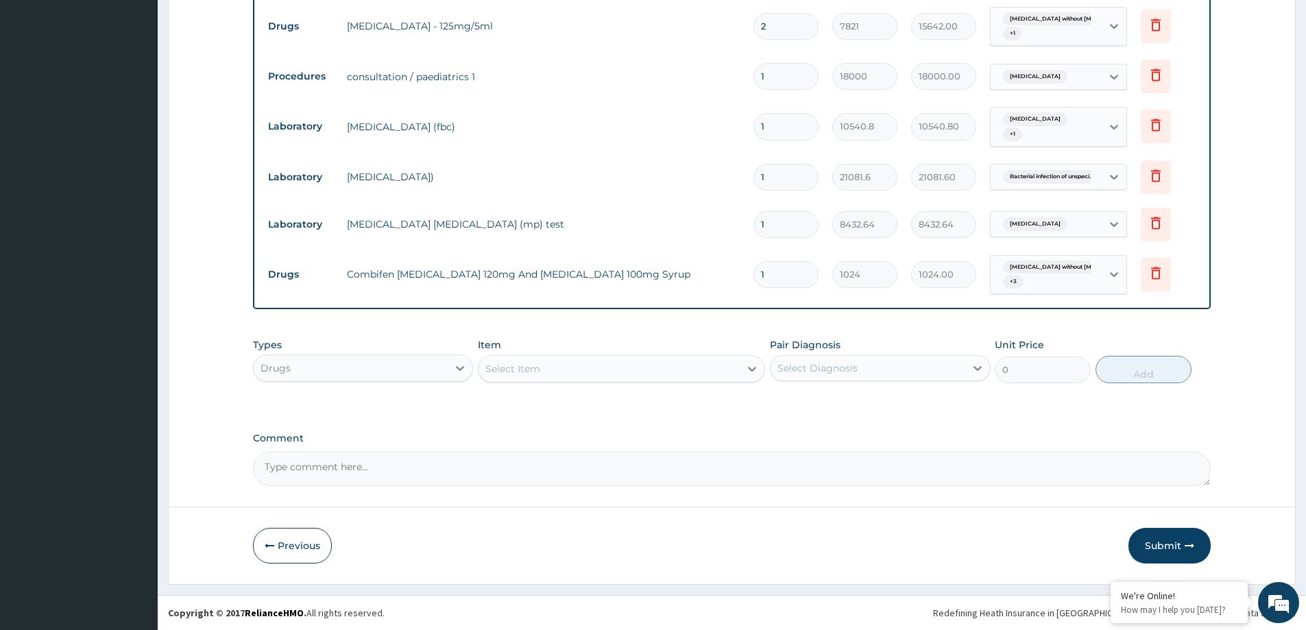
click at [1122, 533] on div "Previous Submit" at bounding box center [732, 546] width 958 height 36
click at [1154, 537] on button "Submit" at bounding box center [1169, 546] width 82 height 36
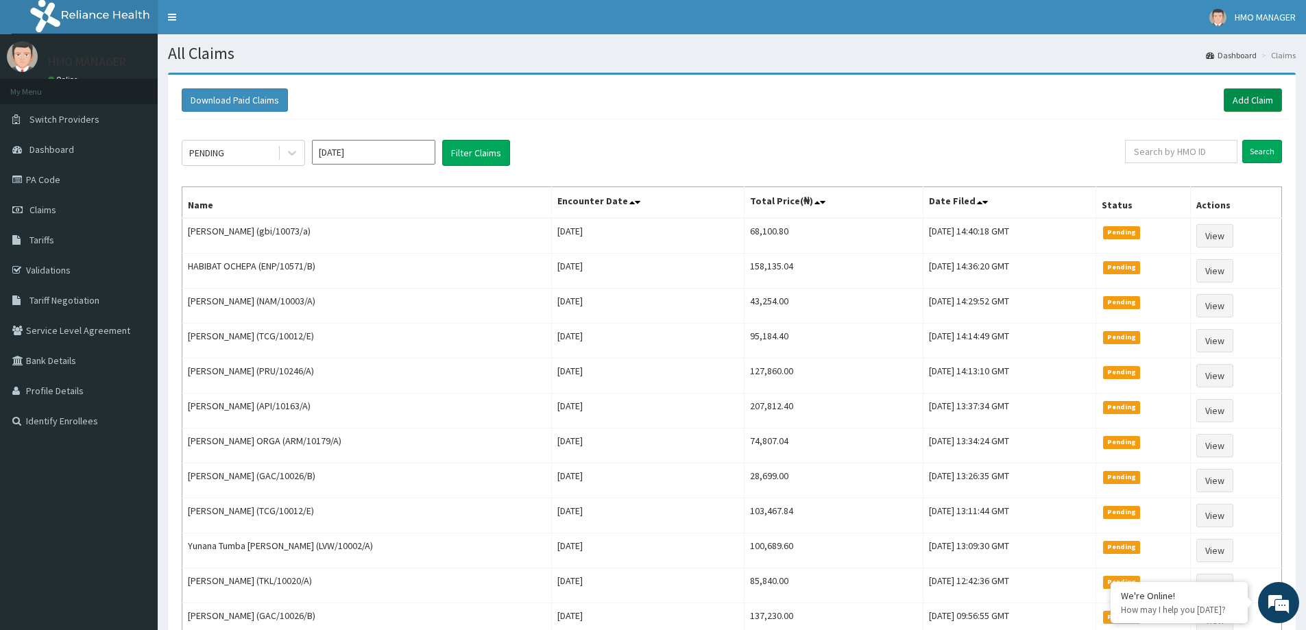
click at [1235, 104] on link "Add Claim" at bounding box center [1253, 99] width 58 height 23
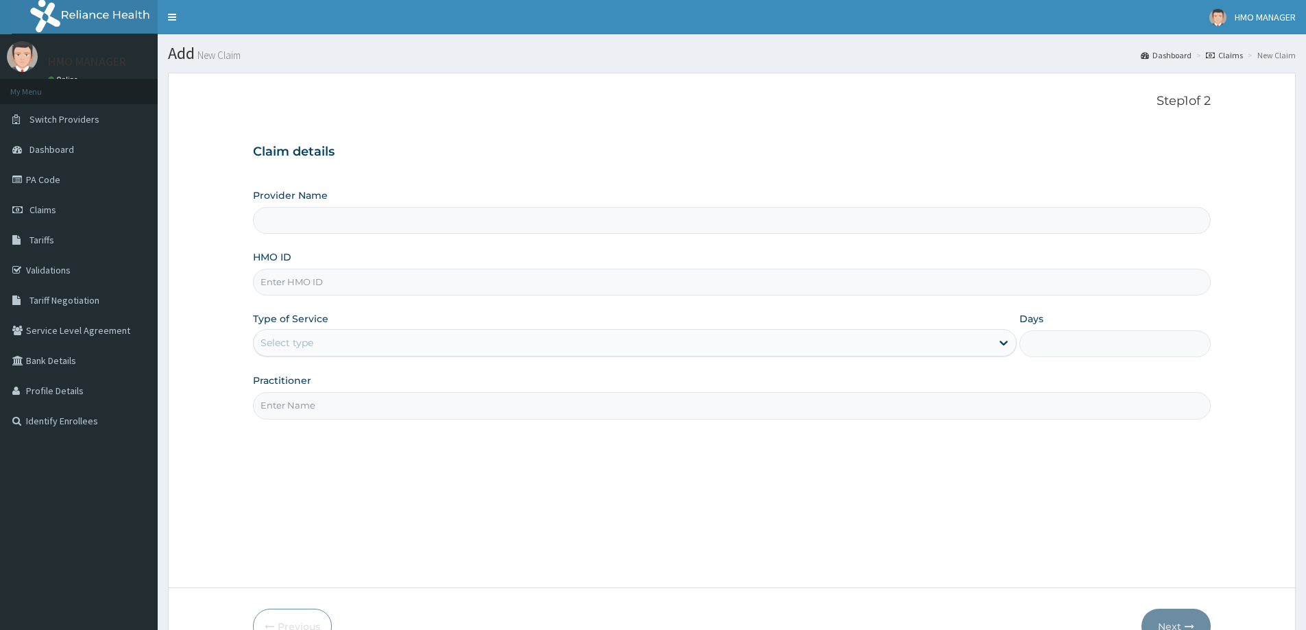
click at [298, 293] on input "HMO ID" at bounding box center [732, 282] width 958 height 27
paste input "TCG/10012/E"
type input "TCG/10012/E"
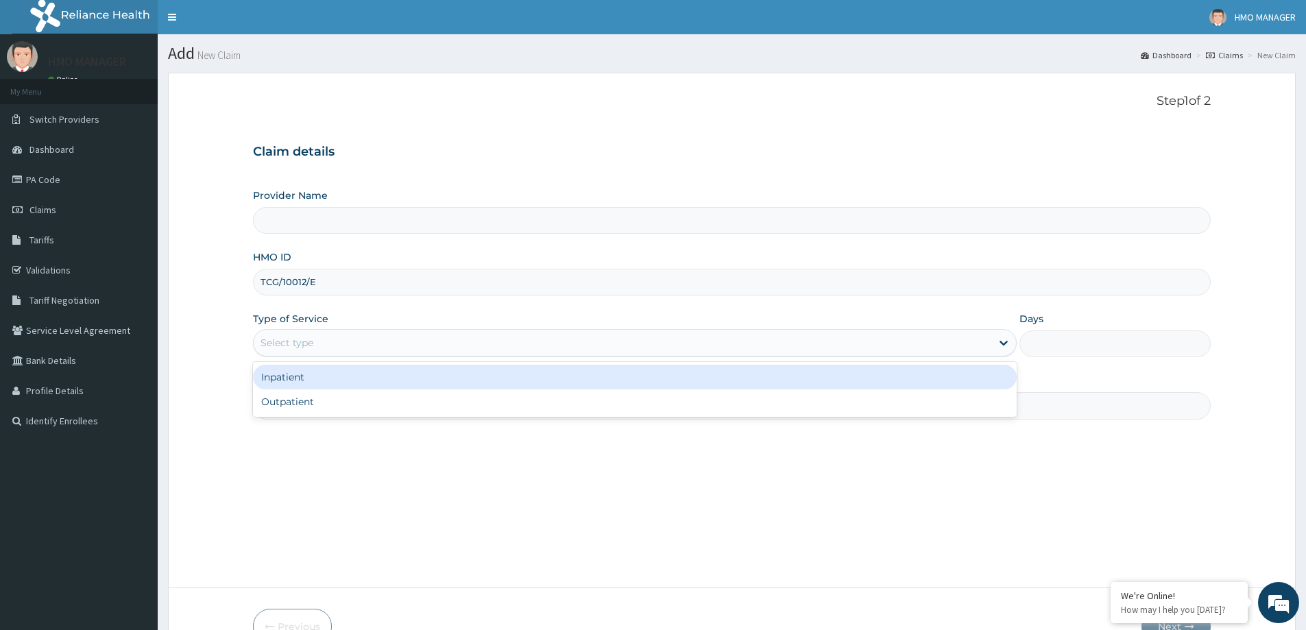
click at [303, 351] on div "Select type" at bounding box center [623, 343] width 738 height 22
type input "CEDARCREST HOSPITAL LIMITED"
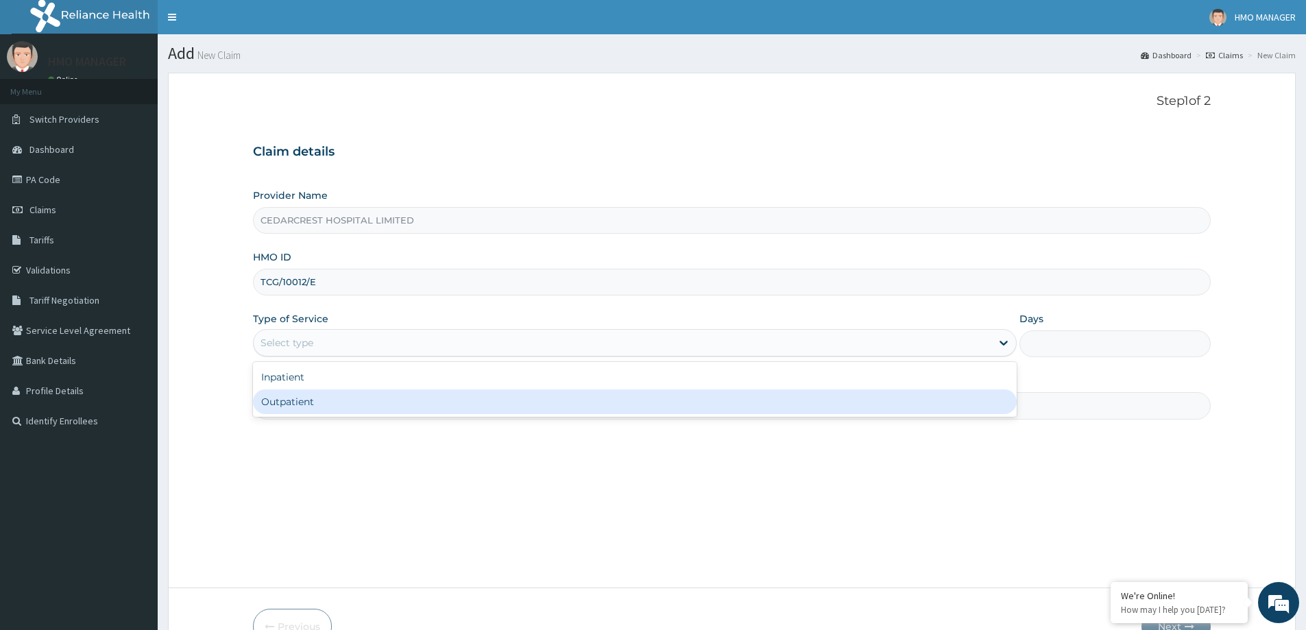
click at [308, 410] on div "Outpatient" at bounding box center [635, 401] width 764 height 25
type input "1"
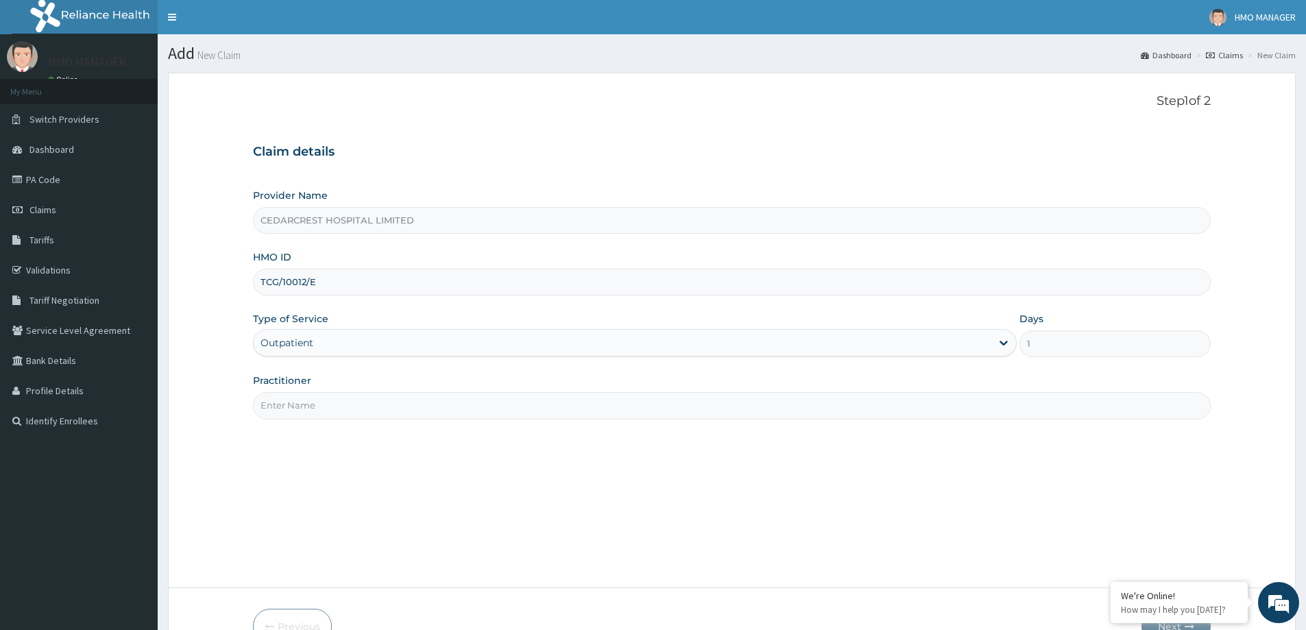
click at [308, 410] on input "Practitioner" at bounding box center [732, 405] width 958 height 27
paste input "Dr [PERSON_NAME]"
type input "Dr [PERSON_NAME]"
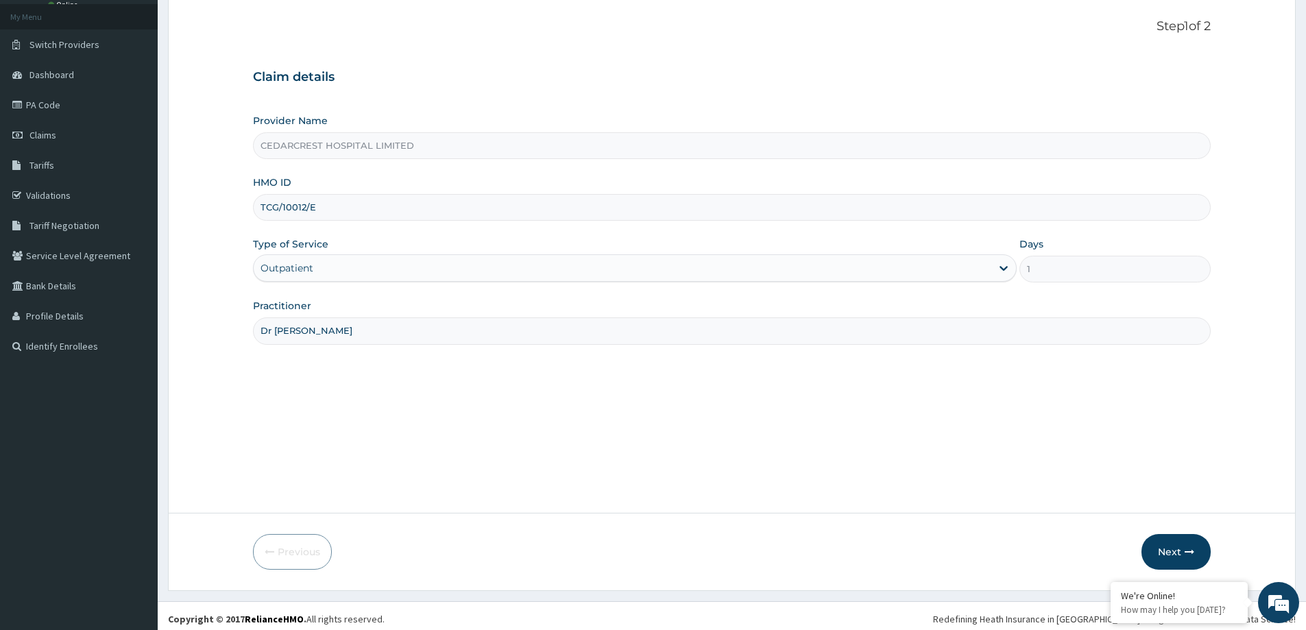
scroll to position [81, 0]
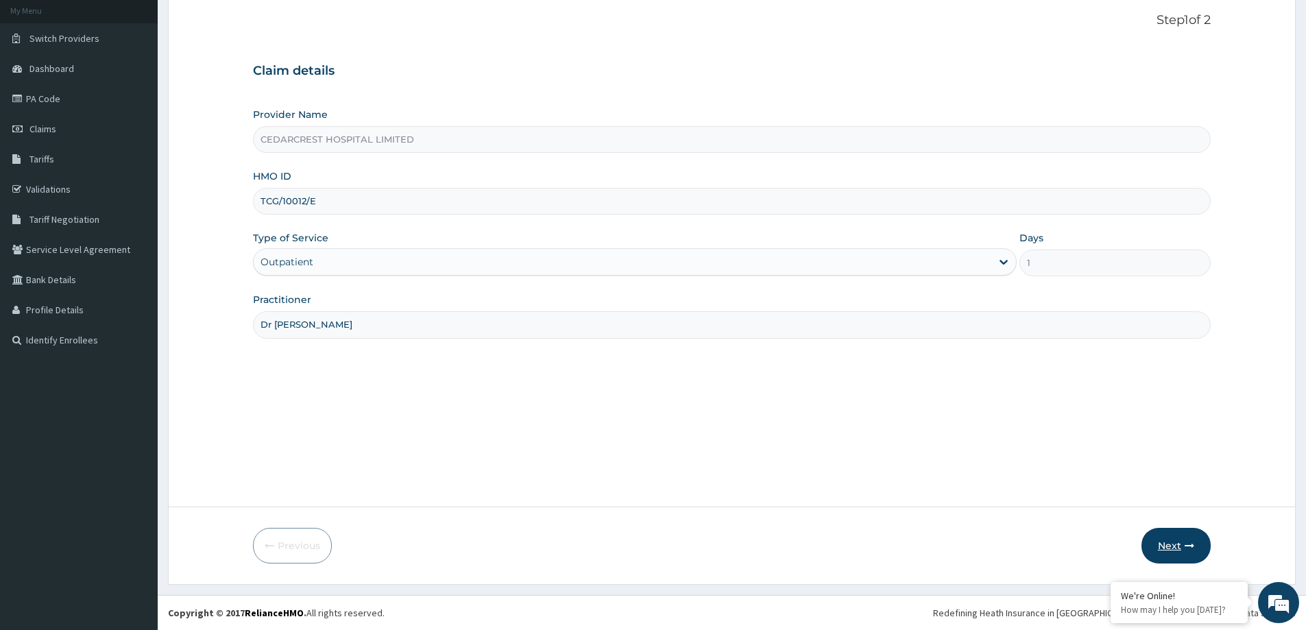
click at [1178, 540] on button "Next" at bounding box center [1175, 546] width 69 height 36
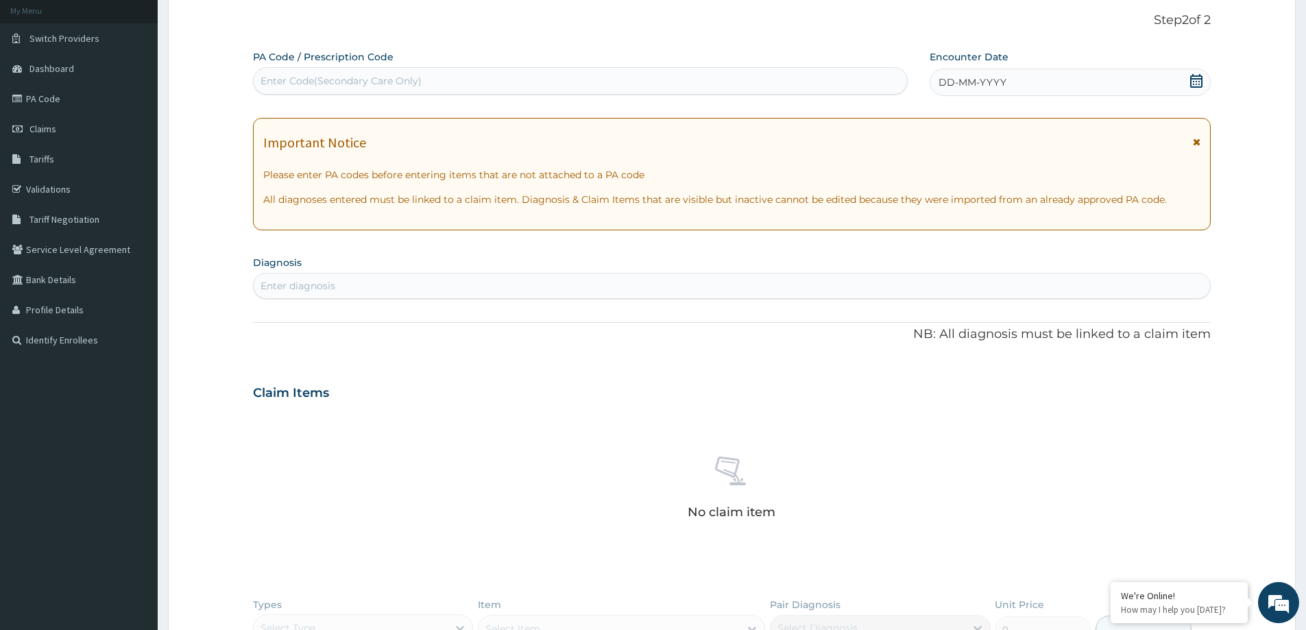
click at [320, 96] on div "PA Code / Prescription Code Enter Code(Secondary Care Only)" at bounding box center [580, 73] width 655 height 46
click at [314, 87] on div "Enter Code(Secondary Care Only)" at bounding box center [341, 81] width 161 height 14
paste input "PA/8FDA13"
type input "PA/8FDA13"
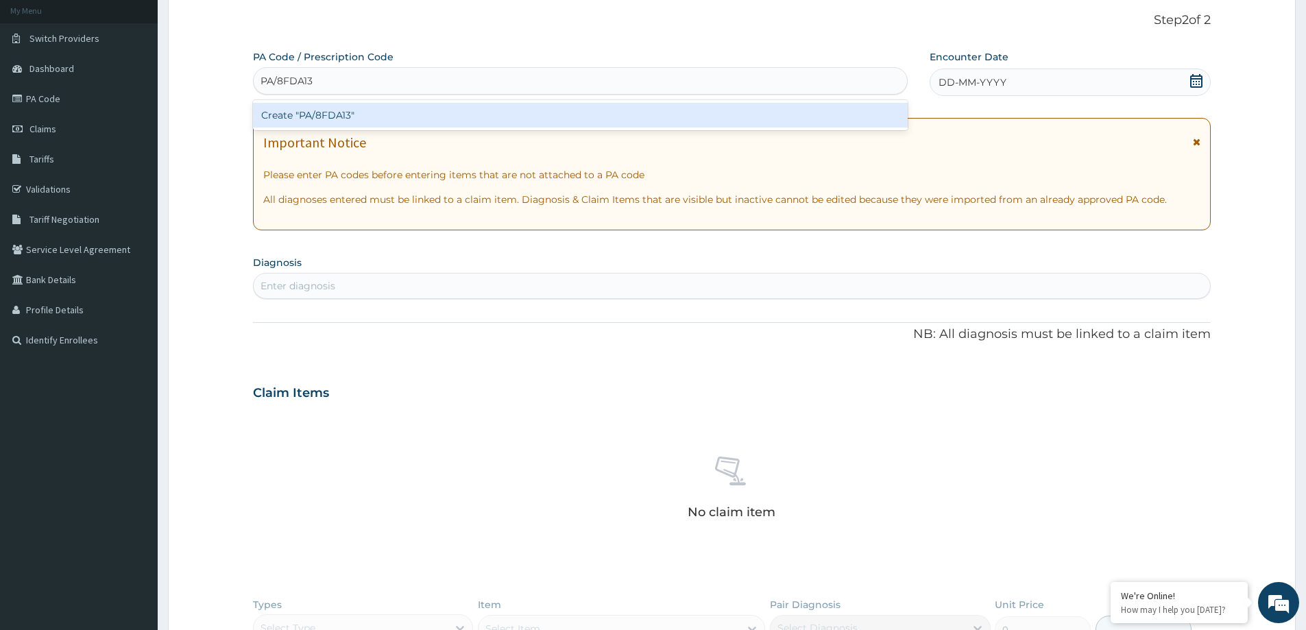
click at [319, 109] on div "Create "PA/8FDA13"" at bounding box center [580, 115] width 655 height 25
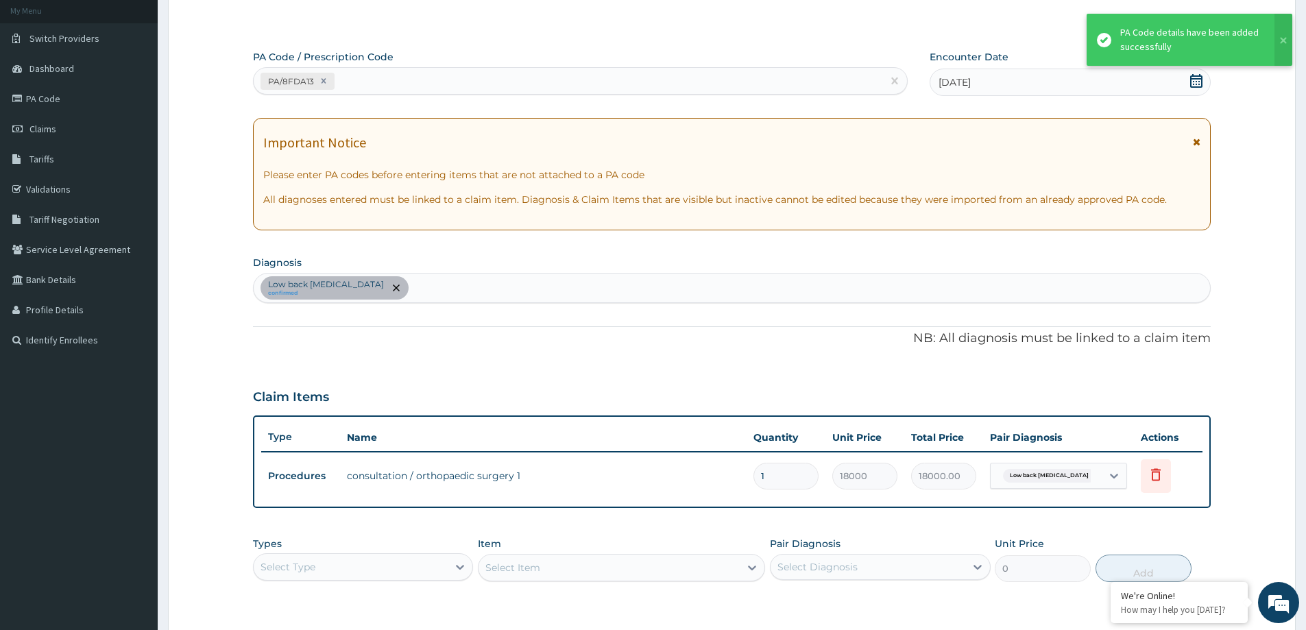
click at [421, 85] on div "PA/8FDA13" at bounding box center [568, 81] width 629 height 23
paste input "PA/877DF2"
type input "PA/877DF2"
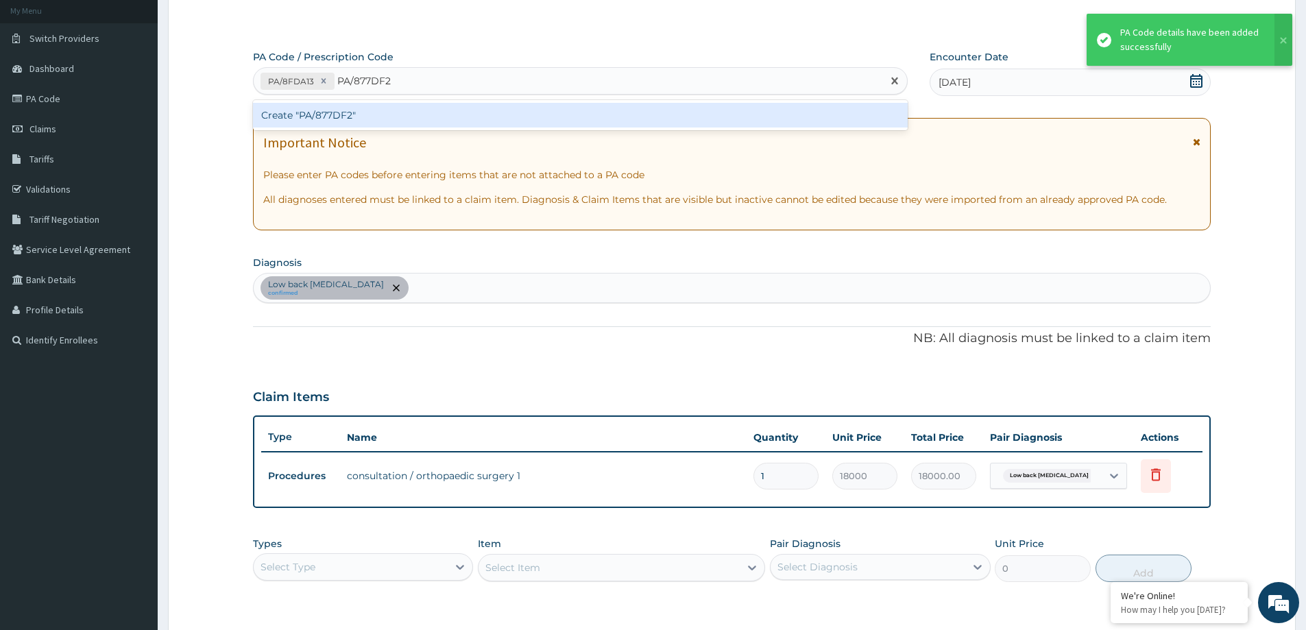
click at [425, 118] on div "Create "PA/877DF2"" at bounding box center [580, 115] width 655 height 25
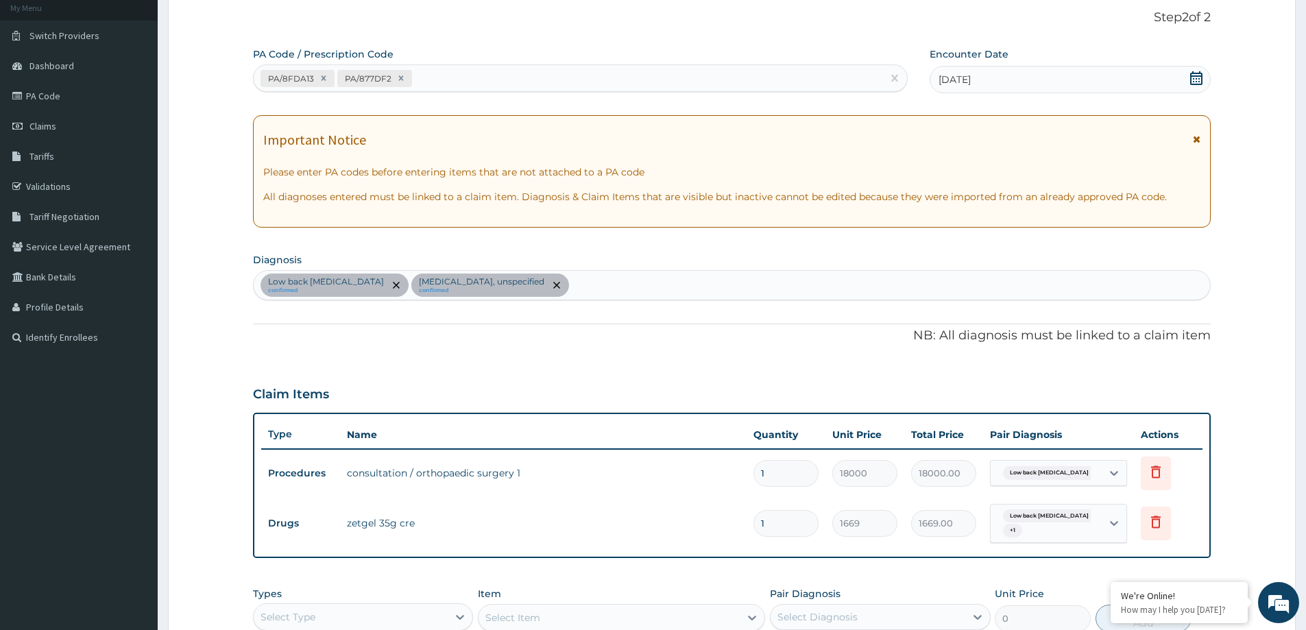
scroll to position [287, 0]
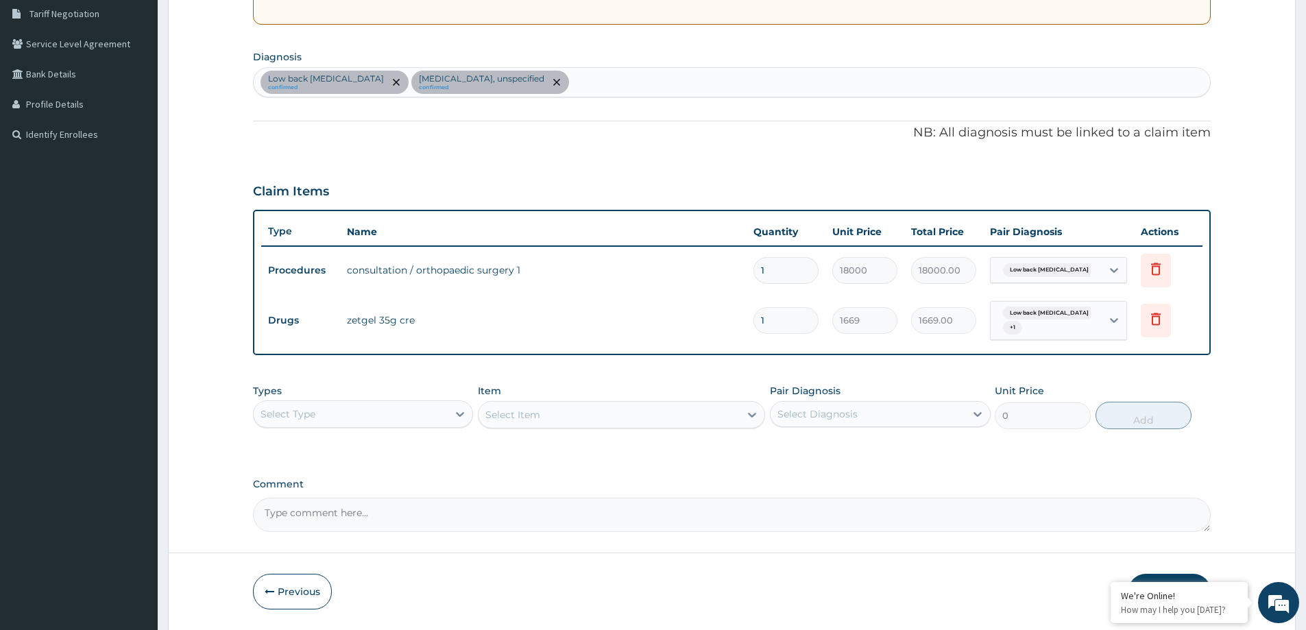
click at [930, 302] on td "1669.00" at bounding box center [943, 320] width 79 height 40
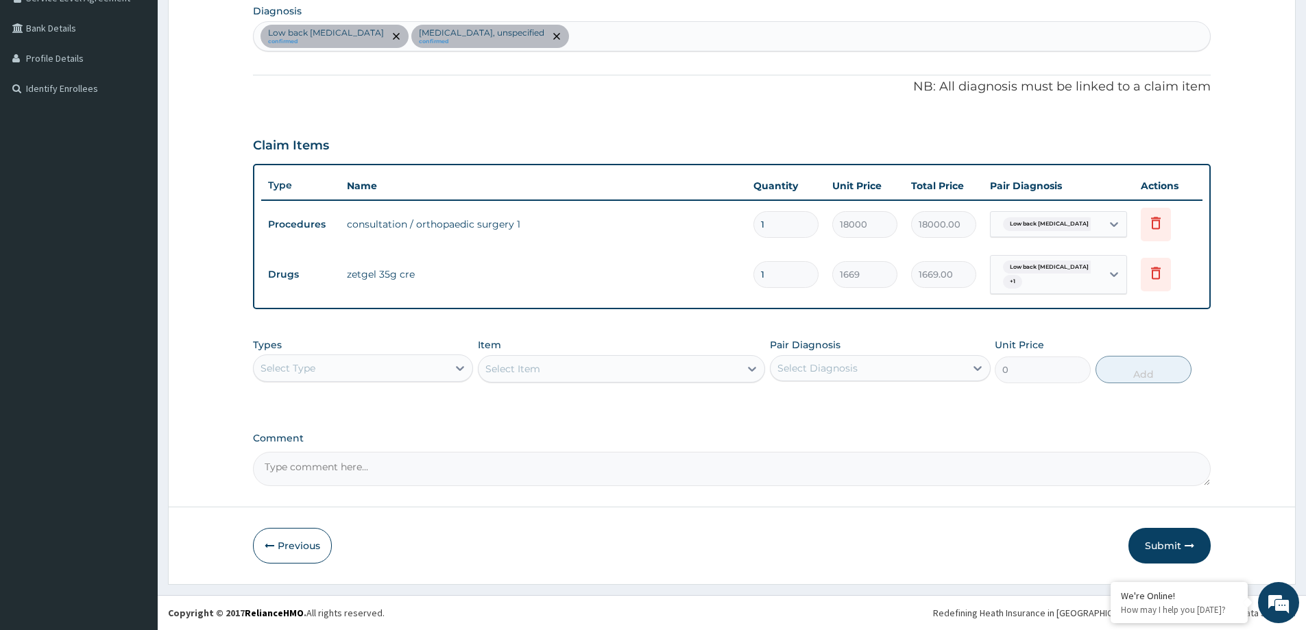
drag, startPoint x: 1188, startPoint y: 538, endPoint x: 395, endPoint y: 161, distance: 878.2
click at [1187, 538] on button "Submit" at bounding box center [1169, 546] width 82 height 36
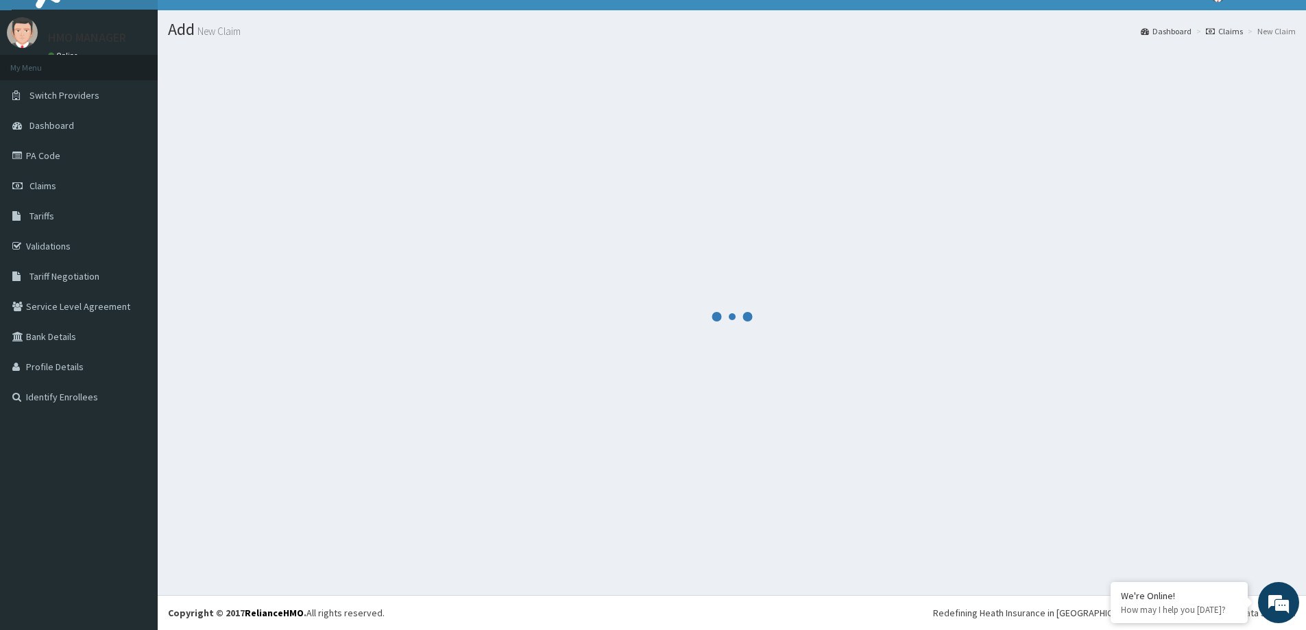
scroll to position [24, 0]
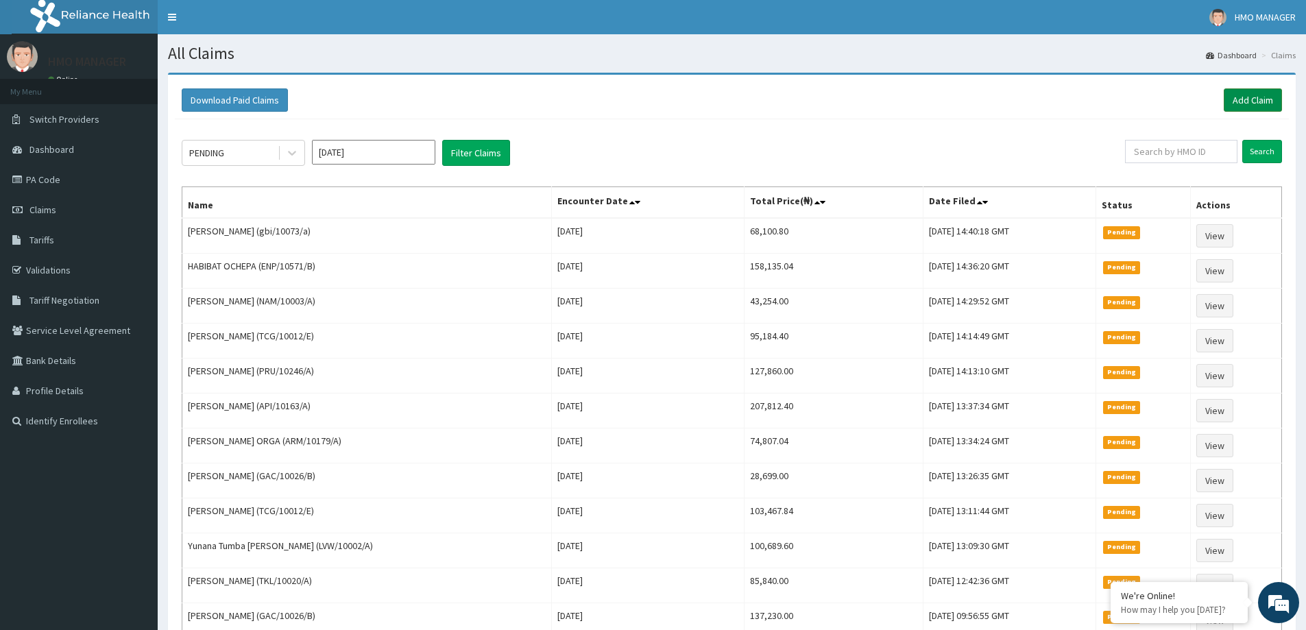
click at [1249, 95] on link "Add Claim" at bounding box center [1253, 99] width 58 height 23
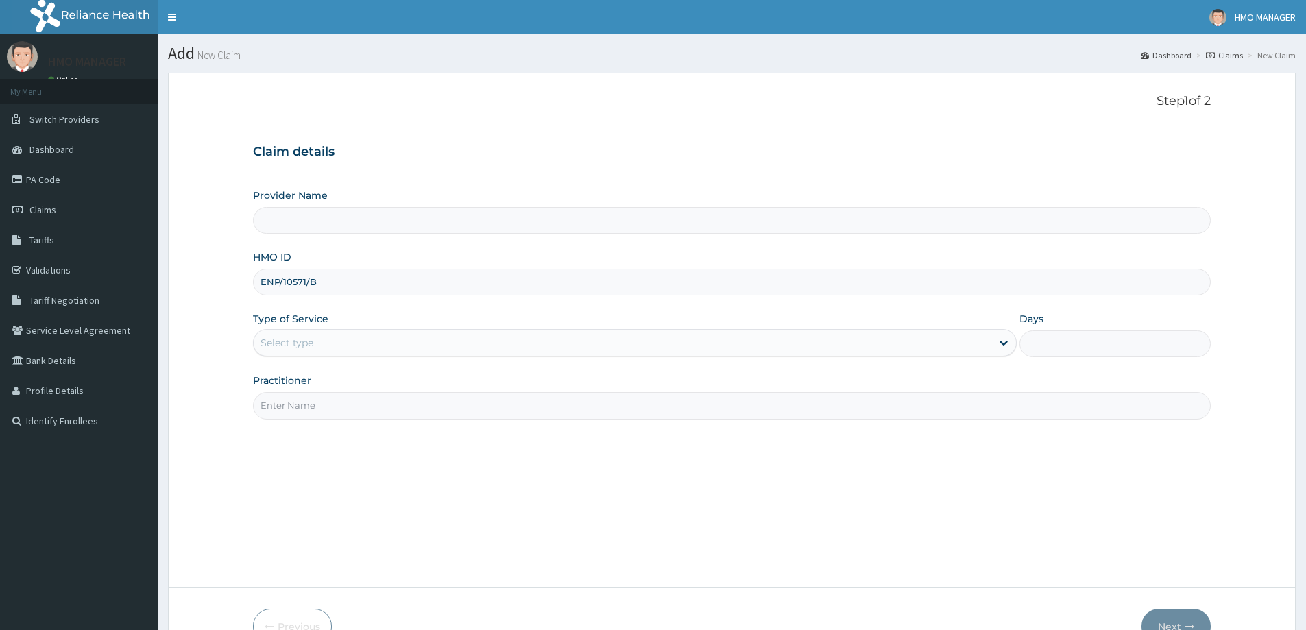
type input "ENP/10571/B"
click at [315, 354] on div "Select type" at bounding box center [623, 343] width 738 height 22
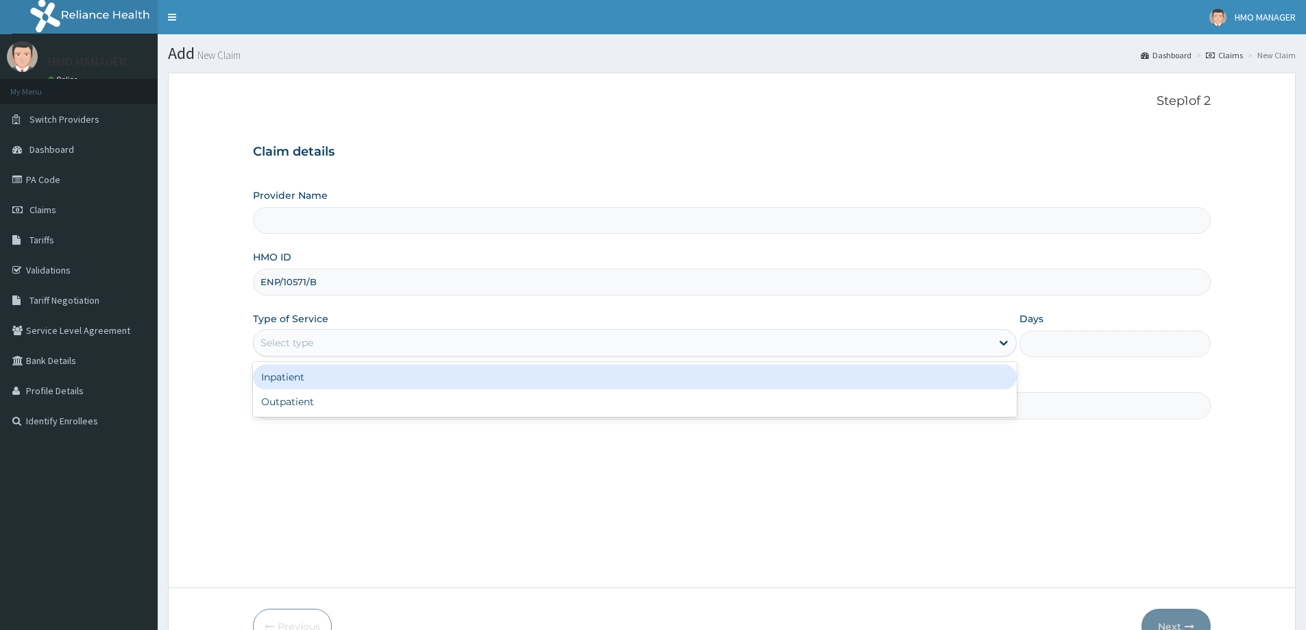
click at [304, 396] on div "Outpatient" at bounding box center [635, 401] width 764 height 25
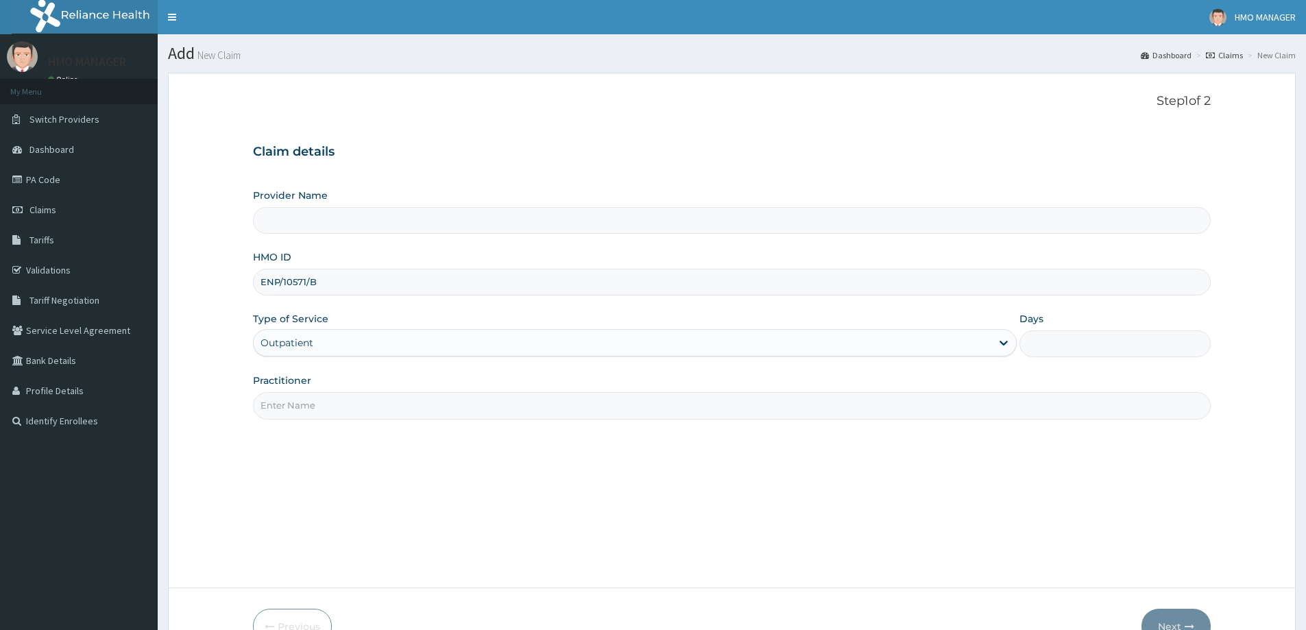
drag, startPoint x: 308, startPoint y: 410, endPoint x: 302, endPoint y: 385, distance: 26.1
click at [308, 410] on input "Practitioner" at bounding box center [732, 405] width 958 height 27
type input "1"
type input "CEDARCREST HOSPITAL LIMITED"
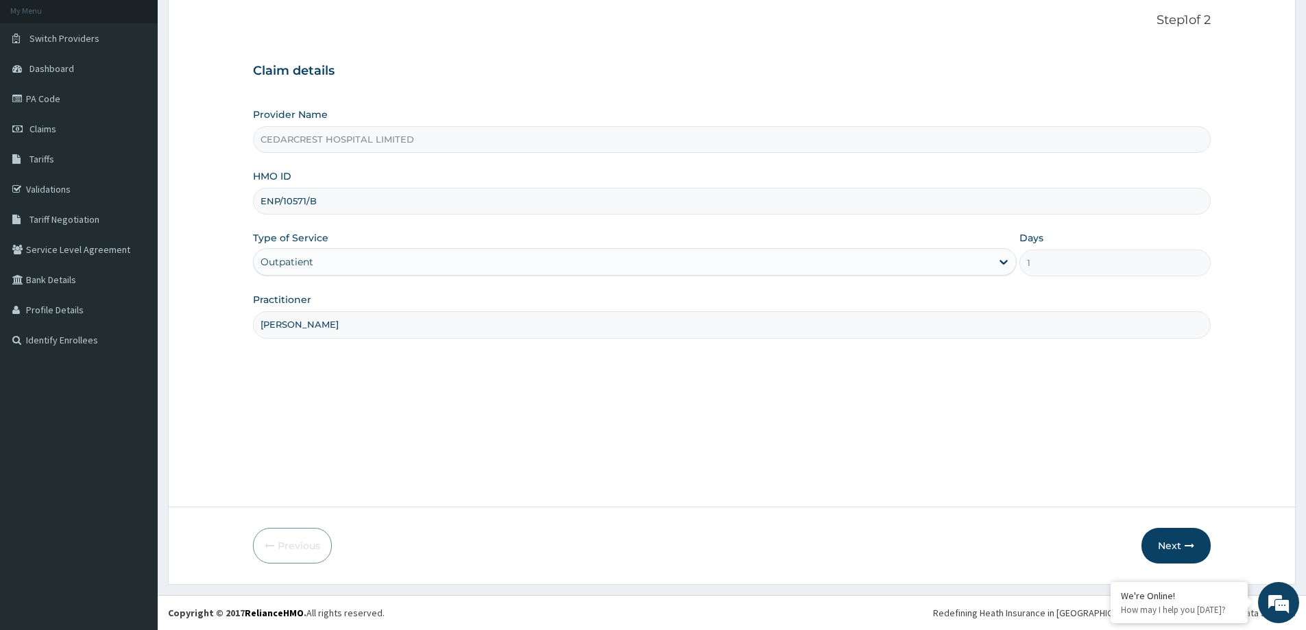
type input "DR JONEY"
click at [1165, 574] on form "Step 1 of 2 Claim details Provider Name CEDARCREST HOSPITAL LIMITED HMO ID ENP/…" at bounding box center [732, 288] width 1128 height 592
click at [1170, 557] on button "Next" at bounding box center [1175, 546] width 69 height 36
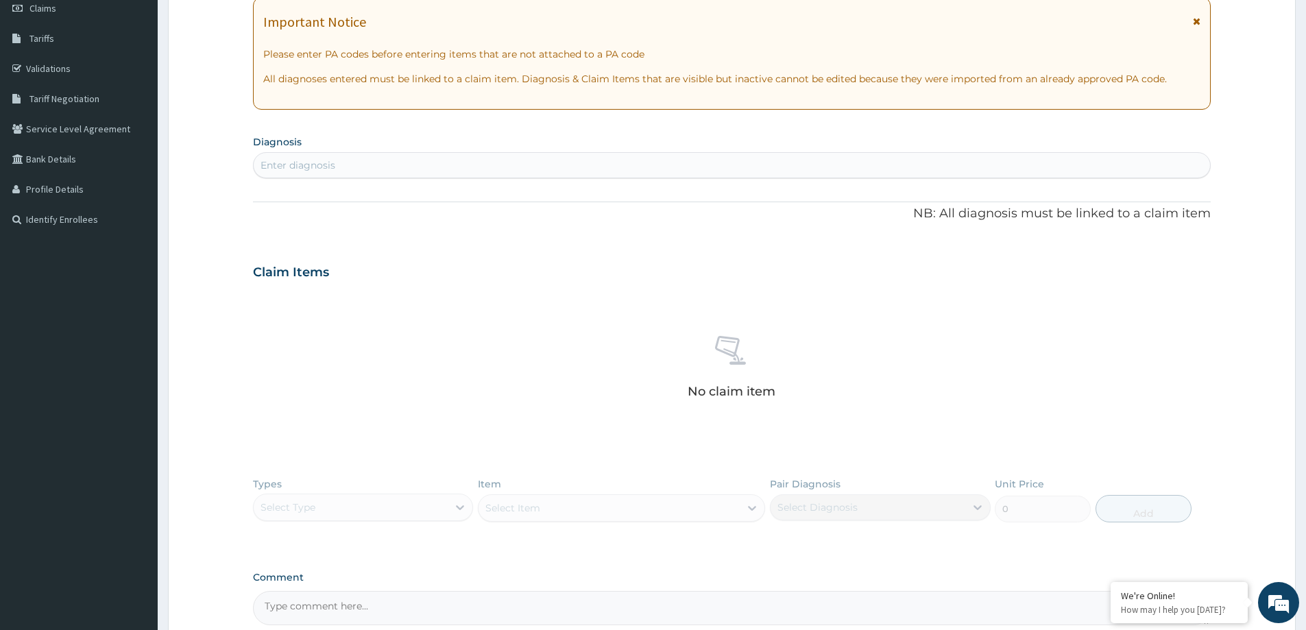
scroll to position [287, 0]
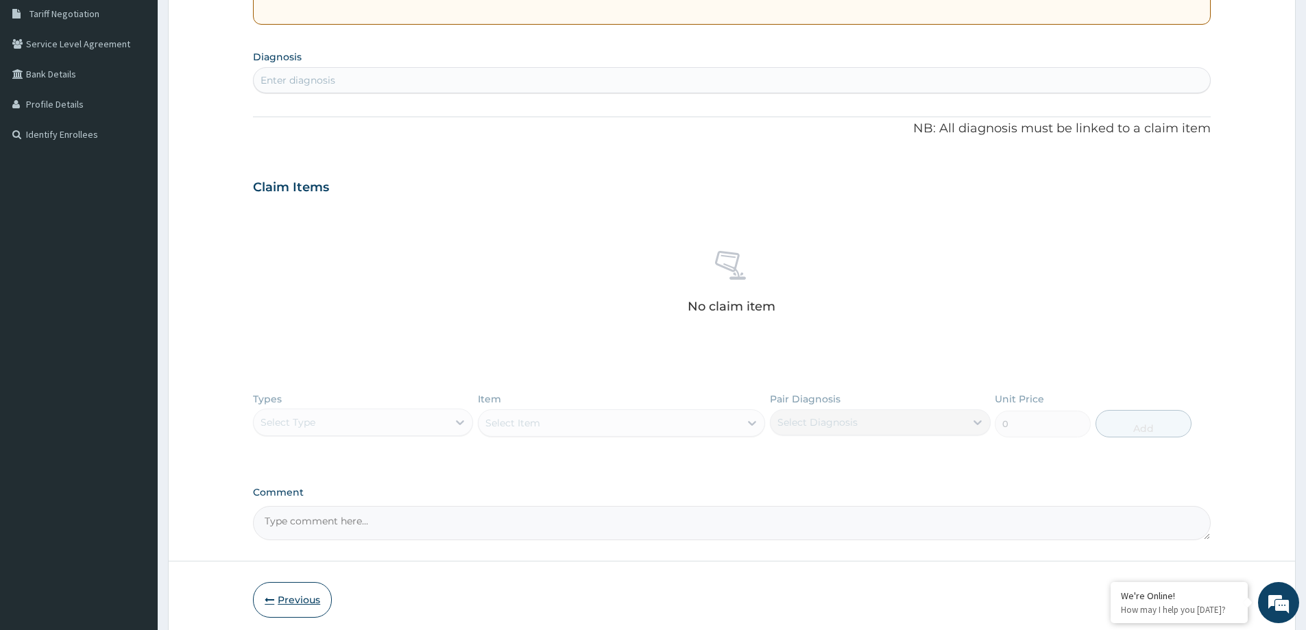
click at [291, 598] on button "Previous" at bounding box center [292, 600] width 79 height 36
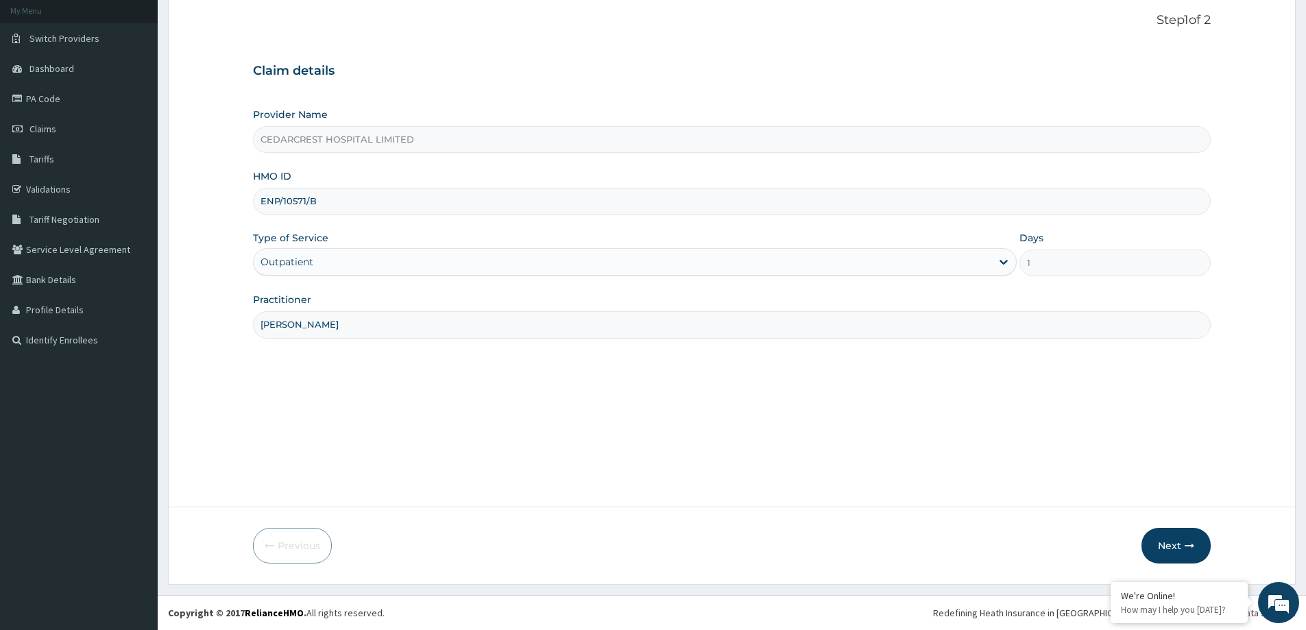
scroll to position [81, 0]
click at [1161, 542] on button "Next" at bounding box center [1175, 546] width 69 height 36
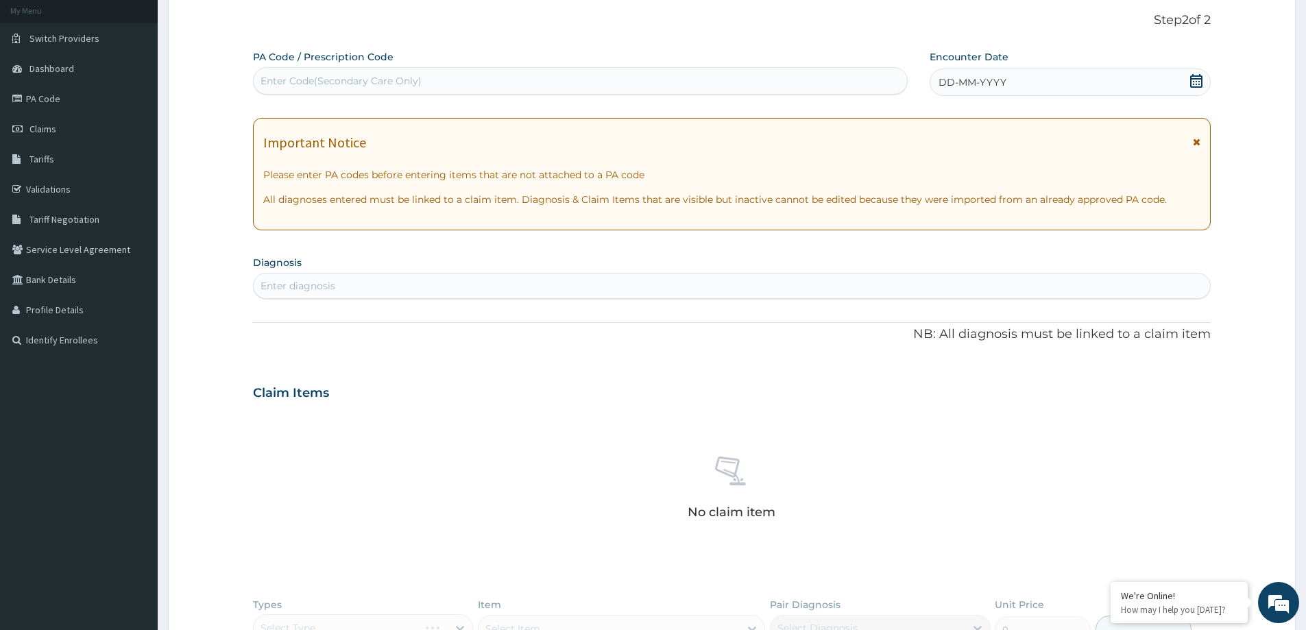
click at [1035, 79] on div "DD-MM-YYYY" at bounding box center [1070, 82] width 280 height 27
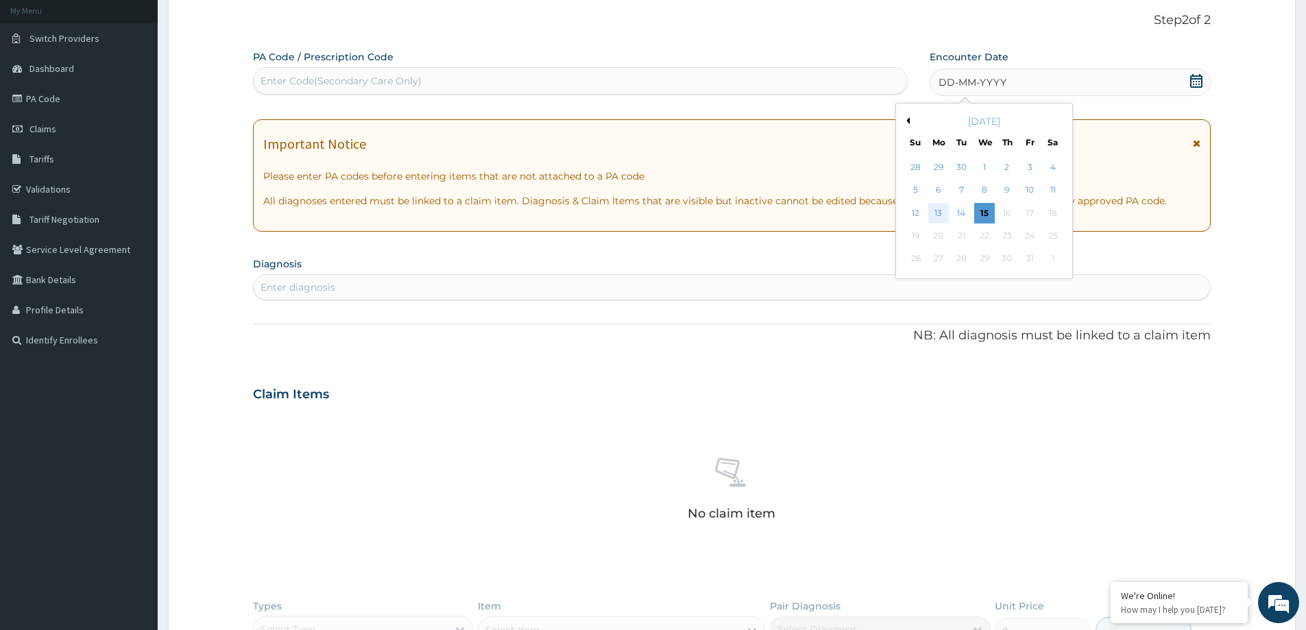
click at [936, 215] on div "13" at bounding box center [938, 213] width 21 height 21
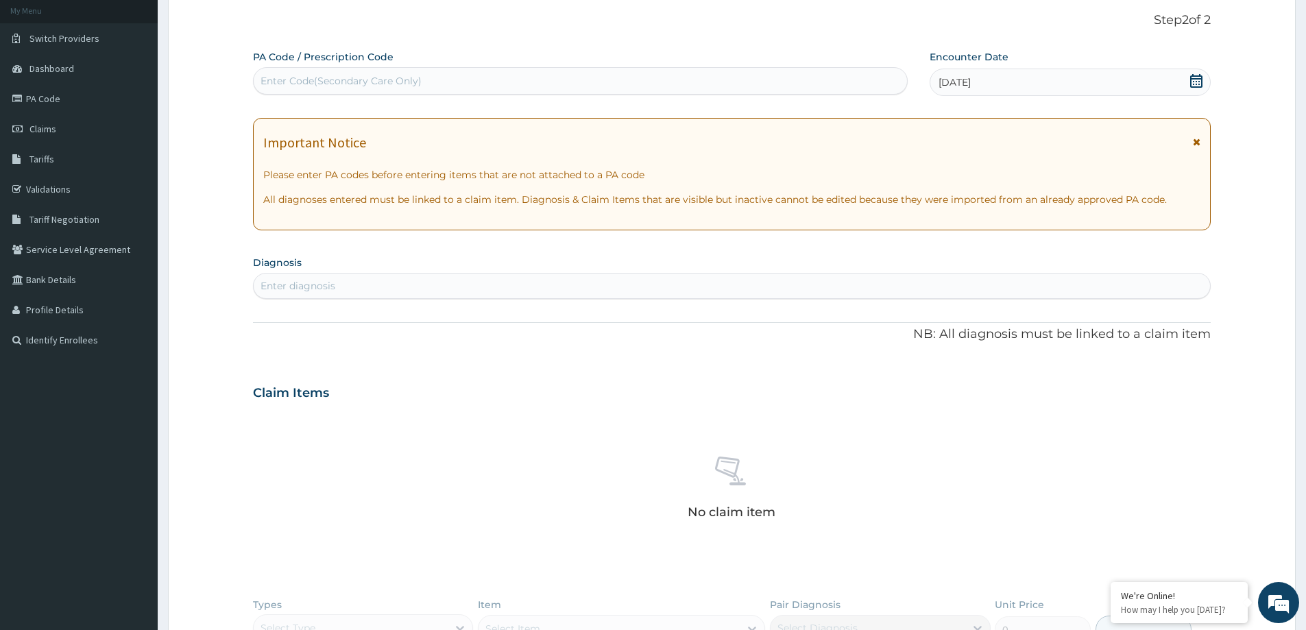
scroll to position [341, 0]
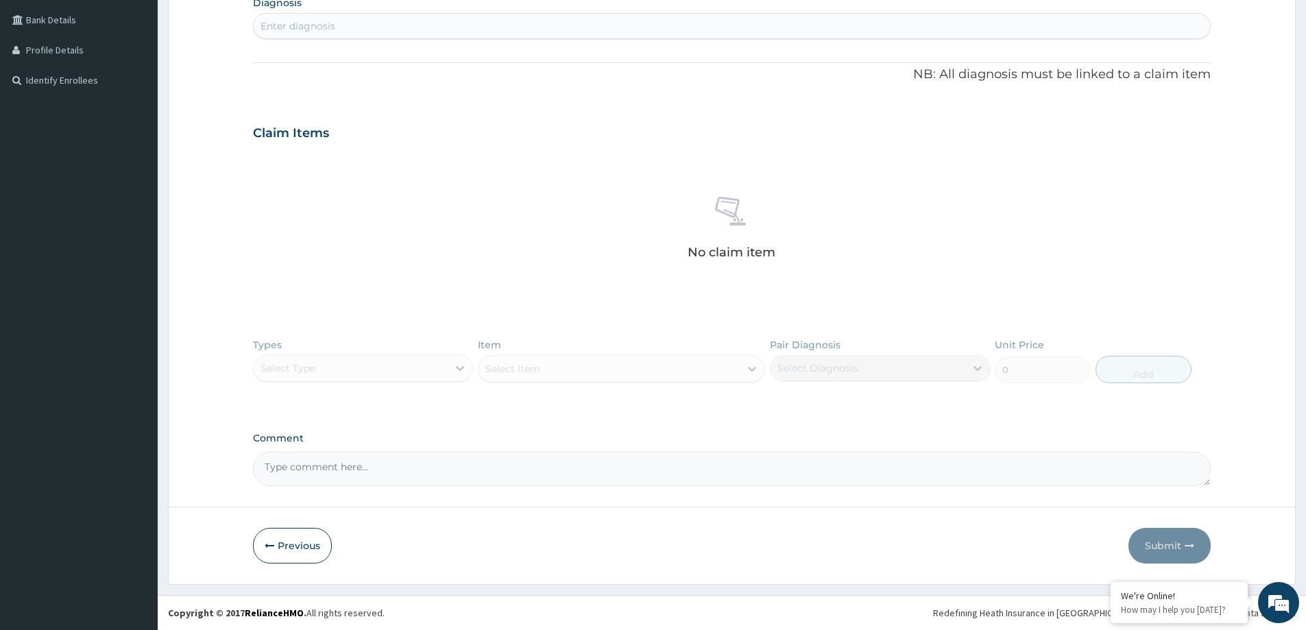
click at [398, 381] on div "Types Select Type Item Select Item Pair Diagnosis Select Diagnosis Unit Price 0…" at bounding box center [732, 371] width 958 height 80
click at [317, 367] on div "Types Select Type Item Select Item Pair Diagnosis Select Diagnosis Unit Price 0…" at bounding box center [732, 371] width 958 height 80
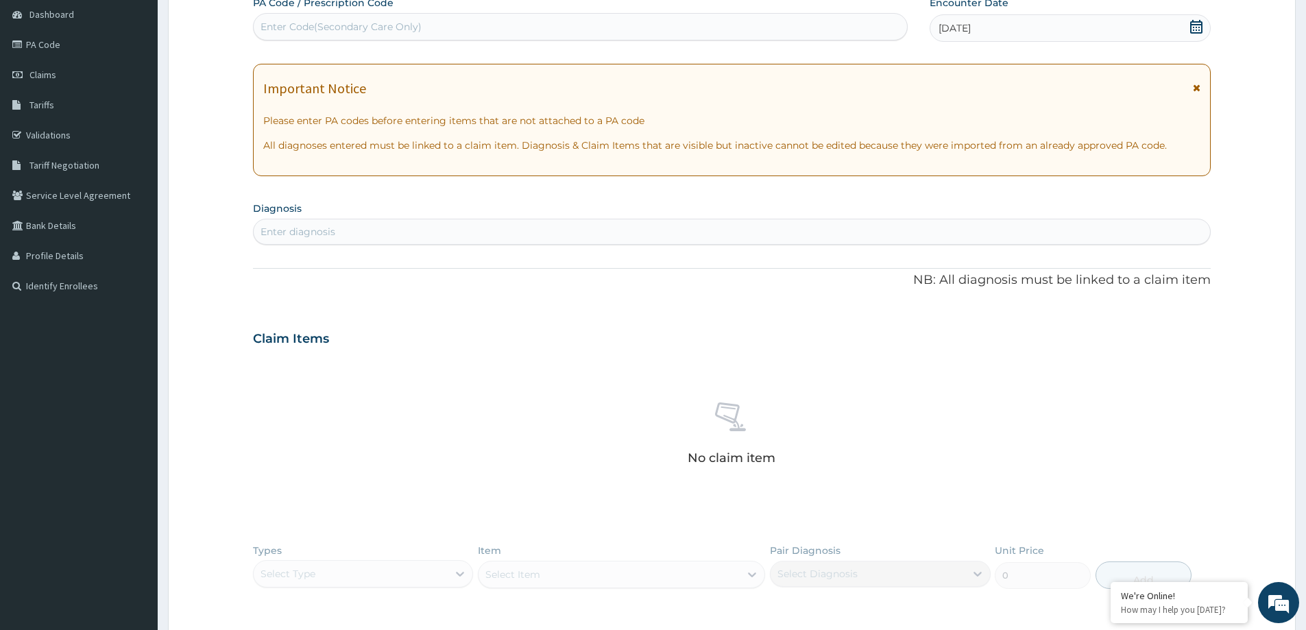
drag, startPoint x: 534, startPoint y: 235, endPoint x: 550, endPoint y: 226, distance: 19.0
click at [534, 234] on div "Enter diagnosis" at bounding box center [732, 232] width 956 height 22
type input "MALARIA"
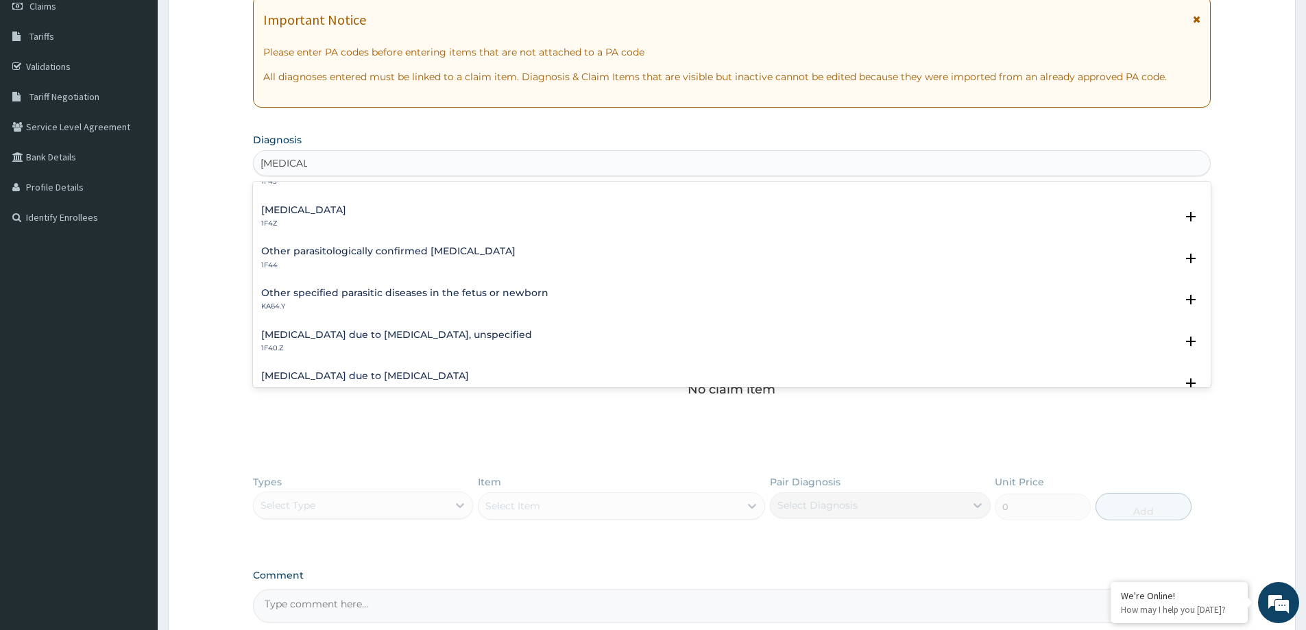
scroll to position [137, 0]
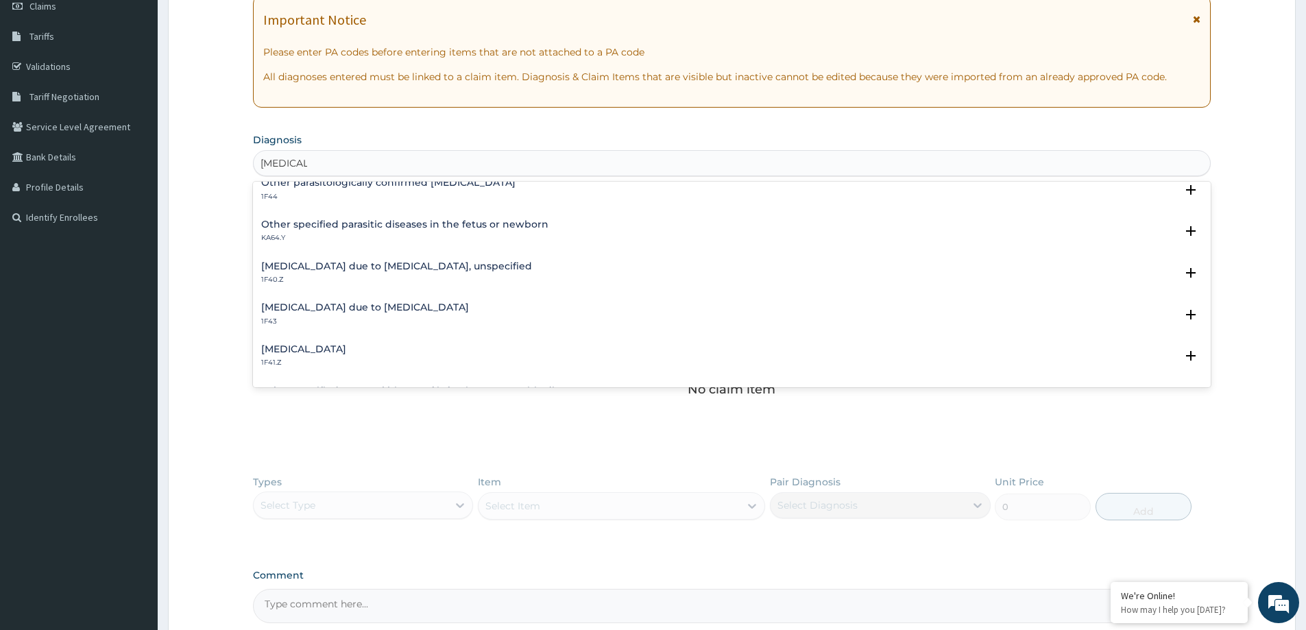
click at [356, 269] on h4 "Malaria due to Plasmodium falciparum, unspecified" at bounding box center [396, 266] width 271 height 10
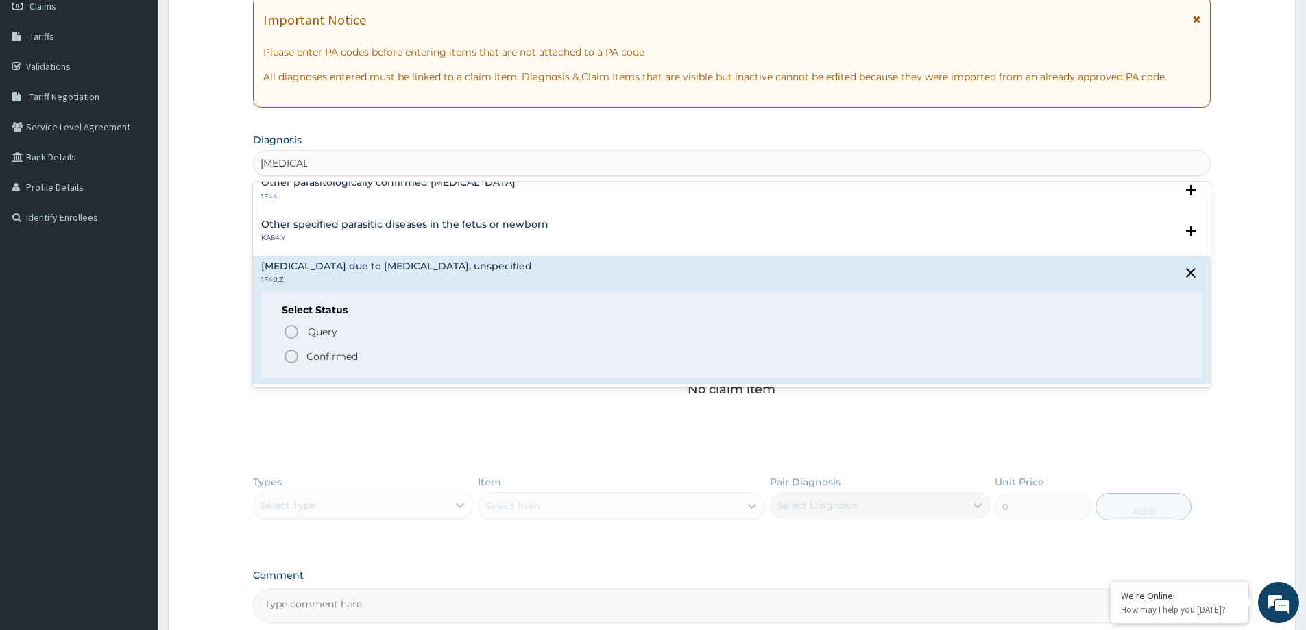
click at [346, 362] on p "Confirmed" at bounding box center [331, 357] width 51 height 14
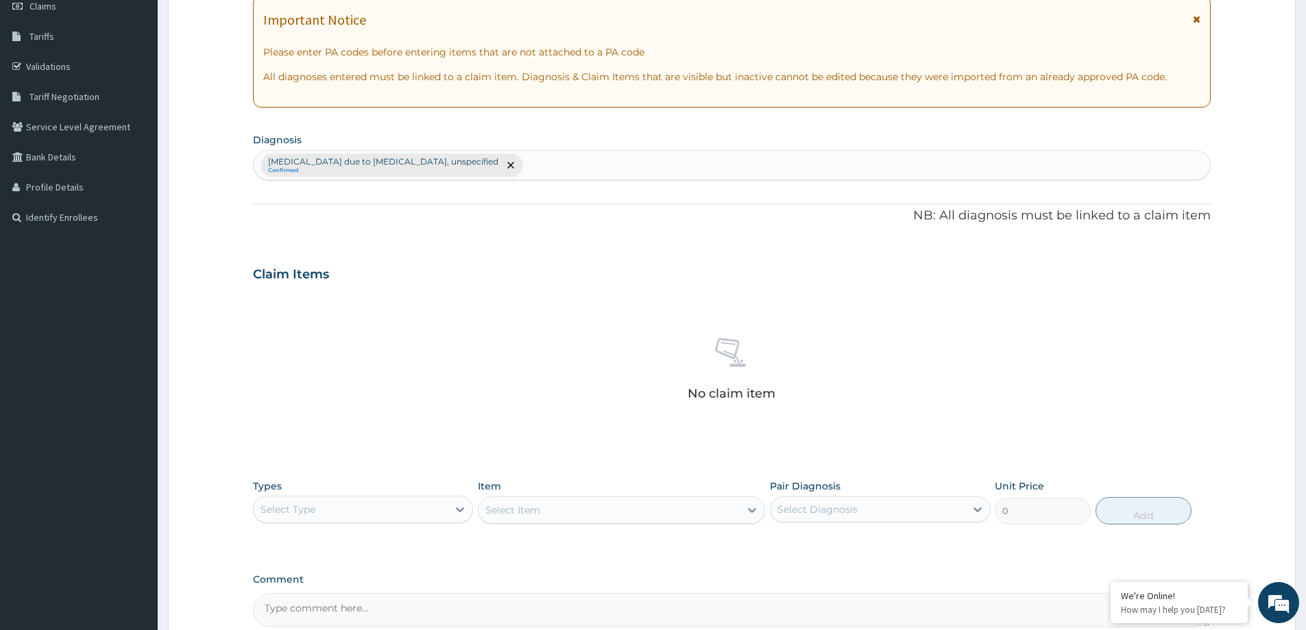
click at [346, 513] on div "Types Select Type" at bounding box center [363, 501] width 220 height 45
click at [343, 515] on div "Select Type" at bounding box center [351, 509] width 194 height 22
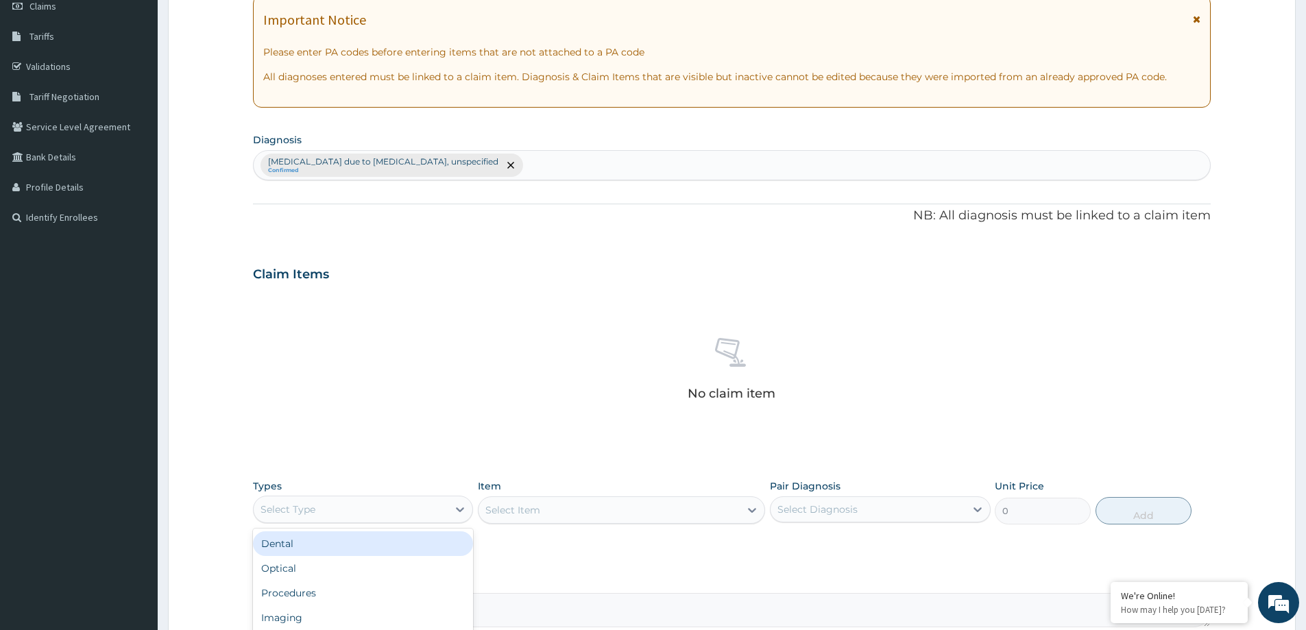
scroll to position [345, 0]
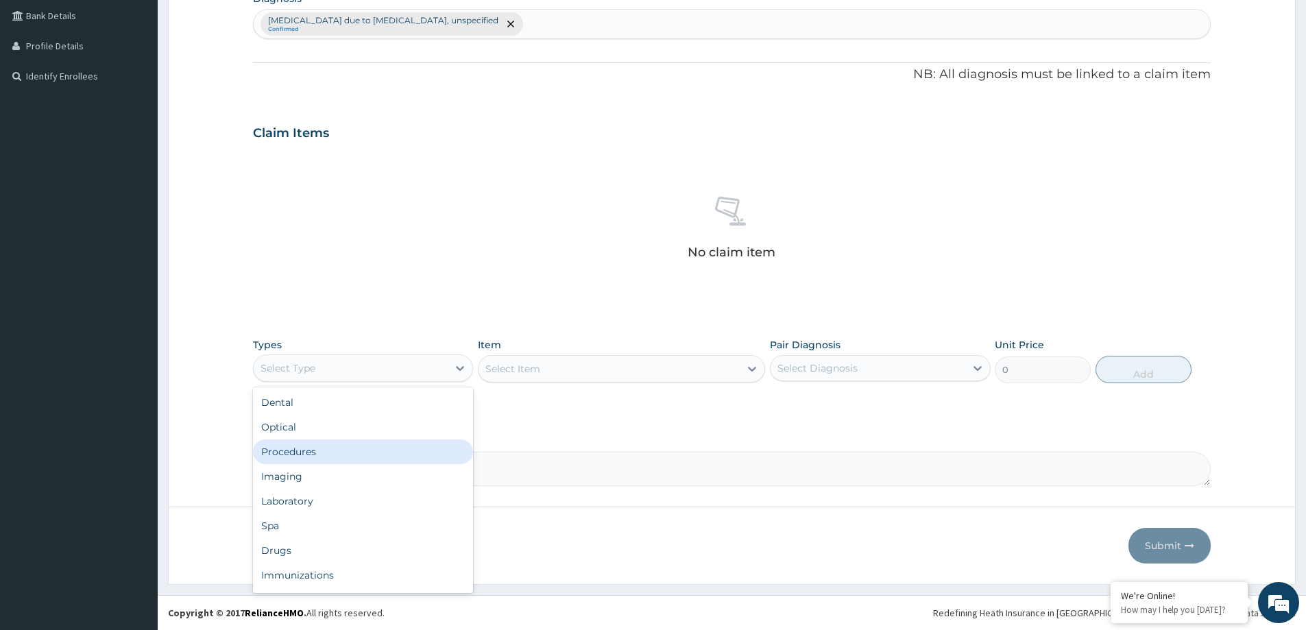
click at [294, 446] on div "Procedures" at bounding box center [363, 451] width 220 height 25
click at [517, 367] on div "Select Item" at bounding box center [512, 369] width 55 height 14
click at [407, 381] on div "Types Procedures" at bounding box center [363, 360] width 220 height 45
click at [396, 369] on div "Procedures" at bounding box center [351, 368] width 194 height 22
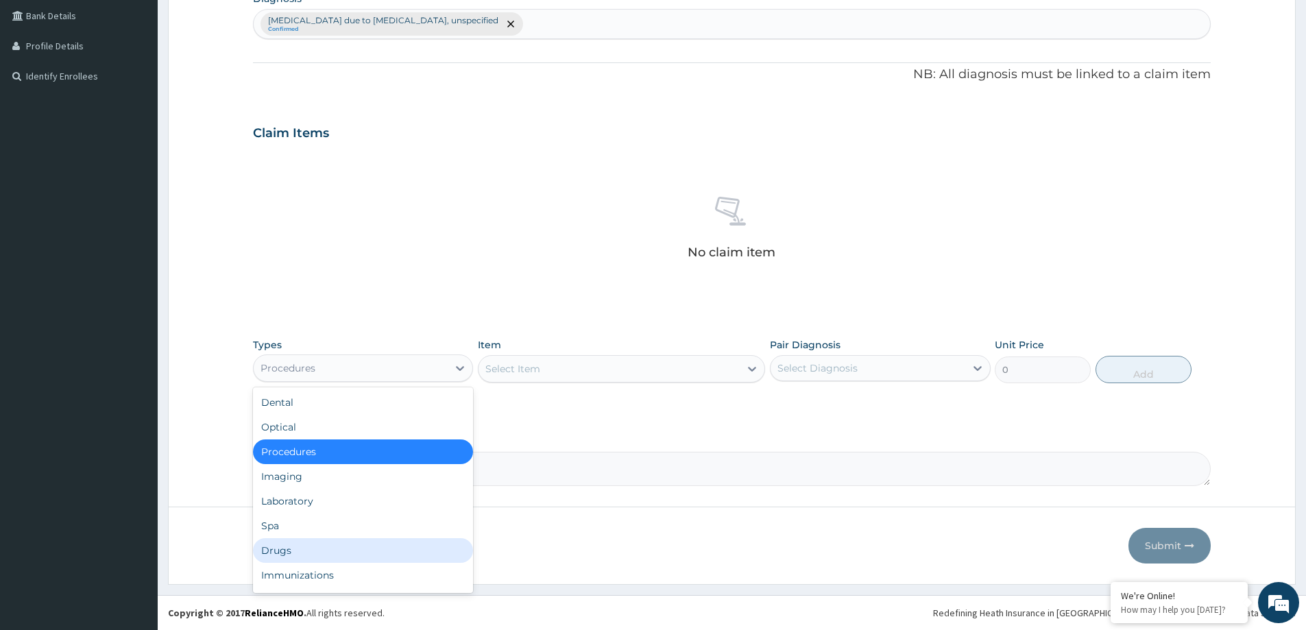
click at [334, 550] on div "Drugs" at bounding box center [363, 550] width 220 height 25
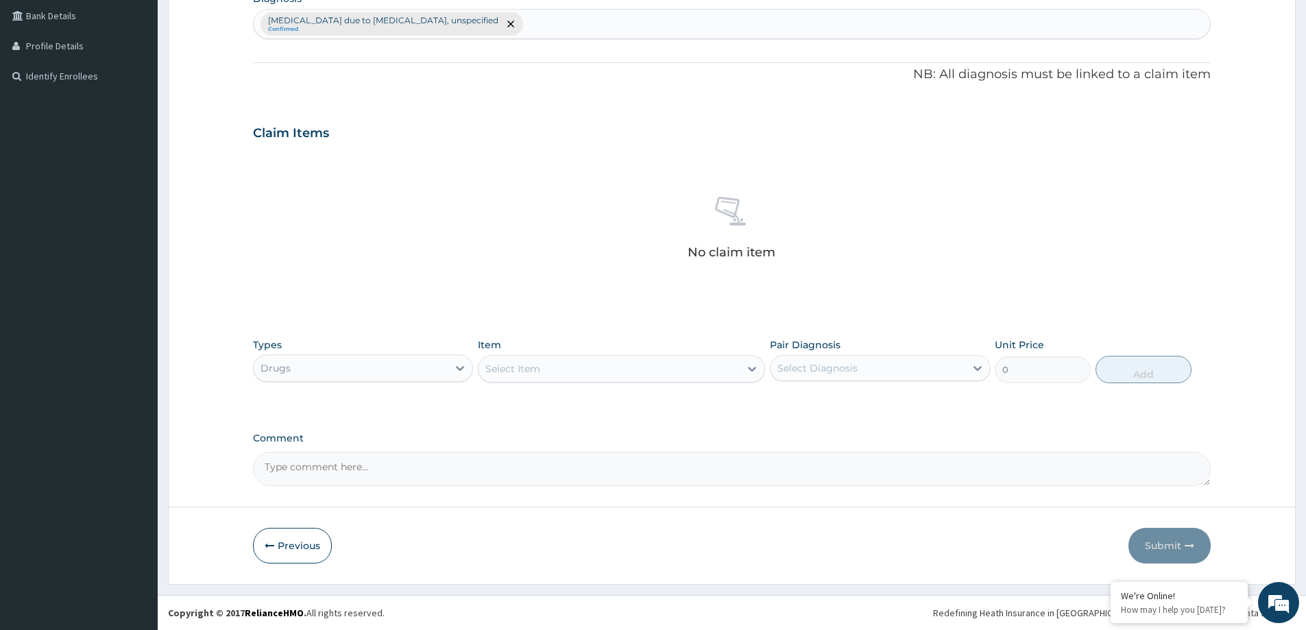
click at [502, 374] on div "Select Item" at bounding box center [512, 369] width 55 height 14
type input "AMATE"
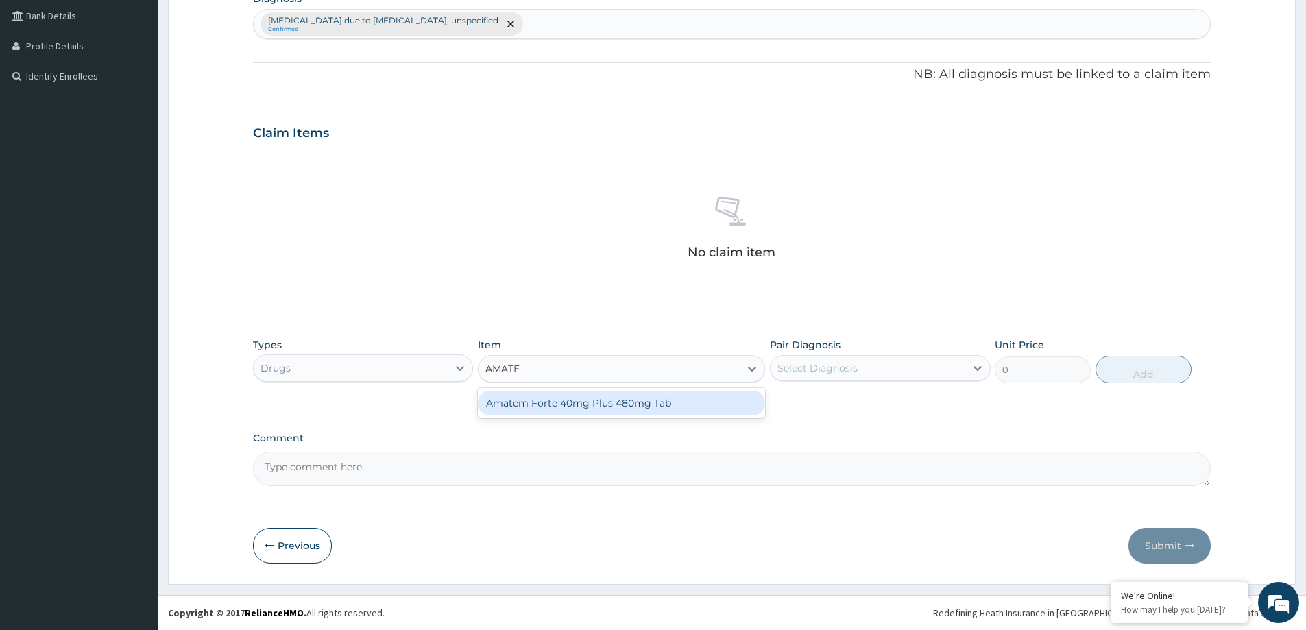
click at [676, 396] on div "Amatem Forte 40mg Plus 480mg Tab" at bounding box center [621, 403] width 287 height 25
type input "986"
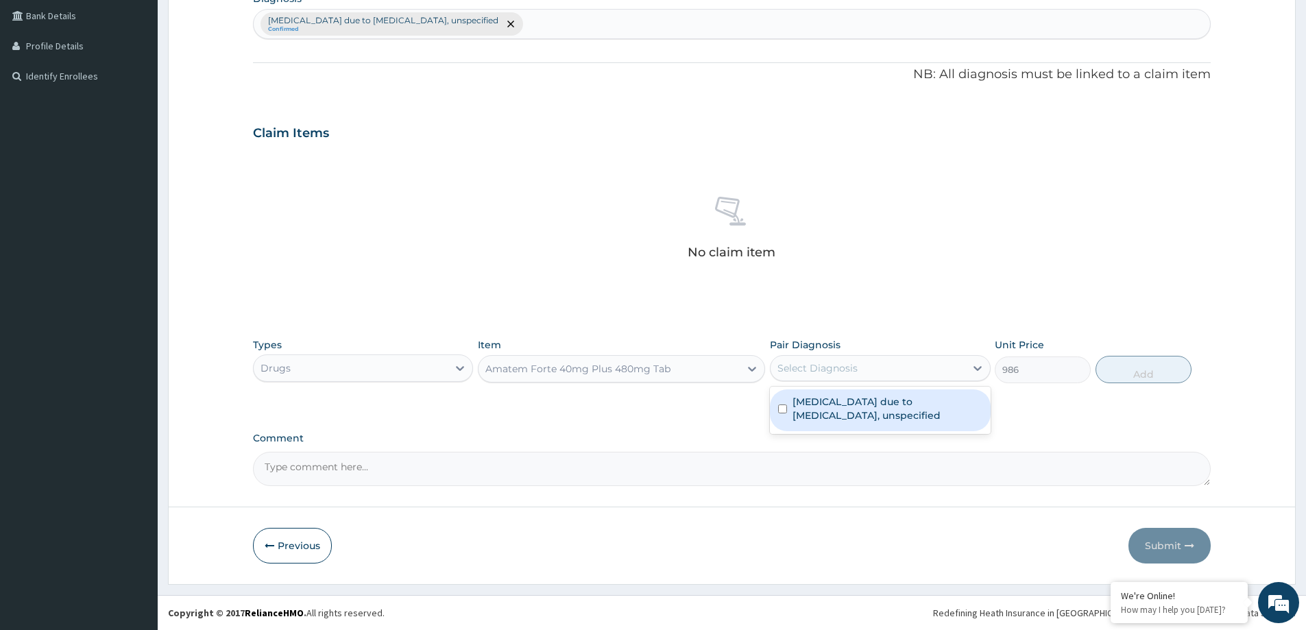
click at [845, 378] on div "Select Diagnosis" at bounding box center [868, 368] width 194 height 22
click at [871, 428] on div "Malaria due to Plasmodium falciparum, unspecified" at bounding box center [880, 410] width 220 height 42
checkbox input "true"
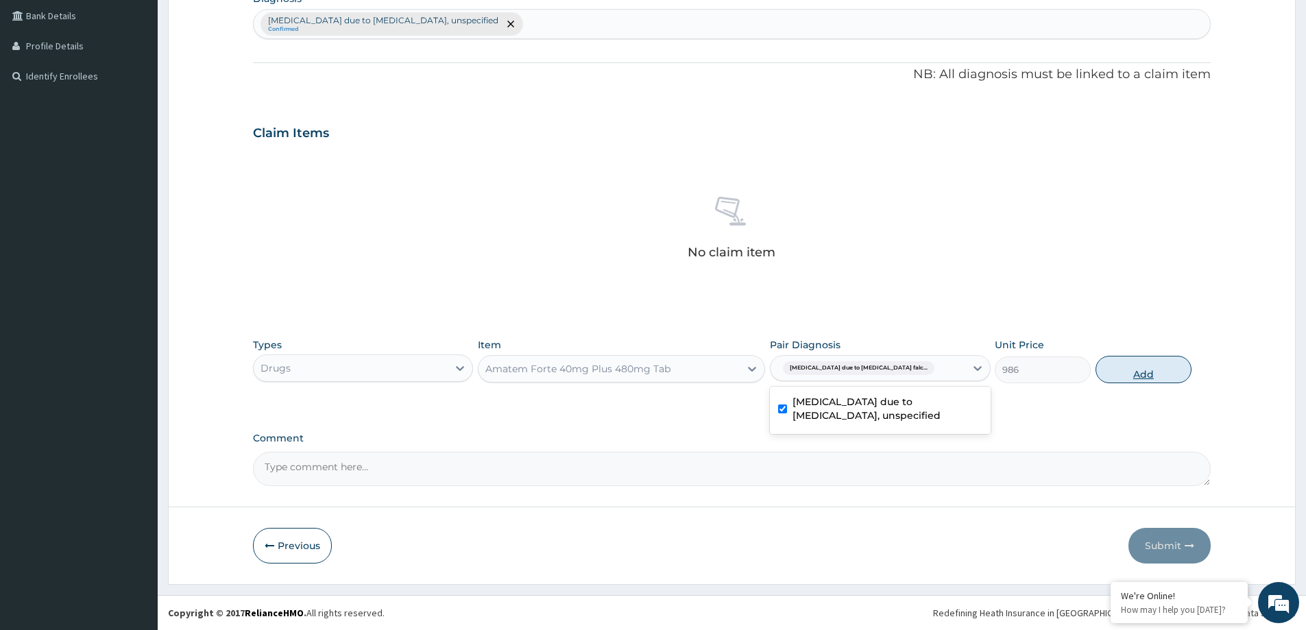
click at [1118, 367] on button "Add" at bounding box center [1143, 369] width 96 height 27
type input "0"
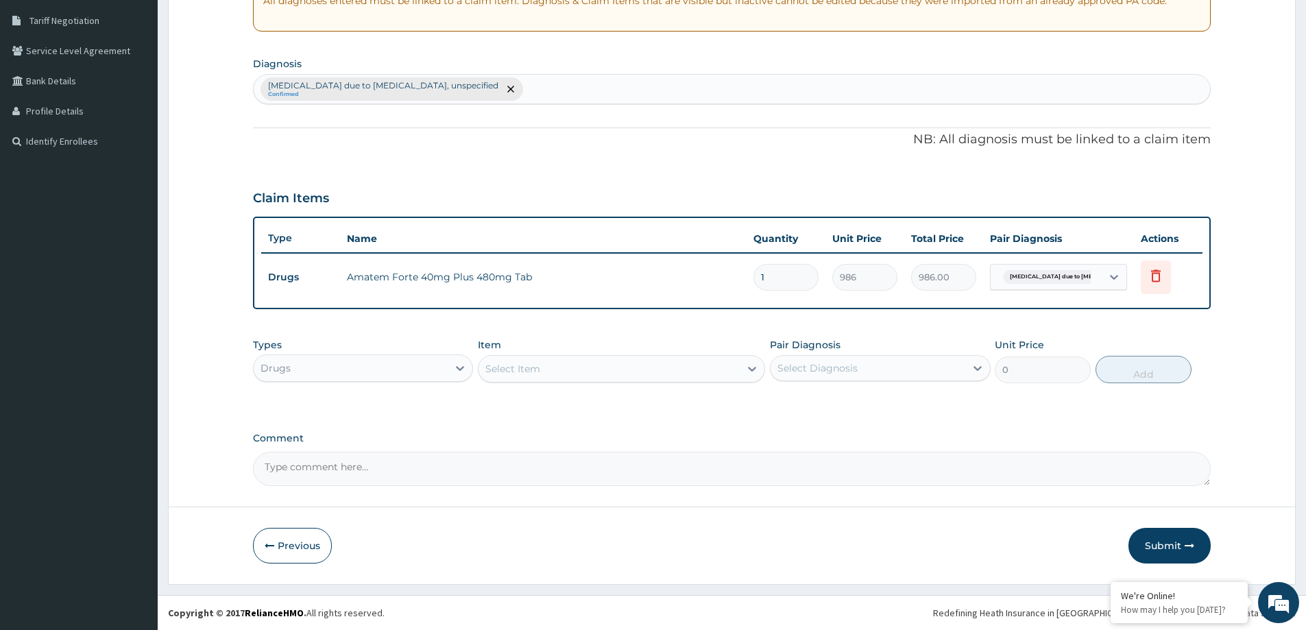
scroll to position [280, 0]
type input "0.00"
type input "6"
type input "5916.00"
type input "6"
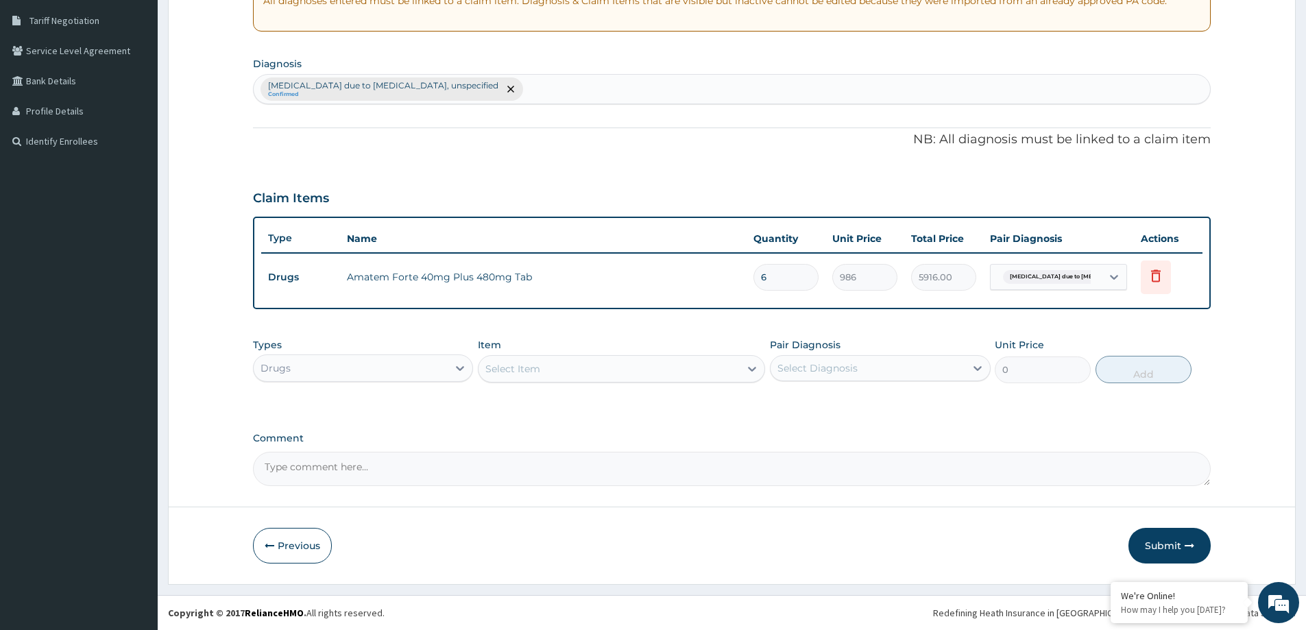
click at [1191, 550] on icon "button" at bounding box center [1190, 546] width 10 height 10
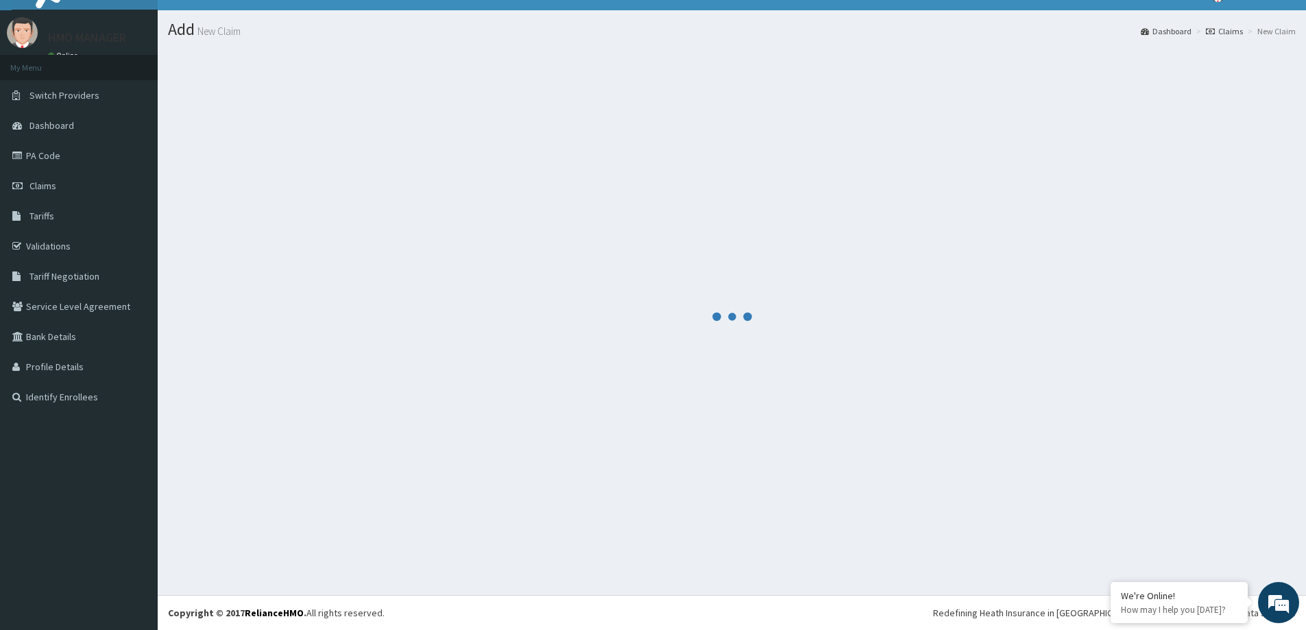
scroll to position [24, 0]
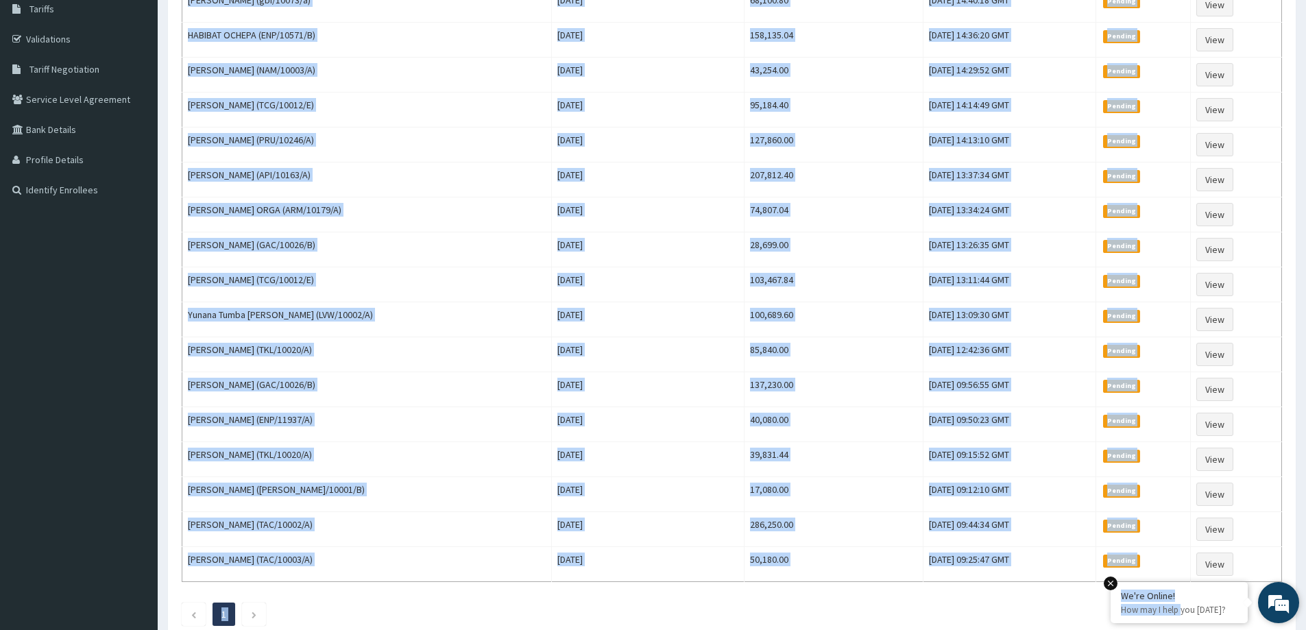
scroll to position [249, 0]
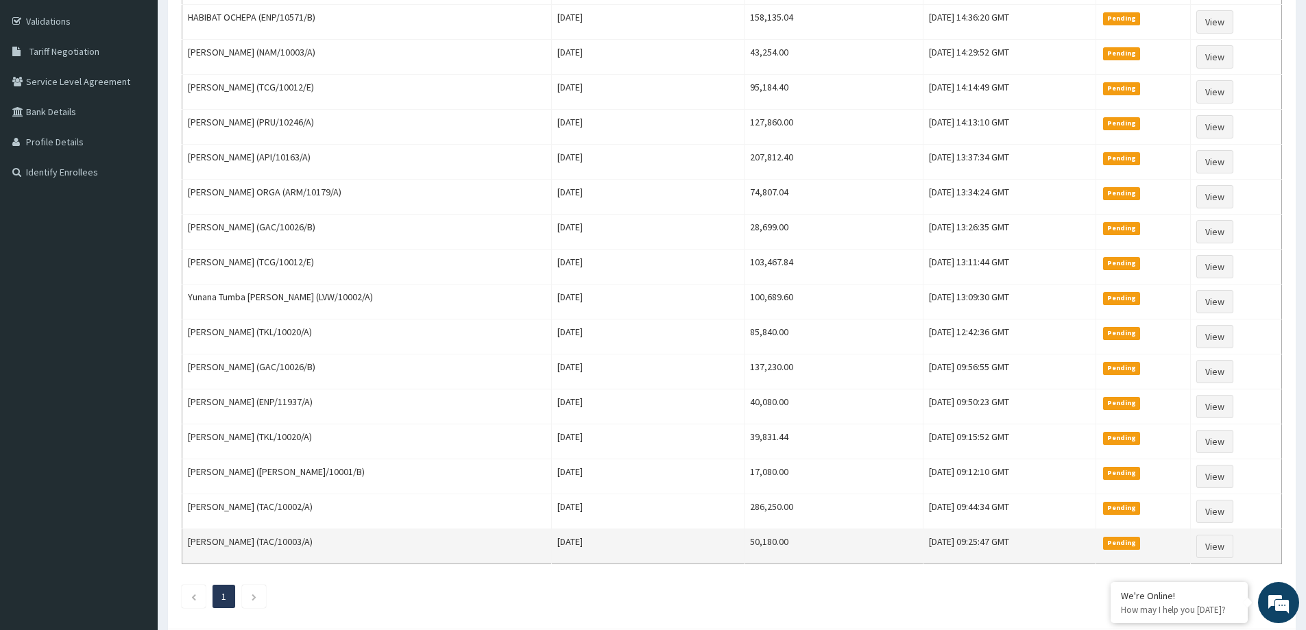
drag, startPoint x: 188, startPoint y: 231, endPoint x: 1193, endPoint y: 555, distance: 1056.0
click at [1193, 555] on tbody "[PERSON_NAME] (gbi/10073/a) [DATE] 68,100.80 [DATE] 14:40:18 GMT Pending View H…" at bounding box center [732, 266] width 1100 height 595
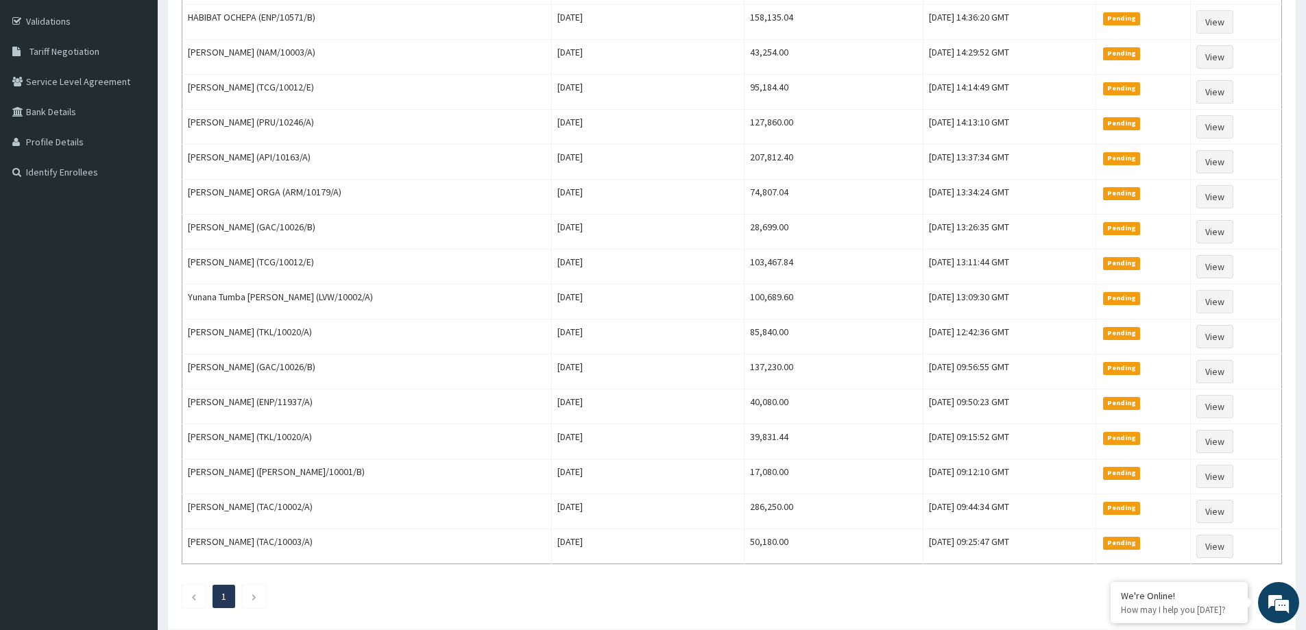
click at [533, 571] on div "PENDING [DATE] Filter Claims Search Name Encounter Date Total Price(₦) Date Fil…" at bounding box center [732, 245] width 1114 height 751
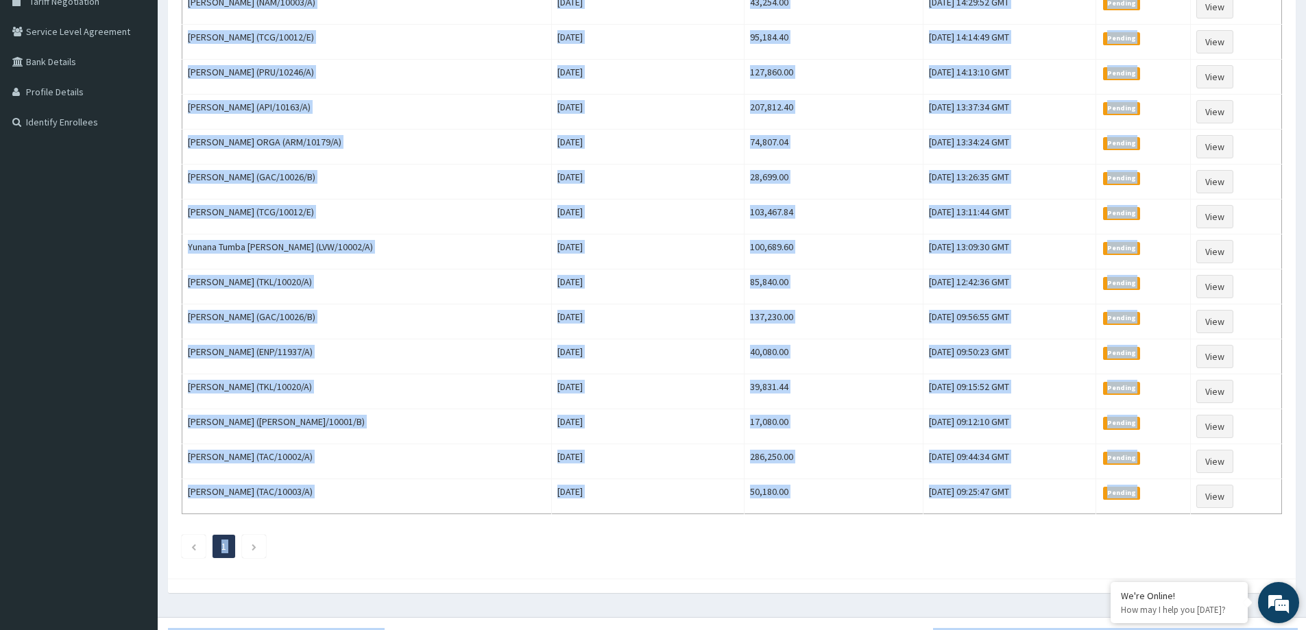
scroll to position [304, 0]
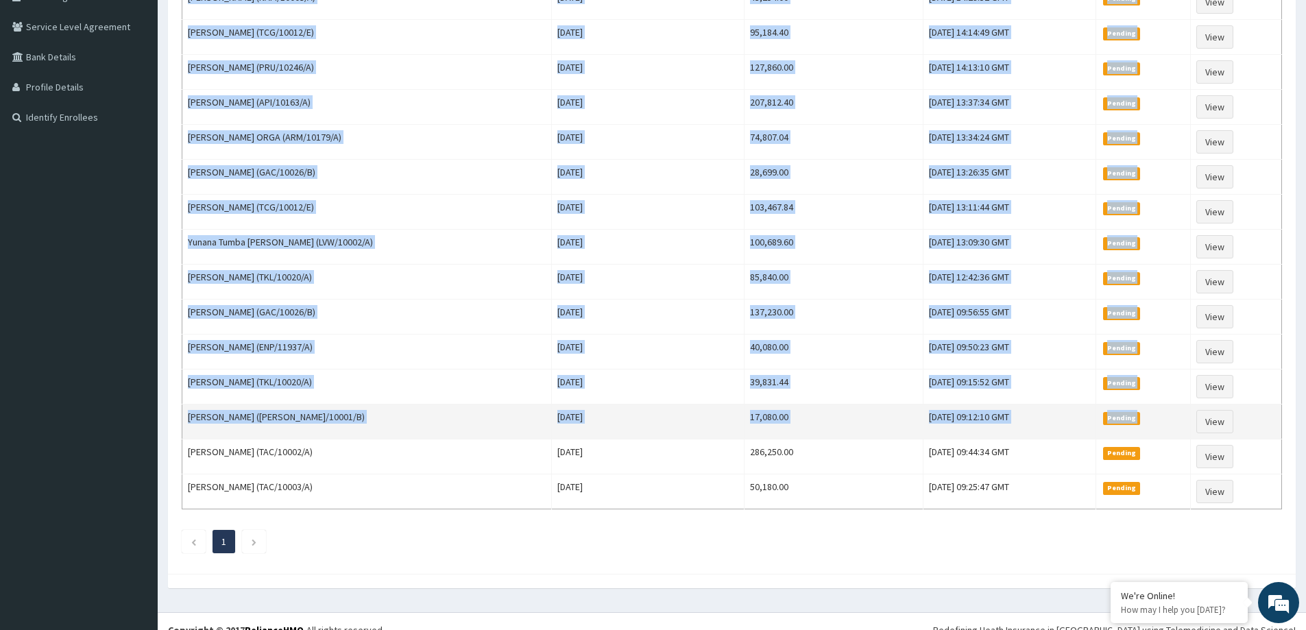
drag, startPoint x: 186, startPoint y: 230, endPoint x: 1251, endPoint y: 422, distance: 1082.6
click at [1251, 422] on tbody "[PERSON_NAME] (gbi/10073/a) [DATE] 68,100.80 [DATE] 14:40:18 GMT Pending View H…" at bounding box center [732, 211] width 1100 height 595
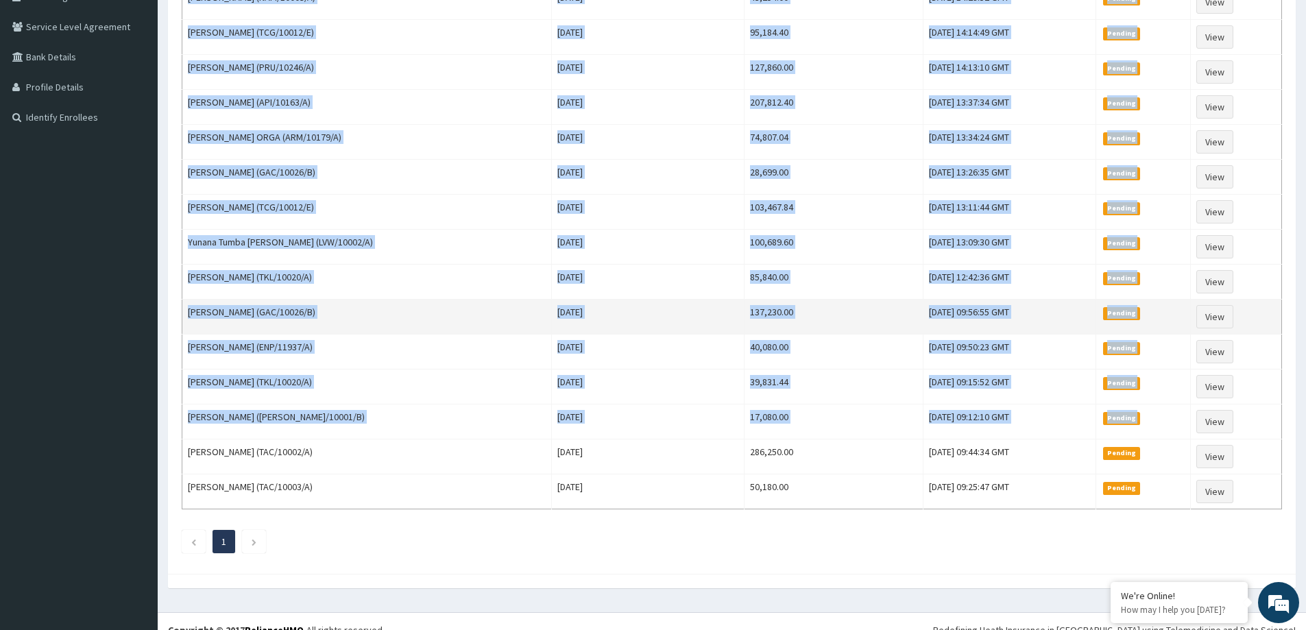
copy tbody "[PERSON_NAME] (gbi/10073/a) [DATE] 68,100.80 [DATE] 14:40:18 GMT Pending View H…"
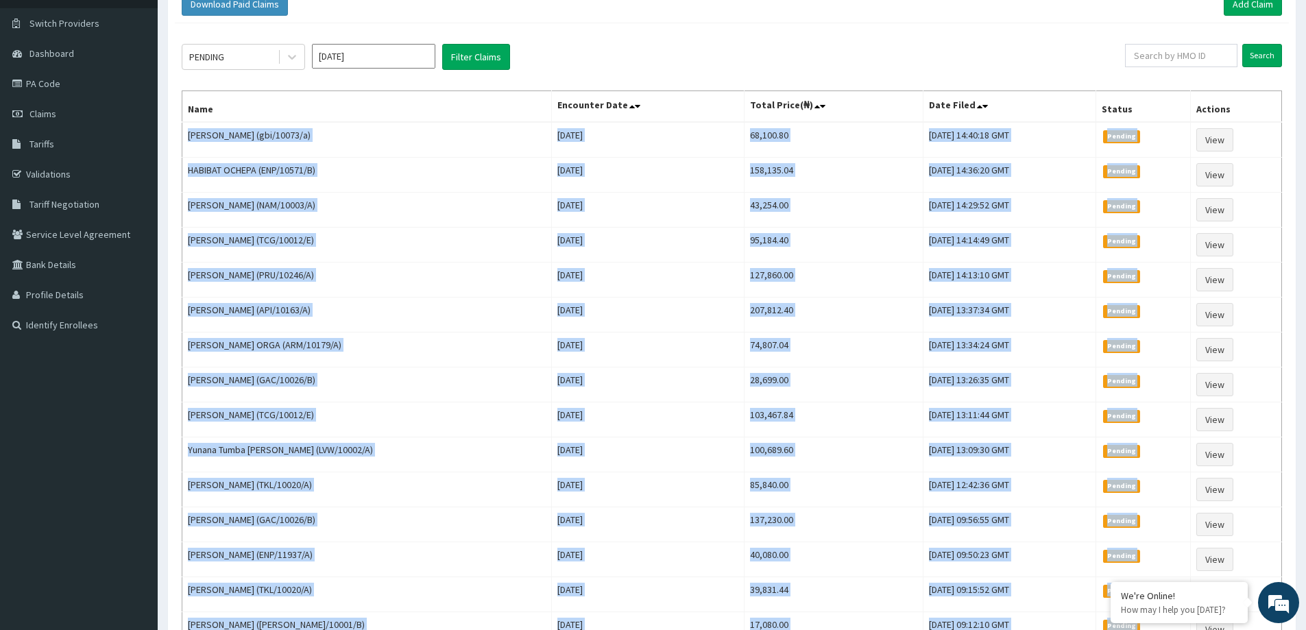
scroll to position [0, 0]
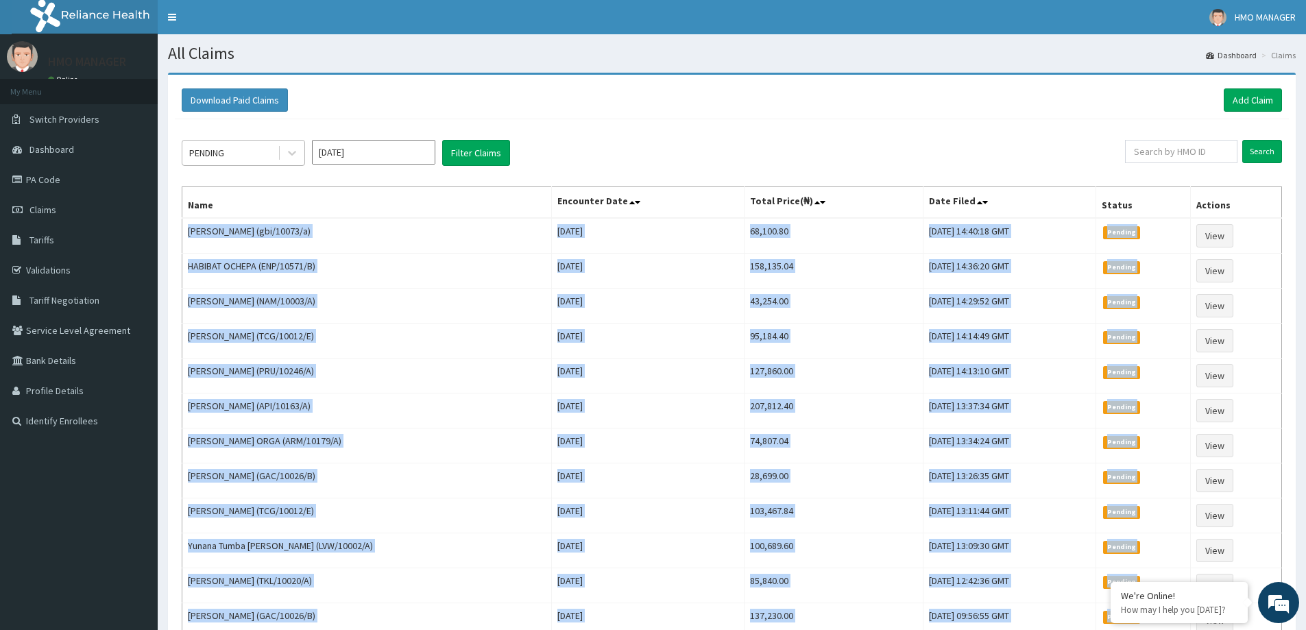
click at [255, 156] on div "PENDING" at bounding box center [229, 153] width 95 height 22
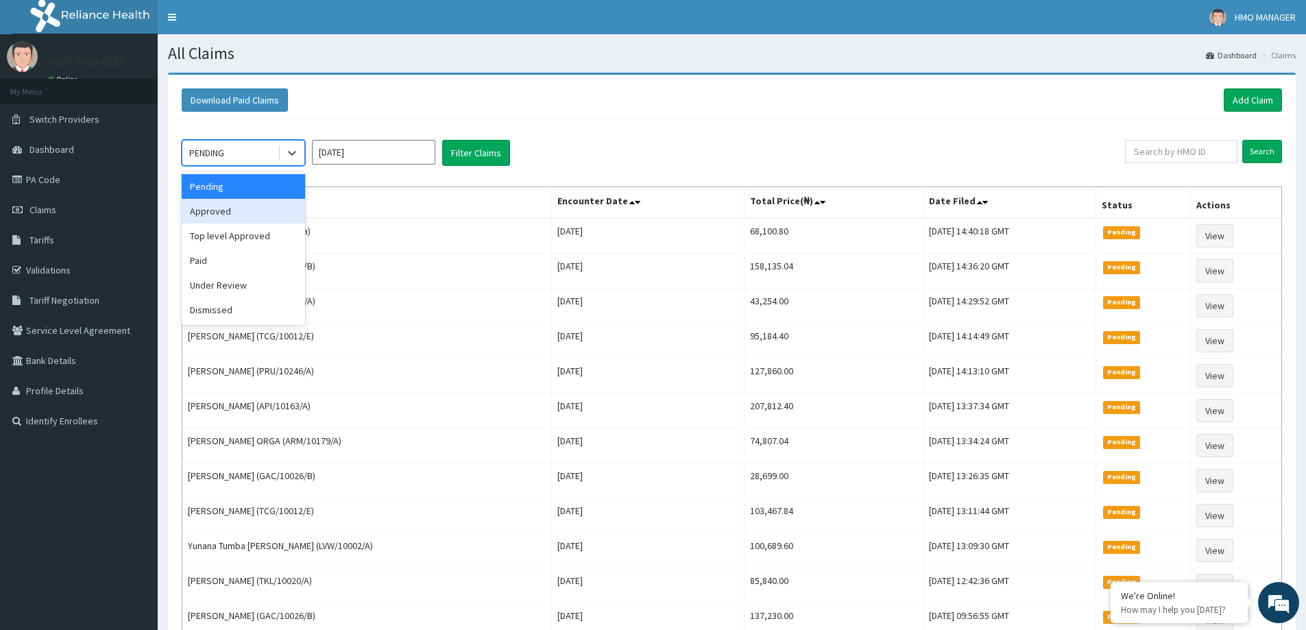
click at [241, 211] on div "Approved" at bounding box center [243, 211] width 123 height 25
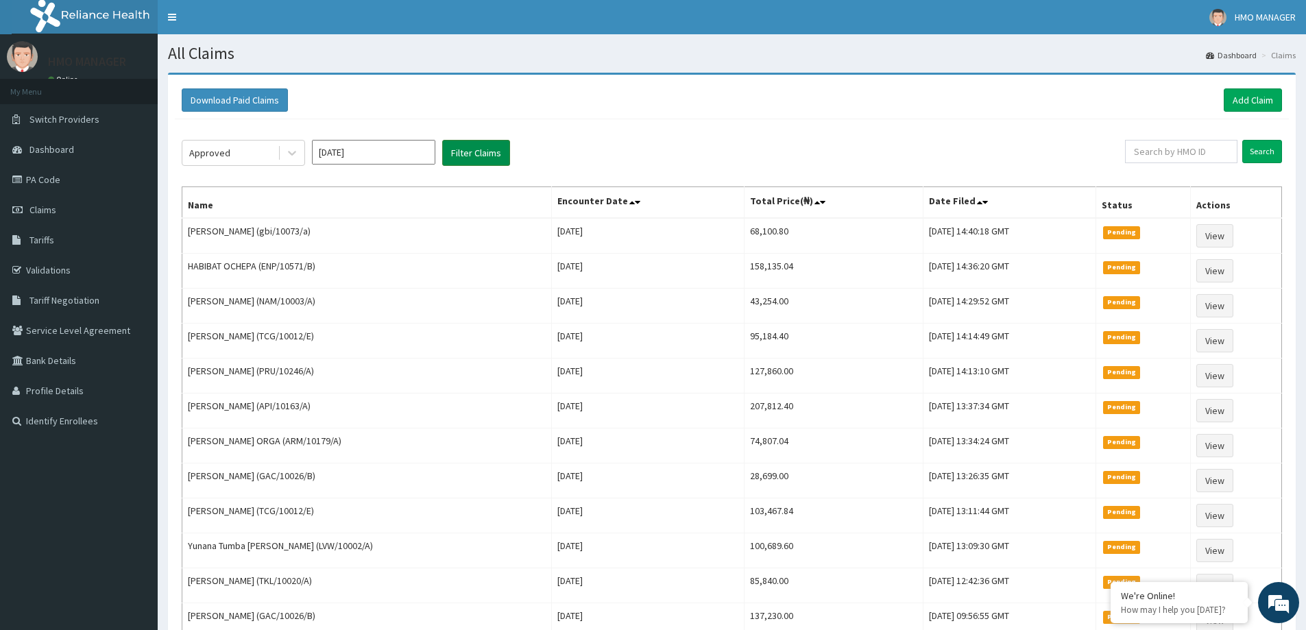
click at [469, 143] on button "Filter Claims" at bounding box center [476, 153] width 68 height 26
click at [474, 154] on button "Filter Claims" at bounding box center [476, 153] width 68 height 26
click at [470, 142] on button "Filter Claims" at bounding box center [476, 153] width 68 height 26
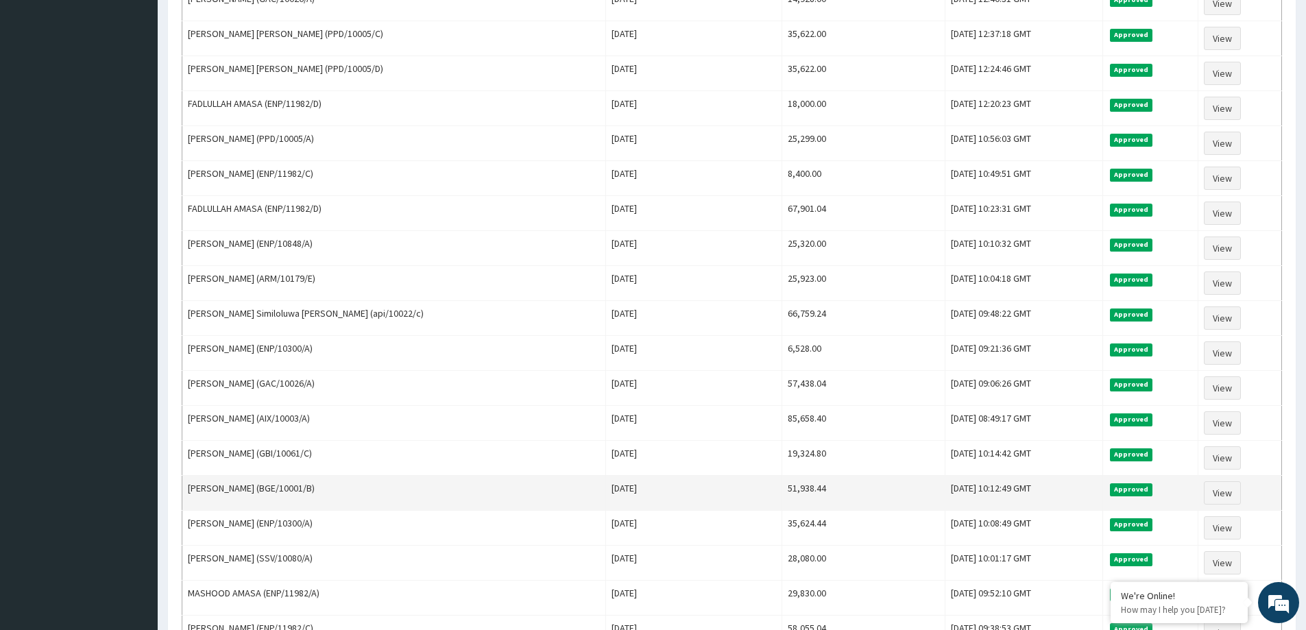
scroll to position [596, 0]
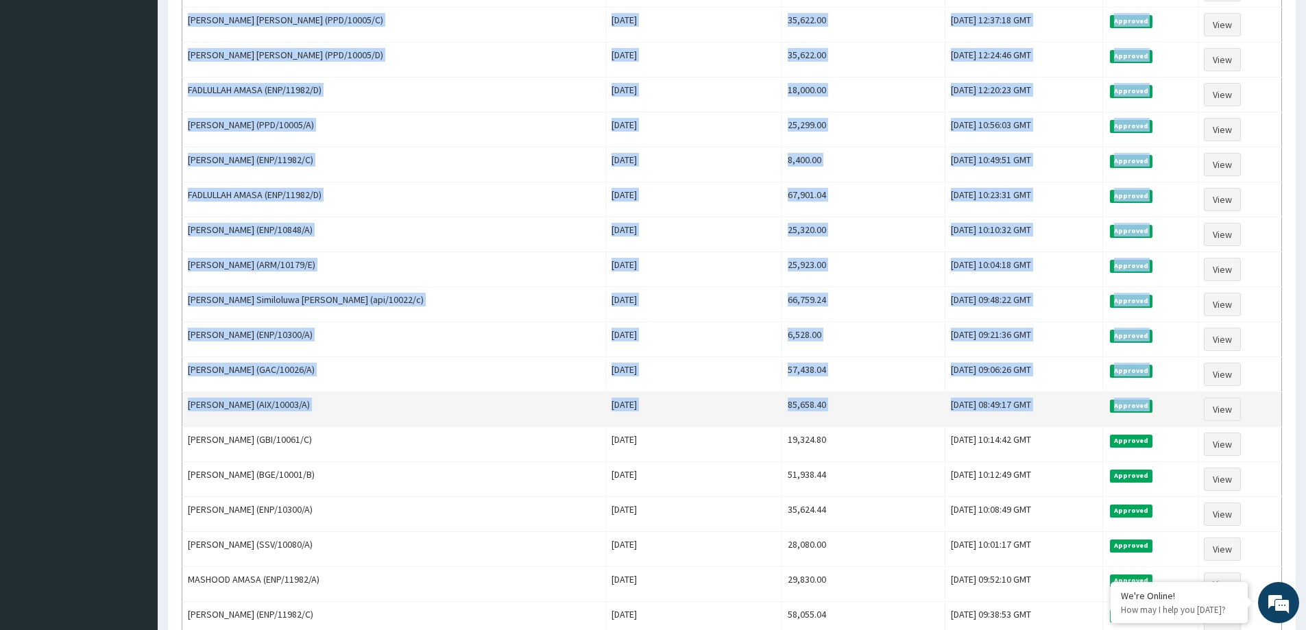
drag, startPoint x: 186, startPoint y: 228, endPoint x: 1252, endPoint y: 411, distance: 1082.3
click at [1252, 411] on tbody "HABIBAT OCHEPA (ENP/10571/B) [DATE] 5,916.00 [DATE] 14:54:57 GMT Approved View …" at bounding box center [732, 164] width 1100 height 1085
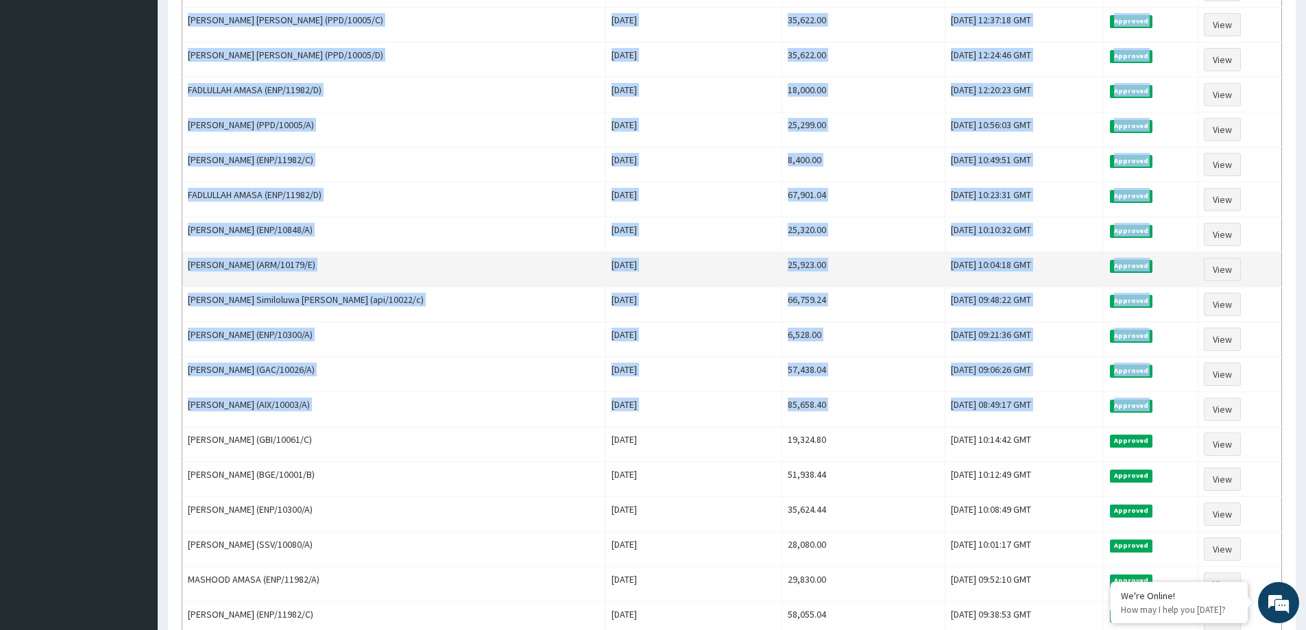
copy tbody "HABIBAT OCHEPA (ENP/10571/B) [DATE] 5,916.00 [DATE] 14:54:57 GMT Approved View …"
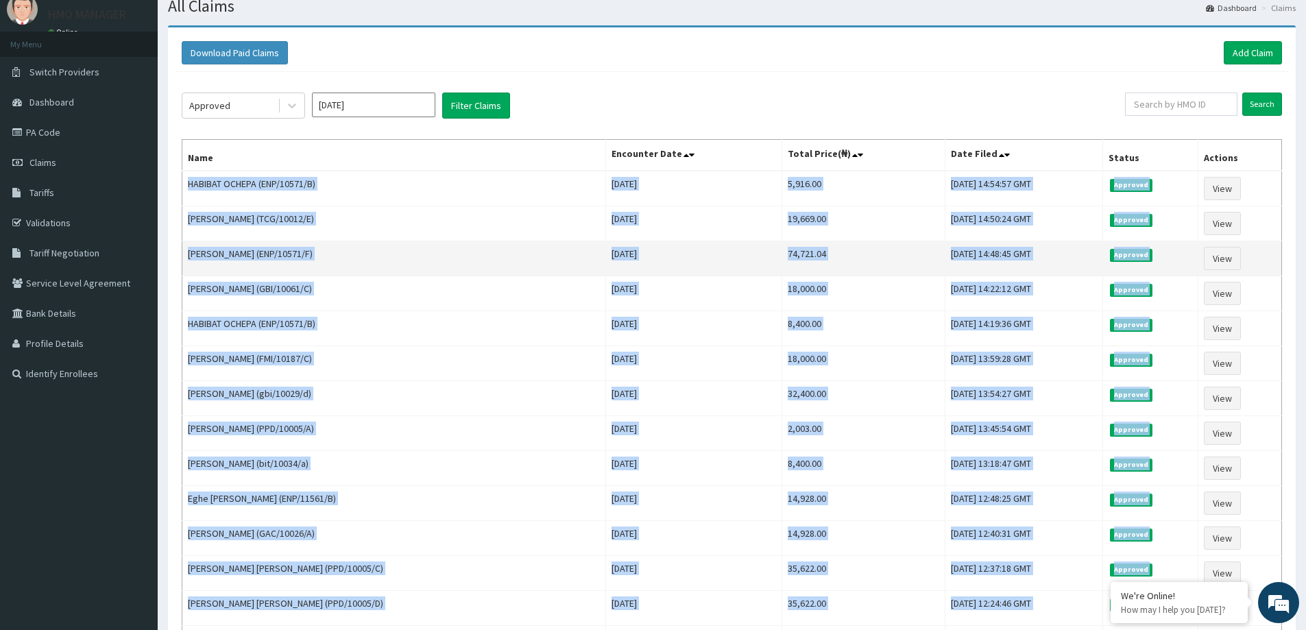
scroll to position [0, 0]
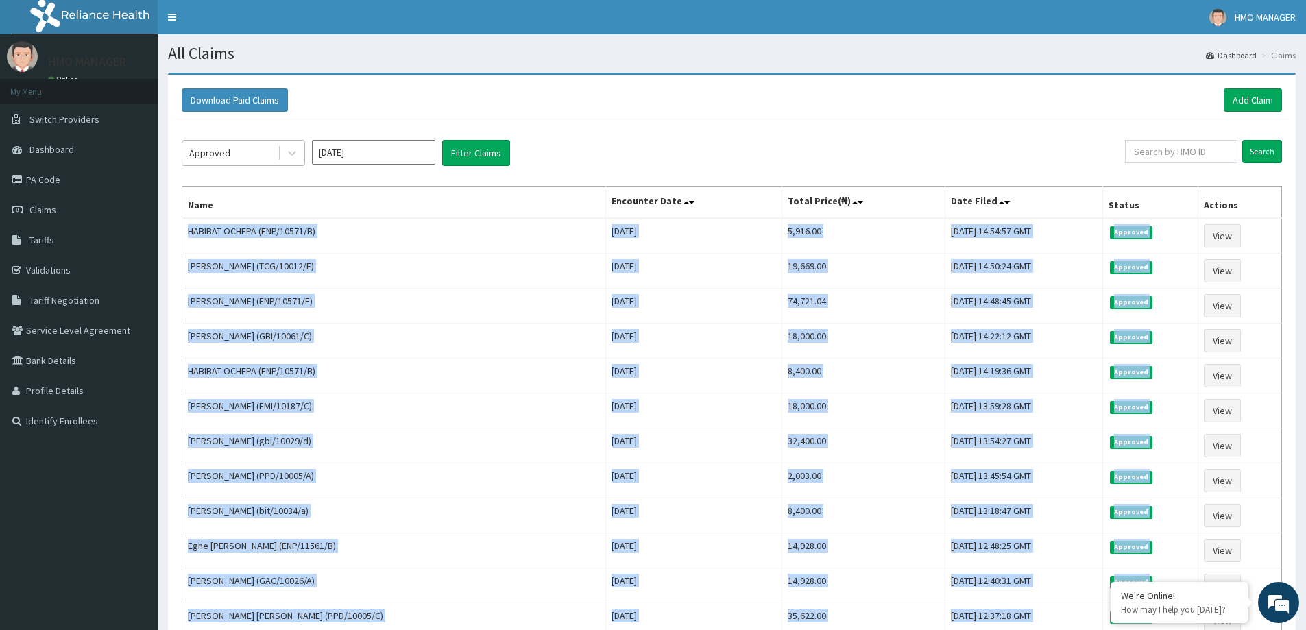
click at [232, 153] on div "Approved" at bounding box center [229, 153] width 95 height 22
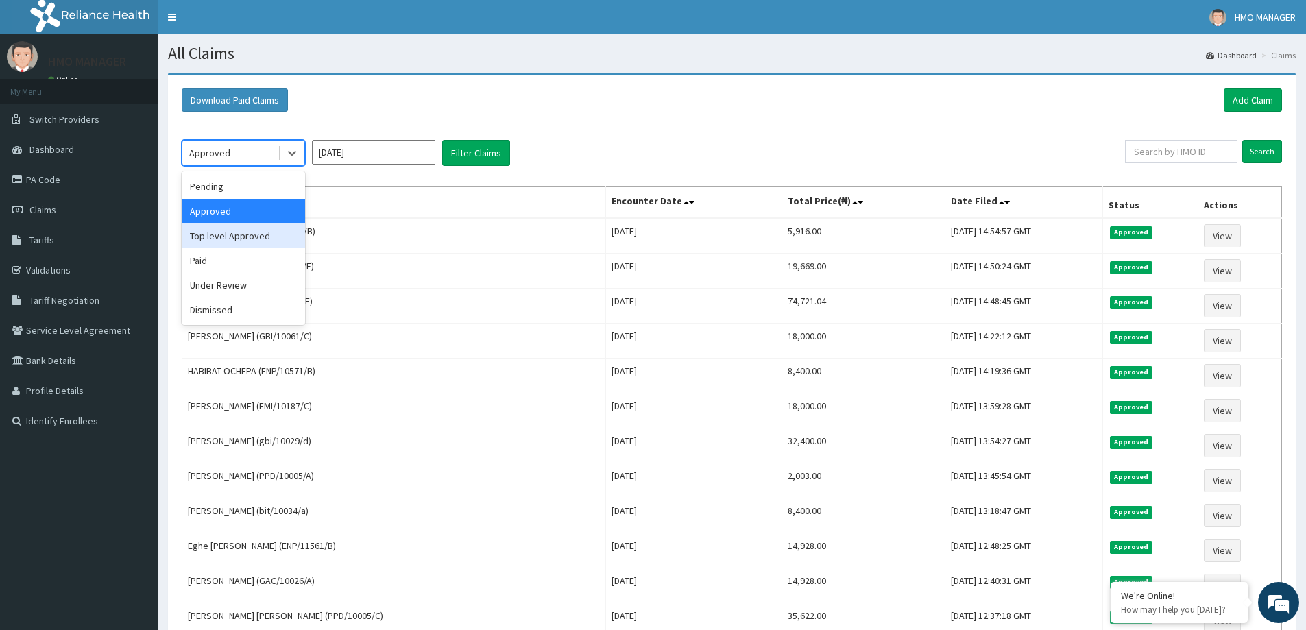
click at [236, 229] on div "Top level Approved" at bounding box center [243, 235] width 123 height 25
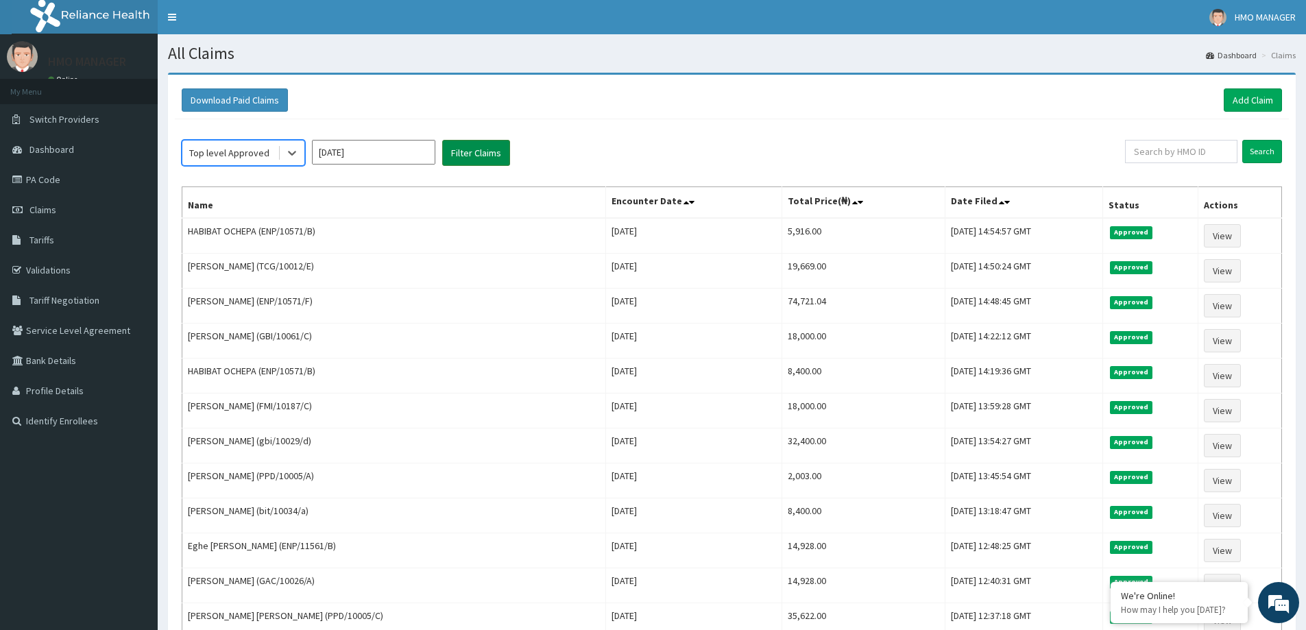
click at [453, 145] on button "Filter Claims" at bounding box center [476, 153] width 68 height 26
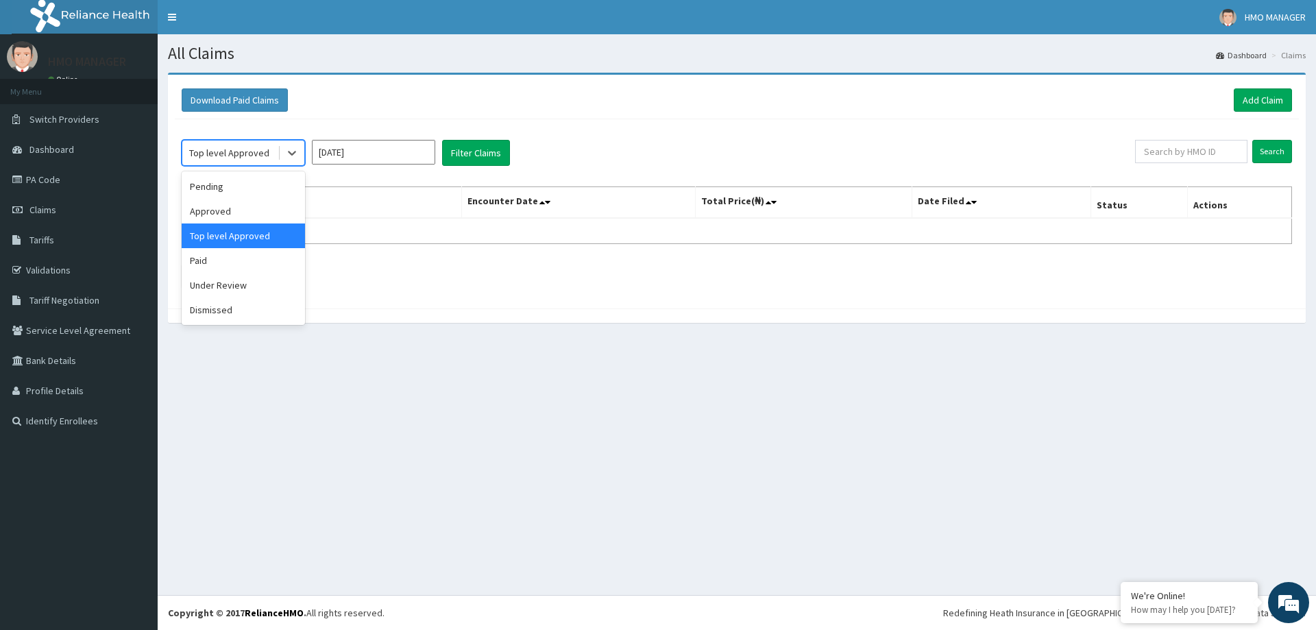
click at [271, 155] on div "Top level Approved" at bounding box center [229, 153] width 95 height 22
click at [248, 262] on div "Paid" at bounding box center [243, 260] width 123 height 25
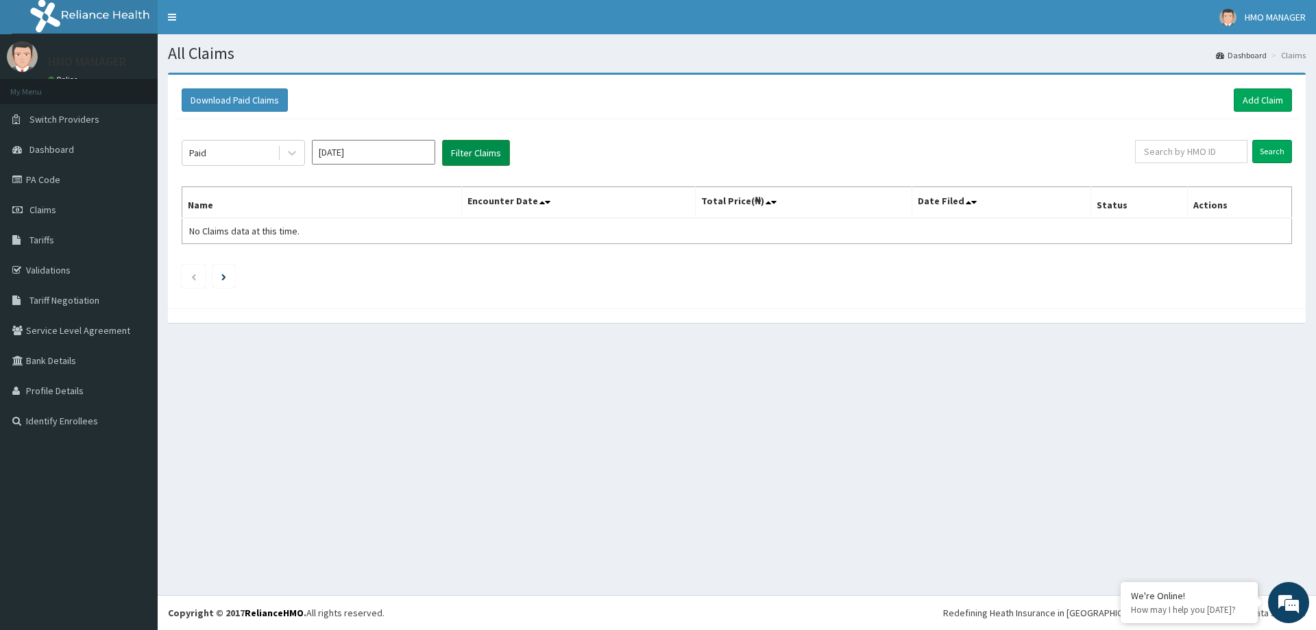
click at [491, 153] on button "Filter Claims" at bounding box center [476, 153] width 68 height 26
click at [242, 158] on div "Paid" at bounding box center [229, 153] width 95 height 22
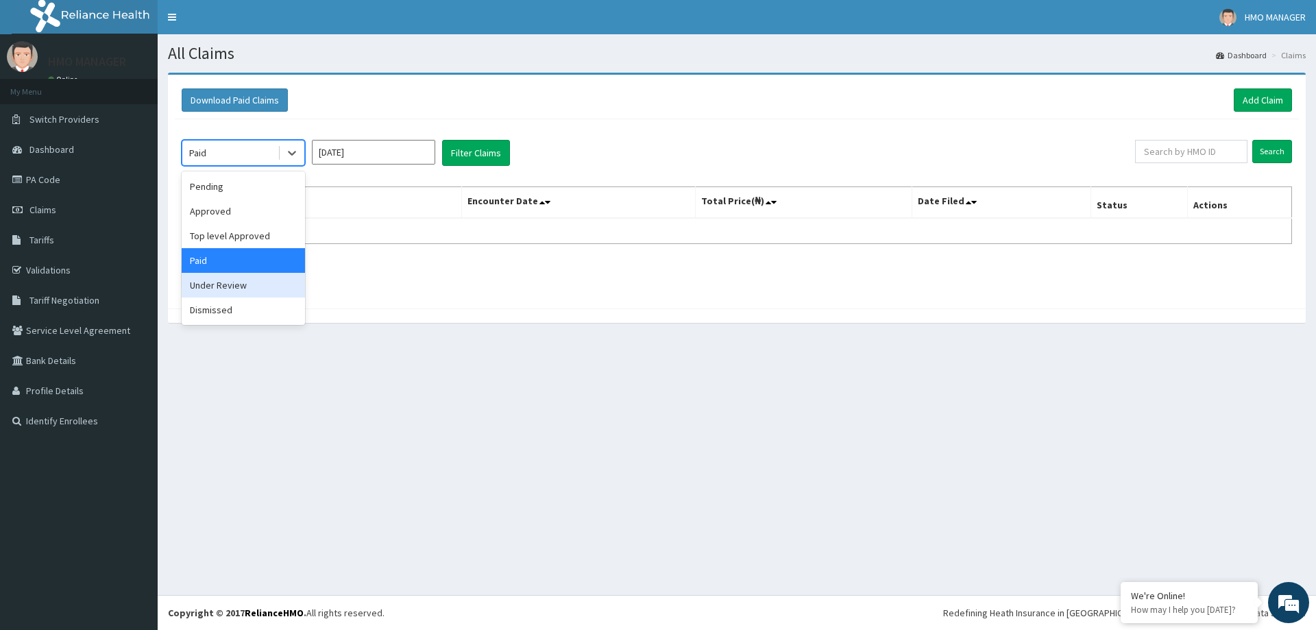
drag, startPoint x: 245, startPoint y: 281, endPoint x: 452, endPoint y: 195, distance: 224.3
click at [244, 282] on div "Under Review" at bounding box center [243, 285] width 123 height 25
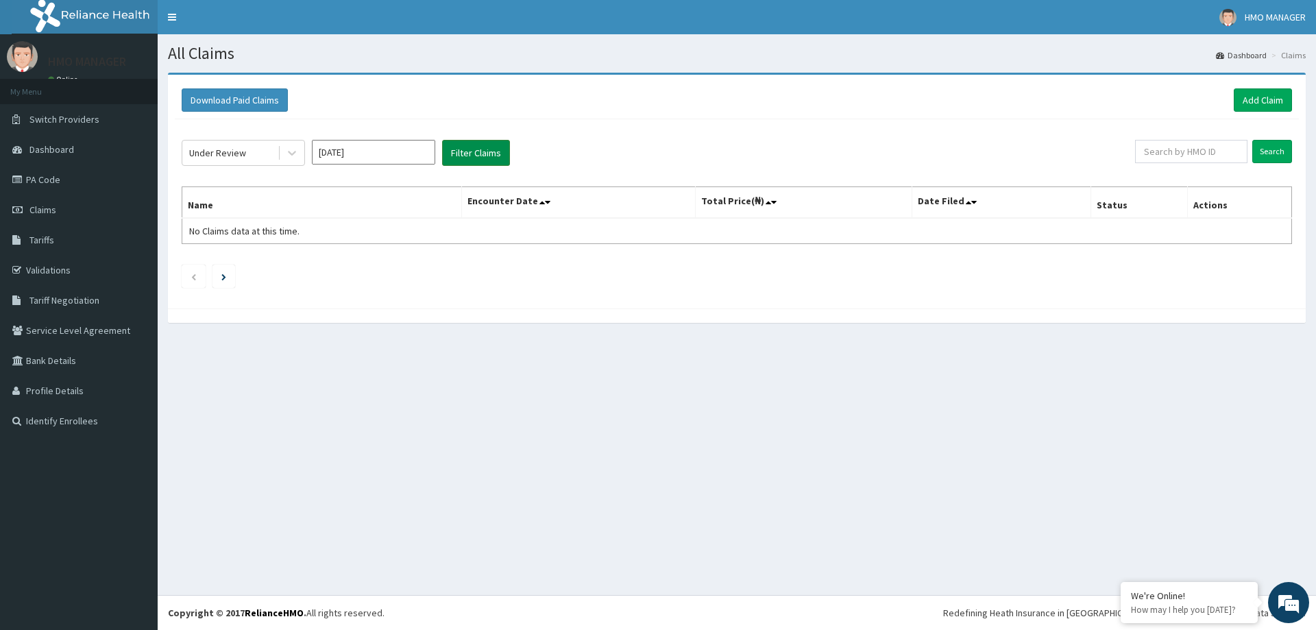
click at [465, 154] on button "Filter Claims" at bounding box center [476, 153] width 68 height 26
click at [460, 153] on button "Filter Claims" at bounding box center [476, 153] width 68 height 26
click at [465, 154] on button "Filter Claims" at bounding box center [476, 153] width 68 height 26
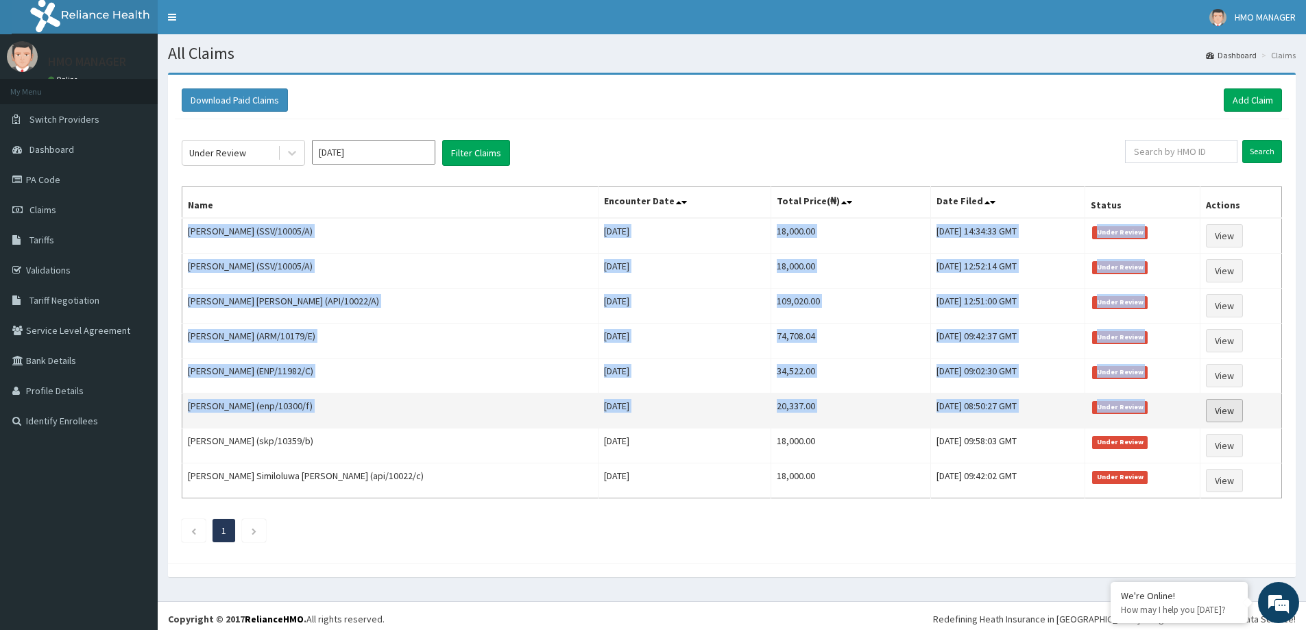
drag, startPoint x: 185, startPoint y: 230, endPoint x: 1219, endPoint y: 403, distance: 1048.2
click at [1219, 403] on tbody "[PERSON_NAME] (SSV/10005/A) [DATE] 18,000.00 [DATE] 14:34:33 GMT Under Review V…" at bounding box center [732, 358] width 1100 height 280
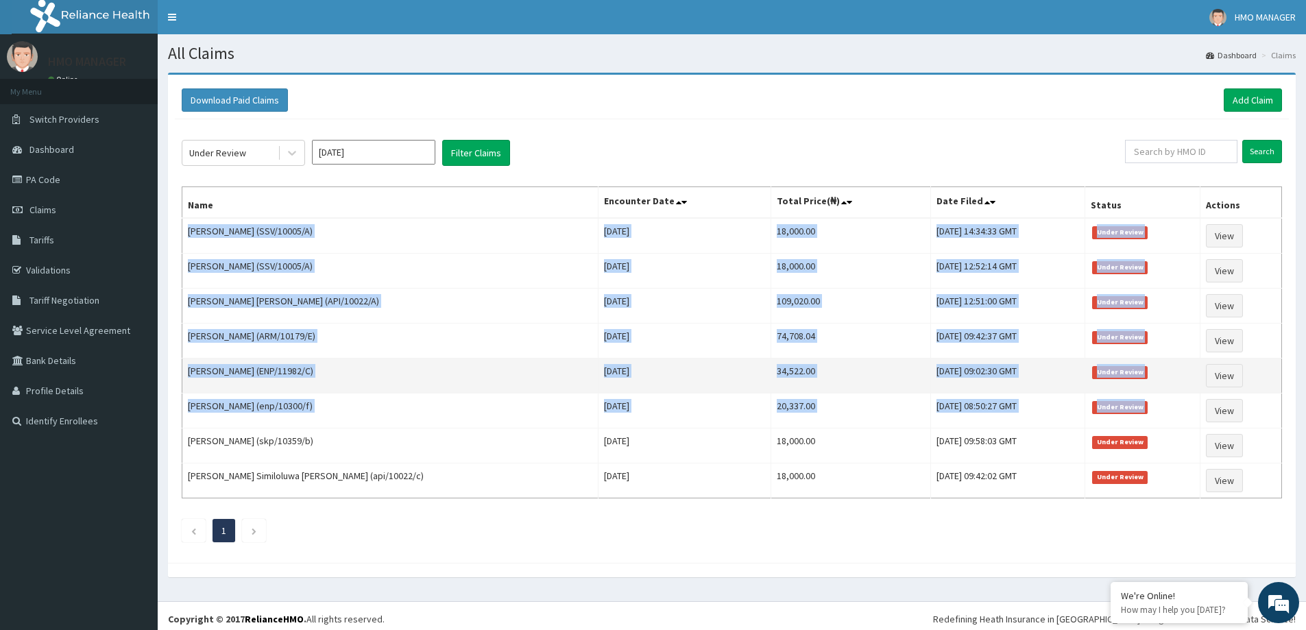
copy tbody "[PERSON_NAME] (SSV/10005/A) [DATE] 18,000.00 [DATE] 14:34:33 GMT Under Review V…"
